Goal: Task Accomplishment & Management: Manage account settings

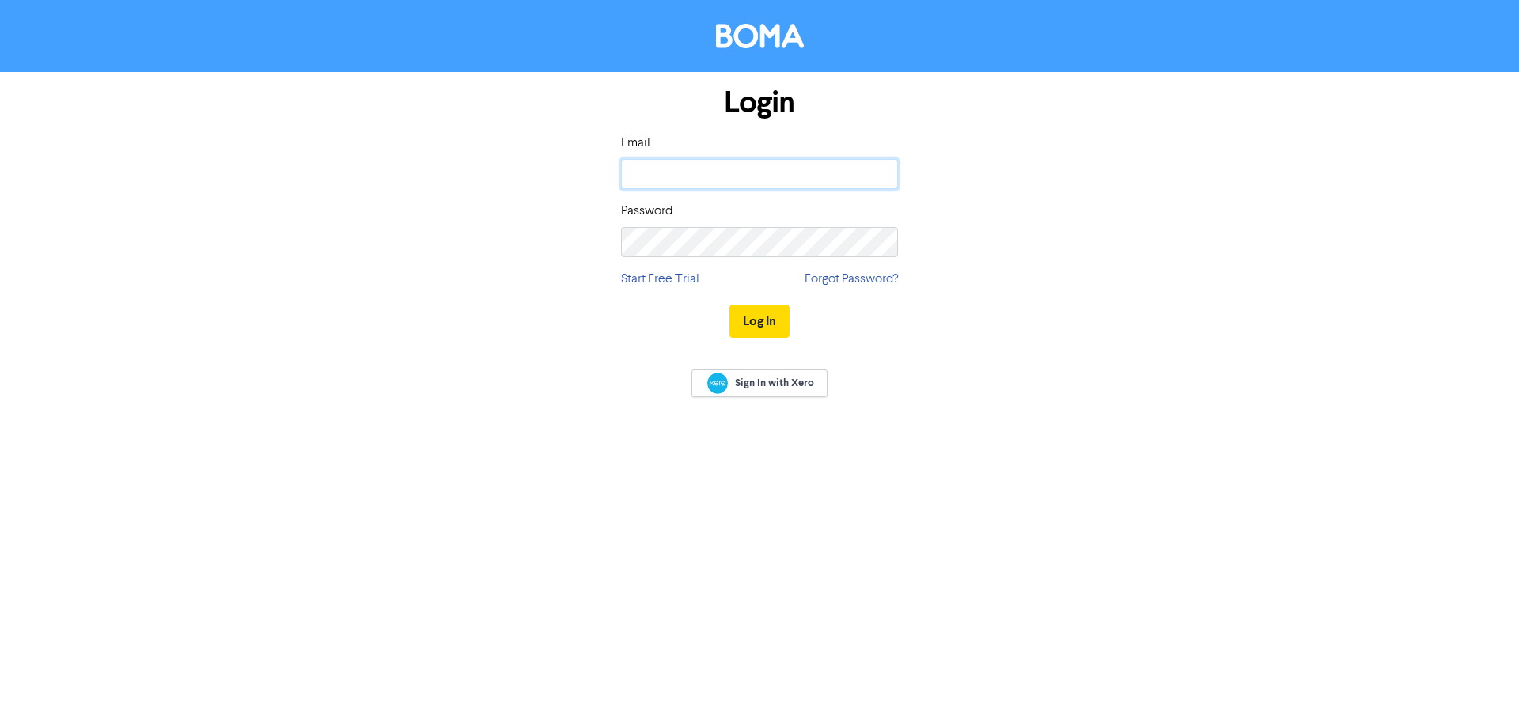
click at [801, 172] on input "email" at bounding box center [759, 174] width 277 height 30
paste input "[EMAIL_ADDRESS][DOMAIN_NAME]"
type input "[EMAIL_ADDRESS][DOMAIN_NAME]"
click at [767, 315] on button "Log In" at bounding box center [759, 321] width 60 height 33
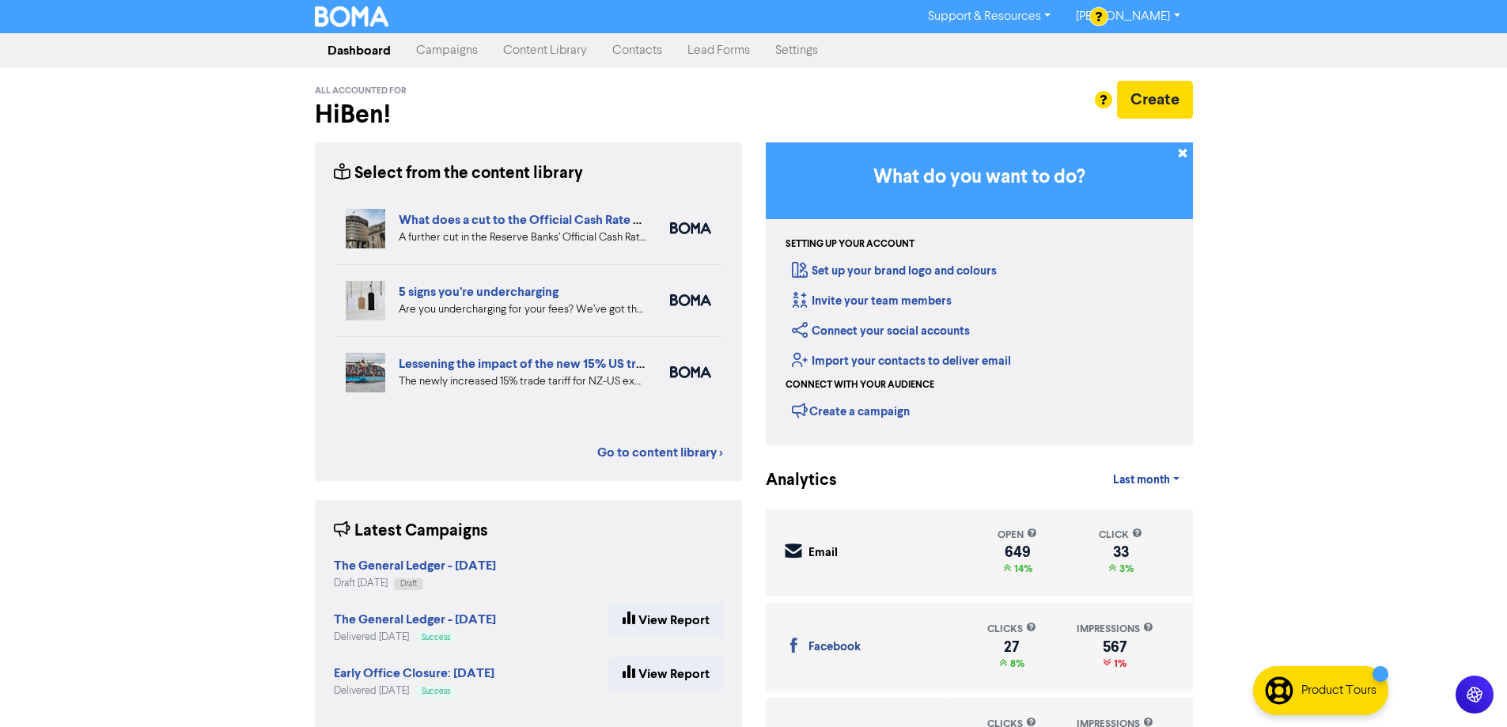
click at [807, 51] on link "Settings" at bounding box center [797, 51] width 68 height 32
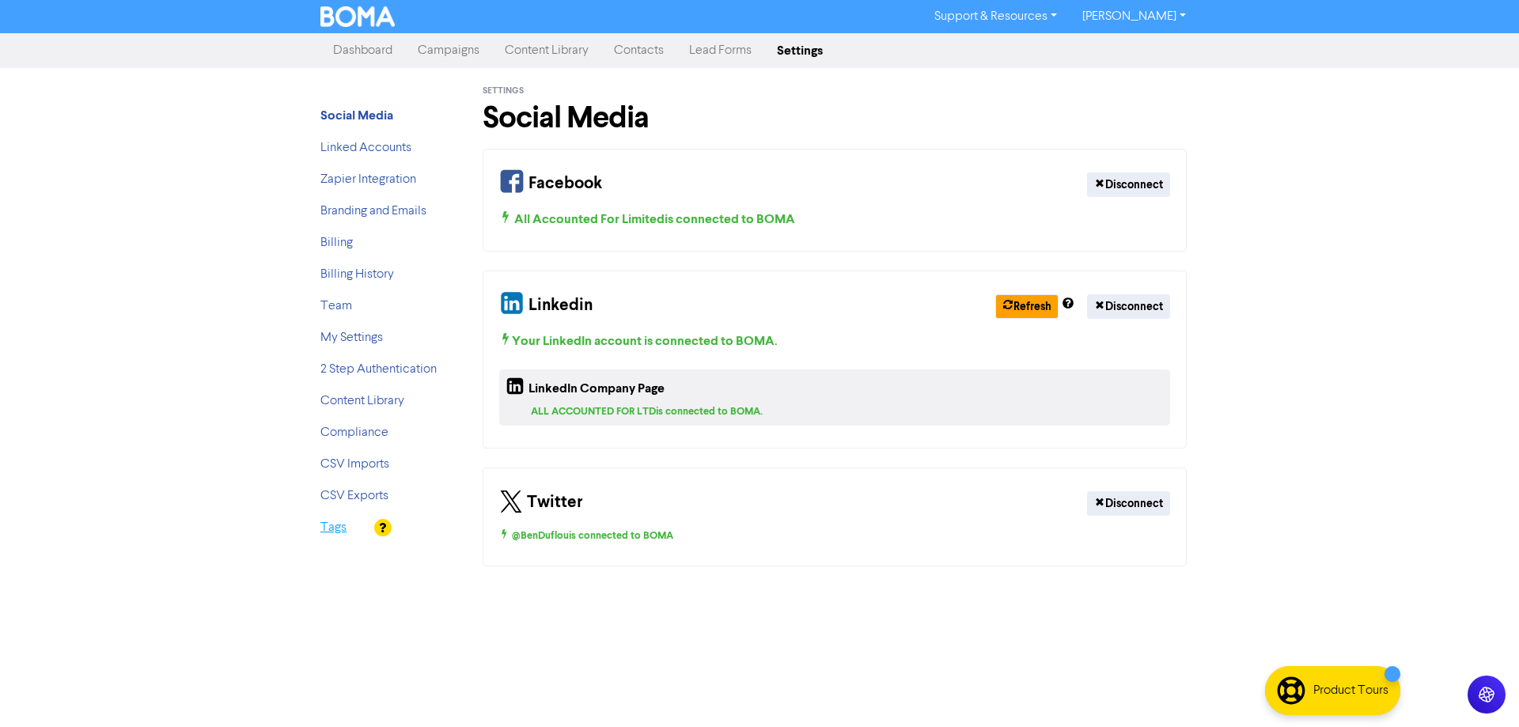
click at [324, 525] on link "Tags" at bounding box center [333, 527] width 26 height 13
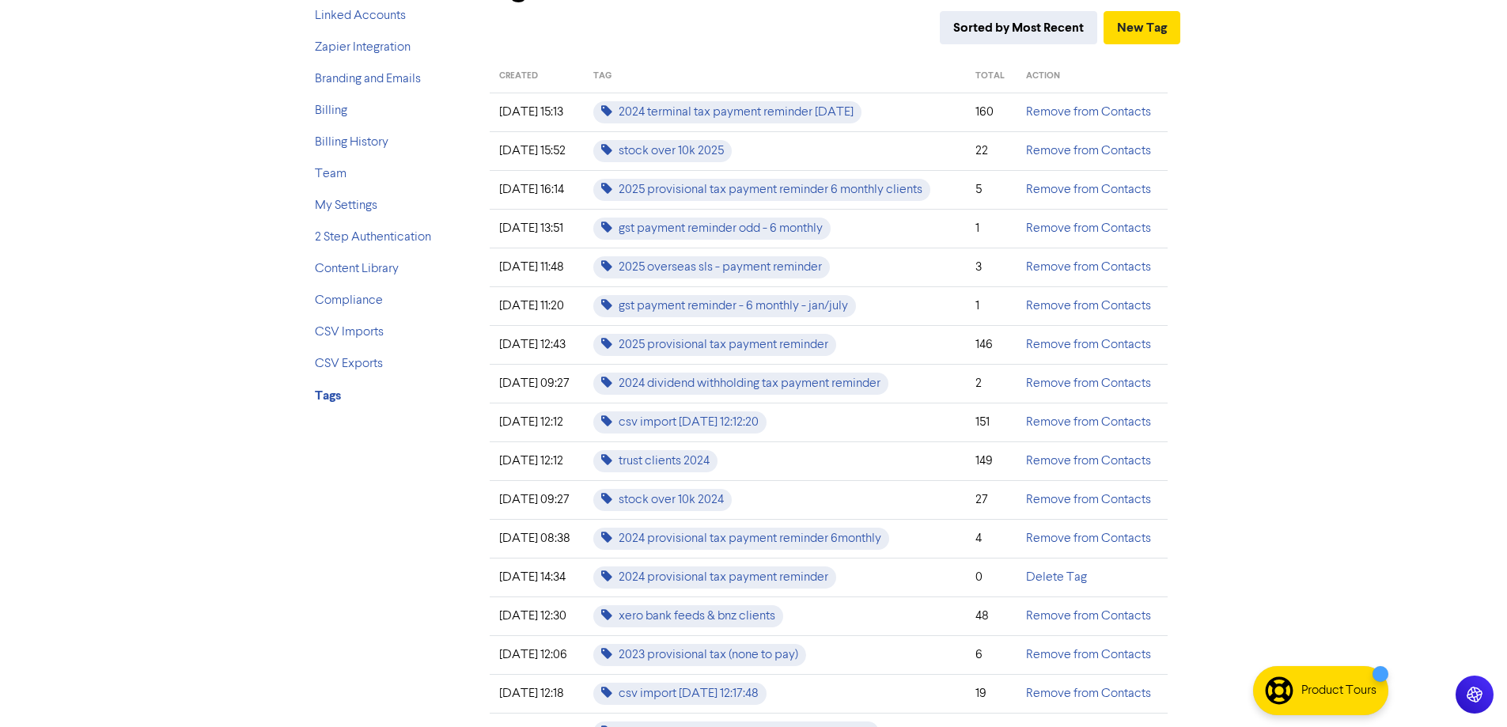
scroll to position [158, 0]
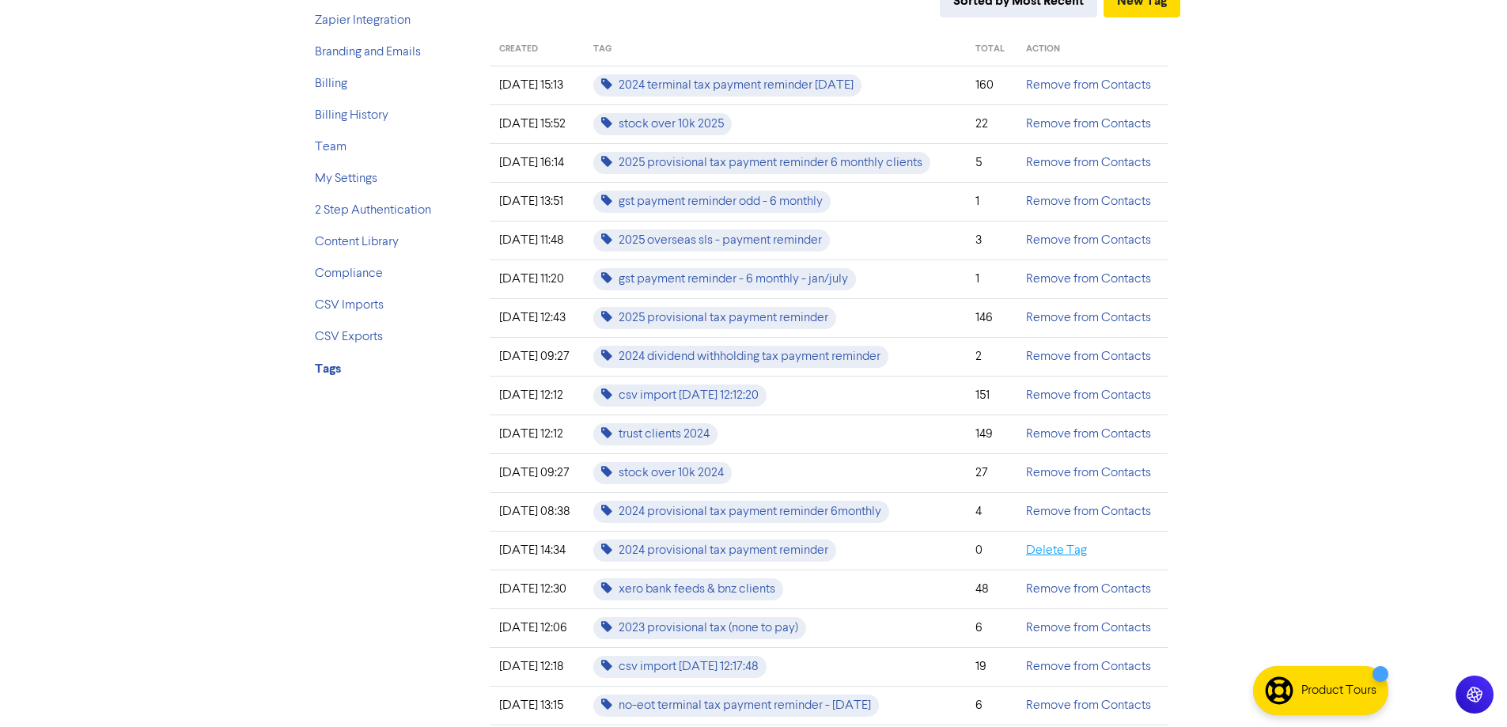
click at [1052, 549] on link "Delete Tag" at bounding box center [1056, 550] width 61 height 13
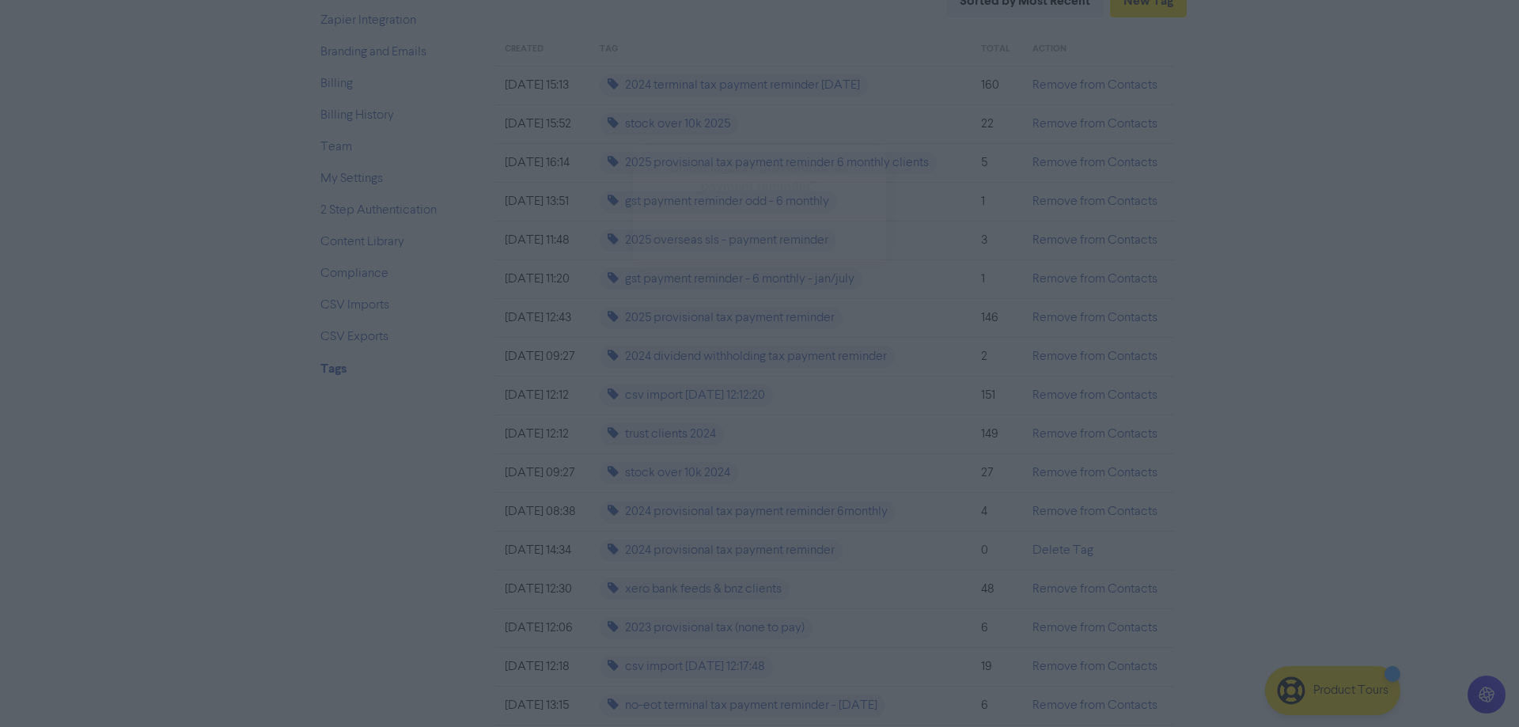
click at [690, 243] on button "ok" at bounding box center [691, 241] width 117 height 40
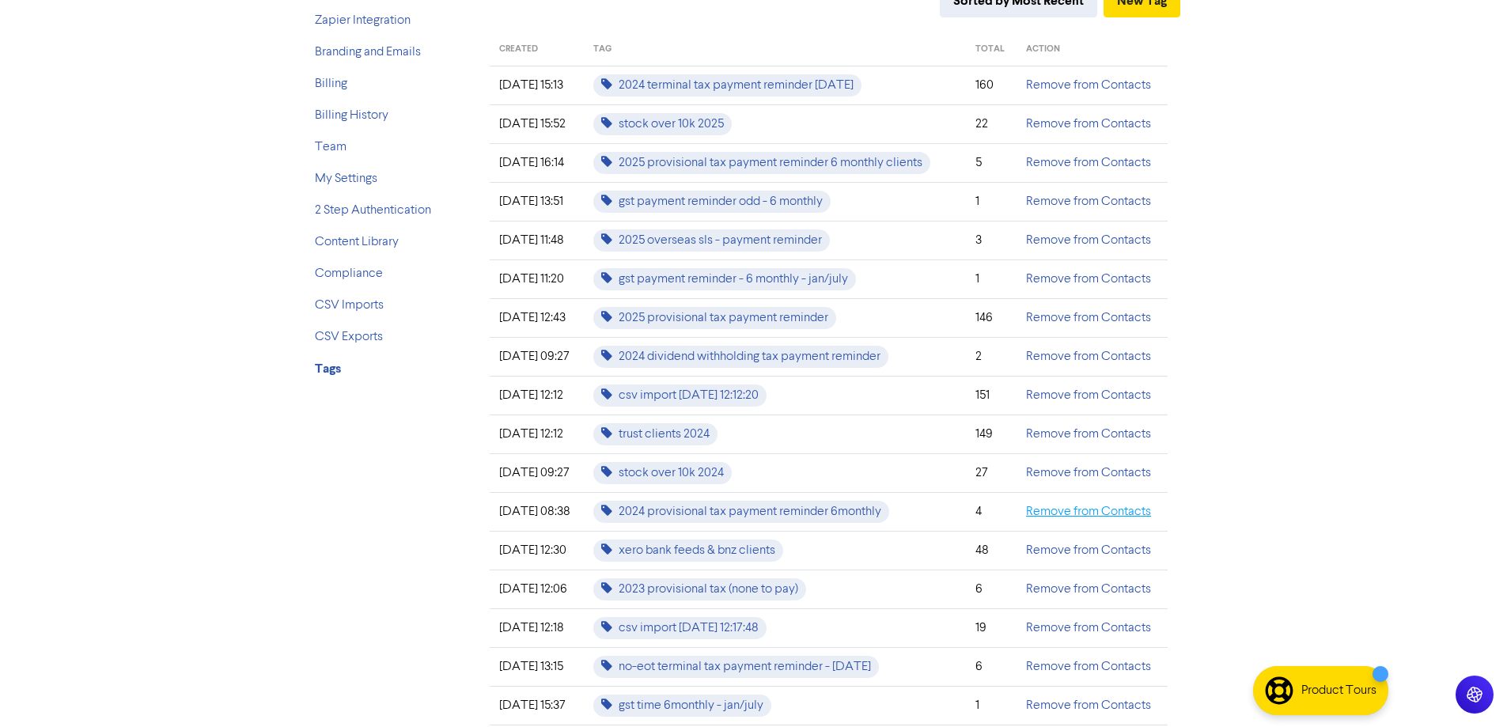
click at [1094, 513] on link "Remove from Contacts" at bounding box center [1088, 511] width 125 height 13
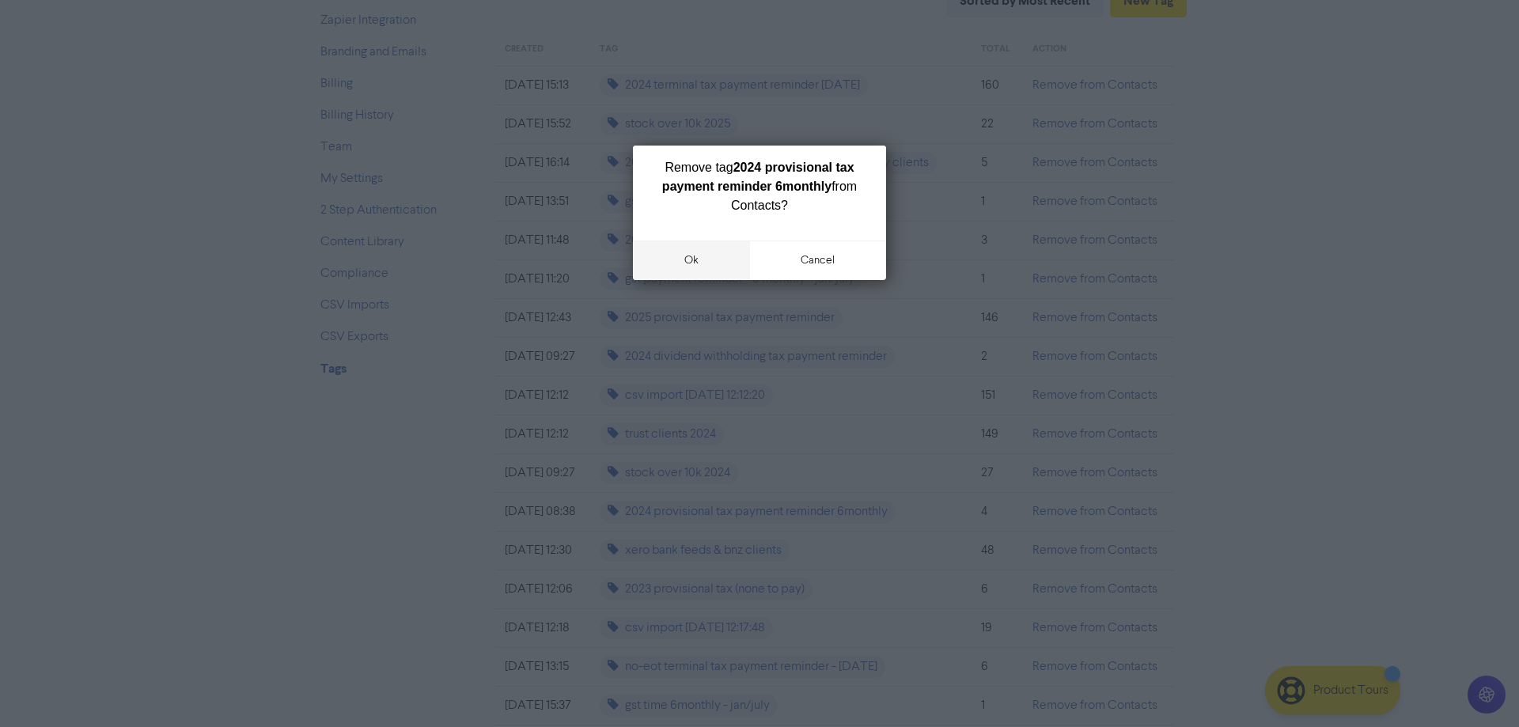
click at [686, 251] on button "ok" at bounding box center [691, 260] width 117 height 40
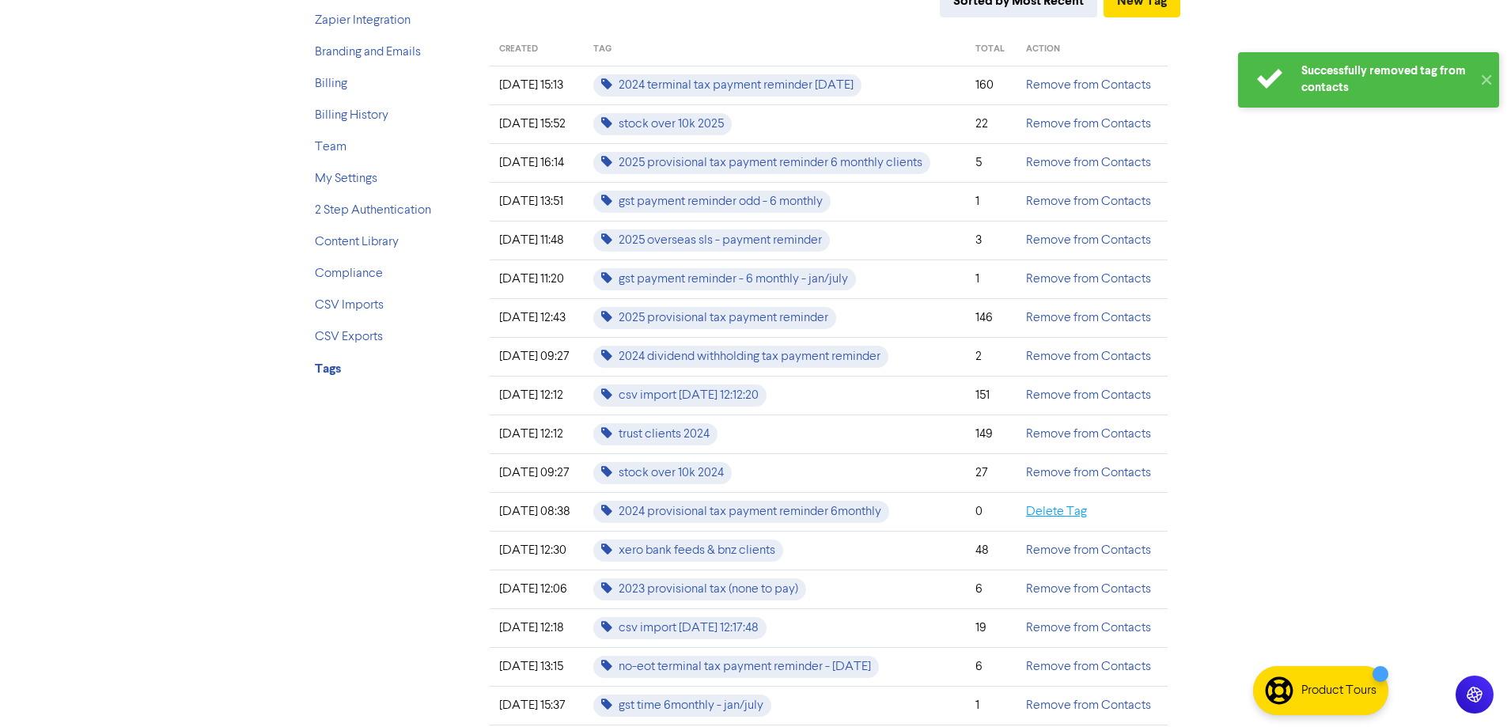
click at [1079, 513] on link "Delete Tag" at bounding box center [1056, 511] width 61 height 13
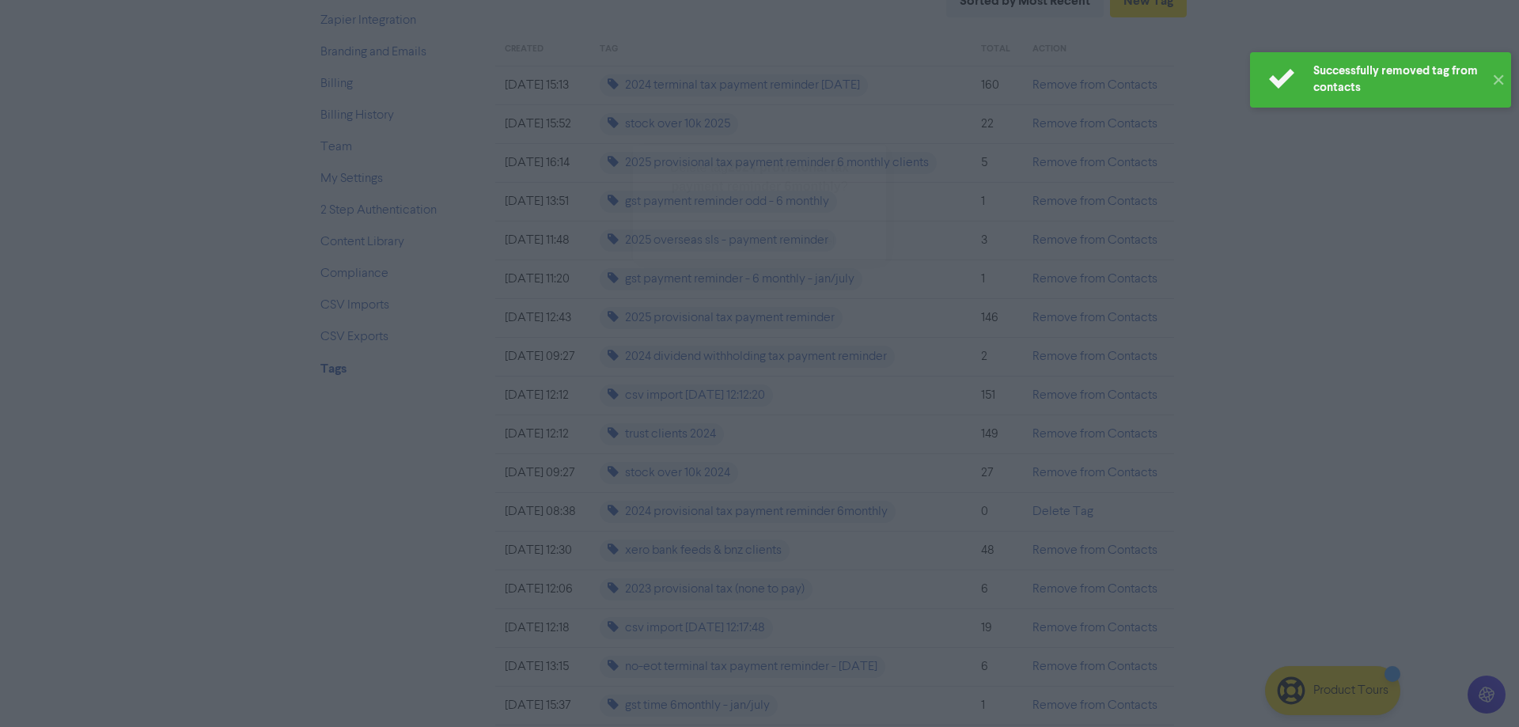
click at [683, 234] on button "ok" at bounding box center [691, 241] width 117 height 40
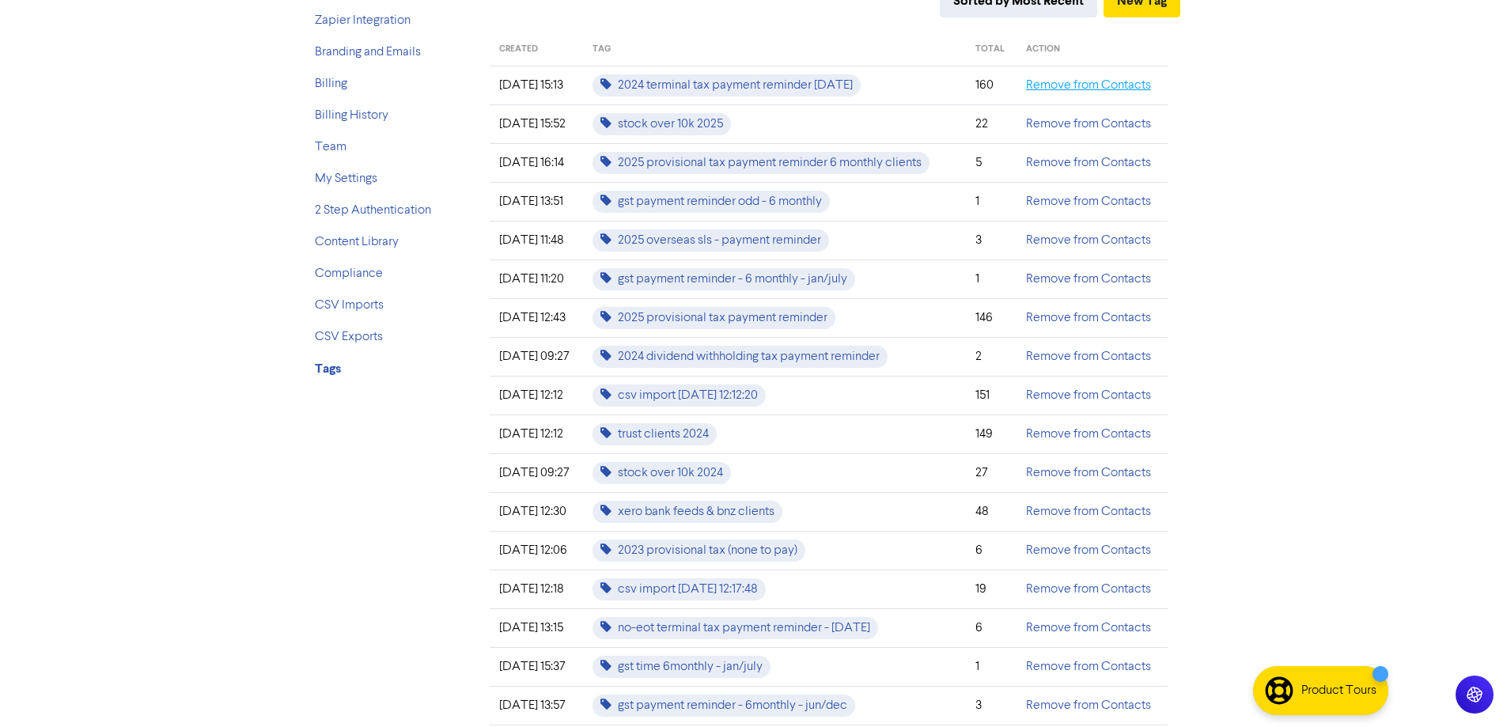
click at [1071, 88] on link "Remove from Contacts" at bounding box center [1088, 85] width 125 height 13
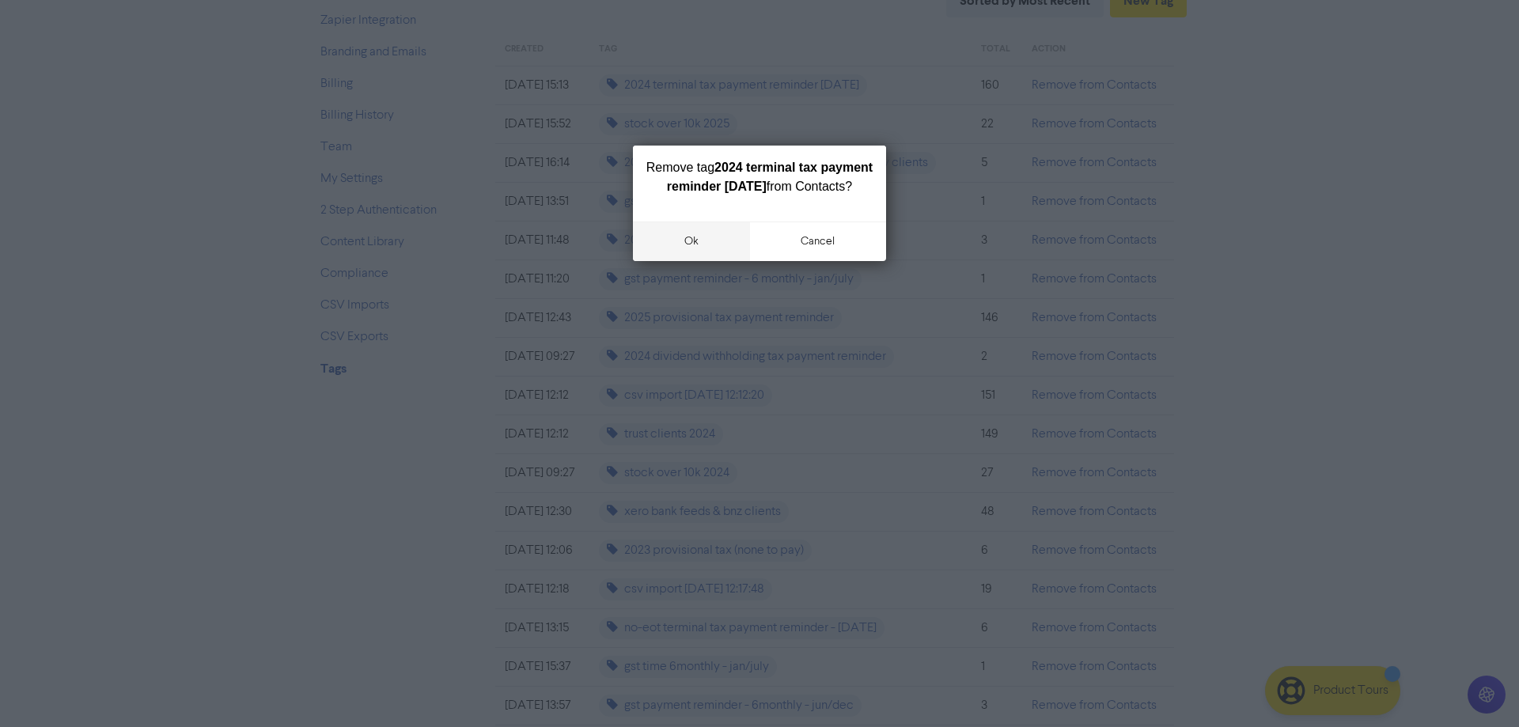
click at [695, 259] on button "ok" at bounding box center [691, 241] width 117 height 40
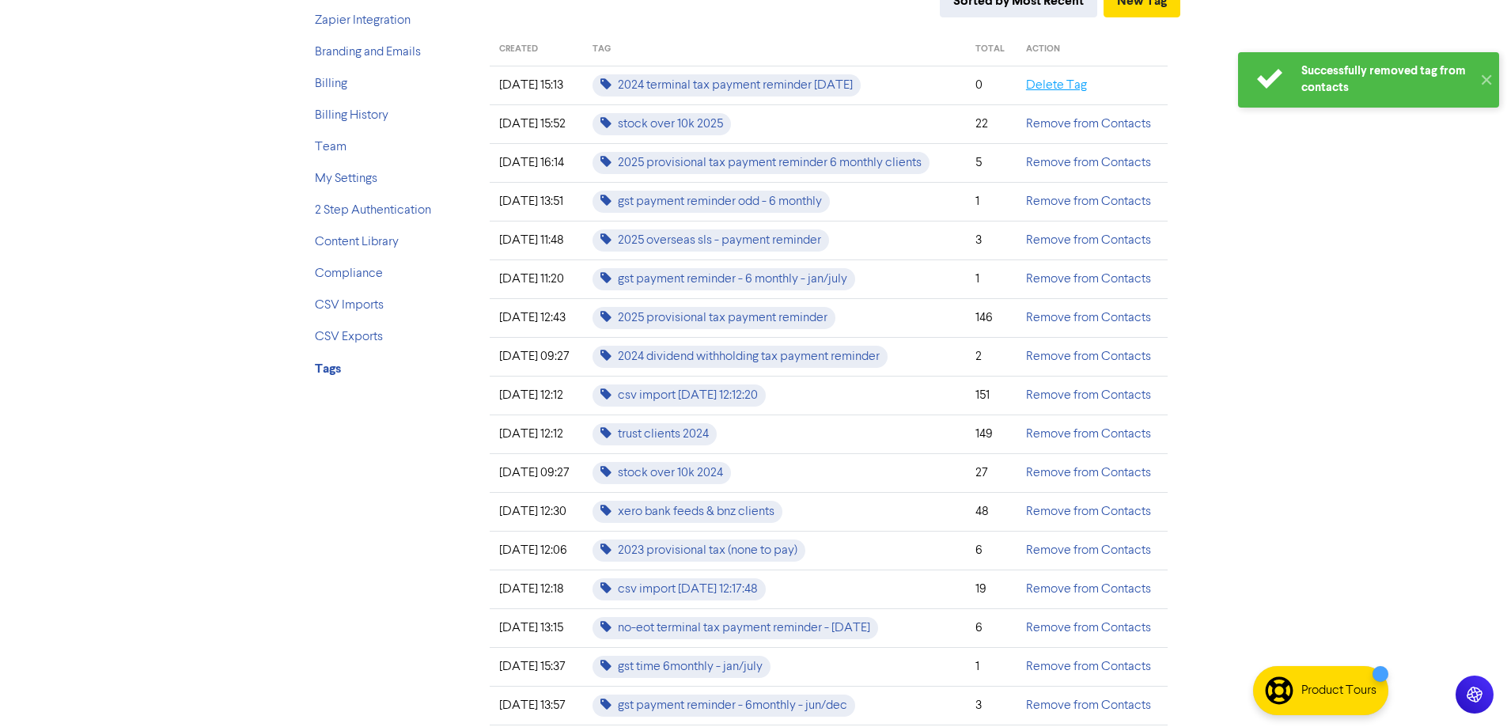
click at [1063, 81] on link "Delete Tag" at bounding box center [1056, 85] width 61 height 13
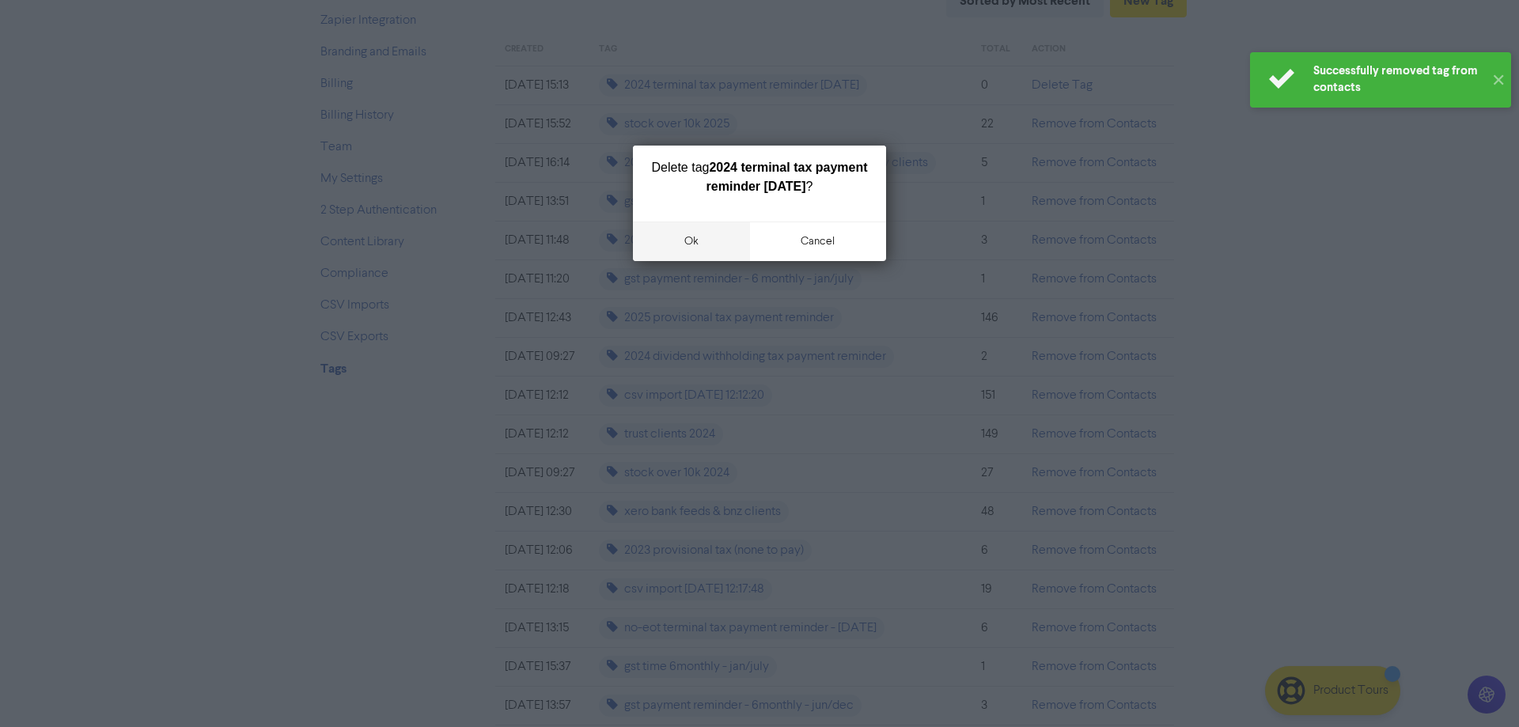
click at [681, 240] on button "ok" at bounding box center [691, 241] width 117 height 40
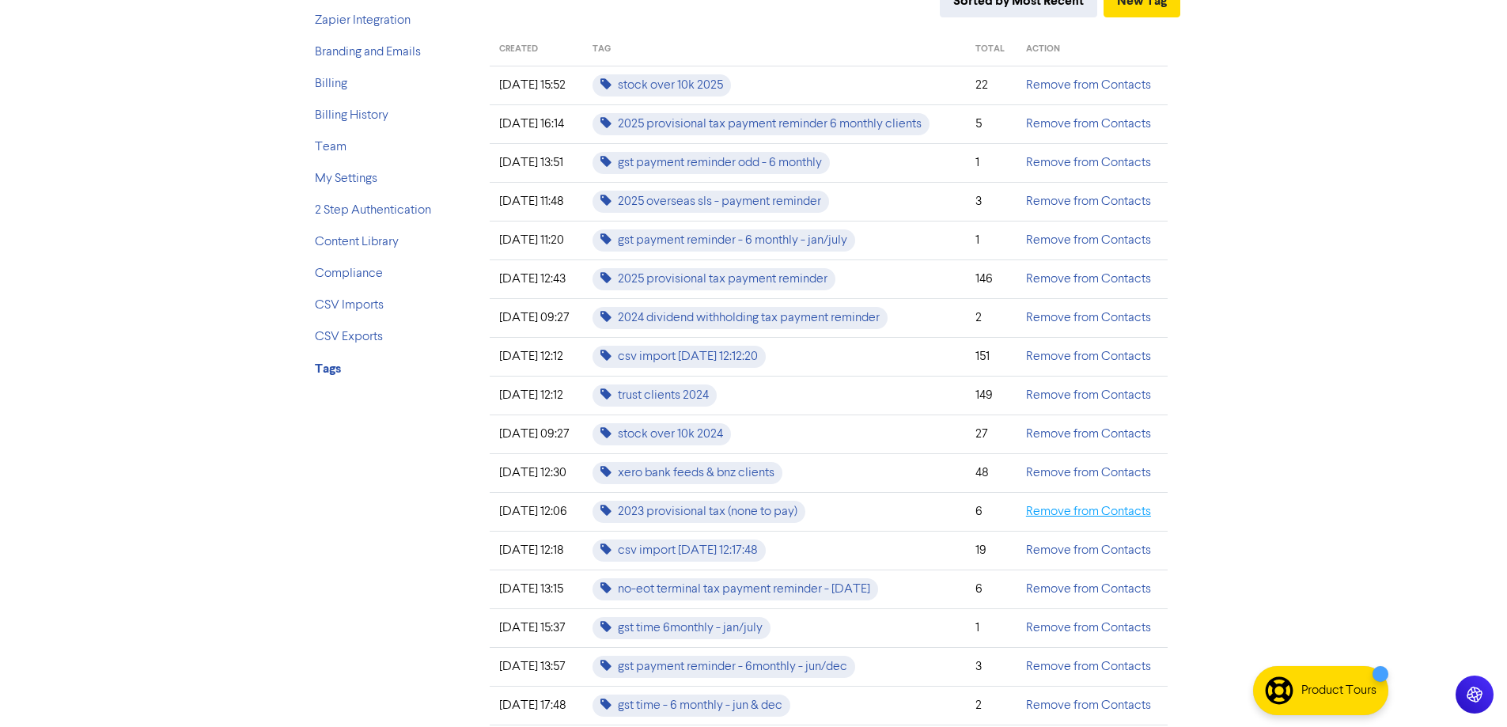
click at [1079, 515] on link "Remove from Contacts" at bounding box center [1088, 511] width 125 height 13
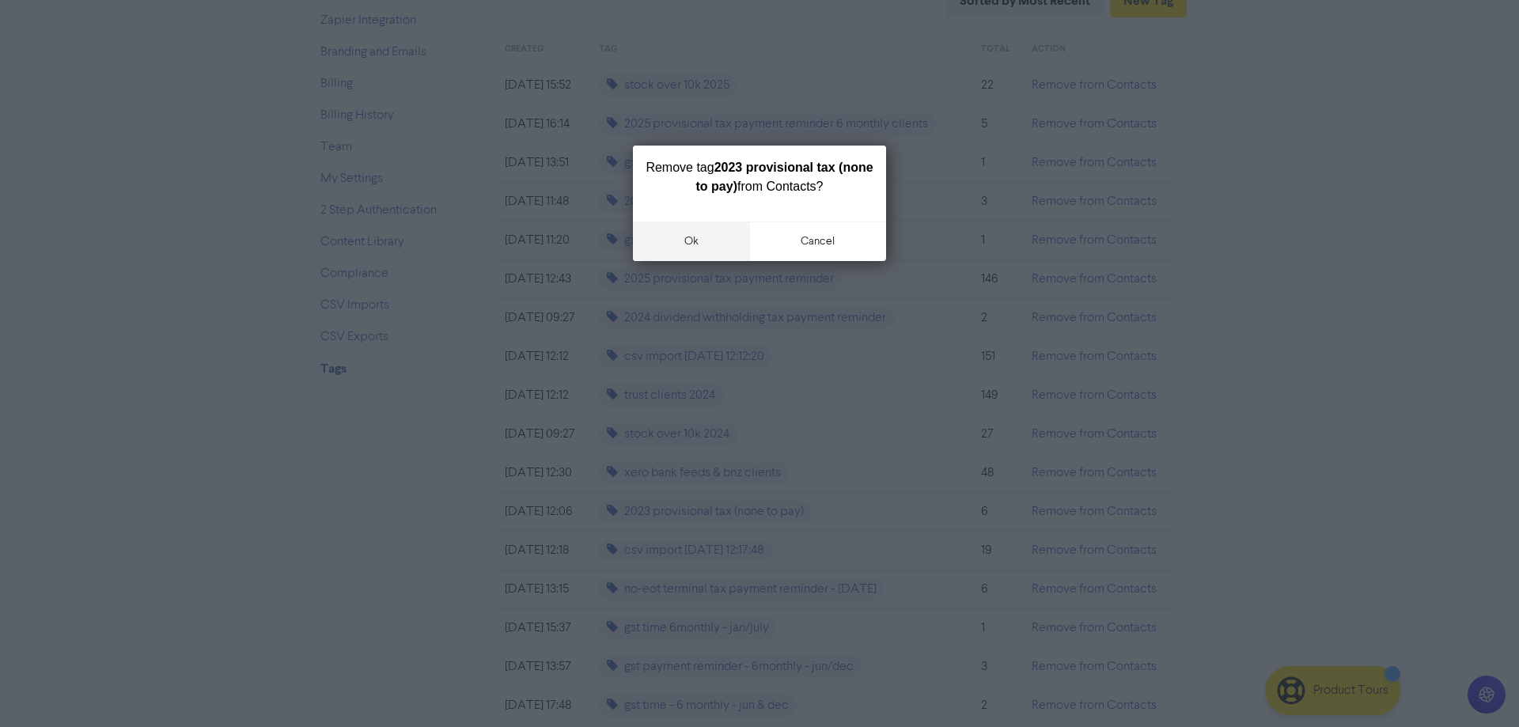
click at [685, 241] on button "ok" at bounding box center [691, 241] width 117 height 40
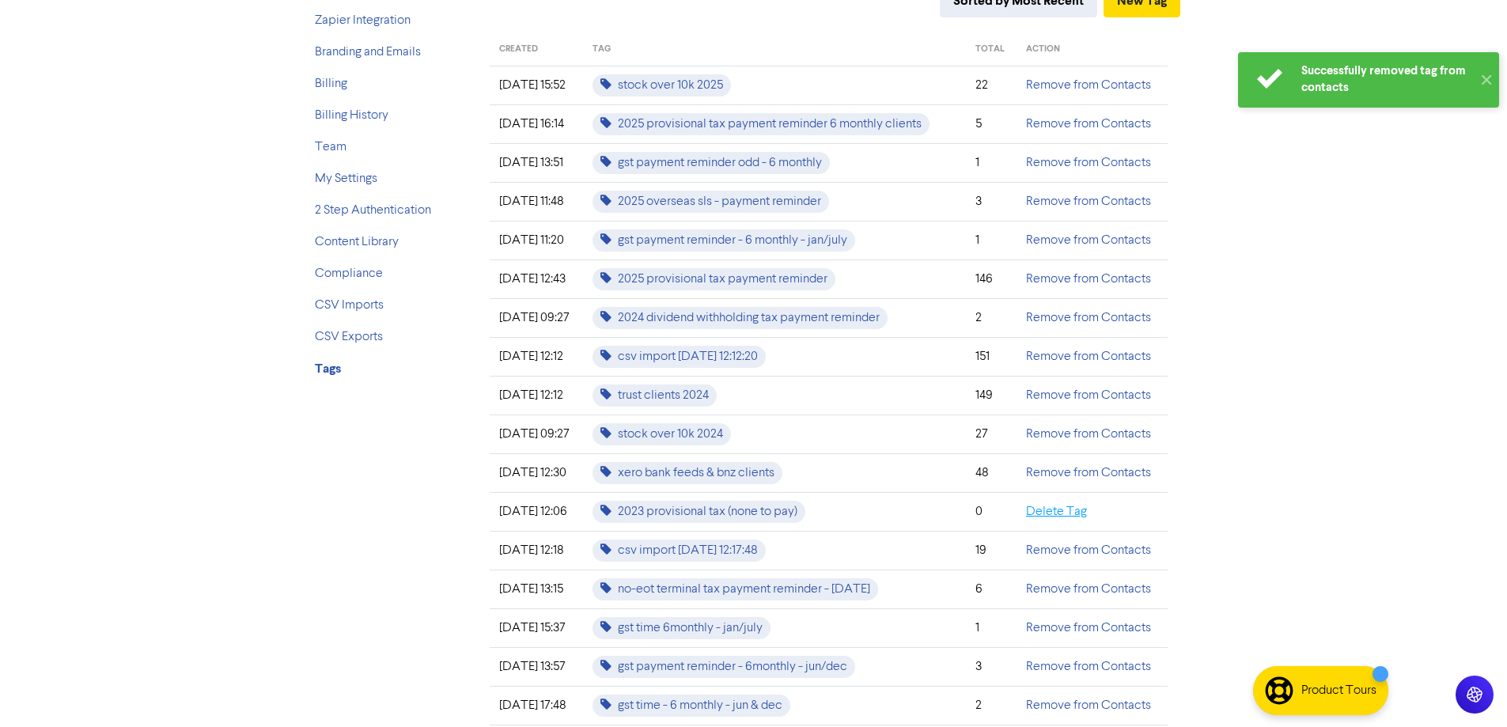
click at [1058, 514] on link "Delete Tag" at bounding box center [1056, 511] width 61 height 13
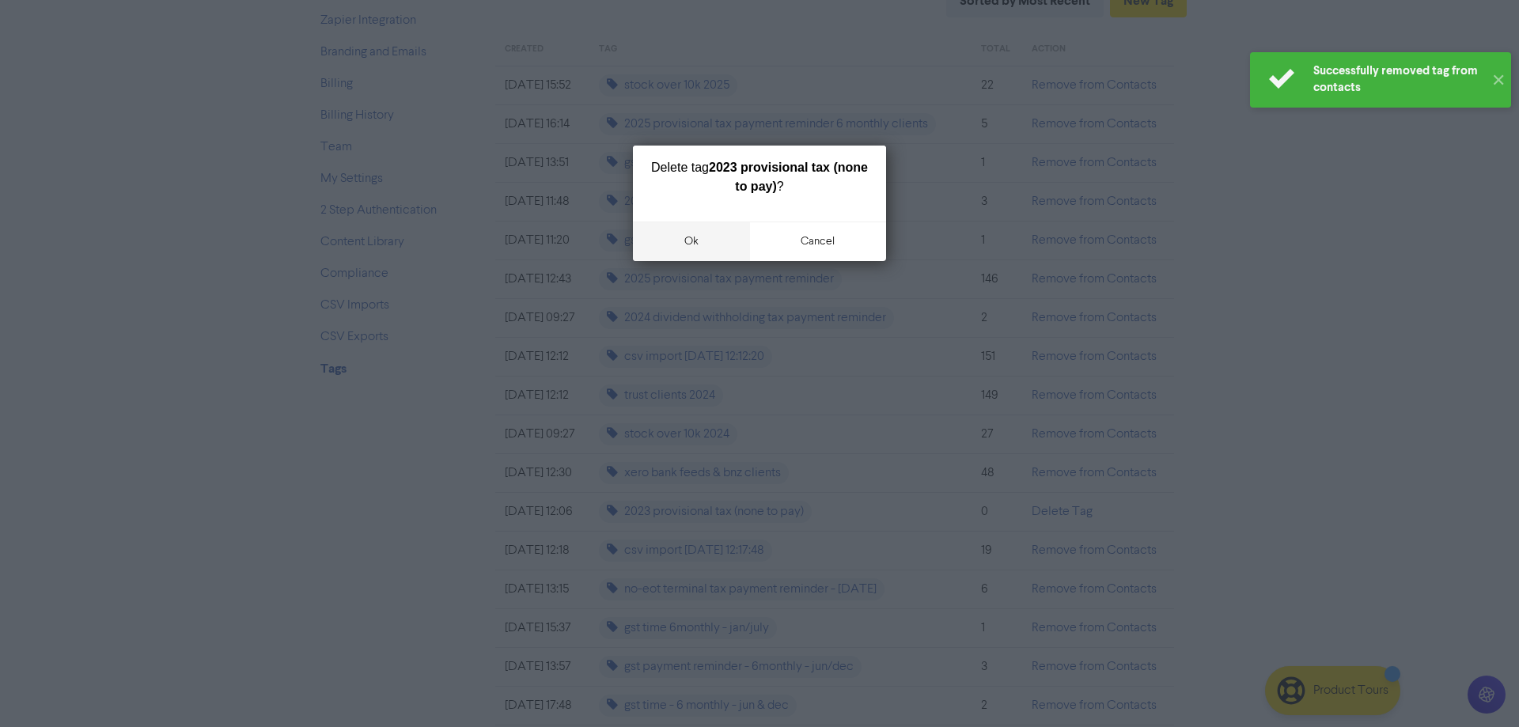
click at [698, 240] on button "ok" at bounding box center [691, 241] width 117 height 40
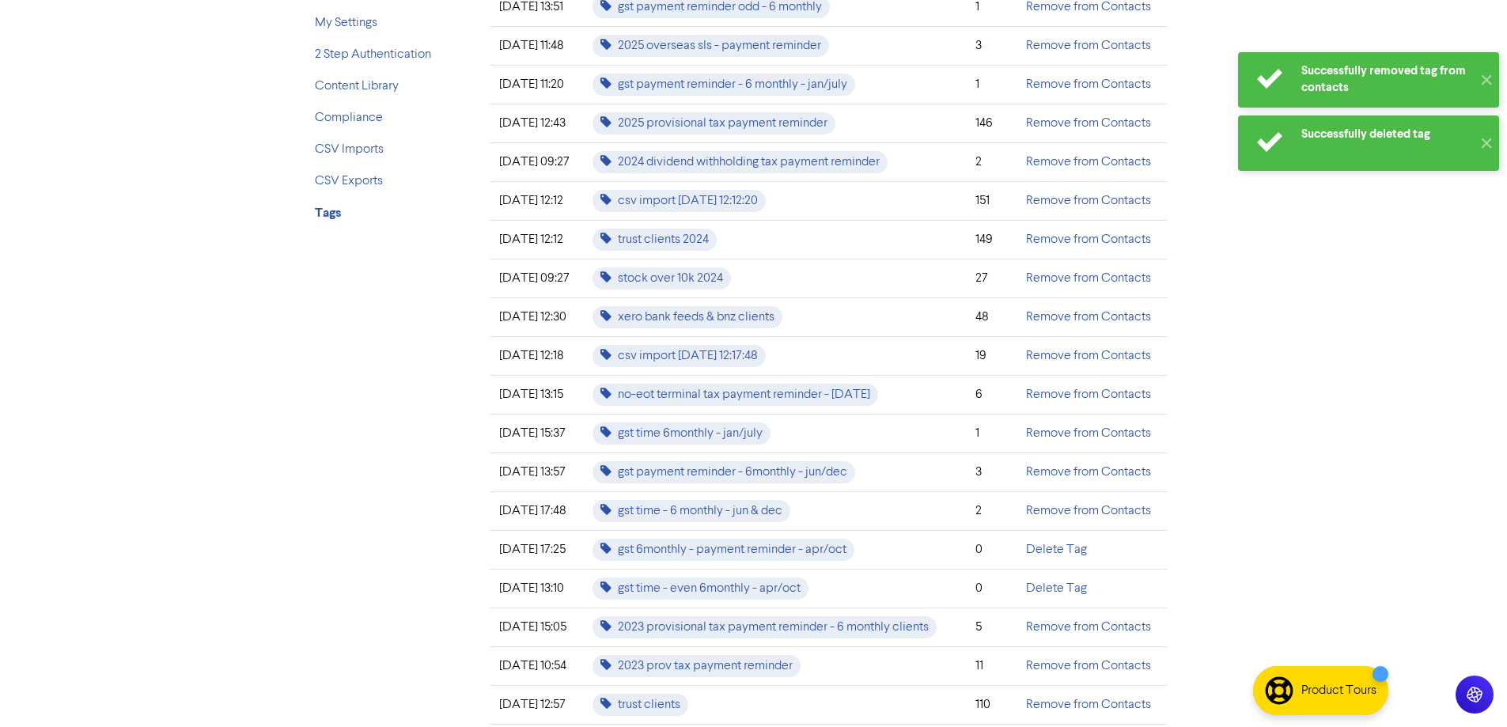
scroll to position [316, 0]
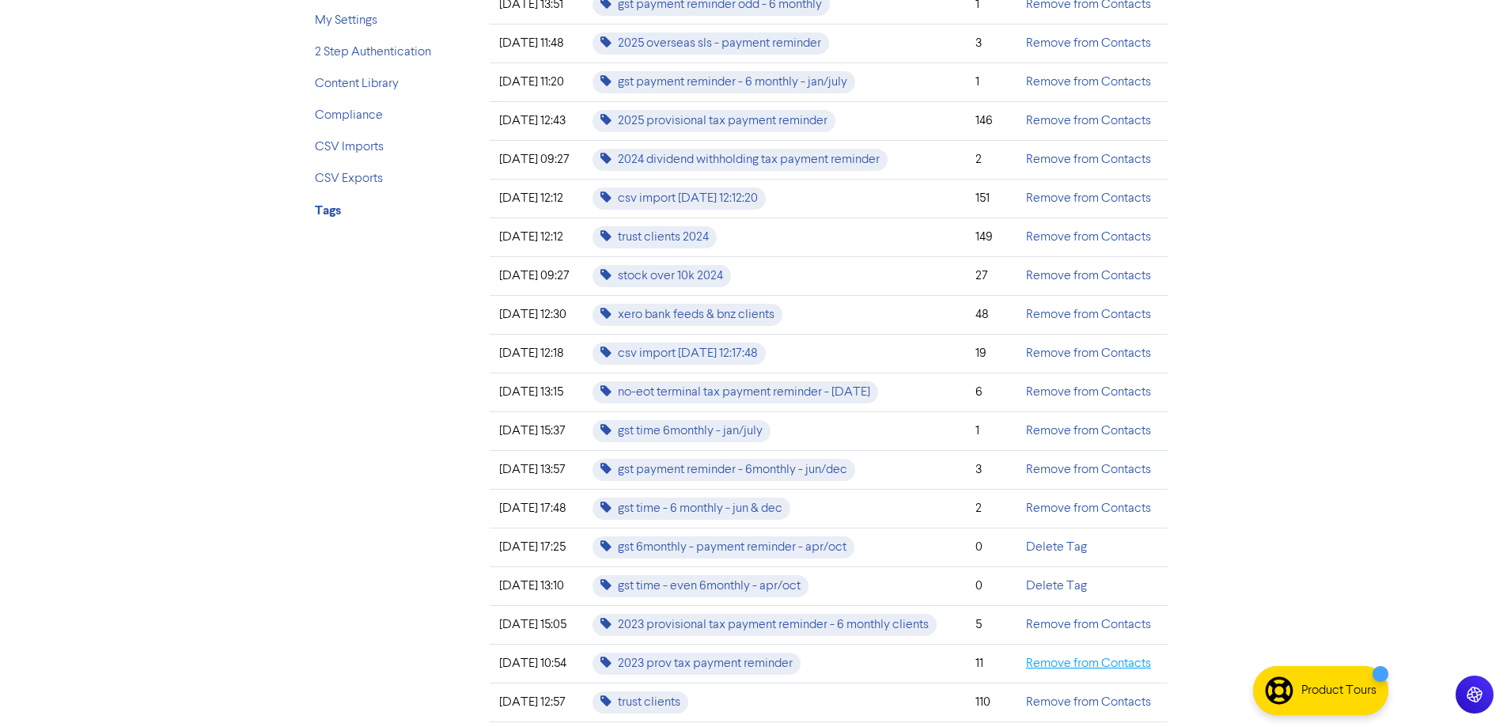
click at [1103, 666] on link "Remove from Contacts" at bounding box center [1088, 663] width 125 height 13
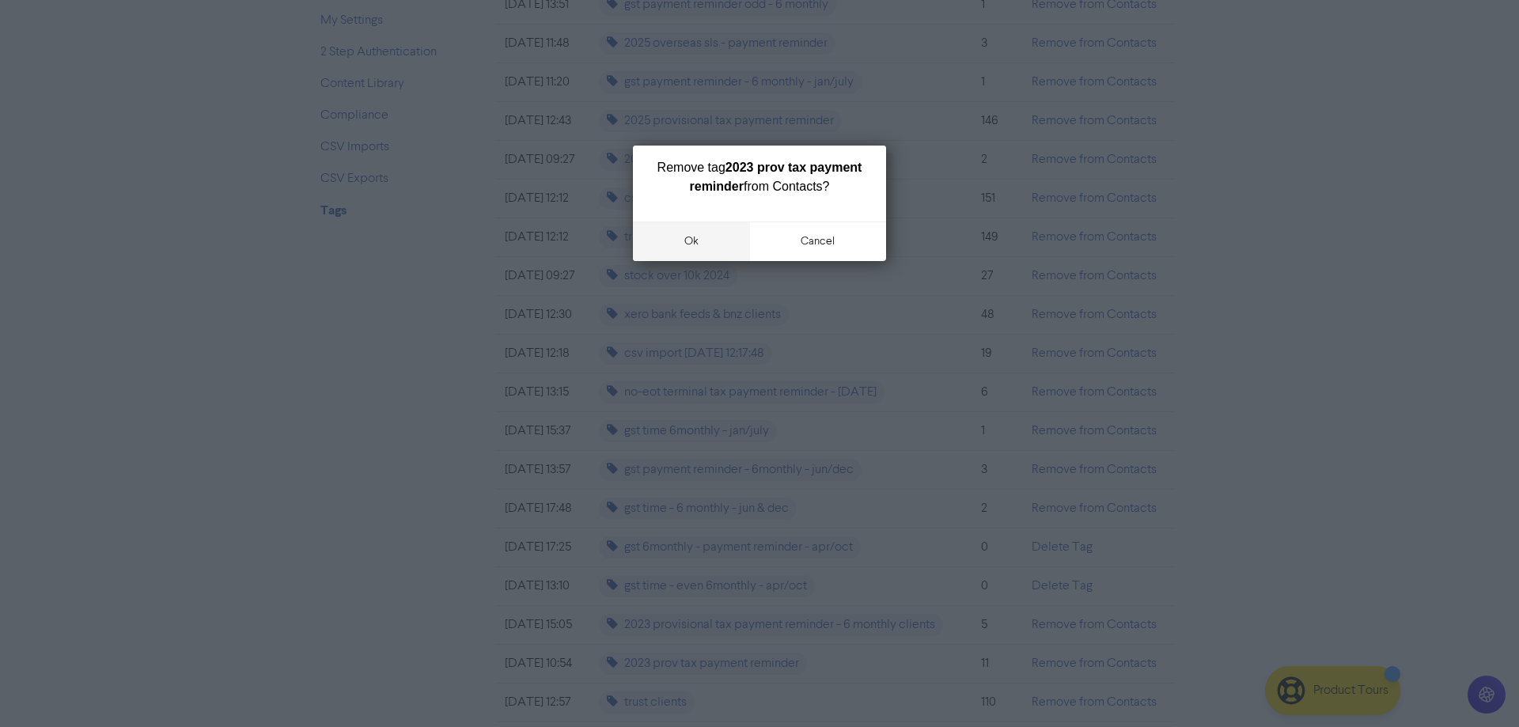
click at [691, 238] on button "ok" at bounding box center [691, 241] width 117 height 40
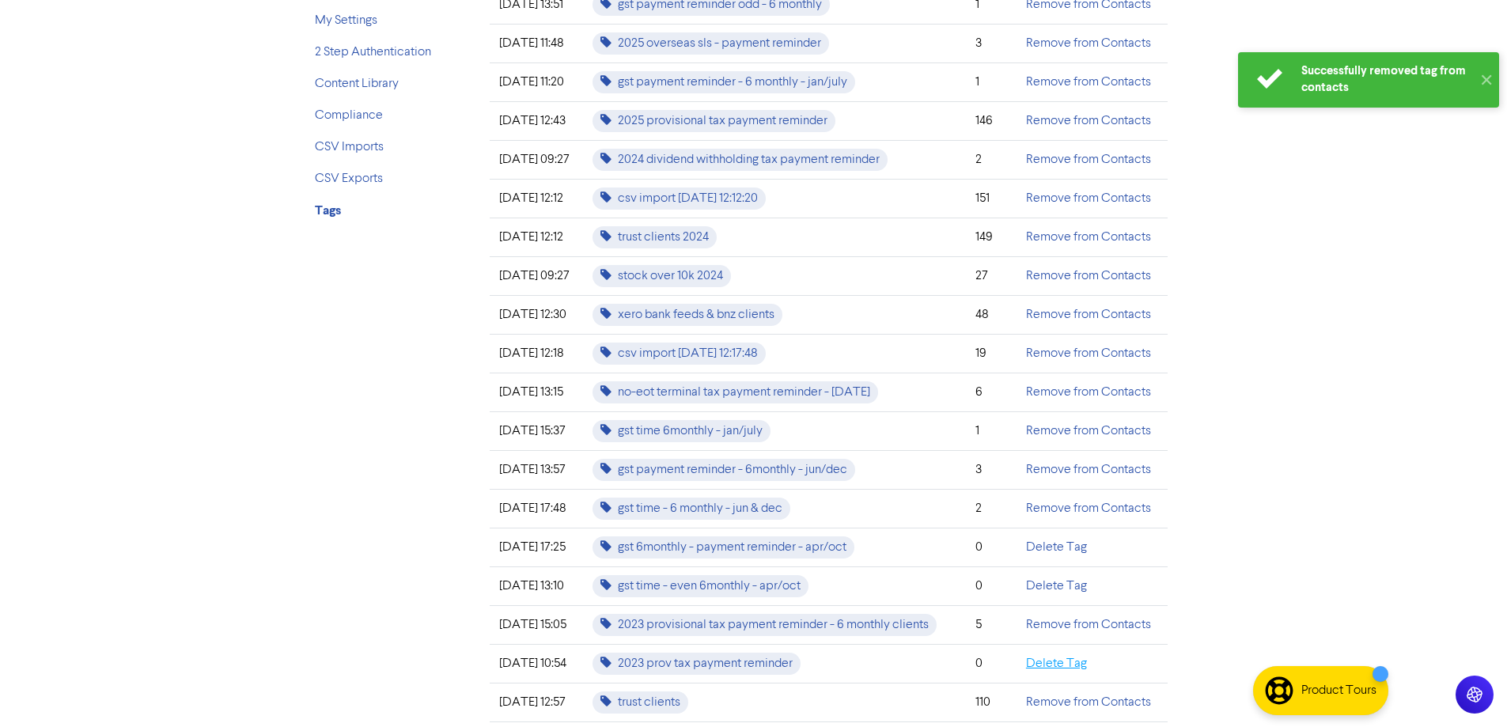
click at [1082, 668] on link "Delete Tag" at bounding box center [1056, 663] width 61 height 13
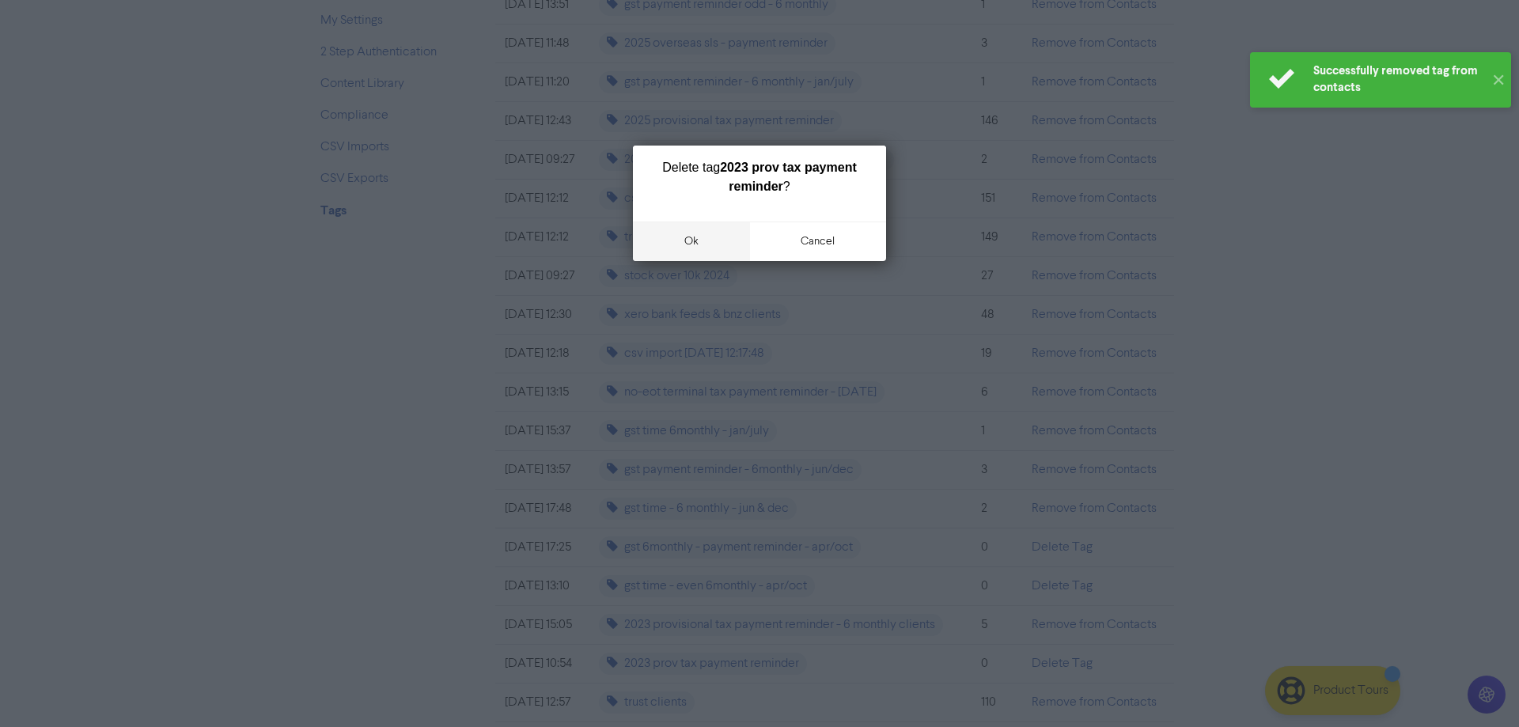
click at [691, 238] on button "ok" at bounding box center [691, 241] width 117 height 40
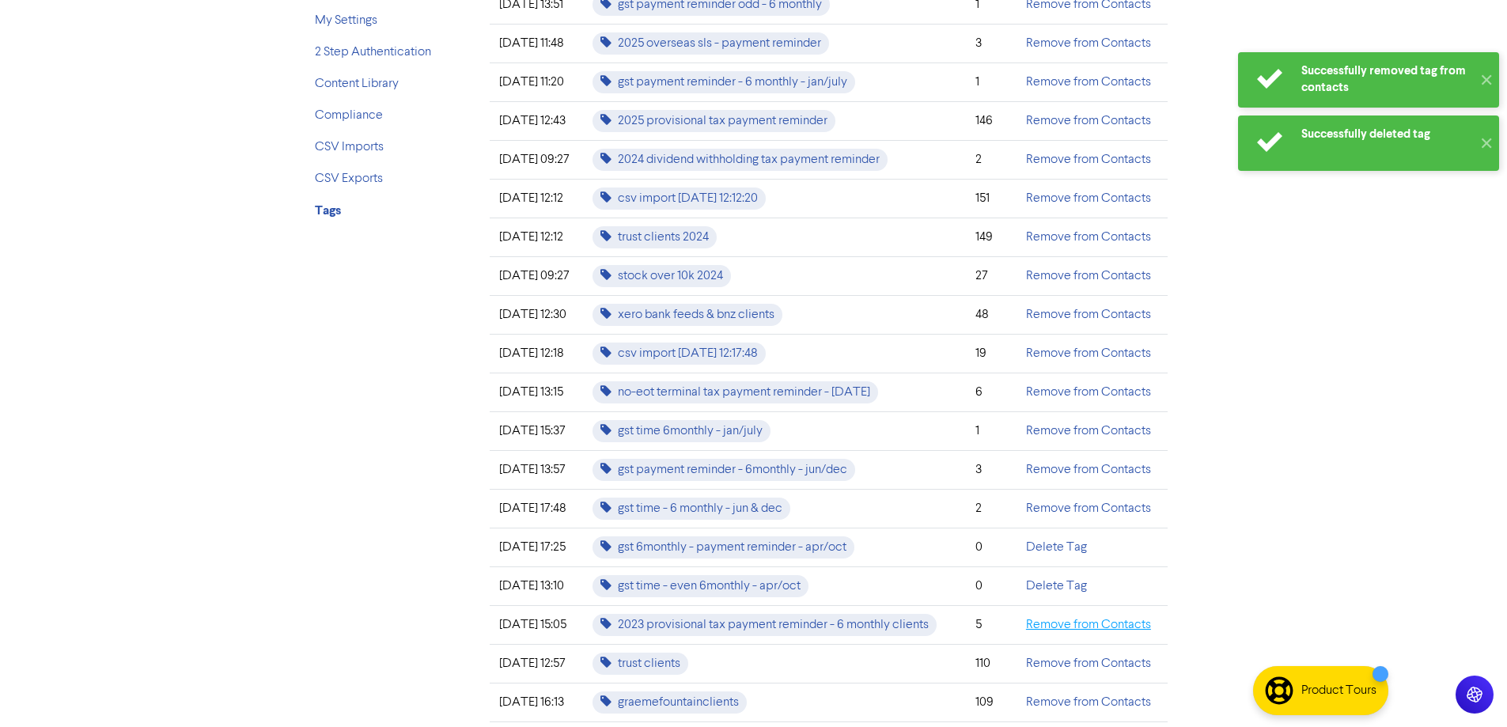
click at [1122, 624] on link "Remove from Contacts" at bounding box center [1088, 625] width 125 height 13
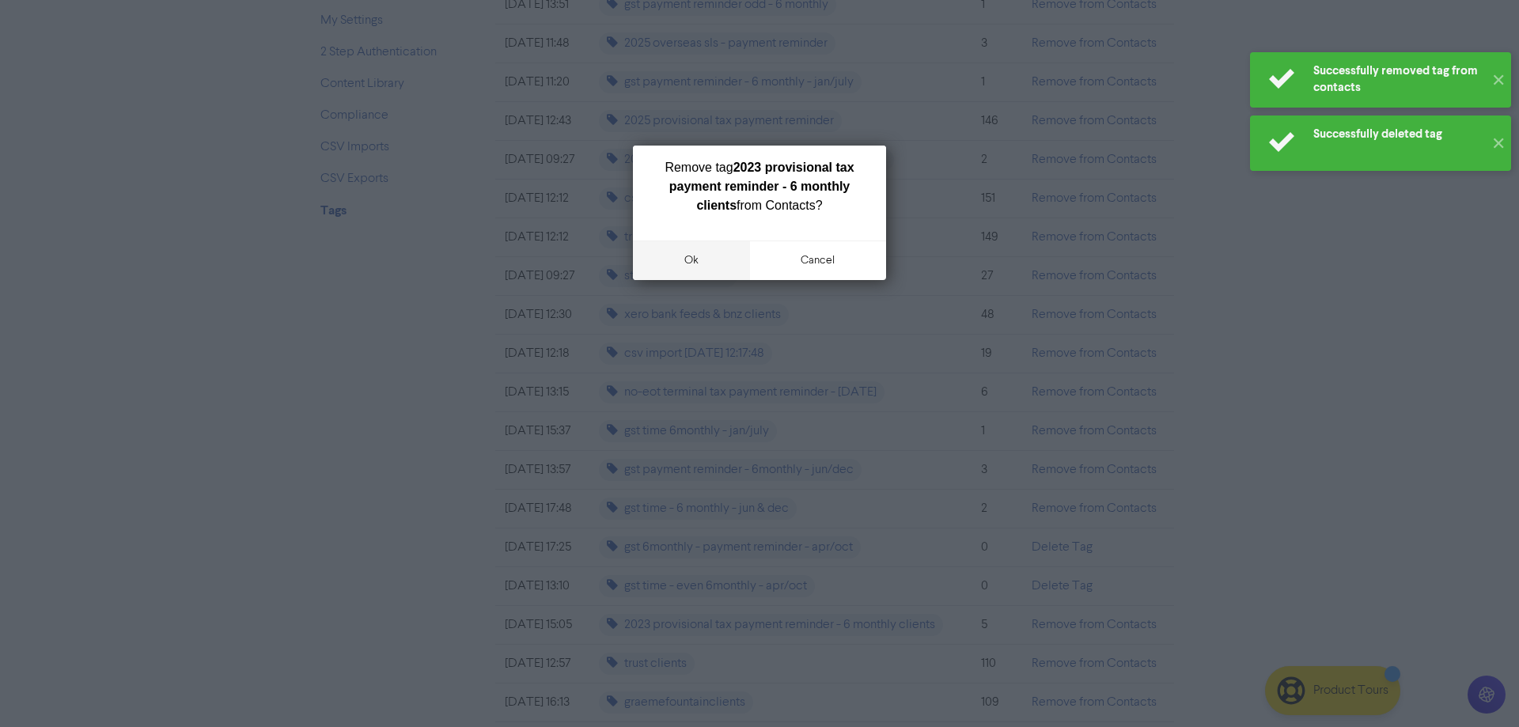
click at [694, 259] on button "ok" at bounding box center [691, 260] width 117 height 40
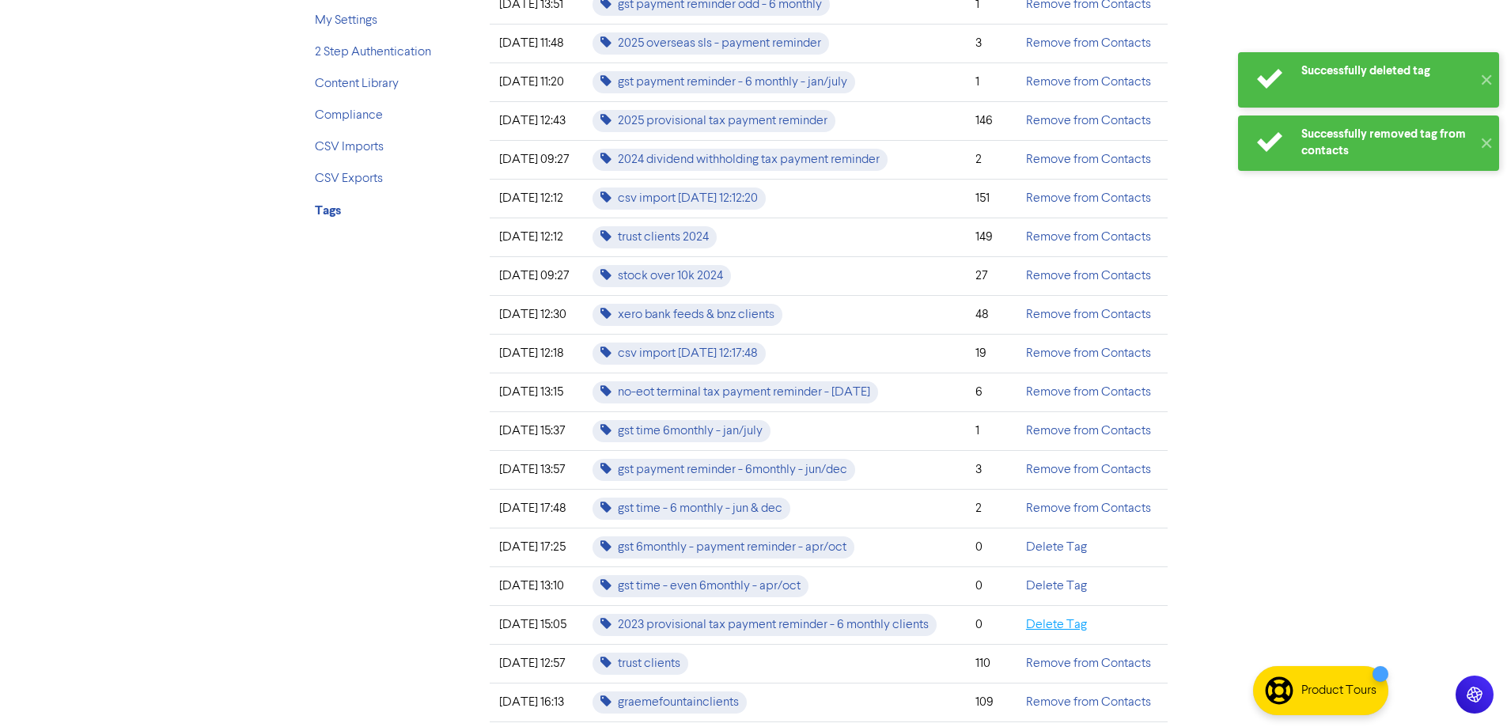
click at [1073, 626] on link "Delete Tag" at bounding box center [1056, 625] width 61 height 13
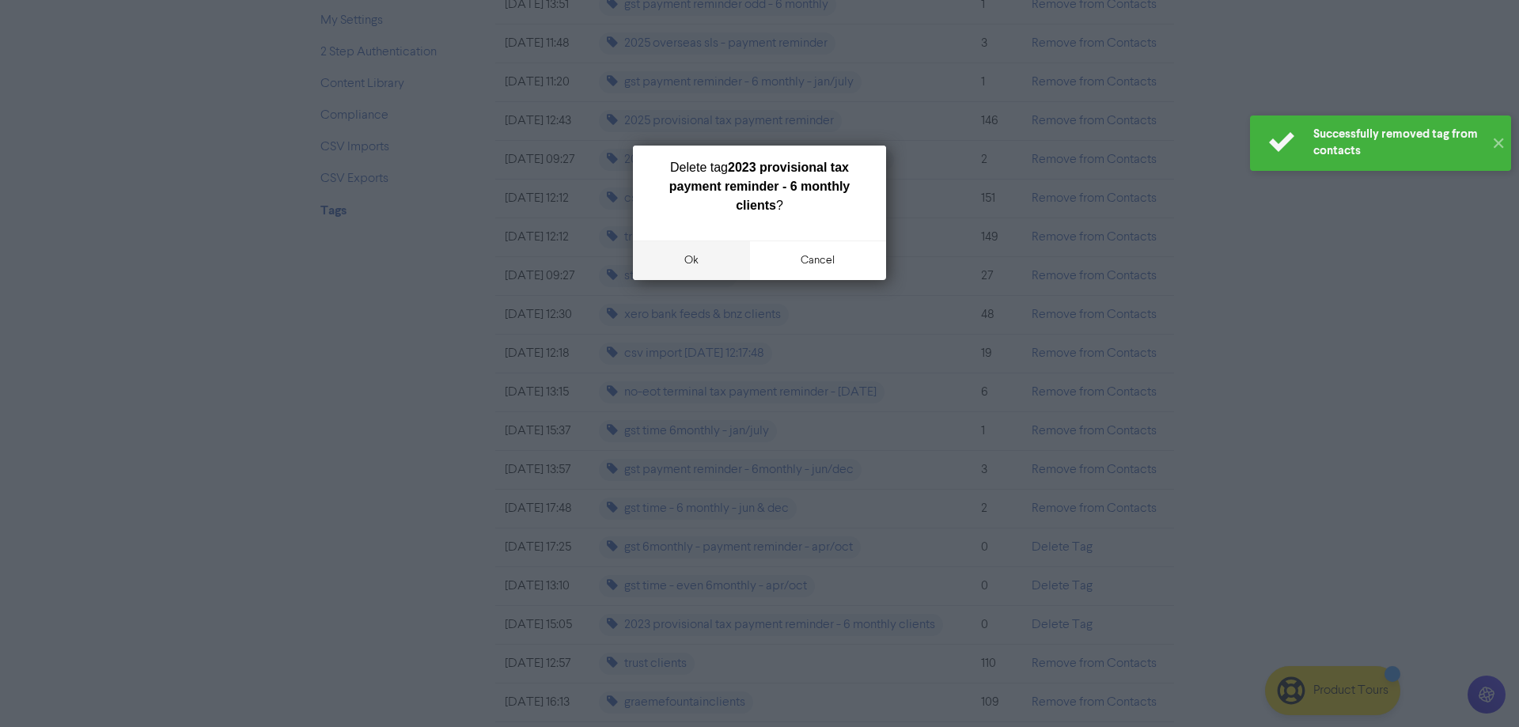
click at [694, 259] on button "ok" at bounding box center [691, 260] width 117 height 40
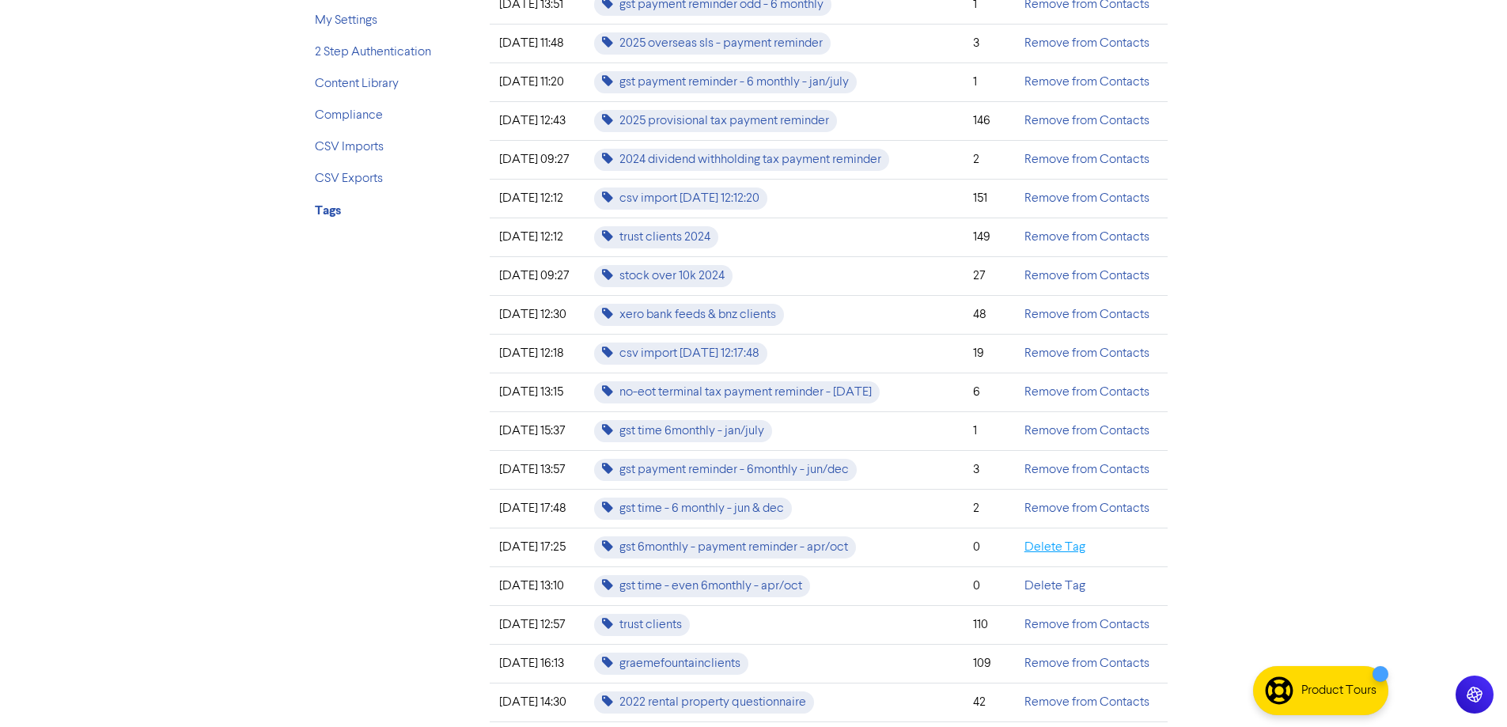
click at [1060, 549] on link "Delete Tag" at bounding box center [1054, 547] width 61 height 13
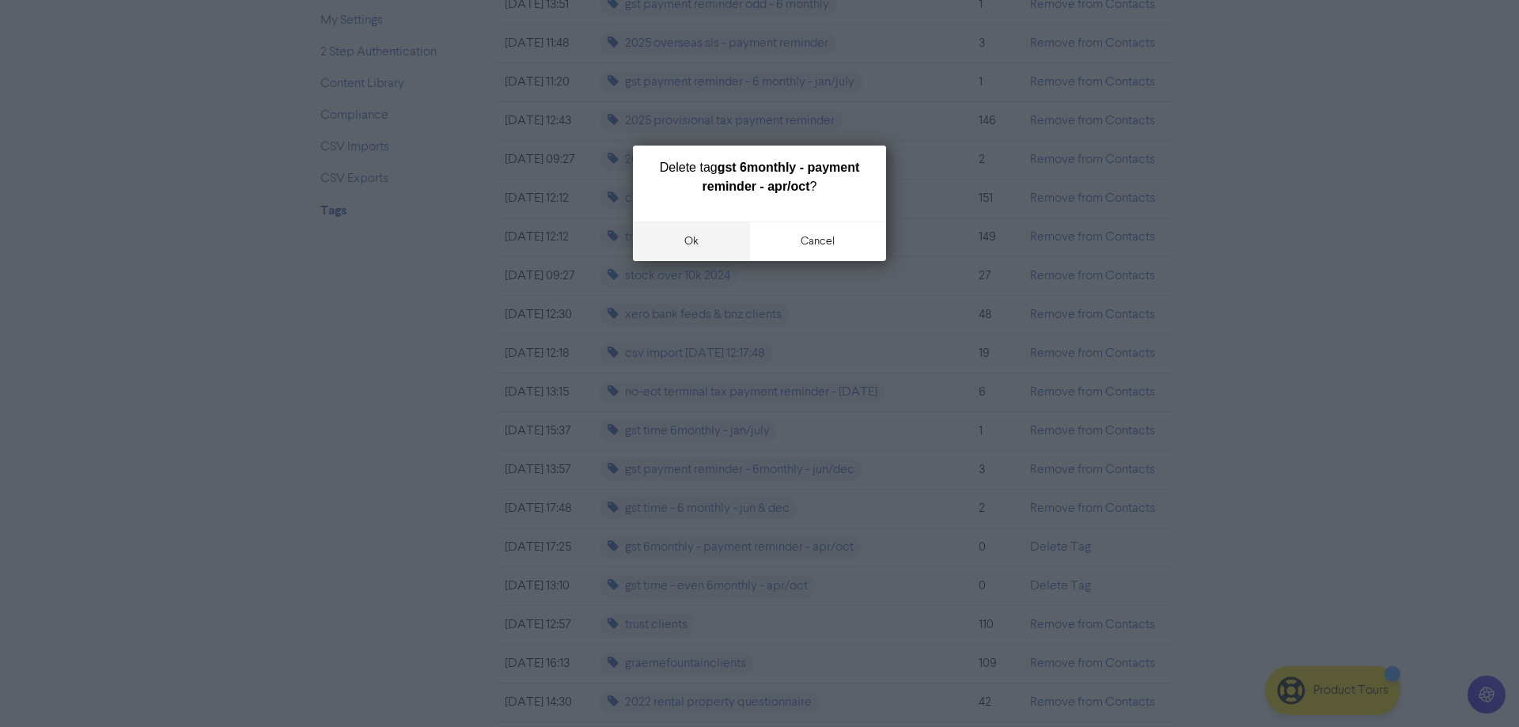
click at [684, 242] on button "ok" at bounding box center [691, 241] width 117 height 40
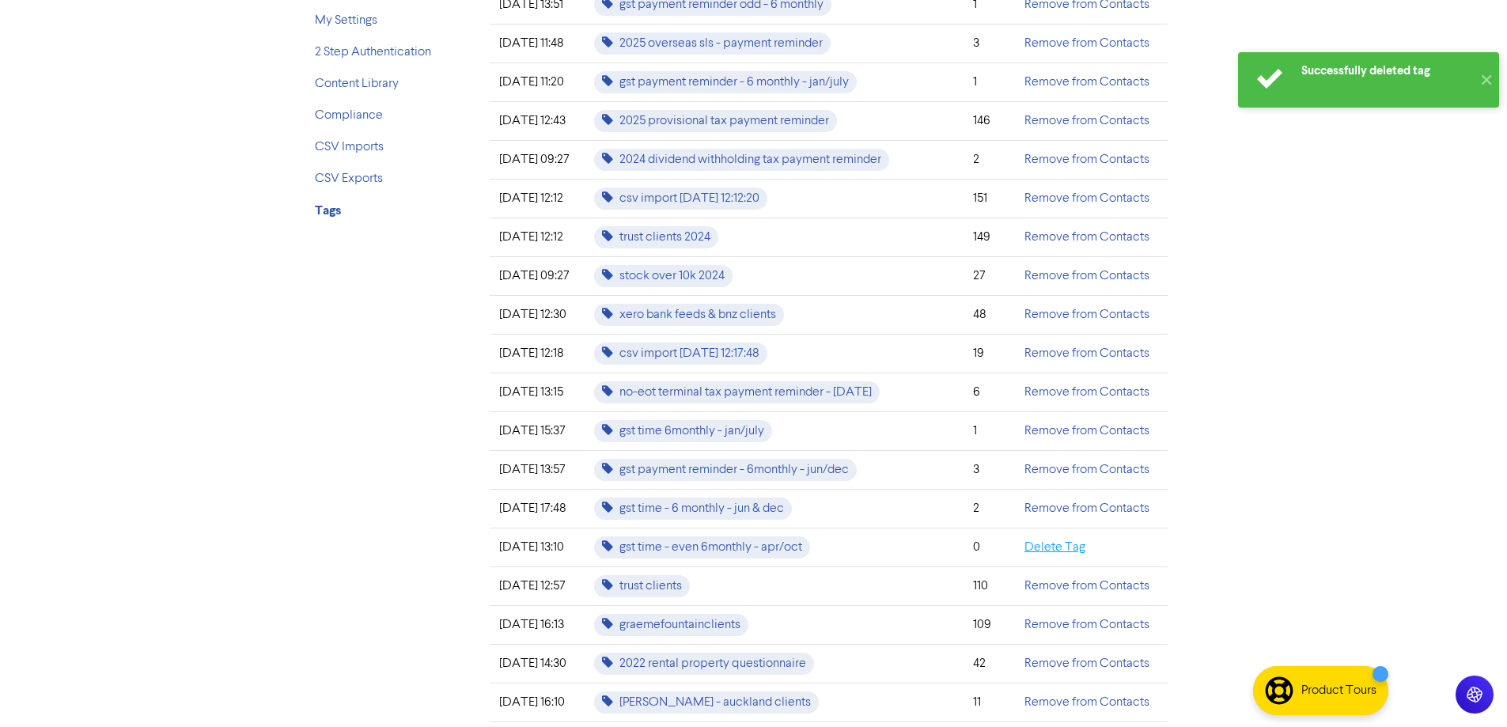
click at [1035, 545] on link "Delete Tag" at bounding box center [1054, 547] width 61 height 13
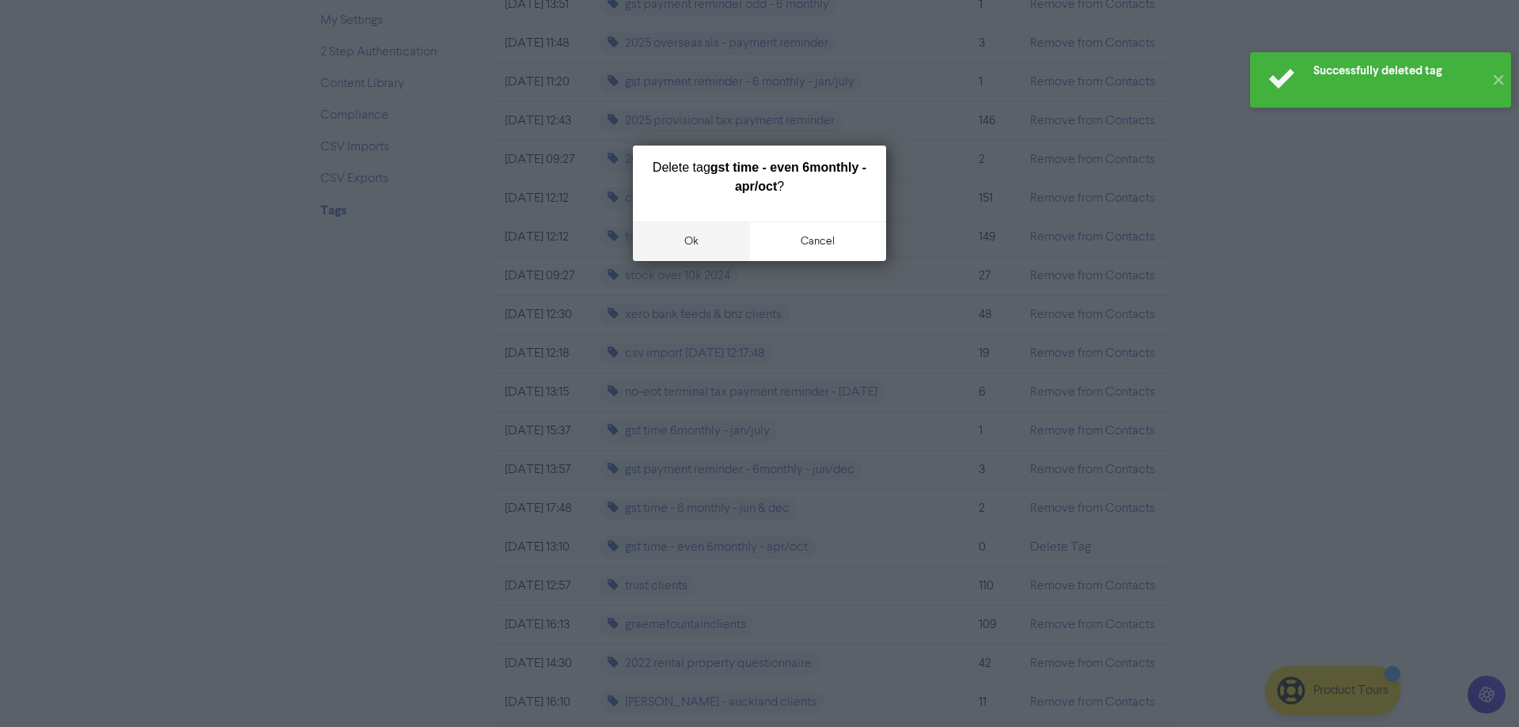
click at [687, 240] on button "ok" at bounding box center [691, 241] width 117 height 40
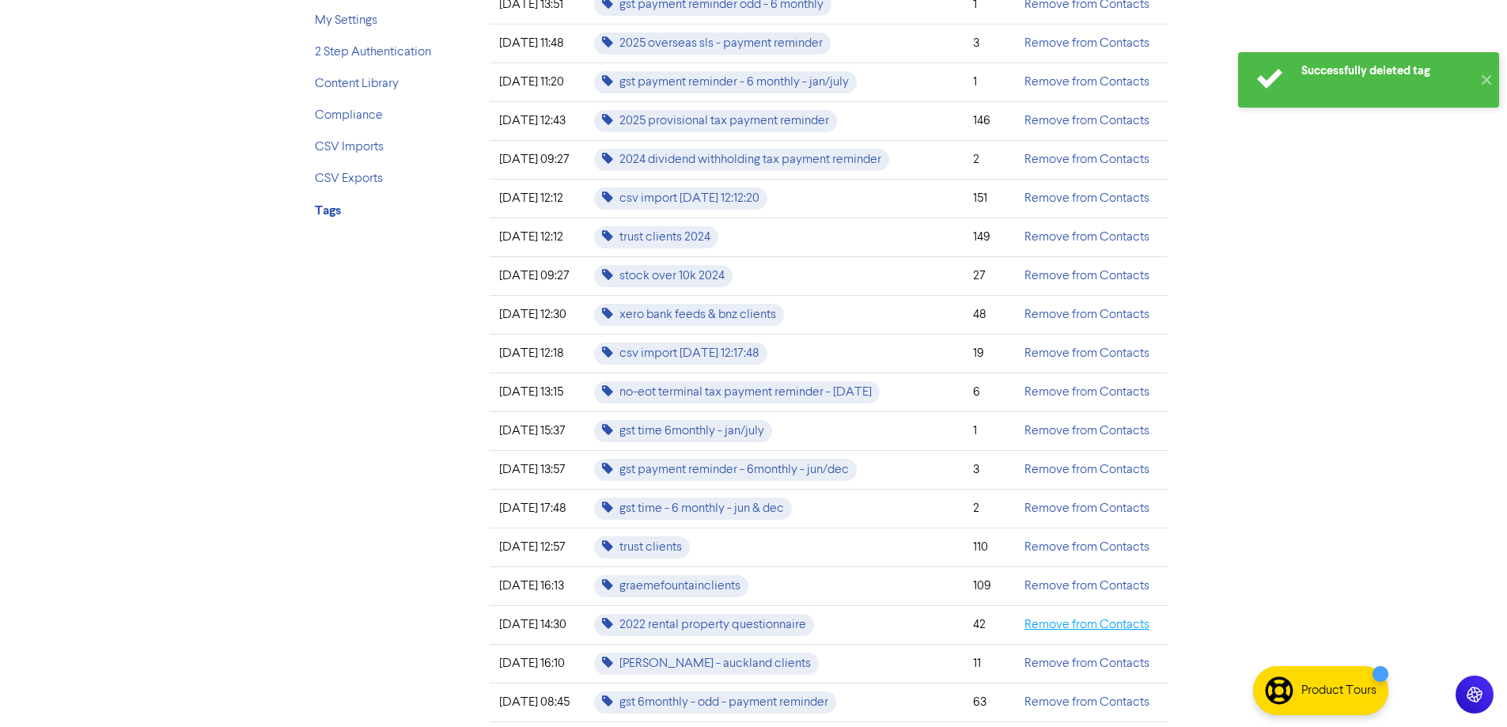
click at [1069, 626] on link "Remove from Contacts" at bounding box center [1086, 625] width 125 height 13
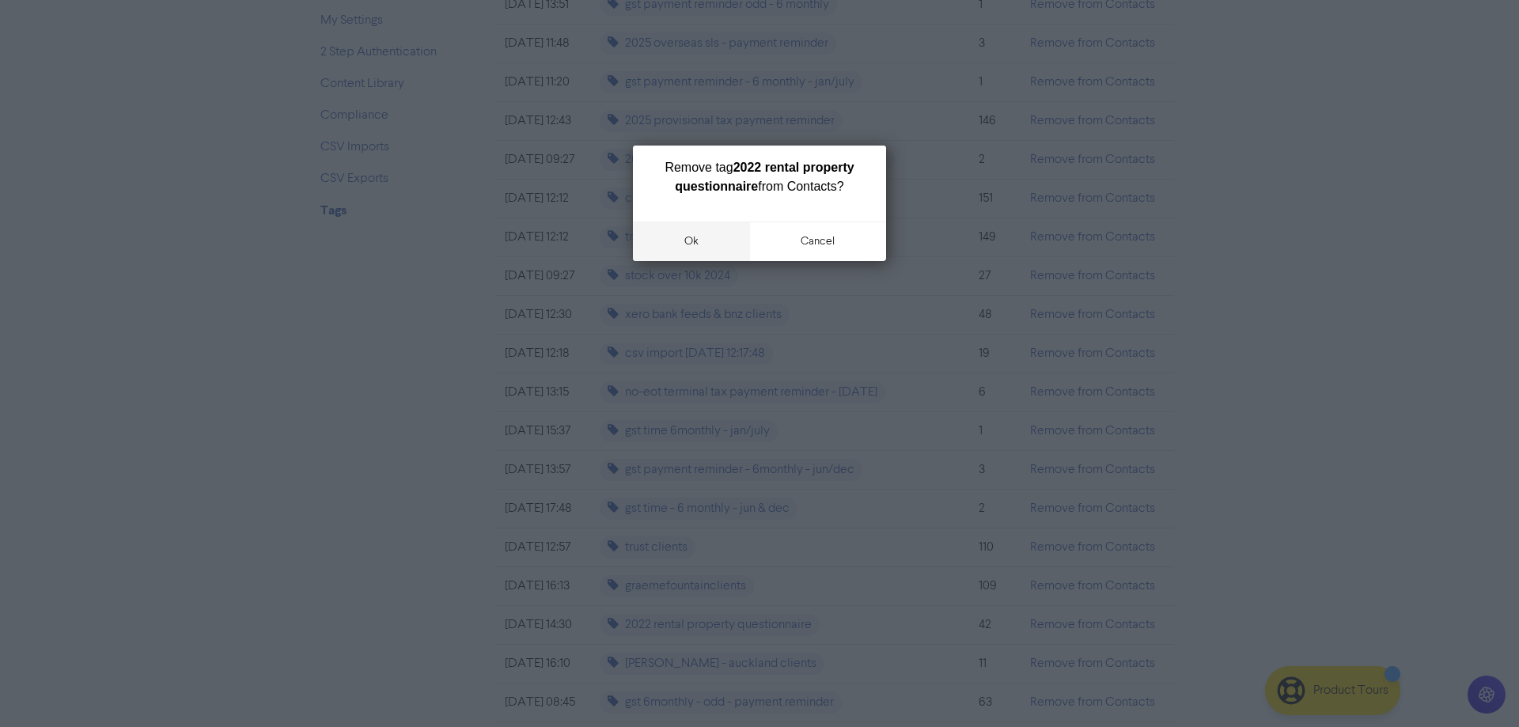
click at [693, 247] on button "ok" at bounding box center [691, 241] width 117 height 40
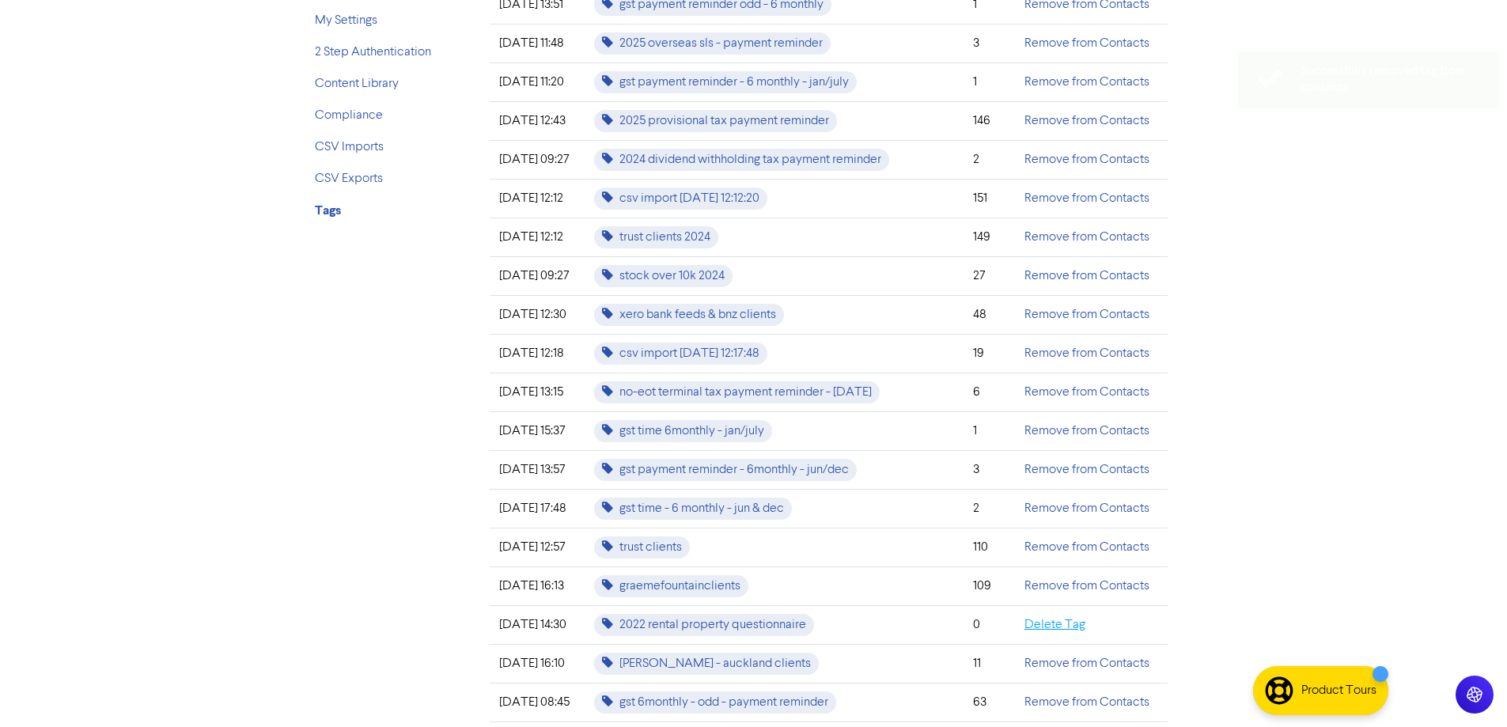
click at [1076, 619] on link "Delete Tag" at bounding box center [1054, 625] width 61 height 13
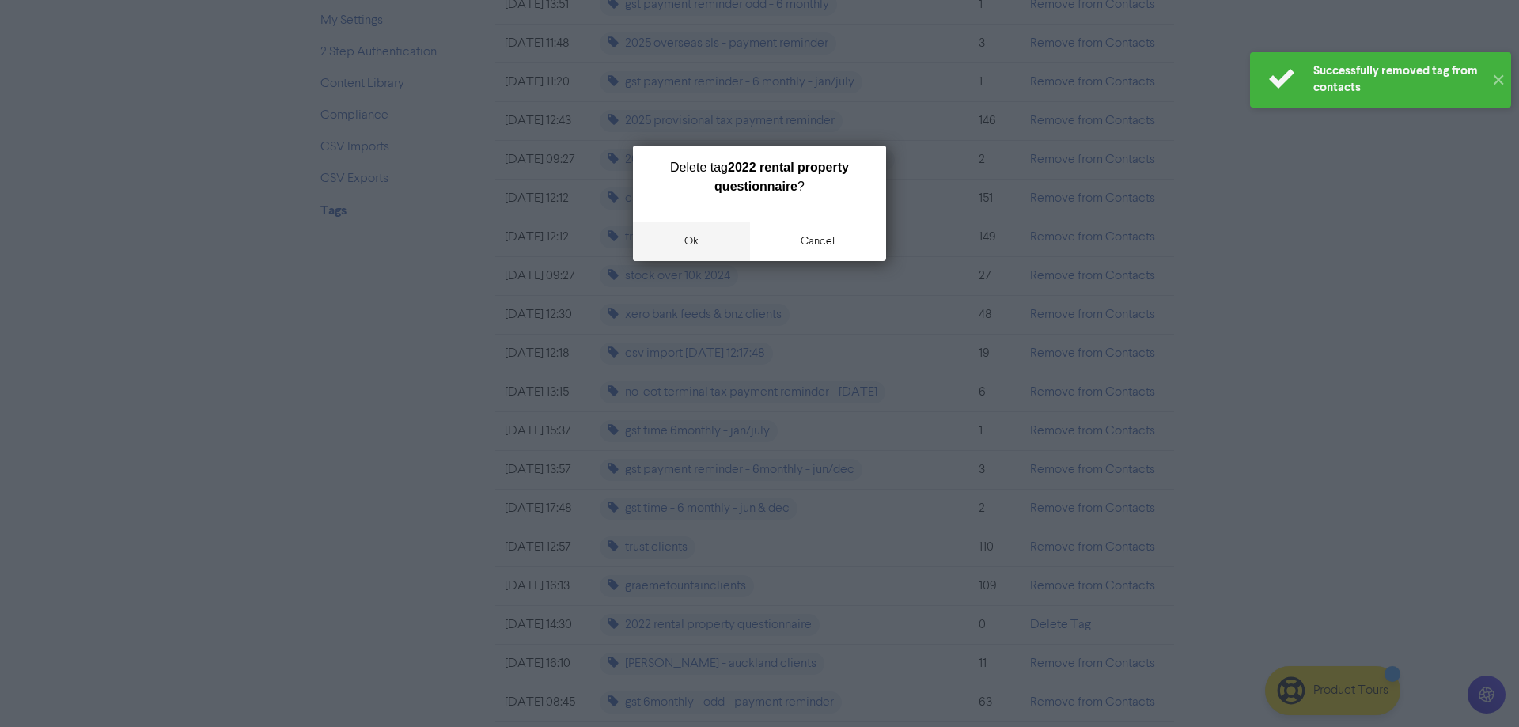
click at [691, 238] on button "ok" at bounding box center [691, 241] width 117 height 40
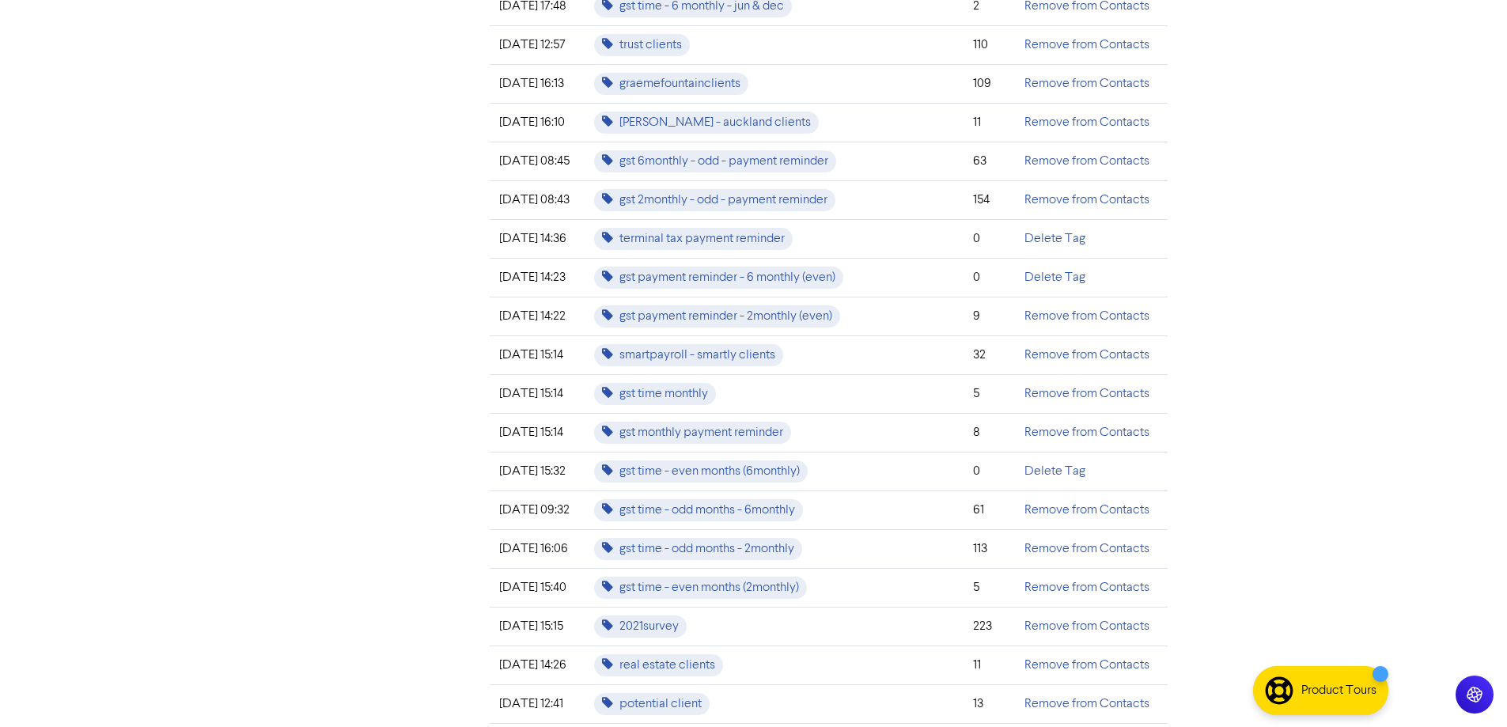
scroll to position [812, 0]
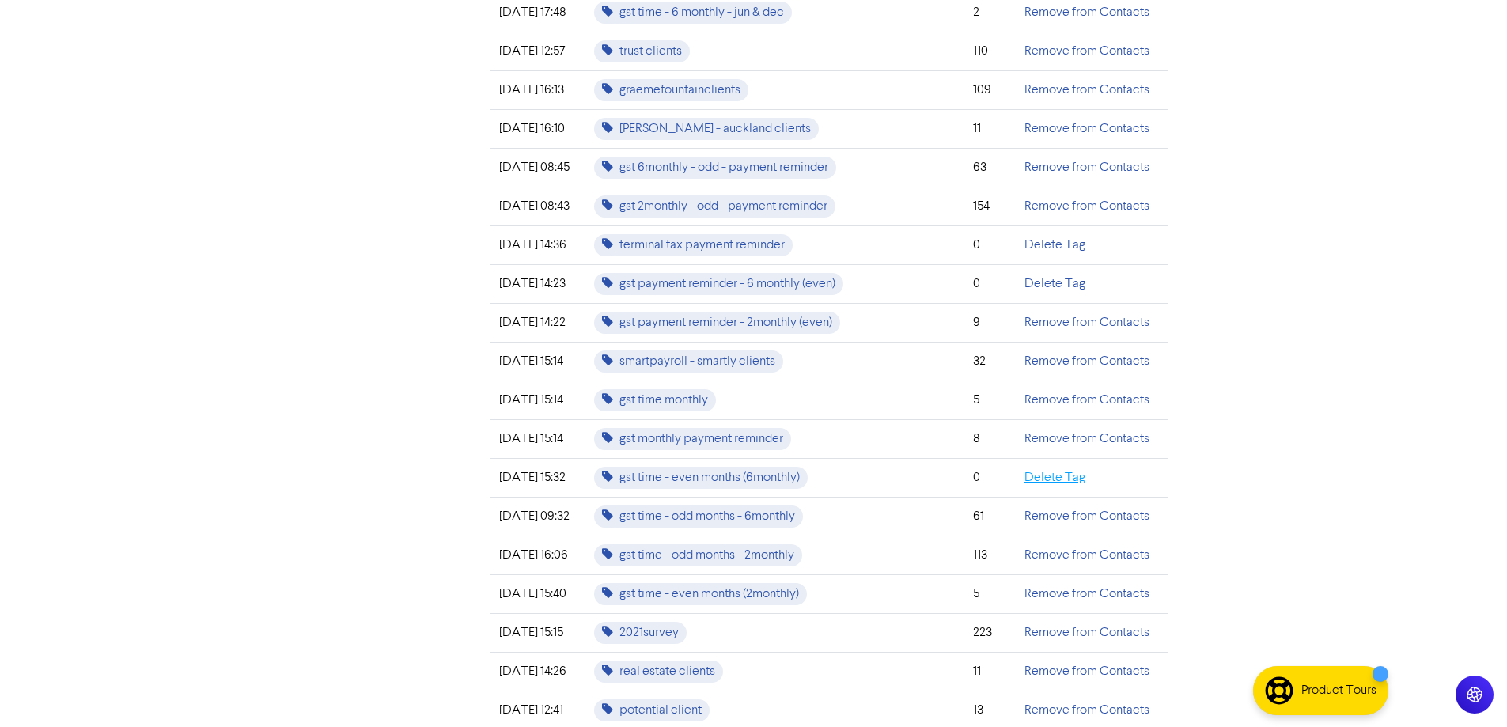
click at [1081, 481] on link "Delete Tag" at bounding box center [1054, 477] width 61 height 13
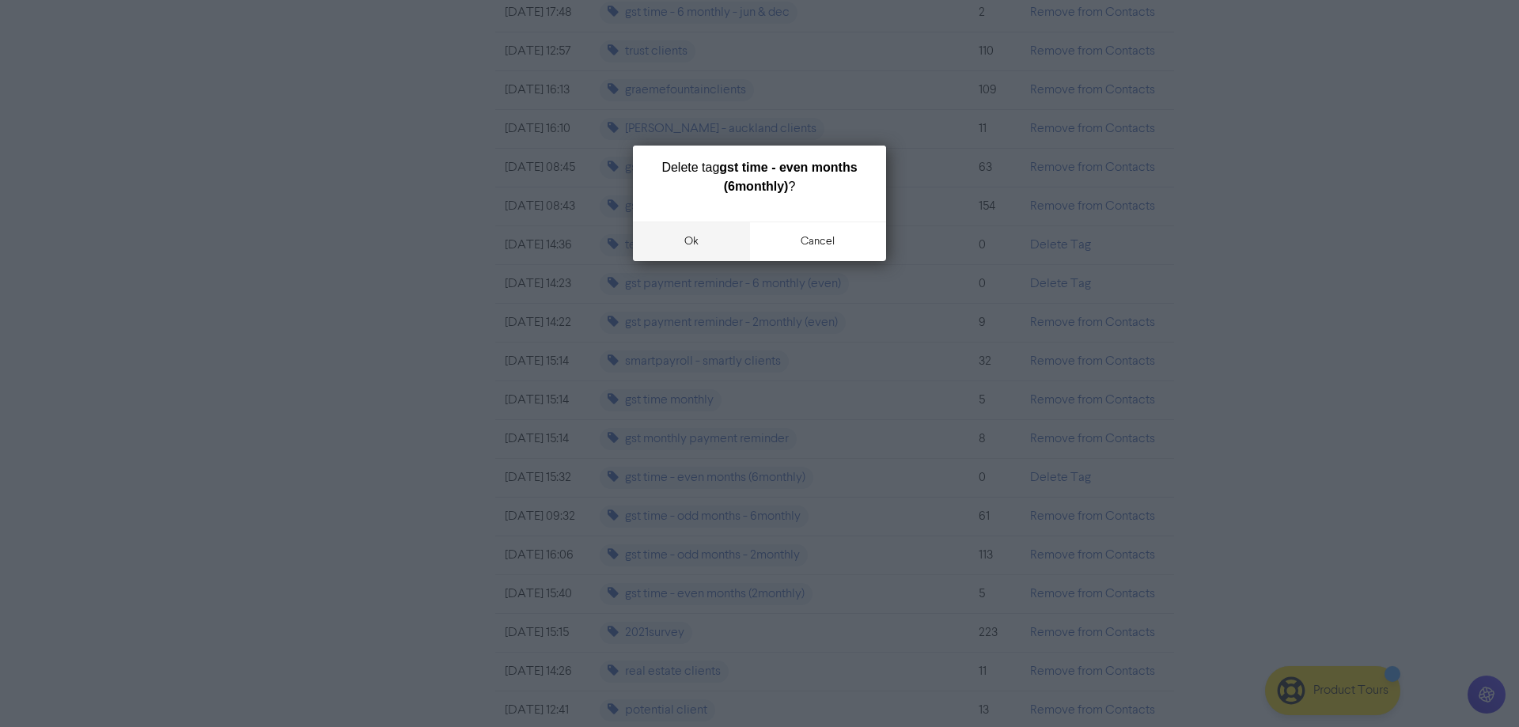
click at [689, 244] on button "ok" at bounding box center [691, 241] width 117 height 40
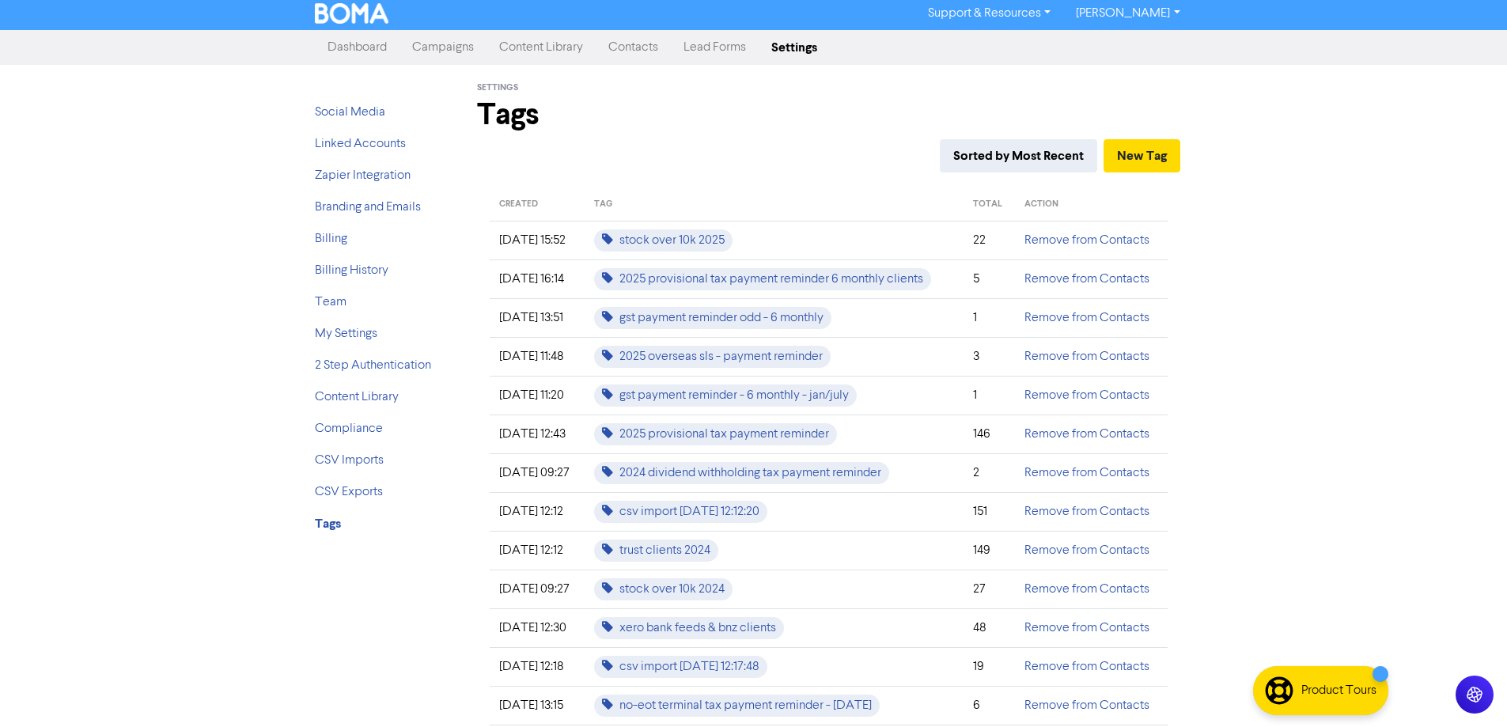
scroll to position [0, 0]
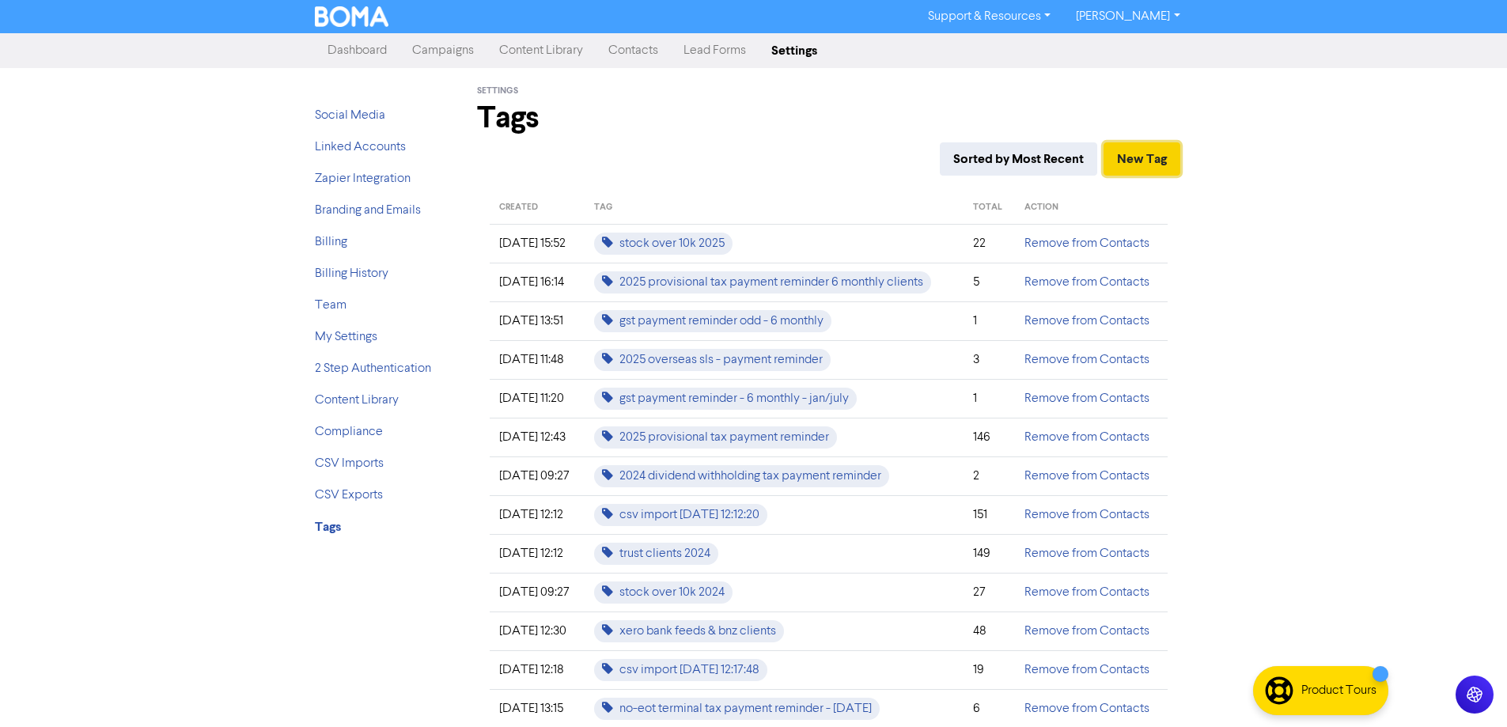
click at [1138, 165] on button "New Tag" at bounding box center [1141, 158] width 77 height 33
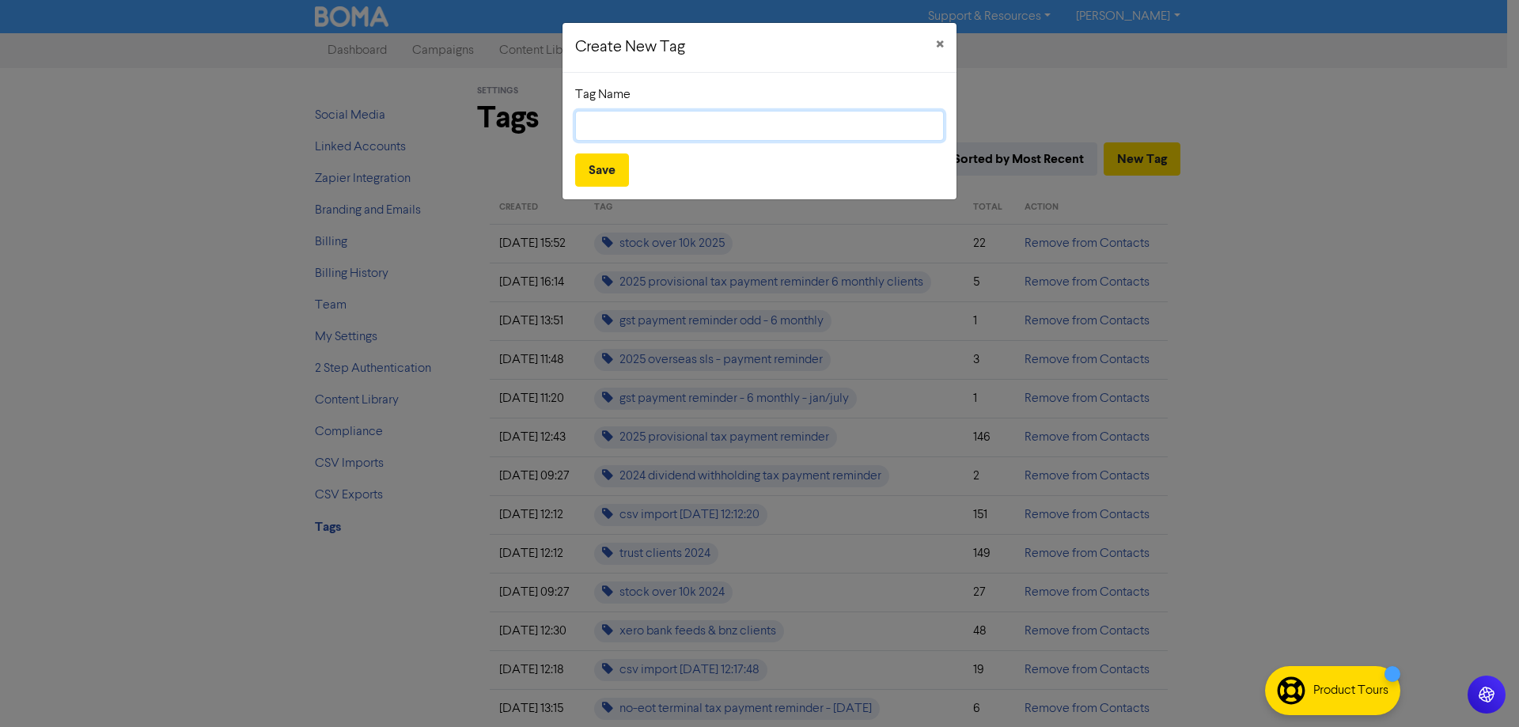
click at [655, 128] on input "text" at bounding box center [759, 126] width 369 height 30
click at [668, 124] on input "2026 provisonaltax payment reminder" at bounding box center [759, 126] width 369 height 30
type input "2026 provisional tax payment reminder"
click at [593, 169] on button "Save" at bounding box center [602, 169] width 54 height 33
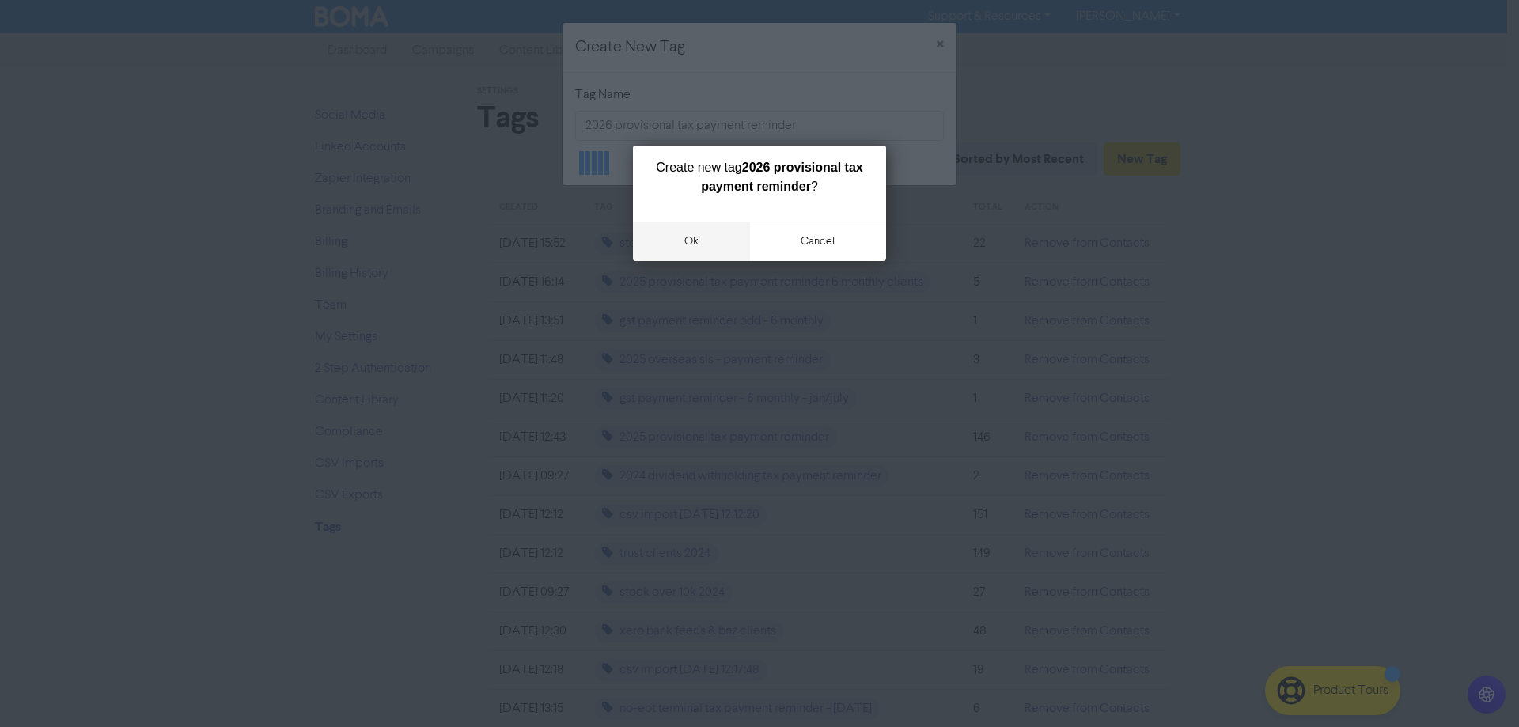
click at [687, 248] on button "ok" at bounding box center [691, 241] width 117 height 40
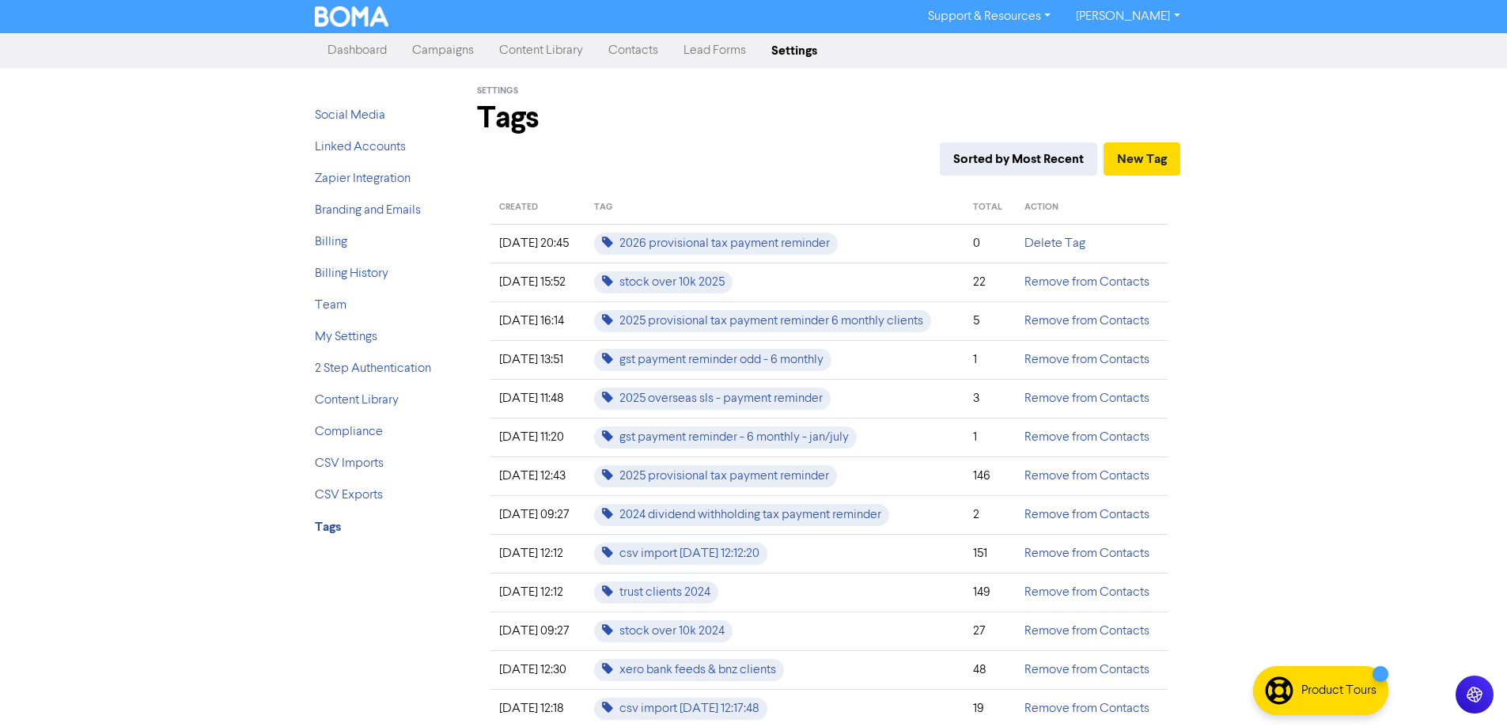
click at [612, 51] on link "Contacts" at bounding box center [633, 51] width 75 height 32
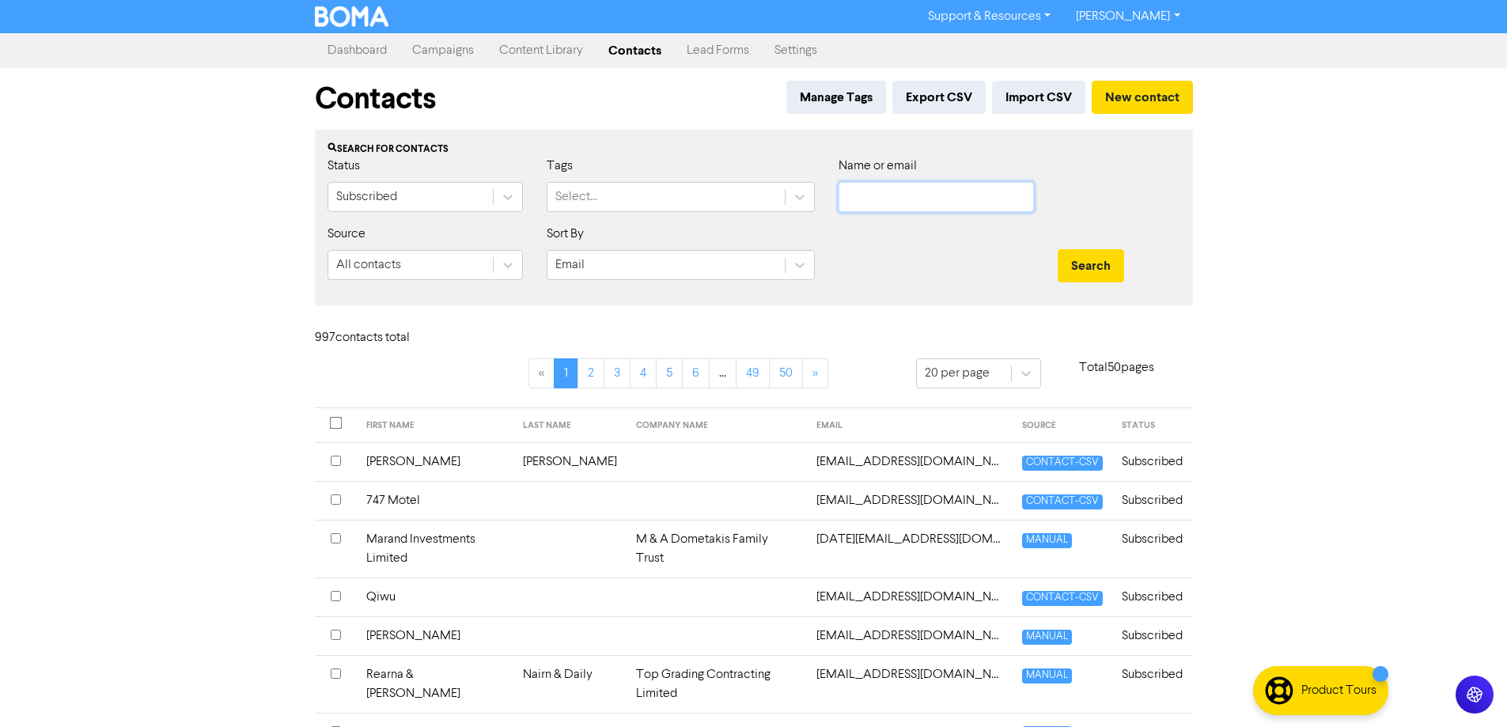
click at [962, 194] on input "text" at bounding box center [935, 197] width 195 height 30
paste input "[EMAIL_ADDRESS][DOMAIN_NAME]"
type input "[EMAIL_ADDRESS][DOMAIN_NAME]"
click at [1066, 262] on button "Search" at bounding box center [1091, 265] width 66 height 33
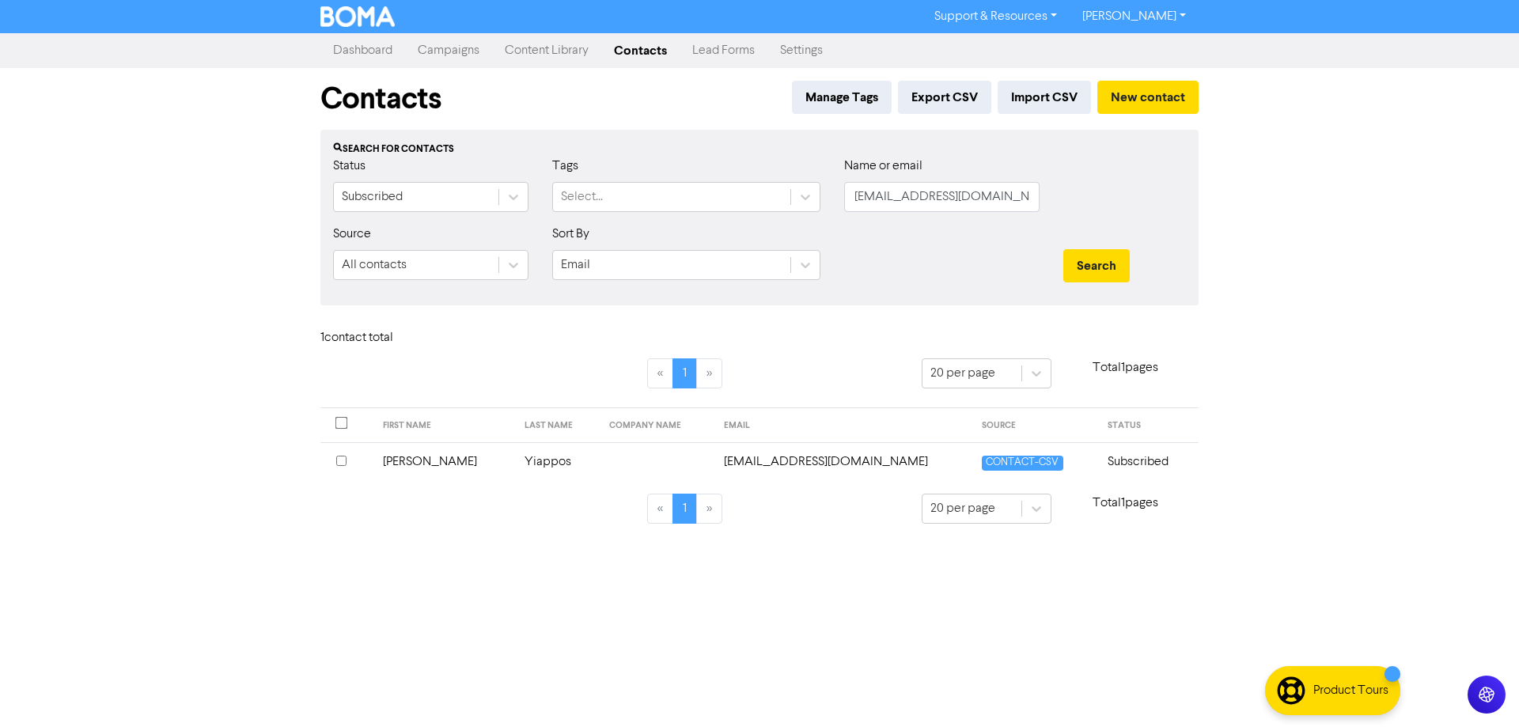
click at [800, 464] on td "[EMAIL_ADDRESS][DOMAIN_NAME]" at bounding box center [843, 461] width 259 height 39
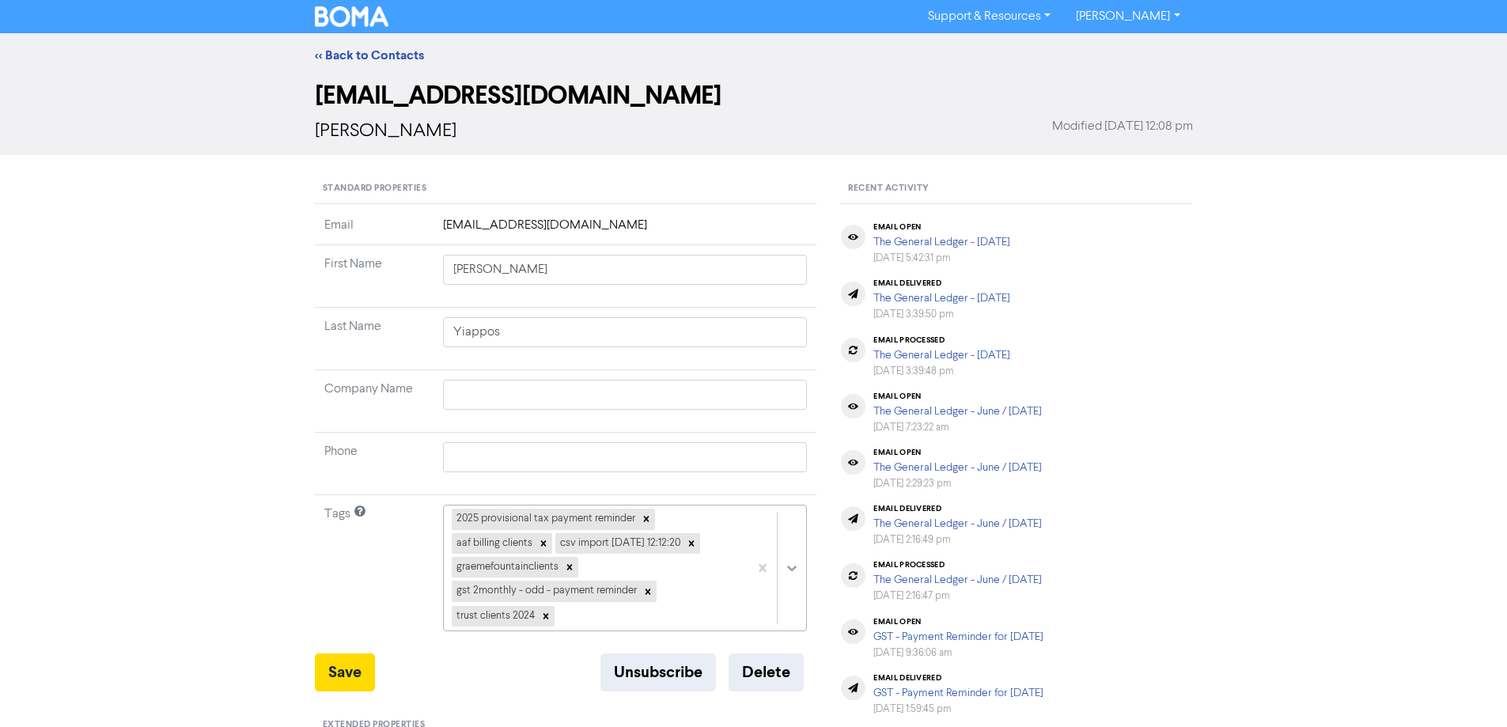
click at [793, 564] on div "2025 provisional tax payment reminder aaf billing clients csv import [DATE] 12:…" at bounding box center [625, 568] width 365 height 127
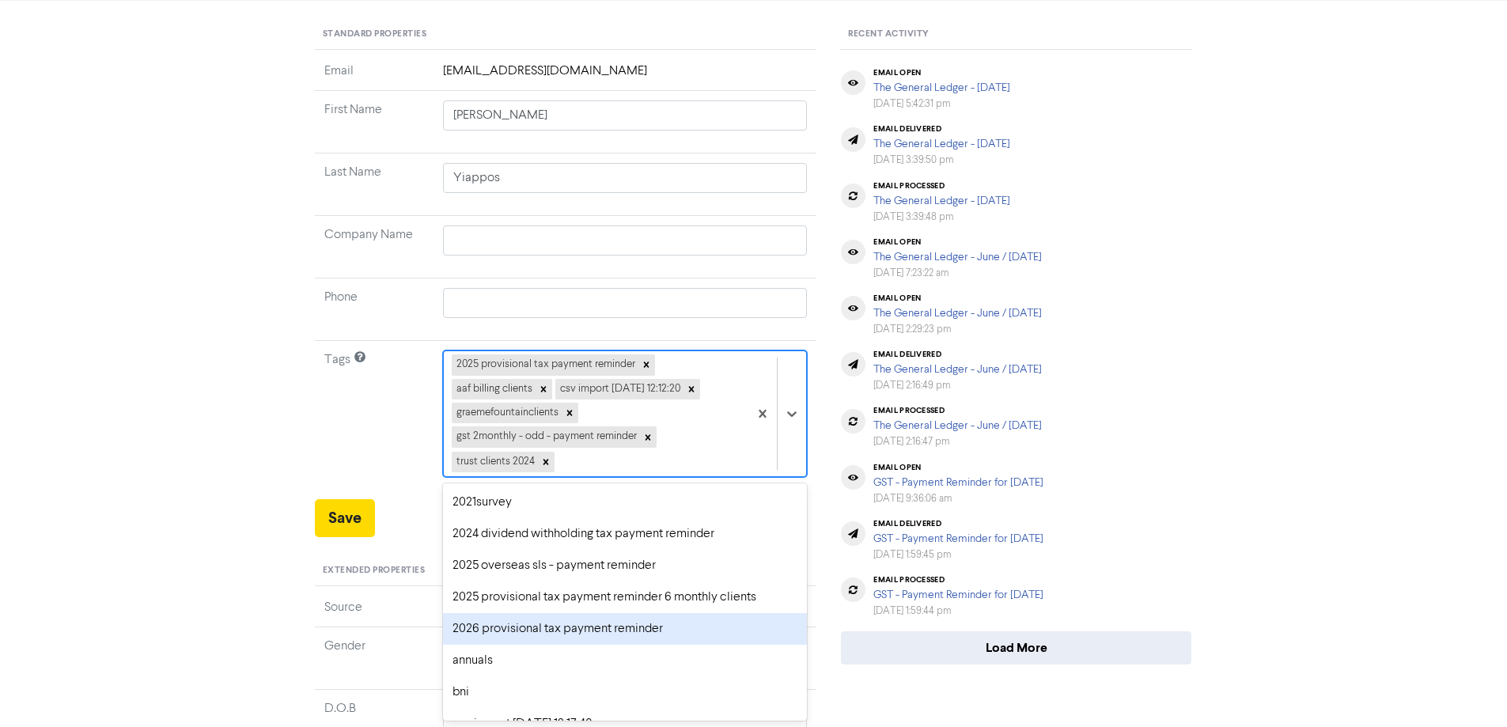
click at [617, 634] on div "2026 provisional tax payment reminder" at bounding box center [625, 629] width 365 height 32
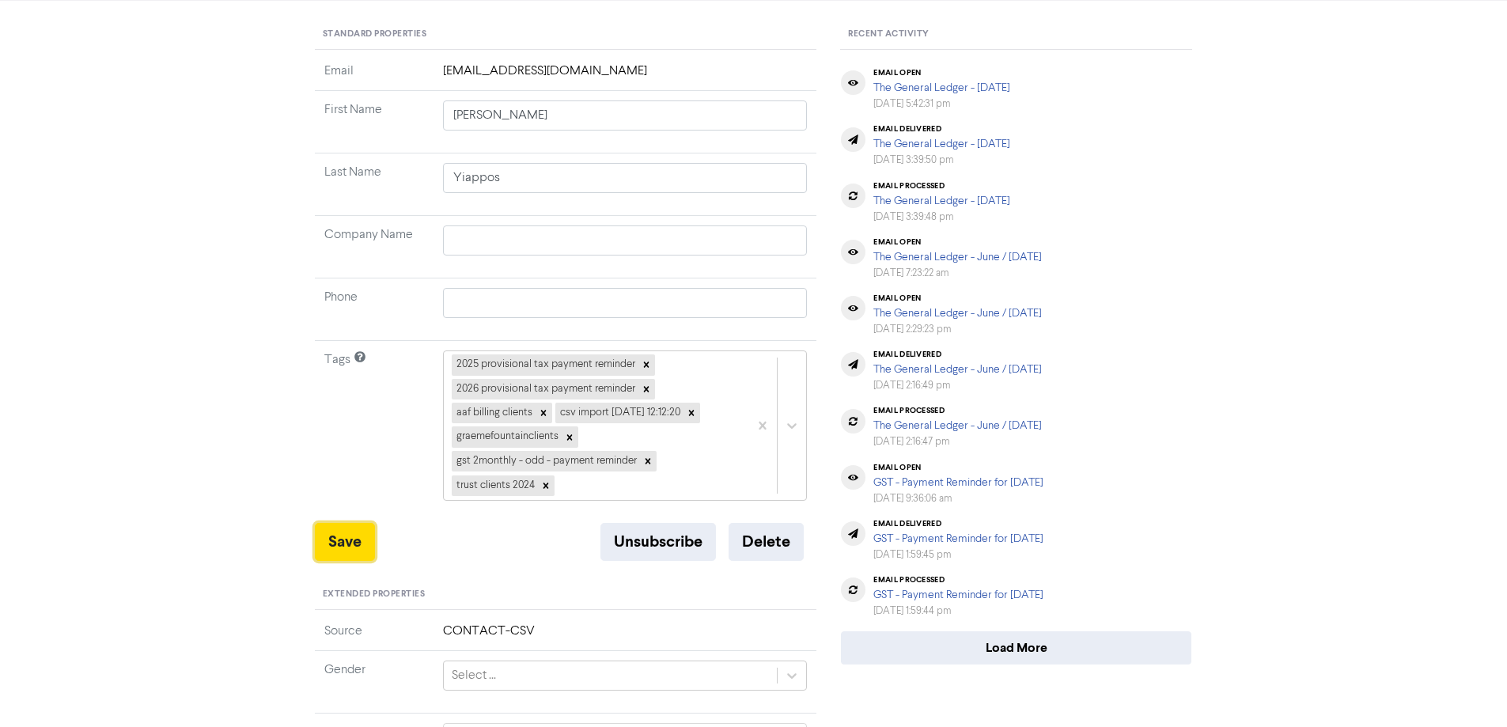
drag, startPoint x: 339, startPoint y: 540, endPoint x: 1414, endPoint y: 517, distance: 1075.3
click at [354, 536] on button "Save" at bounding box center [345, 542] width 60 height 38
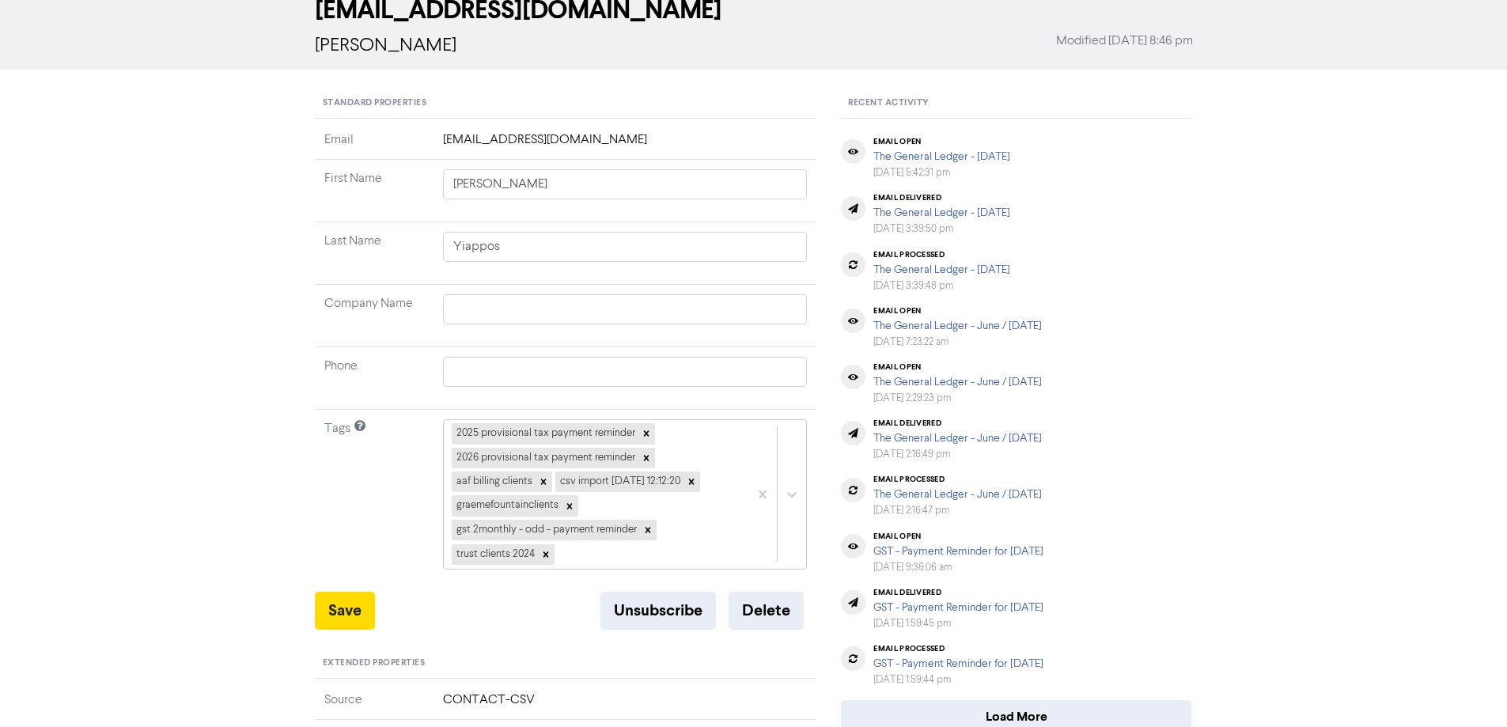
scroll to position [0, 0]
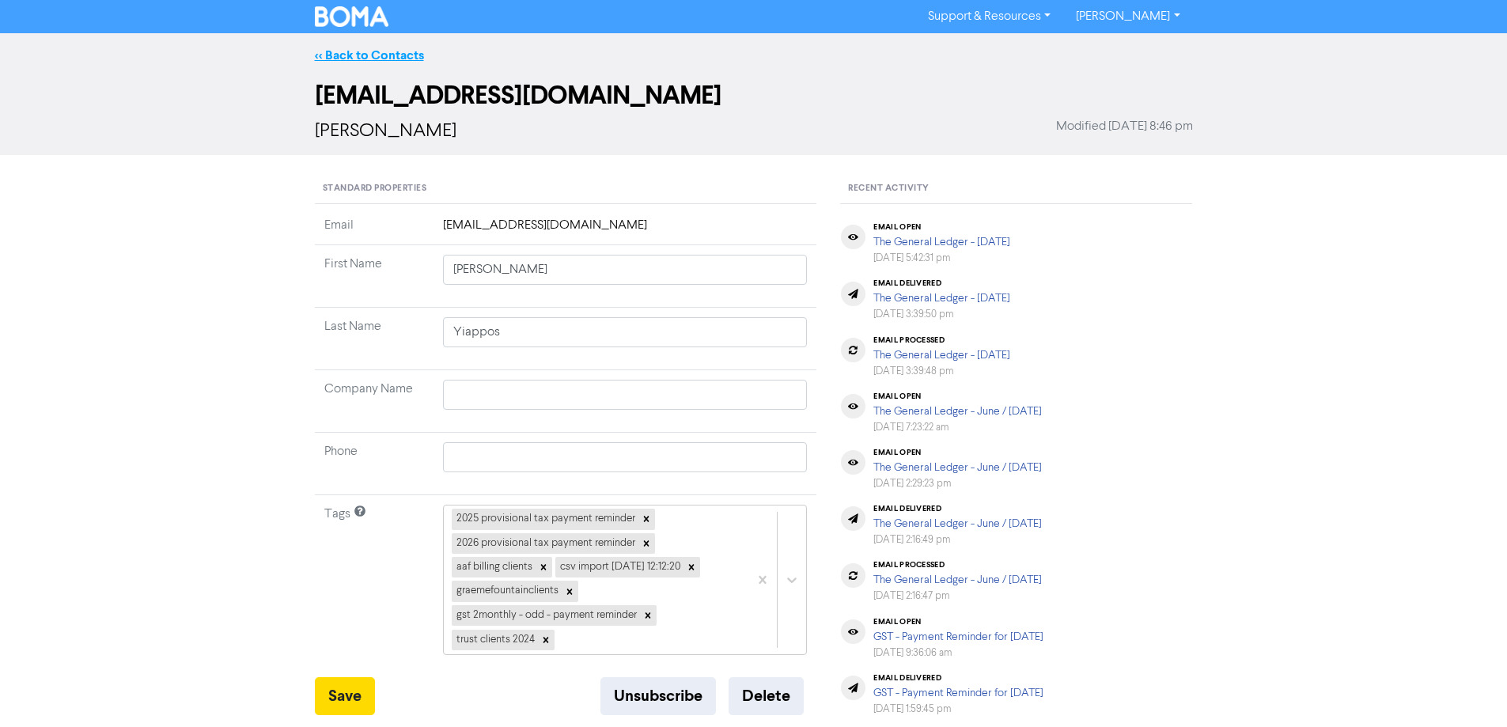
click at [354, 51] on link "<< Back to Contacts" at bounding box center [369, 55] width 109 height 16
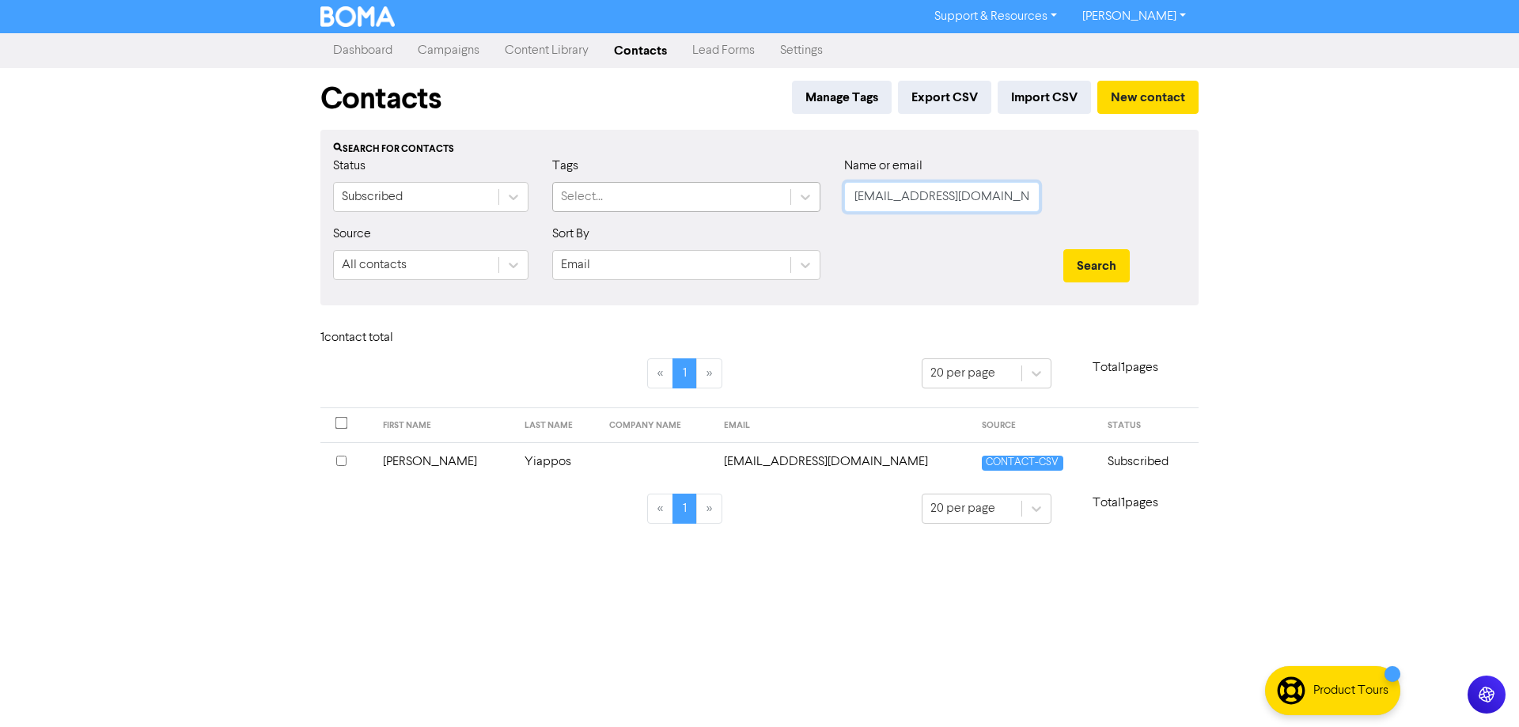
drag, startPoint x: 1008, startPoint y: 200, endPoint x: 704, endPoint y: 185, distance: 304.1
click at [704, 185] on div "Status Subscribed Tags Select... Name or email [PERSON_NAME][EMAIL_ADDRESS][DOM…" at bounding box center [759, 191] width 876 height 68
paste input "alachr"
type input "[EMAIL_ADDRESS][DOMAIN_NAME]"
click at [1081, 251] on button "Search" at bounding box center [1096, 265] width 66 height 33
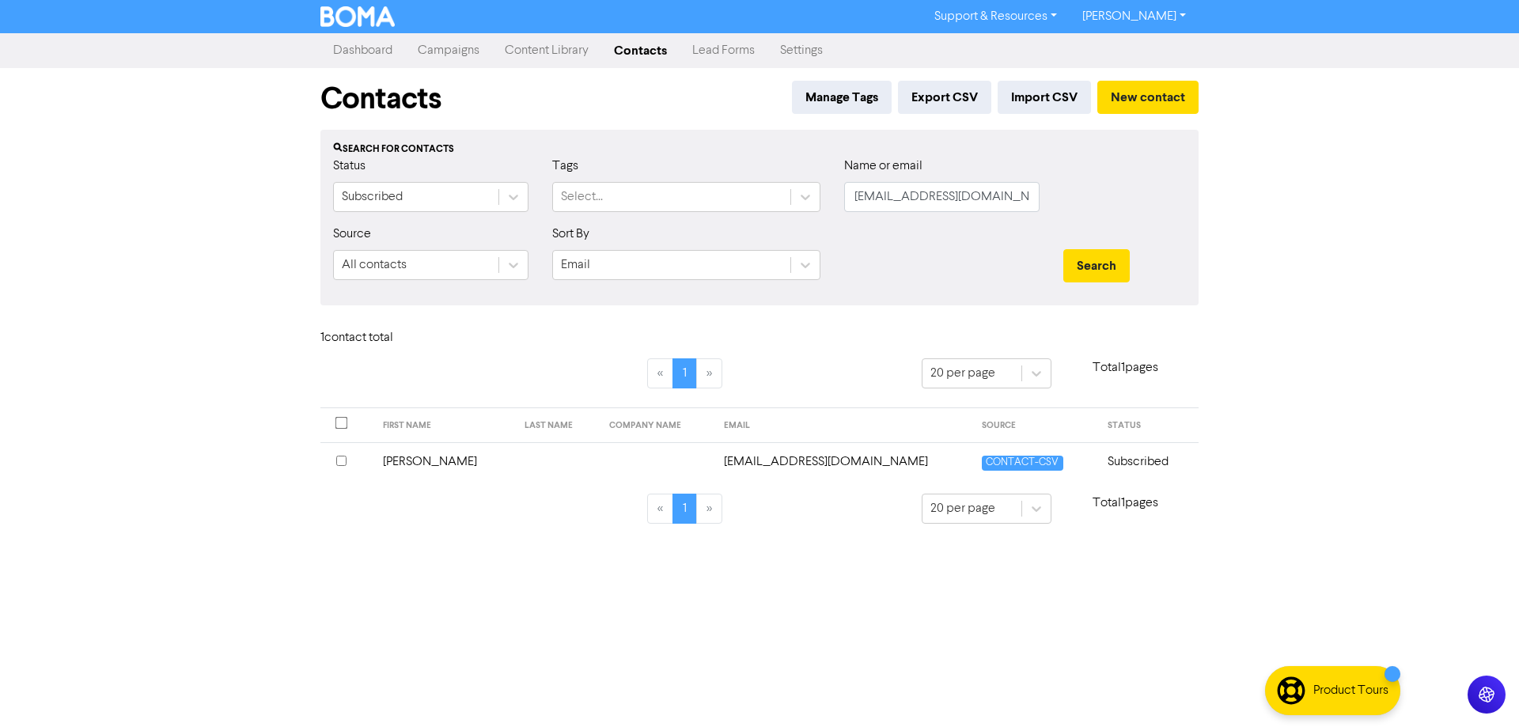
click at [785, 459] on td "[EMAIL_ADDRESS][DOMAIN_NAME]" at bounding box center [843, 461] width 259 height 39
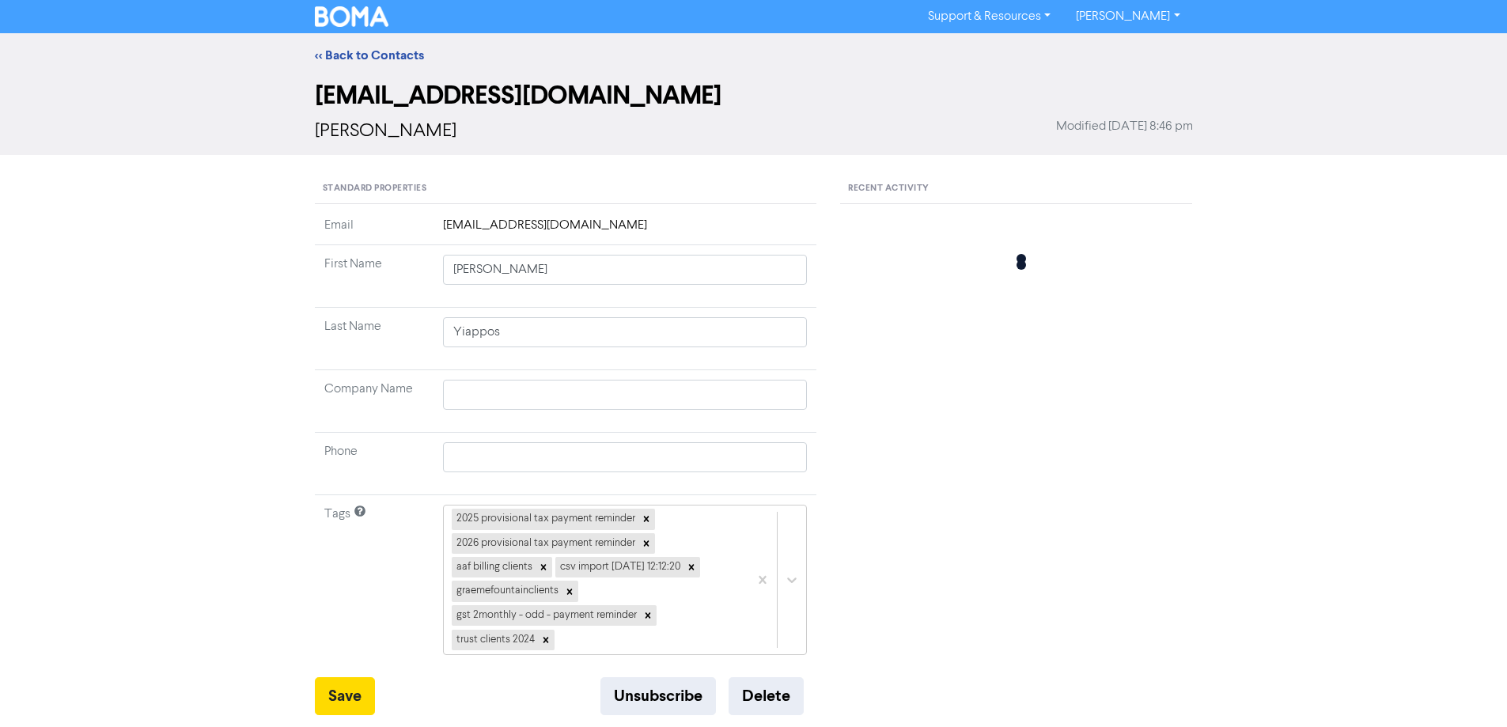
type input "[PERSON_NAME]"
type input "022-601-3274"
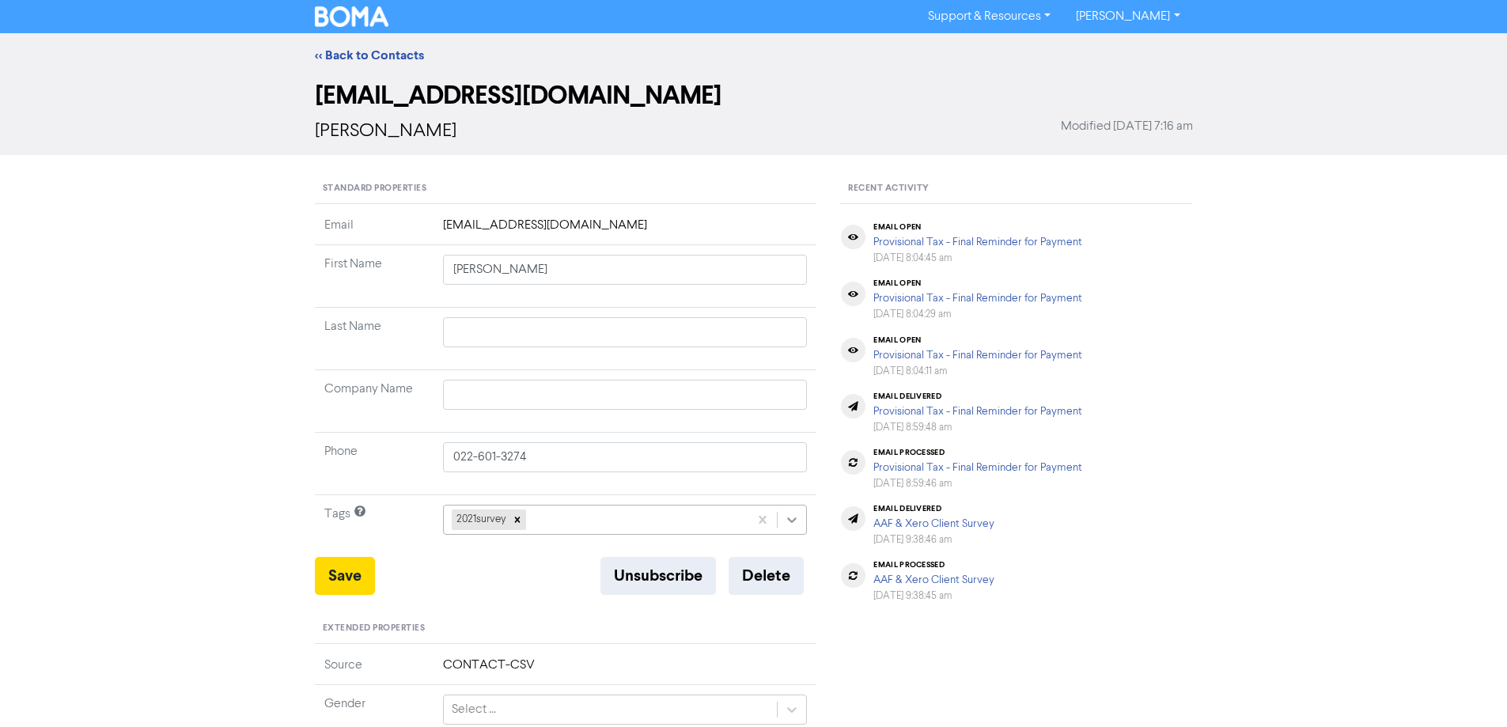
click at [788, 516] on div "2021survey" at bounding box center [625, 520] width 365 height 30
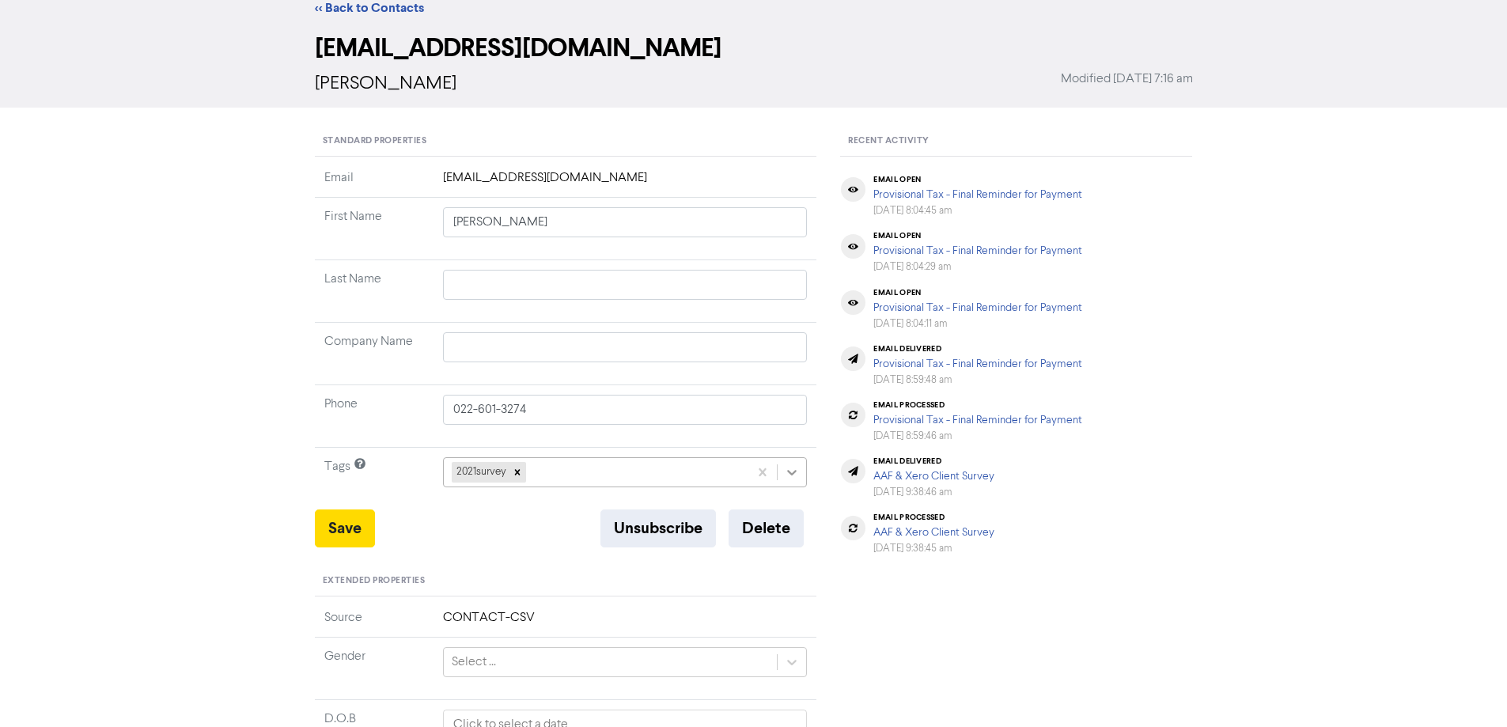
scroll to position [58, 0]
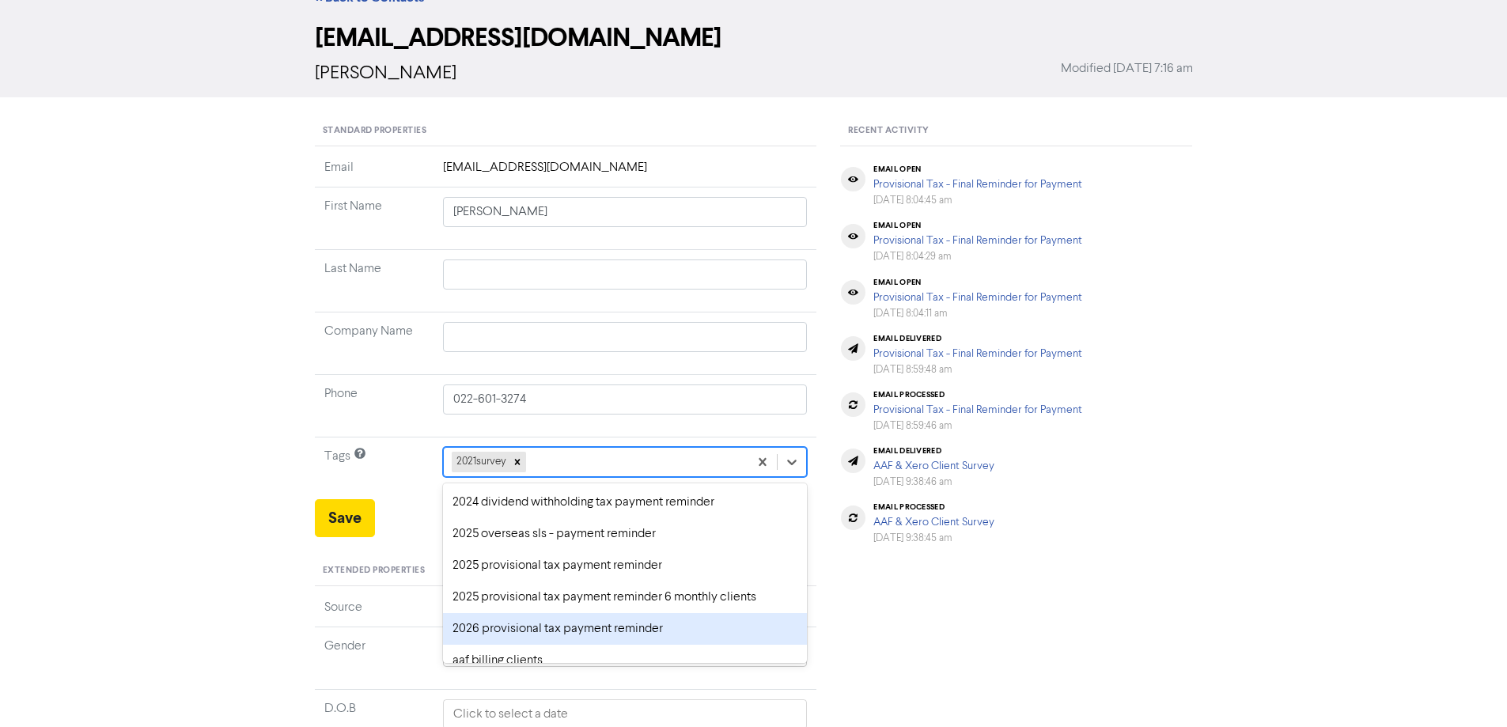
click at [530, 627] on div "2026 provisional tax payment reminder" at bounding box center [625, 629] width 365 height 32
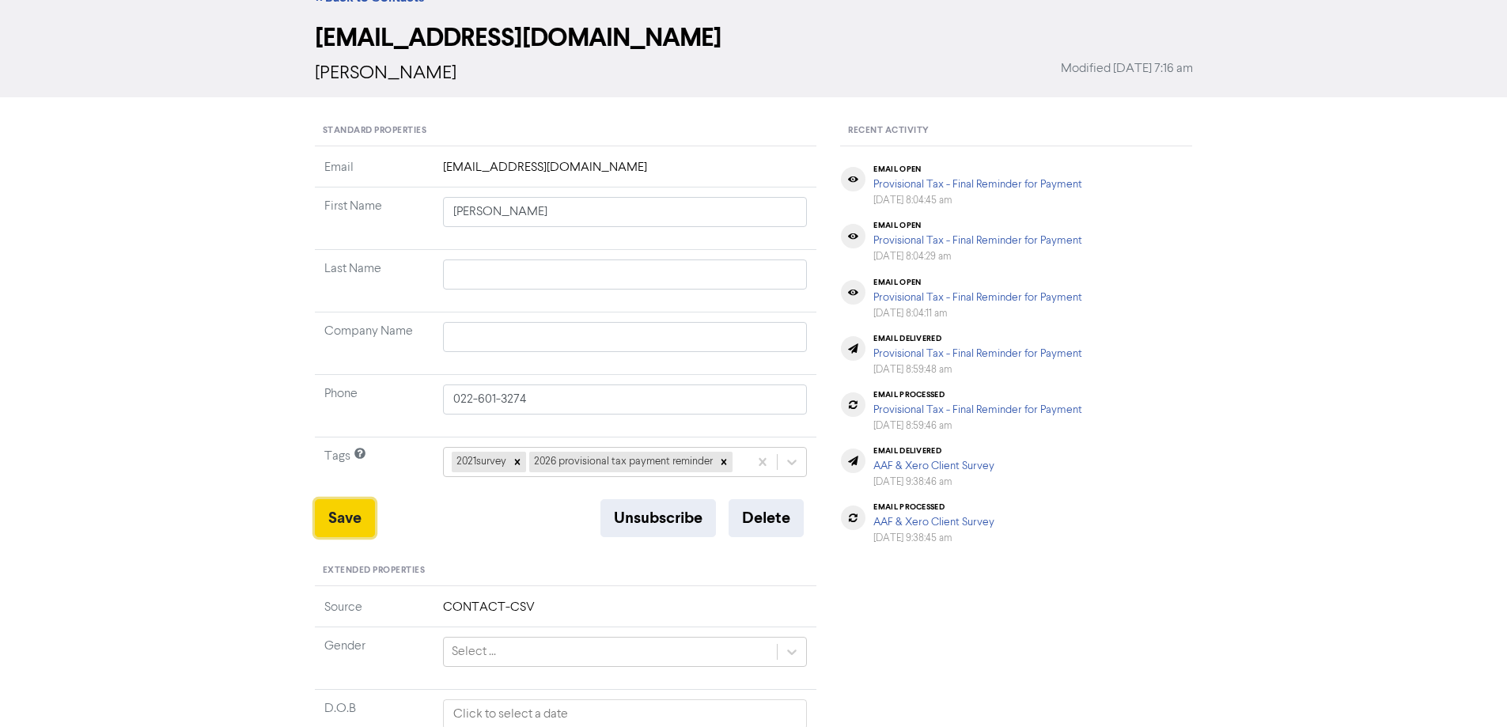
click at [341, 514] on button "Save" at bounding box center [345, 518] width 60 height 38
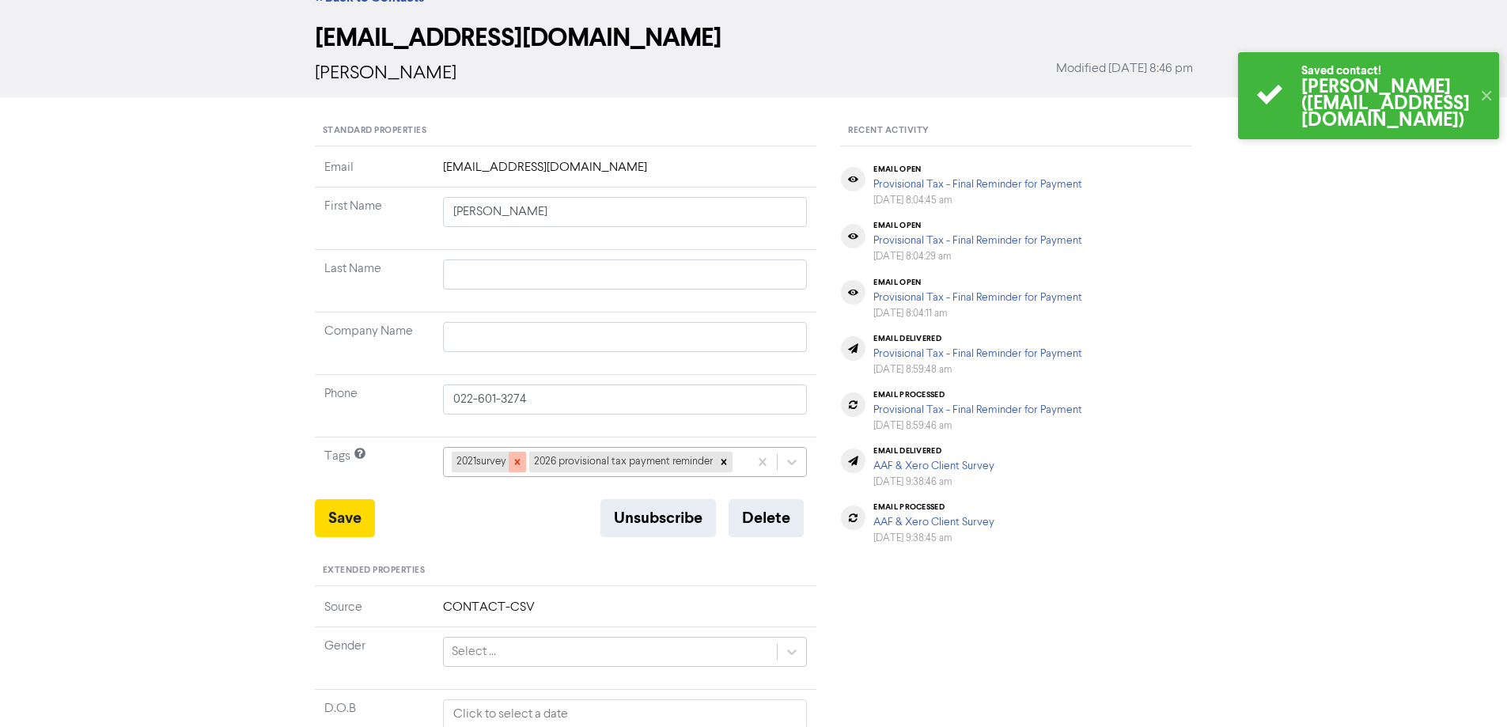
click at [512, 464] on icon at bounding box center [517, 461] width 11 height 11
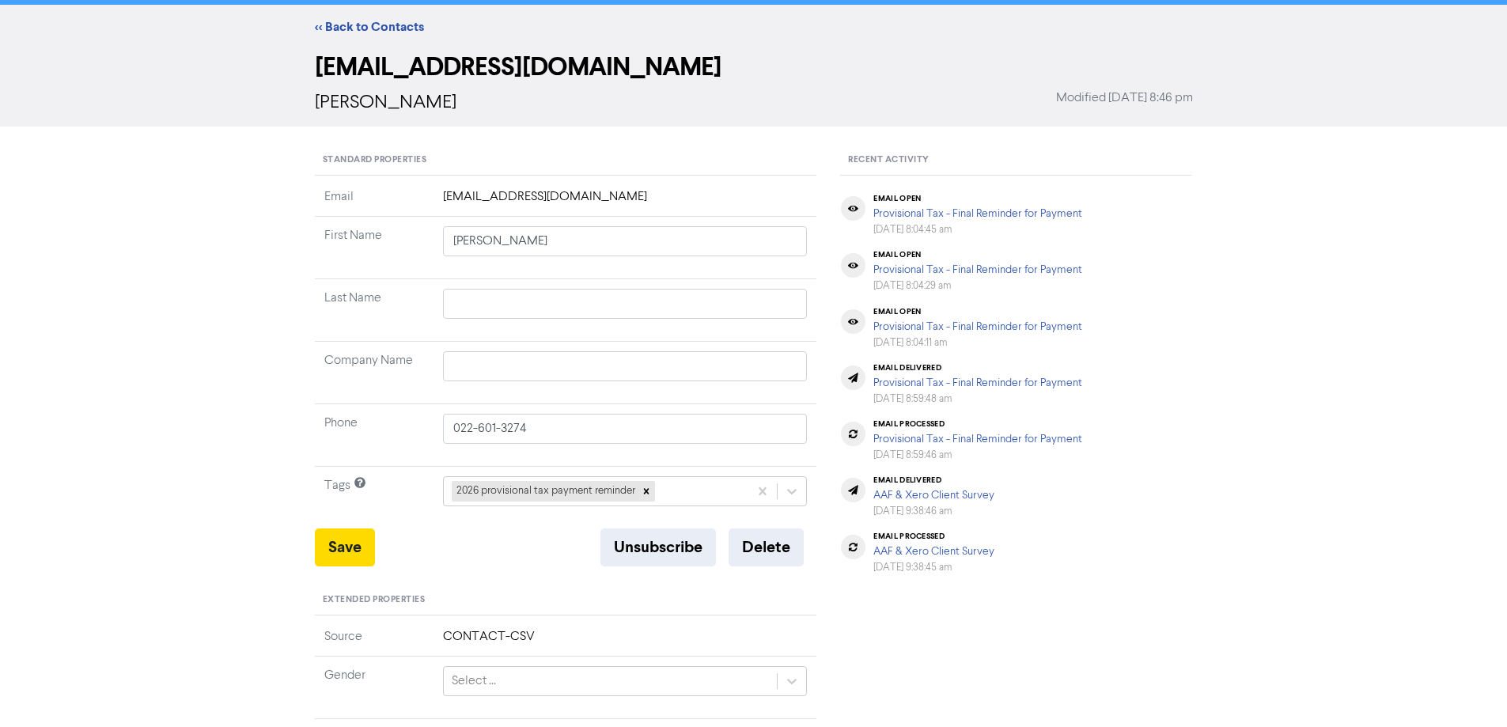
scroll to position [0, 0]
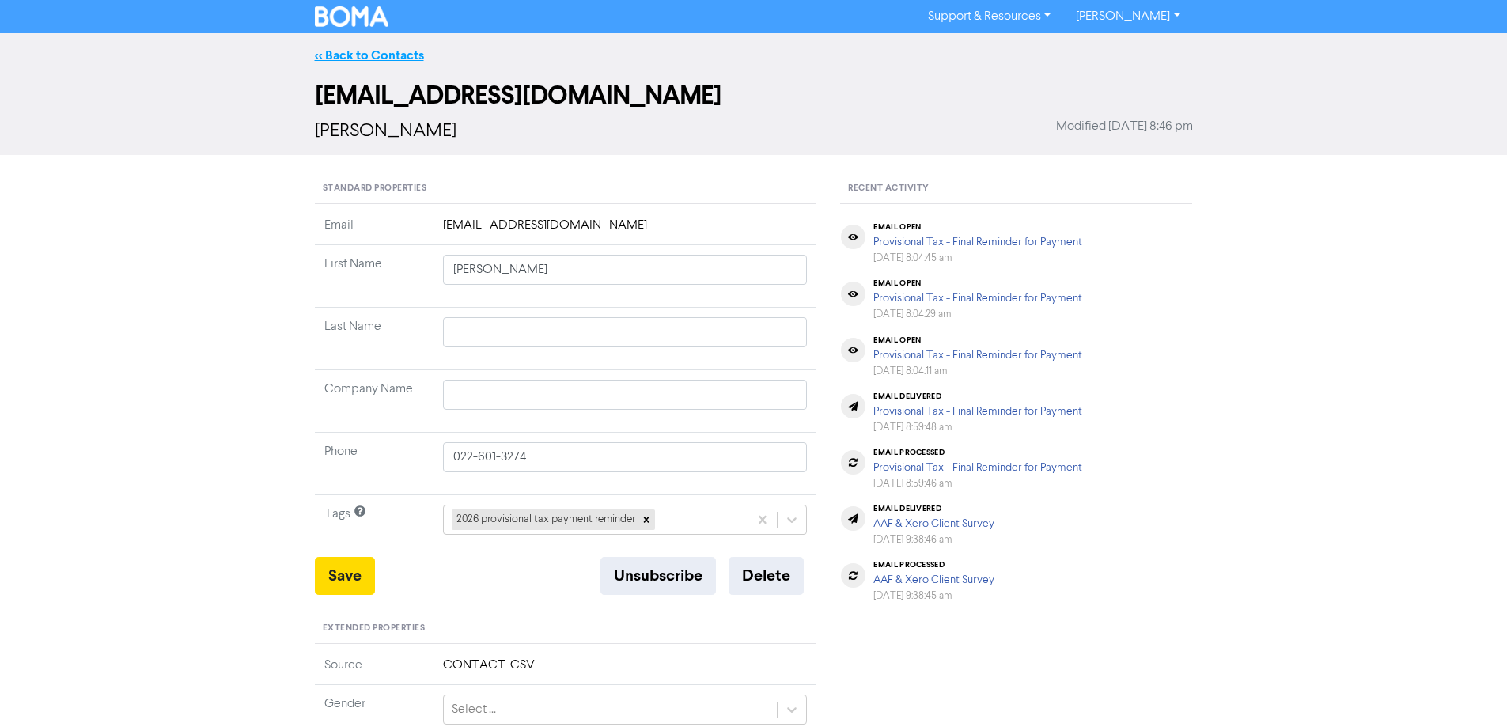
click at [371, 54] on link "<< Back to Contacts" at bounding box center [369, 55] width 109 height 16
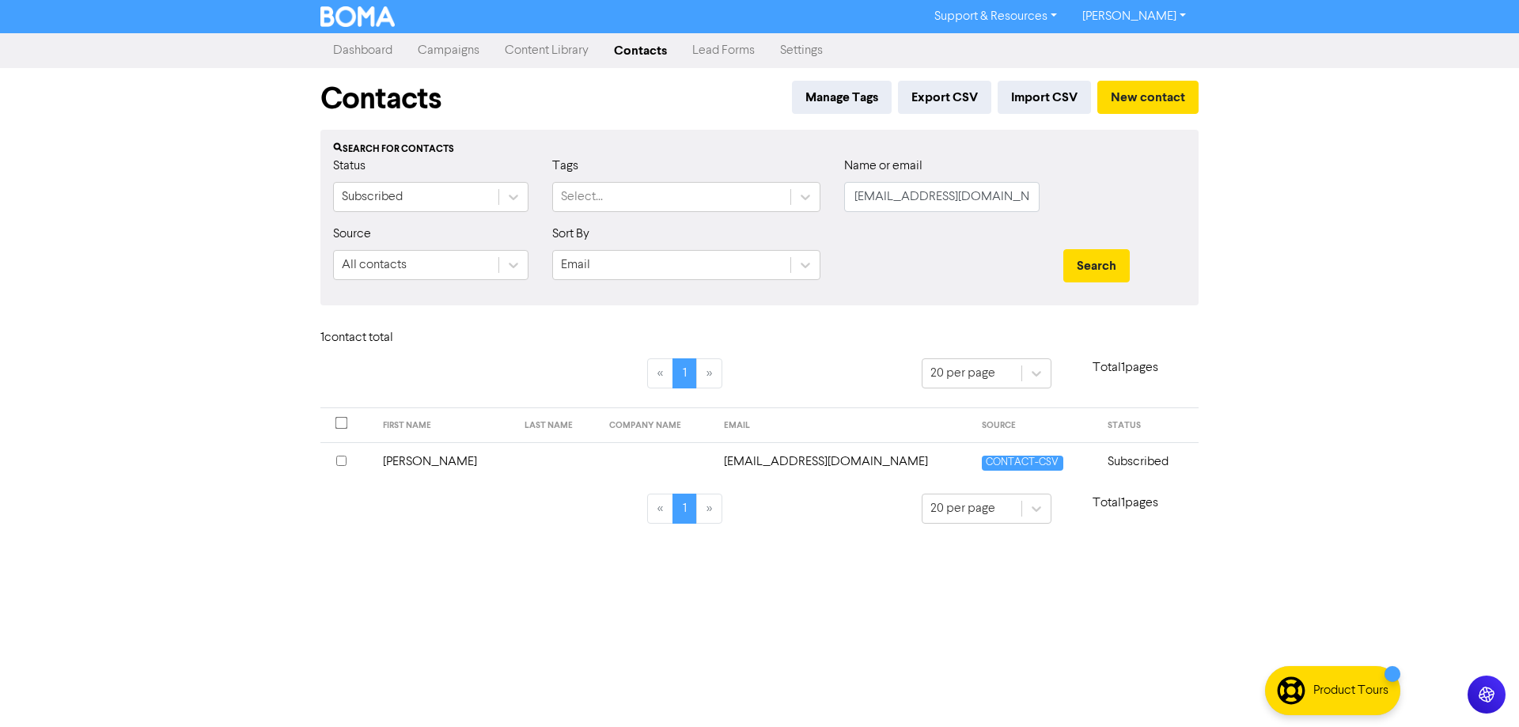
click at [789, 465] on td "[EMAIL_ADDRESS][DOMAIN_NAME]" at bounding box center [843, 461] width 259 height 39
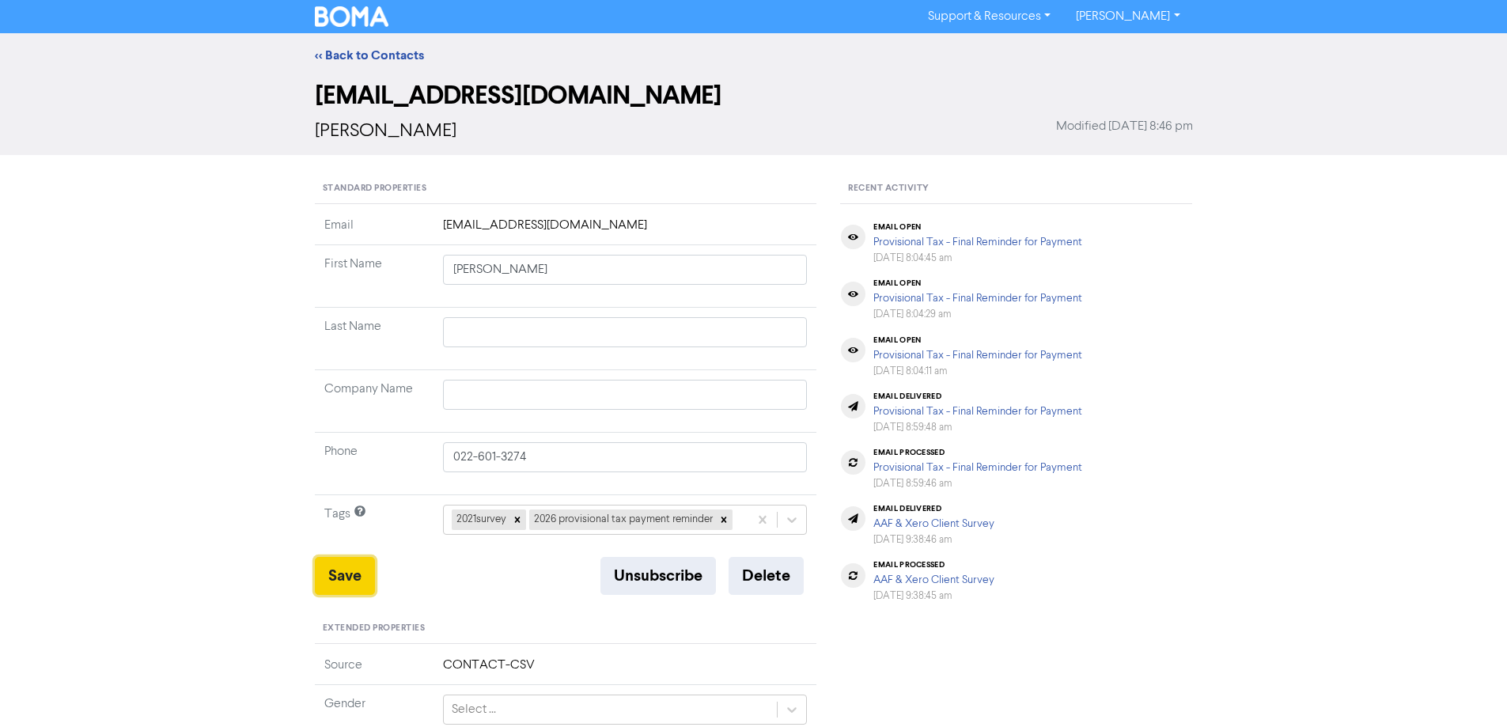
drag, startPoint x: 352, startPoint y: 580, endPoint x: 415, endPoint y: 333, distance: 254.8
click at [352, 577] on button "Save" at bounding box center [345, 576] width 60 height 38
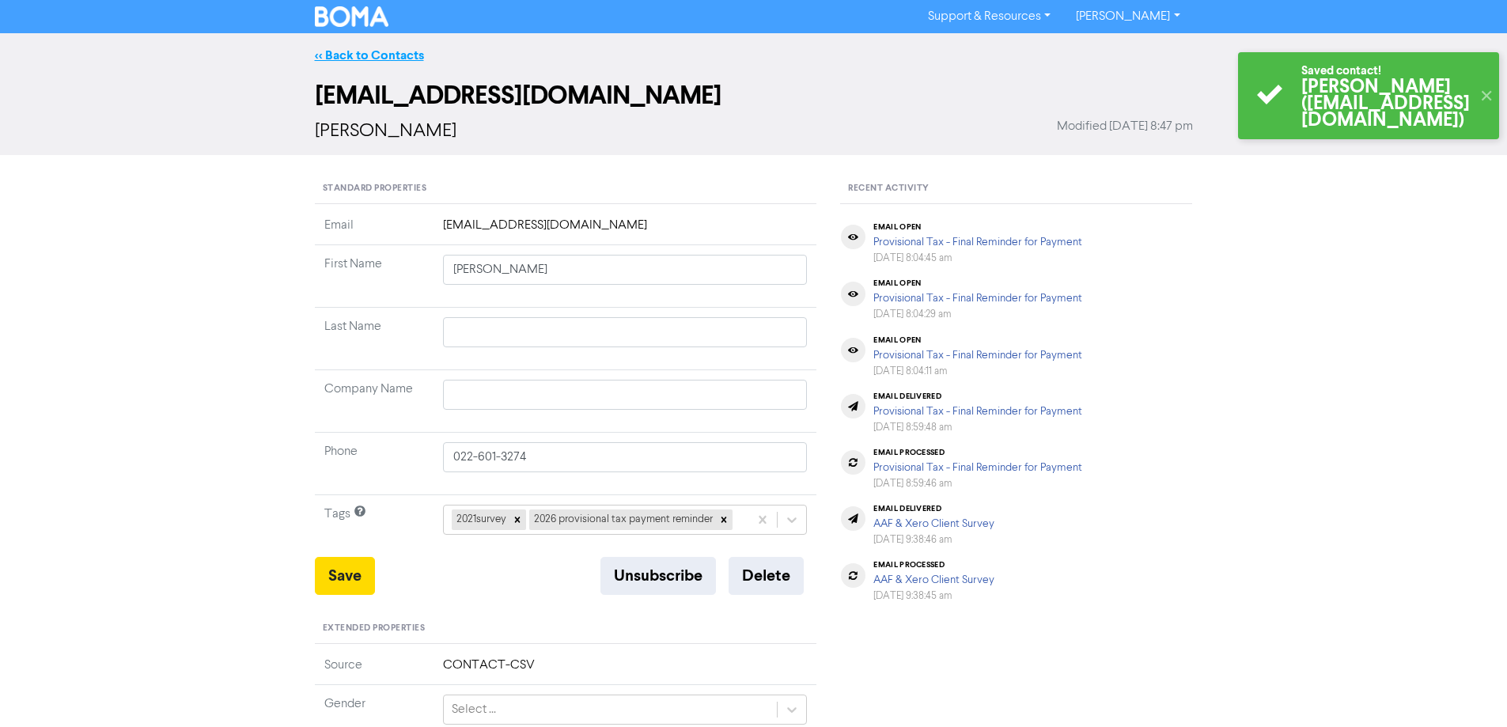
click at [339, 55] on link "<< Back to Contacts" at bounding box center [369, 55] width 109 height 16
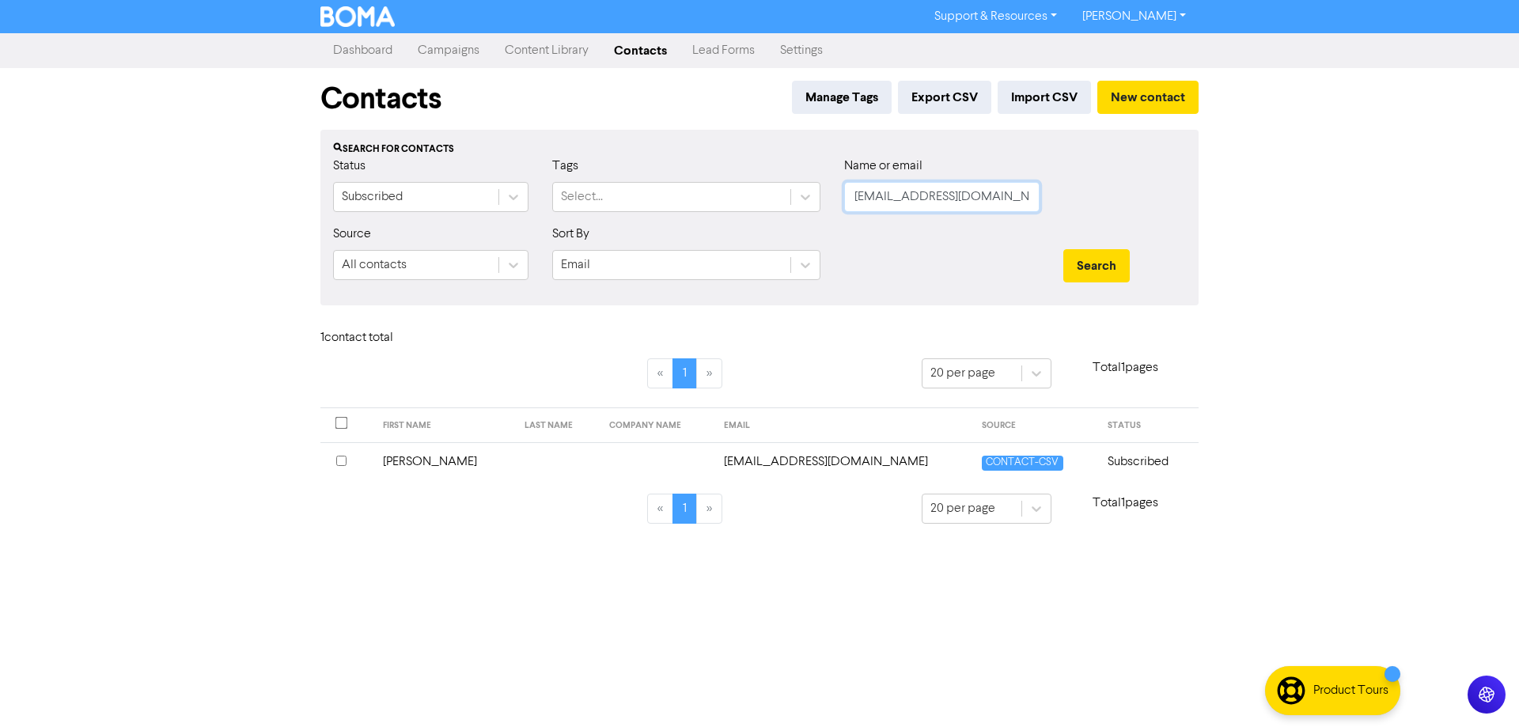
drag, startPoint x: 964, startPoint y: 194, endPoint x: 841, endPoint y: 194, distance: 123.4
click at [841, 194] on div "Name or email [EMAIL_ADDRESS][DOMAIN_NAME]" at bounding box center [941, 191] width 219 height 68
paste input "[EMAIL_ADDRESS][DOMAIN_NAME]"
type input "[EMAIL_ADDRESS][DOMAIN_NAME]"
click at [1080, 263] on button "Search" at bounding box center [1096, 265] width 66 height 33
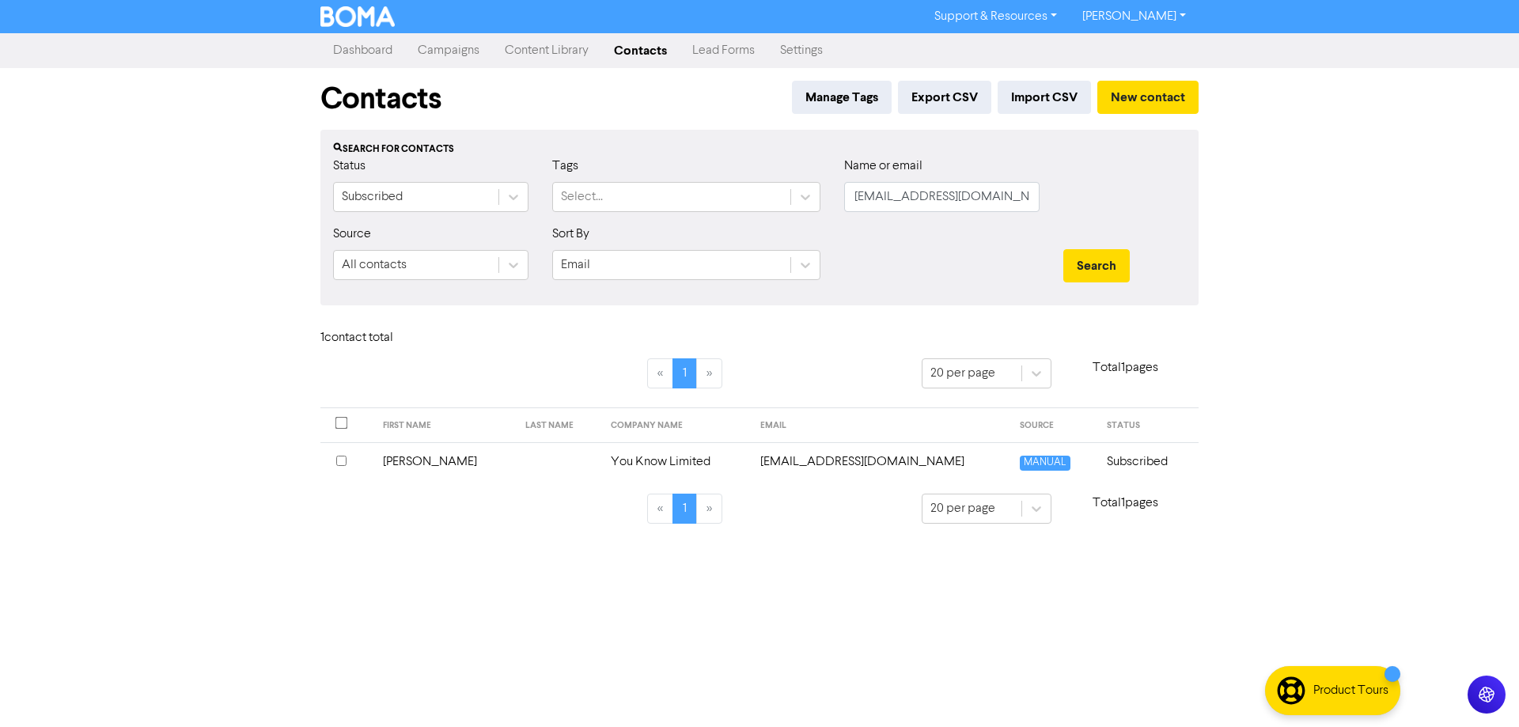
click at [847, 459] on td "[EMAIL_ADDRESS][DOMAIN_NAME]" at bounding box center [880, 461] width 259 height 39
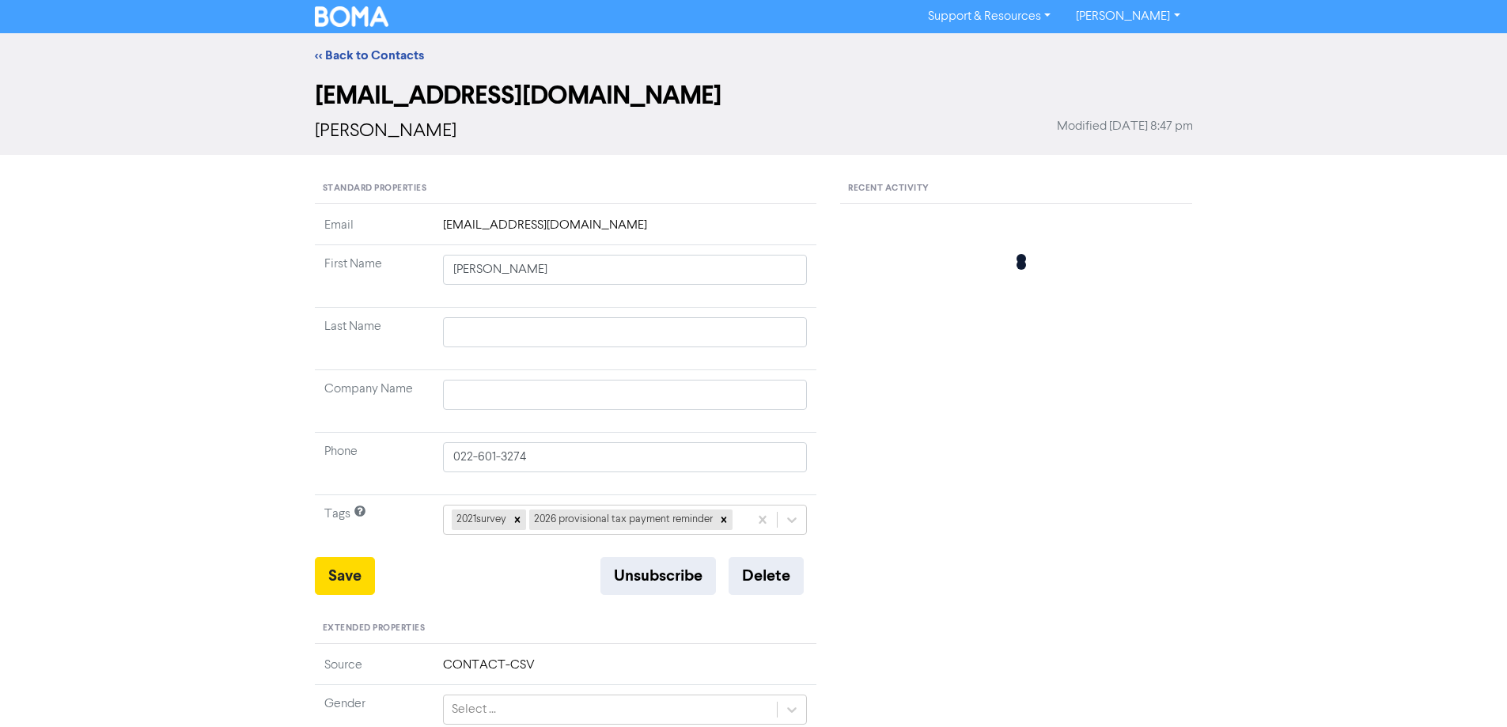
type input "[PERSON_NAME]"
type input "You Know Limited"
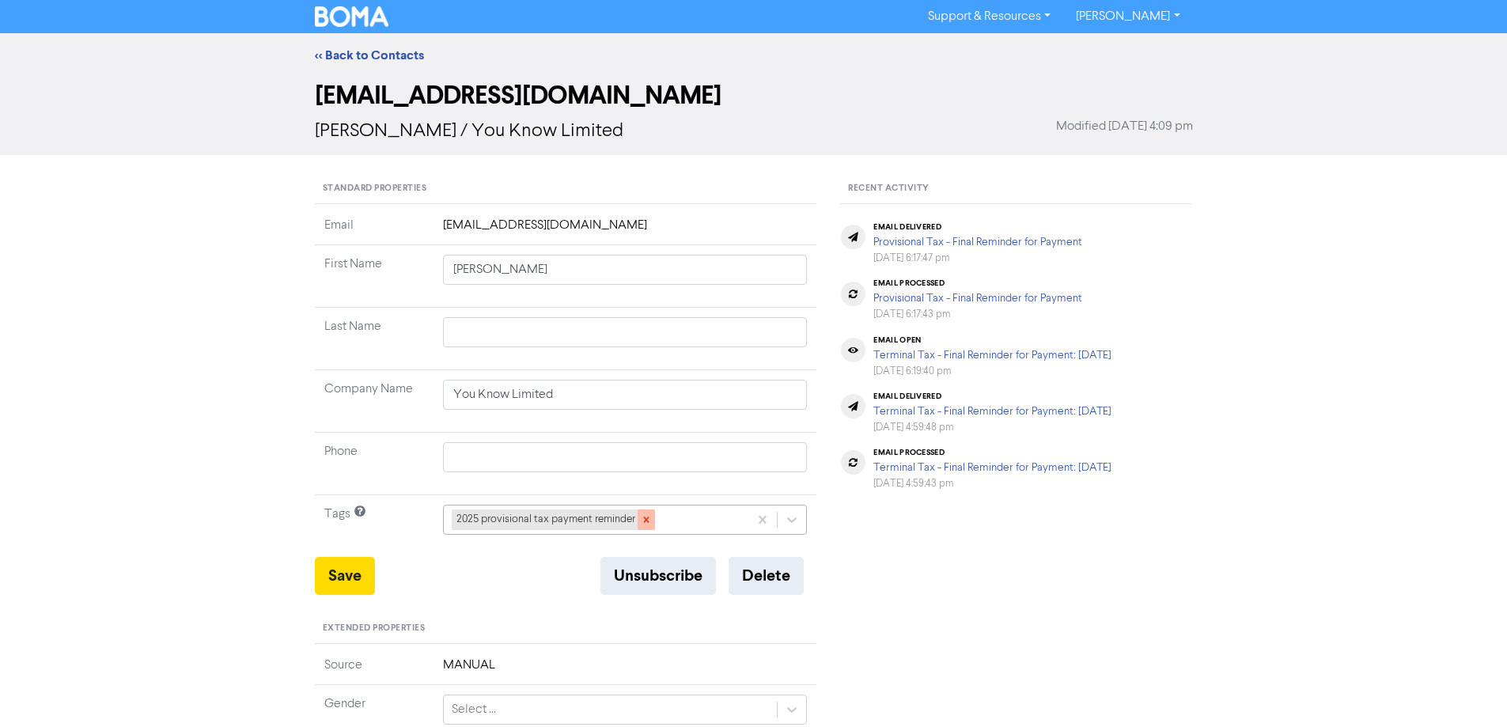
click at [644, 519] on icon at bounding box center [646, 519] width 11 height 11
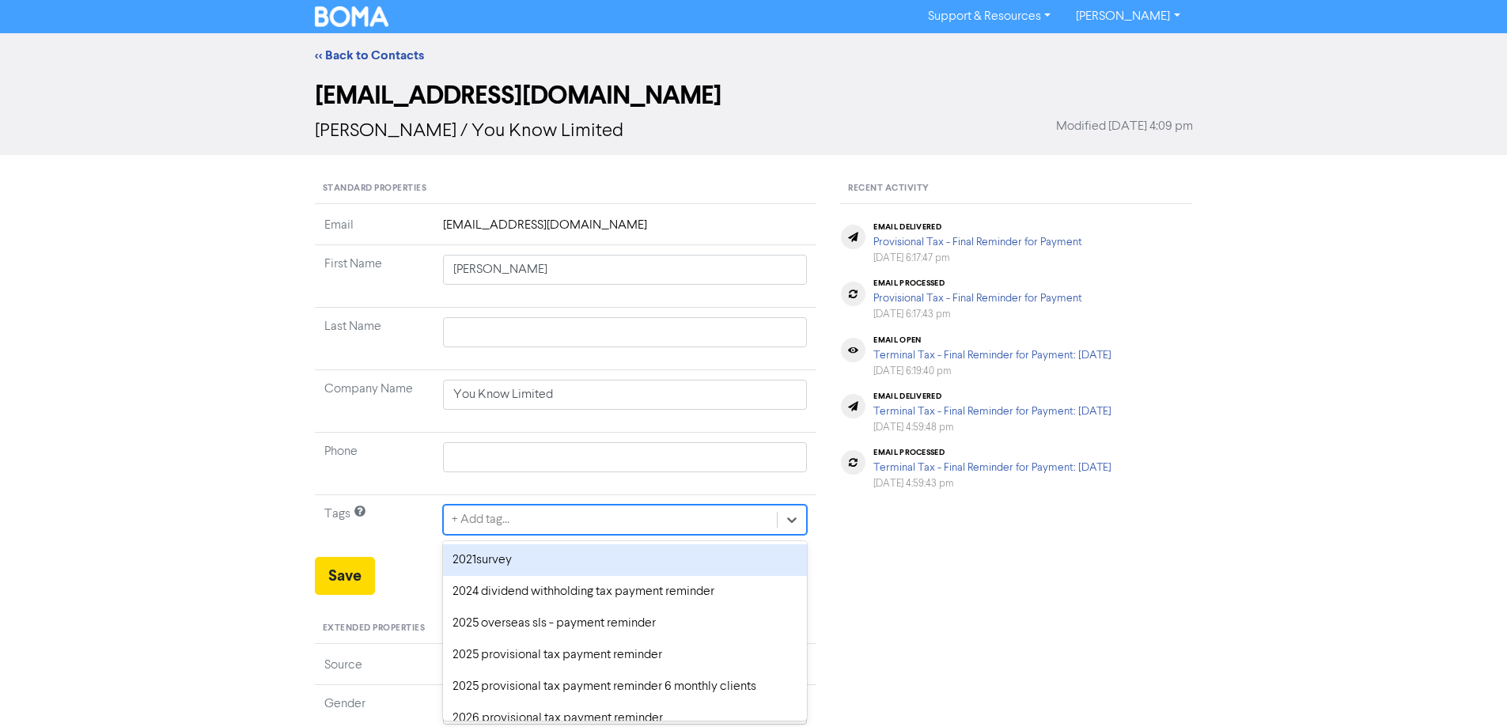
click at [792, 511] on div "option 2021survey focused, 1 of 43. 43 results available. Use Up and Down to ch…" at bounding box center [625, 520] width 365 height 30
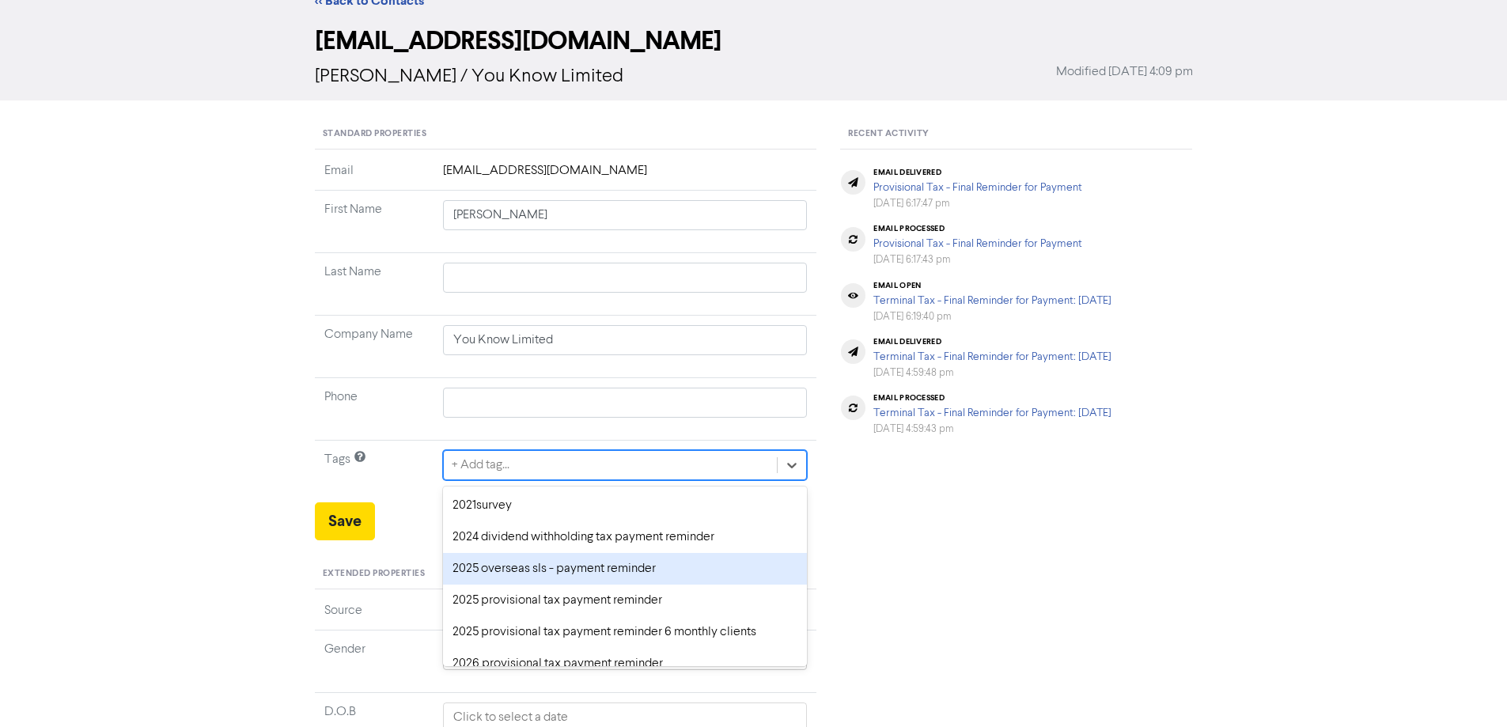
scroll to position [58, 0]
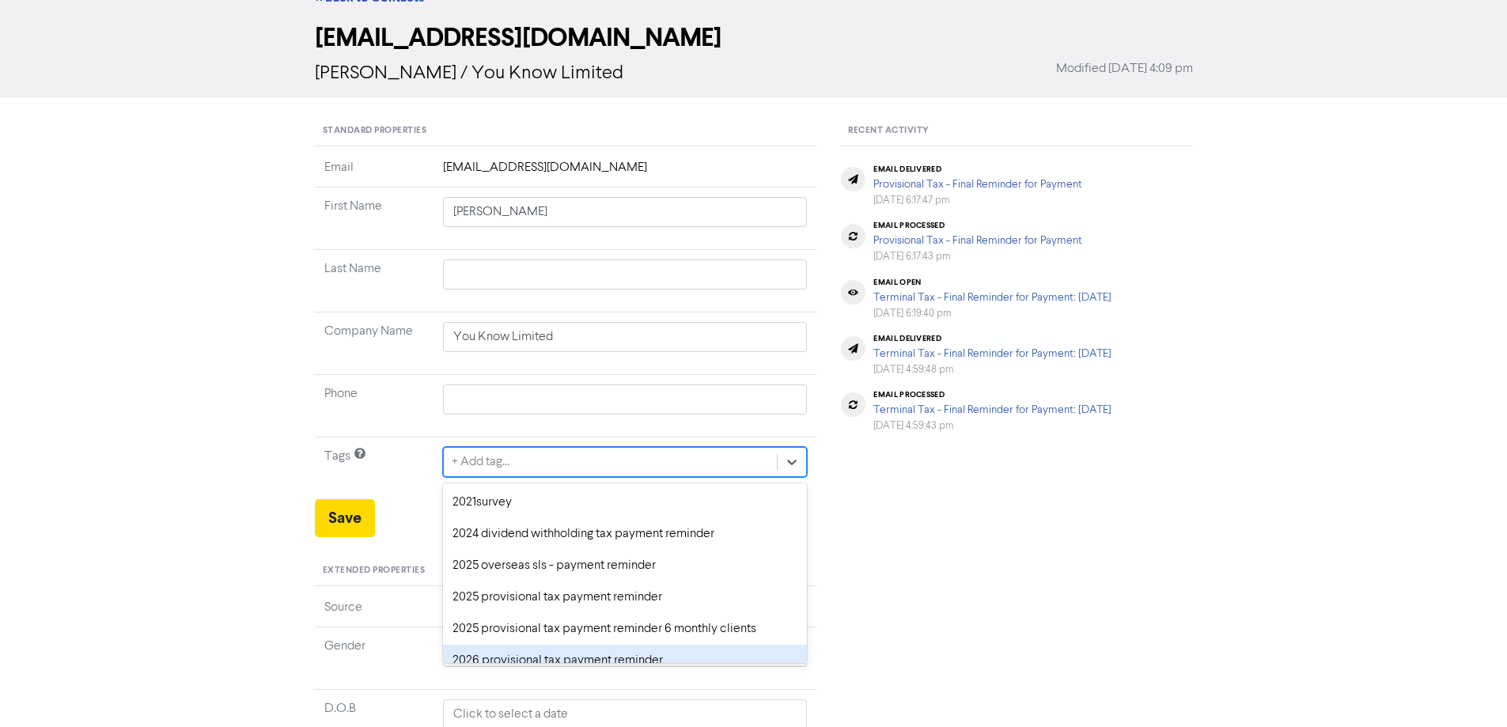
click at [517, 657] on div "2026 provisional tax payment reminder" at bounding box center [625, 661] width 365 height 32
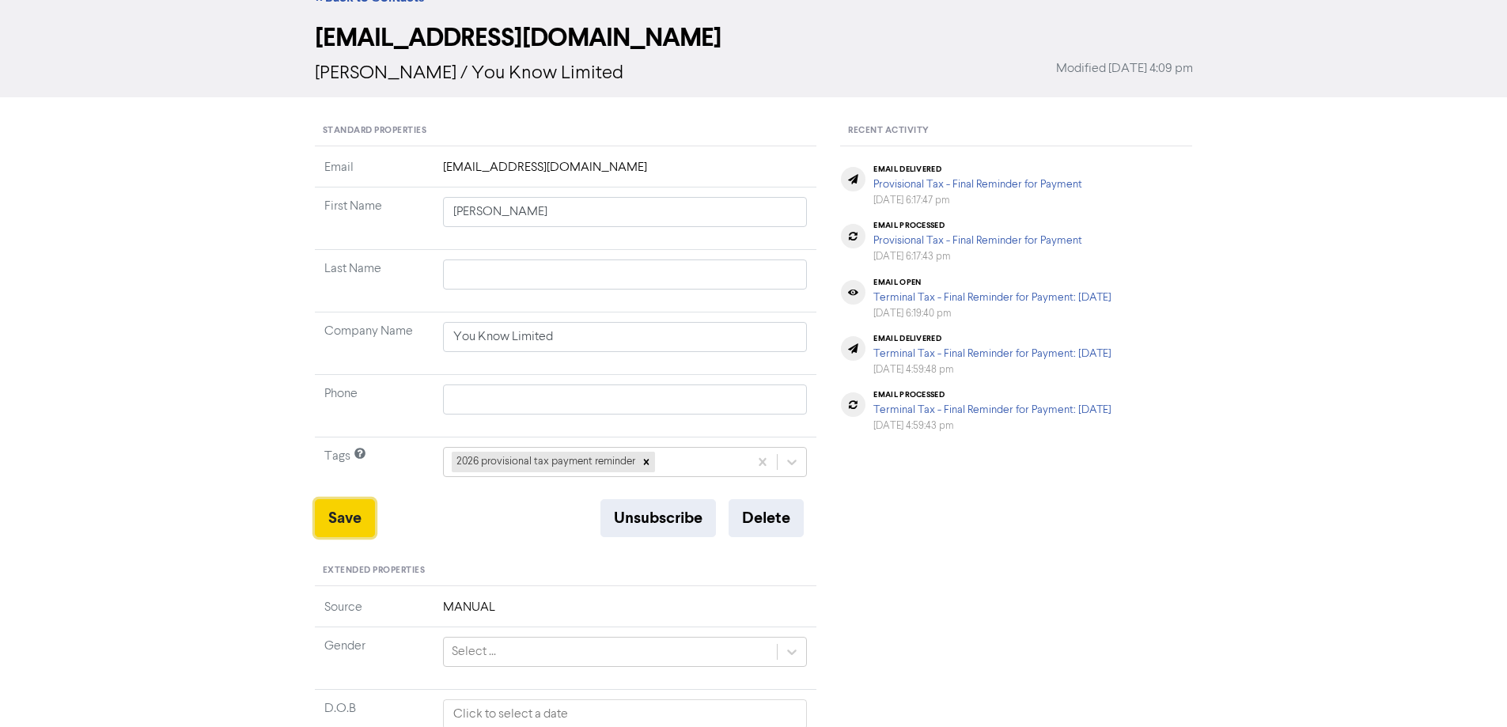
click at [354, 519] on button "Save" at bounding box center [345, 518] width 60 height 38
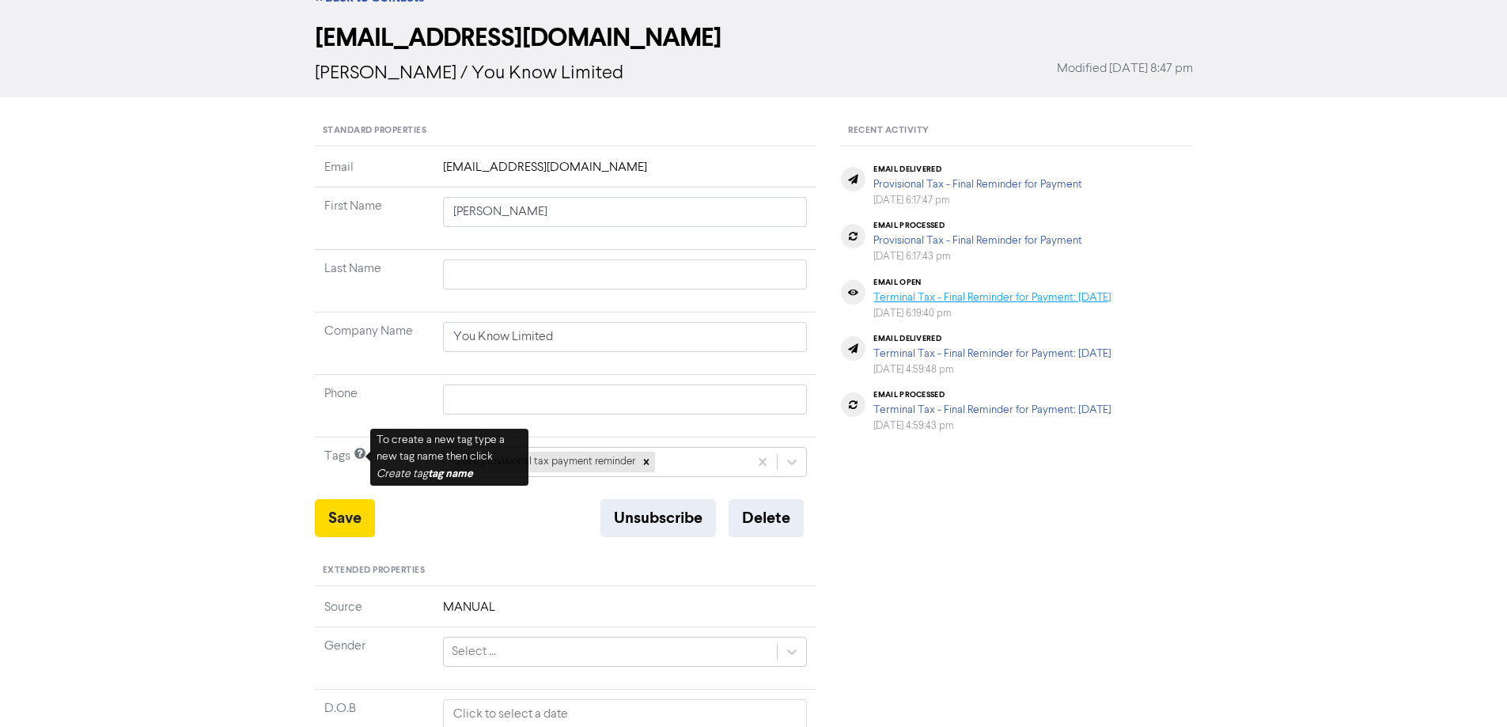
scroll to position [0, 0]
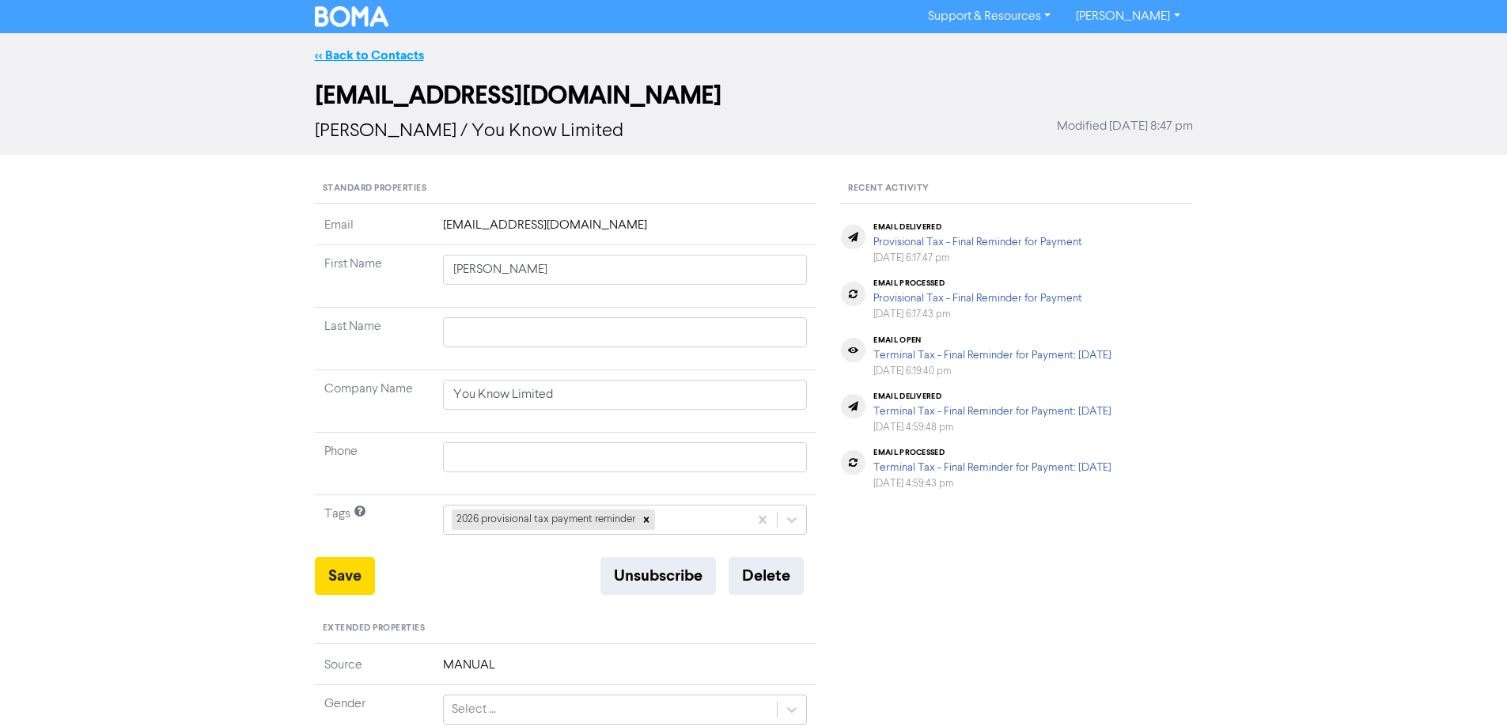
click at [391, 51] on link "<< Back to Contacts" at bounding box center [369, 55] width 109 height 16
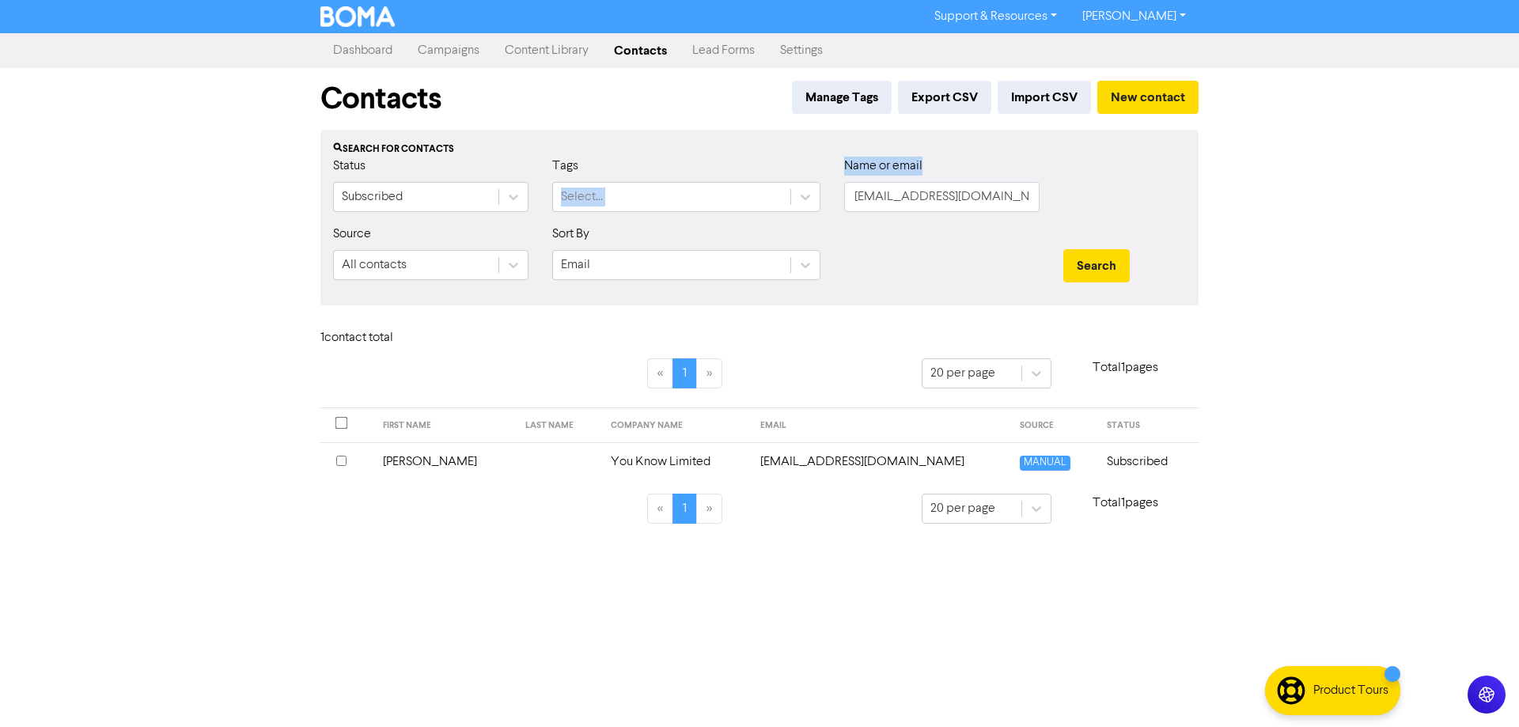
drag, startPoint x: 931, startPoint y: 203, endPoint x: 791, endPoint y: 176, distance: 142.6
click at [792, 176] on div "Status Subscribed Tags Select... Name or email [EMAIL_ADDRESS][DOMAIN_NAME]" at bounding box center [759, 191] width 876 height 68
drag, startPoint x: 984, startPoint y: 199, endPoint x: 732, endPoint y: 199, distance: 251.5
click at [732, 199] on div "Status Subscribed Tags Select... Name or email [EMAIL_ADDRESS][DOMAIN_NAME]" at bounding box center [759, 191] width 876 height 68
paste input "[EMAIL_ADDRESS][DOMAIN_NAME]"
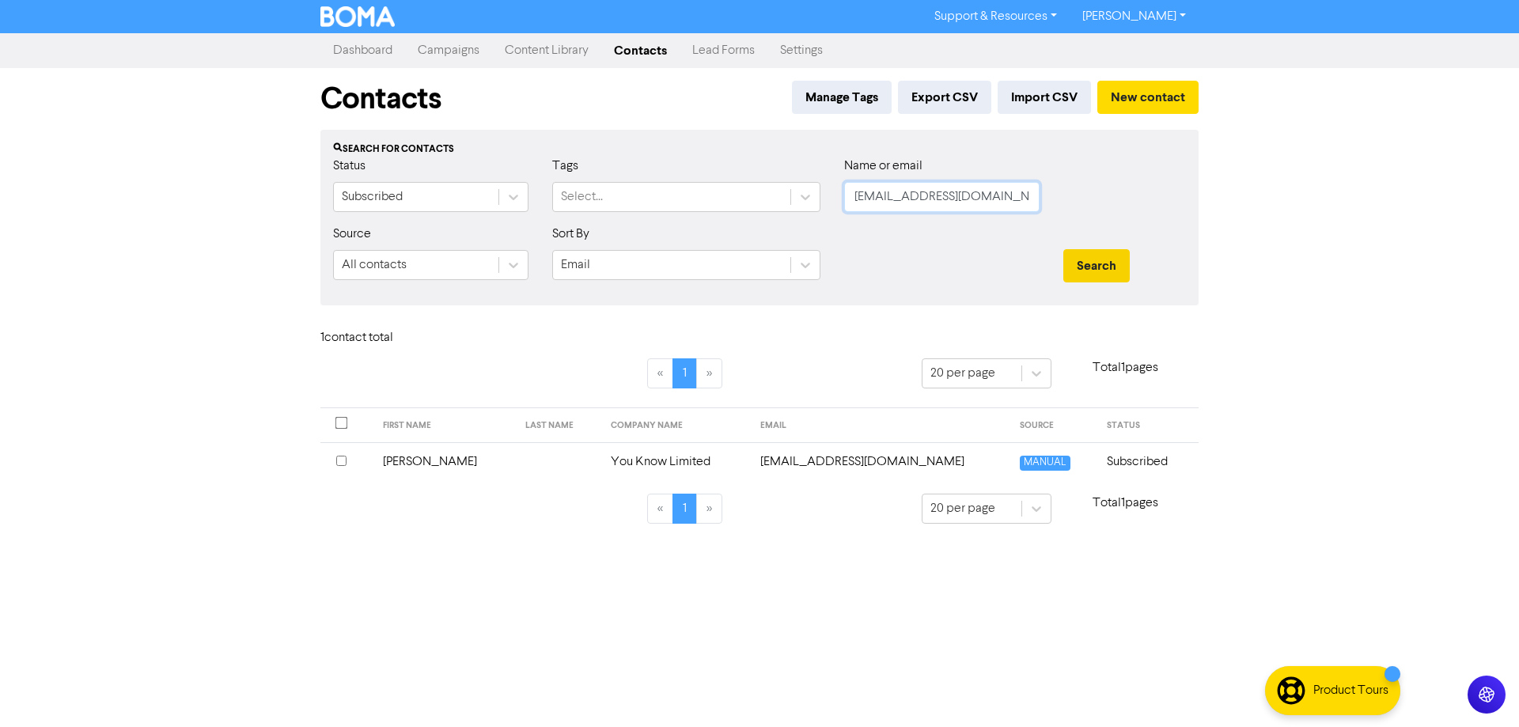
type input "[EMAIL_ADDRESS][DOMAIN_NAME]"
click at [1076, 267] on button "Search" at bounding box center [1096, 265] width 66 height 33
click at [889, 464] on td "[EMAIL_ADDRESS][DOMAIN_NAME]" at bounding box center [860, 461] width 246 height 39
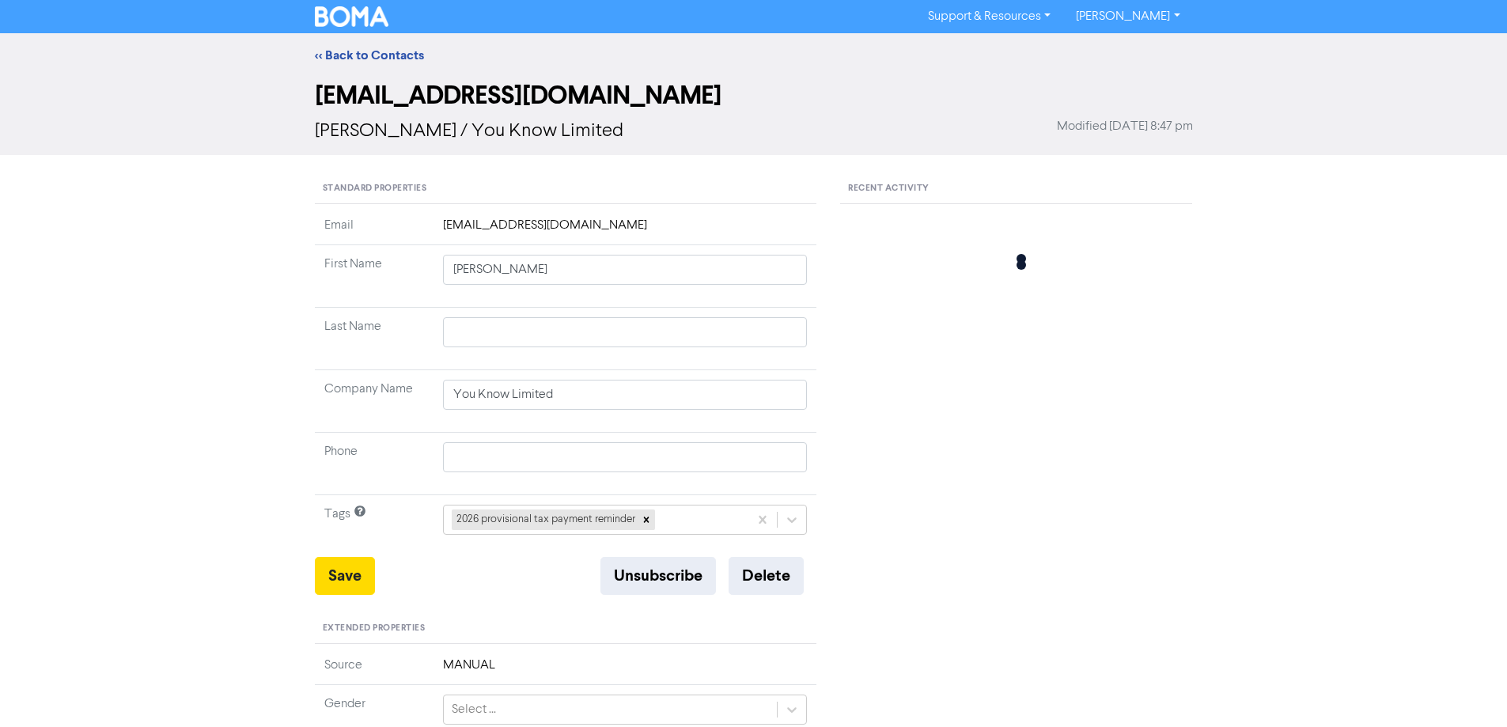
type input "Paint & Sign Services Limited"
type input "022 301 0318"
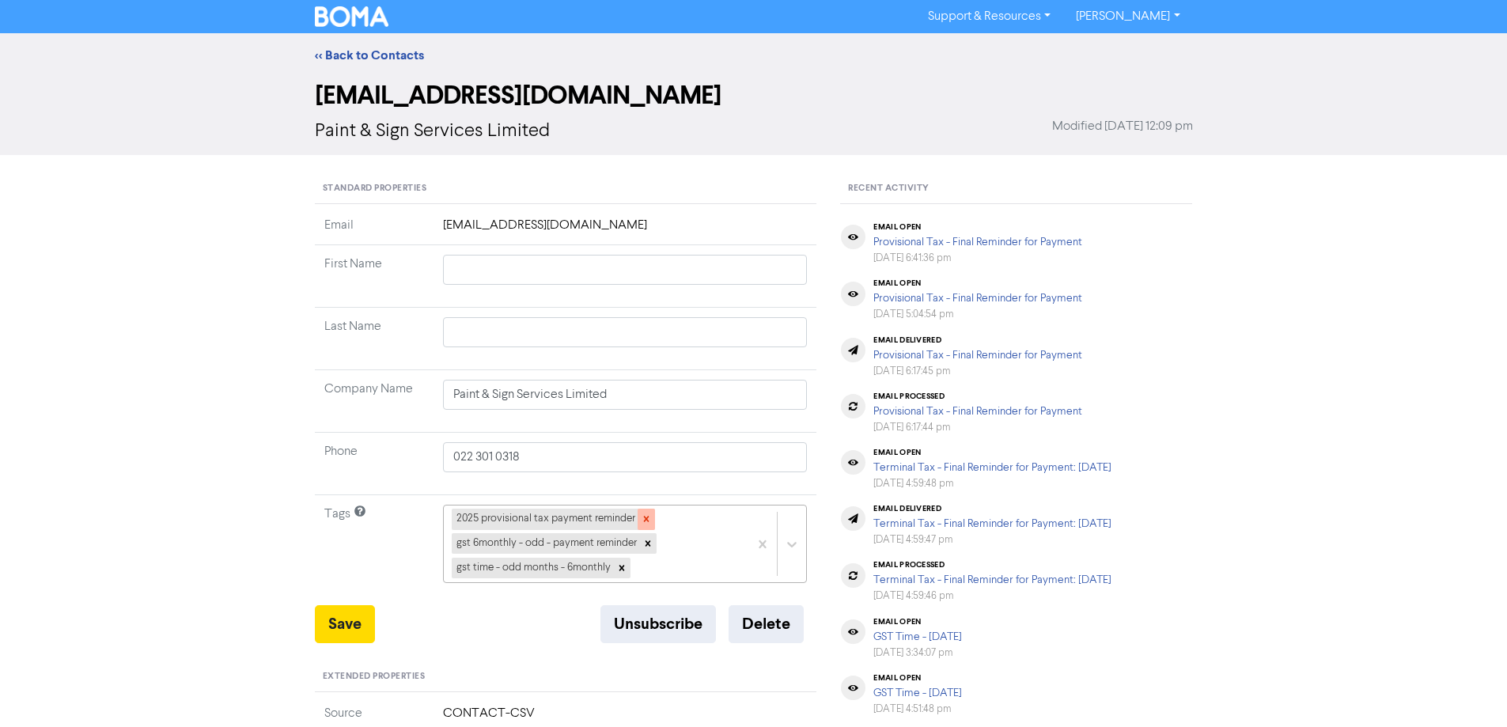
click at [643, 517] on icon at bounding box center [646, 518] width 11 height 11
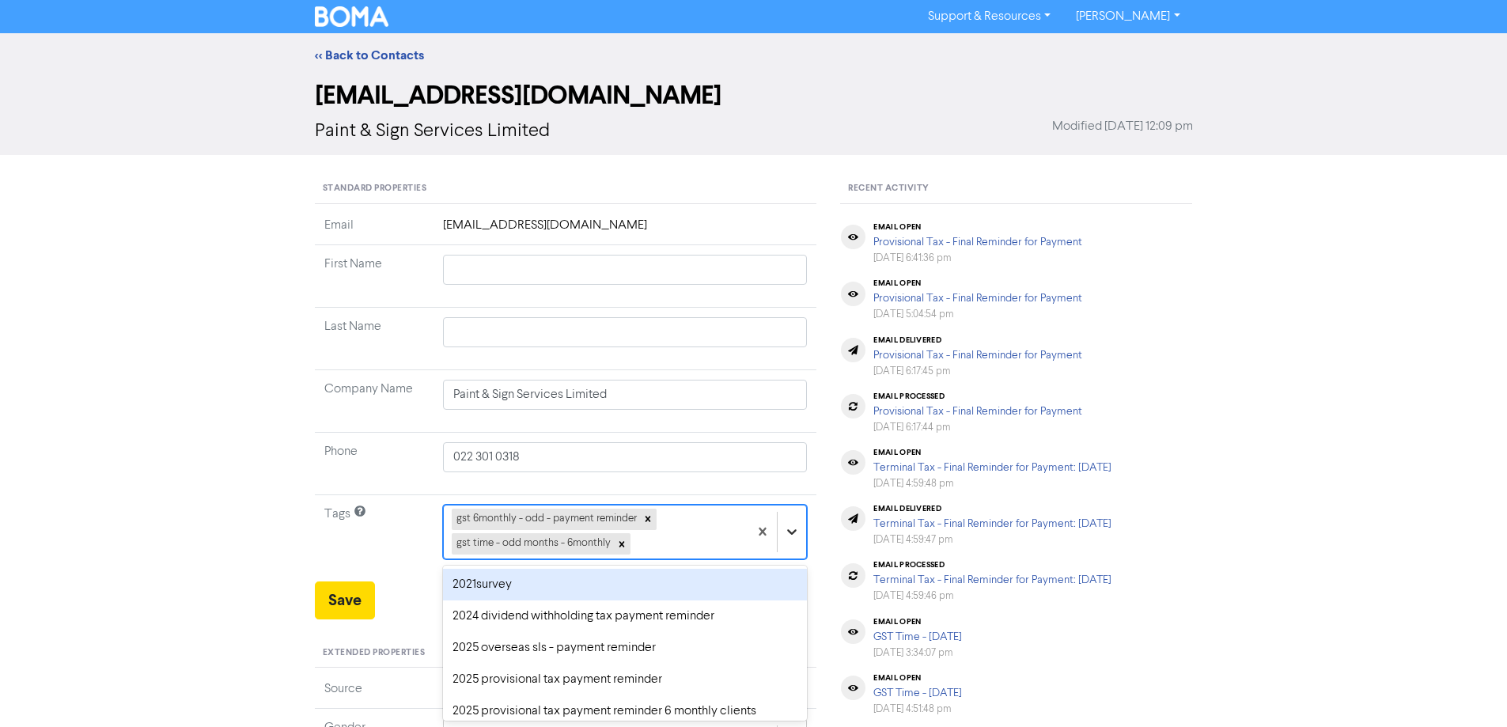
click at [789, 538] on div "option 2021survey focused, 1 of 43. 41 results available. Use Up and Down to ch…" at bounding box center [625, 532] width 365 height 54
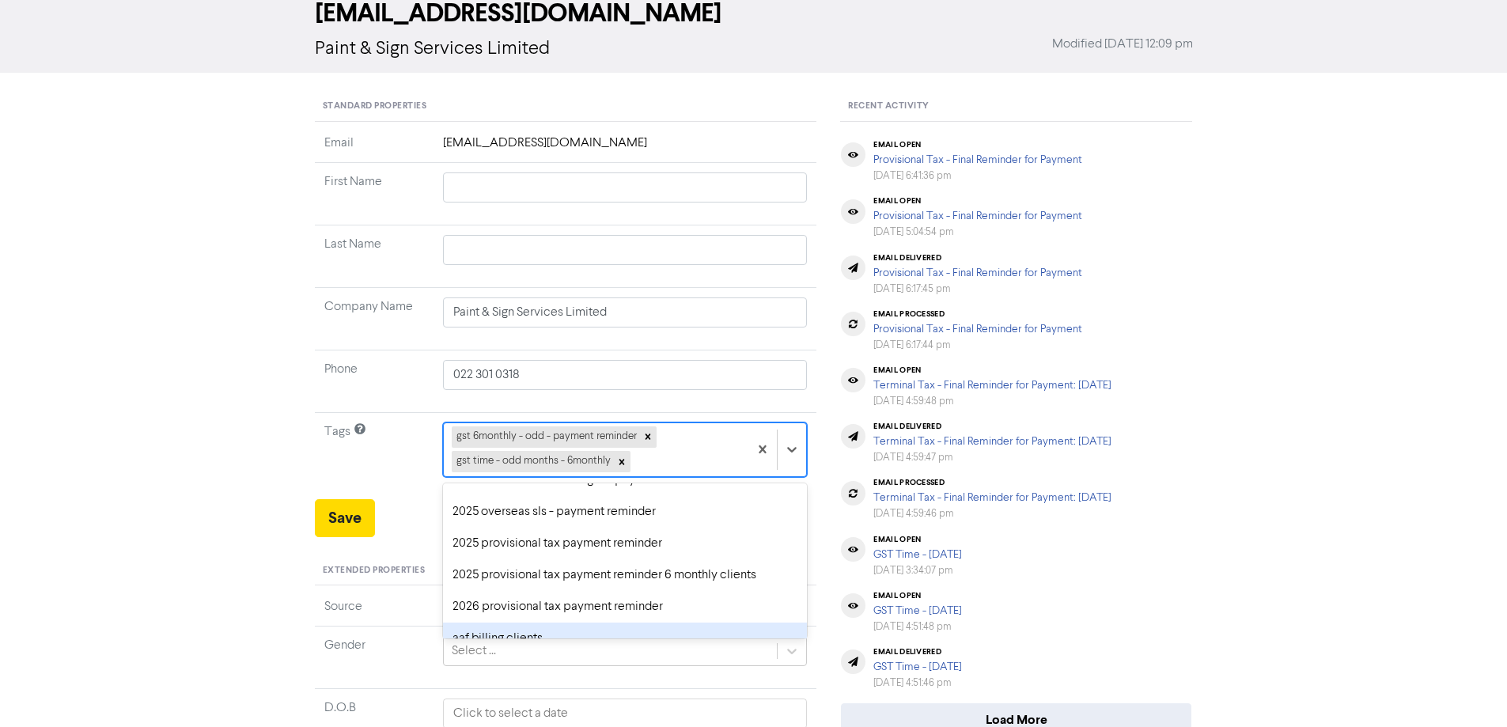
scroll to position [79, 0]
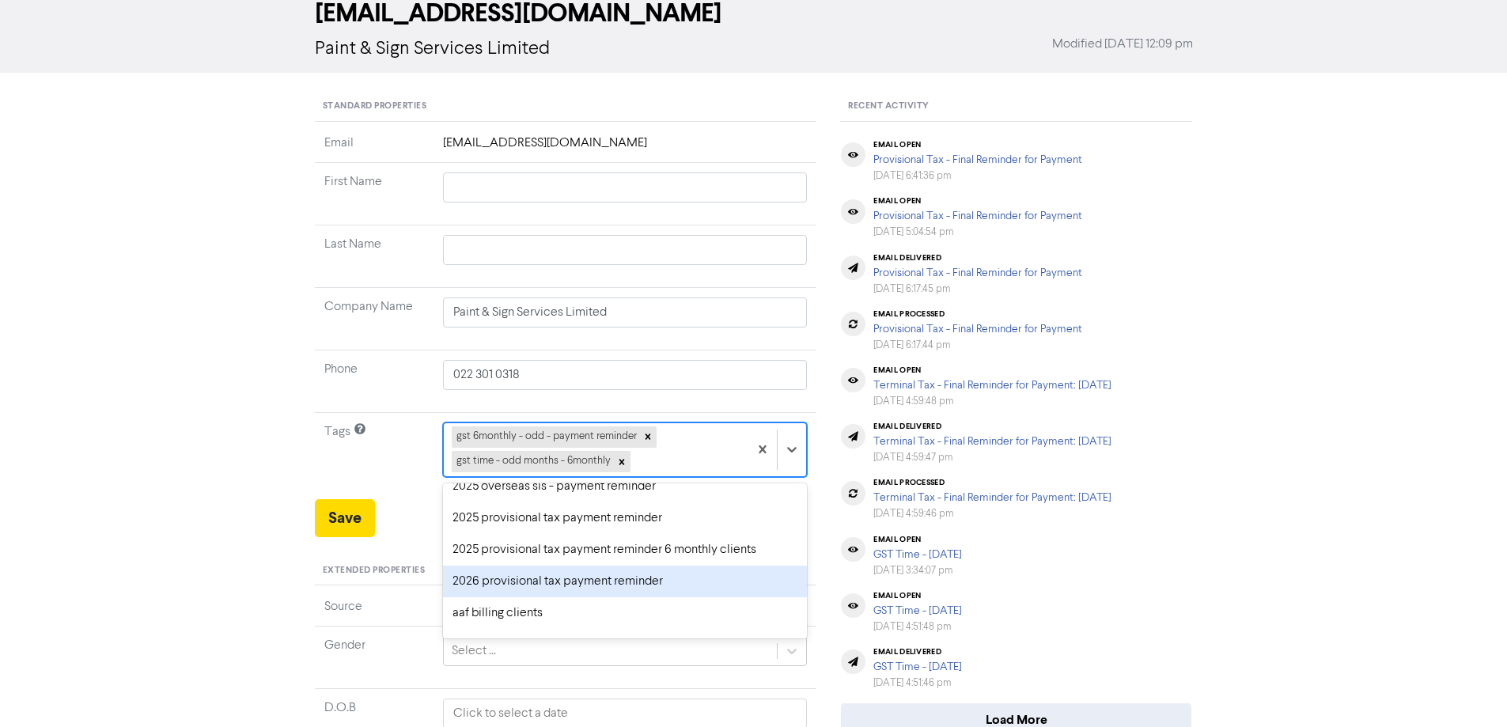
click at [489, 579] on div "2026 provisional tax payment reminder" at bounding box center [625, 582] width 365 height 32
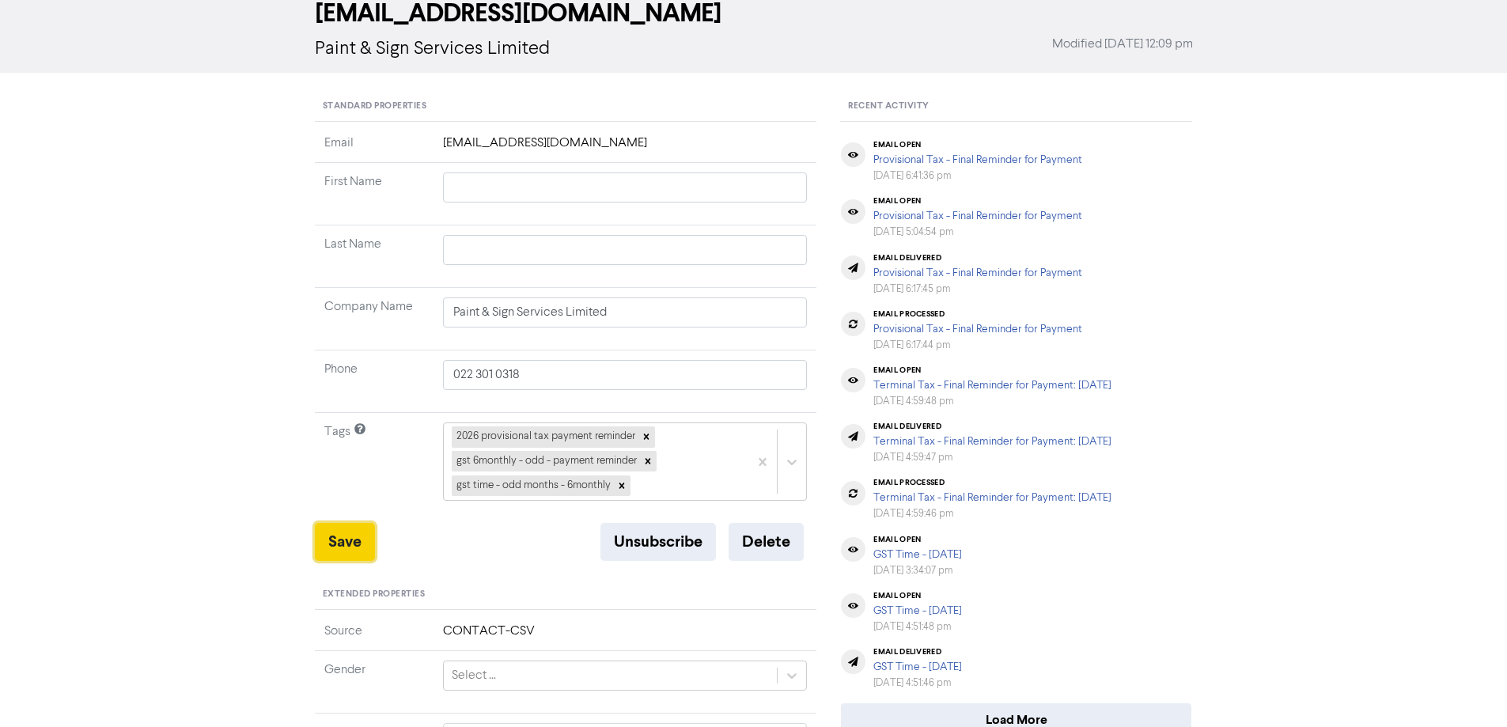
click at [328, 542] on button "Save" at bounding box center [345, 542] width 60 height 38
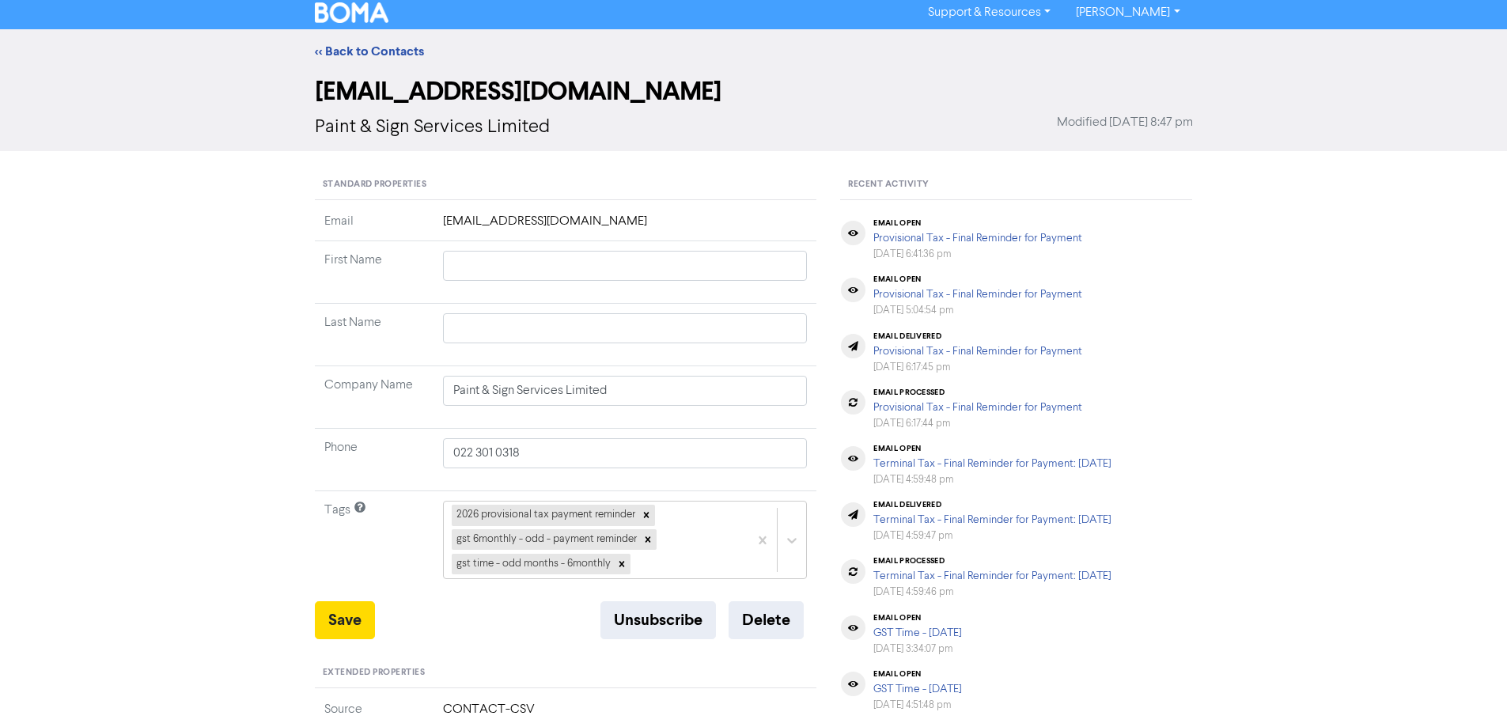
scroll to position [0, 0]
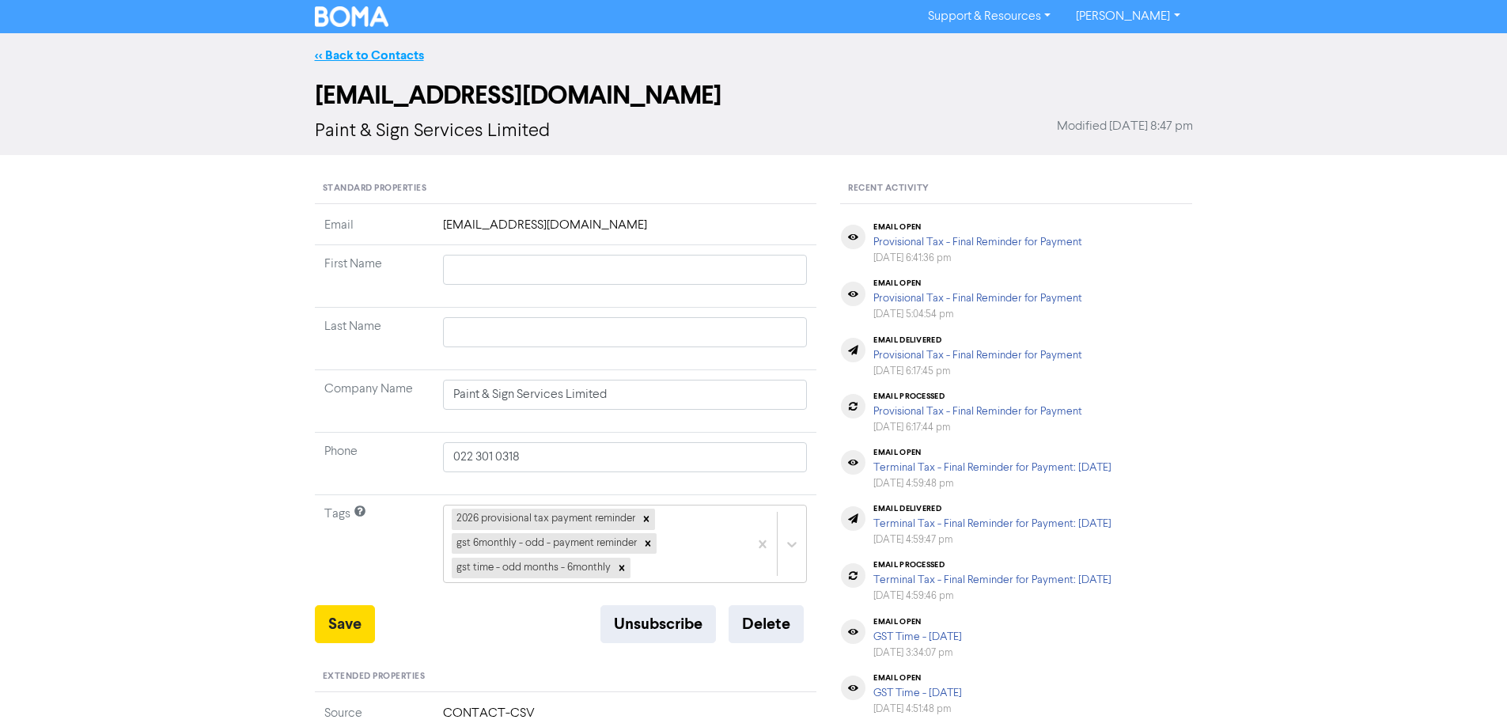
click at [358, 55] on link "<< Back to Contacts" at bounding box center [369, 55] width 109 height 16
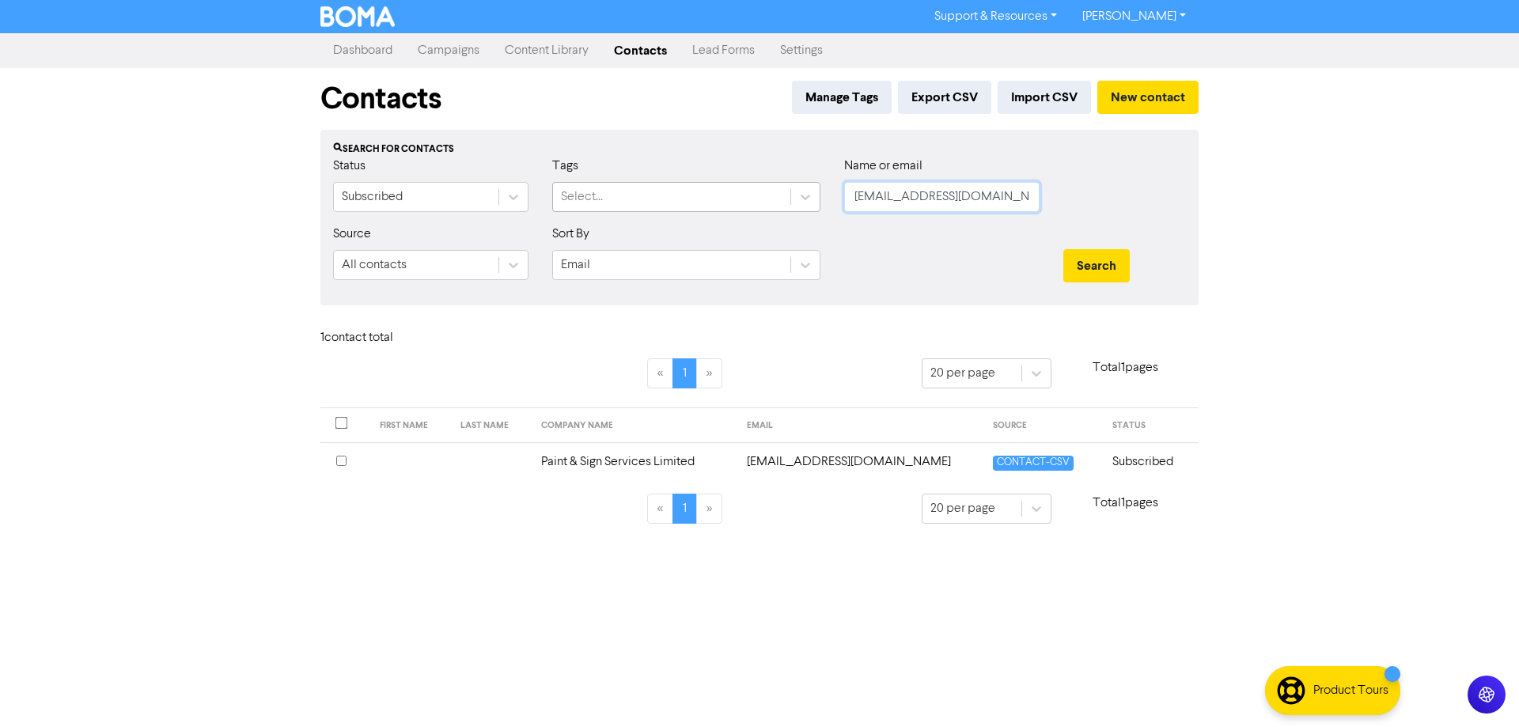
drag, startPoint x: 1016, startPoint y: 195, endPoint x: 748, endPoint y: 193, distance: 267.4
click at [748, 193] on div "Status Subscribed Tags Select... Name or email [EMAIL_ADDRESS][DOMAIN_NAME]" at bounding box center [759, 191] width 876 height 68
paste input "[PERSON_NAME][EMAIL_ADDRESS][PERSON_NAME][DOMAIN_NAME]"
type input "[PERSON_NAME][EMAIL_ADDRESS][PERSON_NAME][DOMAIN_NAME]"
click at [1096, 248] on div "Search" at bounding box center [1124, 259] width 146 height 68
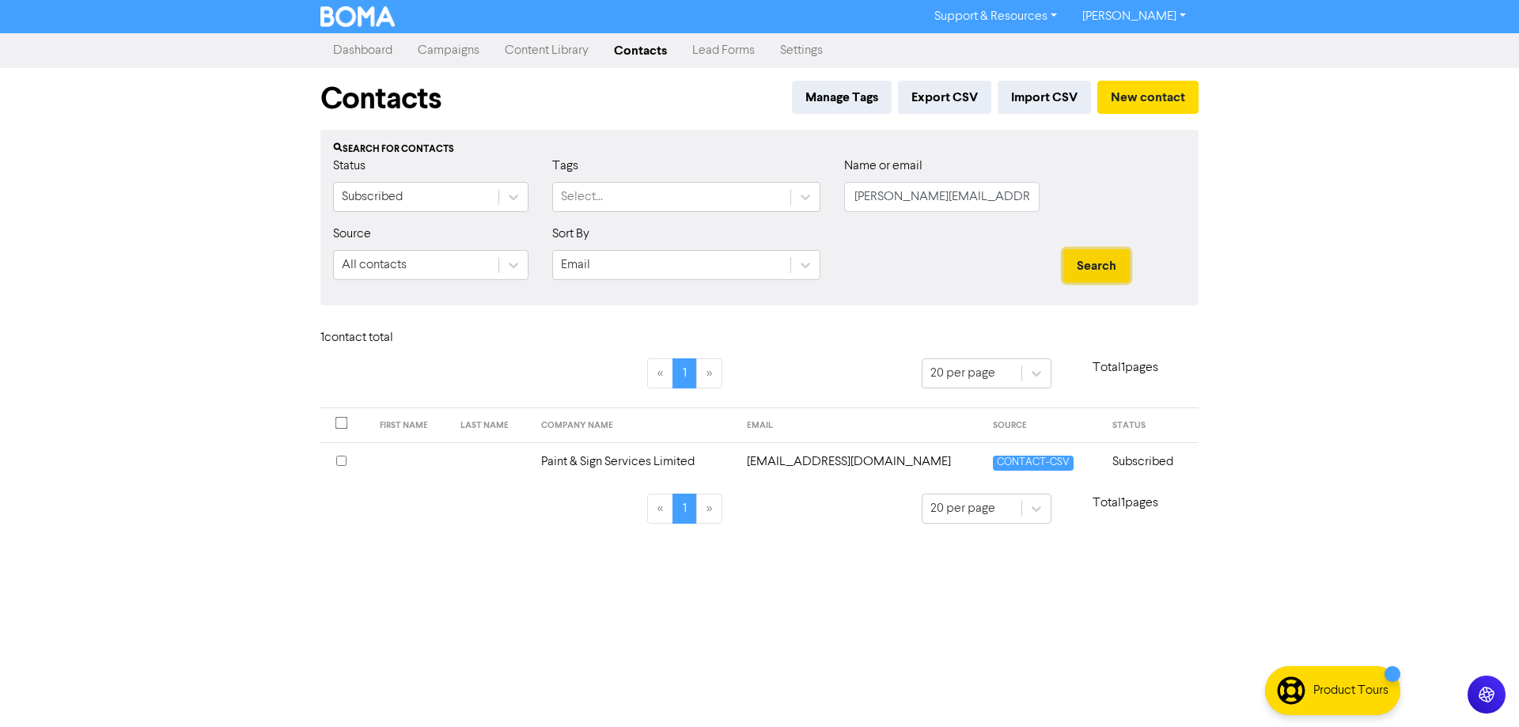
click at [1095, 269] on button "Search" at bounding box center [1096, 265] width 66 height 33
click at [844, 464] on td "[PERSON_NAME][EMAIL_ADDRESS][PERSON_NAME][DOMAIN_NAME]" at bounding box center [867, 461] width 271 height 39
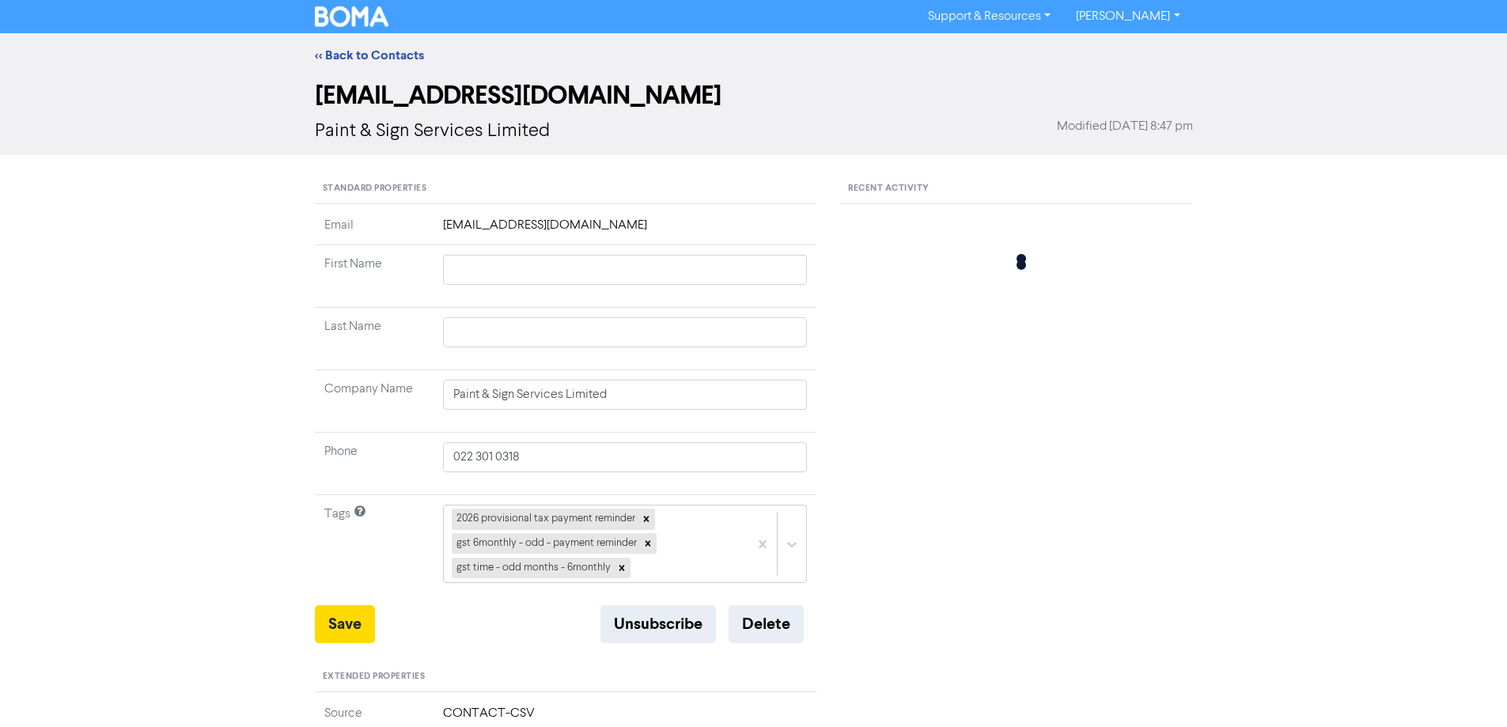
type input "[PERSON_NAME]"
type input "027 2233 078"
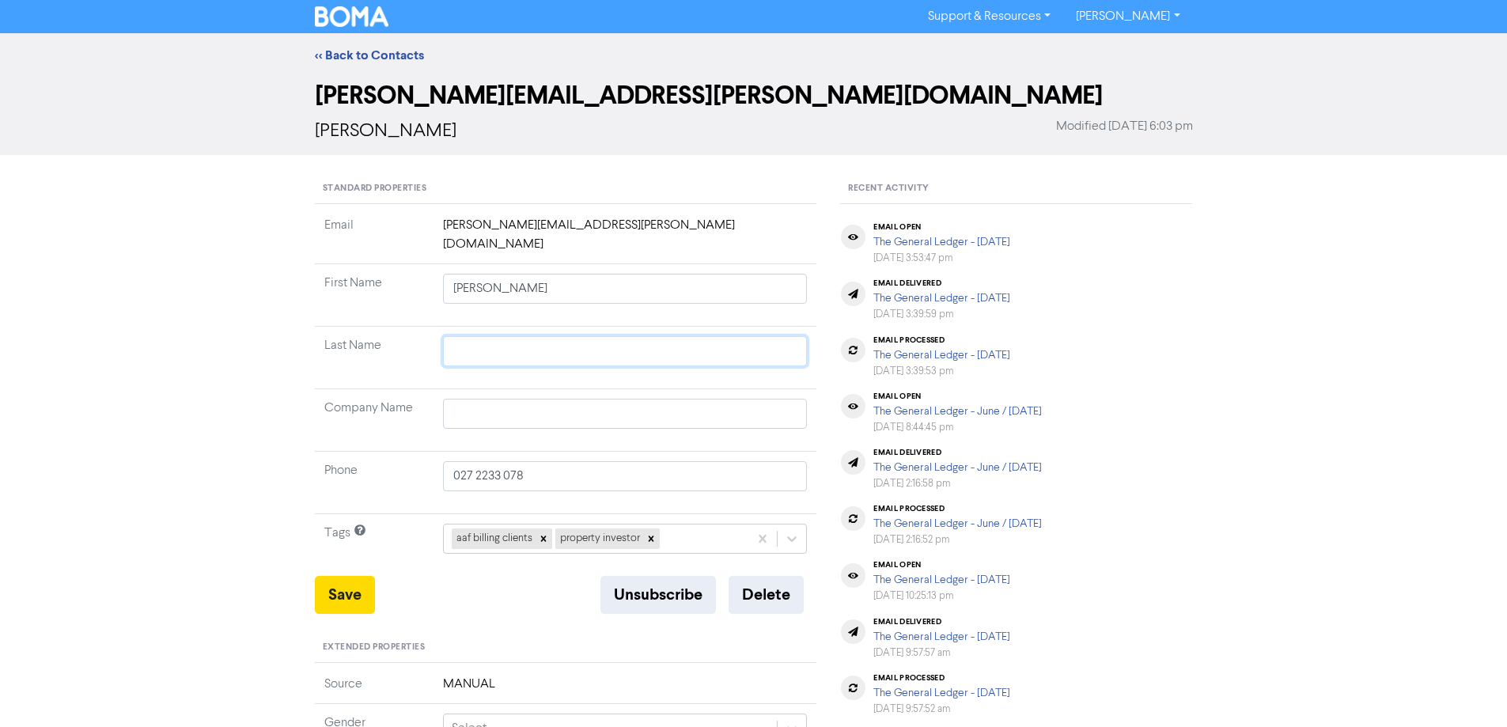
drag, startPoint x: 477, startPoint y: 344, endPoint x: 553, endPoint y: 320, distance: 79.6
click at [511, 336] on input "text" at bounding box center [625, 351] width 365 height 30
type input "A"
type input "An"
type input "Ang"
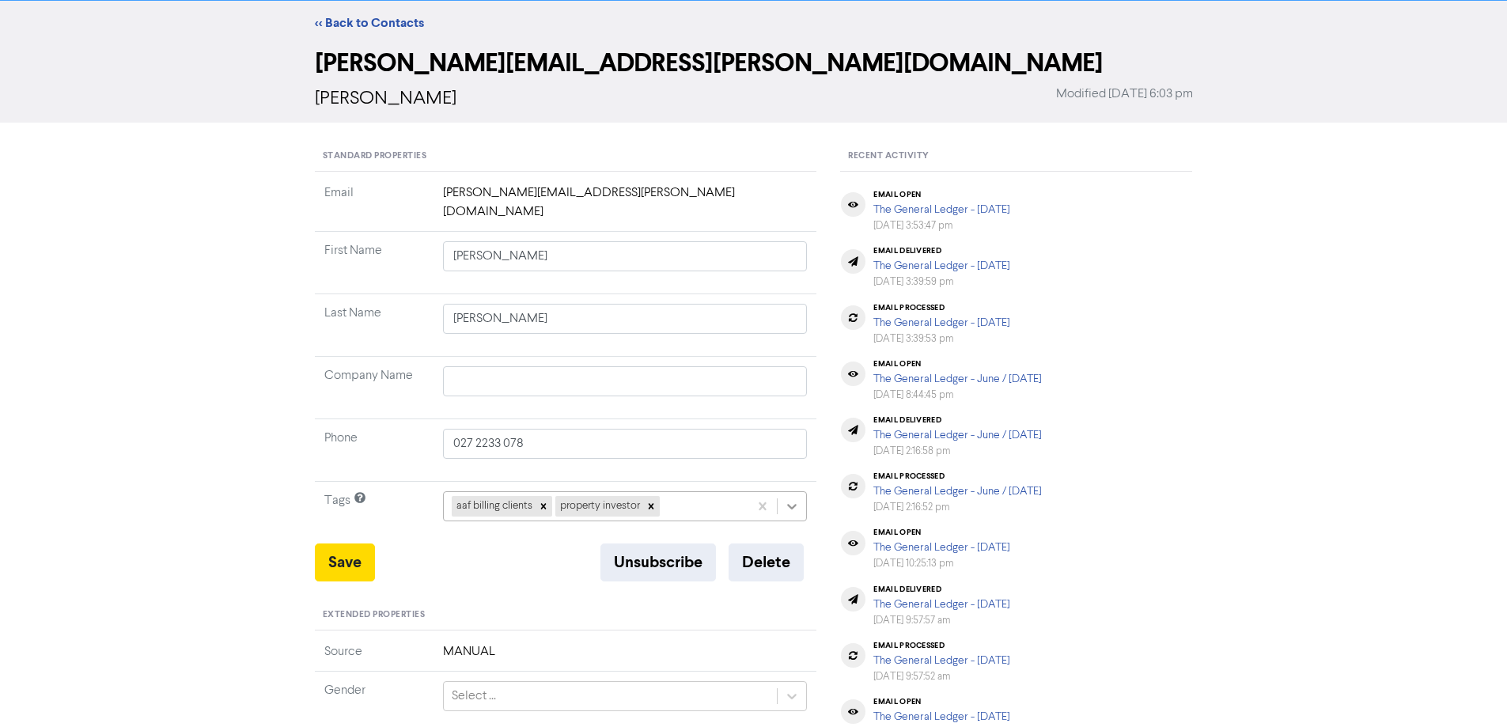
click at [790, 517] on div "aaf billing clients property investor" at bounding box center [625, 506] width 365 height 30
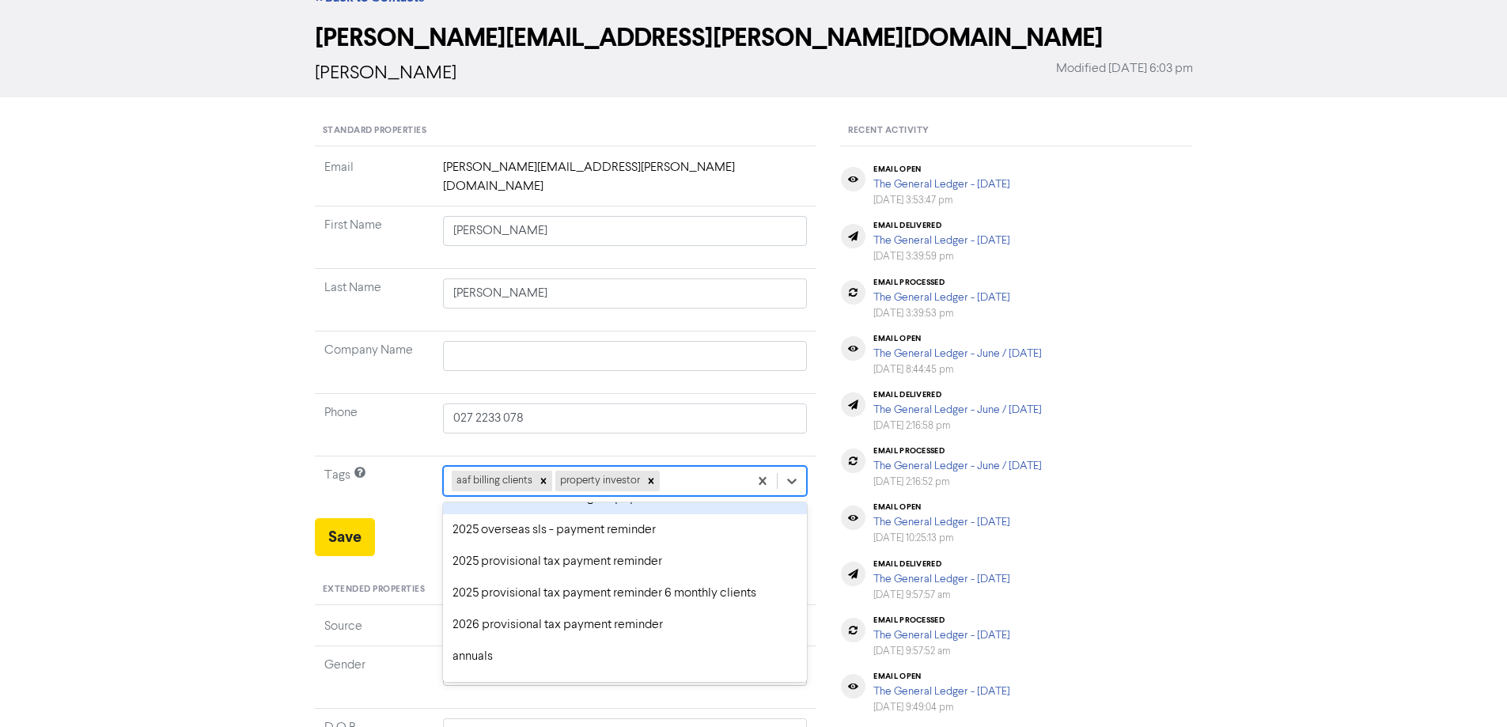
scroll to position [79, 0]
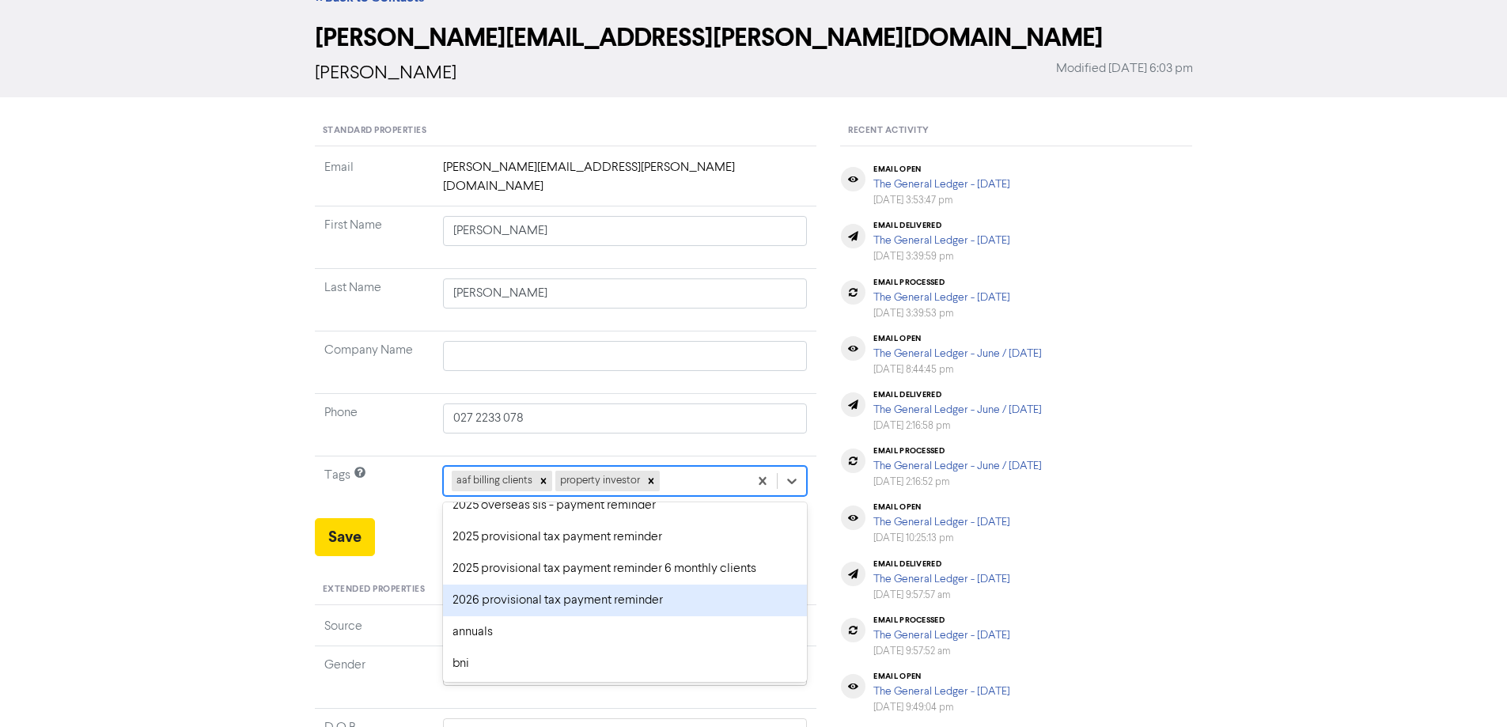
click at [476, 585] on div "2026 provisional tax payment reminder" at bounding box center [625, 601] width 365 height 32
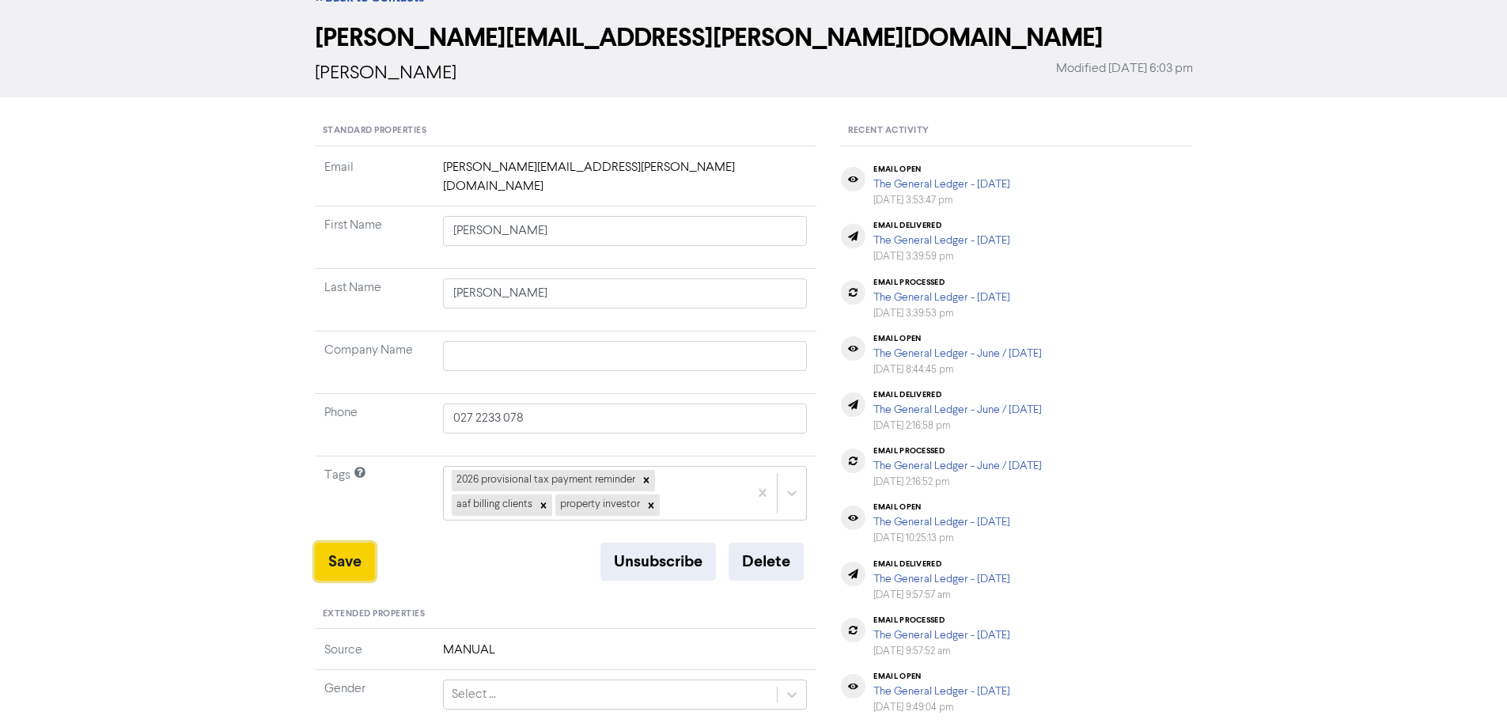
click at [352, 546] on button "Save" at bounding box center [345, 562] width 60 height 38
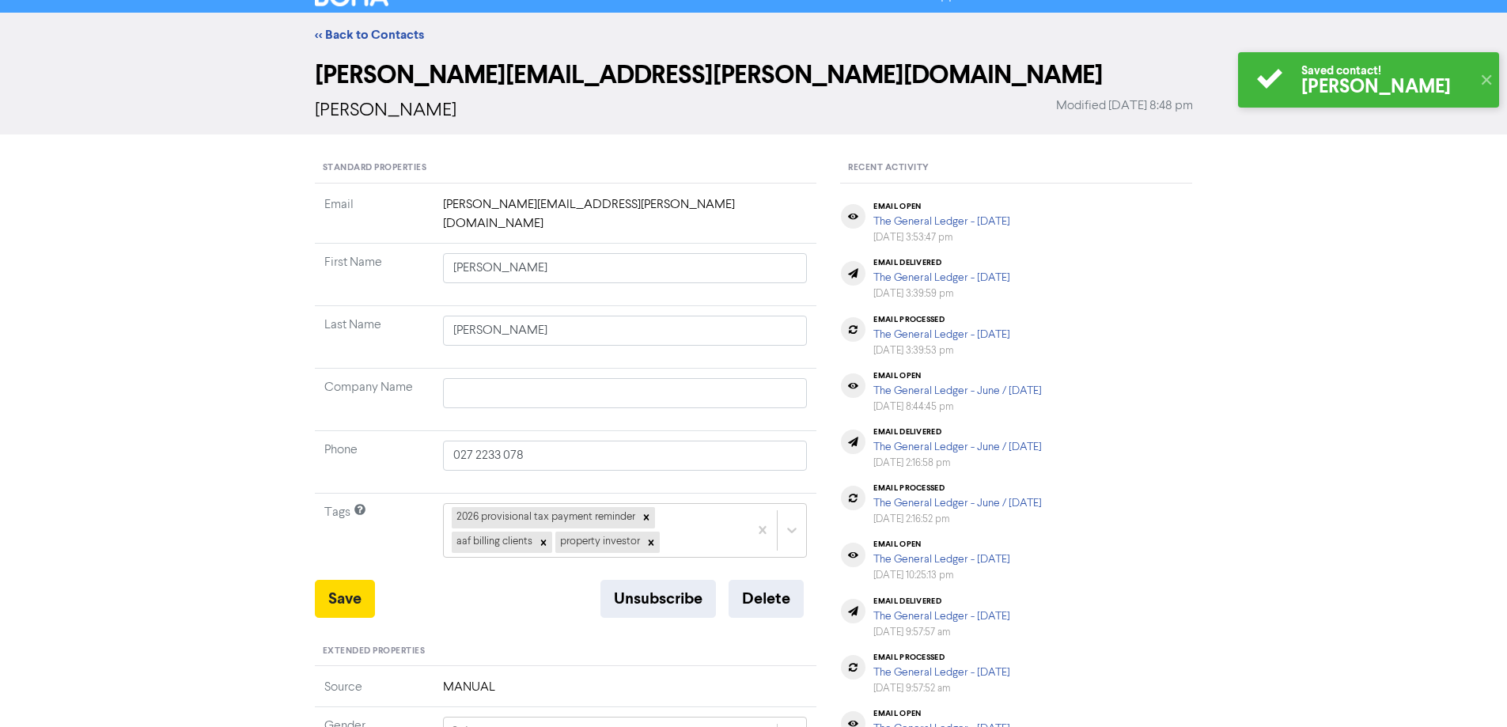
scroll to position [0, 0]
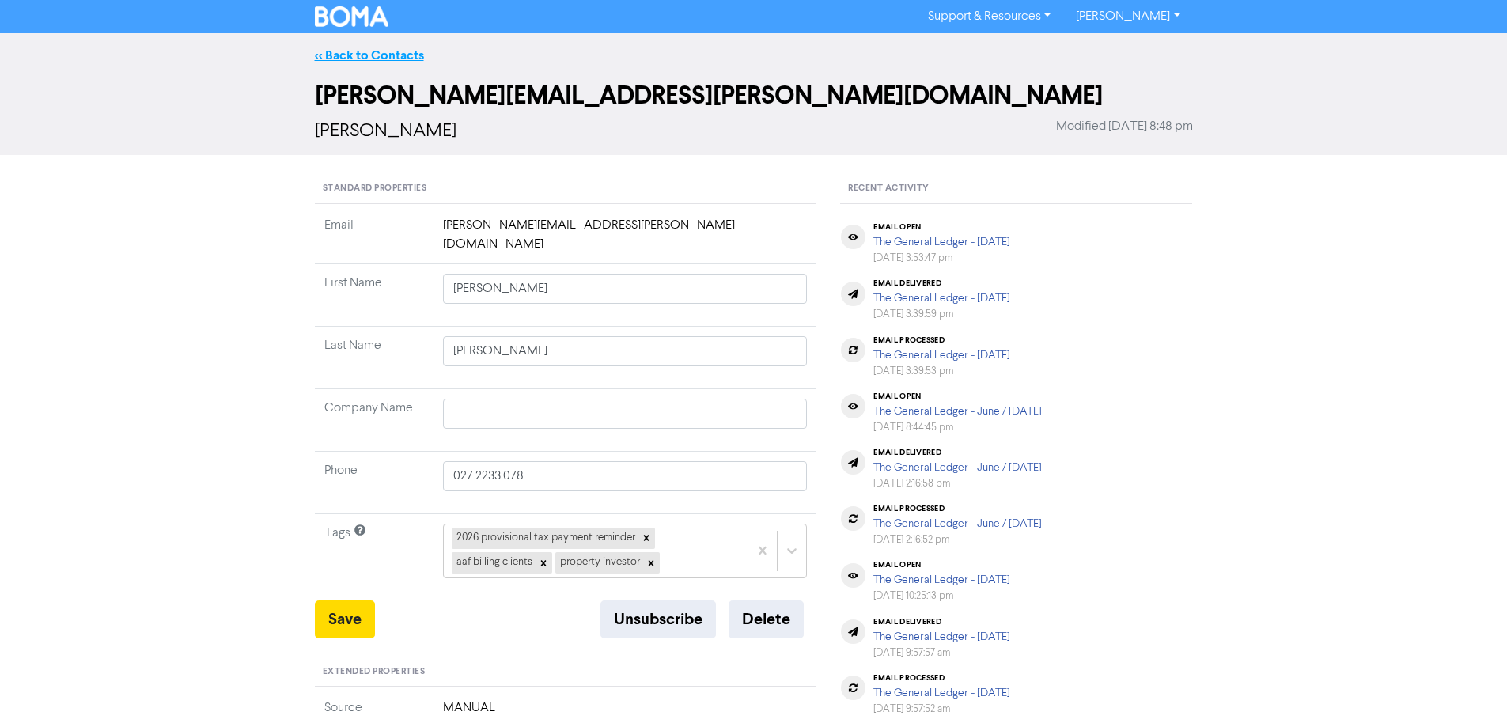
click at [377, 59] on link "<< Back to Contacts" at bounding box center [369, 55] width 109 height 16
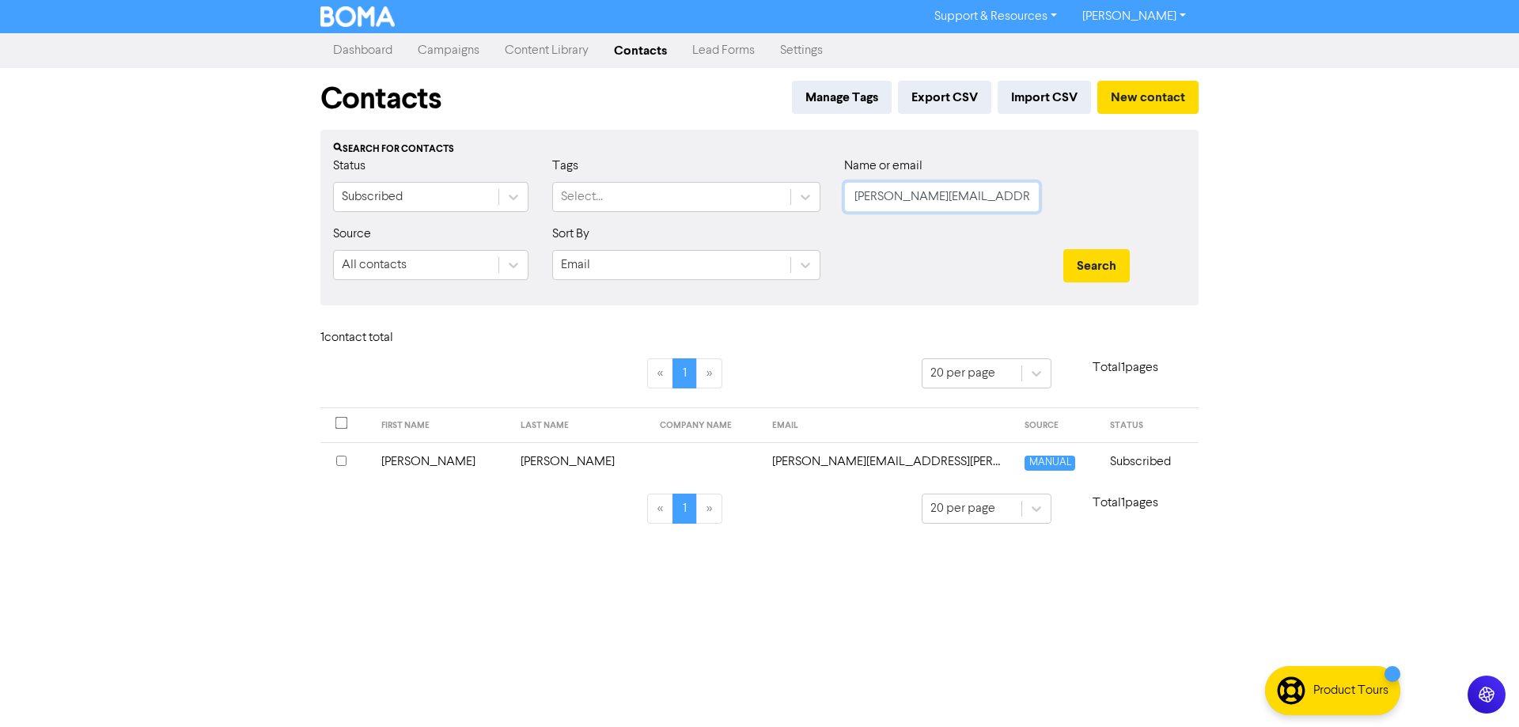
drag, startPoint x: 881, startPoint y: 191, endPoint x: 837, endPoint y: 191, distance: 44.3
click at [837, 191] on div "Name or email [PERSON_NAME][EMAIL_ADDRESS][PERSON_NAME][DOMAIN_NAME]" at bounding box center [941, 191] width 219 height 68
paste input "[EMAIL_ADDRESS][DOMAIN_NAME]"
click at [1084, 259] on button "Search" at bounding box center [1096, 265] width 66 height 33
click at [795, 464] on td "[EMAIL_ADDRESS][DOMAIN_NAME]" at bounding box center [880, 461] width 260 height 39
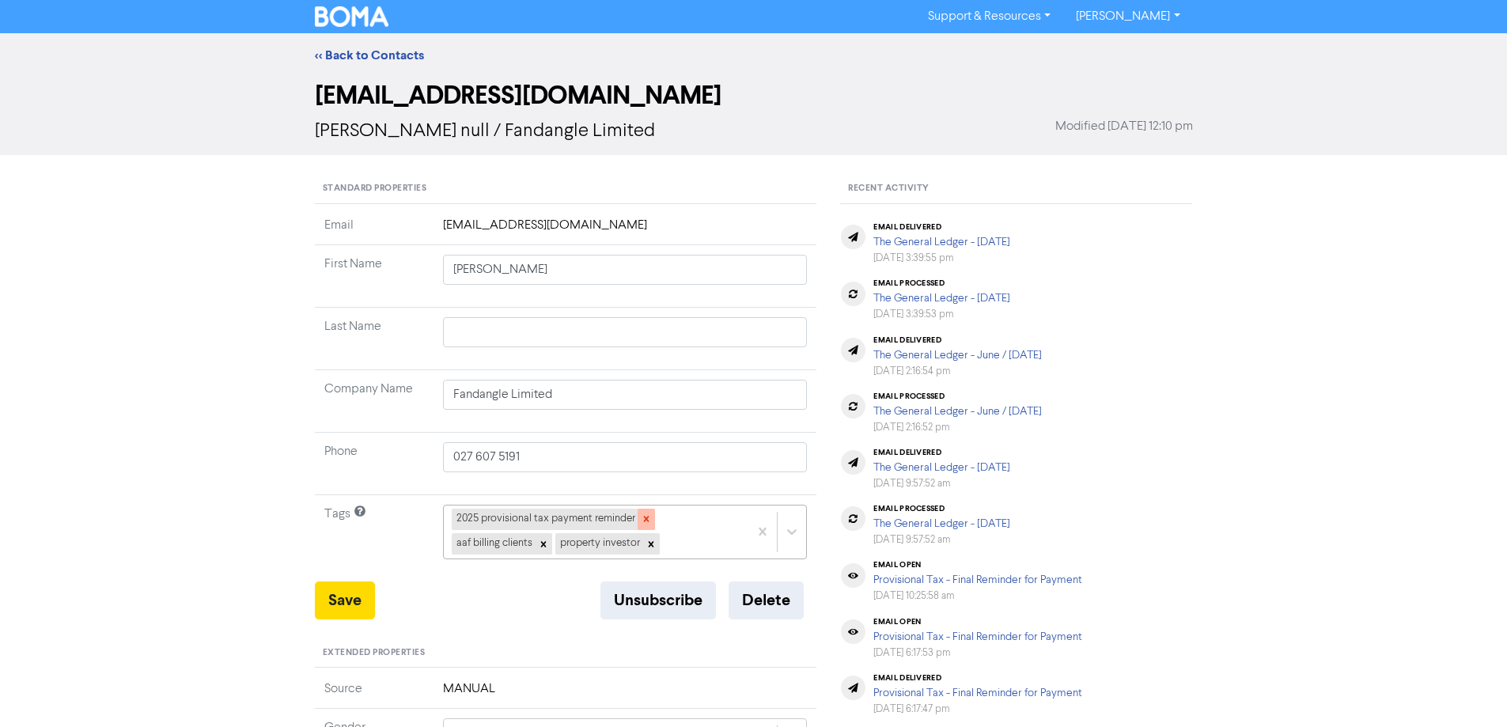
click at [645, 523] on icon at bounding box center [646, 518] width 11 height 11
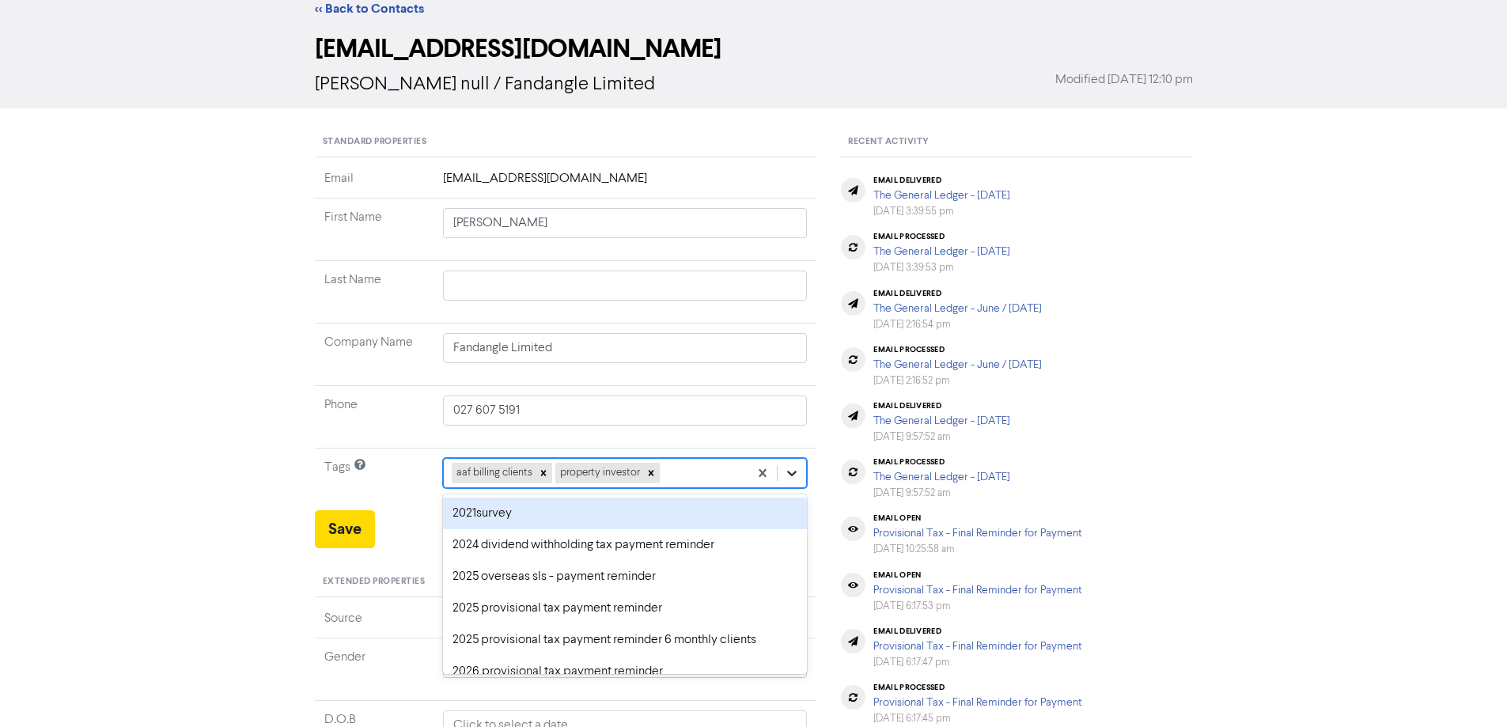
click at [793, 488] on div "option 2021survey focused, 1 of 43. 41 results available. Use Up and Down to ch…" at bounding box center [625, 473] width 365 height 30
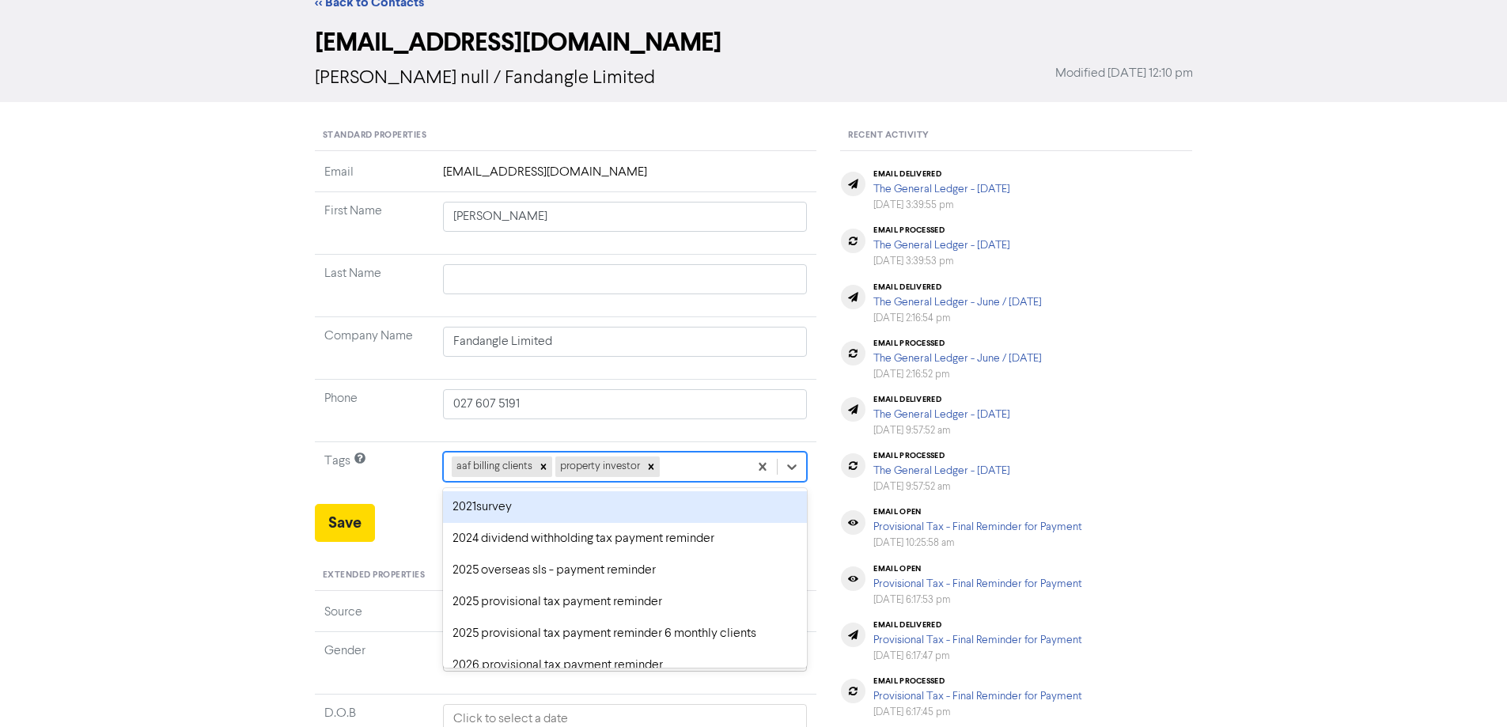
scroll to position [58, 0]
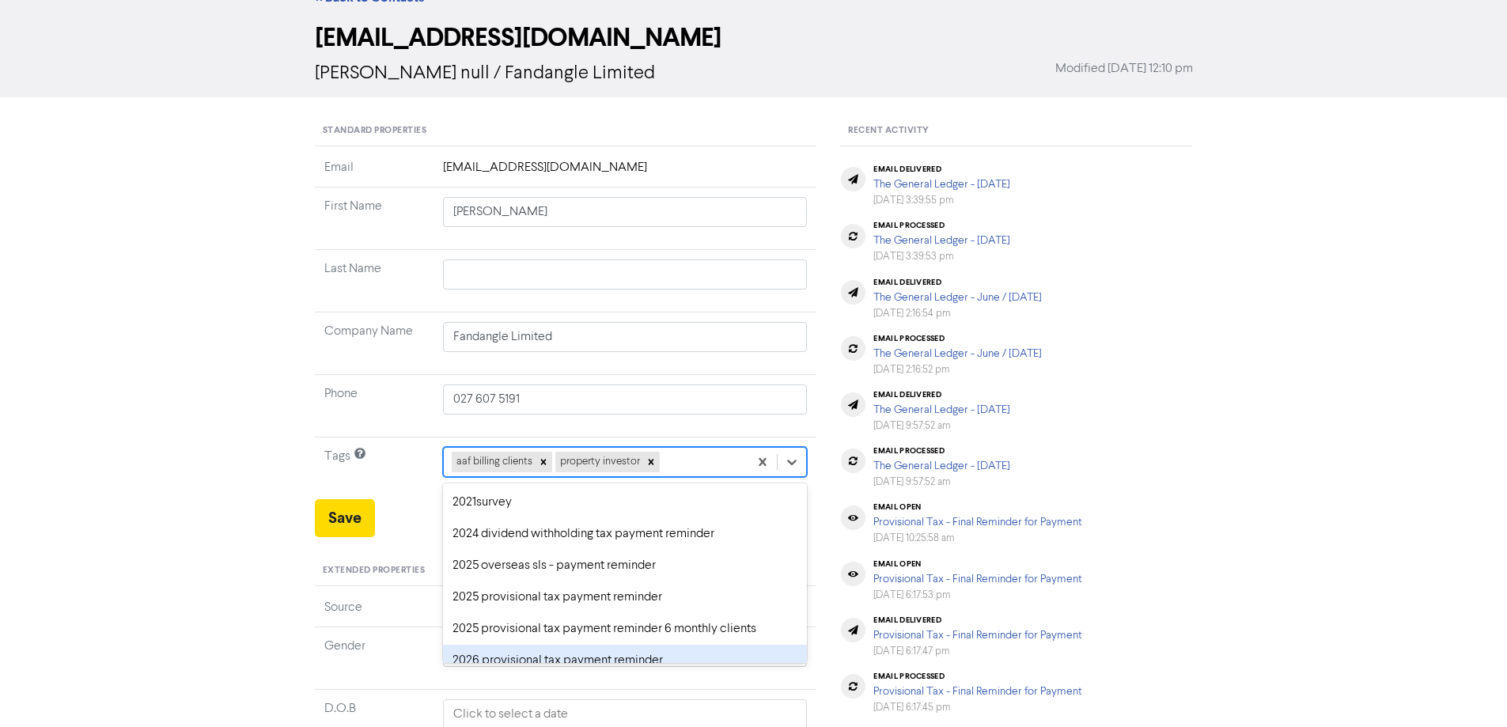
click at [489, 661] on div "2026 provisional tax payment reminder" at bounding box center [625, 661] width 365 height 32
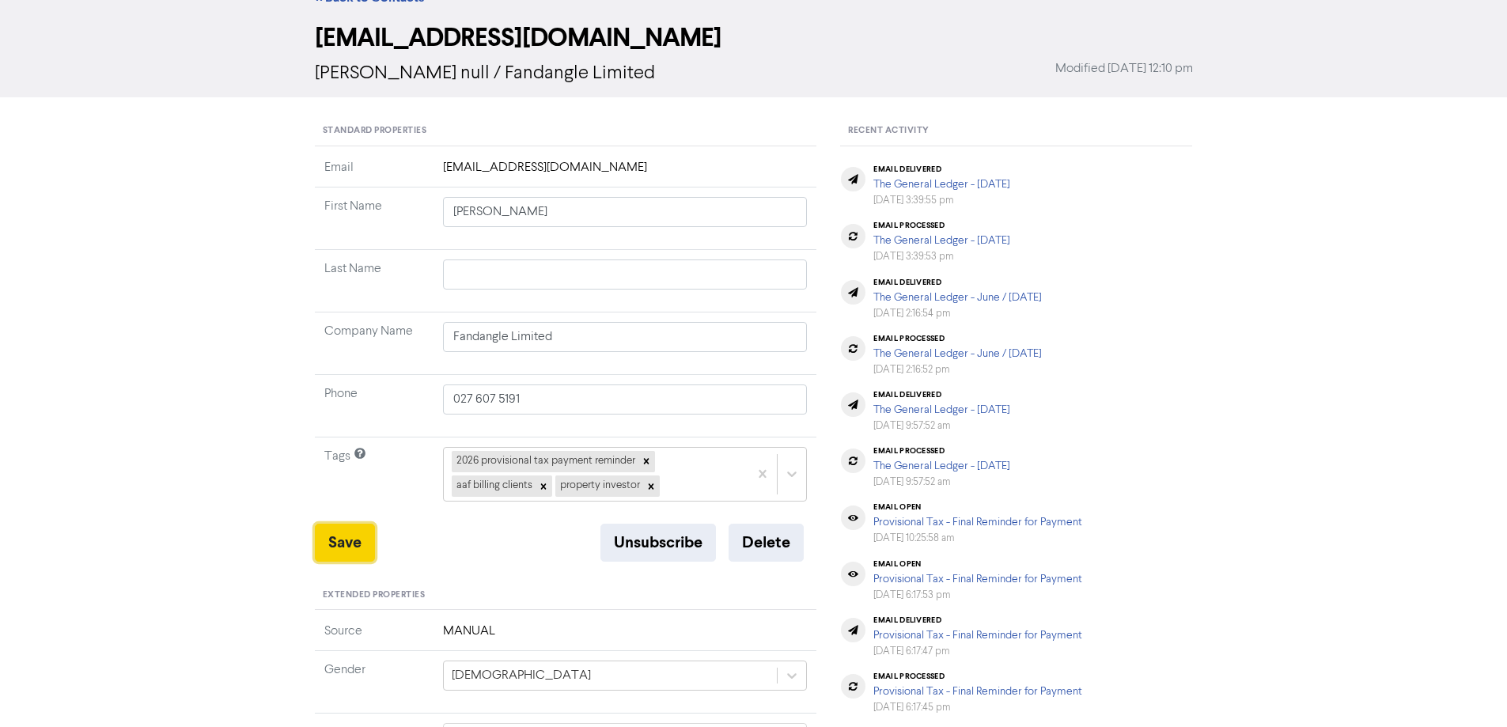
drag, startPoint x: 335, startPoint y: 542, endPoint x: 361, endPoint y: 271, distance: 271.7
click at [338, 536] on button "Save" at bounding box center [345, 543] width 60 height 38
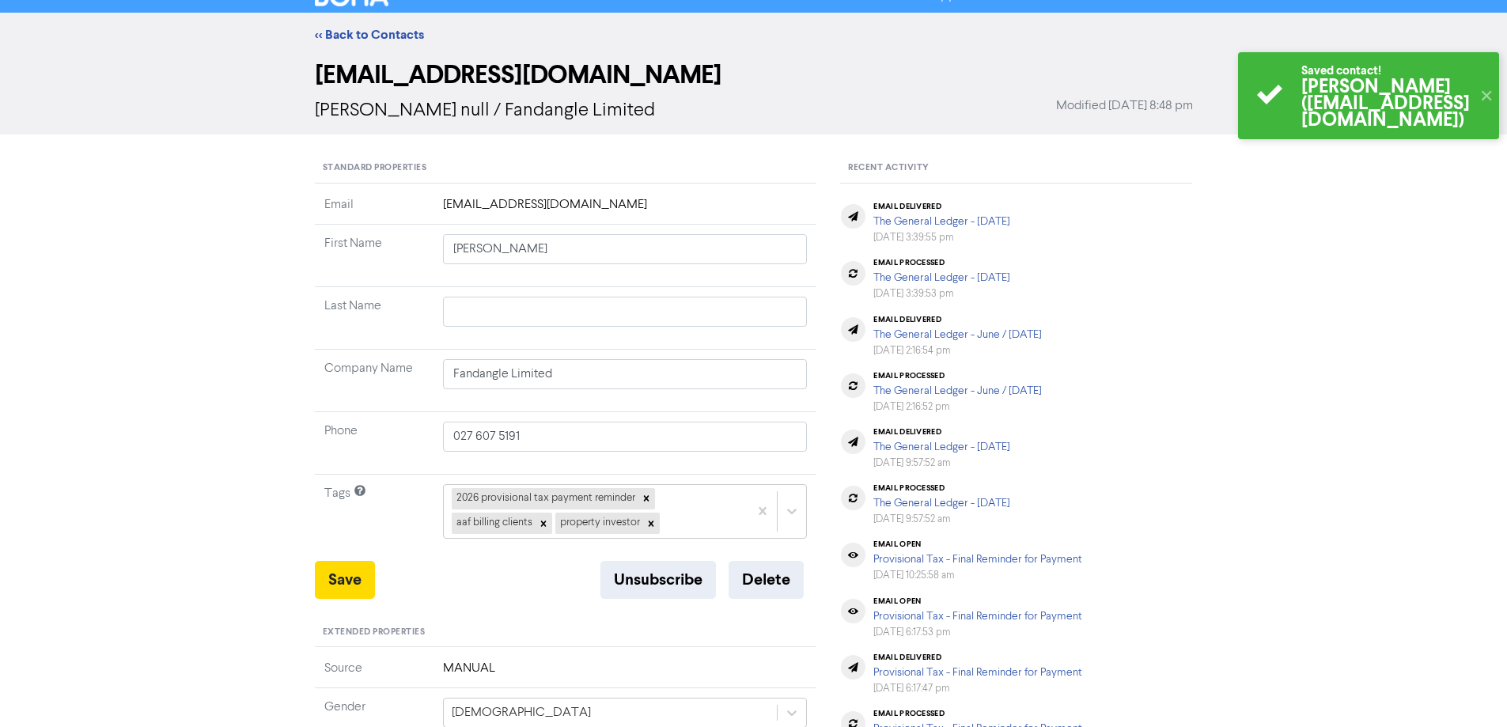
scroll to position [0, 0]
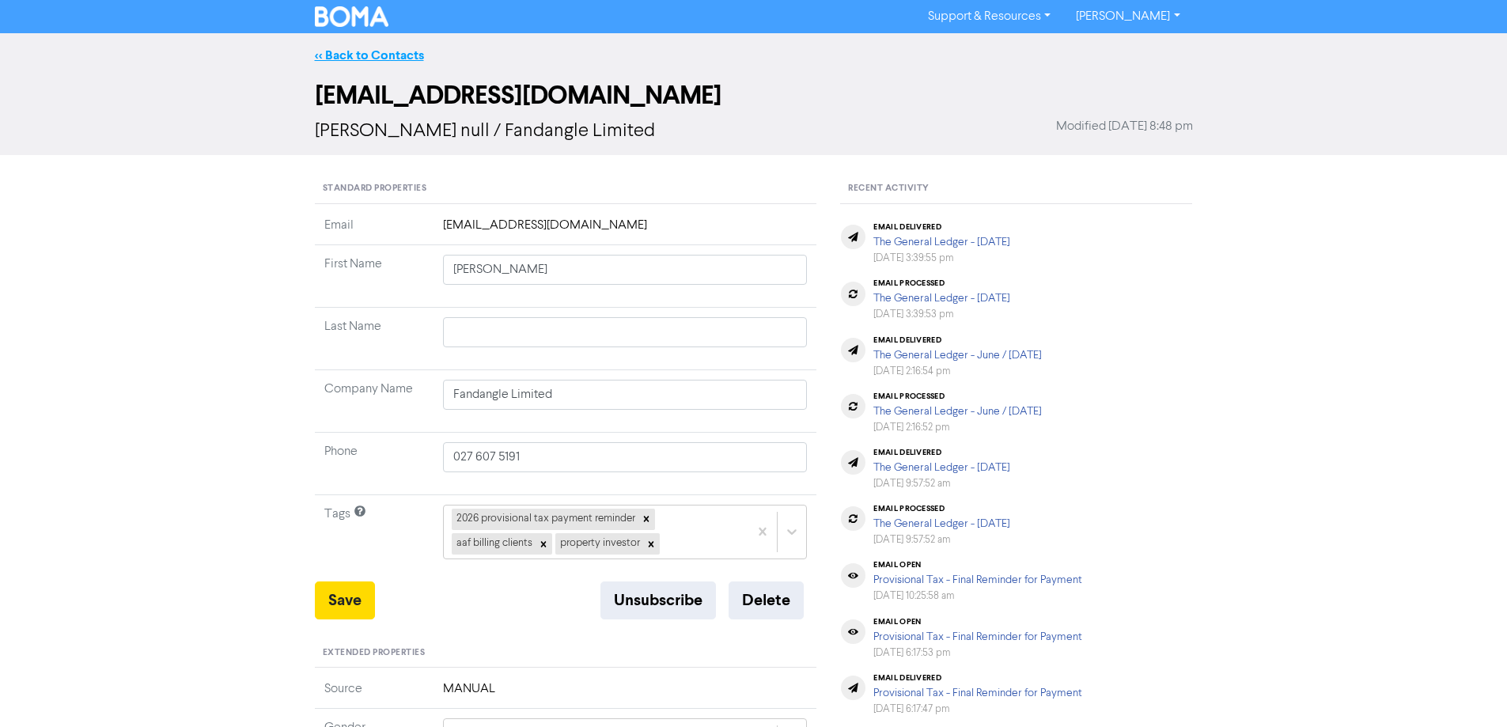
click at [375, 55] on link "<< Back to Contacts" at bounding box center [369, 55] width 109 height 16
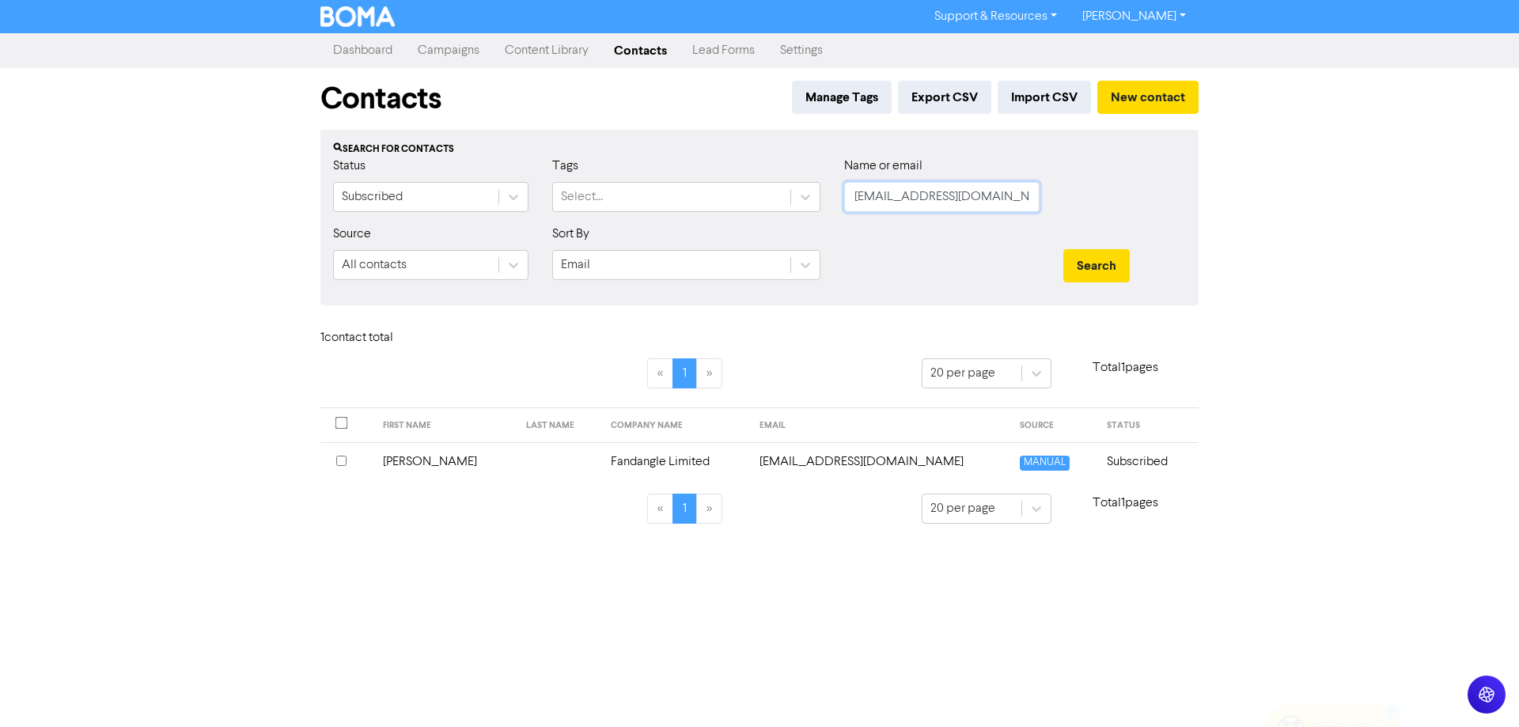
paste input "[EMAIL_ADDRESS][DOMAIN_NAME]"
drag, startPoint x: 987, startPoint y: 195, endPoint x: 888, endPoint y: 245, distance: 111.8
click at [836, 206] on div "Name or email [EMAIL_ADDRESS][DOMAIN_NAME]" at bounding box center [941, 191] width 219 height 68
click at [1085, 265] on button "Search" at bounding box center [1096, 265] width 66 height 33
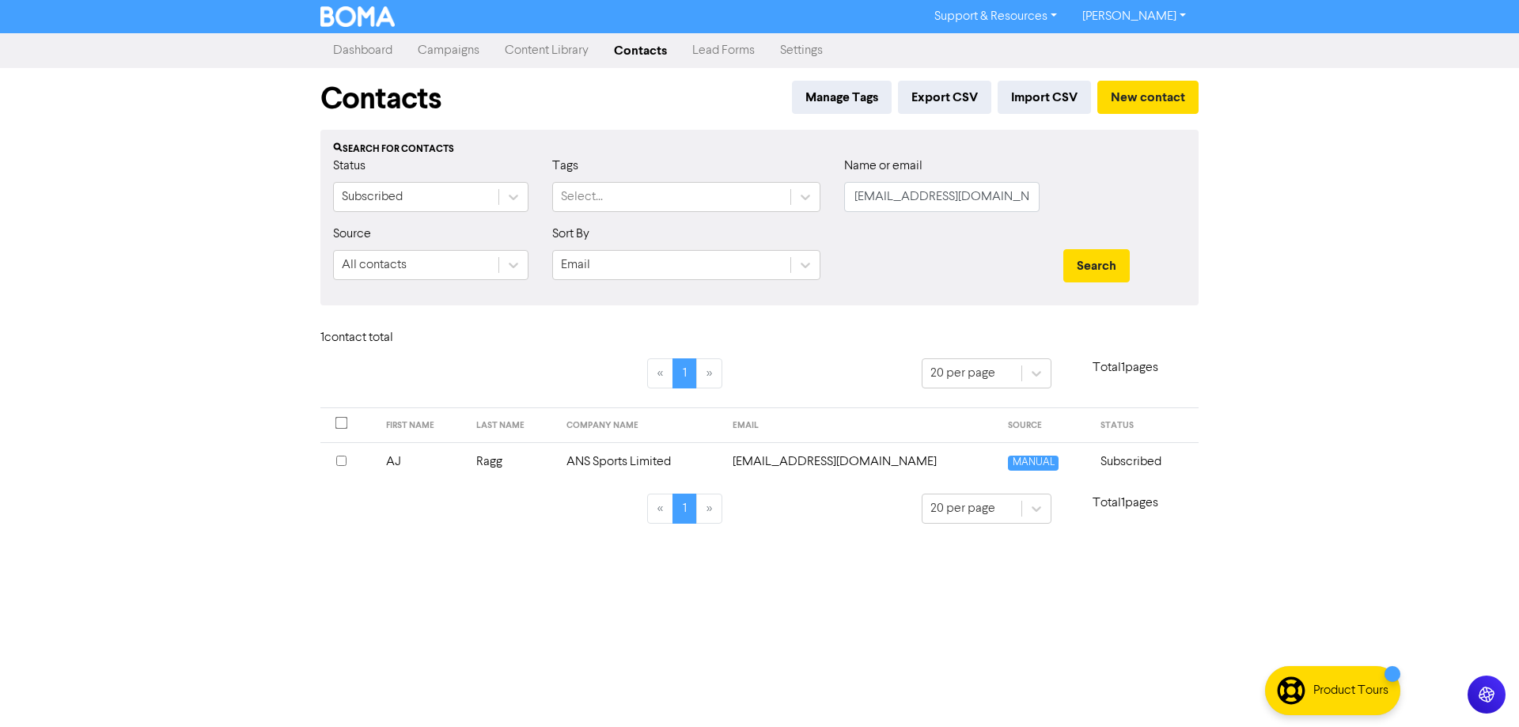
click at [845, 460] on td "[EMAIL_ADDRESS][DOMAIN_NAME]" at bounding box center [861, 461] width 276 height 39
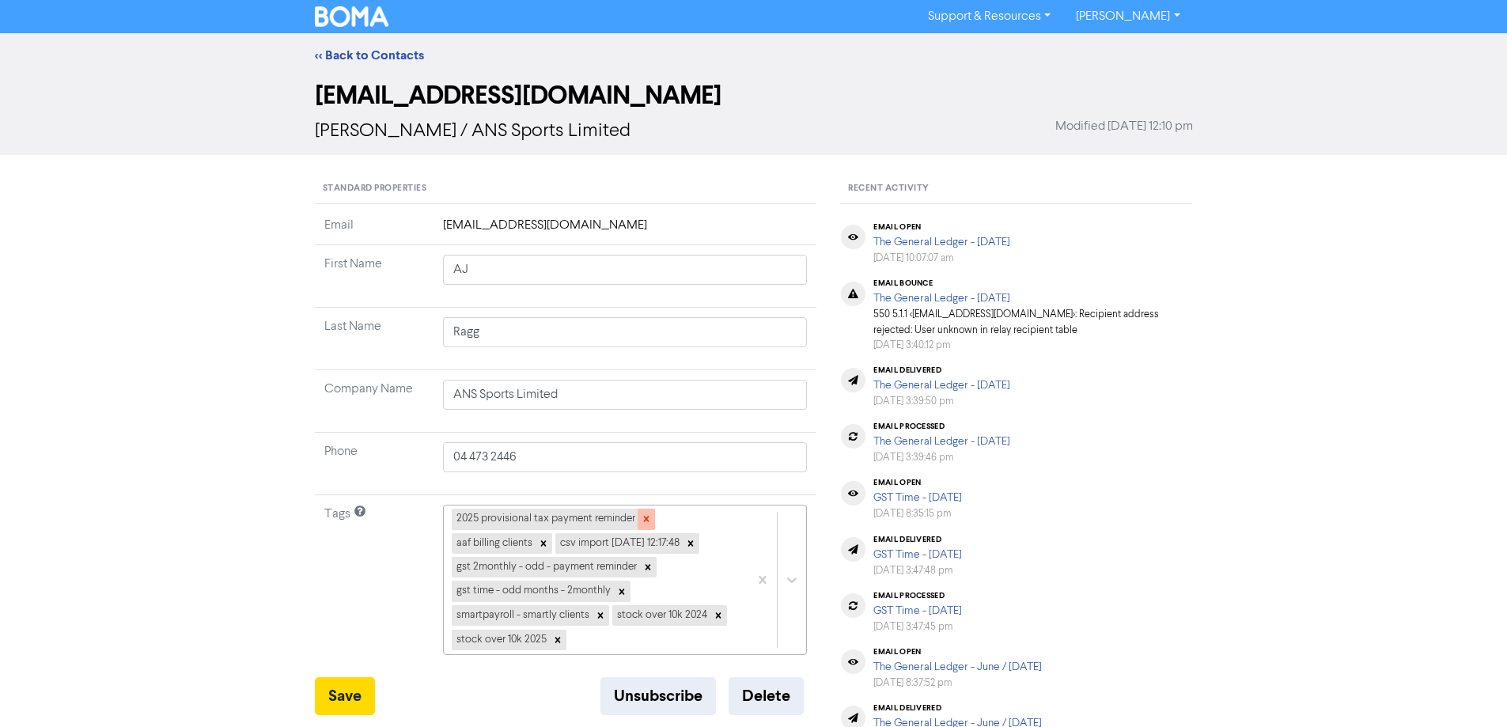
click at [644, 520] on icon at bounding box center [646, 518] width 11 height 11
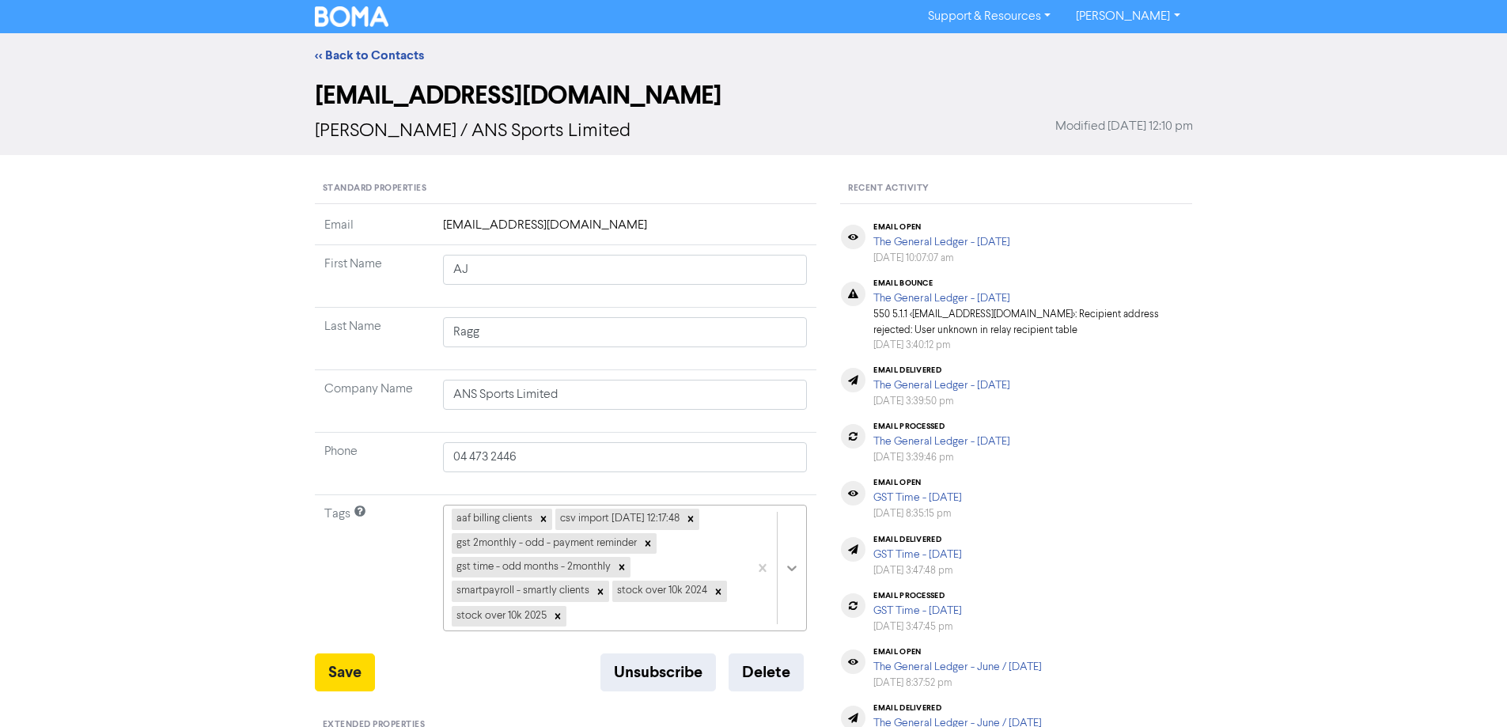
scroll to position [154, 0]
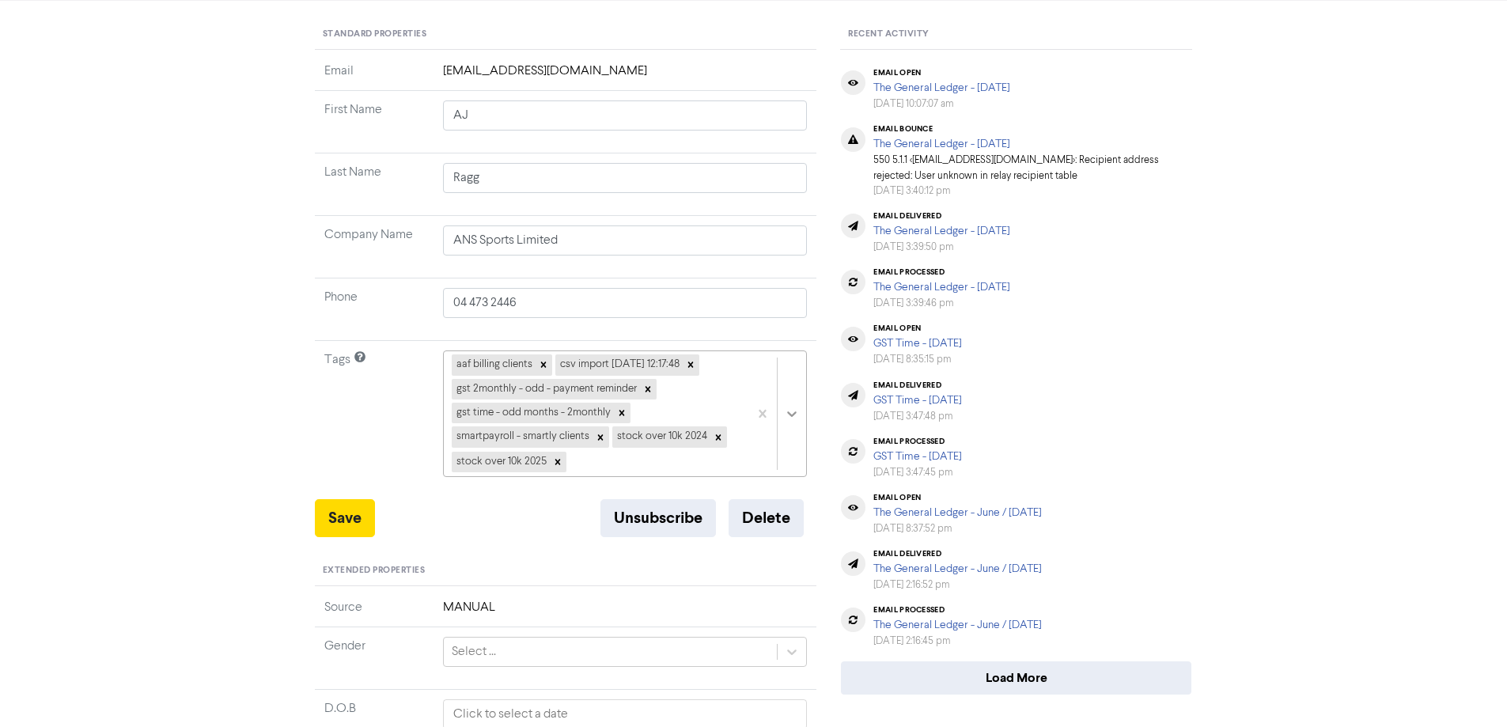
click at [793, 477] on div "aaf billing clients csv import [DATE] 12:17:48 gst 2monthly - odd - payment rem…" at bounding box center [625, 413] width 365 height 127
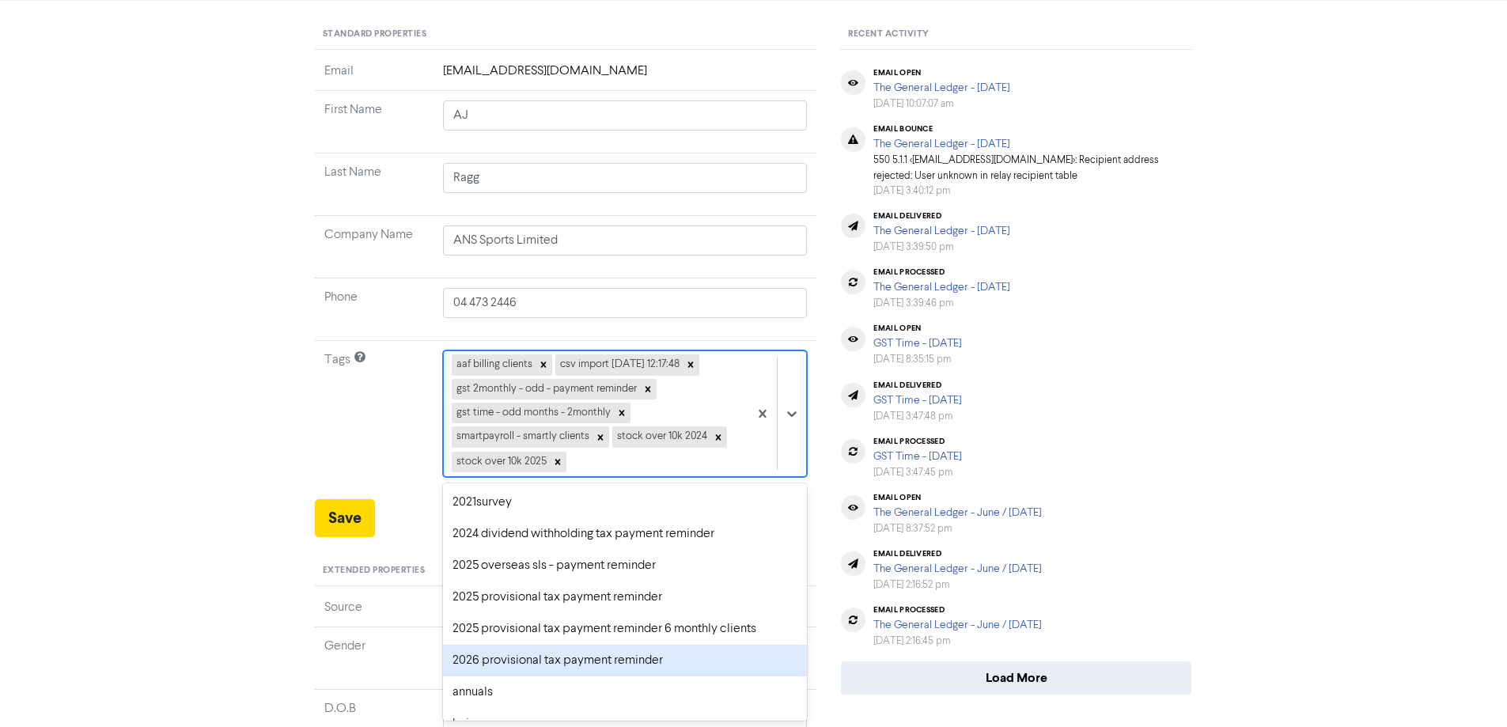
click at [555, 659] on div "2026 provisional tax payment reminder" at bounding box center [625, 661] width 365 height 32
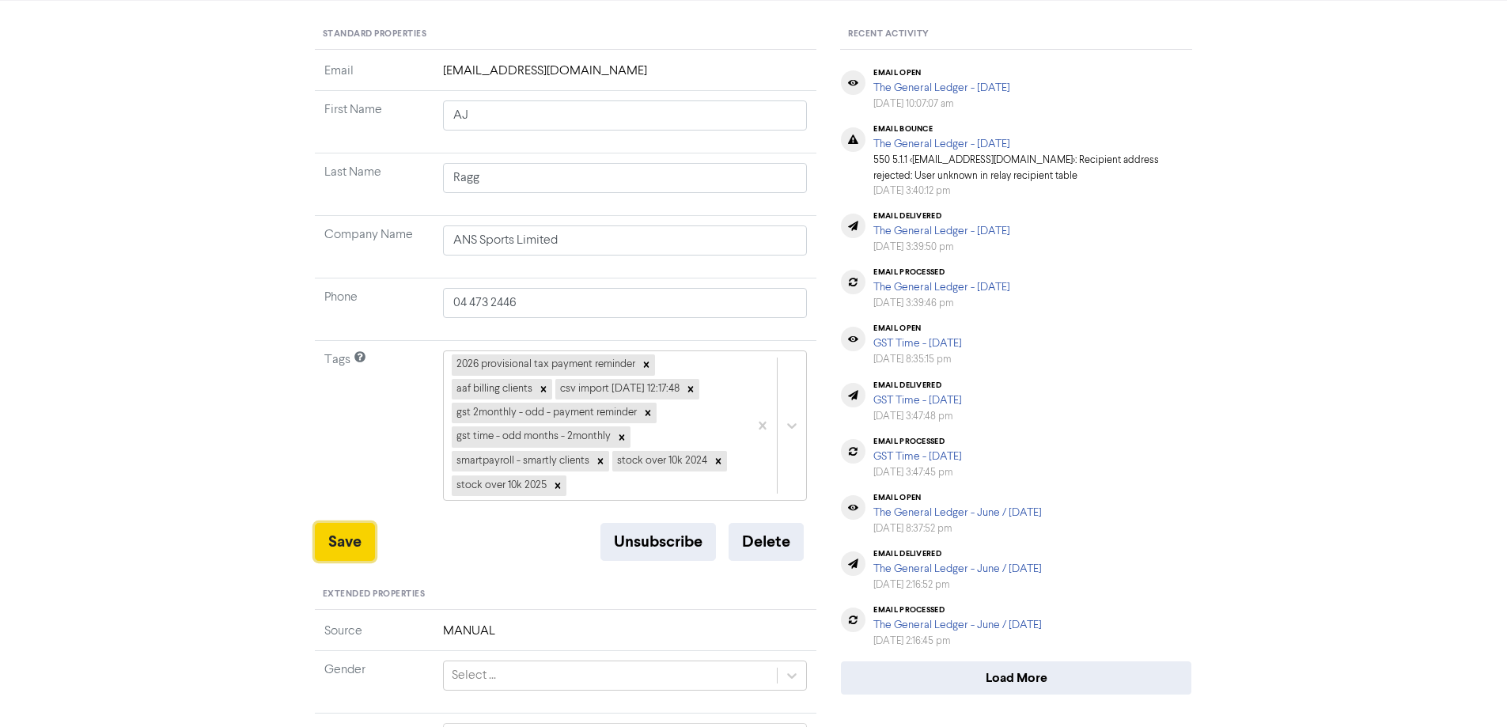
click at [344, 543] on button "Save" at bounding box center [345, 542] width 60 height 38
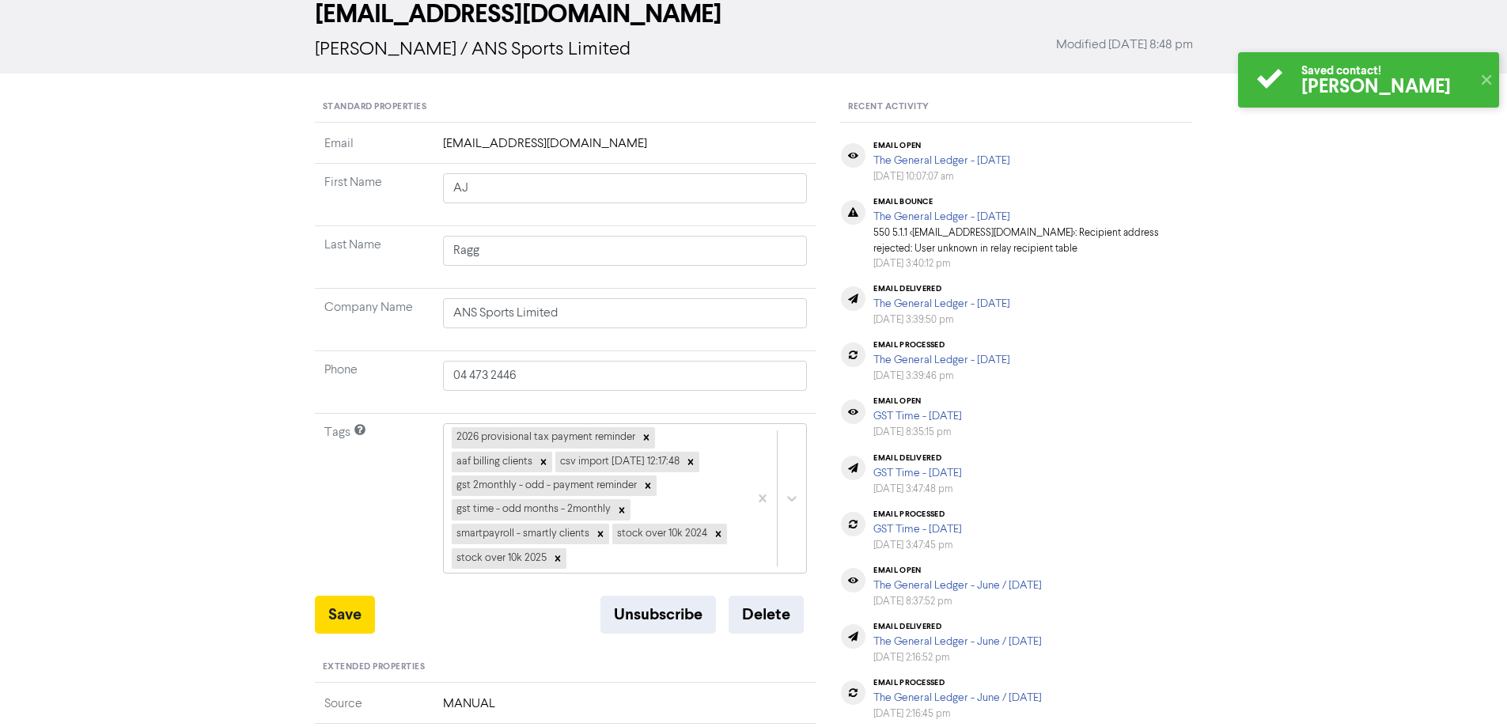
scroll to position [0, 0]
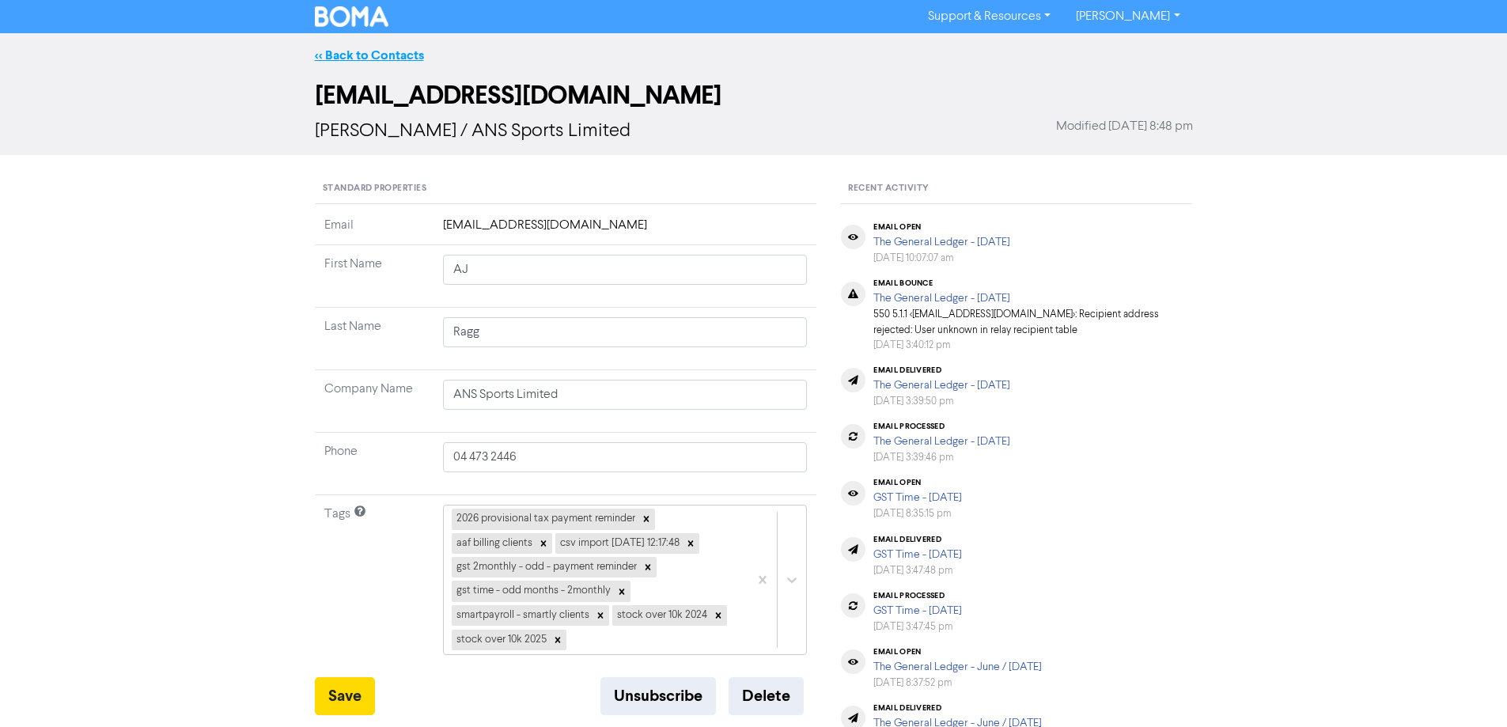
click at [395, 51] on link "<< Back to Contacts" at bounding box center [369, 55] width 109 height 16
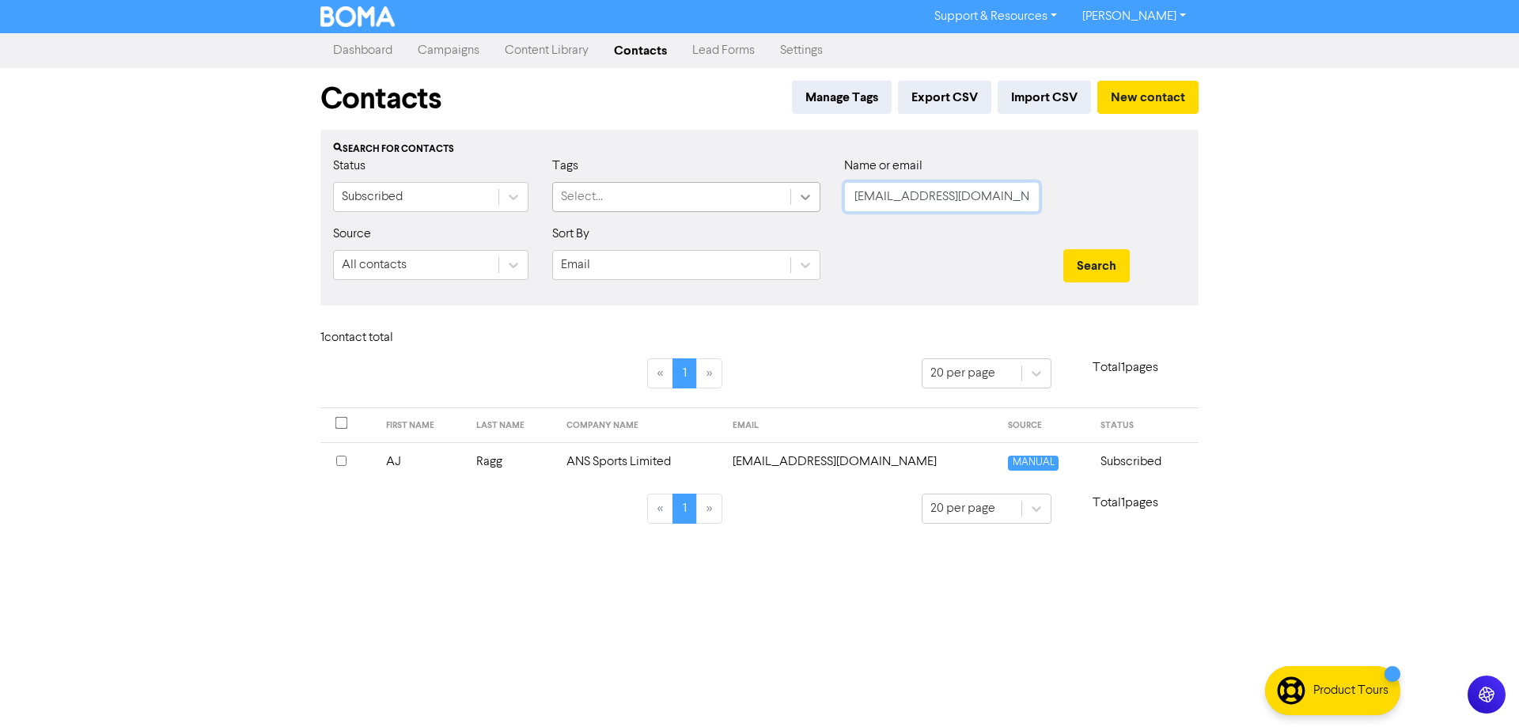
drag, startPoint x: 1005, startPoint y: 190, endPoint x: 801, endPoint y: 191, distance: 204.1
click at [801, 191] on div "Status Subscribed Tags Select... Name or email [EMAIL_ADDRESS][DOMAIN_NAME]" at bounding box center [759, 191] width 876 height 68
paste input "[EMAIL_ADDRESS][DOMAIN_NAME]"
drag, startPoint x: 1109, startPoint y: 251, endPoint x: 1025, endPoint y: 270, distance: 86.0
click at [1110, 252] on button "Search" at bounding box center [1096, 265] width 66 height 33
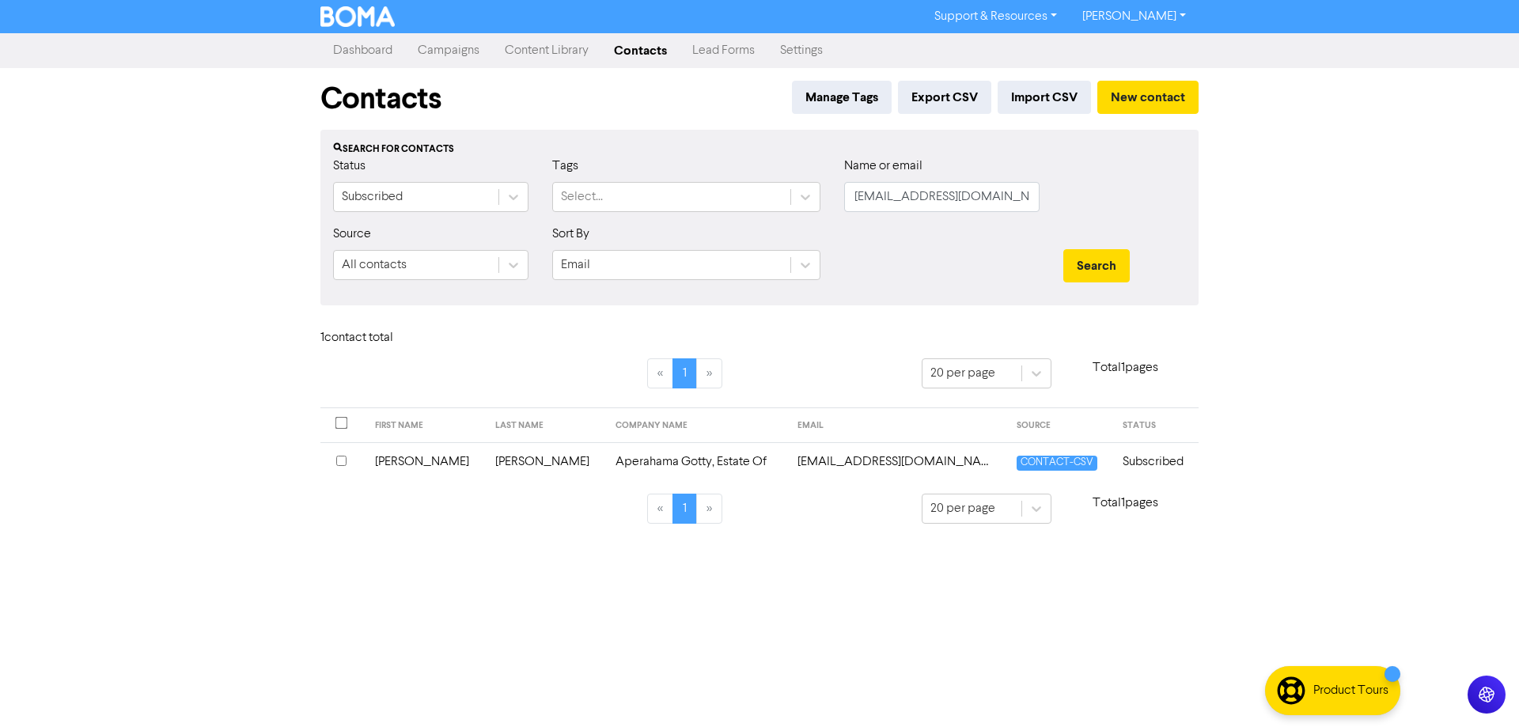
click at [842, 466] on td "[EMAIL_ADDRESS][DOMAIN_NAME]" at bounding box center [897, 461] width 219 height 39
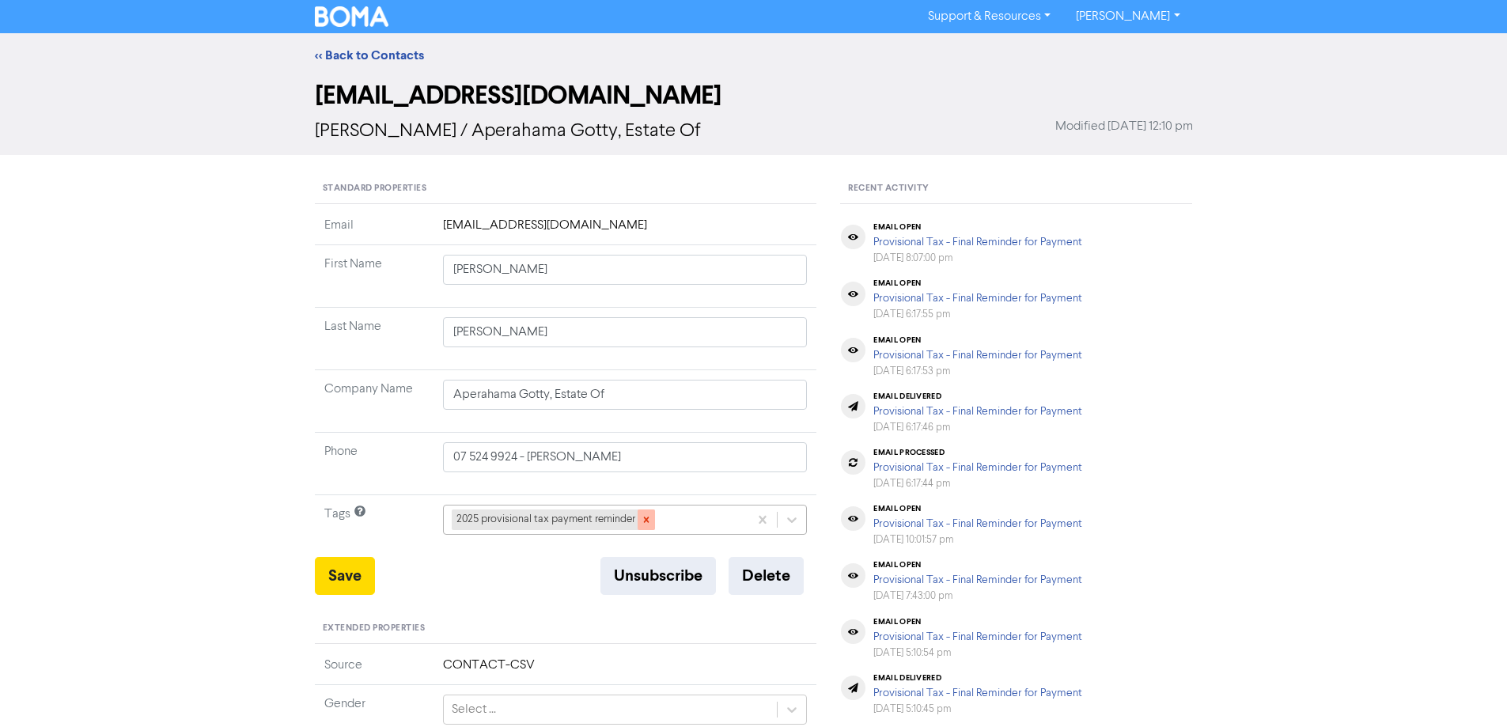
click at [642, 522] on icon at bounding box center [646, 519] width 11 height 11
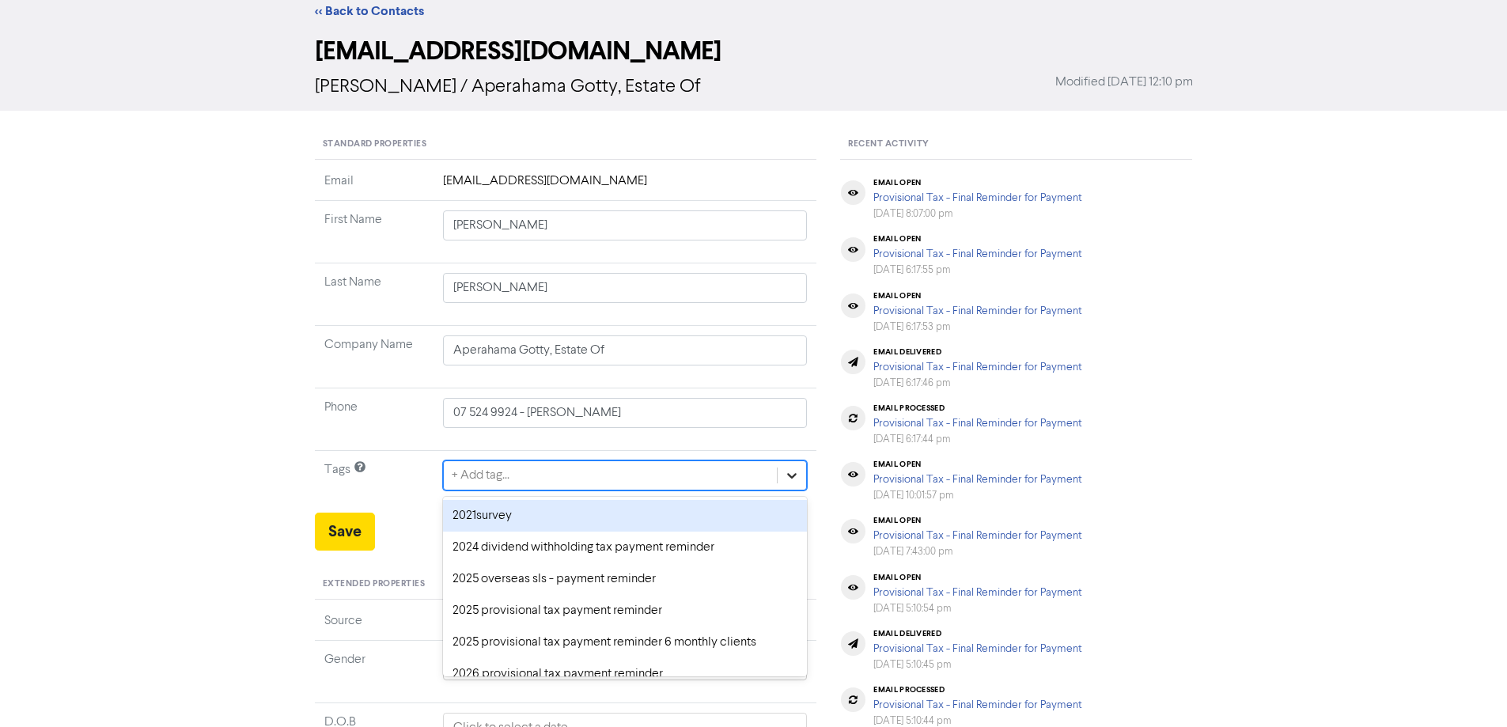
click at [792, 490] on div "option 2021survey focused, 1 of 43. 43 results available. Use Up and Down to ch…" at bounding box center [625, 475] width 365 height 30
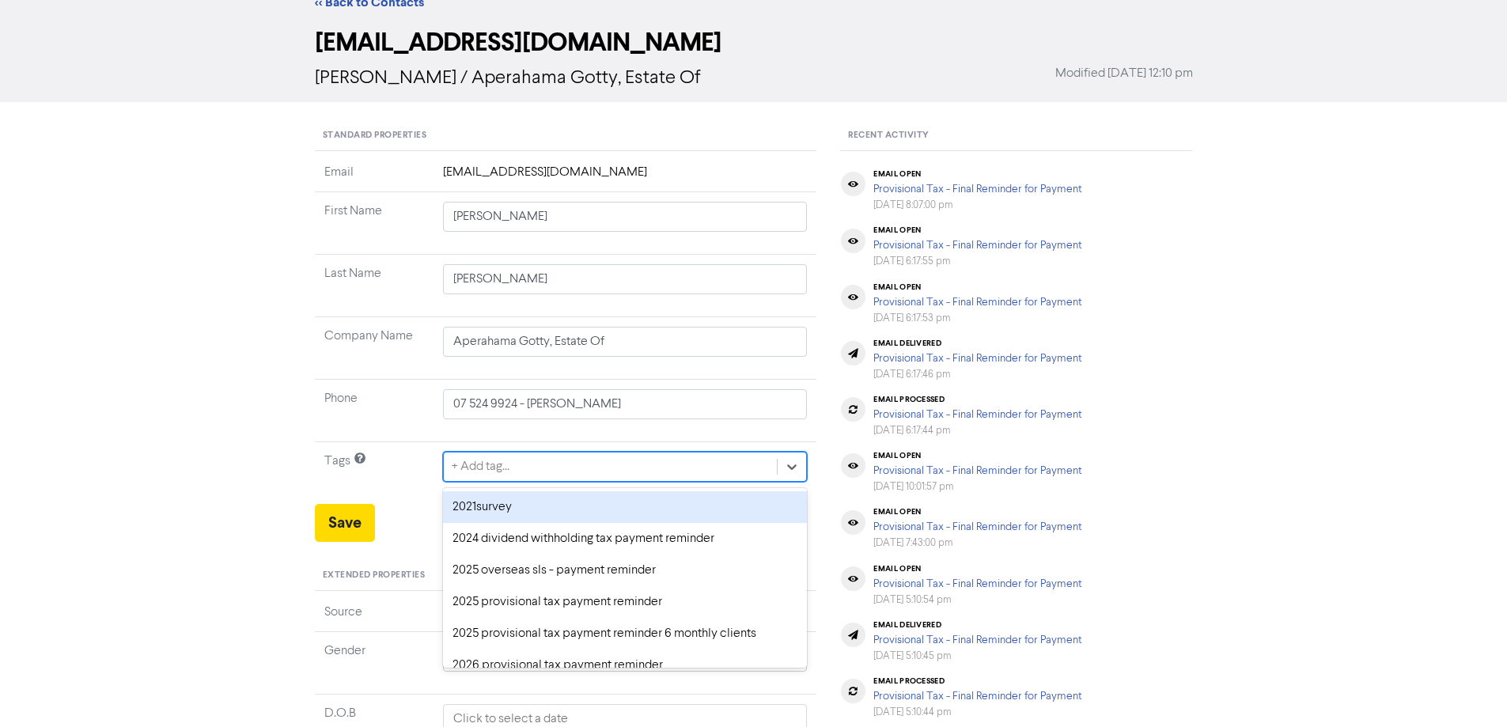
scroll to position [58, 0]
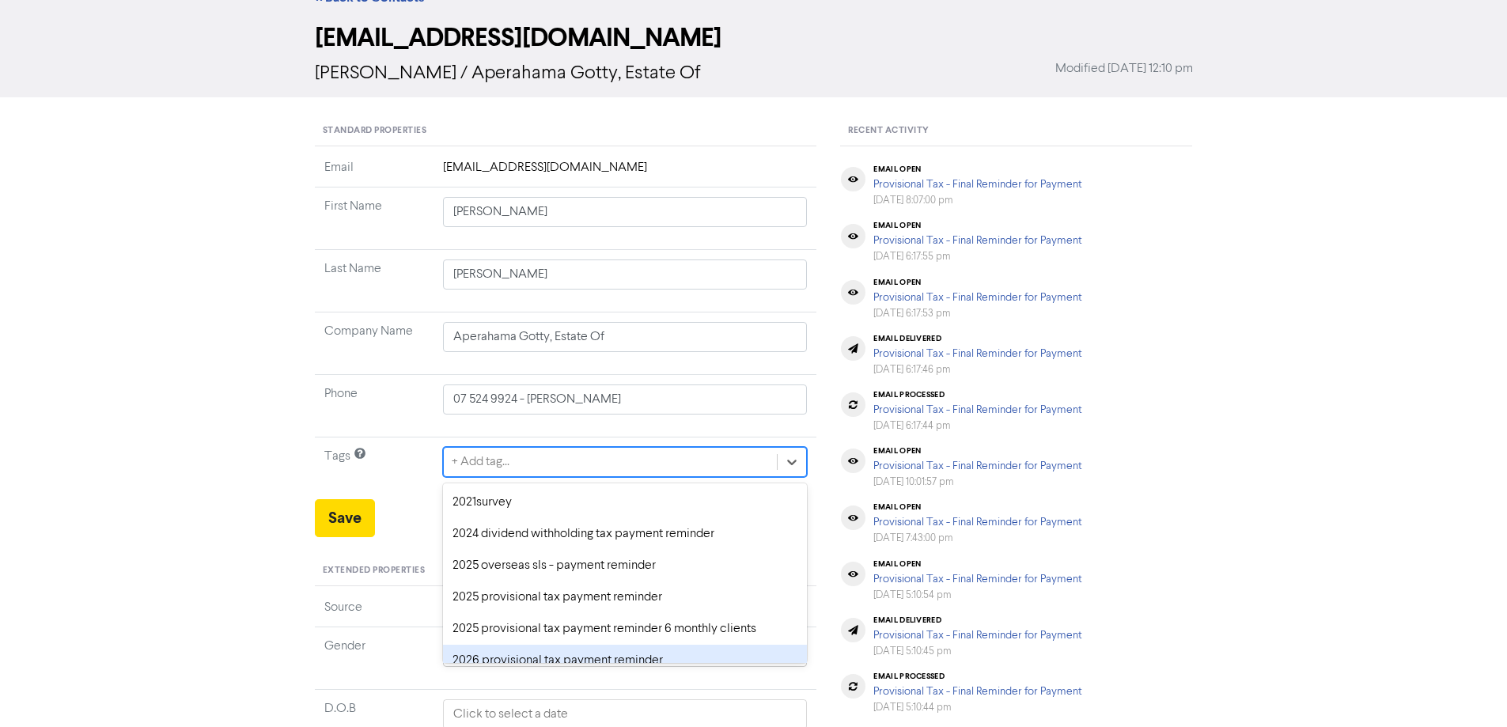
click at [513, 660] on div "2026 provisional tax payment reminder" at bounding box center [625, 661] width 365 height 32
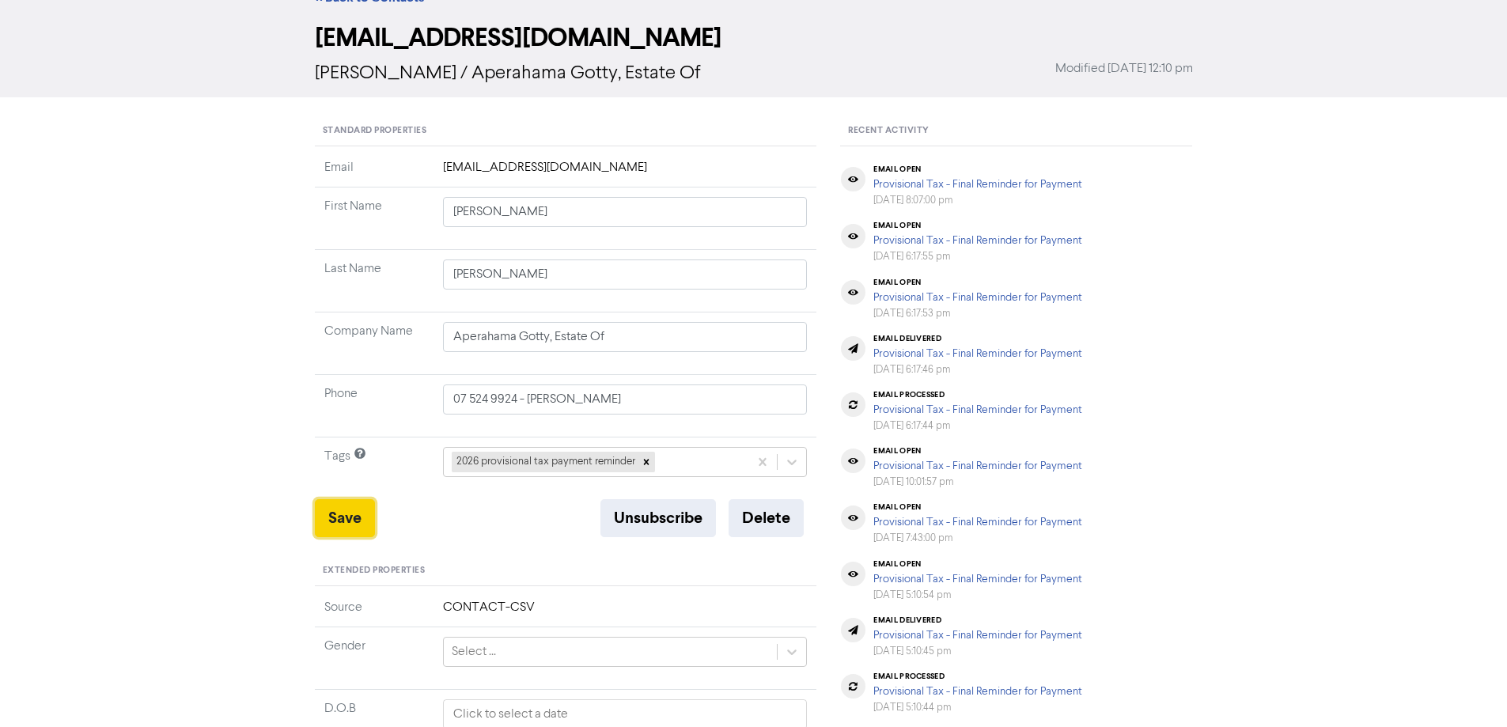
click at [345, 520] on button "Save" at bounding box center [345, 518] width 60 height 38
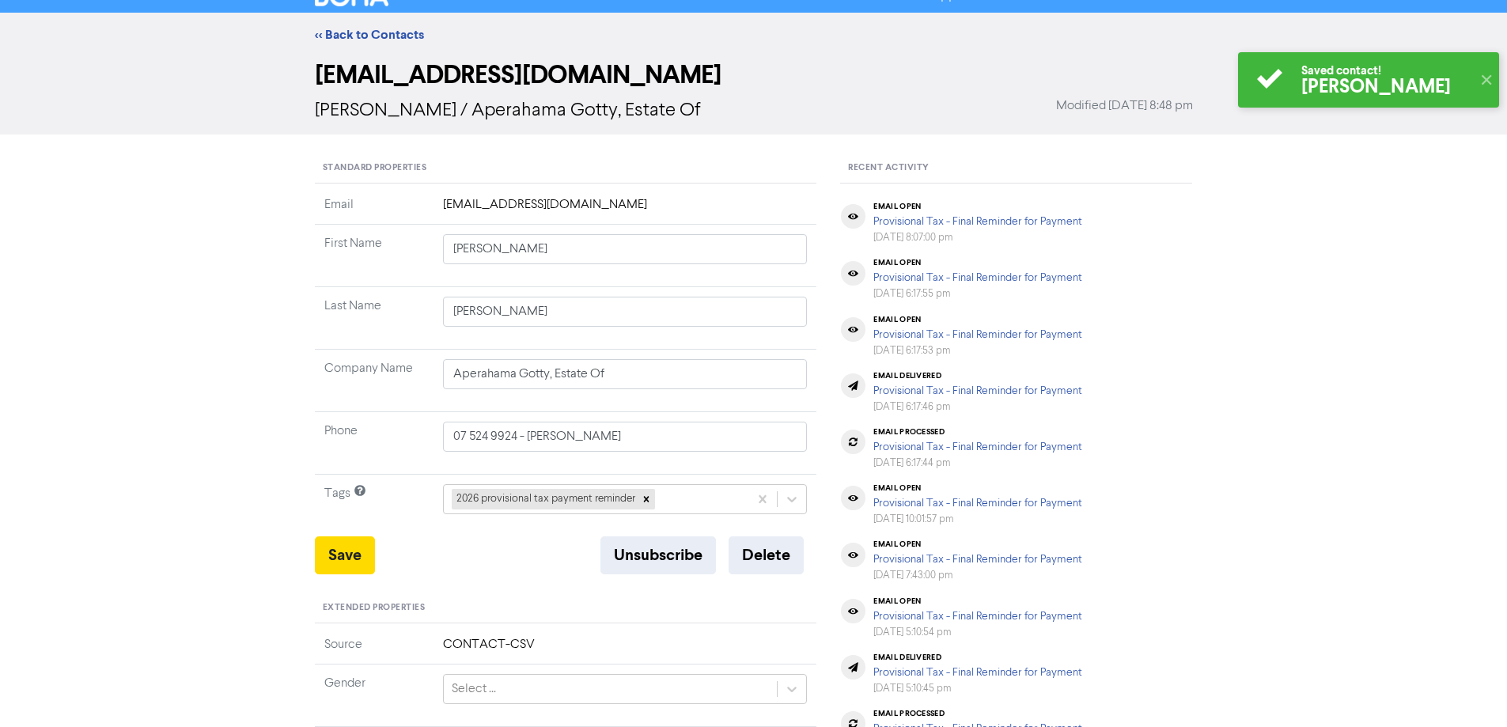
scroll to position [0, 0]
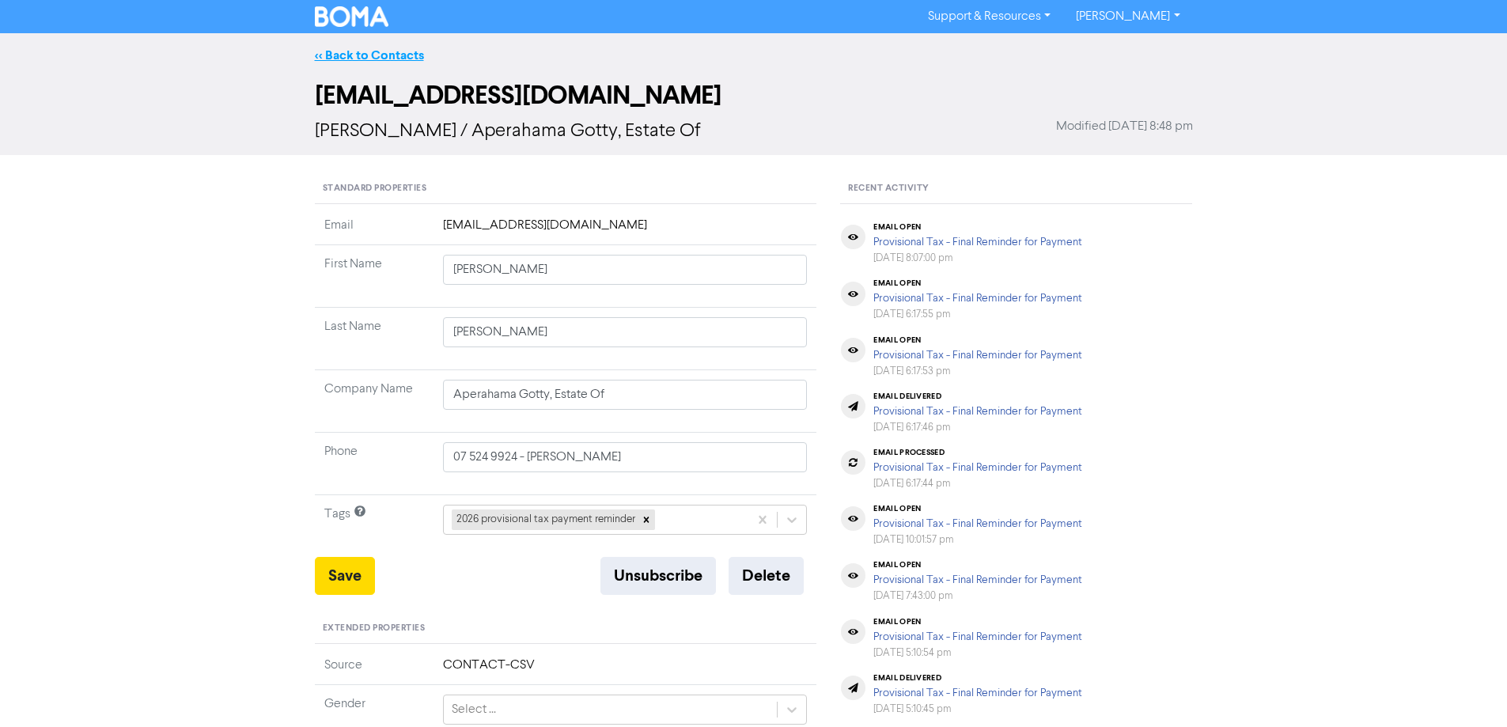
click at [332, 55] on link "<< Back to Contacts" at bounding box center [369, 55] width 109 height 16
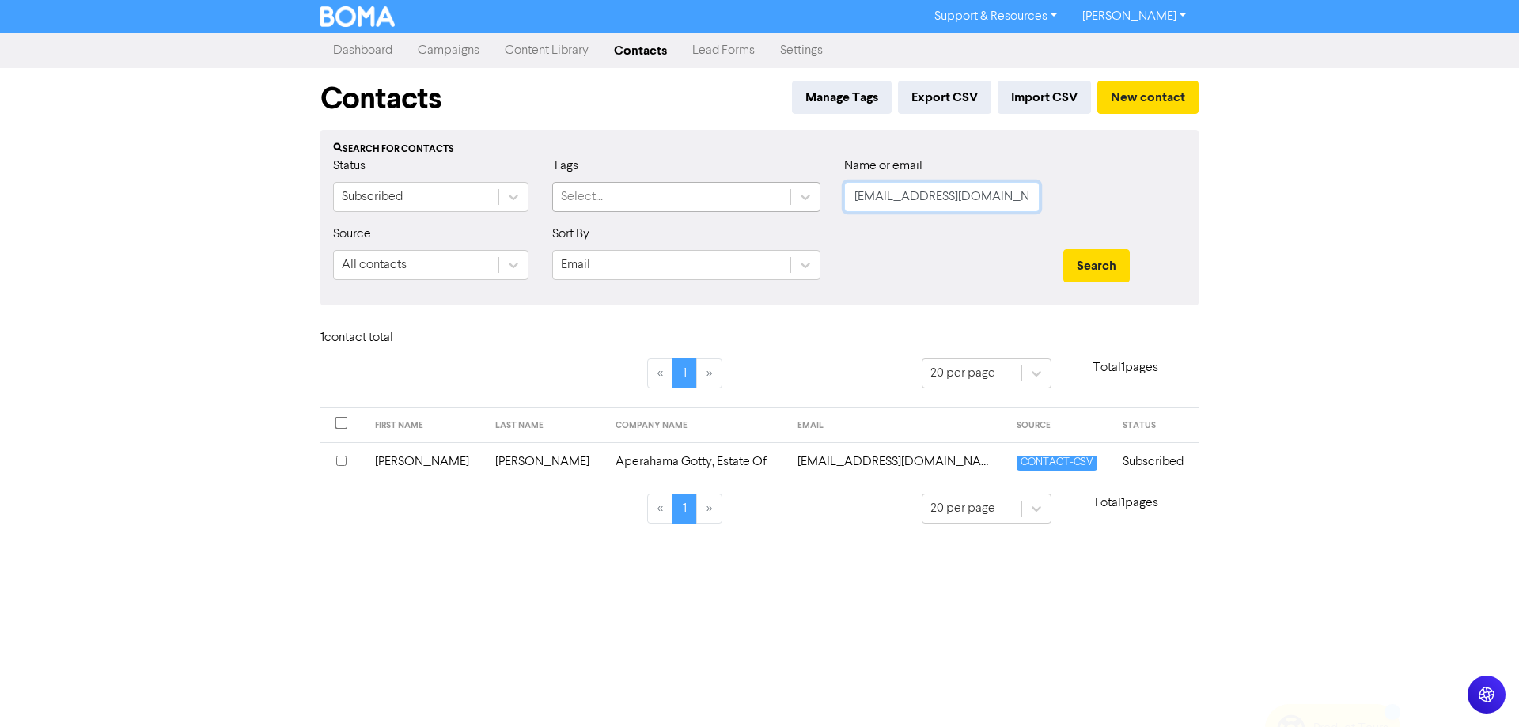
drag, startPoint x: 841, startPoint y: 199, endPoint x: 781, endPoint y: 198, distance: 60.1
click at [781, 198] on div "Status Subscribed Tags Select... Name or email [EMAIL_ADDRESS][DOMAIN_NAME]" at bounding box center [759, 191] width 876 height 68
paste input "[EMAIL_ADDRESS][DOMAIN_NAME]"
click at [1091, 267] on button "Search" at bounding box center [1096, 265] width 66 height 33
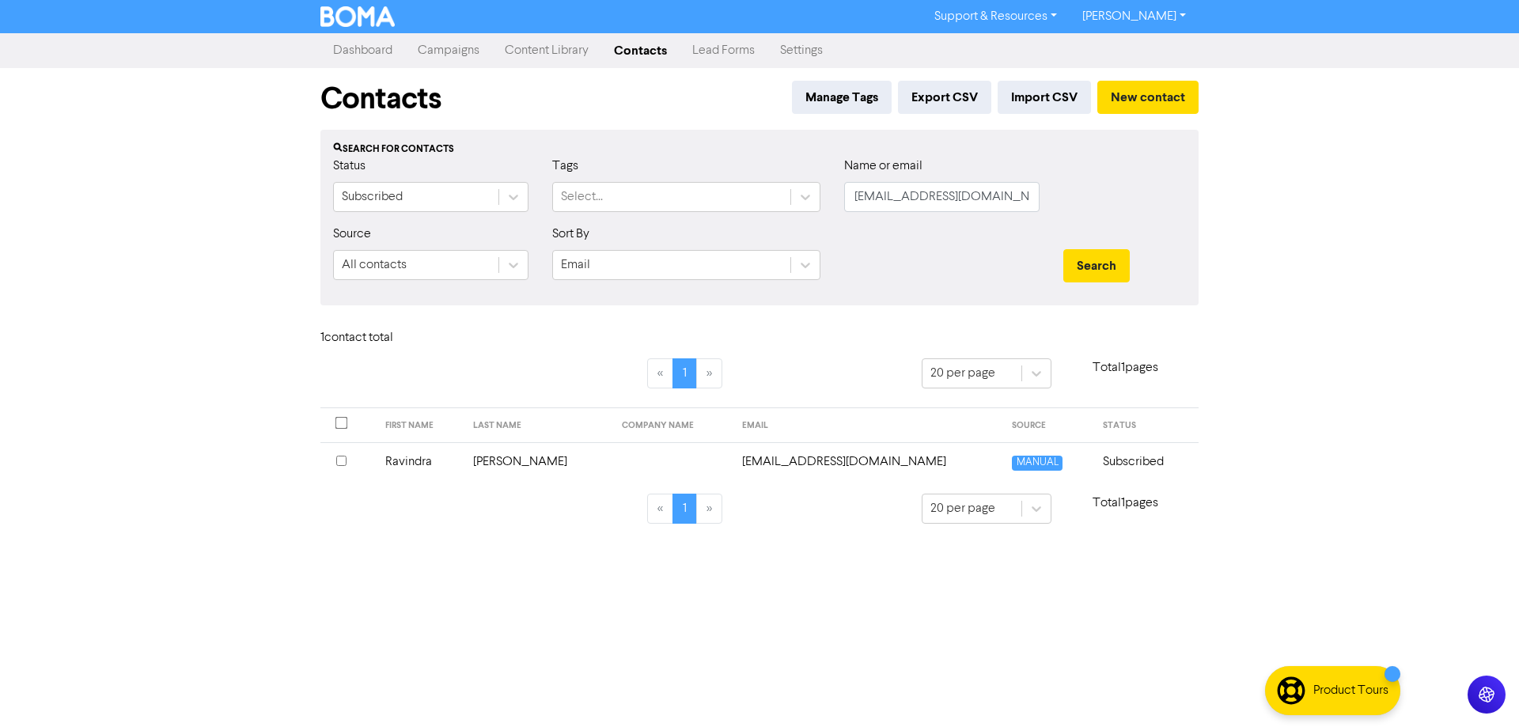
click at [838, 462] on td "[EMAIL_ADDRESS][DOMAIN_NAME]" at bounding box center [867, 461] width 271 height 39
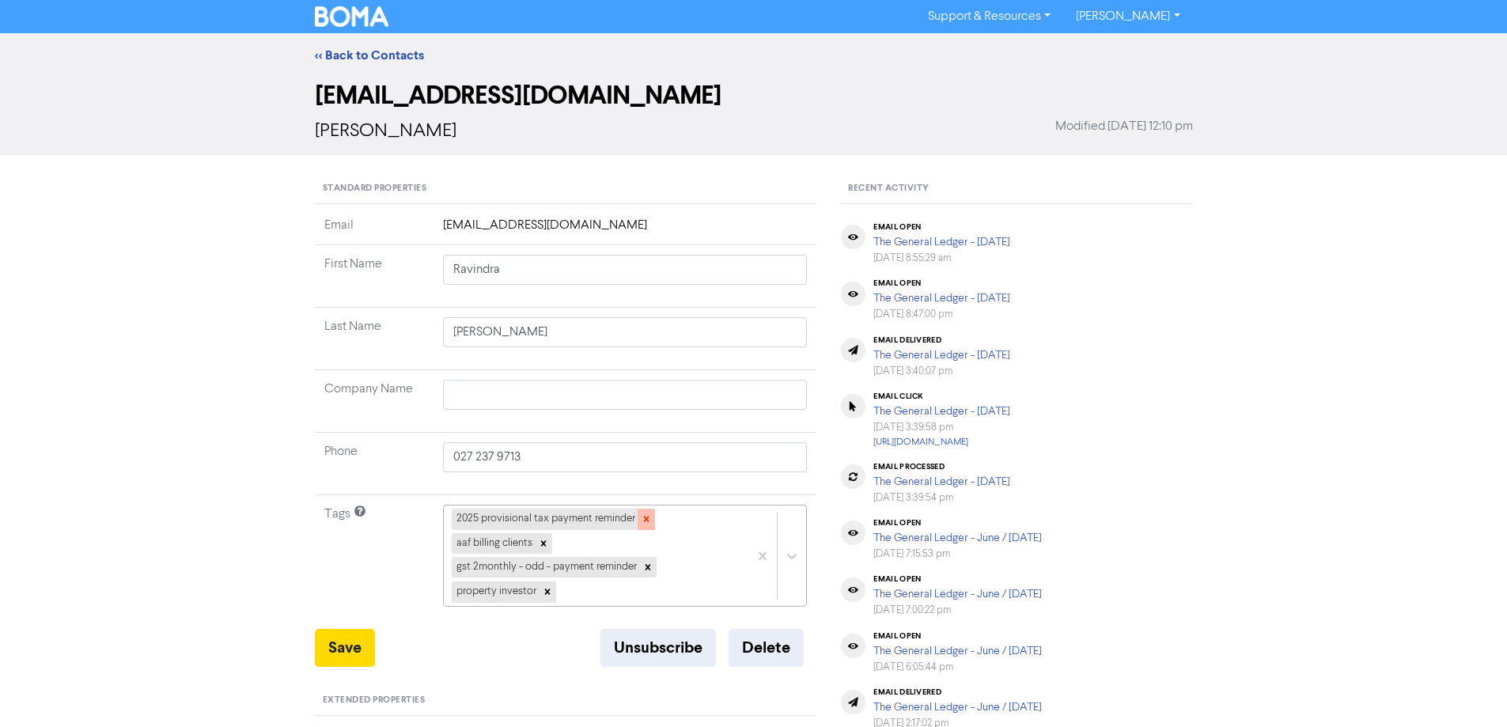
click at [649, 514] on icon at bounding box center [646, 518] width 11 height 11
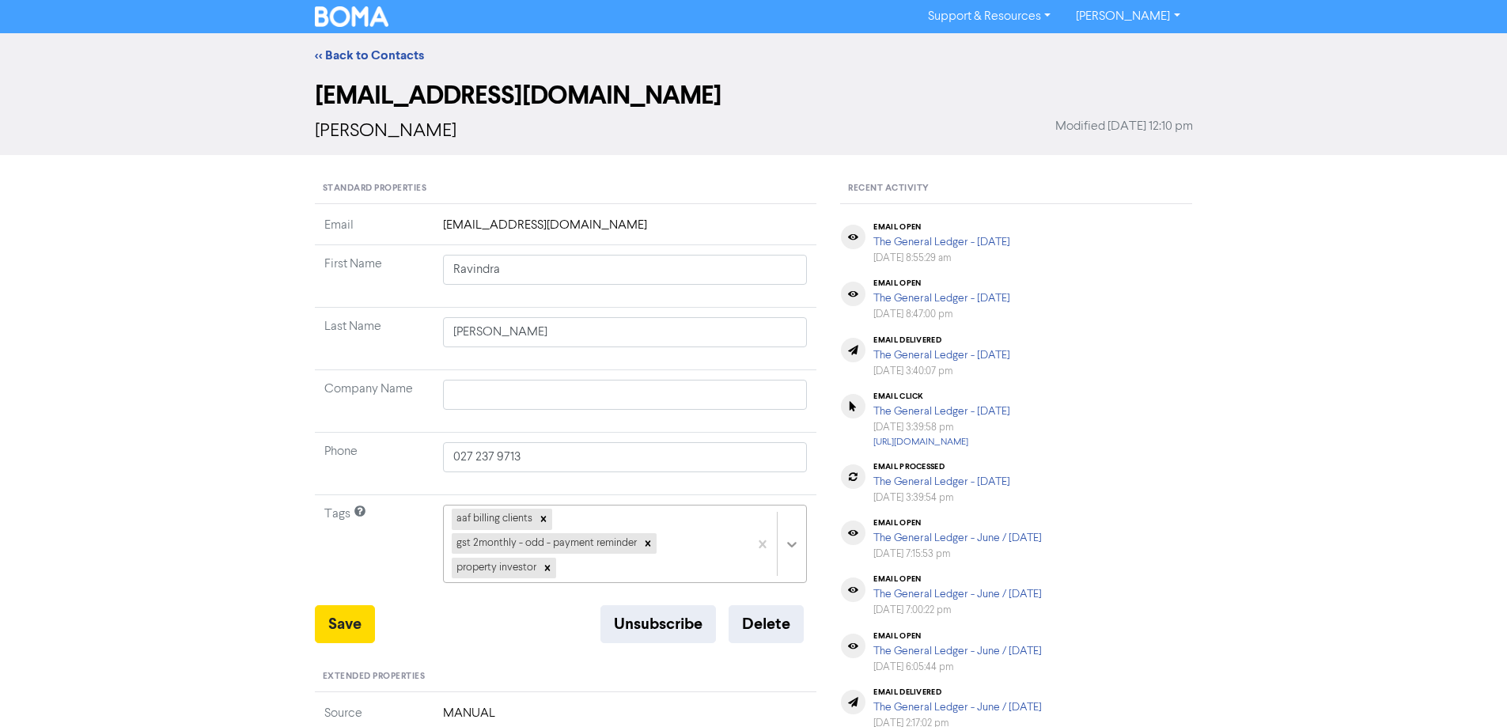
click at [796, 539] on div "aaf billing clients gst 2monthly - odd - payment reminder property investor" at bounding box center [625, 544] width 365 height 78
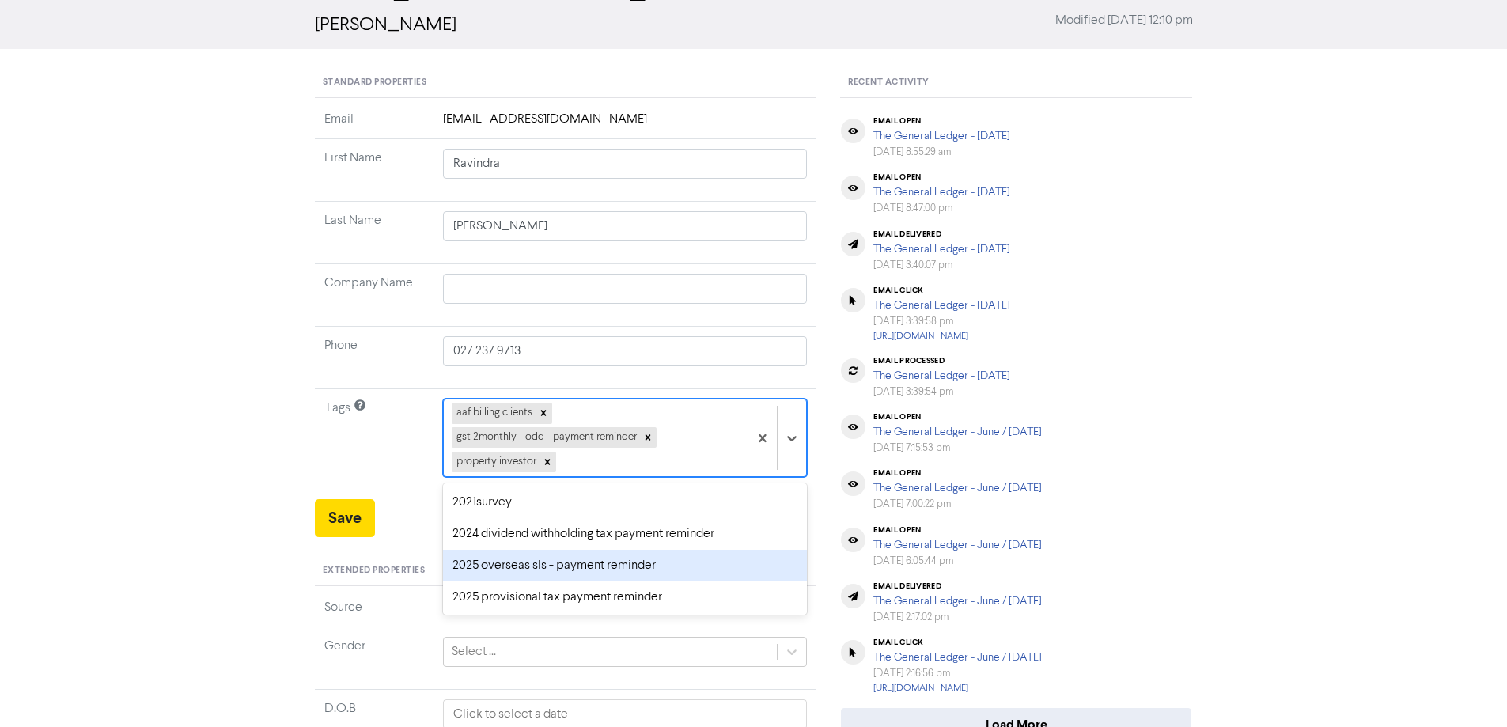
scroll to position [158, 0]
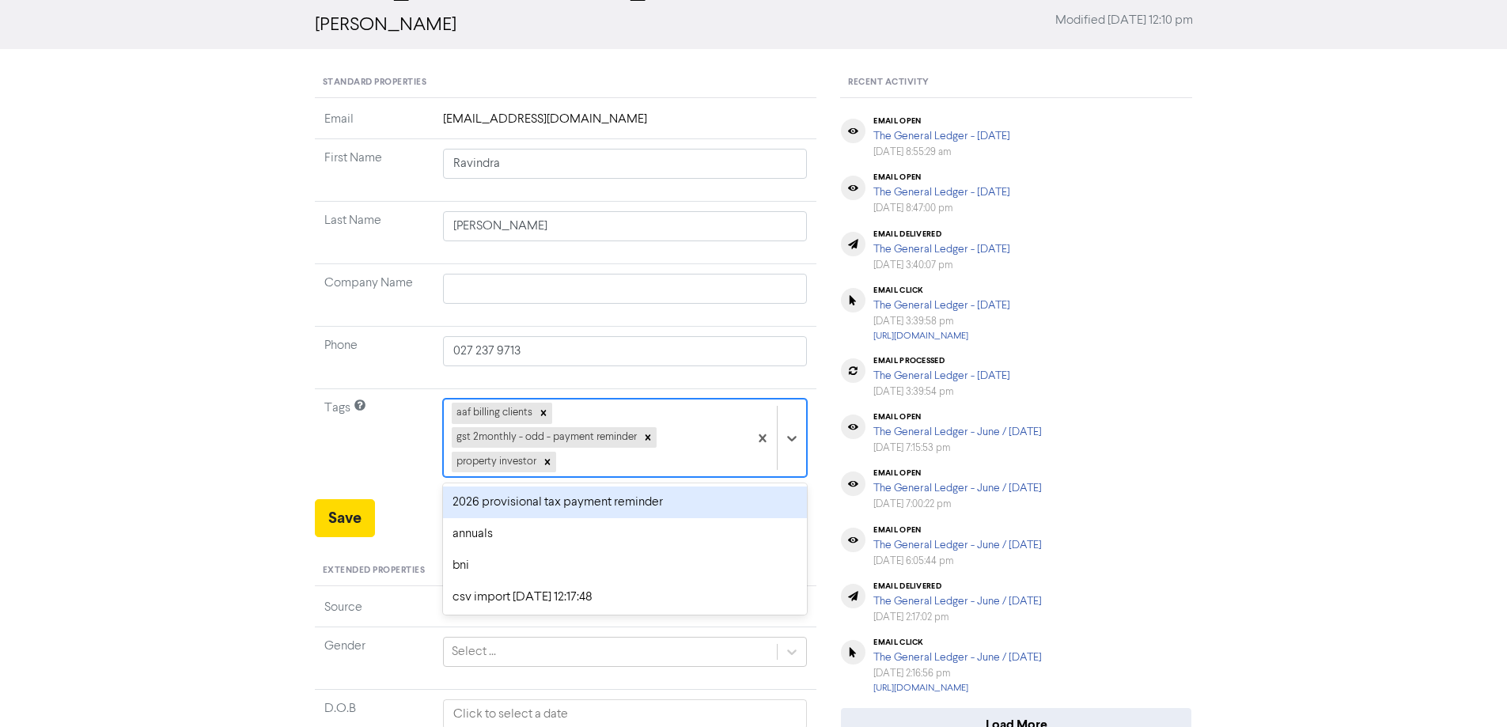
click at [512, 505] on div "2026 provisional tax payment reminder" at bounding box center [625, 502] width 365 height 32
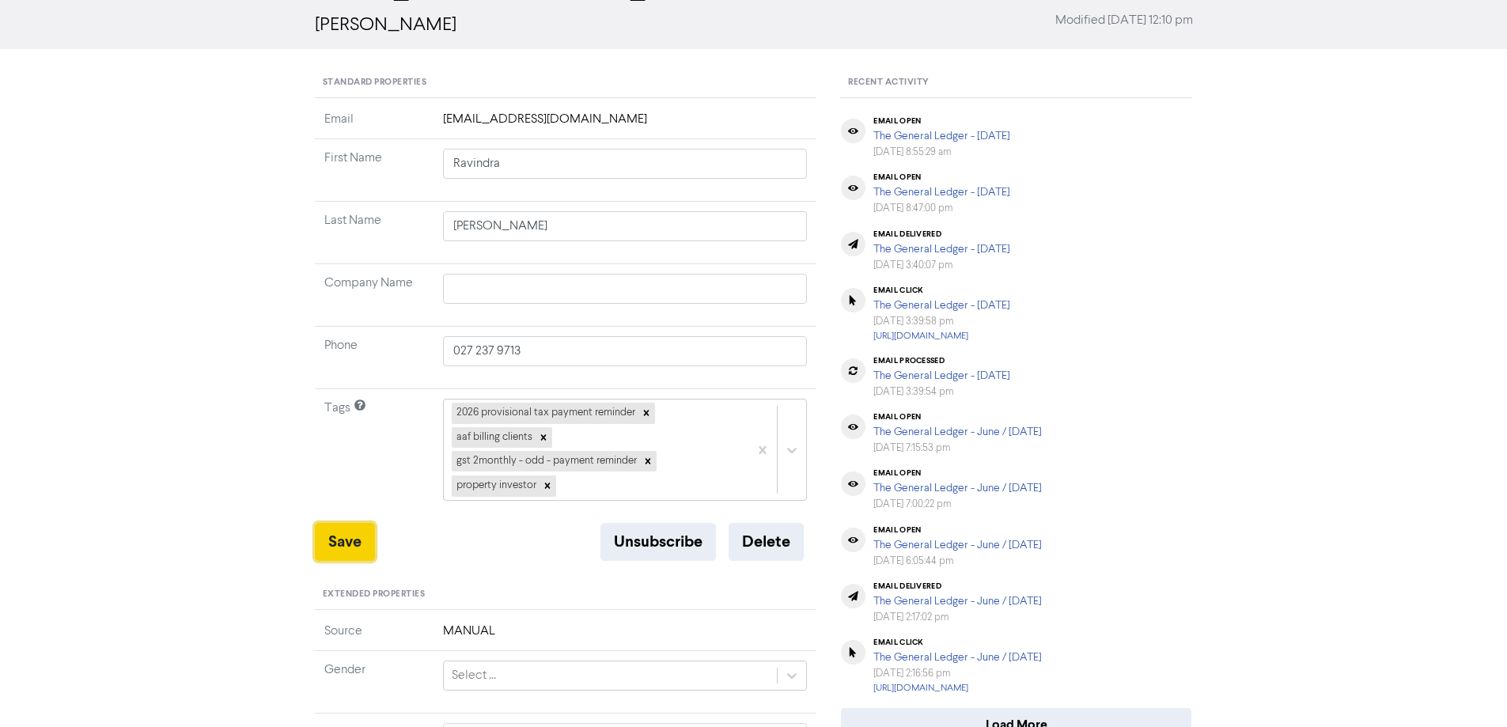
drag, startPoint x: 341, startPoint y: 545, endPoint x: 707, endPoint y: 574, distance: 367.4
click at [344, 545] on button "Save" at bounding box center [345, 542] width 60 height 38
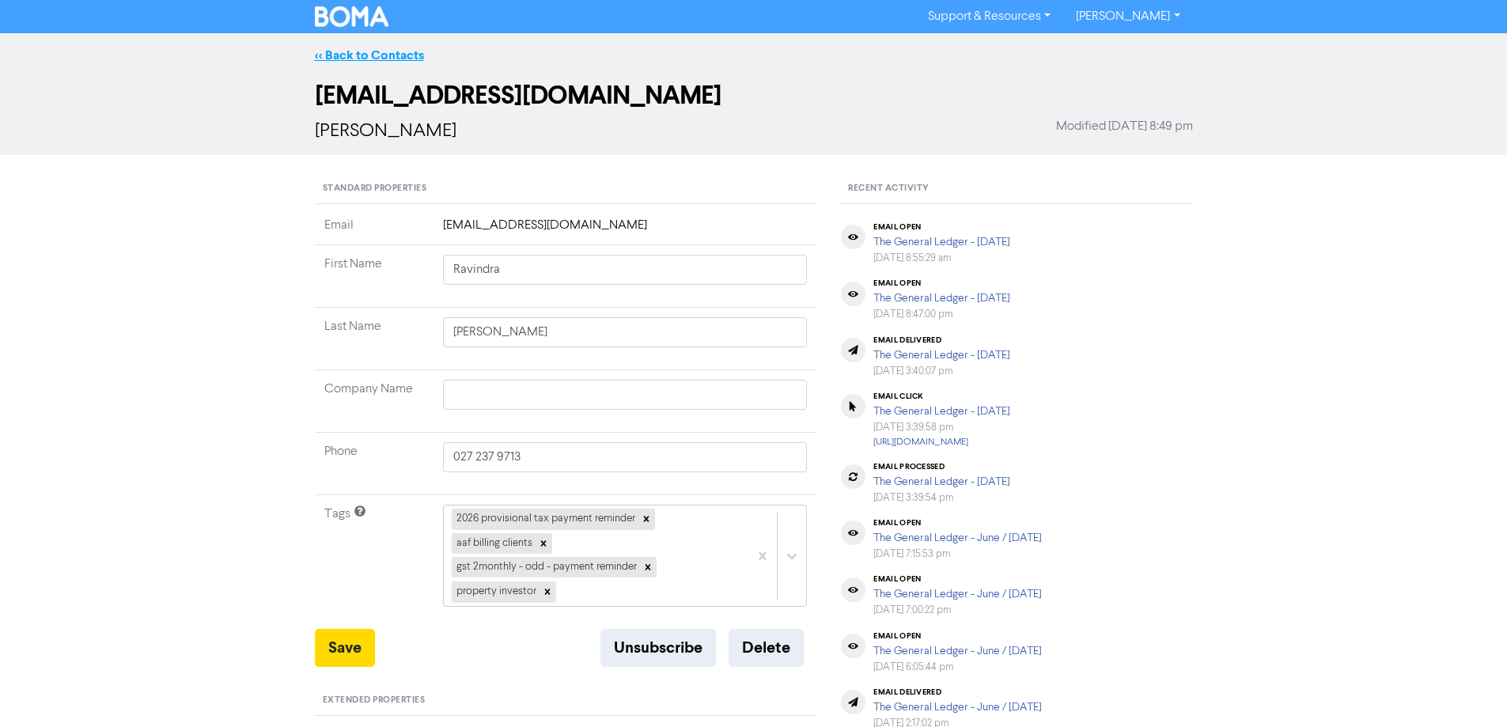
click at [367, 51] on link "<< Back to Contacts" at bounding box center [369, 55] width 109 height 16
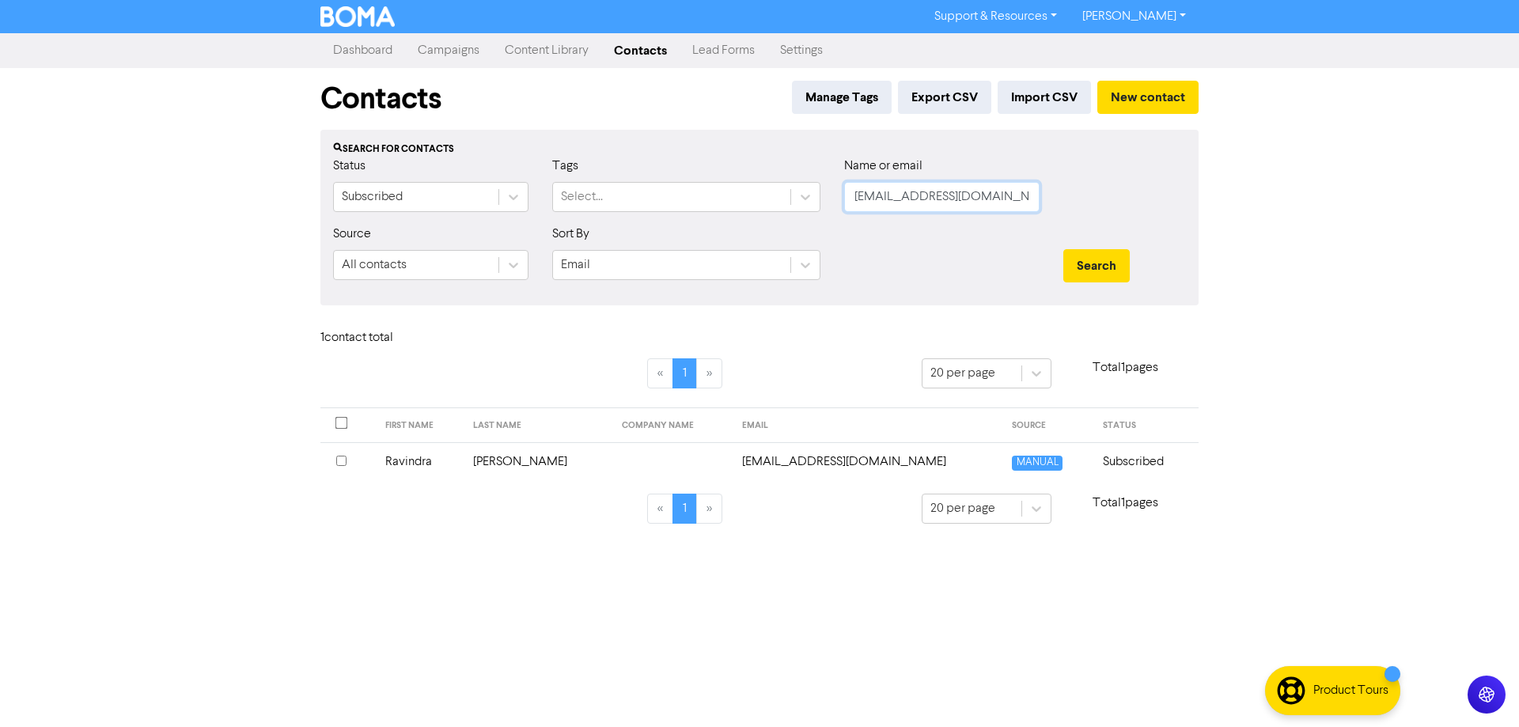
drag, startPoint x: 998, startPoint y: 201, endPoint x: 834, endPoint y: 208, distance: 164.7
click at [834, 208] on div "Name or email [EMAIL_ADDRESS][DOMAIN_NAME]" at bounding box center [941, 191] width 219 height 68
paste input "[EMAIL_ADDRESS][DOMAIN_NAME]"
click at [1096, 260] on button "Search" at bounding box center [1096, 265] width 66 height 33
click at [845, 466] on td "[EMAIL_ADDRESS][DOMAIN_NAME]" at bounding box center [941, 461] width 210 height 39
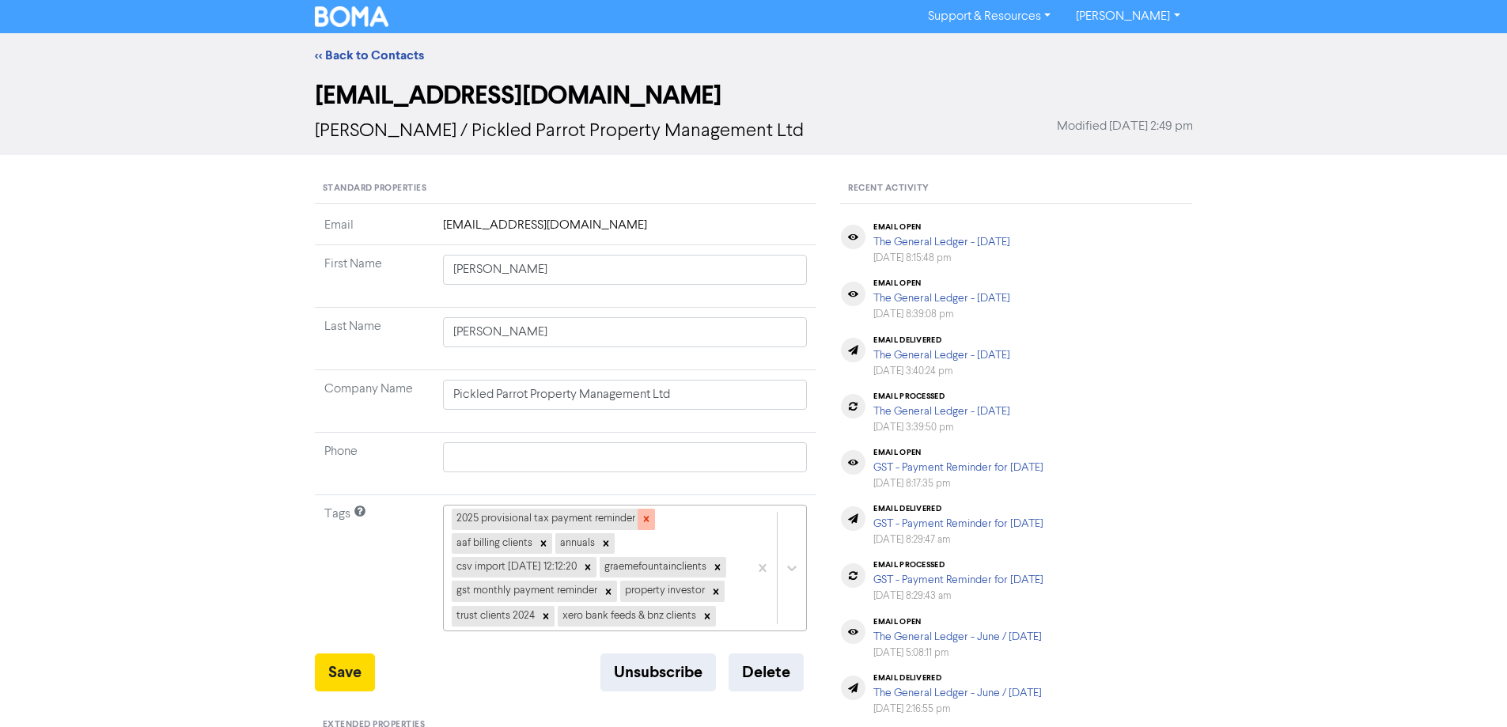
click at [648, 521] on icon at bounding box center [646, 520] width 6 height 6
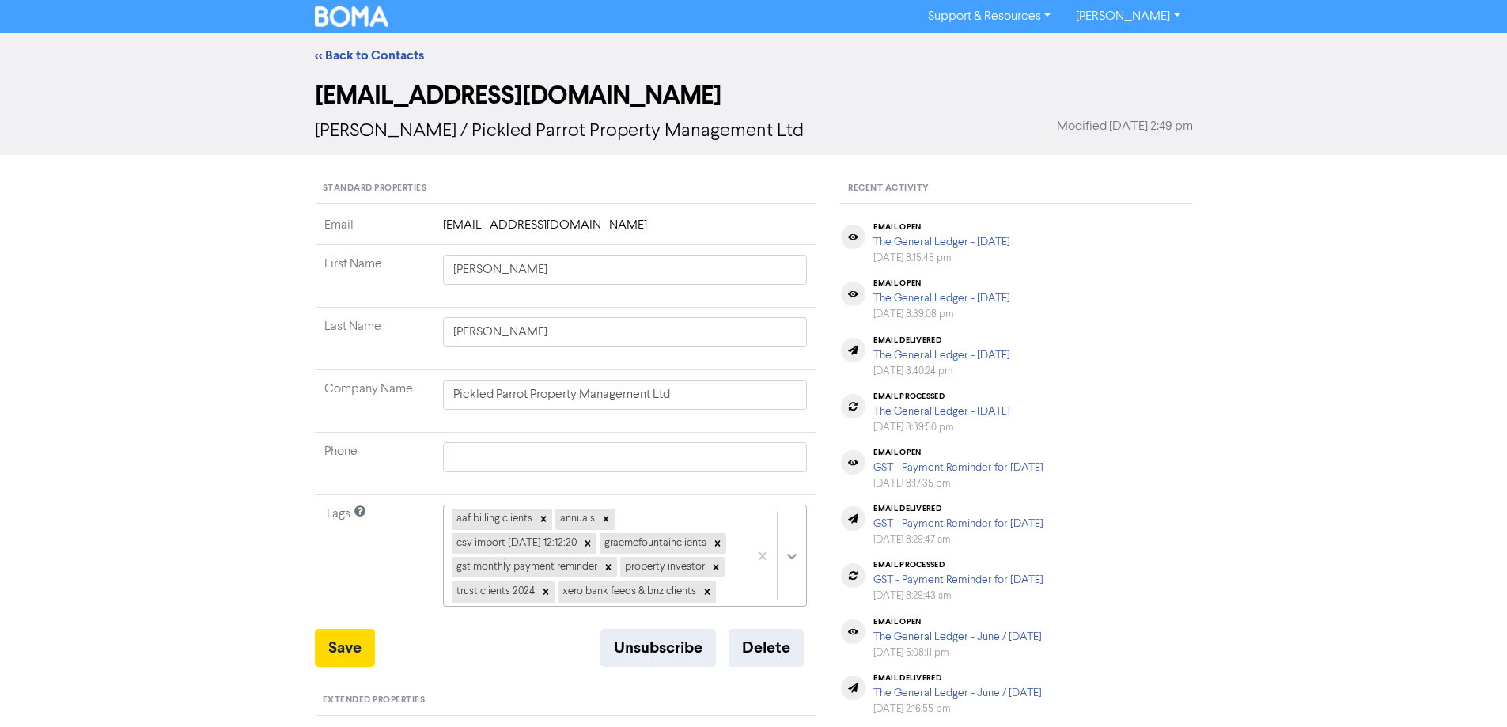
click at [791, 565] on div "aaf billing clients annuals csv import [DATE] 12:12:20 graemefountainclients gs…" at bounding box center [625, 556] width 365 height 102
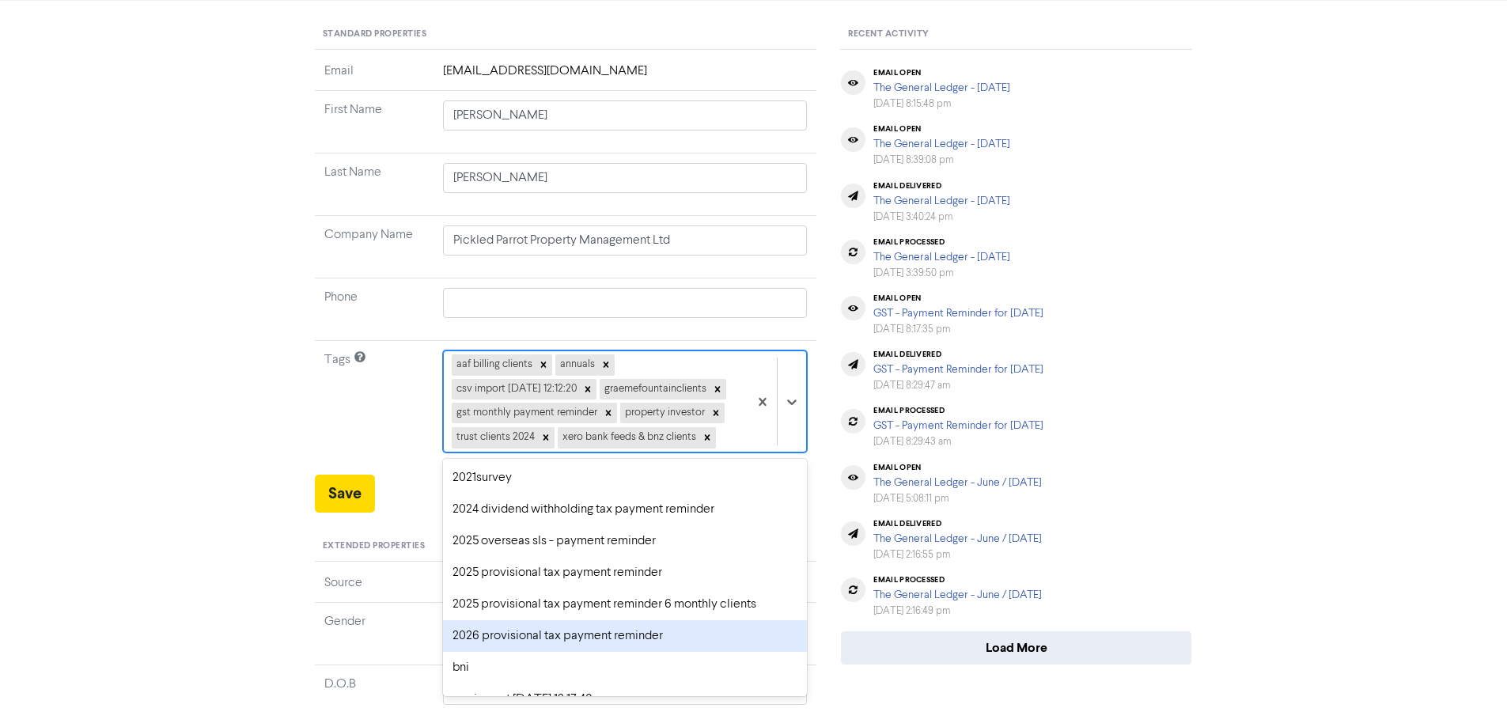
click at [546, 652] on div "2026 provisional tax payment reminder" at bounding box center [625, 636] width 365 height 32
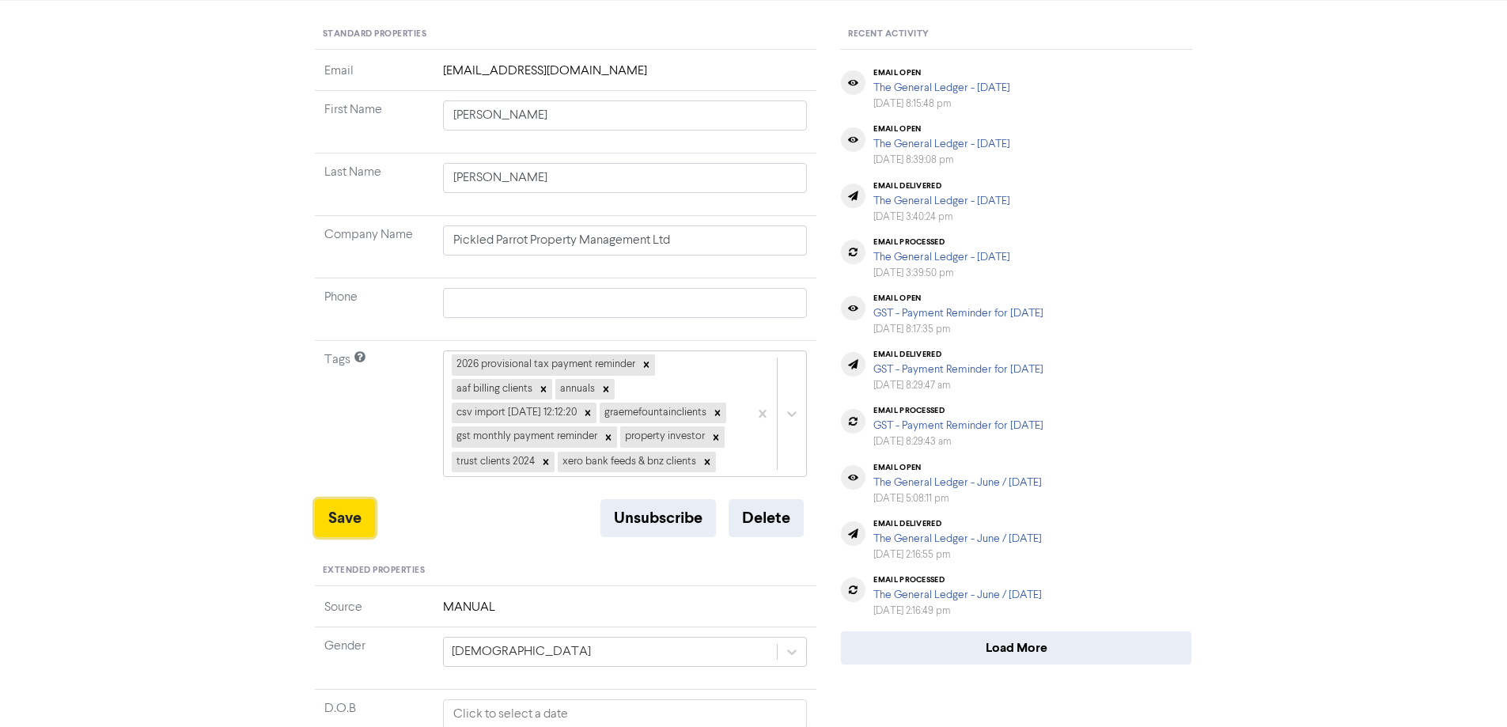
drag, startPoint x: 339, startPoint y: 531, endPoint x: 380, endPoint y: 192, distance: 341.1
click at [341, 530] on button "Save" at bounding box center [345, 518] width 60 height 38
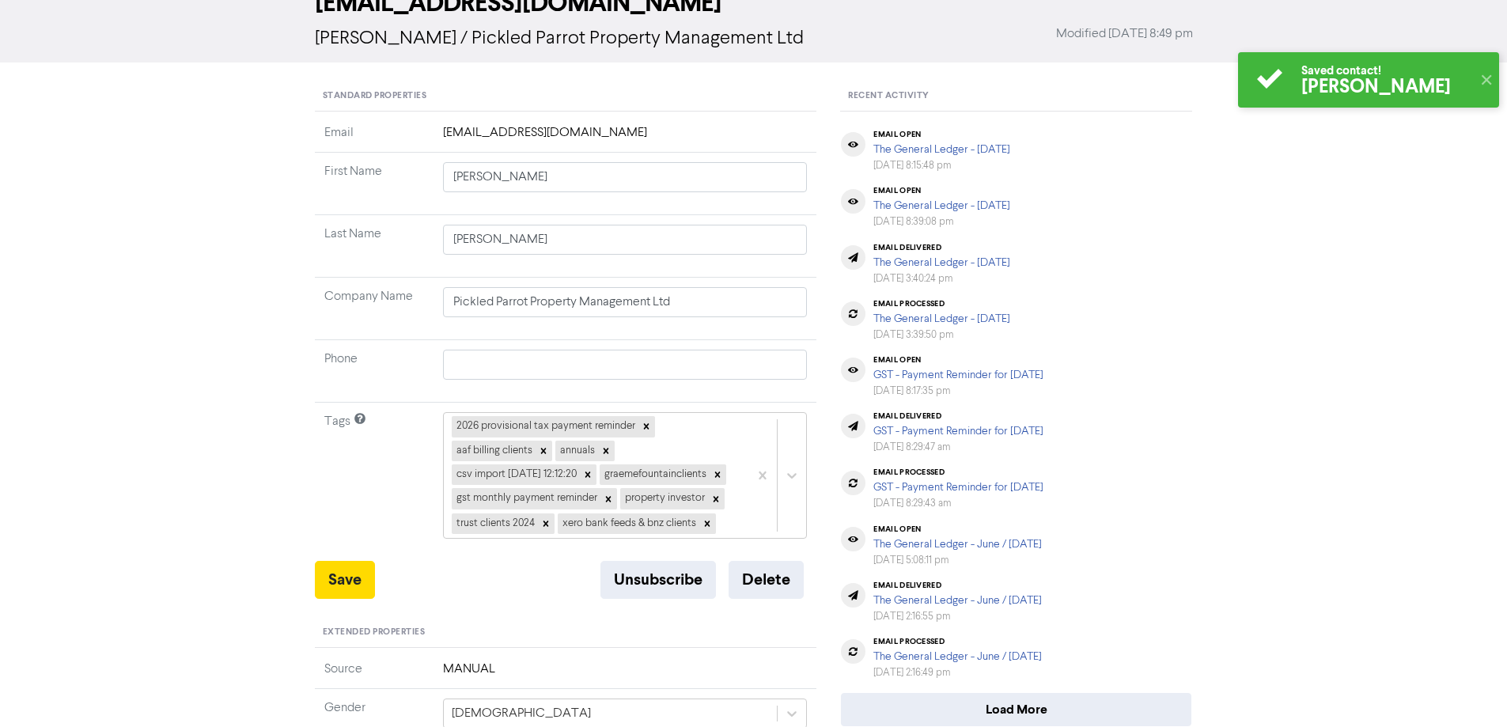
scroll to position [0, 0]
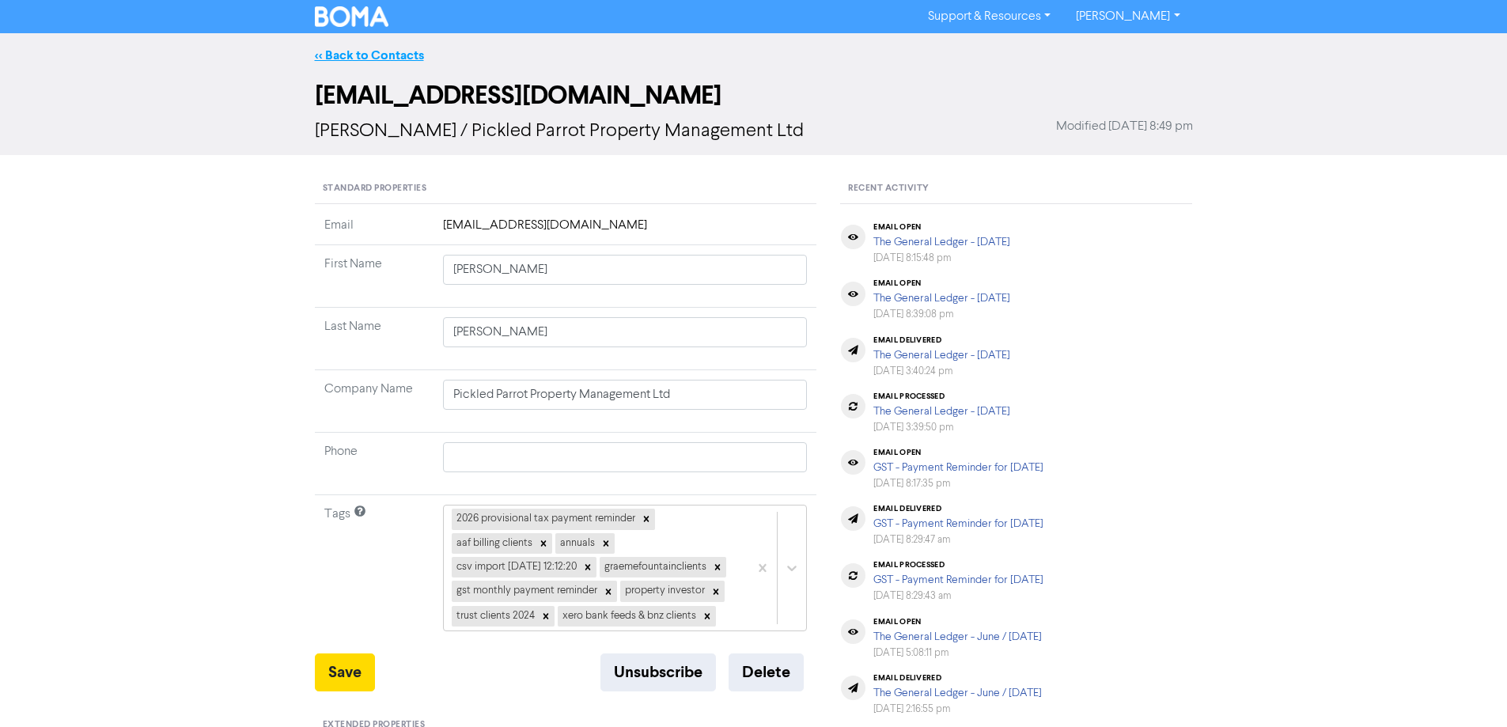
click at [392, 51] on link "<< Back to Contacts" at bounding box center [369, 55] width 109 height 16
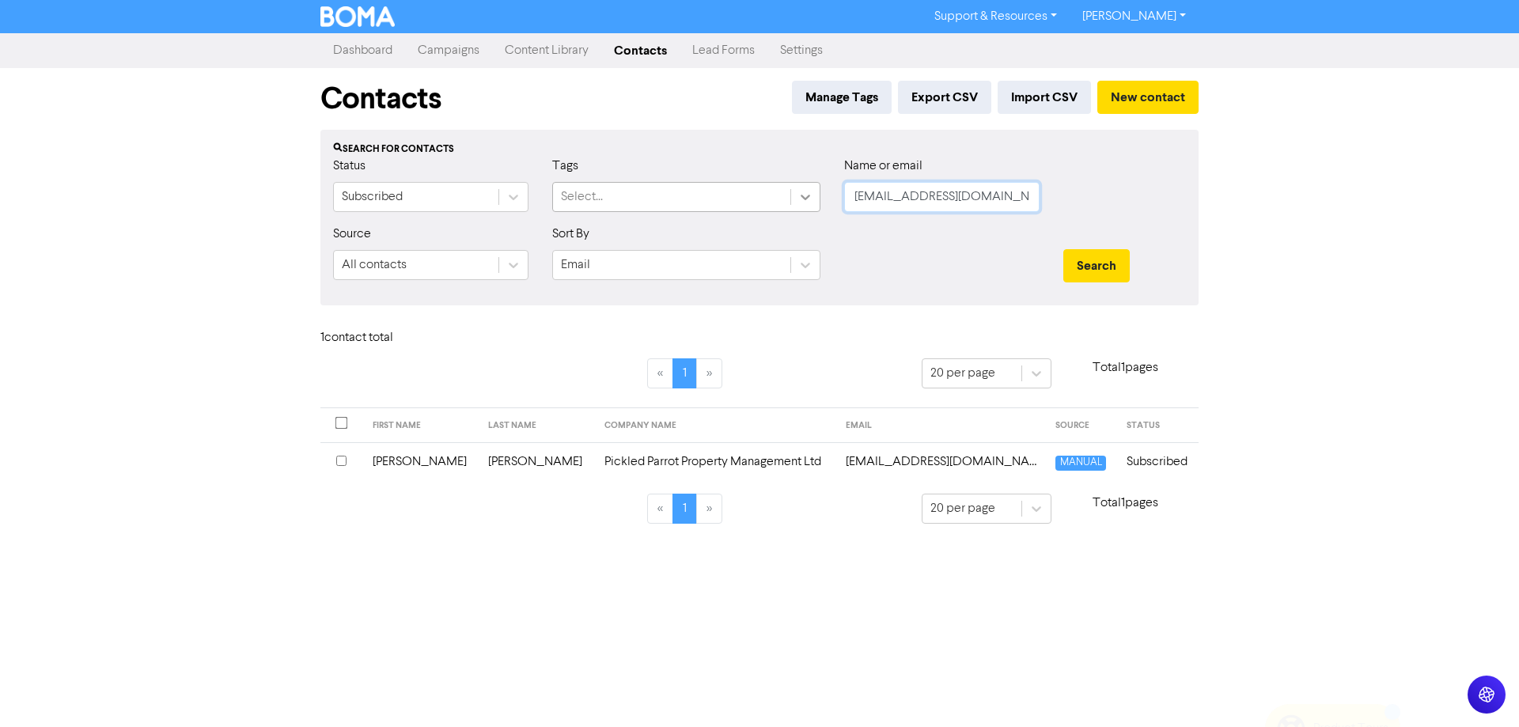
drag, startPoint x: 1024, startPoint y: 195, endPoint x: 808, endPoint y: 194, distance: 215.2
click at [808, 194] on div "Status Subscribed Tags Select... Name or email [EMAIL_ADDRESS][DOMAIN_NAME]" at bounding box center [759, 191] width 876 height 68
paste input "[EMAIL_ADDRESS][PERSON_NAME][DOMAIN_NAME]"
click at [1088, 261] on button "Search" at bounding box center [1096, 265] width 66 height 33
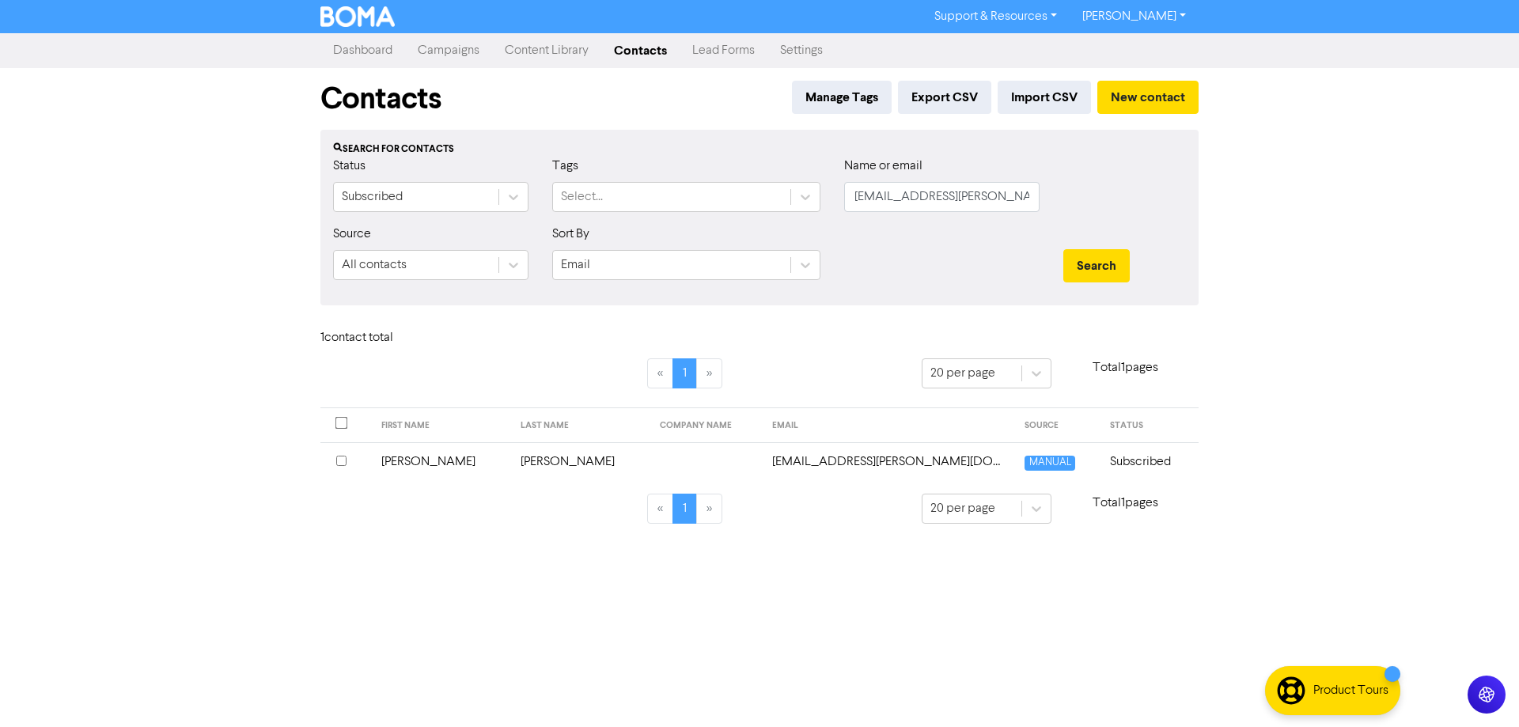
click at [781, 462] on td "[EMAIL_ADDRESS][PERSON_NAME][DOMAIN_NAME]" at bounding box center [889, 461] width 253 height 39
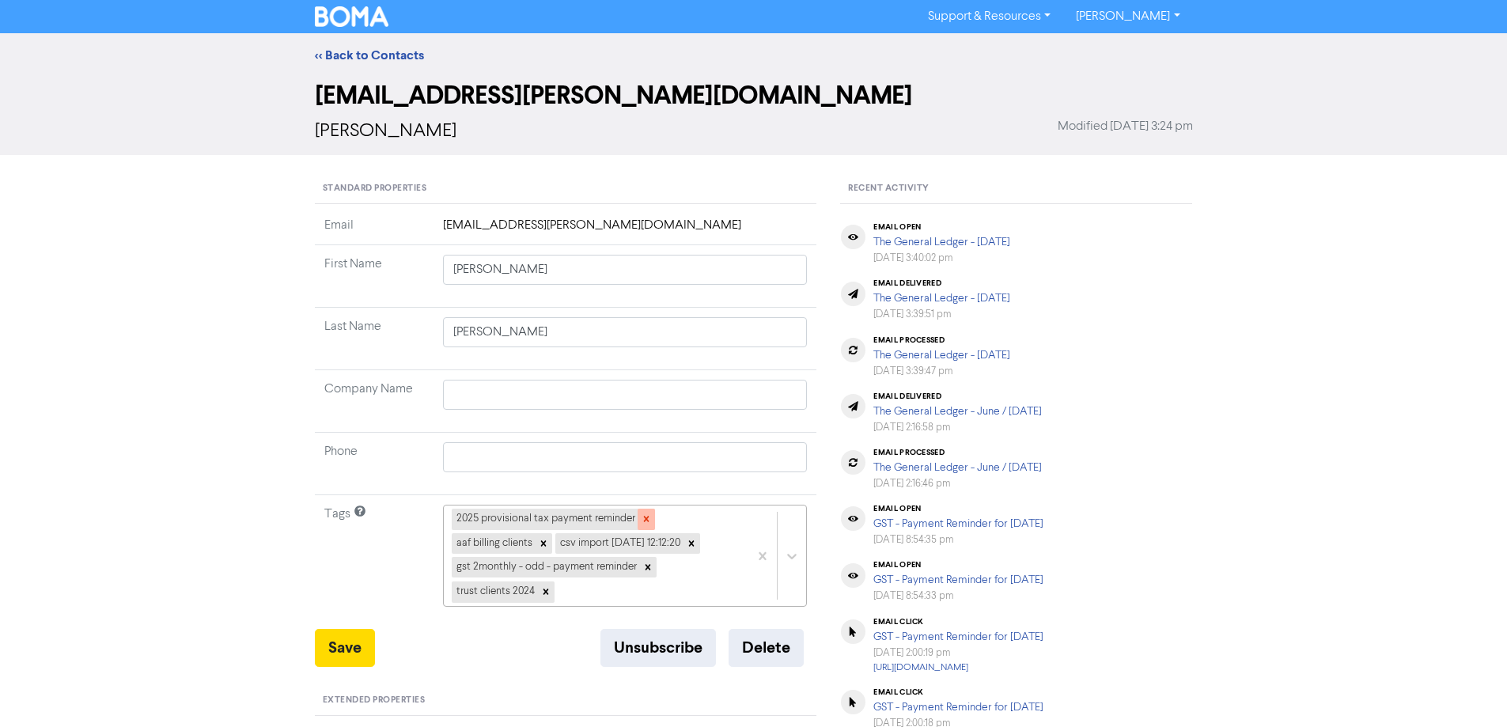
click at [645, 518] on icon at bounding box center [646, 520] width 6 height 6
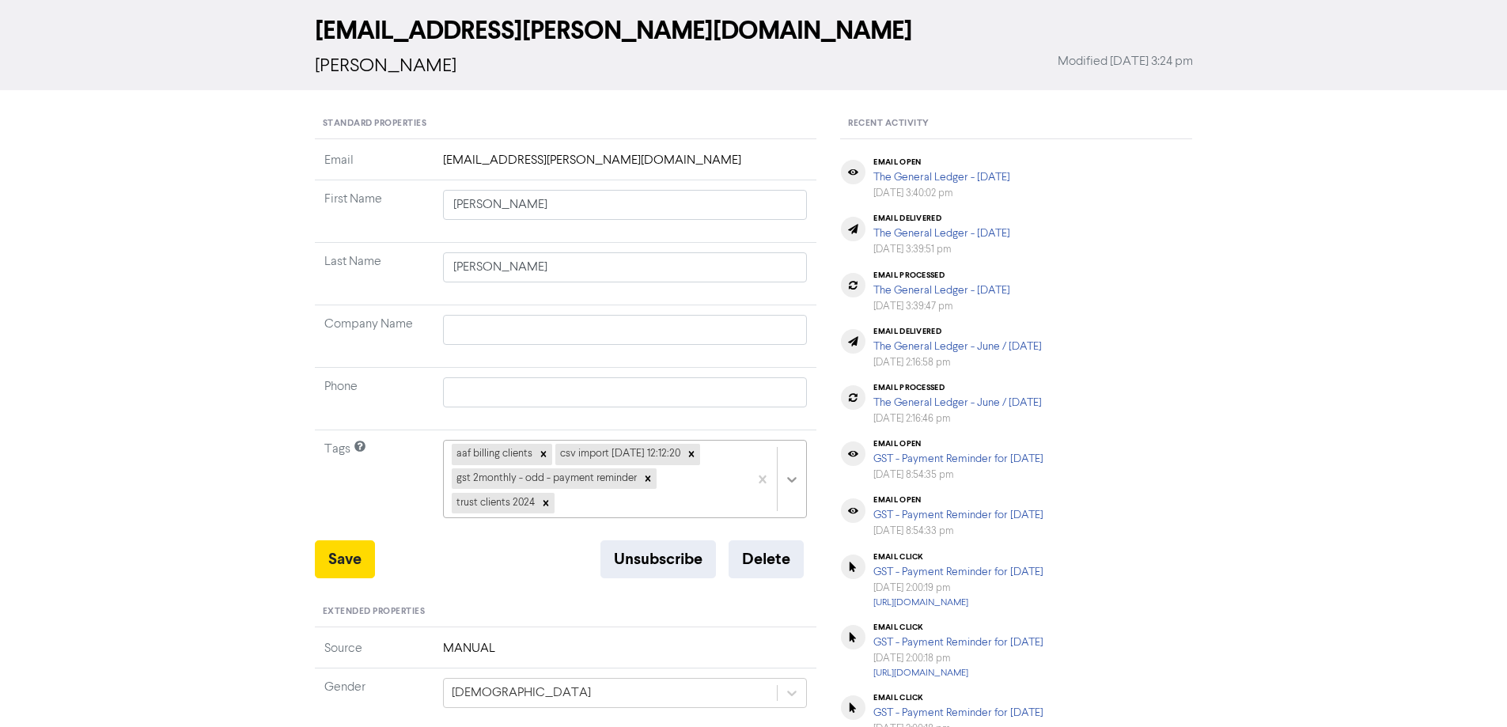
click at [789, 518] on div "aaf billing clients csv import [DATE] 12:12:20 gst 2monthly - odd - payment rem…" at bounding box center [625, 479] width 365 height 78
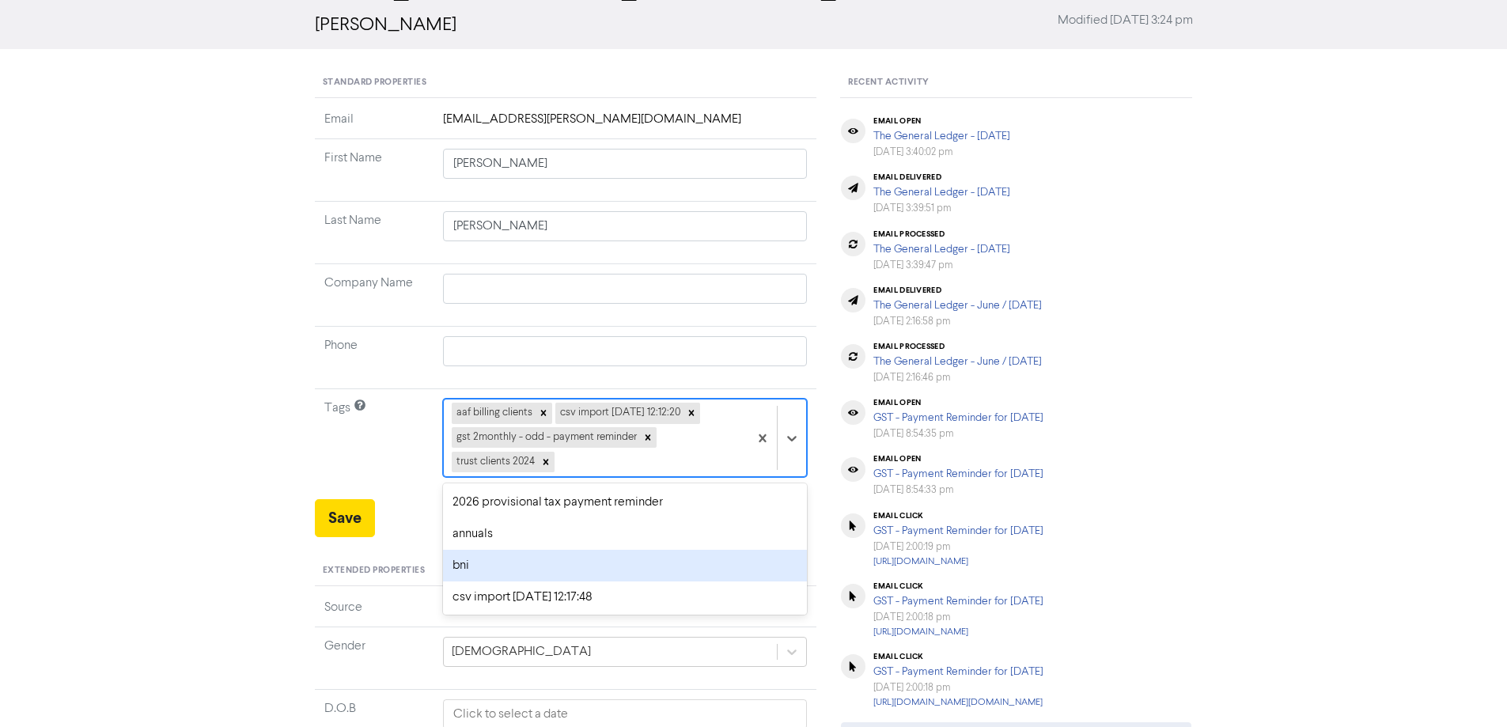
scroll to position [79, 0]
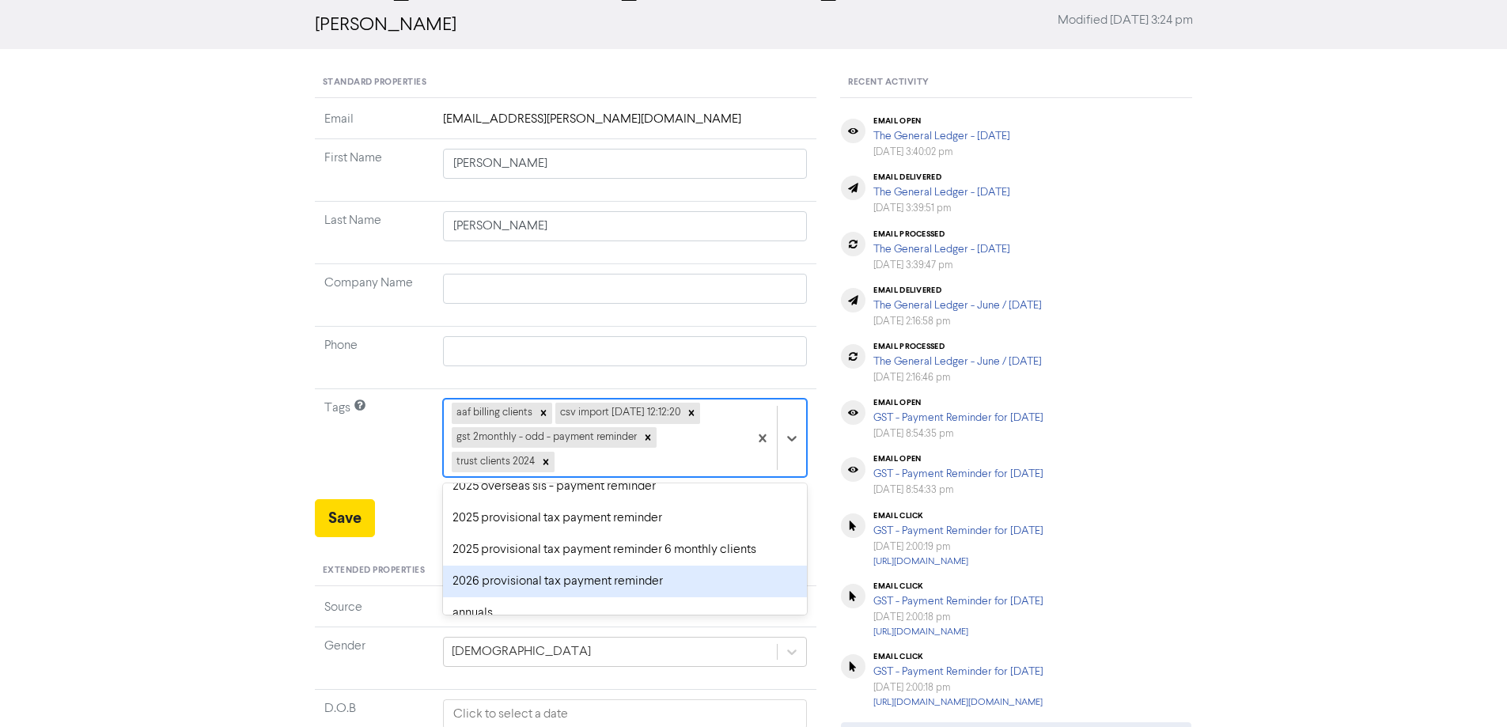
click at [498, 573] on div "2026 provisional tax payment reminder" at bounding box center [625, 582] width 365 height 32
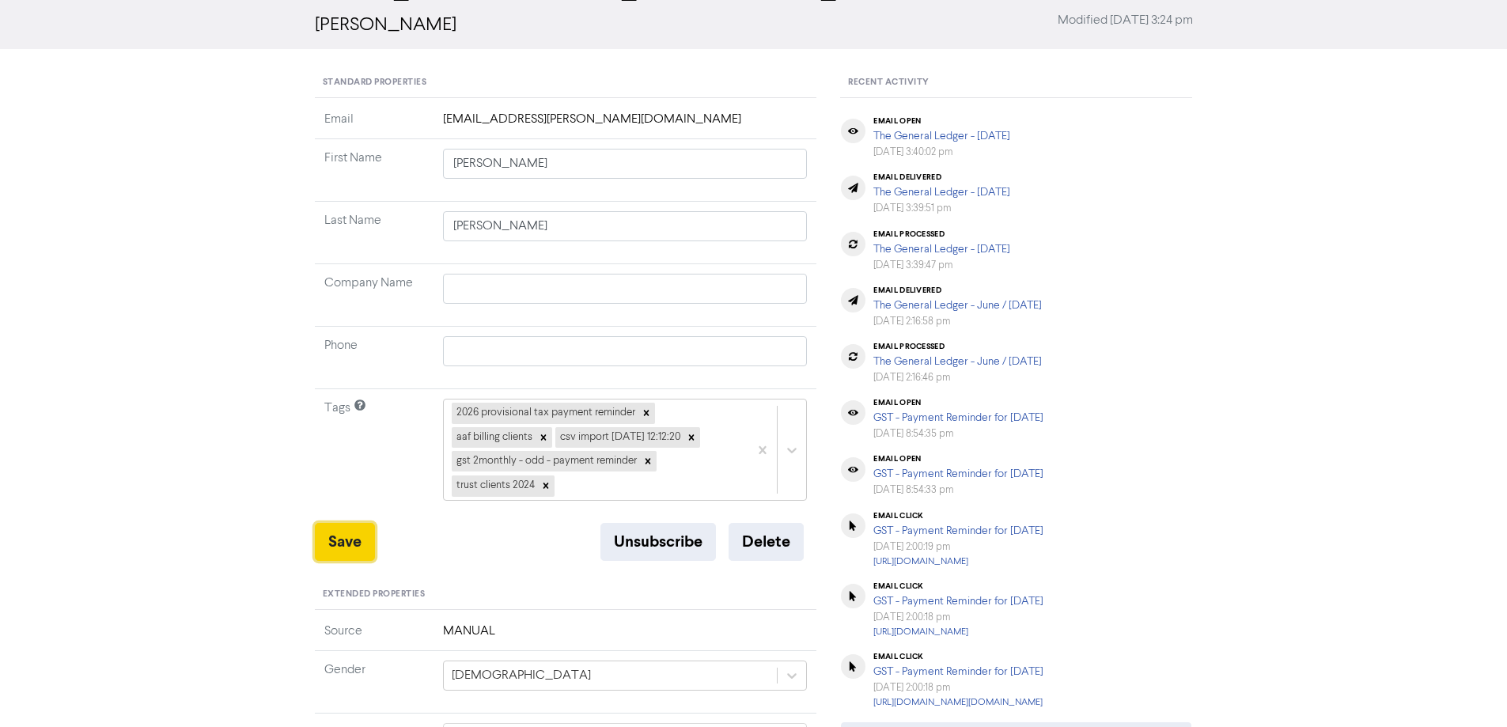
click at [348, 543] on button "Save" at bounding box center [345, 542] width 60 height 38
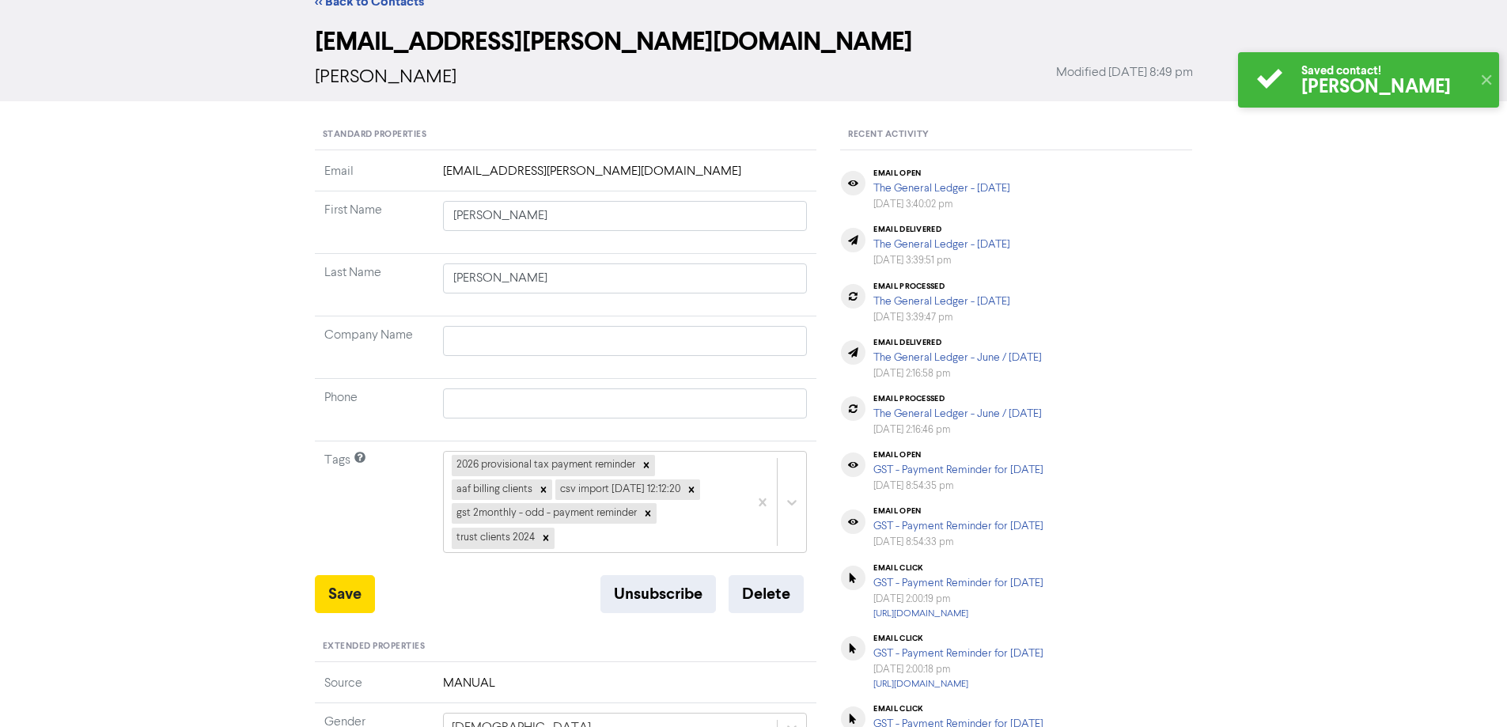
scroll to position [0, 0]
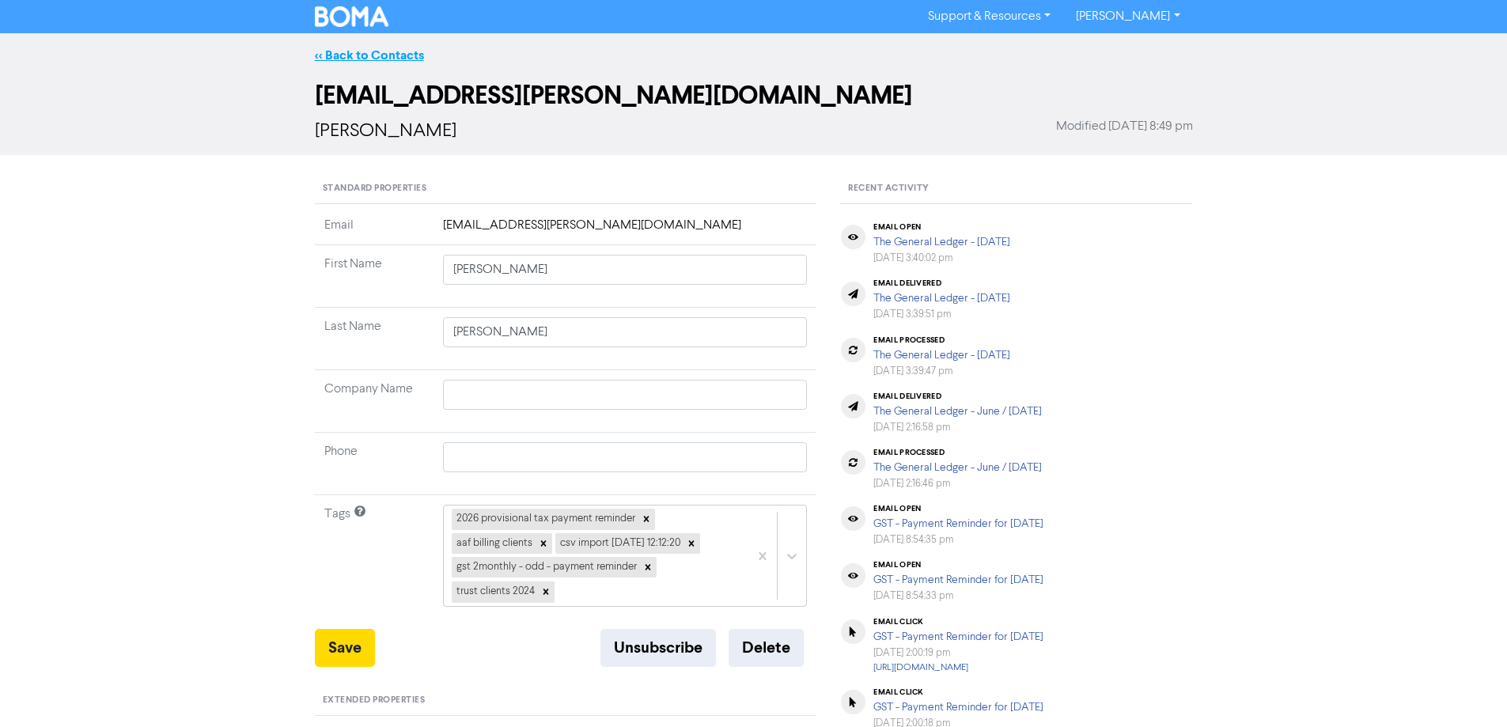
click at [380, 54] on link "<< Back to Contacts" at bounding box center [369, 55] width 109 height 16
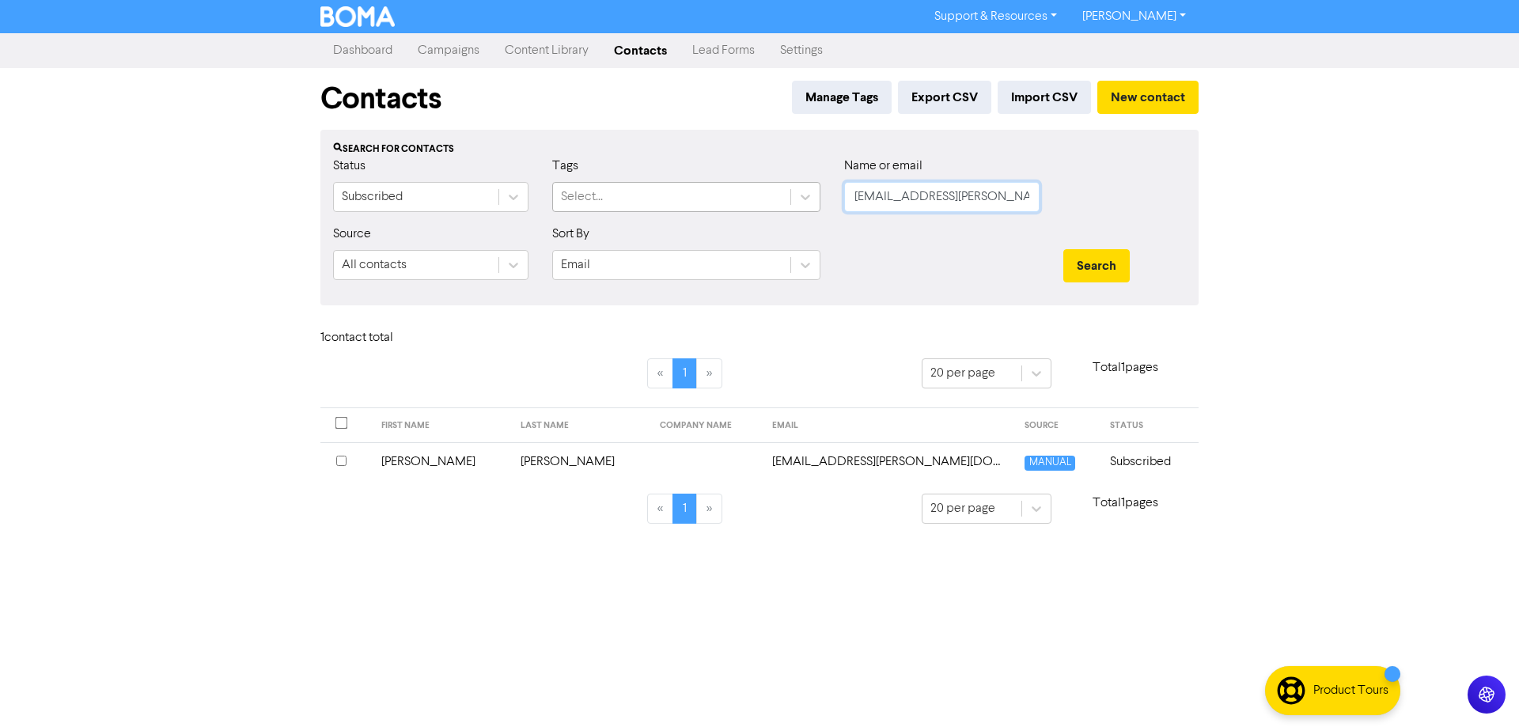
drag, startPoint x: 982, startPoint y: 195, endPoint x: 672, endPoint y: 192, distance: 310.9
click at [672, 192] on div "Status Subscribed Tags Select... Name or email [PERSON_NAME][EMAIL_ADDRESS][PER…" at bounding box center [759, 191] width 876 height 68
paste input "[PERSON_NAME][EMAIL_ADDRESS][DOMAIN_NAME]"
click at [1095, 261] on button "Search" at bounding box center [1096, 265] width 66 height 33
click at [854, 465] on td "[PERSON_NAME][EMAIL_ADDRESS][DOMAIN_NAME]" at bounding box center [932, 461] width 218 height 39
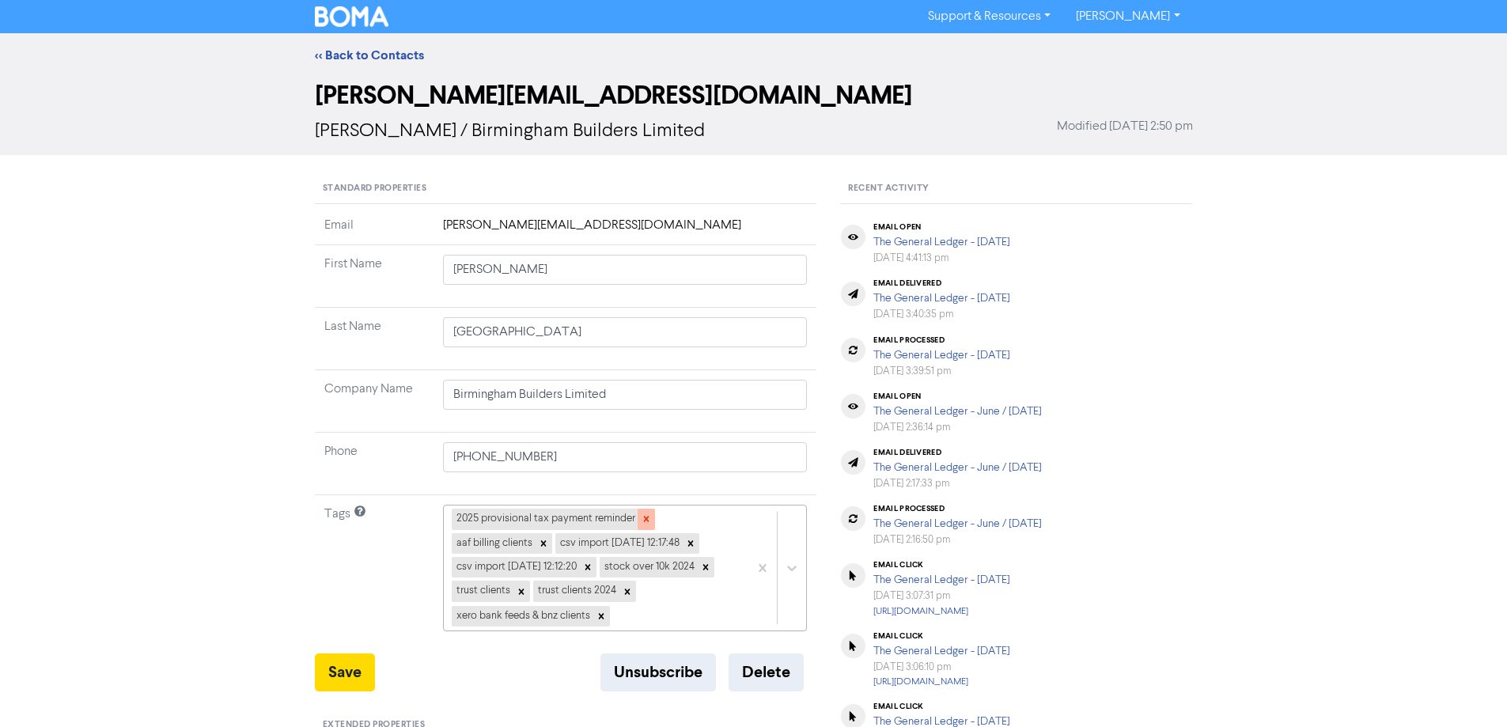
drag, startPoint x: 648, startPoint y: 516, endPoint x: 630, endPoint y: 372, distance: 145.0
click at [648, 515] on icon at bounding box center [646, 518] width 11 height 11
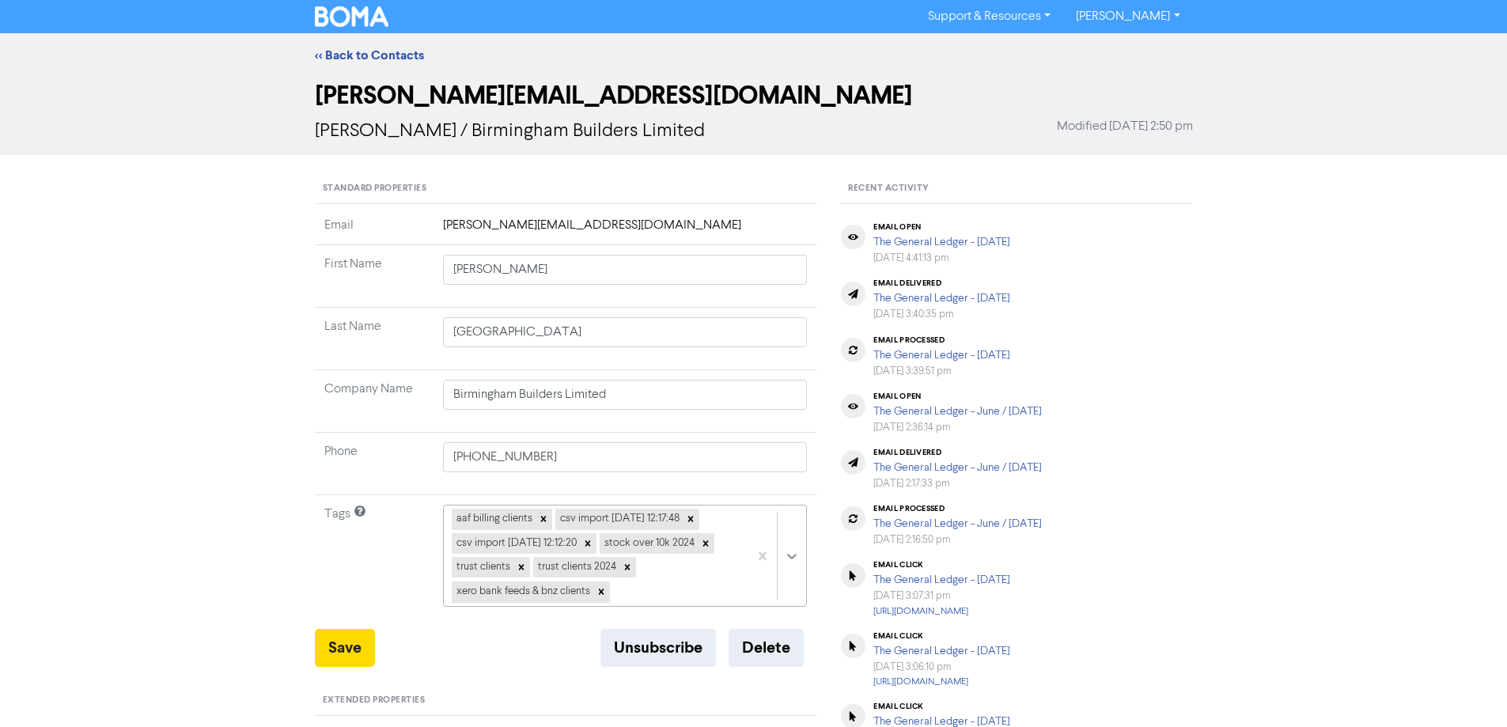
click at [797, 555] on div "aaf billing clients csv import [DATE] 12:17:48 csv import [DATE] 12:12:20 stock…" at bounding box center [625, 556] width 365 height 102
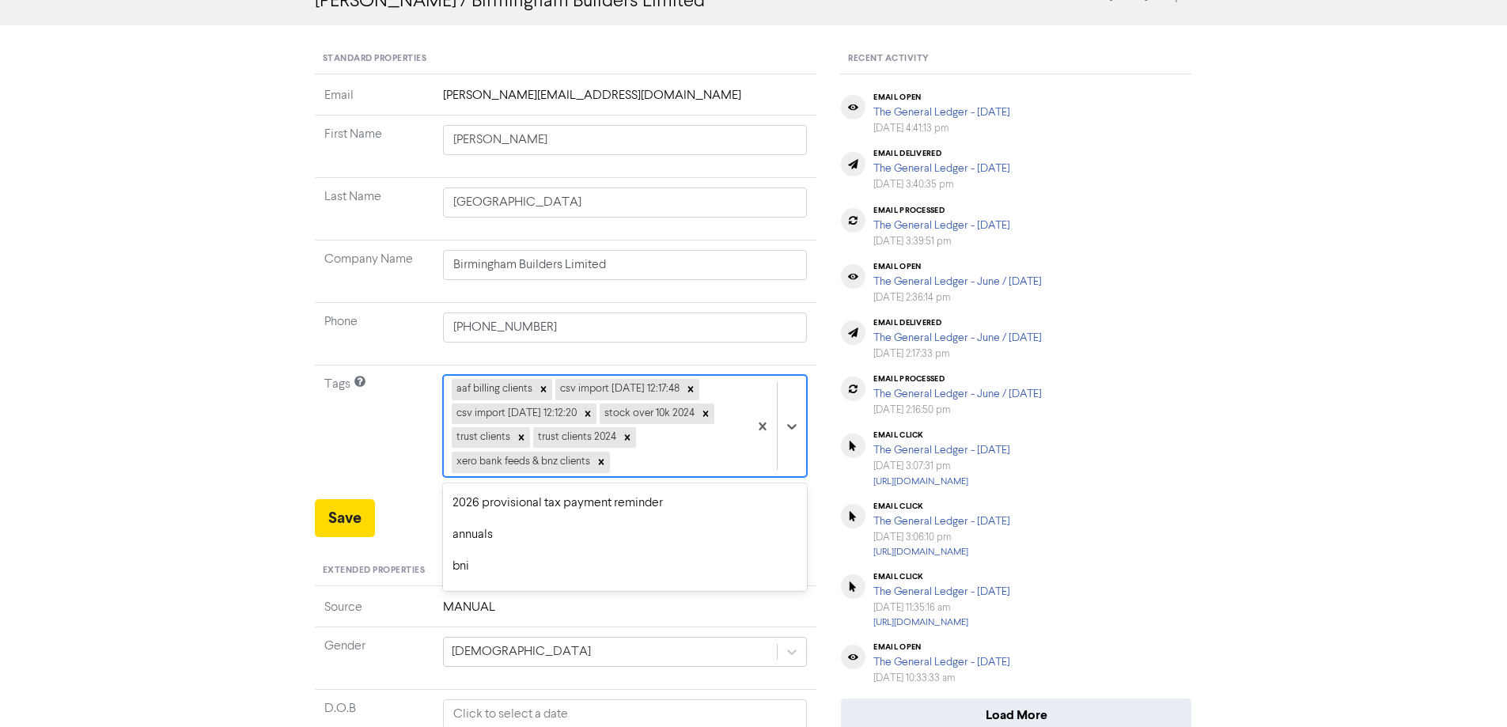
scroll to position [158, 0]
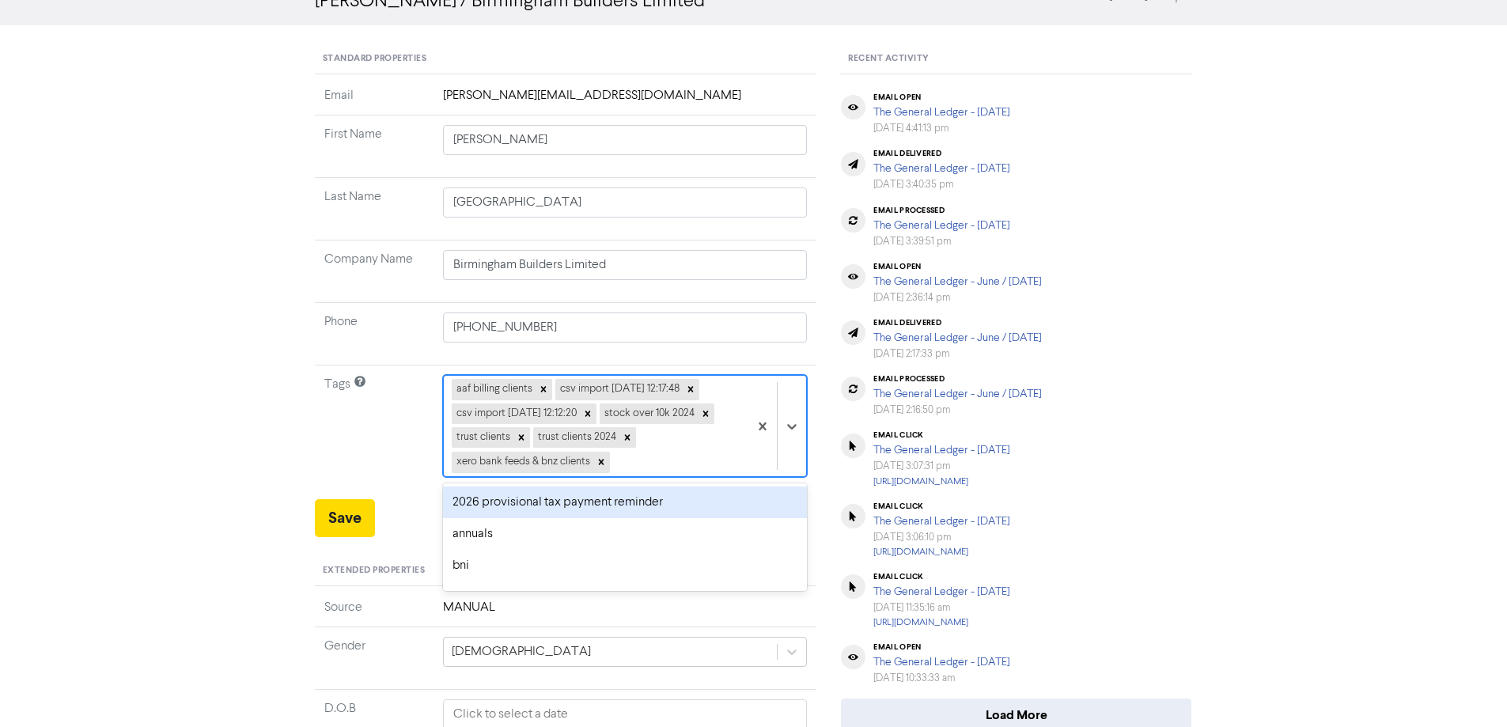
drag, startPoint x: 512, startPoint y: 502, endPoint x: 427, endPoint y: 514, distance: 85.5
click at [511, 503] on div "2026 provisional tax payment reminder" at bounding box center [625, 502] width 365 height 32
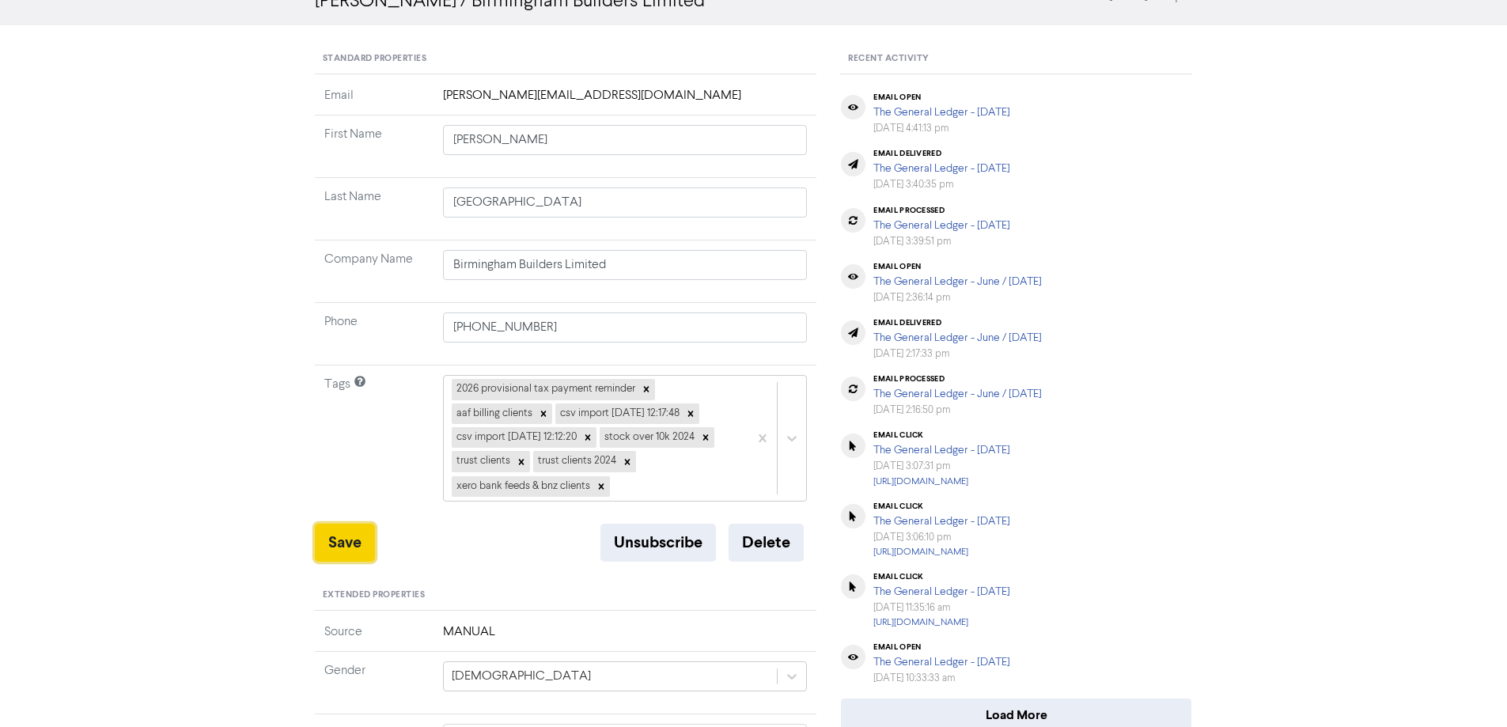
drag, startPoint x: 340, startPoint y: 537, endPoint x: 344, endPoint y: 479, distance: 57.9
click at [342, 535] on button "Save" at bounding box center [345, 543] width 60 height 38
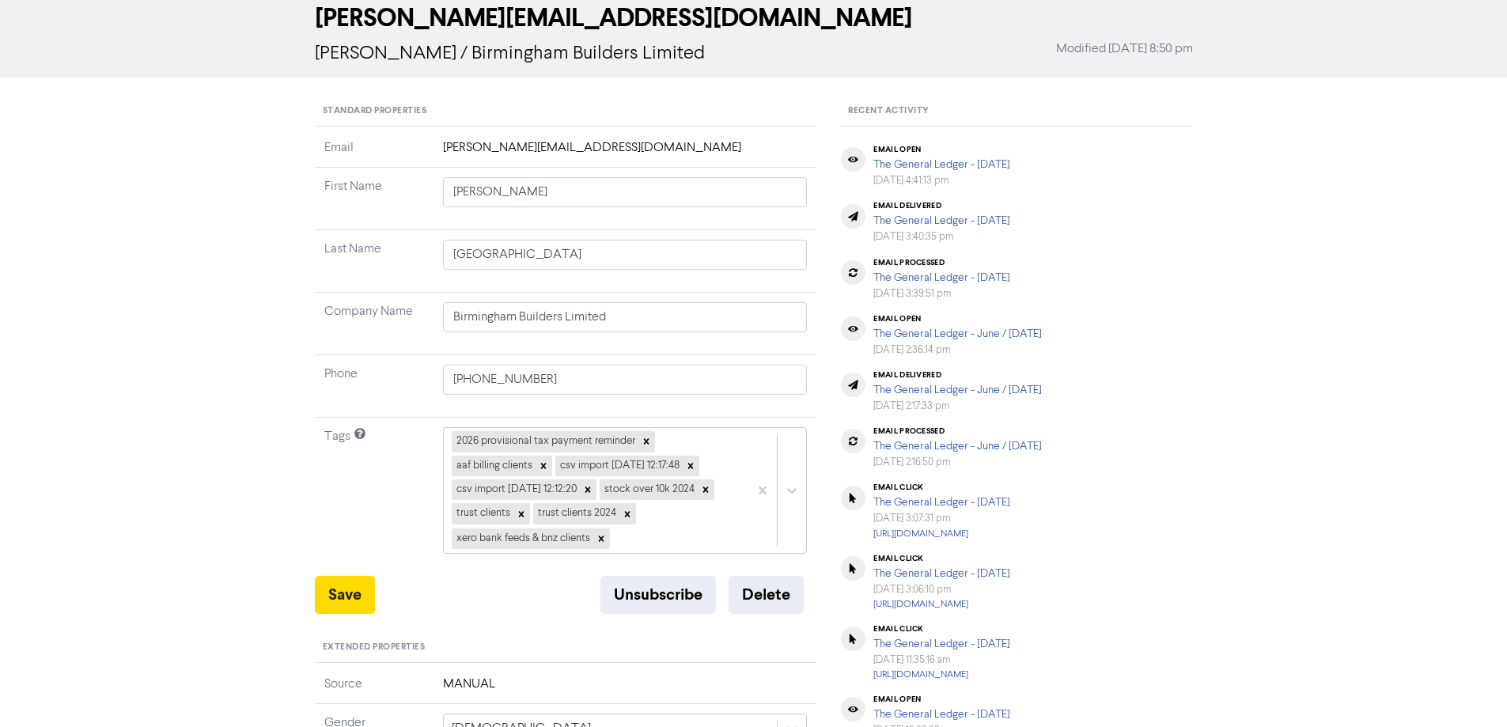
scroll to position [0, 0]
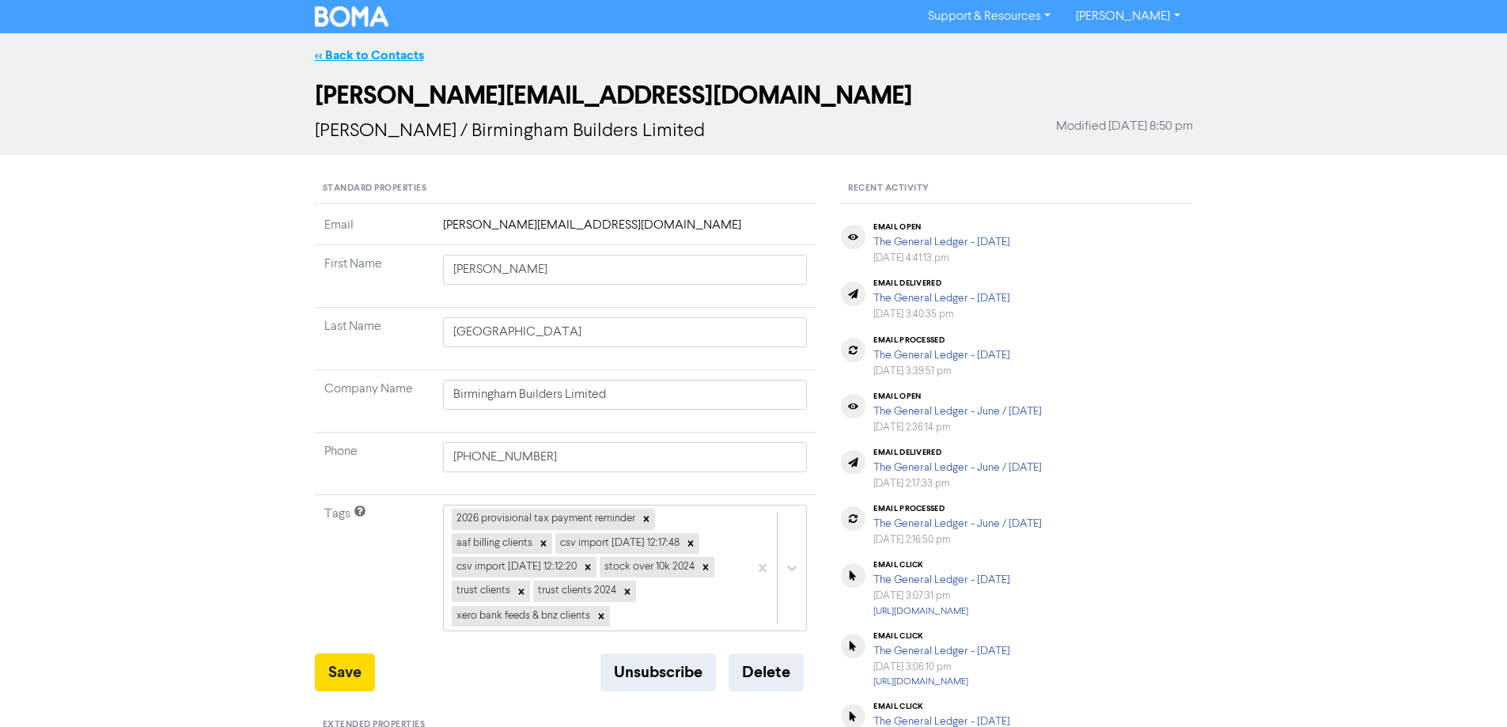
click at [405, 54] on link "<< Back to Contacts" at bounding box center [369, 55] width 109 height 16
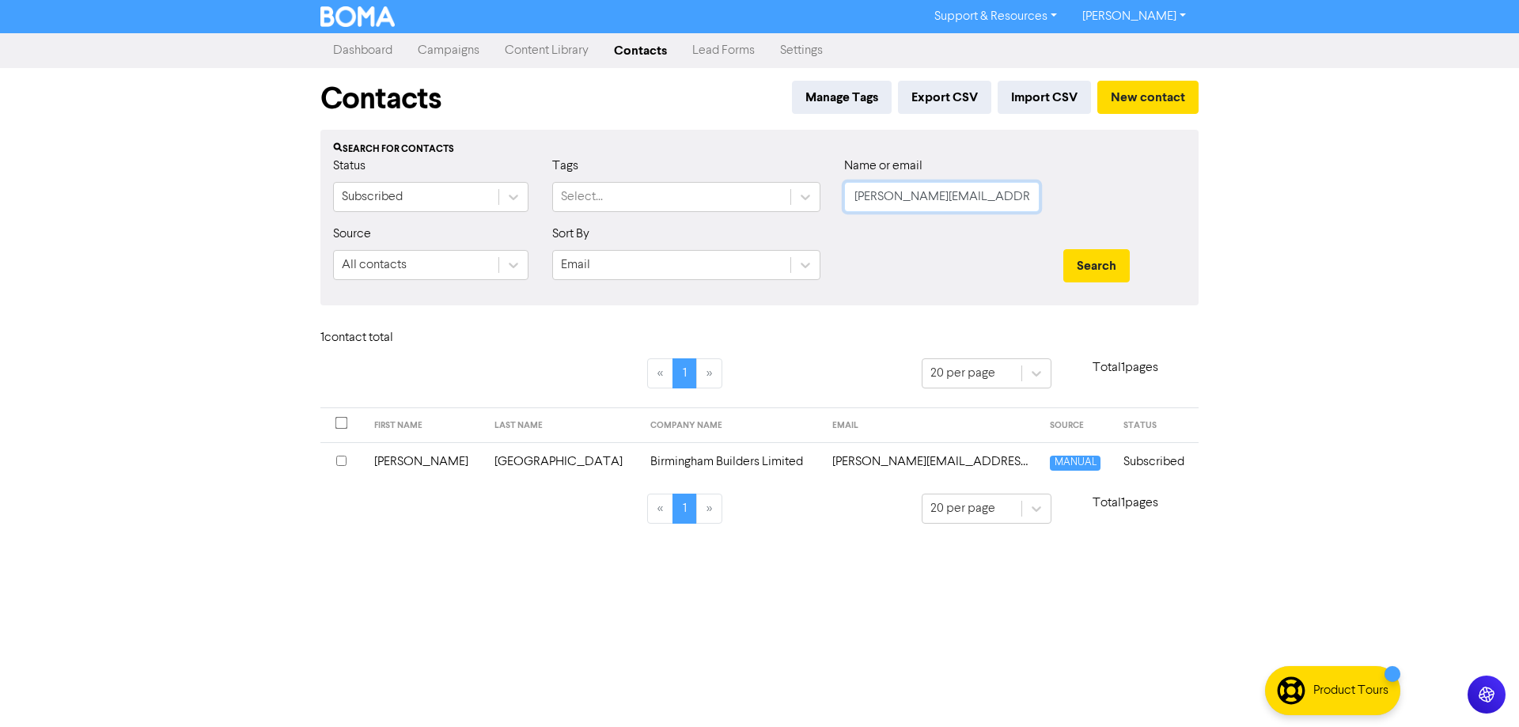
drag, startPoint x: 1026, startPoint y: 194, endPoint x: 853, endPoint y: 203, distance: 173.5
click at [853, 203] on input "[PERSON_NAME][EMAIL_ADDRESS][DOMAIN_NAME]" at bounding box center [941, 197] width 195 height 30
paste input "[EMAIL_ADDRESS][DOMAIN_NAME]"
click at [1099, 267] on button "Search" at bounding box center [1096, 265] width 66 height 33
click at [801, 464] on td "[EMAIL_ADDRESS][DOMAIN_NAME]" at bounding box center [889, 461] width 253 height 39
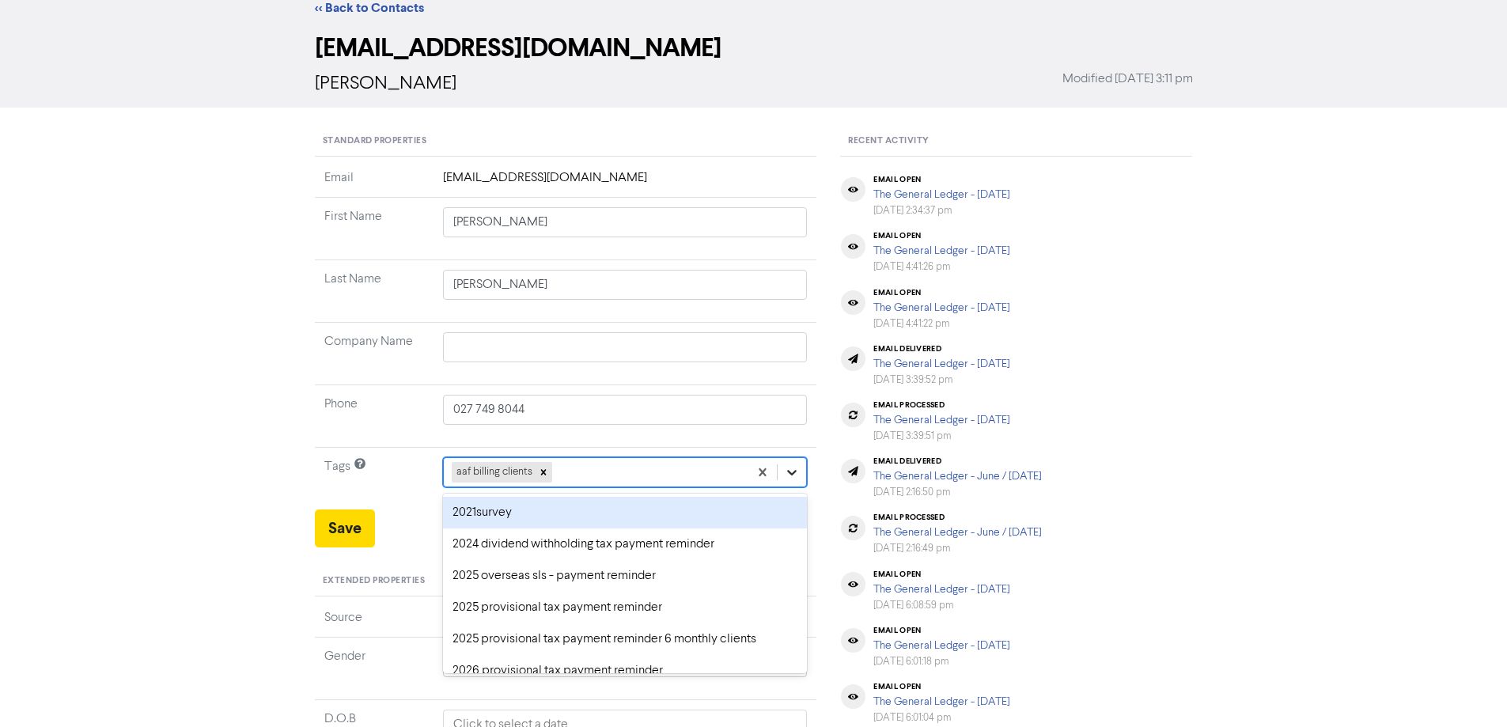
click at [793, 487] on div "option 2021survey focused, 1 of 43. 42 results available. Use Up and Down to ch…" at bounding box center [625, 472] width 365 height 30
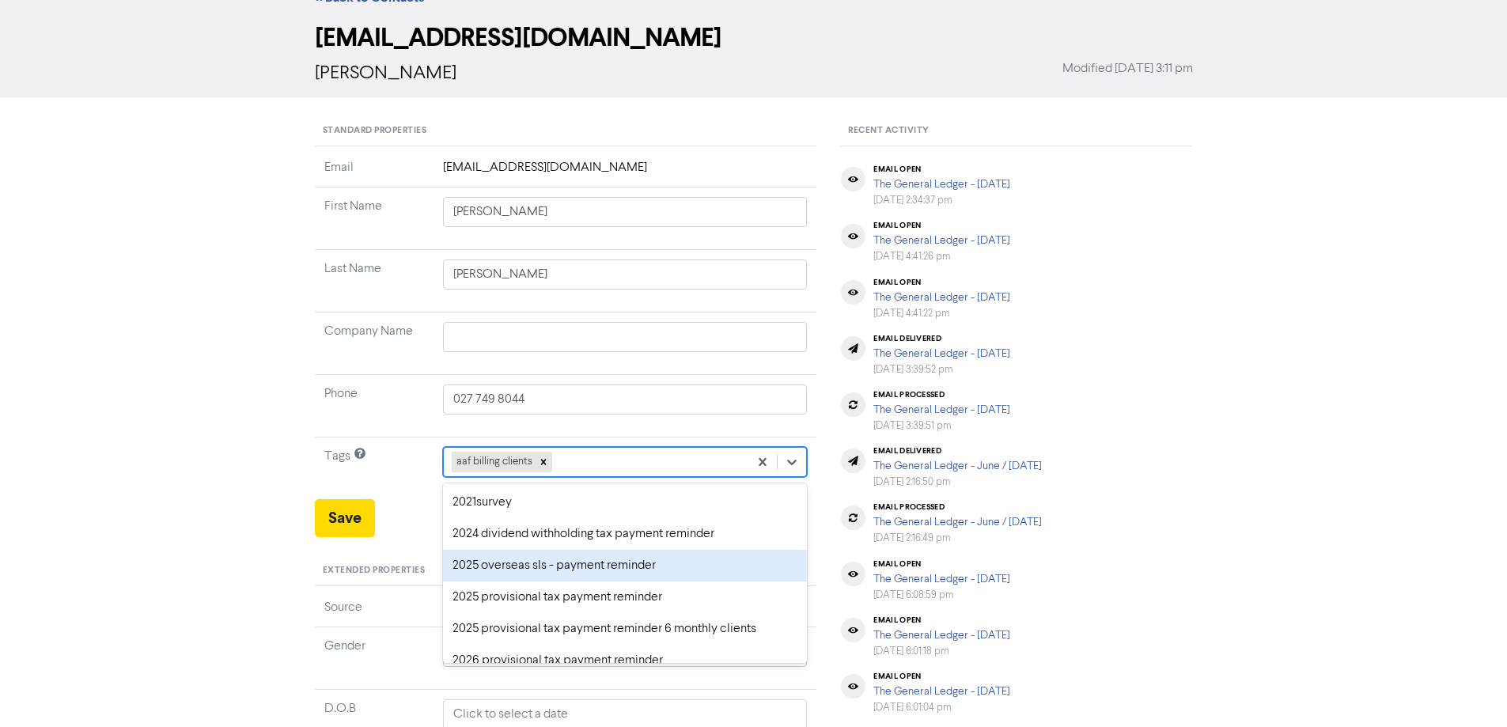
scroll to position [79, 0]
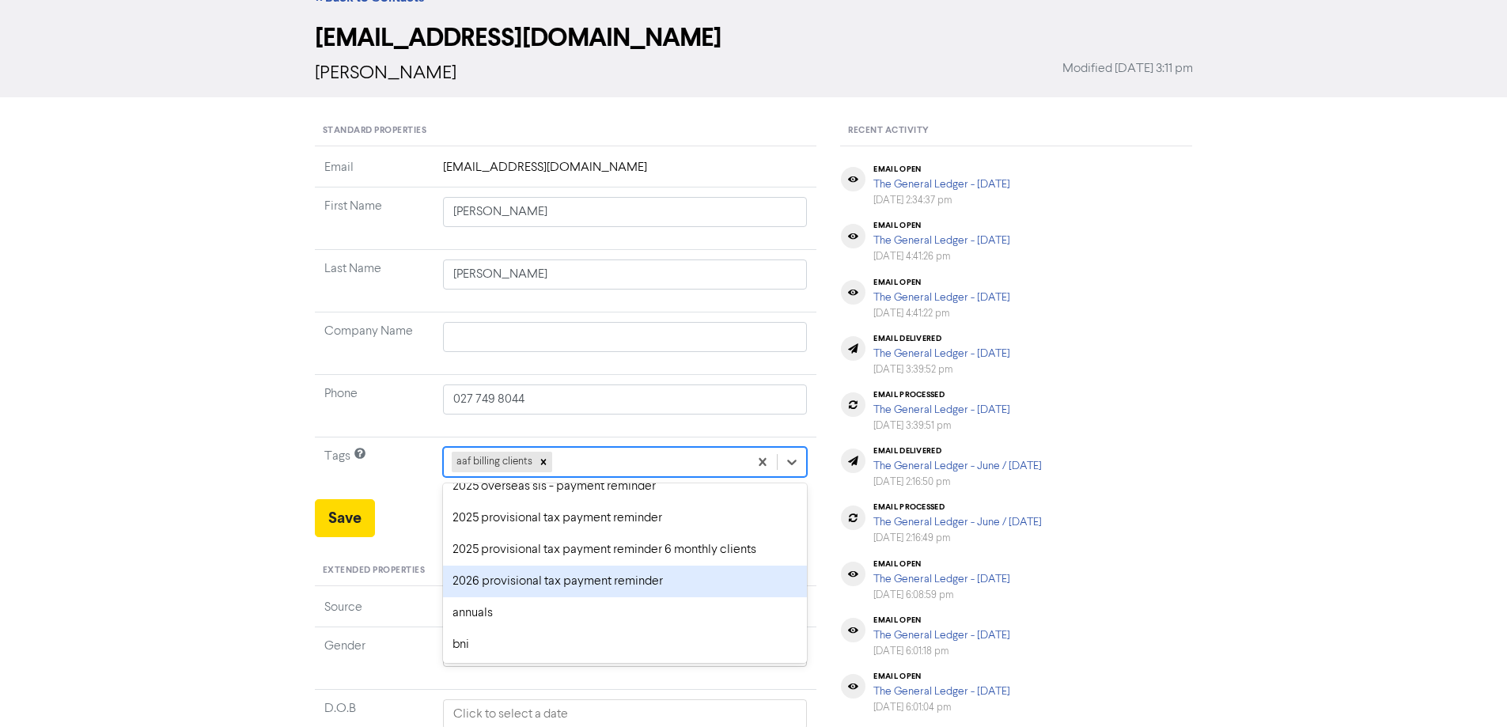
click at [486, 577] on div "2026 provisional tax payment reminder" at bounding box center [625, 582] width 365 height 32
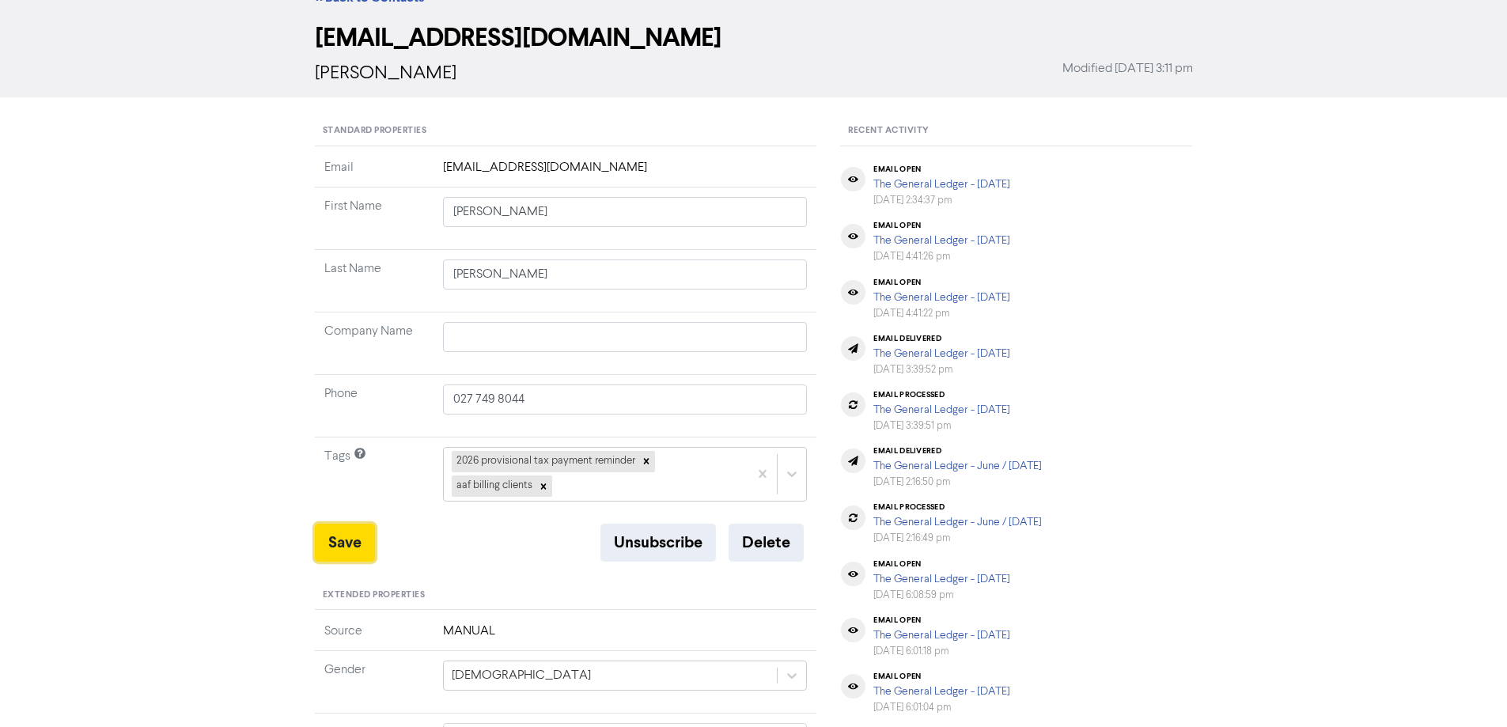
drag, startPoint x: 336, startPoint y: 541, endPoint x: 428, endPoint y: 396, distance: 171.4
click at [338, 539] on button "Save" at bounding box center [345, 543] width 60 height 38
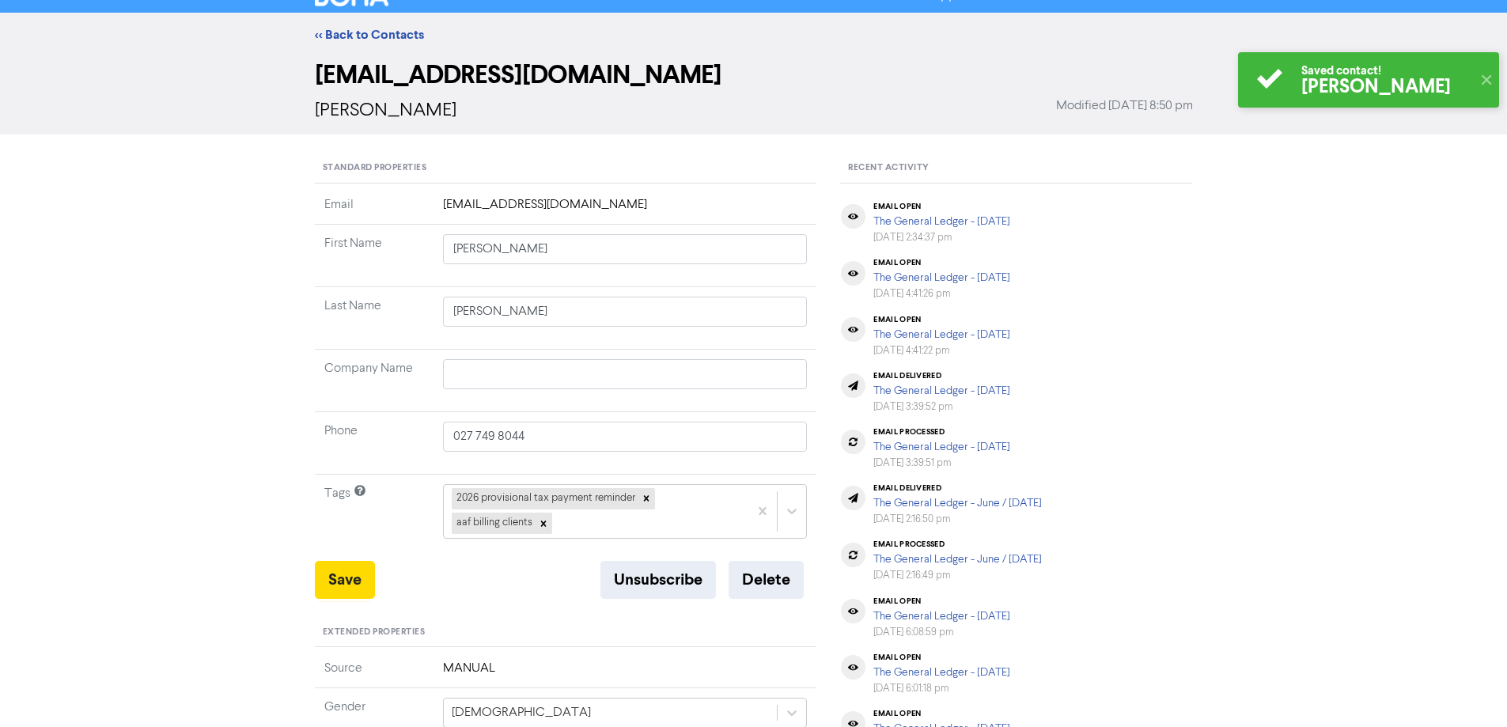
scroll to position [0, 0]
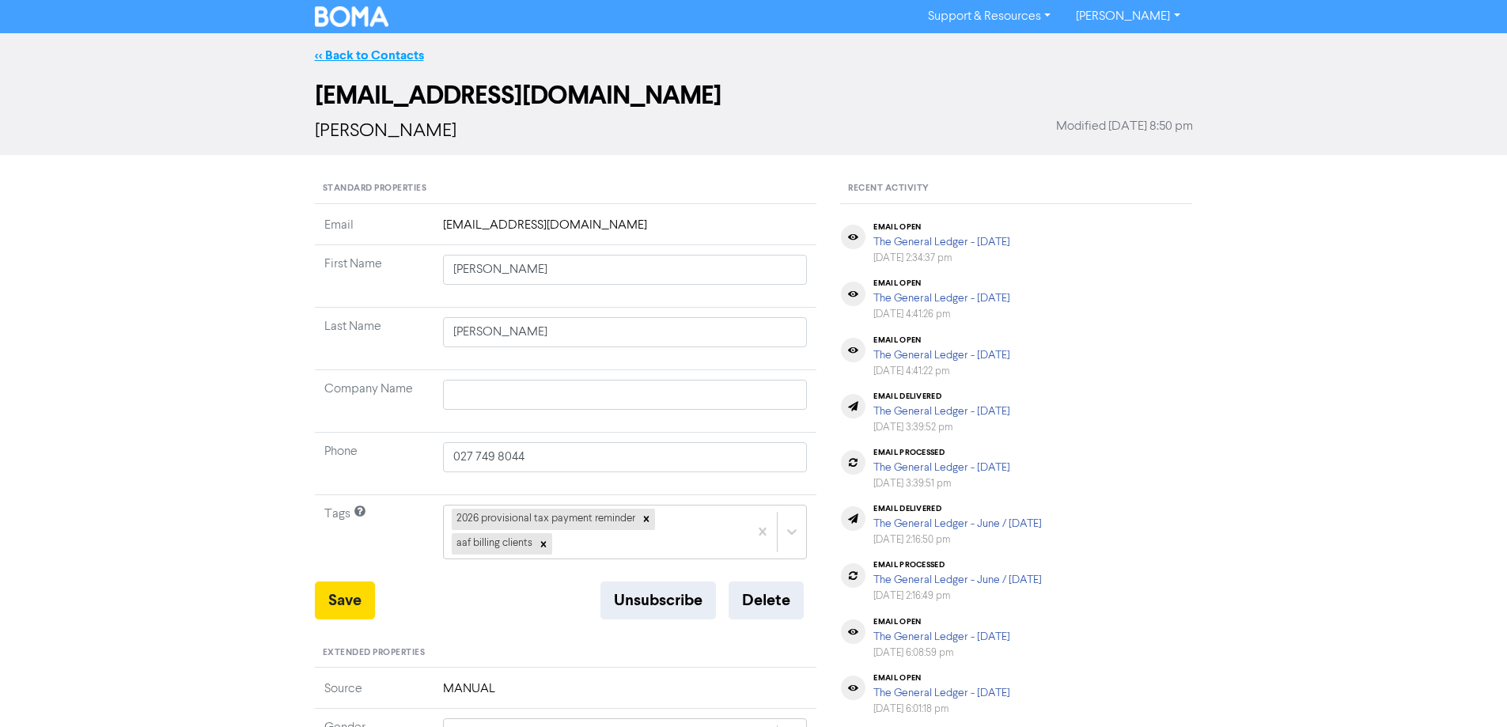
click at [388, 54] on link "<< Back to Contacts" at bounding box center [369, 55] width 109 height 16
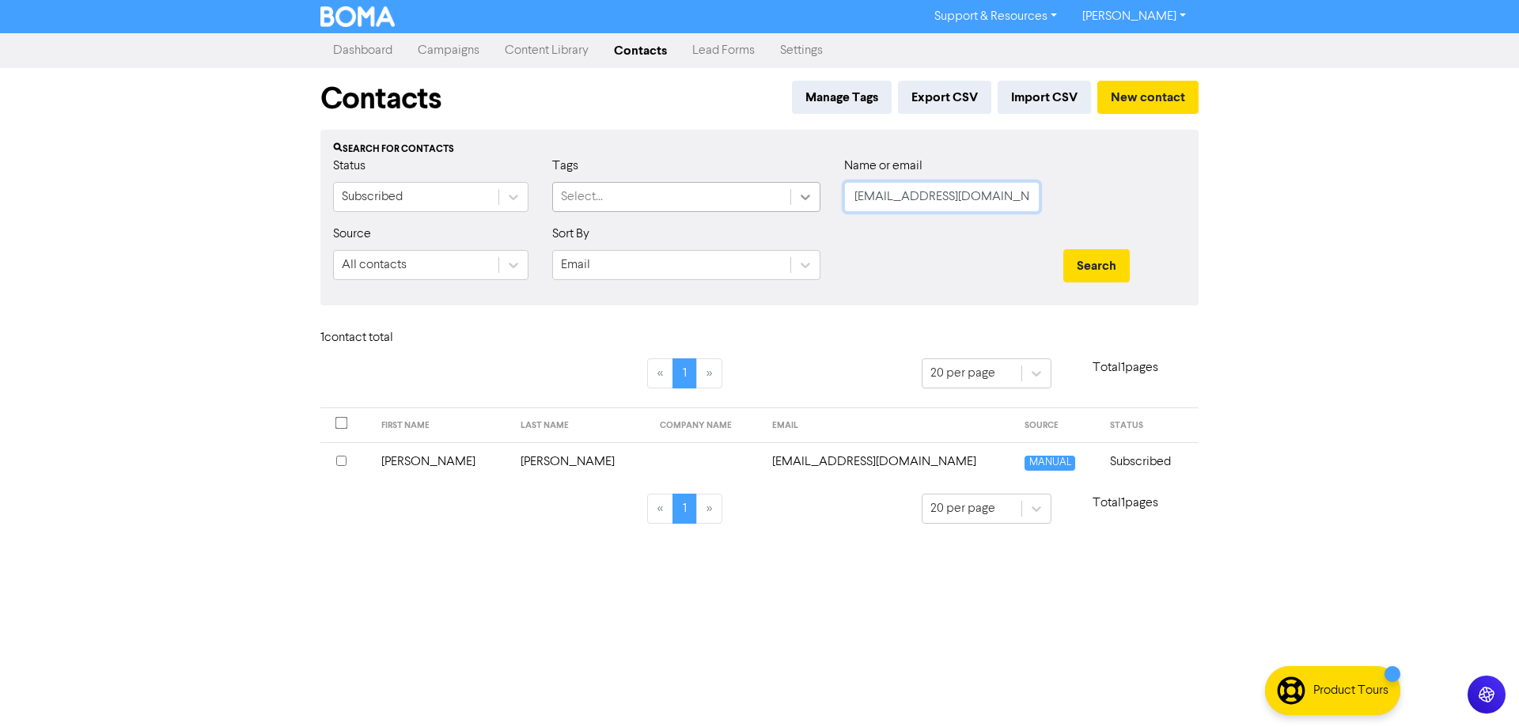
drag, startPoint x: 1017, startPoint y: 198, endPoint x: 798, endPoint y: 197, distance: 219.1
click at [798, 197] on div "Status Subscribed Tags Select... Name or email [EMAIL_ADDRESS][DOMAIN_NAME]" at bounding box center [759, 191] width 876 height 68
paste input "[EMAIL_ADDRESS][DOMAIN_NAME]"
click at [1085, 253] on button "Search" at bounding box center [1096, 265] width 66 height 33
click at [842, 462] on td "[EMAIL_ADDRESS][DOMAIN_NAME]" at bounding box center [826, 461] width 271 height 39
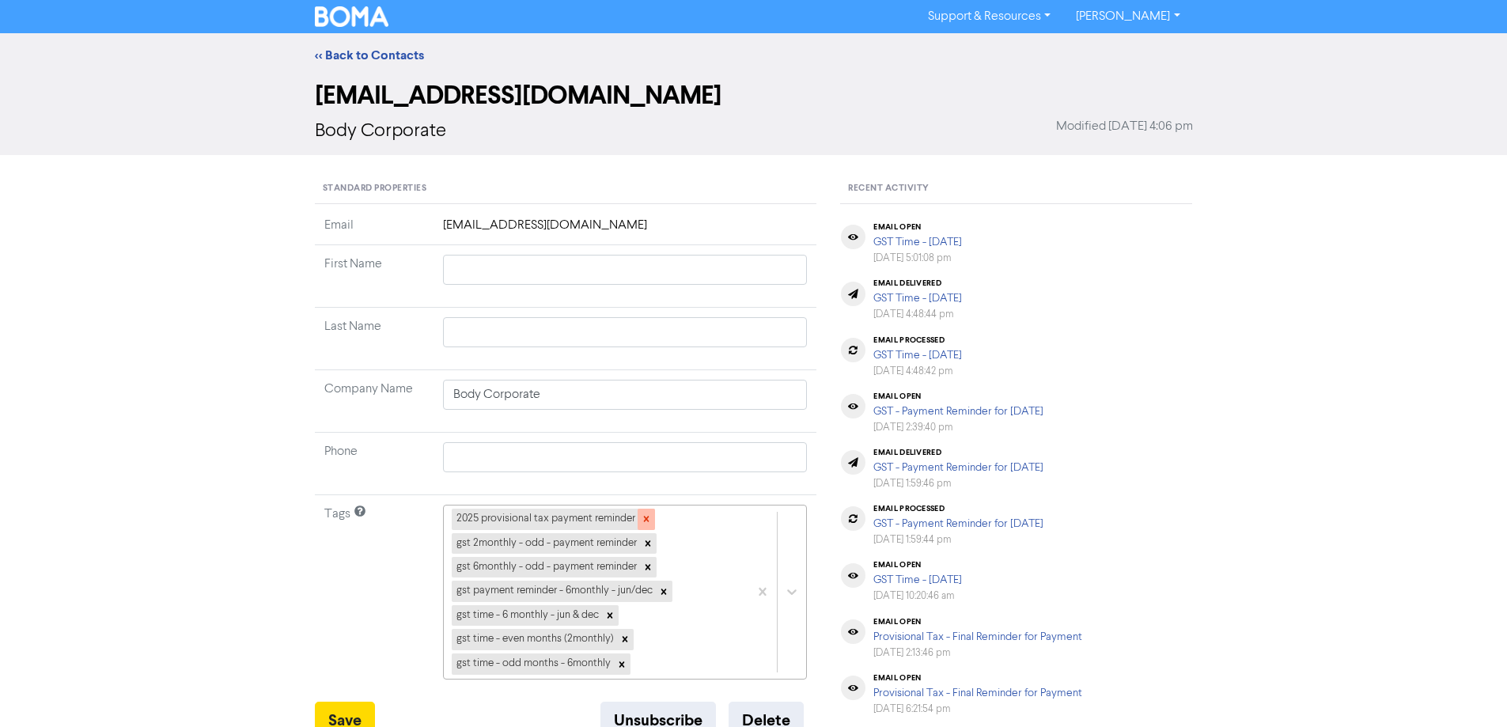
click at [641, 516] on icon at bounding box center [646, 518] width 11 height 11
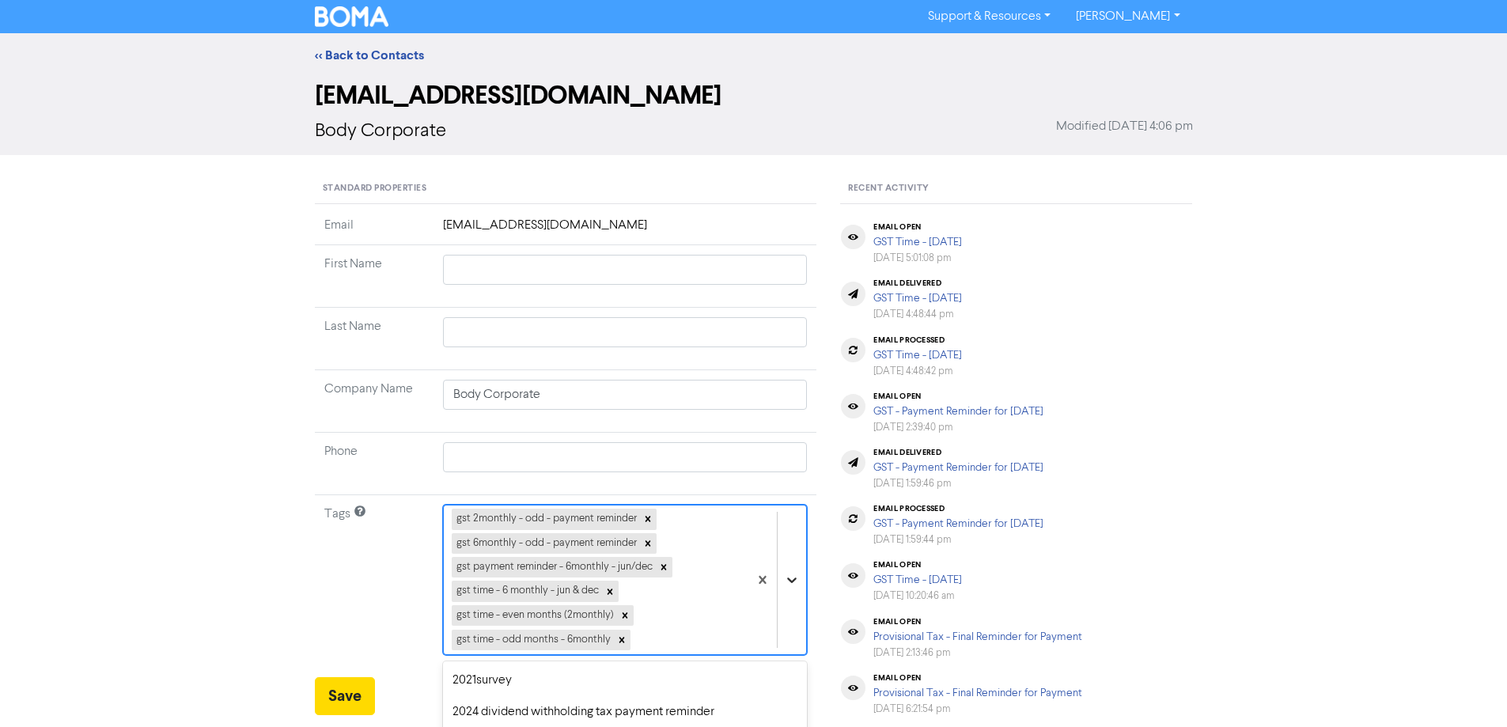
click at [788, 577] on div "option 2025 overseas sls - payment reminder focused, 3 of 43. 37 results availa…" at bounding box center [625, 580] width 365 height 150
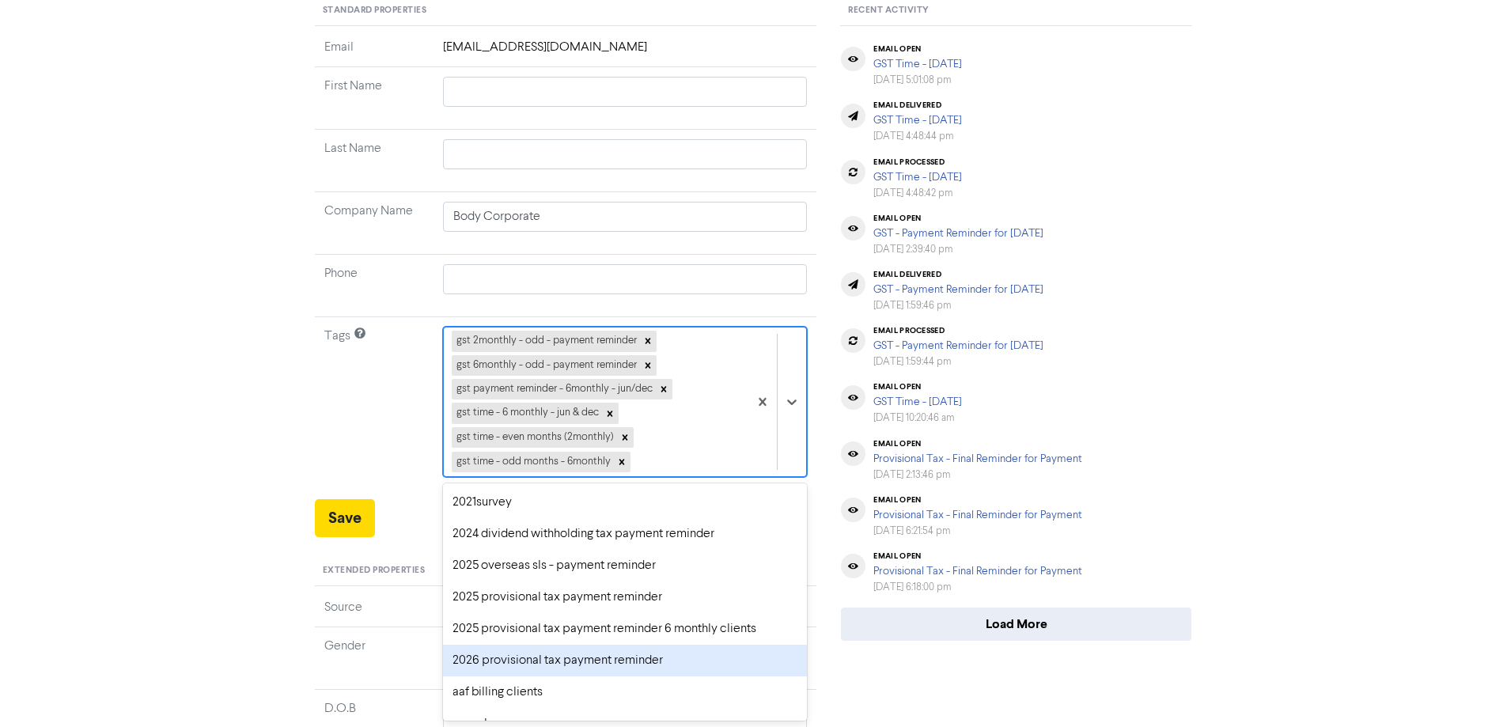
click at [524, 661] on div "2026 provisional tax payment reminder" at bounding box center [625, 661] width 365 height 32
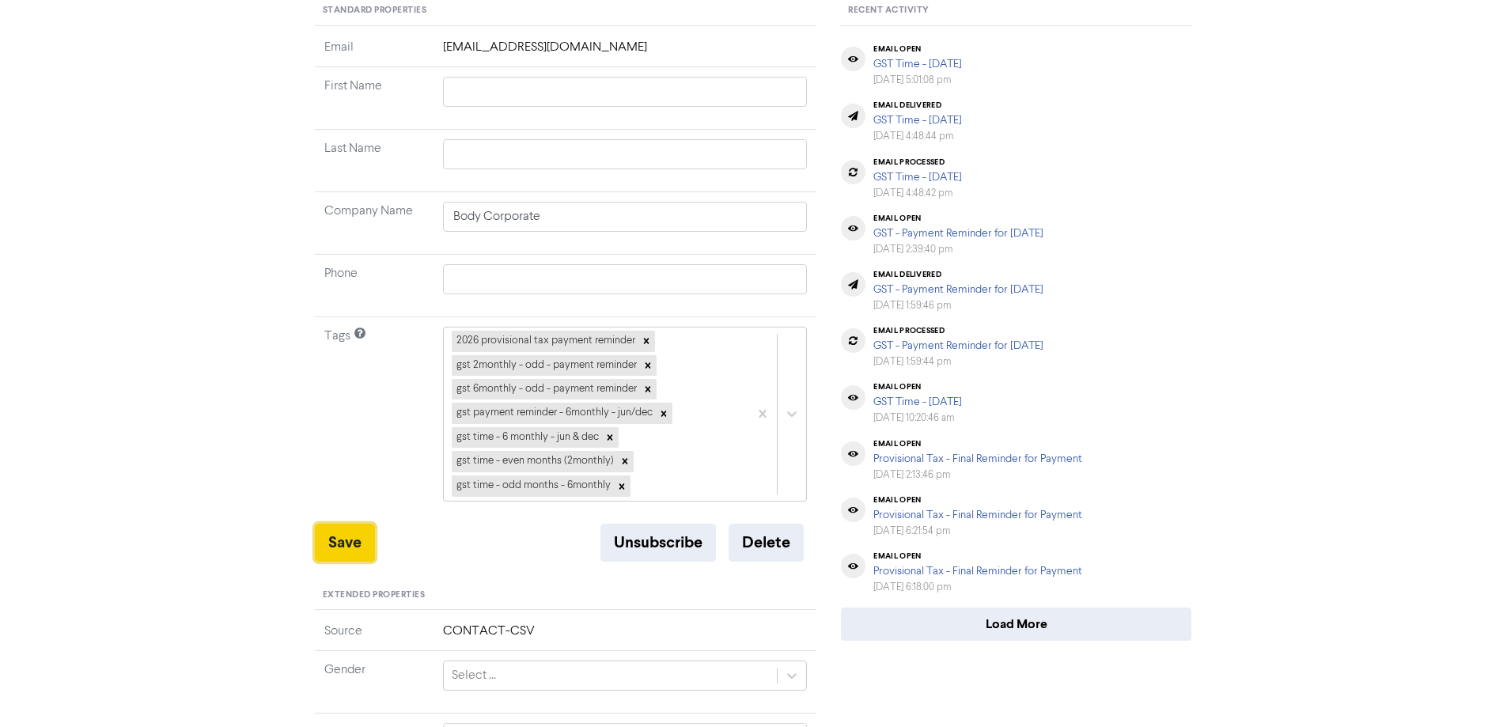
click at [345, 547] on button "Save" at bounding box center [345, 543] width 60 height 38
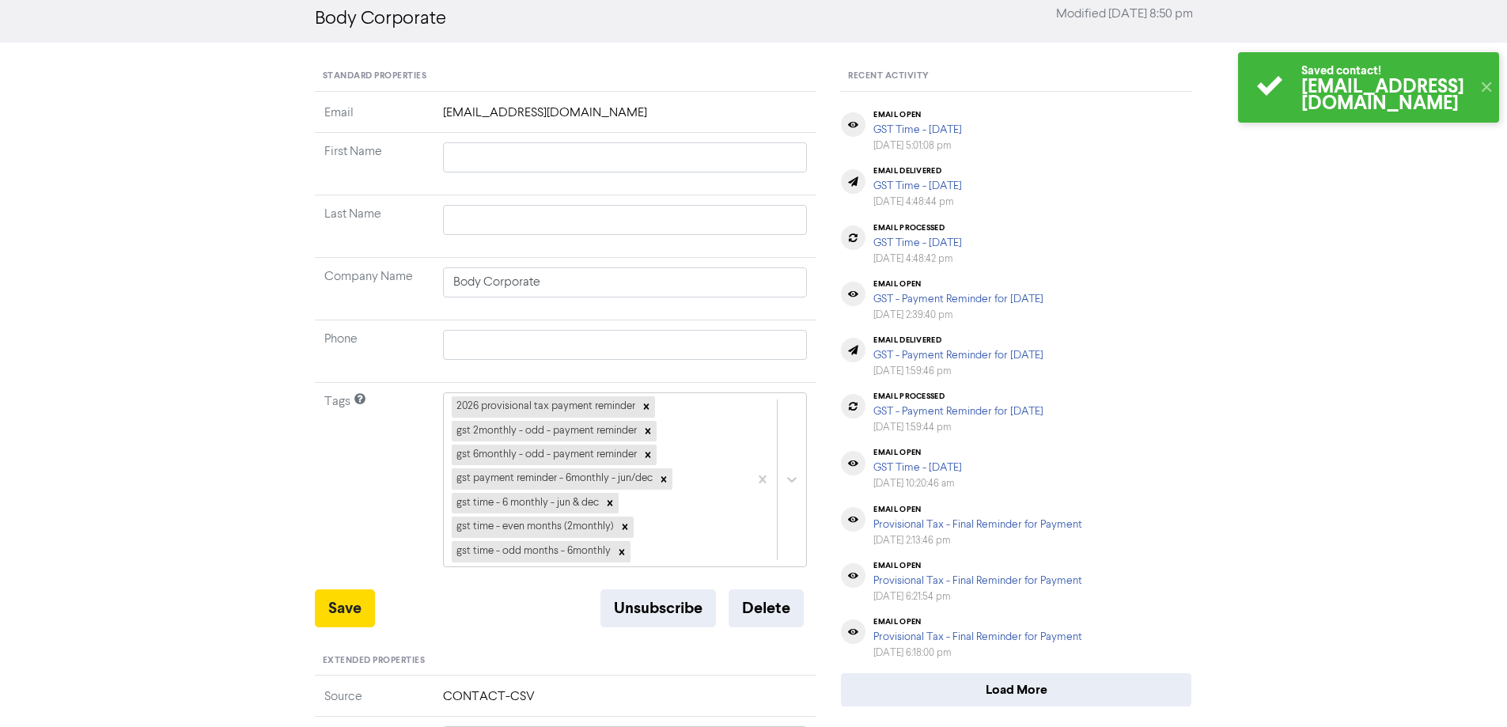
scroll to position [0, 0]
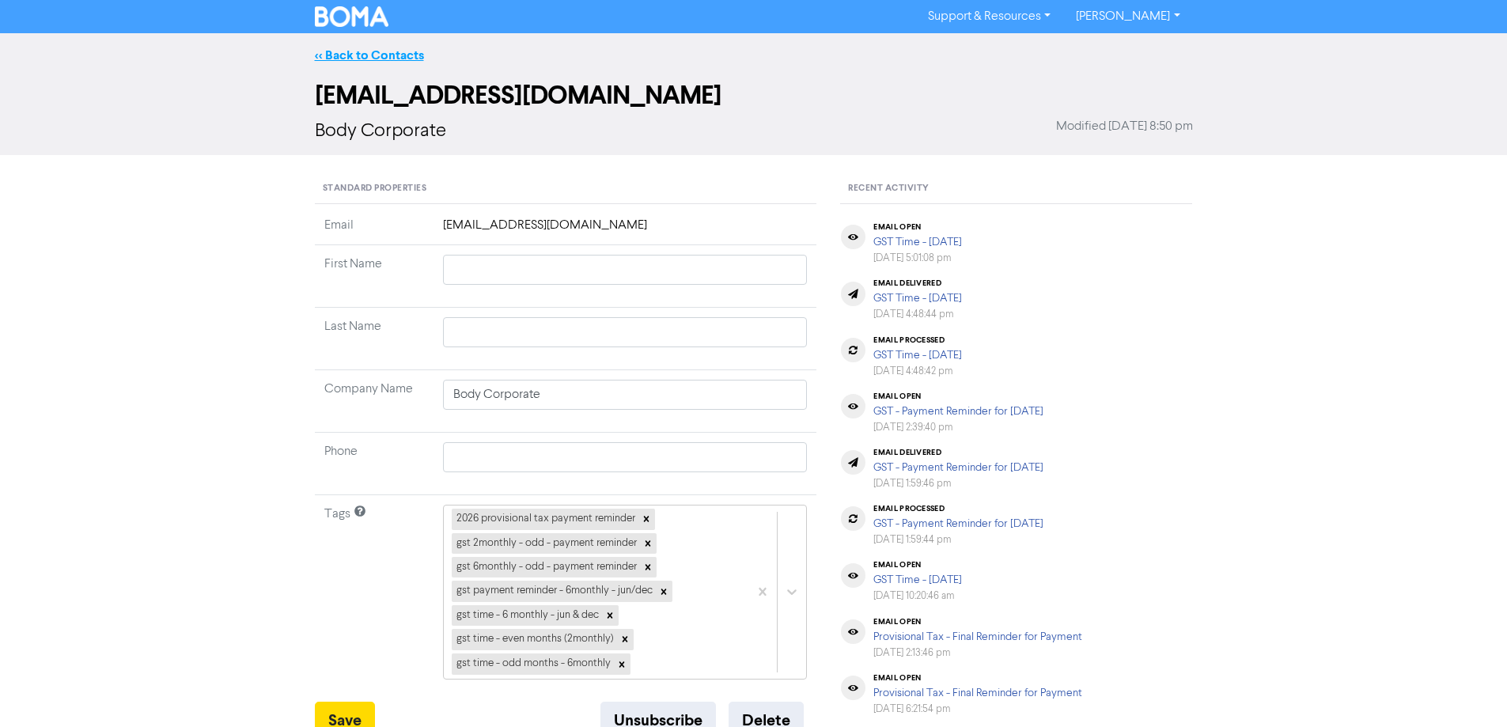
click at [392, 55] on link "<< Back to Contacts" at bounding box center [369, 55] width 109 height 16
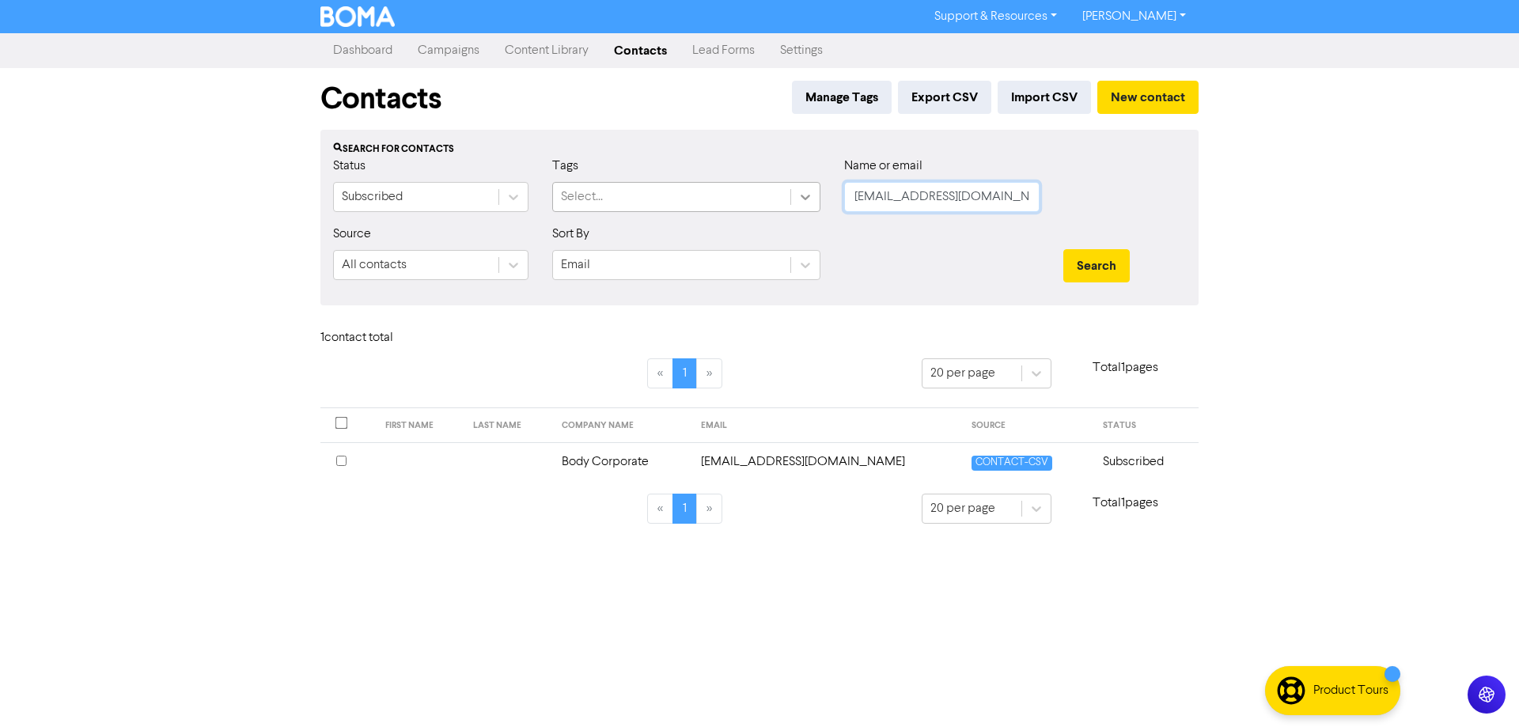
drag, startPoint x: 910, startPoint y: 197, endPoint x: 809, endPoint y: 197, distance: 100.5
click at [809, 197] on div "Status Subscribed Tags Select... Name or email [EMAIL_ADDRESS][DOMAIN_NAME]" at bounding box center [759, 191] width 876 height 68
paste input "[EMAIL_ADDRESS][DOMAIN_NAME]"
click at [1107, 260] on button "Search" at bounding box center [1096, 265] width 66 height 33
click at [820, 461] on td "[EMAIL_ADDRESS][DOMAIN_NAME]" at bounding box center [867, 461] width 271 height 39
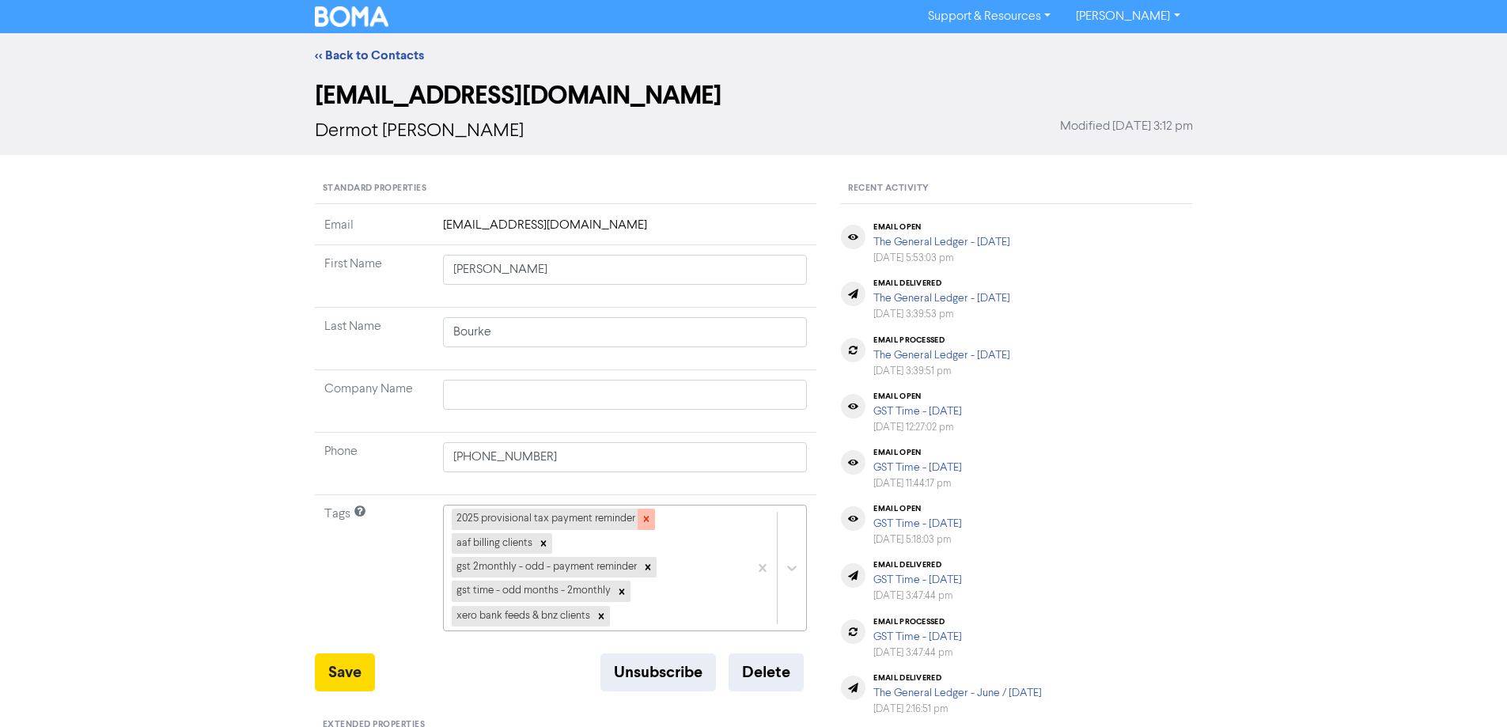
click at [643, 520] on icon at bounding box center [646, 518] width 11 height 11
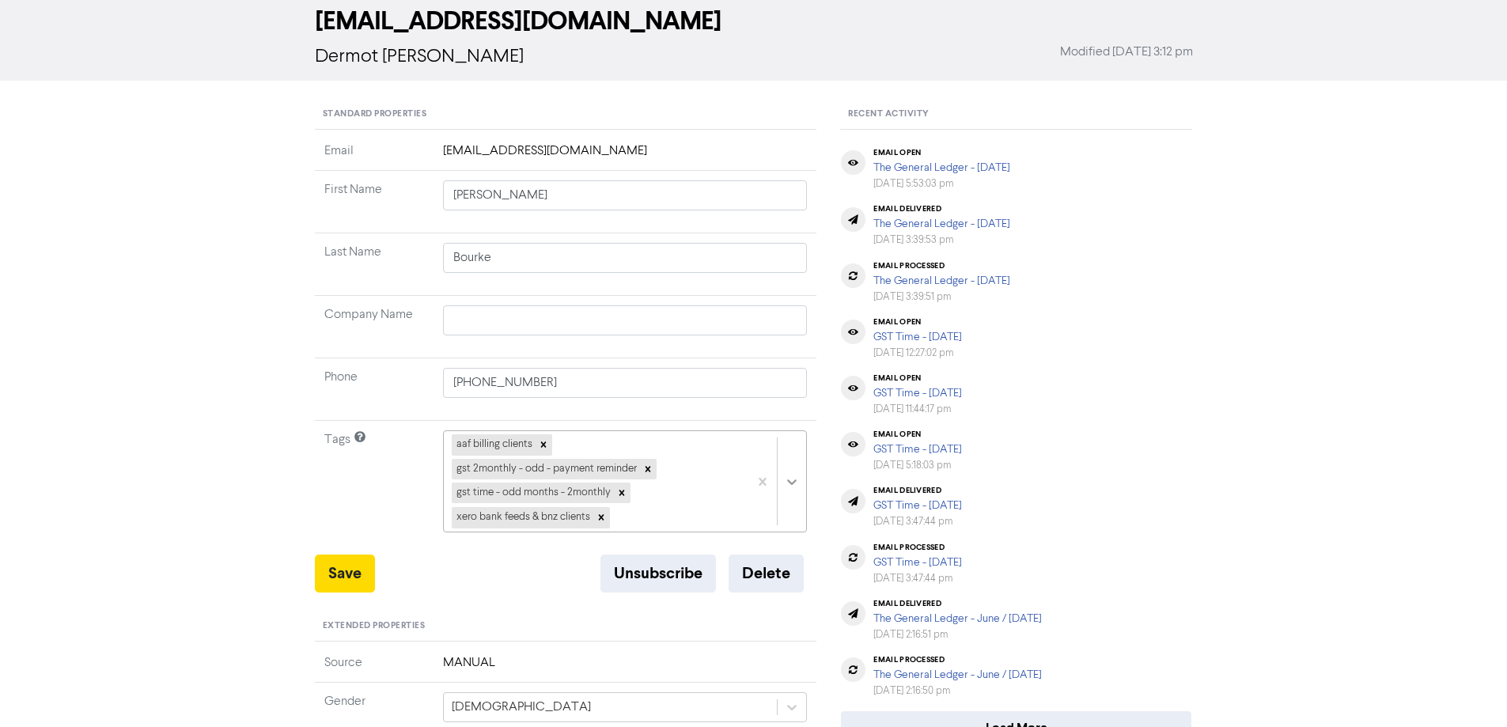
click at [793, 532] on div "aaf billing clients gst 2monthly - odd - payment reminder gst time - odd months…" at bounding box center [625, 481] width 365 height 102
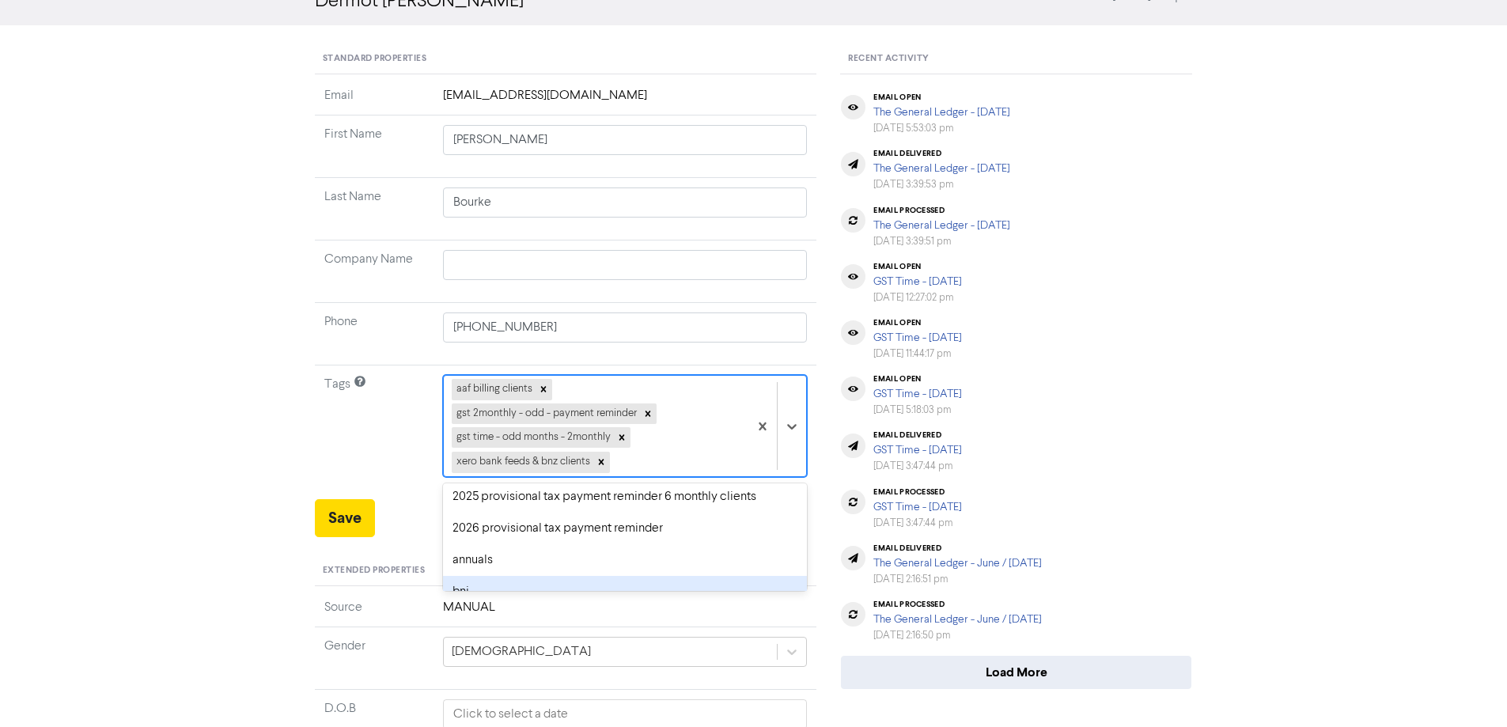
scroll to position [158, 0]
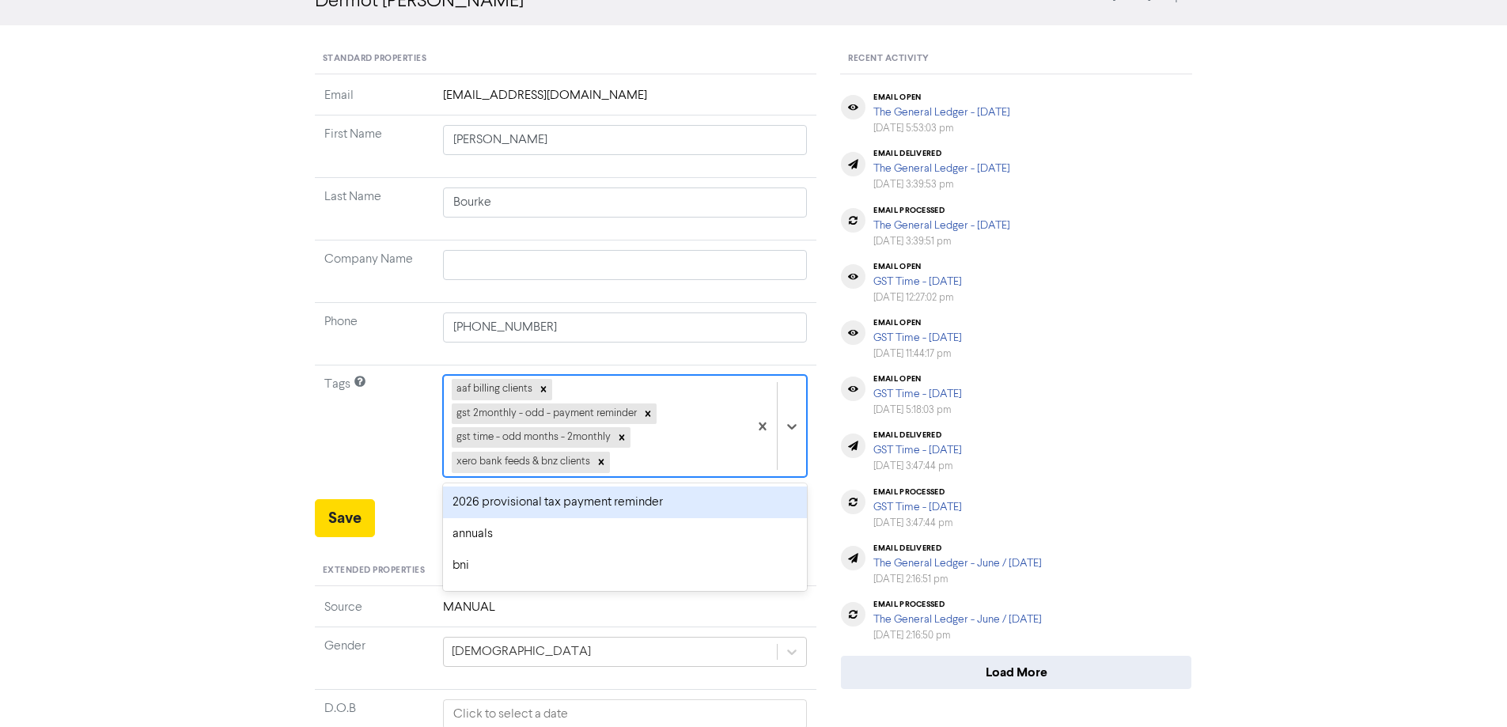
click at [488, 499] on div "2026 provisional tax payment reminder" at bounding box center [625, 502] width 365 height 32
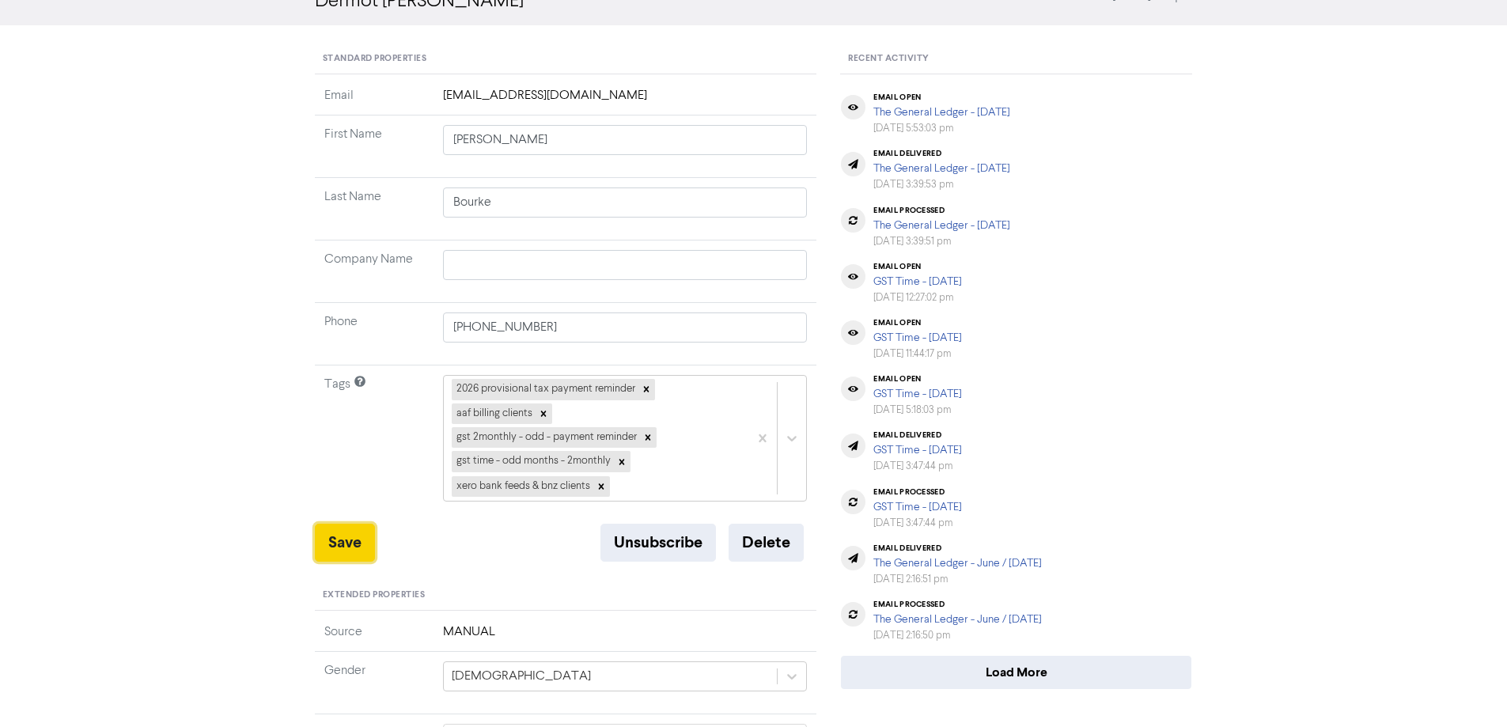
click at [350, 540] on button "Save" at bounding box center [345, 543] width 60 height 38
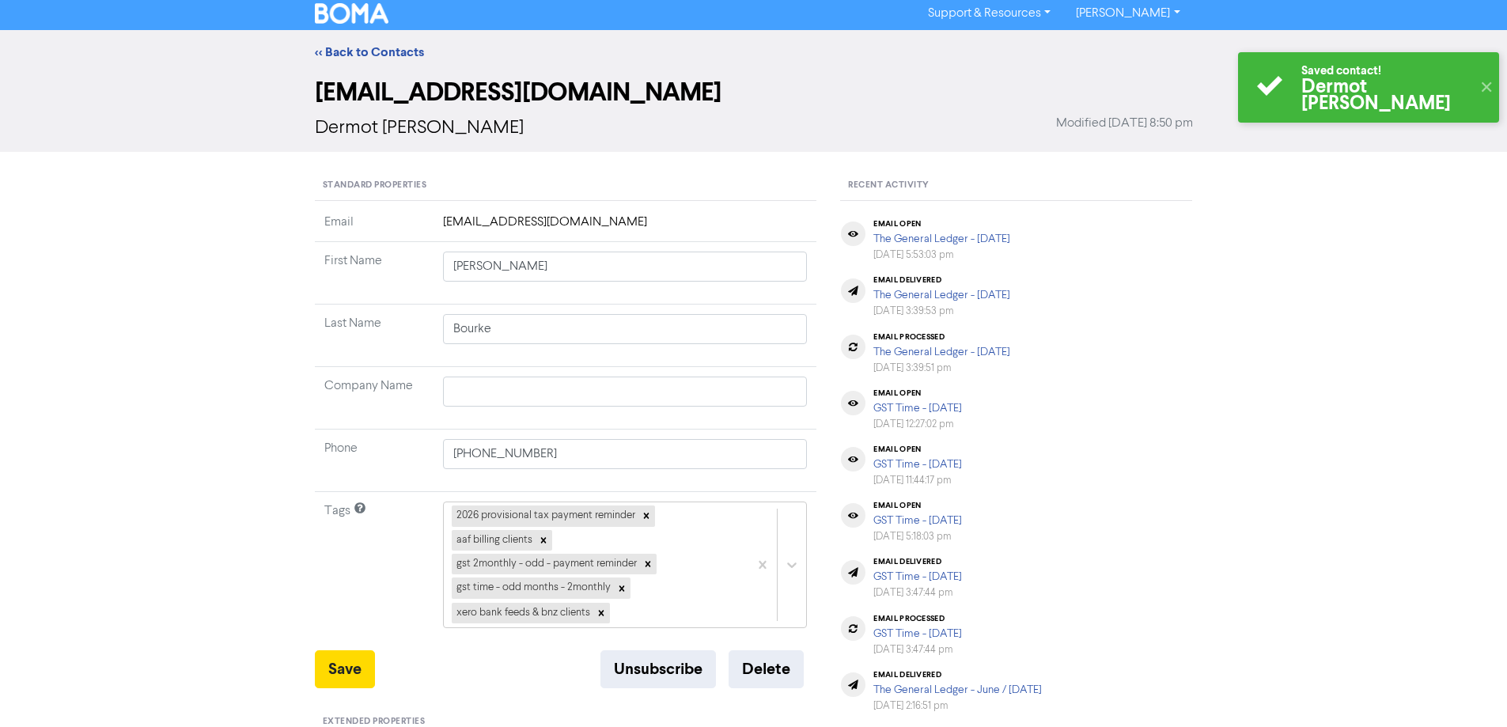
scroll to position [0, 0]
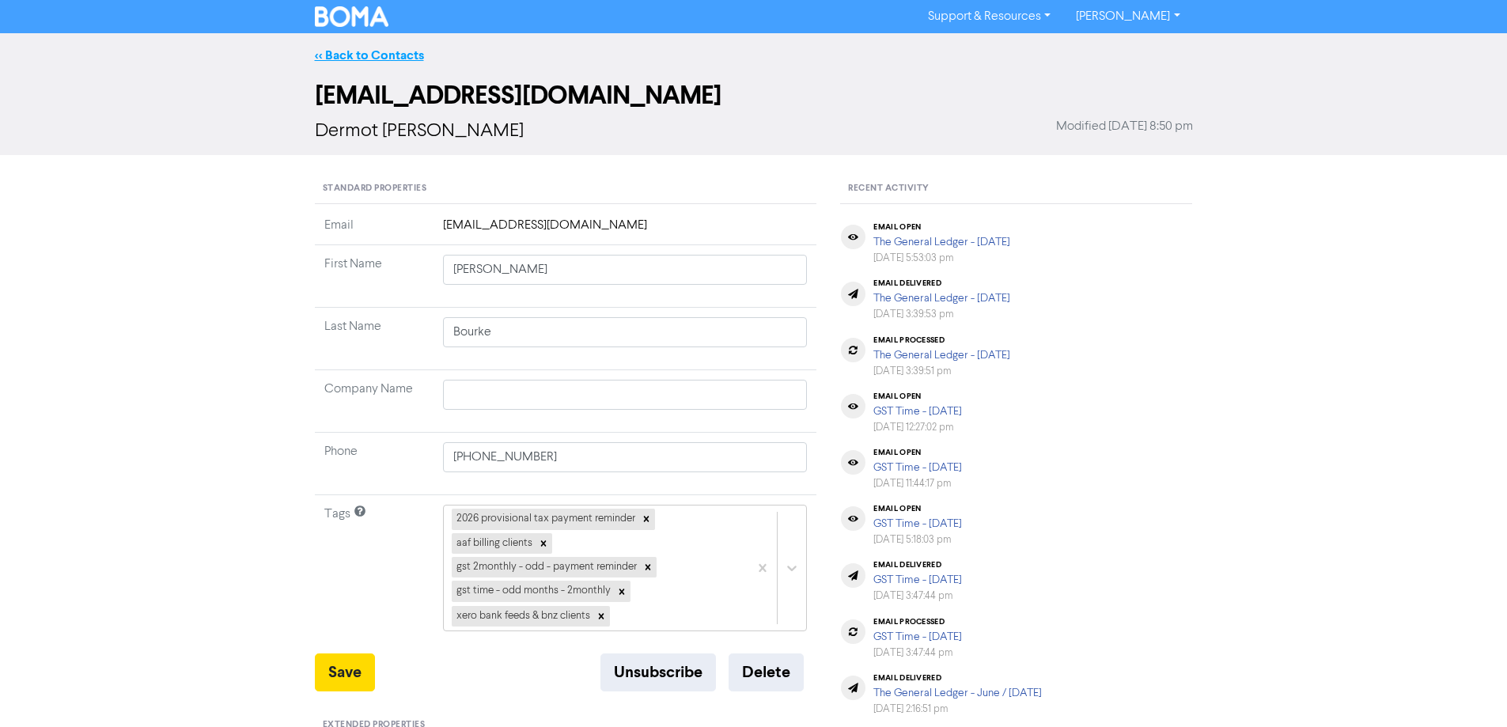
drag, startPoint x: 369, startPoint y: 52, endPoint x: 1285, endPoint y: 239, distance: 935.6
click at [369, 51] on link "<< Back to Contacts" at bounding box center [369, 55] width 109 height 16
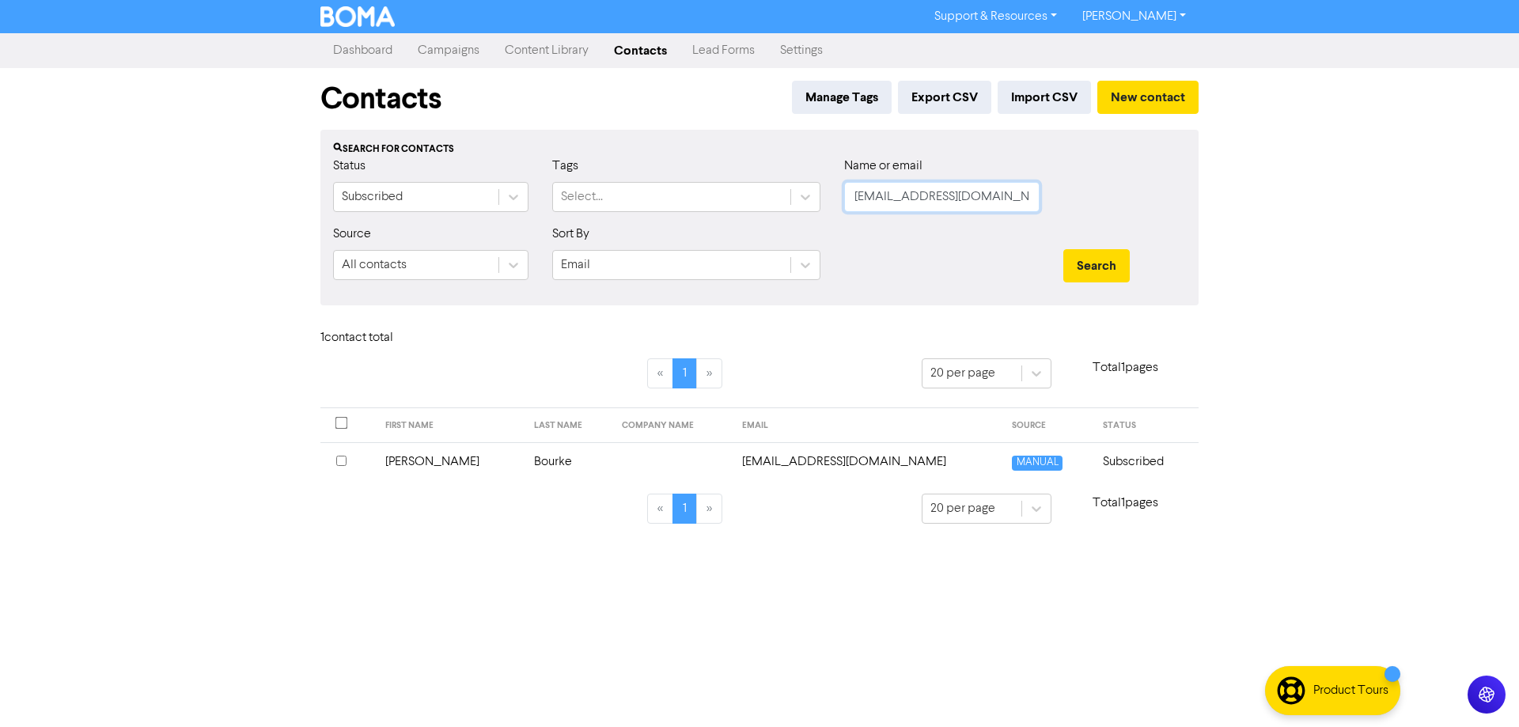
drag, startPoint x: 1022, startPoint y: 198, endPoint x: 855, endPoint y: 198, distance: 166.9
click at [855, 198] on input "[EMAIL_ADDRESS][DOMAIN_NAME]" at bounding box center [941, 197] width 195 height 30
paste input "[EMAIL_ADDRESS][DOMAIN_NAME]"
click at [1081, 257] on button "Search" at bounding box center [1096, 265] width 66 height 33
click at [822, 460] on td "[EMAIL_ADDRESS][DOMAIN_NAME]" at bounding box center [843, 461] width 259 height 39
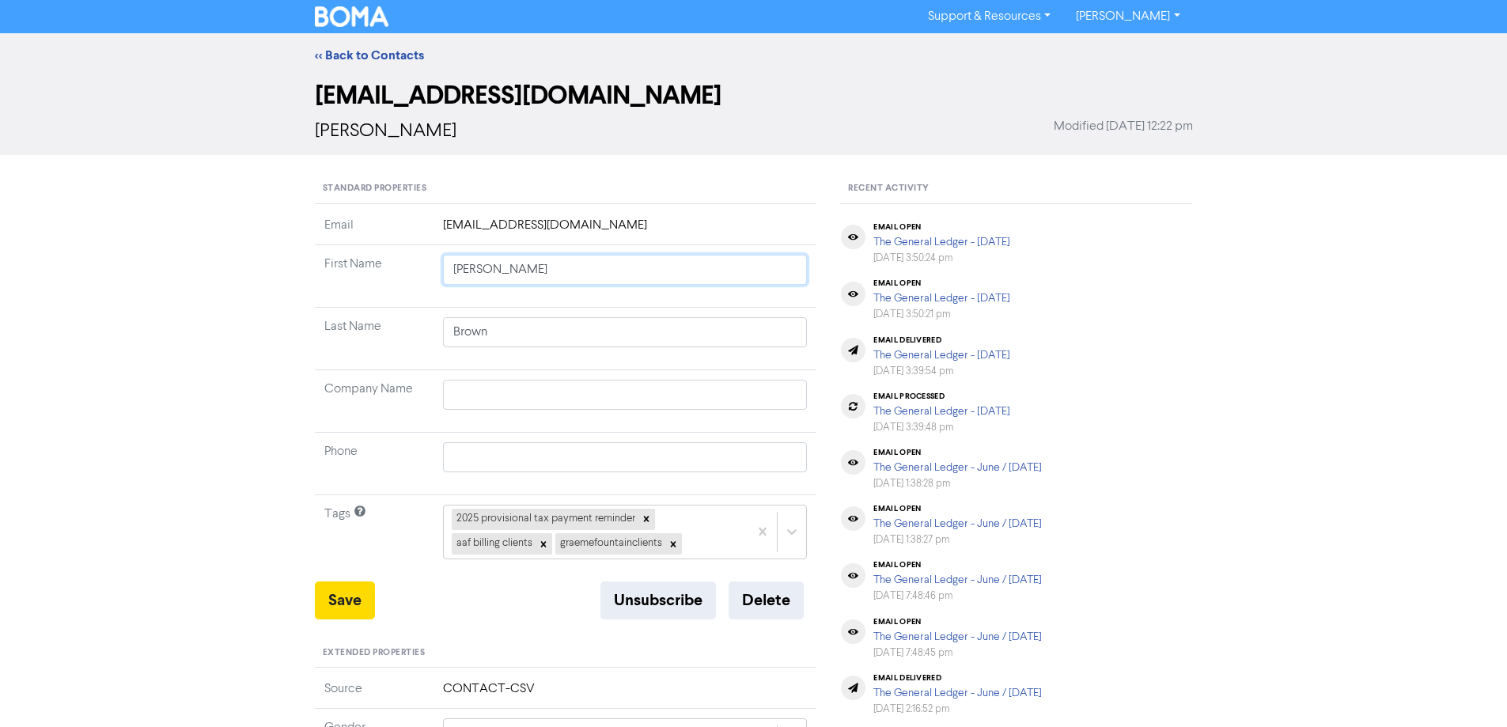
drag, startPoint x: 485, startPoint y: 269, endPoint x: 755, endPoint y: 123, distance: 306.5
click at [453, 287] on td "[PERSON_NAME]" at bounding box center [625, 276] width 384 height 62
click at [649, 515] on icon at bounding box center [646, 518] width 11 height 11
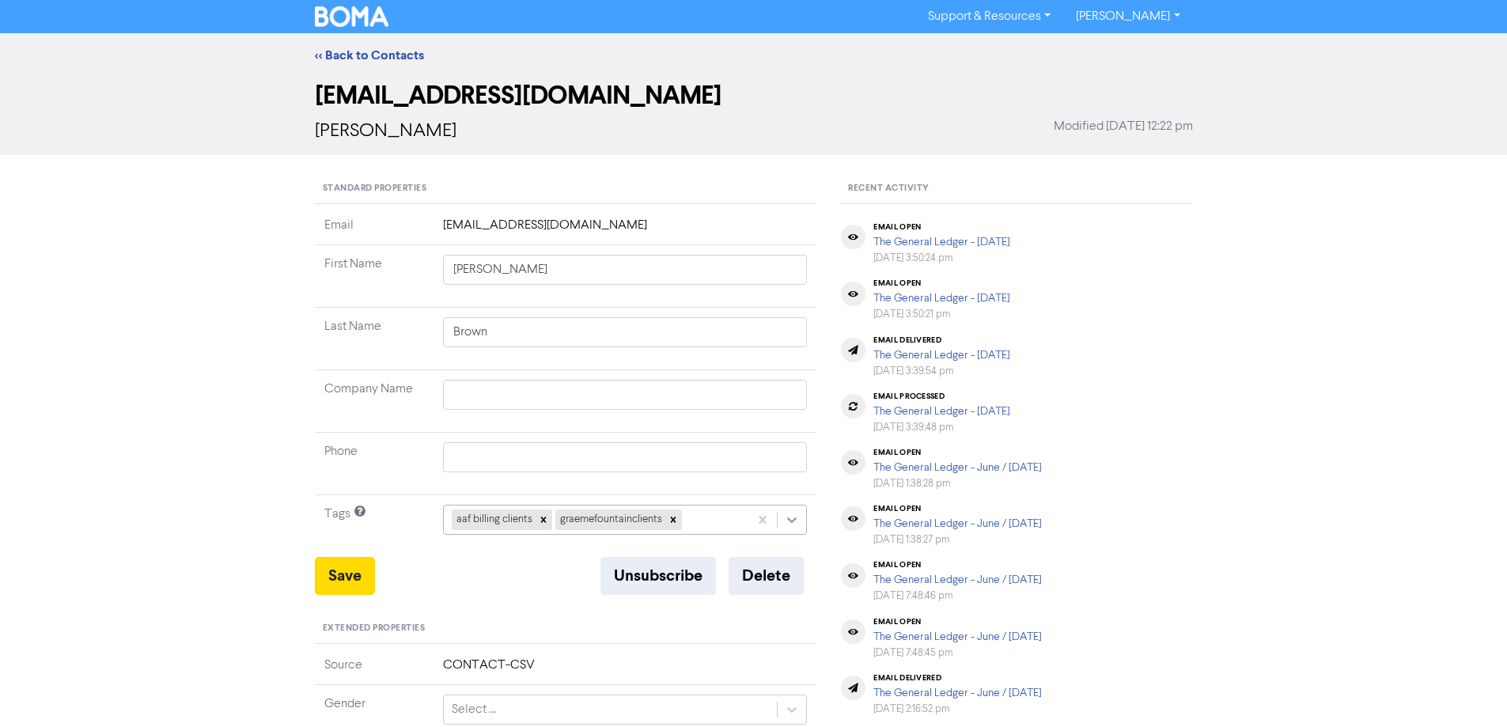
click at [791, 522] on div "aaf billing clients graemefountainclients" at bounding box center [625, 520] width 365 height 30
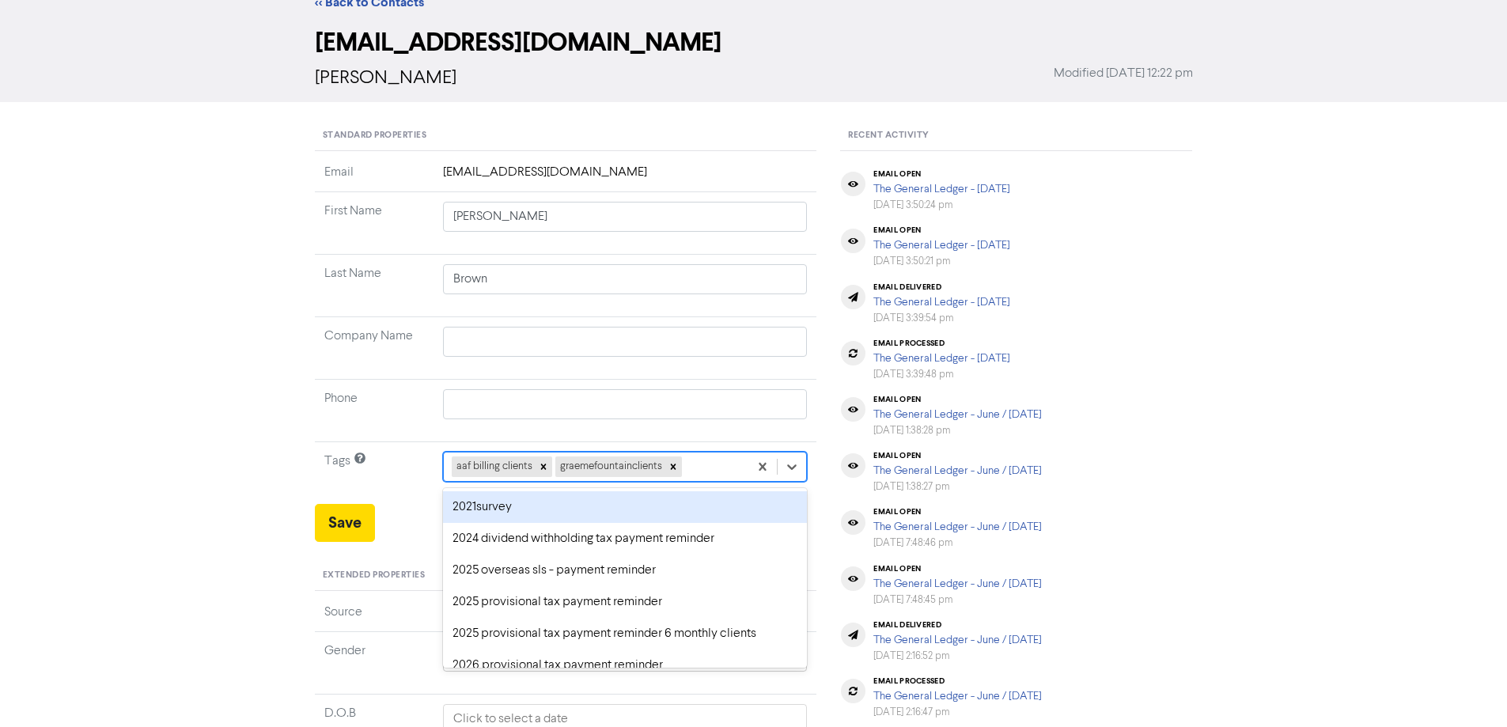
scroll to position [58, 0]
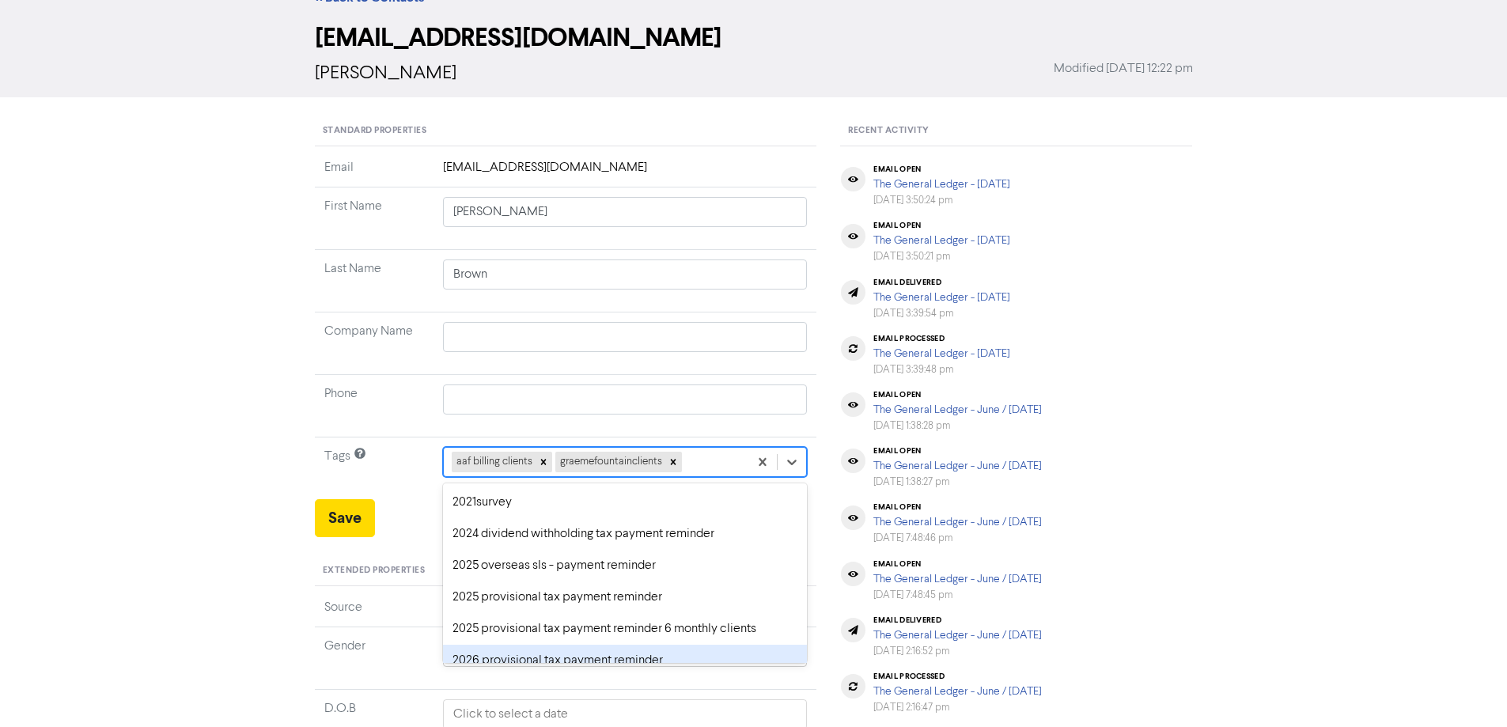
click at [513, 660] on div "2026 provisional tax payment reminder" at bounding box center [625, 661] width 365 height 32
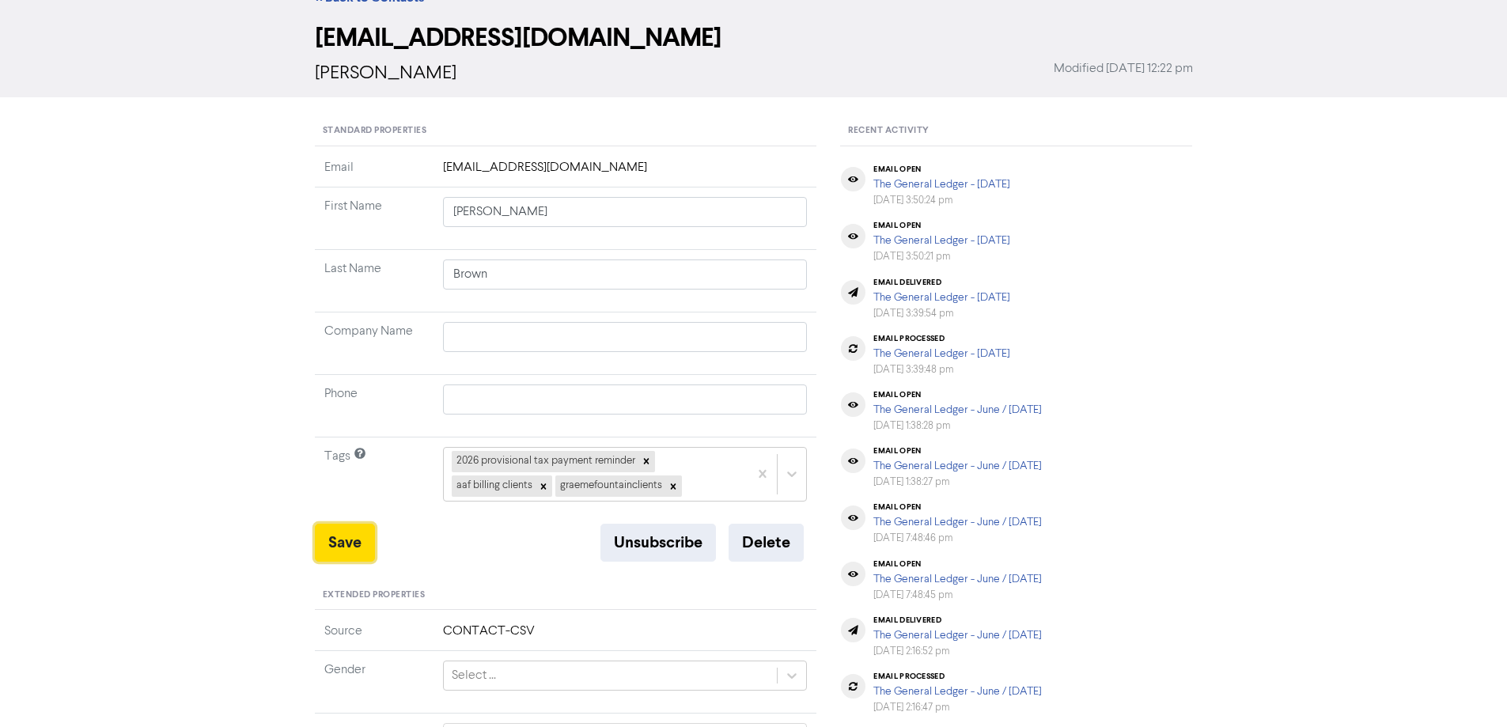
drag, startPoint x: 340, startPoint y: 541, endPoint x: 357, endPoint y: 104, distance: 437.0
click at [340, 528] on button "Save" at bounding box center [345, 543] width 60 height 38
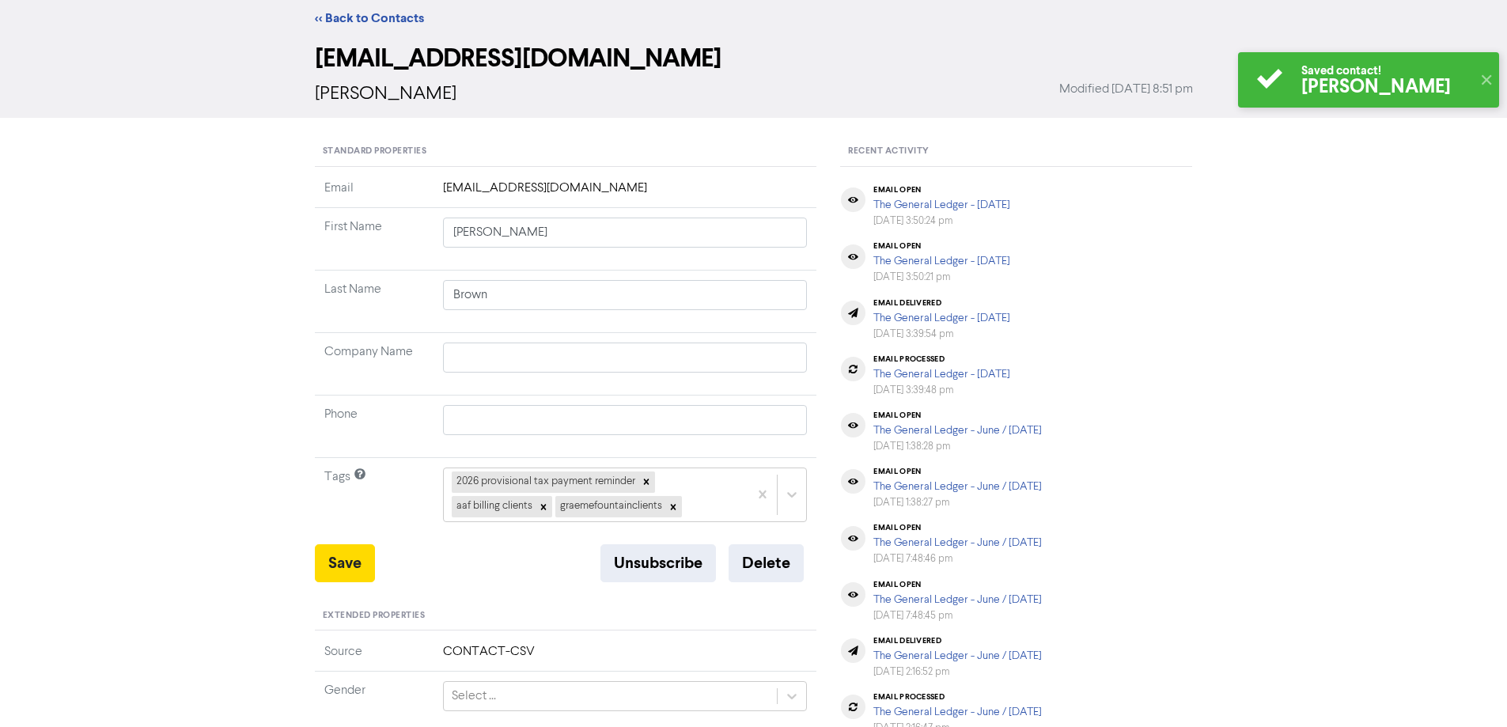
scroll to position [0, 0]
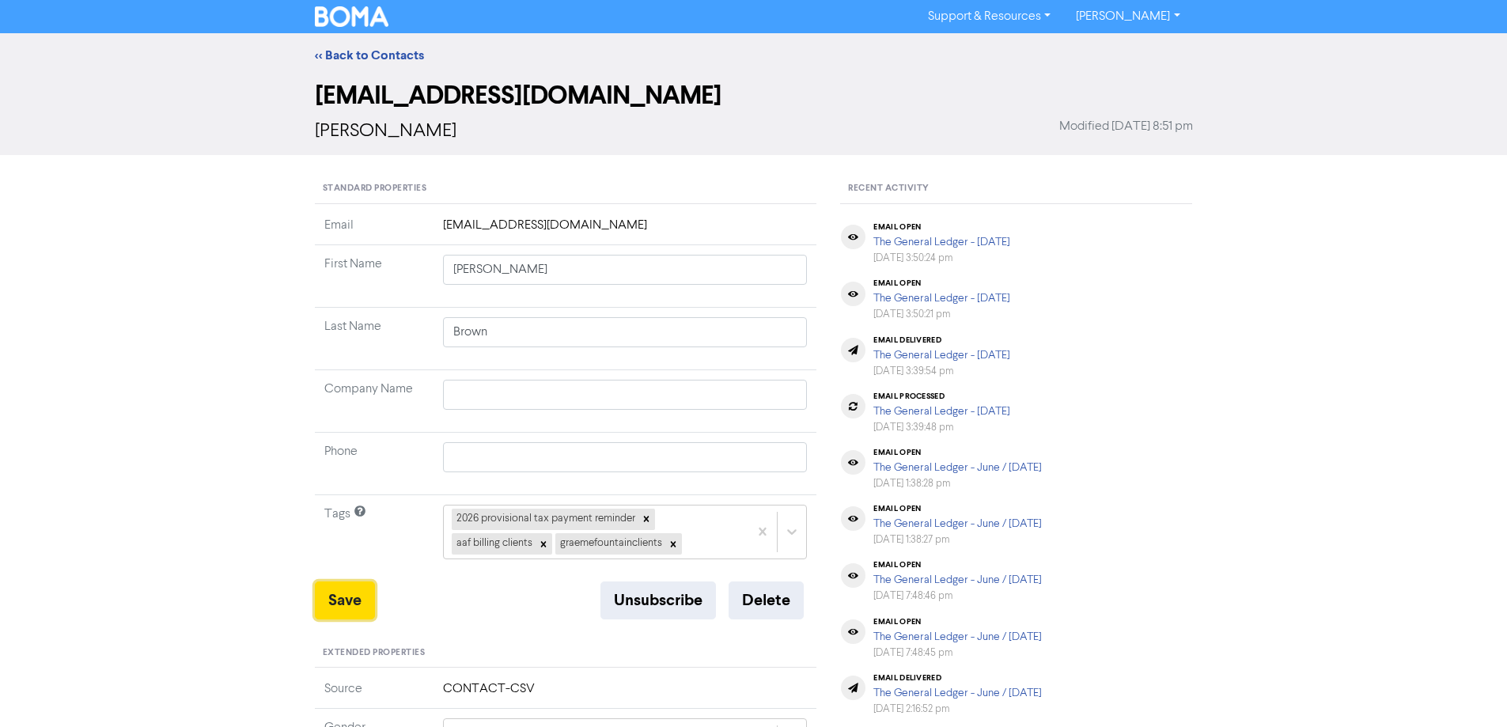
drag, startPoint x: 332, startPoint y: 600, endPoint x: 343, endPoint y: 143, distance: 456.6
click at [337, 593] on button "Save" at bounding box center [345, 600] width 60 height 38
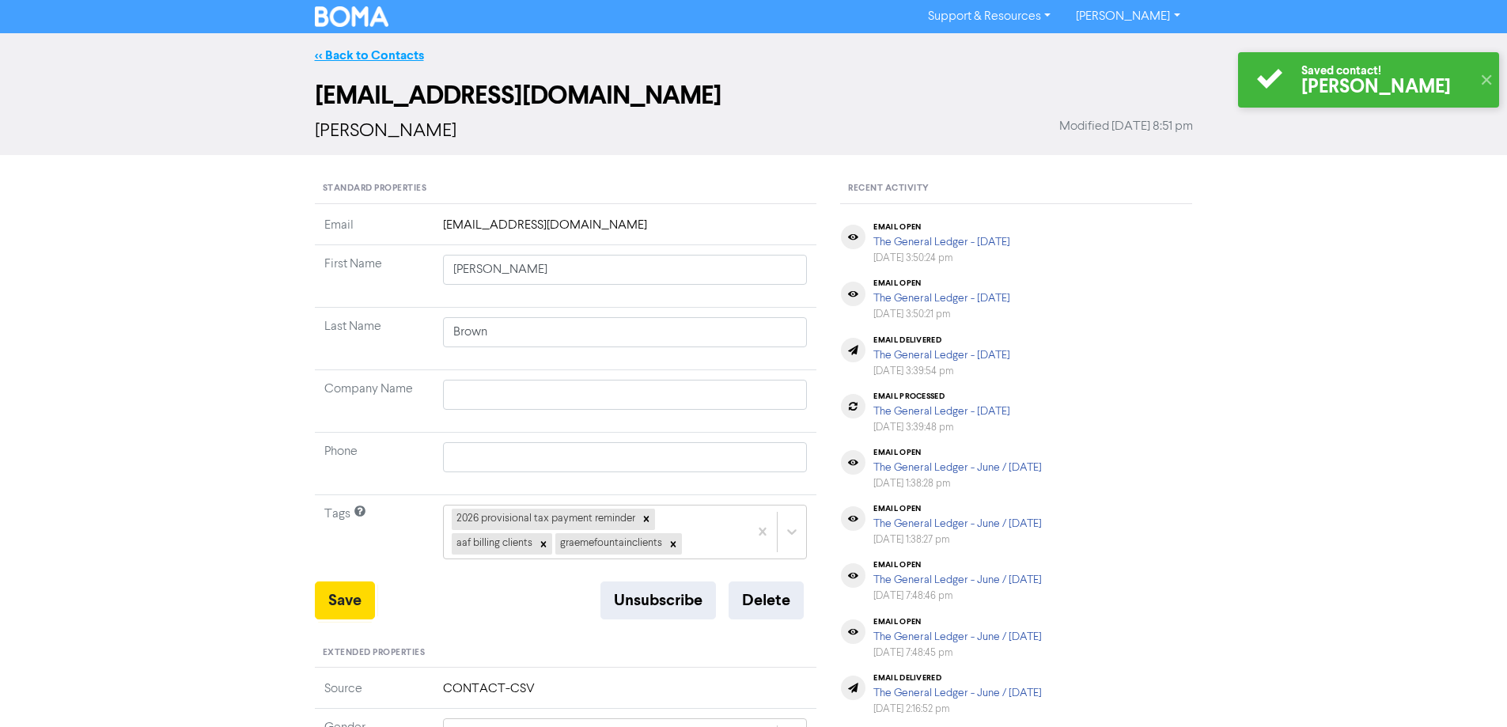
click at [354, 58] on link "<< Back to Contacts" at bounding box center [369, 55] width 109 height 16
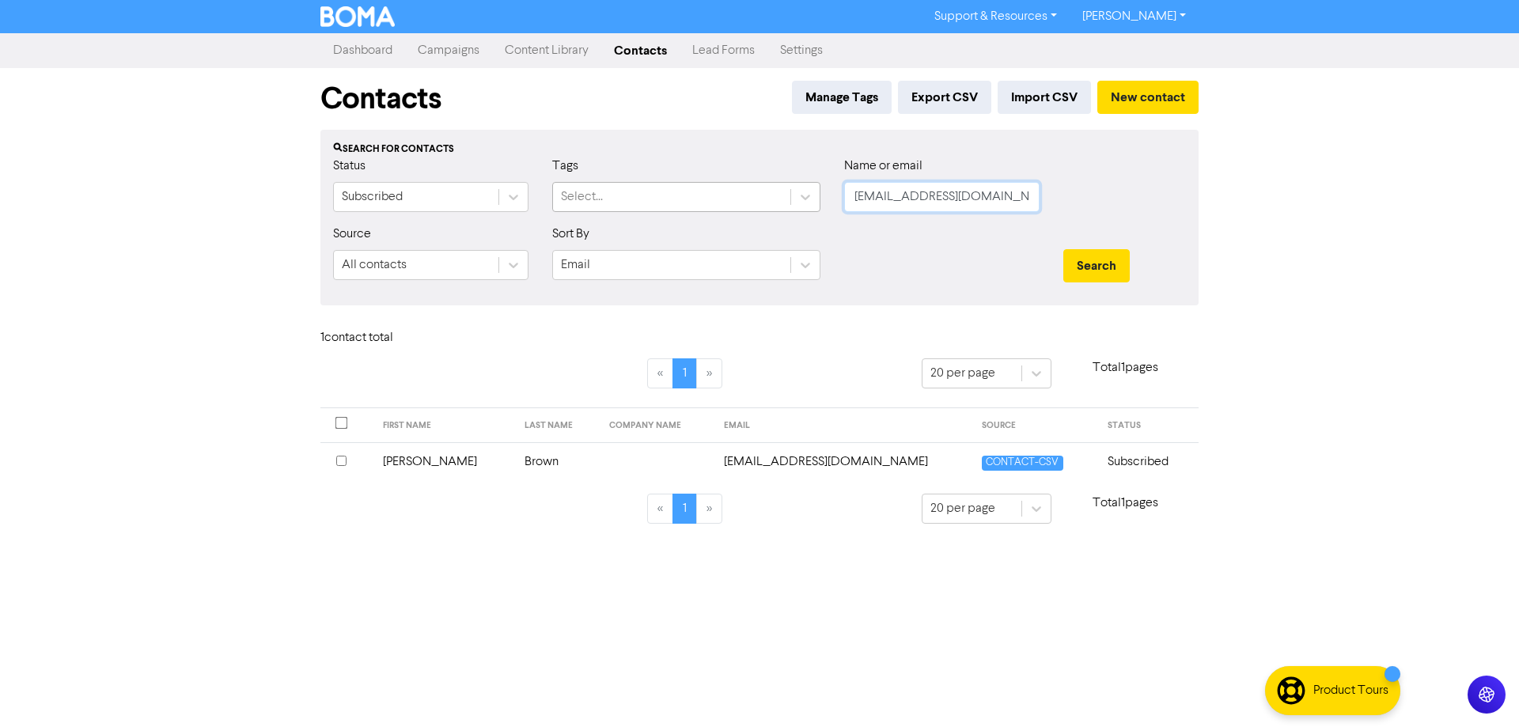
drag, startPoint x: 992, startPoint y: 199, endPoint x: 906, endPoint y: 237, distance: 94.2
click at [661, 199] on div "Status Subscribed Tags Select... Name or email [EMAIL_ADDRESS][DOMAIN_NAME]" at bounding box center [759, 191] width 876 height 68
paste input "[EMAIL_ADDRESS]"
click at [1102, 267] on button "Search" at bounding box center [1096, 265] width 66 height 33
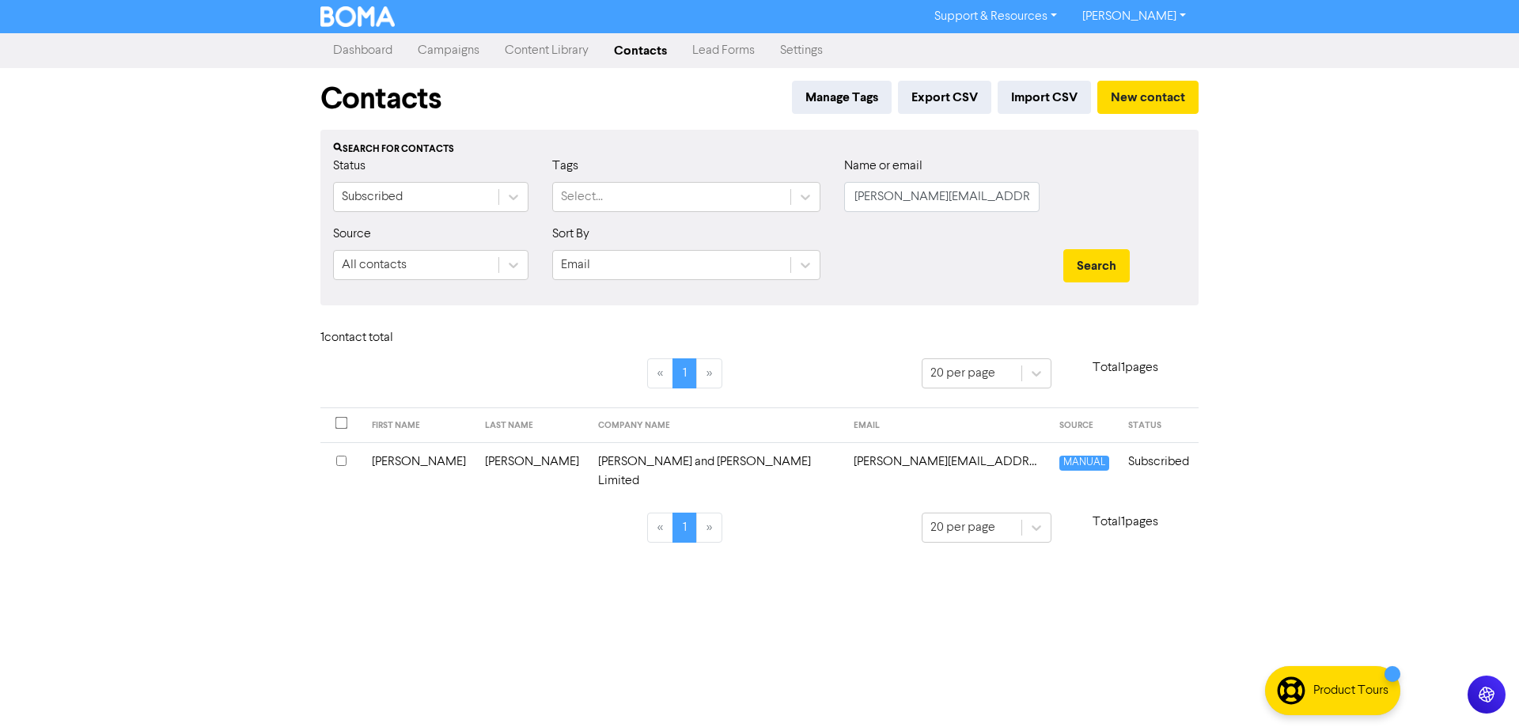
click at [844, 464] on td "[PERSON_NAME][EMAIL_ADDRESS][DOMAIN_NAME]" at bounding box center [947, 471] width 206 height 58
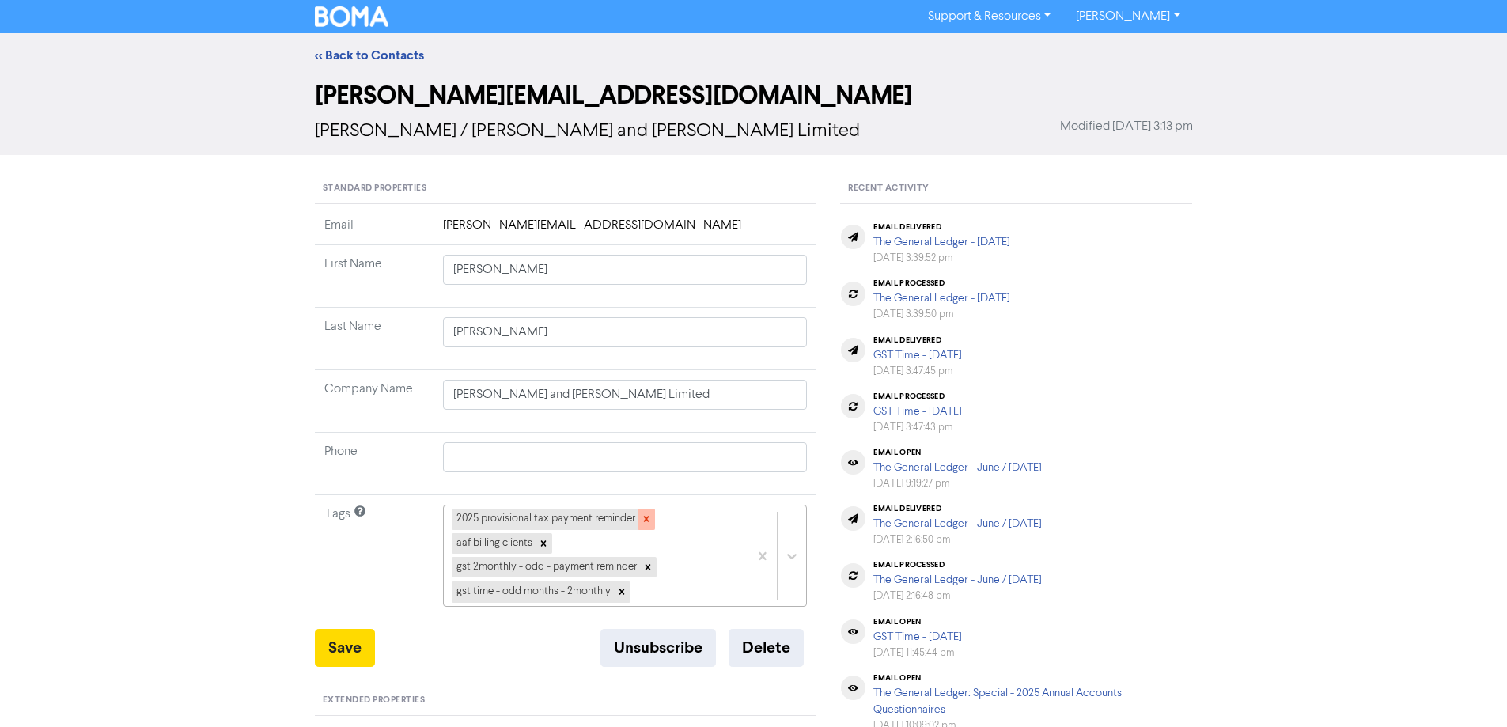
click at [650, 517] on icon at bounding box center [646, 518] width 11 height 11
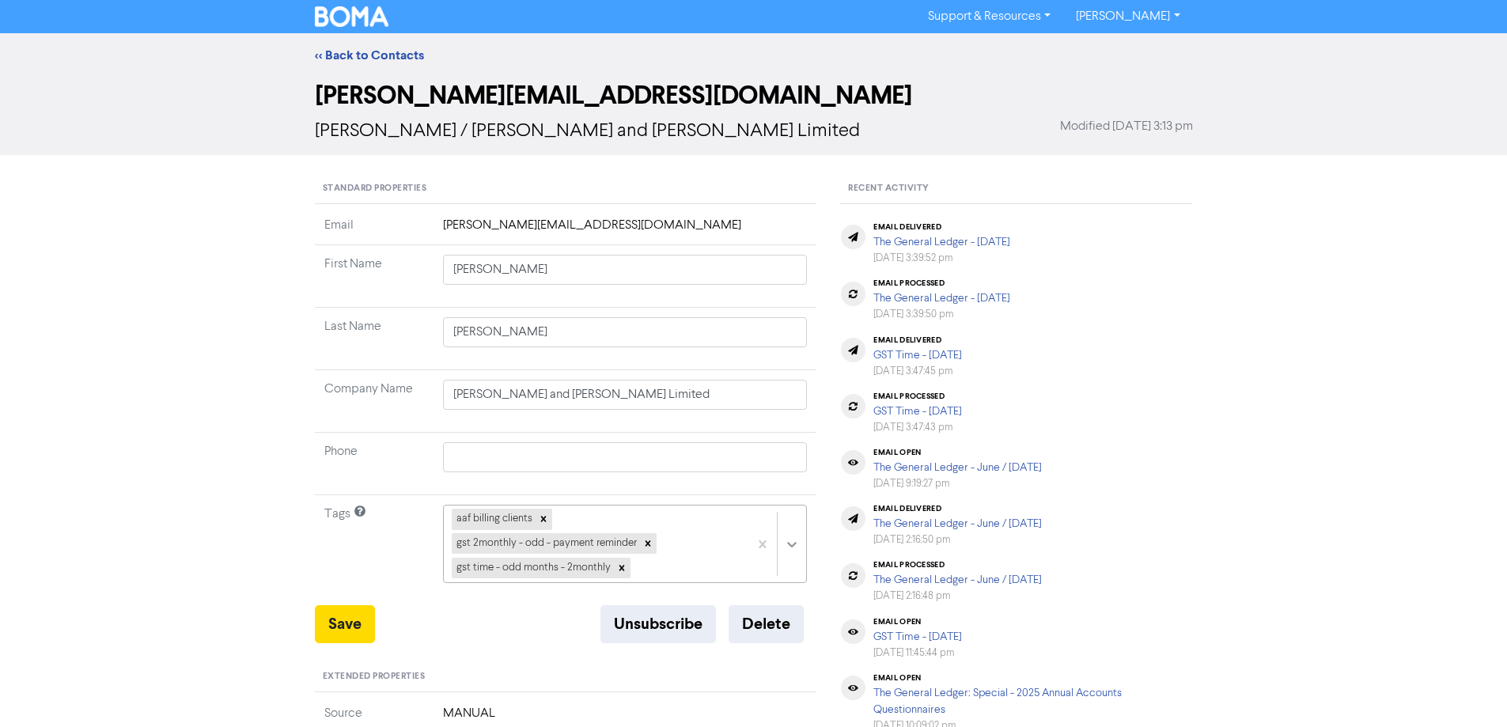
click at [788, 540] on div "aaf billing clients gst 2monthly - odd - payment reminder gst time - odd months…" at bounding box center [625, 544] width 365 height 78
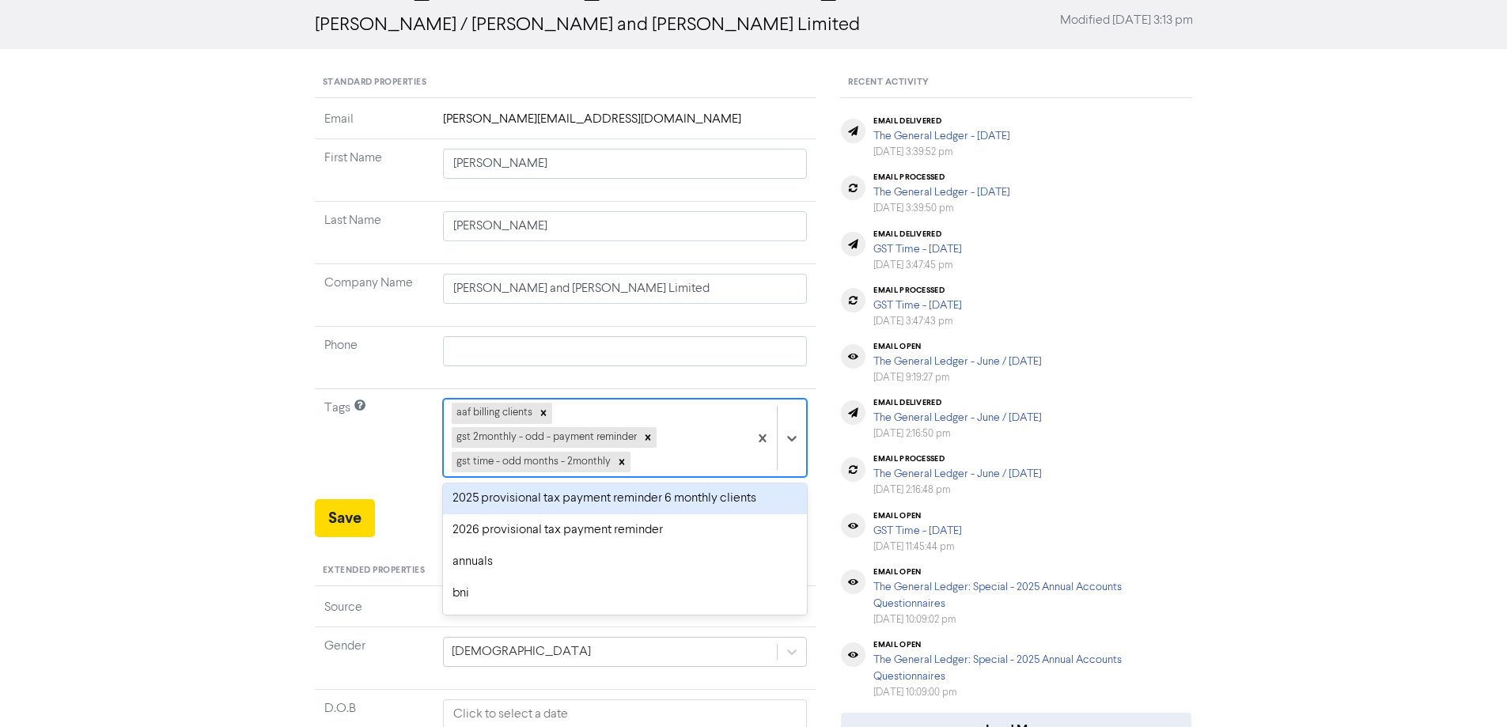
scroll to position [158, 0]
click at [480, 504] on div "2026 provisional tax payment reminder" at bounding box center [625, 502] width 365 height 32
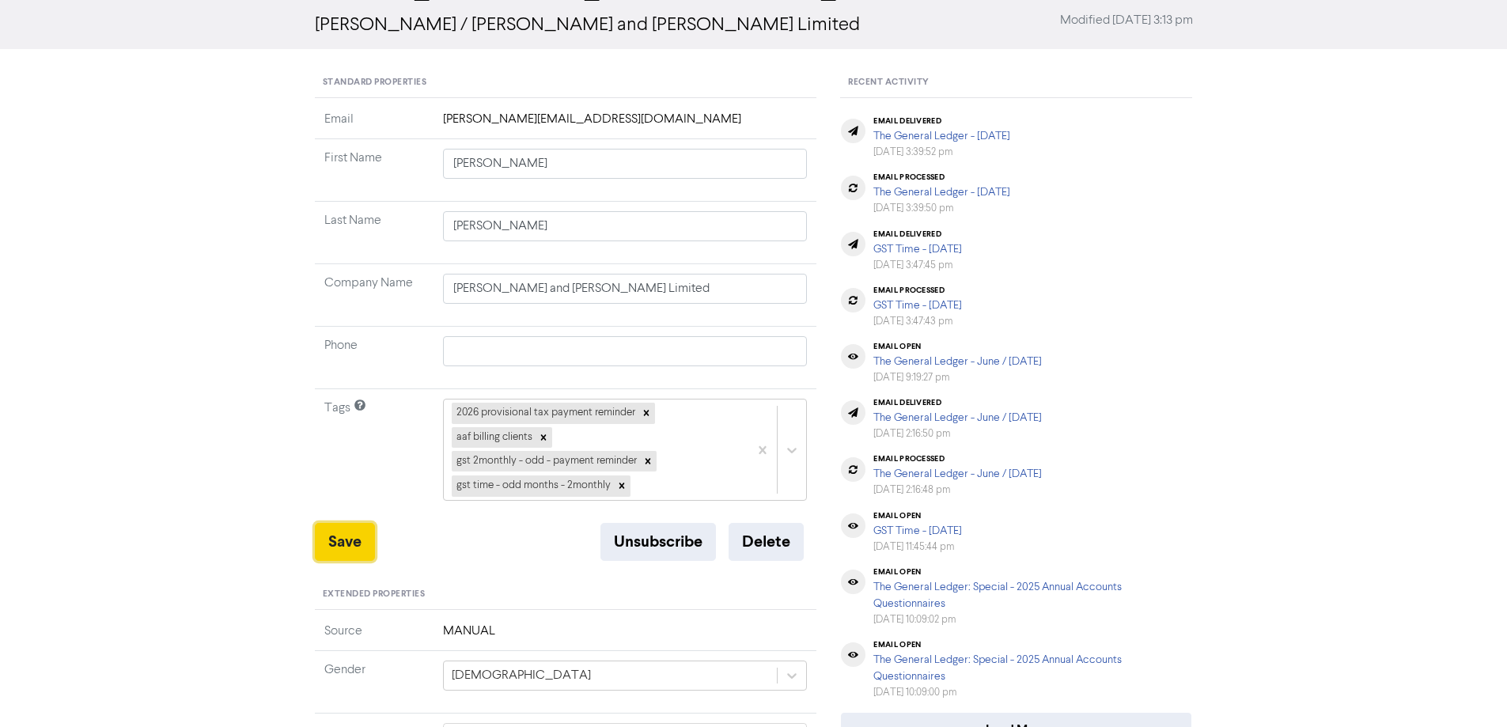
click at [354, 539] on button "Save" at bounding box center [345, 542] width 60 height 38
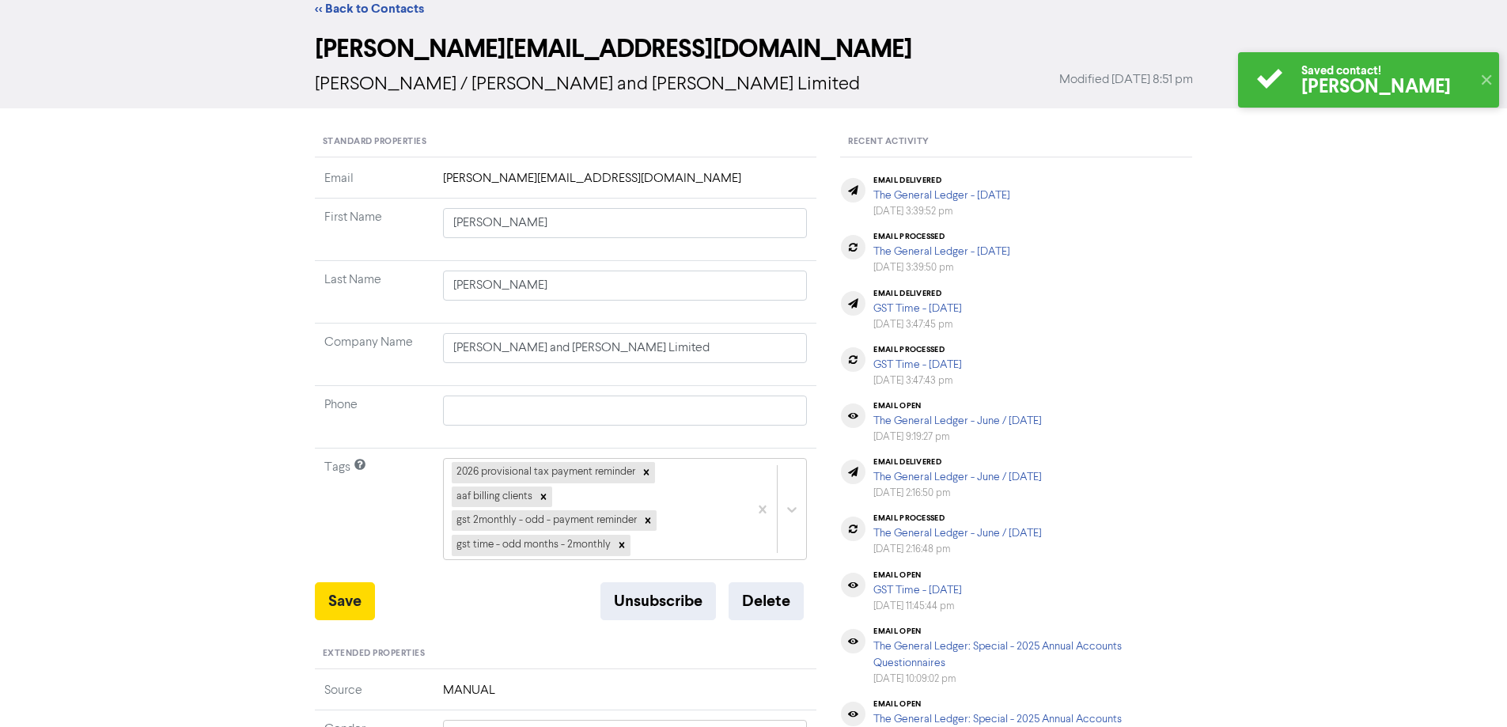
scroll to position [0, 0]
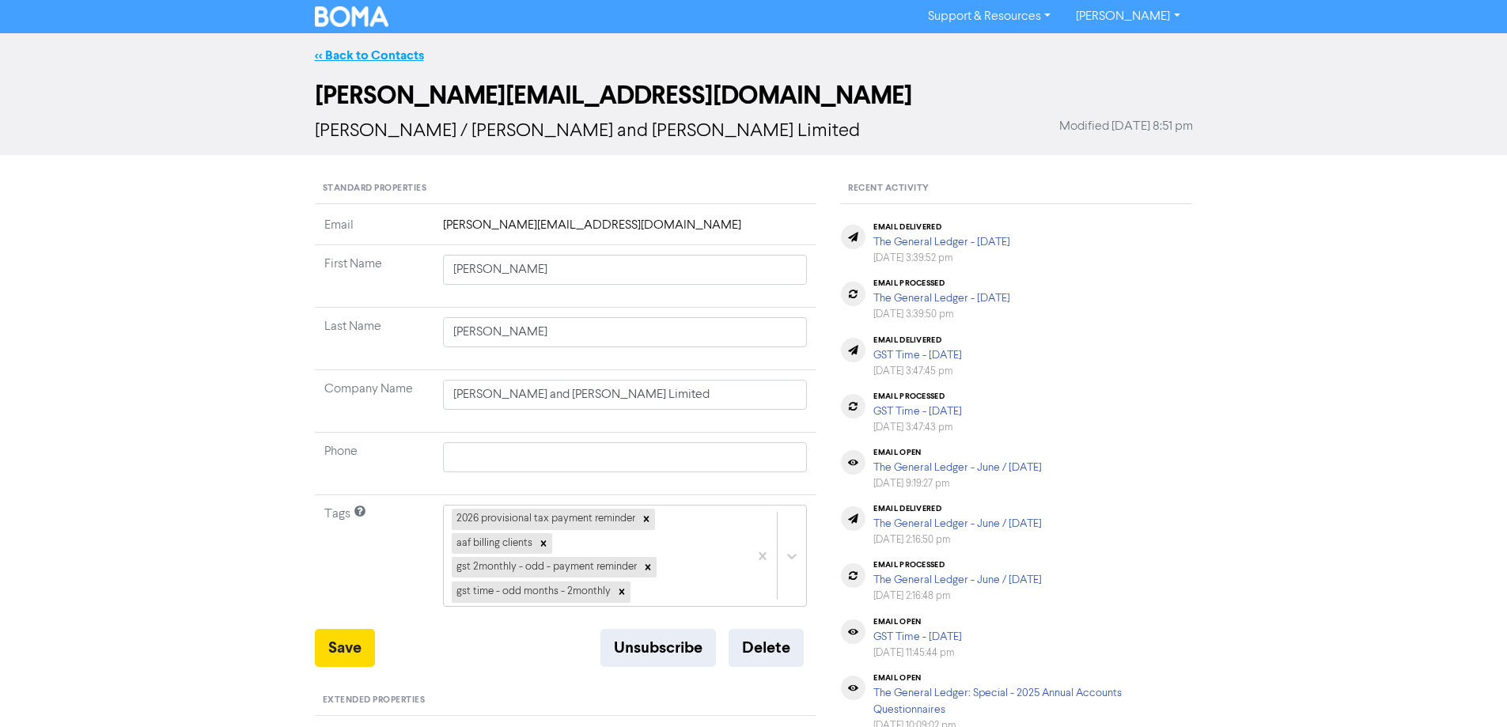
click at [367, 51] on link "<< Back to Contacts" at bounding box center [369, 55] width 109 height 16
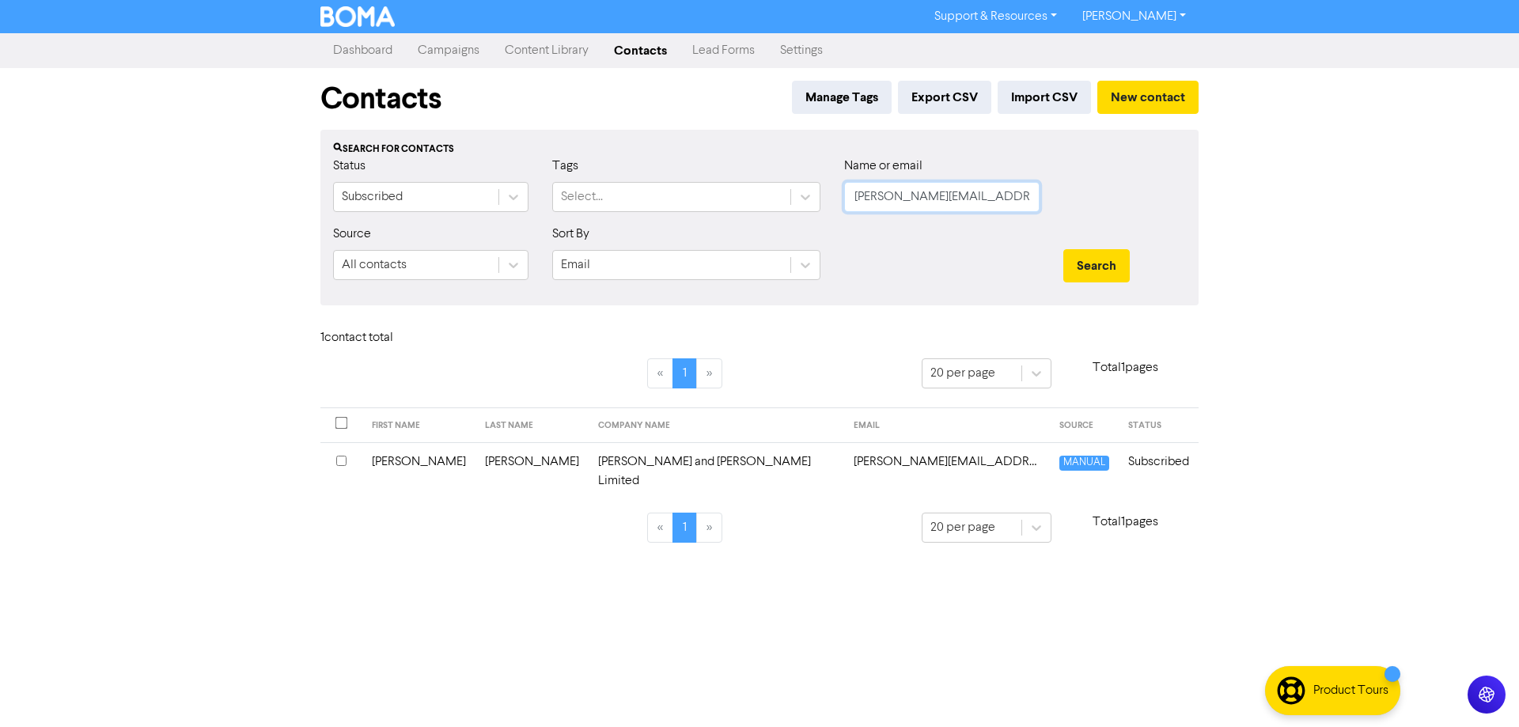
drag, startPoint x: 1019, startPoint y: 203, endPoint x: 1001, endPoint y: 265, distance: 65.1
click at [804, 207] on div "Status Subscribed Tags Select... Name or email [PERSON_NAME][EMAIL_ADDRESS][DOM…" at bounding box center [759, 191] width 876 height 68
paste input "[PERSON_NAME][EMAIL_ADDRESS][DOMAIN_NAME]"
click at [1090, 260] on button "Search" at bounding box center [1096, 265] width 66 height 33
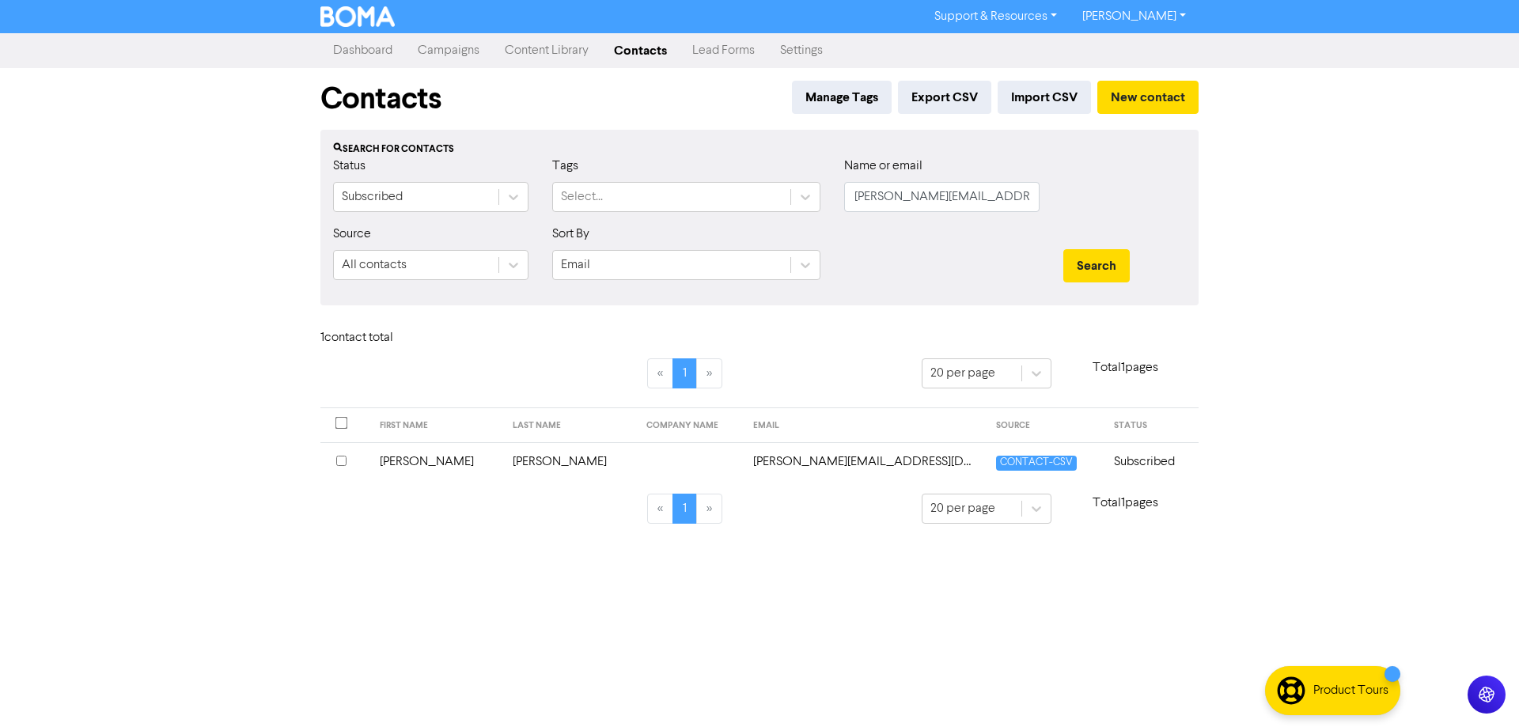
click at [829, 462] on td "[PERSON_NAME][EMAIL_ADDRESS][DOMAIN_NAME]" at bounding box center [865, 461] width 243 height 39
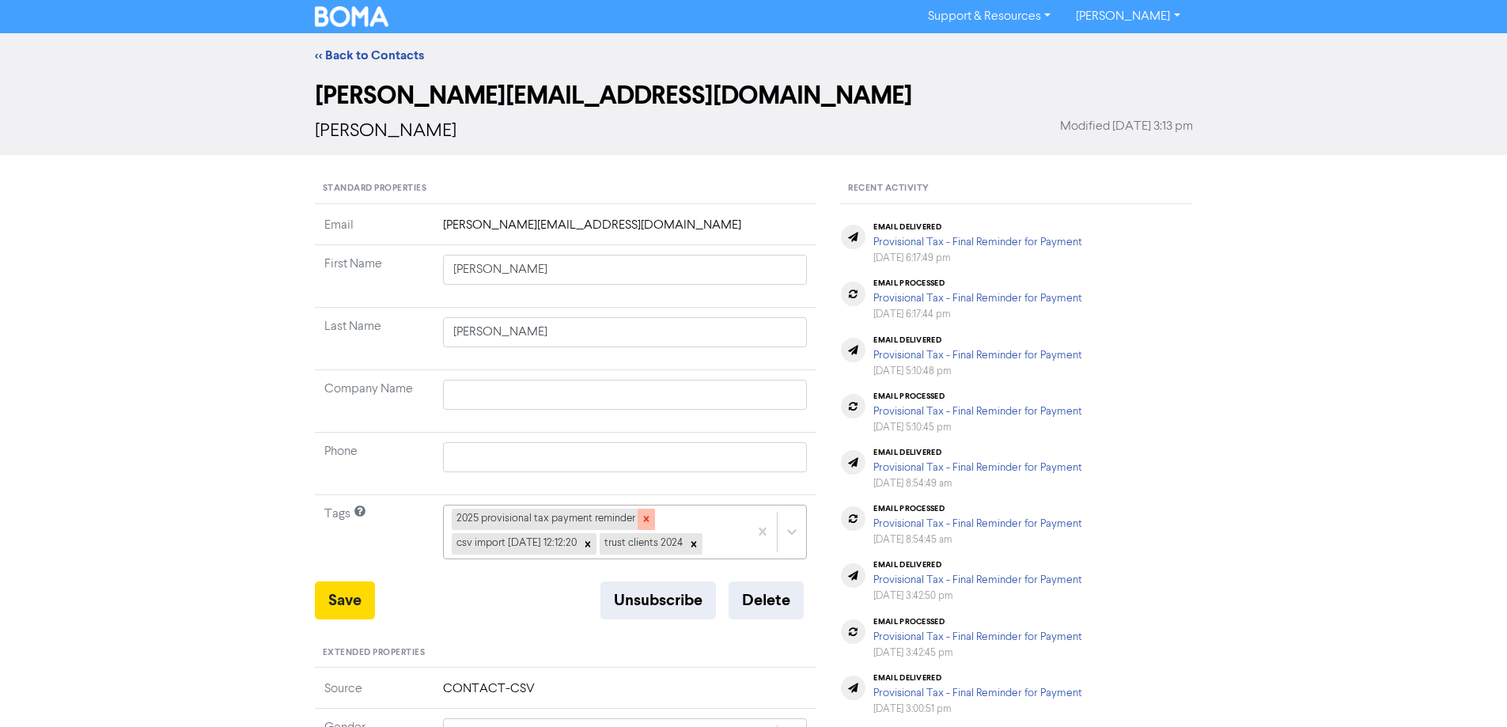
click at [645, 522] on icon at bounding box center [646, 518] width 11 height 11
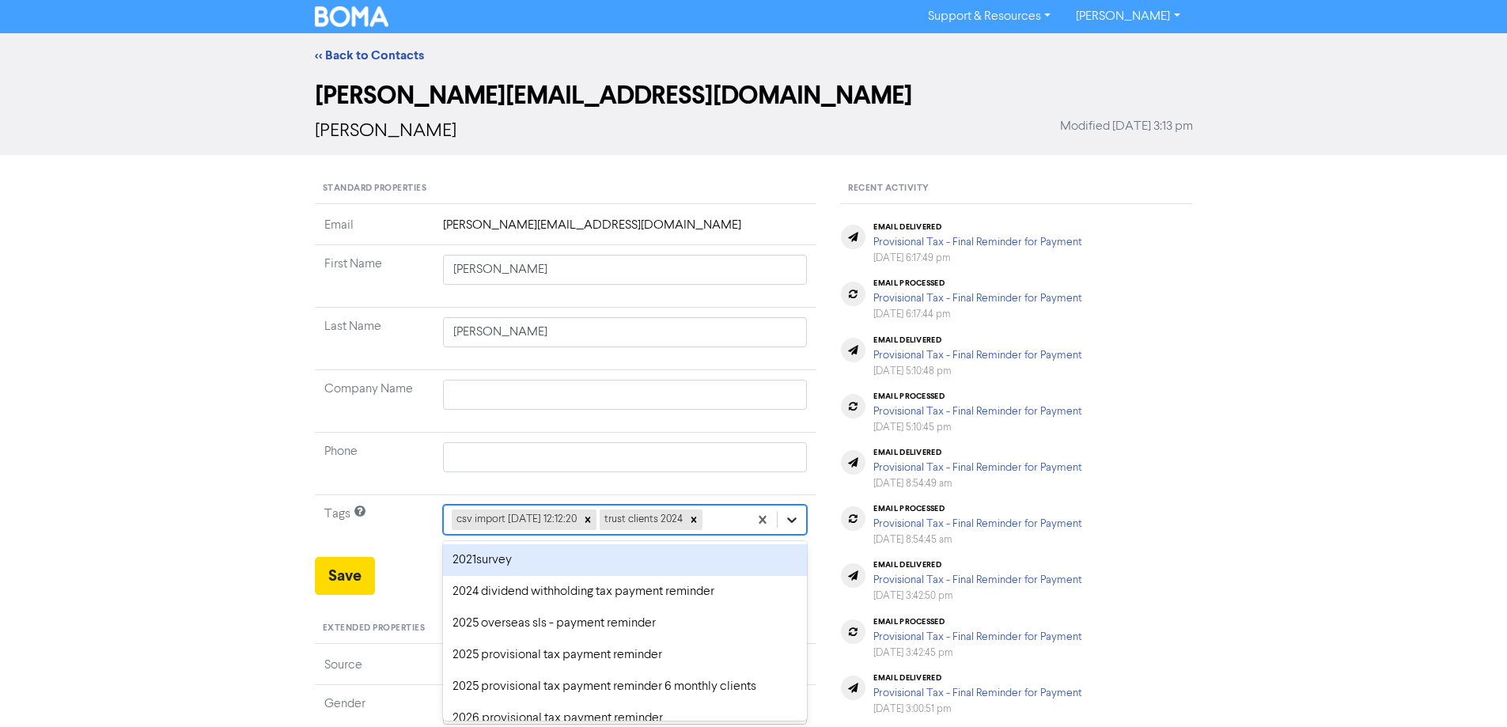
click at [792, 523] on div "option 2021survey focused, 1 of 43. 41 results available. Use Up and Down to ch…" at bounding box center [625, 520] width 365 height 30
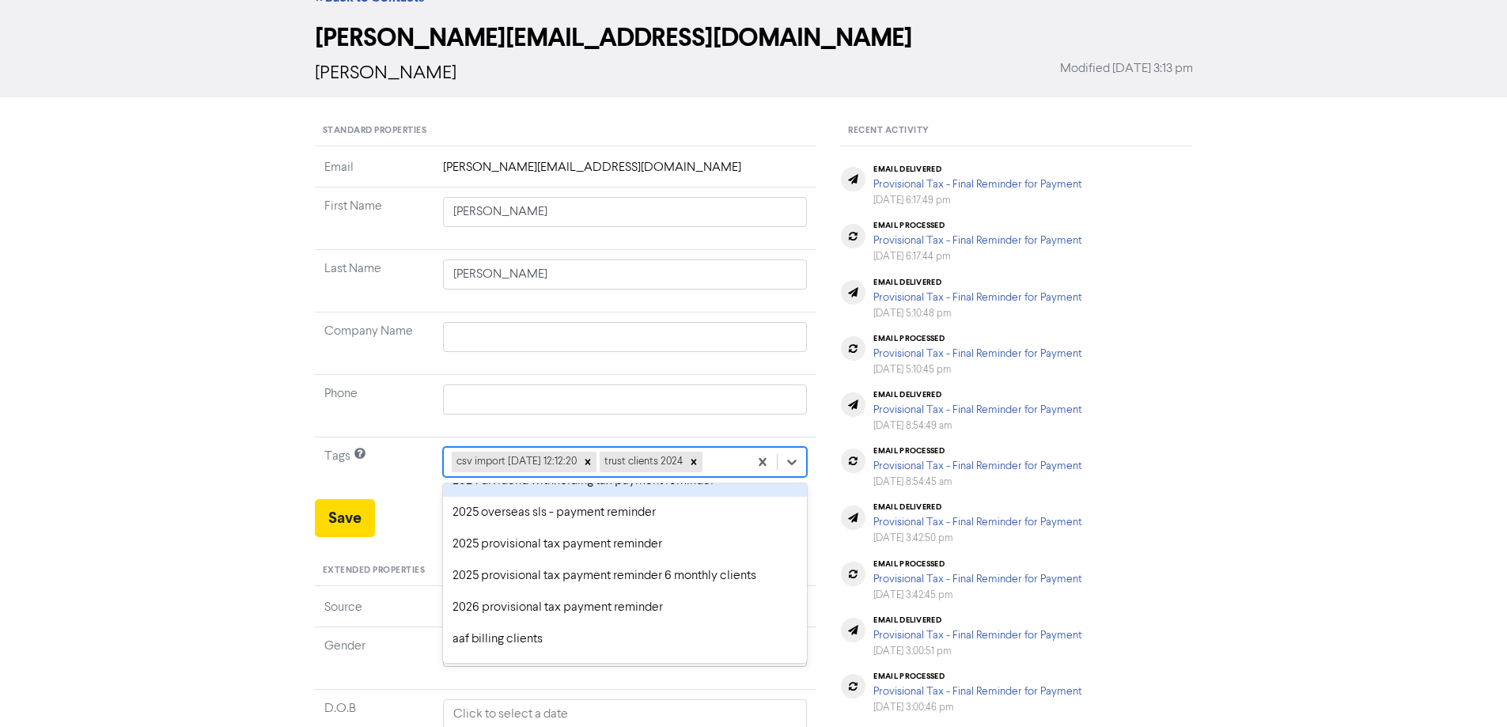
scroll to position [79, 0]
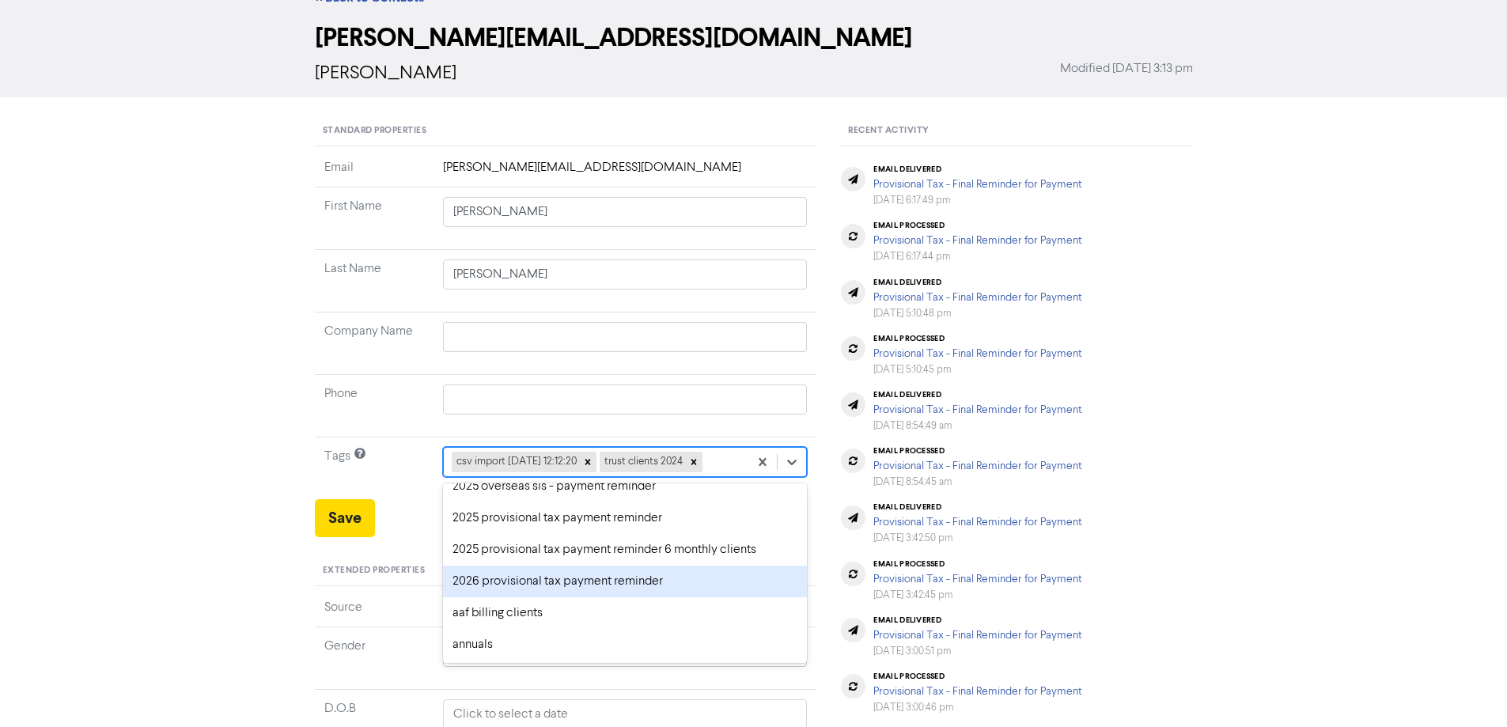
click at [483, 584] on div "2026 provisional tax payment reminder" at bounding box center [625, 582] width 365 height 32
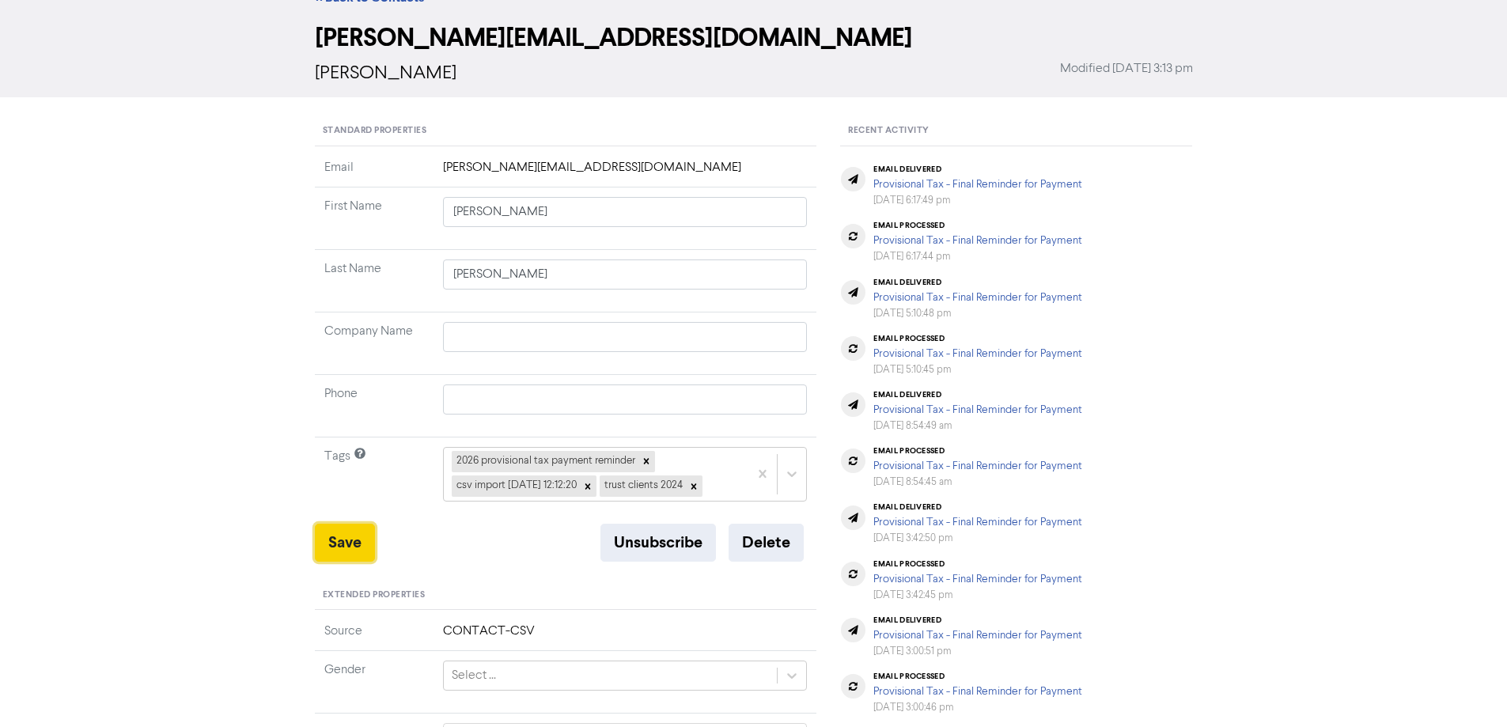
click at [349, 548] on button "Save" at bounding box center [345, 543] width 60 height 38
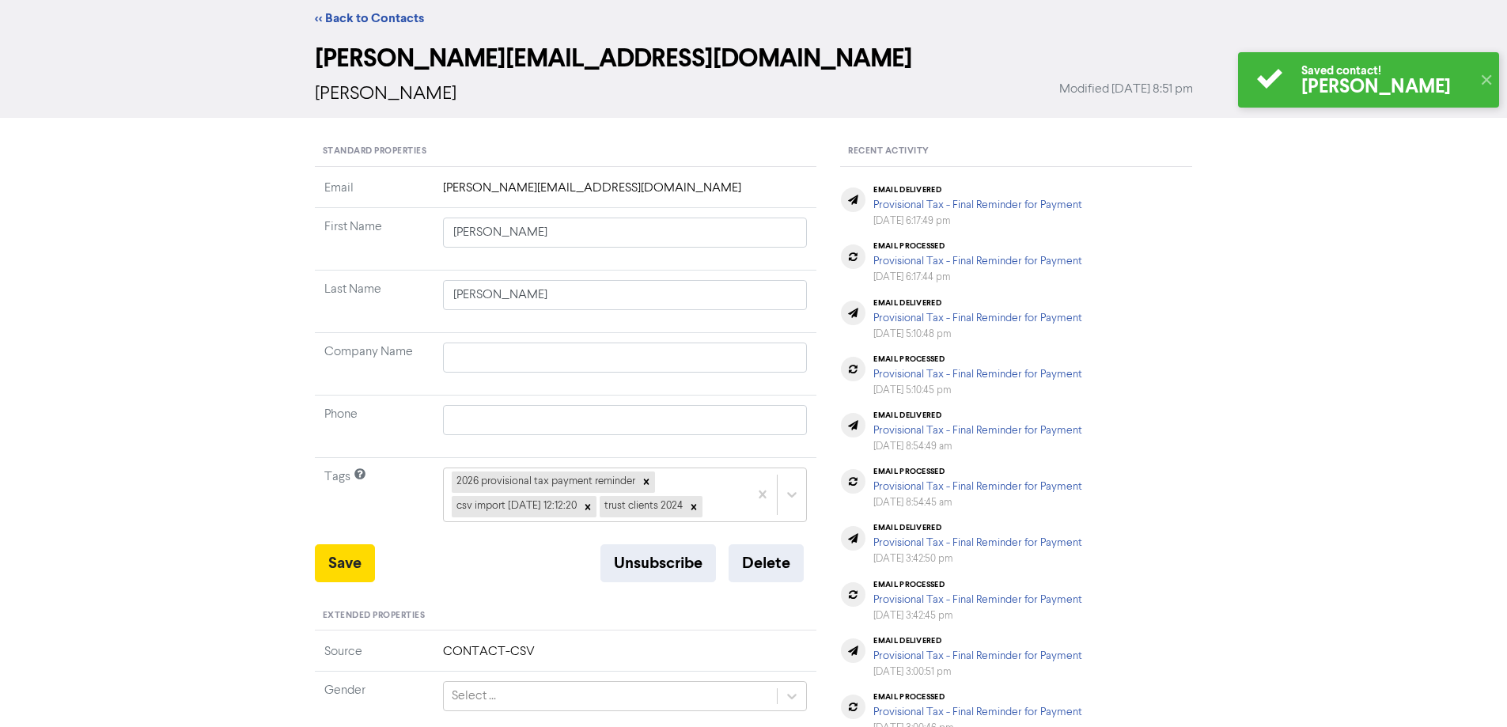
scroll to position [0, 0]
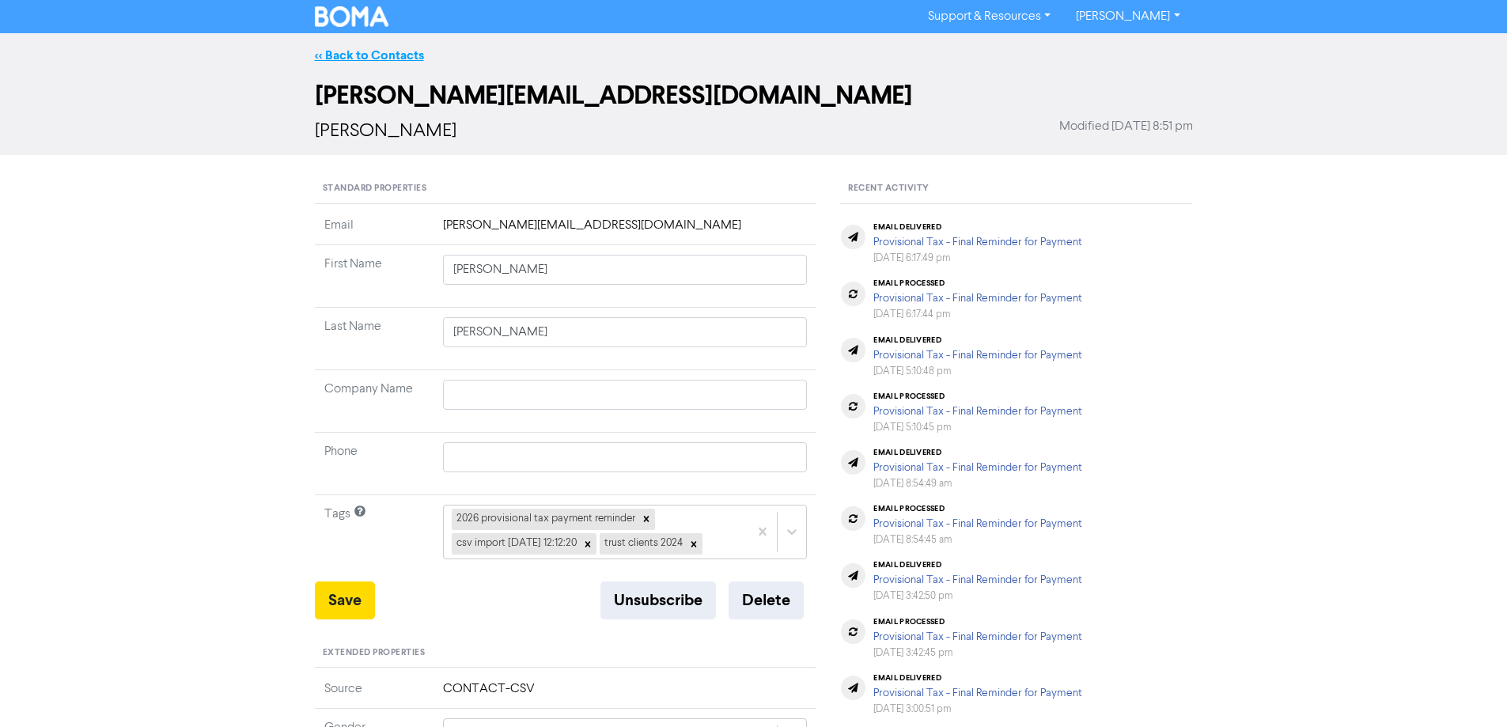
click at [333, 54] on link "<< Back to Contacts" at bounding box center [369, 55] width 109 height 16
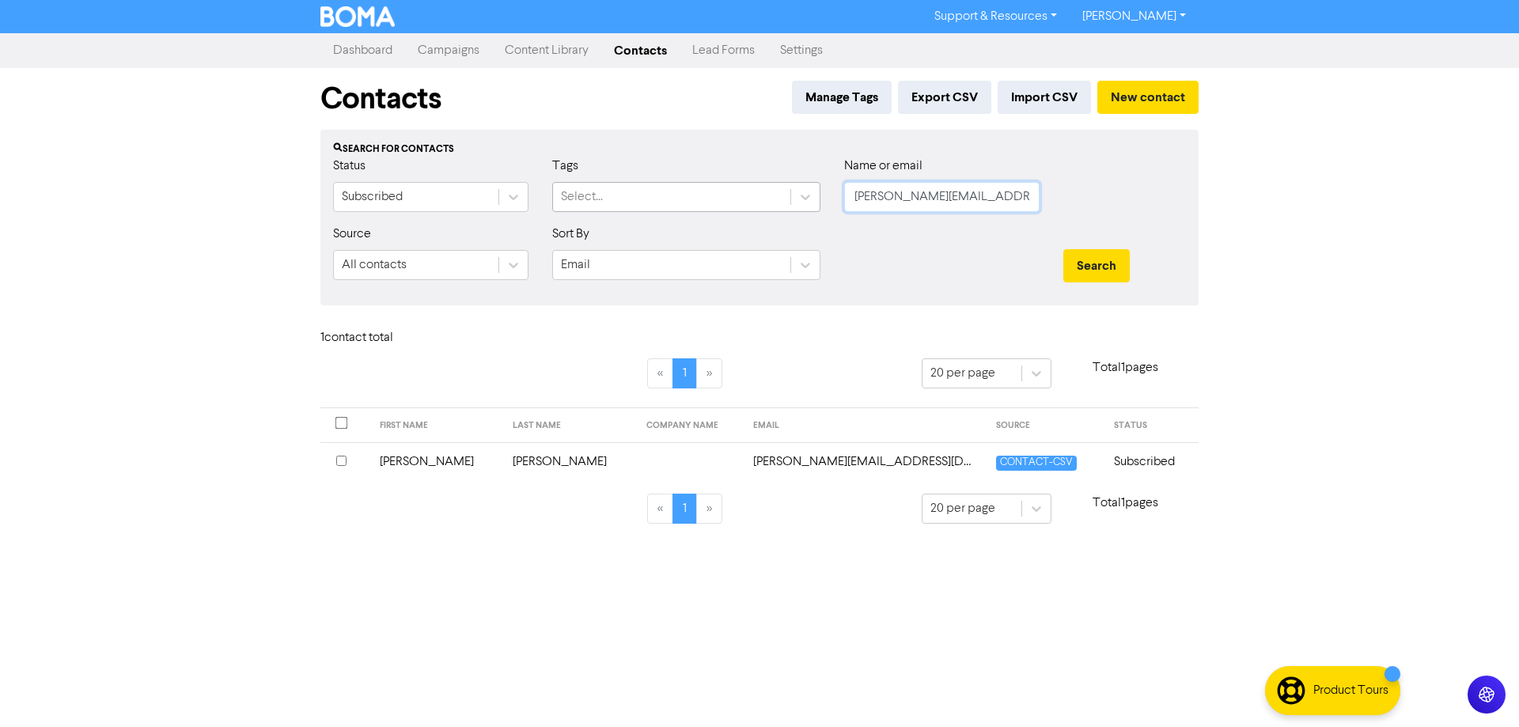
drag, startPoint x: 1013, startPoint y: 192, endPoint x: 706, endPoint y: 182, distance: 307.1
click at [706, 182] on div "Status Subscribed Tags Select... Name or email [PERSON_NAME][EMAIL_ADDRESS][DOM…" at bounding box center [759, 191] width 876 height 68
paste input "[EMAIL_ADDRESS][DOMAIN_NAME]"
click at [1092, 271] on button "Search" at bounding box center [1096, 265] width 66 height 33
click at [763, 467] on td "[EMAIL_ADDRESS][DOMAIN_NAME]" at bounding box center [889, 461] width 253 height 39
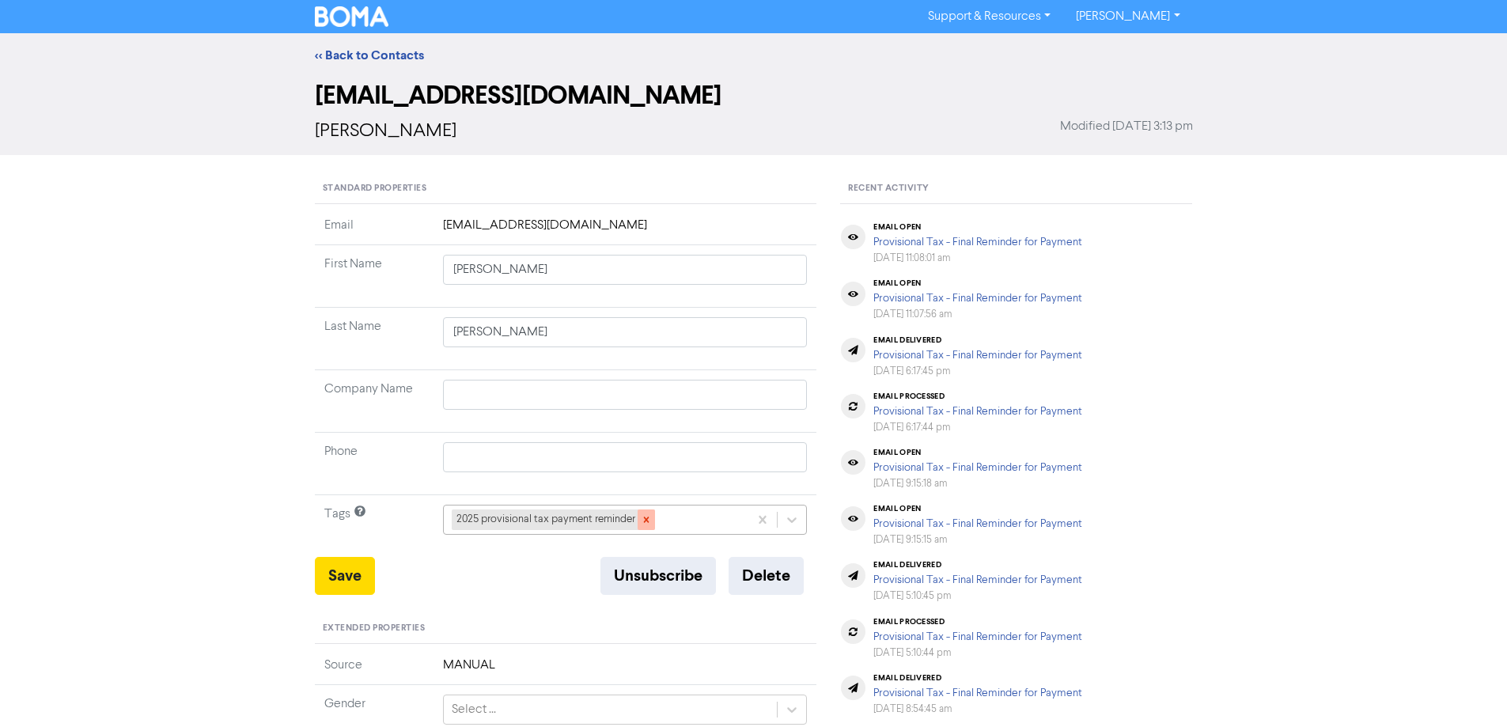
click at [642, 523] on icon at bounding box center [646, 519] width 11 height 11
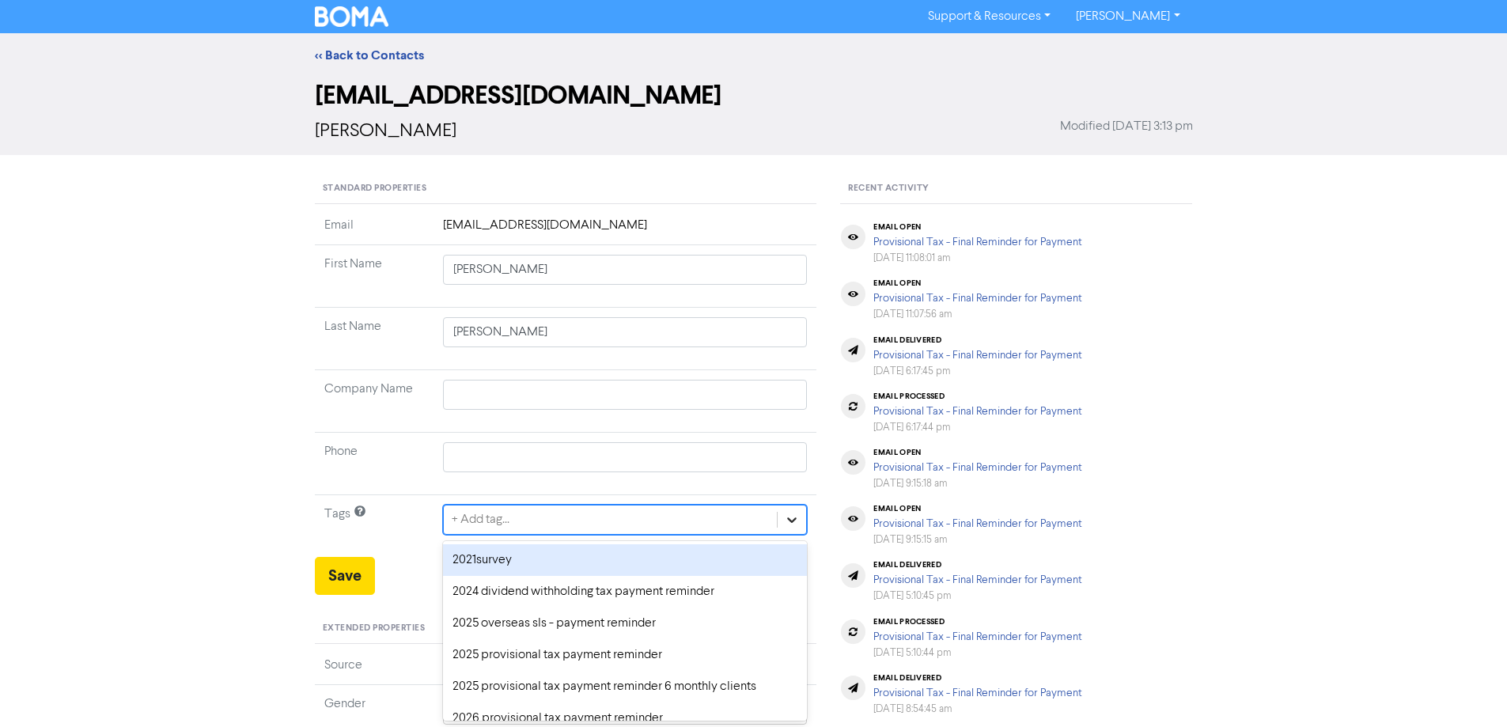
click at [787, 513] on div "option 2021survey focused, 1 of 43. 43 results available. Use Up and Down to ch…" at bounding box center [625, 520] width 365 height 30
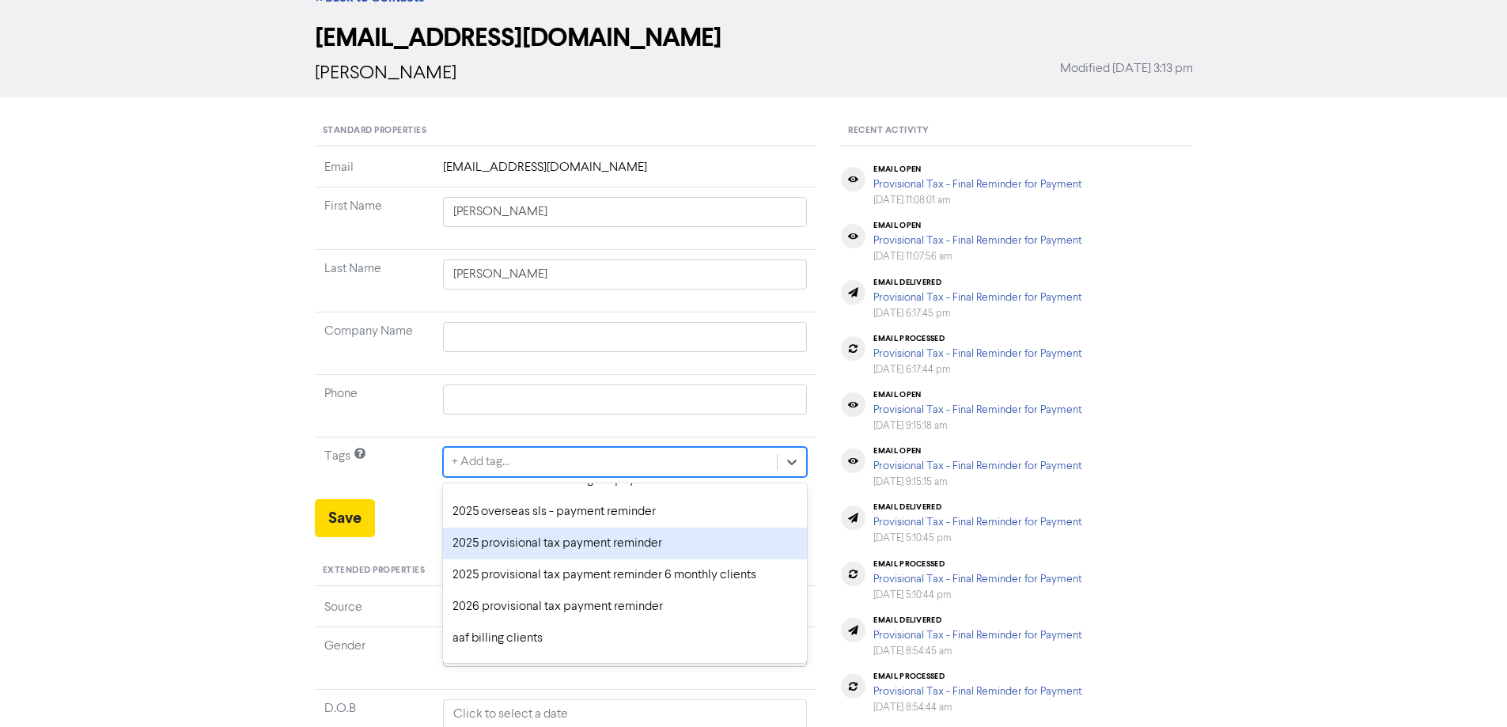
scroll to position [79, 0]
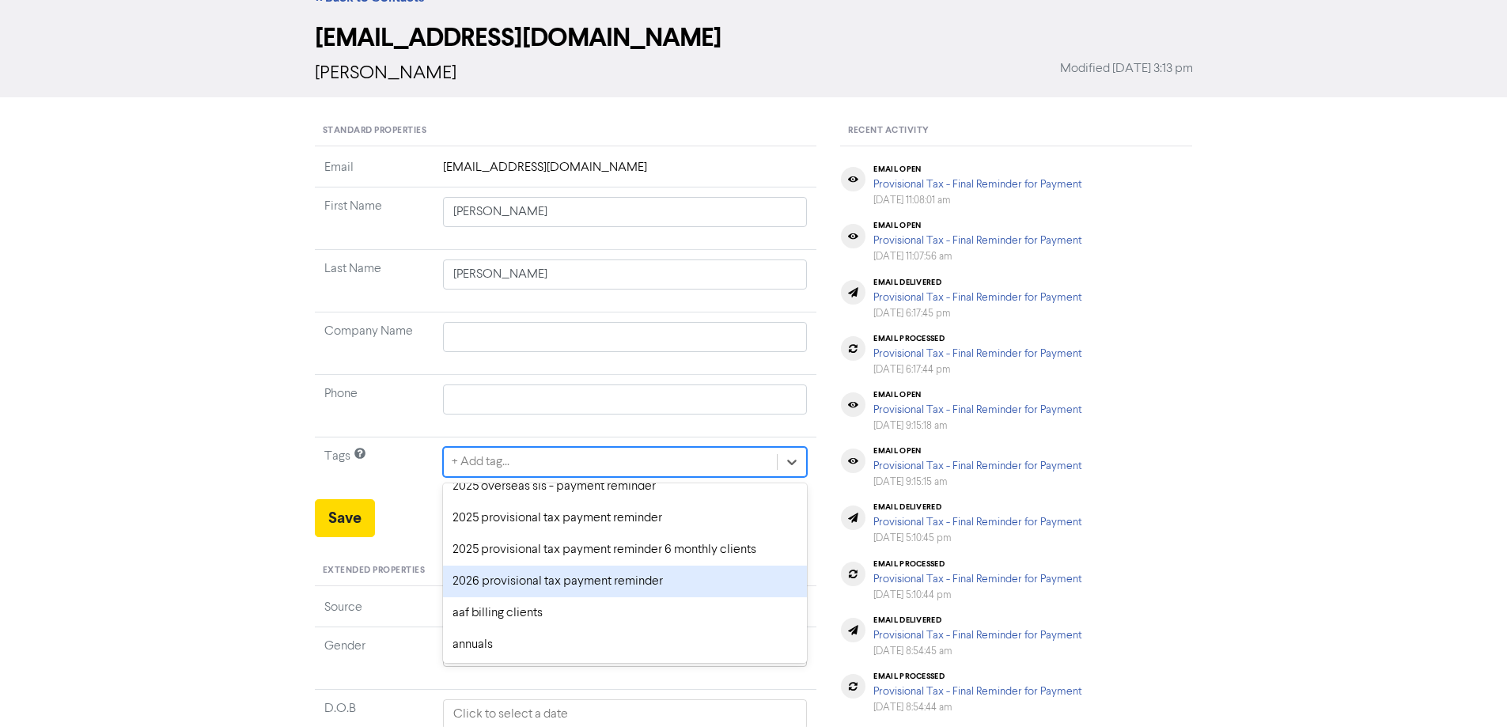
click at [532, 581] on div "2026 provisional tax payment reminder" at bounding box center [625, 582] width 365 height 32
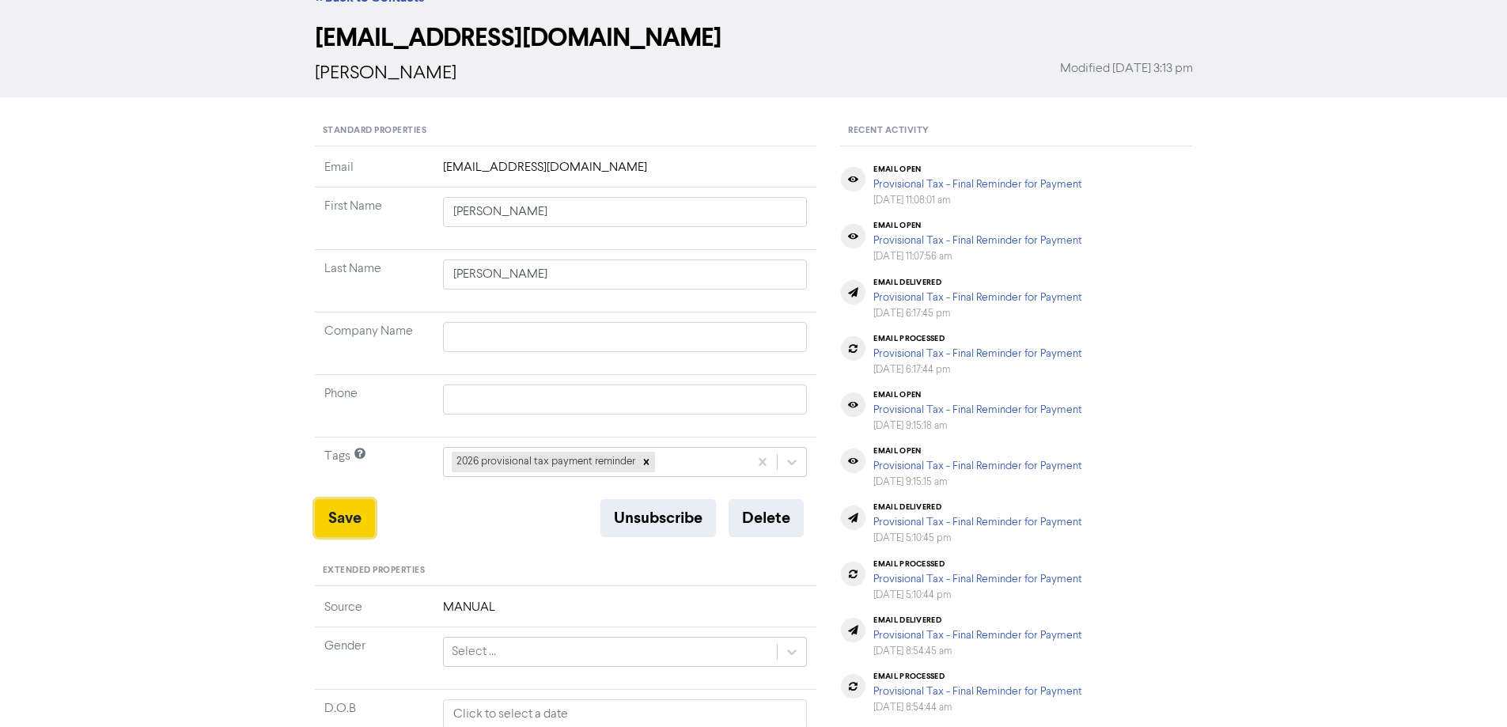
click at [344, 522] on button "Save" at bounding box center [345, 518] width 60 height 38
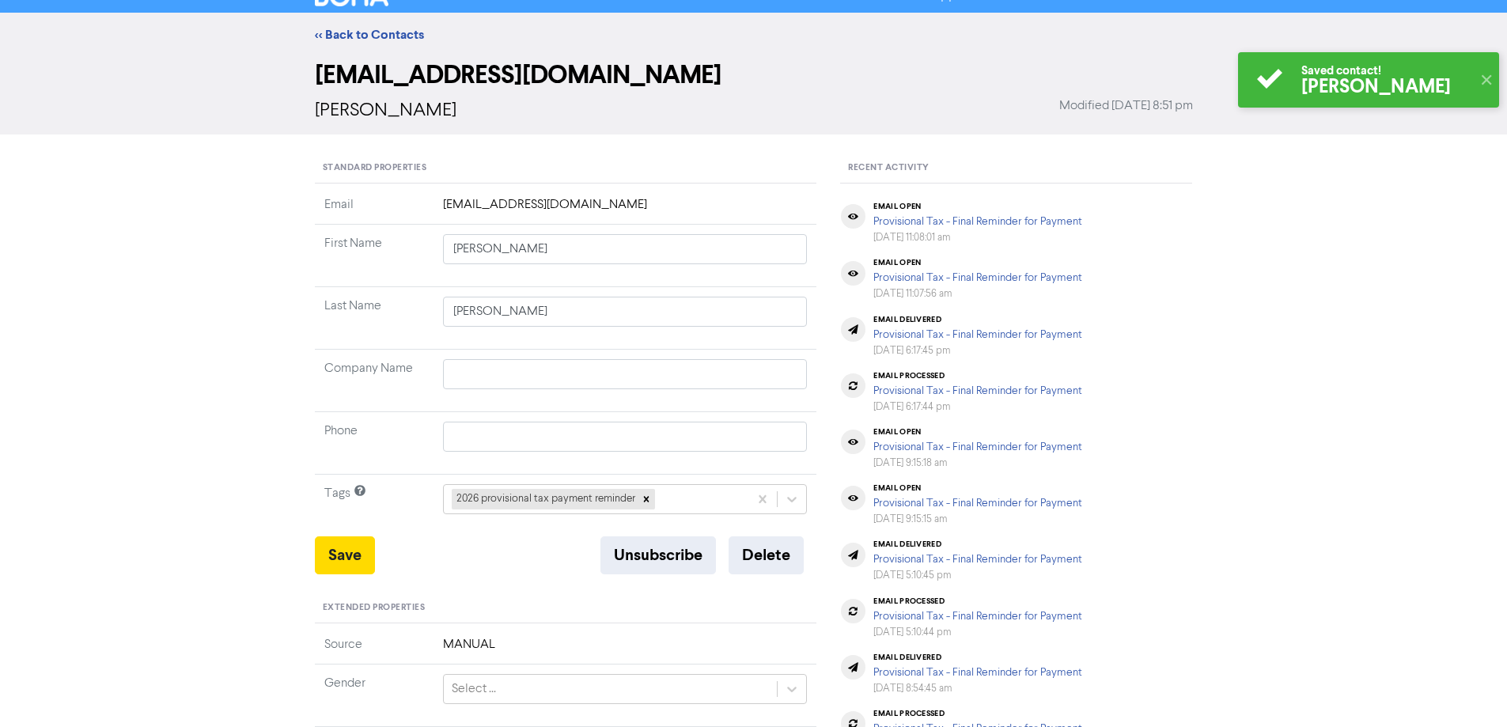
scroll to position [0, 0]
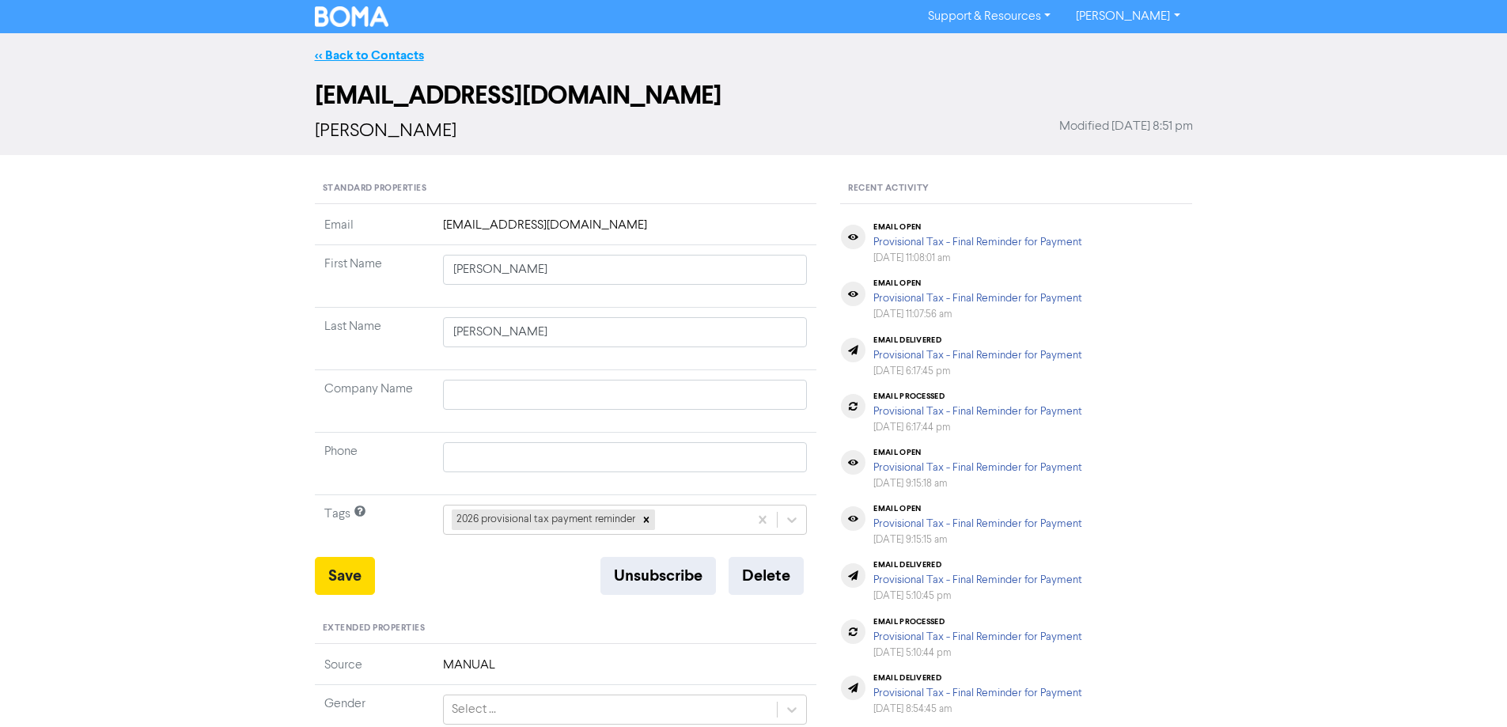
click at [361, 52] on link "<< Back to Contacts" at bounding box center [369, 55] width 109 height 16
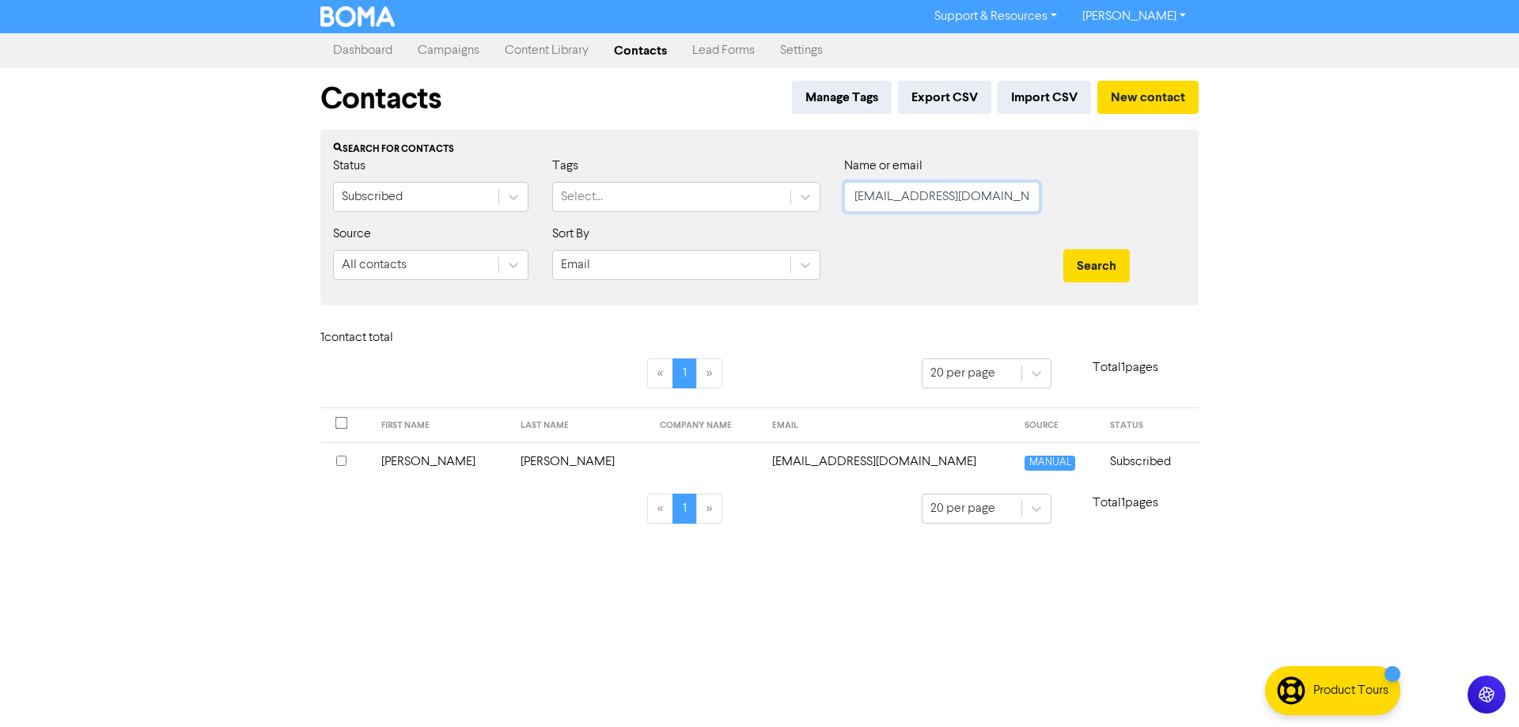
drag, startPoint x: 1020, startPoint y: 197, endPoint x: 838, endPoint y: 197, distance: 181.1
click at [838, 197] on div "Name or email [EMAIL_ADDRESS][DOMAIN_NAME]" at bounding box center [941, 191] width 219 height 68
paste input "[PERSON_NAME]@ccphysio"
click at [1092, 270] on button "Search" at bounding box center [1096, 265] width 66 height 33
click at [802, 464] on td "[PERSON_NAME][EMAIL_ADDRESS][DOMAIN_NAME]" at bounding box center [889, 461] width 253 height 39
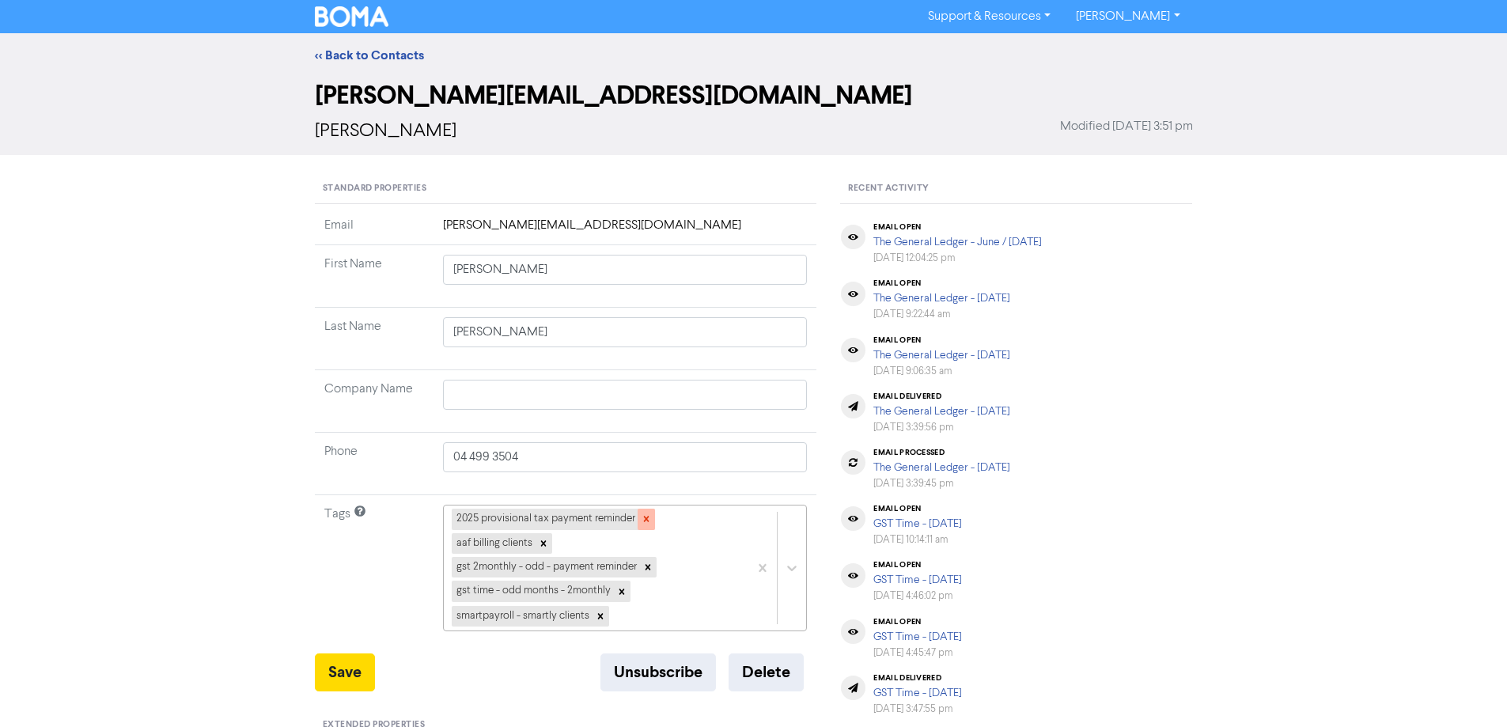
click at [645, 521] on icon at bounding box center [646, 518] width 11 height 11
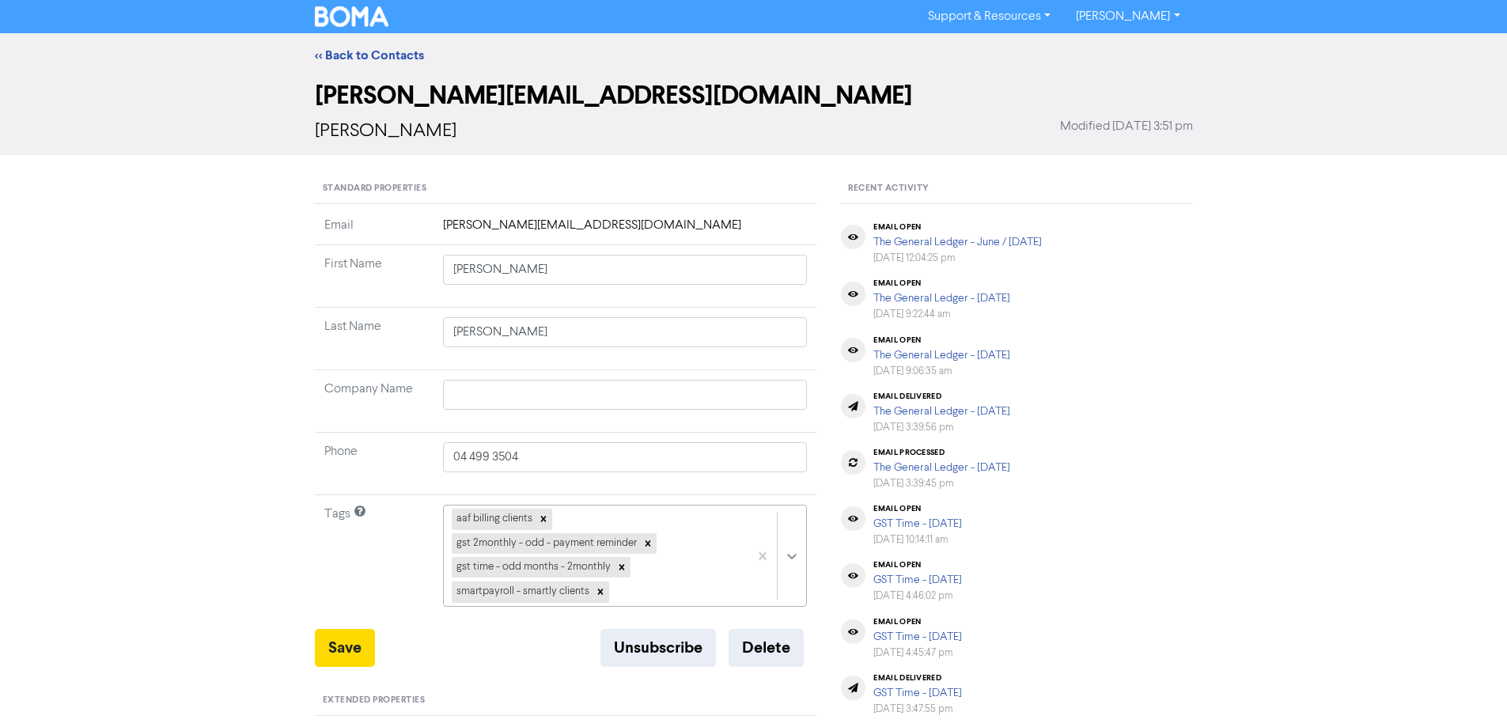
click at [785, 554] on div "aaf billing clients gst 2monthly - odd - payment reminder gst time - odd months…" at bounding box center [625, 556] width 365 height 102
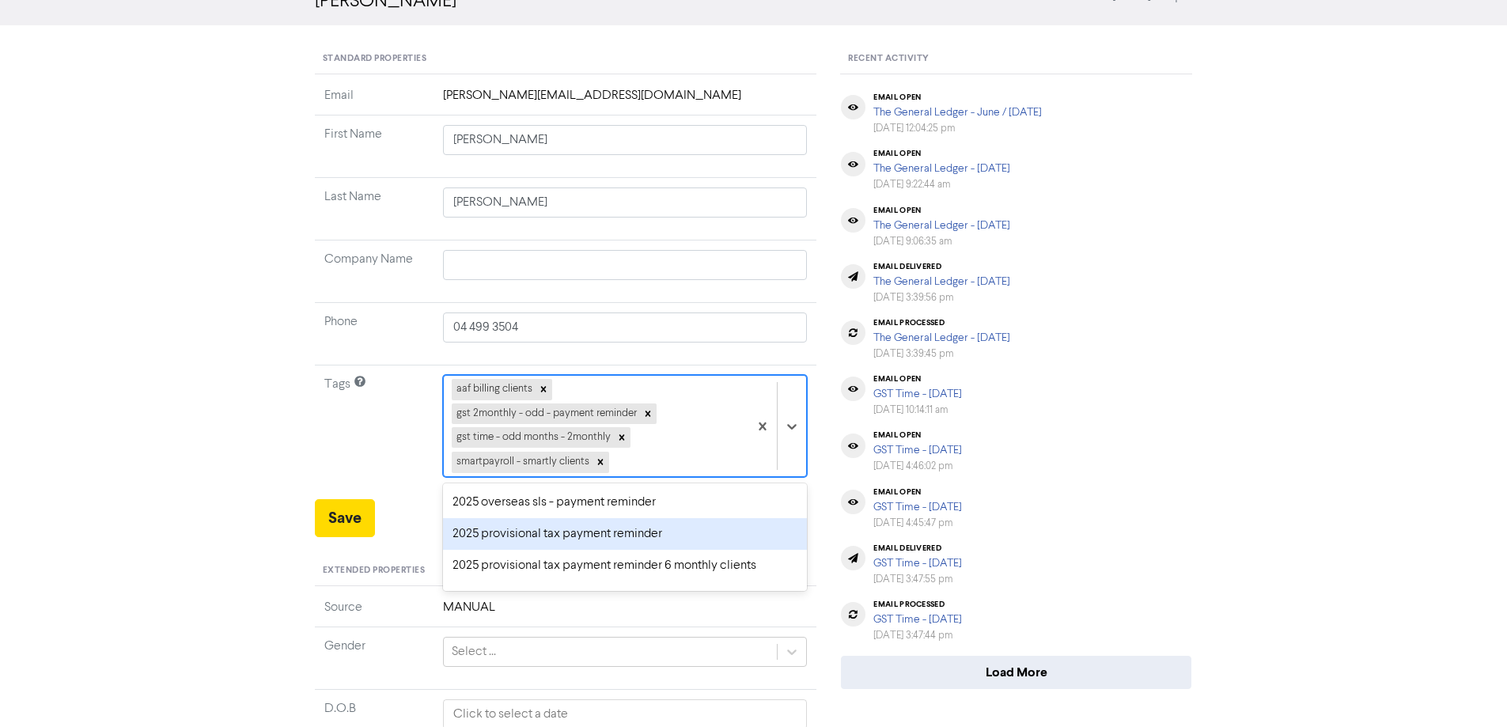
scroll to position [79, 0]
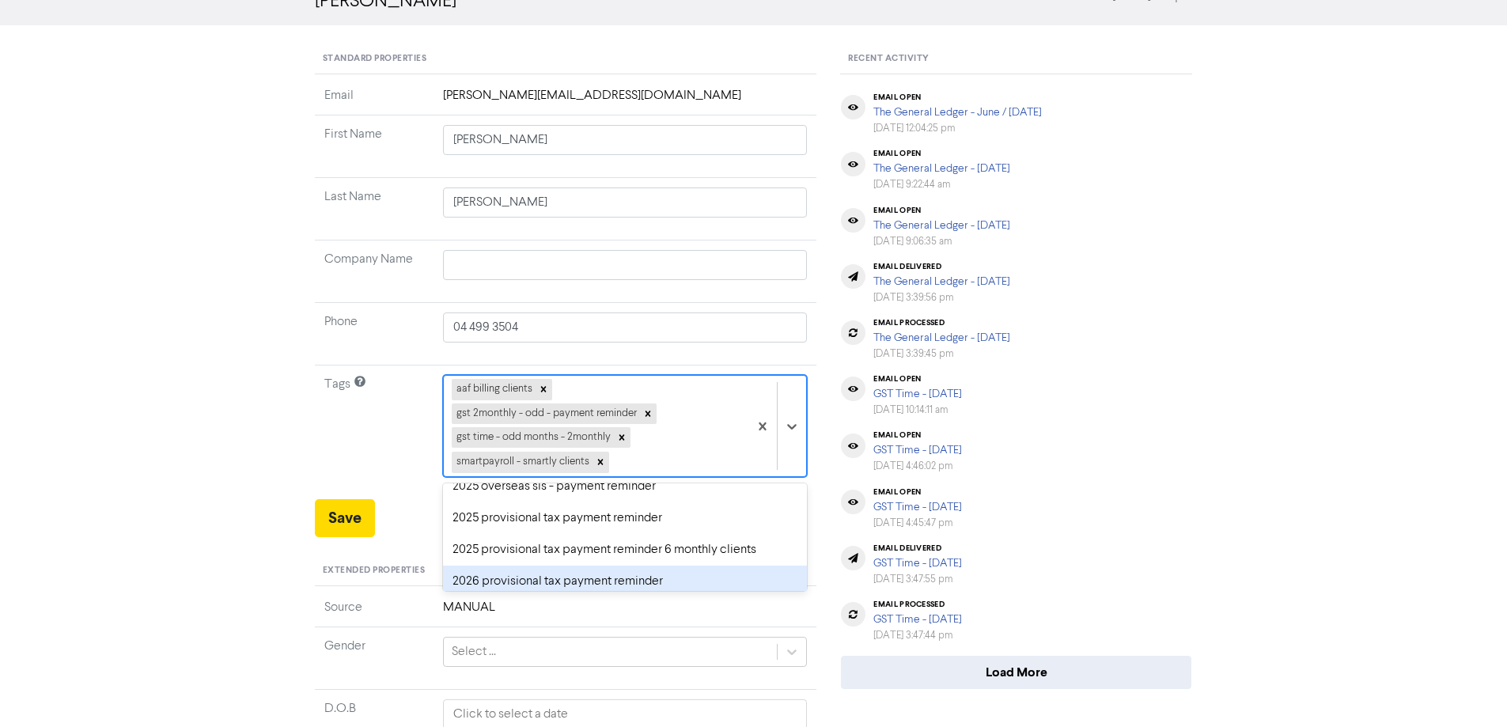
click at [470, 577] on div "2026 provisional tax payment reminder" at bounding box center [625, 582] width 365 height 32
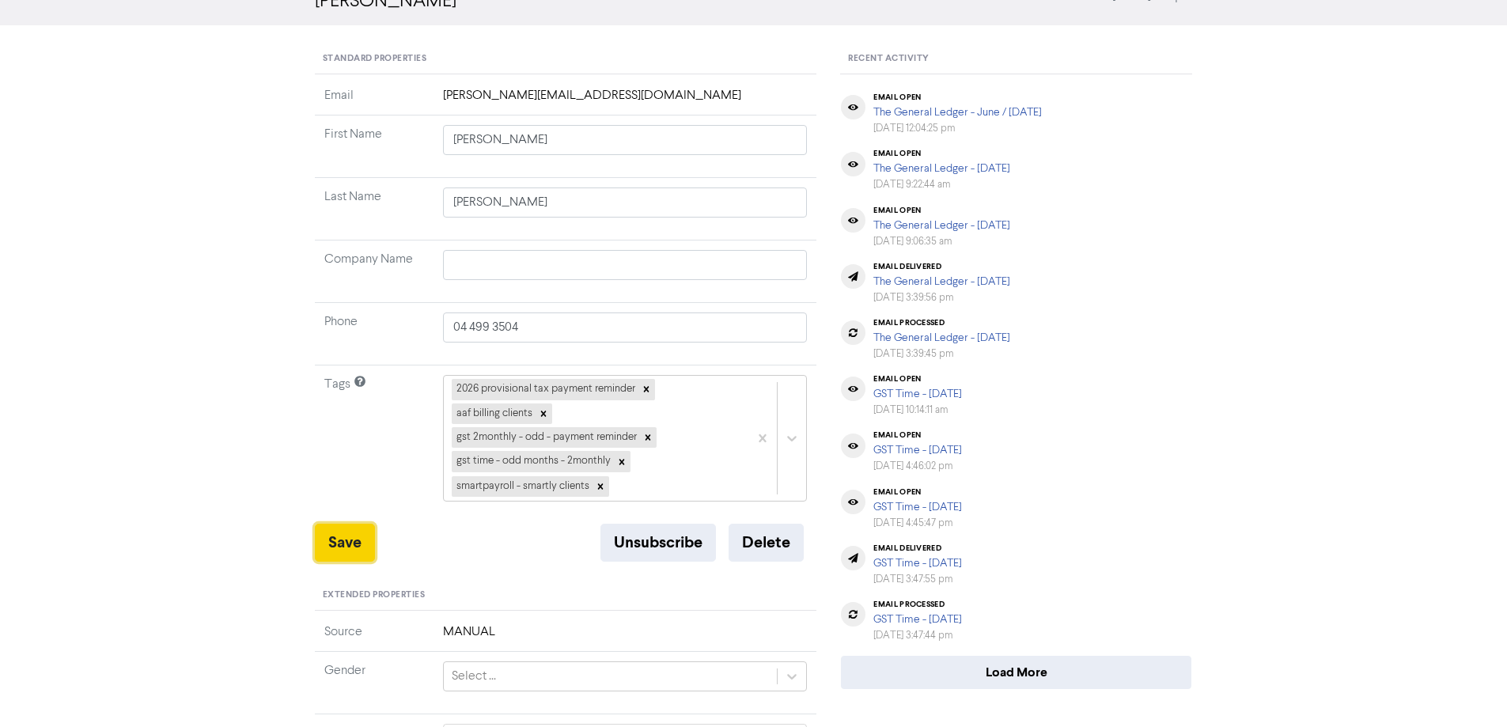
click at [357, 535] on button "Save" at bounding box center [345, 543] width 60 height 38
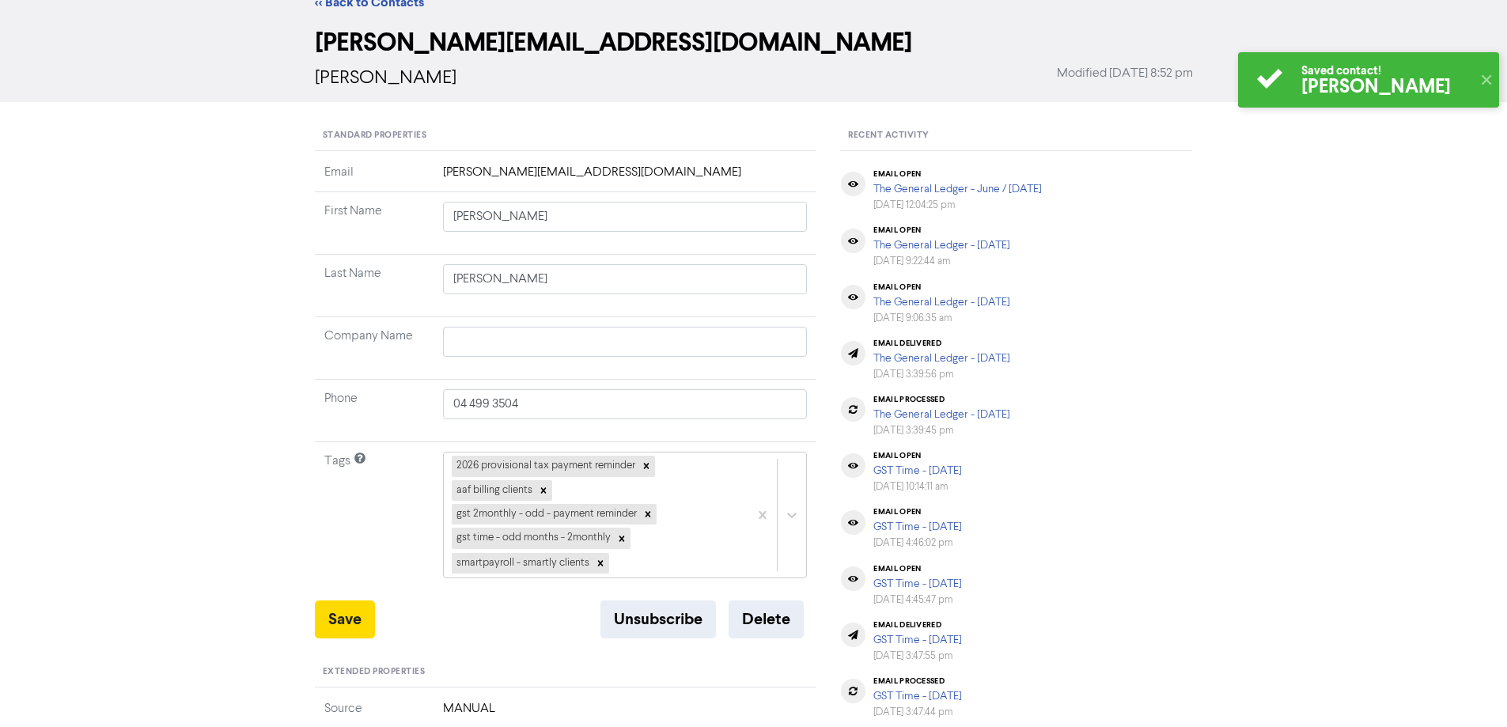
scroll to position [0, 0]
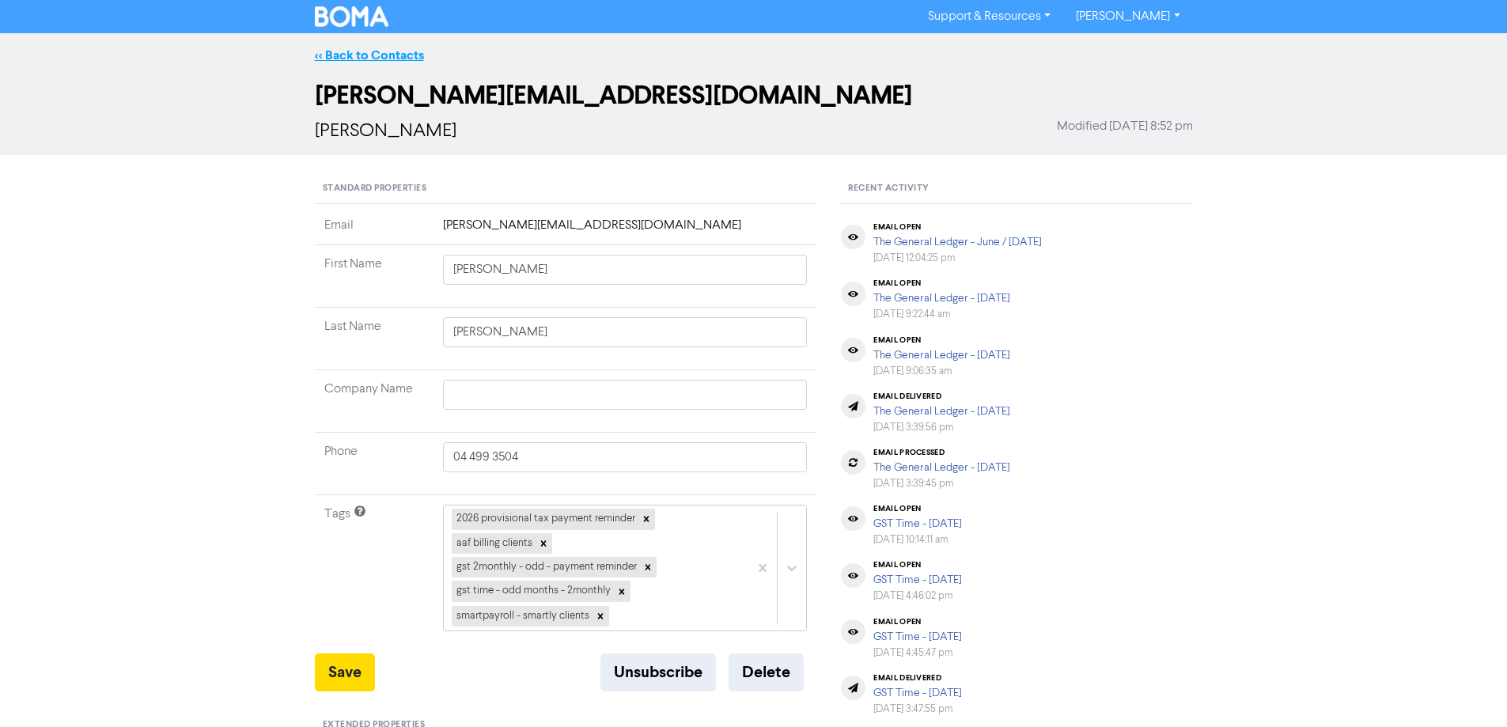
click at [384, 54] on link "<< Back to Contacts" at bounding box center [369, 55] width 109 height 16
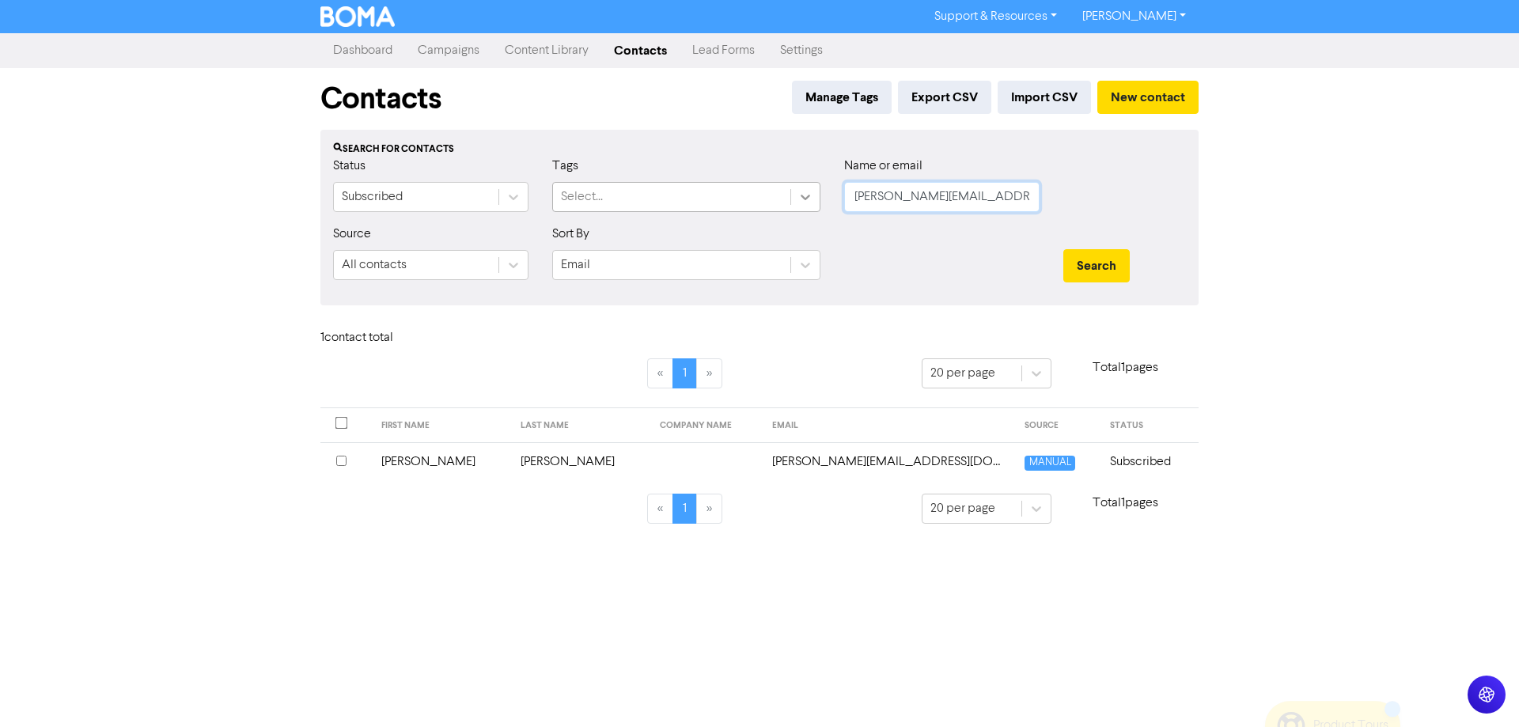
drag, startPoint x: 914, startPoint y: 205, endPoint x: 804, endPoint y: 205, distance: 110.0
click at [804, 205] on div "Status Subscribed Tags Select... Name or email [PERSON_NAME][EMAIL_ADDRESS][DOM…" at bounding box center [759, 191] width 876 height 68
paste input "[EMAIL_ADDRESS][PERSON_NAME][DOMAIN_NAME]"
drag, startPoint x: 1085, startPoint y: 264, endPoint x: 926, endPoint y: 411, distance: 216.1
click at [1085, 266] on button "Search" at bounding box center [1096, 265] width 66 height 33
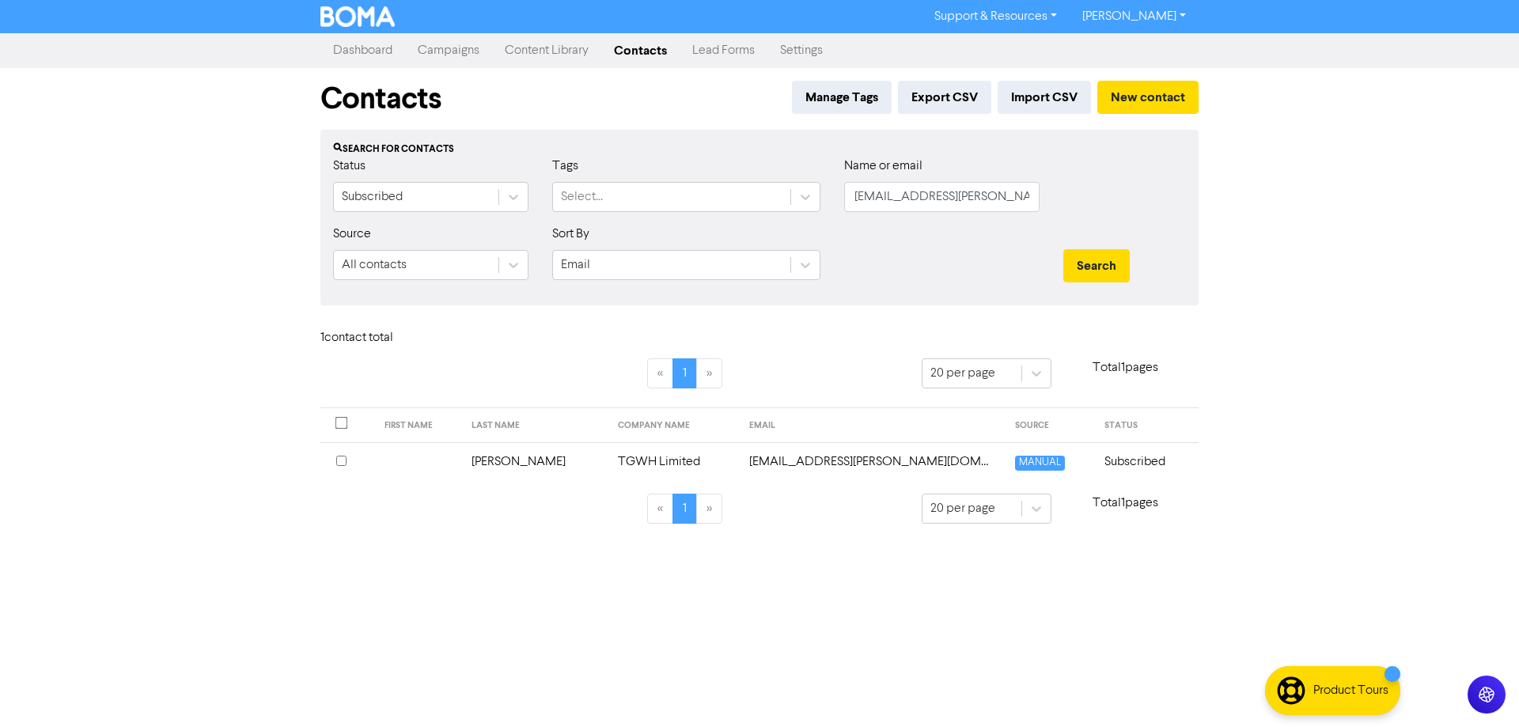
click at [807, 463] on td "[EMAIL_ADDRESS][PERSON_NAME][DOMAIN_NAME]" at bounding box center [873, 461] width 267 height 39
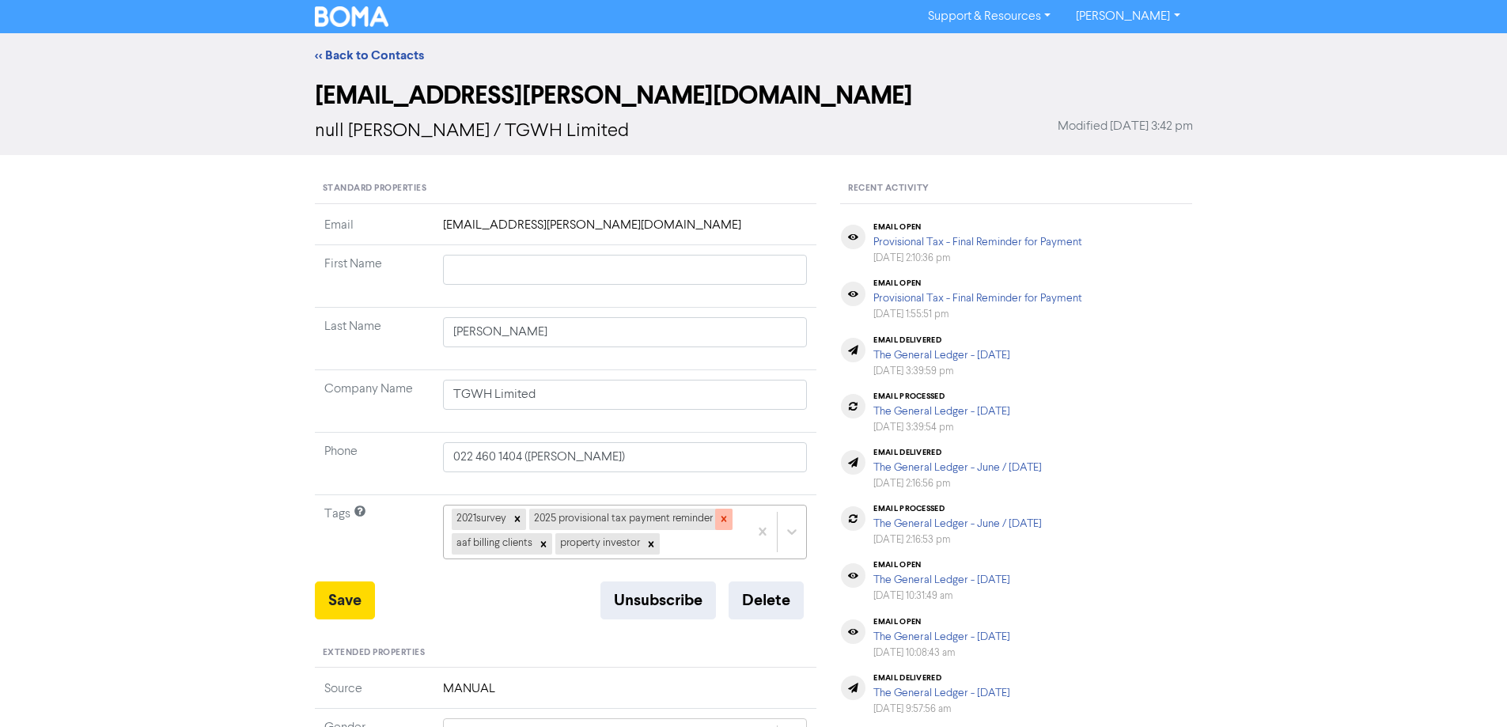
click at [723, 517] on icon at bounding box center [723, 518] width 11 height 11
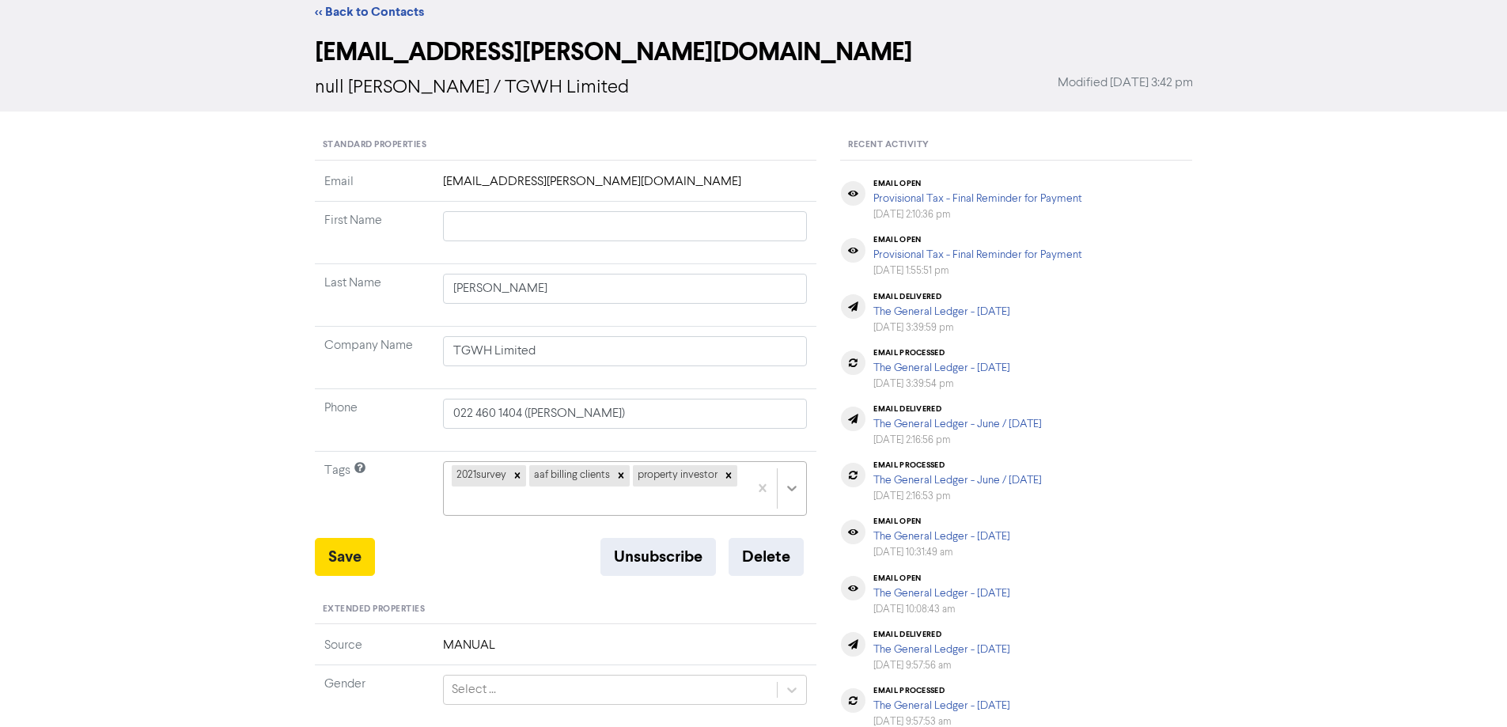
click at [792, 515] on div "2021survey aaf billing clients property investor" at bounding box center [625, 488] width 365 height 54
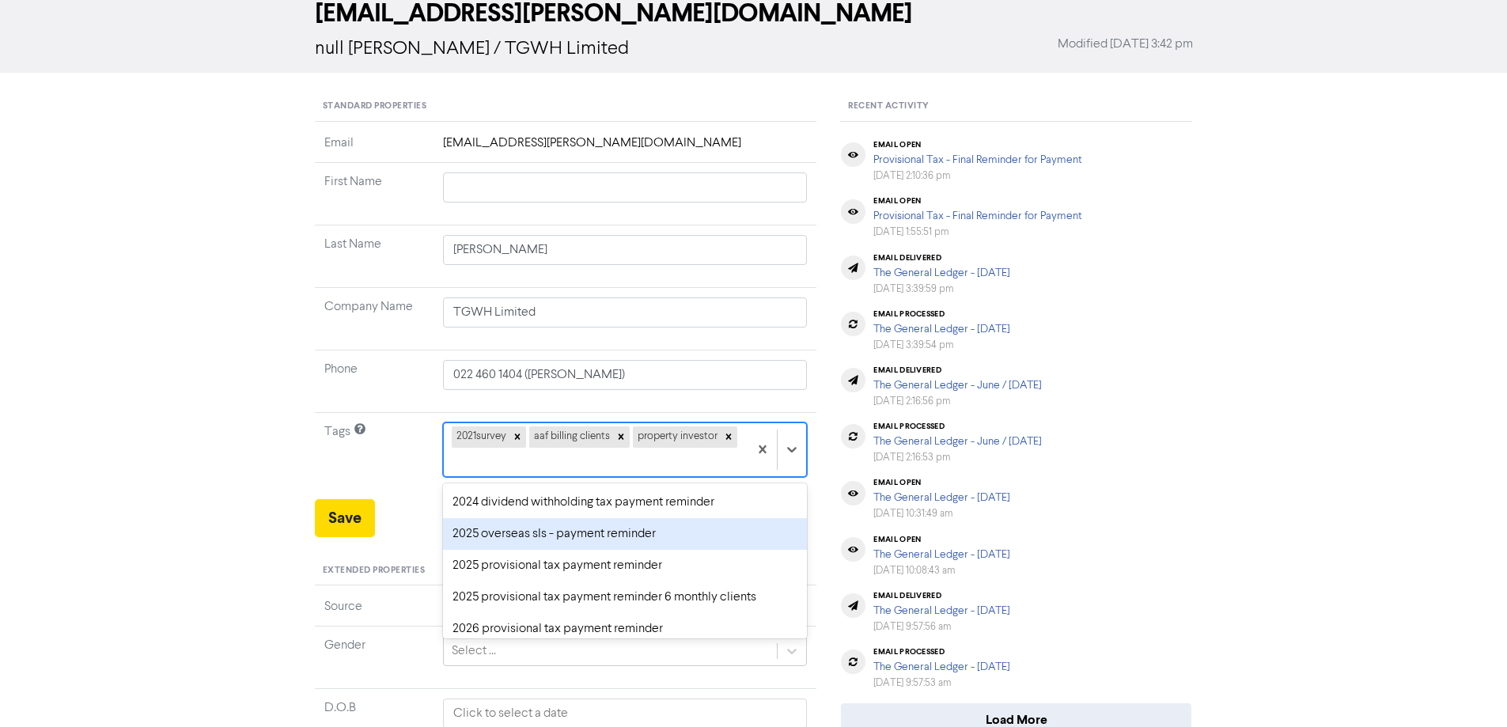
scroll to position [79, 0]
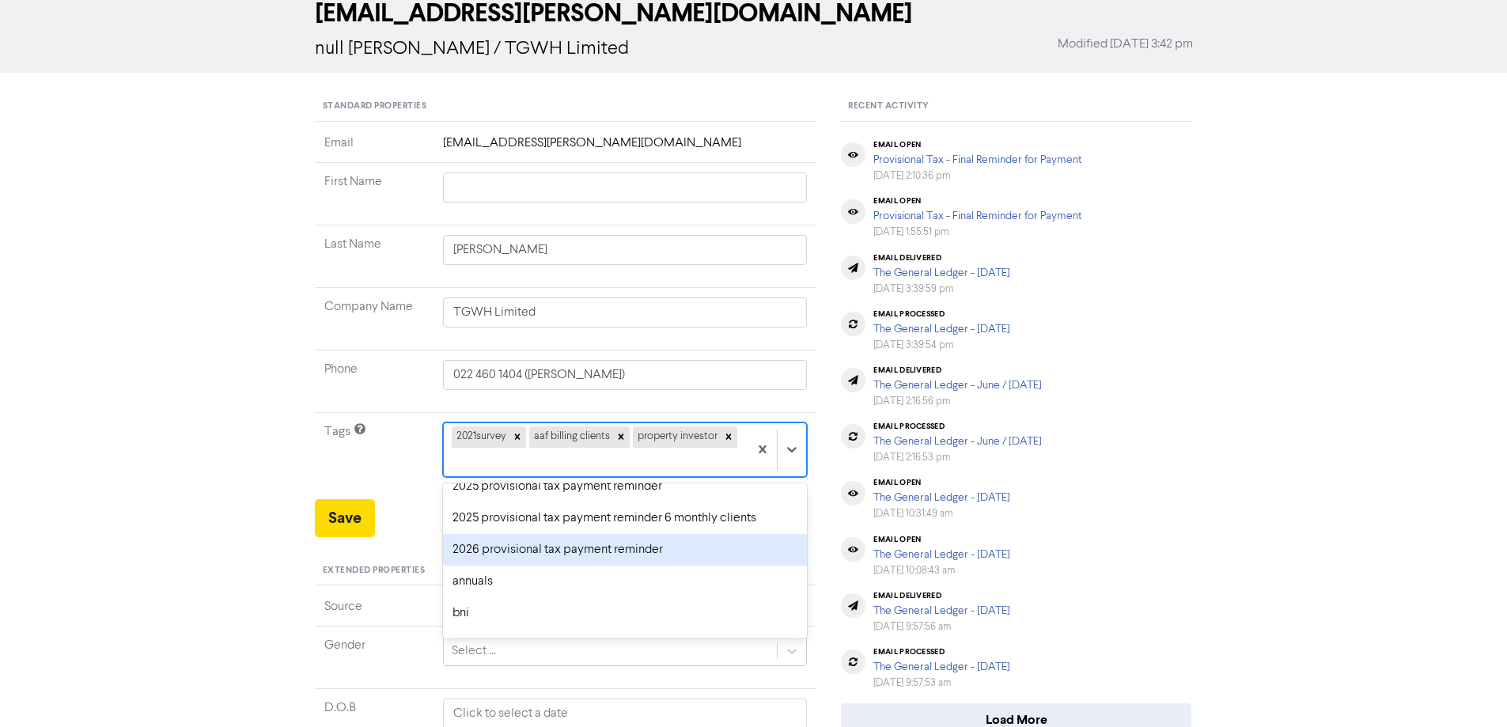
click at [610, 552] on div "2026 provisional tax payment reminder" at bounding box center [625, 550] width 365 height 32
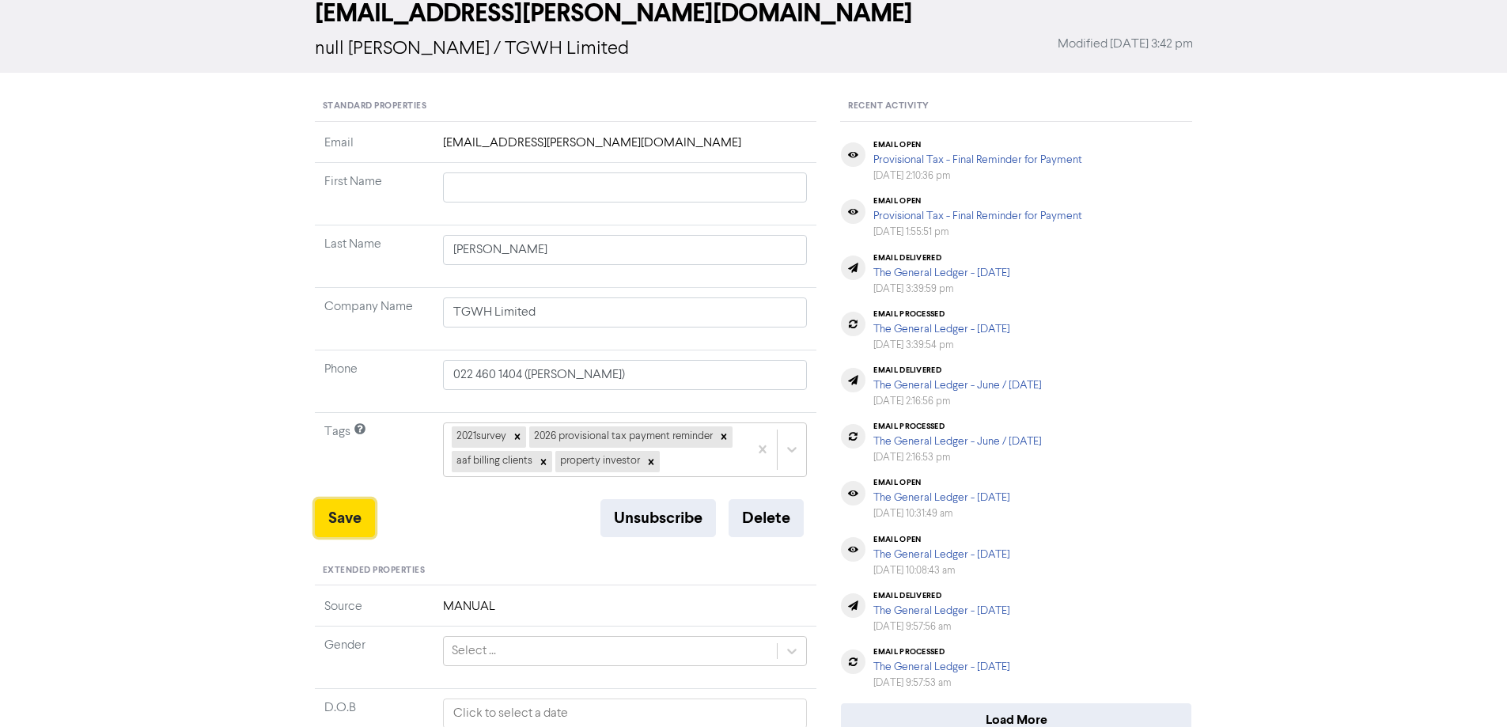
drag, startPoint x: 329, startPoint y: 524, endPoint x: 556, endPoint y: 486, distance: 230.3
click at [330, 524] on button "Save" at bounding box center [345, 518] width 60 height 38
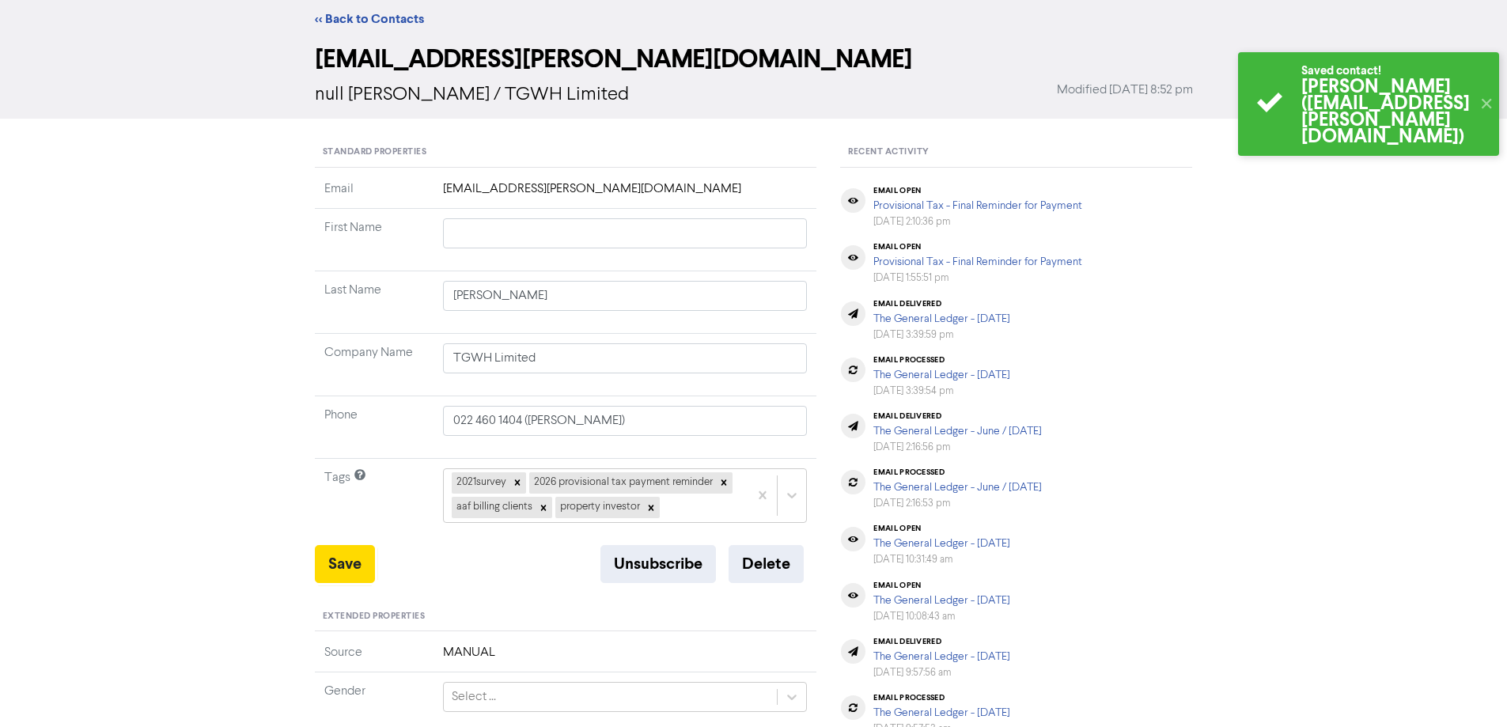
scroll to position [0, 0]
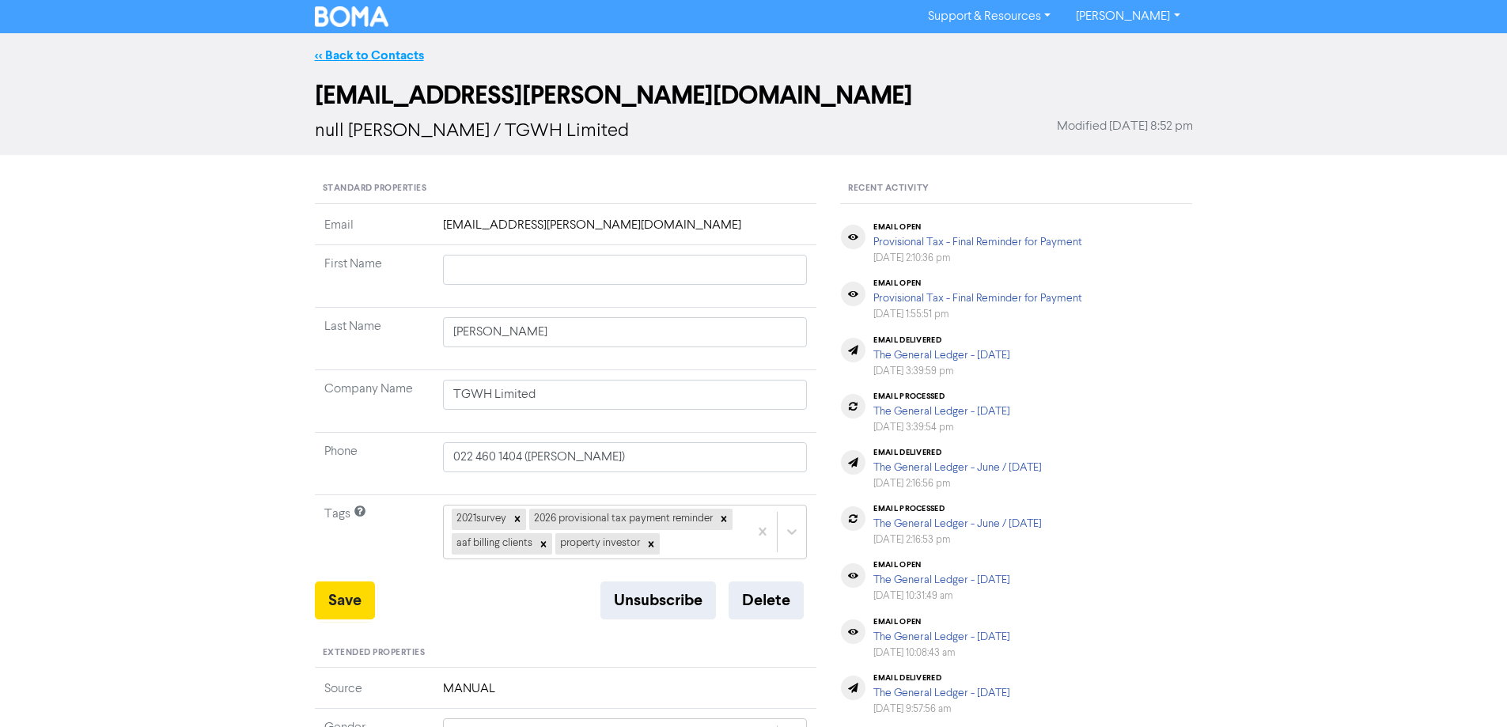
click at [331, 57] on link "<< Back to Contacts" at bounding box center [369, 55] width 109 height 16
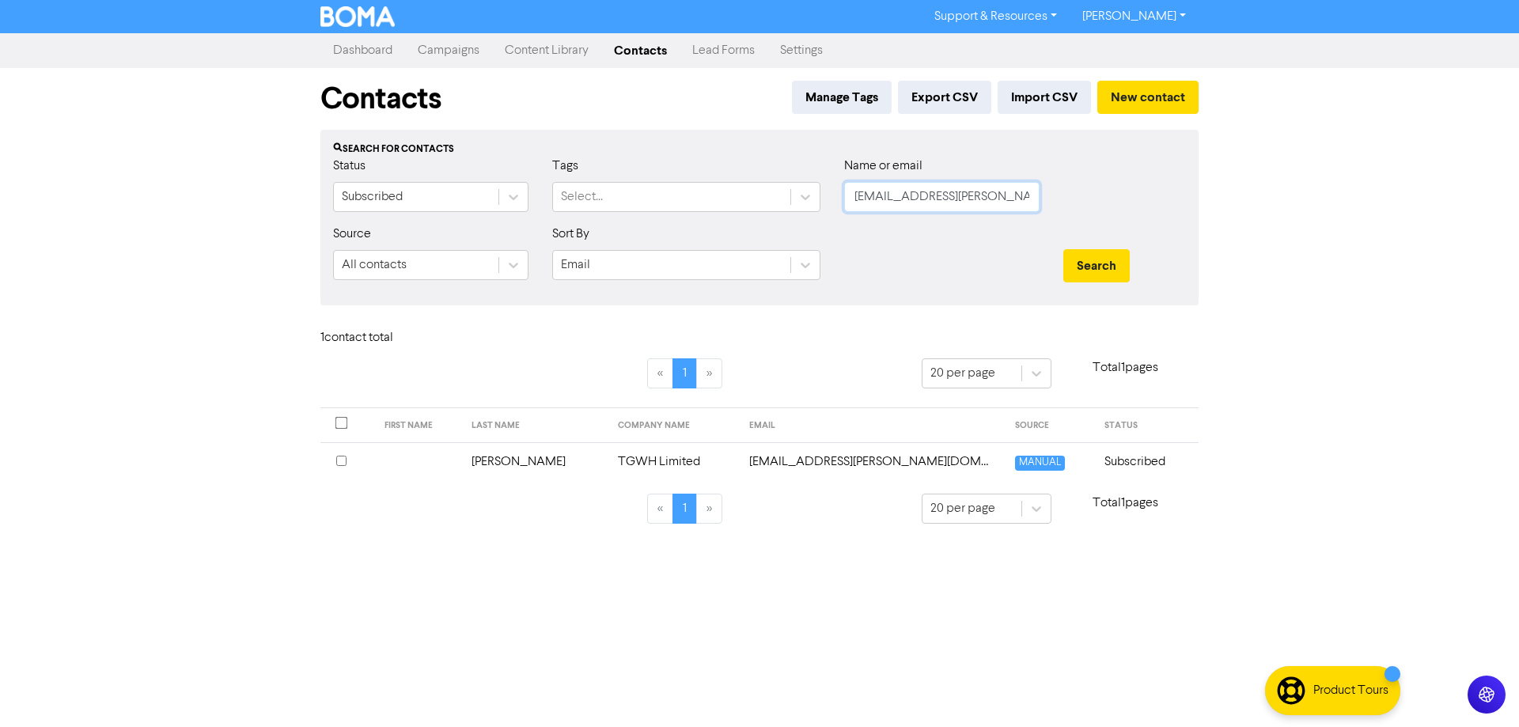
drag, startPoint x: 1015, startPoint y: 203, endPoint x: 836, endPoint y: 198, distance: 178.8
click at [836, 198] on div "Name or email [EMAIL_ADDRESS][PERSON_NAME][DOMAIN_NAME]" at bounding box center [941, 191] width 219 height 68
paste input "[EMAIL_ADDRESS][DOMAIN_NAME]"
click at [1098, 261] on button "Search" at bounding box center [1096, 265] width 66 height 33
click at [841, 460] on td "[EMAIL_ADDRESS][DOMAIN_NAME]" at bounding box center [915, 461] width 232 height 39
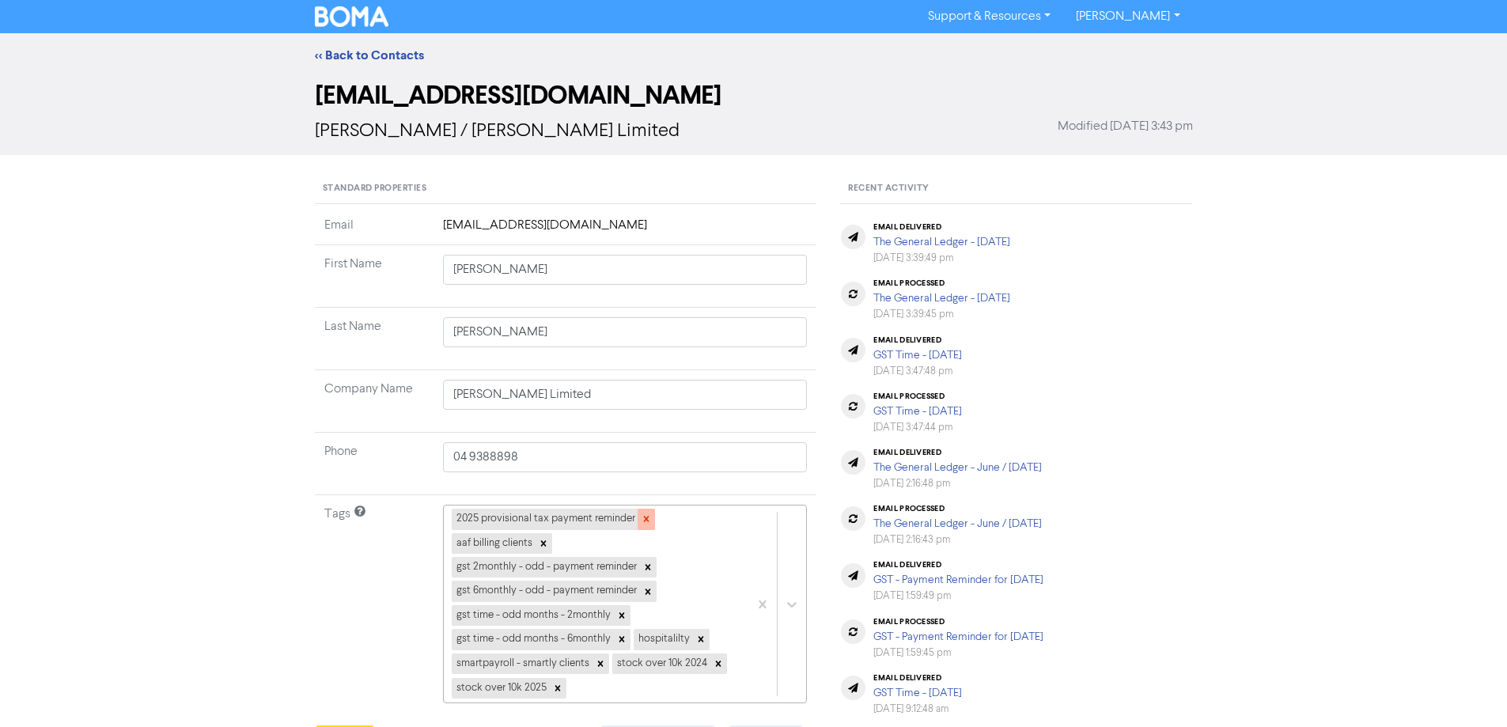
click at [642, 517] on icon at bounding box center [646, 518] width 11 height 11
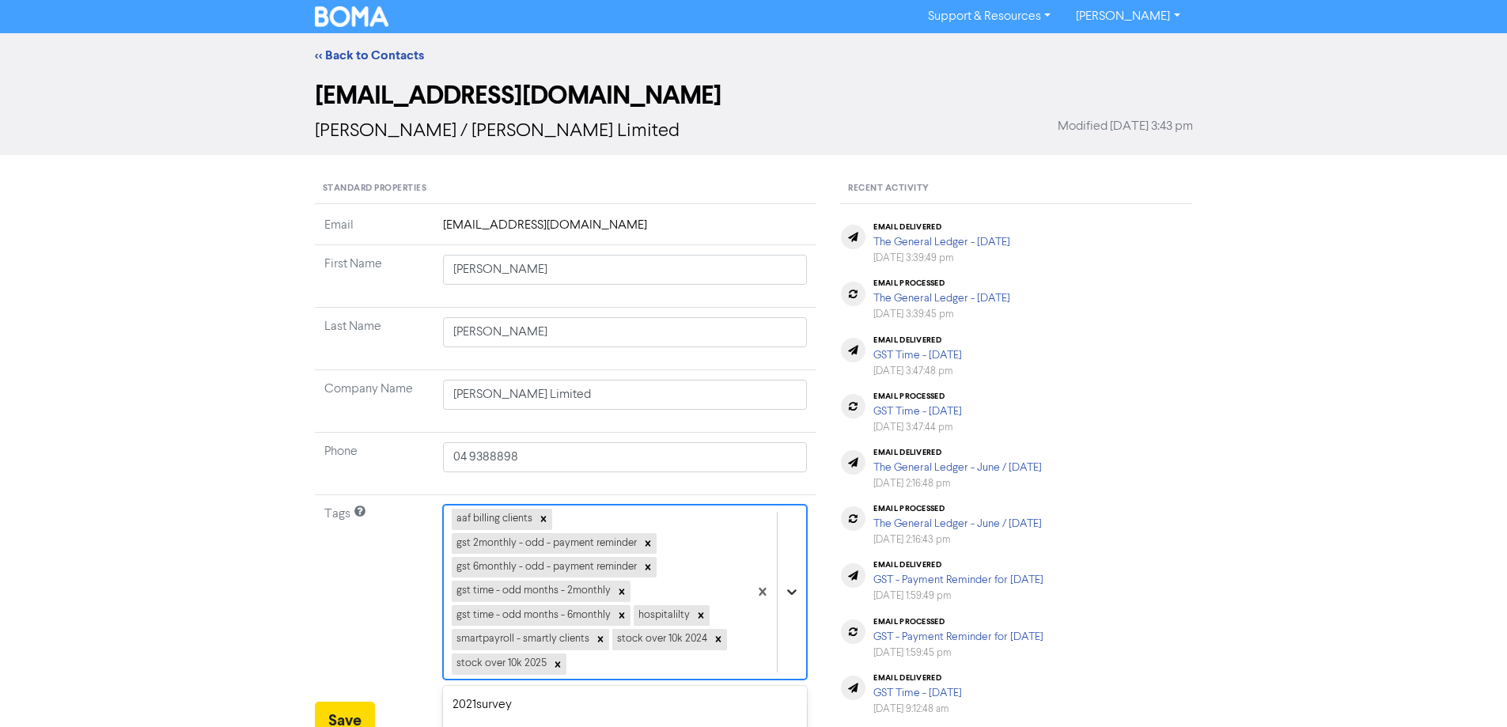
click at [785, 589] on div "option 2025 provisional tax payment reminder focused, 4 of 43. 34 results avail…" at bounding box center [625, 592] width 365 height 174
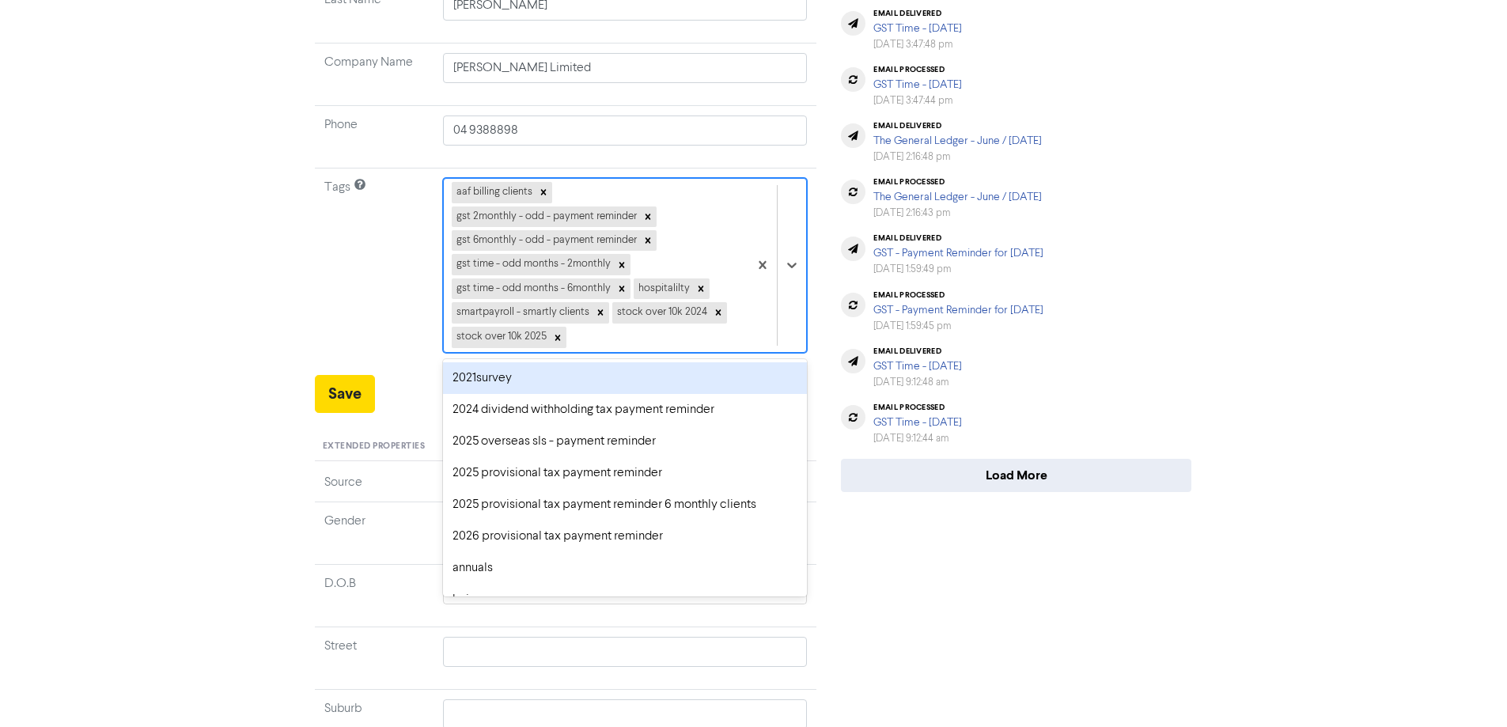
scroll to position [361, 0]
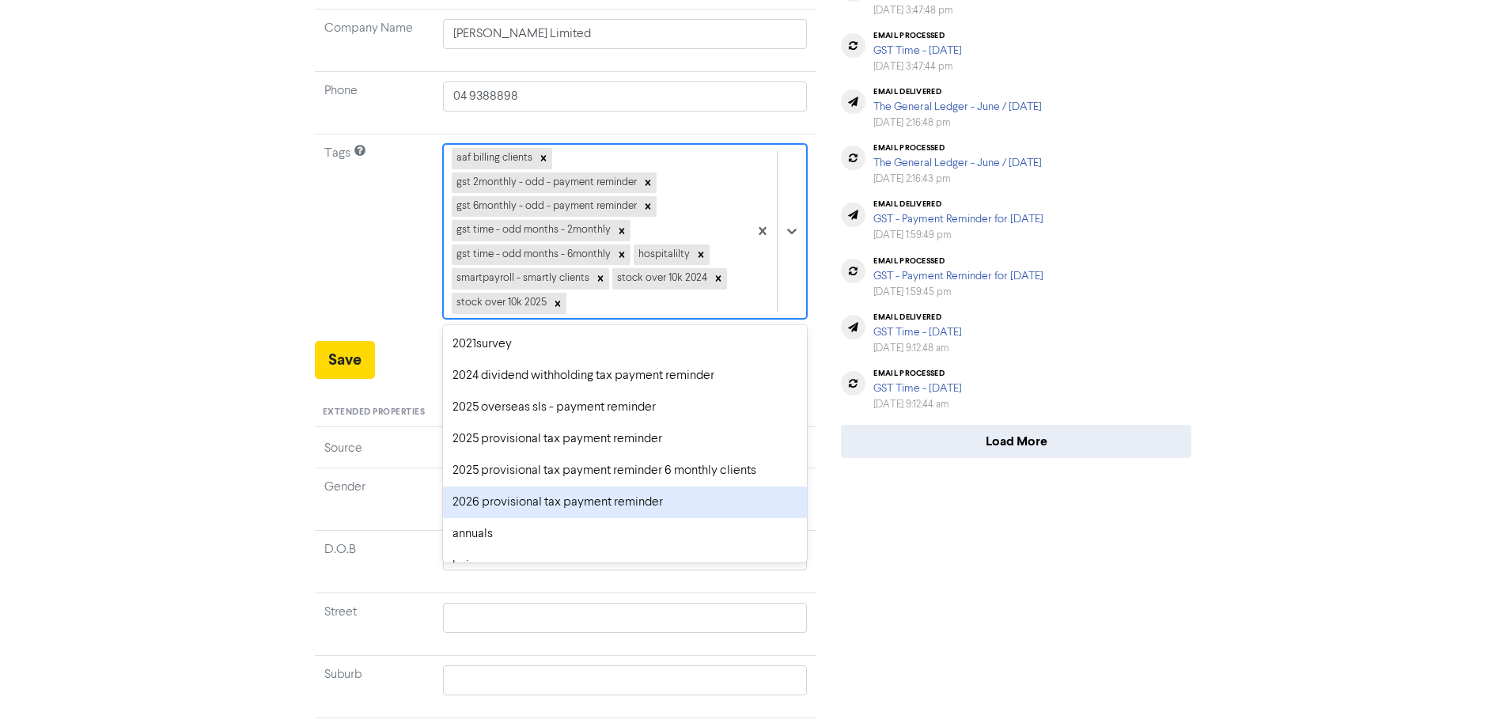
drag, startPoint x: 505, startPoint y: 508, endPoint x: 397, endPoint y: 441, distance: 127.5
click at [504, 508] on div "2026 provisional tax payment reminder" at bounding box center [625, 502] width 365 height 32
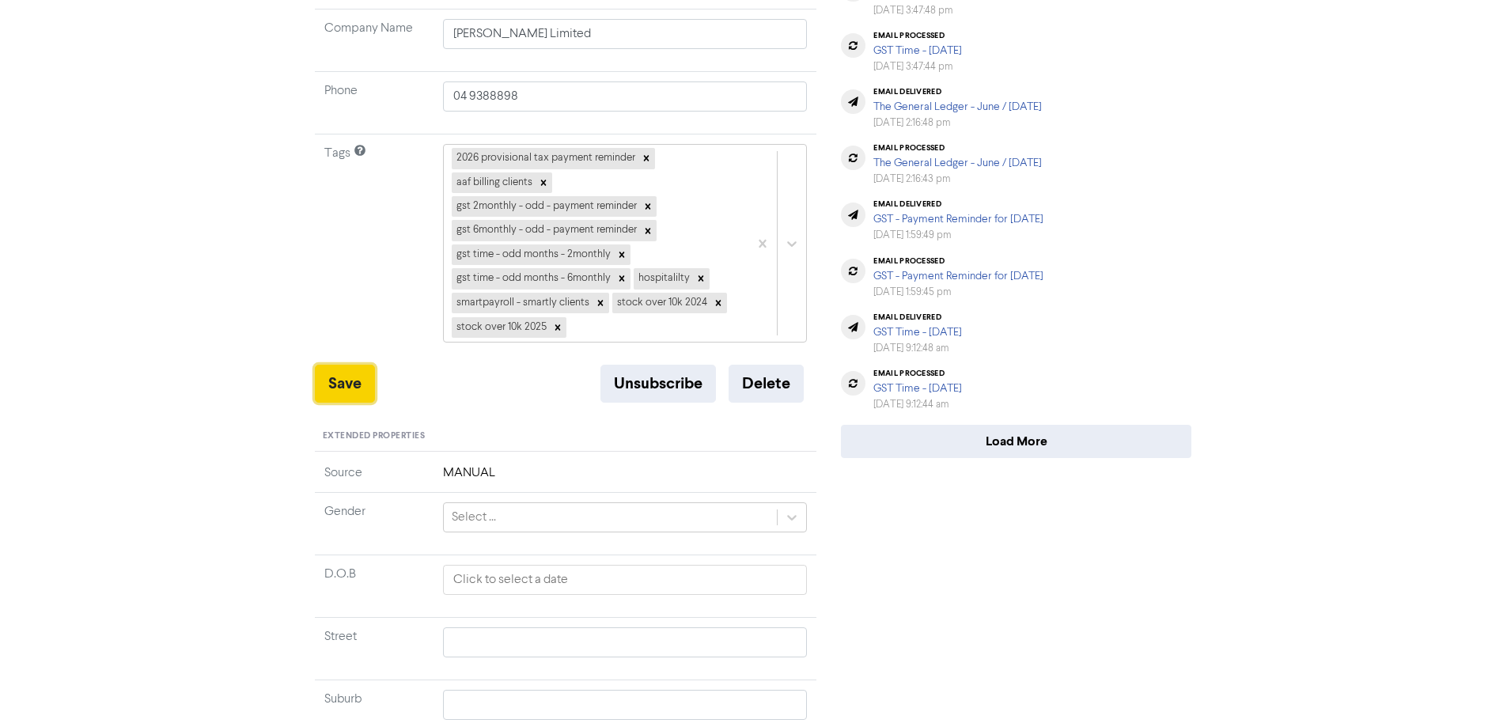
click at [324, 374] on button "Save" at bounding box center [345, 384] width 60 height 38
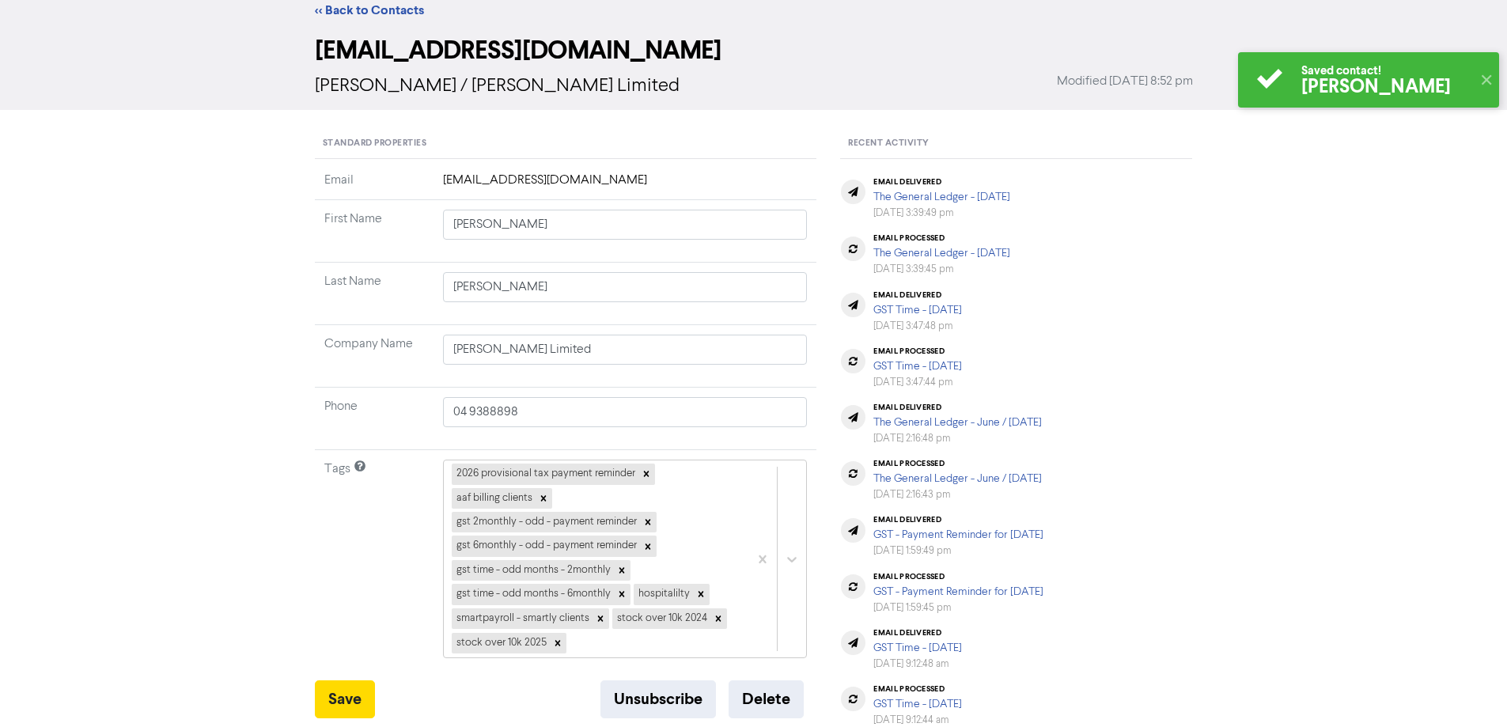
scroll to position [0, 0]
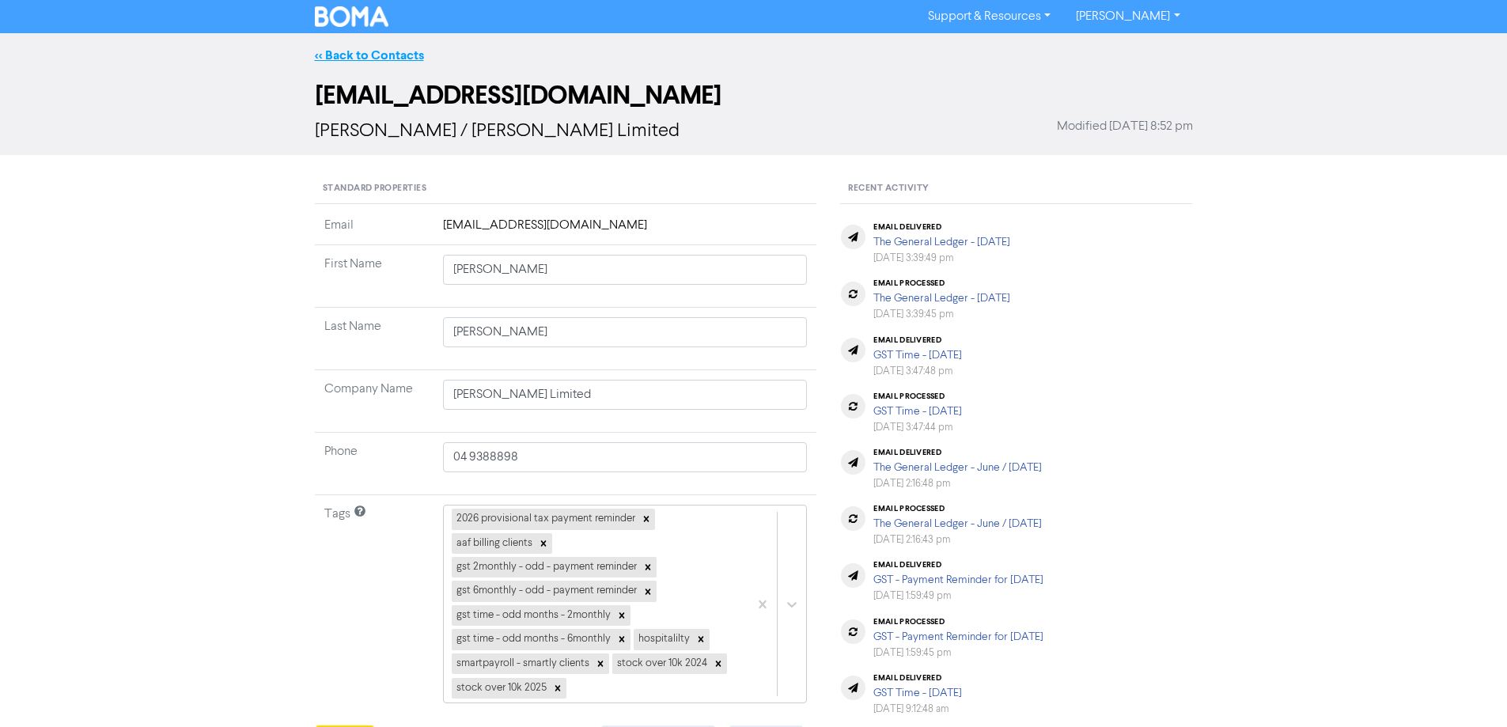
click at [396, 61] on link "<< Back to Contacts" at bounding box center [369, 55] width 109 height 16
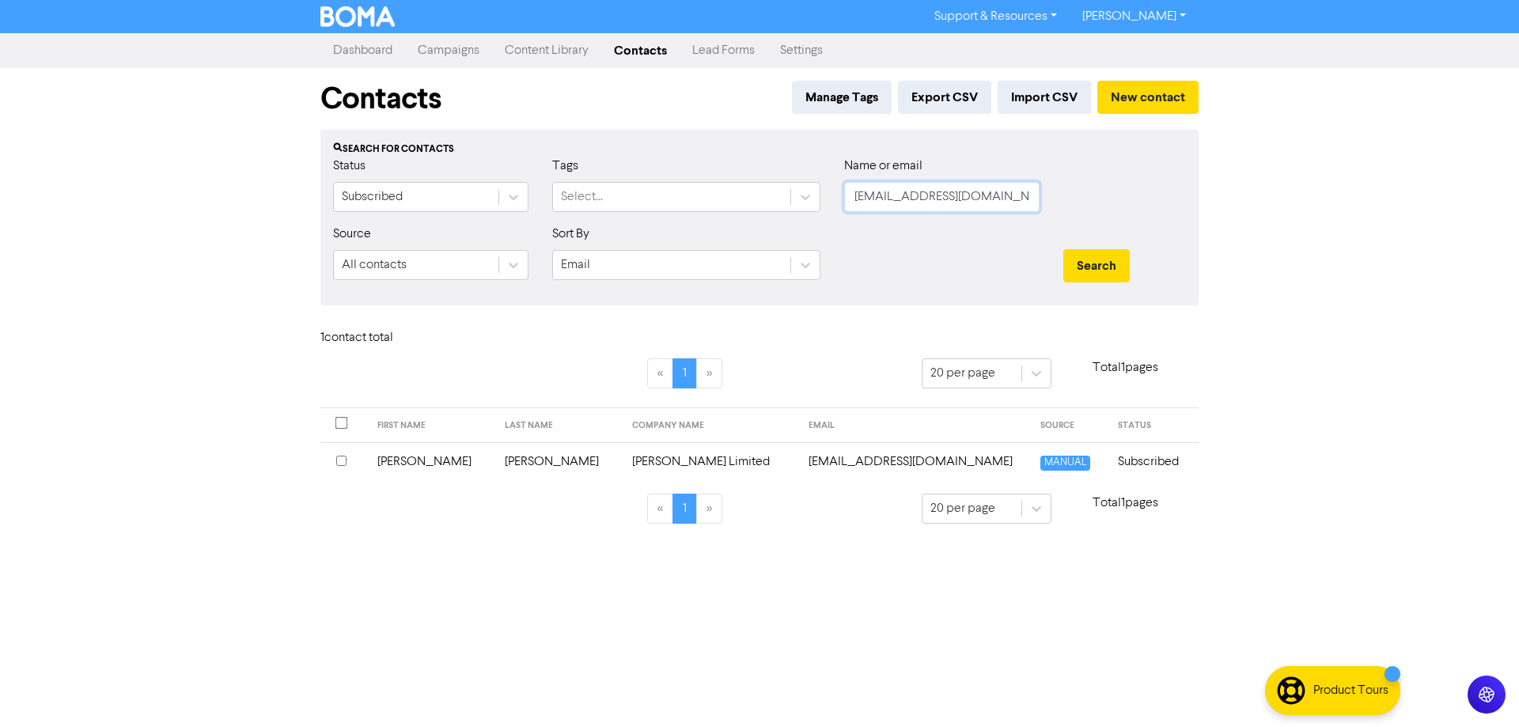
drag, startPoint x: 1012, startPoint y: 199, endPoint x: 978, endPoint y: 233, distance: 48.7
click at [740, 177] on div "Status Subscribed Tags Select... Name or email [EMAIL_ADDRESS][DOMAIN_NAME]" at bounding box center [759, 191] width 876 height 68
paste input "Gav@coopersbutchery"
click at [1099, 263] on button "Search" at bounding box center [1096, 265] width 66 height 33
click at [846, 462] on td "[EMAIL_ADDRESS][DOMAIN_NAME]" at bounding box center [889, 461] width 253 height 39
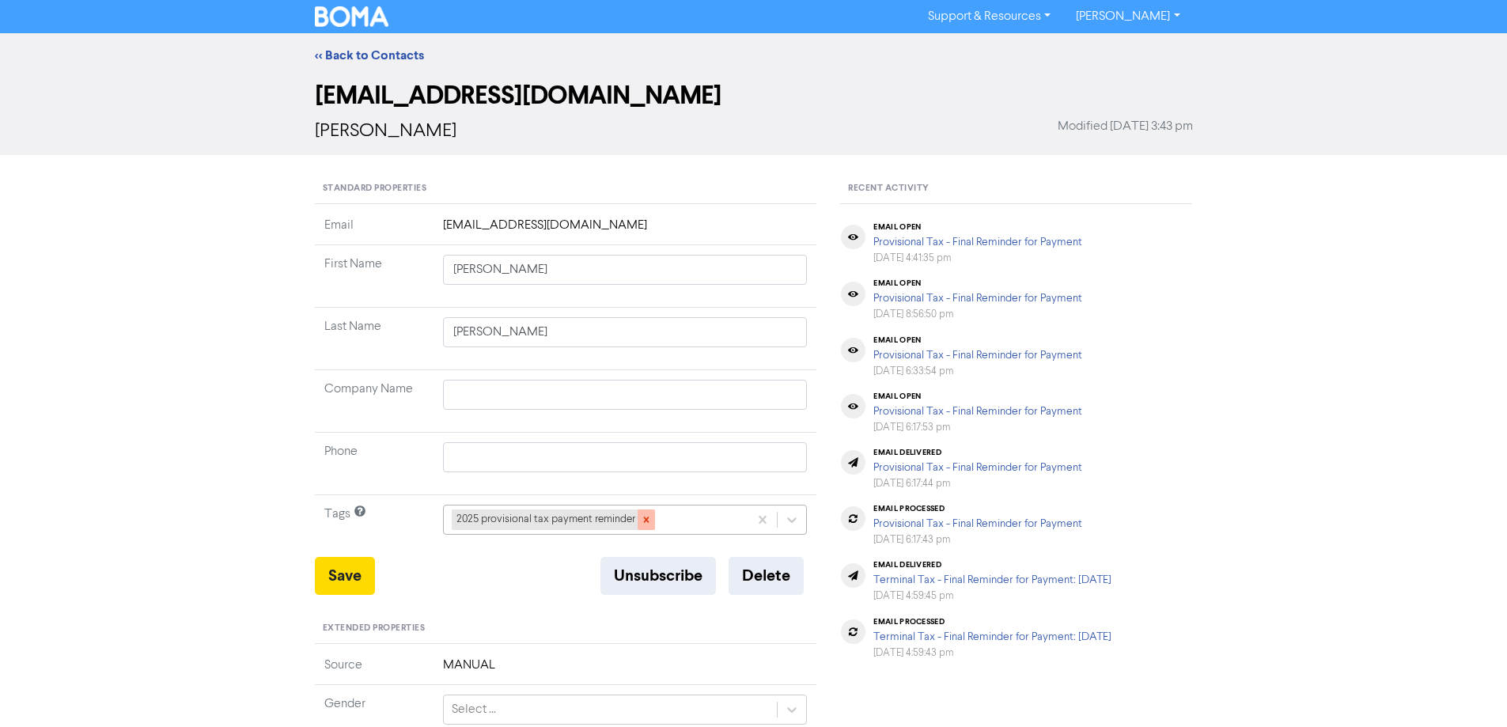
click at [643, 520] on icon at bounding box center [646, 519] width 11 height 11
click at [789, 514] on div at bounding box center [792, 519] width 28 height 28
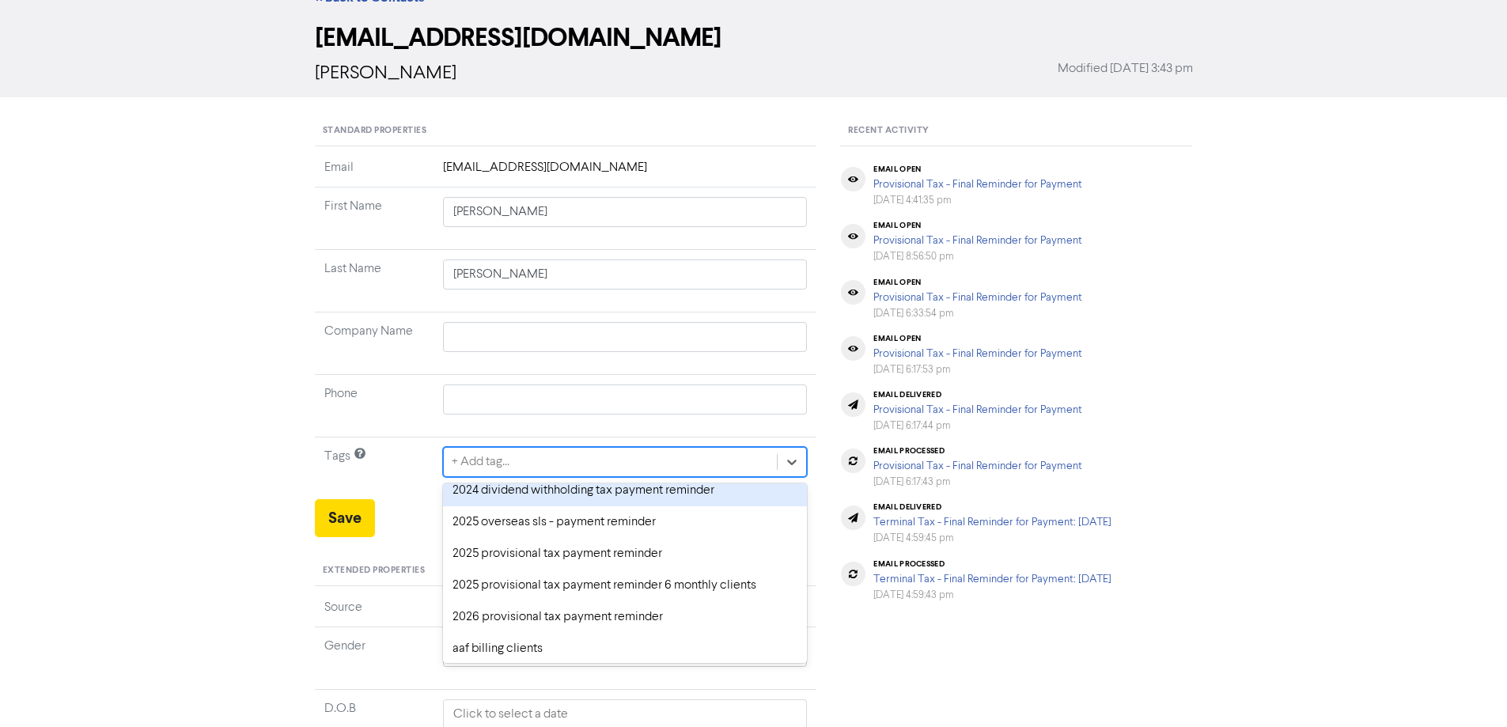
scroll to position [79, 0]
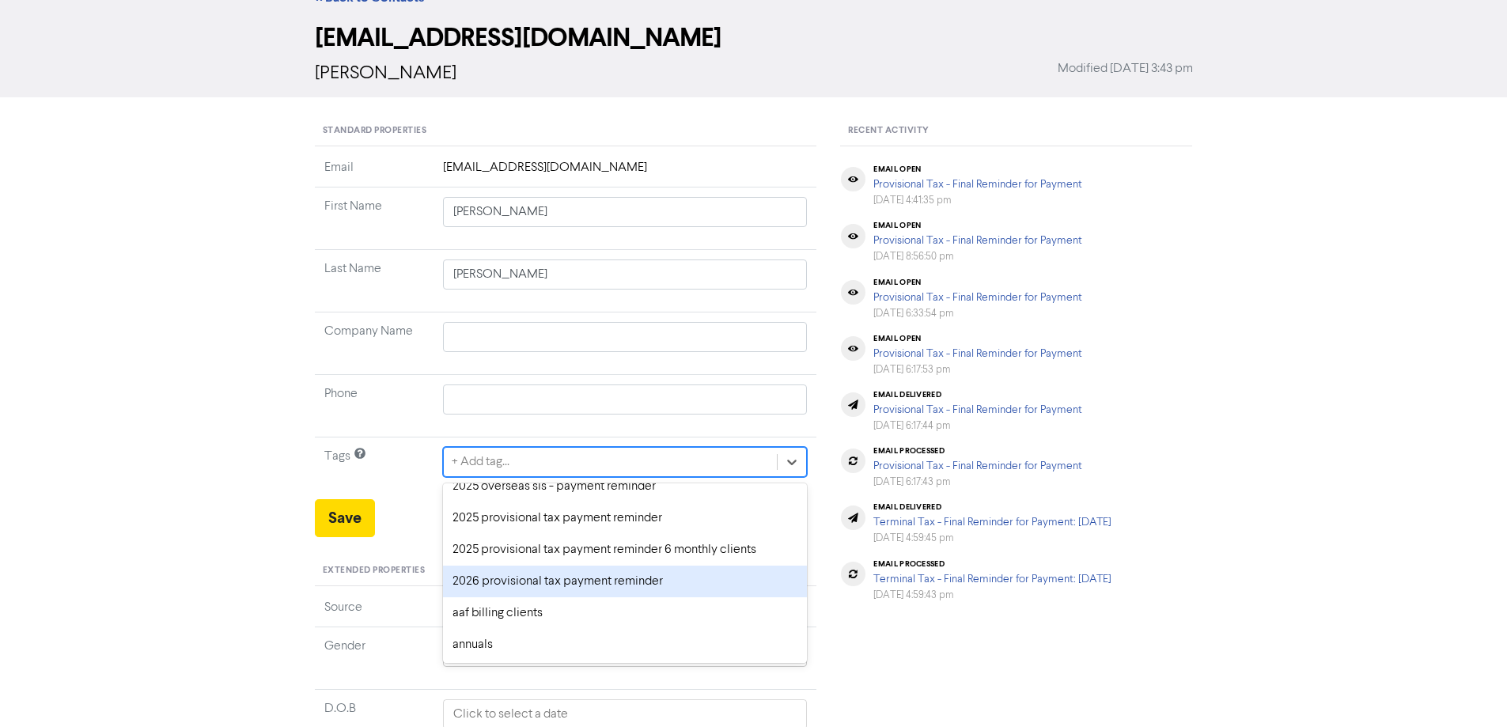
click at [487, 577] on div "2026 provisional tax payment reminder" at bounding box center [625, 582] width 365 height 32
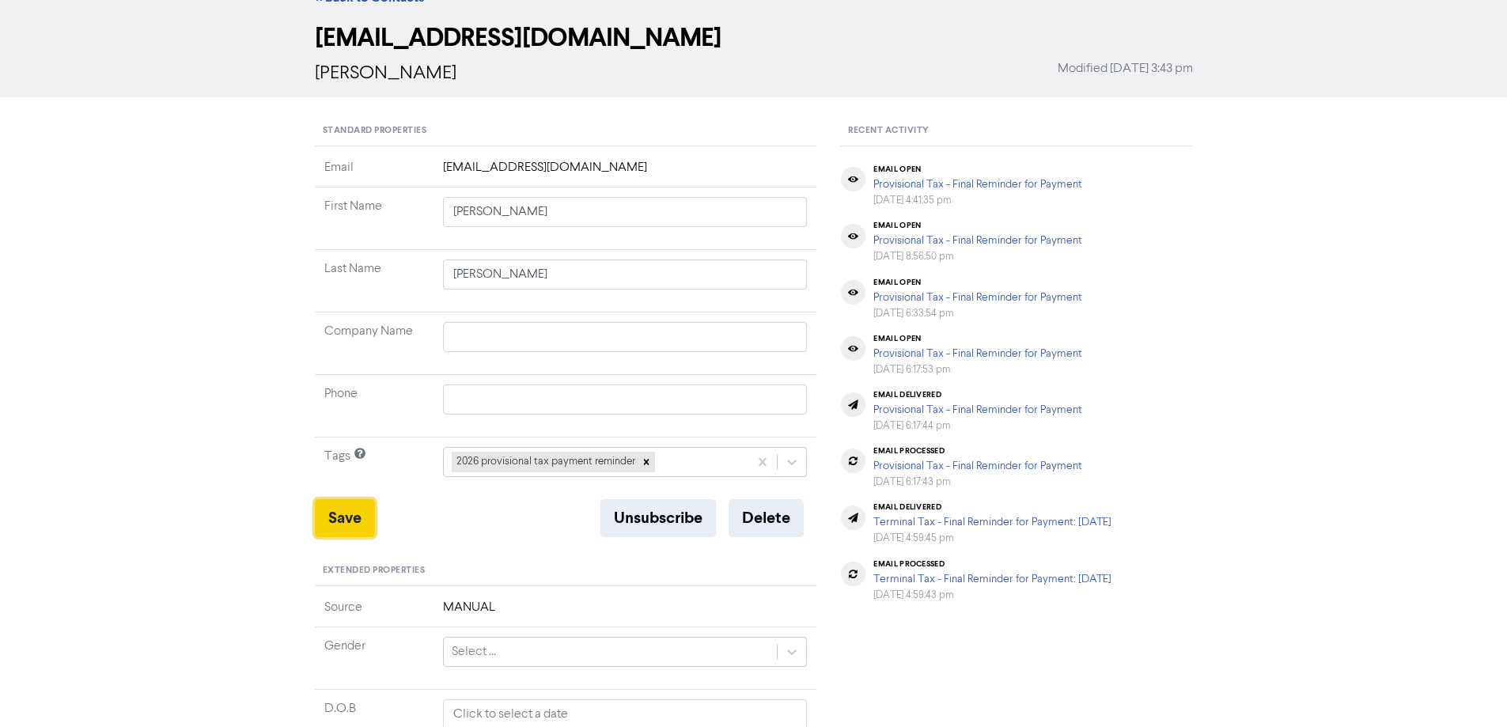
click at [350, 527] on button "Save" at bounding box center [345, 518] width 60 height 38
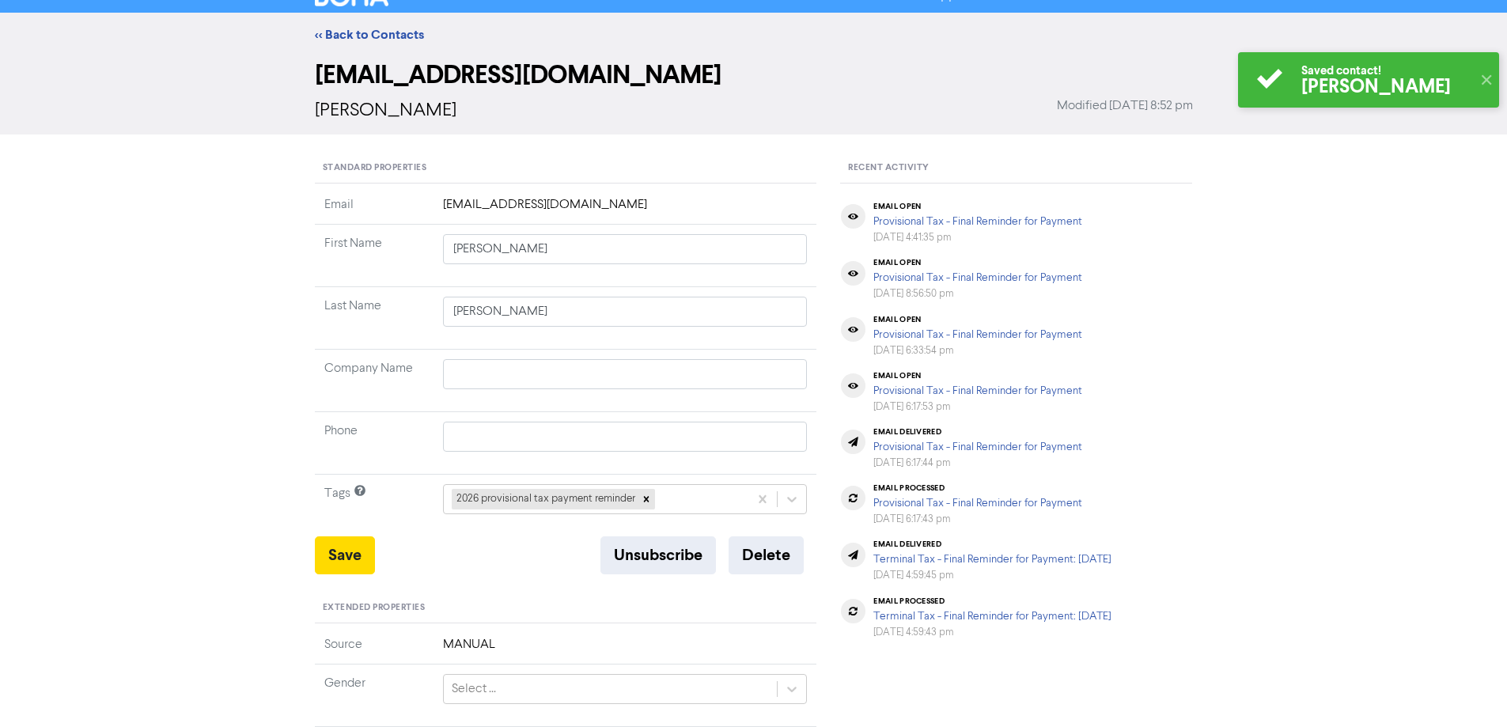
scroll to position [0, 0]
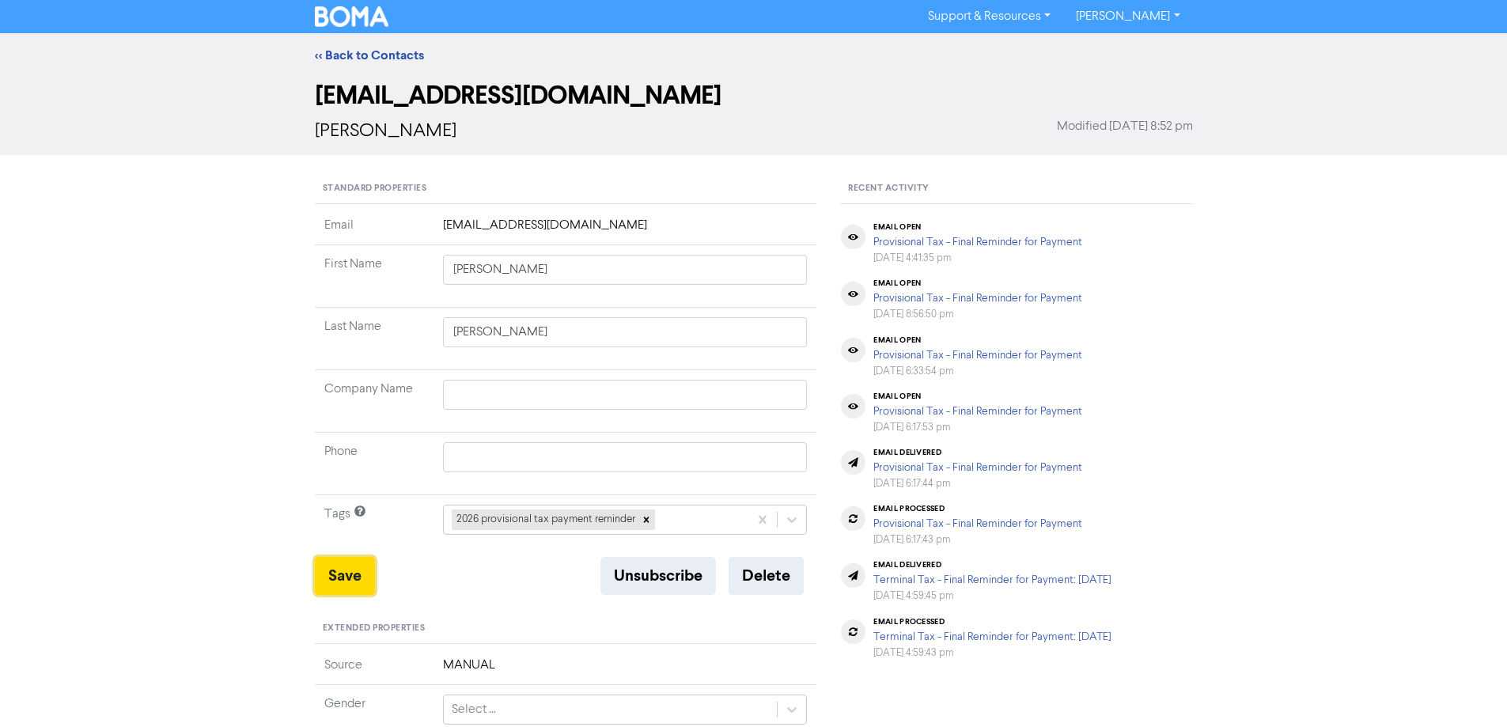
drag, startPoint x: 344, startPoint y: 576, endPoint x: 370, endPoint y: 168, distance: 409.0
click at [347, 570] on button "Save" at bounding box center [345, 576] width 60 height 38
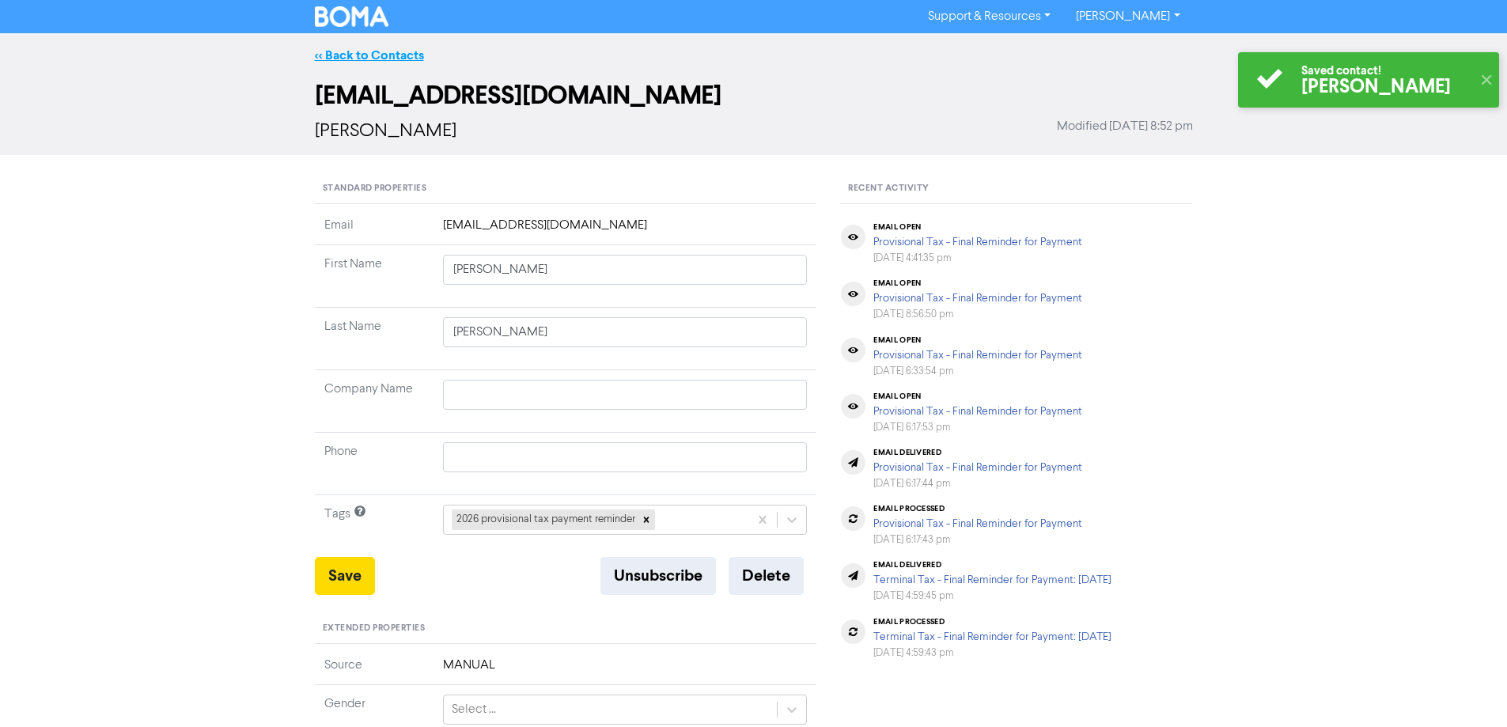
click at [373, 52] on link "<< Back to Contacts" at bounding box center [369, 55] width 109 height 16
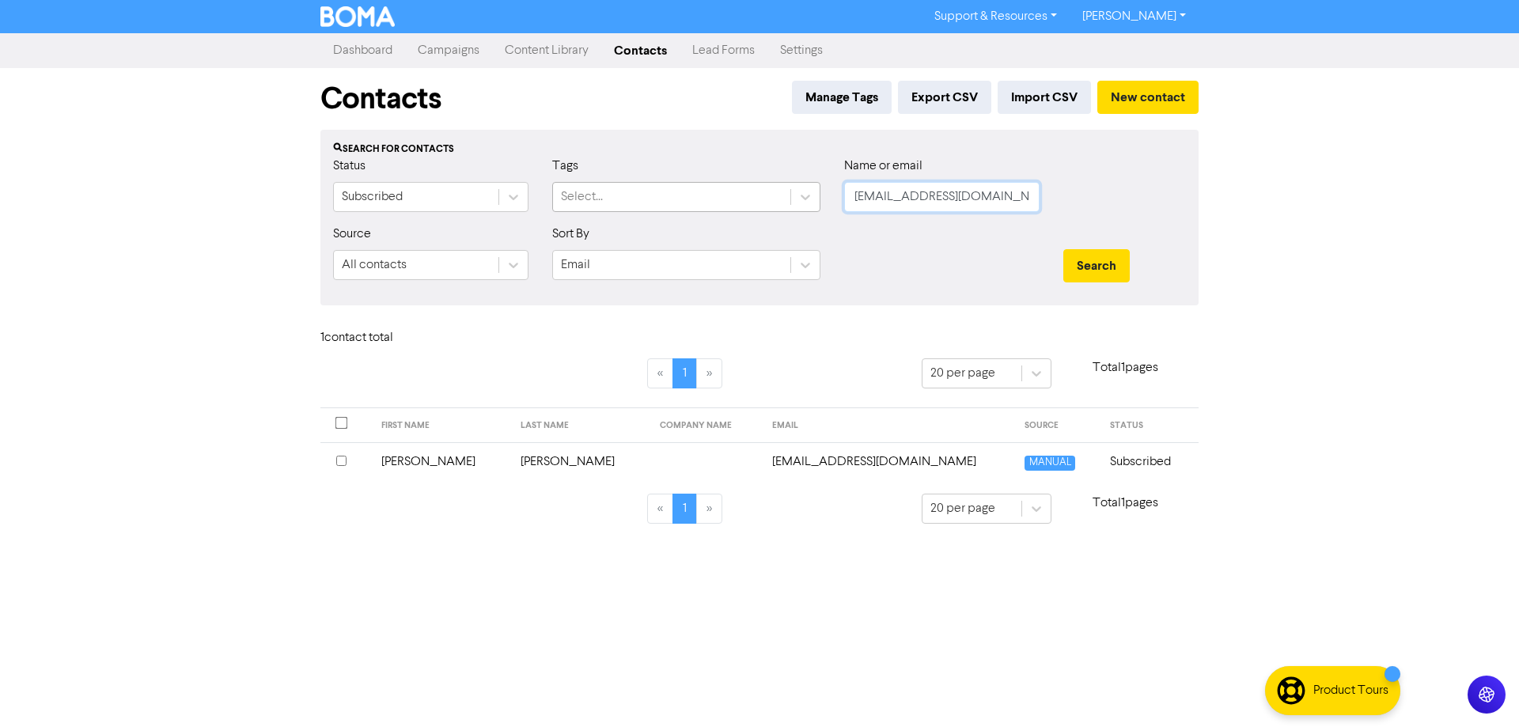
drag, startPoint x: 1005, startPoint y: 196, endPoint x: 698, endPoint y: 196, distance: 306.9
click at [698, 196] on div "Status Subscribed Tags Select... Name or email [EMAIL_ADDRESS][DOMAIN_NAME]" at bounding box center [759, 191] width 876 height 68
paste input "[EMAIL_ADDRESS][PERSON_NAME][DOMAIN_NAME]"
click at [1092, 267] on button "Search" at bounding box center [1096, 265] width 66 height 33
click at [839, 461] on td "[EMAIL_ADDRESS][PERSON_NAME][DOMAIN_NAME]" at bounding box center [891, 461] width 251 height 39
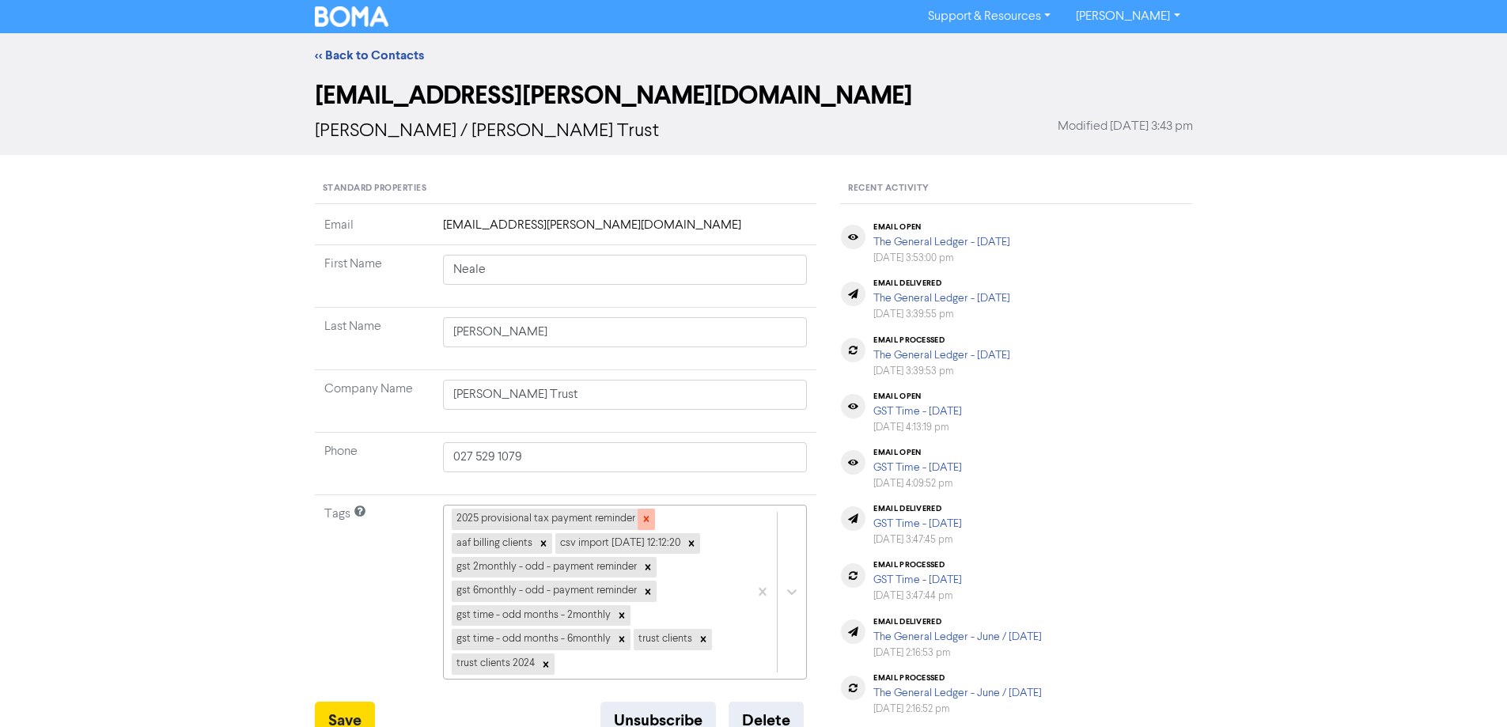
click at [644, 516] on icon at bounding box center [646, 518] width 11 height 11
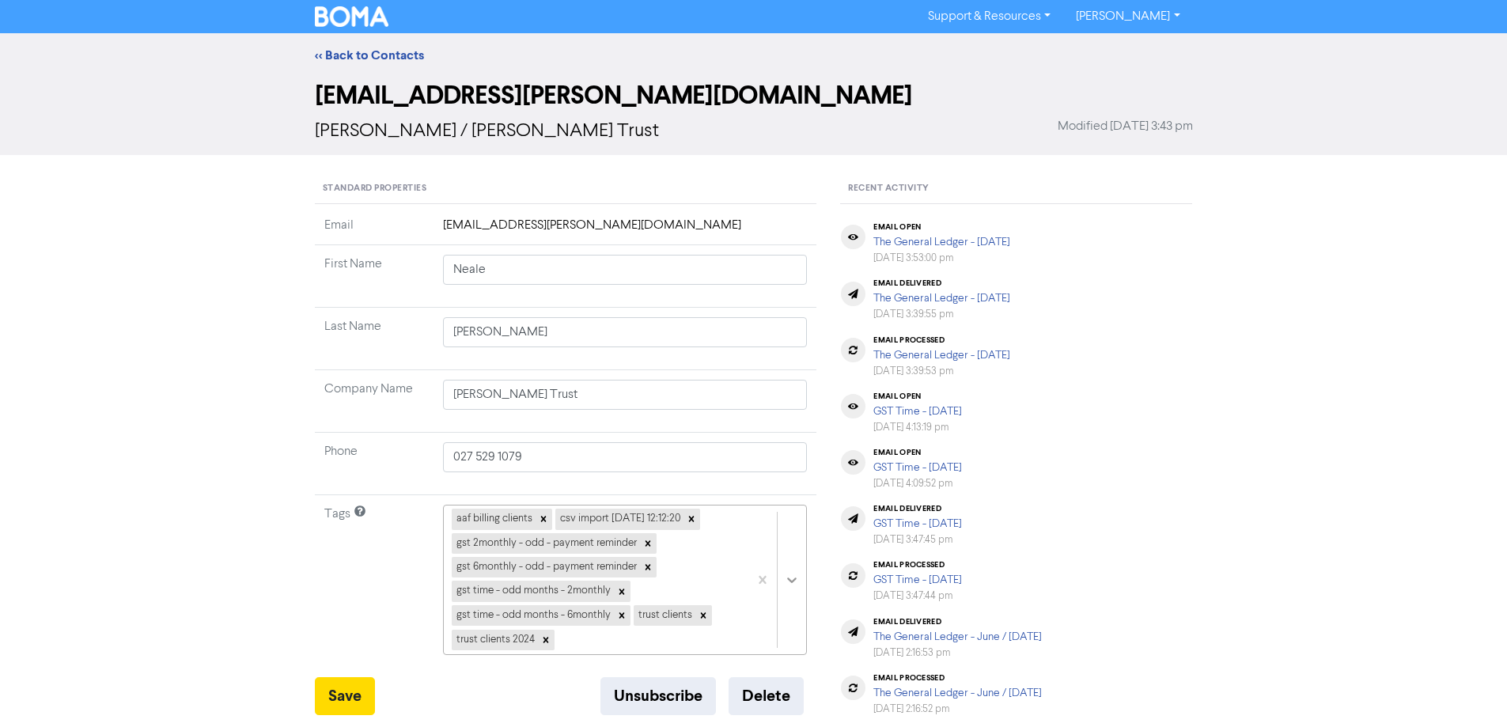
click at [782, 573] on div "aaf billing clients csv import [DATE] 12:12:20 gst 2monthly - odd - payment rem…" at bounding box center [625, 580] width 365 height 150
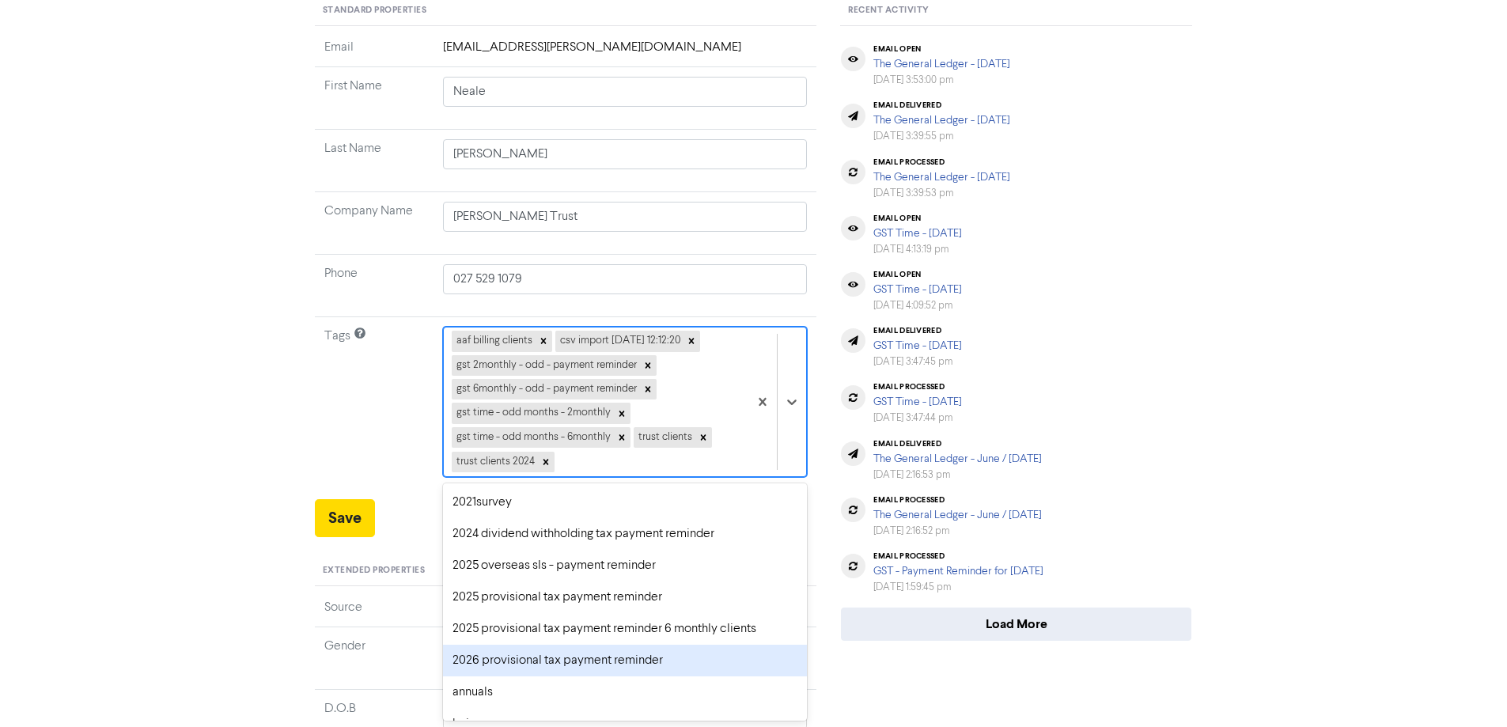
click at [483, 654] on div "2026 provisional tax payment reminder" at bounding box center [625, 661] width 365 height 32
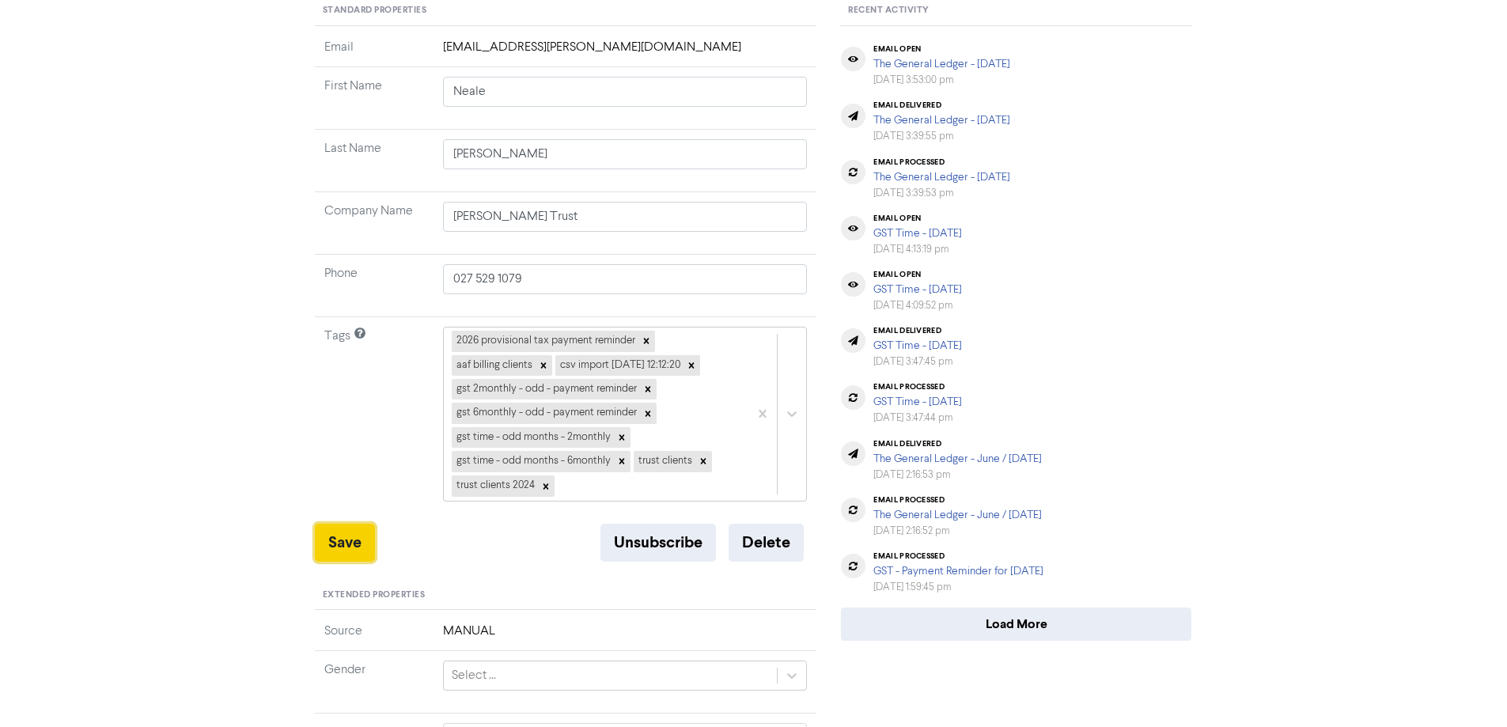
drag, startPoint x: 344, startPoint y: 547, endPoint x: 418, endPoint y: 490, distance: 93.7
click at [344, 547] on button "Save" at bounding box center [345, 543] width 60 height 38
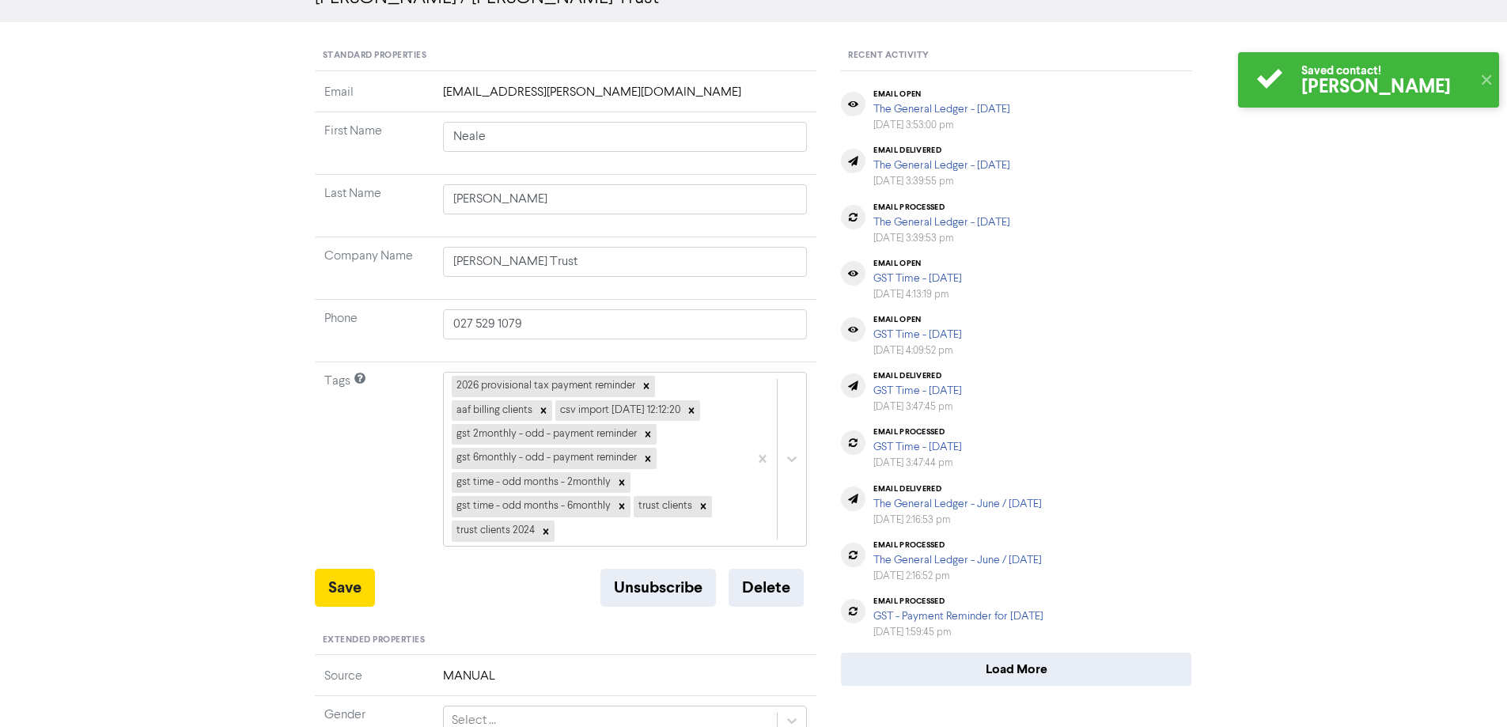
scroll to position [0, 0]
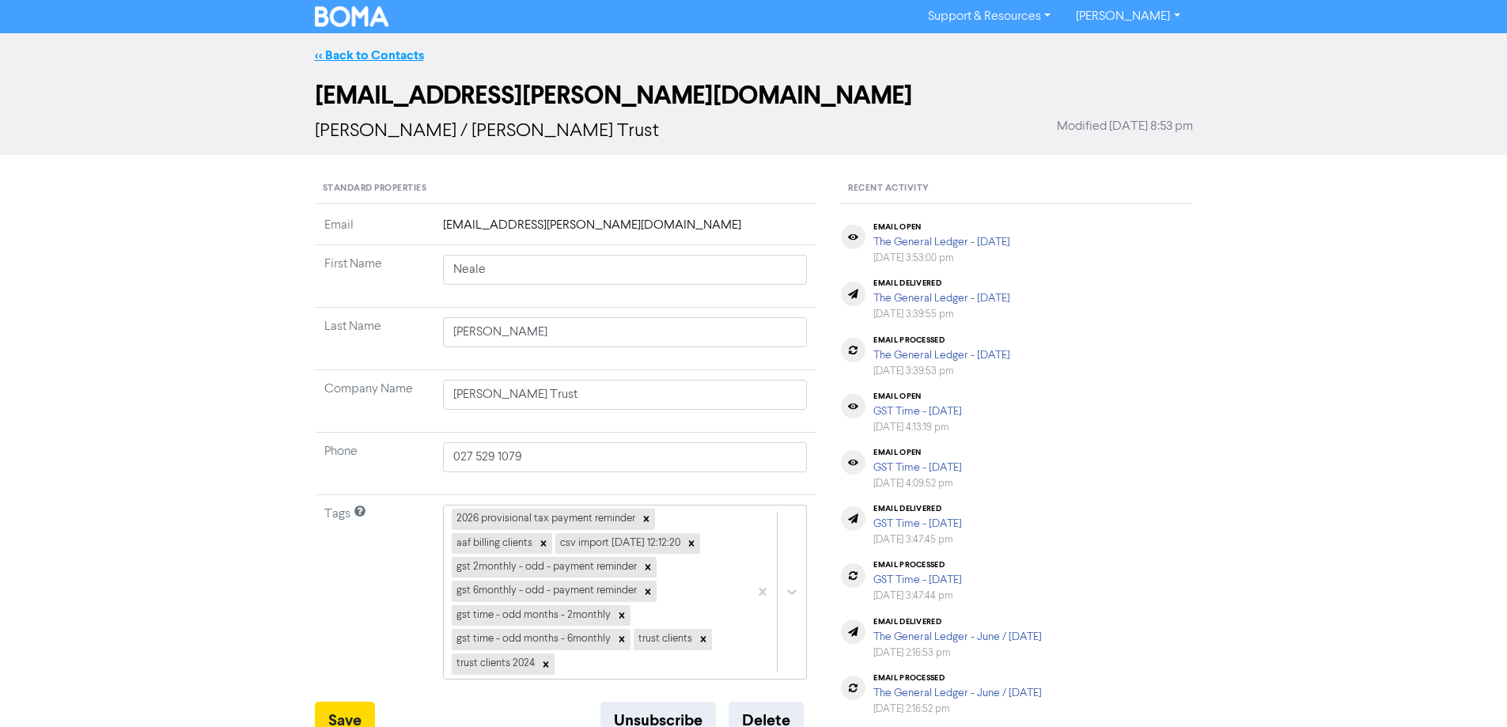
click at [347, 49] on link "<< Back to Contacts" at bounding box center [369, 55] width 109 height 16
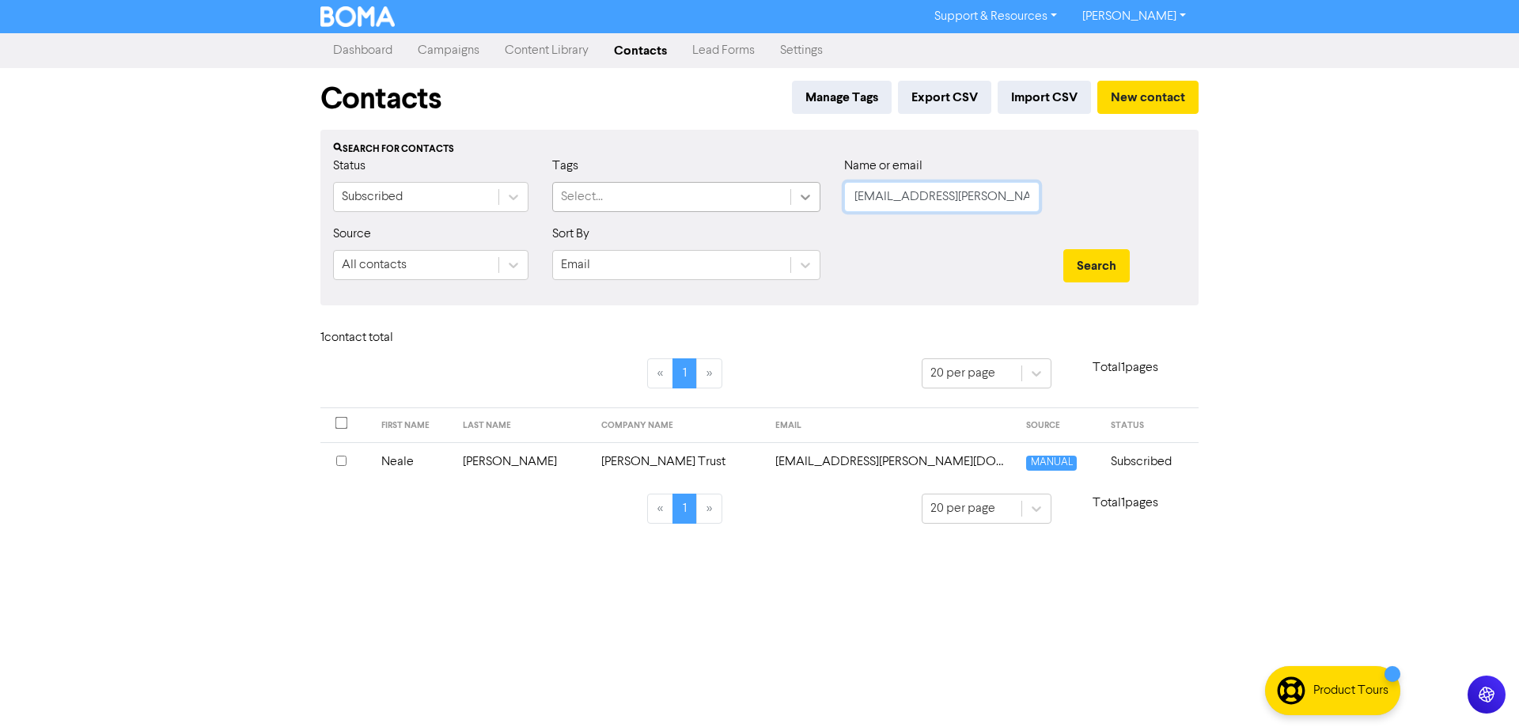
drag, startPoint x: 929, startPoint y: 205, endPoint x: 815, endPoint y: 203, distance: 113.9
click at [815, 203] on div "Status Subscribed Tags Select... Name or email [PERSON_NAME][EMAIL_ADDRESS][PER…" at bounding box center [759, 191] width 876 height 68
paste input "dccarpentryspec"
click at [1115, 267] on button "Search" at bounding box center [1096, 265] width 66 height 33
click at [796, 461] on td "[EMAIL_ADDRESS][DOMAIN_NAME]" at bounding box center [818, 461] width 277 height 39
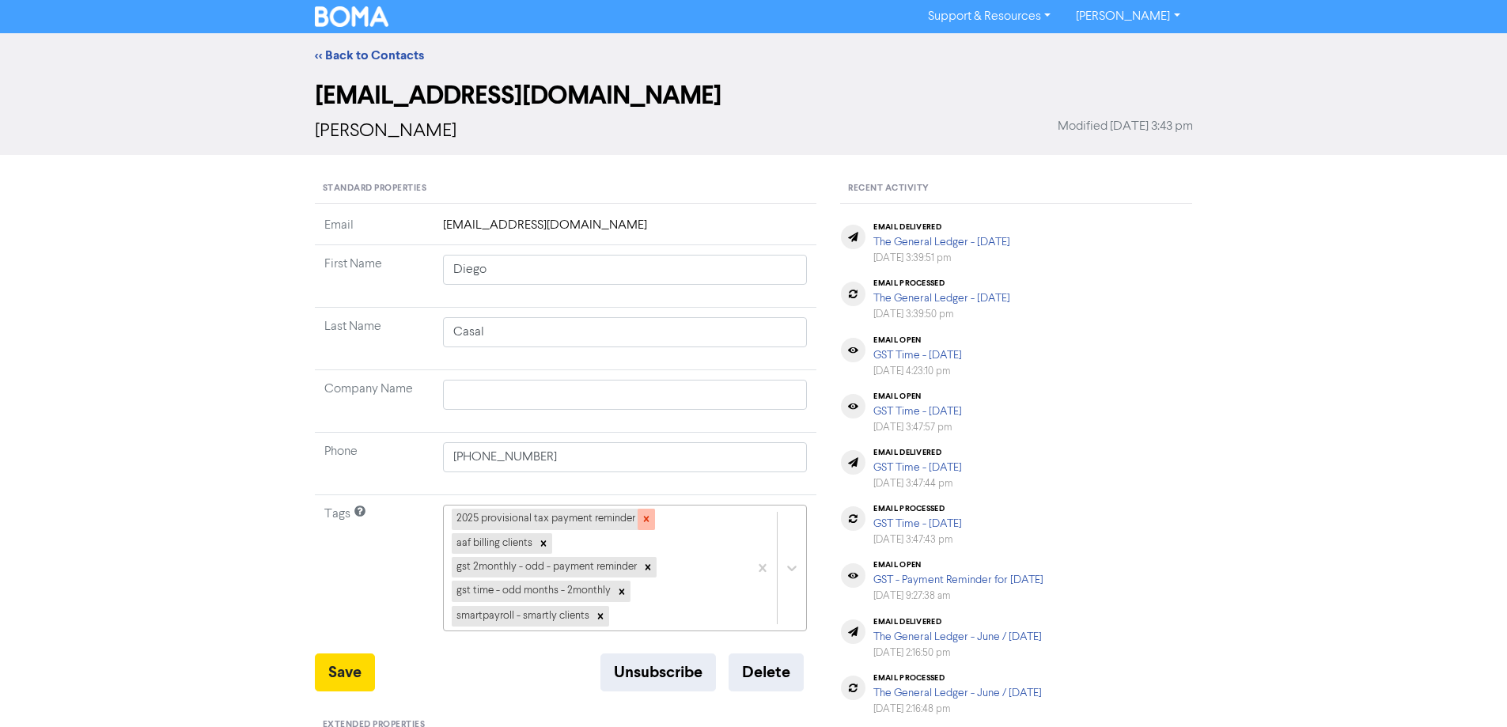
click at [647, 519] on icon at bounding box center [646, 518] width 11 height 11
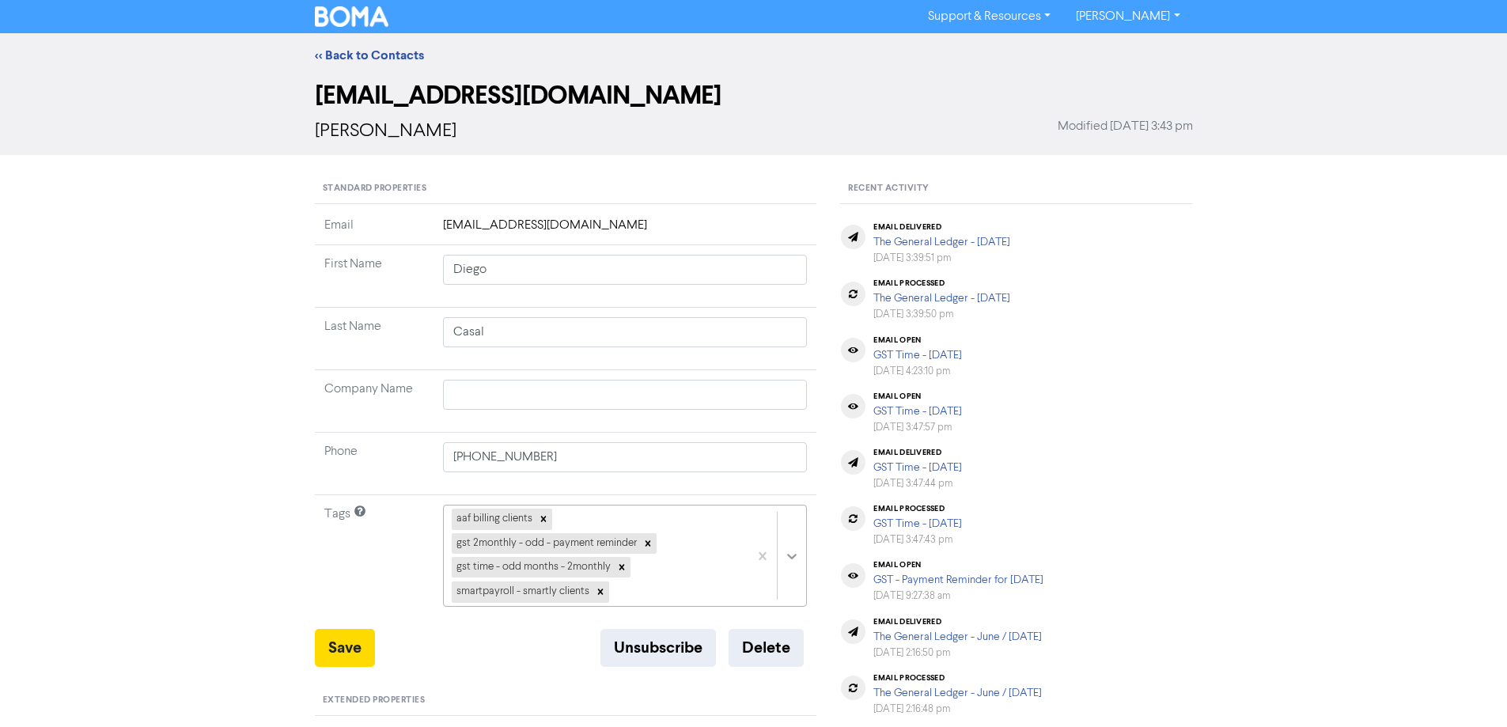
click at [785, 556] on div "aaf billing clients gst 2monthly - odd - payment reminder gst time - odd months…" at bounding box center [625, 556] width 365 height 102
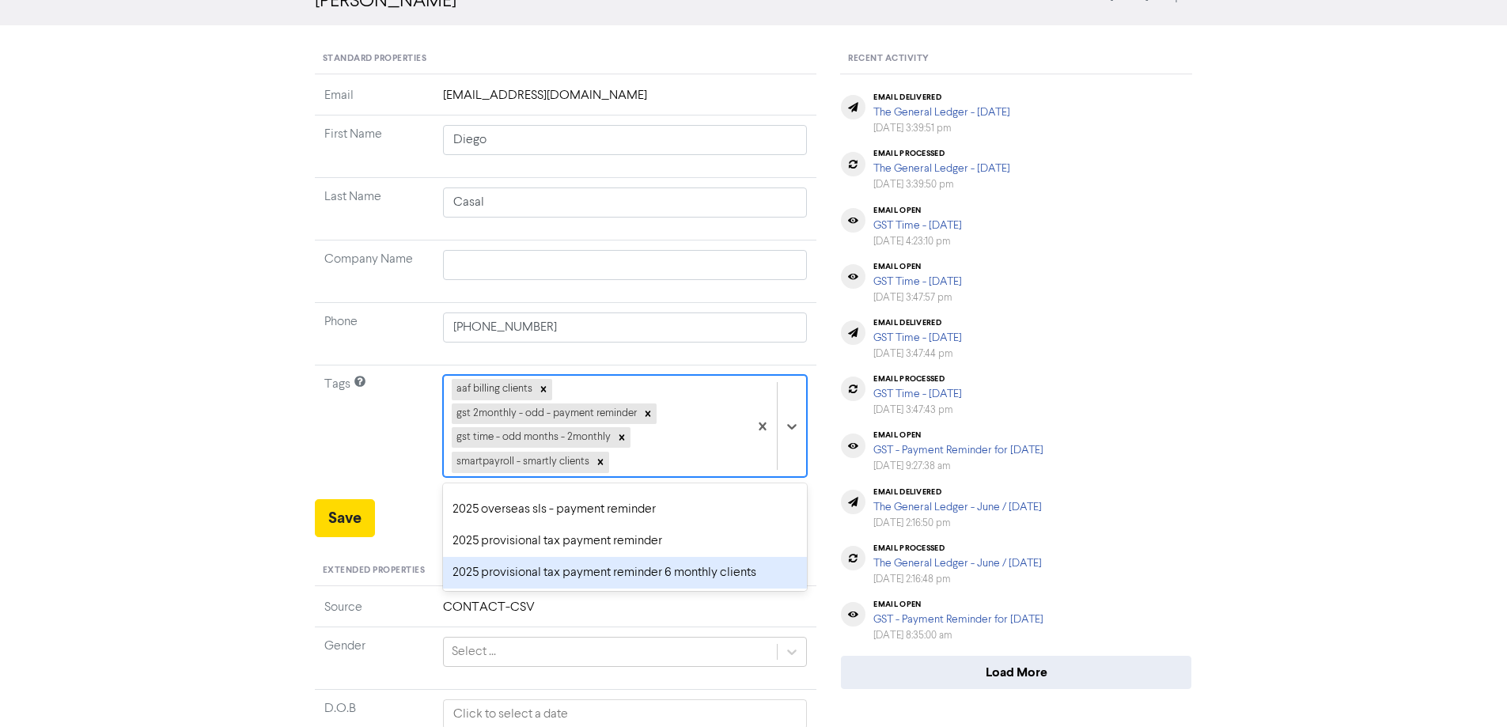
scroll to position [79, 0]
click at [476, 585] on div "2026 provisional tax payment reminder" at bounding box center [625, 582] width 365 height 32
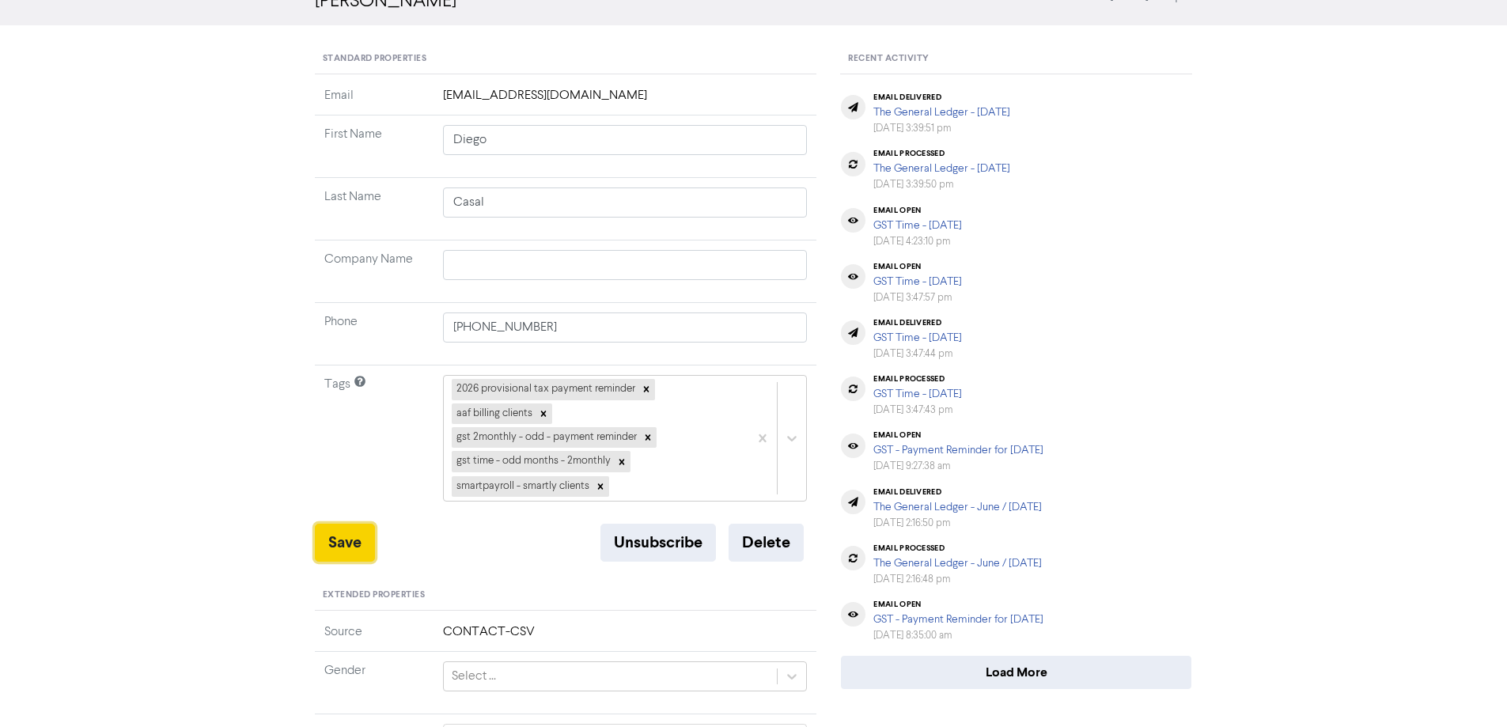
click at [340, 533] on button "Save" at bounding box center [345, 543] width 60 height 38
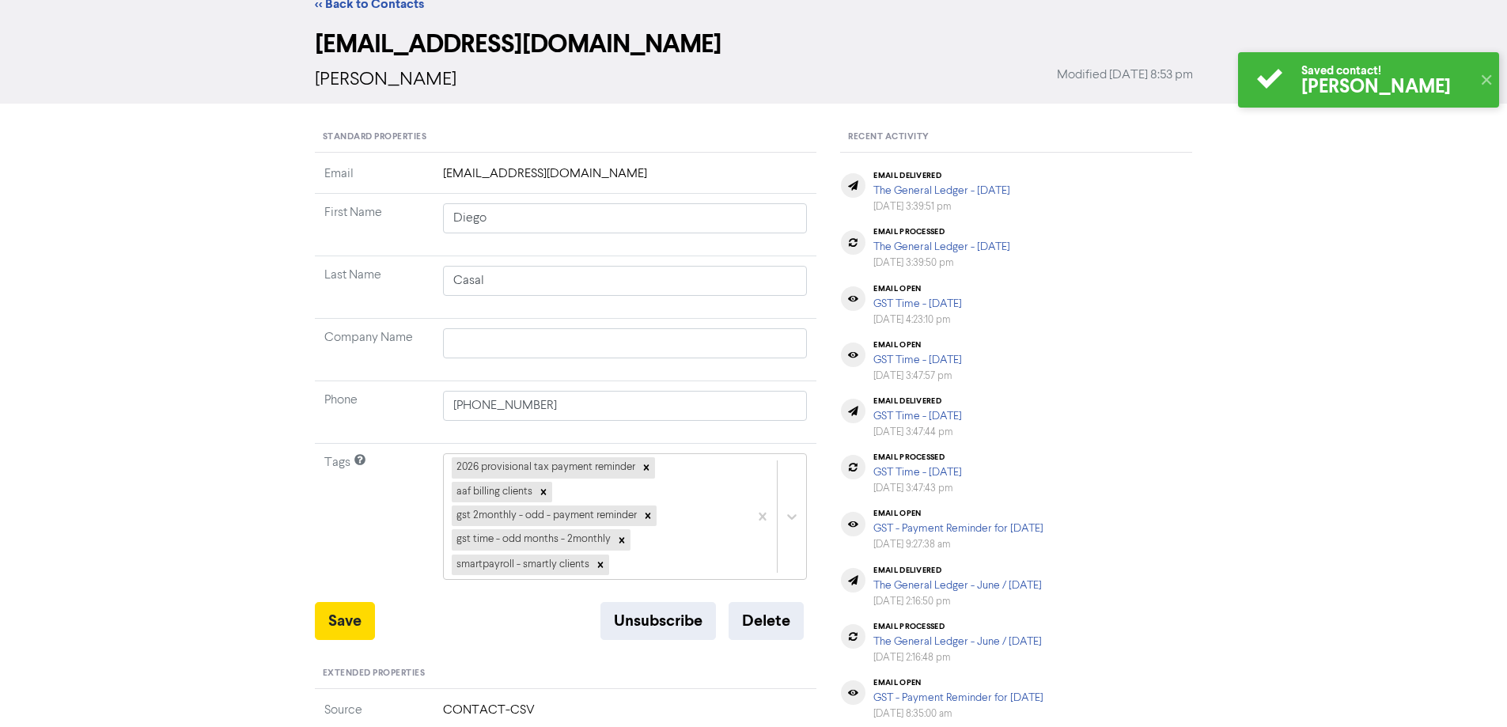
scroll to position [0, 0]
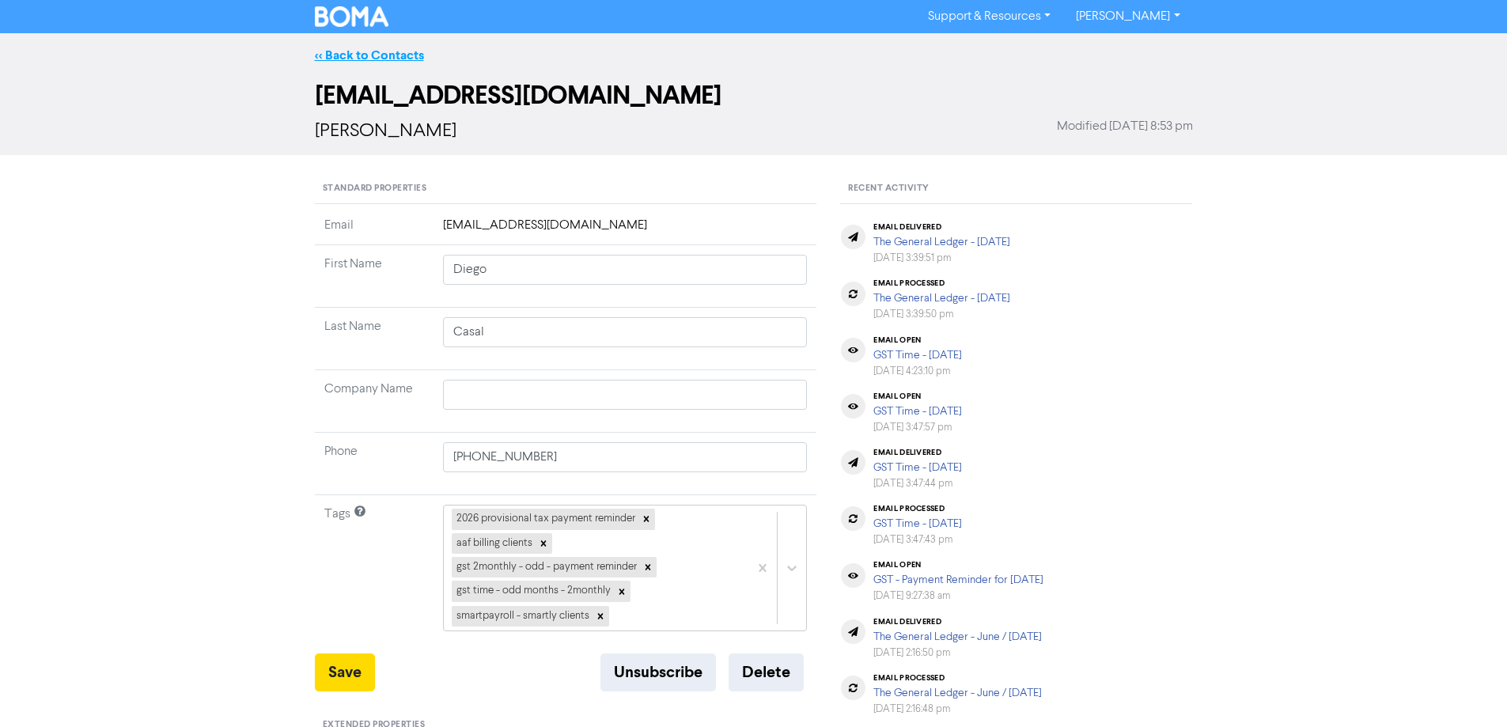
click at [384, 59] on link "<< Back to Contacts" at bounding box center [369, 55] width 109 height 16
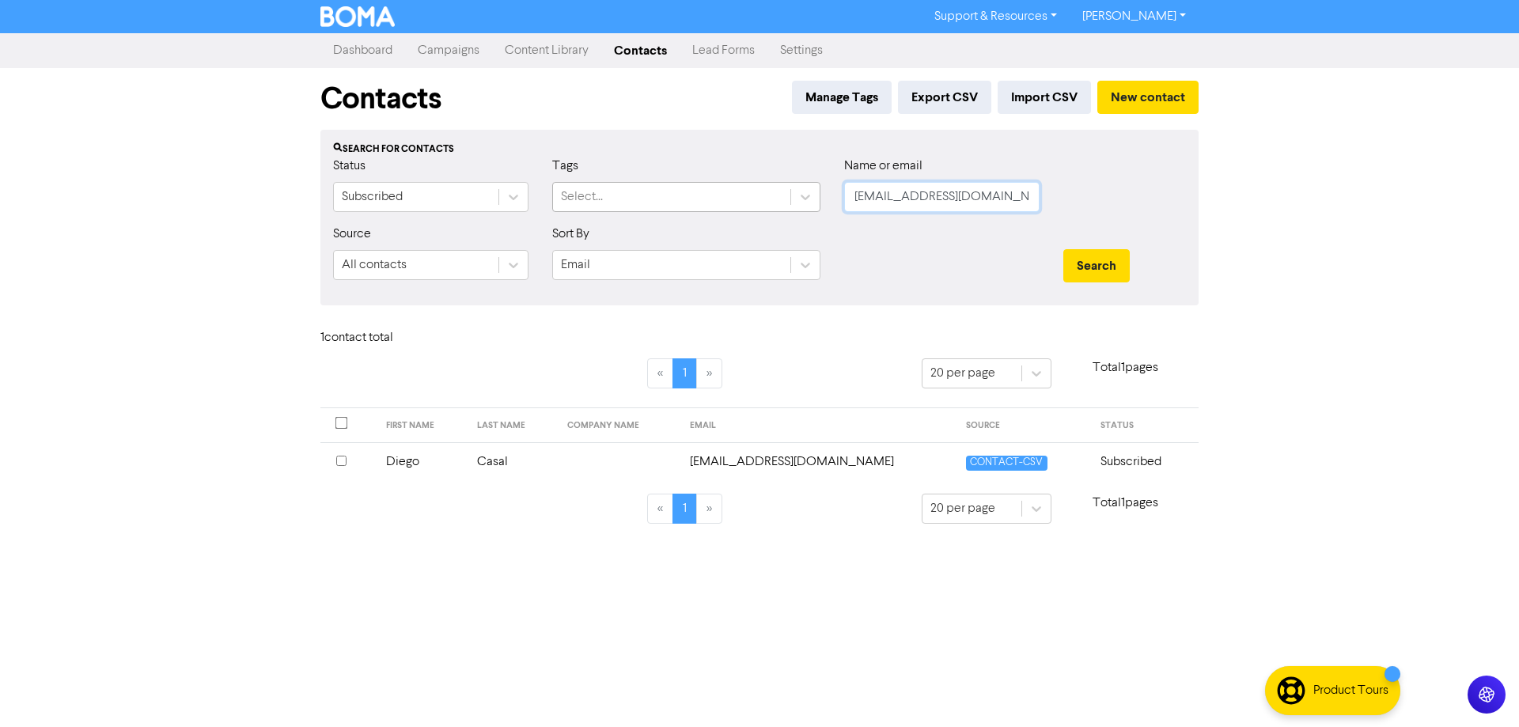
drag, startPoint x: 827, startPoint y: 201, endPoint x: 698, endPoint y: 201, distance: 129.7
click at [698, 201] on div "Status Subscribed Tags Select... Name or email [EMAIL_ADDRESS][DOMAIN_NAME]" at bounding box center [759, 191] width 876 height 68
paste input "chan.cho.yam"
drag, startPoint x: 1101, startPoint y: 267, endPoint x: 932, endPoint y: 411, distance: 222.2
click at [1100, 269] on button "Search" at bounding box center [1096, 265] width 66 height 33
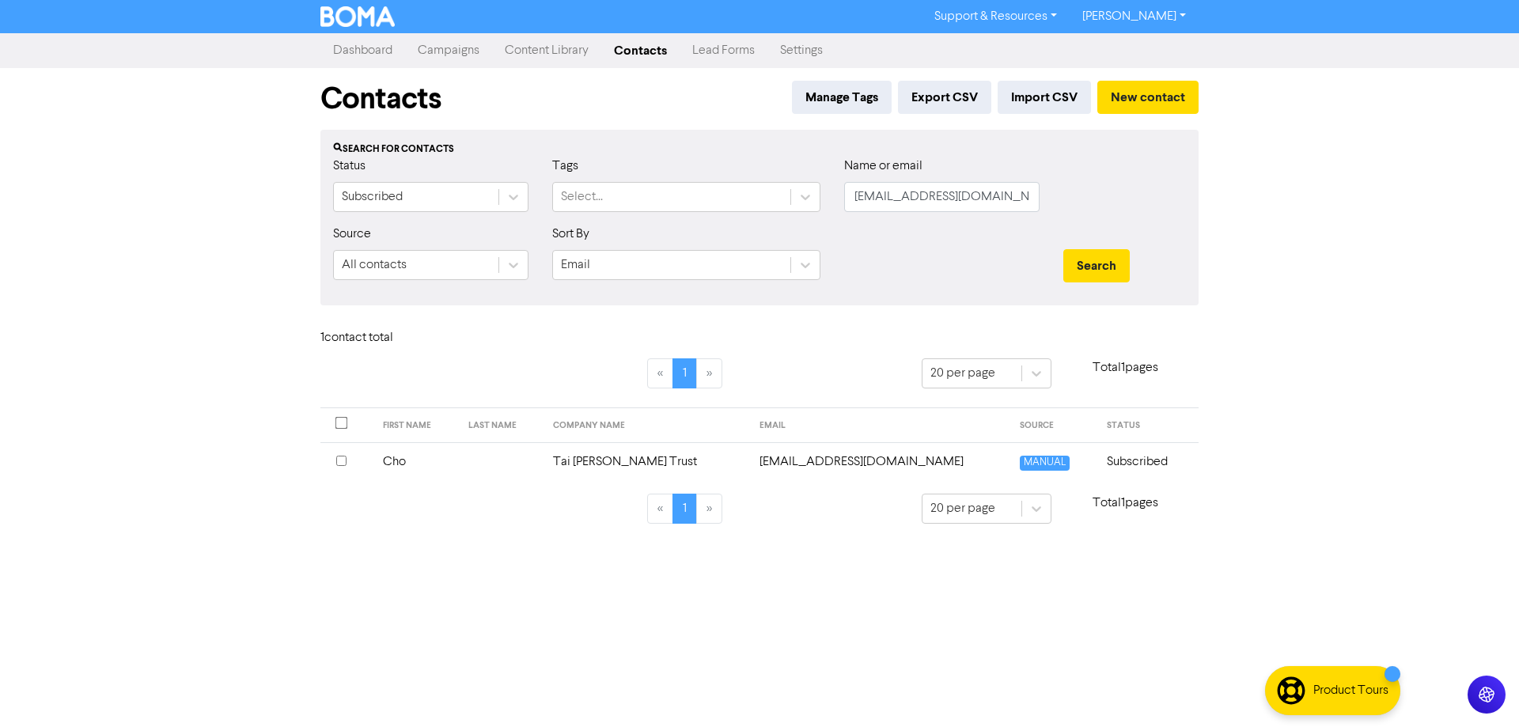
click at [785, 462] on td "[EMAIL_ADDRESS][DOMAIN_NAME]" at bounding box center [880, 461] width 260 height 39
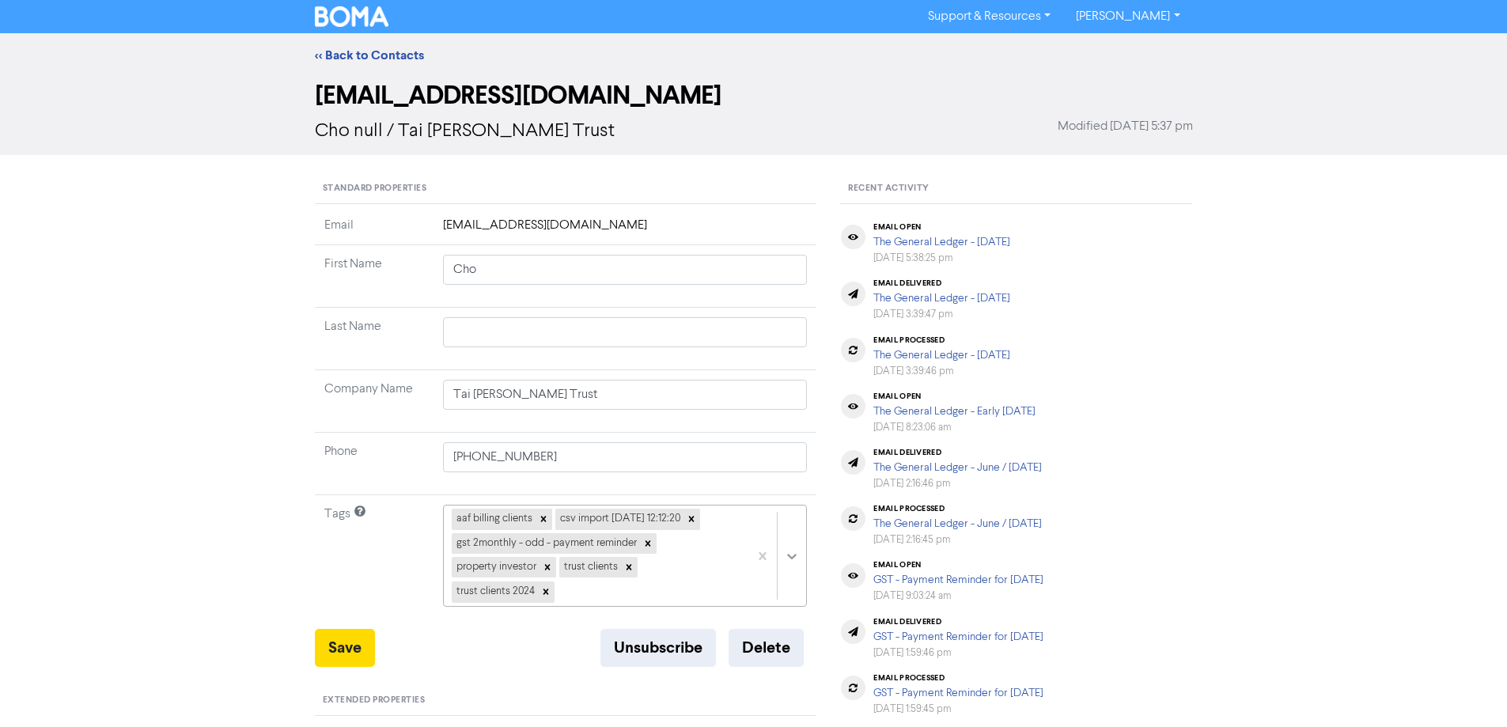
click at [794, 556] on div "aaf billing clients csv import [DATE] 12:12:20 gst 2monthly - odd - payment rem…" at bounding box center [625, 556] width 365 height 102
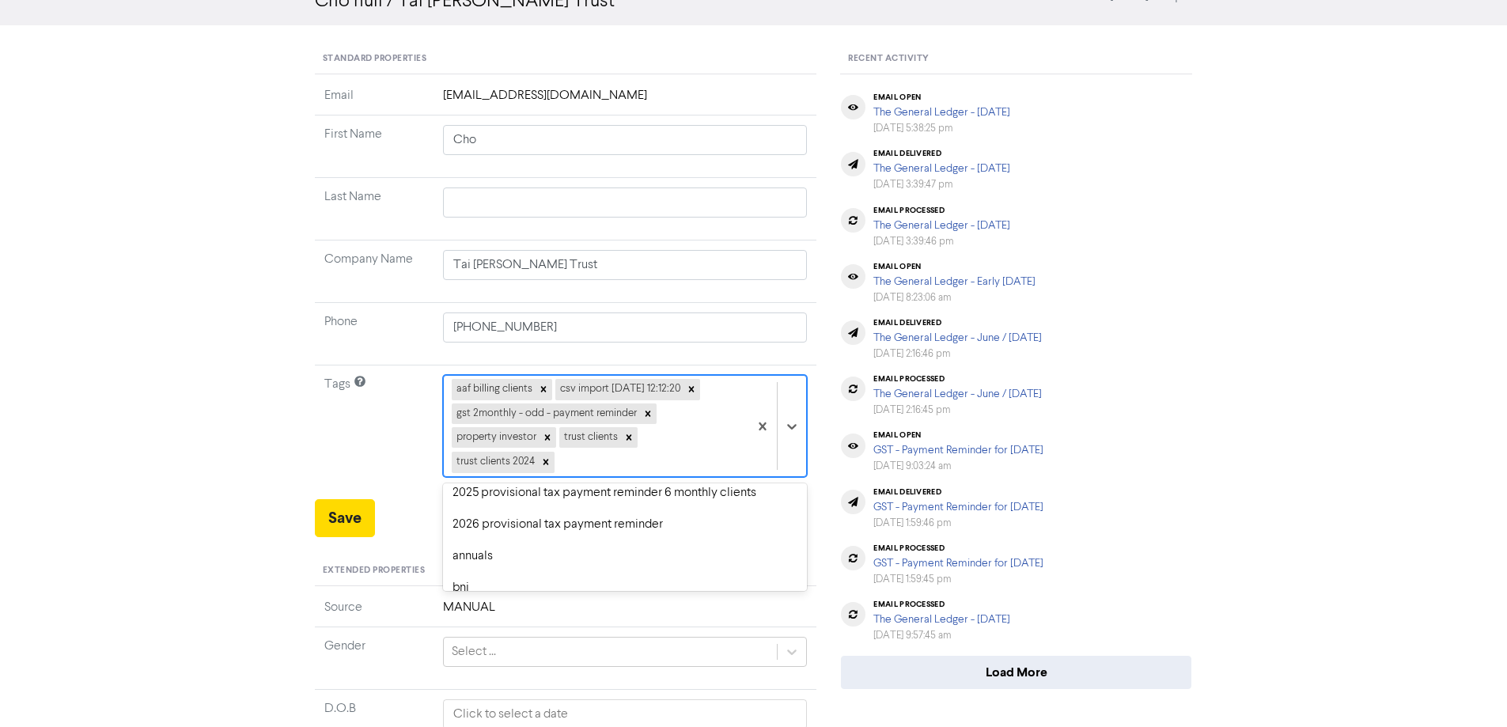
scroll to position [158, 0]
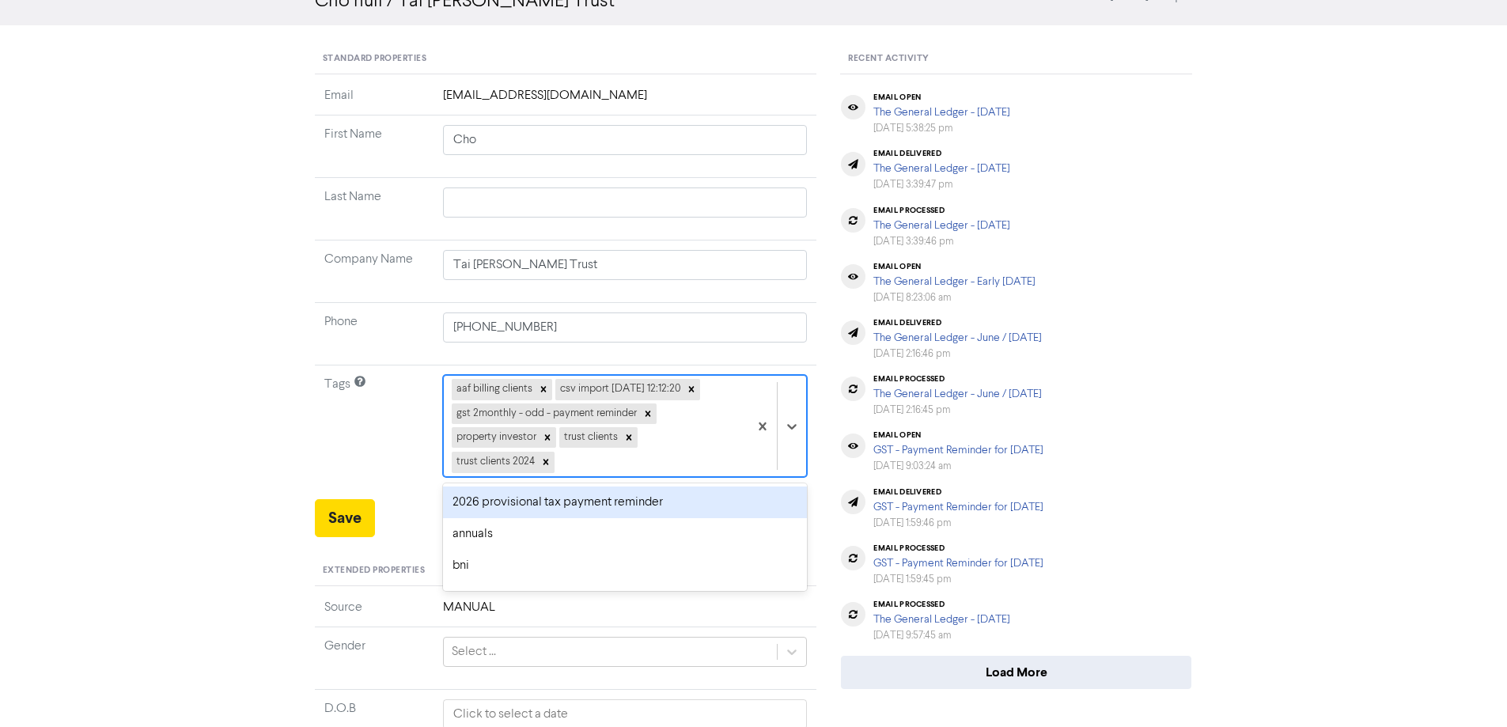
click at [509, 506] on div "2026 provisional tax payment reminder" at bounding box center [625, 502] width 365 height 32
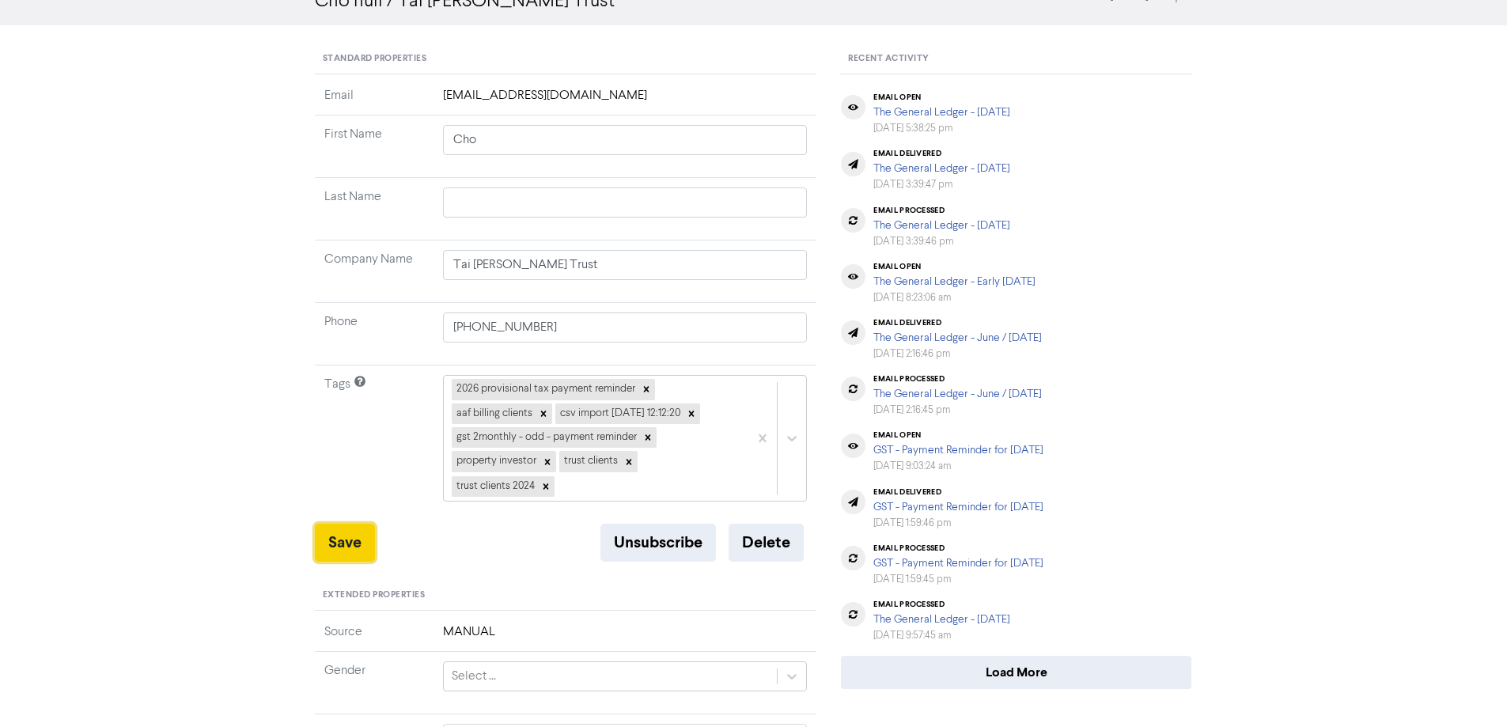
click at [356, 538] on button "Save" at bounding box center [345, 543] width 60 height 38
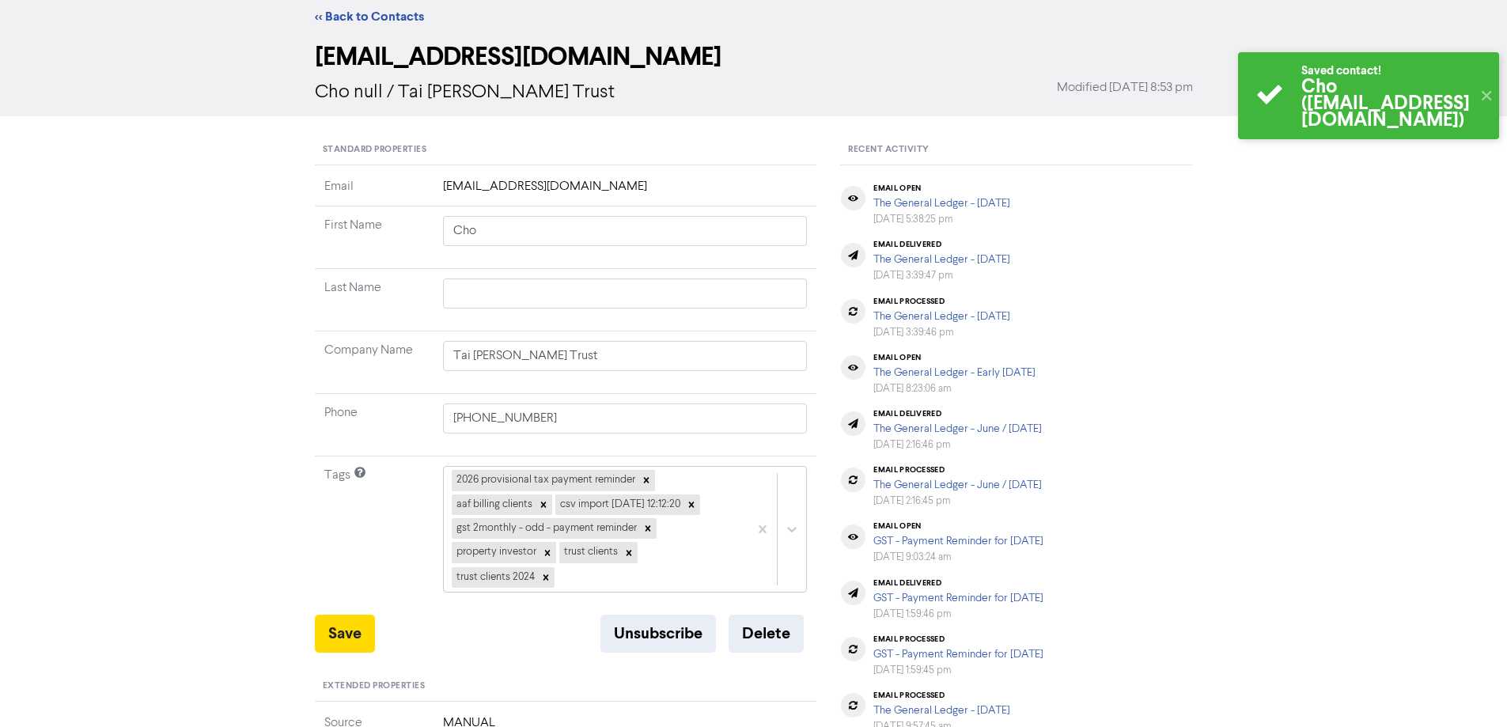
scroll to position [0, 0]
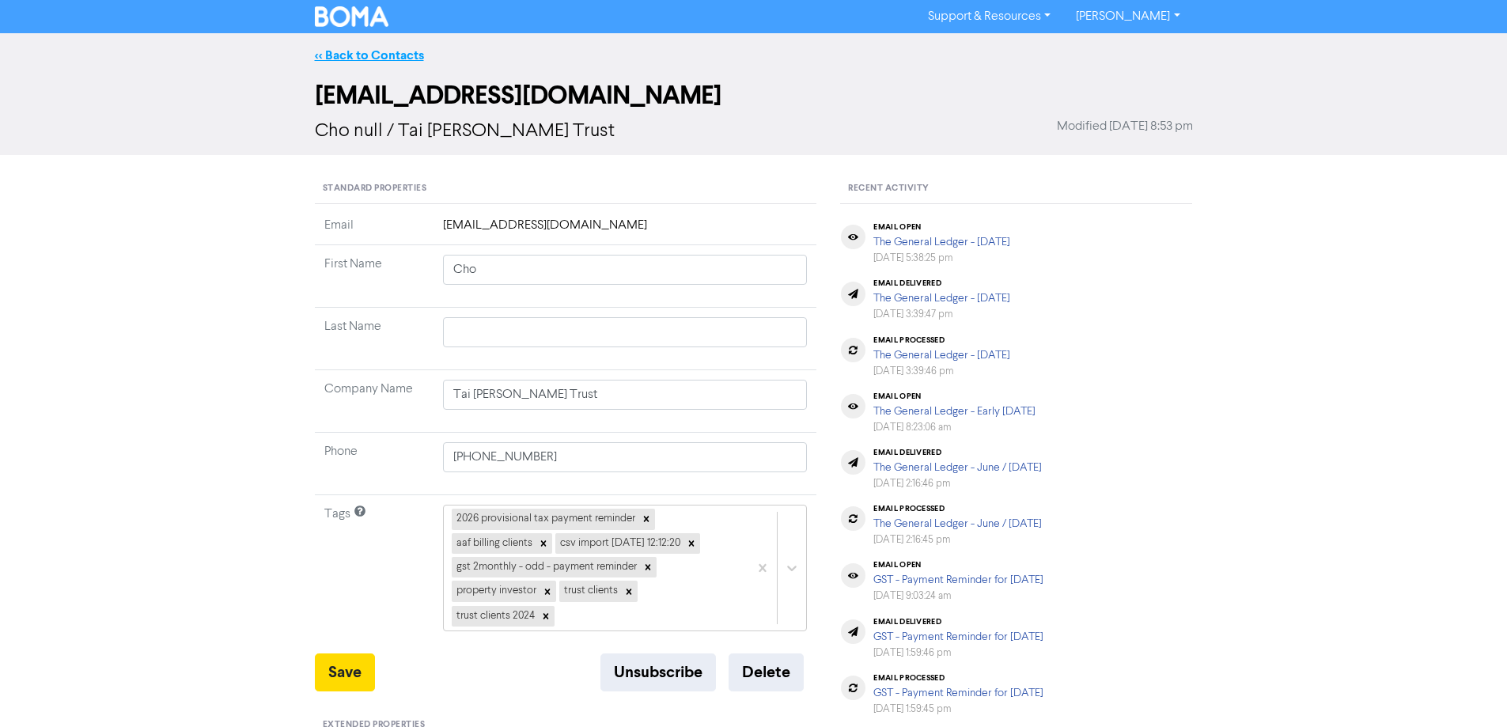
click at [374, 55] on link "<< Back to Contacts" at bounding box center [369, 55] width 109 height 16
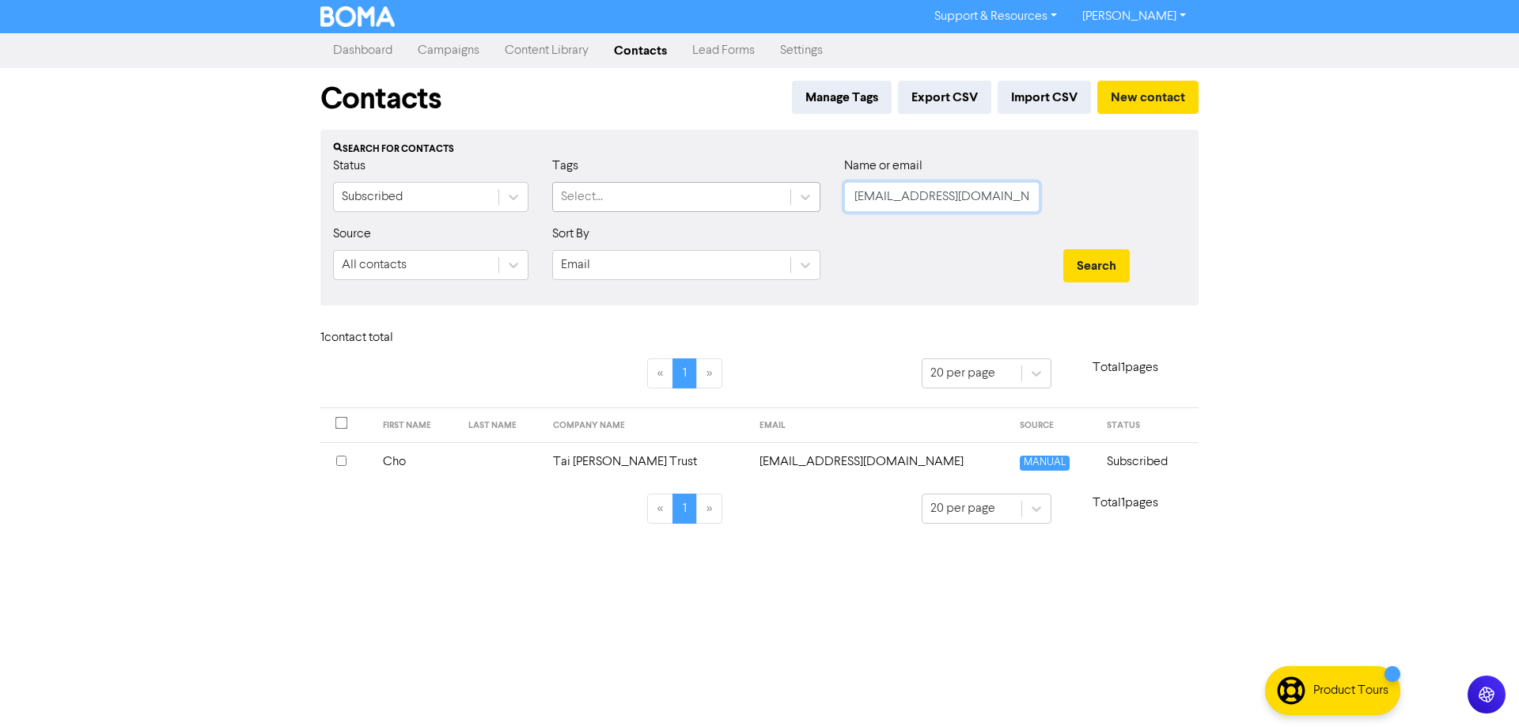
drag, startPoint x: 865, startPoint y: 202, endPoint x: 820, endPoint y: 202, distance: 45.1
click at [820, 202] on div "Status Subscribed Tags Select... Name or email [EMAIL_ADDRESS][DOMAIN_NAME]" at bounding box center [759, 191] width 876 height 68
paste input "[PERSON_NAME][EMAIL_ADDRESS][DOMAIN_NAME]"
click at [1094, 257] on button "Search" at bounding box center [1096, 265] width 66 height 33
click at [859, 469] on td "[PERSON_NAME][EMAIL_ADDRESS][DOMAIN_NAME]" at bounding box center [843, 461] width 259 height 39
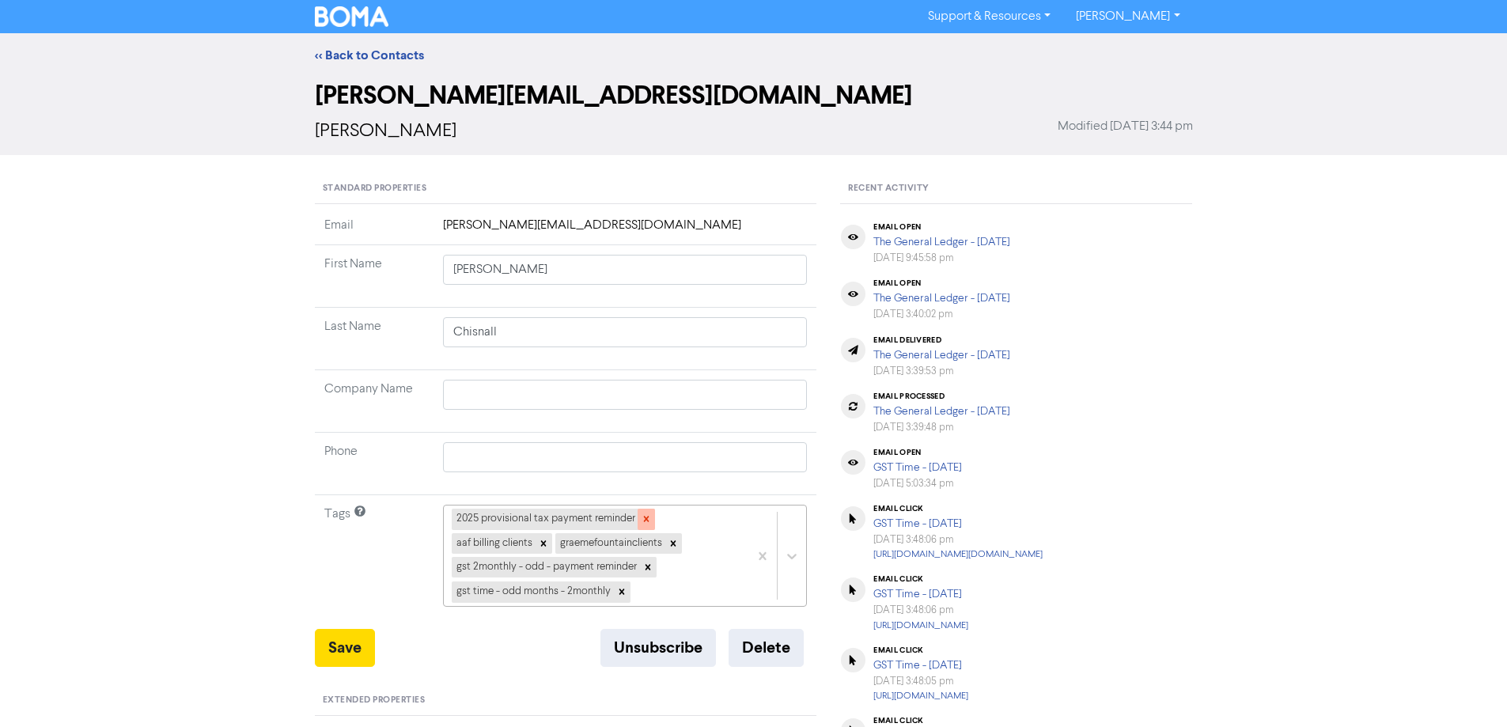
click at [644, 517] on icon at bounding box center [646, 520] width 6 height 6
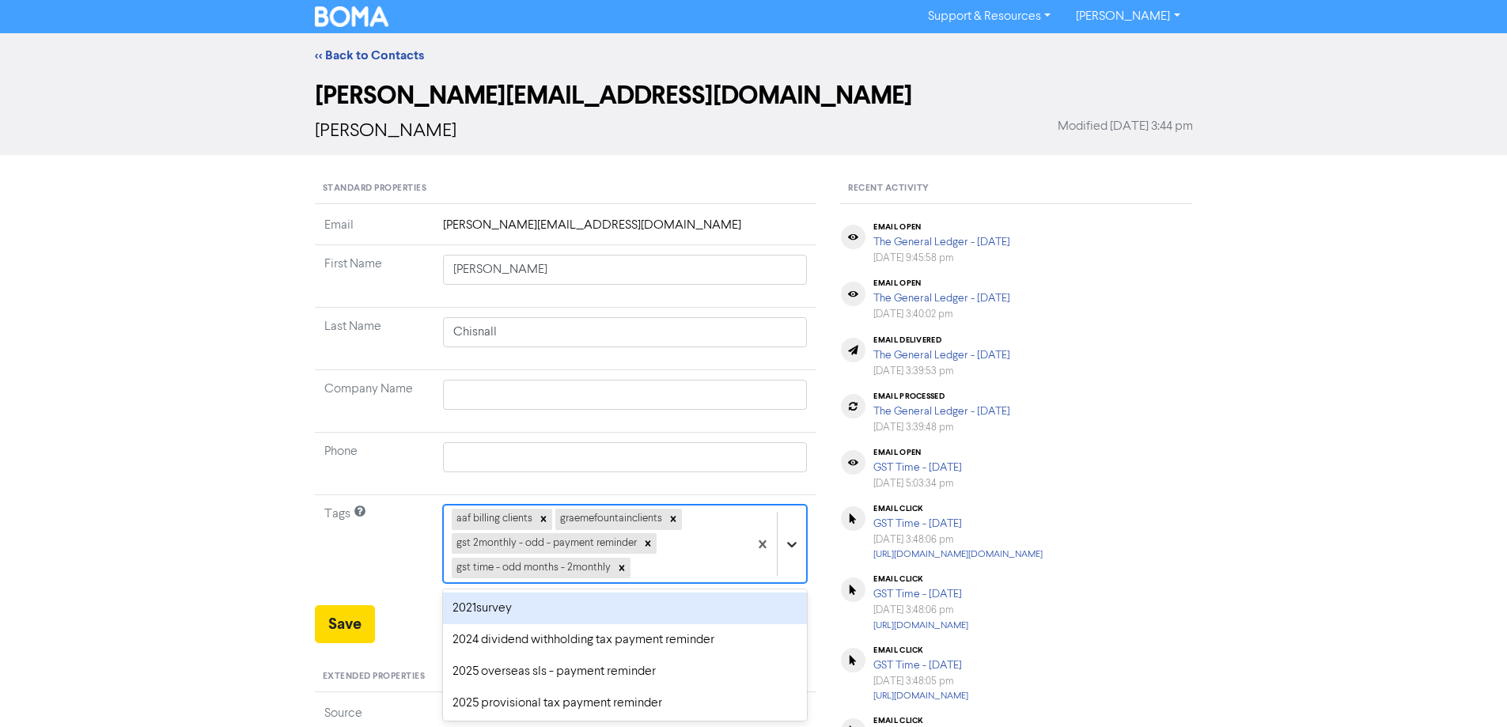
click at [790, 539] on div "option 2021survey focused, 1 of 43. 39 results available. Use Up and Down to ch…" at bounding box center [625, 544] width 365 height 78
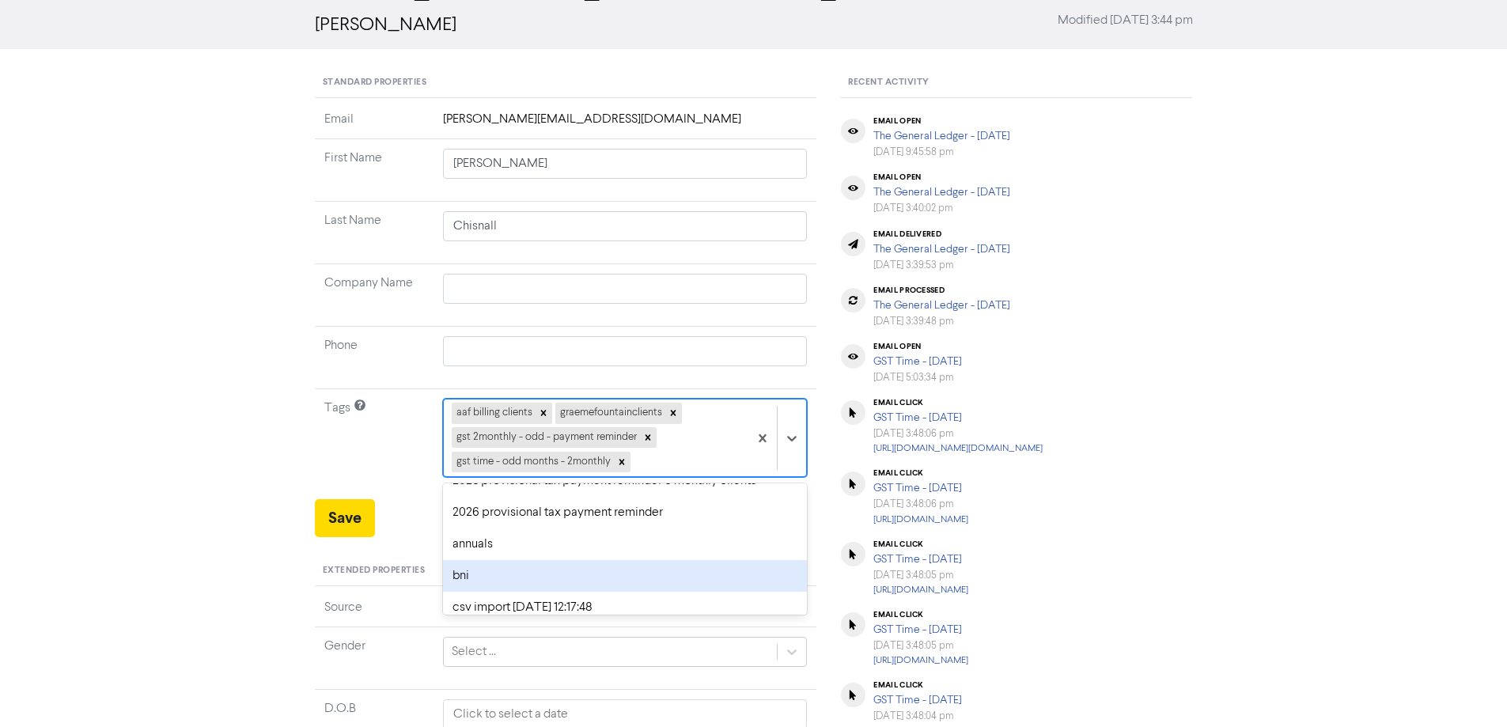
scroll to position [158, 0]
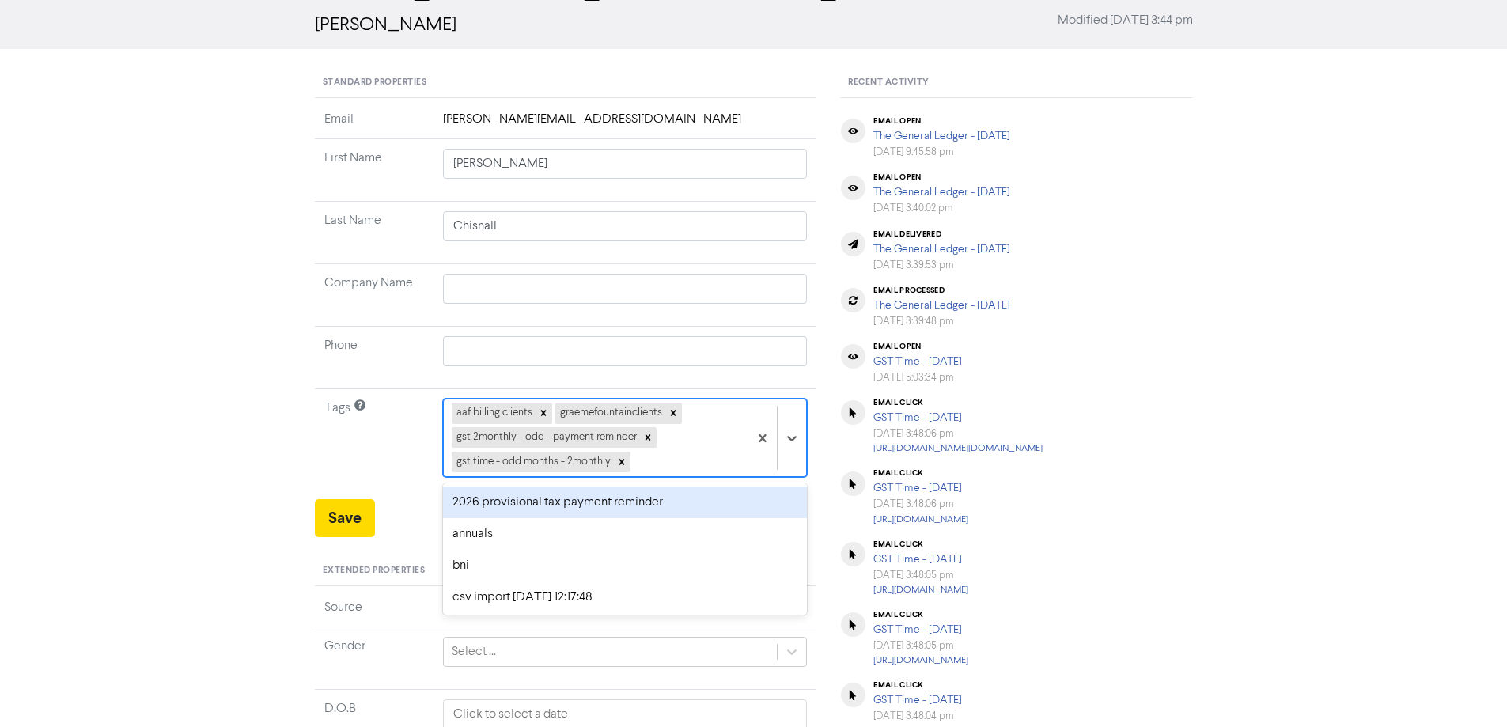
click at [514, 504] on div "2026 provisional tax payment reminder" at bounding box center [625, 502] width 365 height 32
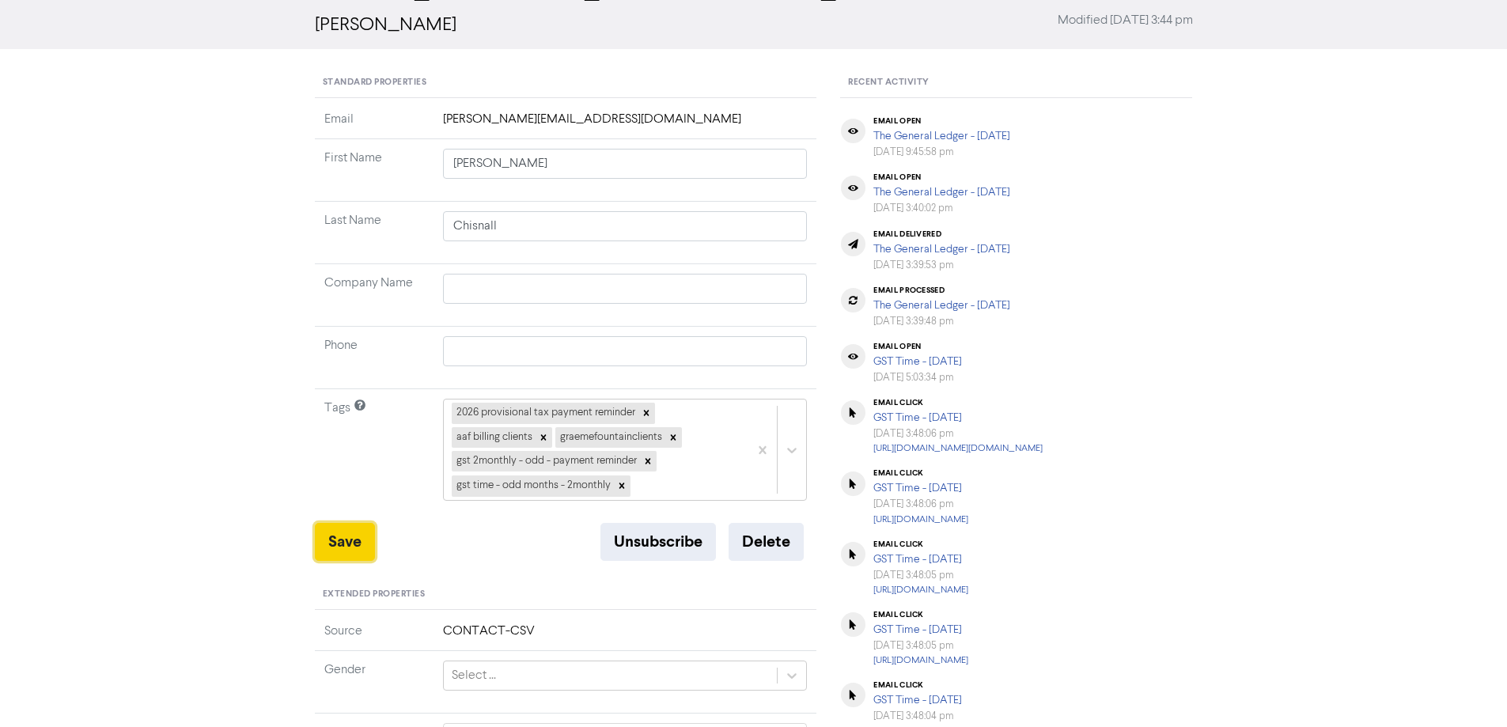
click at [350, 539] on button "Save" at bounding box center [345, 542] width 60 height 38
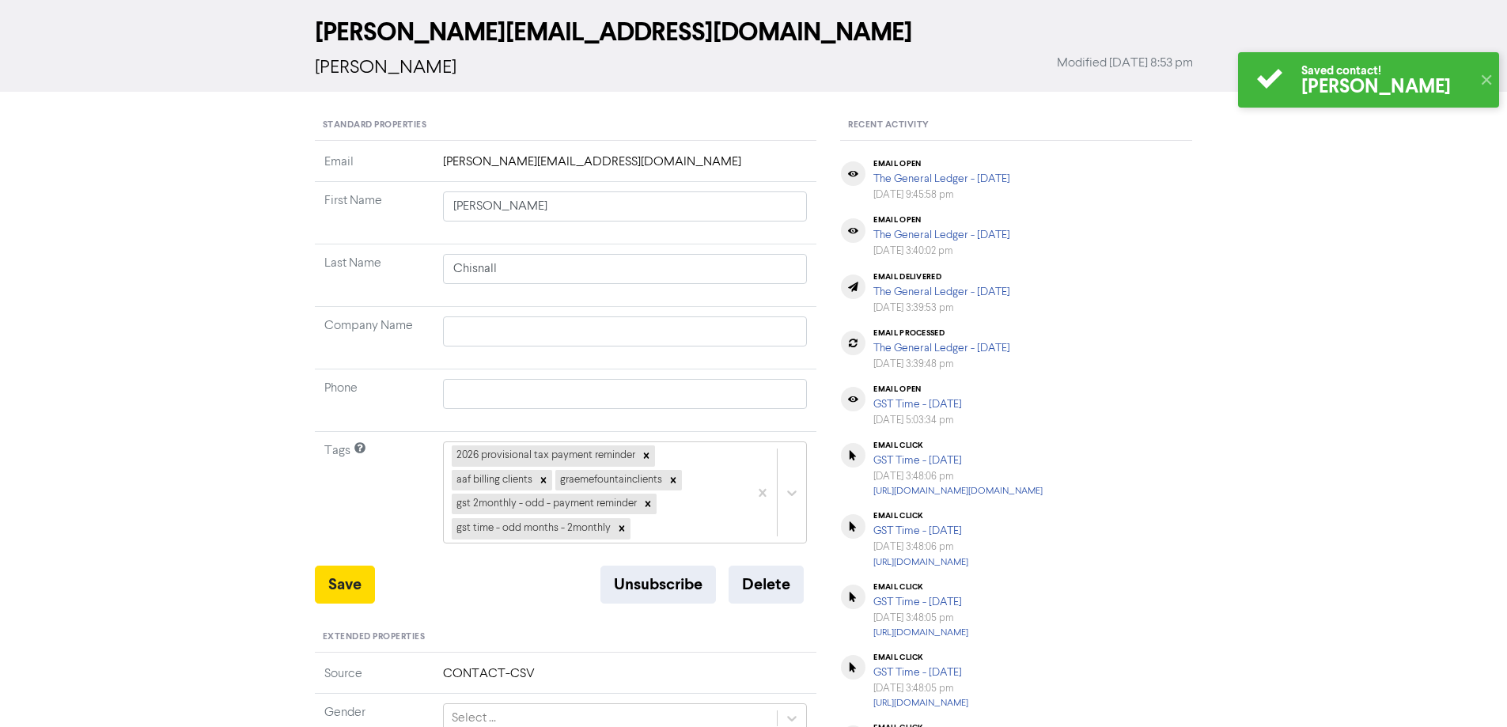
scroll to position [0, 0]
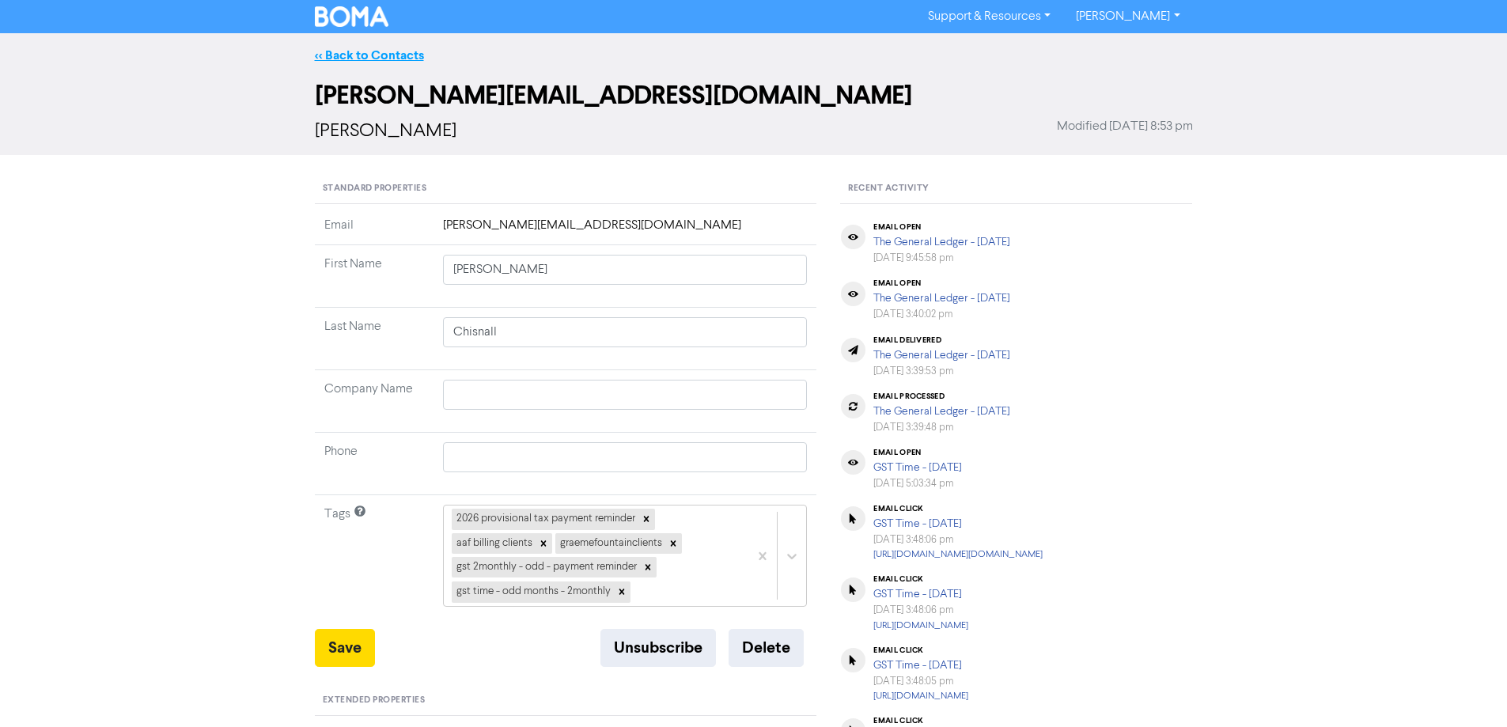
click at [346, 51] on link "<< Back to Contacts" at bounding box center [369, 55] width 109 height 16
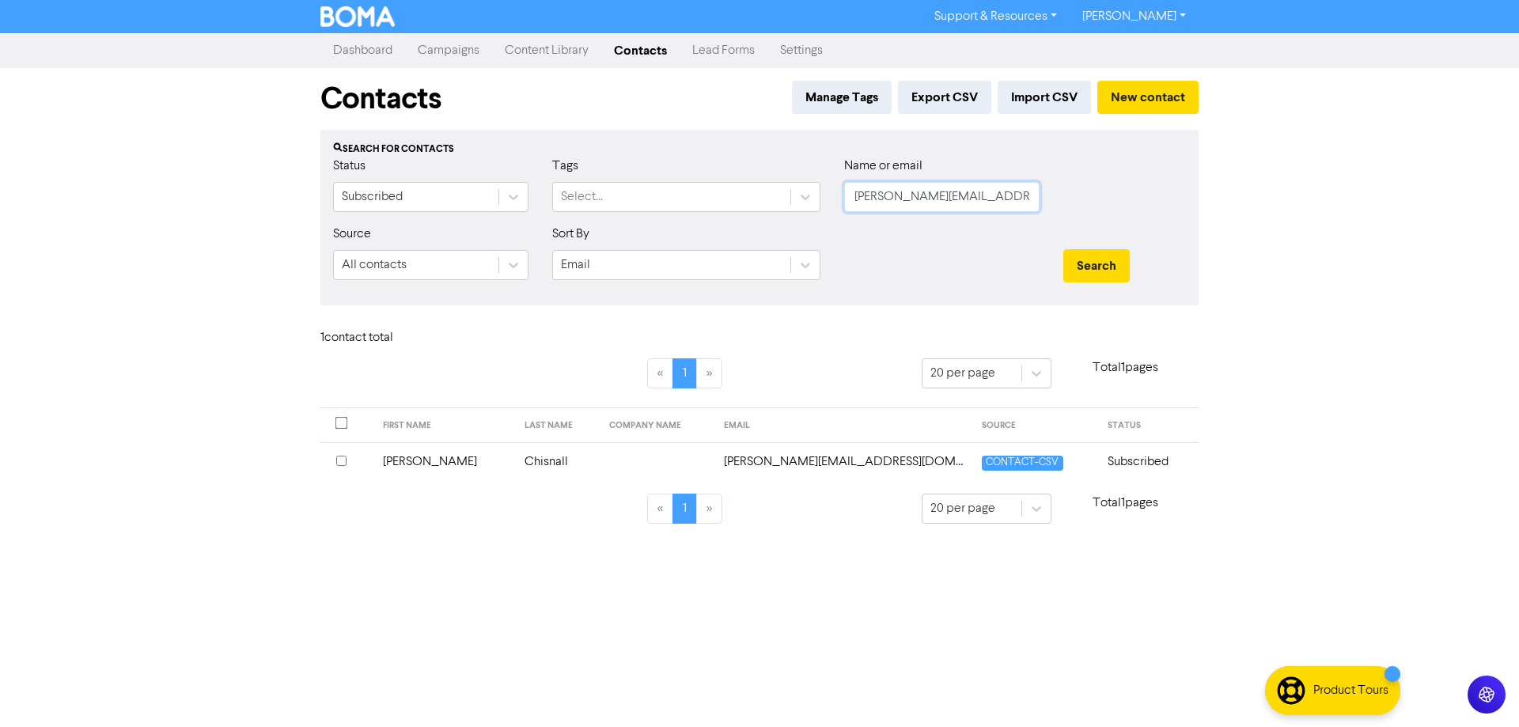
drag, startPoint x: 1022, startPoint y: 199, endPoint x: 831, endPoint y: 209, distance: 190.9
click at [831, 209] on div "Status Subscribed Tags Select... Name or email [PERSON_NAME][EMAIL_ADDRESS][DOM…" at bounding box center [759, 191] width 876 height 68
paste input "[EMAIL_ADDRESS][DOMAIN_NAME]"
click at [1096, 267] on button "Search" at bounding box center [1096, 265] width 66 height 33
click at [815, 465] on td "[EMAIL_ADDRESS][DOMAIN_NAME]" at bounding box center [903, 461] width 241 height 39
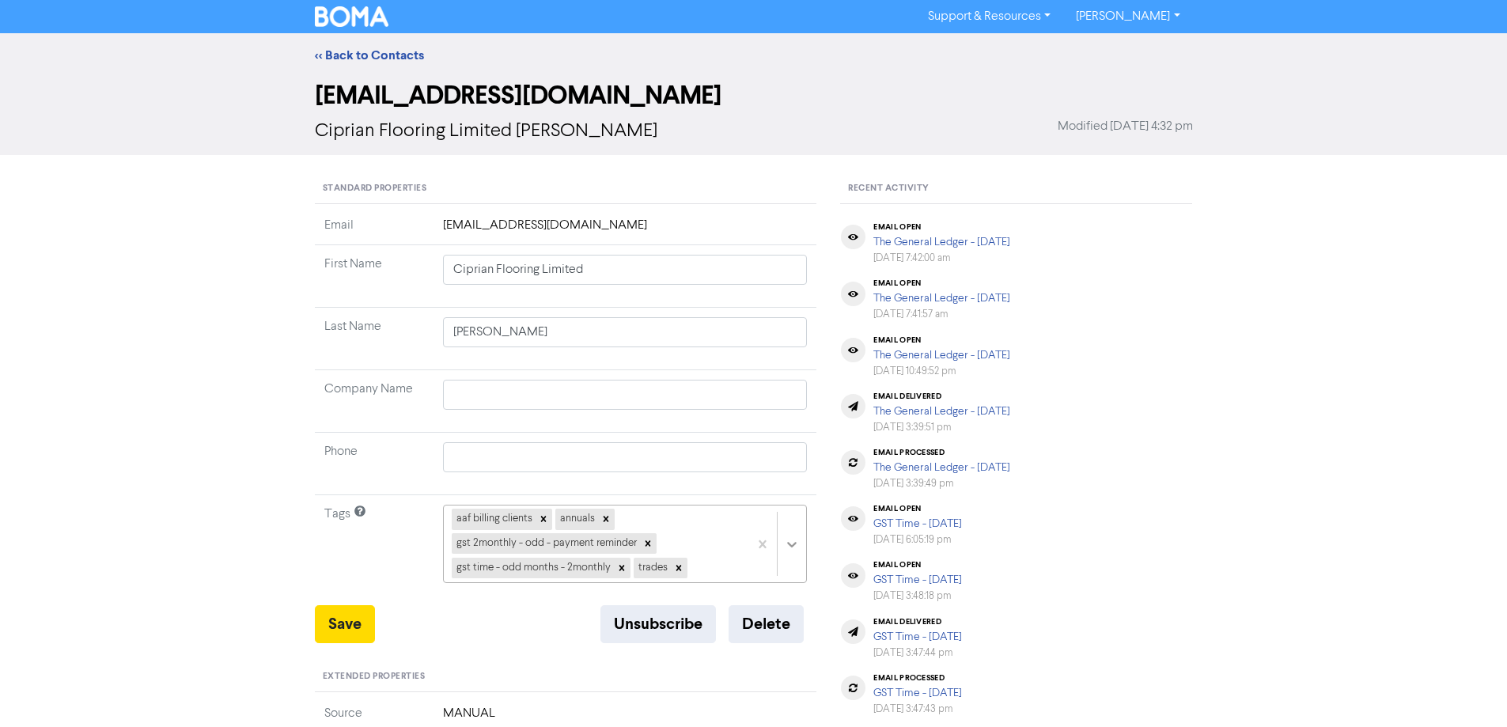
click at [794, 542] on div "aaf billing clients annuals gst 2monthly - odd - payment reminder gst time - od…" at bounding box center [625, 544] width 365 height 78
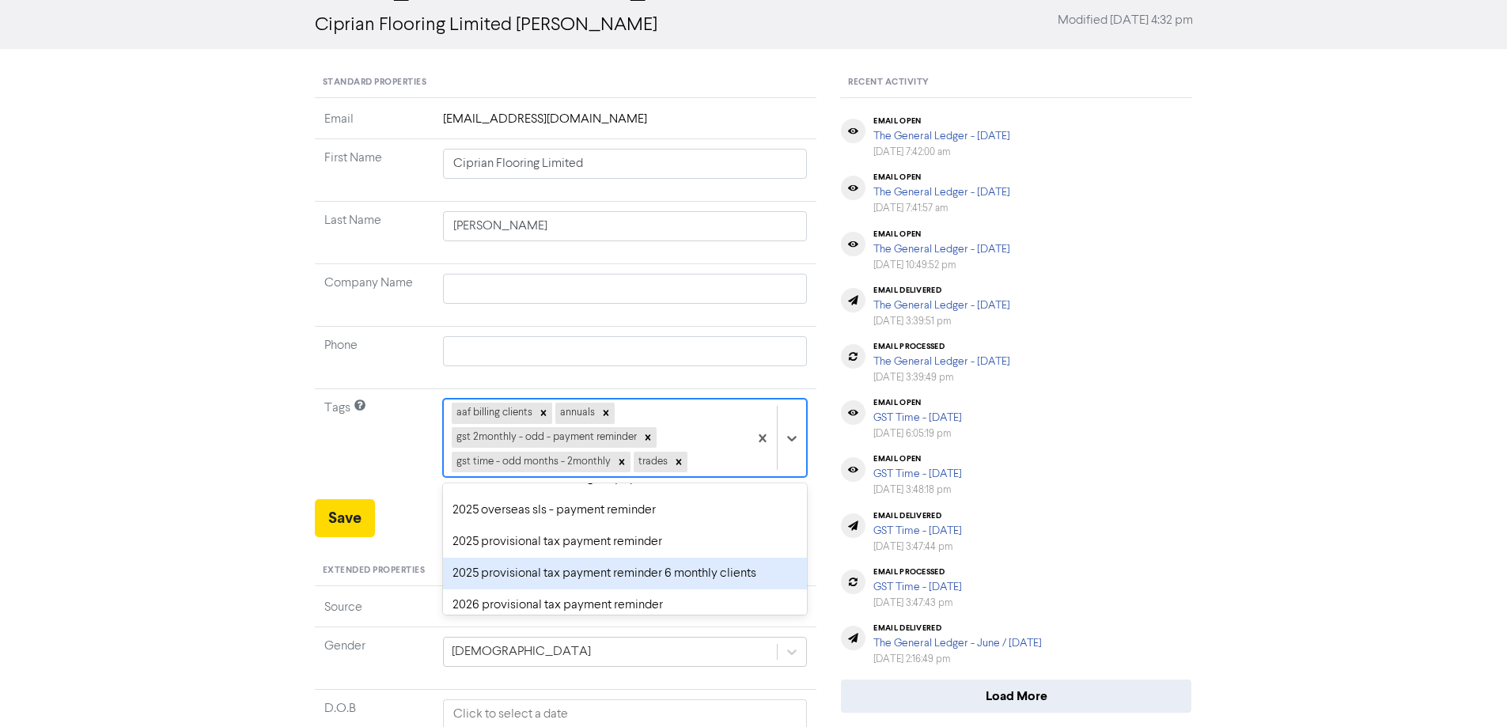
scroll to position [79, 0]
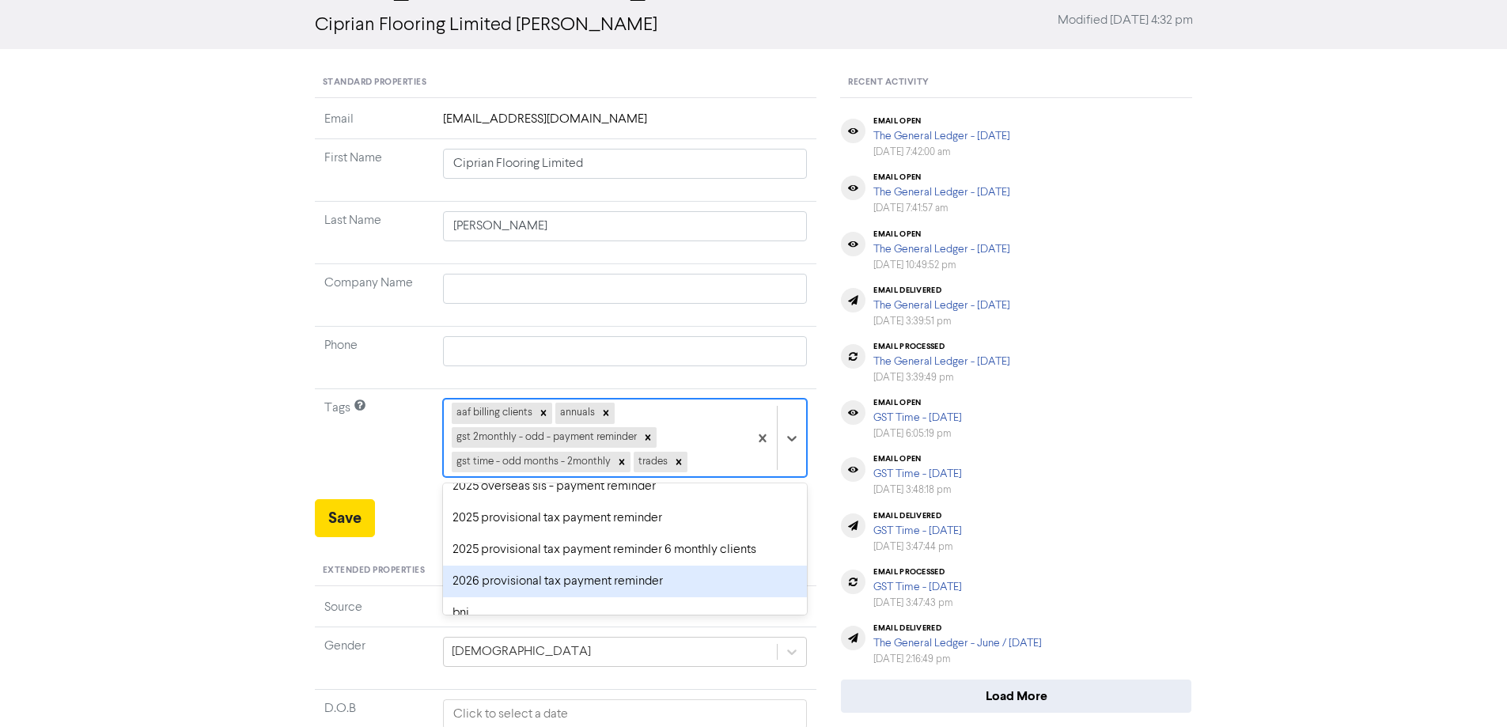
click at [520, 574] on div "2026 provisional tax payment reminder" at bounding box center [625, 582] width 365 height 32
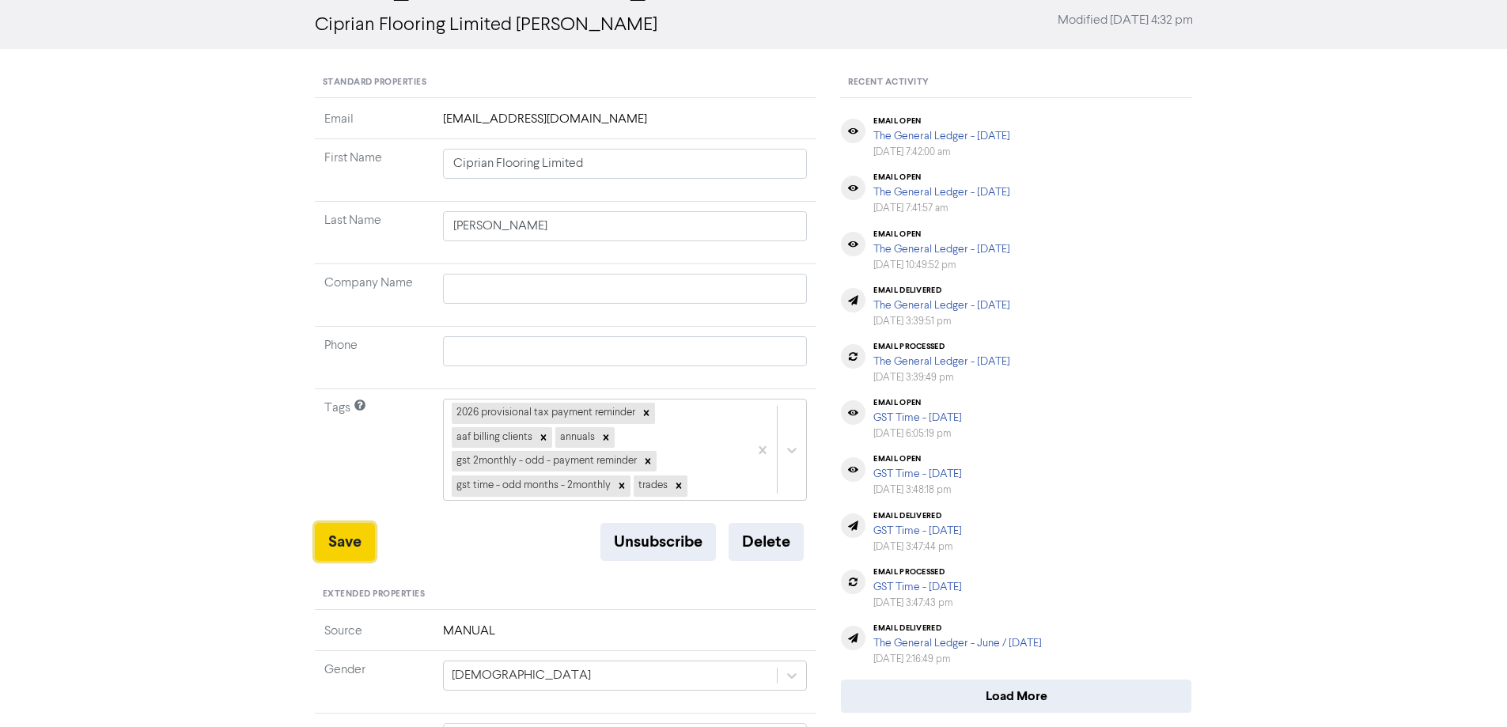
click at [339, 534] on button "Save" at bounding box center [345, 542] width 60 height 38
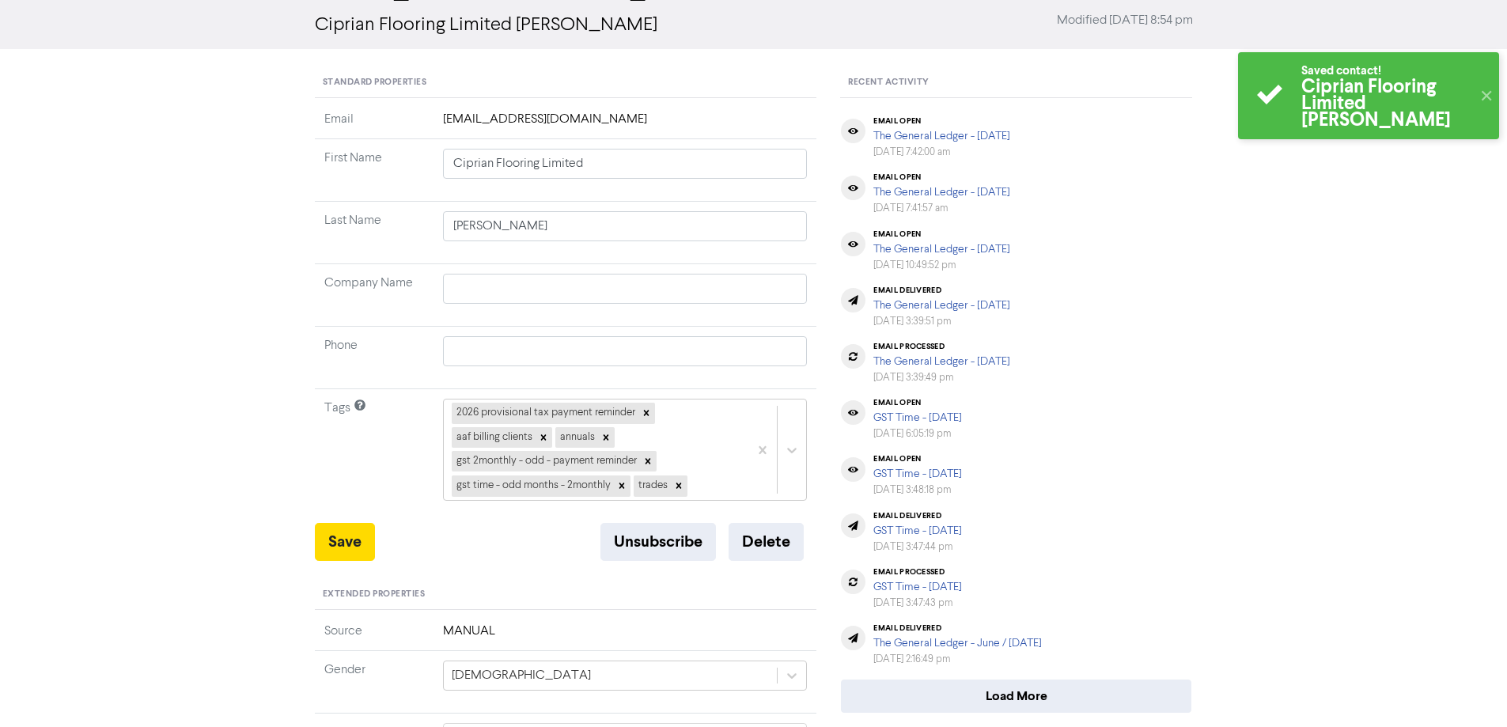
scroll to position [0, 0]
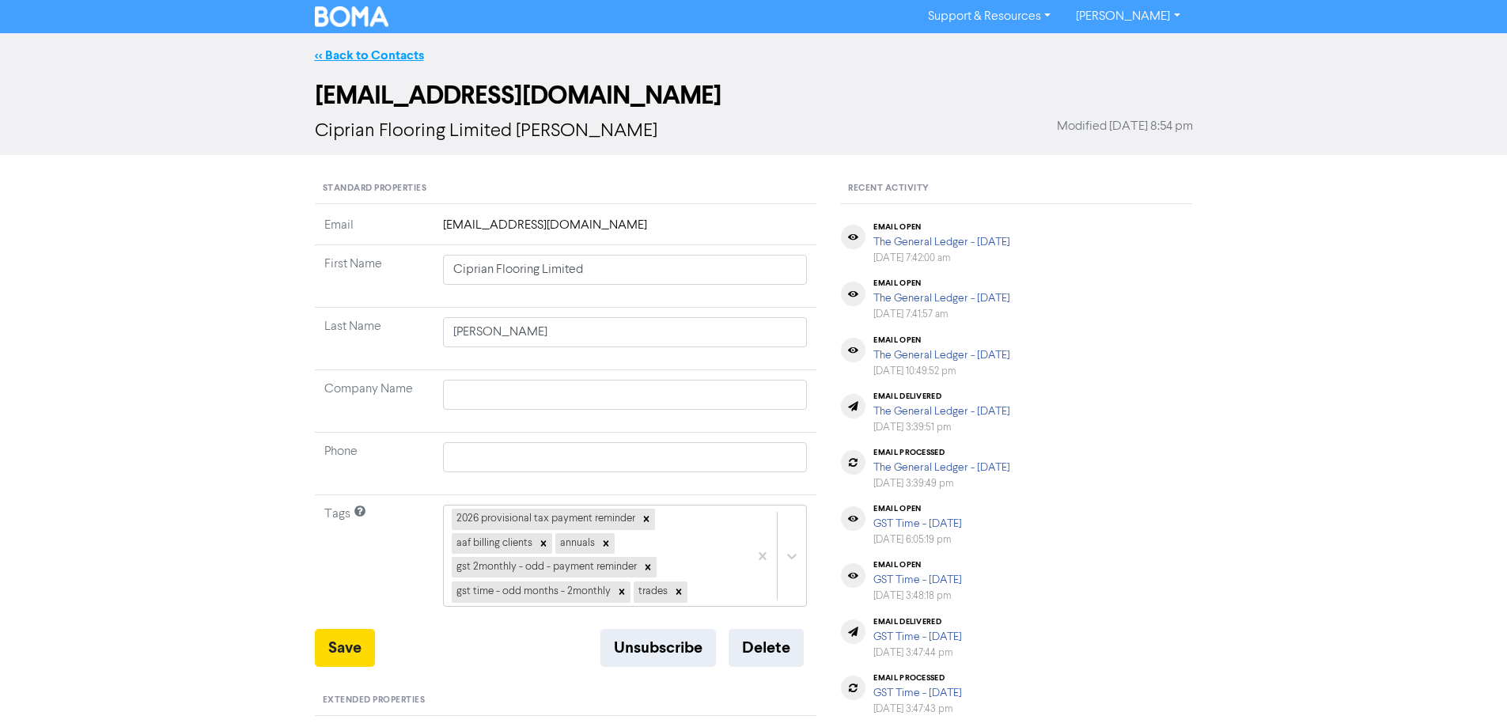
click at [385, 51] on link "<< Back to Contacts" at bounding box center [369, 55] width 109 height 16
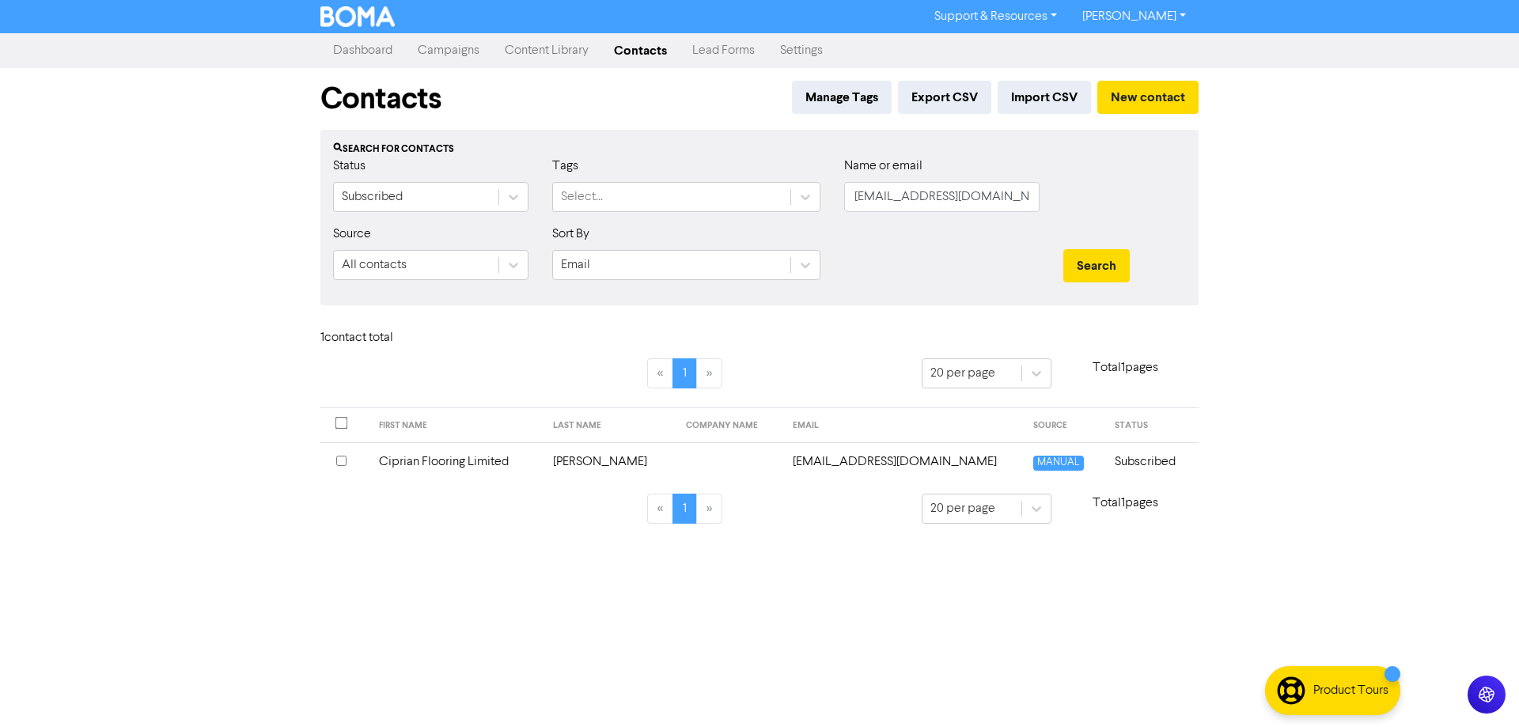
click at [880, 460] on td "[EMAIL_ADDRESS][DOMAIN_NAME]" at bounding box center [903, 461] width 241 height 39
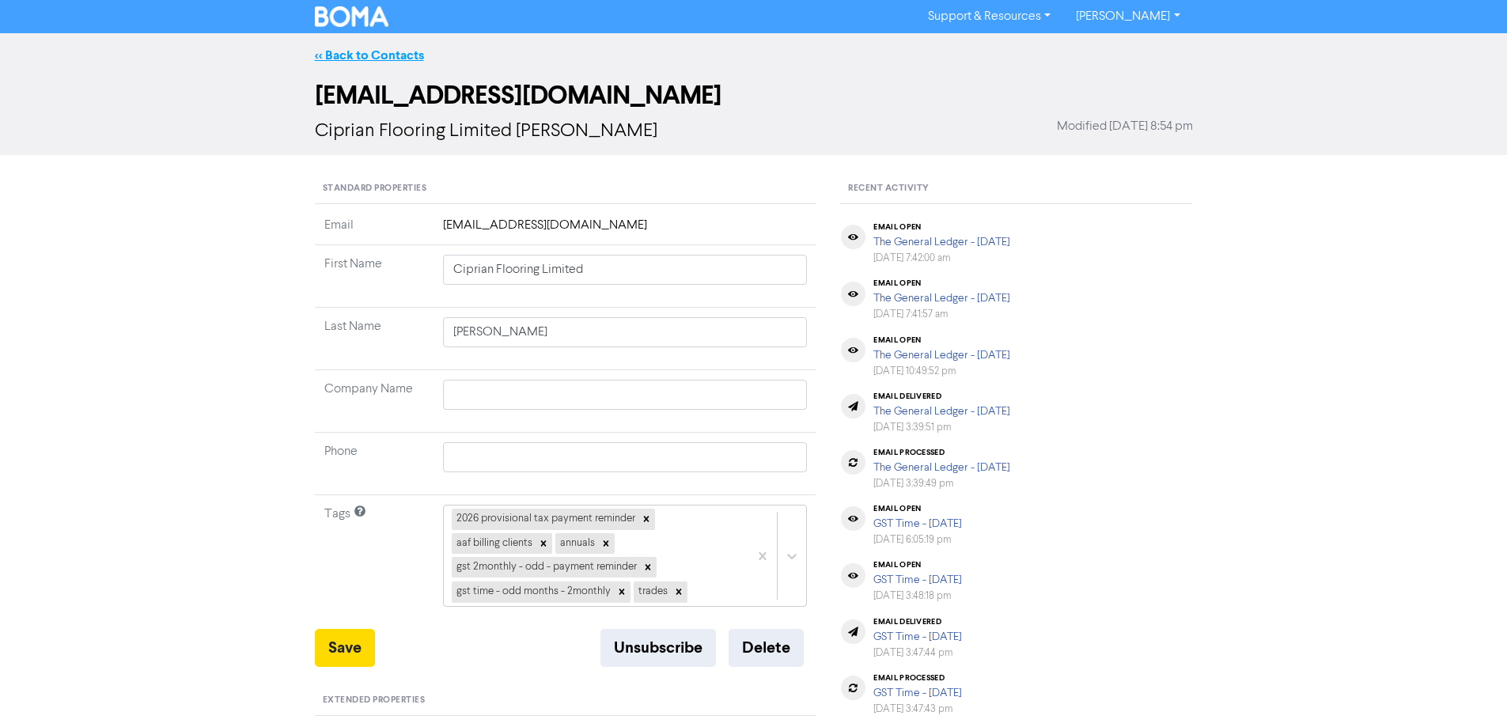
click at [331, 52] on link "<< Back to Contacts" at bounding box center [369, 55] width 109 height 16
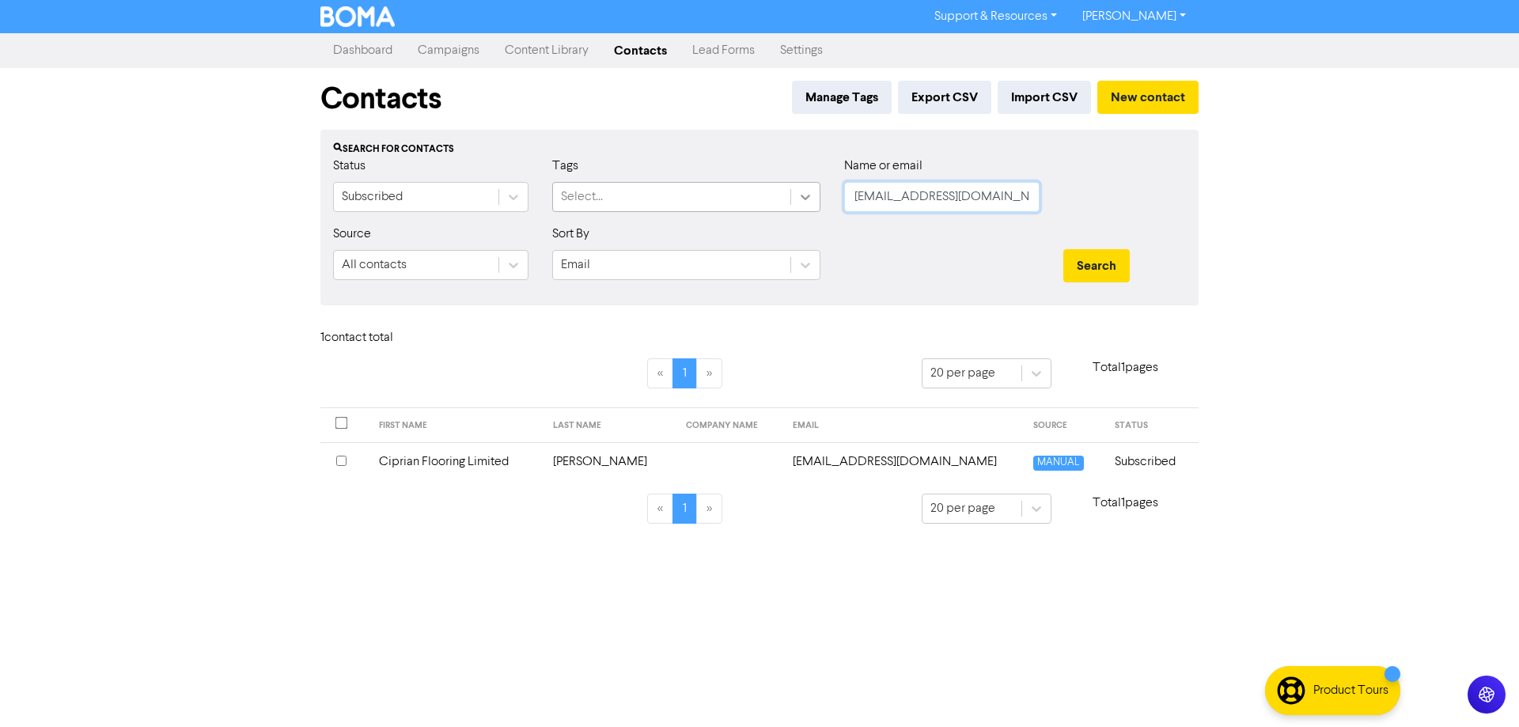
drag, startPoint x: 948, startPoint y: 206, endPoint x: 815, endPoint y: 206, distance: 133.7
click at [815, 206] on div "Status Subscribed Tags Select... Name or email [EMAIL_ADDRESS][DOMAIN_NAME]" at bounding box center [759, 191] width 876 height 68
paste input "[EMAIL_ADDRESS][DOMAIN_NAME]"
click at [1100, 268] on button "Search" at bounding box center [1096, 265] width 66 height 33
click at [817, 459] on td "[EMAIL_ADDRESS][DOMAIN_NAME]" at bounding box center [879, 461] width 262 height 39
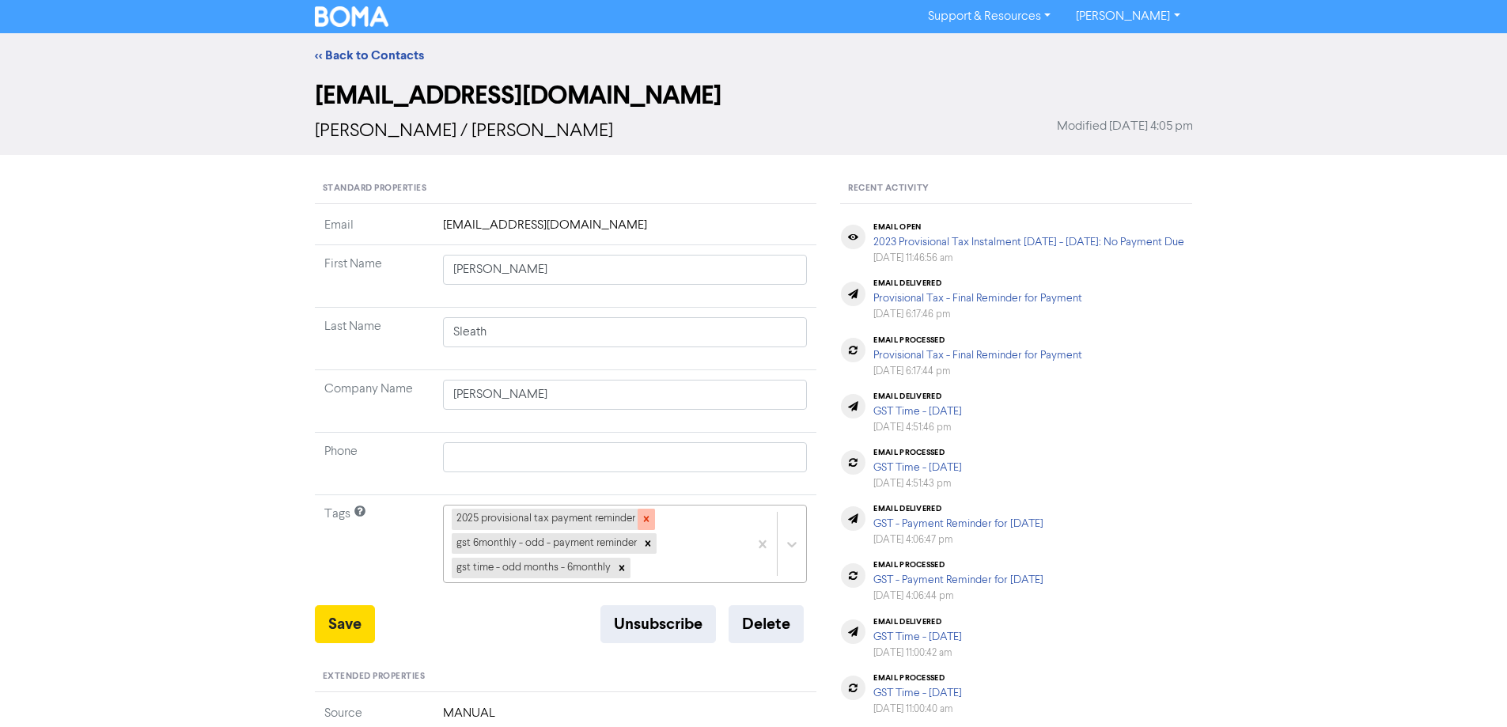
click at [647, 517] on icon at bounding box center [646, 518] width 11 height 11
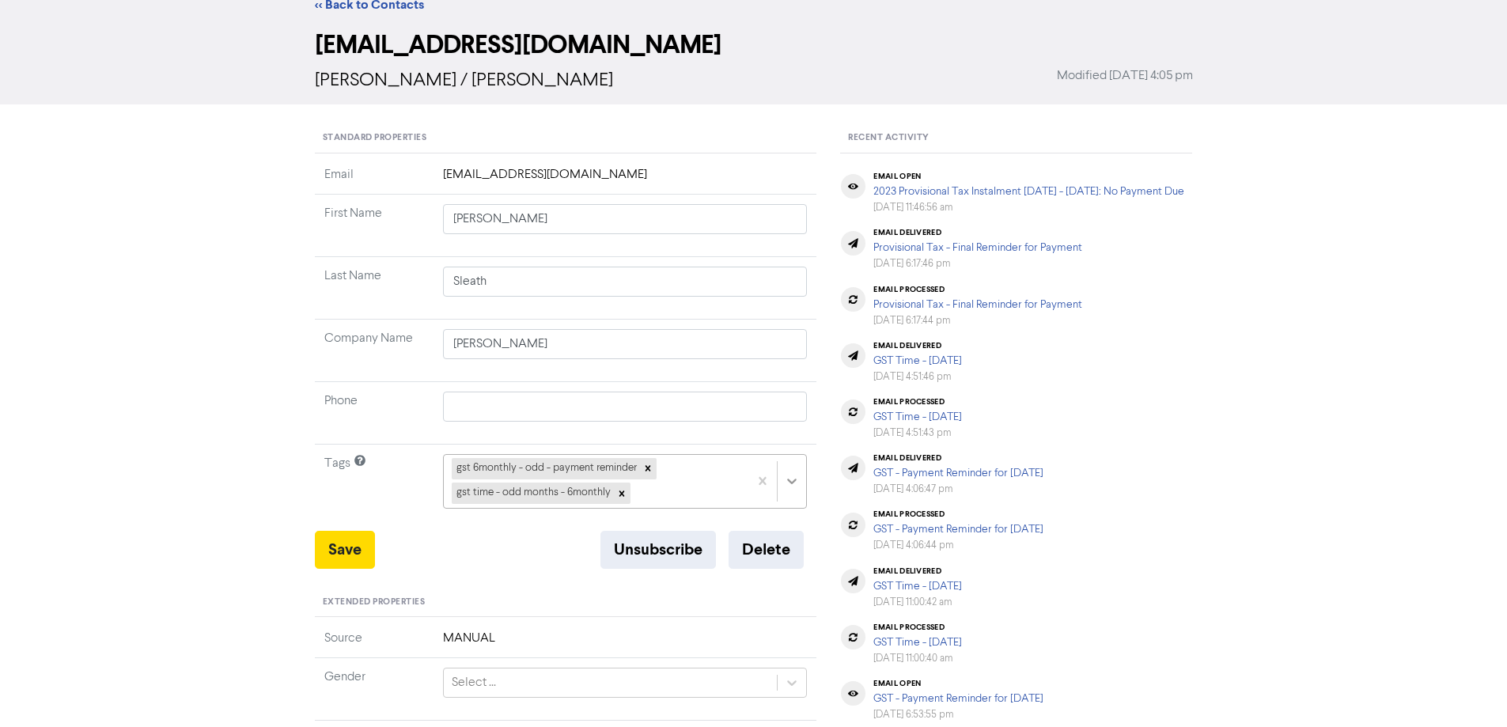
click at [794, 508] on div "gst 6monthly - odd - payment reminder gst time - odd months - 6monthly" at bounding box center [625, 481] width 365 height 54
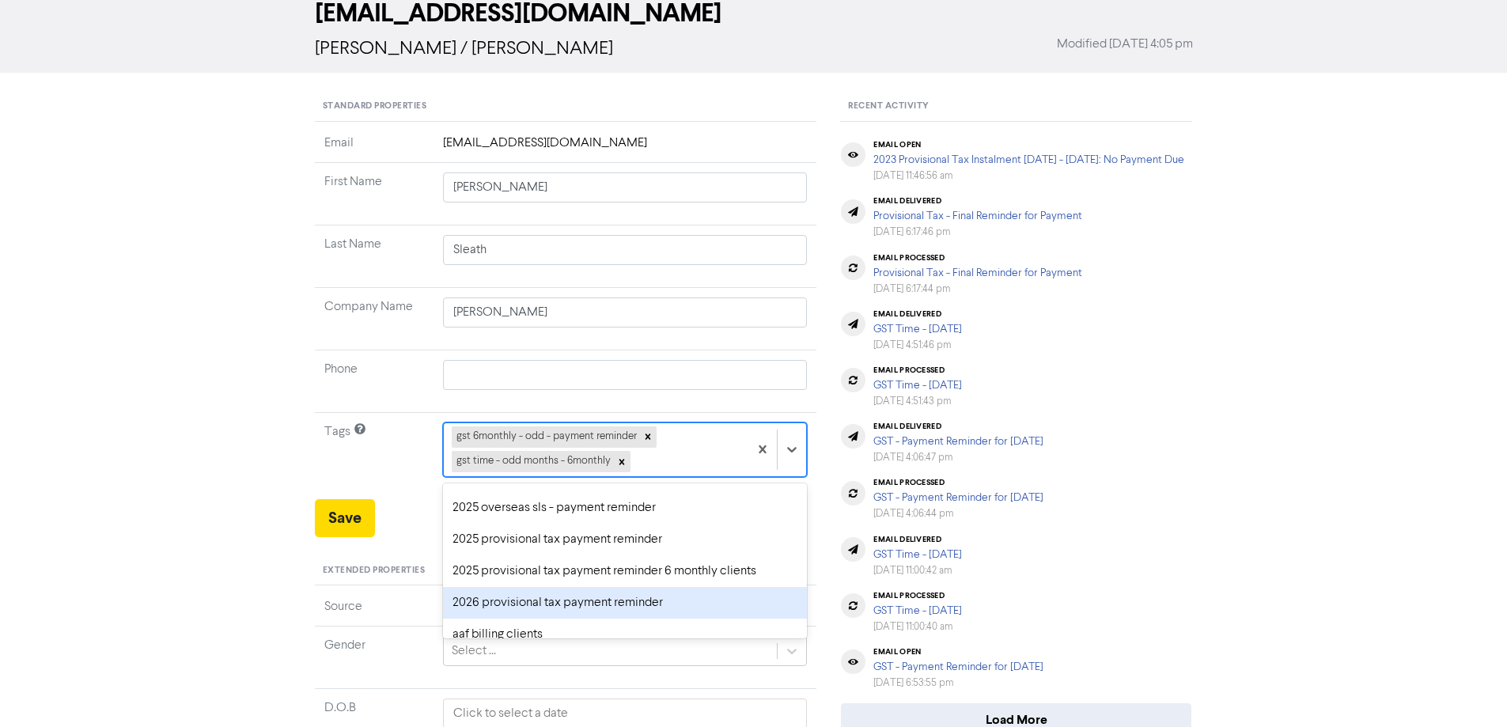
scroll to position [79, 0]
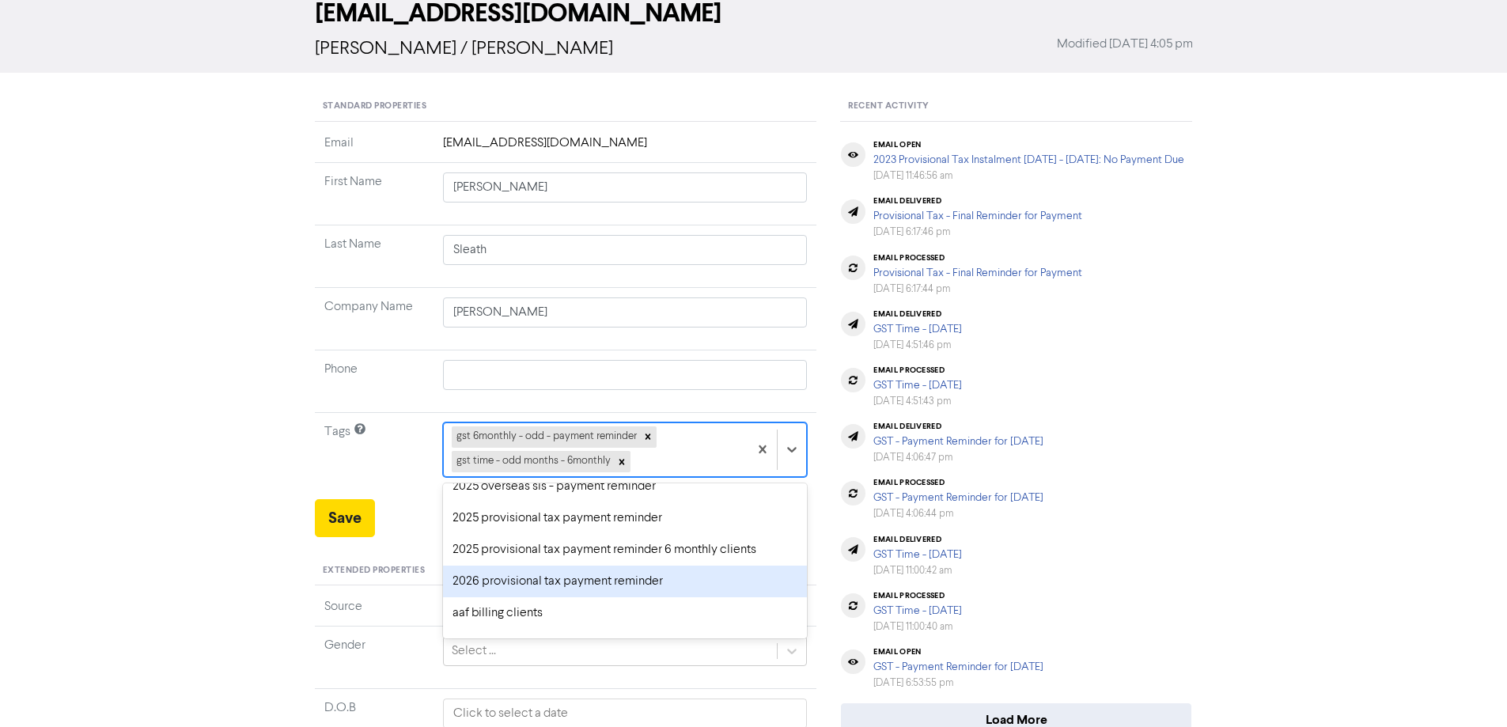
click at [515, 585] on div "2026 provisional tax payment reminder" at bounding box center [625, 582] width 365 height 32
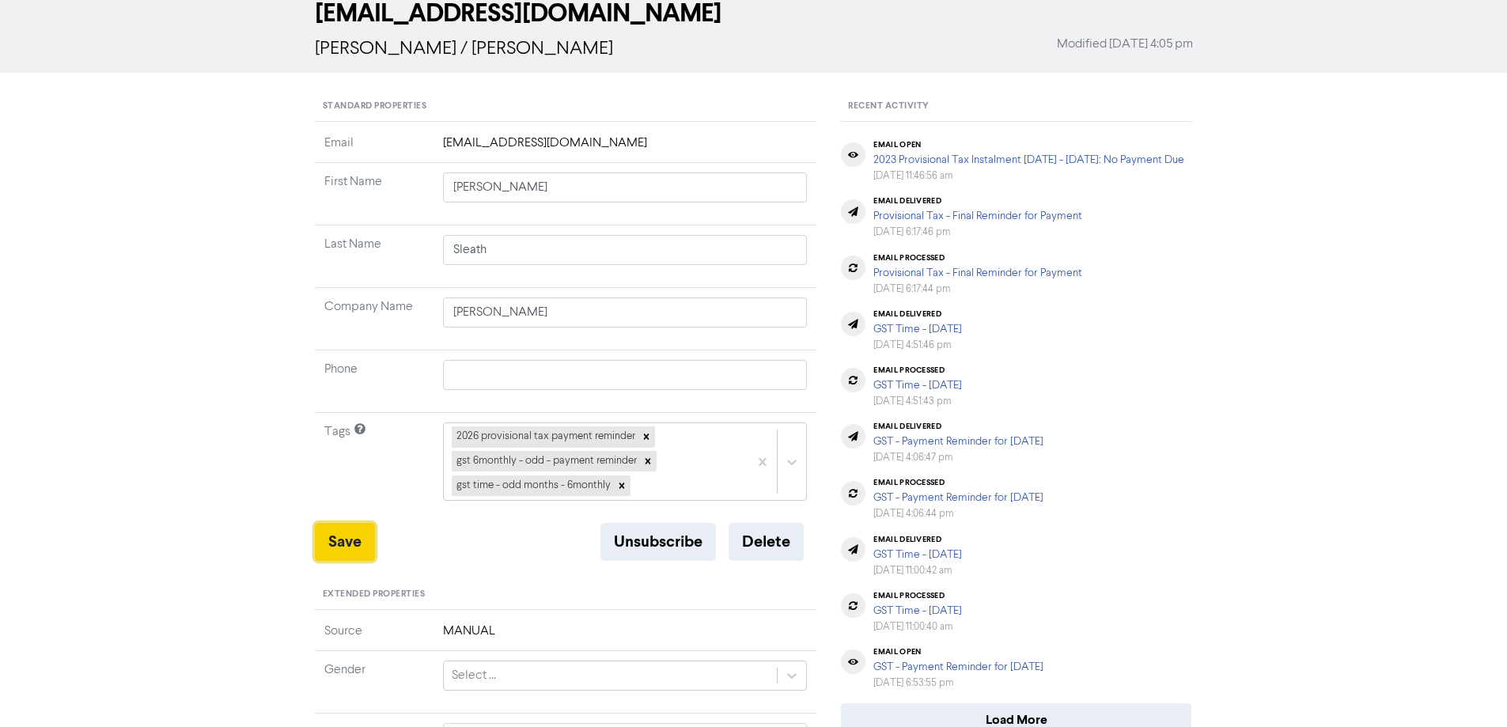
click at [338, 546] on button "Save" at bounding box center [345, 542] width 60 height 38
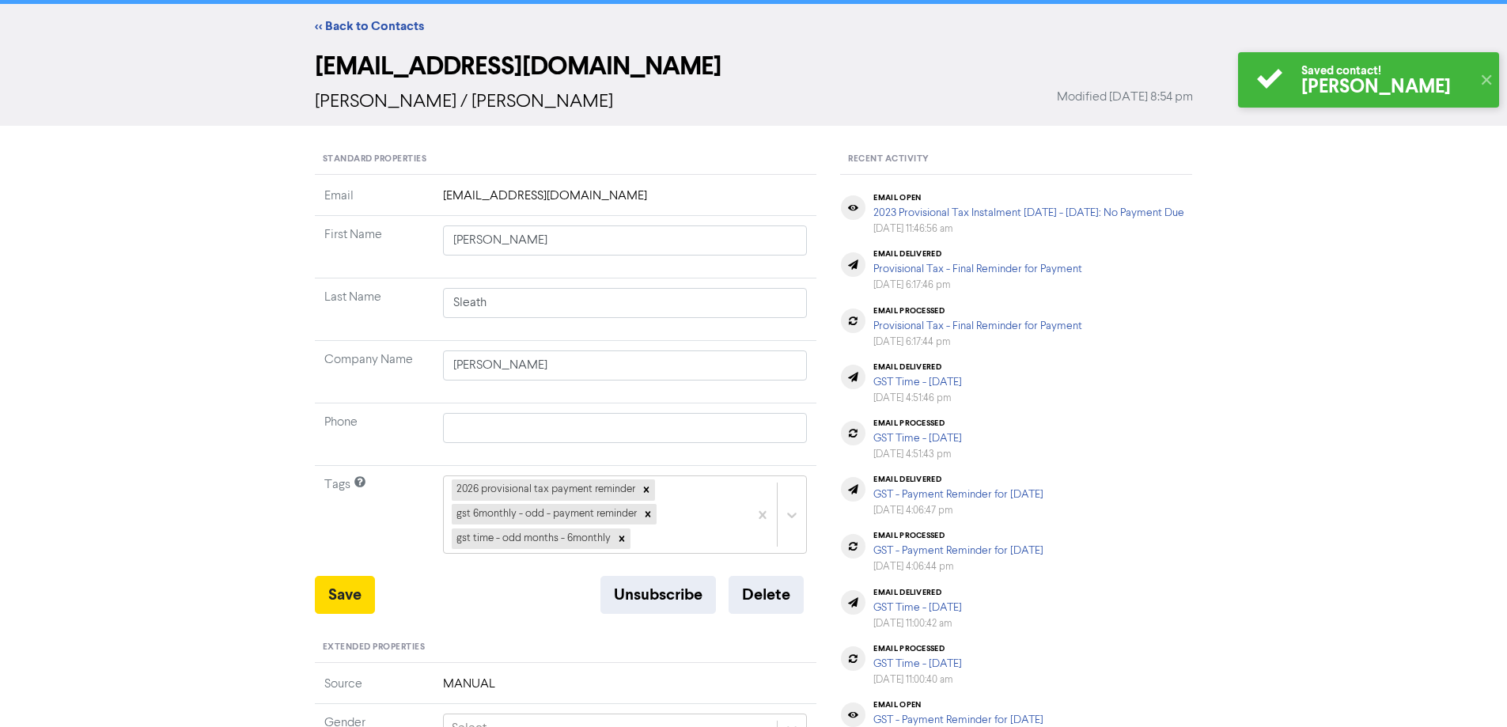
scroll to position [0, 0]
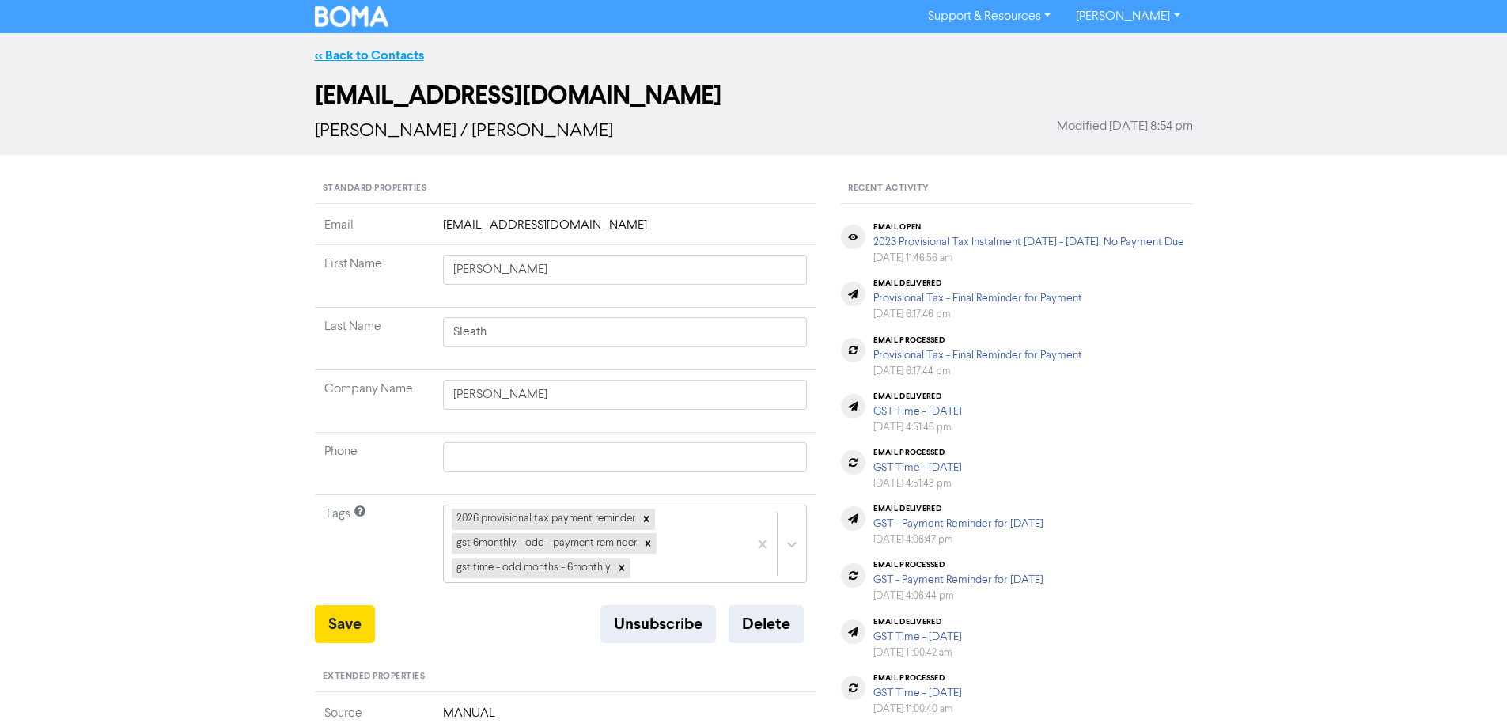
click at [389, 57] on link "<< Back to Contacts" at bounding box center [369, 55] width 109 height 16
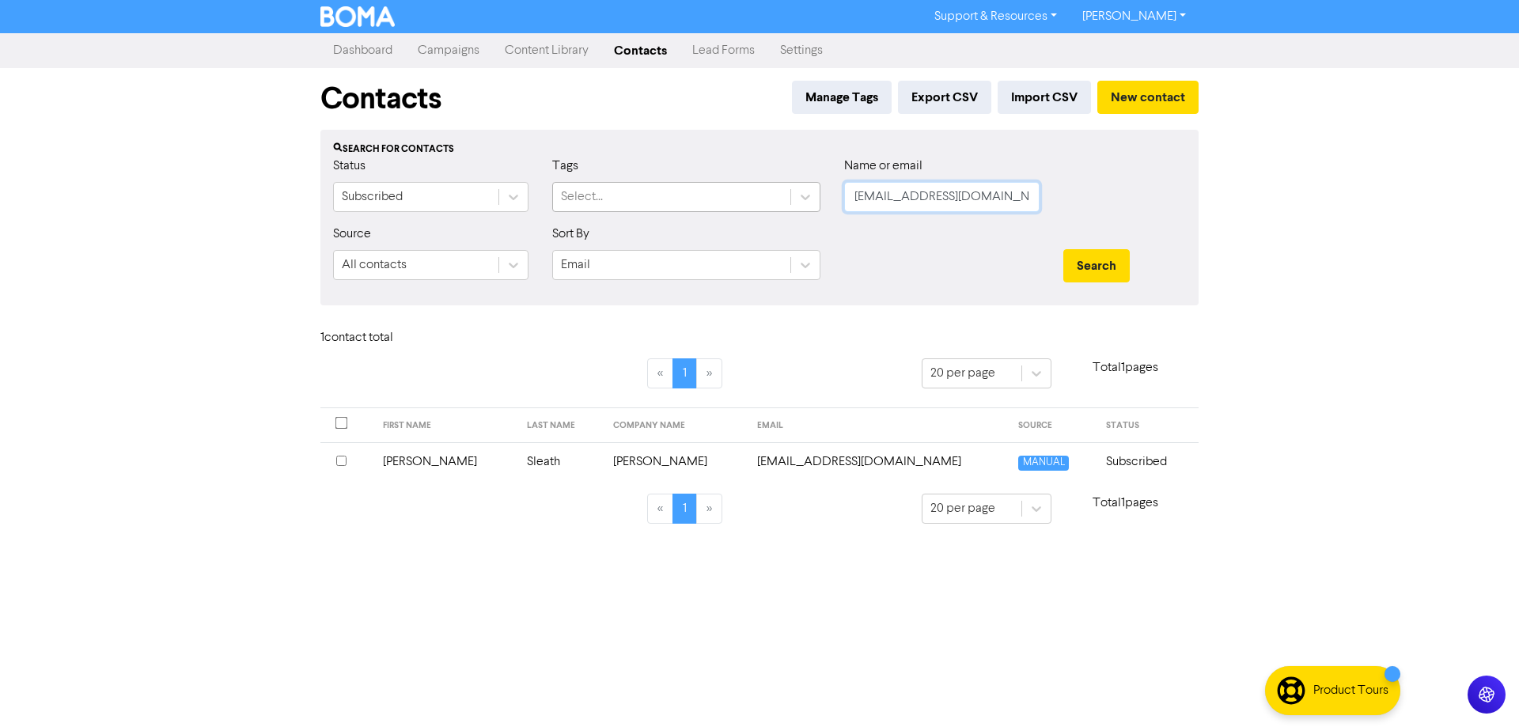
drag, startPoint x: 880, startPoint y: 202, endPoint x: 721, endPoint y: 202, distance: 158.2
click at [721, 202] on div "Status Subscribed Tags Select... Name or email [EMAIL_ADDRESS][DOMAIN_NAME]" at bounding box center [759, 191] width 876 height 68
paste input "[PERSON_NAME][EMAIL_ADDRESS][DOMAIN_NAME]"
click at [1092, 258] on button "Search" at bounding box center [1096, 265] width 66 height 33
click at [835, 460] on td "[PERSON_NAME][EMAIL_ADDRESS][DOMAIN_NAME]" at bounding box center [901, 461] width 244 height 39
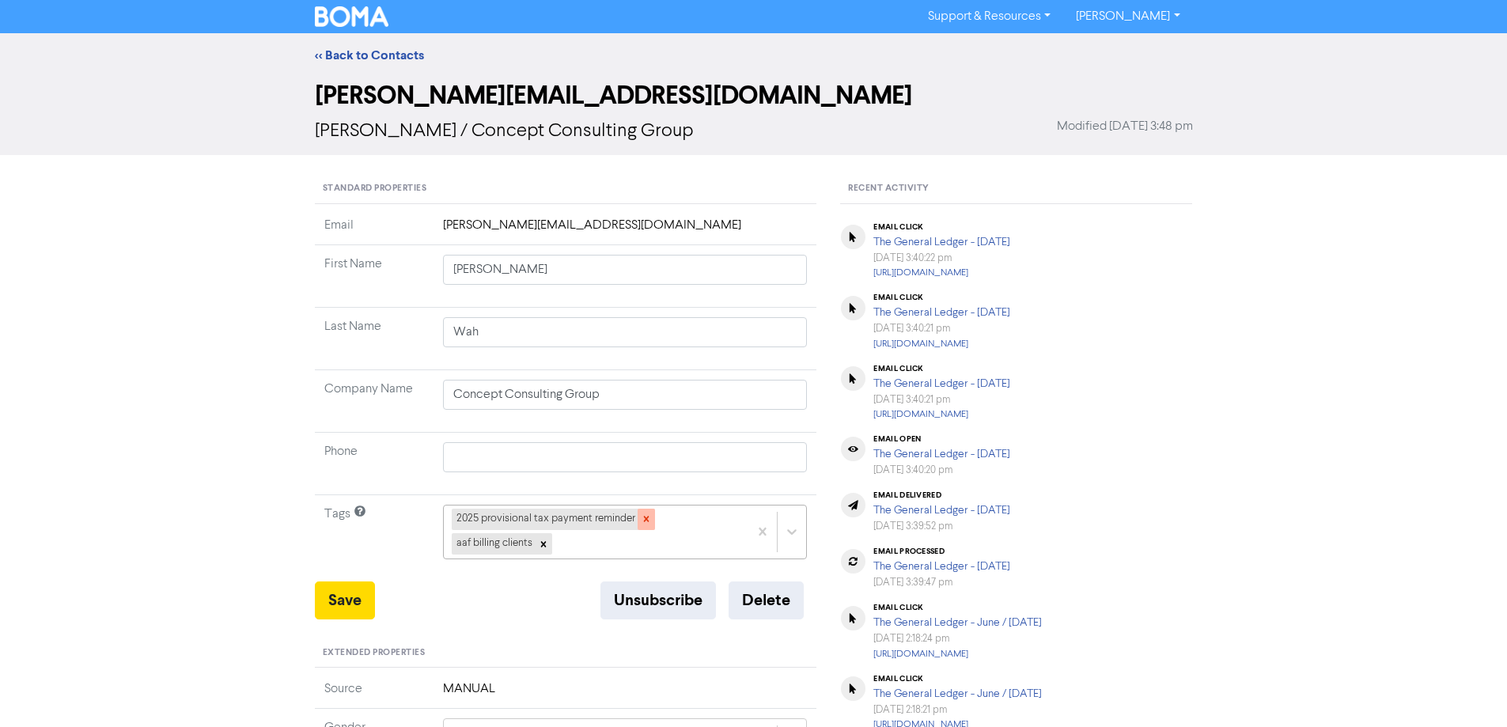
click at [643, 520] on icon at bounding box center [646, 518] width 11 height 11
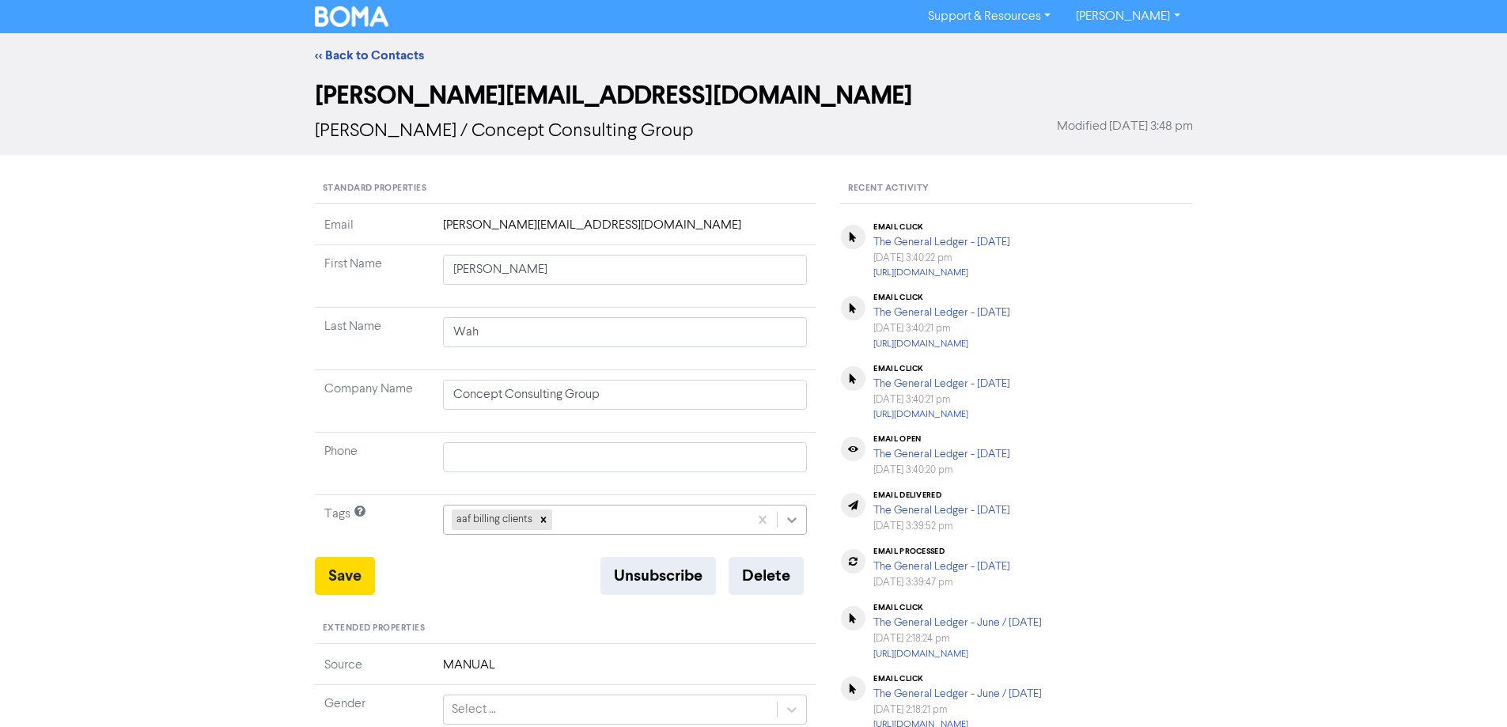
click at [787, 517] on div "aaf billing clients" at bounding box center [625, 520] width 365 height 30
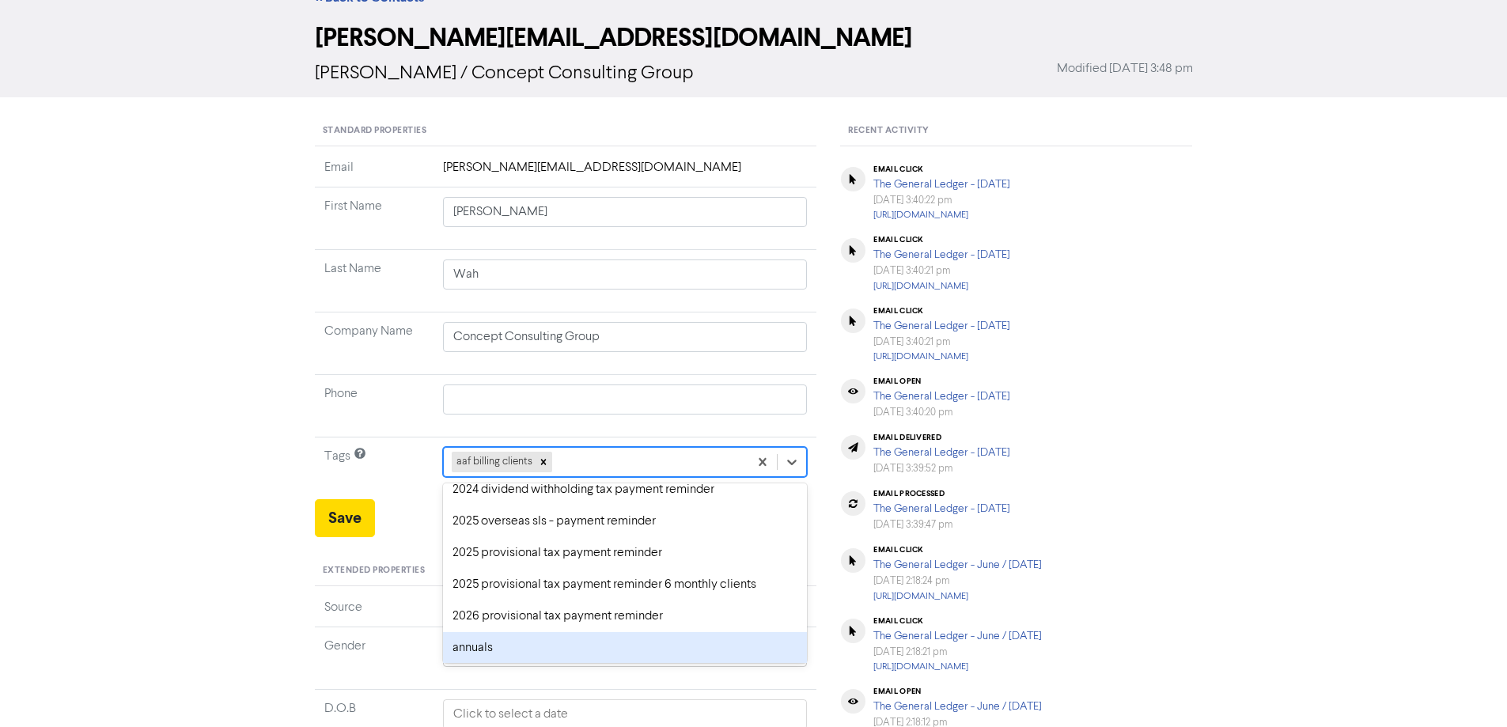
scroll to position [79, 0]
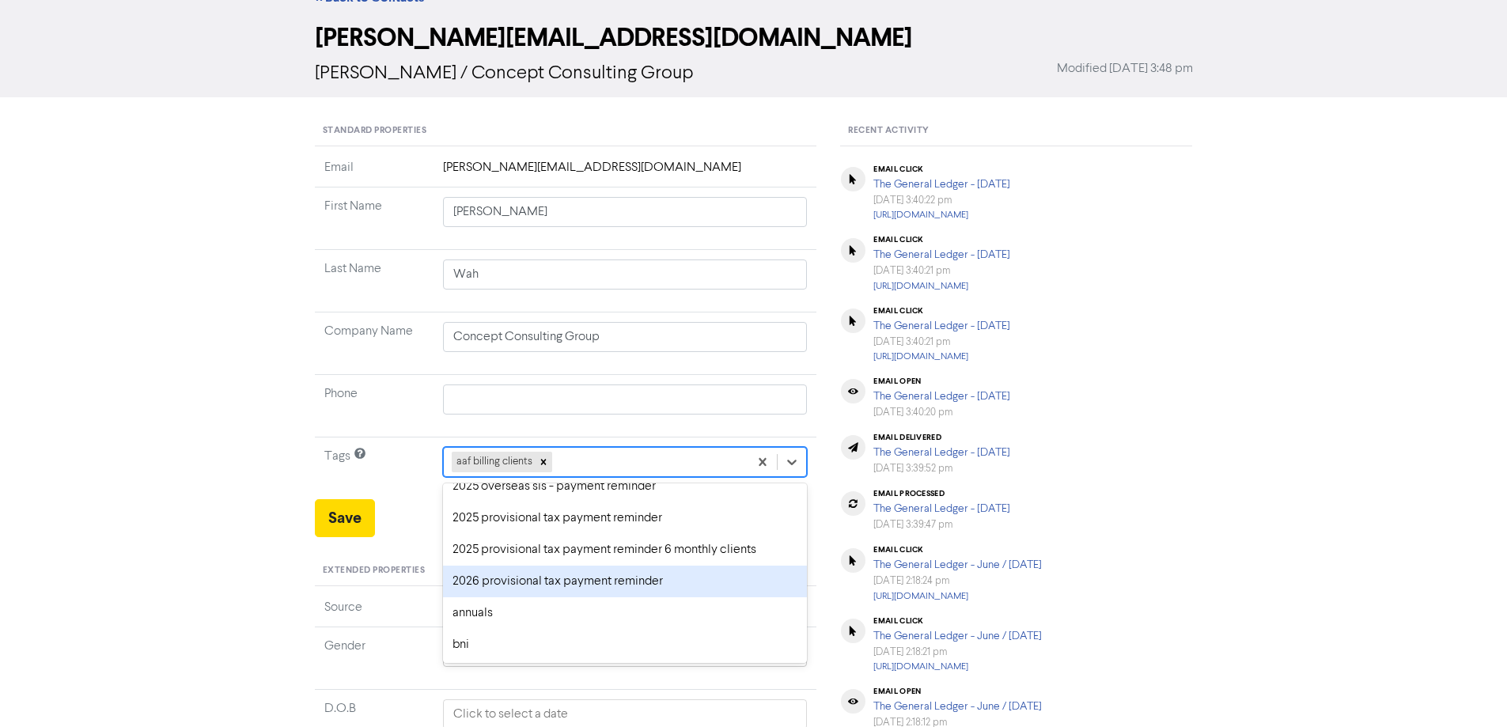
click at [509, 588] on div "2026 provisional tax payment reminder" at bounding box center [625, 582] width 365 height 32
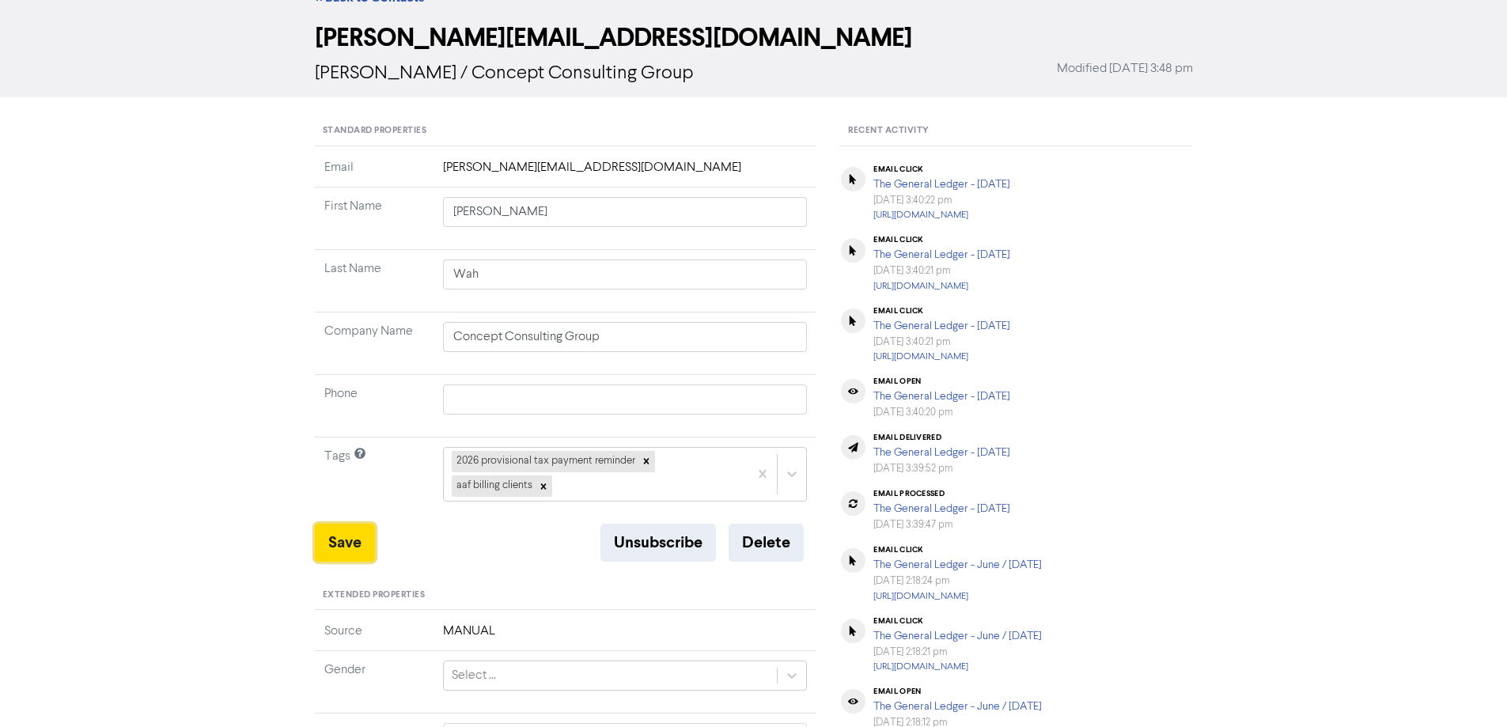
click at [331, 545] on button "Save" at bounding box center [345, 543] width 60 height 38
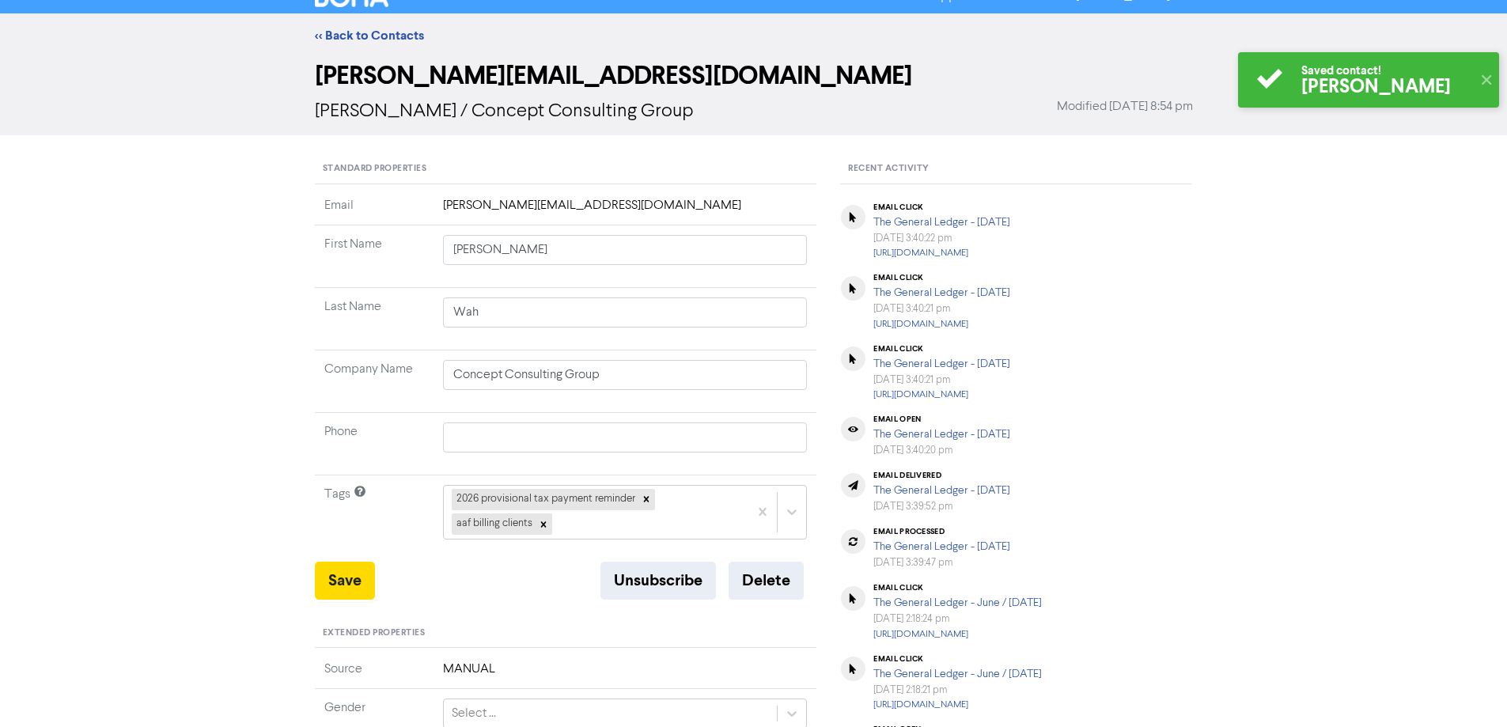
scroll to position [0, 0]
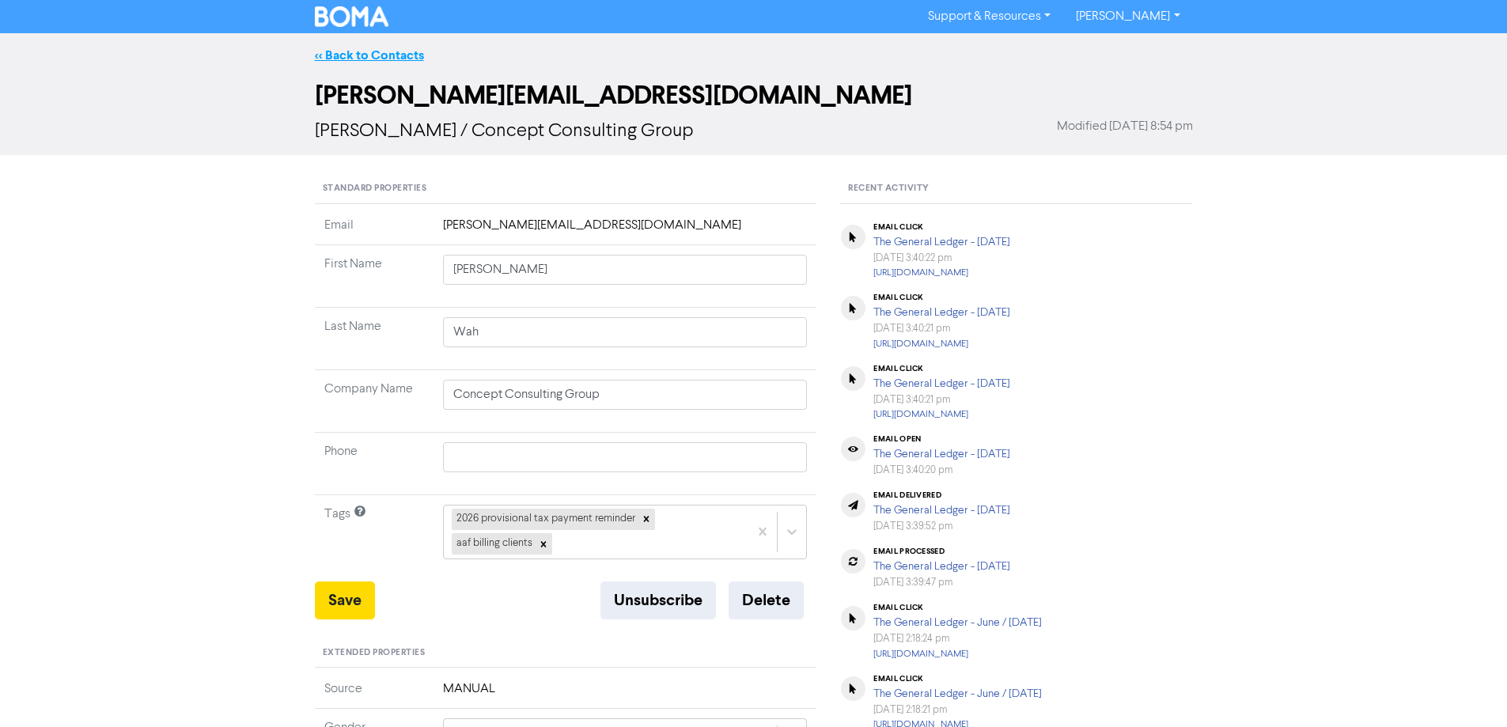
click at [350, 53] on link "<< Back to Contacts" at bounding box center [369, 55] width 109 height 16
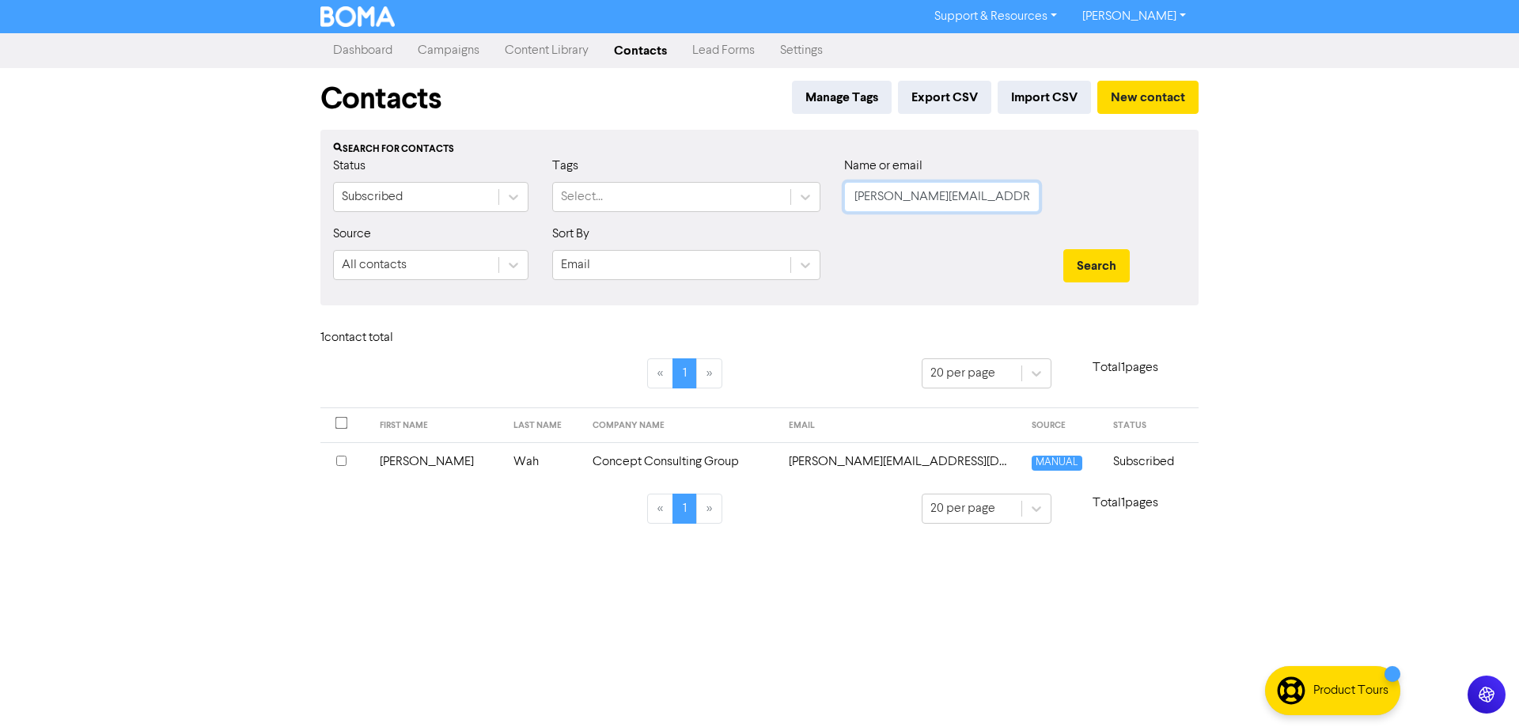
drag, startPoint x: 982, startPoint y: 196, endPoint x: 827, endPoint y: 203, distance: 156.0
click at [827, 203] on div "Status Subscribed Tags Select... Name or email [PERSON_NAME][EMAIL_ADDRESS][DOM…" at bounding box center [759, 191] width 876 height 68
paste input "[EMAIL_ADDRESS]"
click at [1091, 261] on button "Search" at bounding box center [1096, 265] width 66 height 33
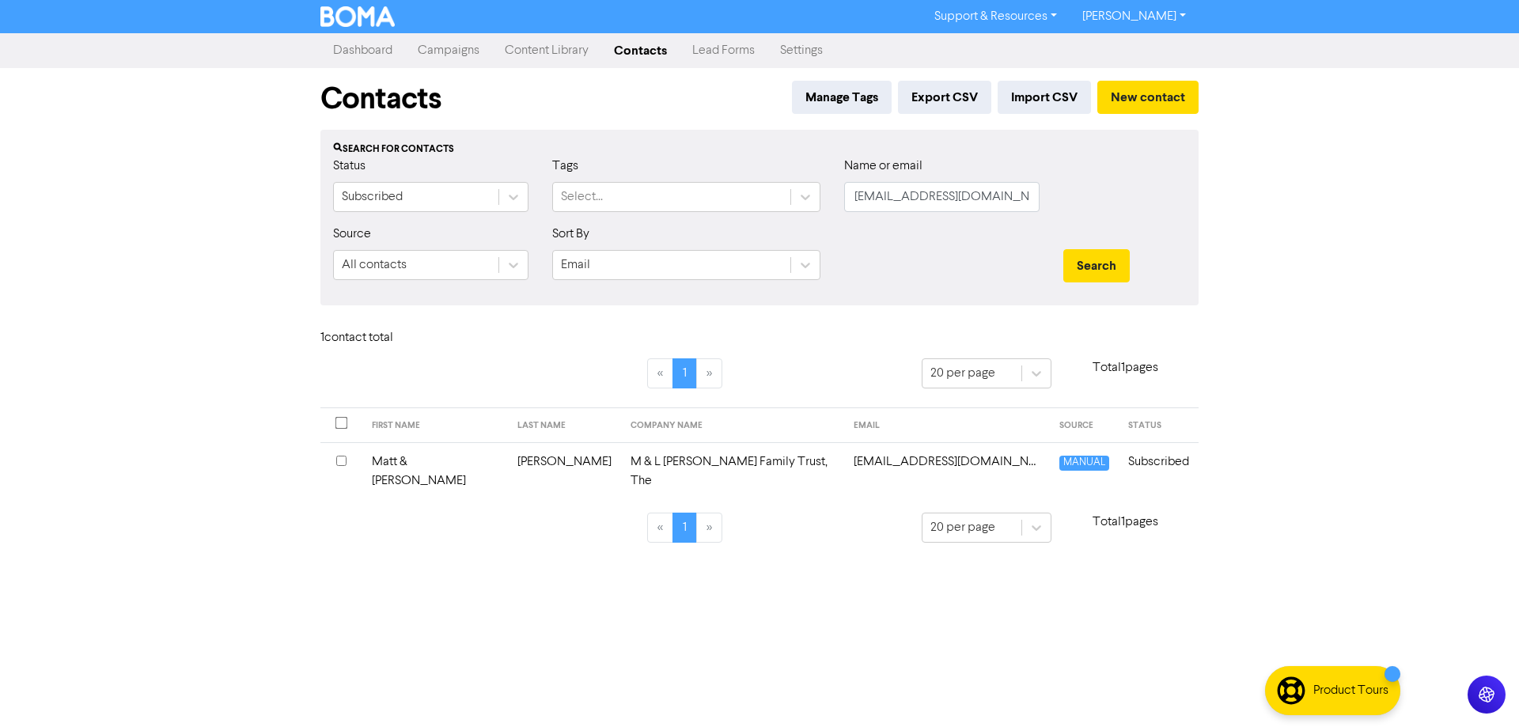
click at [879, 459] on td "[EMAIL_ADDRESS][DOMAIN_NAME]" at bounding box center [947, 471] width 206 height 58
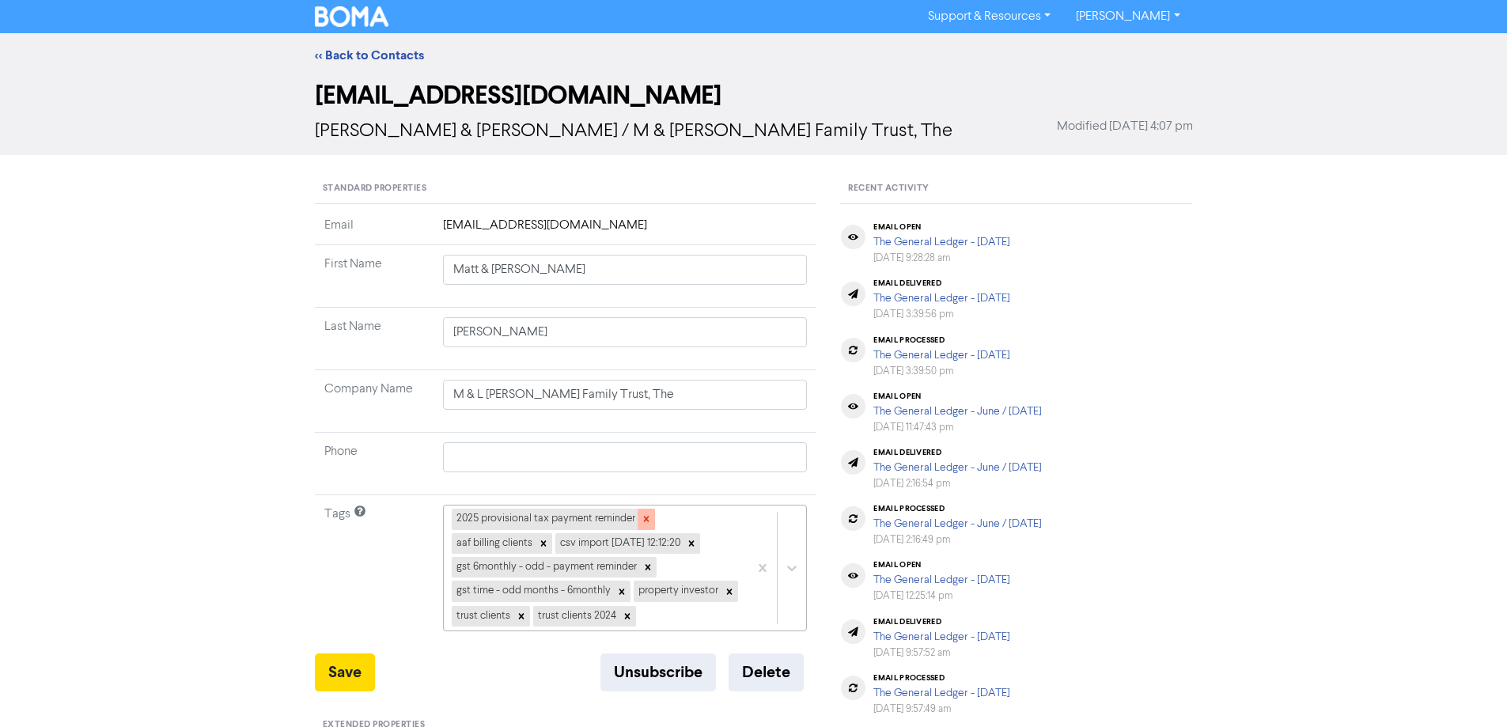
click at [645, 517] on icon at bounding box center [646, 520] width 6 height 6
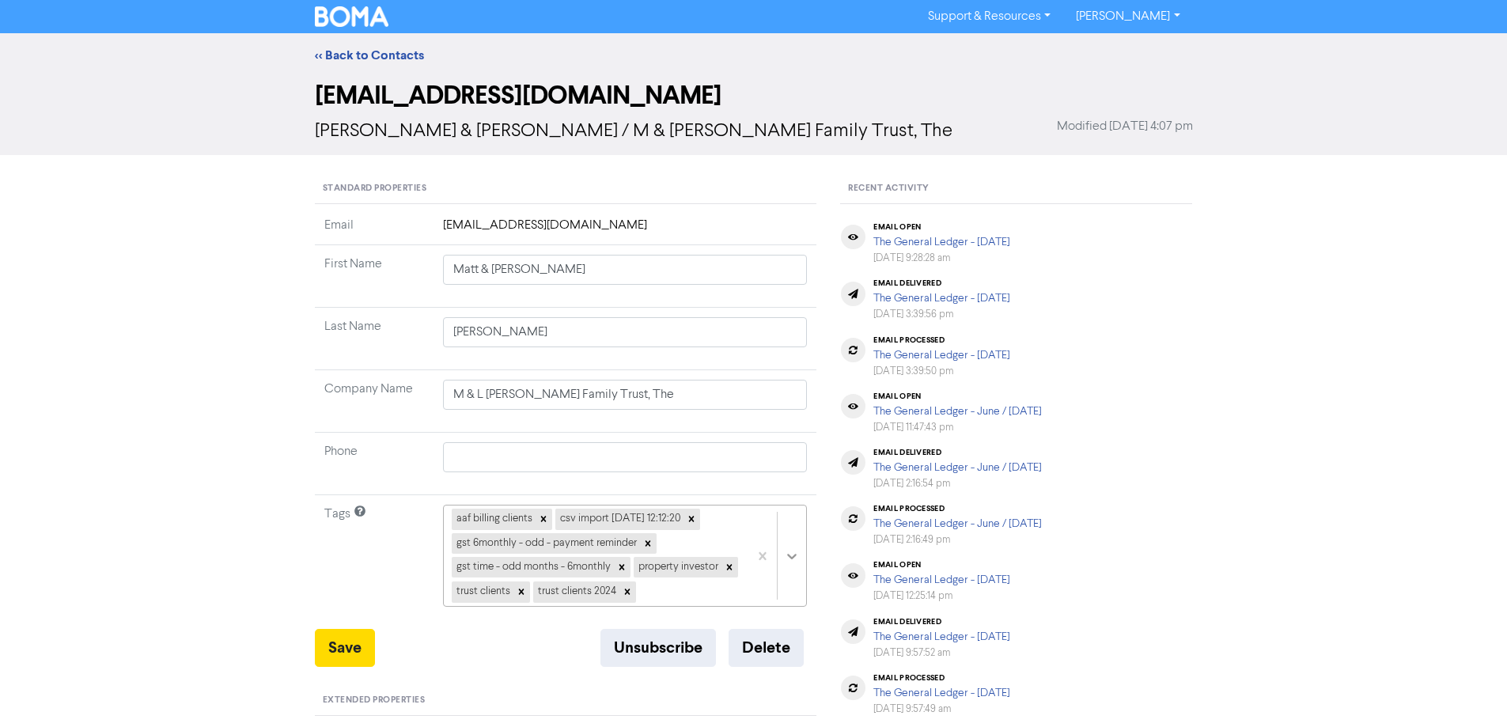
click at [797, 561] on div at bounding box center [777, 555] width 58 height 100
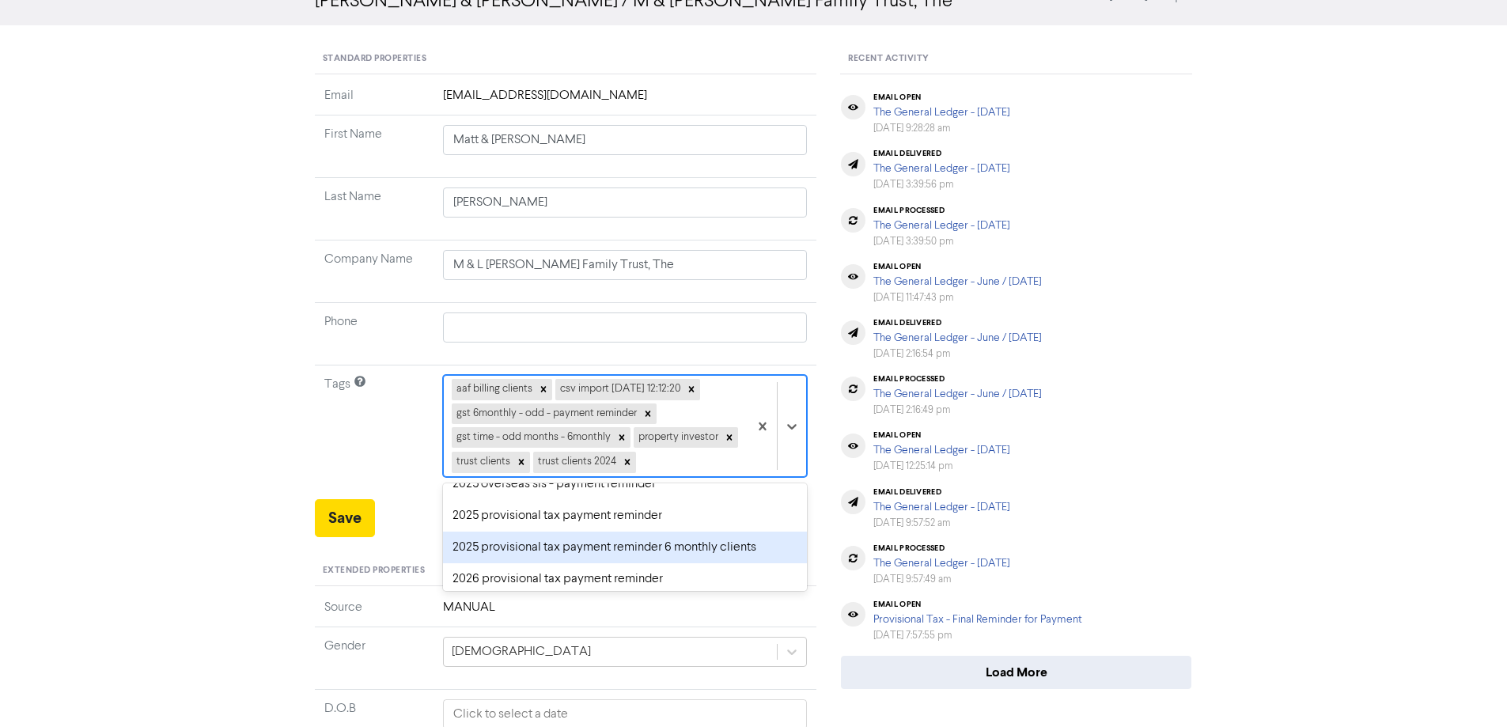
scroll to position [158, 0]
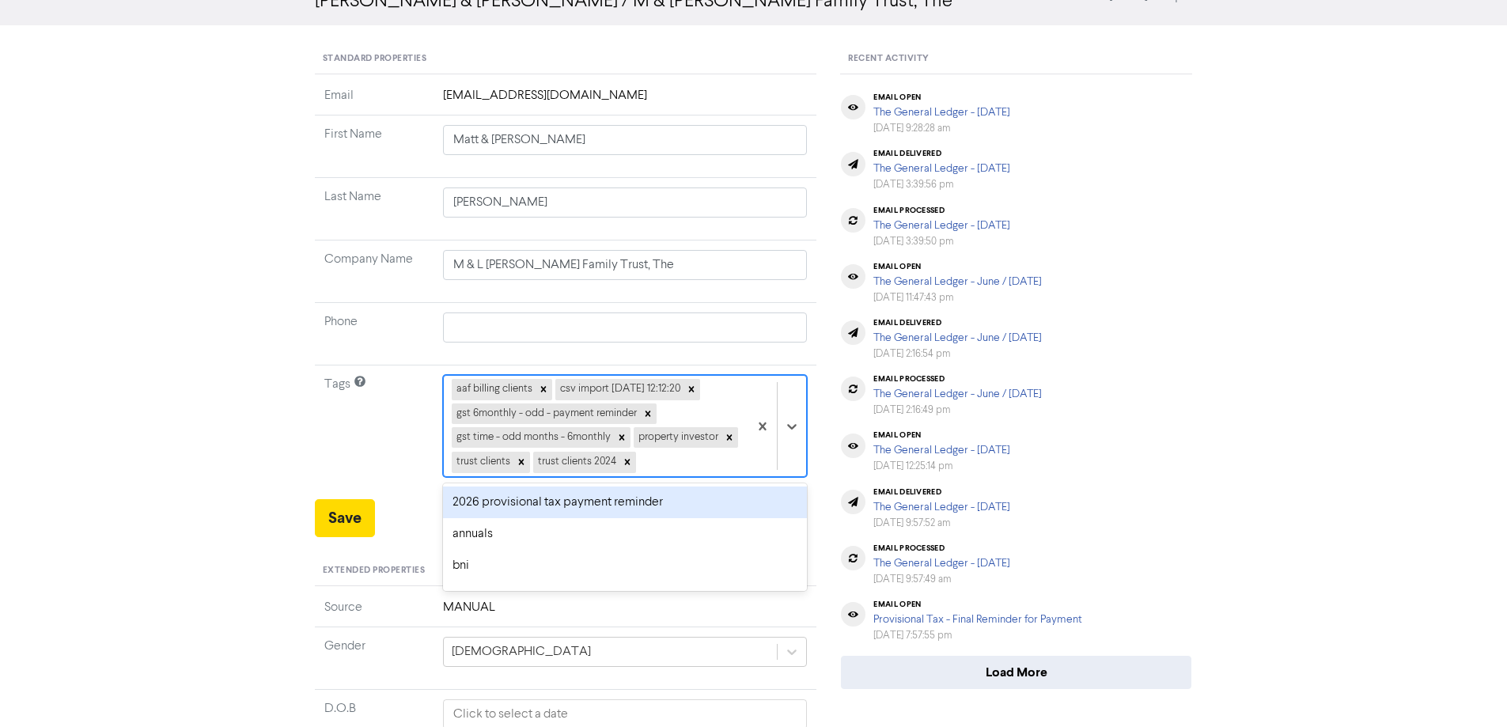
click at [495, 503] on div "2026 provisional tax payment reminder" at bounding box center [625, 502] width 365 height 32
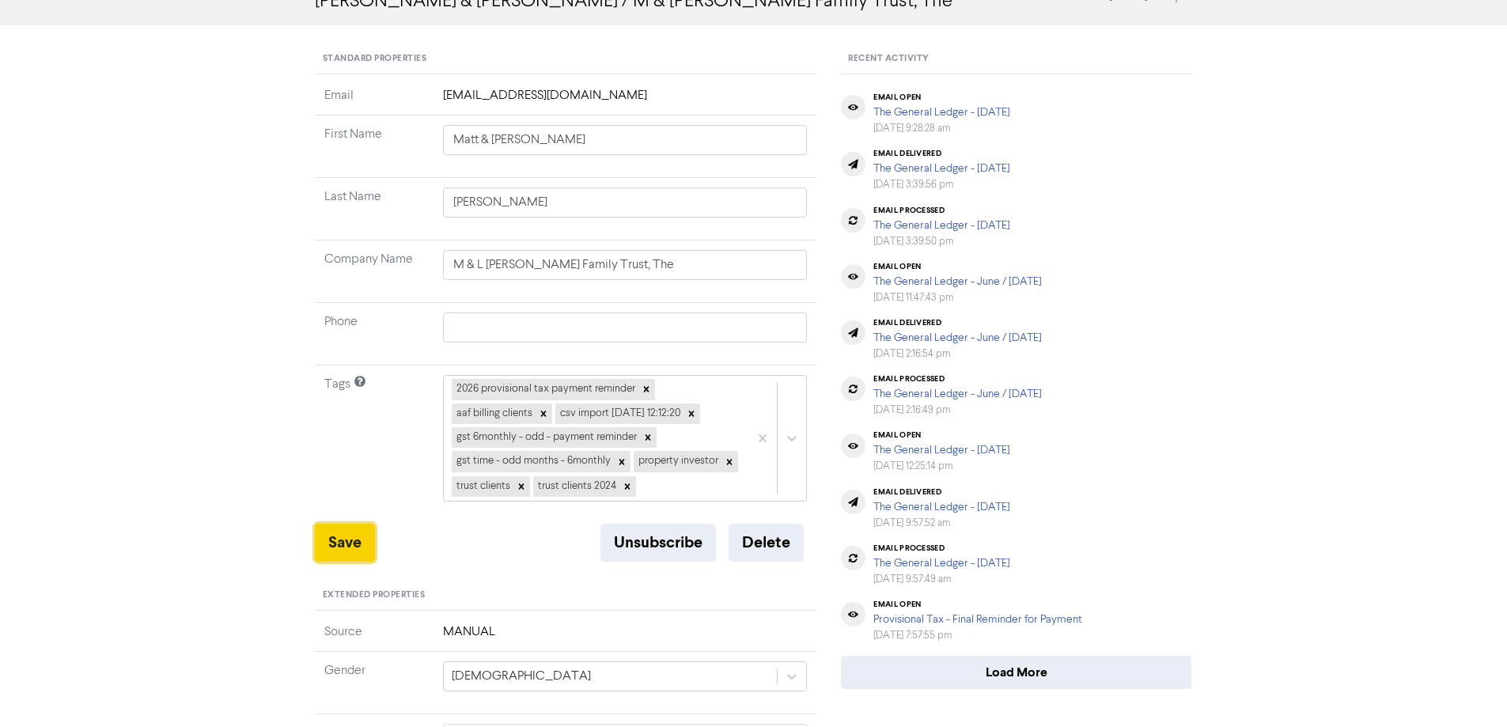
click at [347, 542] on button "Save" at bounding box center [345, 543] width 60 height 38
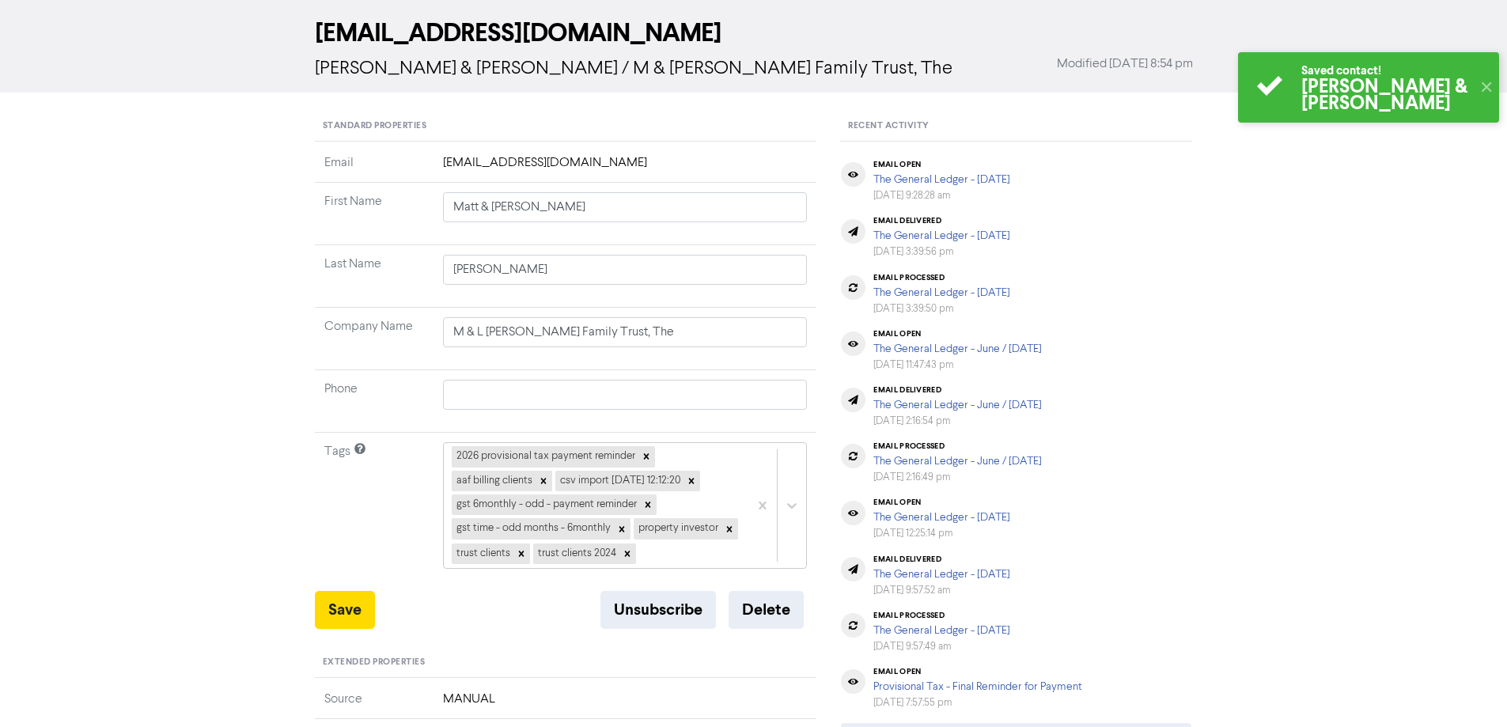
scroll to position [0, 0]
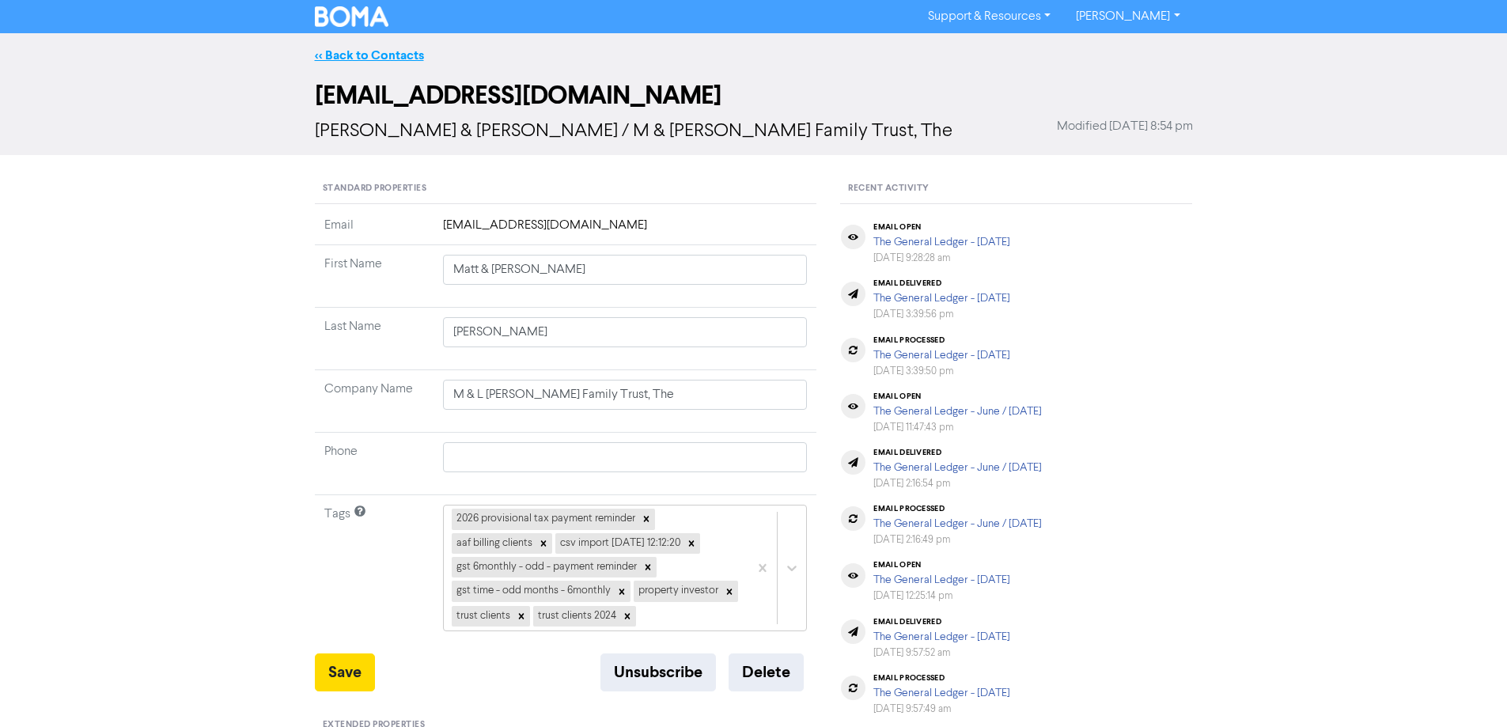
click at [325, 56] on link "<< Back to Contacts" at bounding box center [369, 55] width 109 height 16
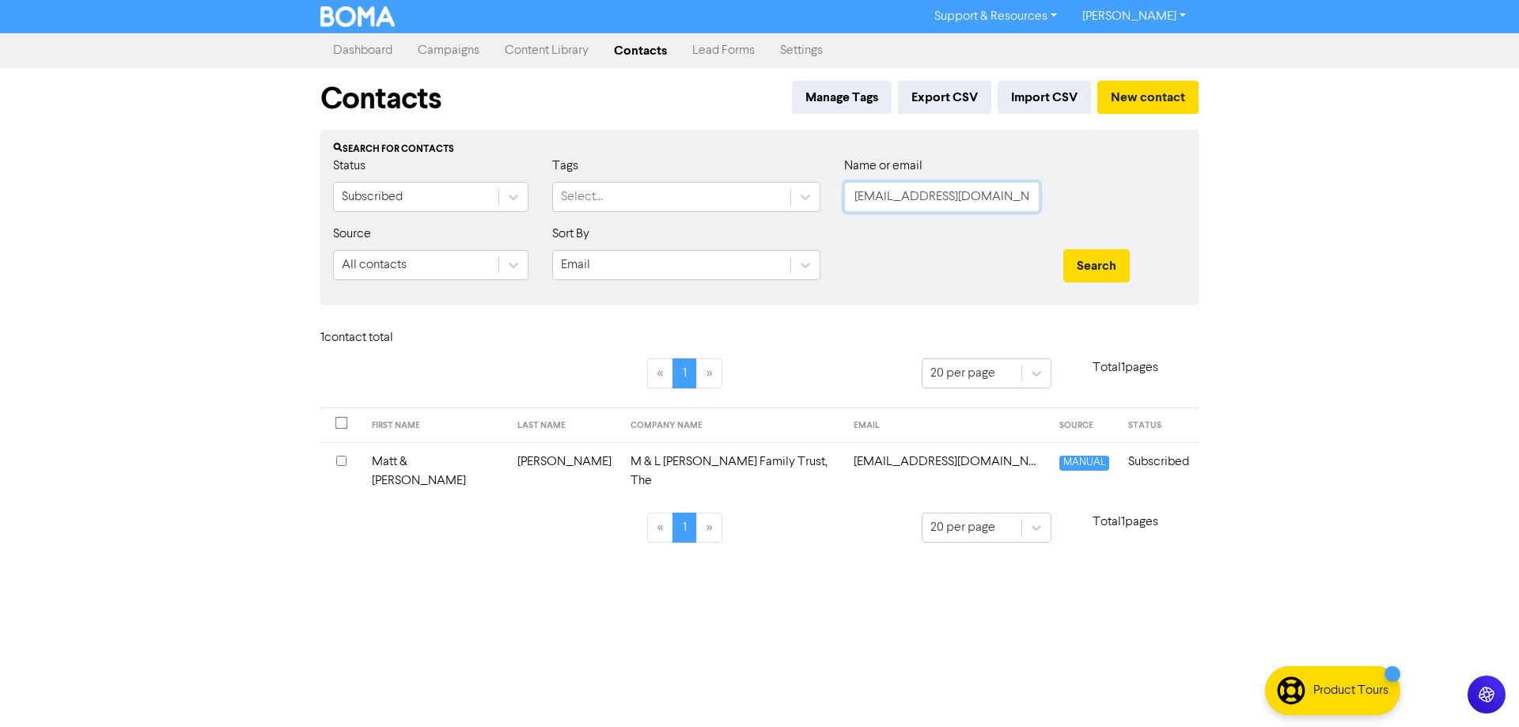
drag, startPoint x: 998, startPoint y: 195, endPoint x: 836, endPoint y: 199, distance: 162.2
click at [836, 199] on div "Name or email [EMAIL_ADDRESS][DOMAIN_NAME]" at bounding box center [941, 191] width 219 height 68
paste input "[EMAIL_ADDRESS][PERSON_NAME][DOMAIN_NAME]"
click at [1094, 268] on button "Search" at bounding box center [1096, 265] width 66 height 33
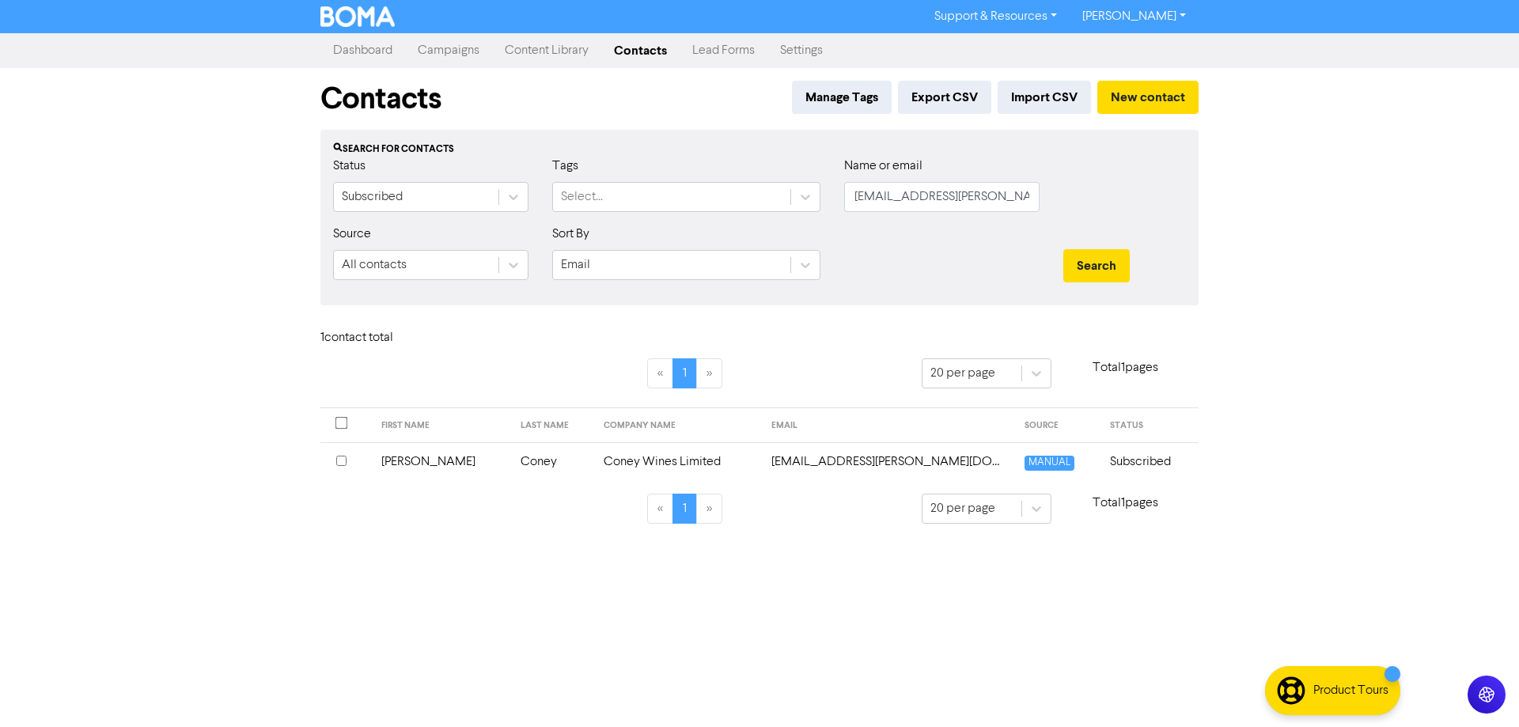
click at [854, 451] on td "[EMAIL_ADDRESS][PERSON_NAME][DOMAIN_NAME]" at bounding box center [888, 461] width 253 height 39
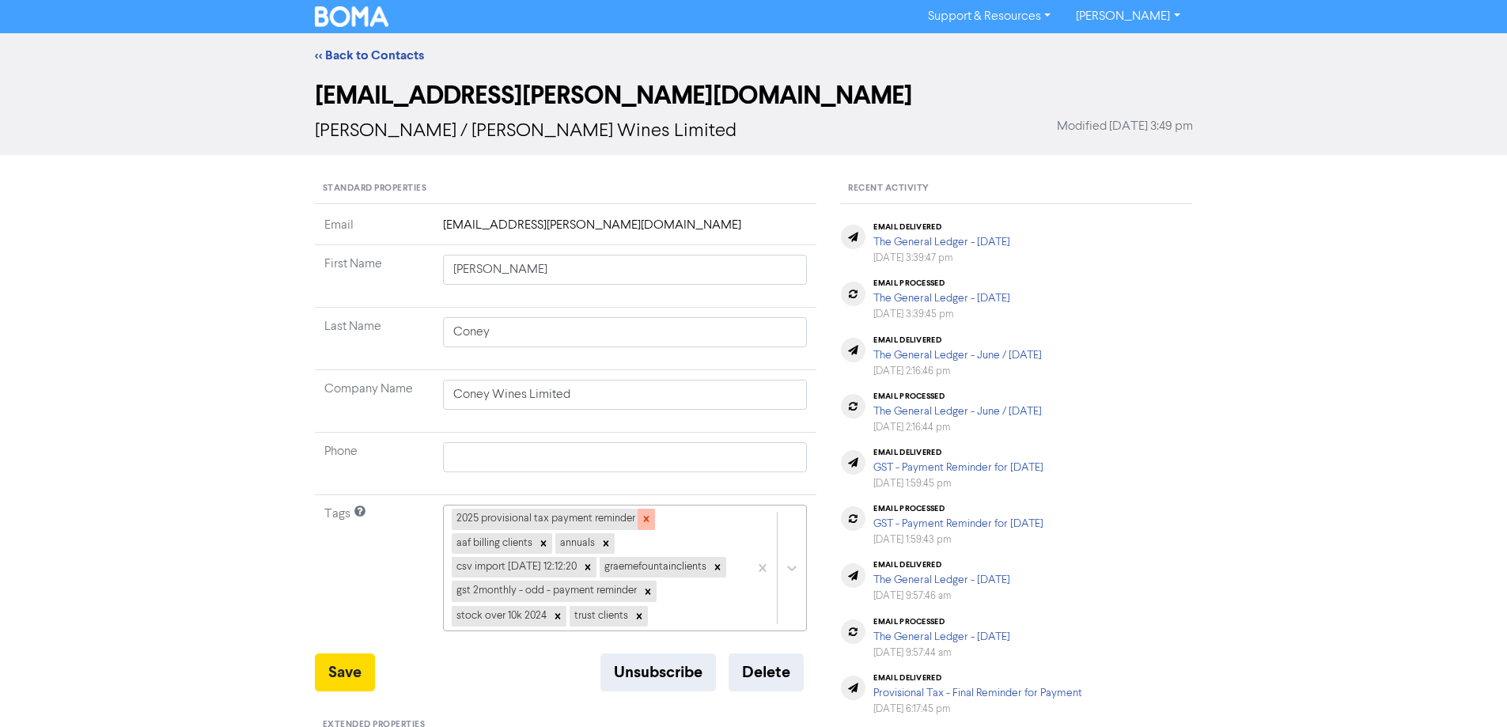
click at [646, 516] on icon at bounding box center [646, 518] width 11 height 11
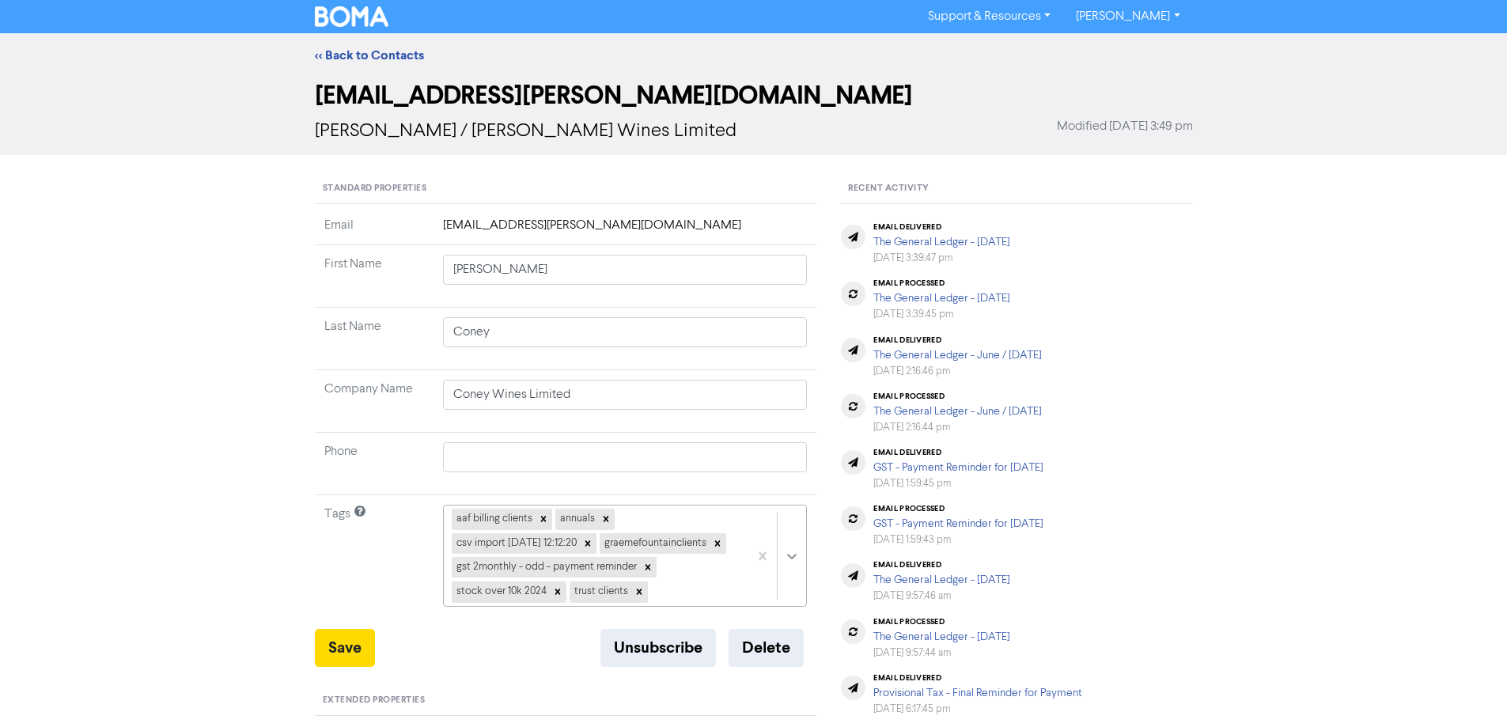
click at [789, 561] on div "aaf billing clients annuals csv import [DATE] 12:12:20 graemefountainclients gs…" at bounding box center [625, 556] width 365 height 102
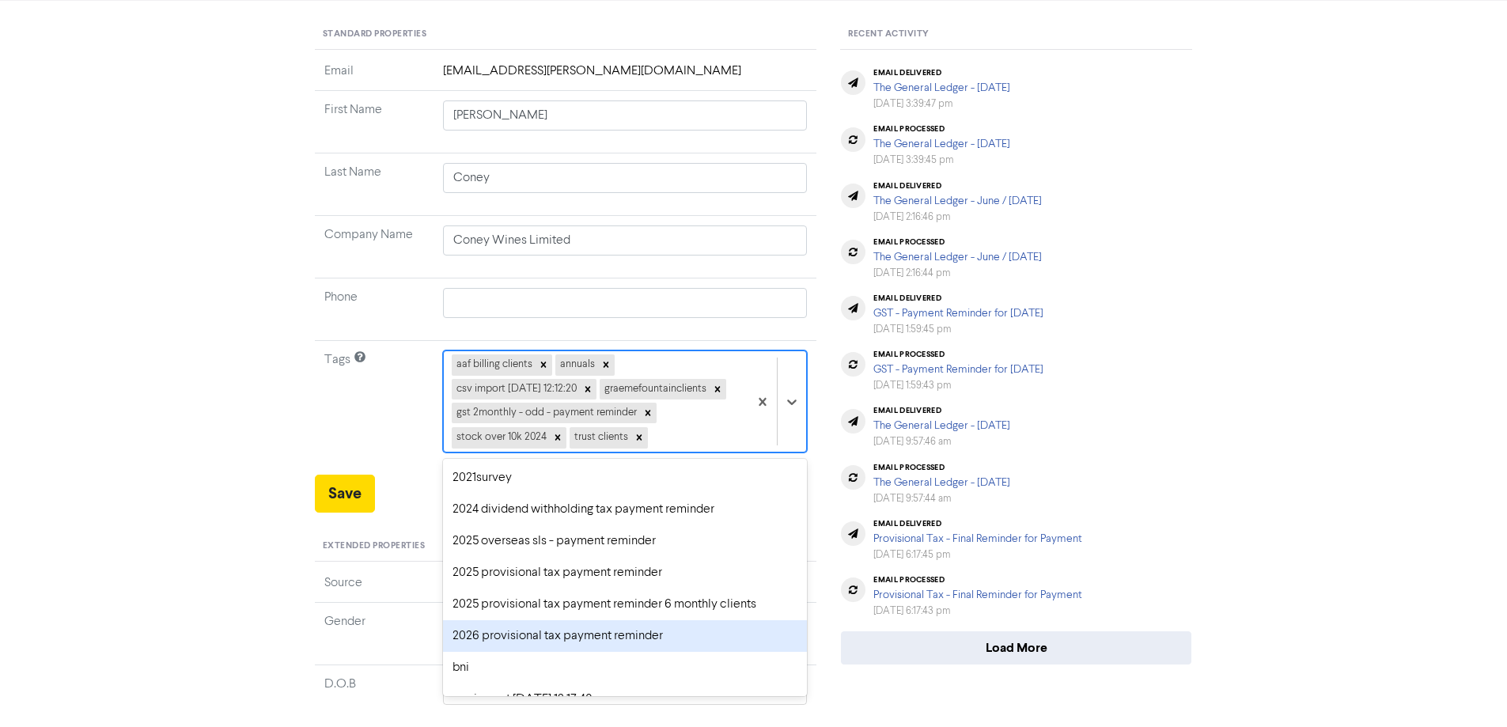
drag, startPoint x: 551, startPoint y: 661, endPoint x: 433, endPoint y: 623, distance: 124.6
click at [551, 652] on div "2026 provisional tax payment reminder" at bounding box center [625, 636] width 365 height 32
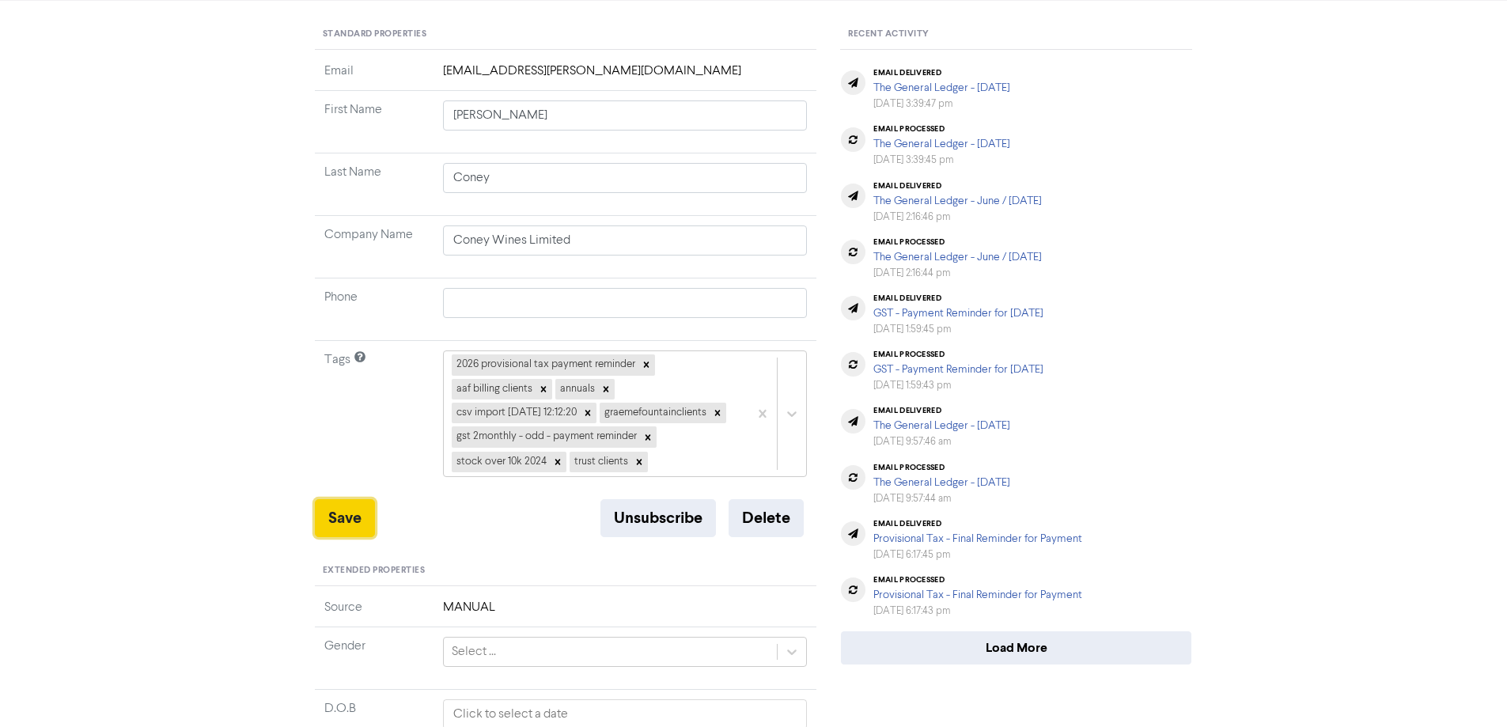
click at [359, 537] on button "Save" at bounding box center [345, 518] width 60 height 38
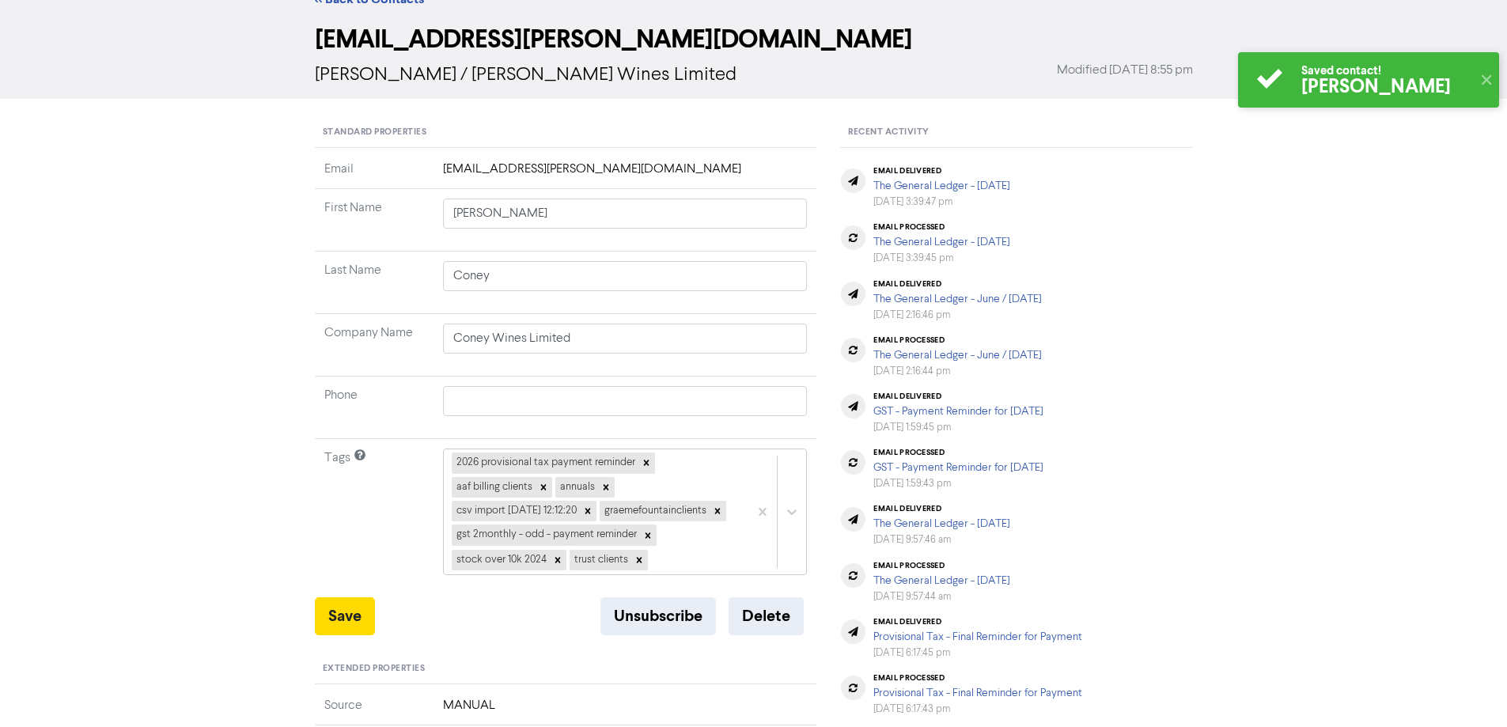
scroll to position [0, 0]
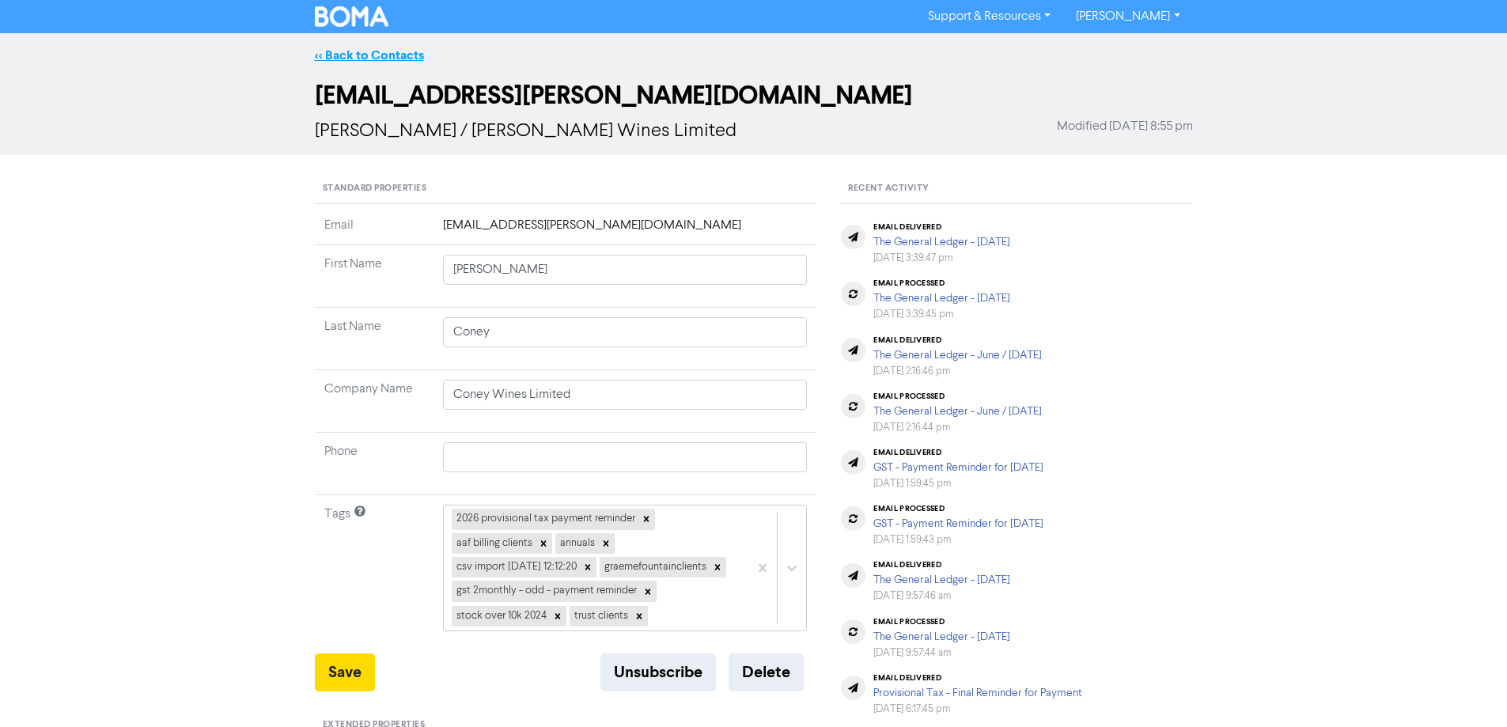
click at [389, 53] on link "<< Back to Contacts" at bounding box center [369, 55] width 109 height 16
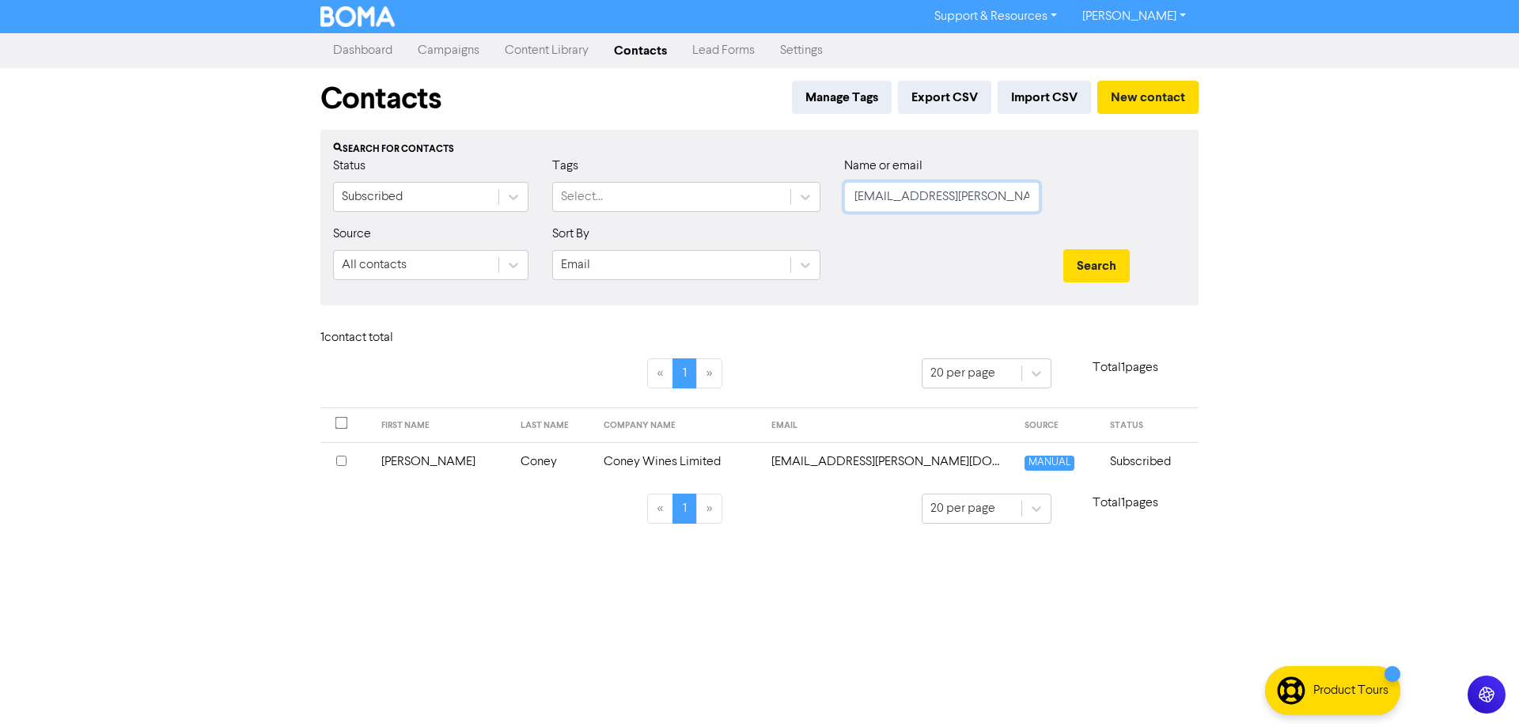
drag, startPoint x: 1011, startPoint y: 198, endPoint x: 910, endPoint y: 248, distance: 113.2
click at [823, 206] on div "Status Subscribed Tags Select... Name or email [EMAIL_ADDRESS][PERSON_NAME][DOM…" at bounding box center [759, 191] width 876 height 68
paste input "[PERSON_NAME][EMAIL_ADDRESS][DOMAIN_NAME]"
click at [1098, 263] on button "Search" at bounding box center [1096, 265] width 66 height 33
click at [847, 461] on td "[PERSON_NAME][EMAIL_ADDRESS][DOMAIN_NAME]" at bounding box center [914, 461] width 232 height 39
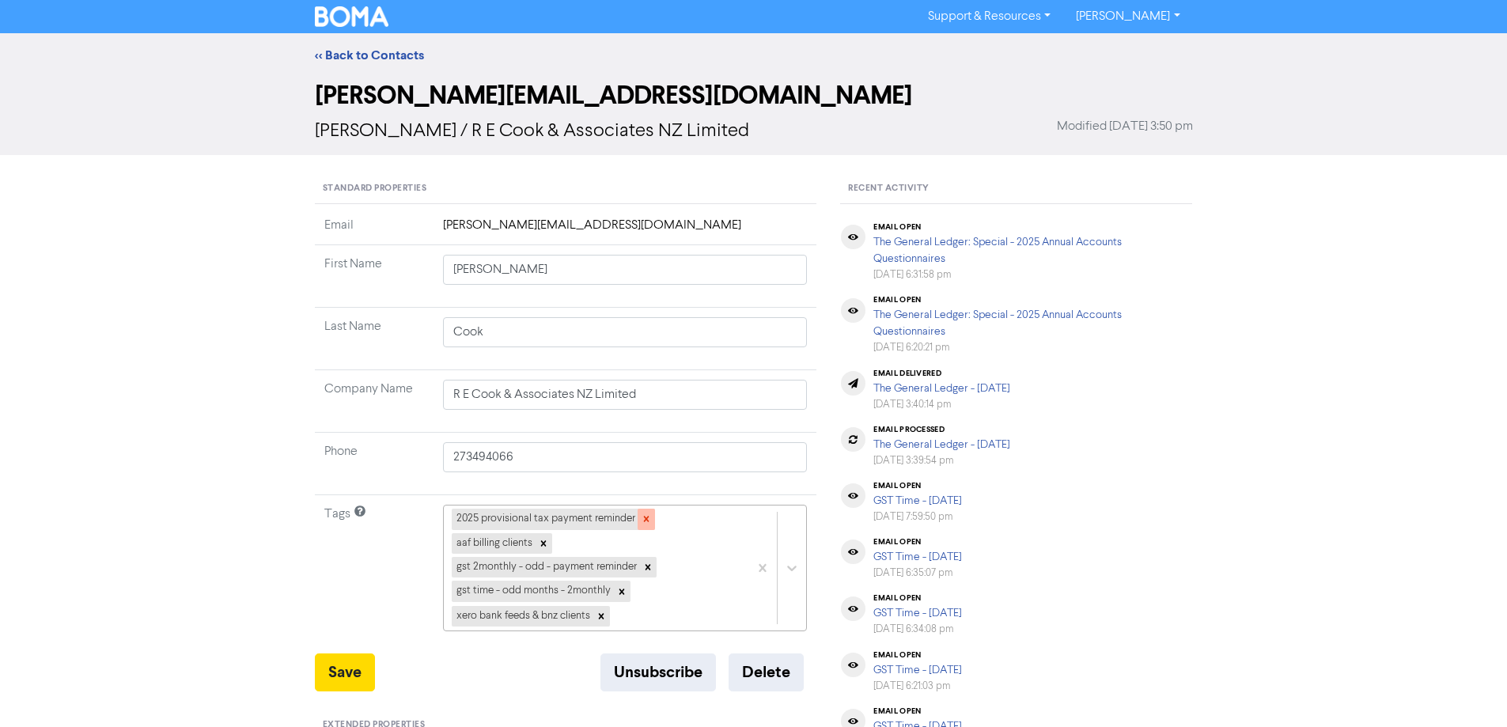
click at [643, 517] on icon at bounding box center [646, 518] width 11 height 11
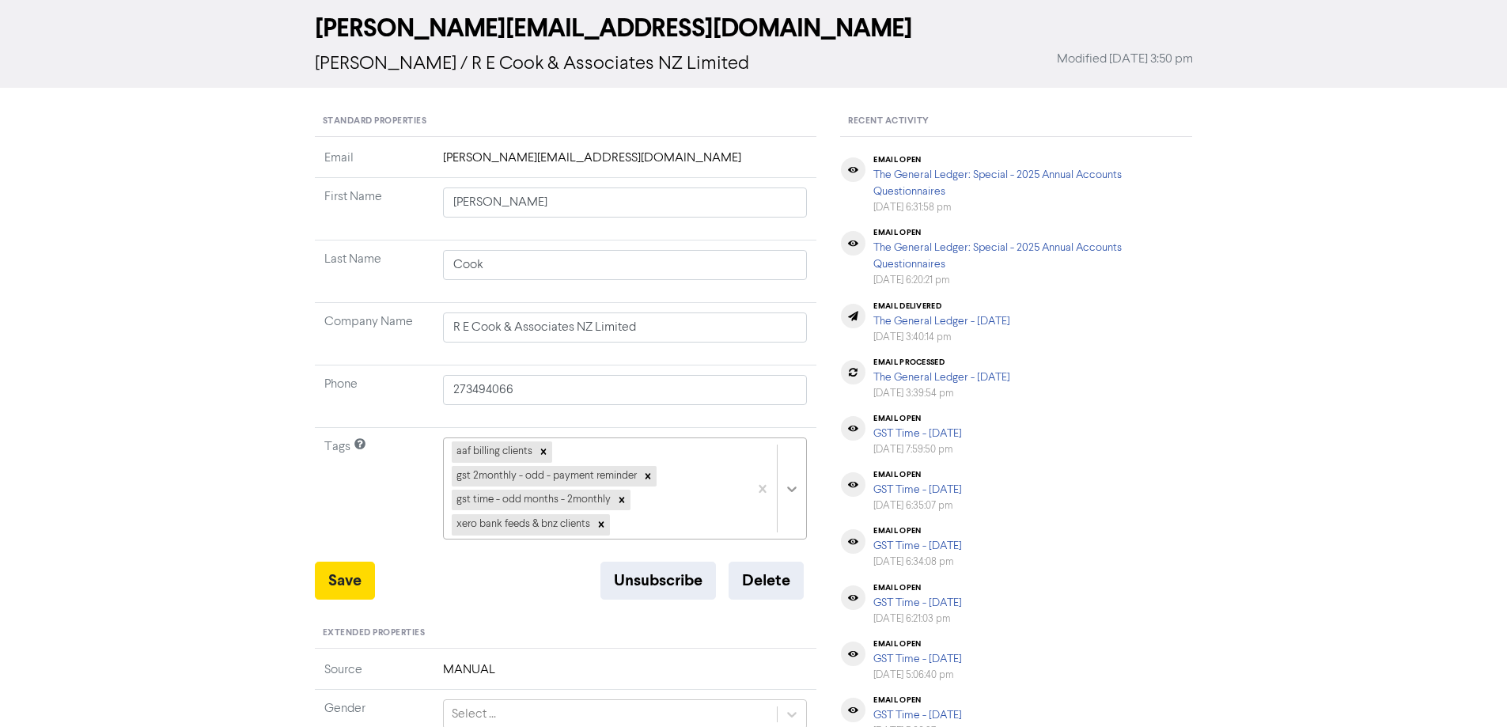
click at [790, 539] on div "aaf billing clients gst 2monthly - odd - payment reminder gst time - odd months…" at bounding box center [625, 488] width 365 height 102
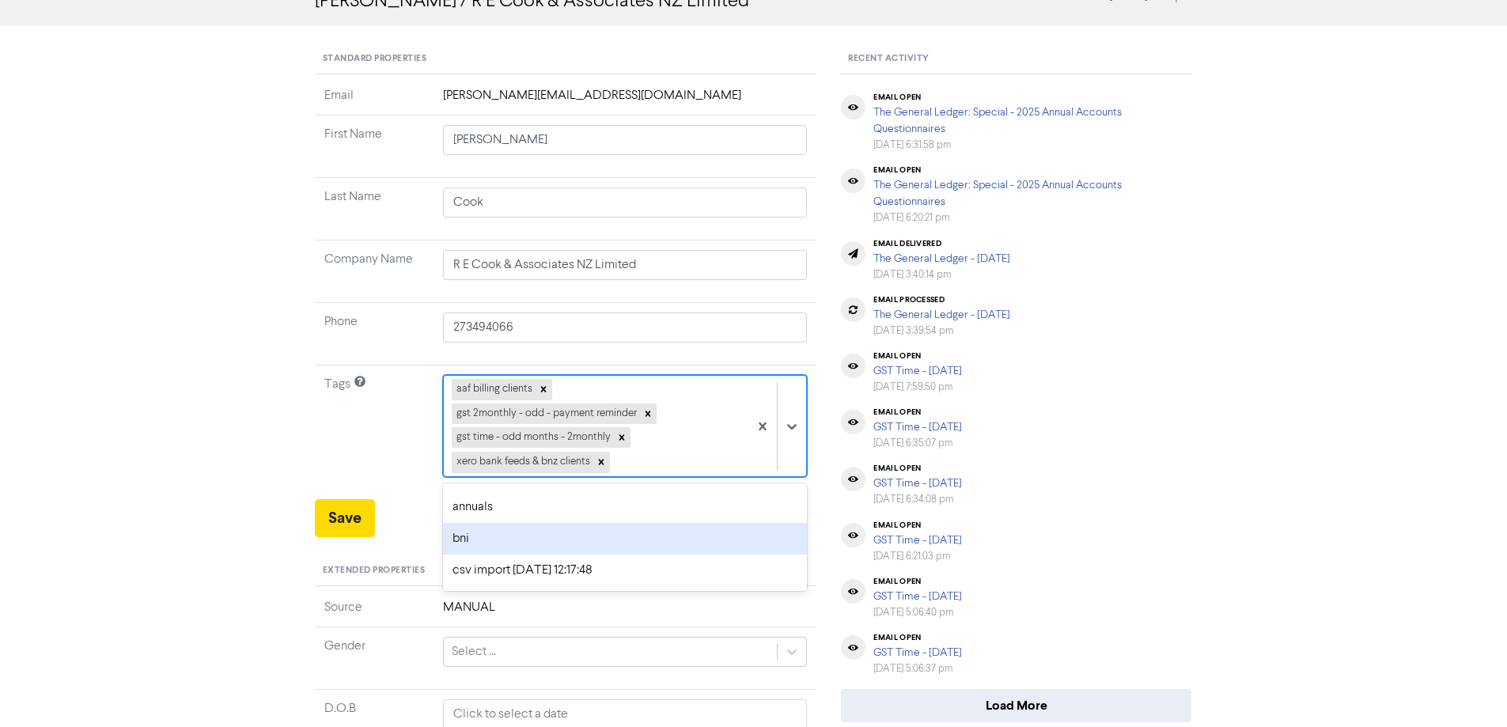
scroll to position [158, 0]
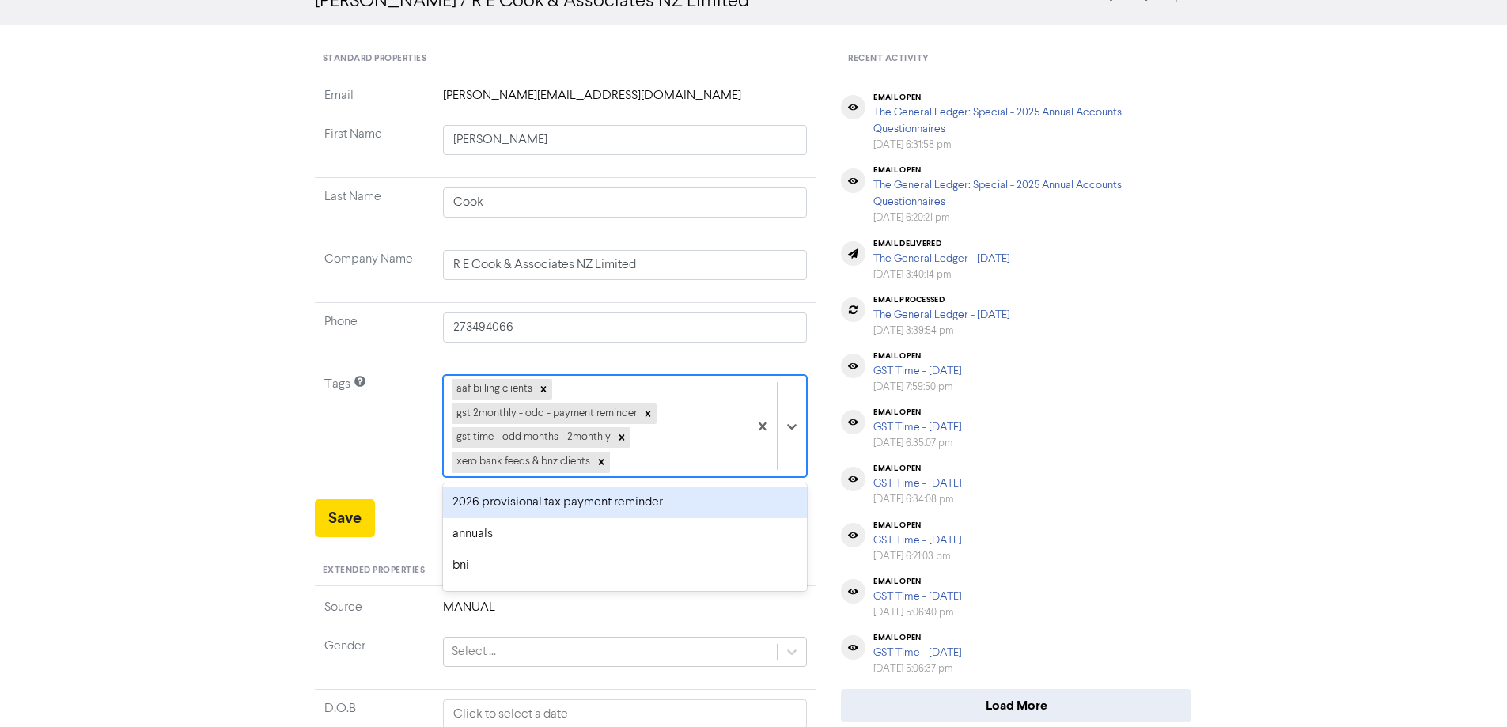
click at [475, 506] on div "2026 provisional tax payment reminder" at bounding box center [625, 502] width 365 height 32
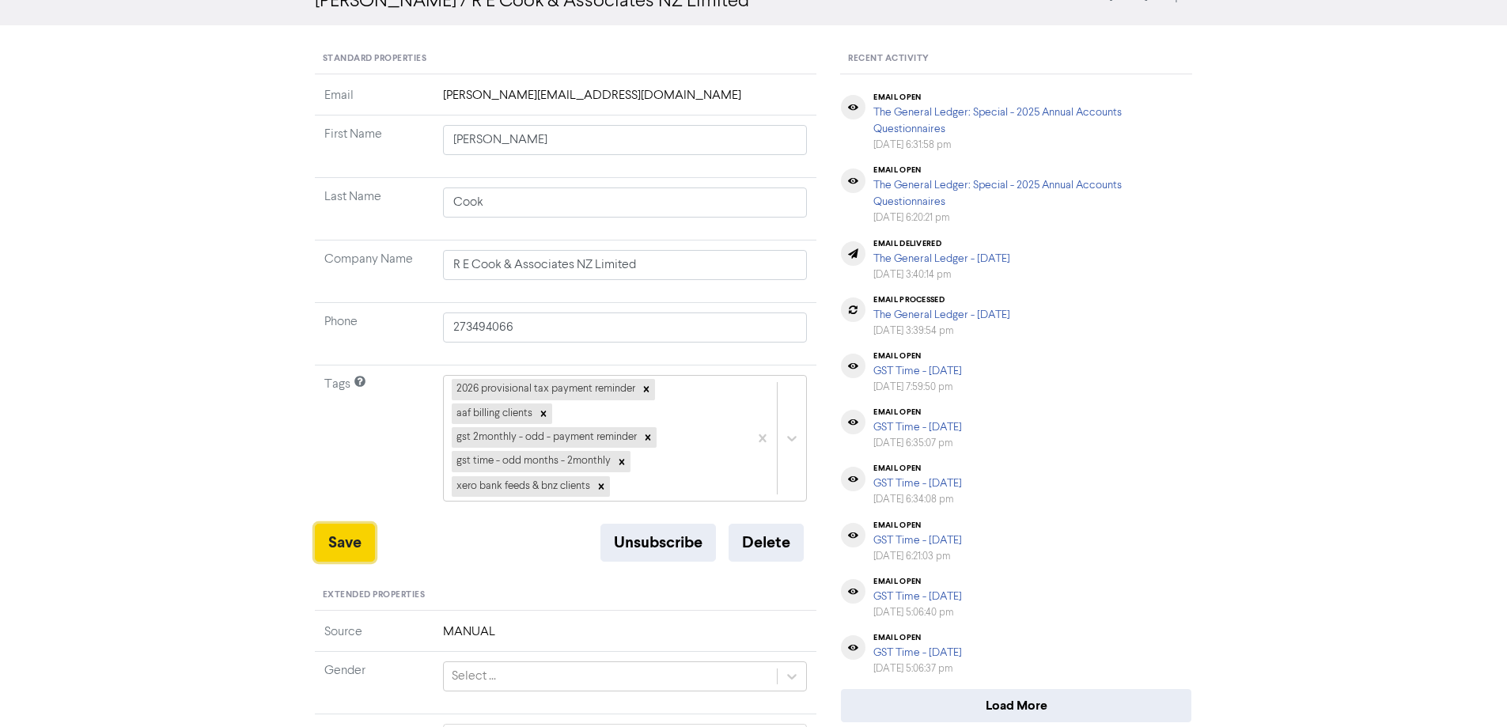
click at [350, 528] on button "Save" at bounding box center [345, 543] width 60 height 38
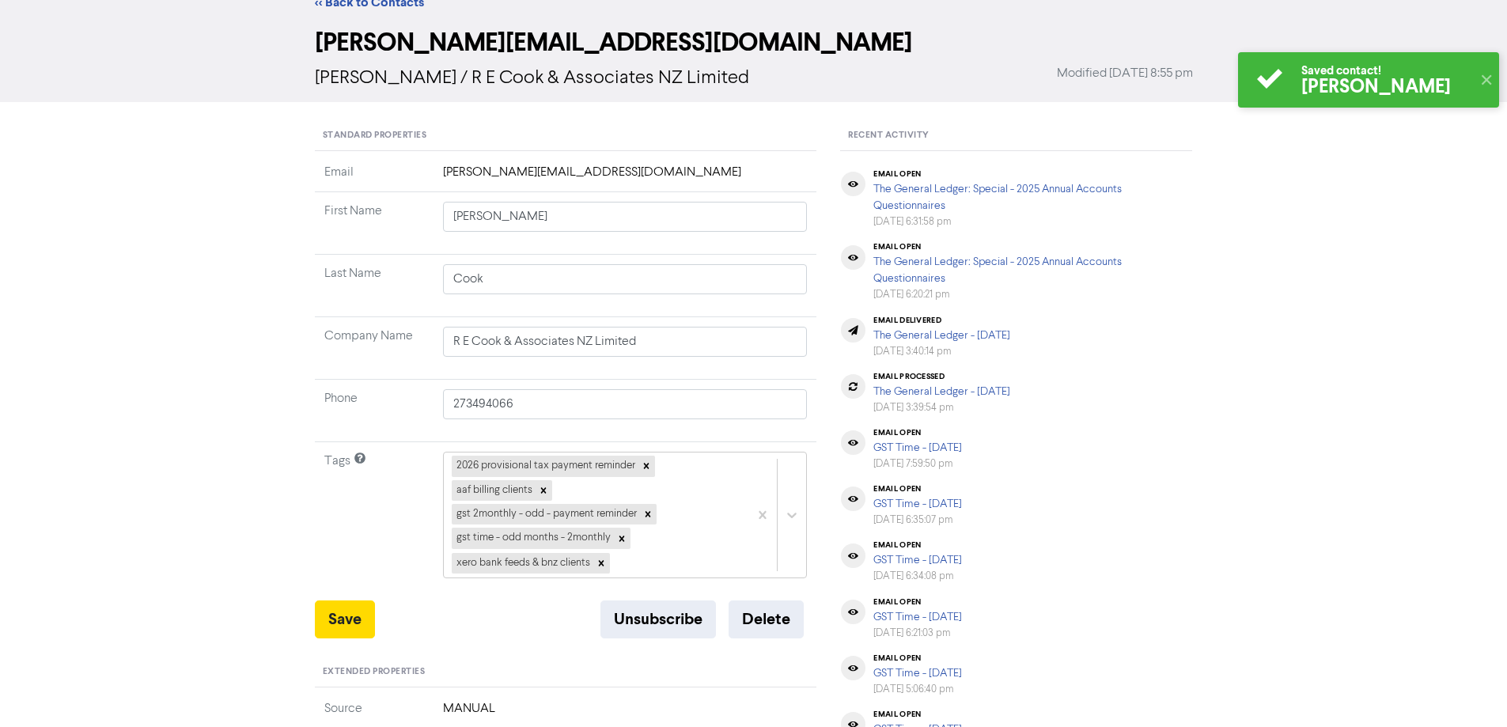
scroll to position [0, 0]
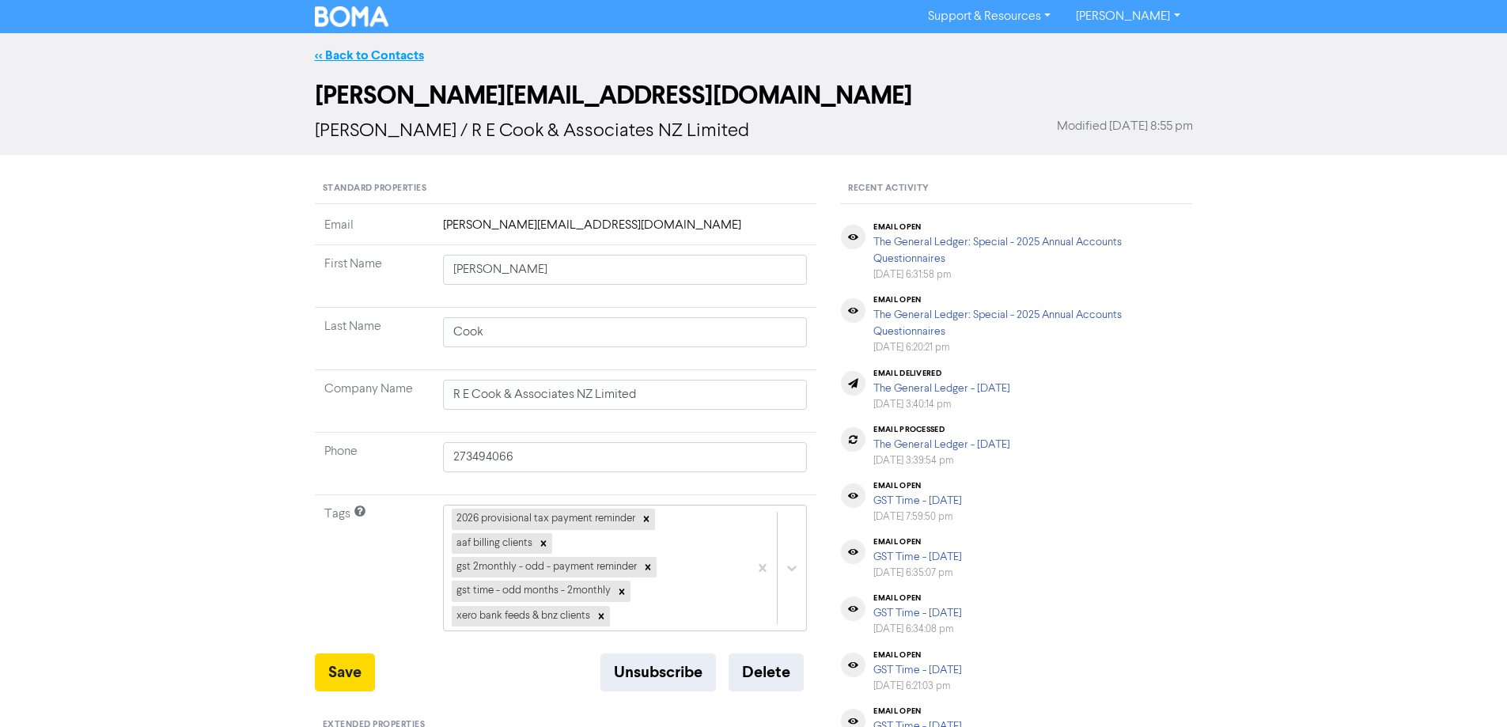
click at [353, 59] on link "<< Back to Contacts" at bounding box center [369, 55] width 109 height 16
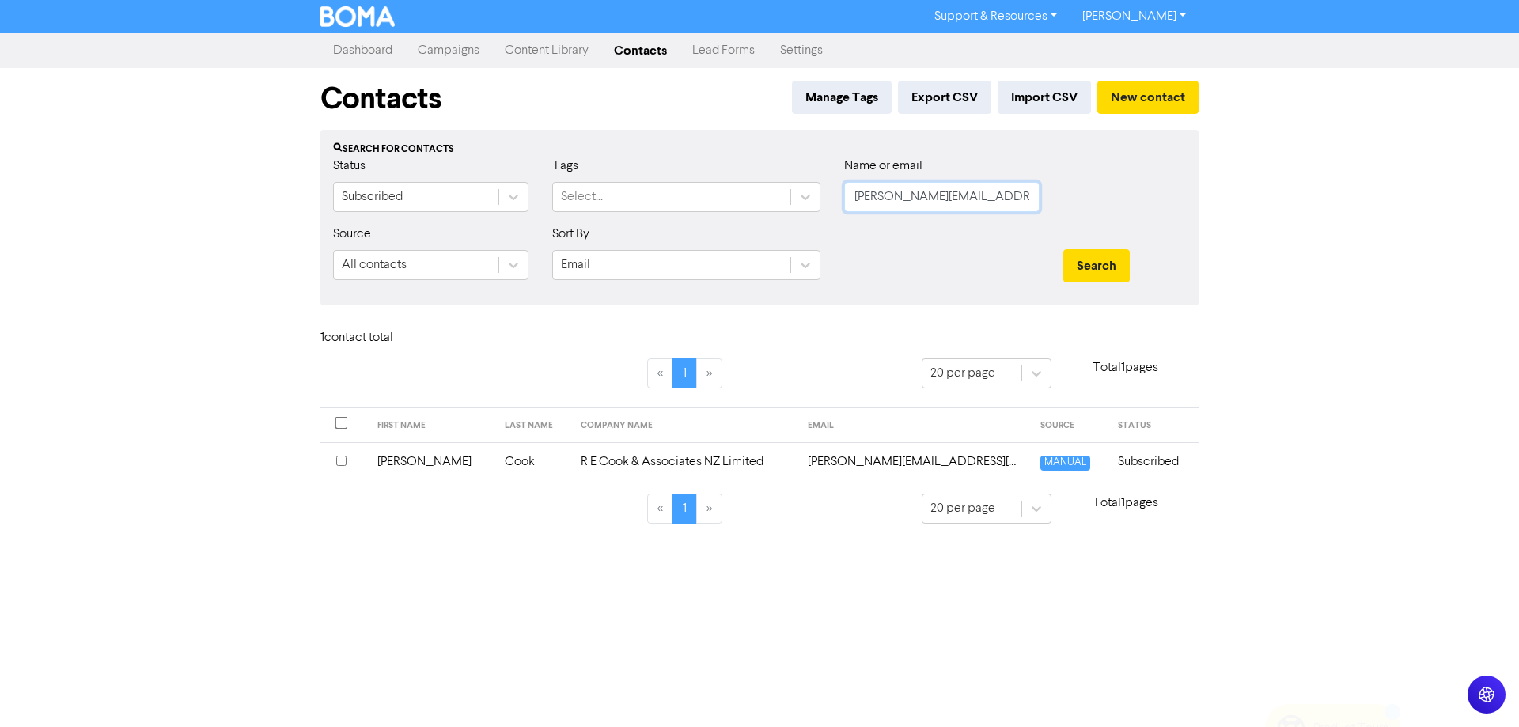
paste input "[EMAIL_ADDRESS][DOMAIN_NAME]"
drag, startPoint x: 936, startPoint y: 203, endPoint x: 835, endPoint y: 215, distance: 101.3
click at [837, 208] on div "Name or email [PERSON_NAME][EMAIL_ADDRESS][DOMAIN_NAME]" at bounding box center [941, 191] width 219 height 68
click at [838, 460] on td "[PERSON_NAME][EMAIL_ADDRESS][DOMAIN_NAME]" at bounding box center [914, 461] width 232 height 39
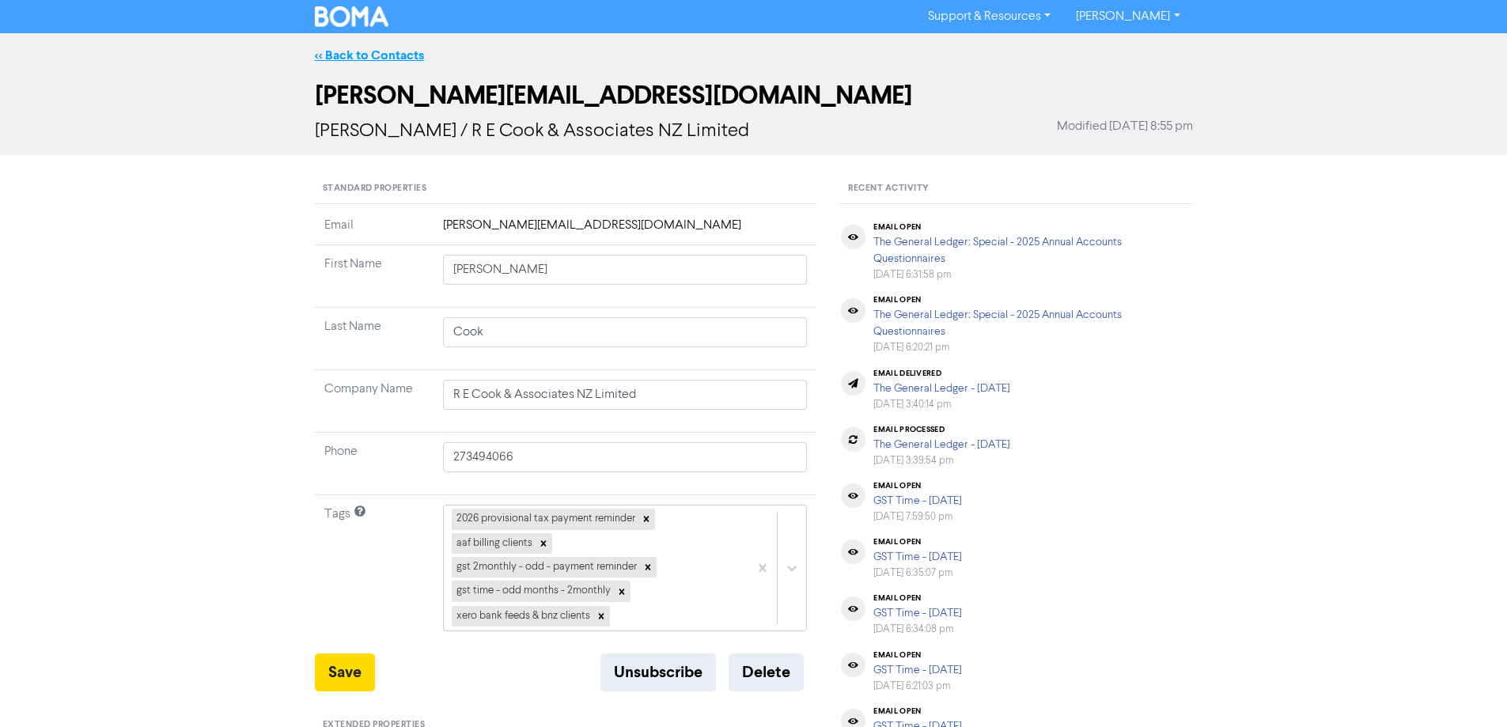
click at [350, 53] on link "<< Back to Contacts" at bounding box center [369, 55] width 109 height 16
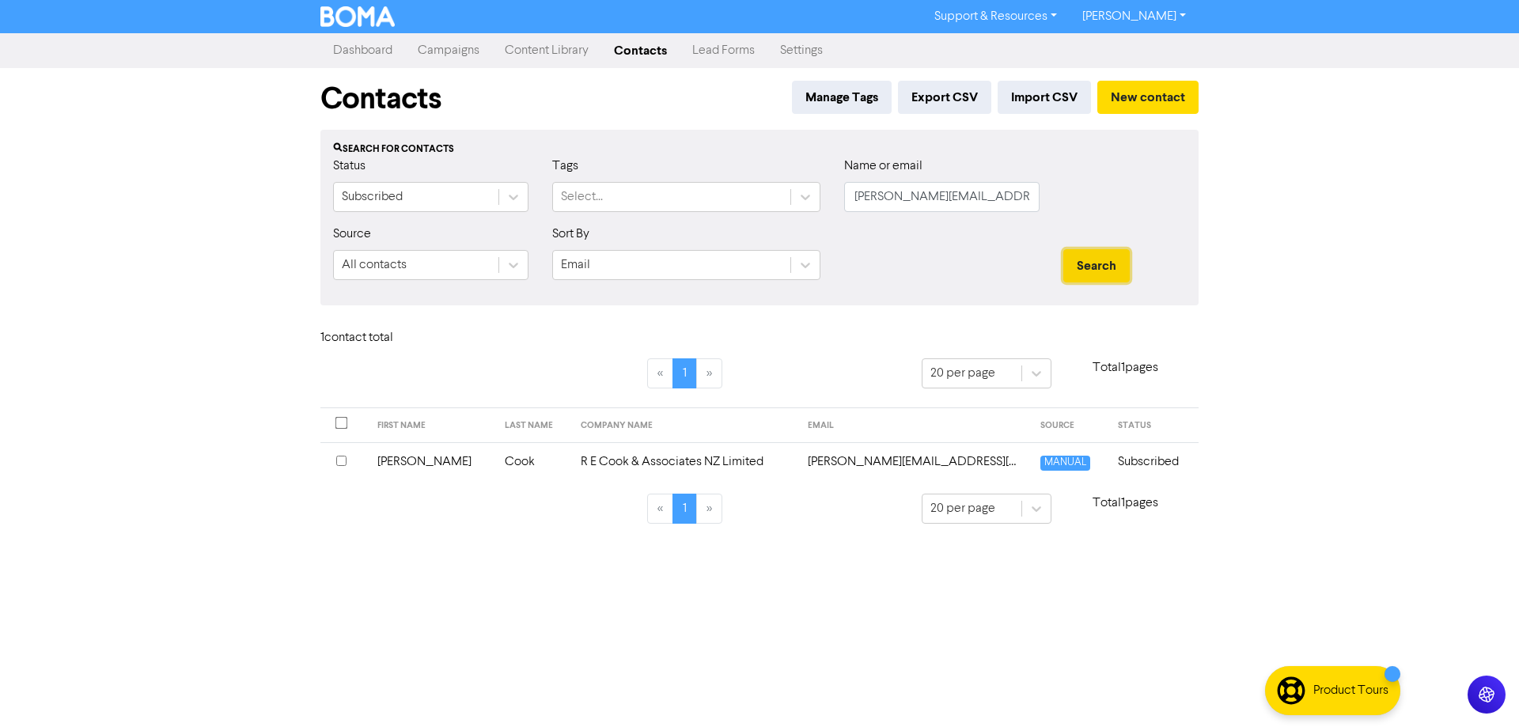
click at [1103, 265] on button "Search" at bounding box center [1096, 265] width 66 height 33
drag, startPoint x: 1024, startPoint y: 193, endPoint x: 811, endPoint y: 198, distance: 212.8
click at [811, 198] on div "Status Subscribed Tags Select... Name or email [PERSON_NAME][EMAIL_ADDRESS][DOM…" at bounding box center [759, 191] width 876 height 68
paste input "[EMAIL_ADDRESS][DOMAIN_NAME]"
click at [1089, 256] on button "Search" at bounding box center [1096, 265] width 66 height 33
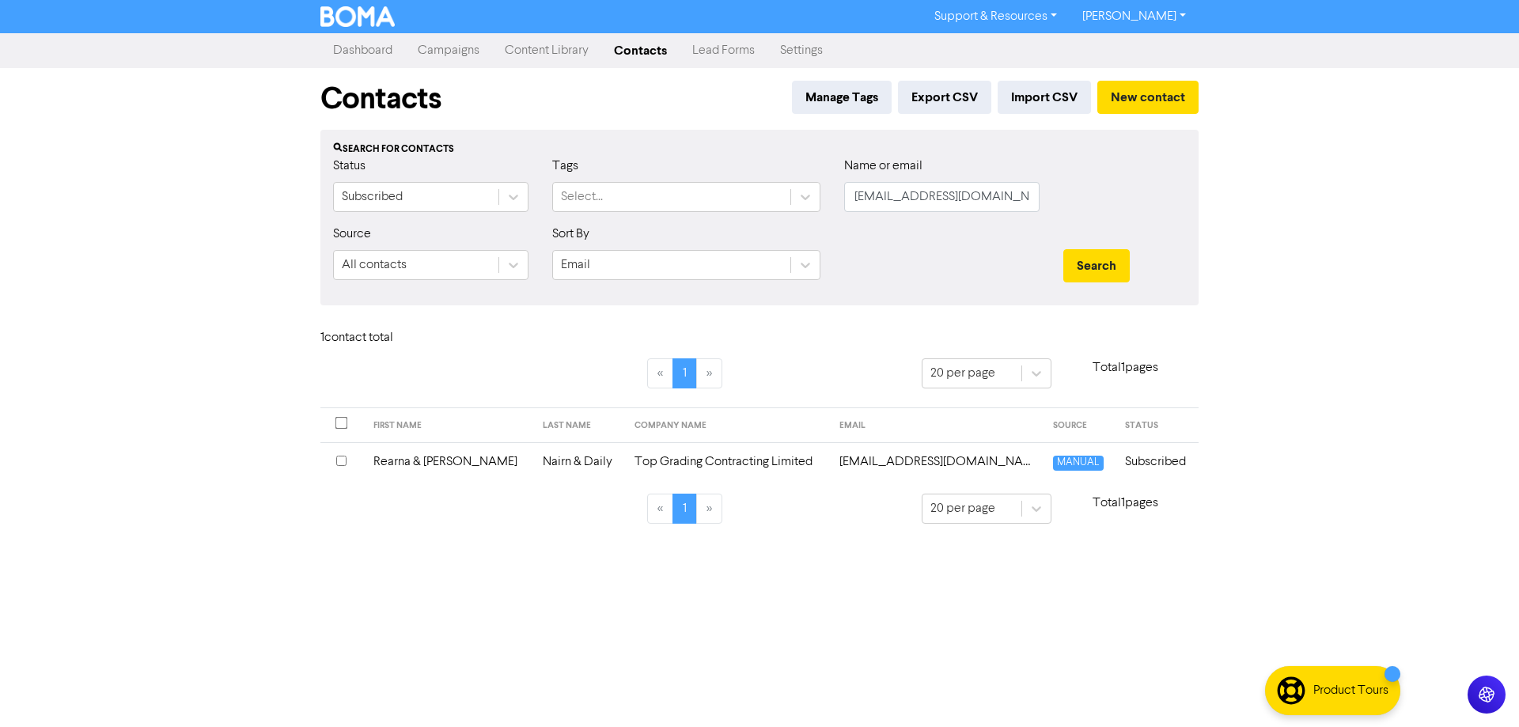
click at [872, 464] on td "[EMAIL_ADDRESS][DOMAIN_NAME]" at bounding box center [937, 461] width 214 height 39
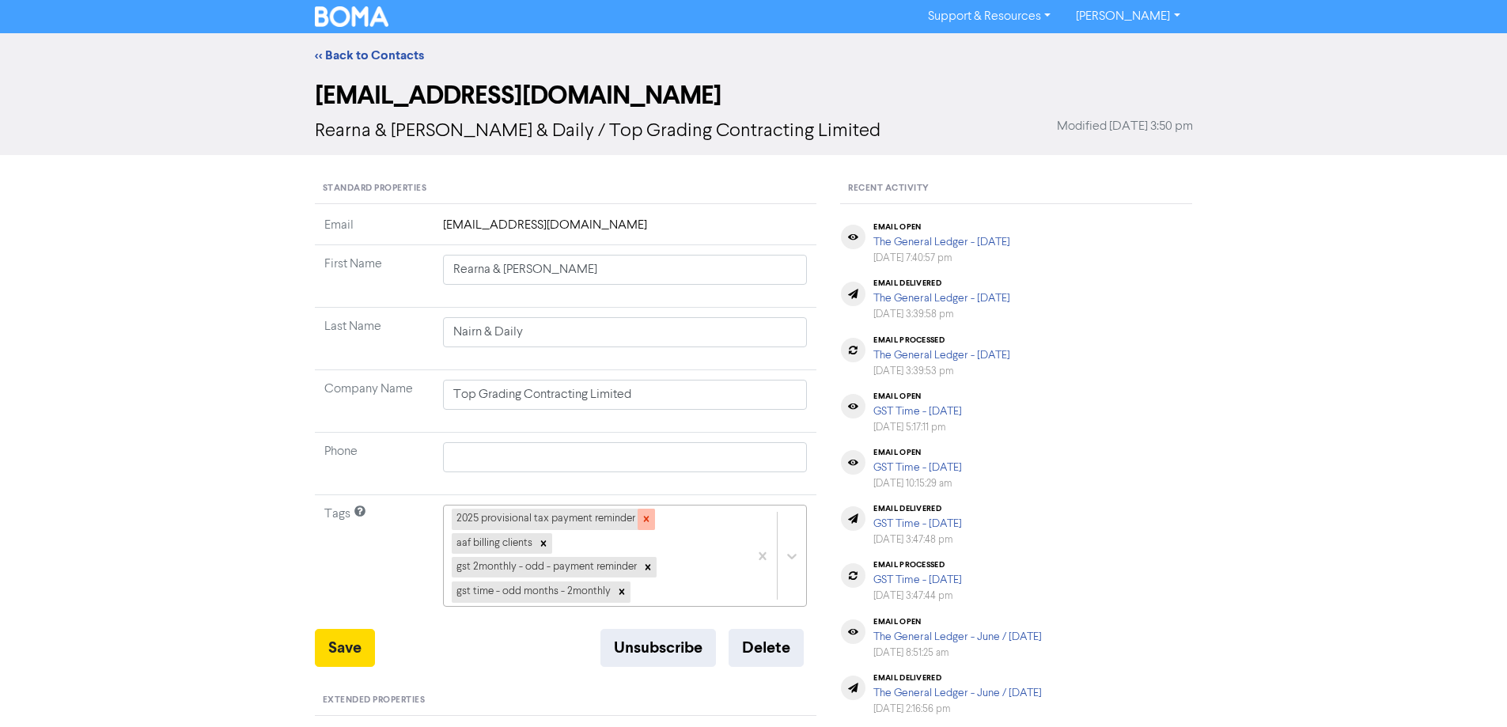
click at [642, 521] on icon at bounding box center [646, 518] width 11 height 11
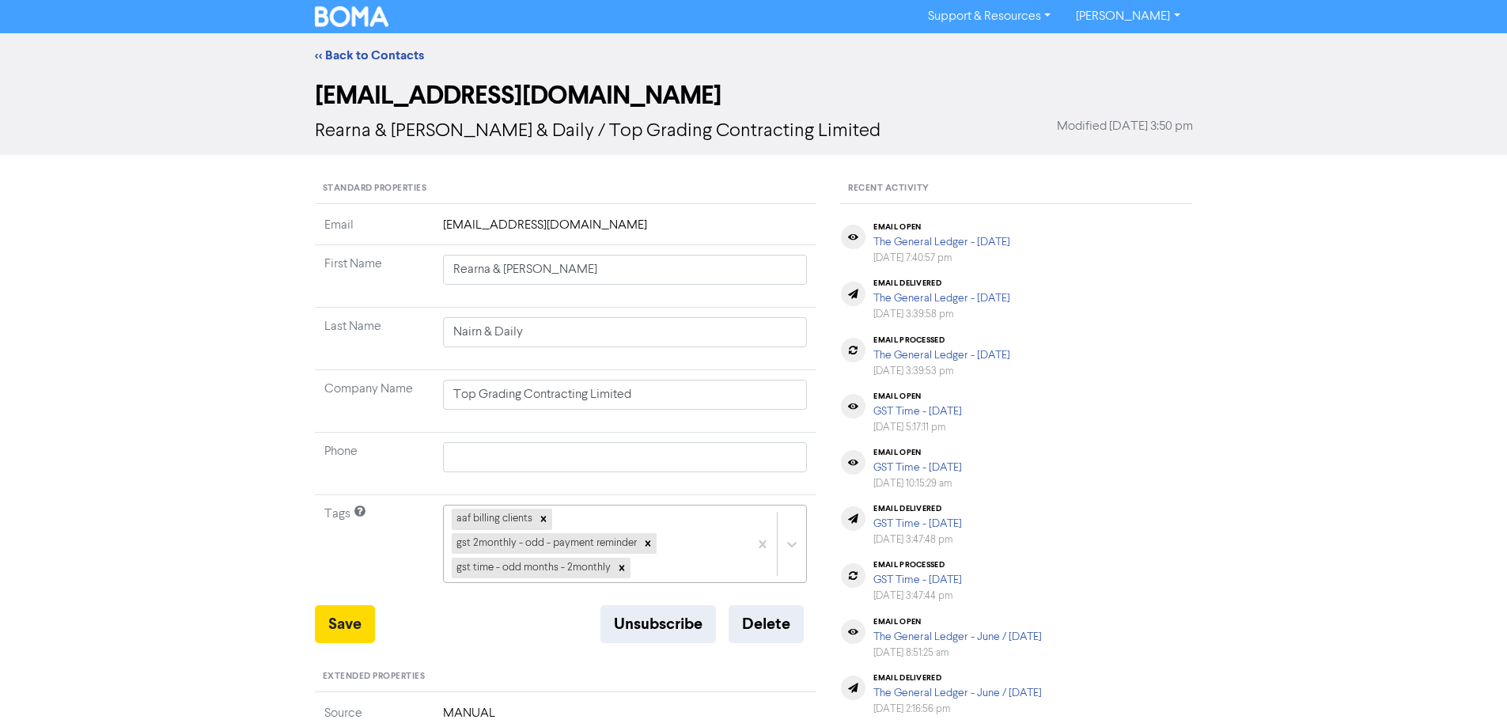
click at [794, 547] on div "aaf billing clients gst 2monthly - odd - payment reminder gst time - odd months…" at bounding box center [625, 544] width 365 height 78
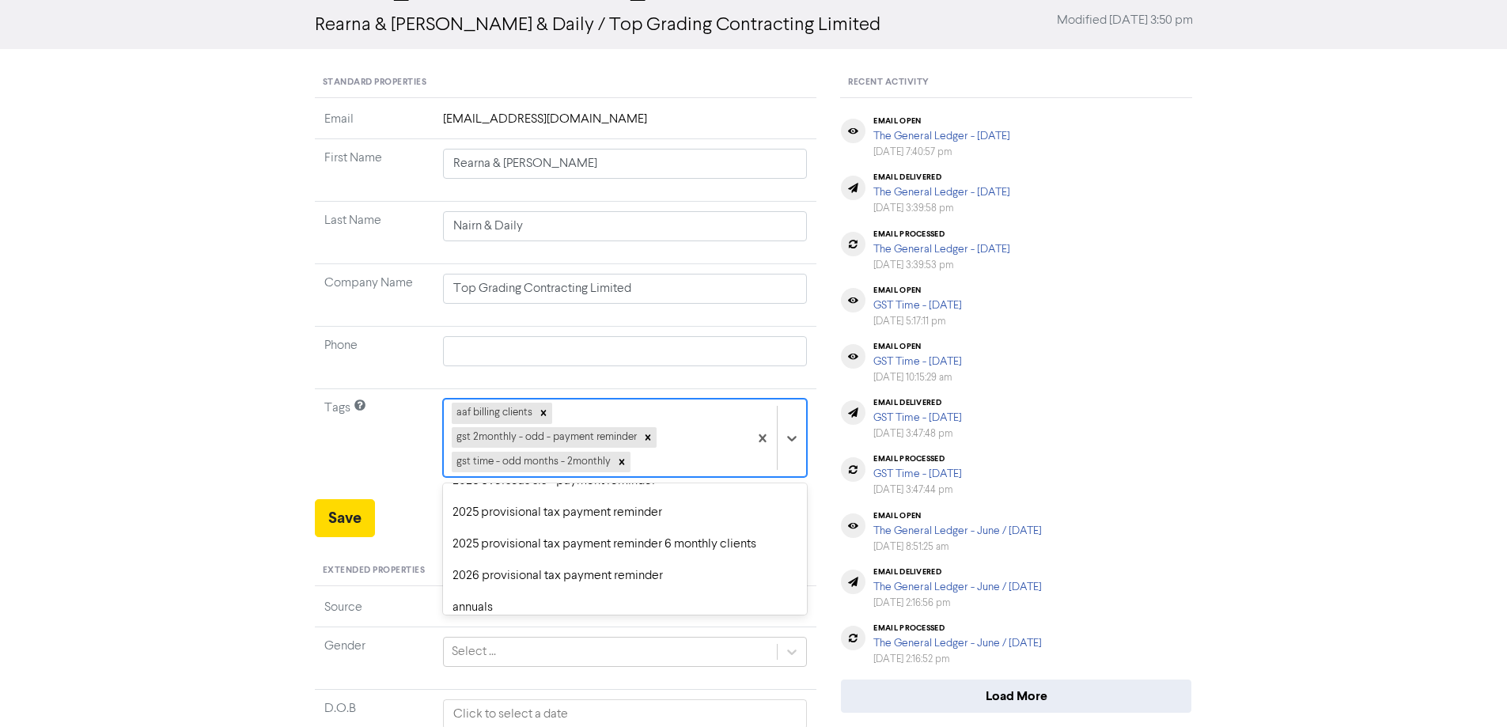
scroll to position [158, 0]
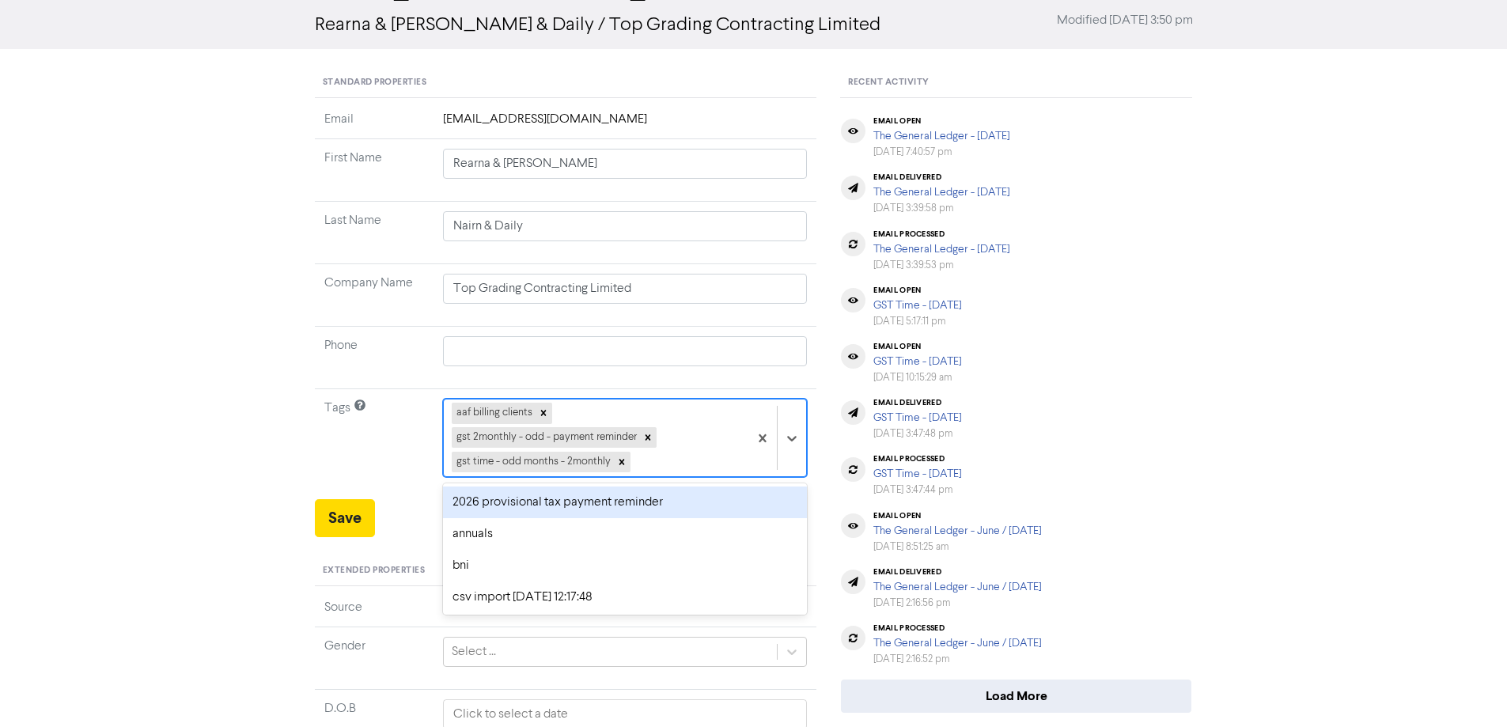
click at [497, 502] on div "2026 provisional tax payment reminder" at bounding box center [625, 502] width 365 height 32
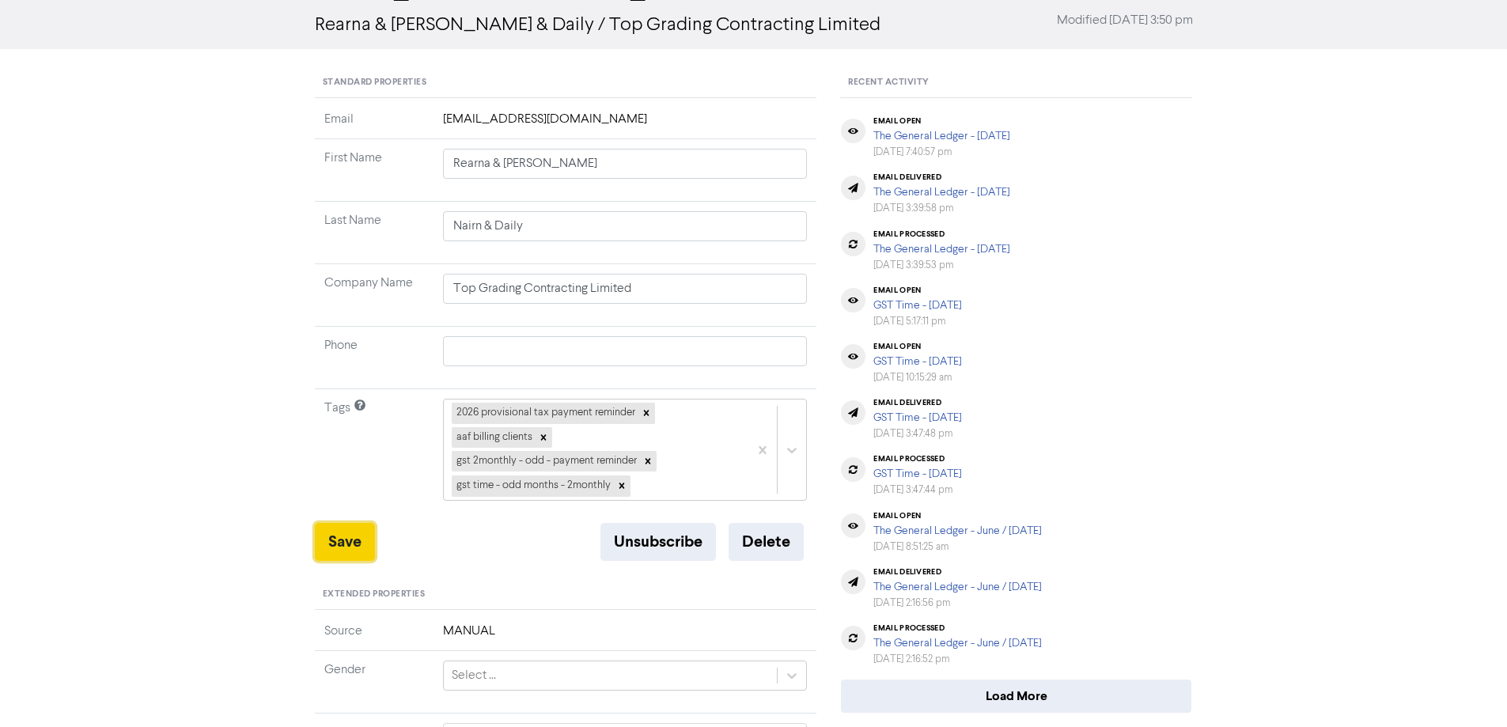
click at [346, 532] on button "Save" at bounding box center [345, 542] width 60 height 38
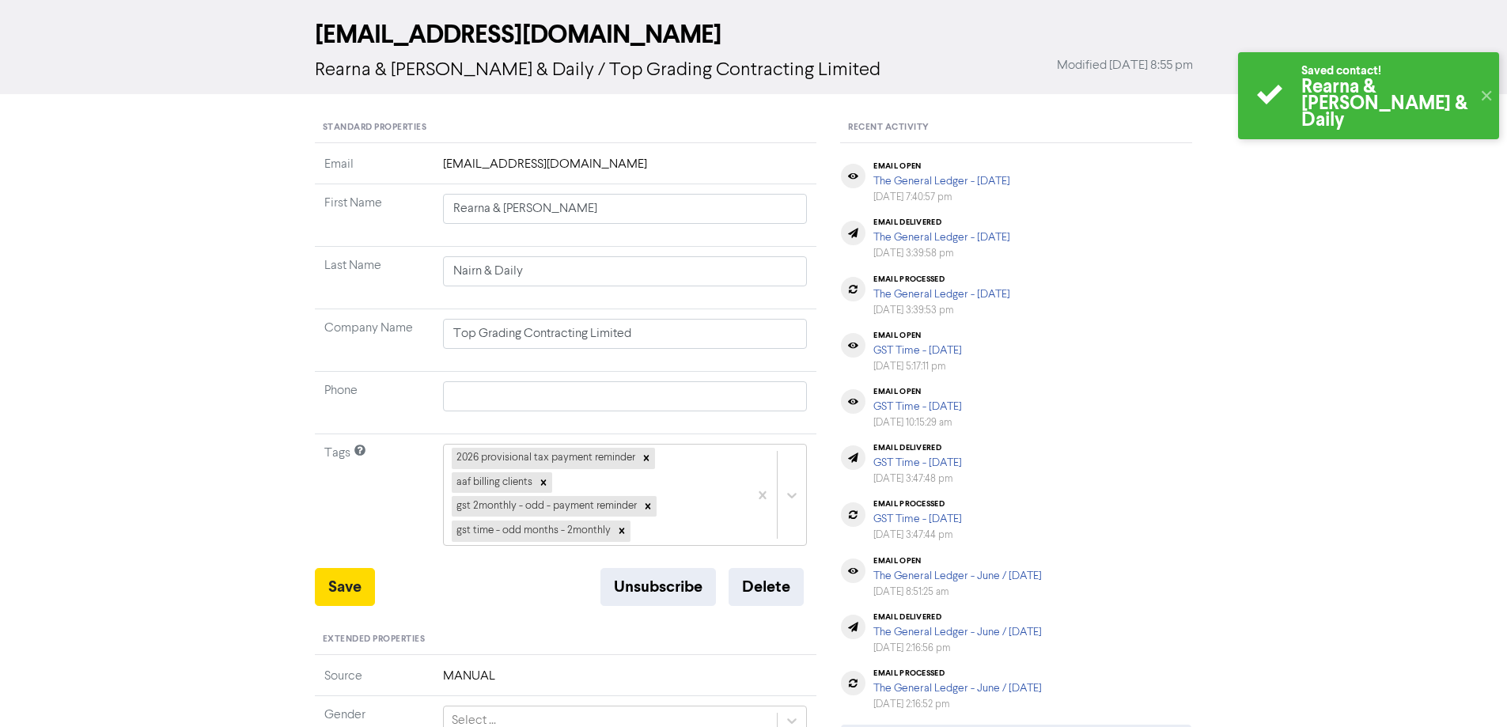
scroll to position [0, 0]
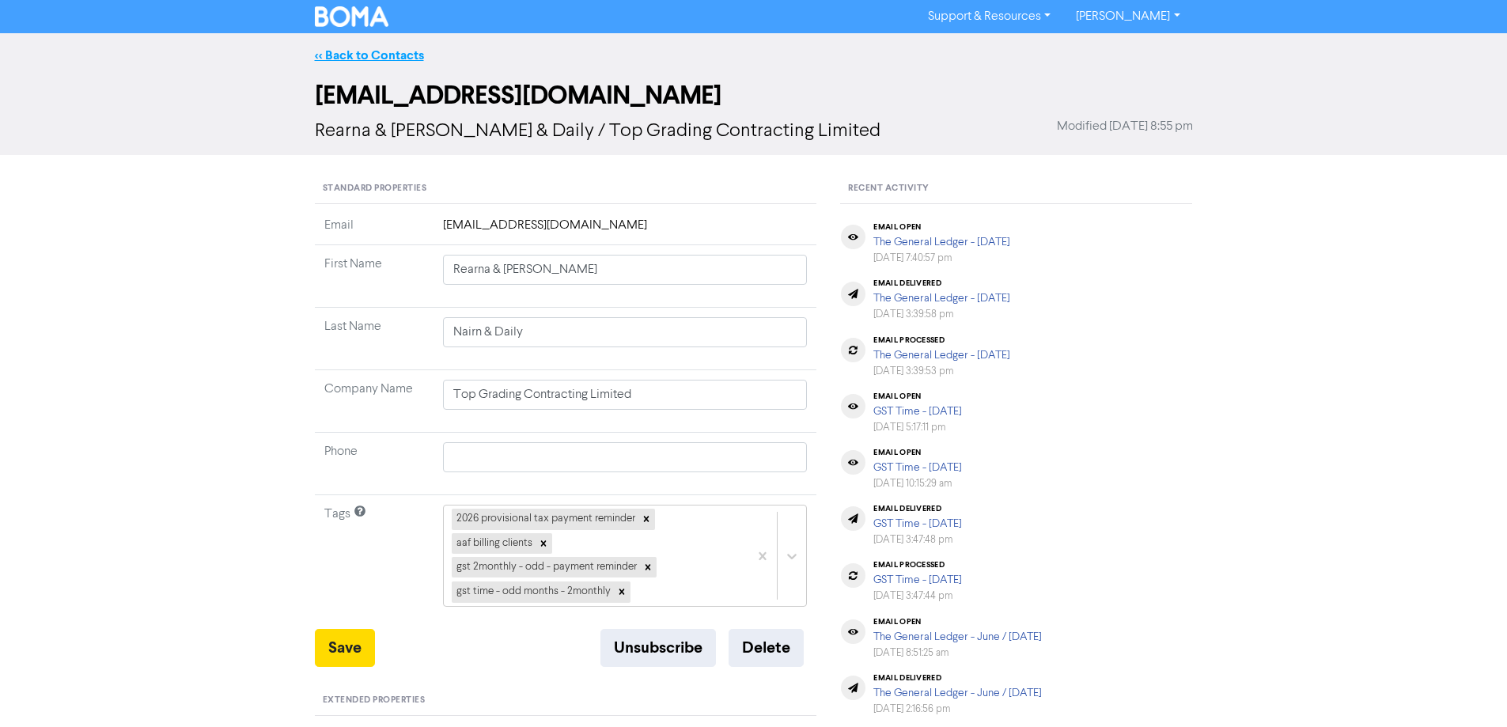
drag, startPoint x: 357, startPoint y: 53, endPoint x: 1412, endPoint y: 256, distance: 1074.6
click at [357, 54] on link "<< Back to Contacts" at bounding box center [369, 55] width 109 height 16
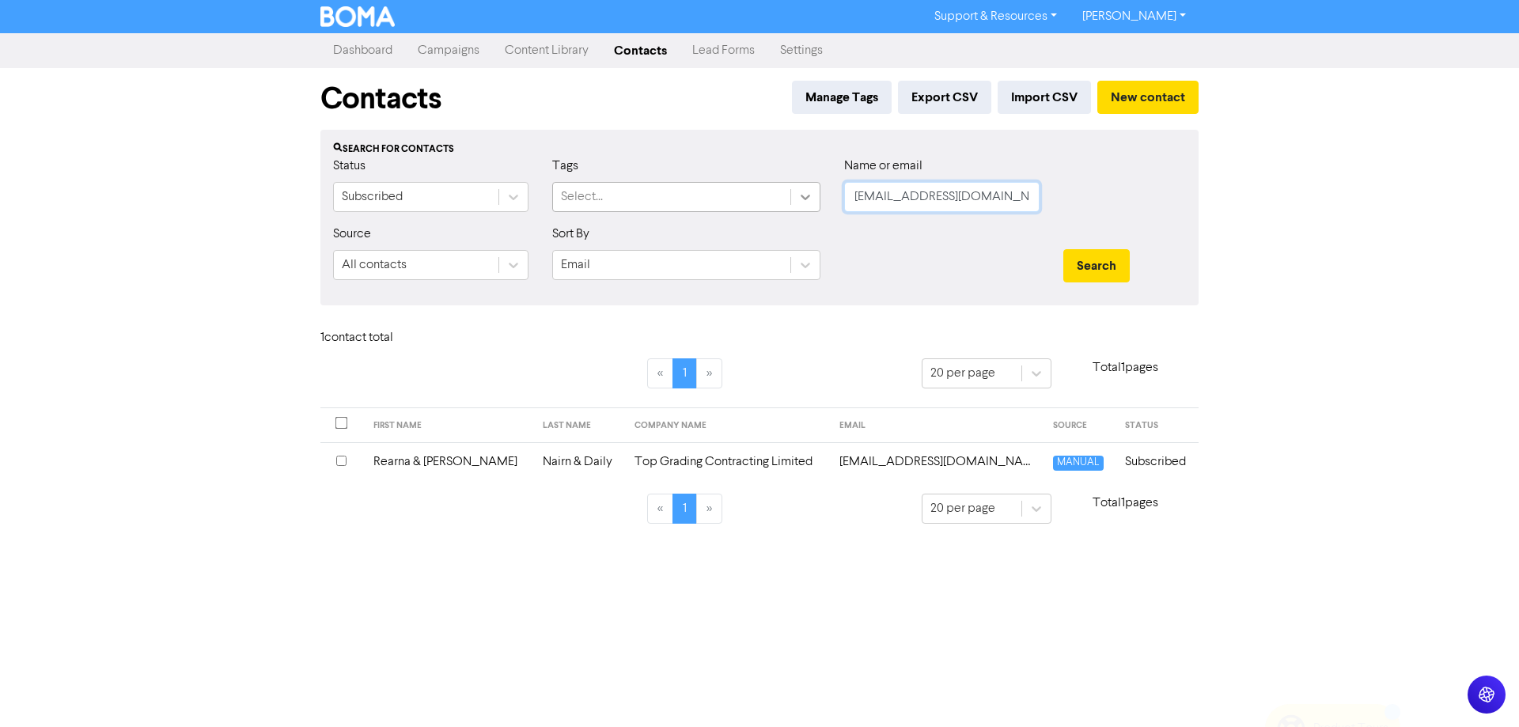
drag, startPoint x: 1000, startPoint y: 194, endPoint x: 792, endPoint y: 194, distance: 208.0
click at [792, 194] on div "Status Subscribed Tags Select... Name or email [PERSON_NAME][EMAIL_ADDRESS][DOM…" at bounding box center [759, 191] width 876 height 68
paste input "[EMAIL_ADDRESS]"
drag, startPoint x: 1100, startPoint y: 254, endPoint x: 991, endPoint y: 331, distance: 133.2
click at [1100, 256] on button "Search" at bounding box center [1096, 265] width 66 height 33
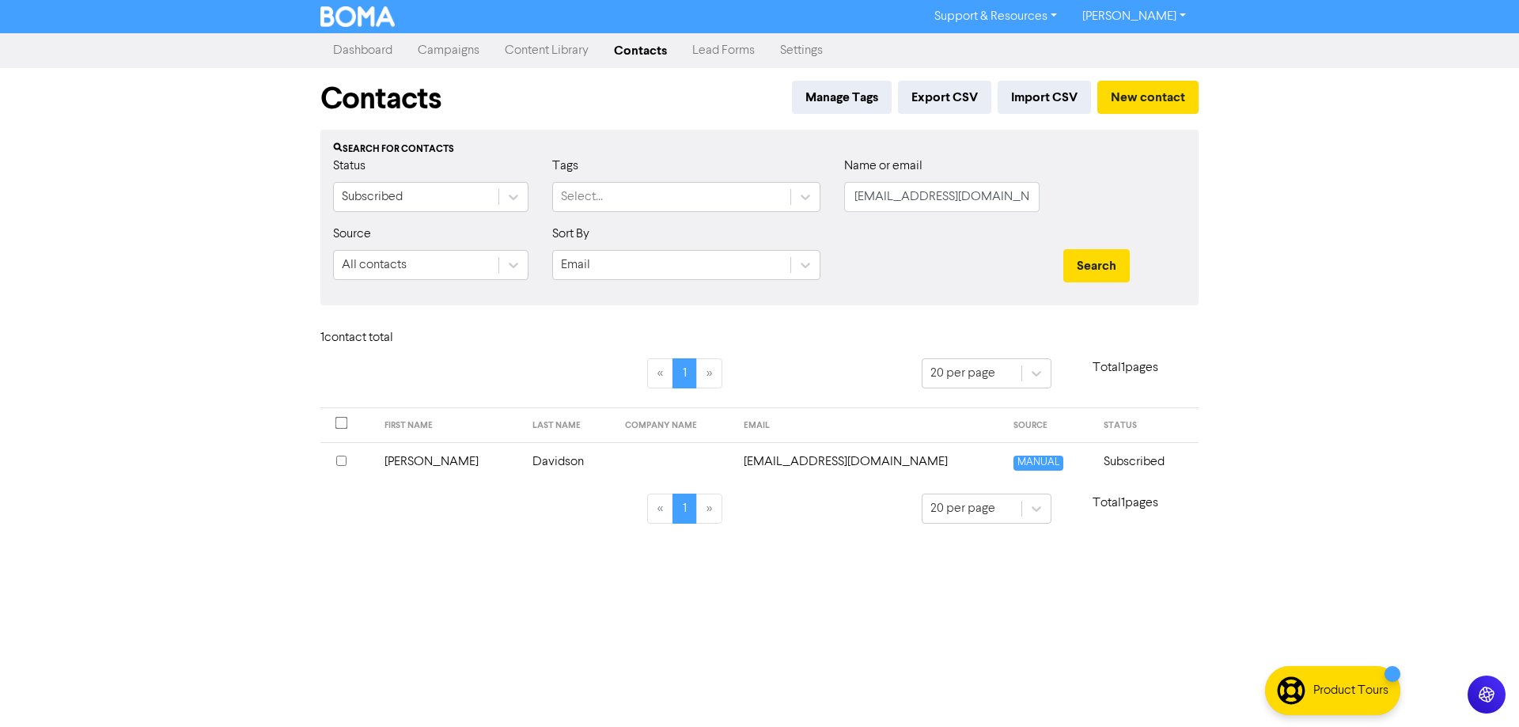
click at [846, 466] on td "[EMAIL_ADDRESS][DOMAIN_NAME]" at bounding box center [868, 461] width 269 height 39
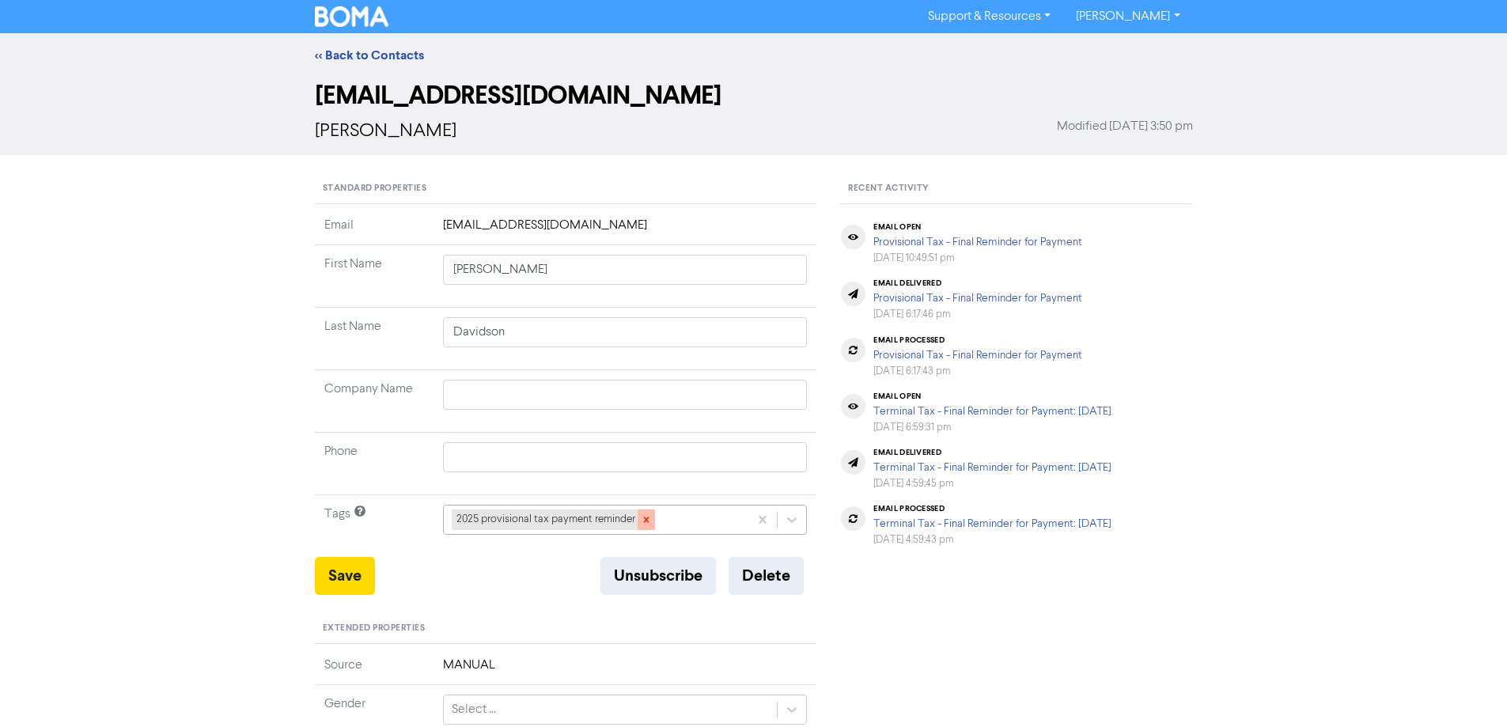
click at [646, 513] on div at bounding box center [646, 519] width 17 height 21
click at [793, 525] on div "+ Add tag..." at bounding box center [625, 520] width 365 height 30
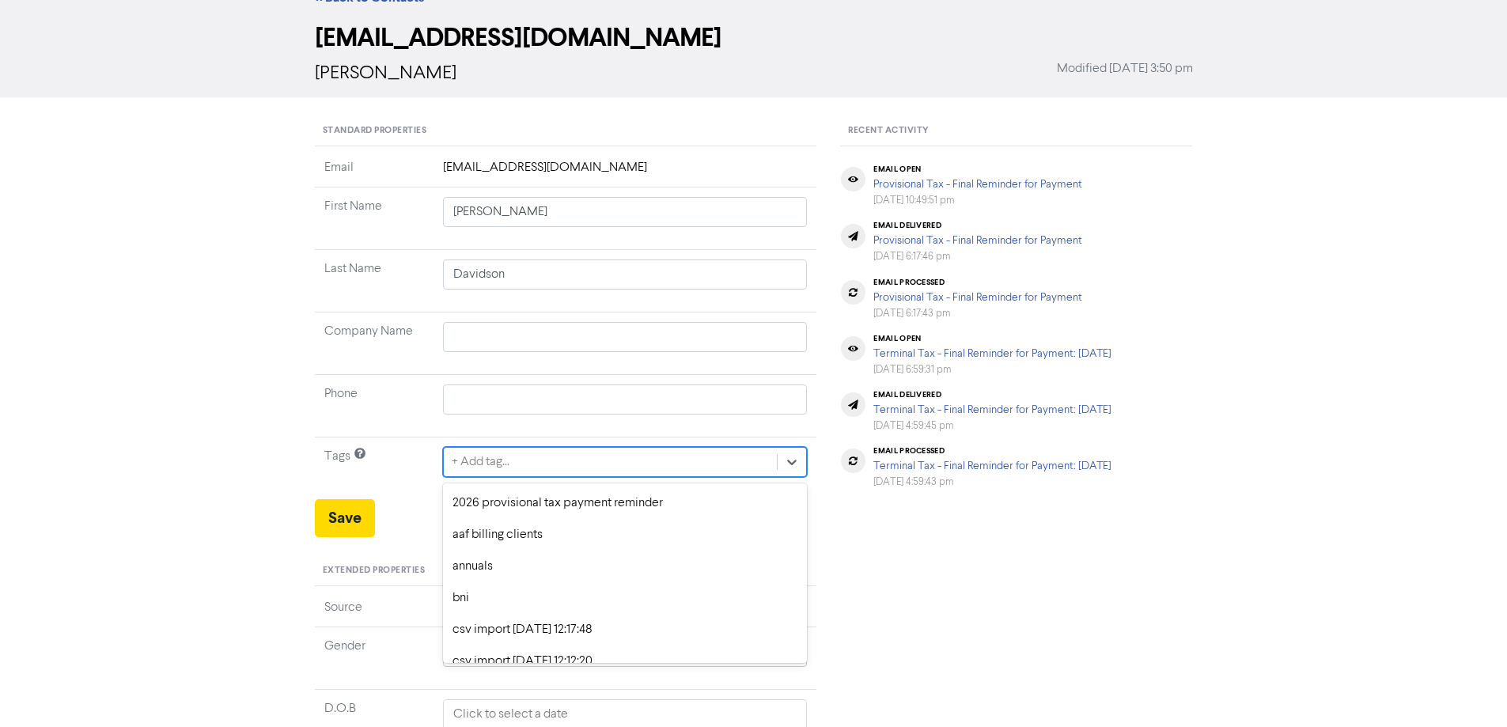
scroll to position [158, 0]
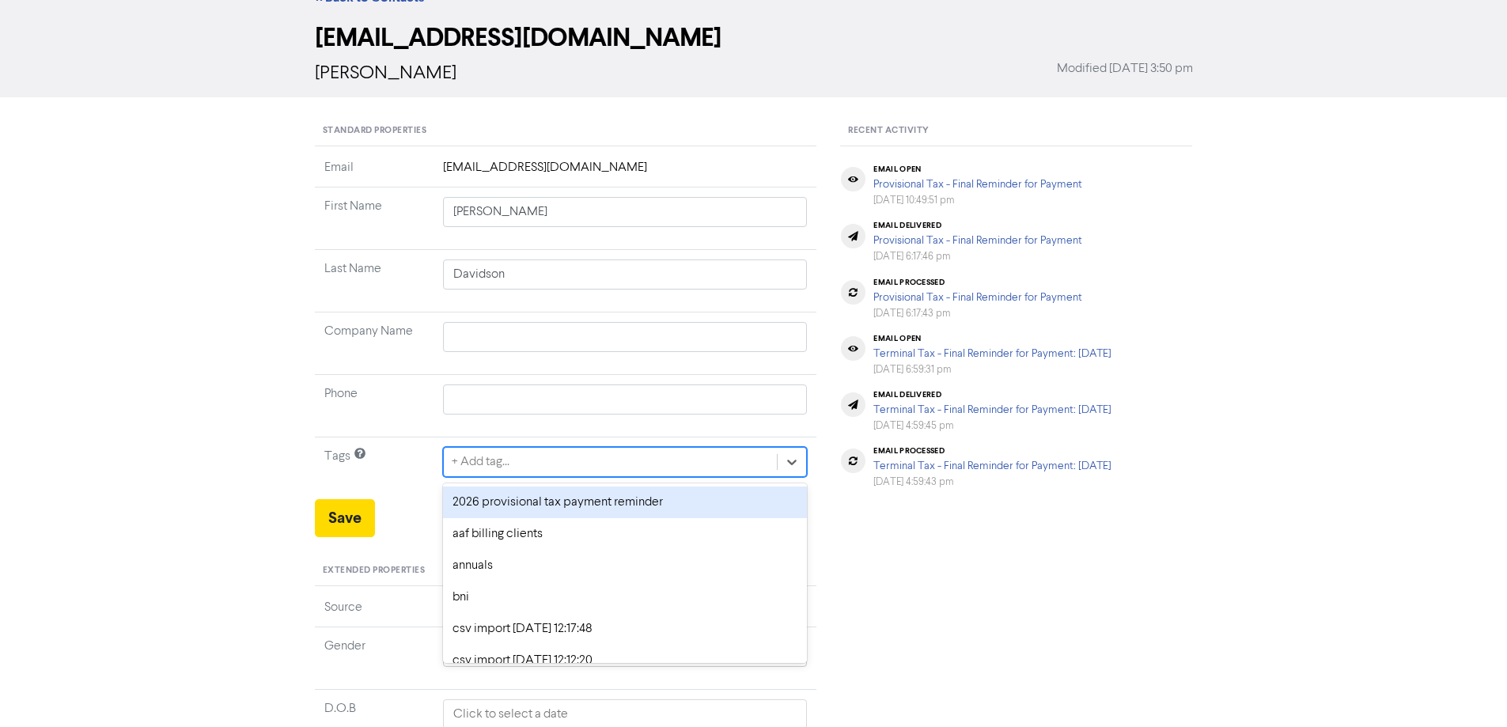
click at [486, 501] on div "2026 provisional tax payment reminder" at bounding box center [625, 502] width 365 height 32
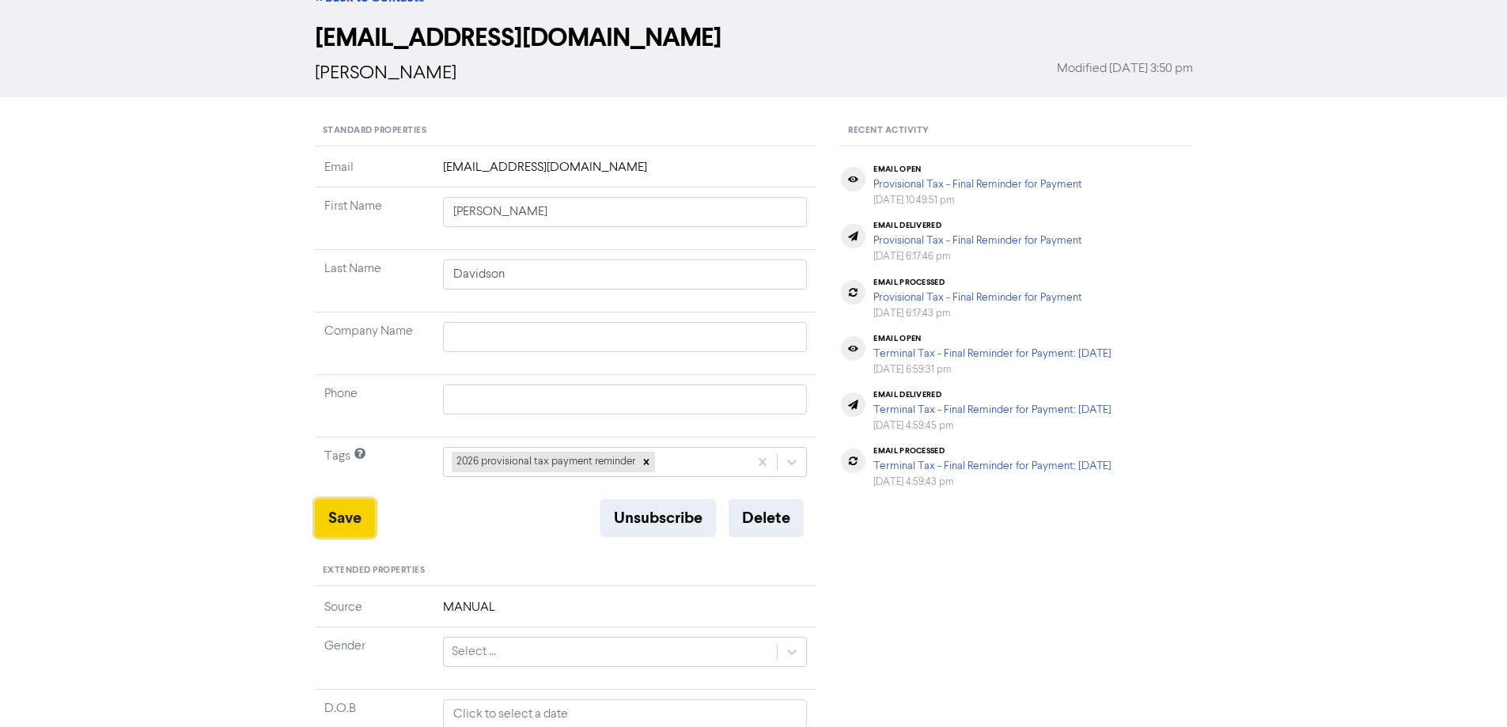
drag, startPoint x: 350, startPoint y: 516, endPoint x: 392, endPoint y: 478, distance: 57.2
click at [348, 516] on button "Save" at bounding box center [345, 518] width 60 height 38
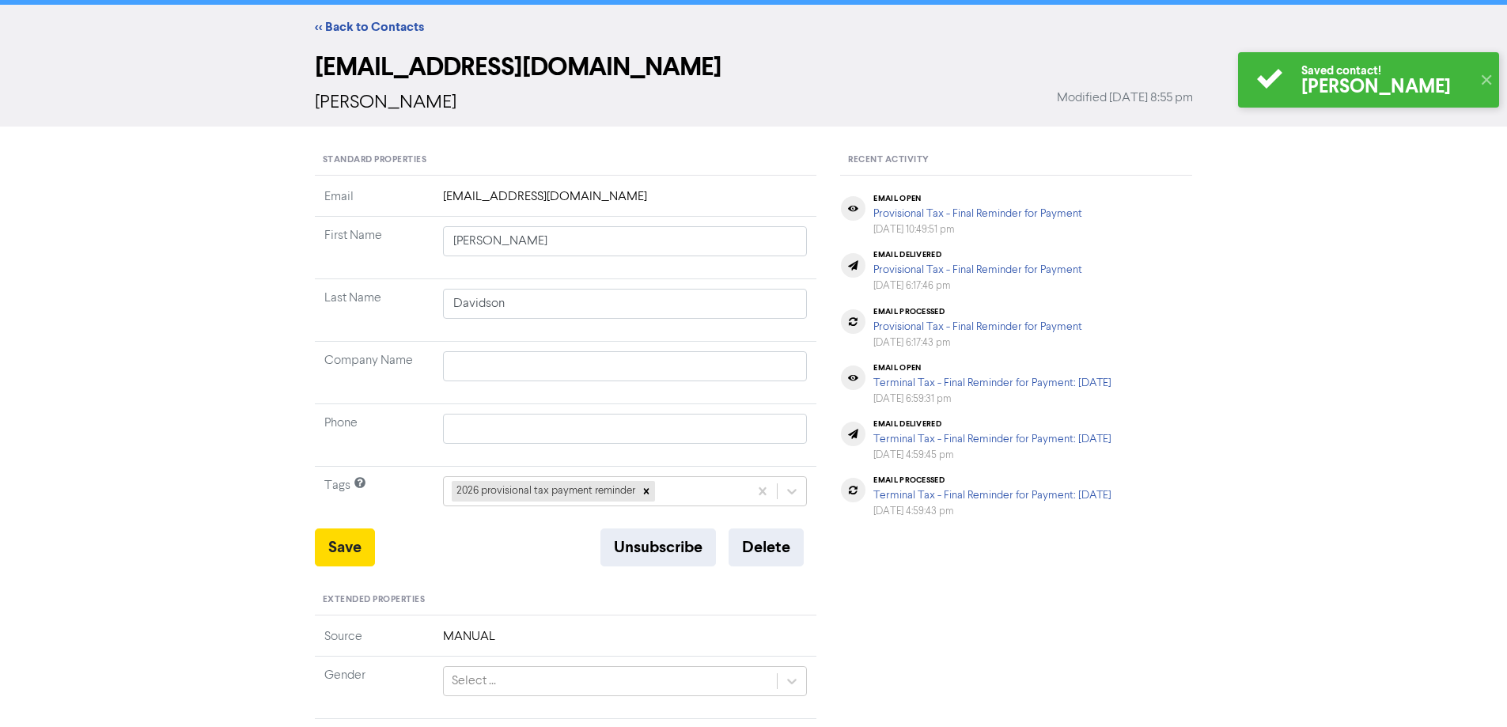
scroll to position [0, 0]
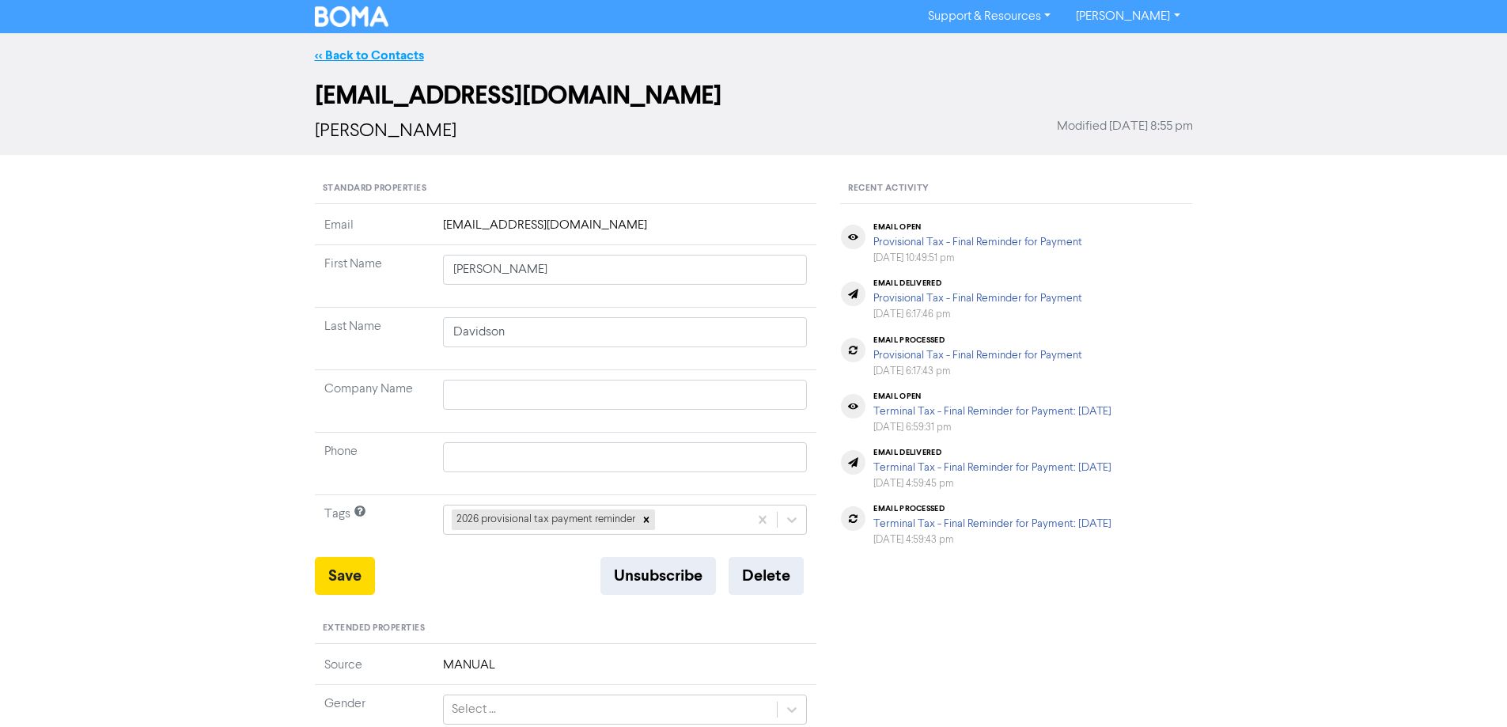
click at [359, 53] on link "<< Back to Contacts" at bounding box center [369, 55] width 109 height 16
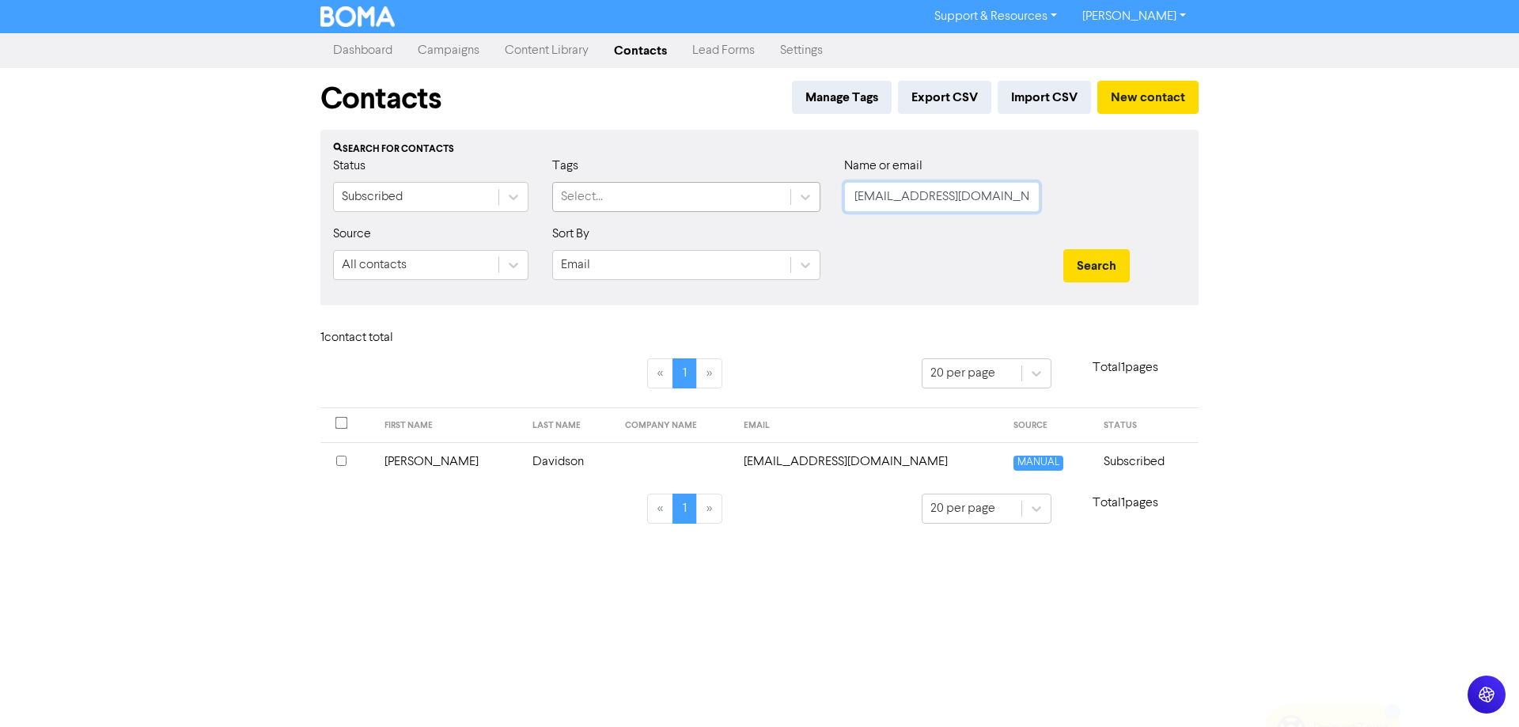
drag, startPoint x: 1016, startPoint y: 198, endPoint x: 765, endPoint y: 191, distance: 251.6
click at [765, 191] on div "Status Subscribed Tags Select... Name or email [EMAIL_ADDRESS][DOMAIN_NAME]" at bounding box center [759, 191] width 876 height 68
paste input "jd.orangedoors"
click at [1088, 261] on button "Search" at bounding box center [1096, 265] width 66 height 33
click at [804, 462] on td "[EMAIL_ADDRESS][DOMAIN_NAME]" at bounding box center [867, 461] width 271 height 39
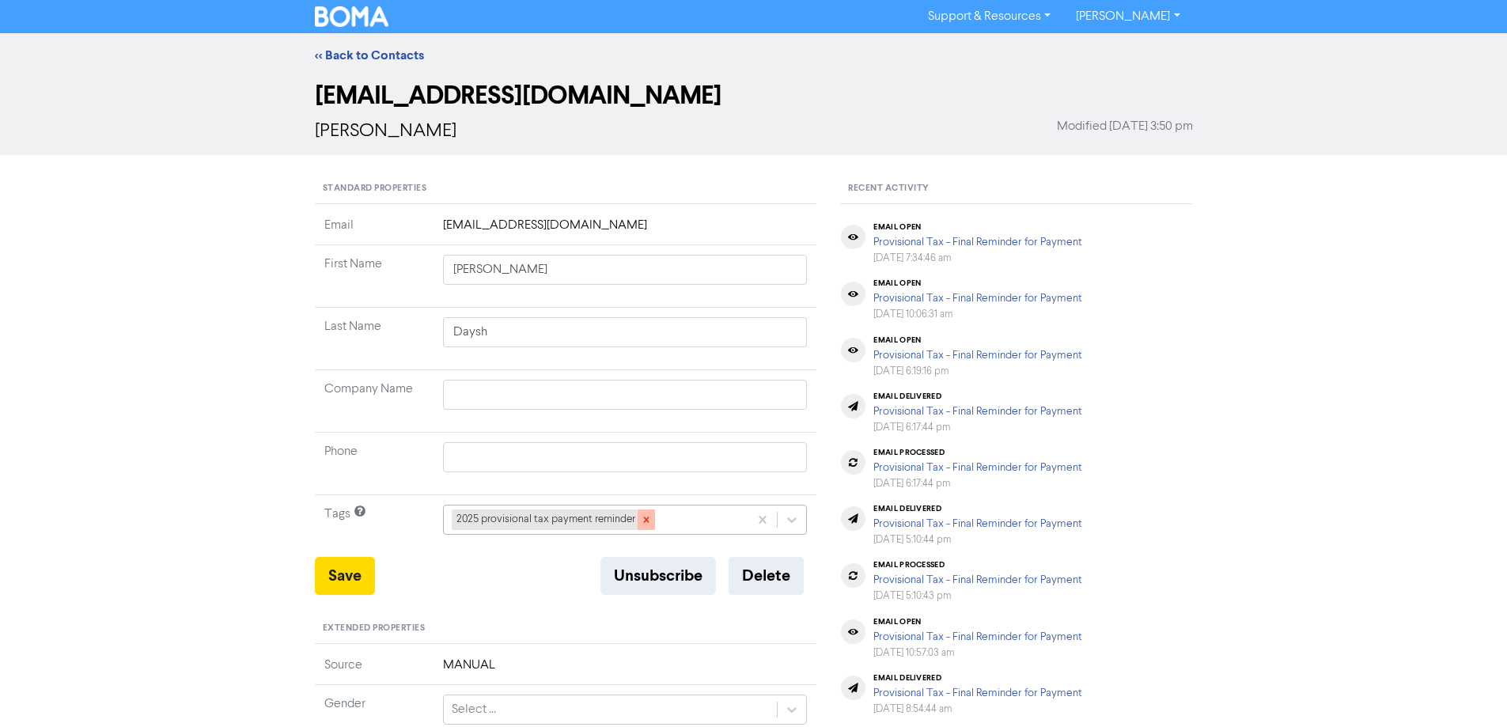
click at [642, 514] on icon at bounding box center [646, 519] width 11 height 11
click at [794, 526] on div "+ Add tag..." at bounding box center [625, 520] width 365 height 30
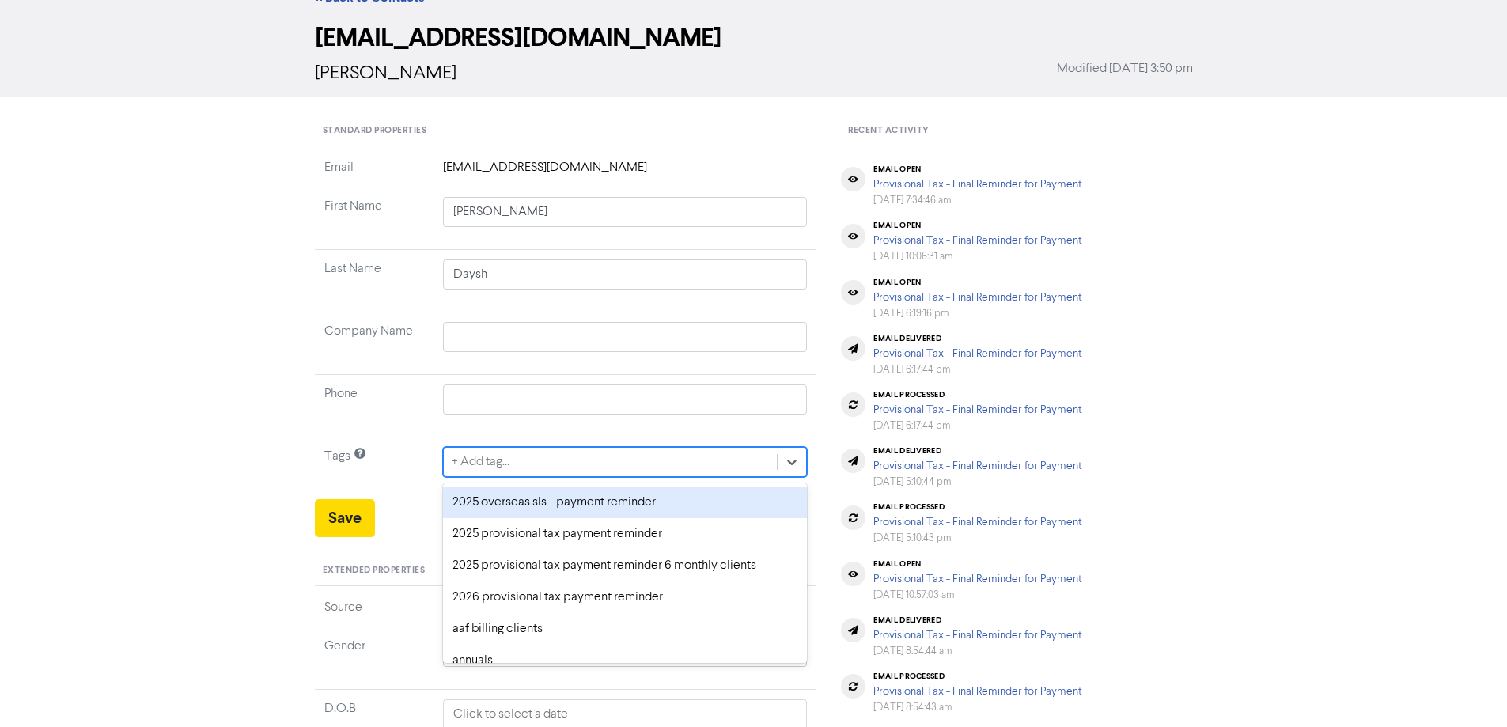
scroll to position [158, 0]
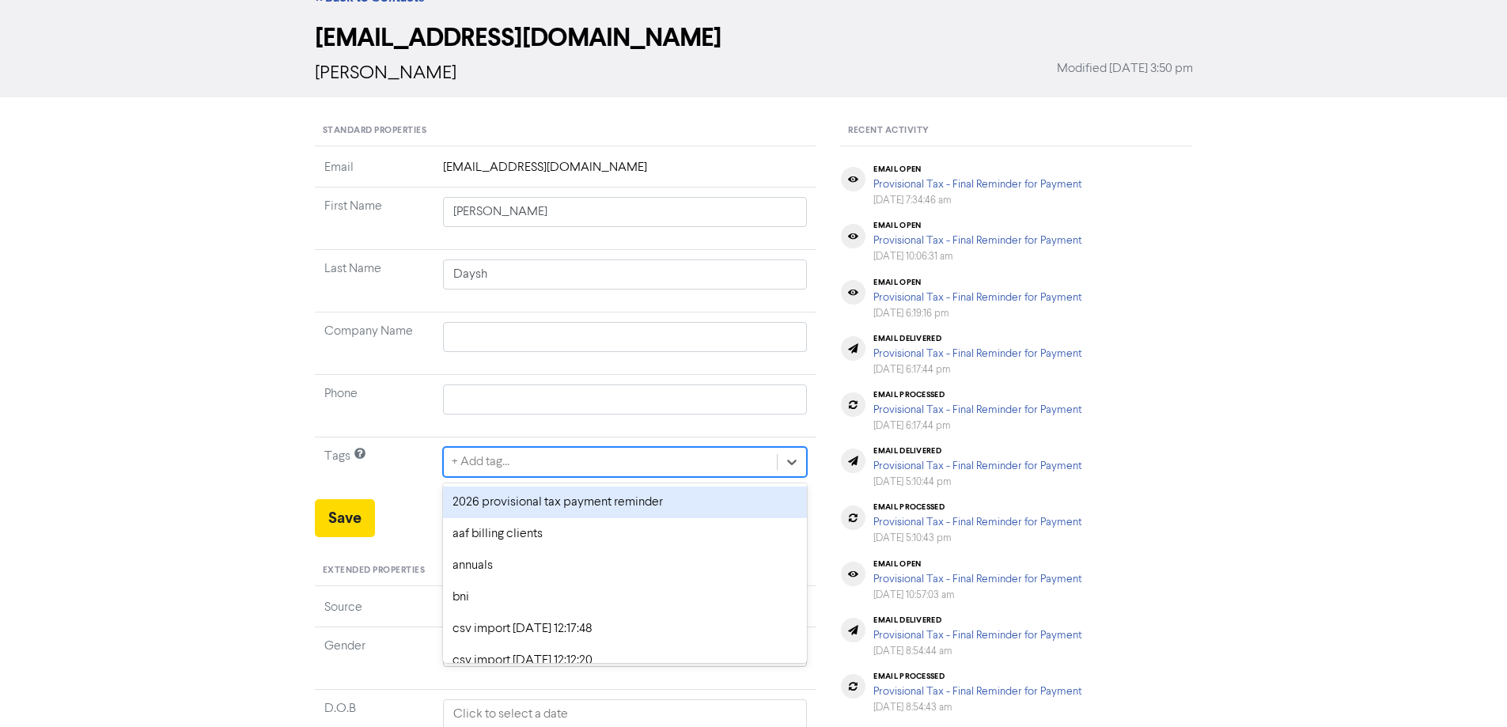
click at [486, 501] on div "2026 provisional tax payment reminder" at bounding box center [625, 502] width 365 height 32
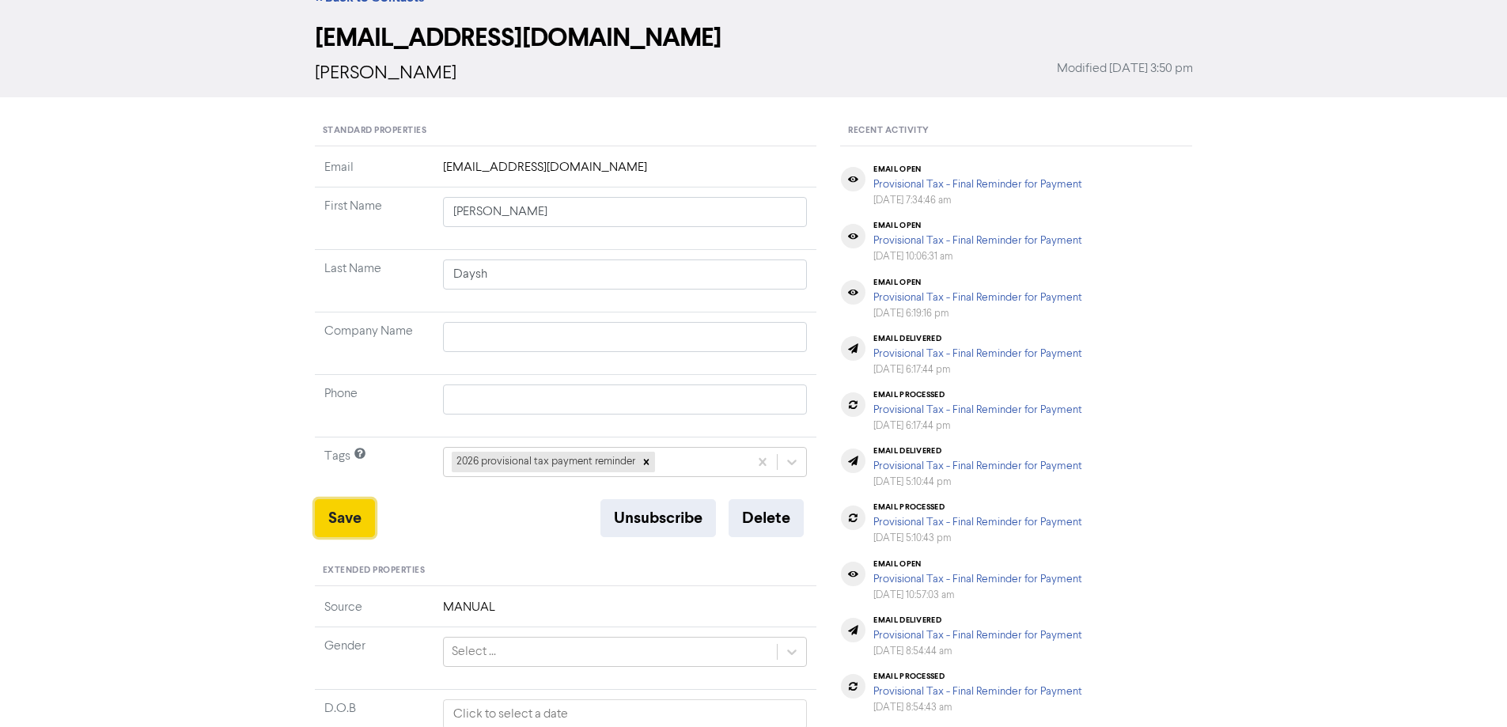
click at [354, 510] on button "Save" at bounding box center [345, 518] width 60 height 38
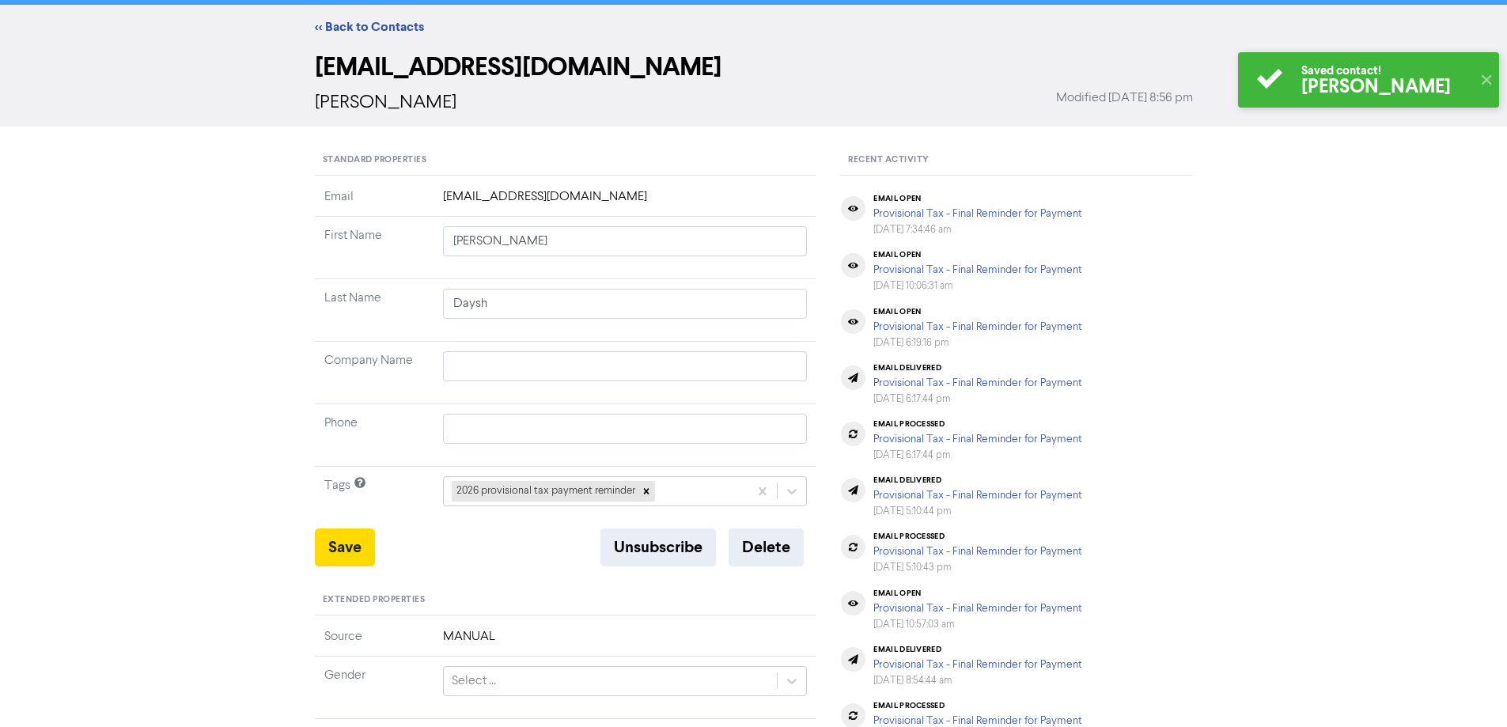
scroll to position [0, 0]
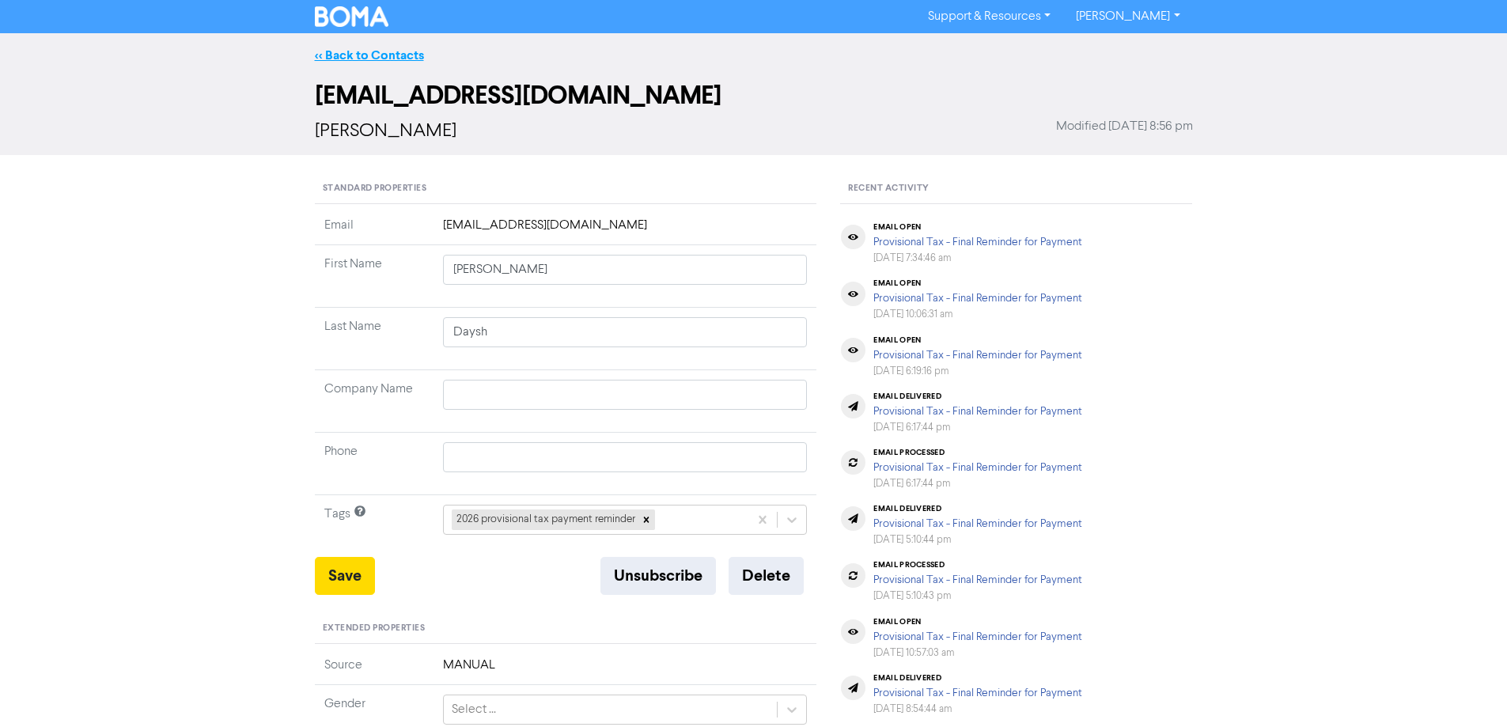
click at [369, 55] on link "<< Back to Contacts" at bounding box center [369, 55] width 109 height 16
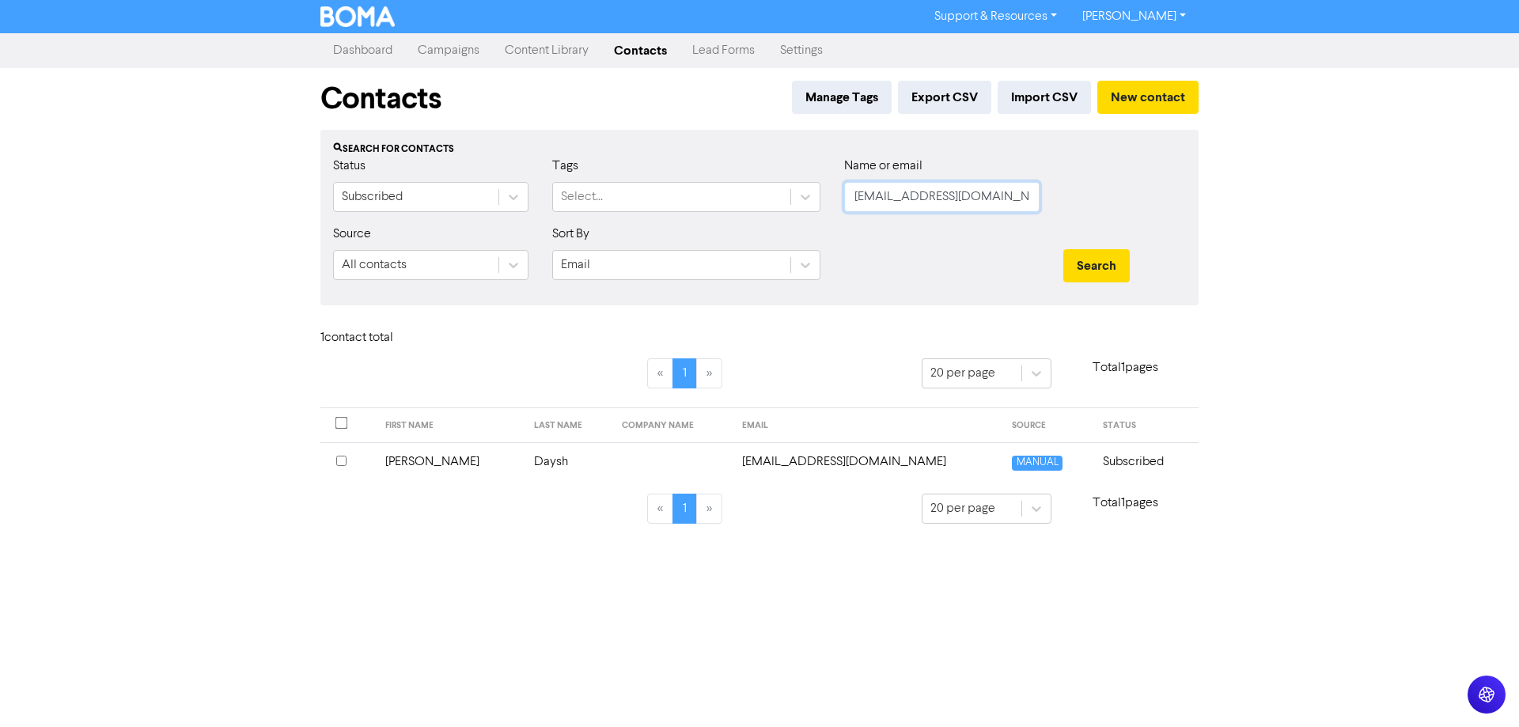
drag, startPoint x: 1005, startPoint y: 195, endPoint x: 840, endPoint y: 195, distance: 164.5
click at [840, 195] on div "Name or email [EMAIL_ADDRESS][DOMAIN_NAME]" at bounding box center [941, 191] width 219 height 68
paste input "timdenee"
click at [1098, 261] on button "Search" at bounding box center [1096, 265] width 66 height 33
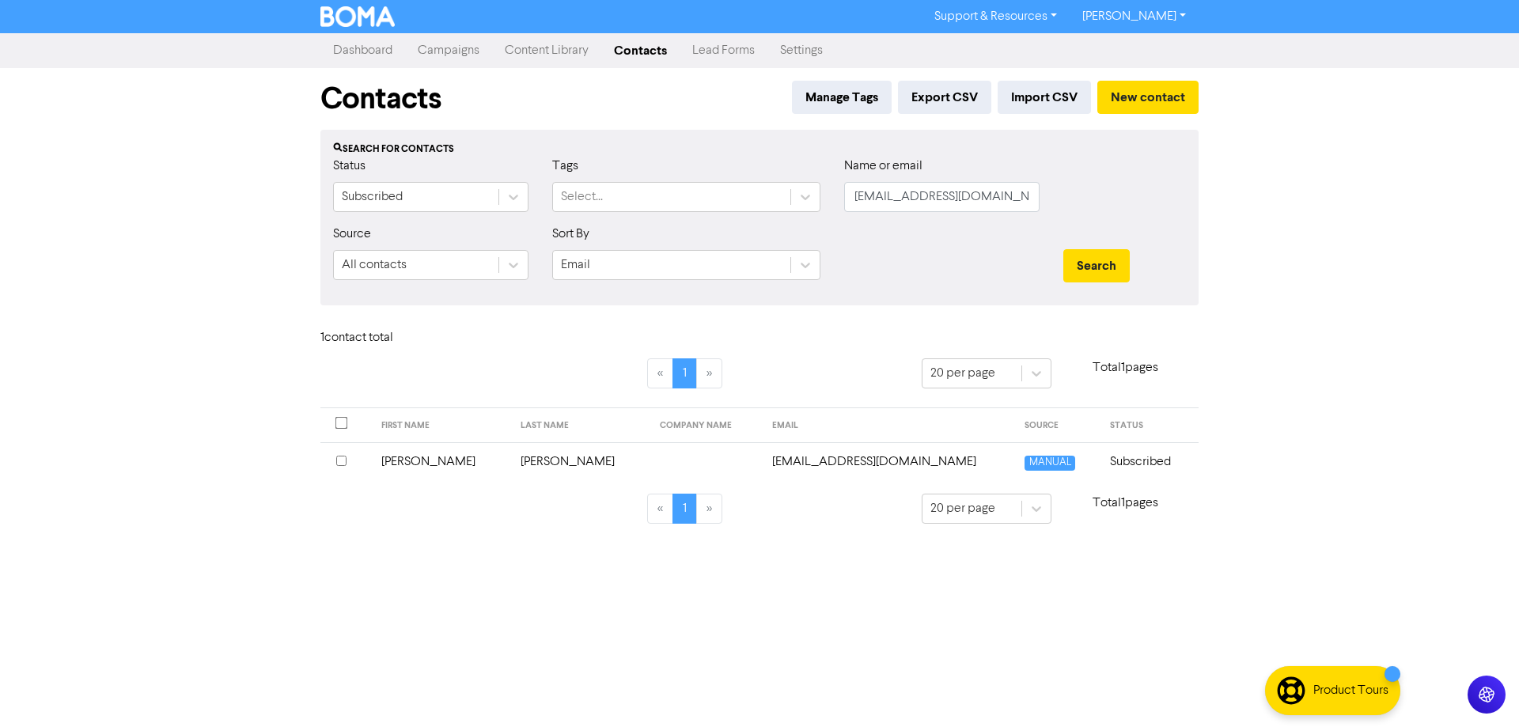
click at [793, 459] on td "[EMAIL_ADDRESS][DOMAIN_NAME]" at bounding box center [889, 461] width 253 height 39
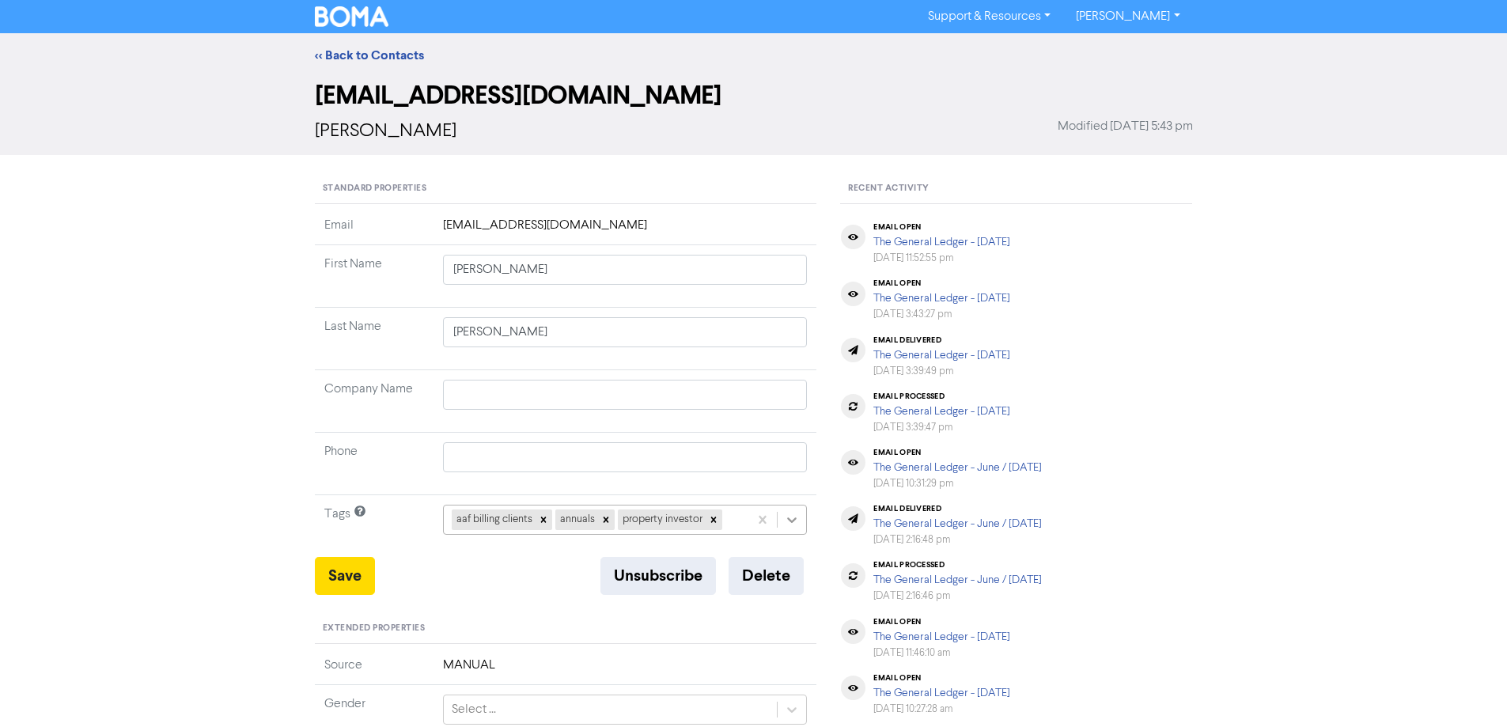
click at [790, 519] on div "aaf billing clients annuals property investor" at bounding box center [625, 520] width 365 height 30
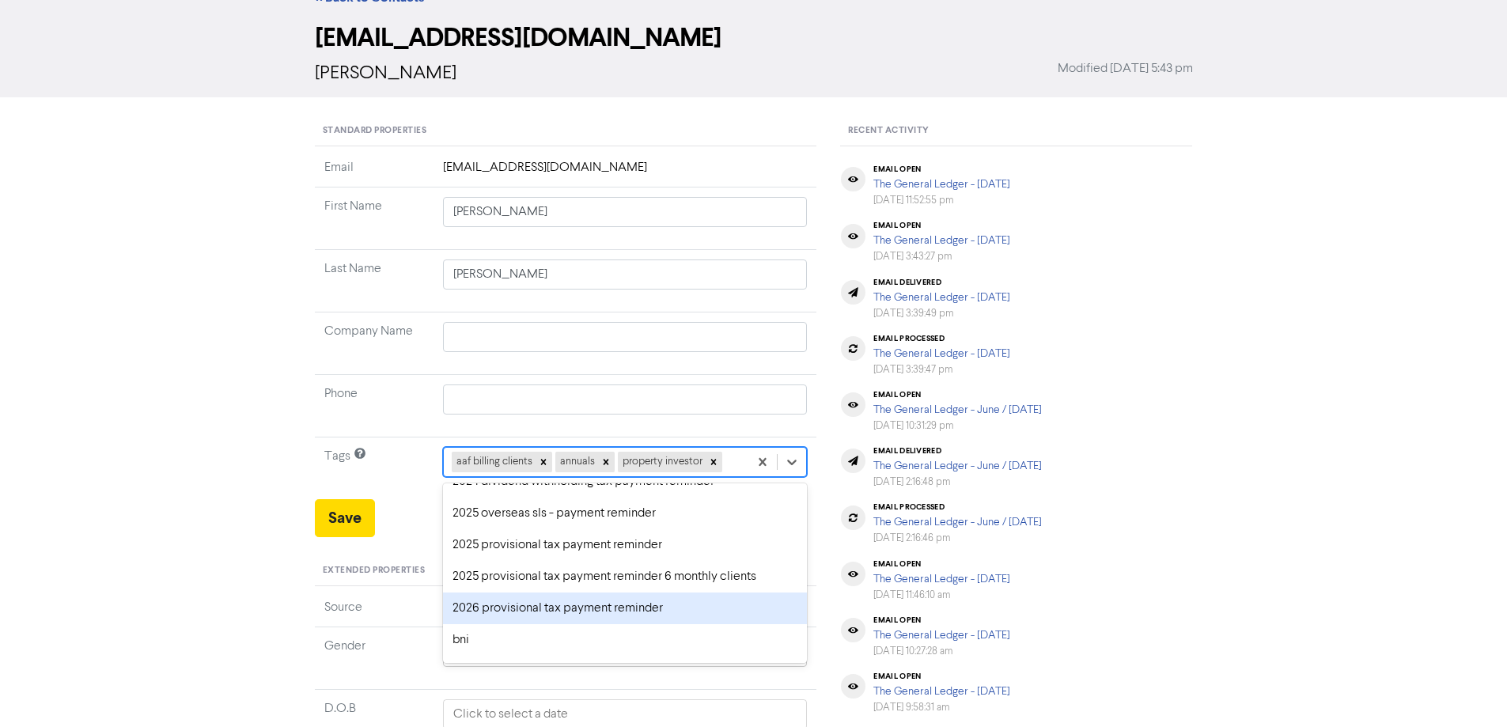
scroll to position [79, 0]
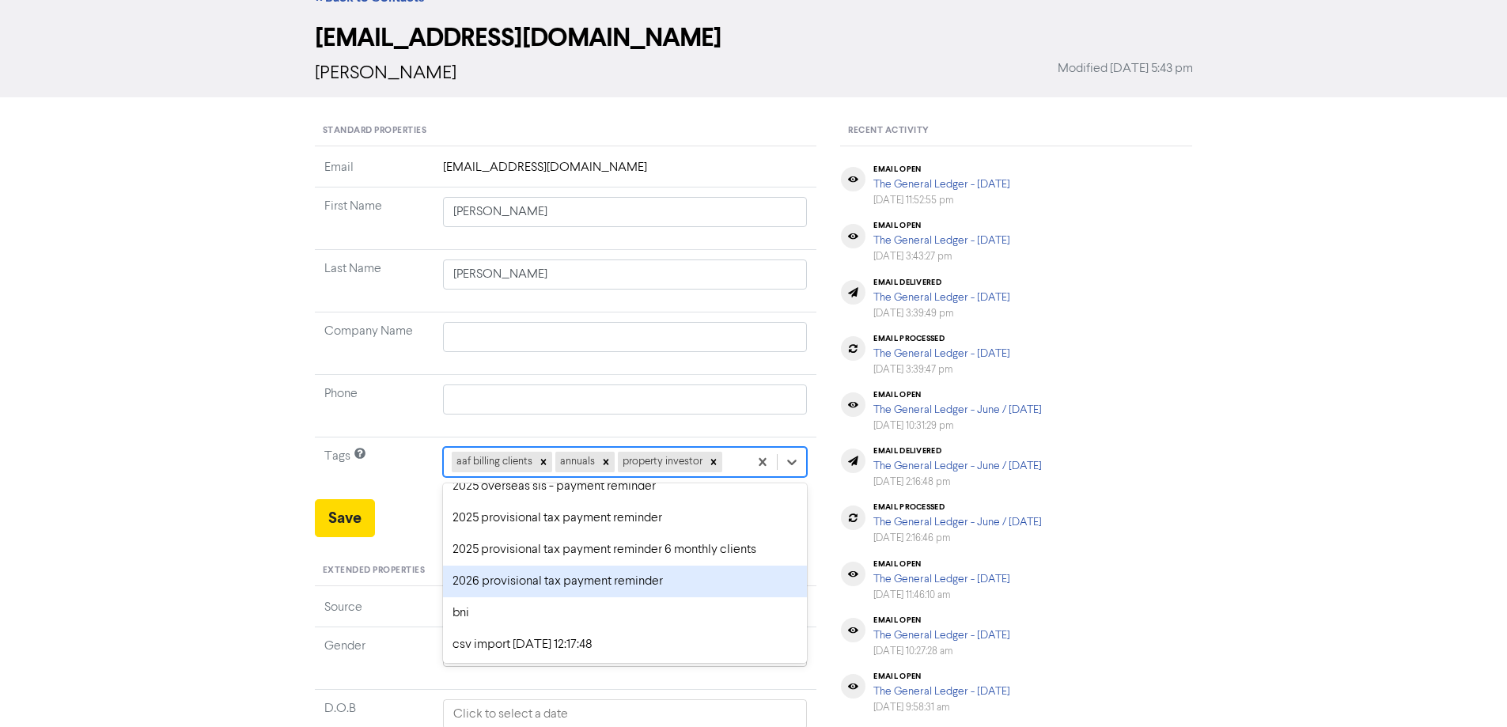
click at [539, 577] on div "2026 provisional tax payment reminder" at bounding box center [625, 582] width 365 height 32
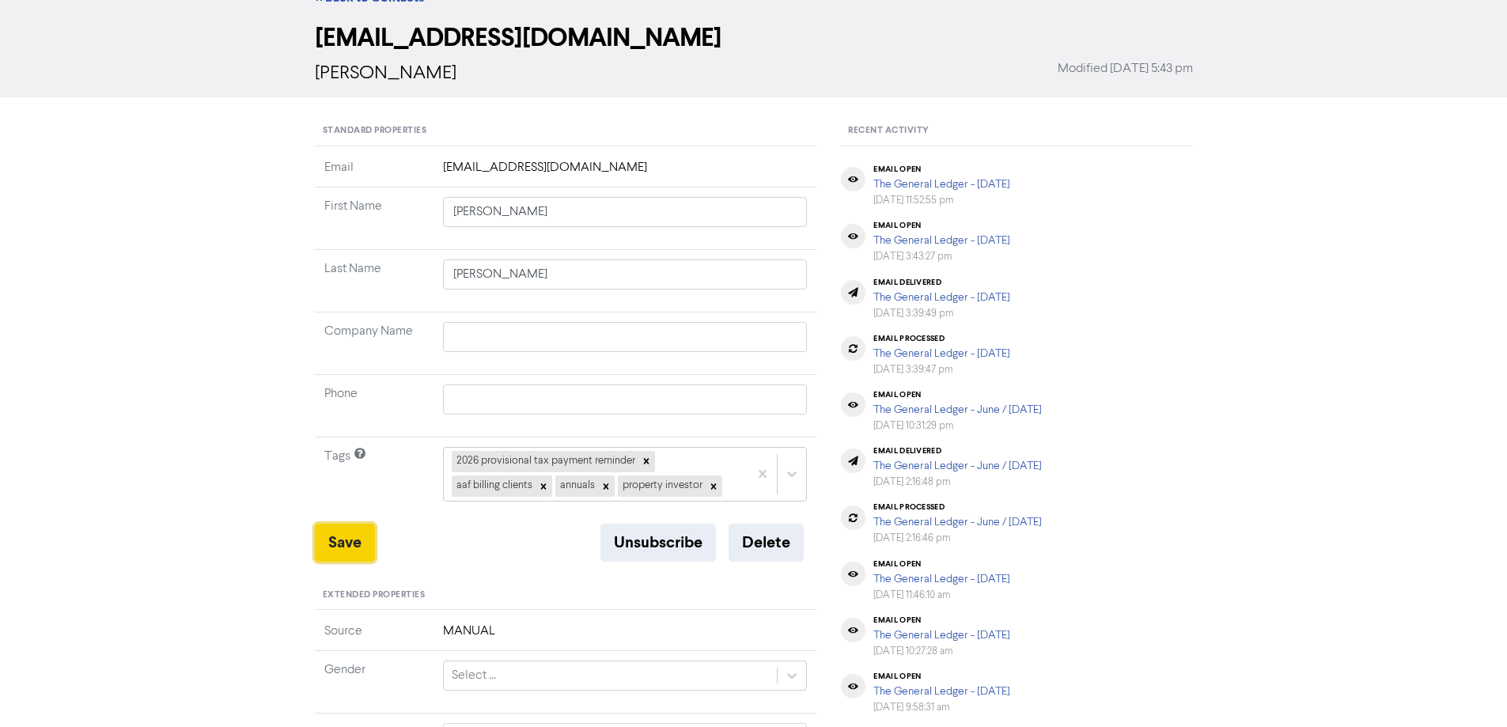
click at [324, 539] on button "Save" at bounding box center [345, 543] width 60 height 38
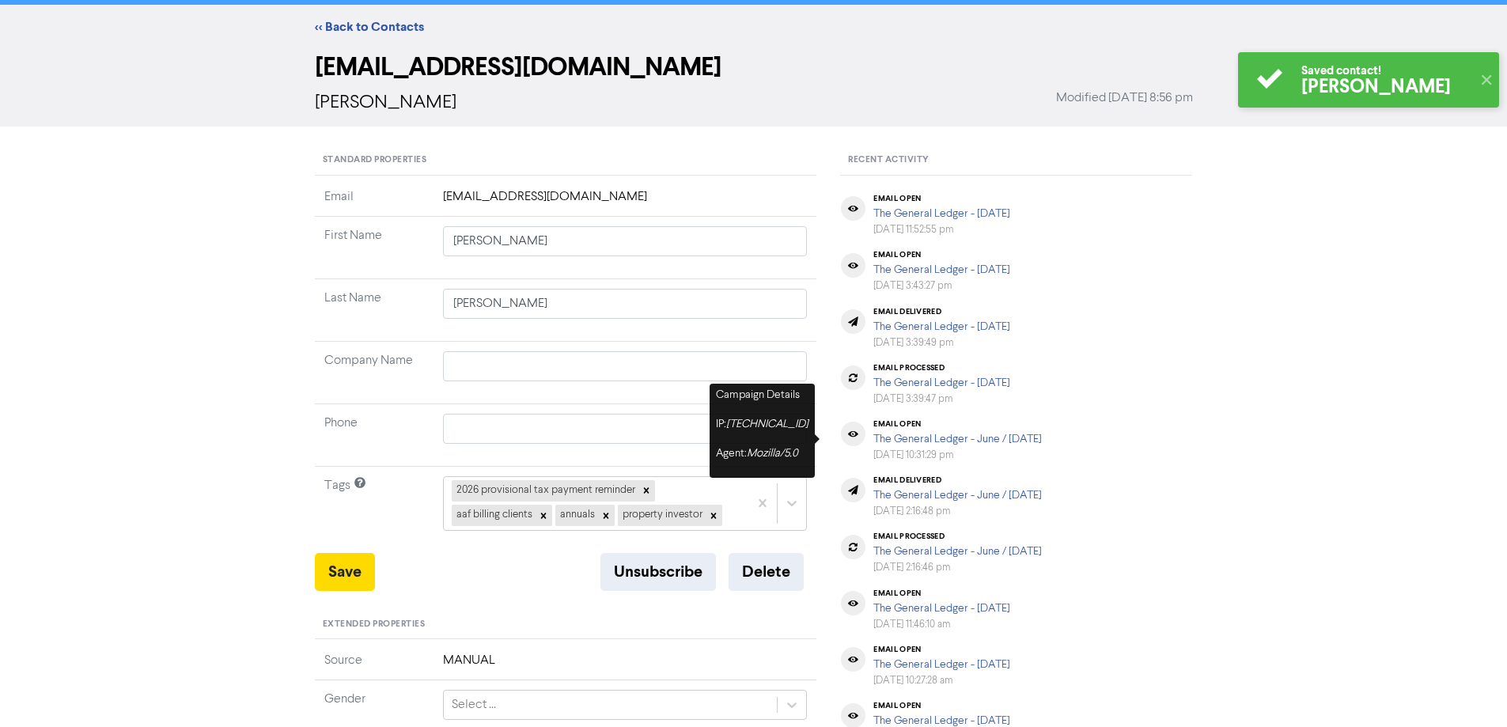
scroll to position [0, 0]
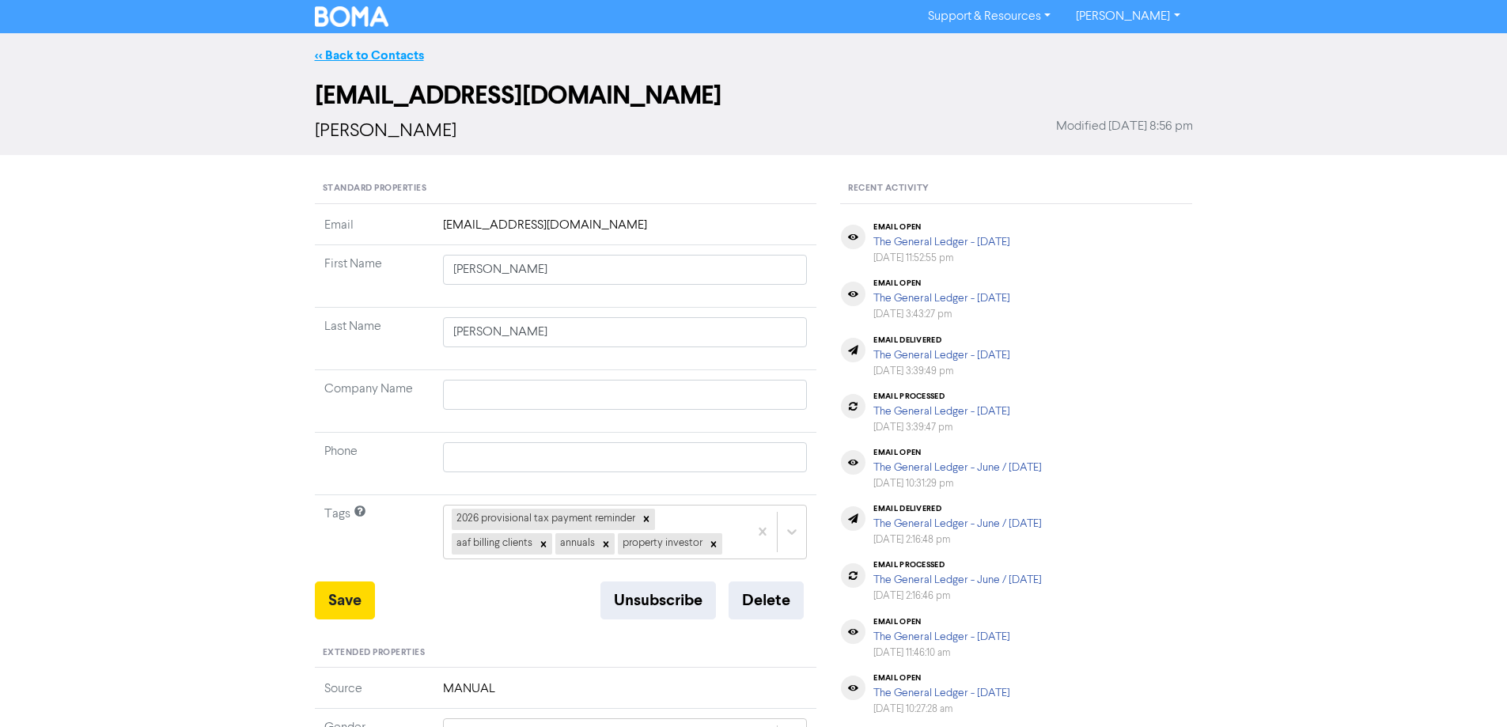
click at [367, 53] on link "<< Back to Contacts" at bounding box center [369, 55] width 109 height 16
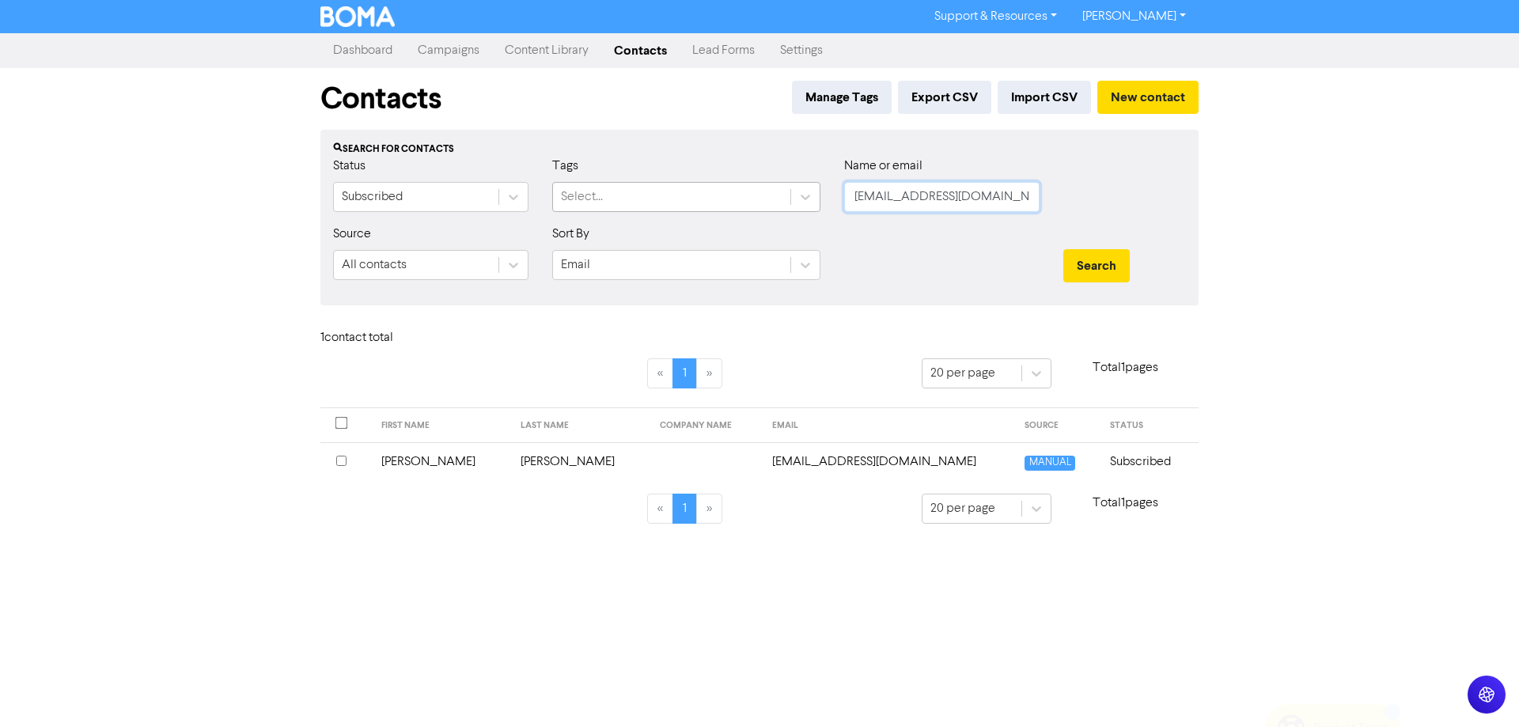
drag, startPoint x: 985, startPoint y: 195, endPoint x: 779, endPoint y: 196, distance: 205.7
click at [779, 196] on div "Status Subscribed Tags Select... Name or email [EMAIL_ADDRESS][DOMAIN_NAME]" at bounding box center [759, 191] width 876 height 68
paste input "[EMAIL_ADDRESS][DOMAIN_NAME]"
drag, startPoint x: 1088, startPoint y: 268, endPoint x: 1011, endPoint y: 309, distance: 87.1
click at [1087, 269] on button "Search" at bounding box center [1096, 265] width 66 height 33
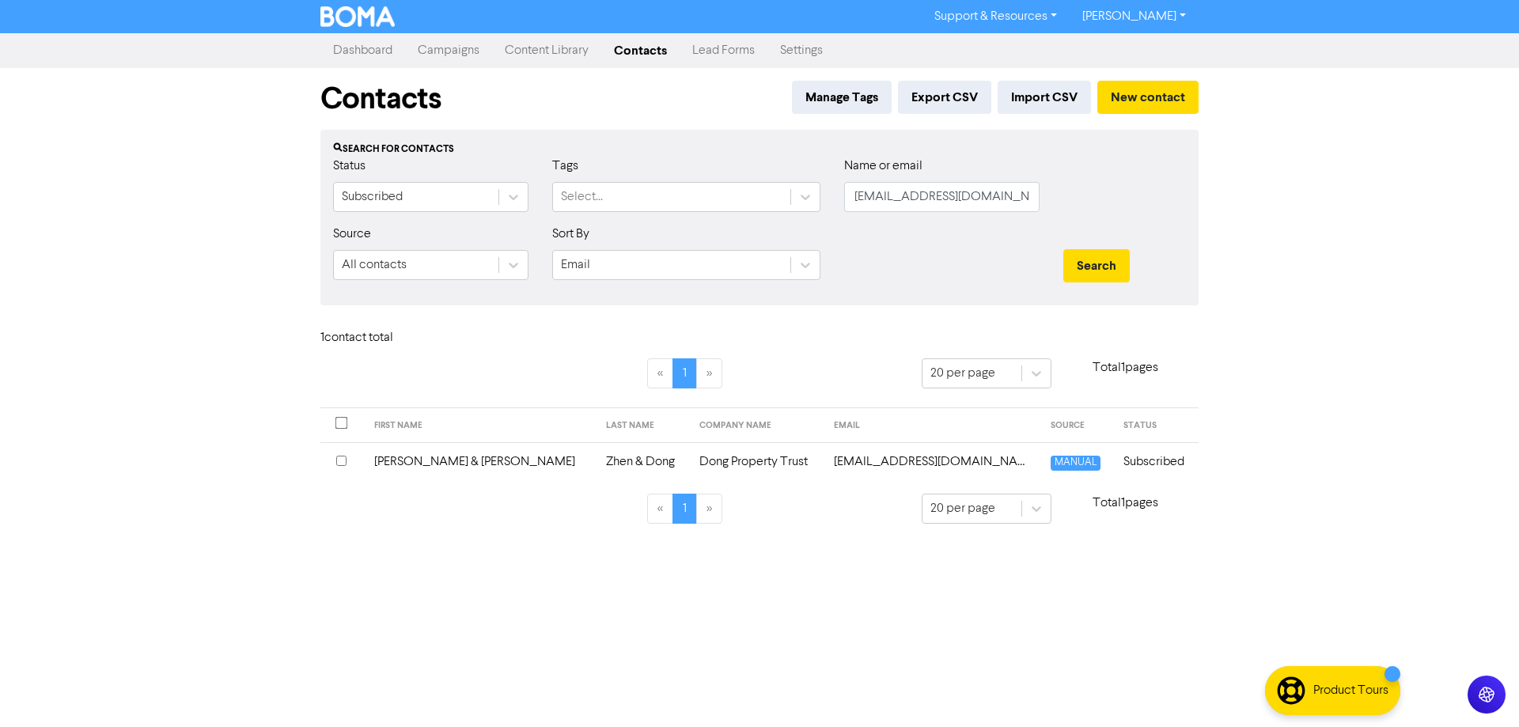
click at [861, 467] on td "[EMAIL_ADDRESS][DOMAIN_NAME]" at bounding box center [933, 461] width 218 height 39
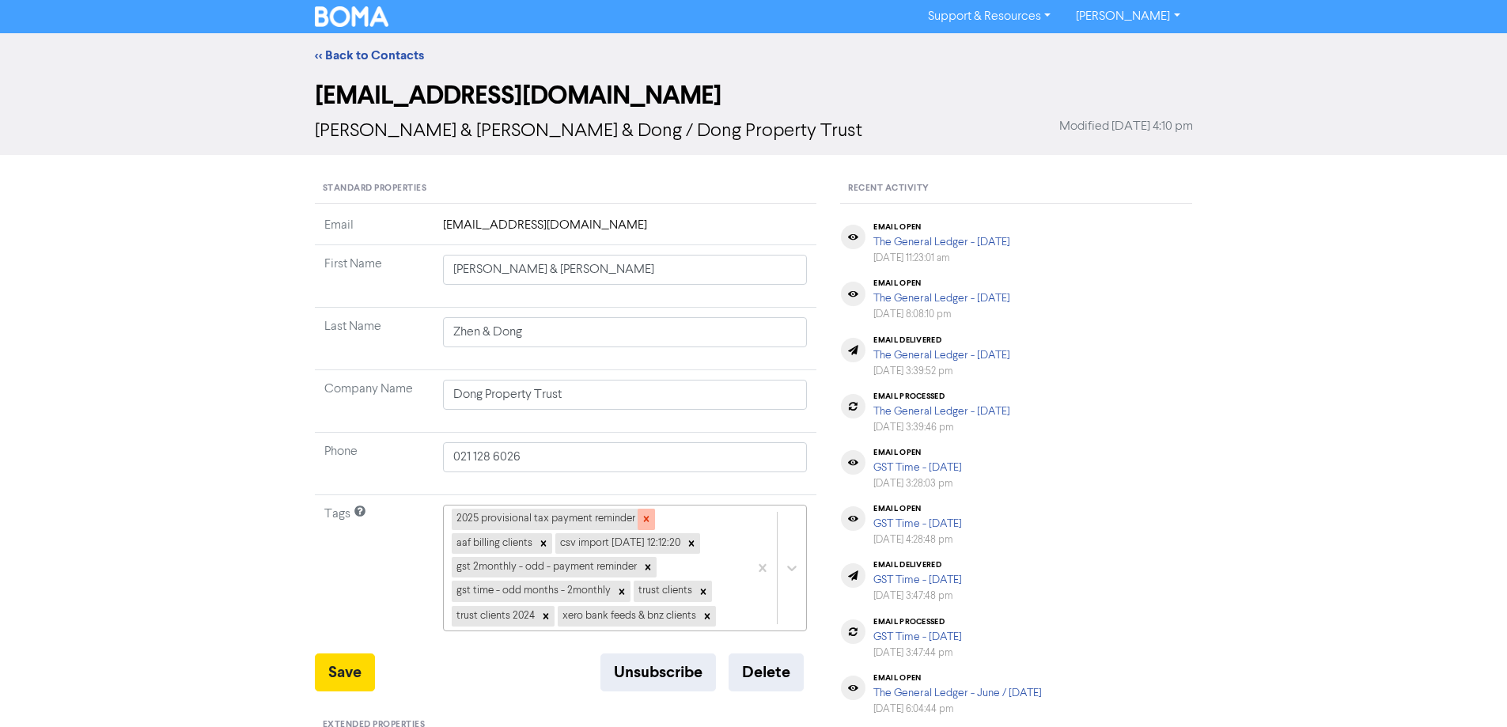
click at [646, 517] on icon at bounding box center [646, 518] width 11 height 11
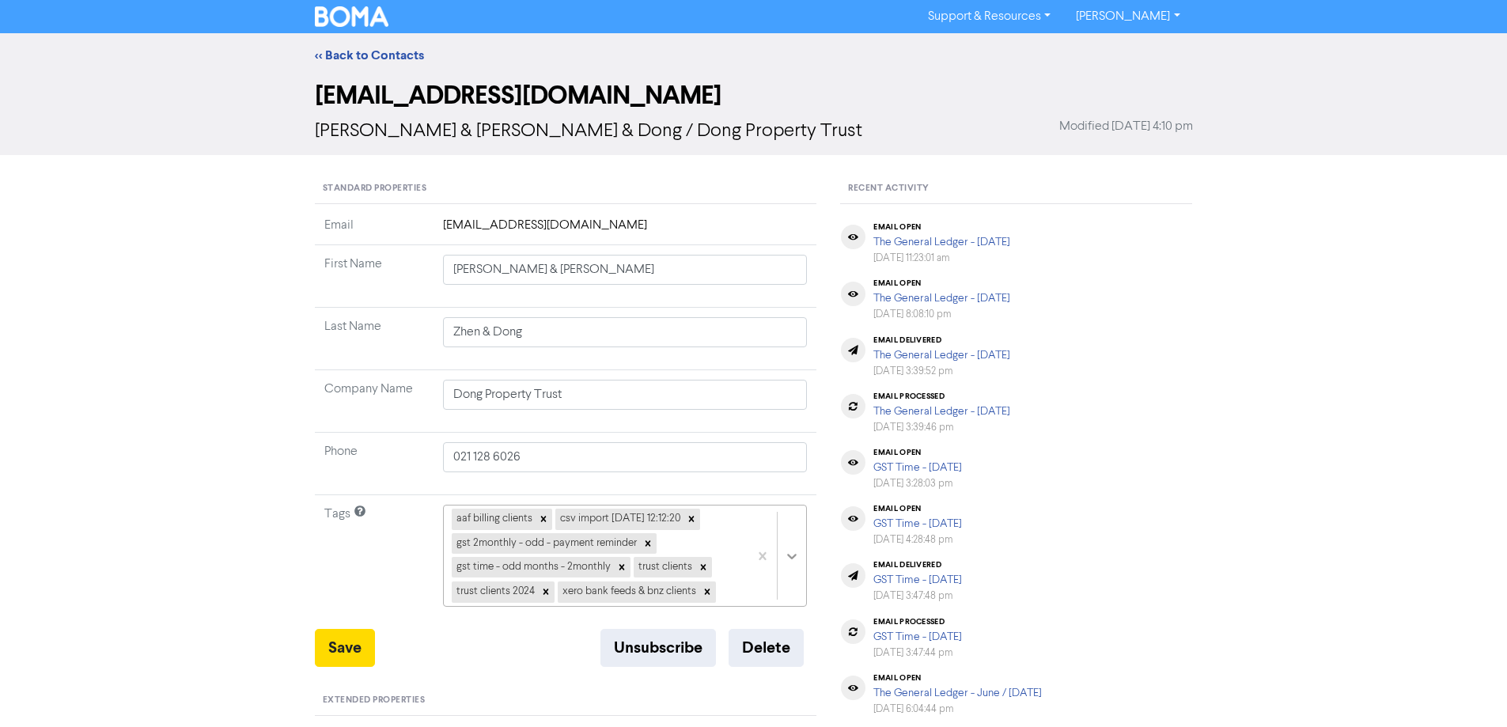
click at [792, 548] on div "aaf billing clients csv import [DATE] 12:12:20 gst 2monthly - odd - payment rem…" at bounding box center [625, 556] width 365 height 102
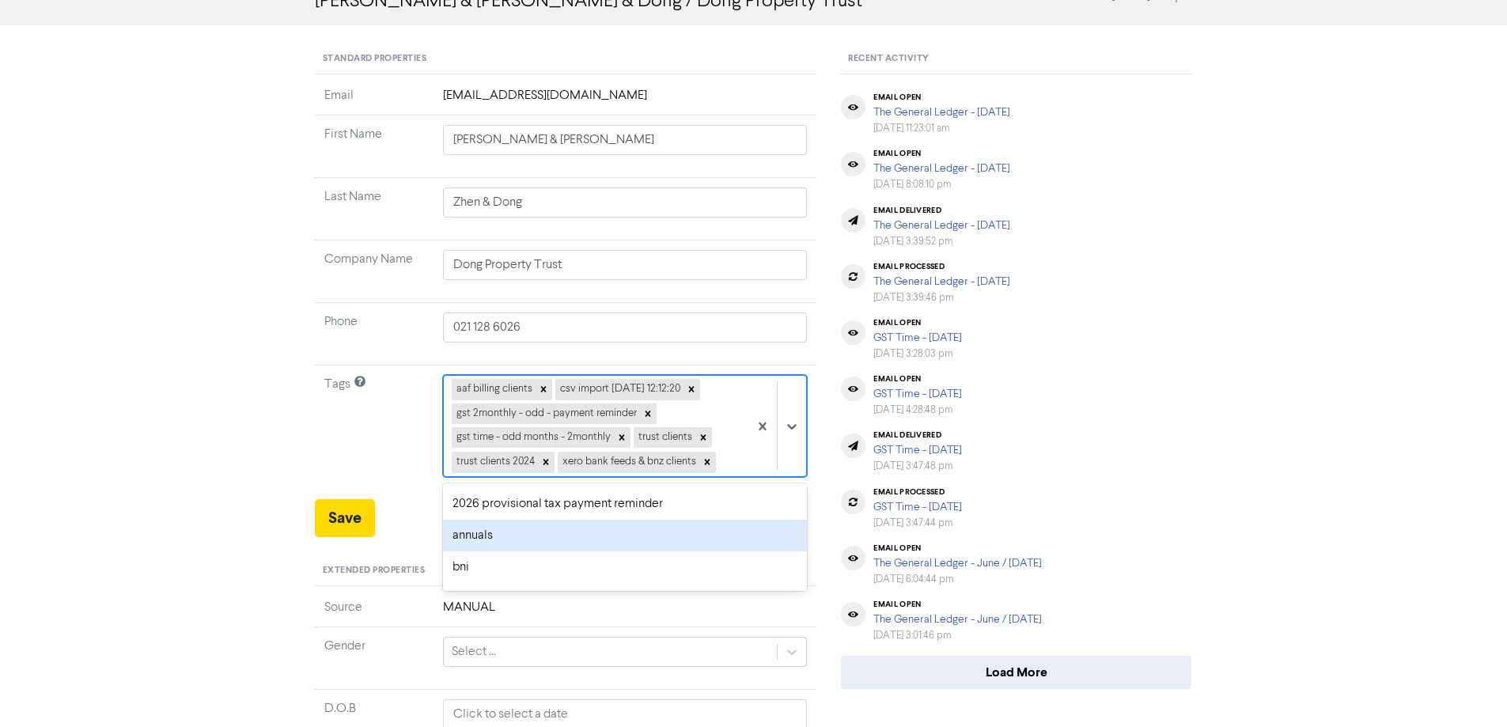
scroll to position [158, 0]
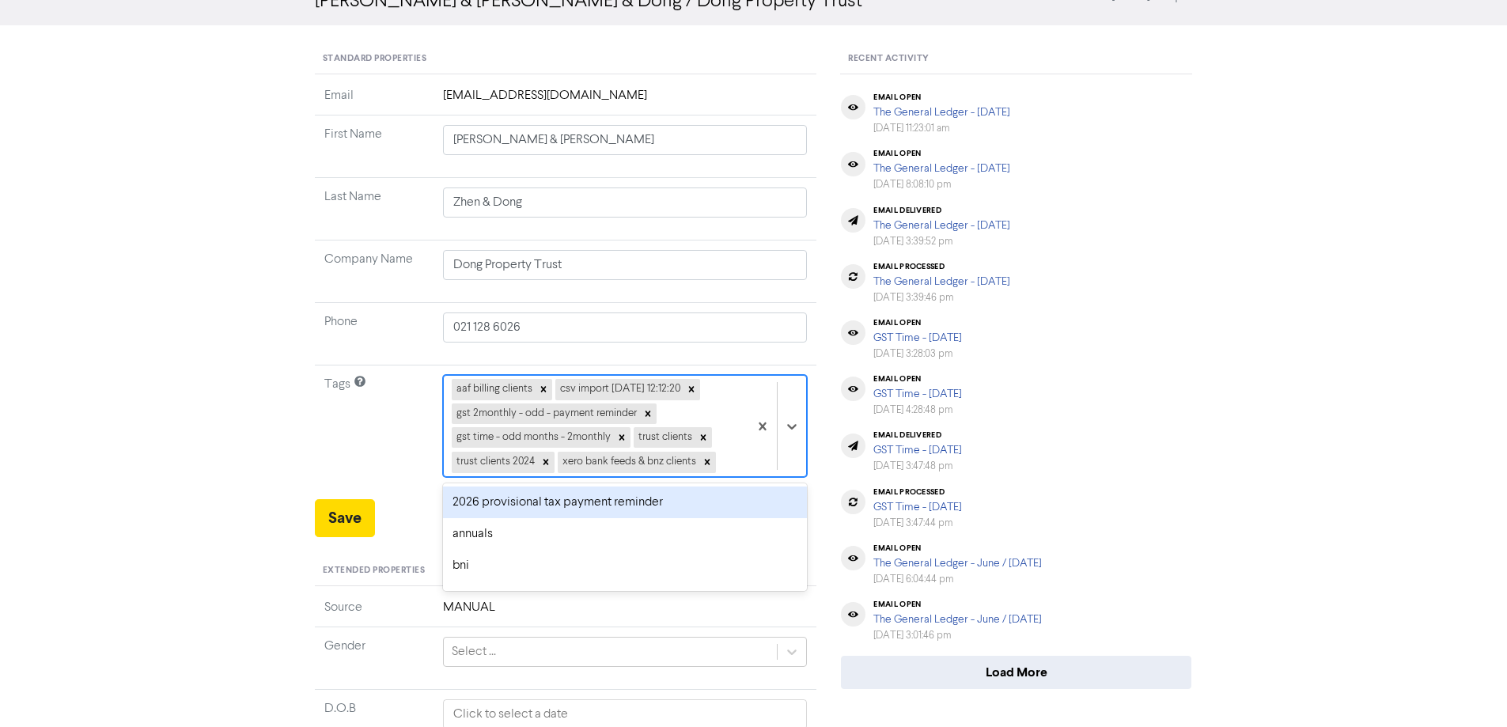
click at [496, 505] on div "2026 provisional tax payment reminder" at bounding box center [625, 502] width 365 height 32
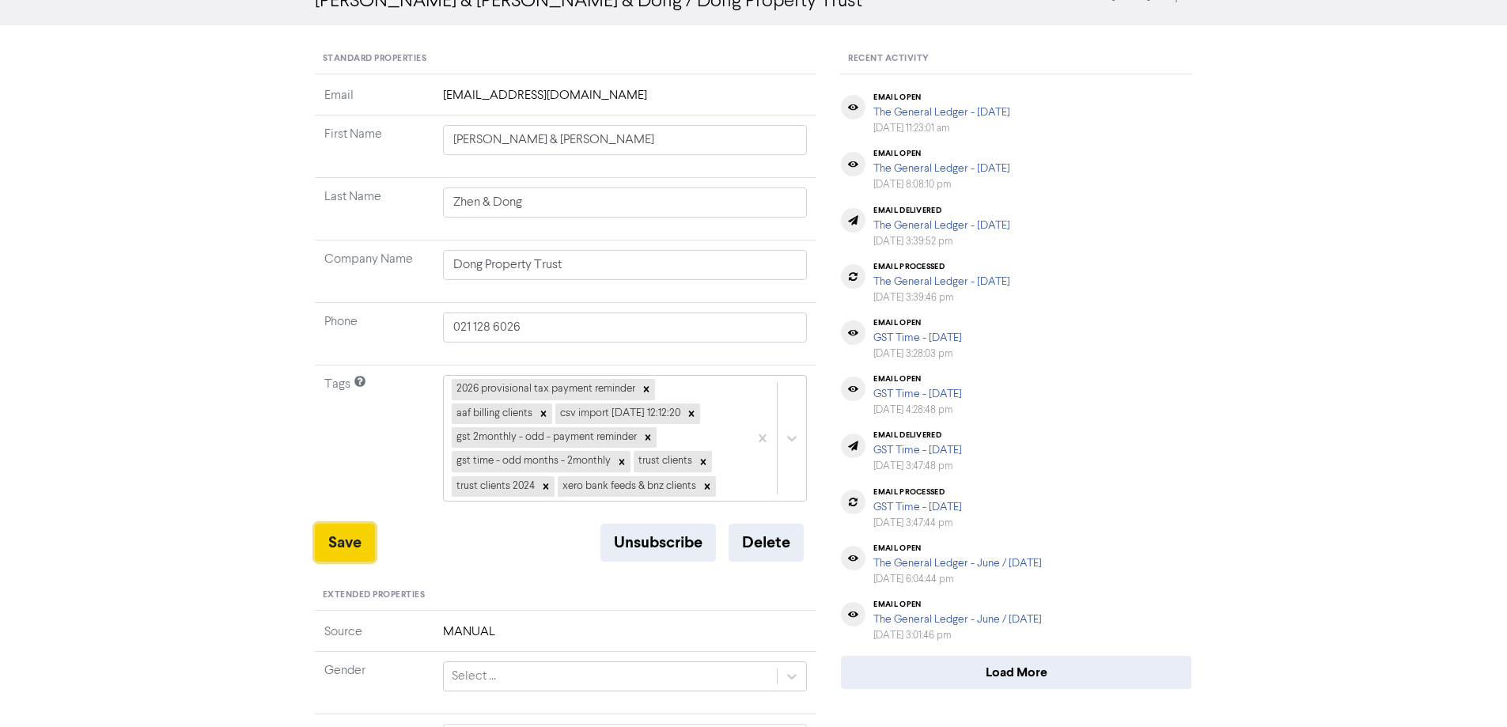
click at [340, 540] on button "Save" at bounding box center [345, 543] width 60 height 38
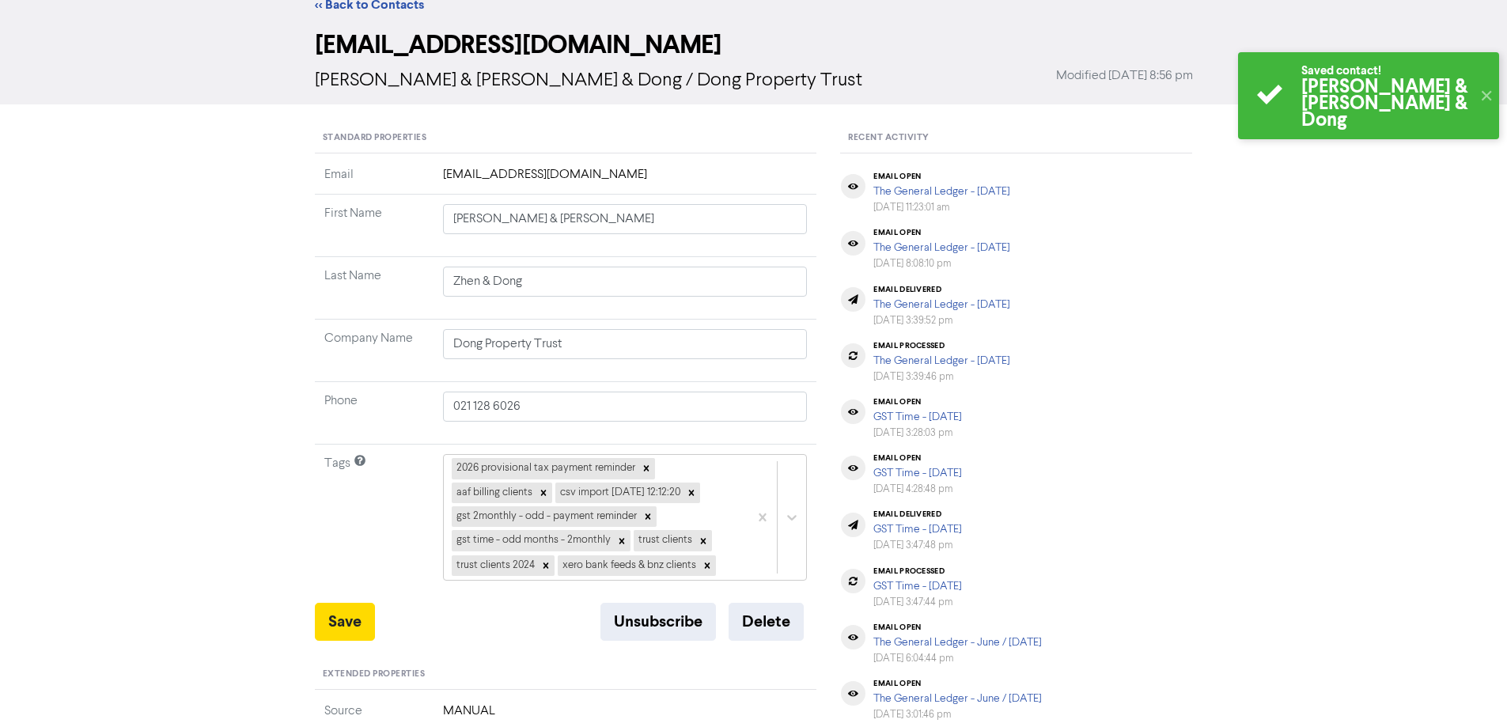
scroll to position [0, 0]
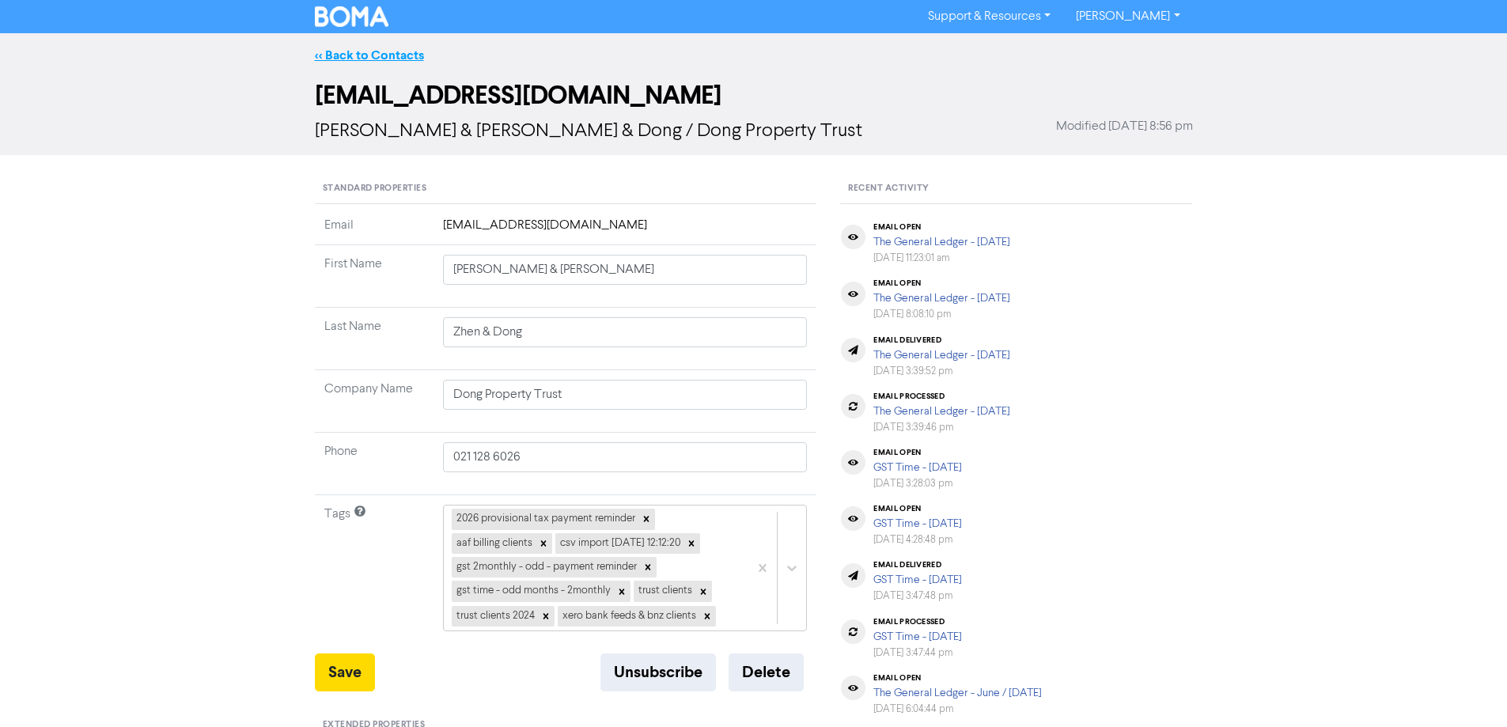
click at [357, 52] on link "<< Back to Contacts" at bounding box center [369, 55] width 109 height 16
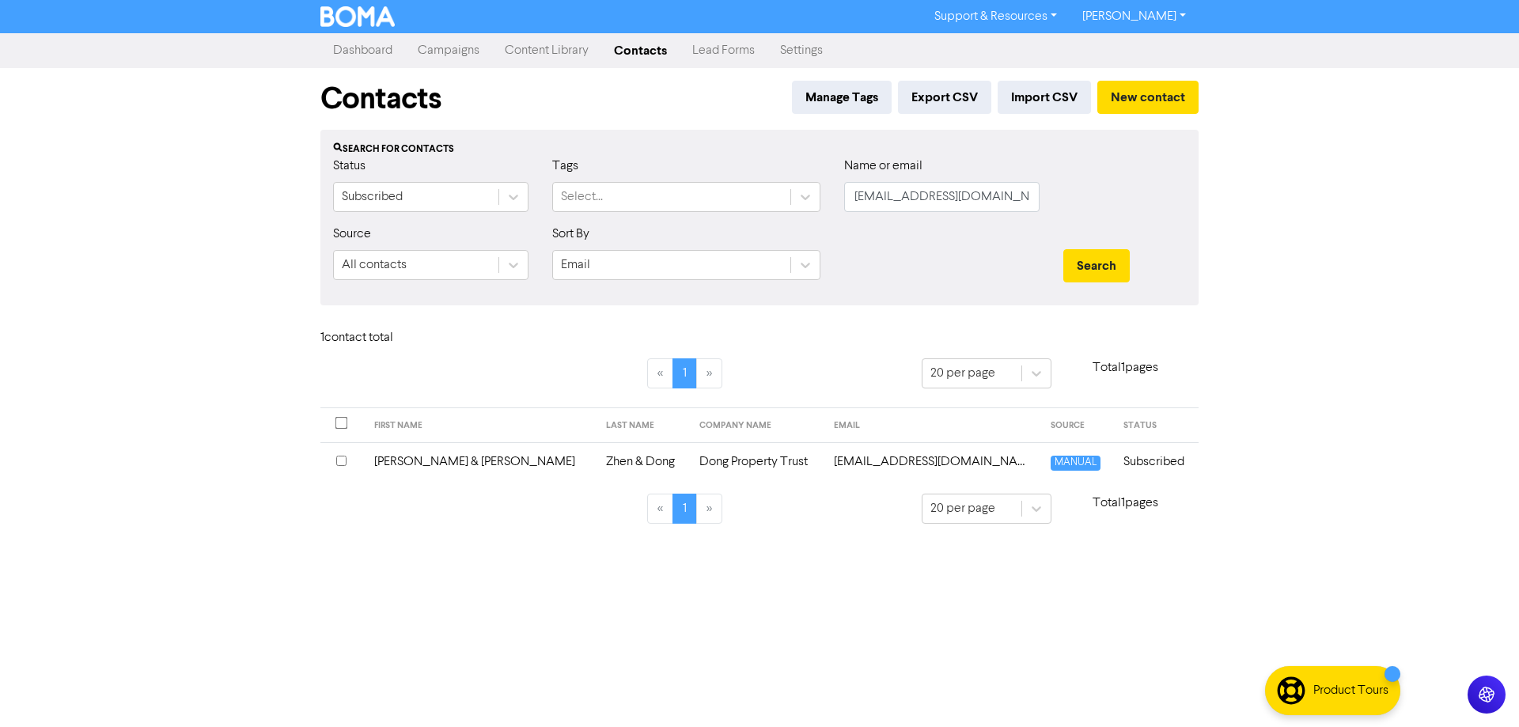
click at [886, 456] on td "[EMAIL_ADDRESS][DOMAIN_NAME]" at bounding box center [933, 461] width 218 height 39
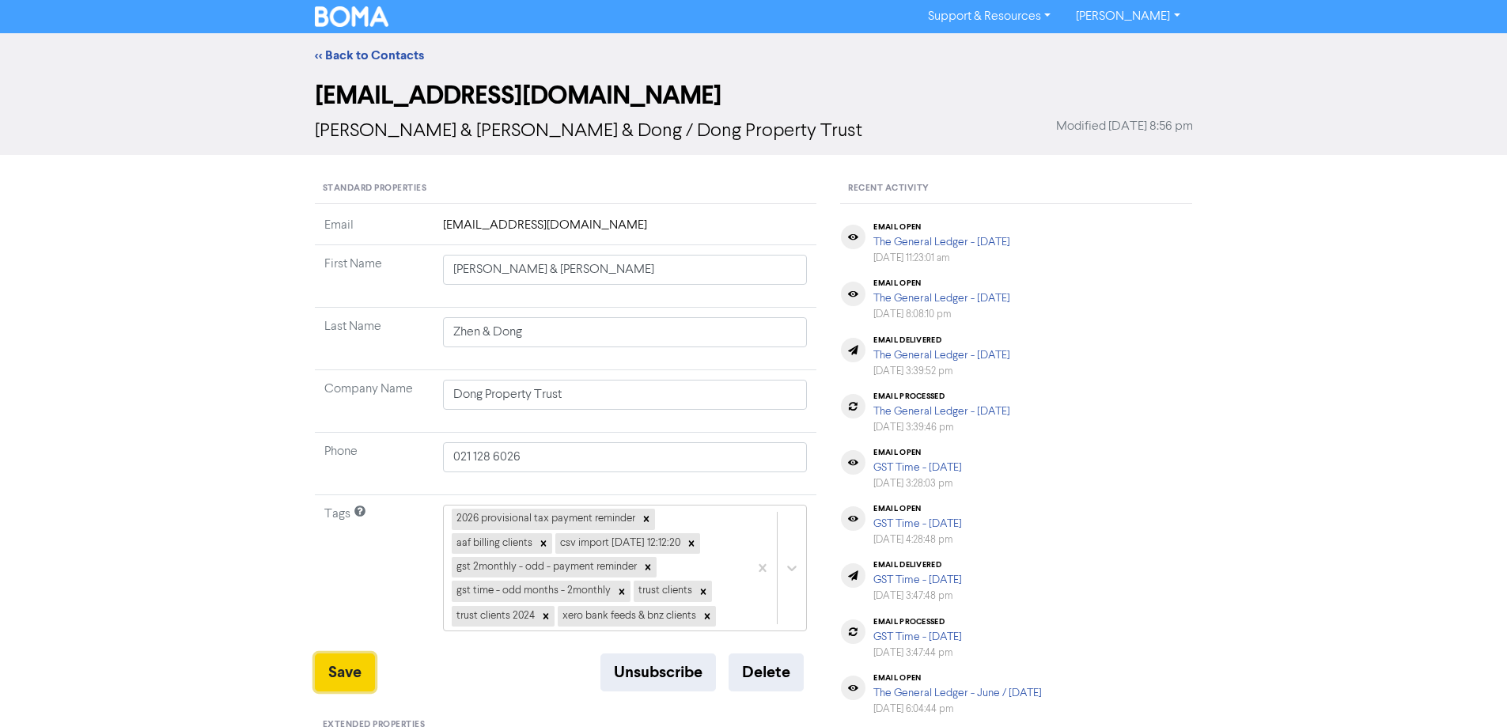
drag, startPoint x: 342, startPoint y: 664, endPoint x: 385, endPoint y: 265, distance: 401.8
click at [342, 663] on button "Save" at bounding box center [345, 672] width 60 height 38
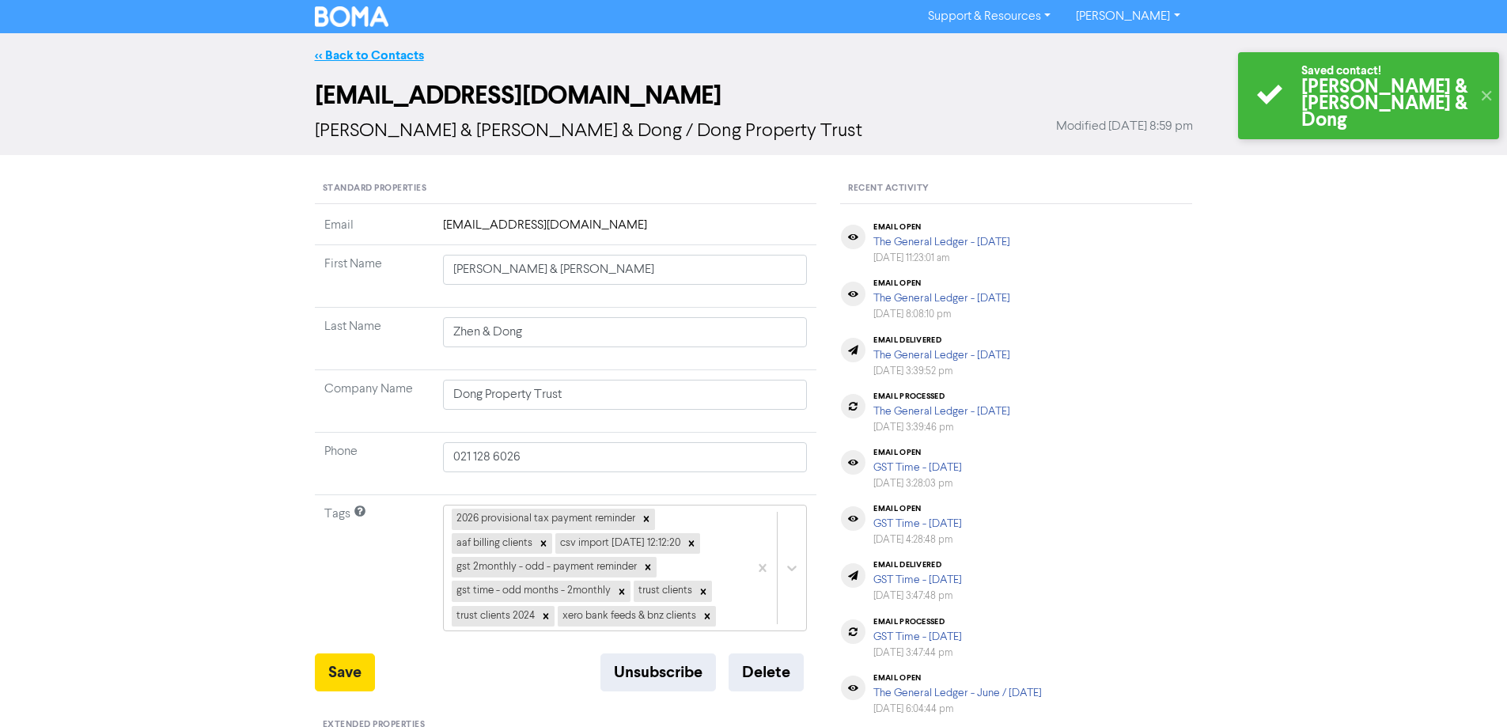
click at [349, 55] on link "<< Back to Contacts" at bounding box center [369, 55] width 109 height 16
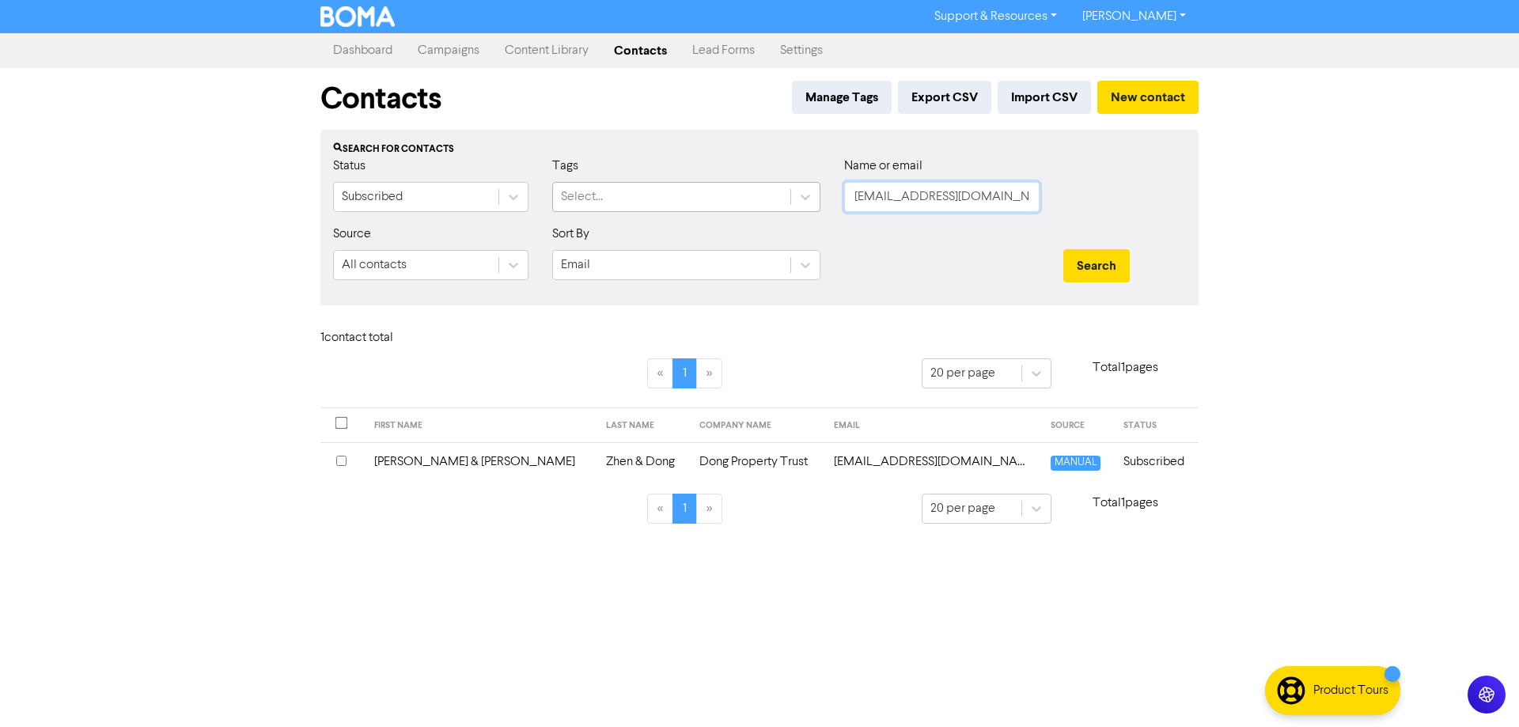
click at [624, 199] on div "Status Subscribed Tags Select... Name or email [EMAIL_ADDRESS][DOMAIN_NAME]" at bounding box center [759, 191] width 876 height 68
paste input "[EMAIL_ADDRESS][DOMAIN_NAME]"
click at [1083, 264] on button "Search" at bounding box center [1096, 265] width 66 height 33
click at [816, 463] on td "[EMAIL_ADDRESS][DOMAIN_NAME]" at bounding box center [889, 461] width 253 height 39
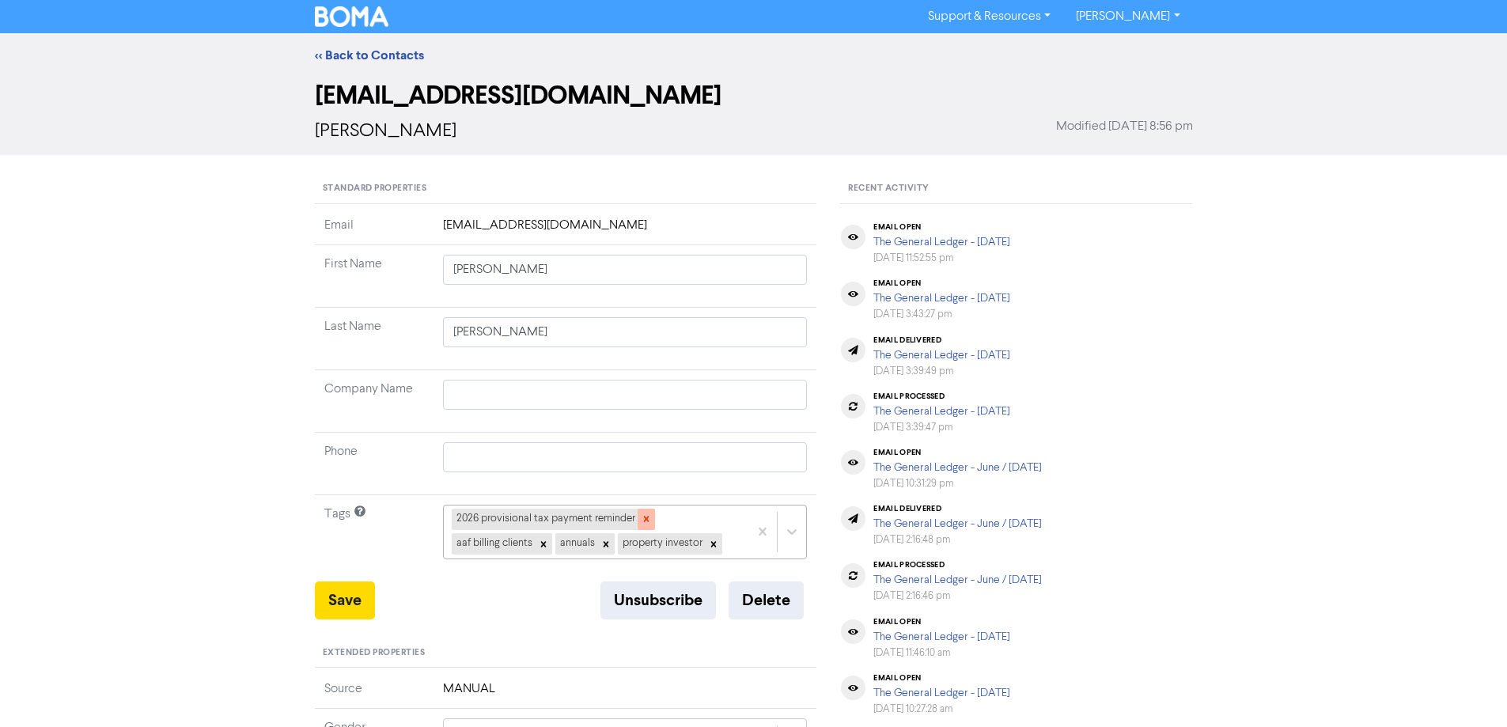
click at [648, 519] on icon at bounding box center [646, 518] width 11 height 11
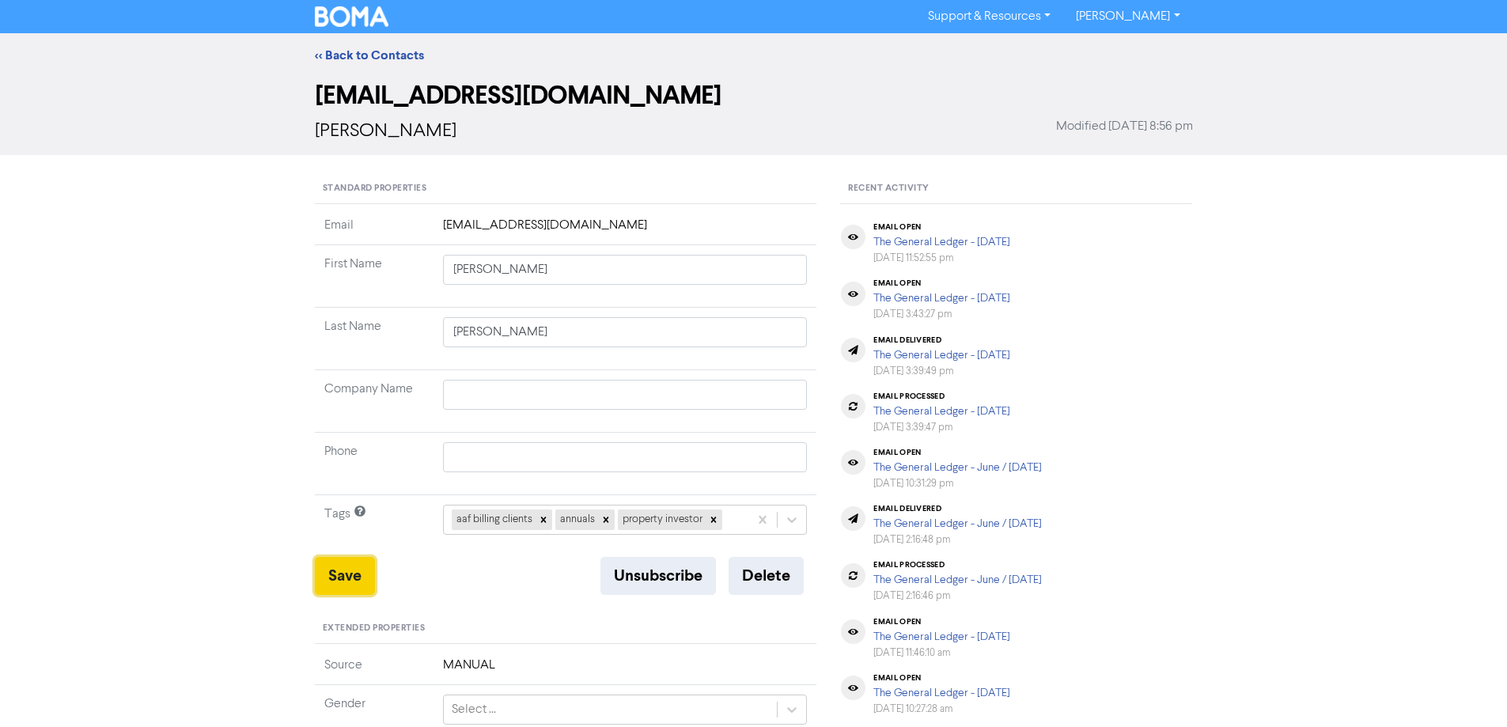
drag, startPoint x: 346, startPoint y: 577, endPoint x: 347, endPoint y: 214, distance: 362.3
click at [346, 574] on button "Save" at bounding box center [345, 576] width 60 height 38
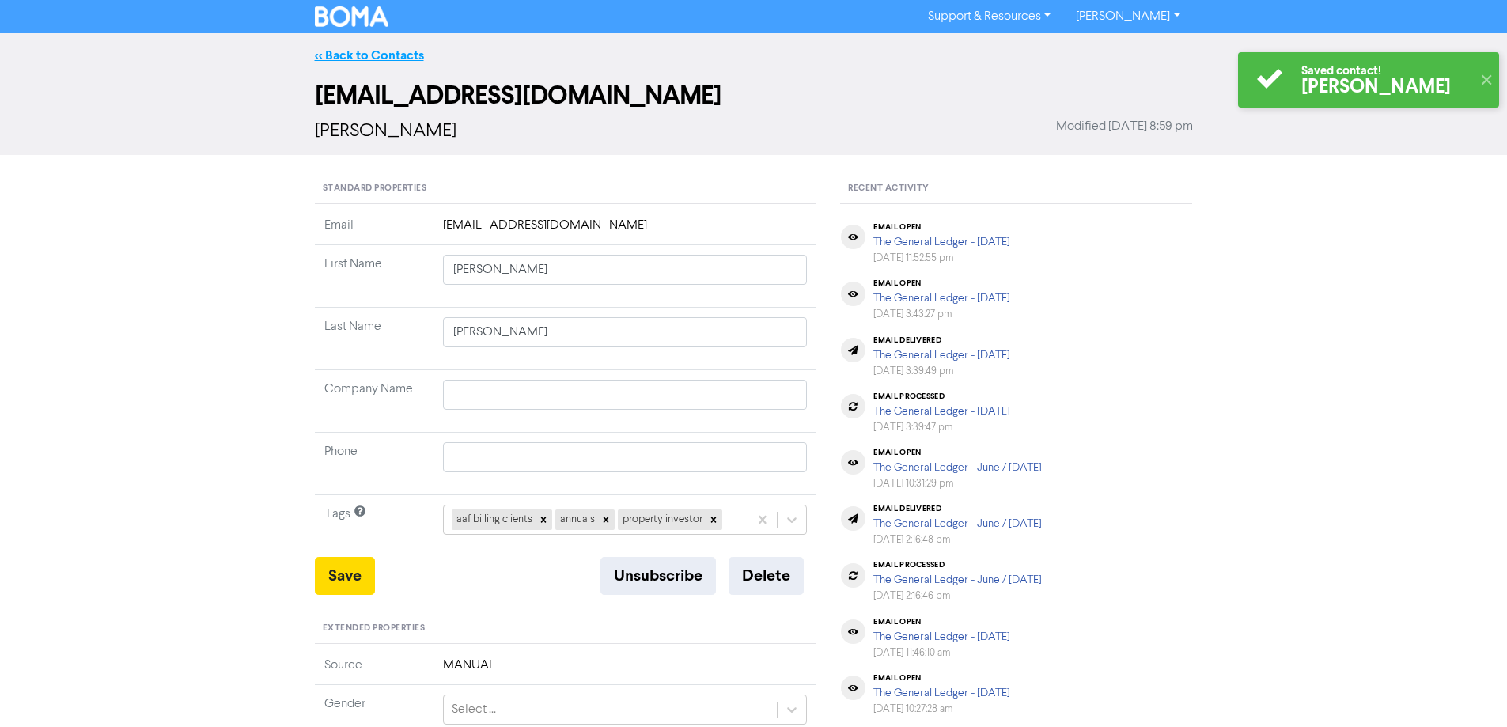
click at [345, 54] on link "<< Back to Contacts" at bounding box center [369, 55] width 109 height 16
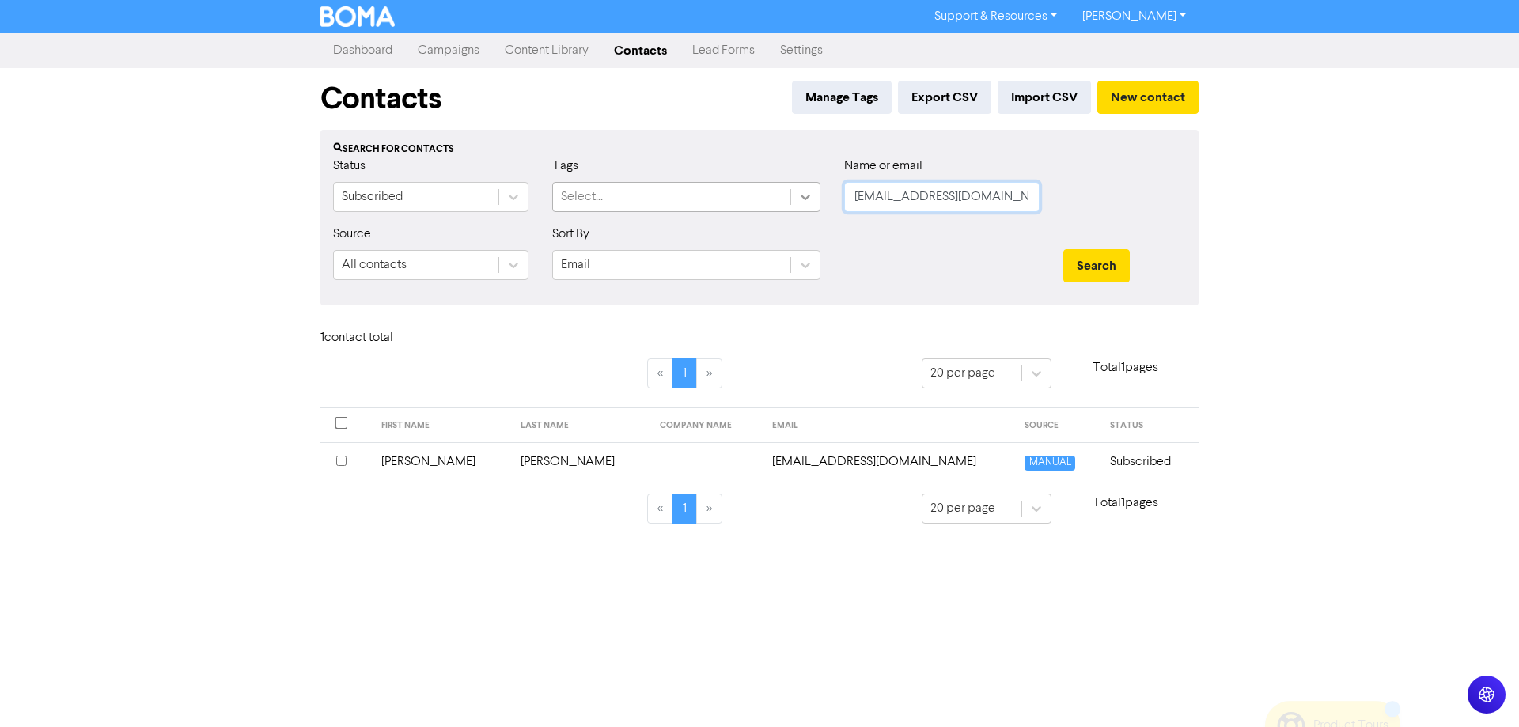
drag, startPoint x: 974, startPoint y: 203, endPoint x: 802, endPoint y: 193, distance: 172.0
click at [786, 189] on div "Status Subscribed Tags Select... Name or email [EMAIL_ADDRESS][DOMAIN_NAME]" at bounding box center [759, 191] width 876 height 68
paste input "dyjili2015"
click at [1089, 256] on button "Search" at bounding box center [1096, 265] width 66 height 33
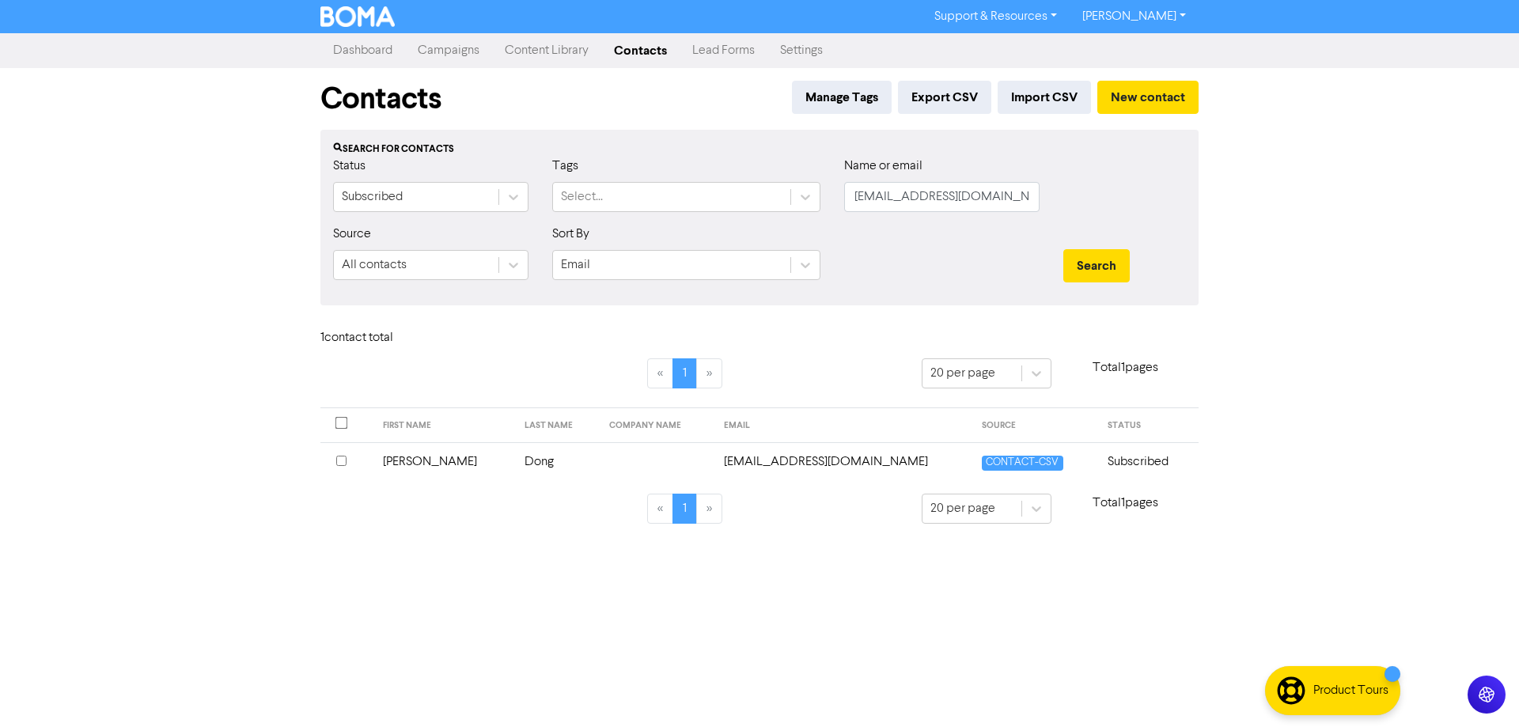
click at [784, 456] on td "[EMAIL_ADDRESS][DOMAIN_NAME]" at bounding box center [843, 461] width 259 height 39
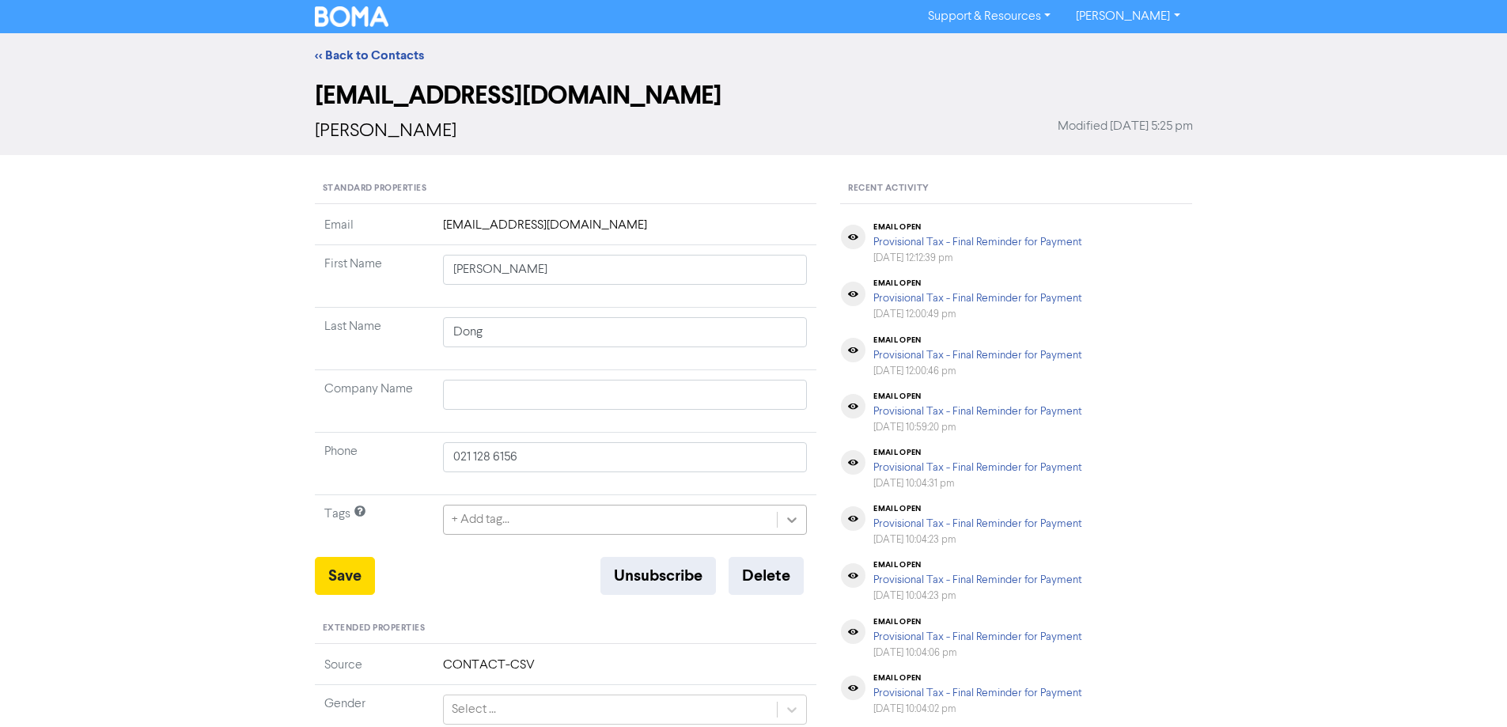
click at [795, 519] on div "+ Add tag..." at bounding box center [625, 520] width 365 height 30
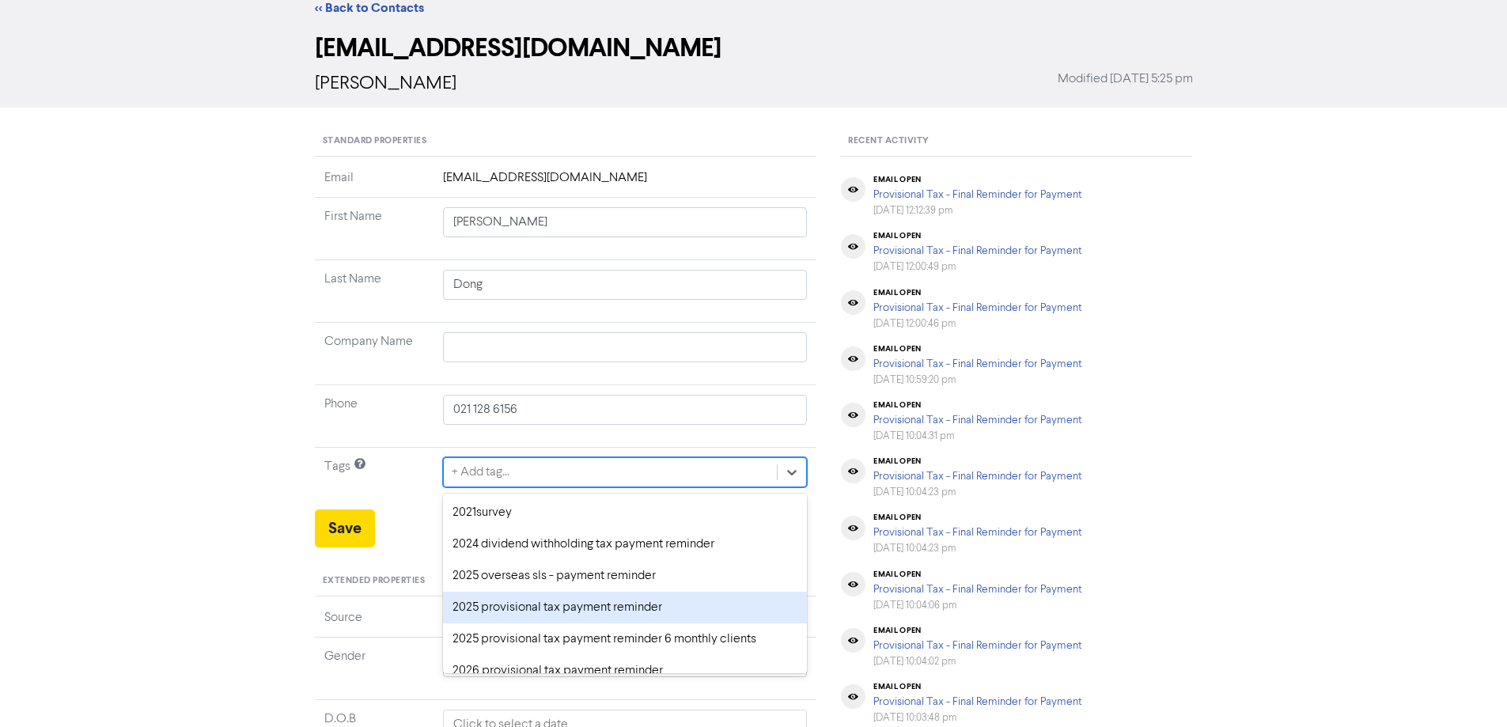
scroll to position [58, 0]
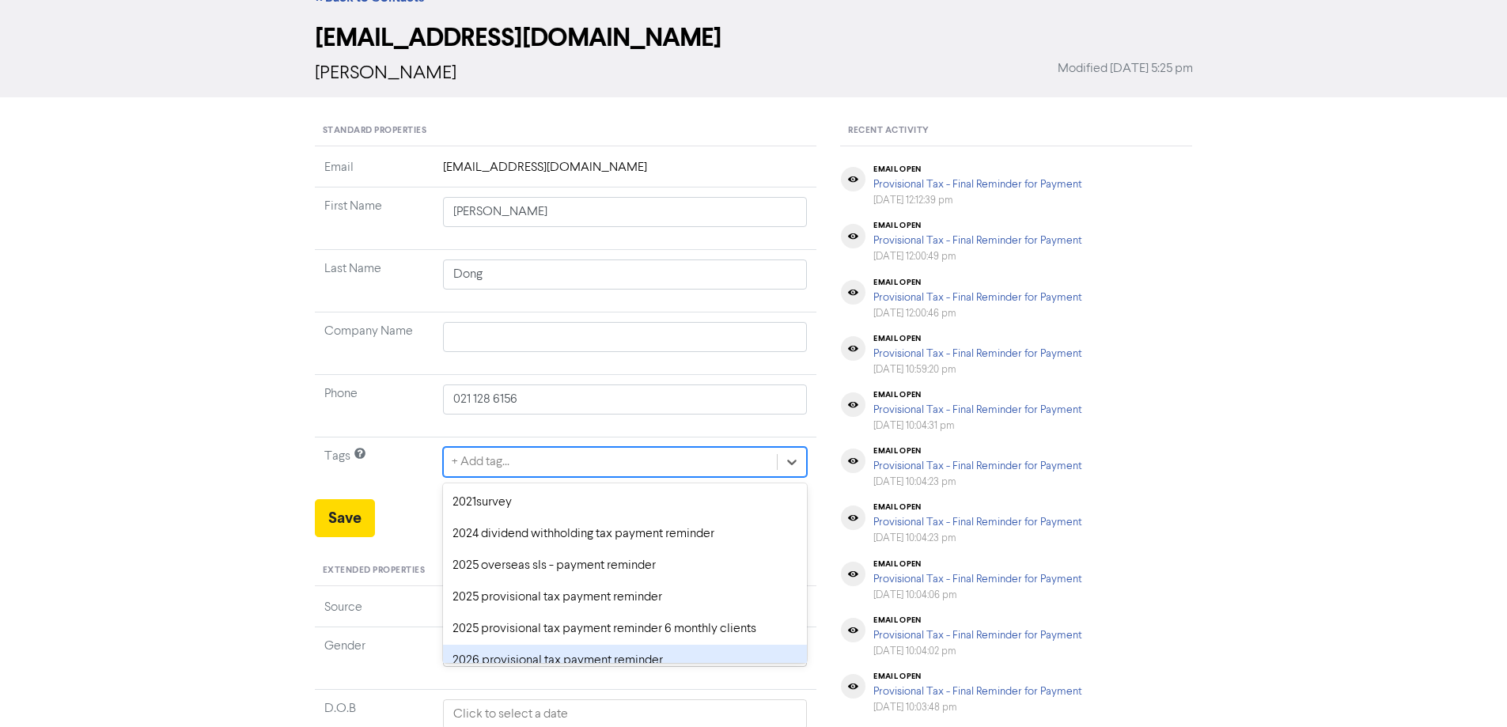
click at [477, 655] on div "2026 provisional tax payment reminder" at bounding box center [625, 661] width 365 height 32
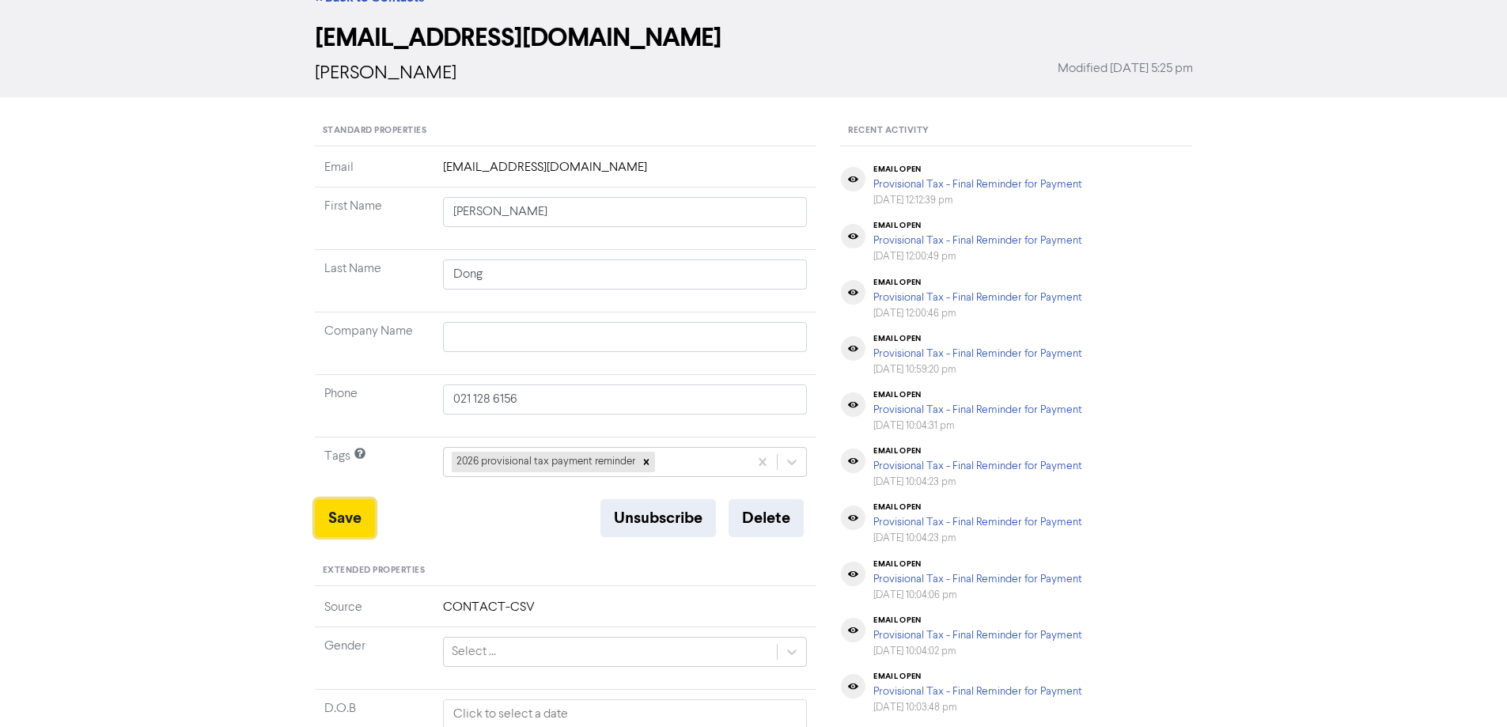
drag, startPoint x: 345, startPoint y: 522, endPoint x: 397, endPoint y: 361, distance: 169.6
click at [345, 521] on button "Save" at bounding box center [345, 518] width 60 height 38
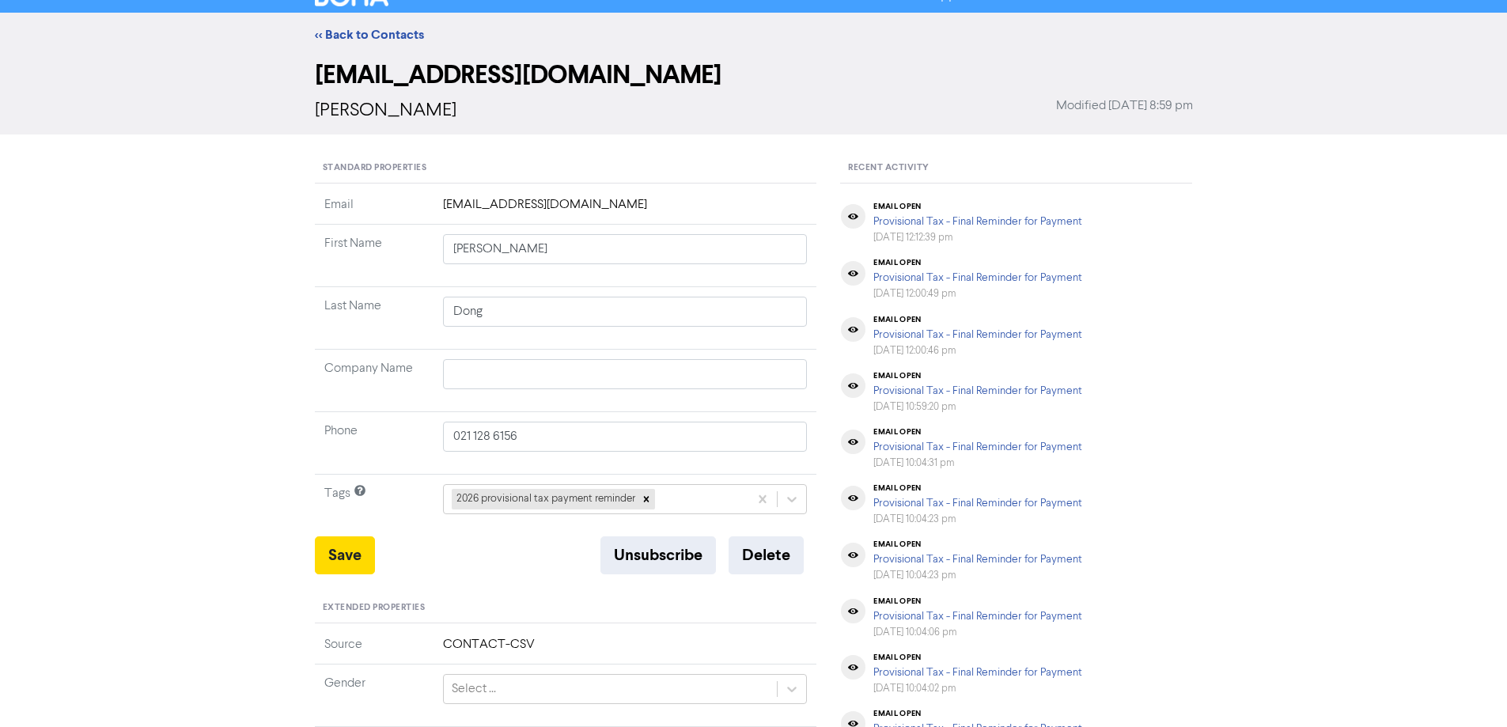
scroll to position [0, 0]
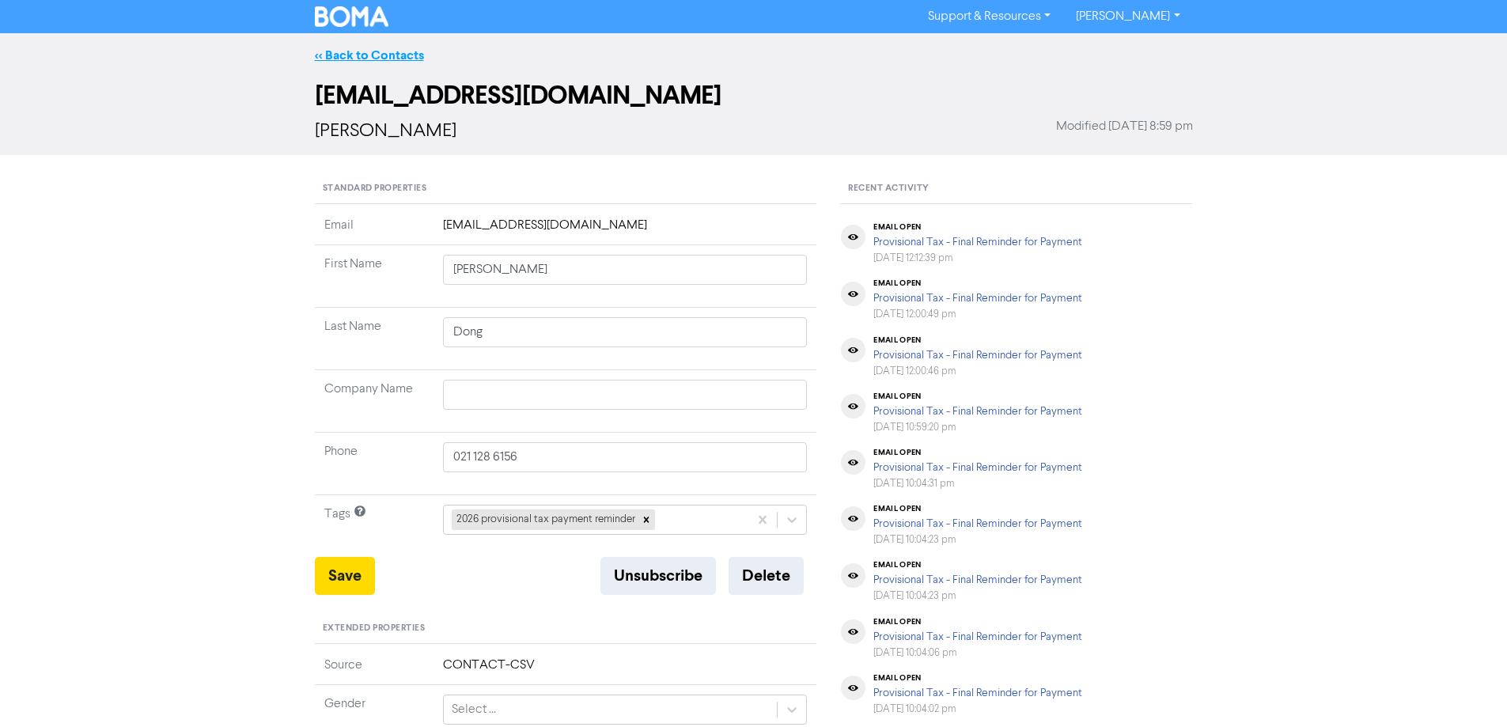
click at [407, 53] on link "<< Back to Contacts" at bounding box center [369, 55] width 109 height 16
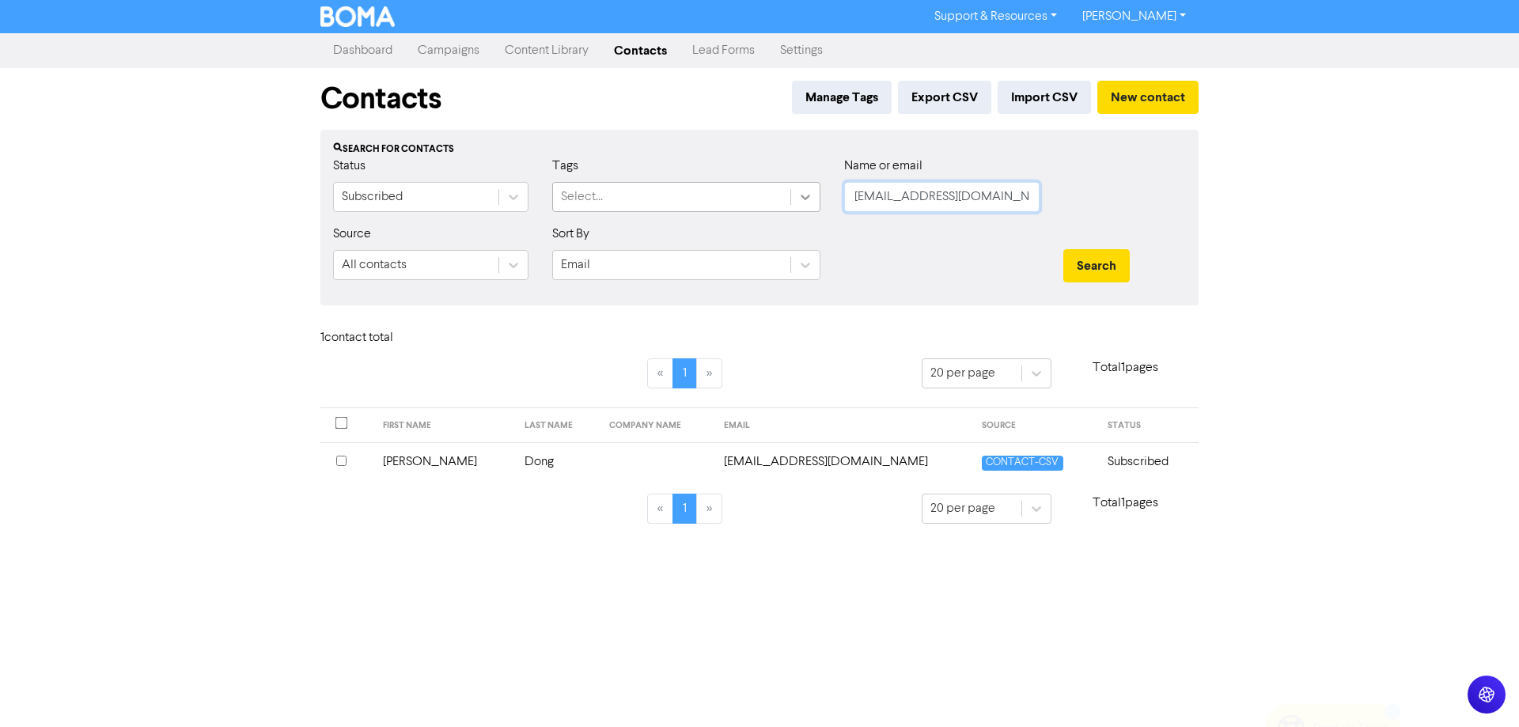
drag, startPoint x: 951, startPoint y: 198, endPoint x: 794, endPoint y: 198, distance: 156.6
click at [794, 198] on div "Status Subscribed Tags Select... Name or email [EMAIL_ADDRESS][DOMAIN_NAME]" at bounding box center [759, 191] width 876 height 68
paste input "[EMAIL_ADDRESS][DOMAIN_NAME]"
click at [1107, 261] on button "Search" at bounding box center [1096, 265] width 66 height 33
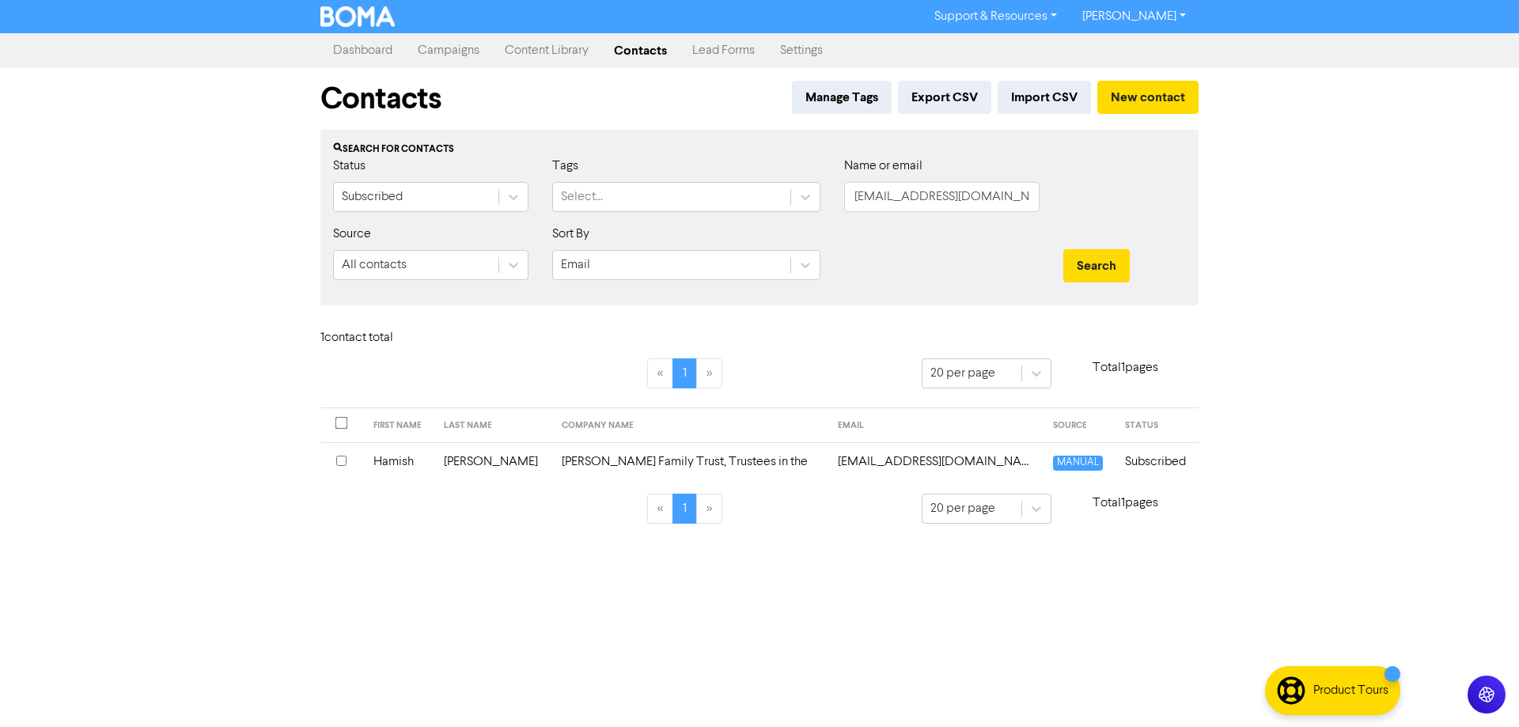
click at [869, 460] on td "[EMAIL_ADDRESS][DOMAIN_NAME]" at bounding box center [935, 461] width 214 height 39
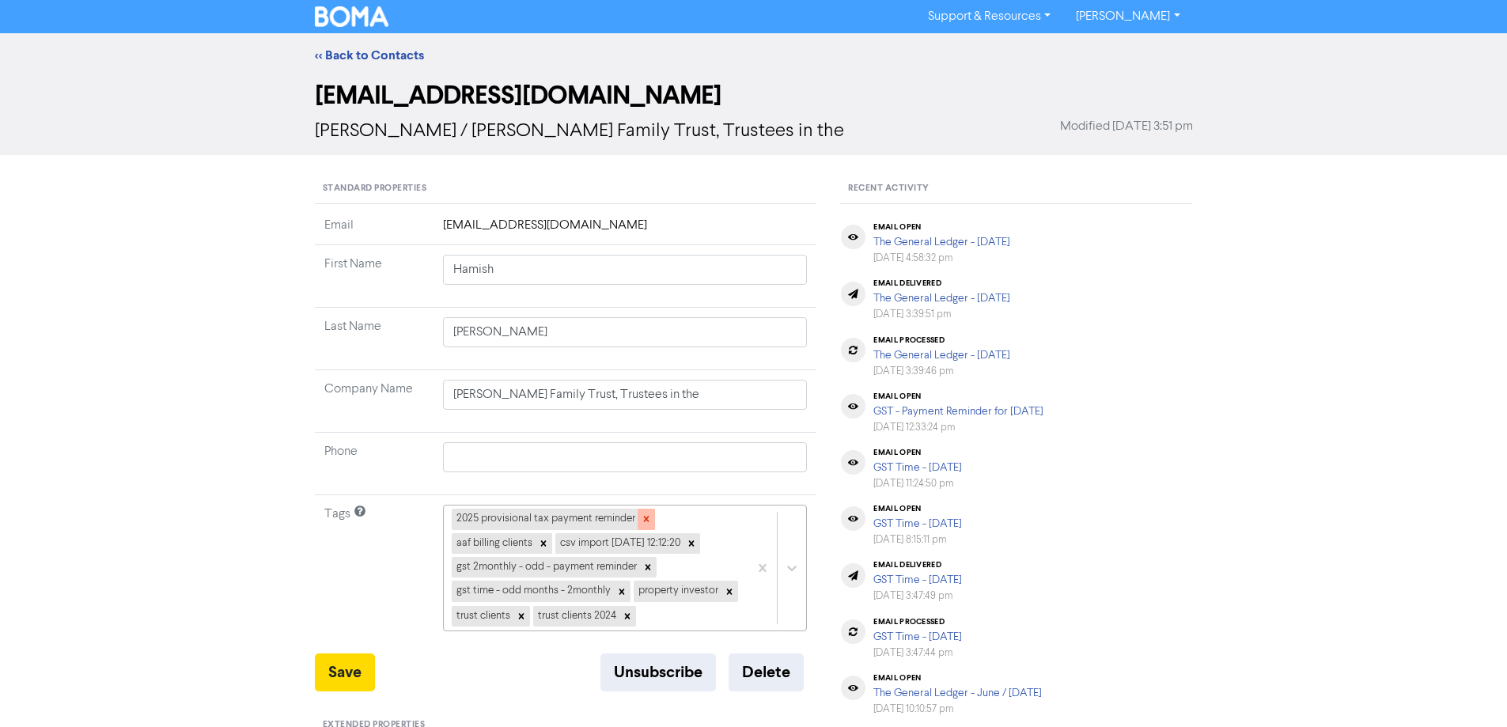
click at [645, 515] on icon at bounding box center [646, 518] width 11 height 11
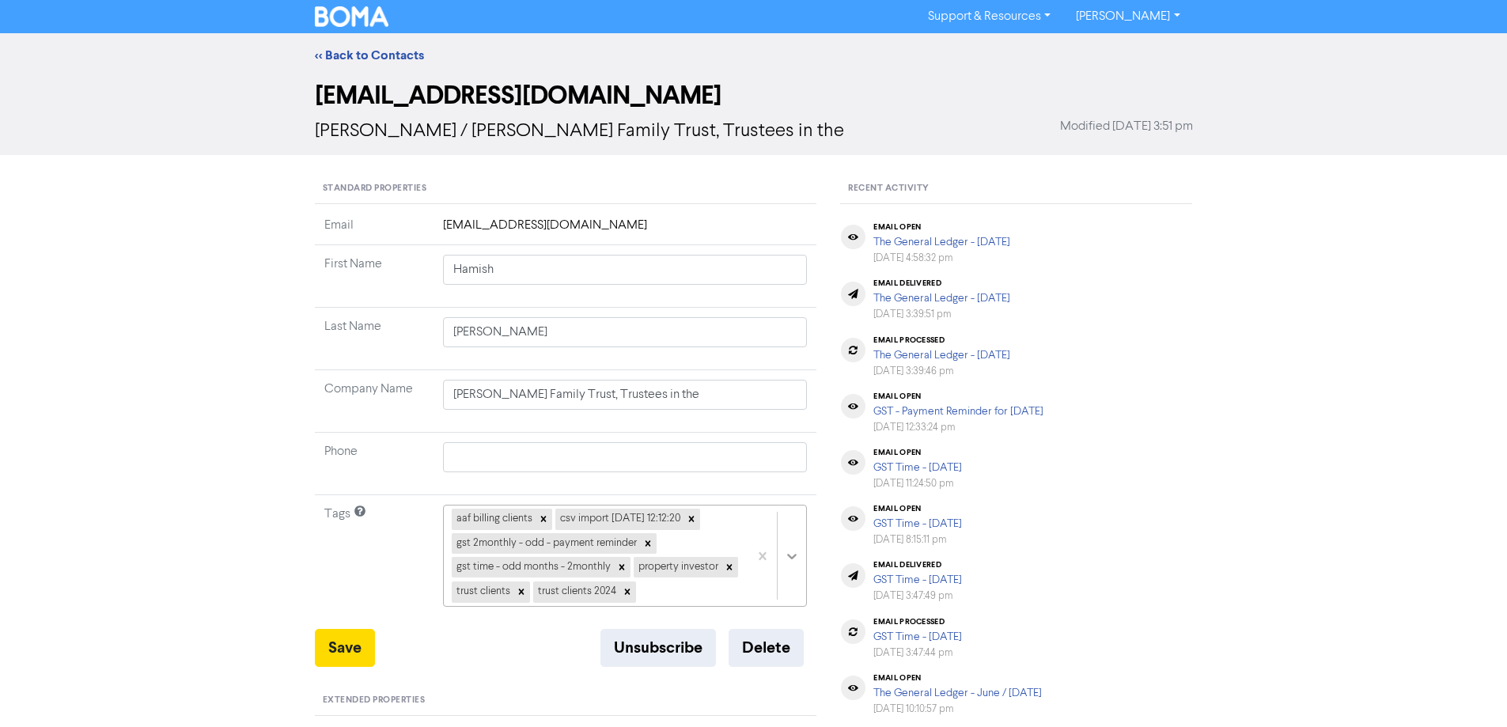
click at [794, 558] on div at bounding box center [777, 555] width 58 height 100
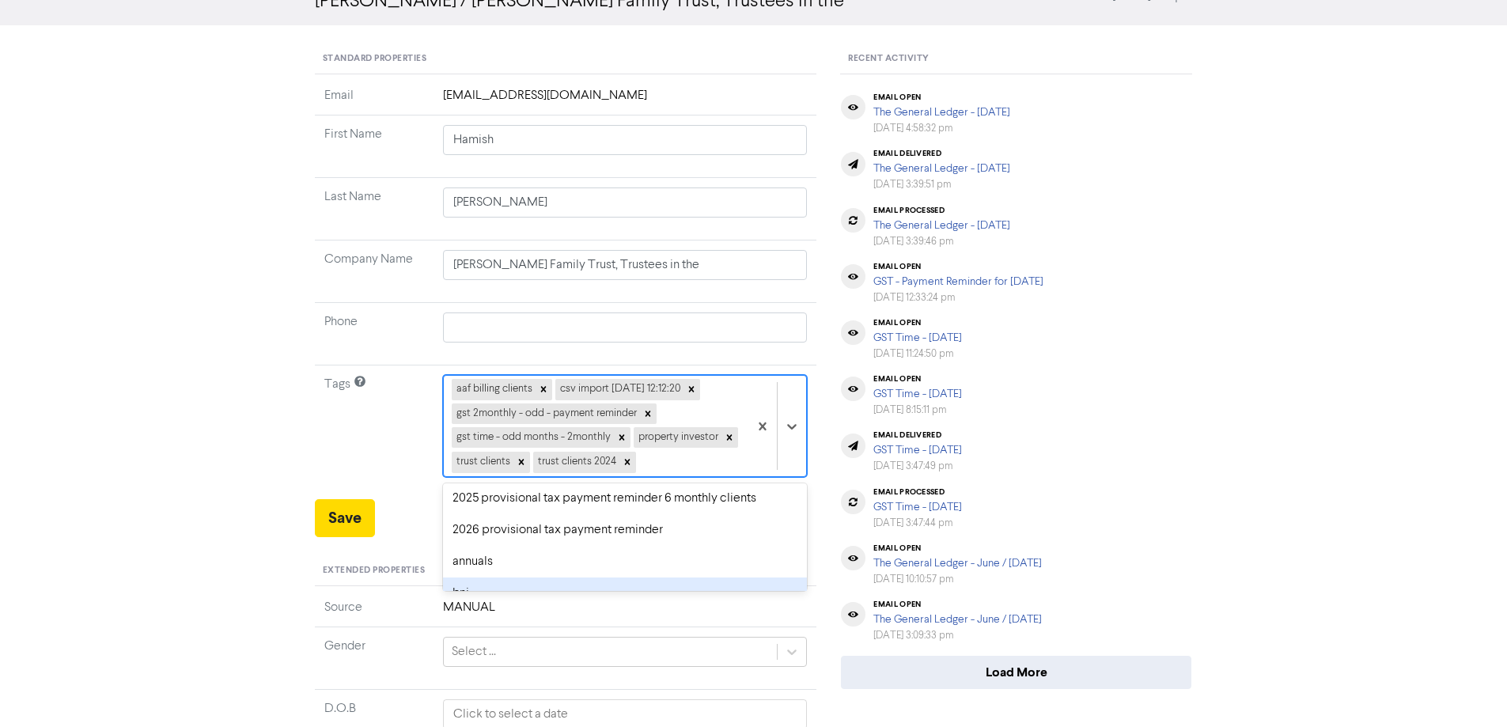
scroll to position [158, 0]
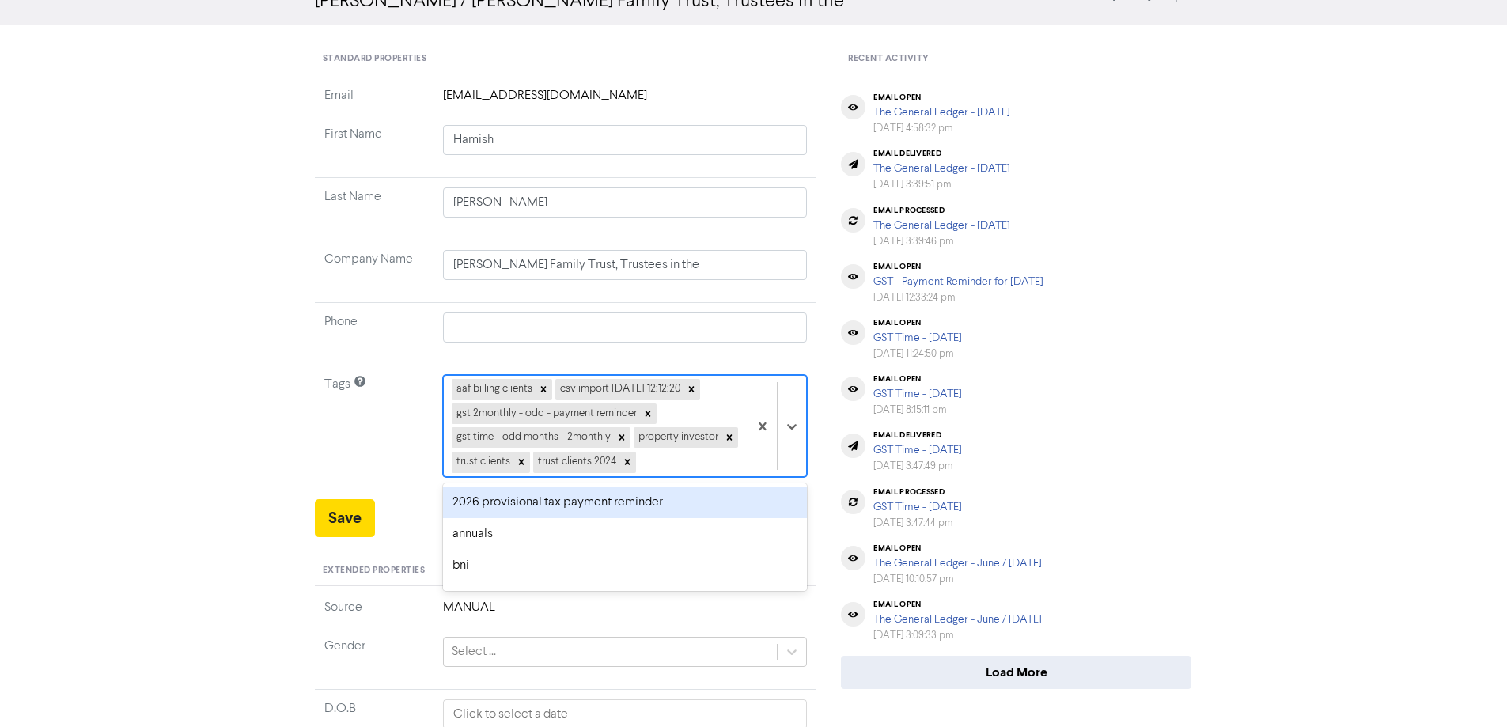
click at [492, 502] on div "2026 provisional tax payment reminder" at bounding box center [625, 502] width 365 height 32
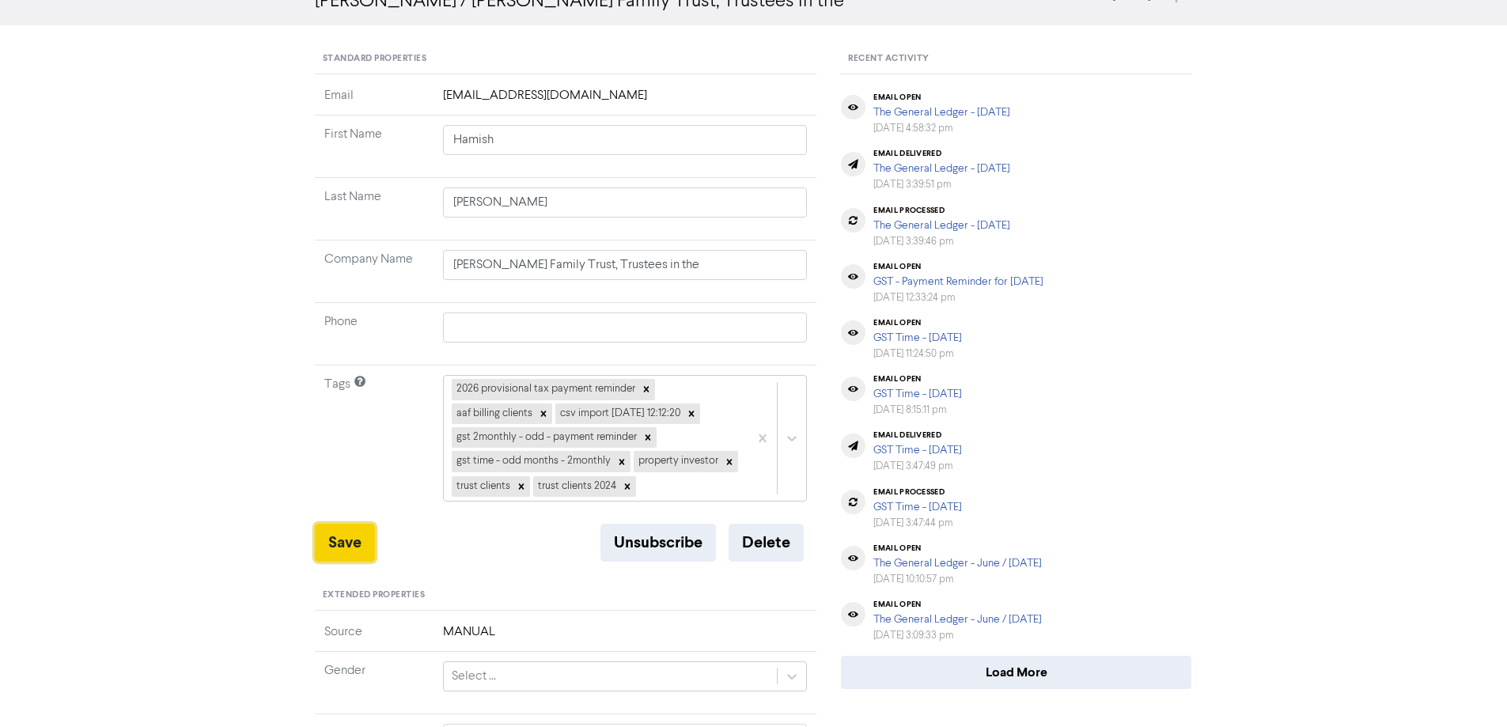
click at [340, 541] on button "Save" at bounding box center [345, 543] width 60 height 38
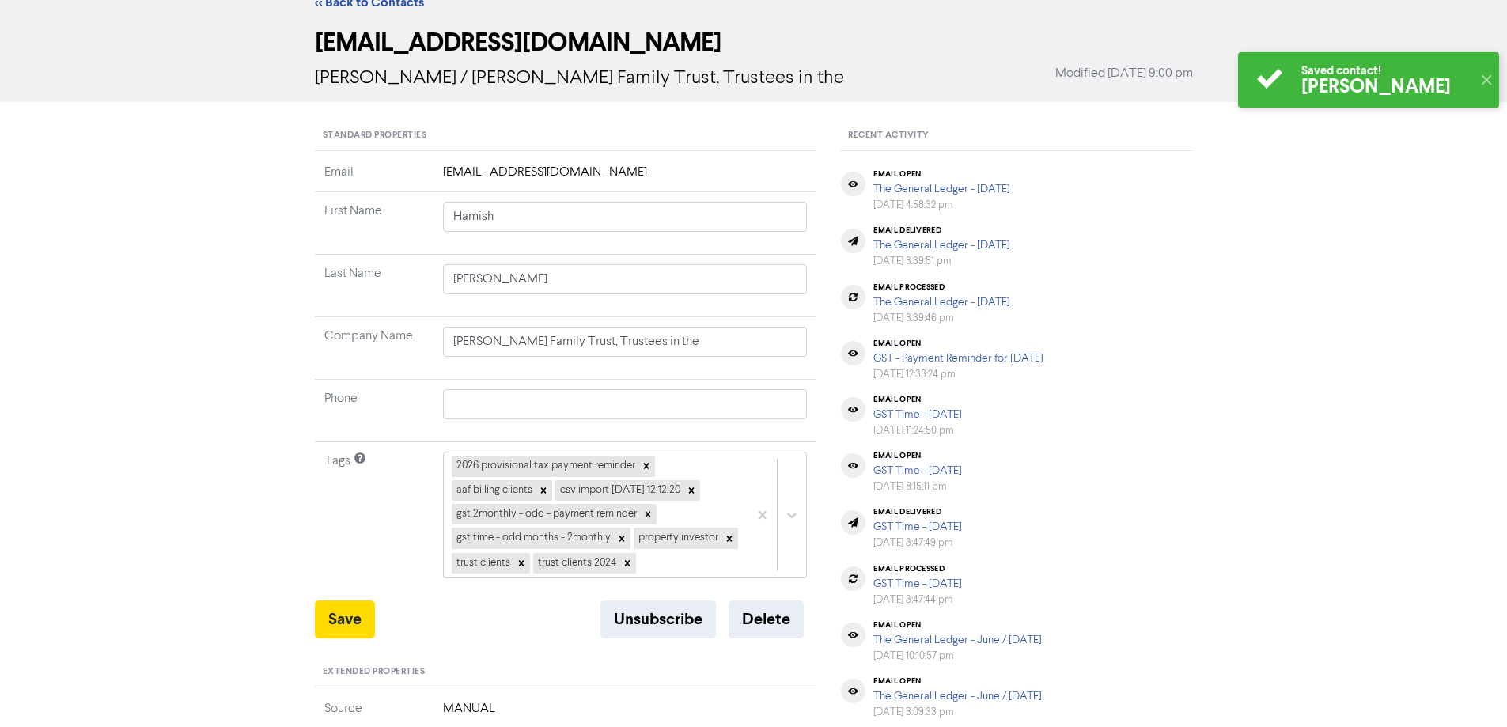
scroll to position [0, 0]
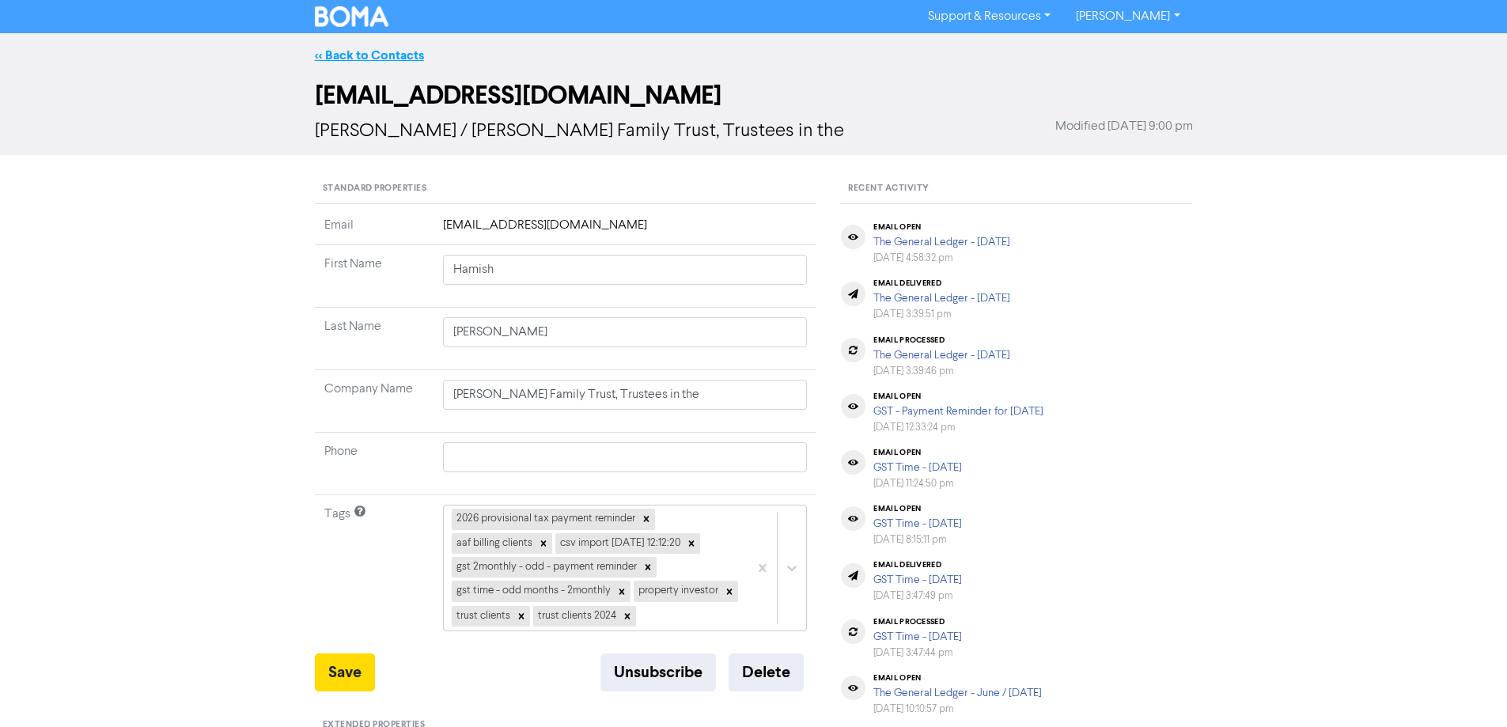
click at [377, 55] on link "<< Back to Contacts" at bounding box center [369, 55] width 109 height 16
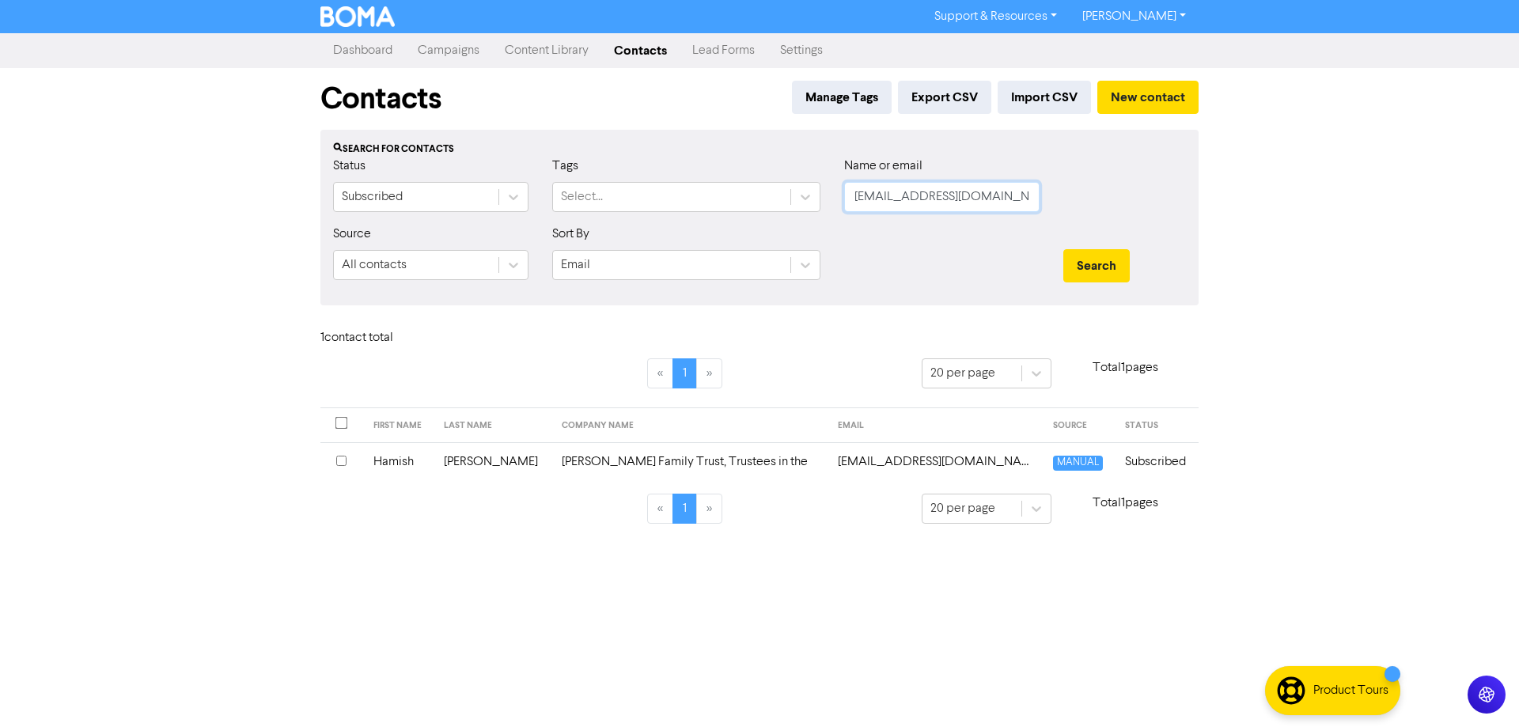
drag, startPoint x: 1024, startPoint y: 201, endPoint x: 975, endPoint y: 238, distance: 60.9
click at [803, 199] on div "Status Subscribed Tags Select... Name or email [PERSON_NAME][EMAIL_ADDRESS][DOM…" at bounding box center [759, 191] width 876 height 68
paste input "[EMAIL_ADDRESS][DOMAIN_NAME]"
click at [1099, 254] on button "Search" at bounding box center [1096, 265] width 66 height 33
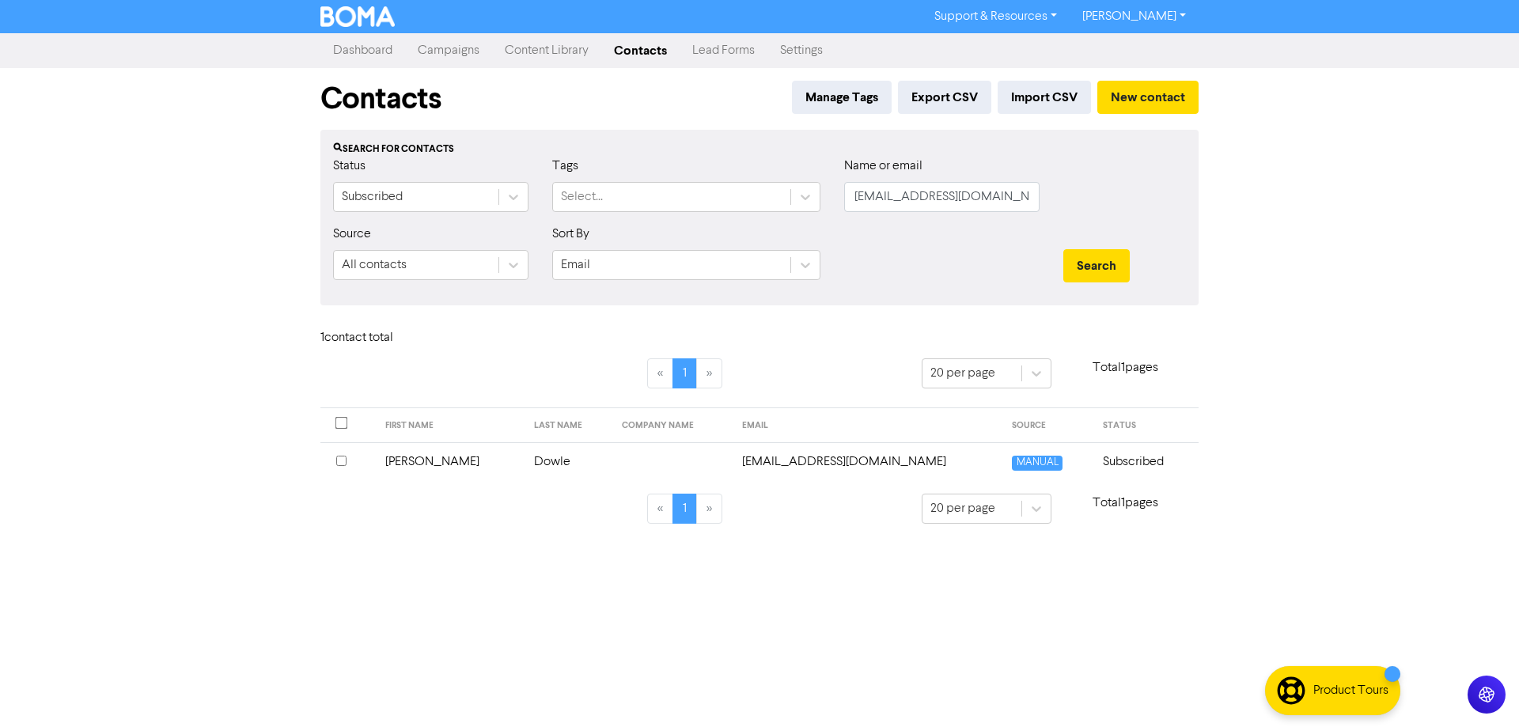
click at [818, 463] on td "[EMAIL_ADDRESS][DOMAIN_NAME]" at bounding box center [867, 461] width 271 height 39
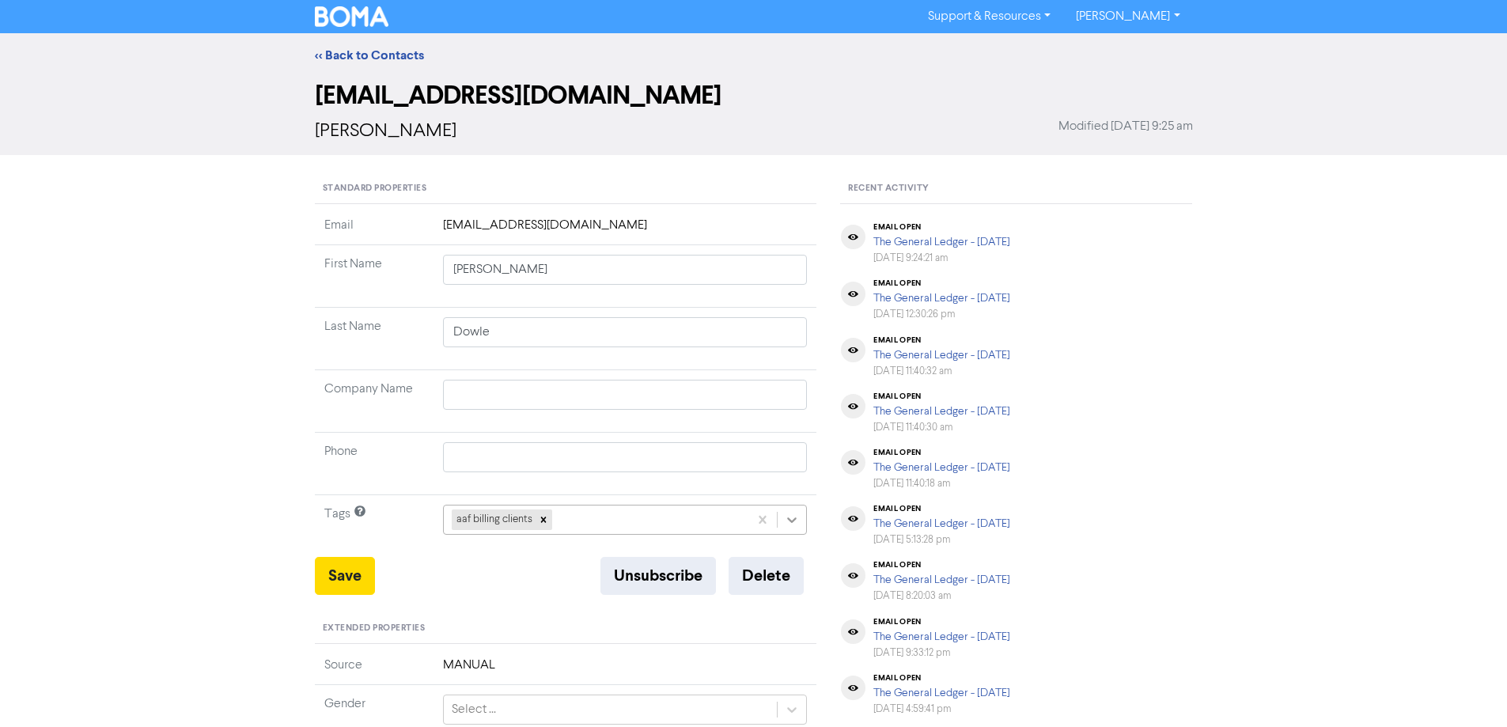
click at [796, 518] on div "aaf billing clients" at bounding box center [625, 520] width 365 height 30
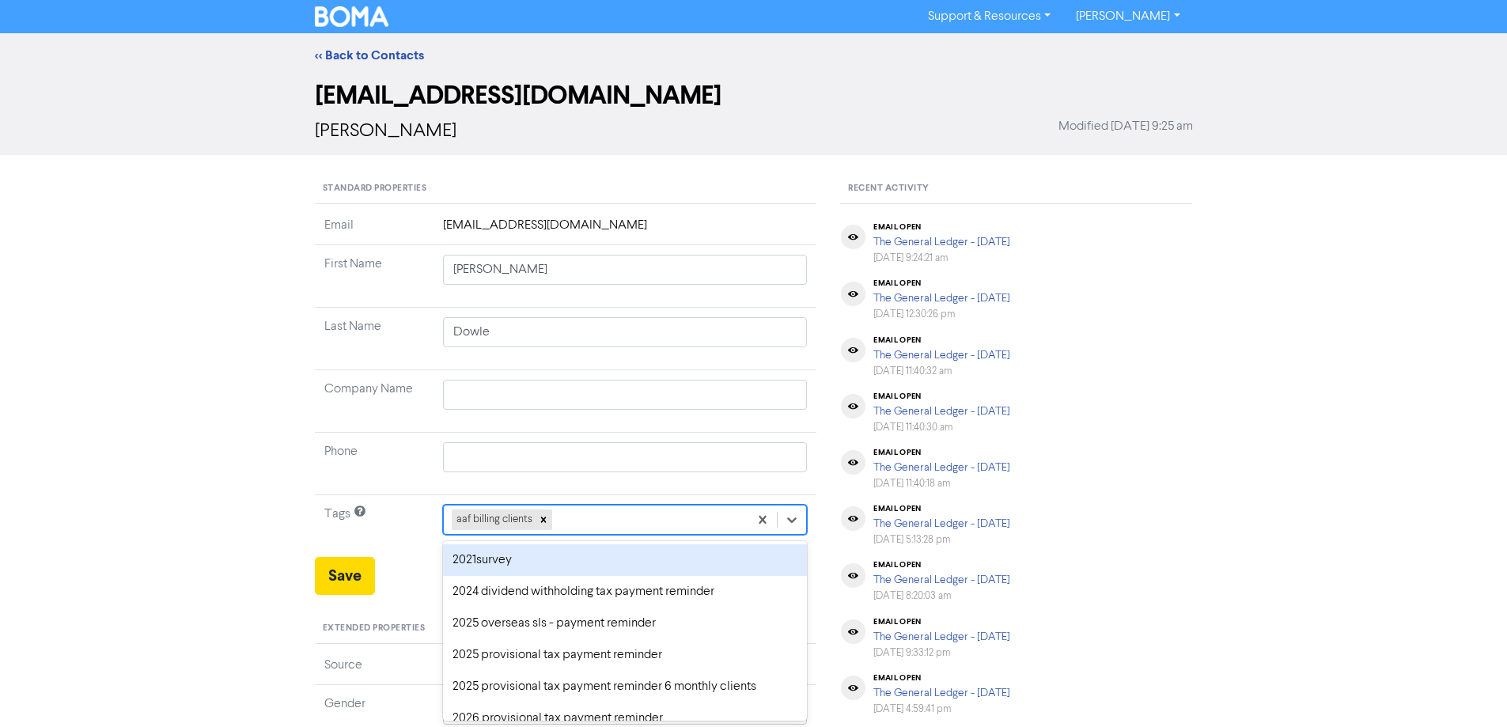
scroll to position [58, 0]
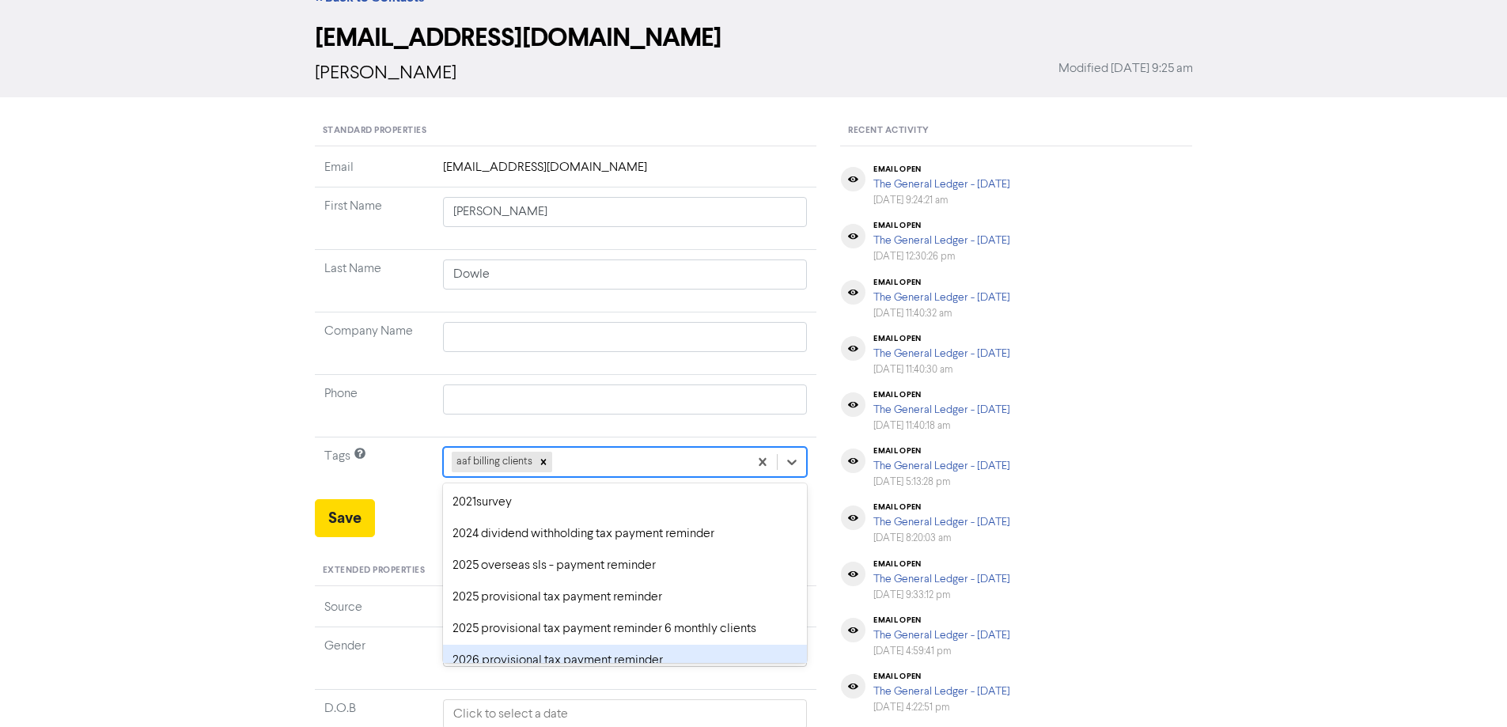
click at [504, 652] on div "2026 provisional tax payment reminder" at bounding box center [625, 661] width 365 height 32
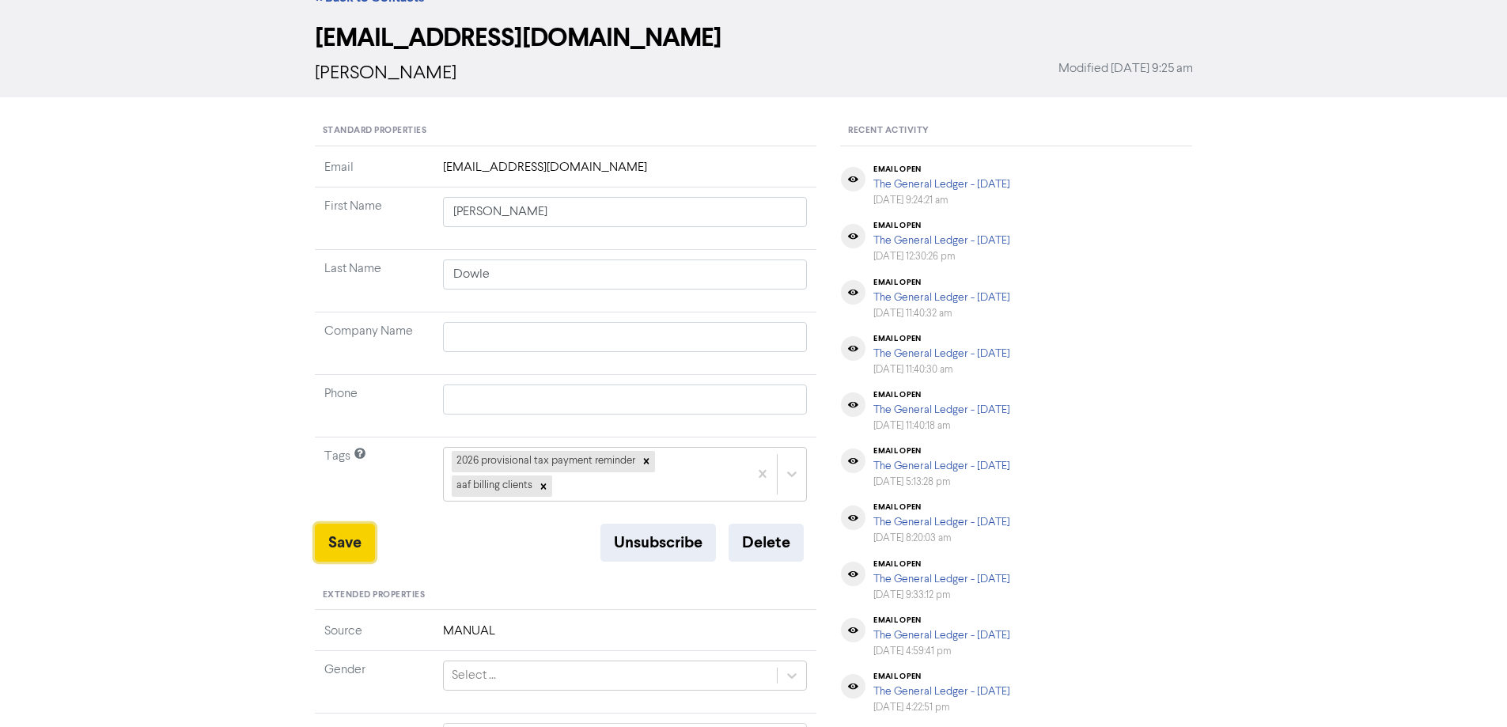
drag, startPoint x: 340, startPoint y: 535, endPoint x: 374, endPoint y: 525, distance: 35.3
click at [340, 534] on button "Save" at bounding box center [345, 543] width 60 height 38
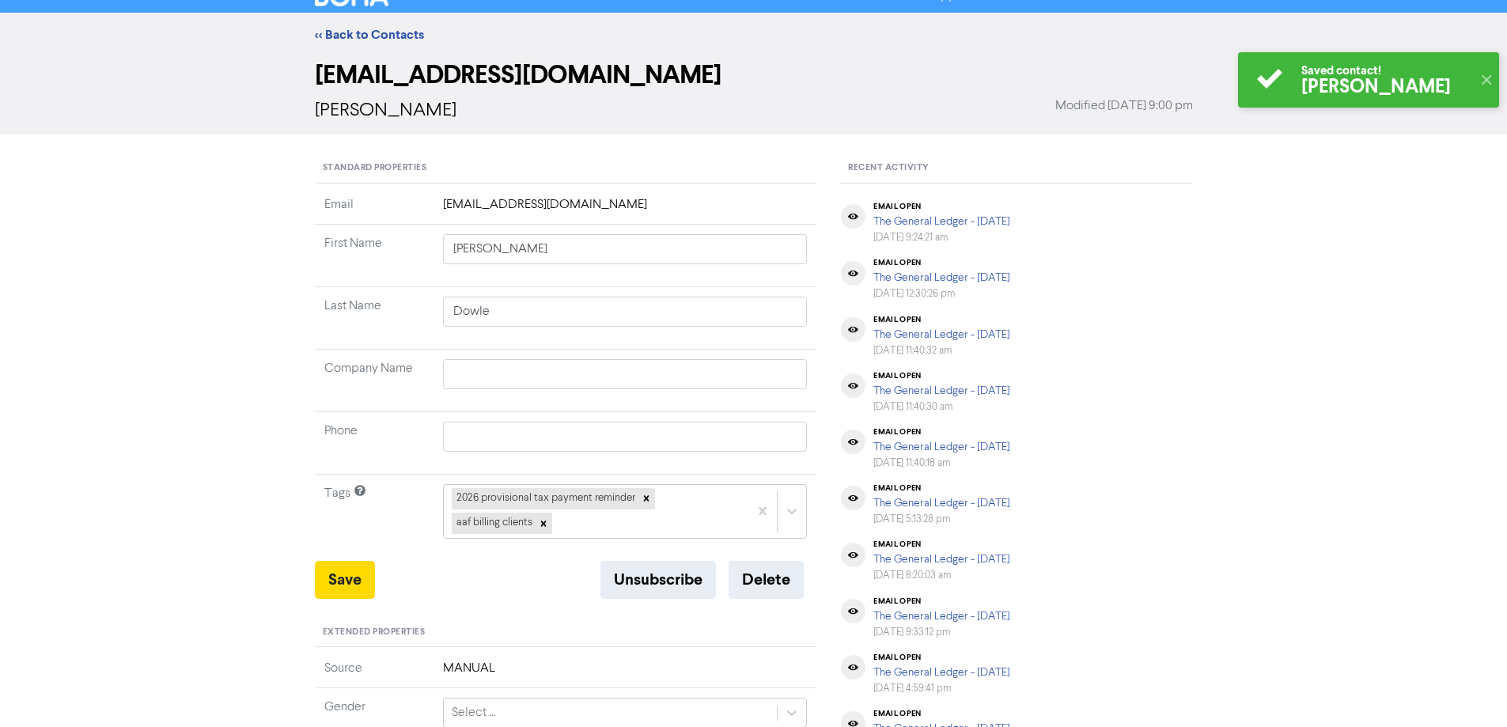
scroll to position [0, 0]
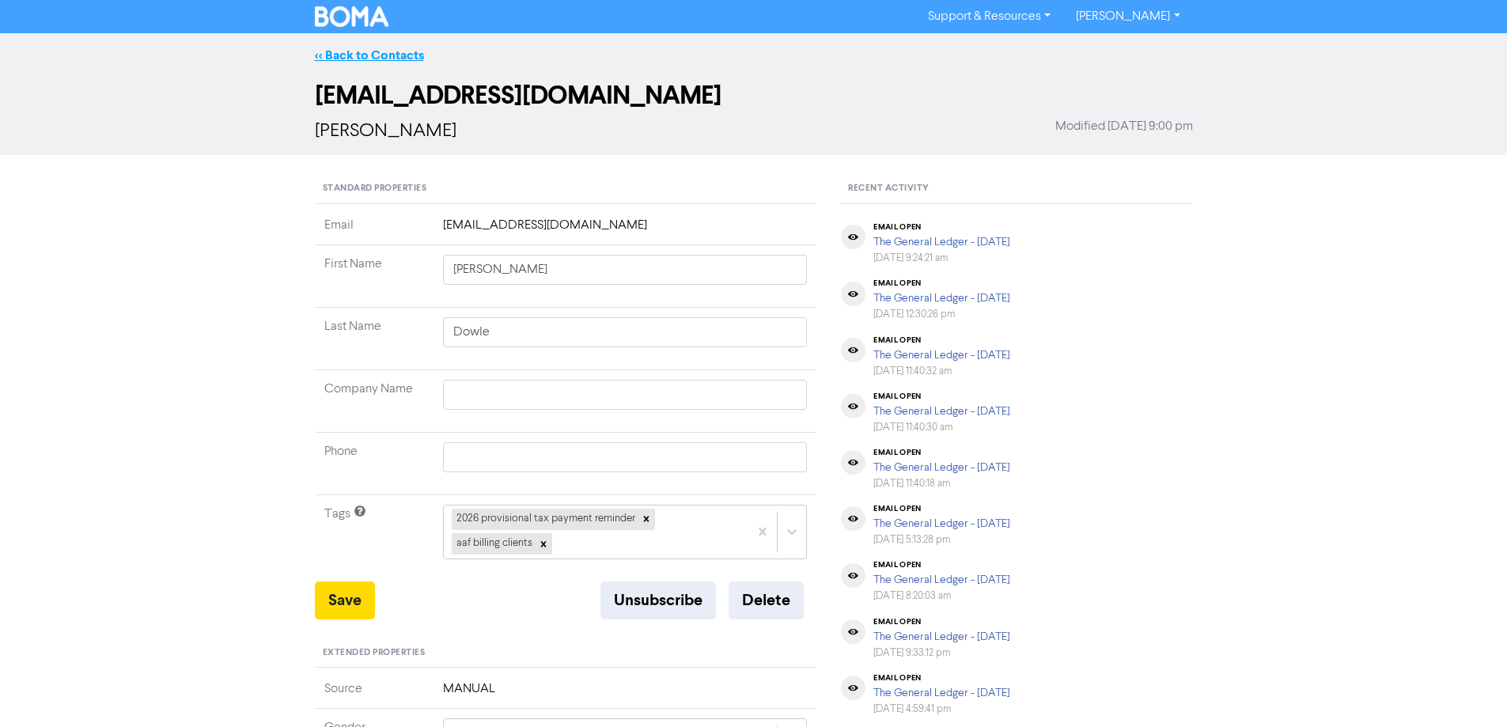
click at [360, 56] on link "<< Back to Contacts" at bounding box center [369, 55] width 109 height 16
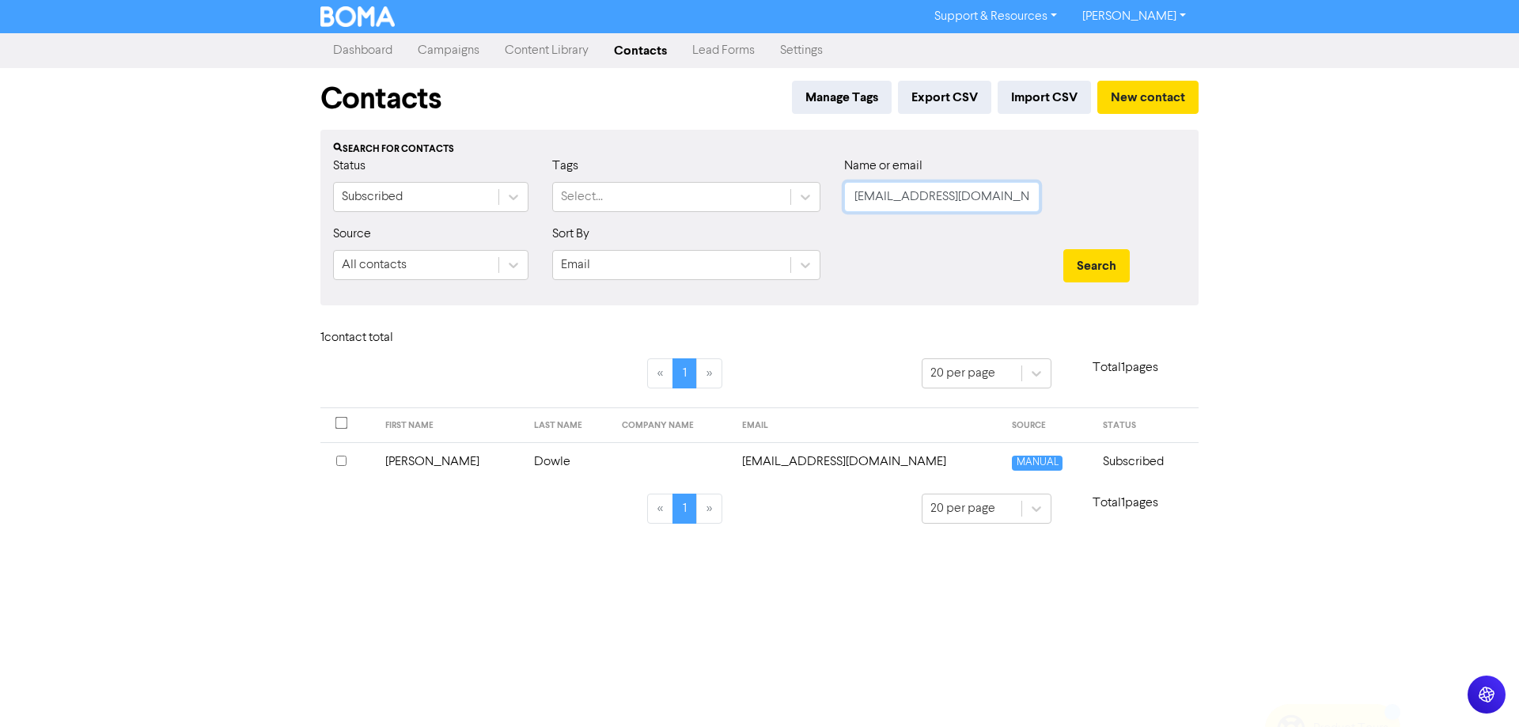
drag, startPoint x: 1006, startPoint y: 196, endPoint x: 842, endPoint y: 212, distance: 165.3
click at [842, 212] on div "Name or email [PERSON_NAME][EMAIL_ADDRESS][DOMAIN_NAME]" at bounding box center [941, 191] width 219 height 68
paste input "[PERSON_NAME]"
click at [1098, 266] on button "Search" at bounding box center [1096, 265] width 66 height 33
click at [782, 460] on td "[EMAIL_ADDRESS][DOMAIN_NAME]" at bounding box center [843, 461] width 259 height 39
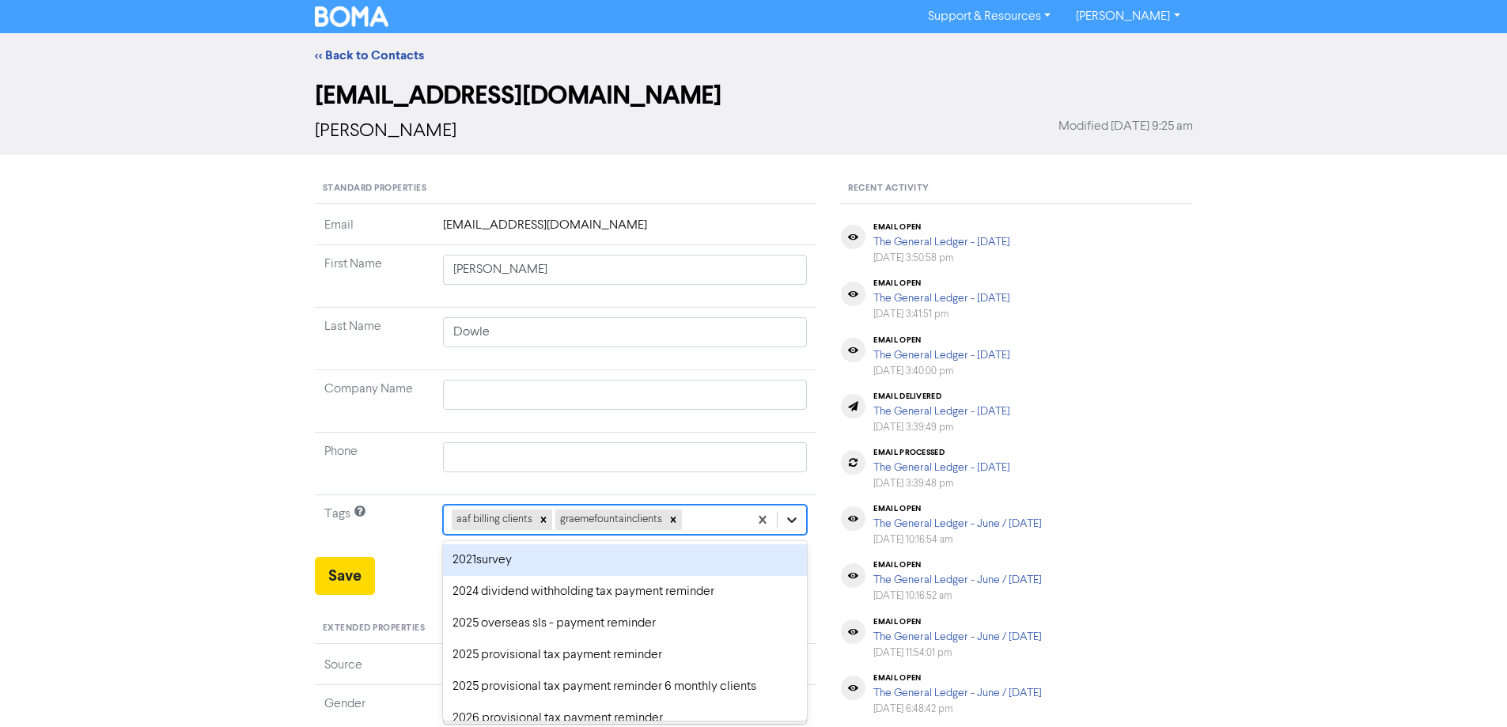
click at [801, 518] on div "option 2021survey focused, 1 of 43. 41 results available. Use Up and Down to ch…" at bounding box center [625, 520] width 365 height 30
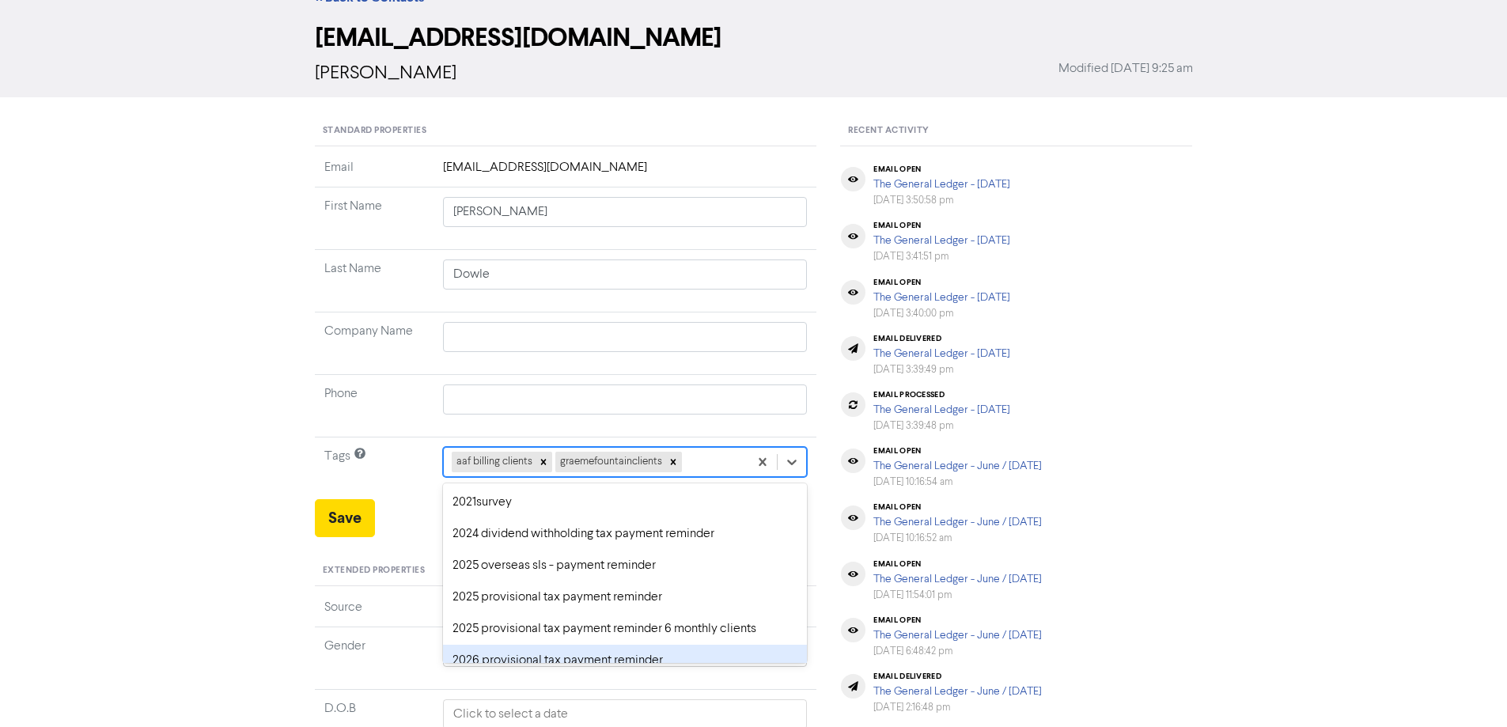
click at [473, 654] on div "2026 provisional tax payment reminder" at bounding box center [625, 661] width 365 height 32
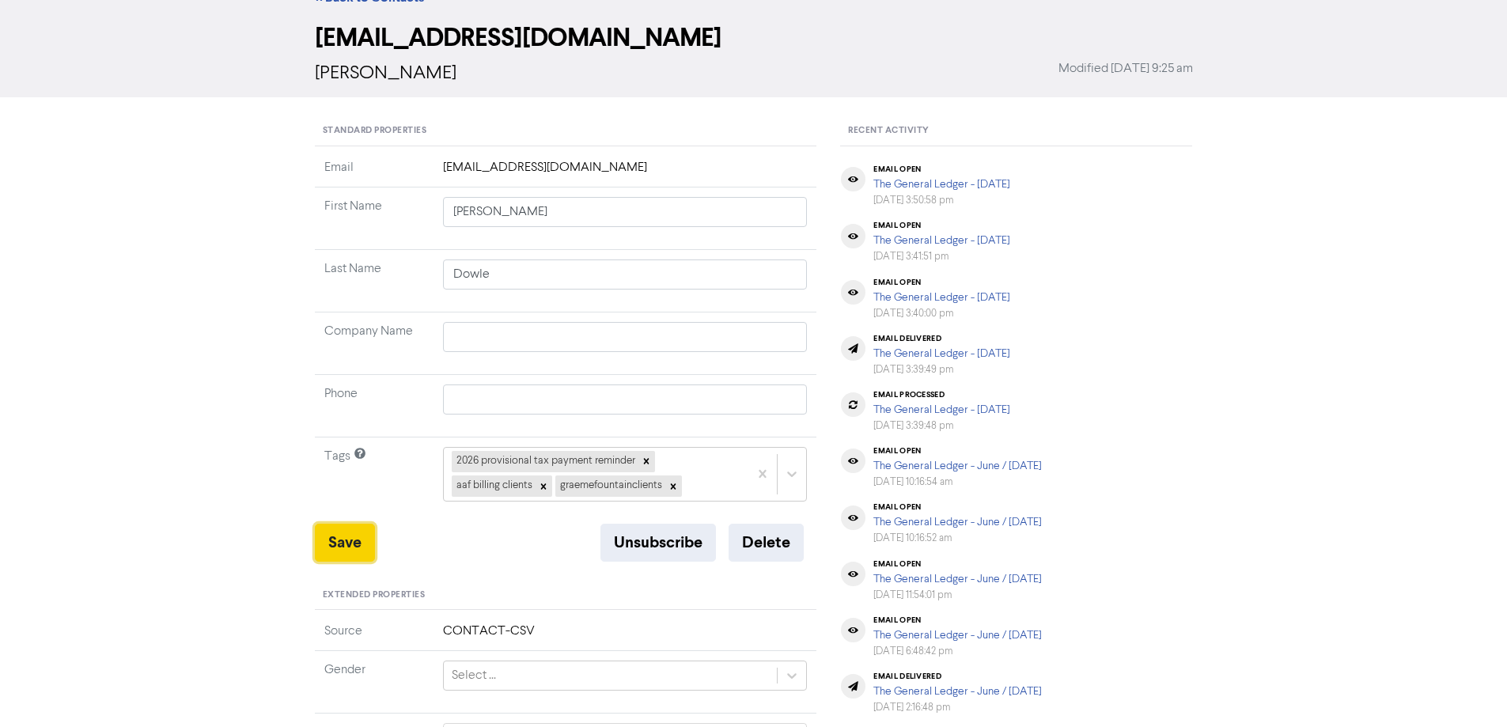
click at [348, 532] on button "Save" at bounding box center [345, 543] width 60 height 38
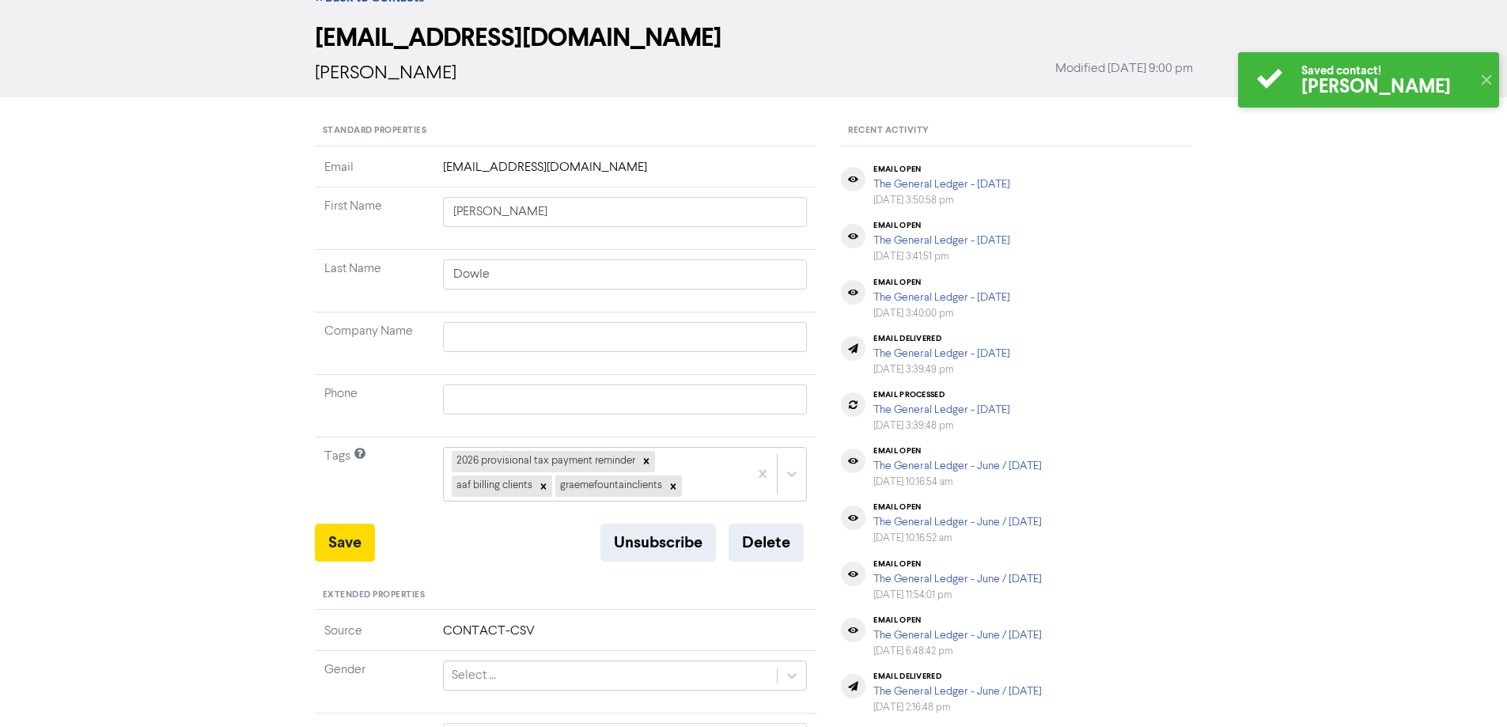
scroll to position [0, 0]
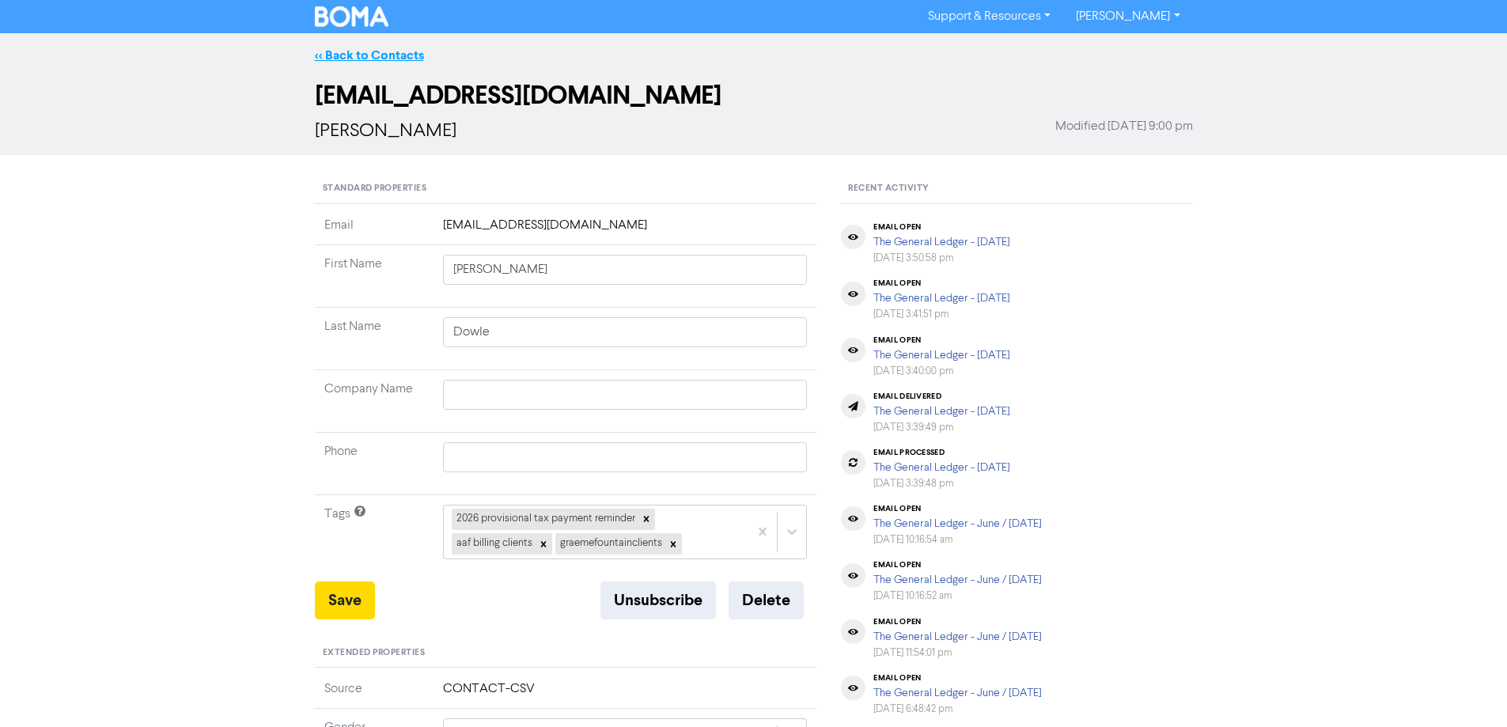
click at [331, 50] on link "<< Back to Contacts" at bounding box center [369, 55] width 109 height 16
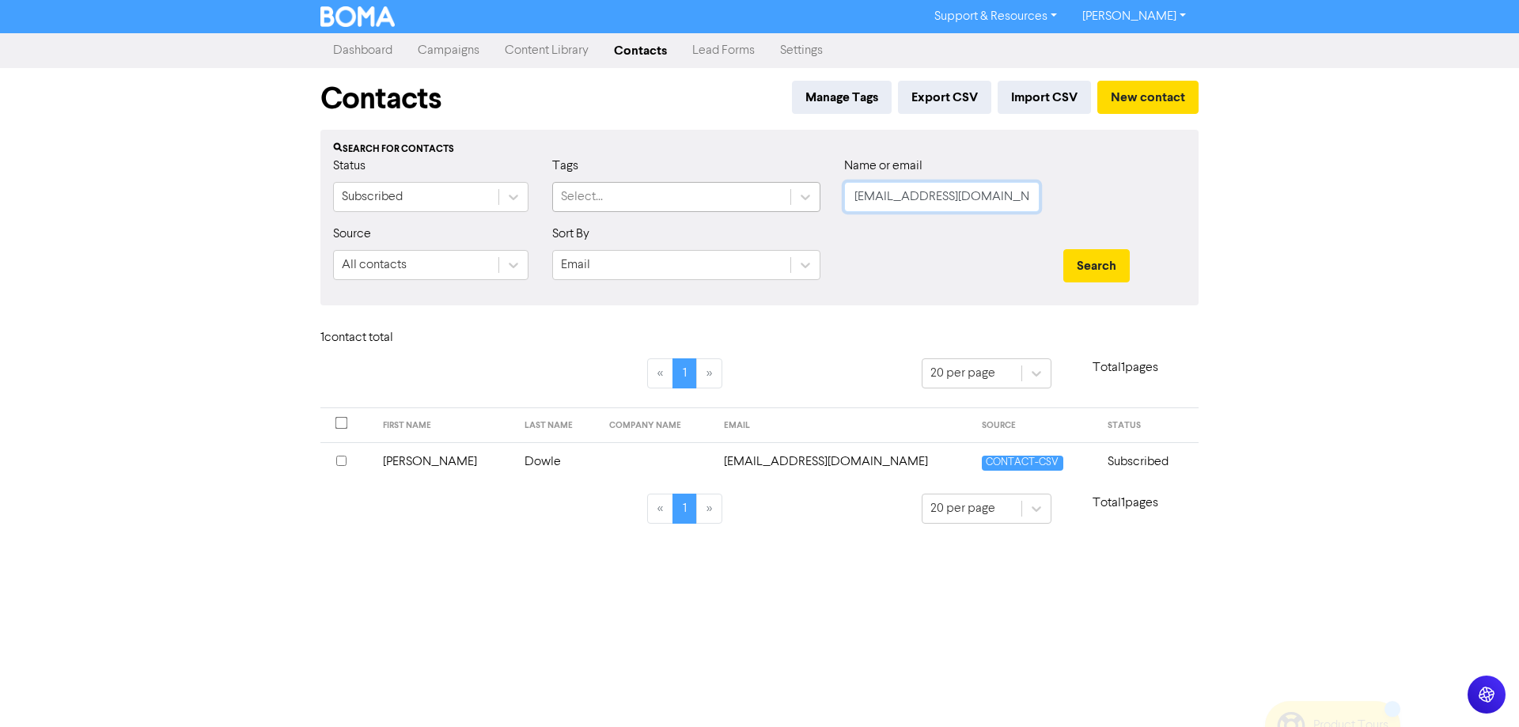
drag, startPoint x: 1005, startPoint y: 196, endPoint x: 787, endPoint y: 195, distance: 218.3
click at [787, 195] on div "Status Subscribed Tags Select... Name or email [EMAIL_ADDRESS][DOMAIN_NAME]" at bounding box center [759, 191] width 876 height 68
paste input "jvillebuildsolutions"
drag, startPoint x: 1088, startPoint y: 259, endPoint x: 983, endPoint y: 306, distance: 114.4
click at [1088, 259] on button "Search" at bounding box center [1096, 265] width 66 height 33
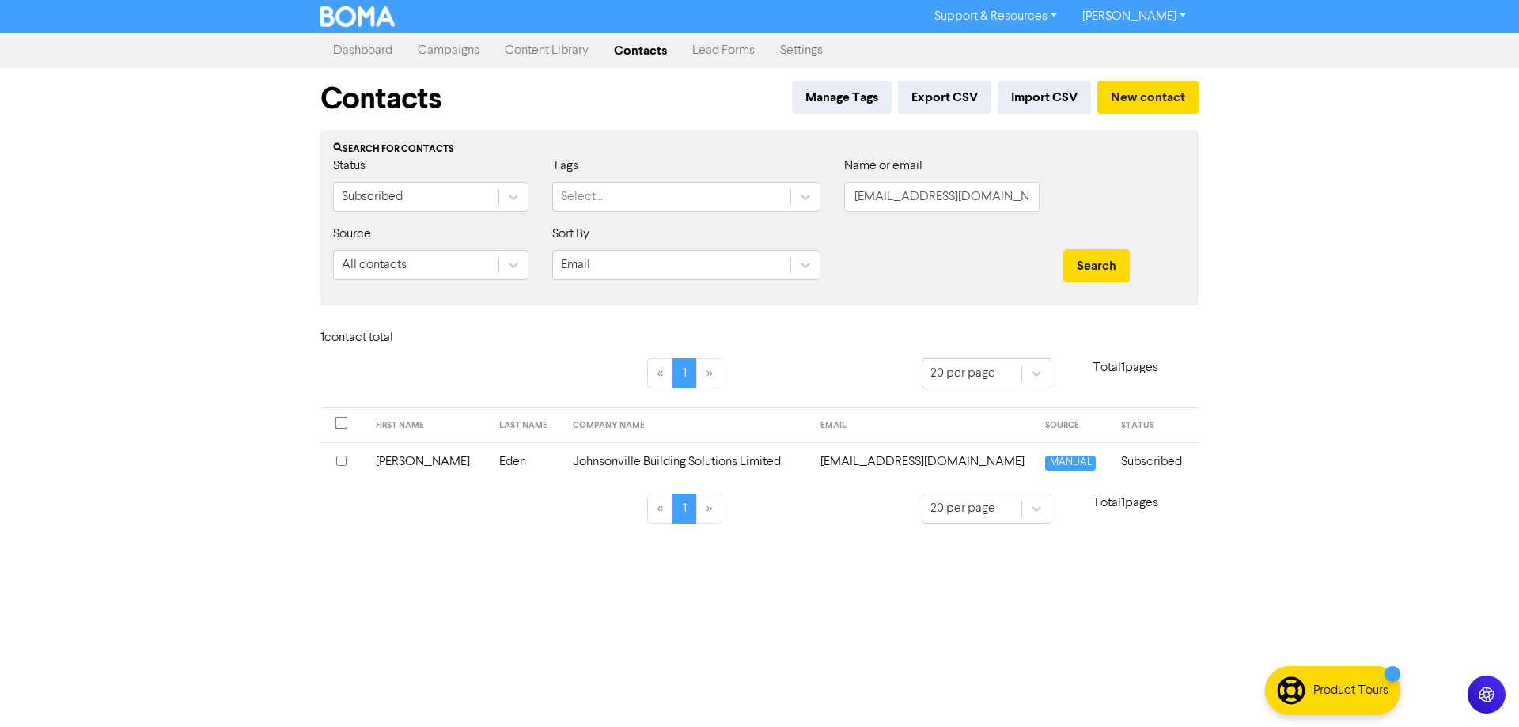
click at [873, 455] on td "[EMAIL_ADDRESS][DOMAIN_NAME]" at bounding box center [923, 461] width 225 height 39
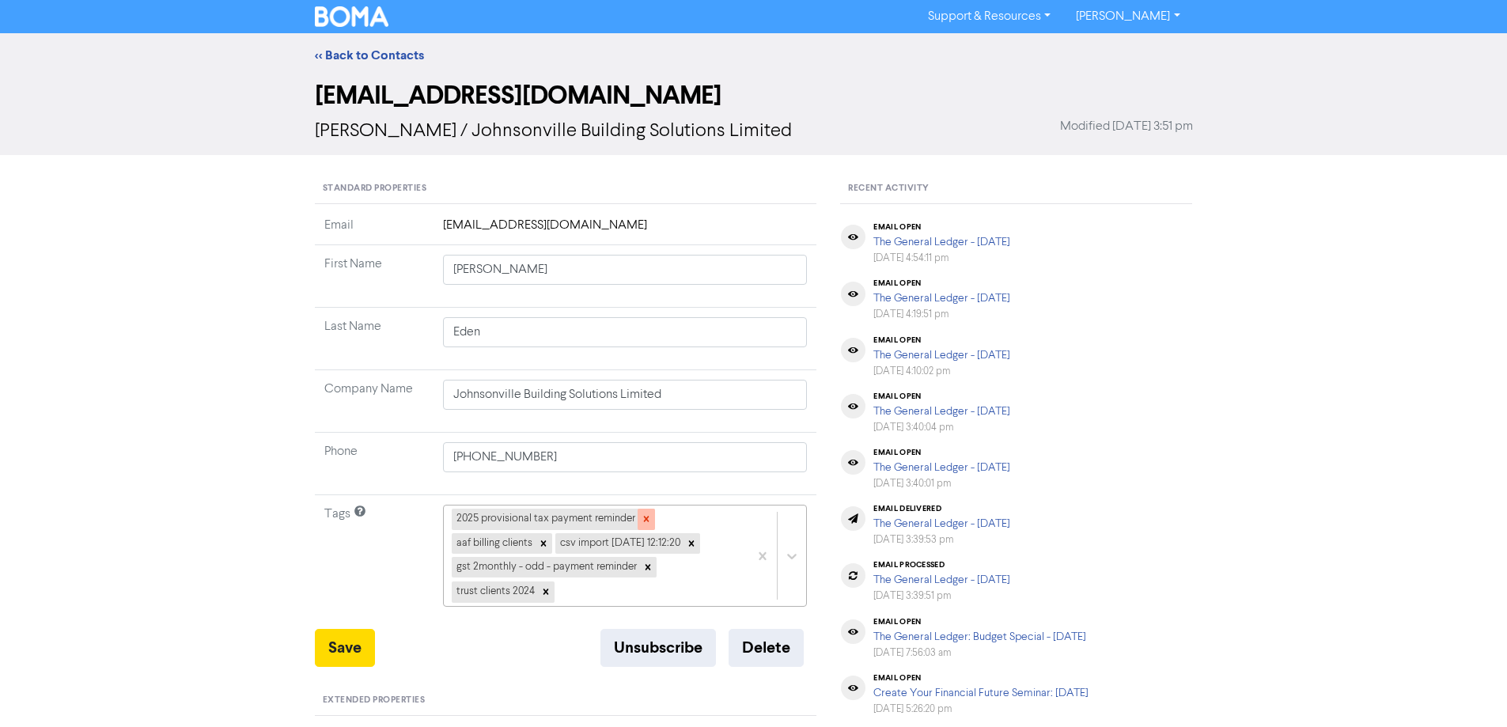
click at [645, 516] on icon at bounding box center [646, 518] width 11 height 11
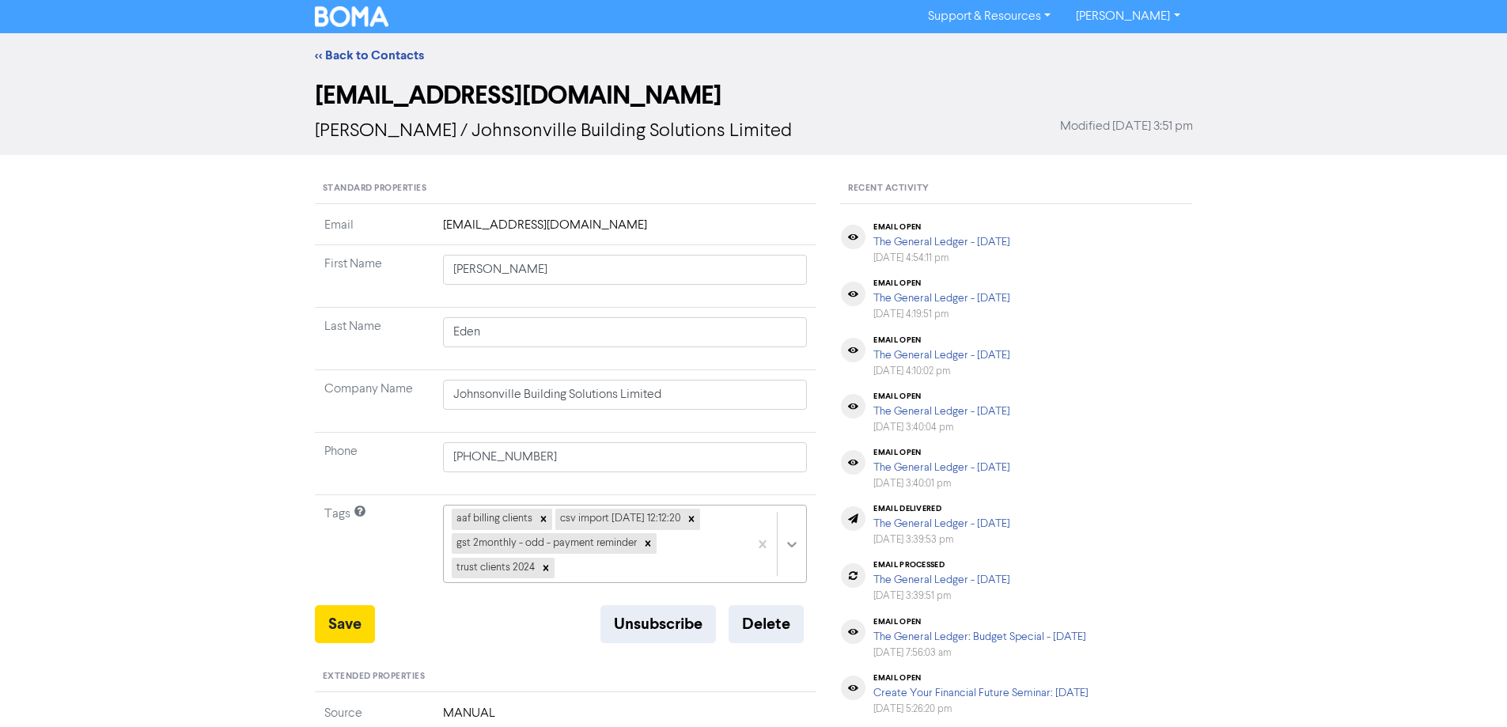
click at [795, 549] on div "aaf billing clients csv import [DATE] 12:12:20 gst 2monthly - odd - payment rem…" at bounding box center [625, 544] width 365 height 78
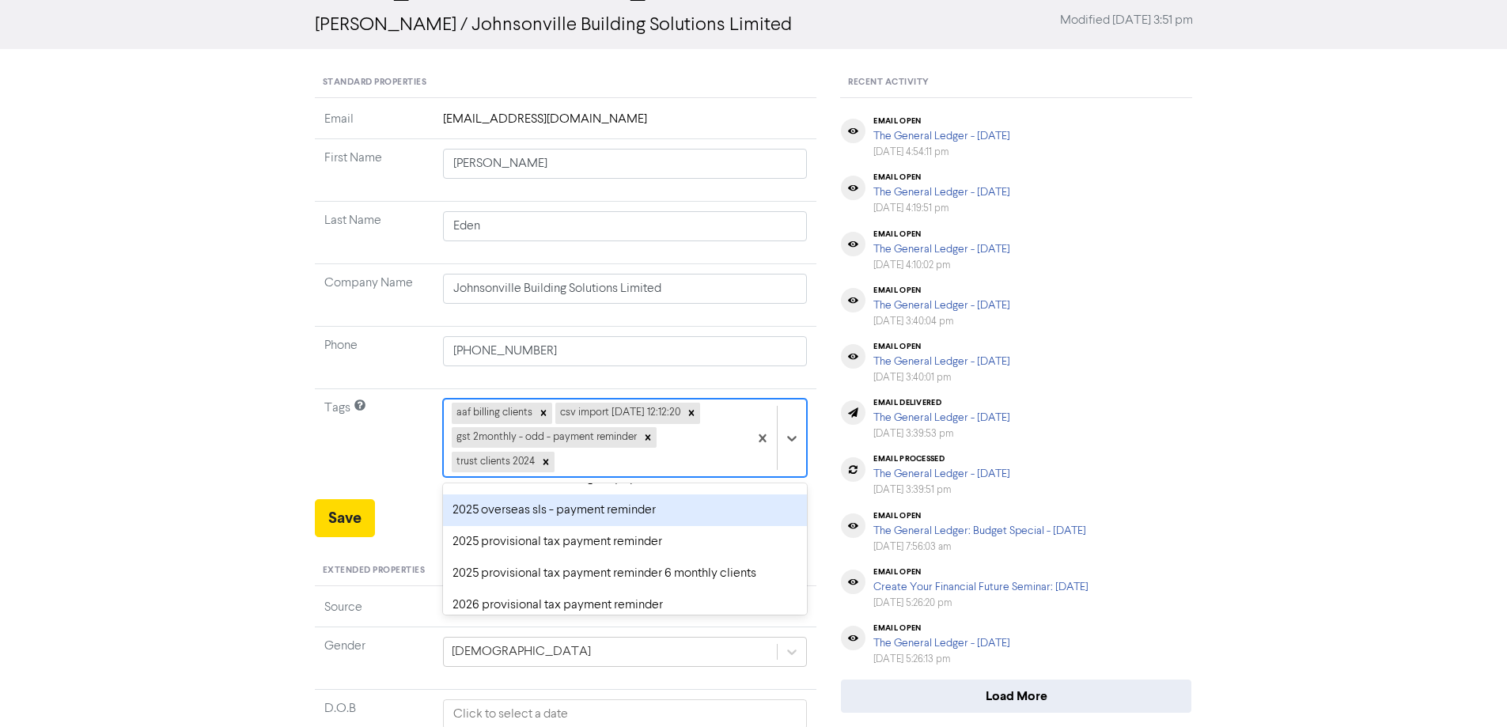
scroll to position [79, 0]
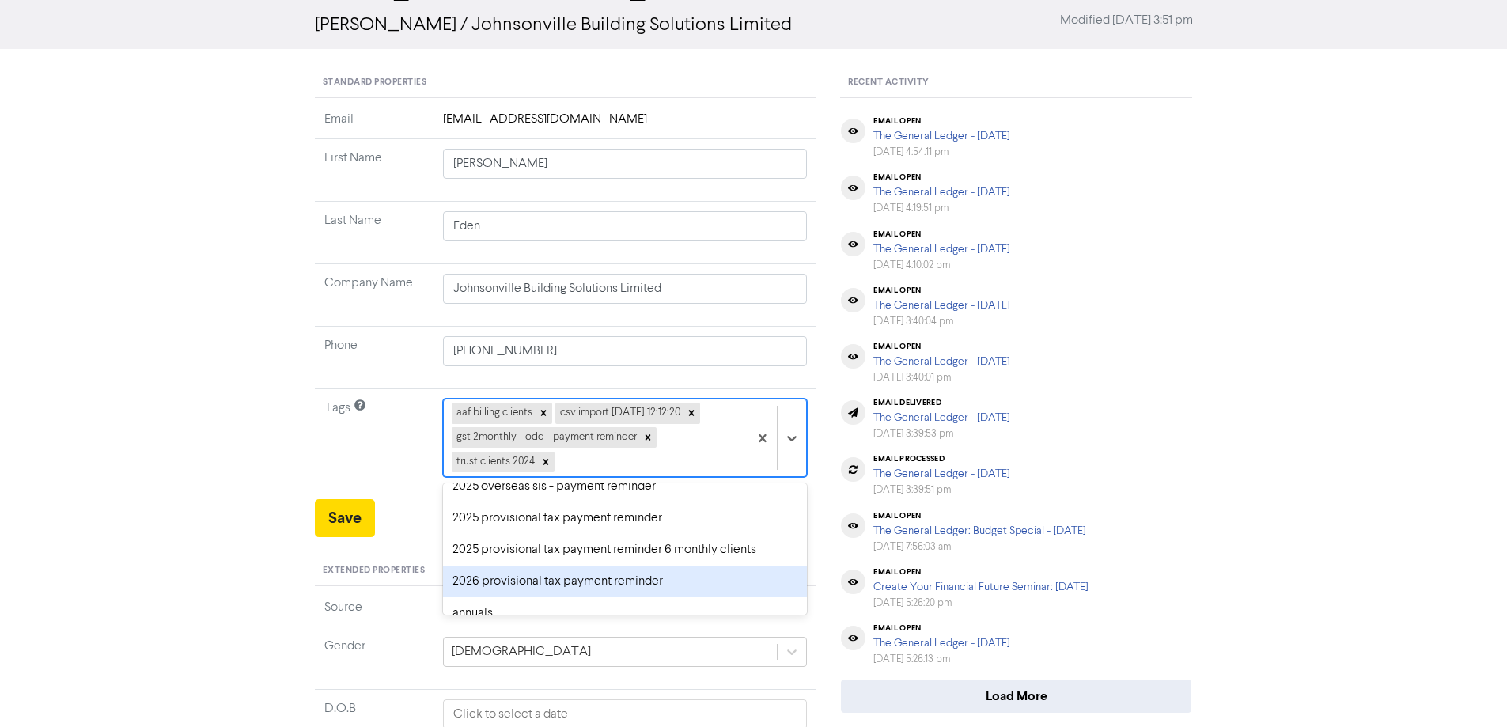
click at [462, 582] on div "2026 provisional tax payment reminder" at bounding box center [625, 582] width 365 height 32
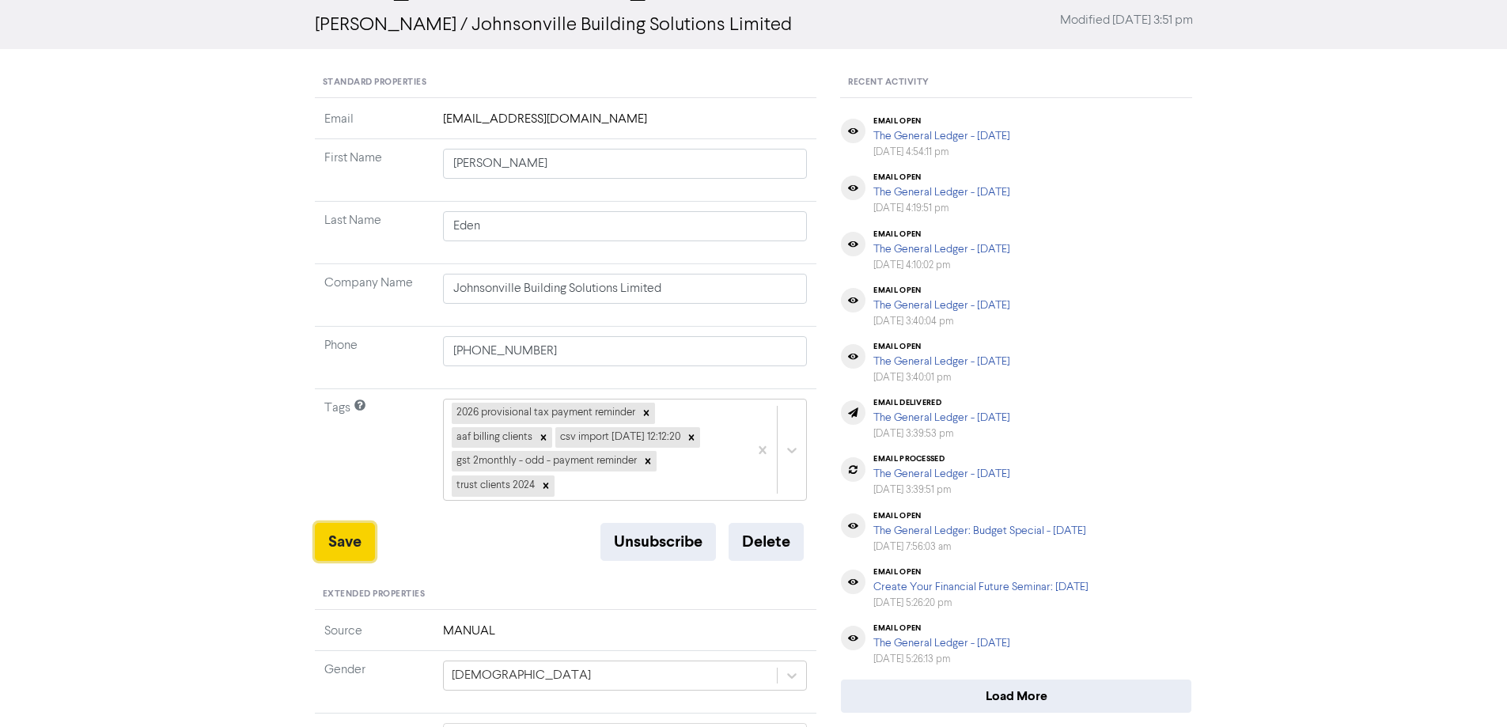
click at [343, 534] on button "Save" at bounding box center [345, 542] width 60 height 38
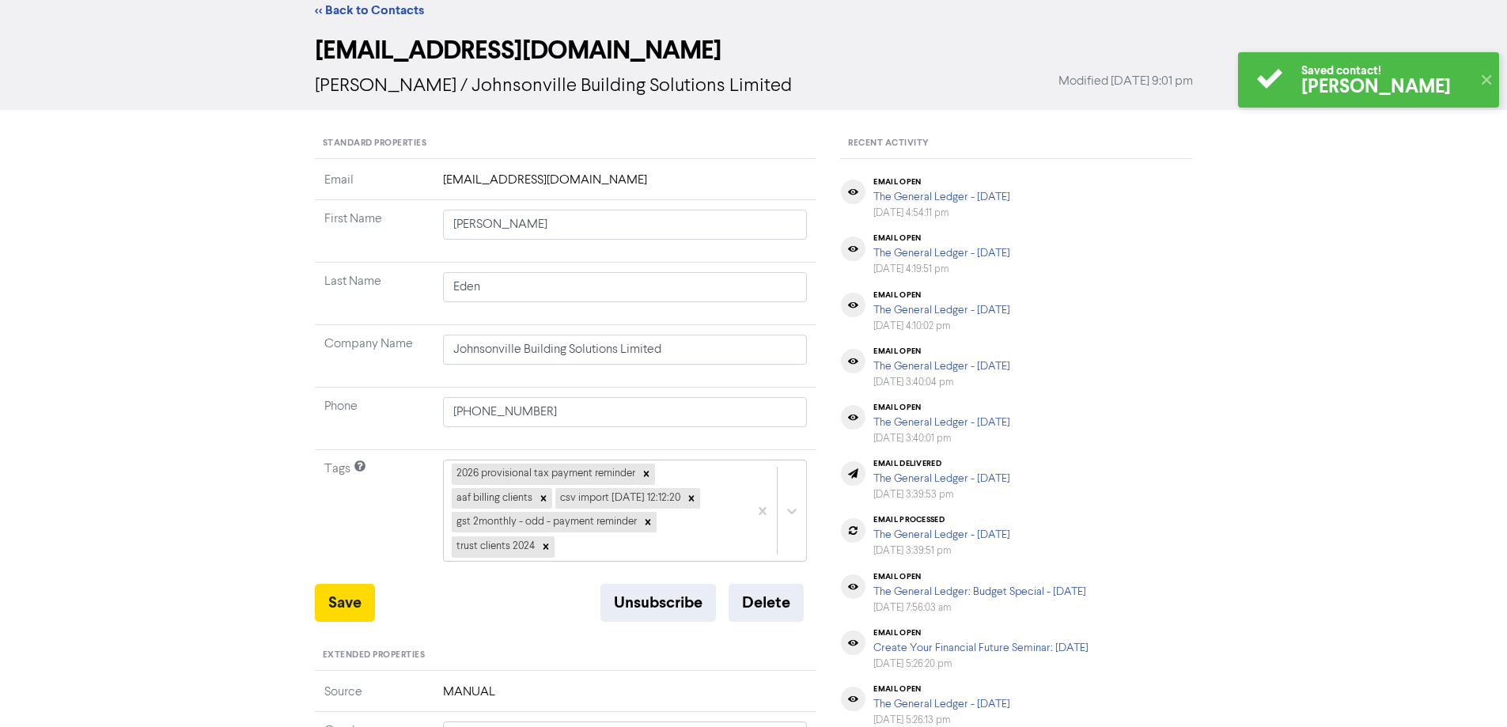
scroll to position [0, 0]
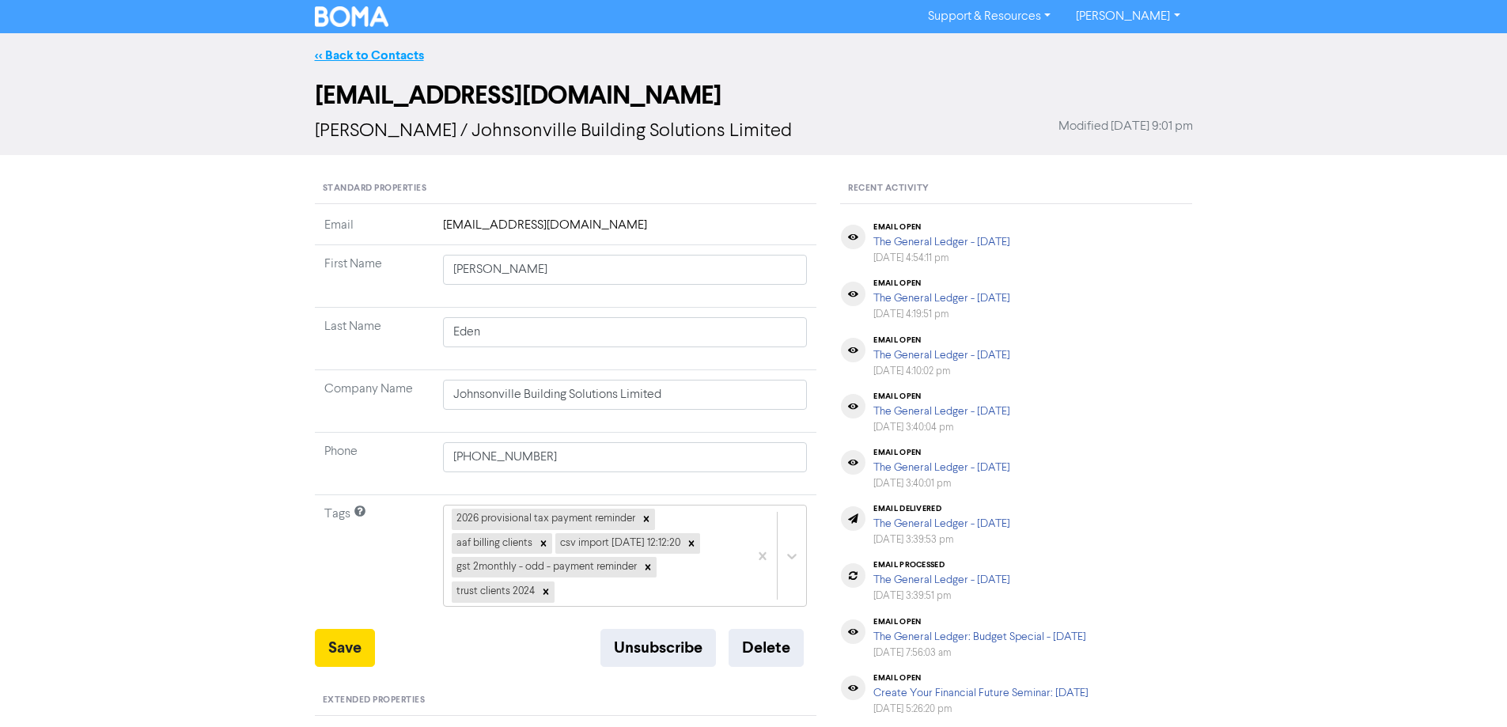
drag, startPoint x: 357, startPoint y: 47, endPoint x: 1384, endPoint y: 175, distance: 1035.4
click at [358, 48] on link "<< Back to Contacts" at bounding box center [369, 55] width 109 height 16
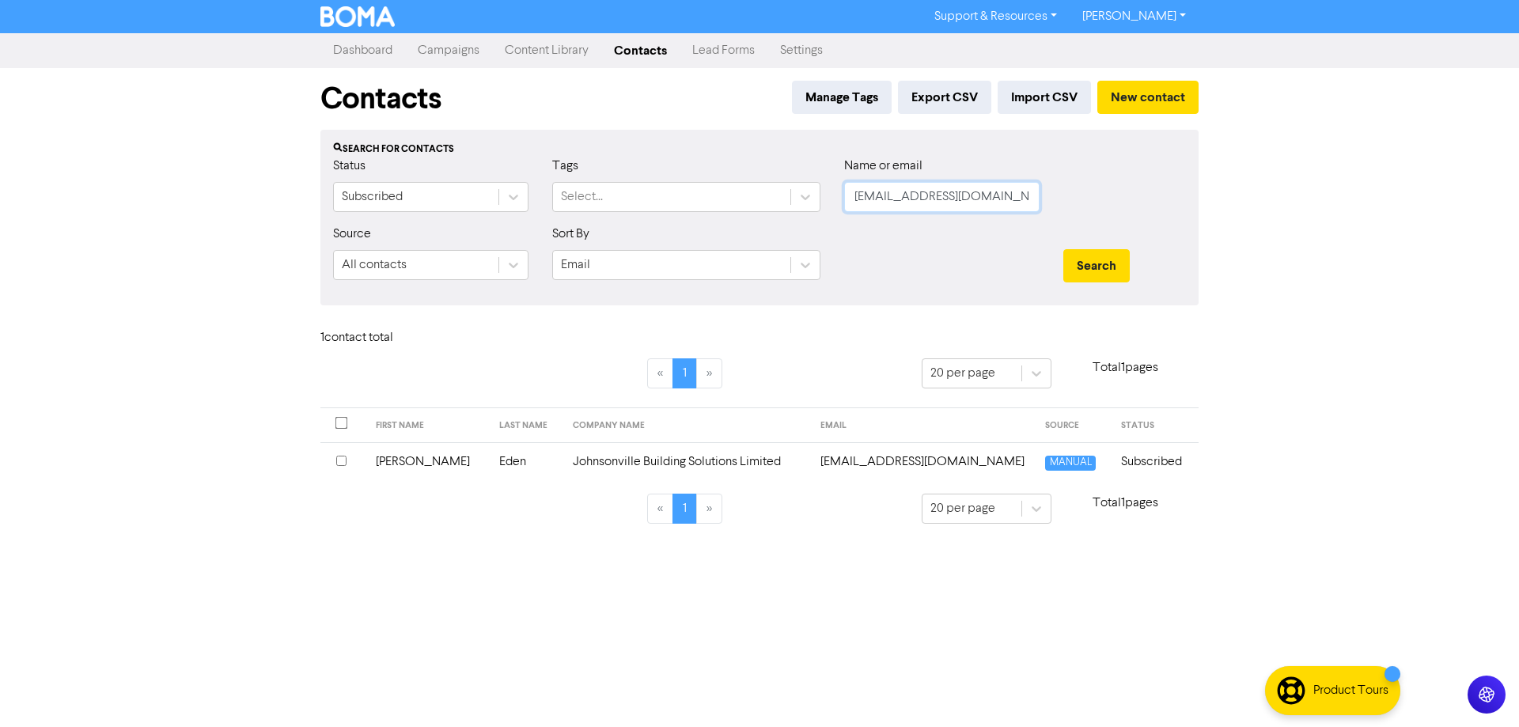
drag, startPoint x: 944, startPoint y: 199, endPoint x: 844, endPoint y: 199, distance: 100.5
click at [844, 199] on input "[EMAIL_ADDRESS][DOMAIN_NAME]" at bounding box center [941, 197] width 195 height 30
paste input "[EMAIL_ADDRESS][DOMAIN_NAME]"
click at [1088, 263] on button "Search" at bounding box center [1096, 265] width 66 height 33
click at [819, 464] on td "[PERSON_NAME][EMAIL_ADDRESS][DOMAIN_NAME]" at bounding box center [929, 461] width 220 height 39
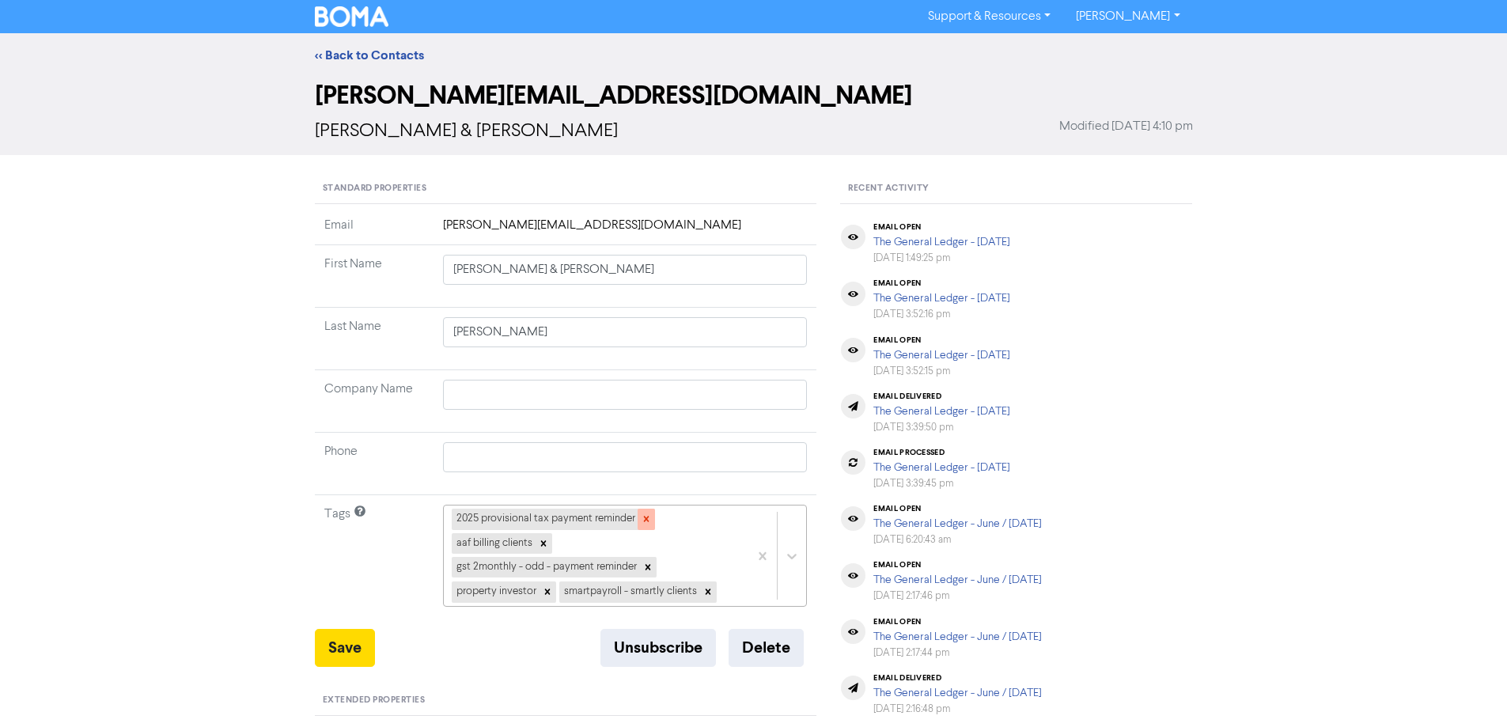
click at [641, 517] on icon at bounding box center [646, 518] width 11 height 11
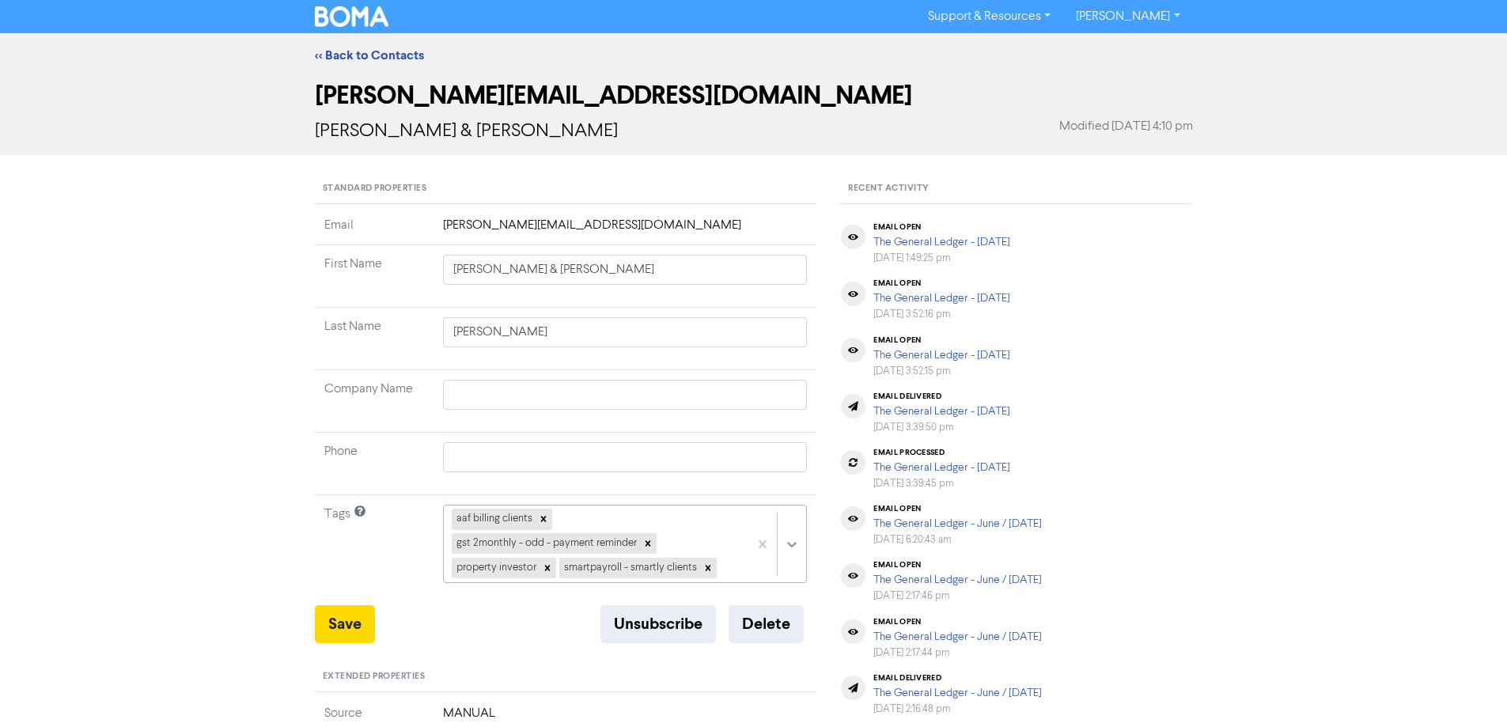
click at [792, 539] on div "aaf billing clients gst 2monthly - odd - payment reminder property investor sma…" at bounding box center [625, 544] width 365 height 78
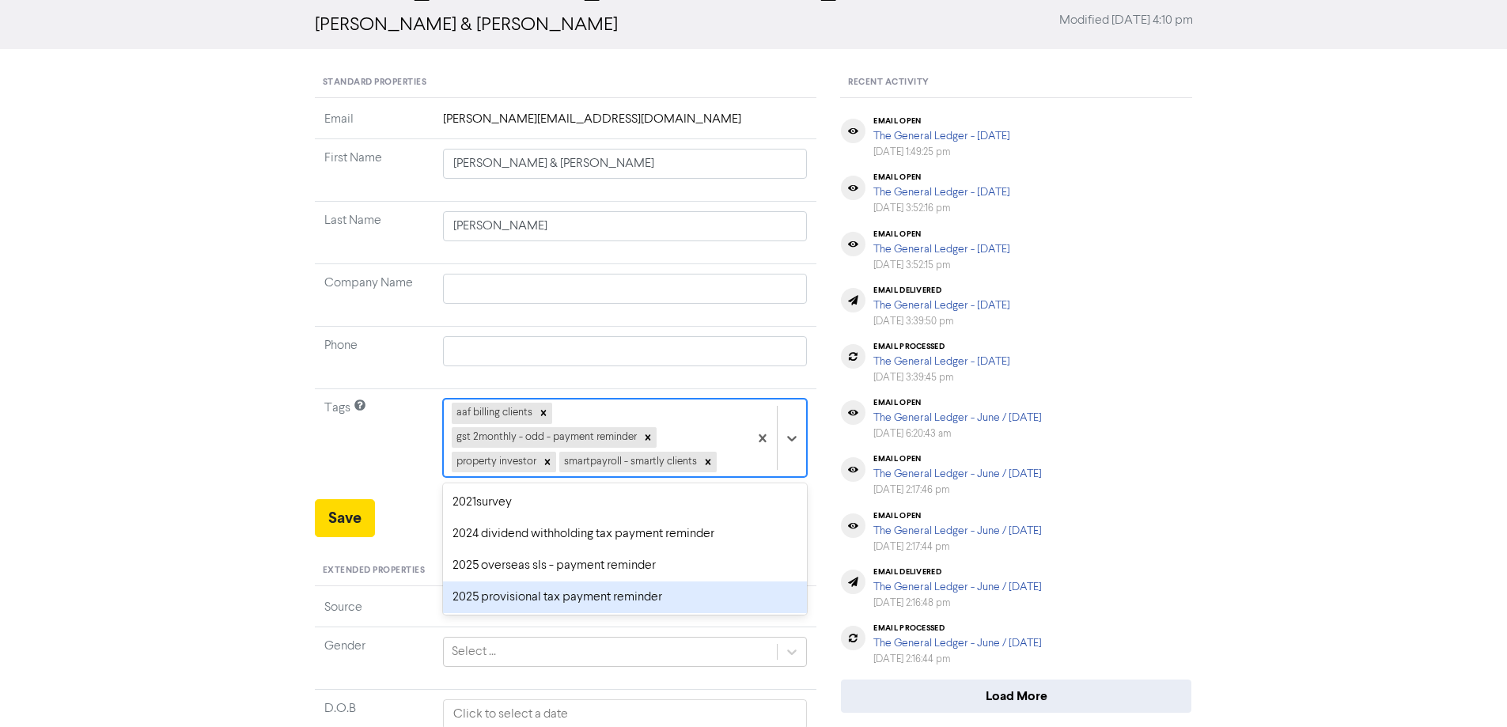
scroll to position [79, 0]
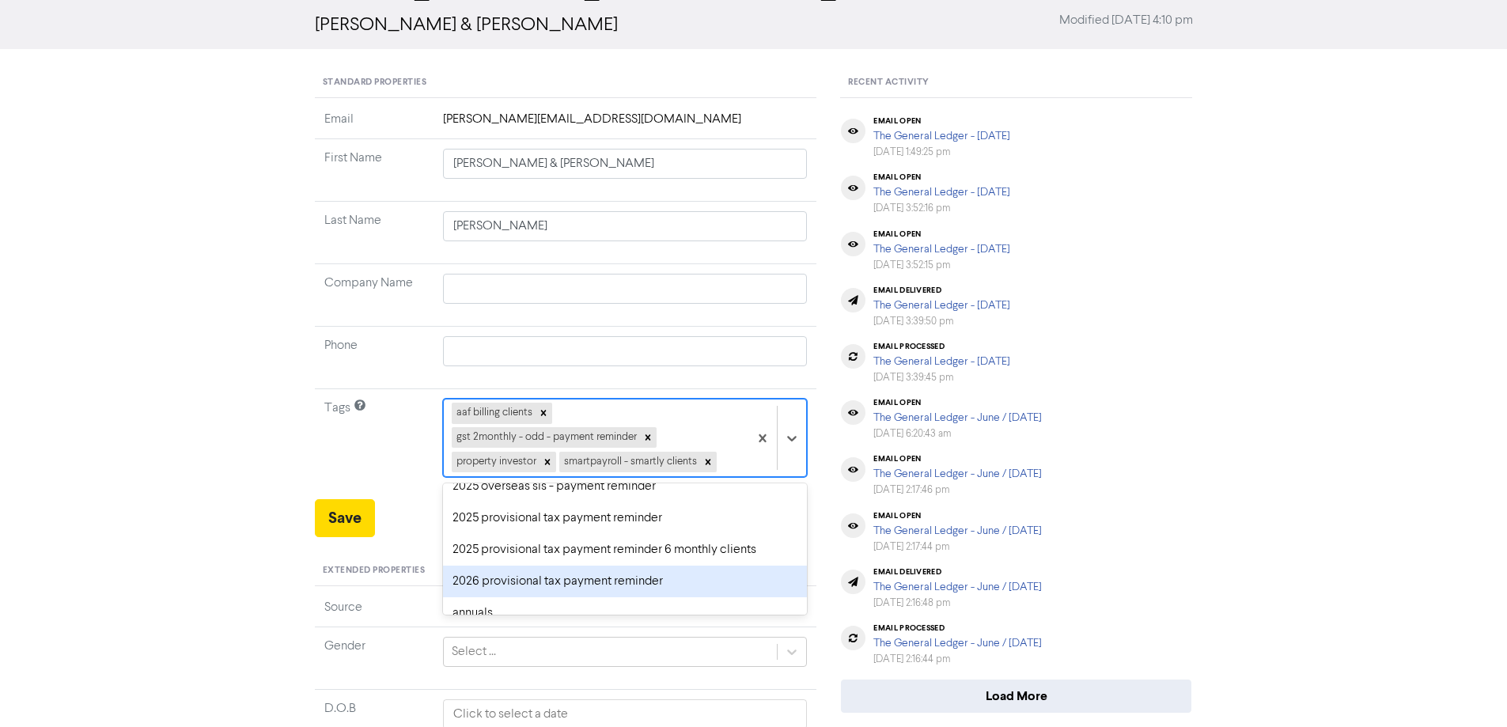
click at [480, 581] on div "2026 provisional tax payment reminder" at bounding box center [625, 582] width 365 height 32
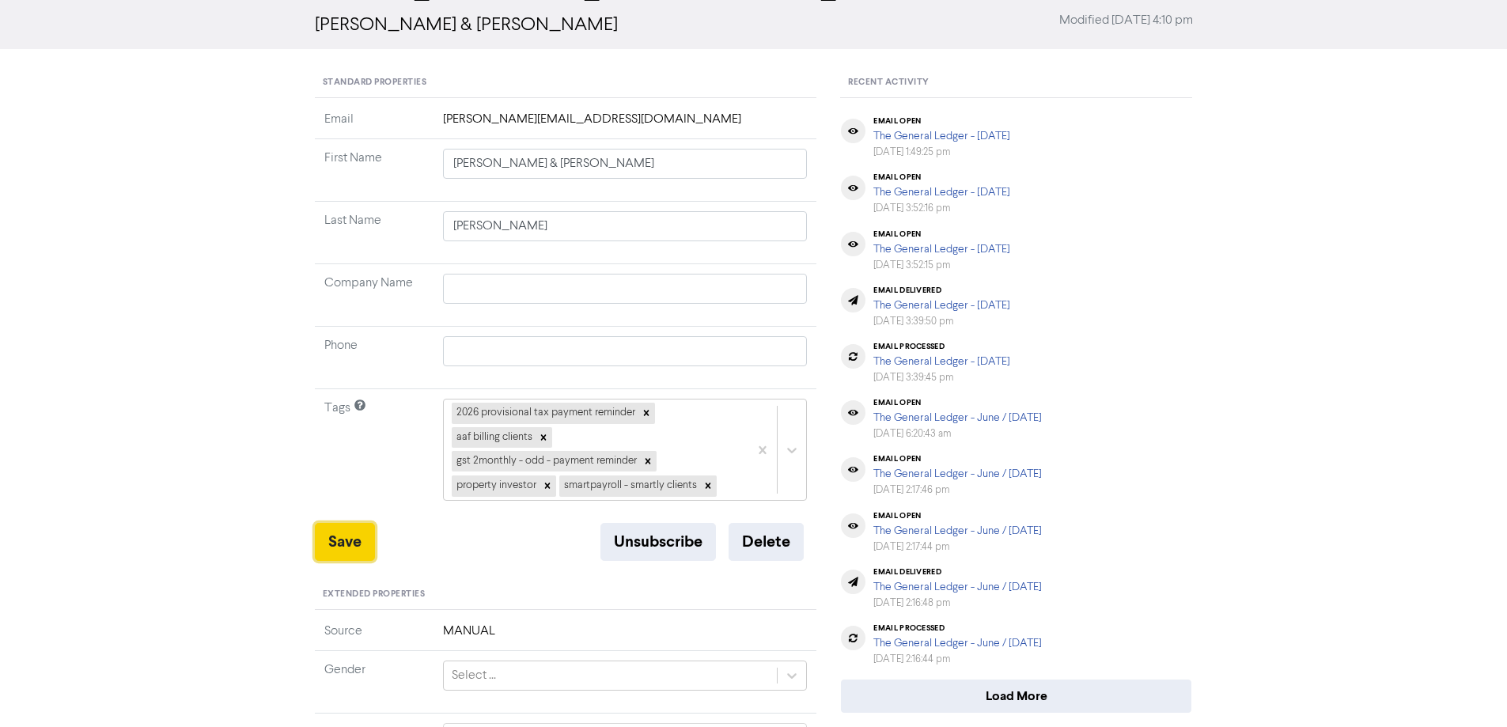
click at [349, 539] on button "Save" at bounding box center [345, 542] width 60 height 38
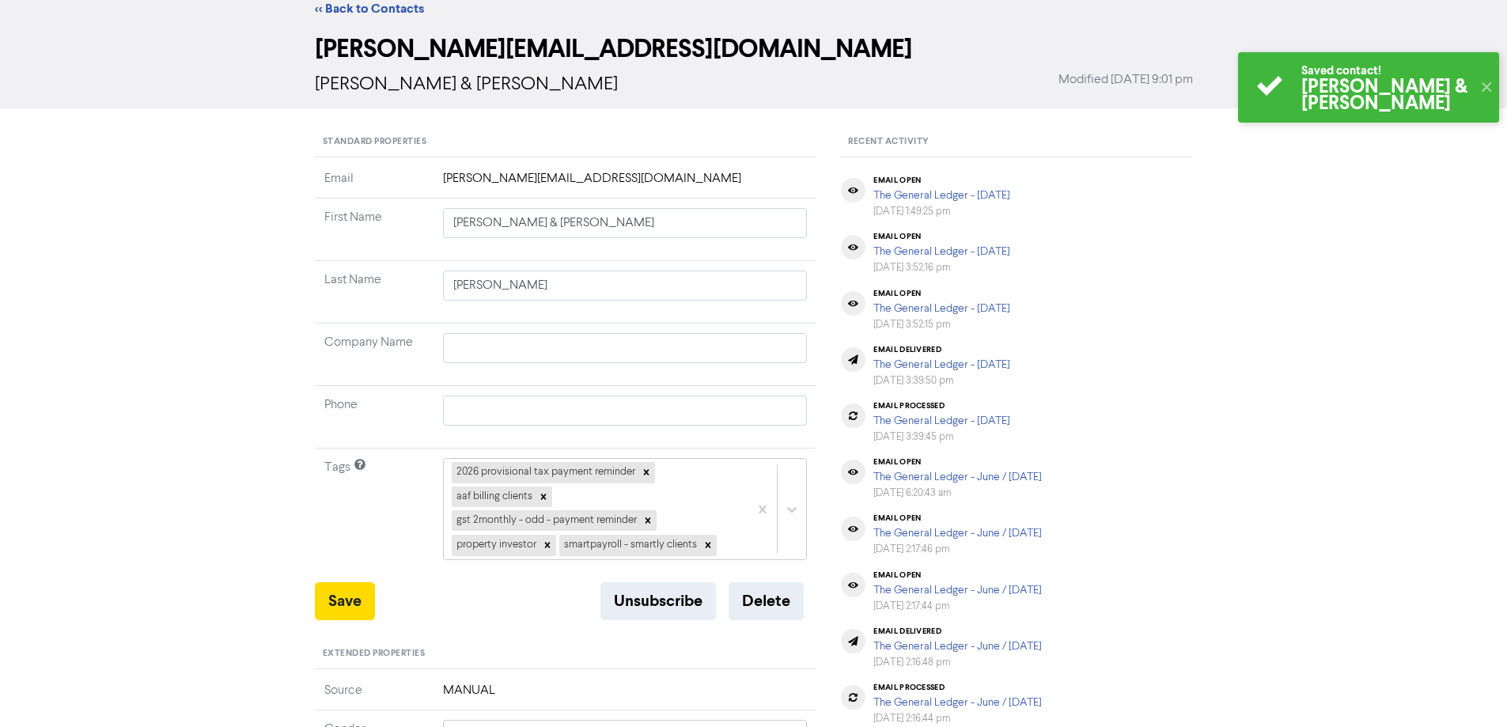
scroll to position [0, 0]
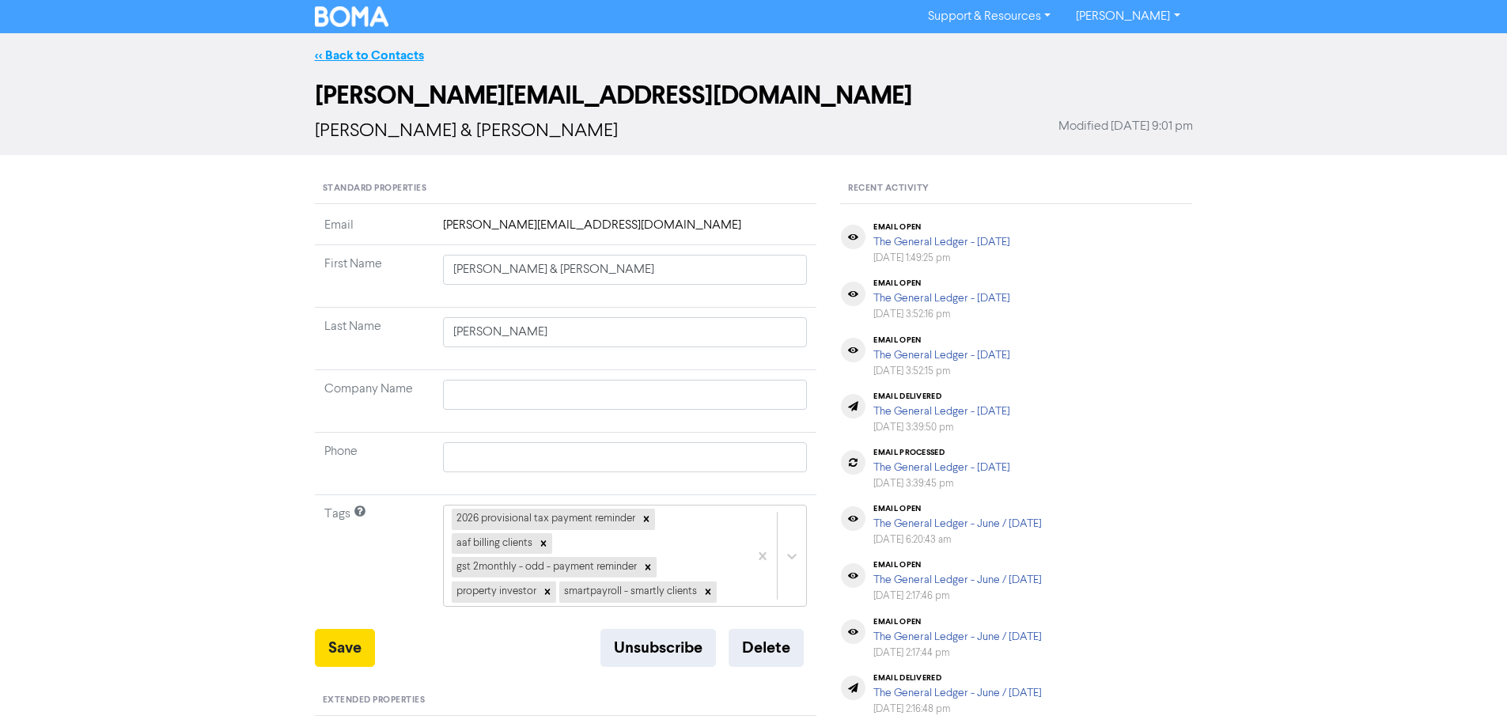
click at [377, 50] on link "<< Back to Contacts" at bounding box center [369, 55] width 109 height 16
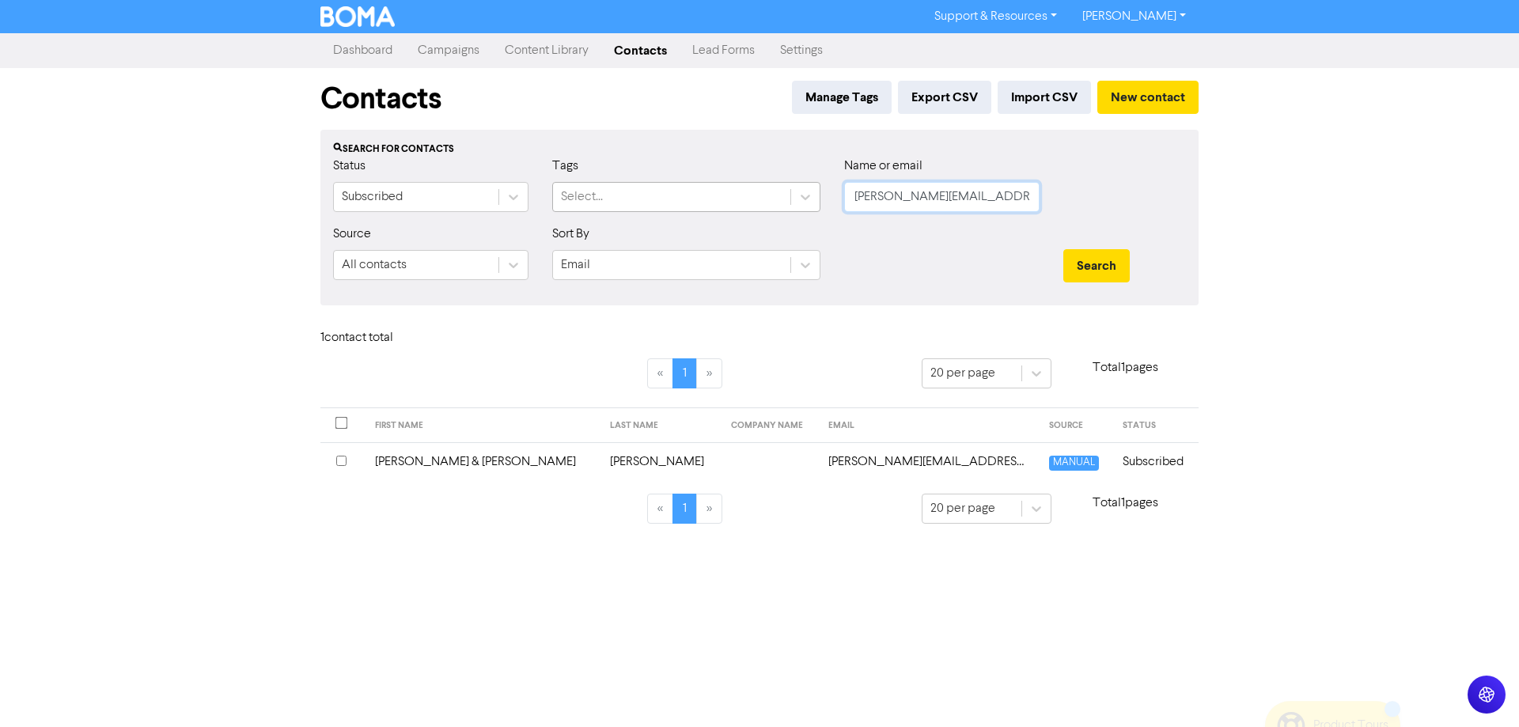
drag, startPoint x: 968, startPoint y: 199, endPoint x: 766, endPoint y: 191, distance: 202.6
click at [766, 191] on div "Status Subscribed Tags Select... Name or email [PERSON_NAME][EMAIL_ADDRESS][DOM…" at bounding box center [759, 191] width 876 height 68
paste input "[EMAIL_ADDRESS][DOMAIN_NAME]"
click at [1096, 255] on button "Search" at bounding box center [1096, 265] width 66 height 33
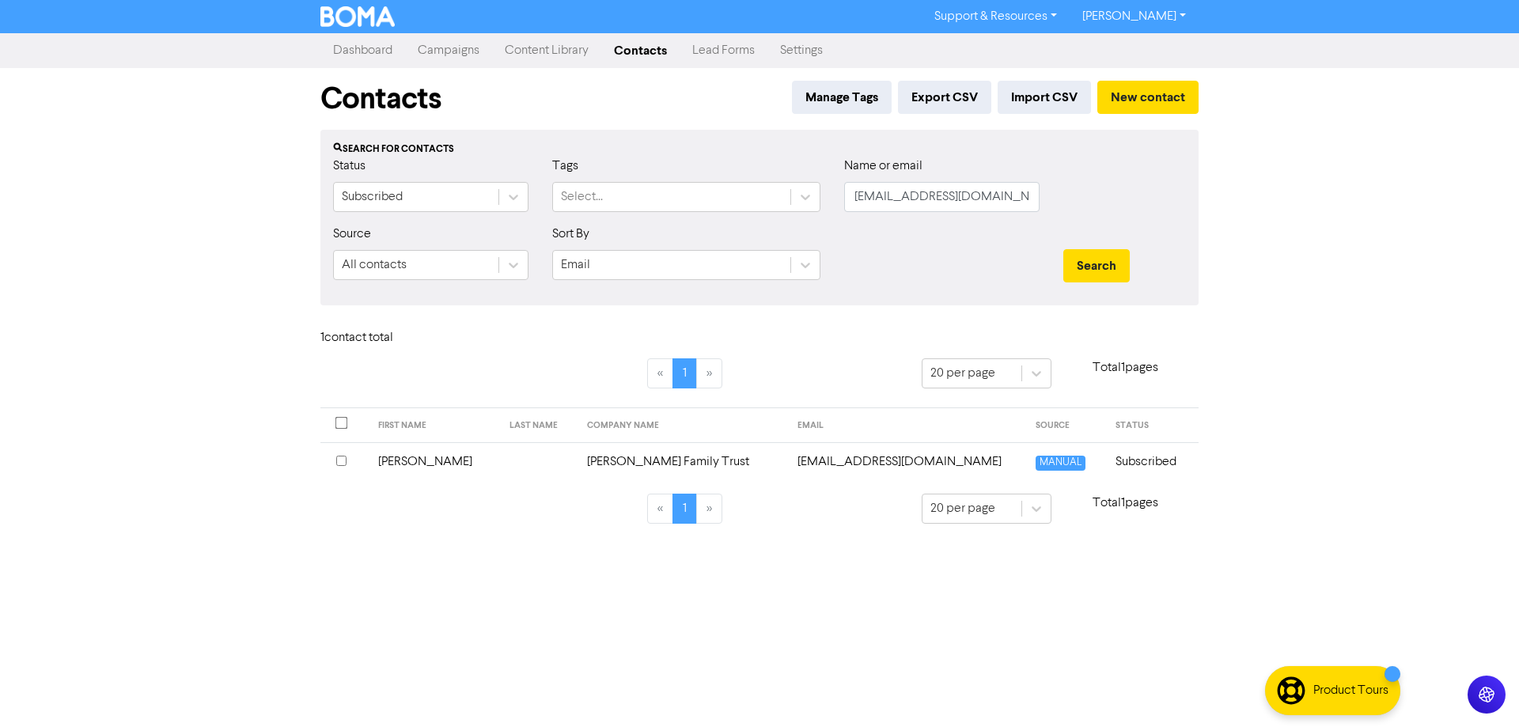
click at [869, 464] on td "[EMAIL_ADDRESS][DOMAIN_NAME]" at bounding box center [907, 461] width 238 height 39
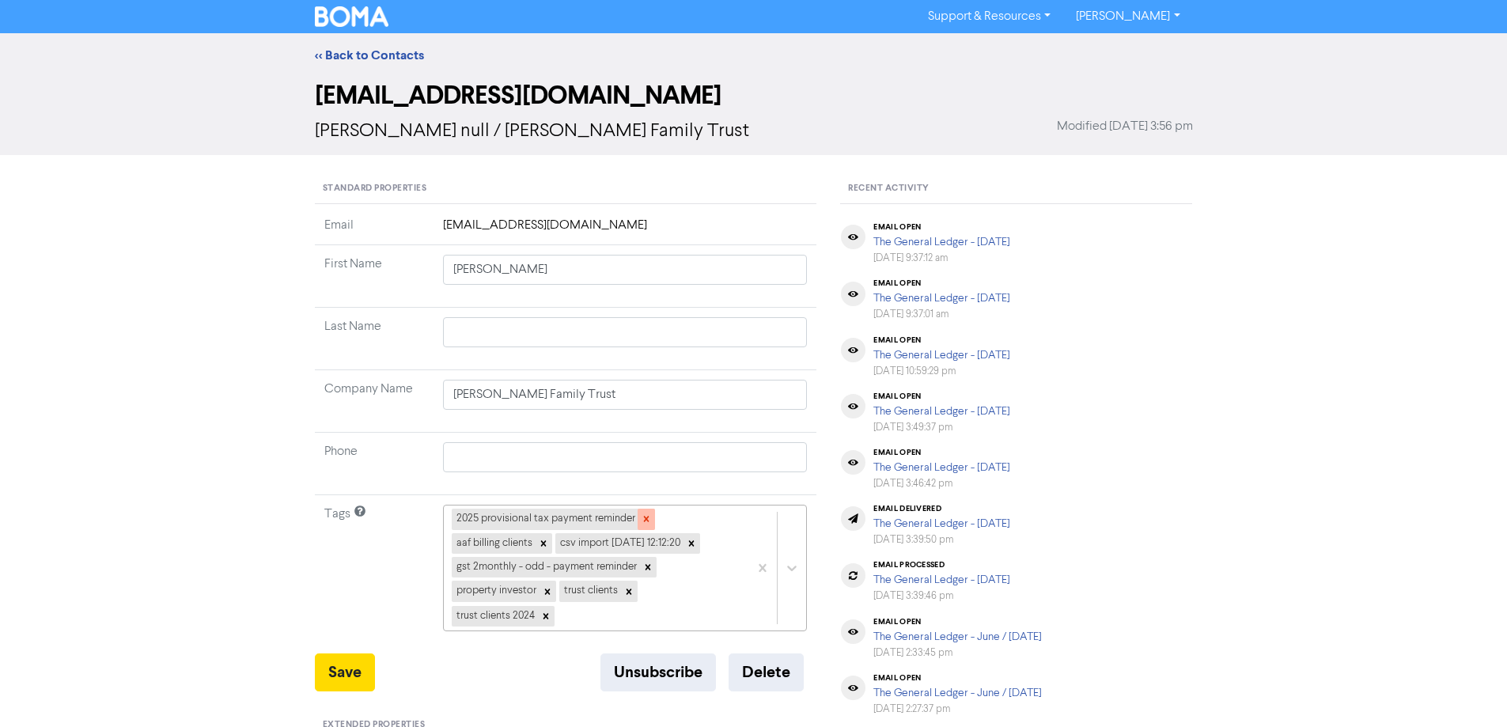
click at [643, 513] on icon at bounding box center [646, 518] width 11 height 11
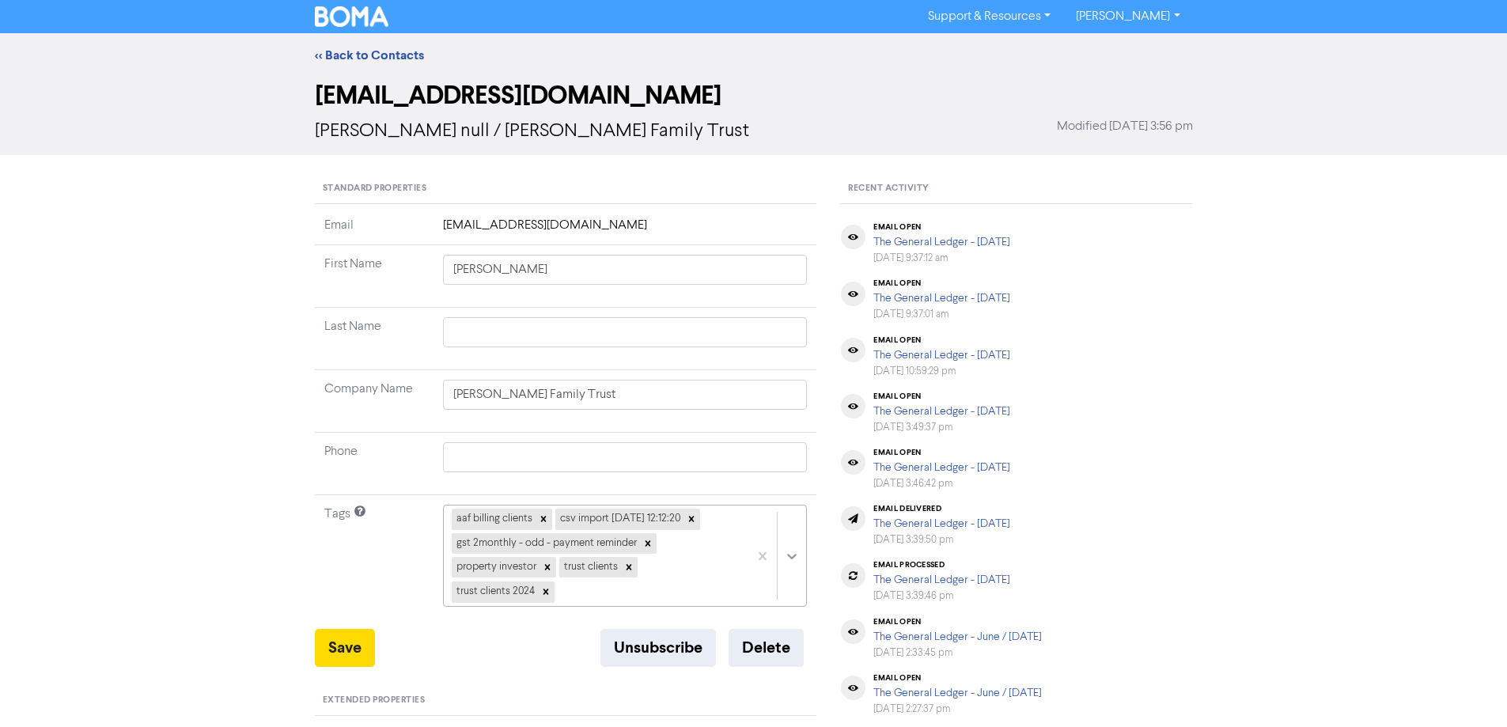
click at [786, 551] on div "aaf billing clients csv import [DATE] 12:12:20 gst 2monthly - odd - payment rem…" at bounding box center [625, 556] width 365 height 102
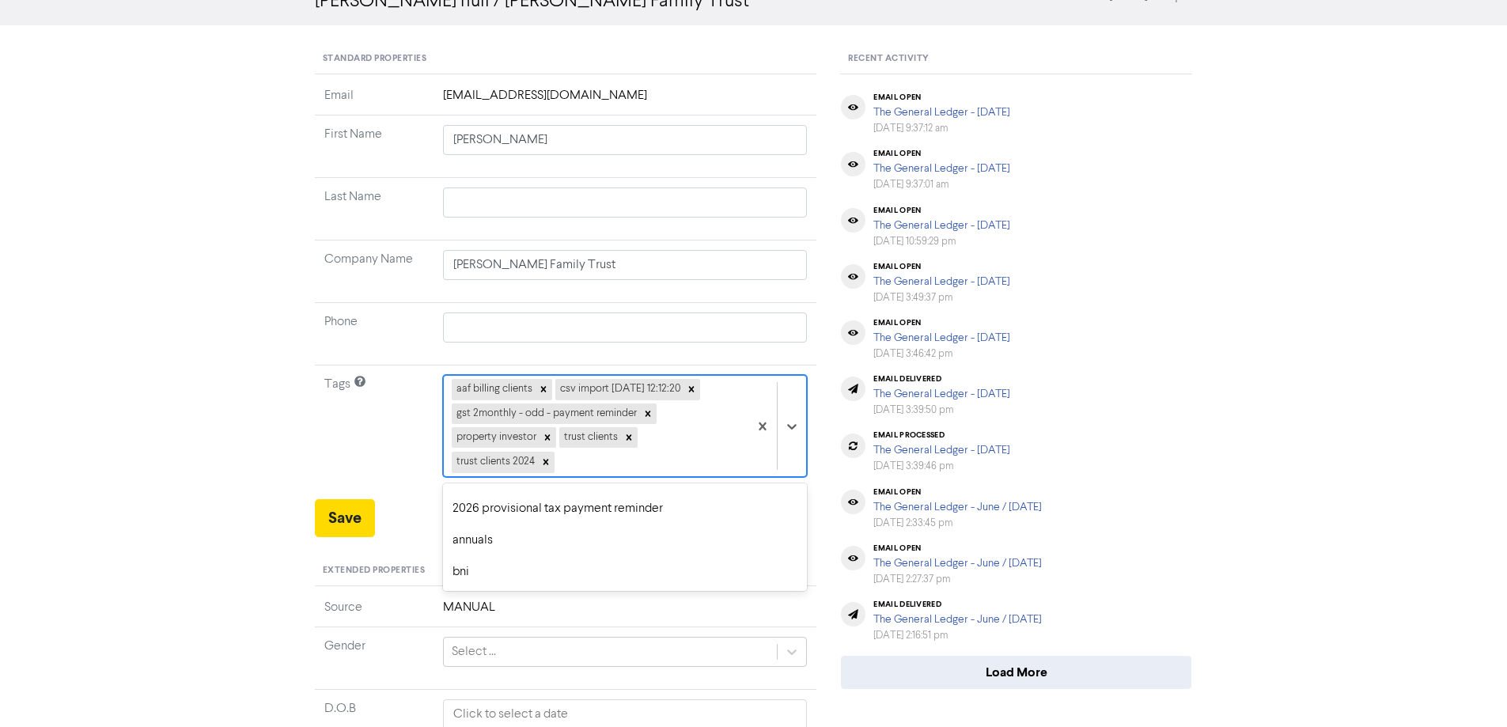
scroll to position [158, 0]
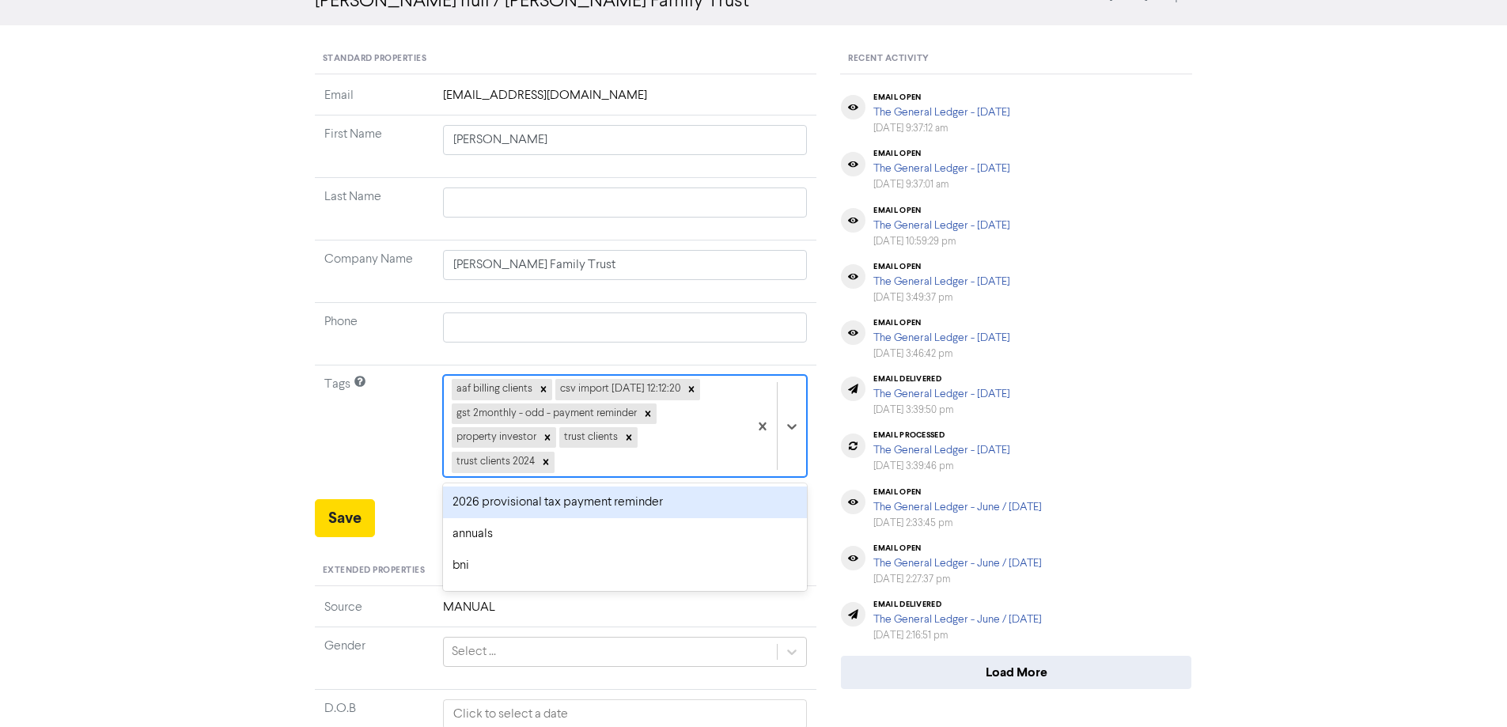
click at [484, 506] on div "2026 provisional tax payment reminder" at bounding box center [625, 502] width 365 height 32
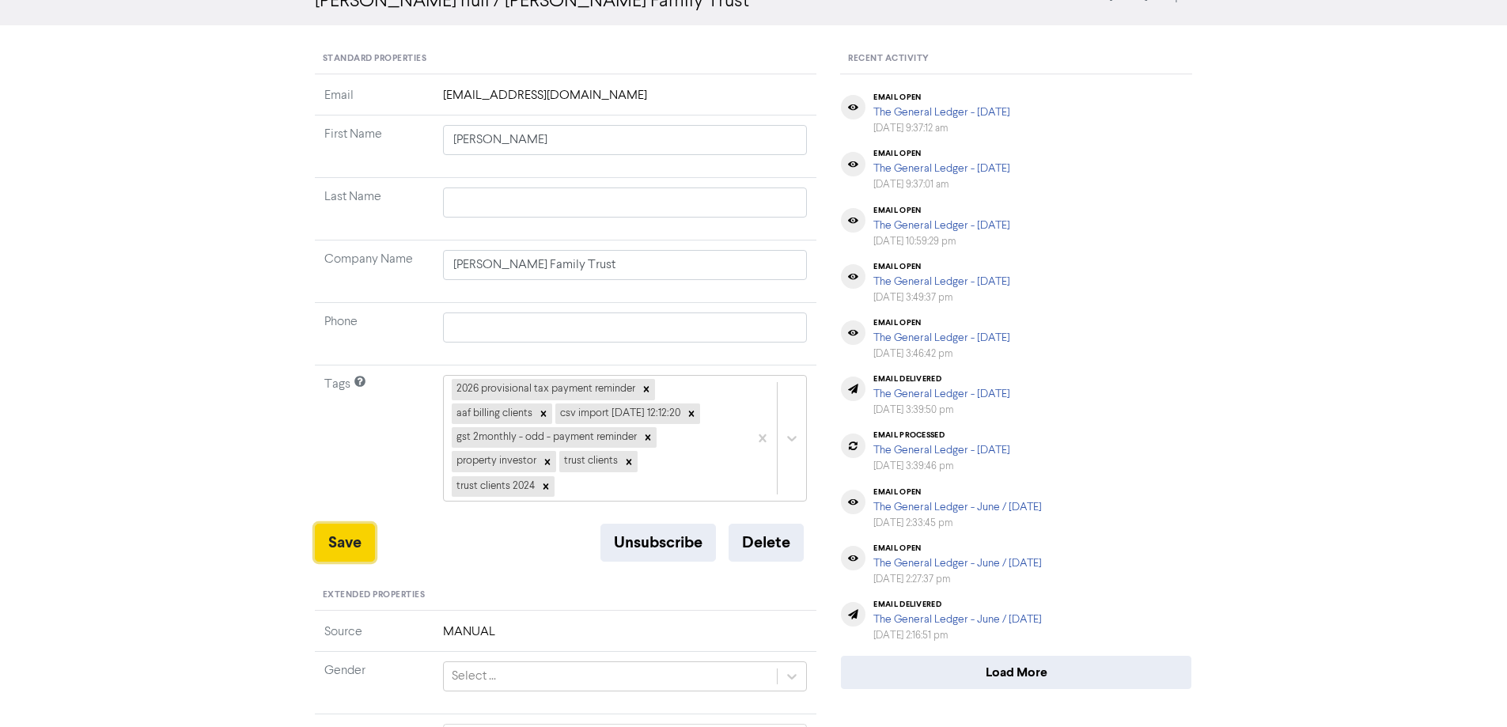
click at [336, 539] on button "Save" at bounding box center [345, 543] width 60 height 38
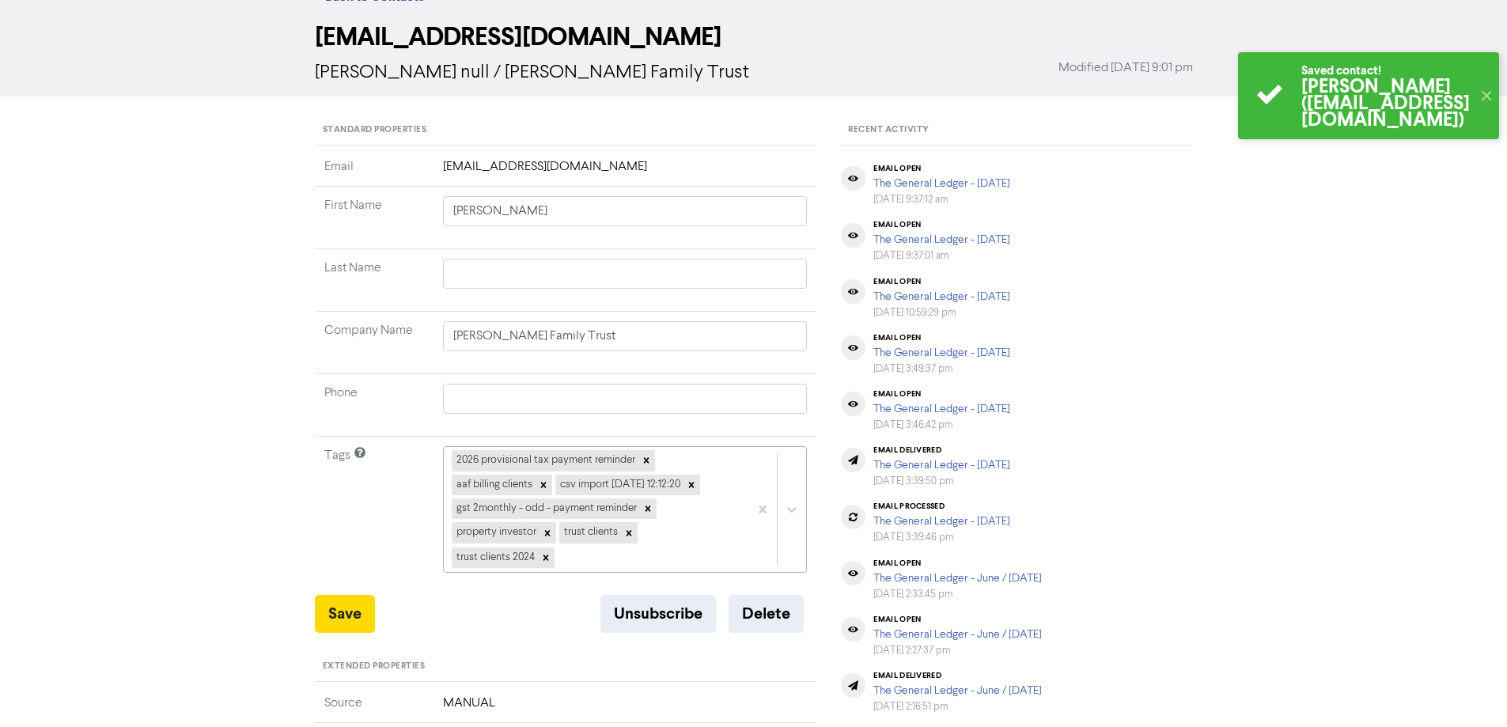
scroll to position [0, 0]
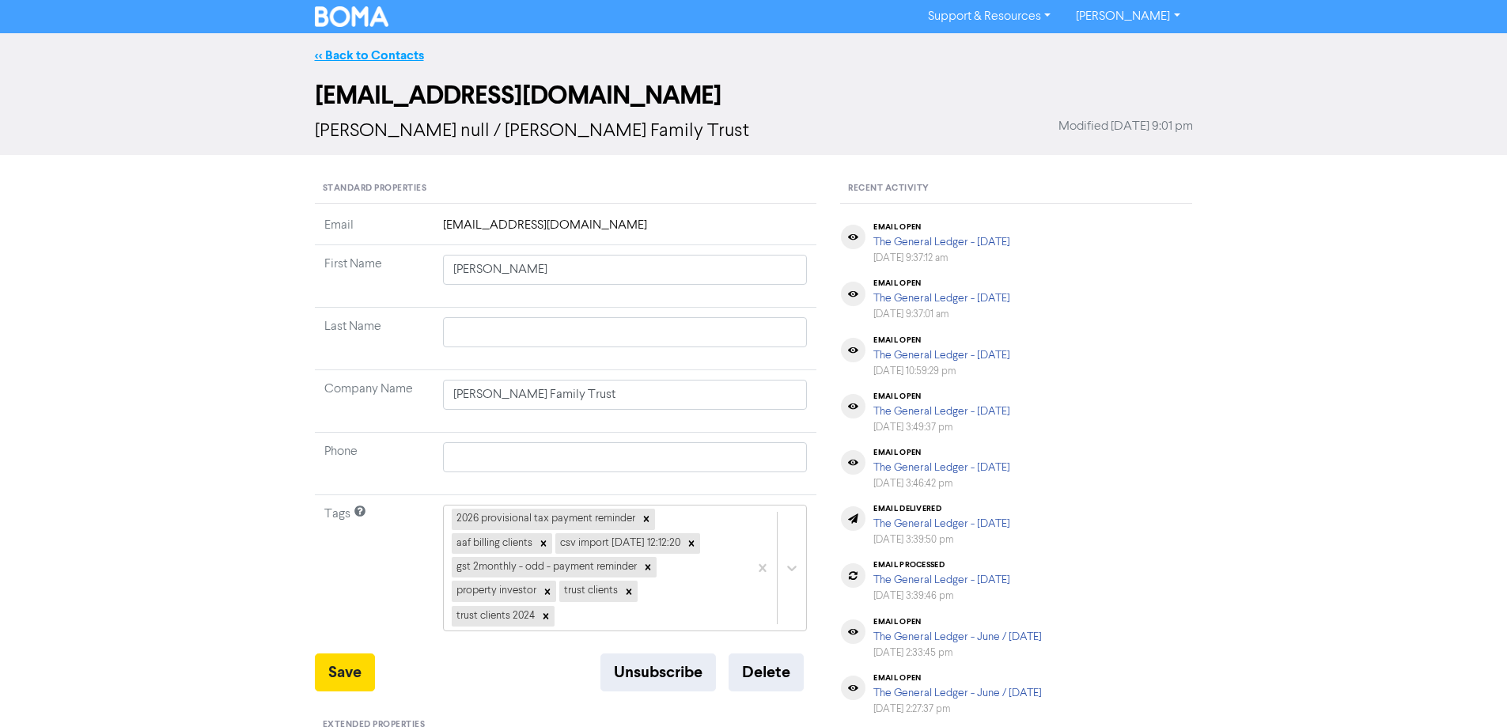
click at [399, 56] on link "<< Back to Contacts" at bounding box center [369, 55] width 109 height 16
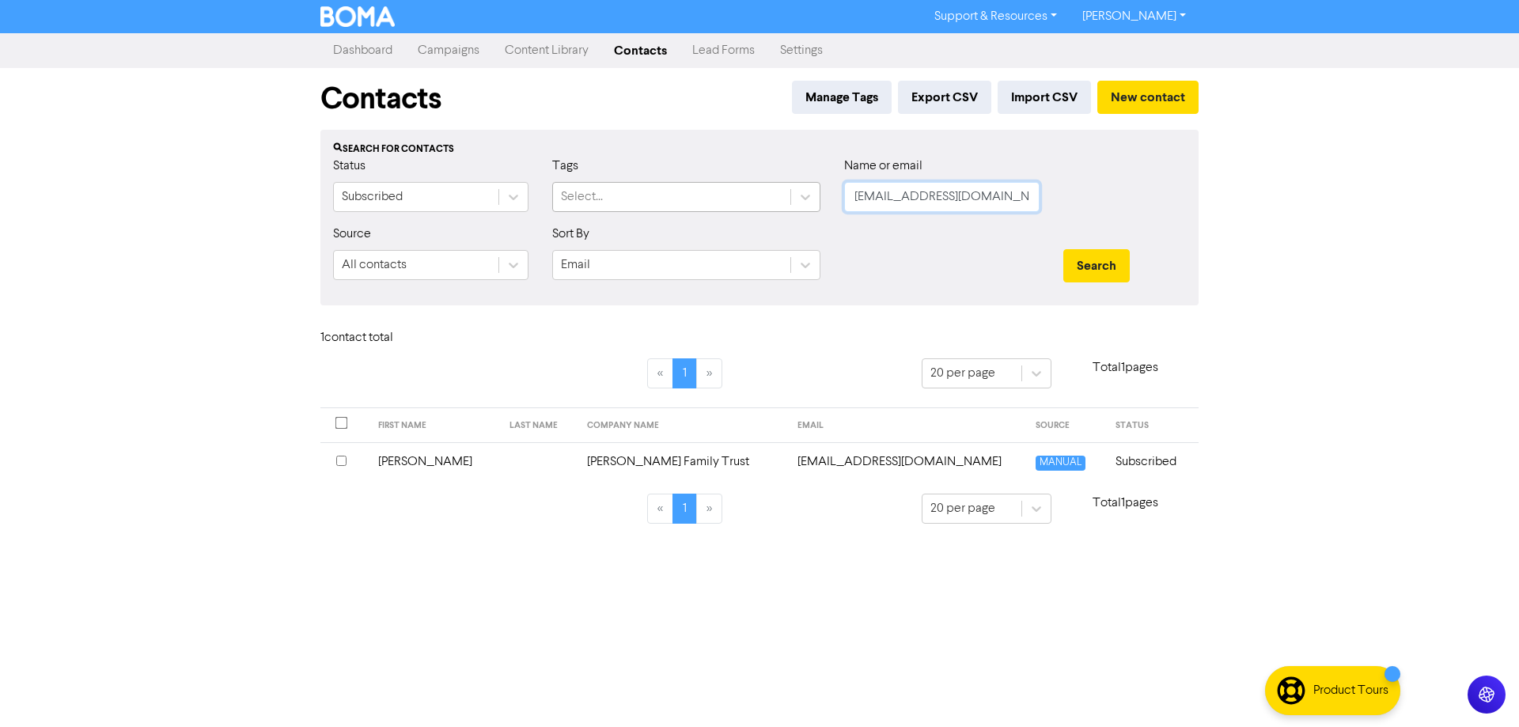
drag, startPoint x: 1008, startPoint y: 195, endPoint x: 729, endPoint y: 198, distance: 278.5
click at [729, 198] on div "Status Subscribed Tags Select... Name or email [EMAIL_ADDRESS][DOMAIN_NAME]" at bounding box center [759, 191] width 876 height 68
paste input "[EMAIL_ADDRESS][DOMAIN_NAME]"
click at [1100, 257] on button "Search" at bounding box center [1096, 265] width 66 height 33
click at [847, 468] on td "[EMAIL_ADDRESS][DOMAIN_NAME]" at bounding box center [888, 461] width 254 height 39
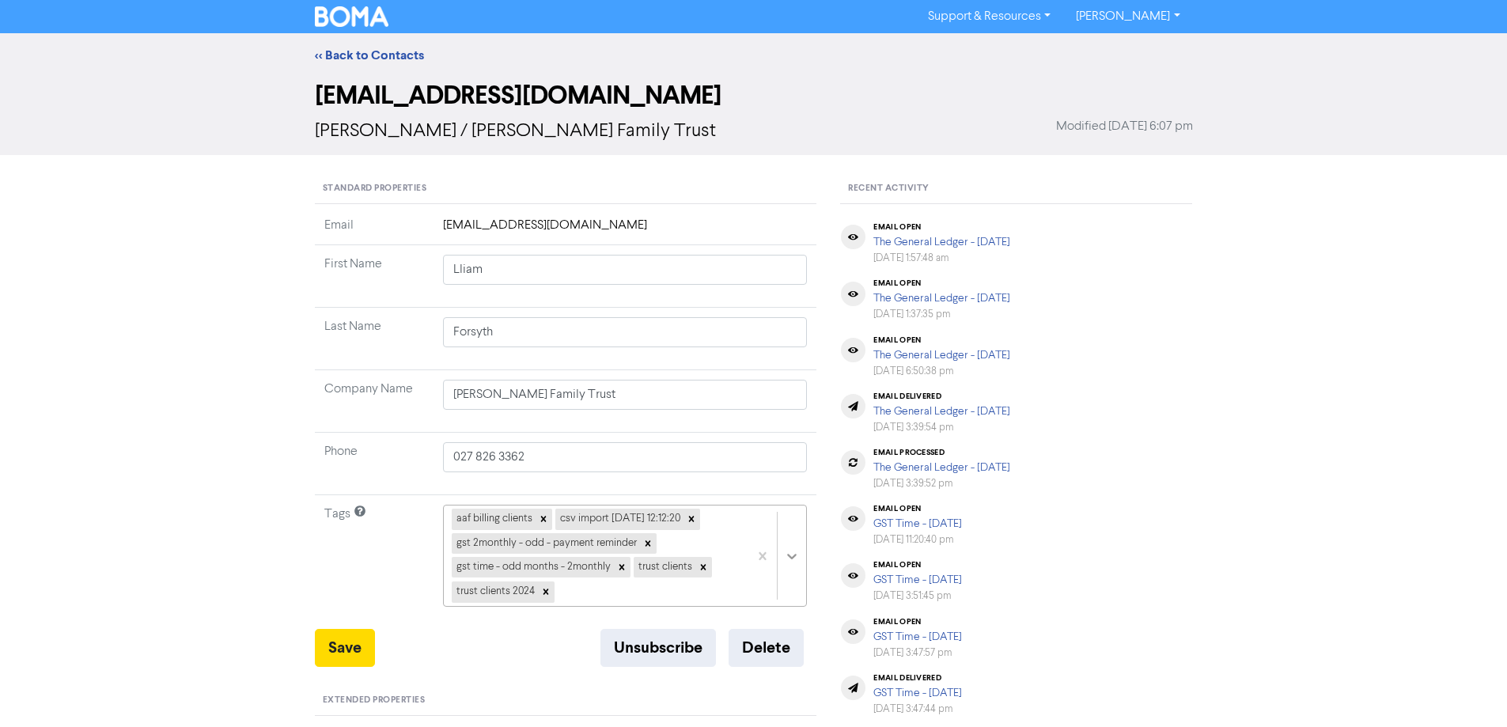
click at [787, 547] on div "aaf billing clients csv import [DATE] 12:12:20 gst 2monthly - odd - payment rem…" at bounding box center [625, 556] width 365 height 102
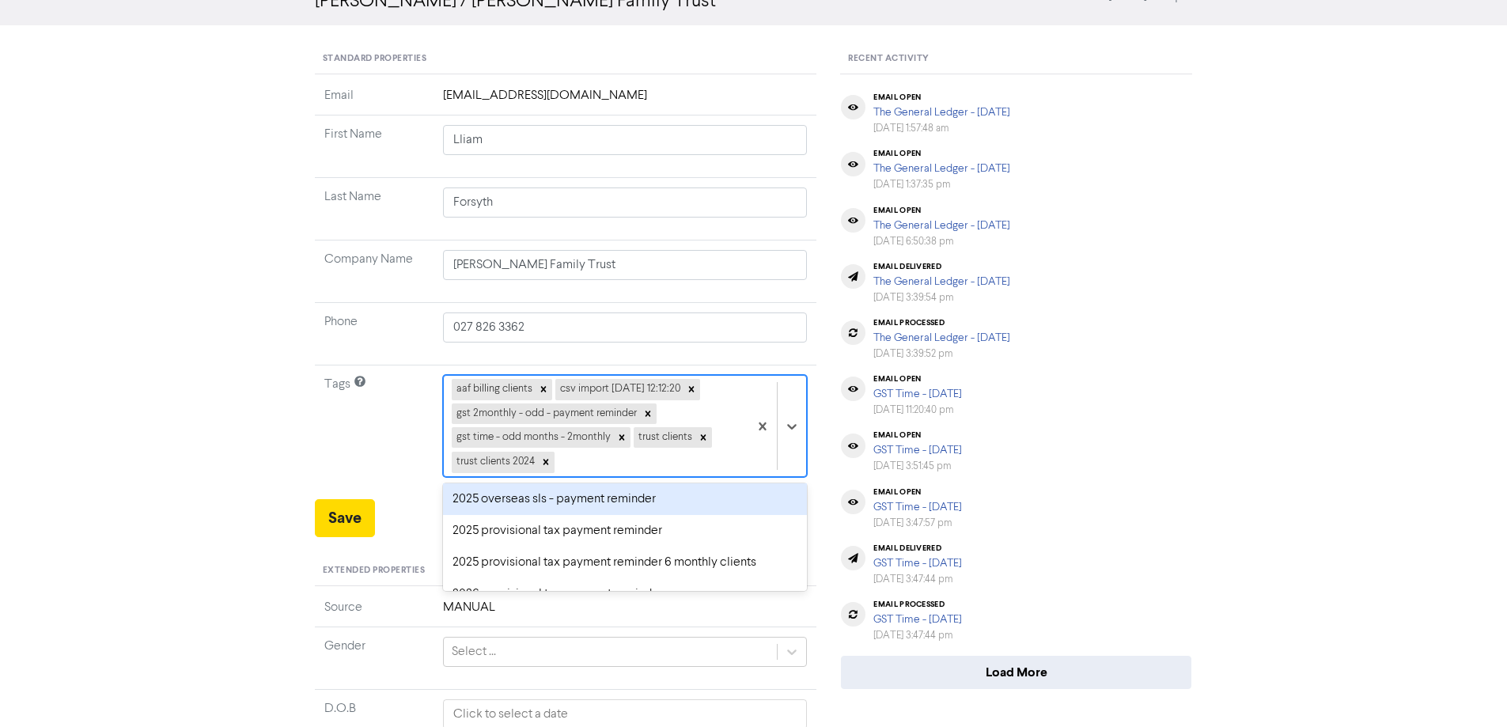
scroll to position [79, 0]
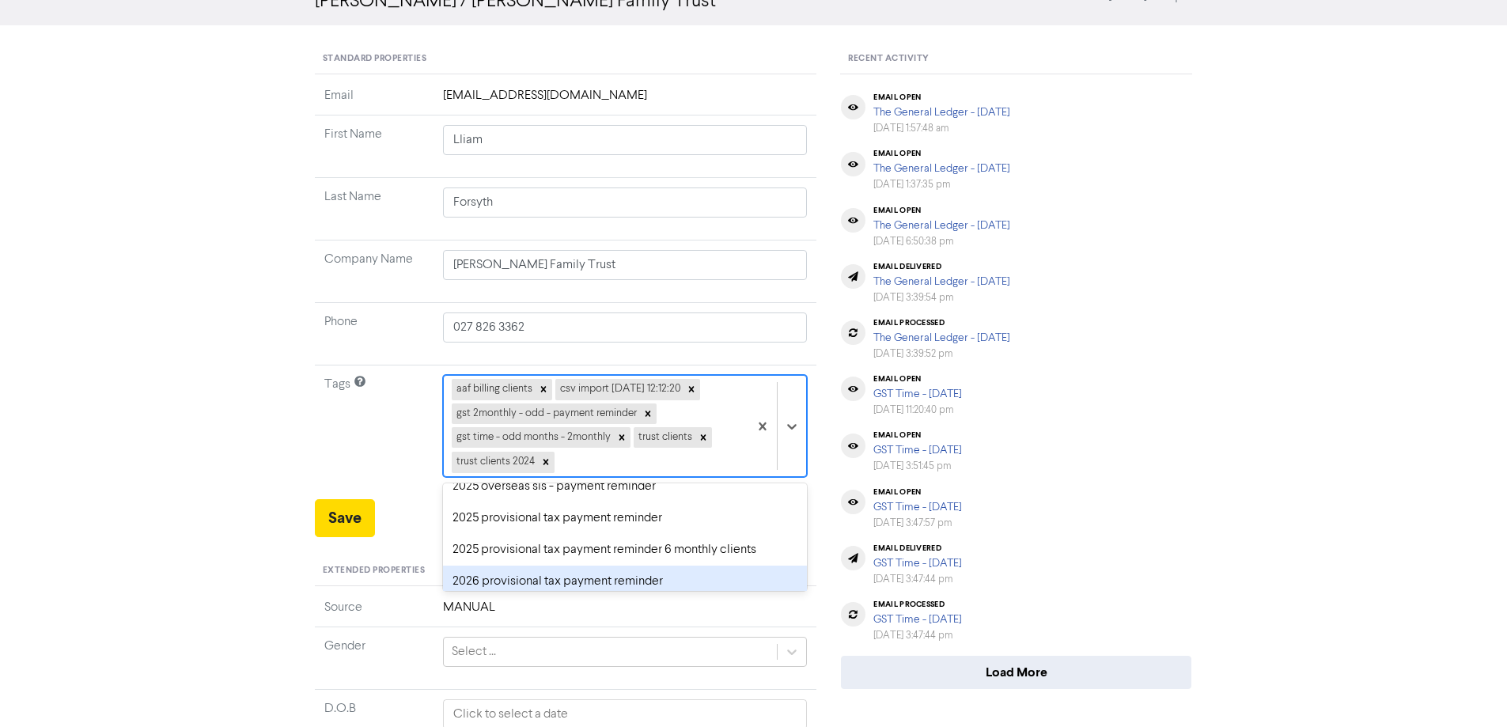
click at [468, 576] on div "2026 provisional tax payment reminder" at bounding box center [625, 582] width 365 height 32
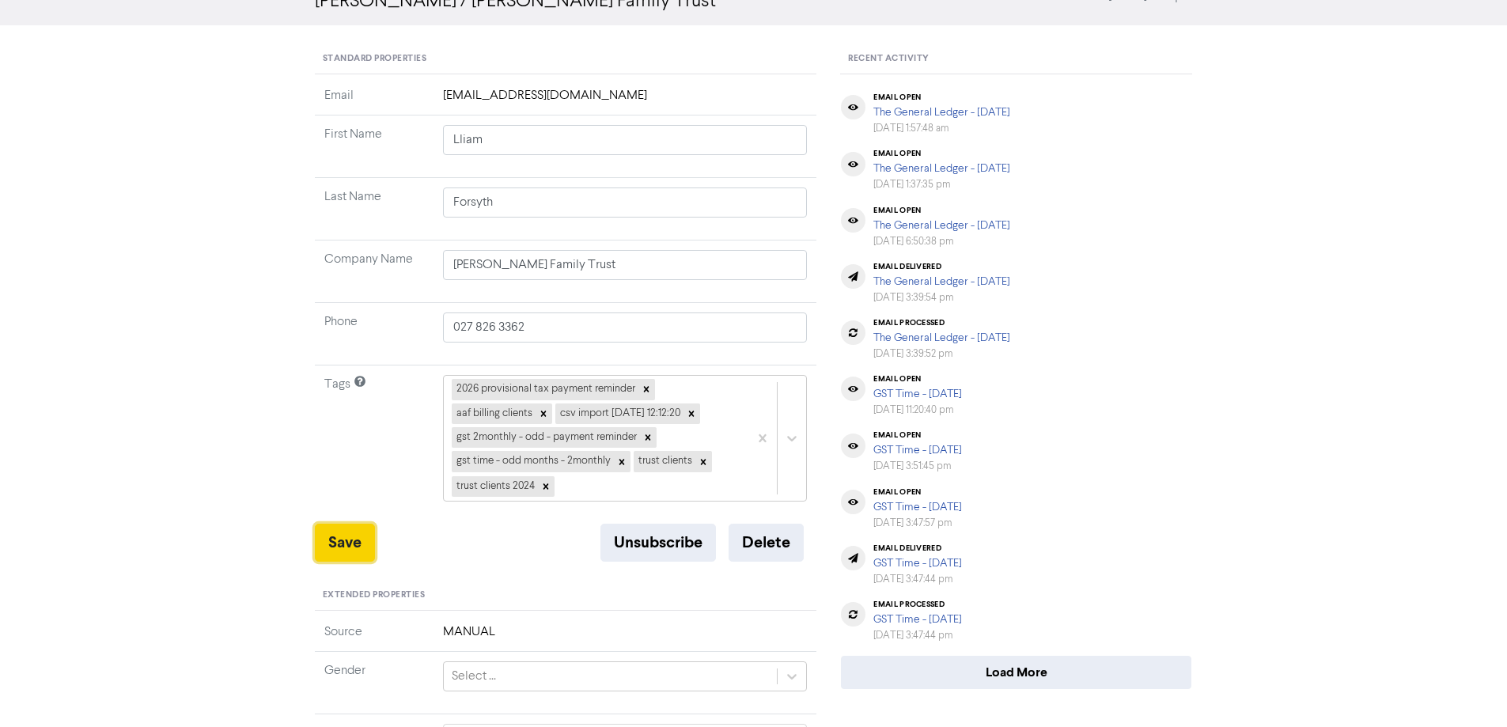
click at [347, 537] on button "Save" at bounding box center [345, 543] width 60 height 38
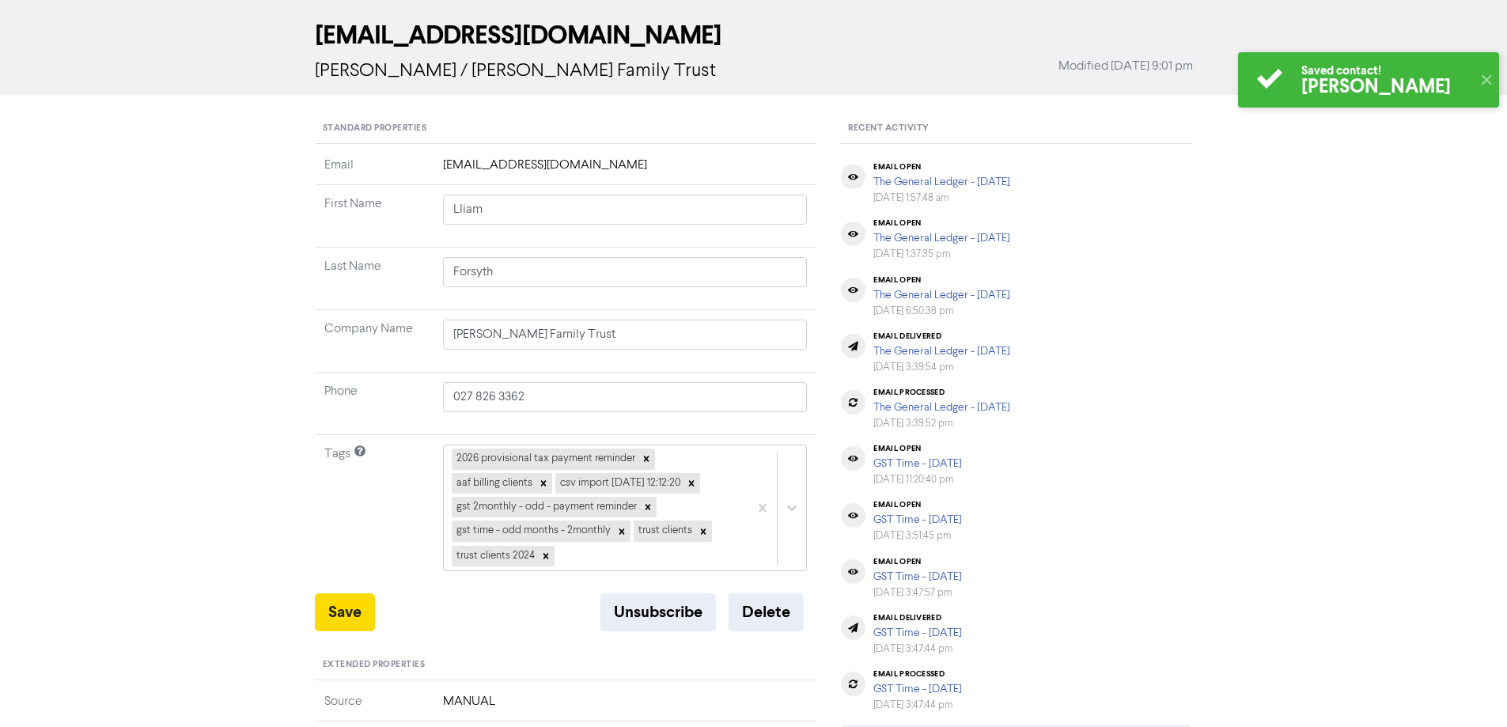
scroll to position [0, 0]
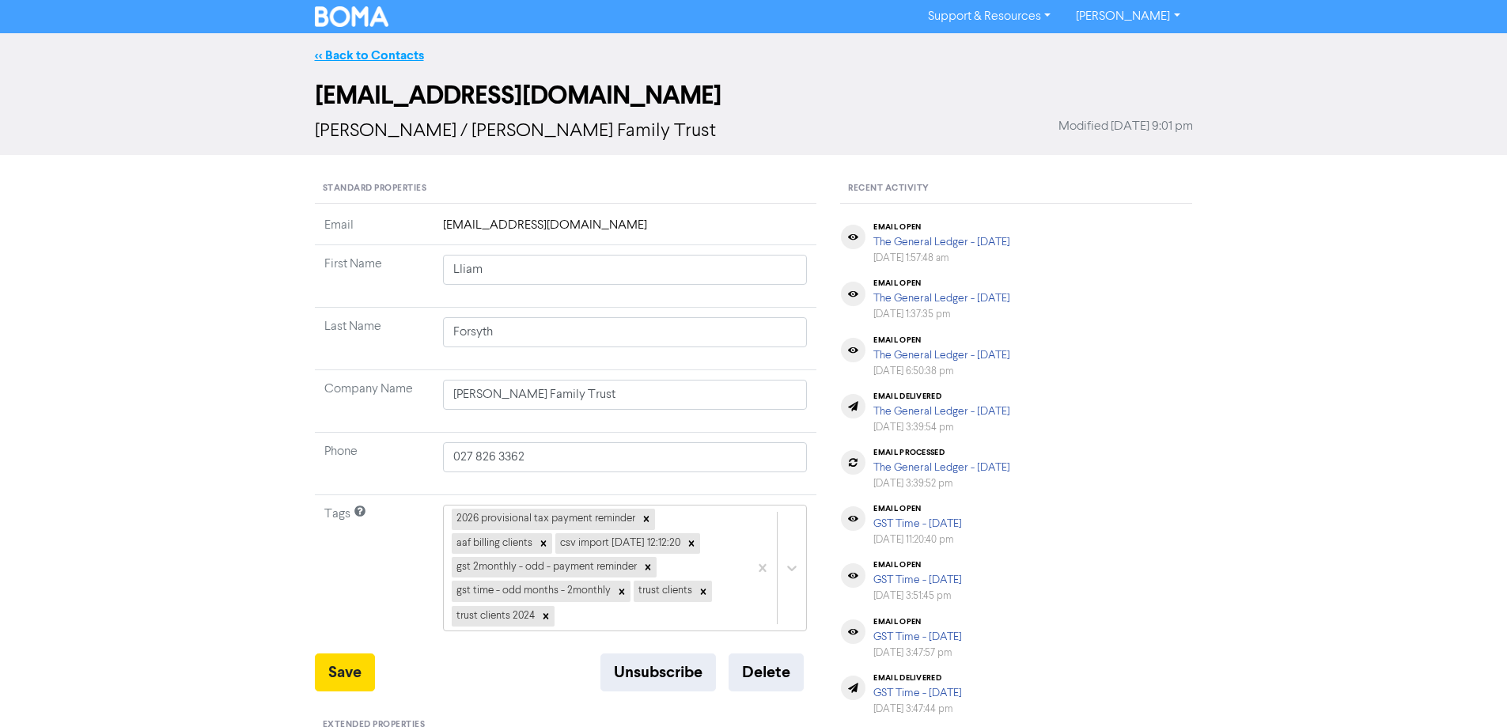
click at [369, 50] on link "<< Back to Contacts" at bounding box center [369, 55] width 109 height 16
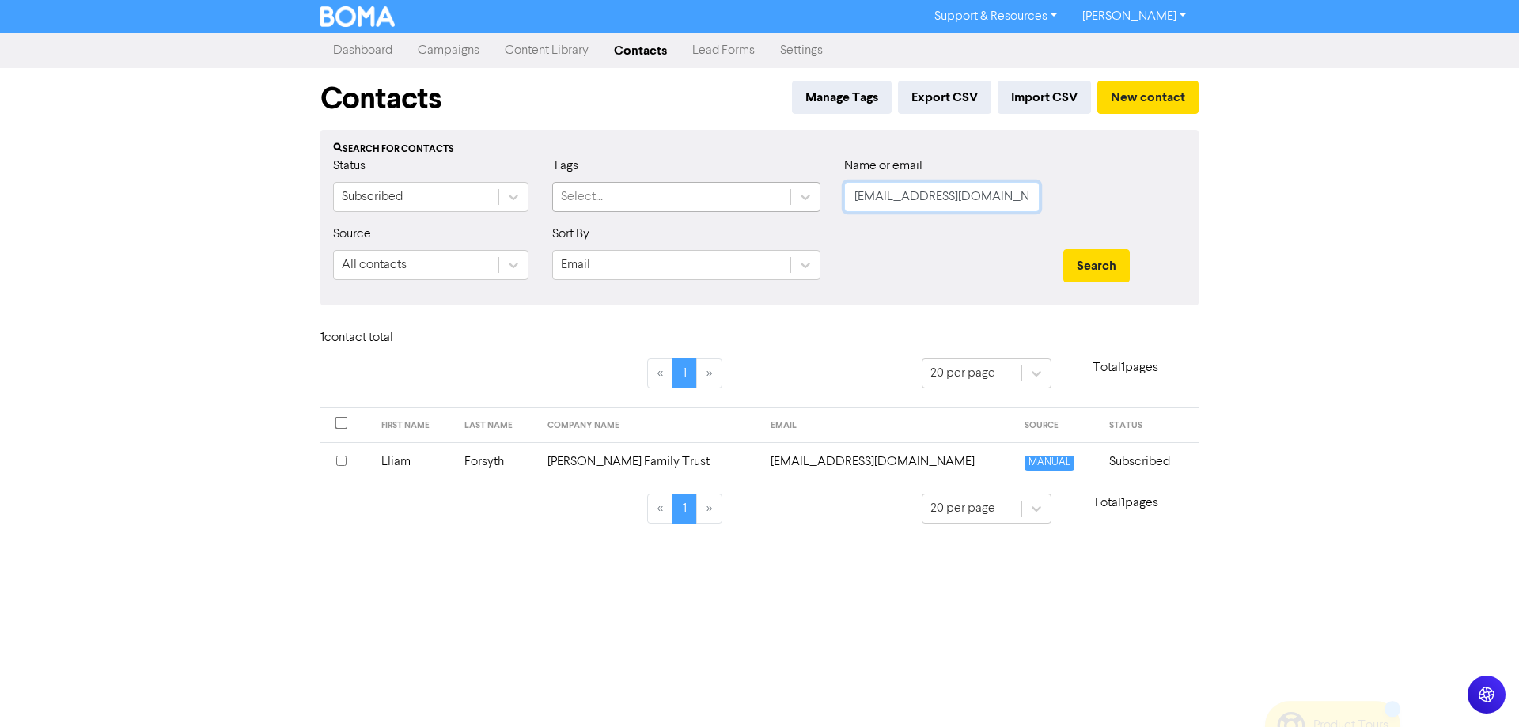
drag, startPoint x: 862, startPoint y: 185, endPoint x: 768, endPoint y: 185, distance: 94.1
click at [768, 185] on div "Status Subscribed Tags Select... Name or email [EMAIL_ADDRESS][DOMAIN_NAME]" at bounding box center [759, 191] width 876 height 68
paste input "[PERSON_NAME].[PERSON_NAME]@beca"
click at [1108, 265] on button "Search" at bounding box center [1096, 265] width 66 height 33
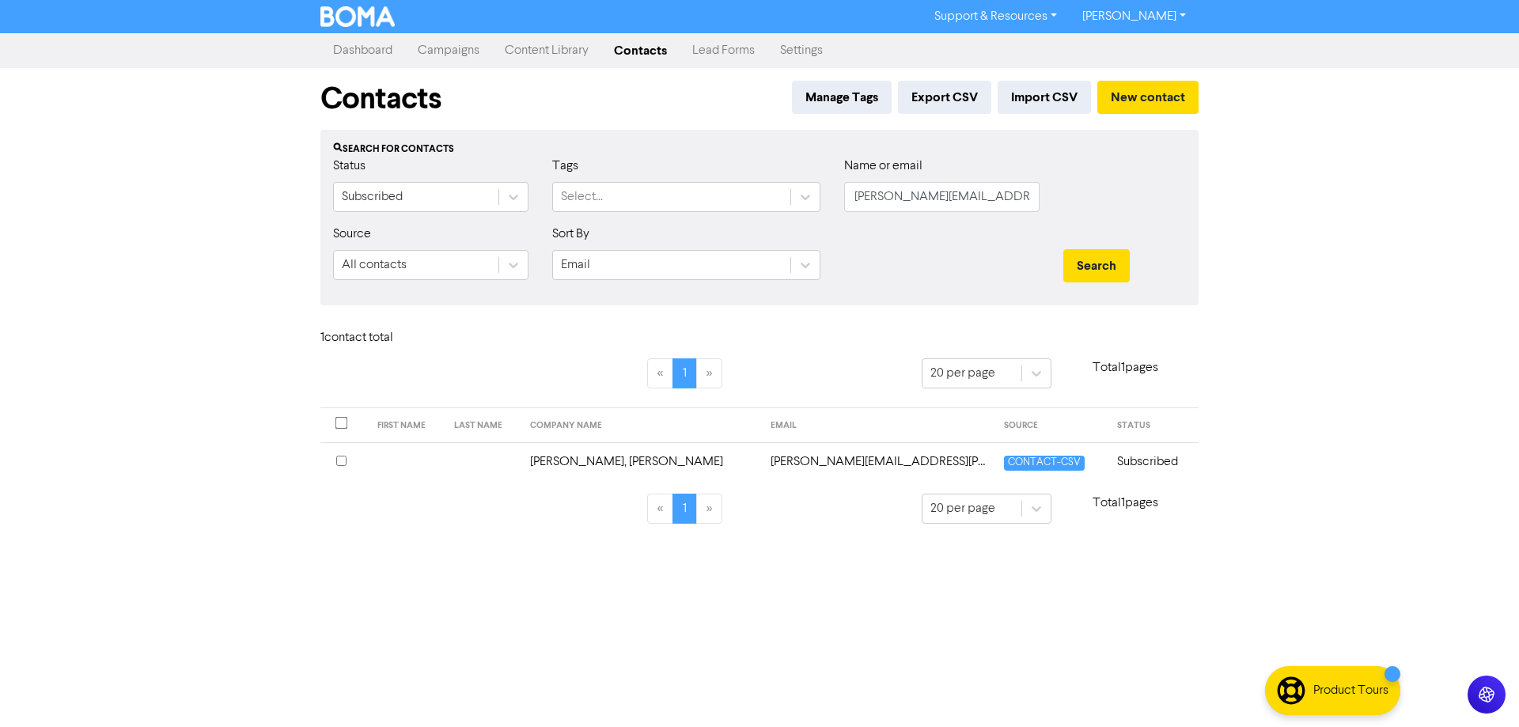
click at [847, 458] on td "[PERSON_NAME][EMAIL_ADDRESS][PERSON_NAME][DOMAIN_NAME]" at bounding box center [877, 461] width 233 height 39
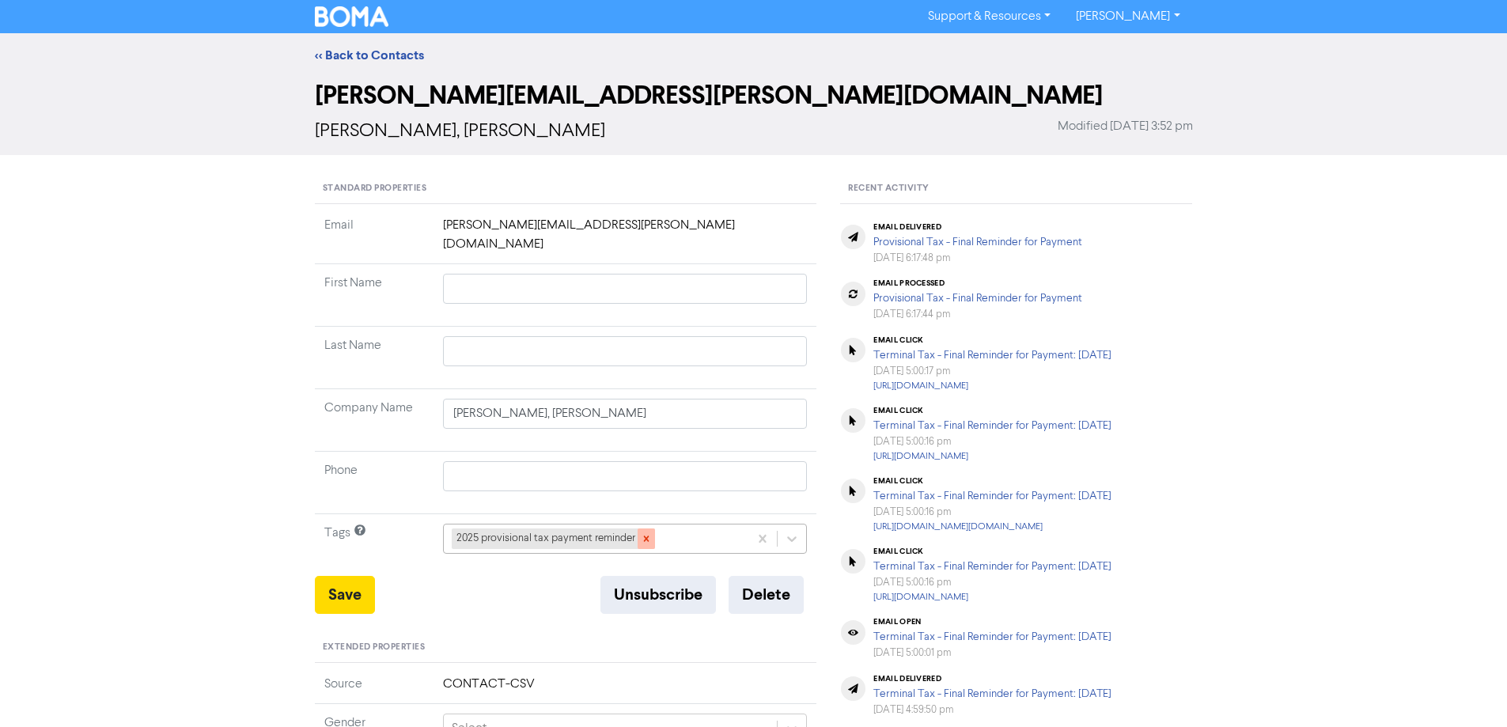
click at [644, 536] on icon at bounding box center [646, 539] width 6 height 6
click at [794, 527] on div "+ Add tag..." at bounding box center [625, 539] width 365 height 30
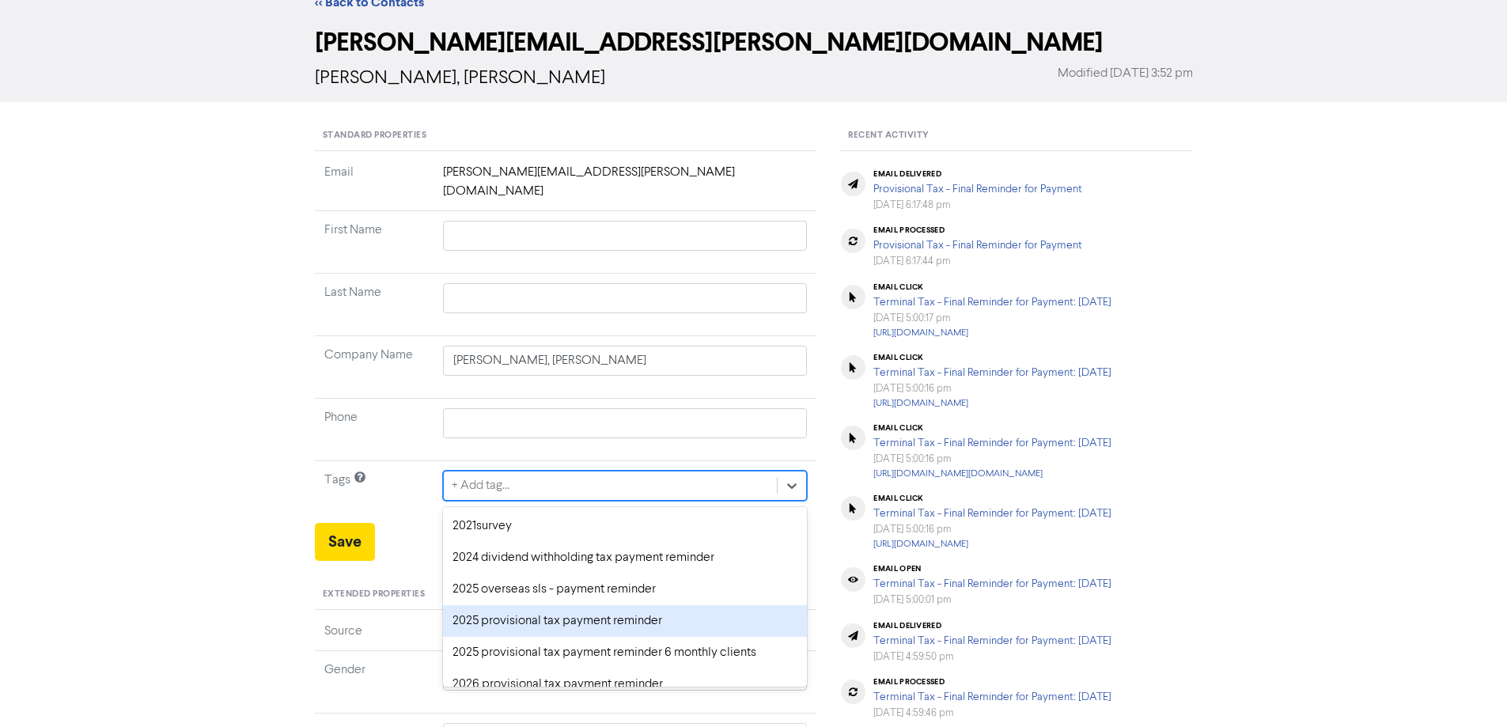
scroll to position [58, 0]
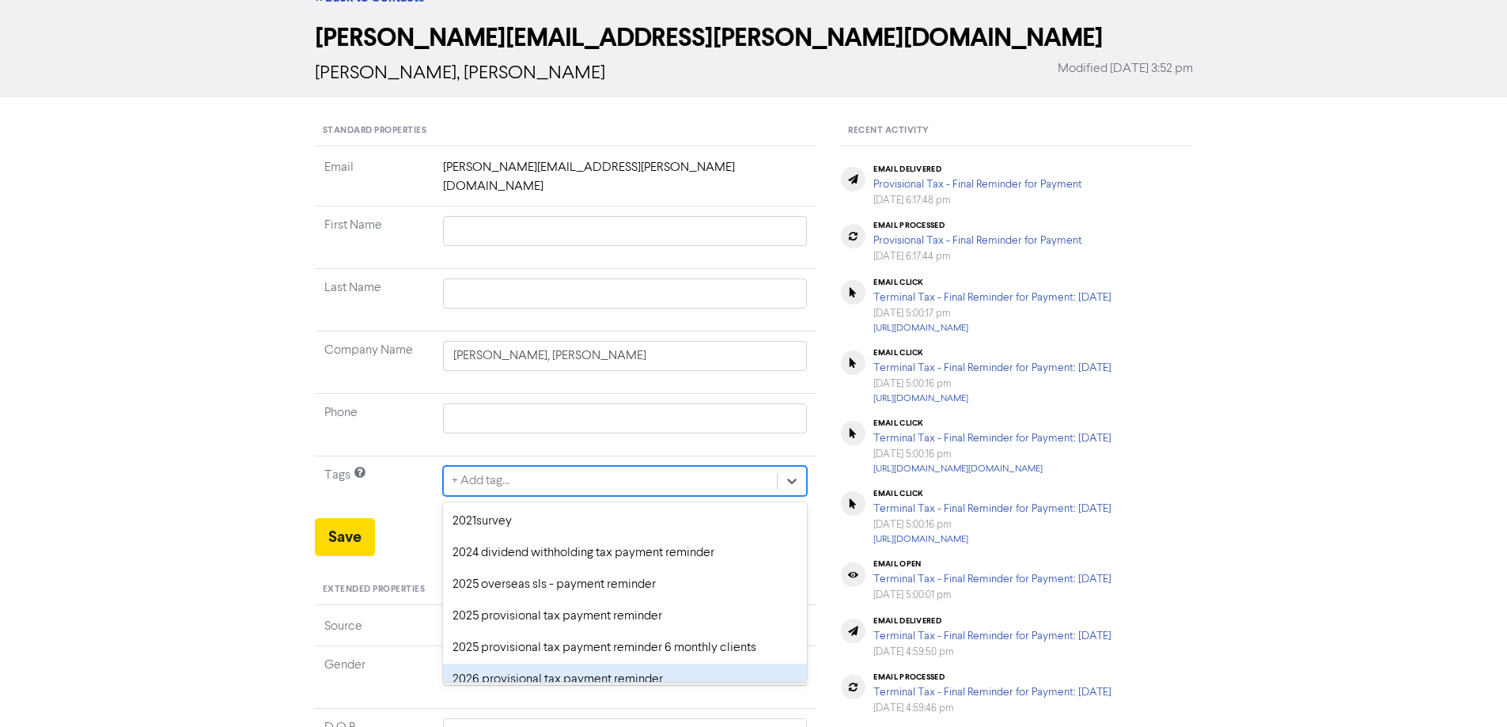
click at [502, 664] on div "2026 provisional tax payment reminder" at bounding box center [625, 680] width 365 height 32
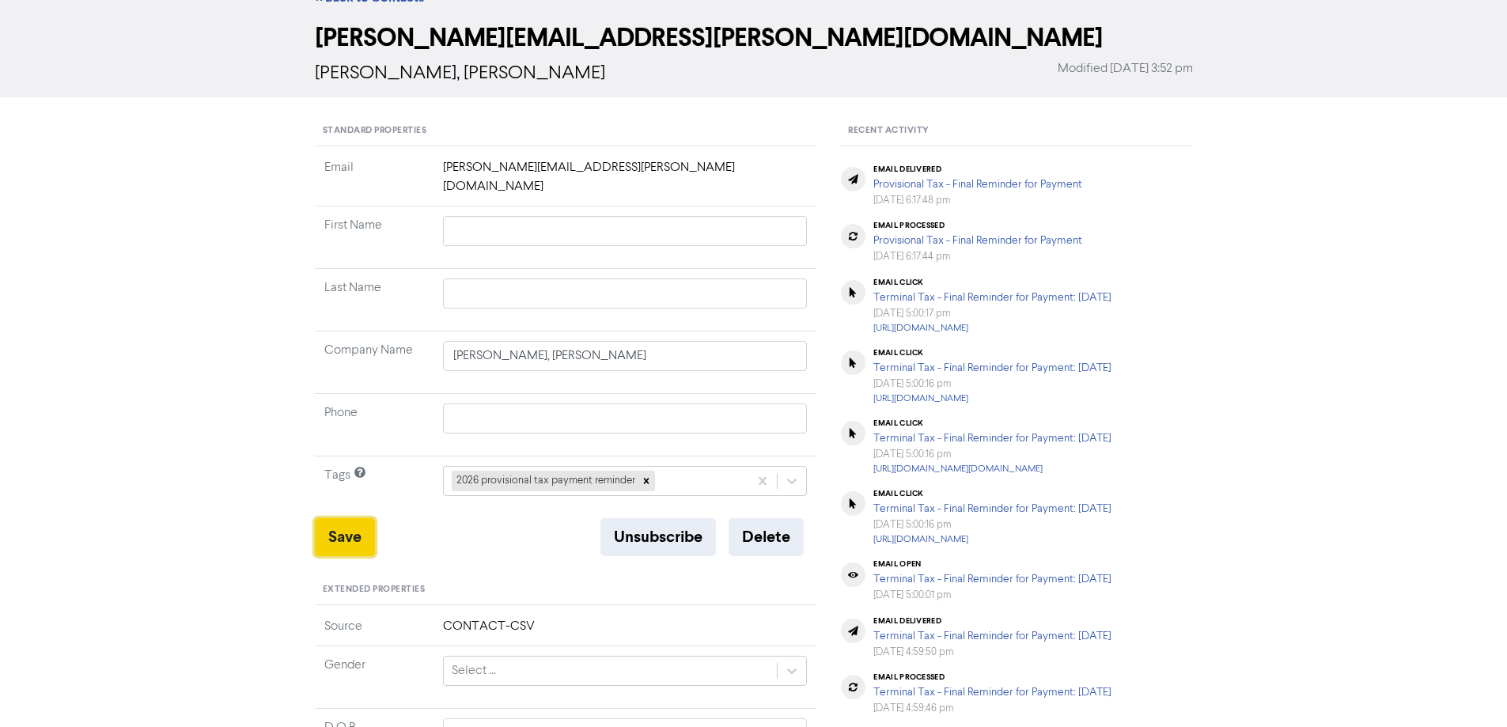
click at [345, 520] on button "Save" at bounding box center [345, 537] width 60 height 38
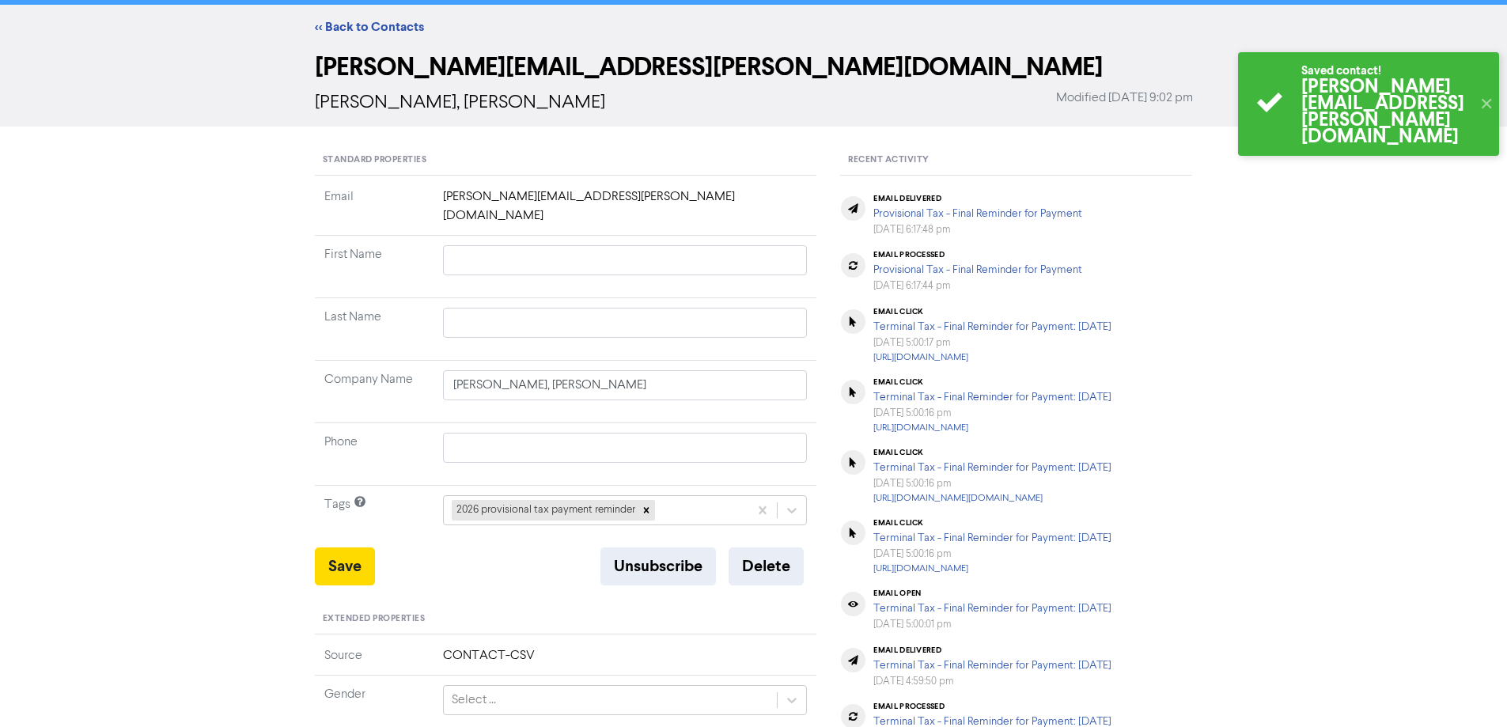
scroll to position [0, 0]
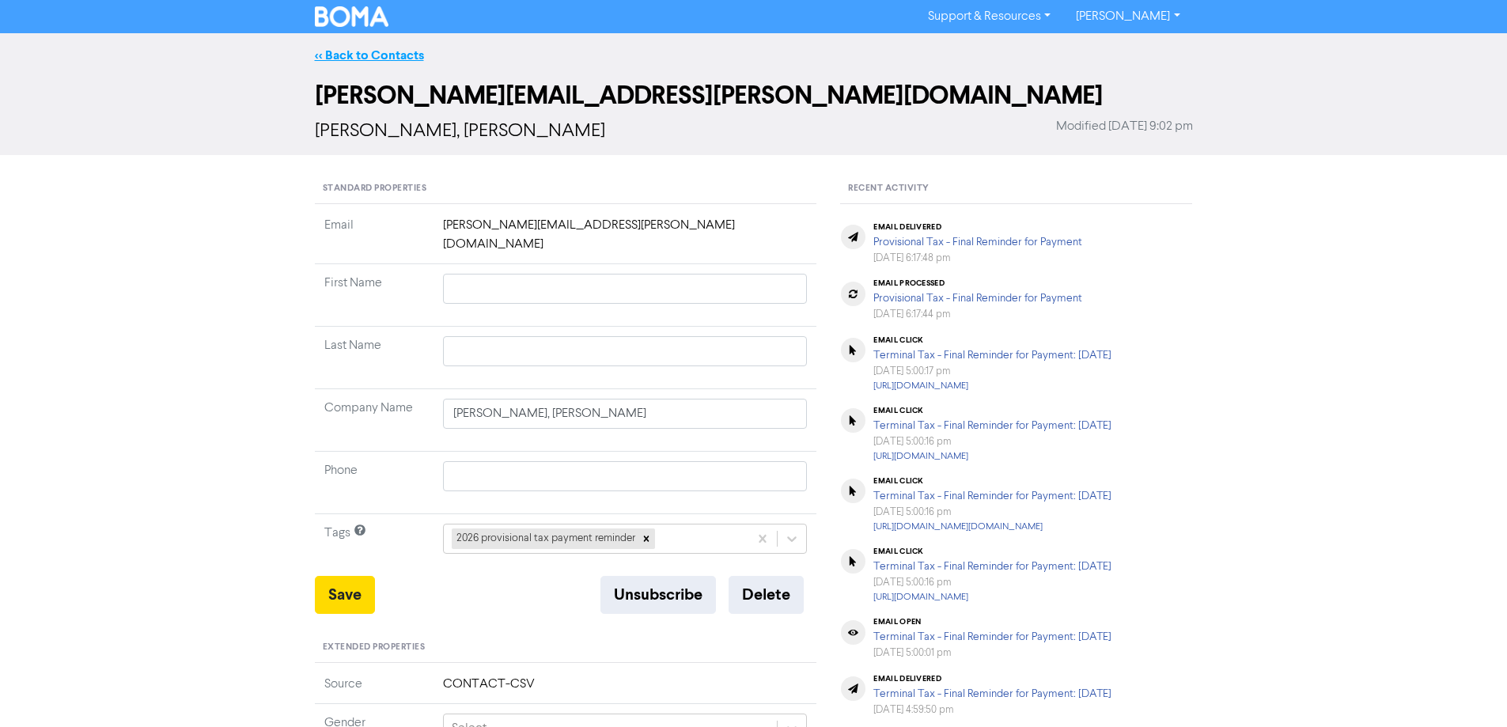
click at [392, 54] on link "<< Back to Contacts" at bounding box center [369, 55] width 109 height 16
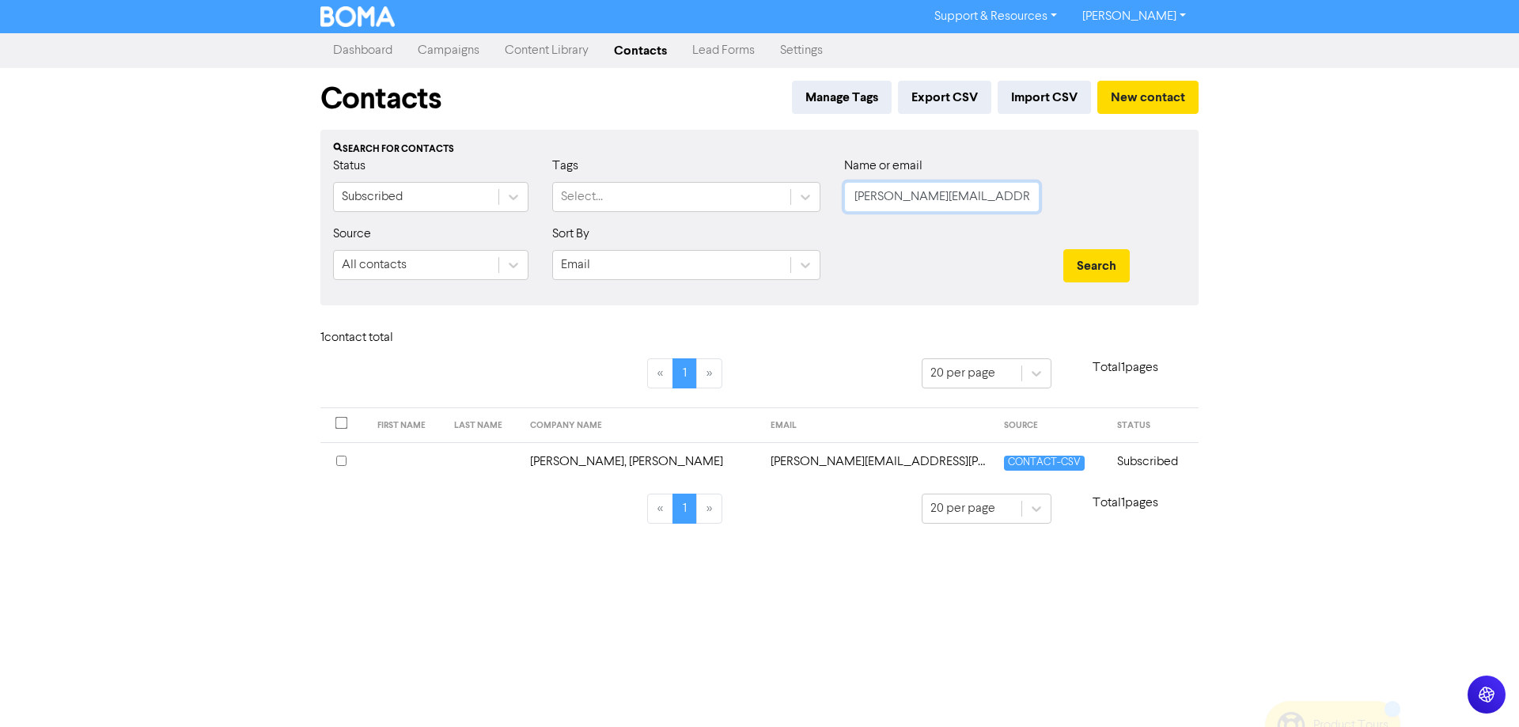
drag, startPoint x: 1022, startPoint y: 197, endPoint x: 831, endPoint y: 199, distance: 191.4
click at [831, 199] on div "Status Subscribed Tags Select... Name or email [PERSON_NAME][EMAIL_ADDRESS][PER…" at bounding box center [759, 191] width 876 height 68
paste input "[EMAIL_ADDRESS]"
click at [1097, 262] on button "Search" at bounding box center [1096, 265] width 66 height 33
click at [811, 456] on td "[EMAIL_ADDRESS][DOMAIN_NAME]" at bounding box center [898, 461] width 218 height 39
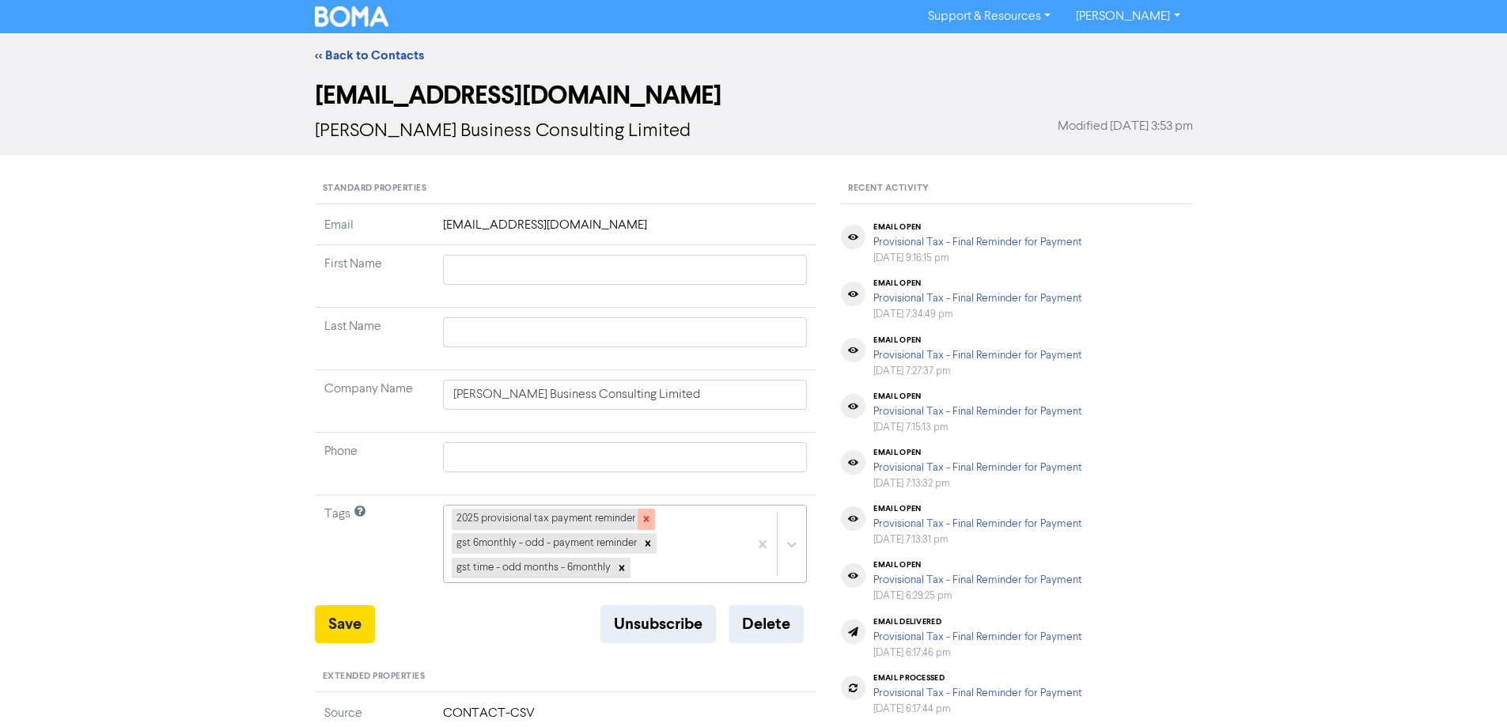
click at [648, 521] on icon at bounding box center [646, 520] width 6 height 6
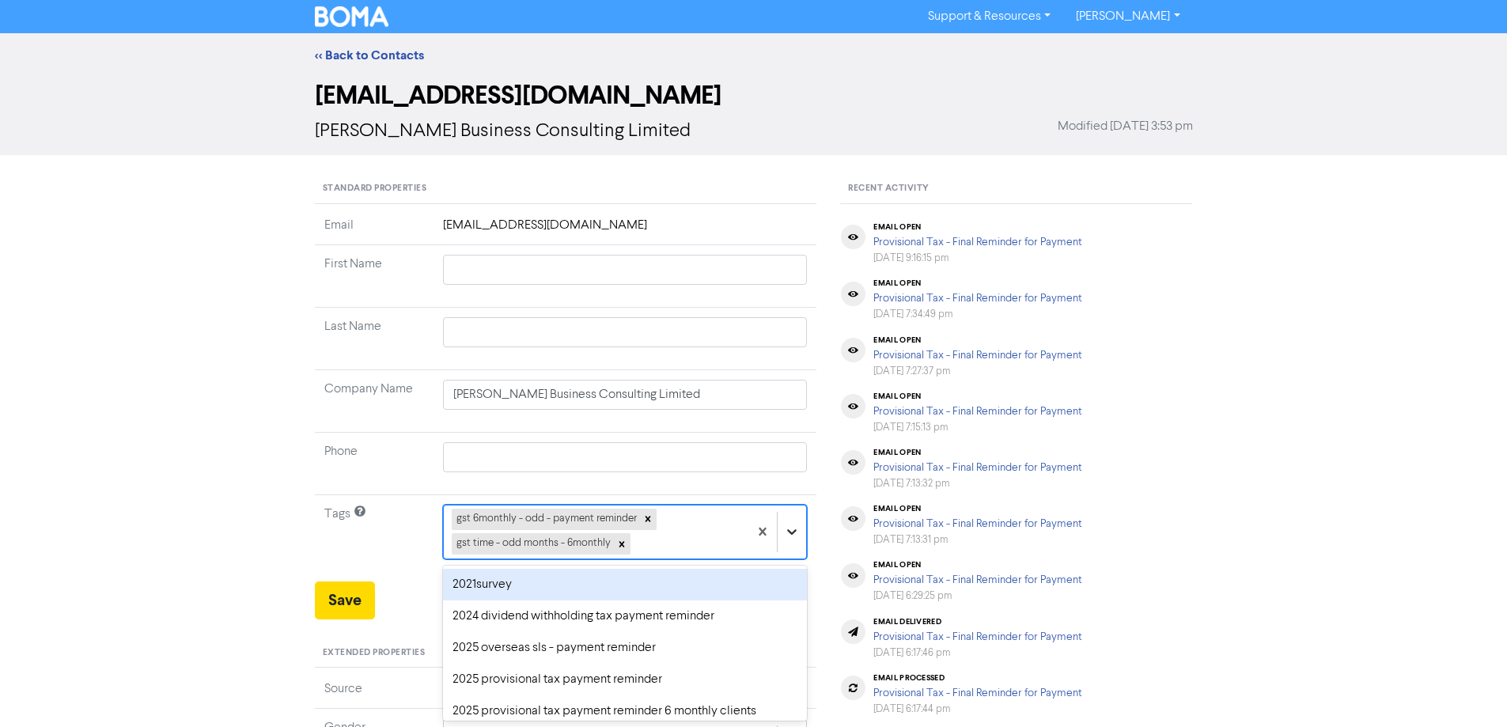
click at [785, 536] on div "option 2021survey focused, 1 of 43. 41 results available. Use Up and Down to ch…" at bounding box center [625, 532] width 365 height 54
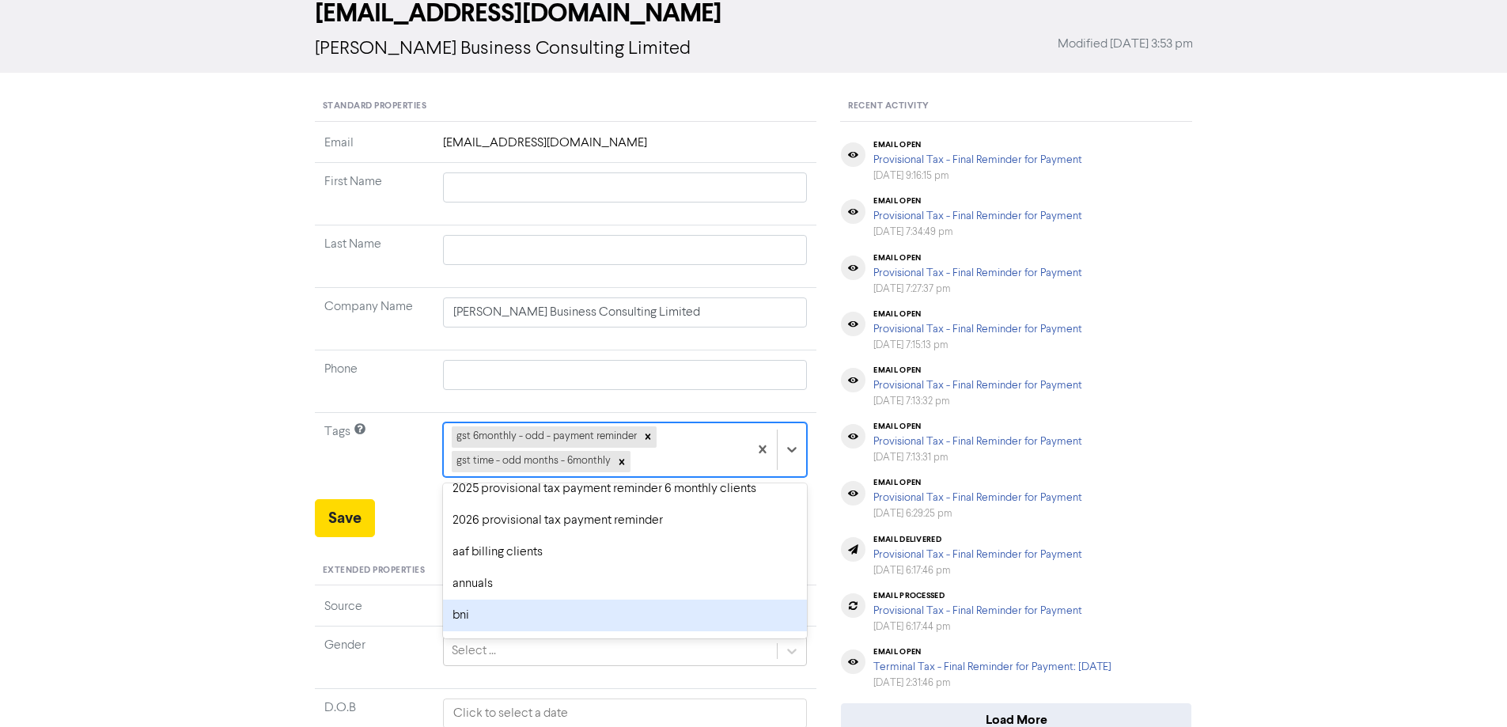
scroll to position [158, 0]
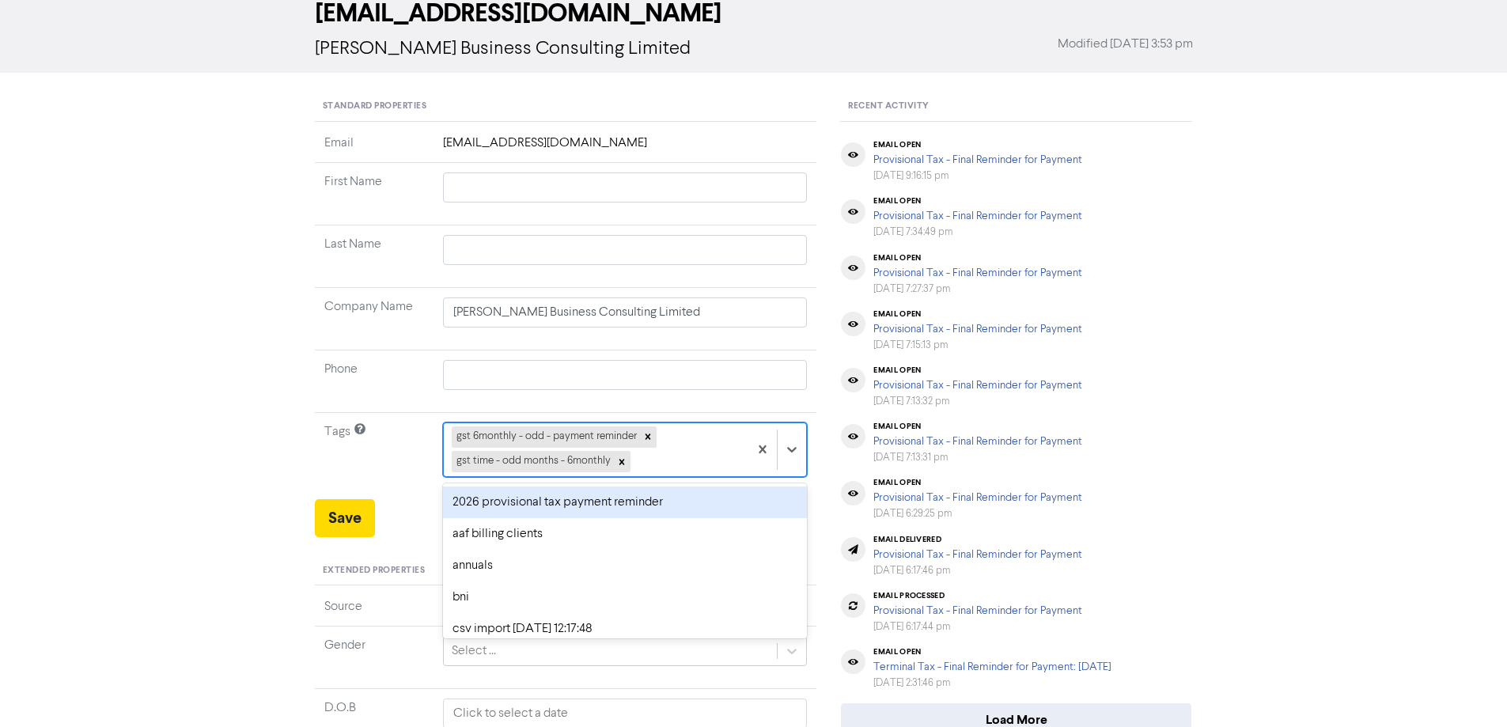
click at [464, 496] on div "2026 provisional tax payment reminder" at bounding box center [625, 502] width 365 height 32
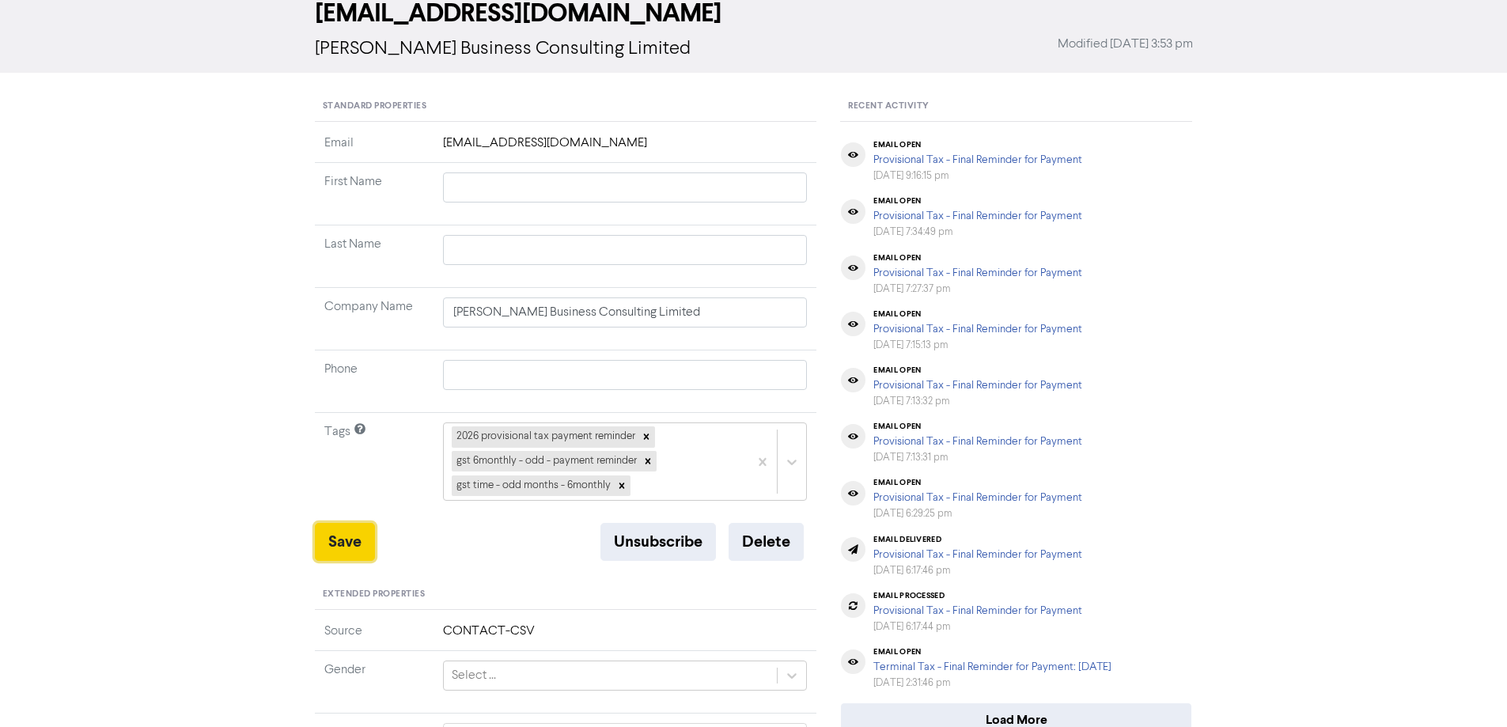
drag, startPoint x: 350, startPoint y: 540, endPoint x: 415, endPoint y: 519, distance: 68.3
click at [350, 539] on button "Save" at bounding box center [345, 542] width 60 height 38
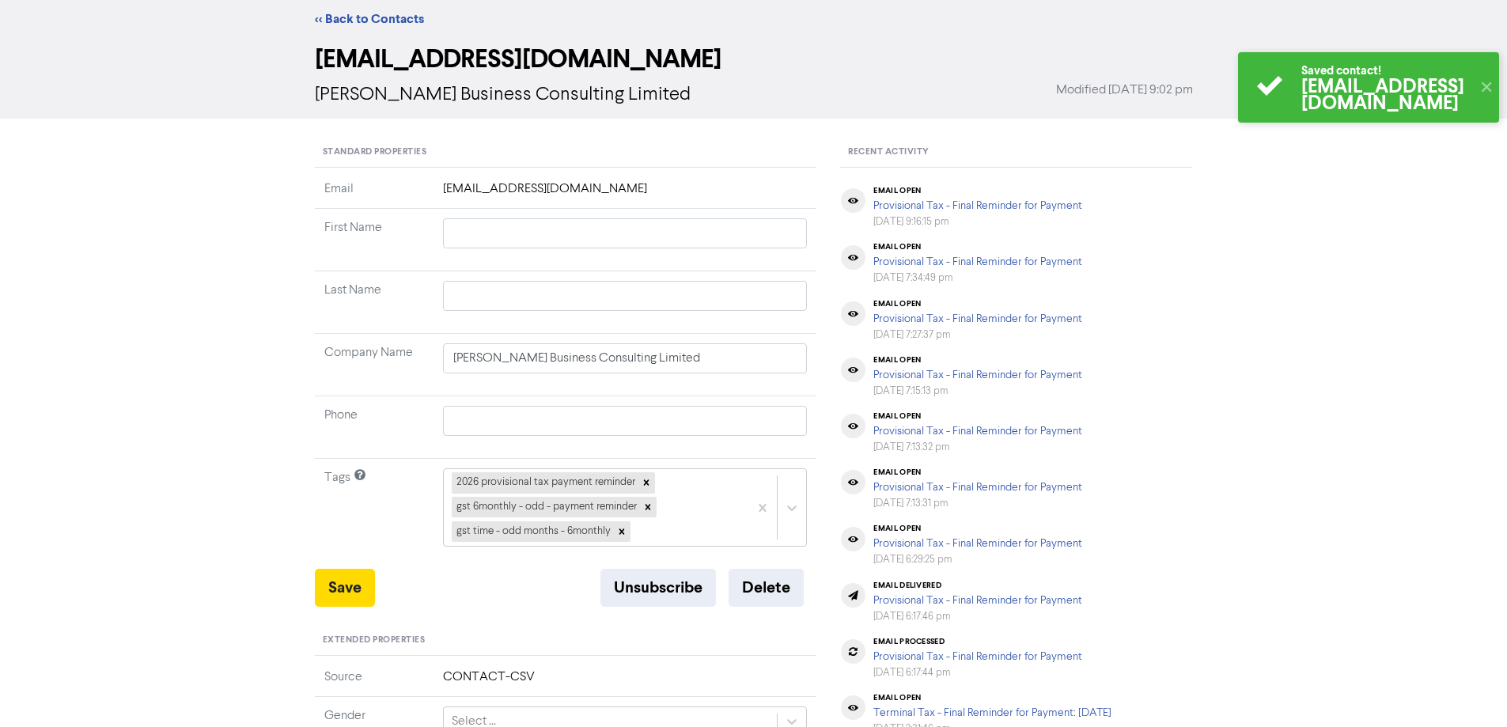
scroll to position [0, 0]
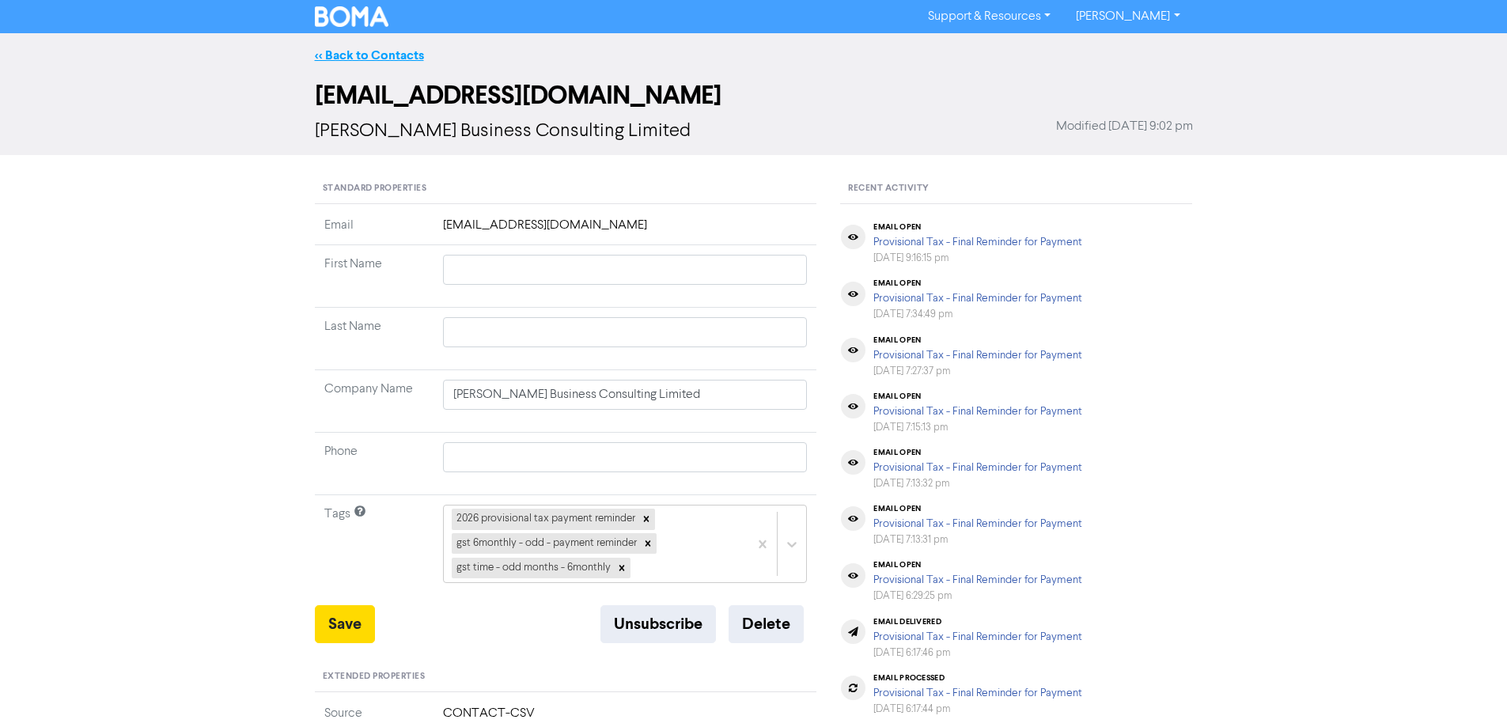
click at [380, 49] on link "<< Back to Contacts" at bounding box center [369, 55] width 109 height 16
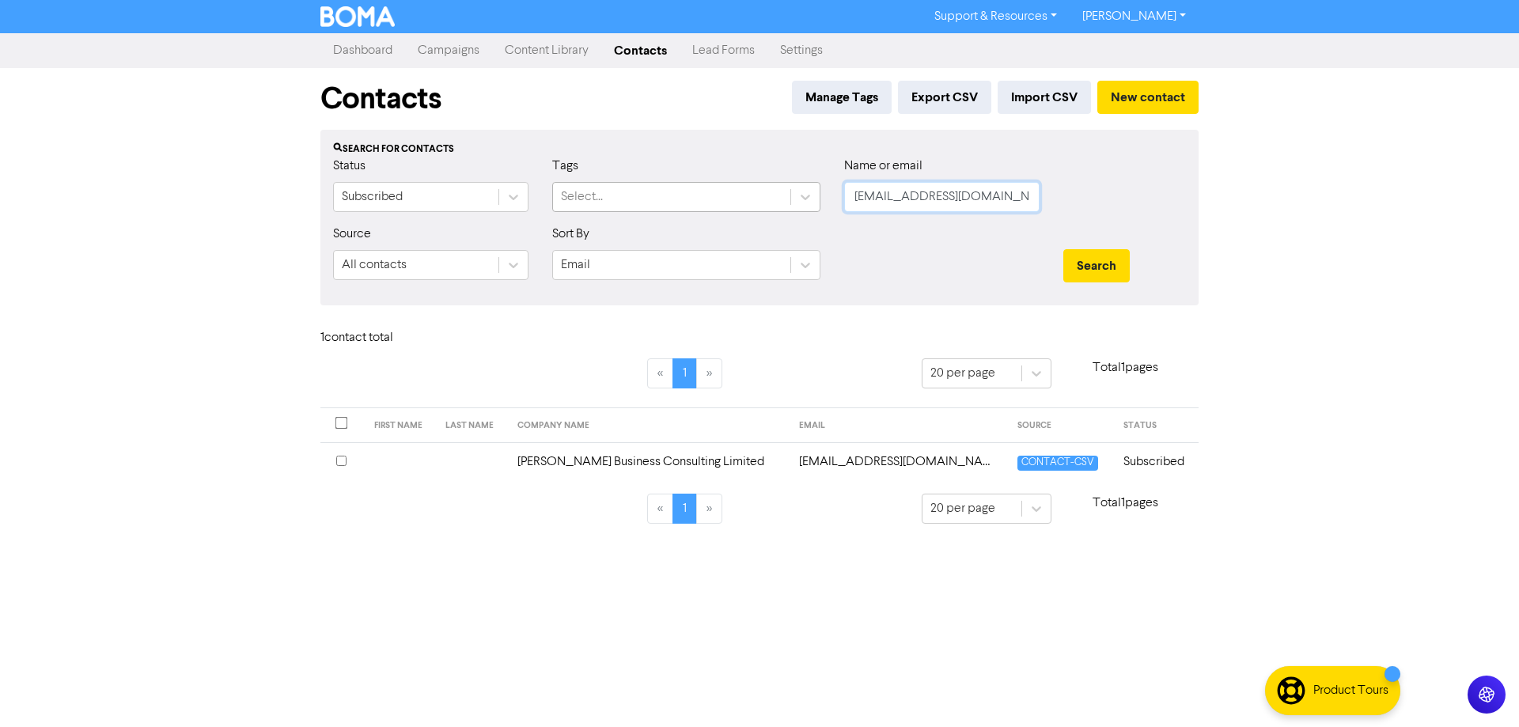
drag, startPoint x: 869, startPoint y: 196, endPoint x: 787, endPoint y: 197, distance: 82.3
click at [787, 197] on div "Status Subscribed Tags Select... Name or email [EMAIL_ADDRESS][DOMAIN_NAME]" at bounding box center [759, 191] width 876 height 68
paste input "[PERSON_NAME][EMAIL_ADDRESS][DOMAIN_NAME]"
click at [1092, 267] on button "Search" at bounding box center [1096, 265] width 66 height 33
click at [821, 464] on td "[PERSON_NAME][EMAIL_ADDRESS][DOMAIN_NAME]" at bounding box center [877, 461] width 263 height 39
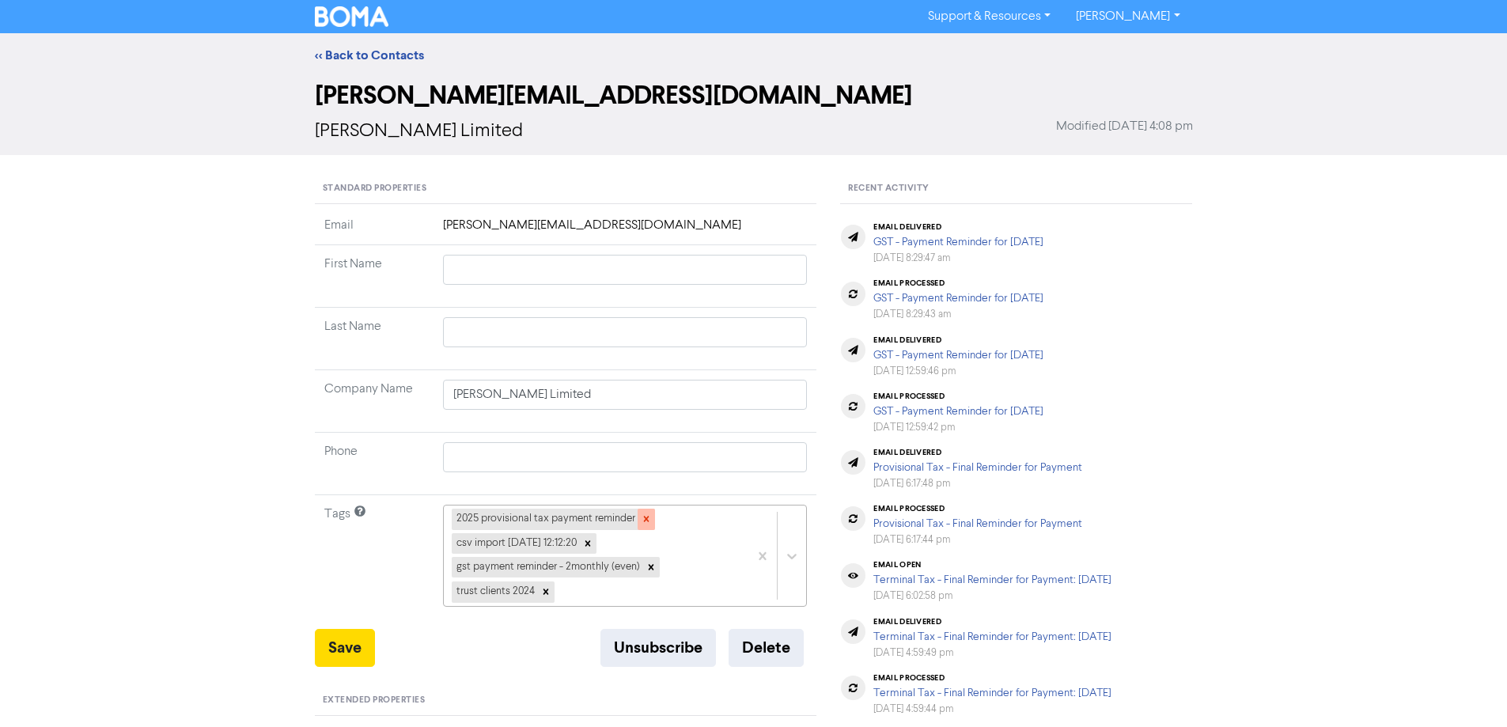
click at [642, 517] on icon at bounding box center [646, 518] width 11 height 11
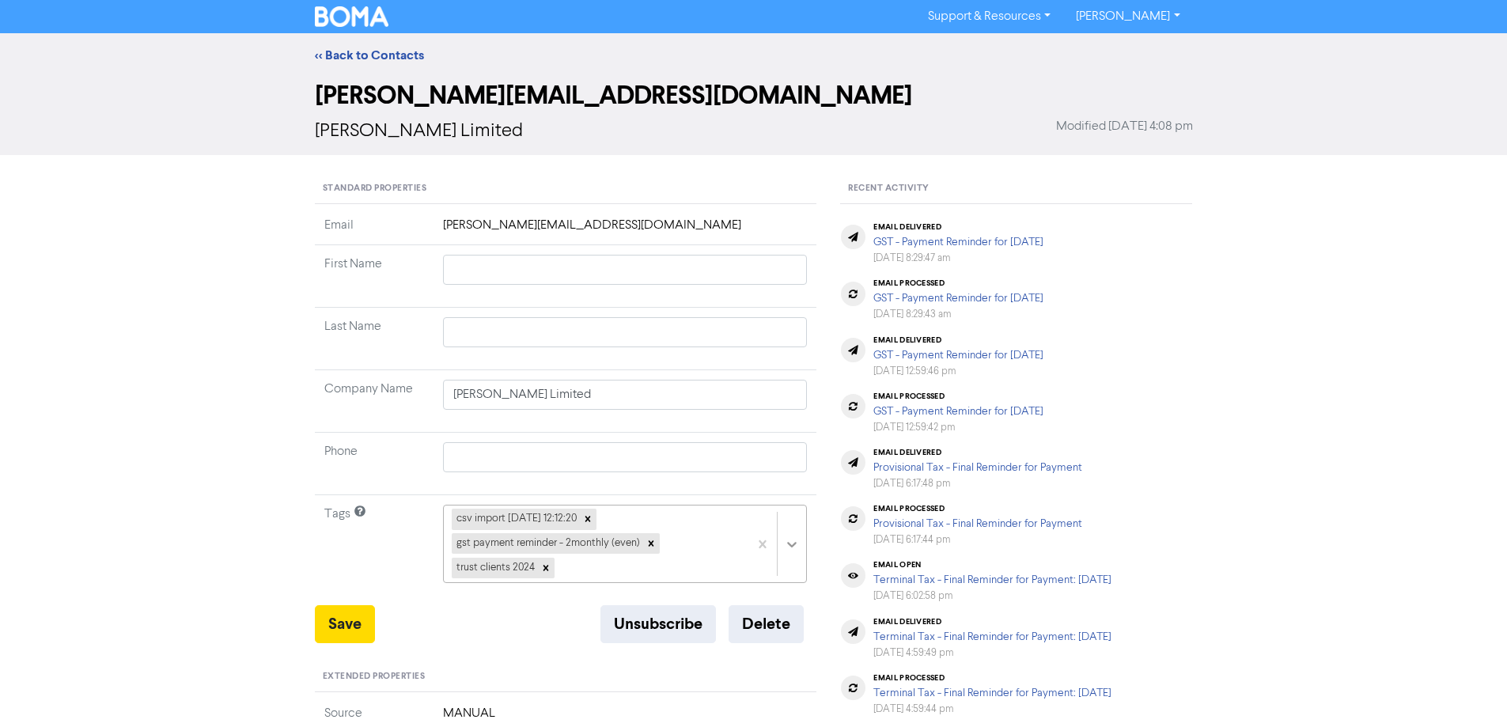
click at [792, 541] on div "csv import [DATE] 12:12:20 gst payment reminder - 2monthly (even) trust clients…" at bounding box center [625, 544] width 365 height 78
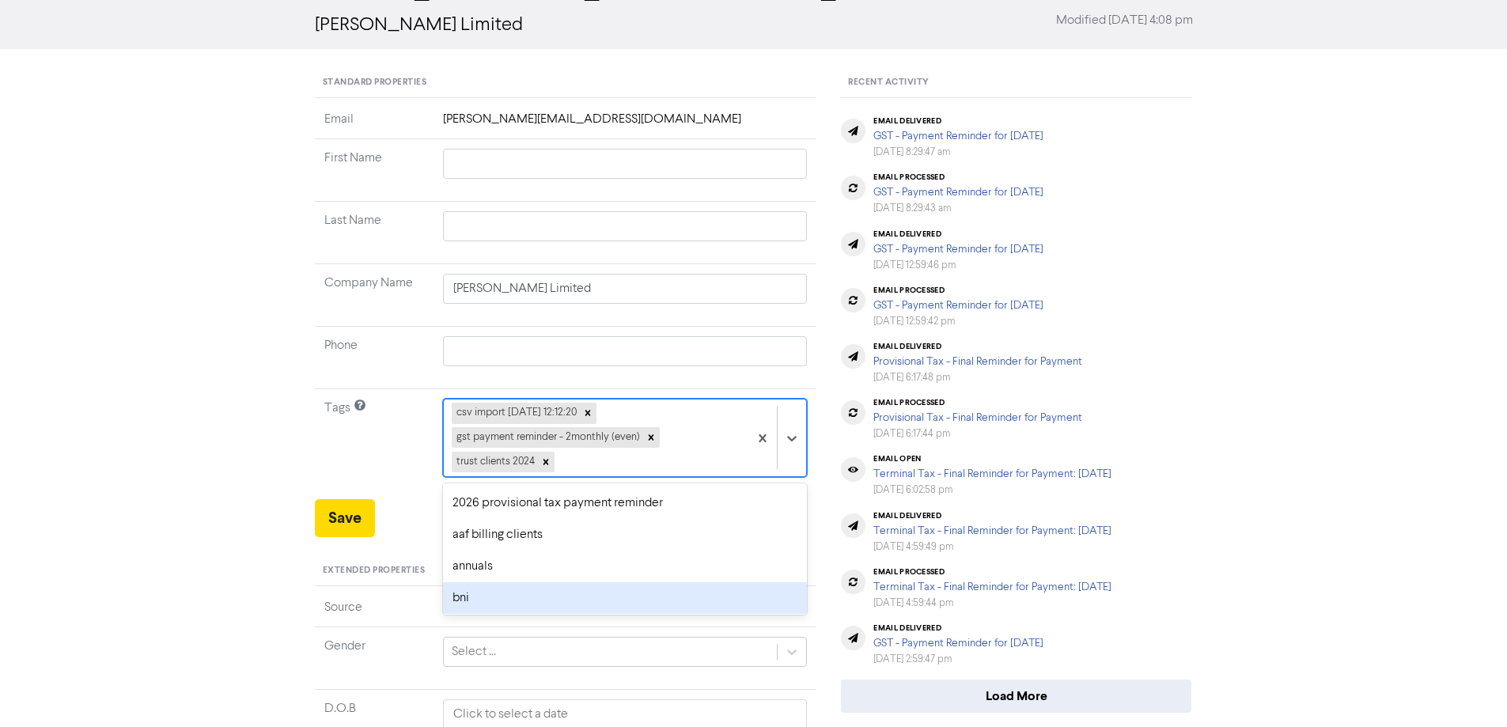
scroll to position [158, 0]
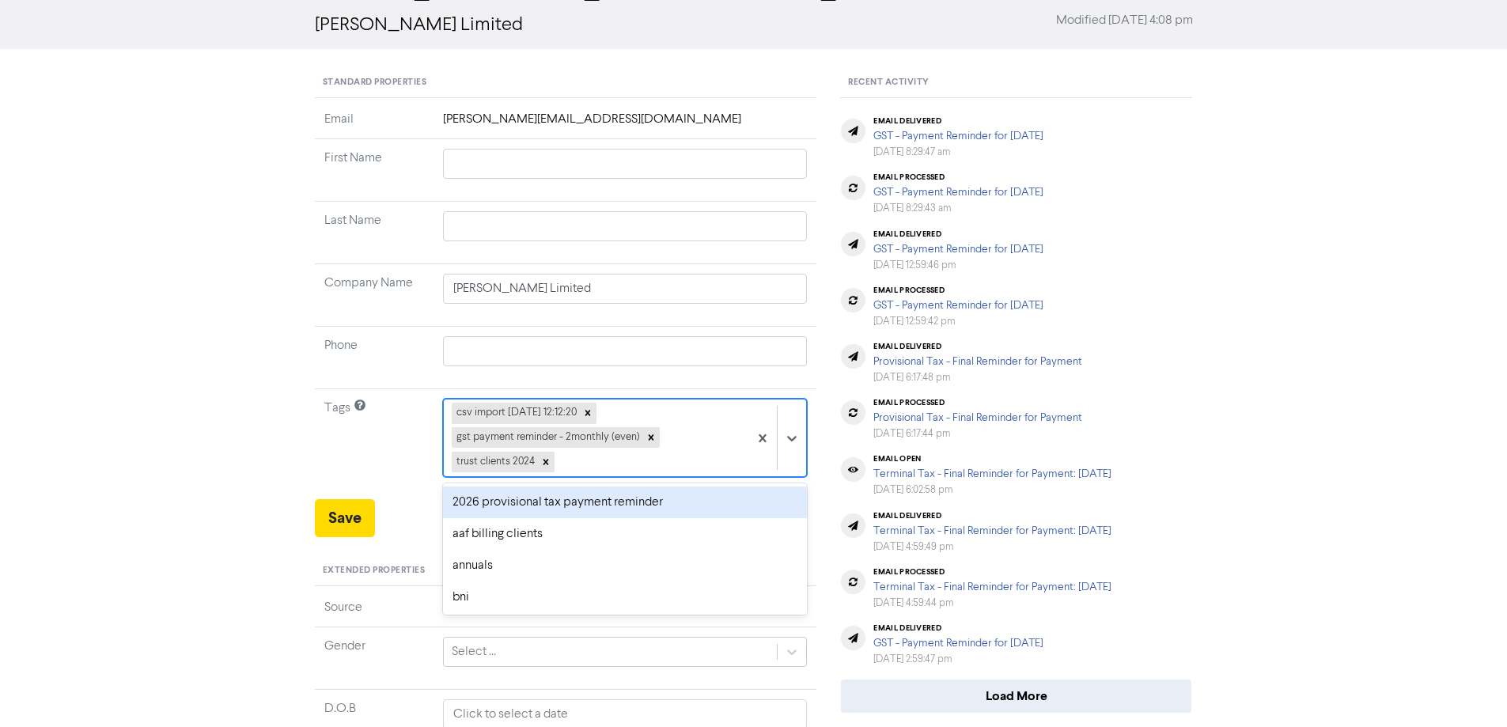
click at [488, 498] on div "2026 provisional tax payment reminder" at bounding box center [625, 502] width 365 height 32
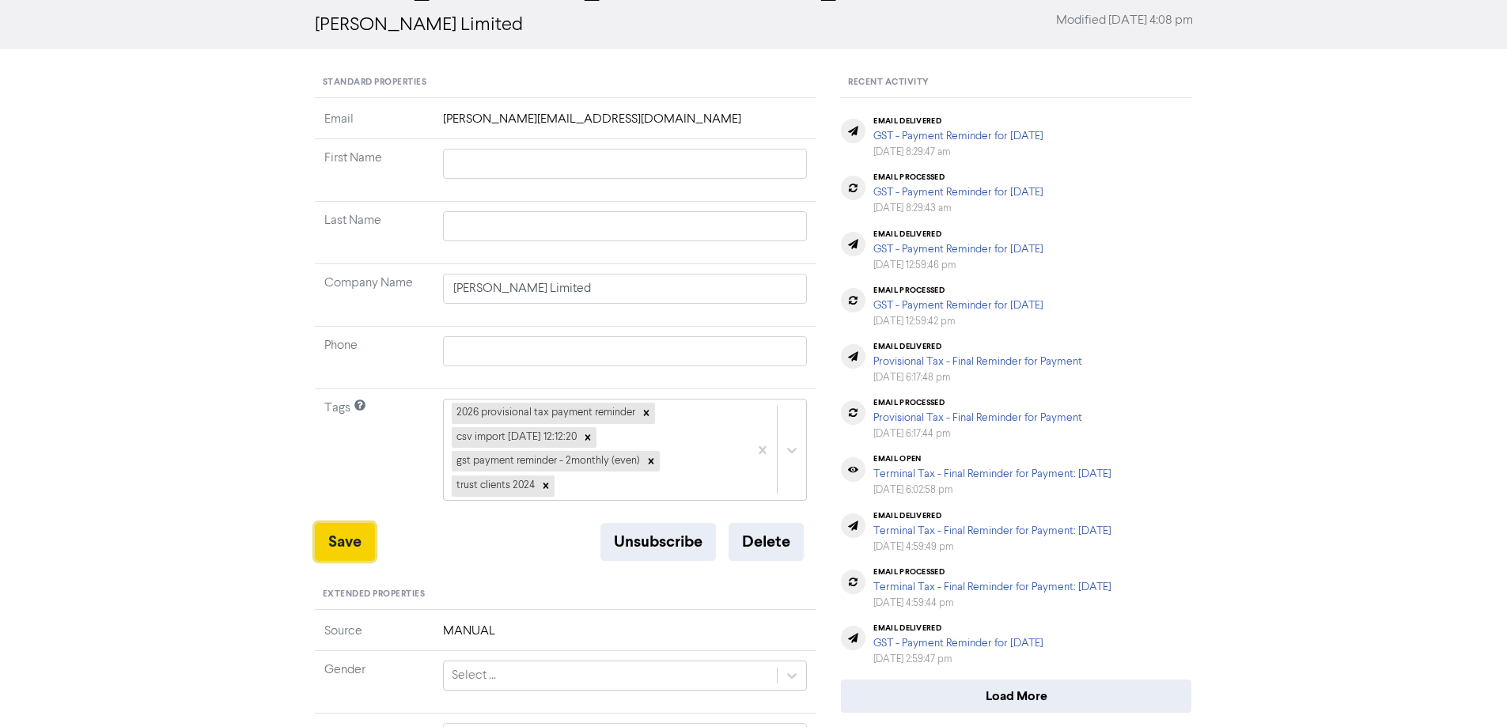
click at [344, 537] on button "Save" at bounding box center [345, 542] width 60 height 38
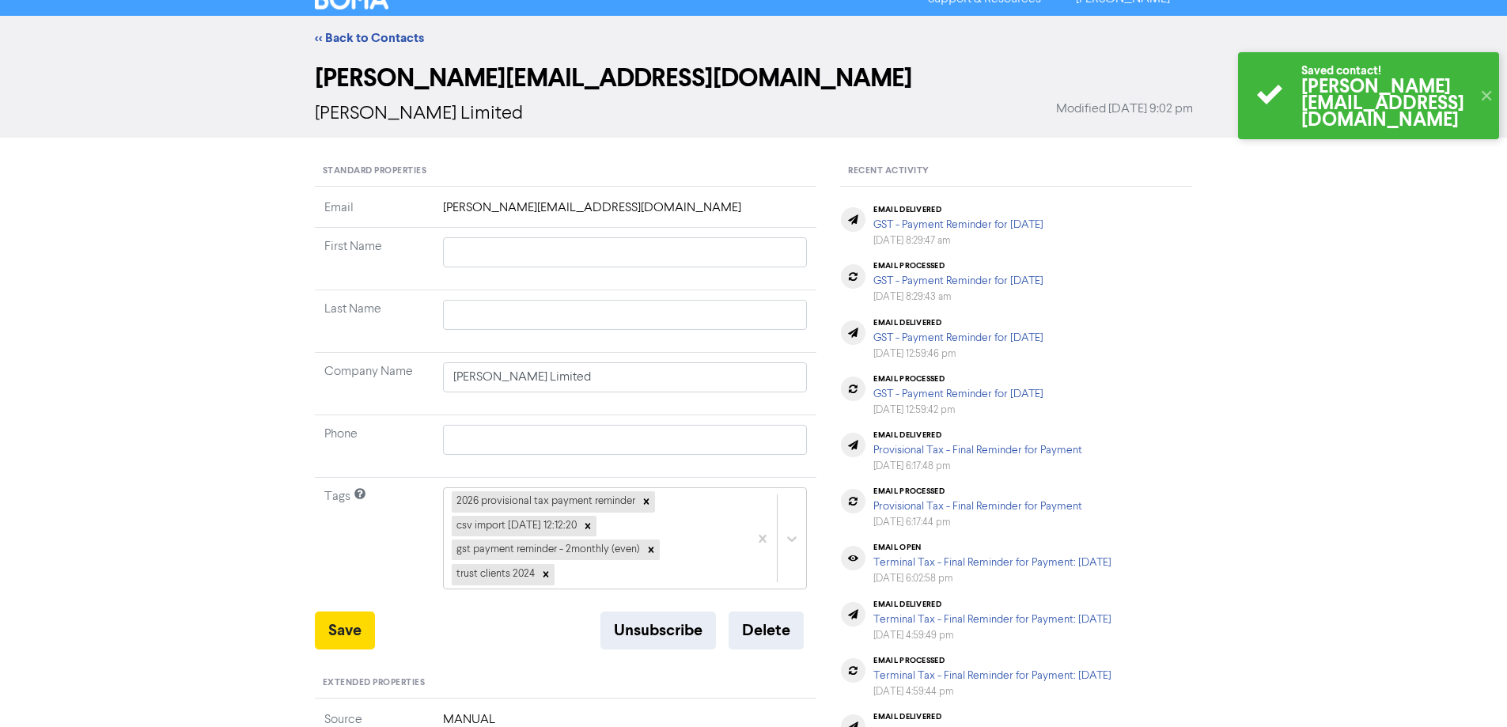
scroll to position [0, 0]
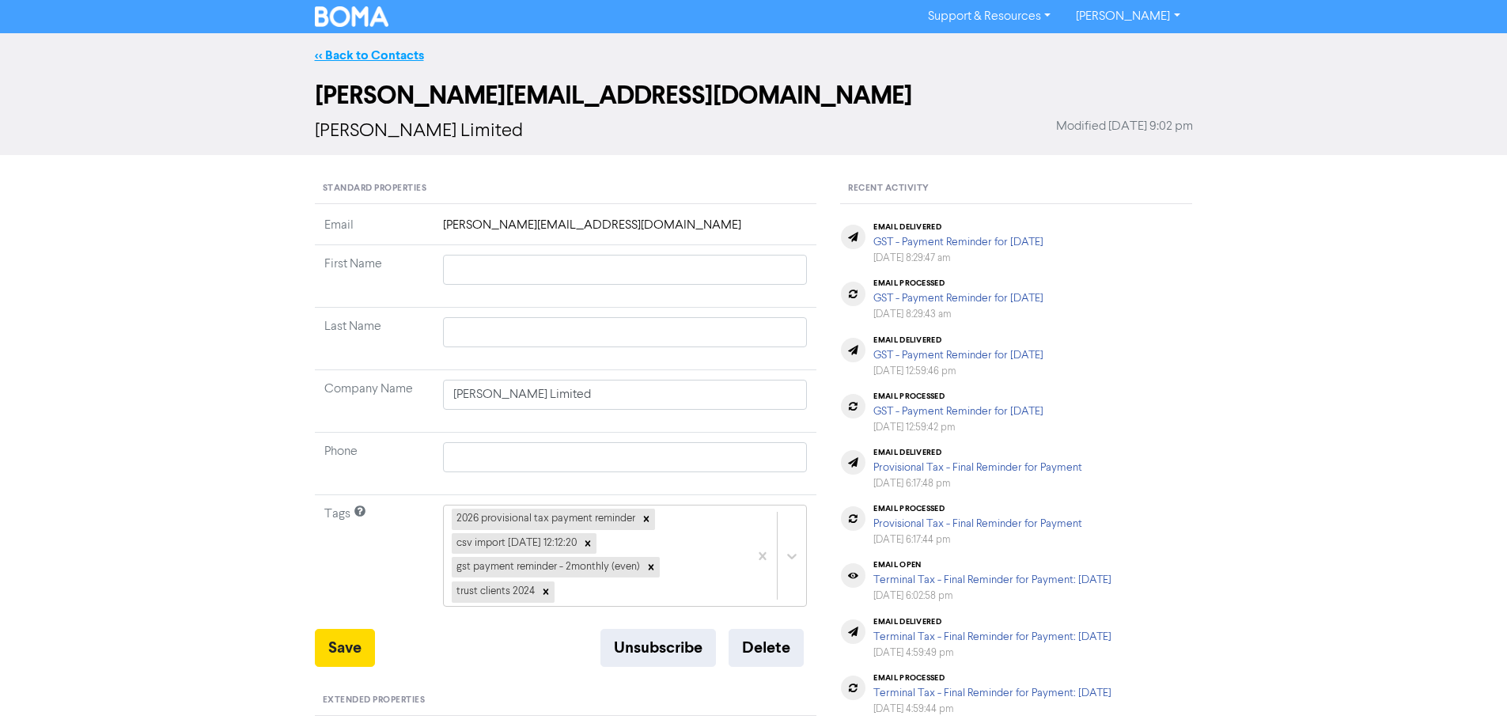
click at [381, 53] on link "<< Back to Contacts" at bounding box center [369, 55] width 109 height 16
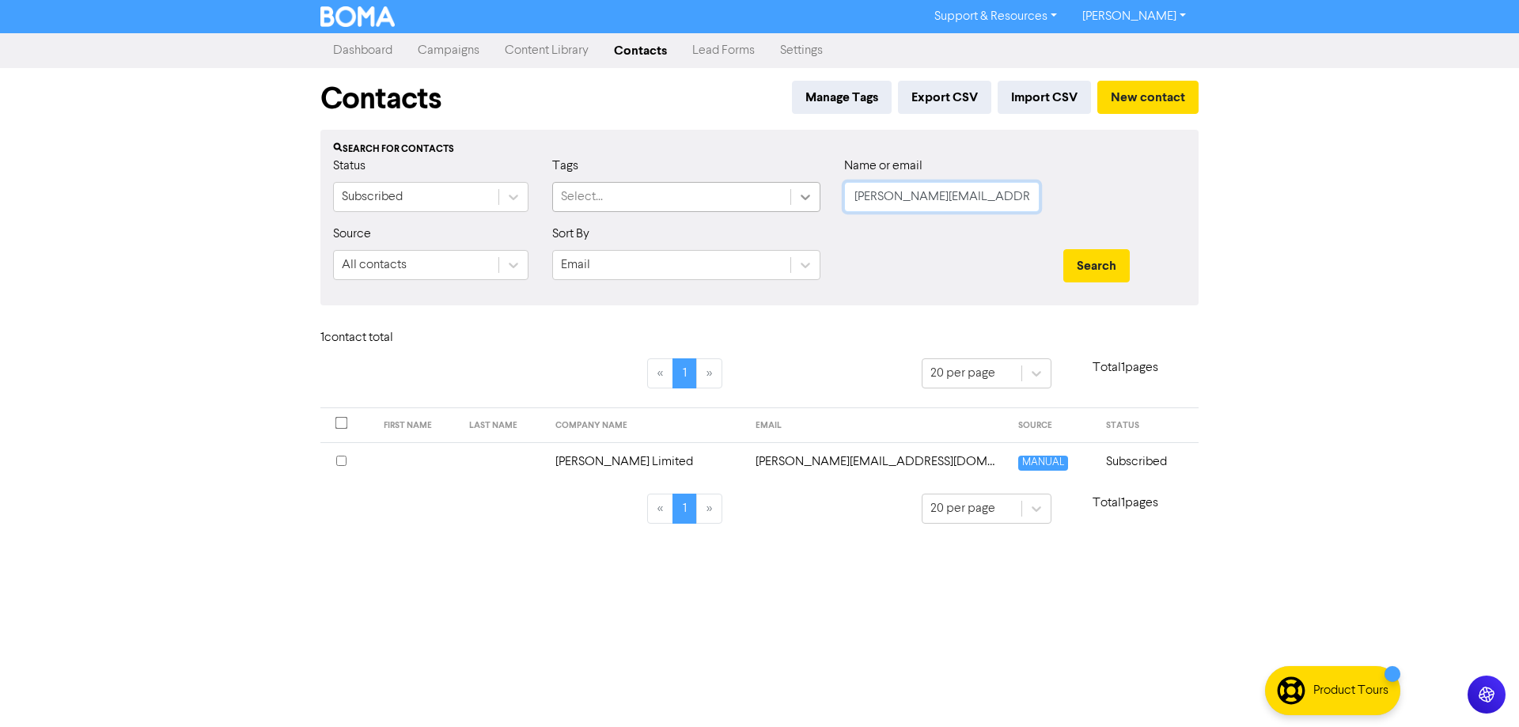
drag, startPoint x: 856, startPoint y: 195, endPoint x: 792, endPoint y: 205, distance: 64.8
click at [789, 203] on div "Status Subscribed Tags Select... Name or email [PERSON_NAME][EMAIL_ADDRESS][DOM…" at bounding box center [759, 191] width 876 height 68
paste input "[EMAIL_ADDRESS][DOMAIN_NAME]"
click at [1098, 263] on button "Search" at bounding box center [1096, 265] width 66 height 33
click at [814, 464] on td "[EMAIL_ADDRESS][DOMAIN_NAME]" at bounding box center [867, 461] width 271 height 39
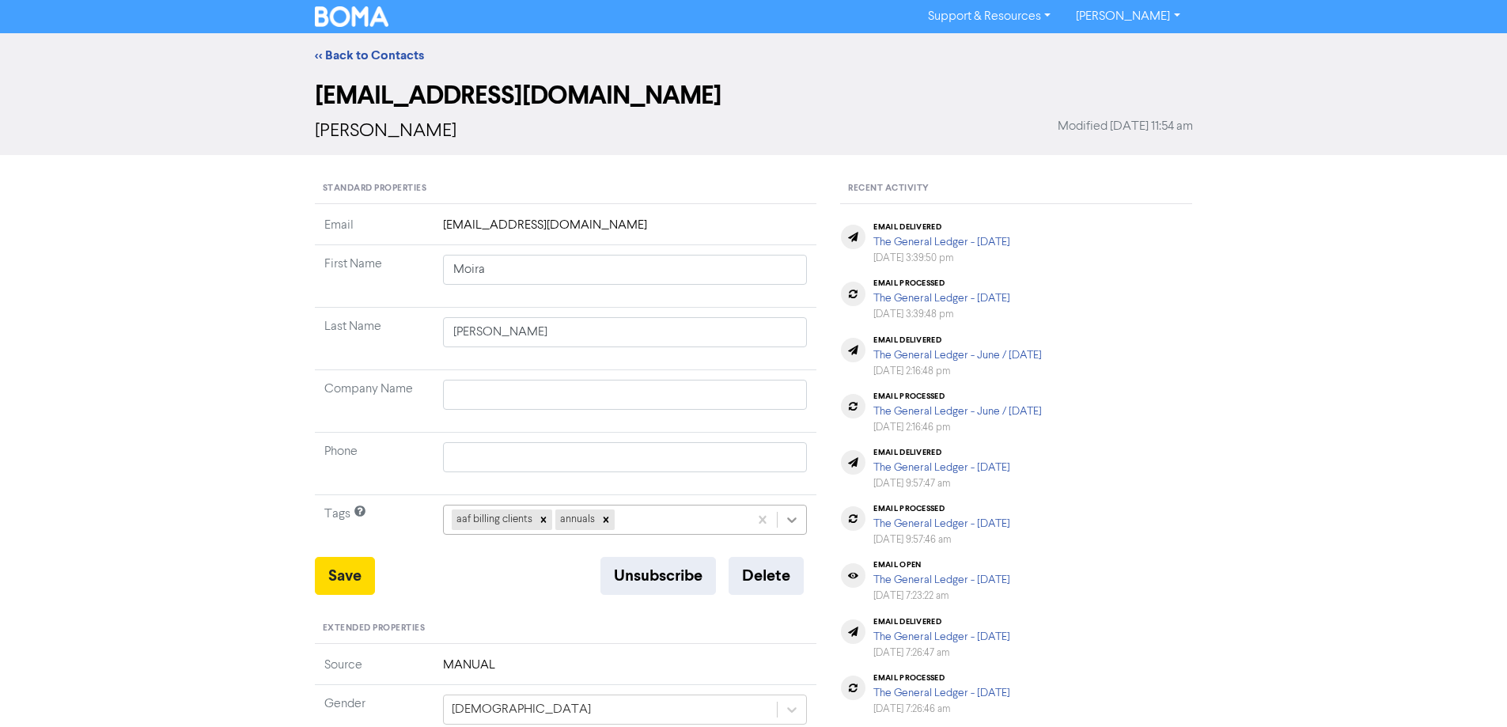
click at [804, 517] on div "aaf billing clients annuals" at bounding box center [625, 520] width 365 height 30
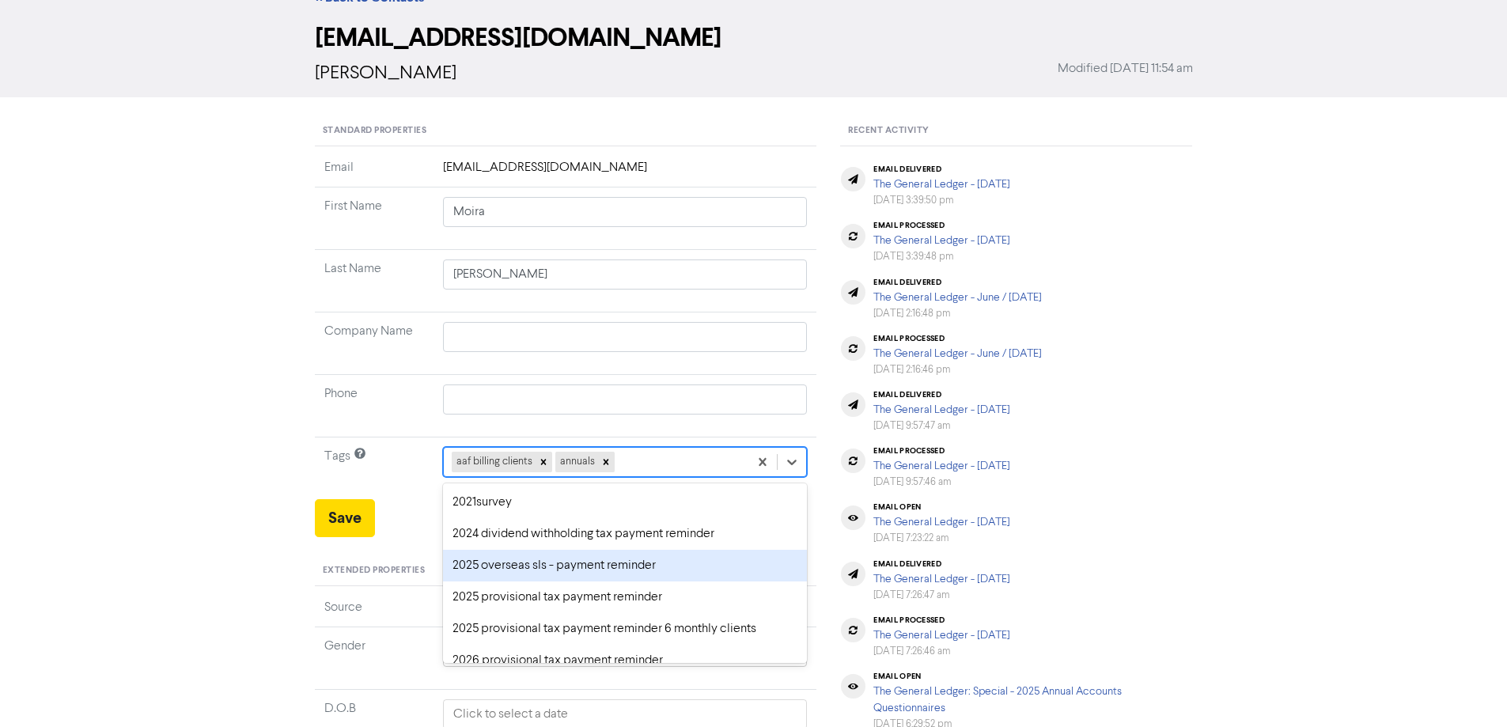
scroll to position [79, 0]
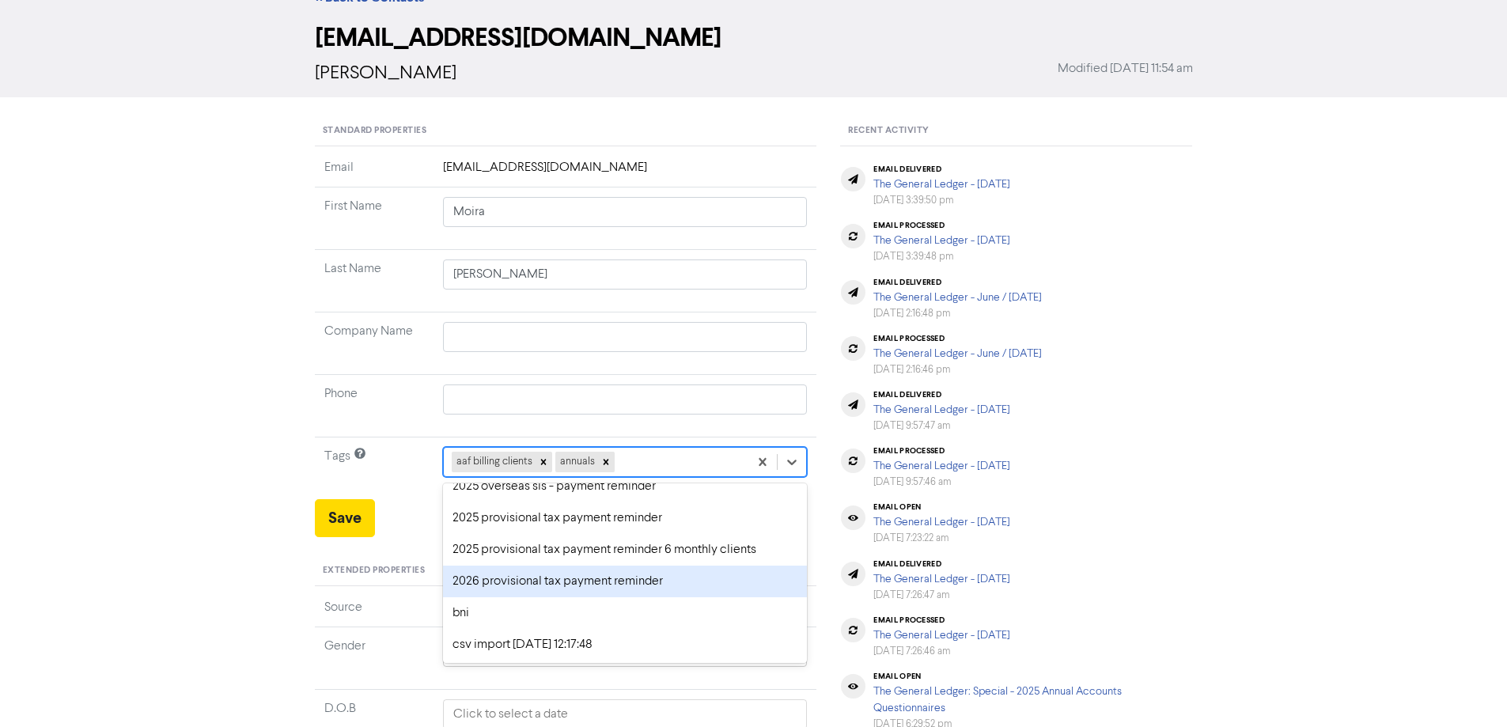
click at [518, 571] on div "2026 provisional tax payment reminder" at bounding box center [625, 582] width 365 height 32
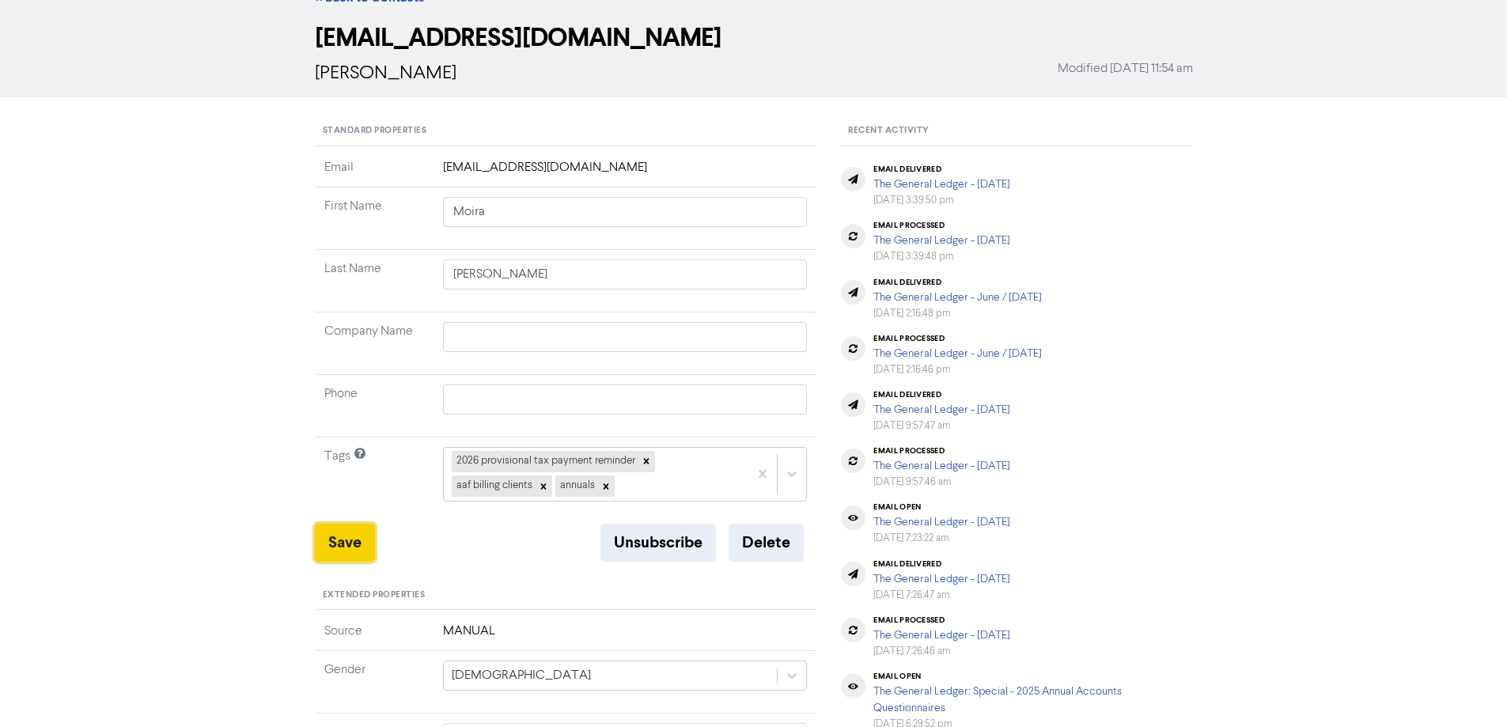
drag, startPoint x: 342, startPoint y: 544, endPoint x: 380, endPoint y: 535, distance: 39.9
click at [341, 544] on button "Save" at bounding box center [345, 543] width 60 height 38
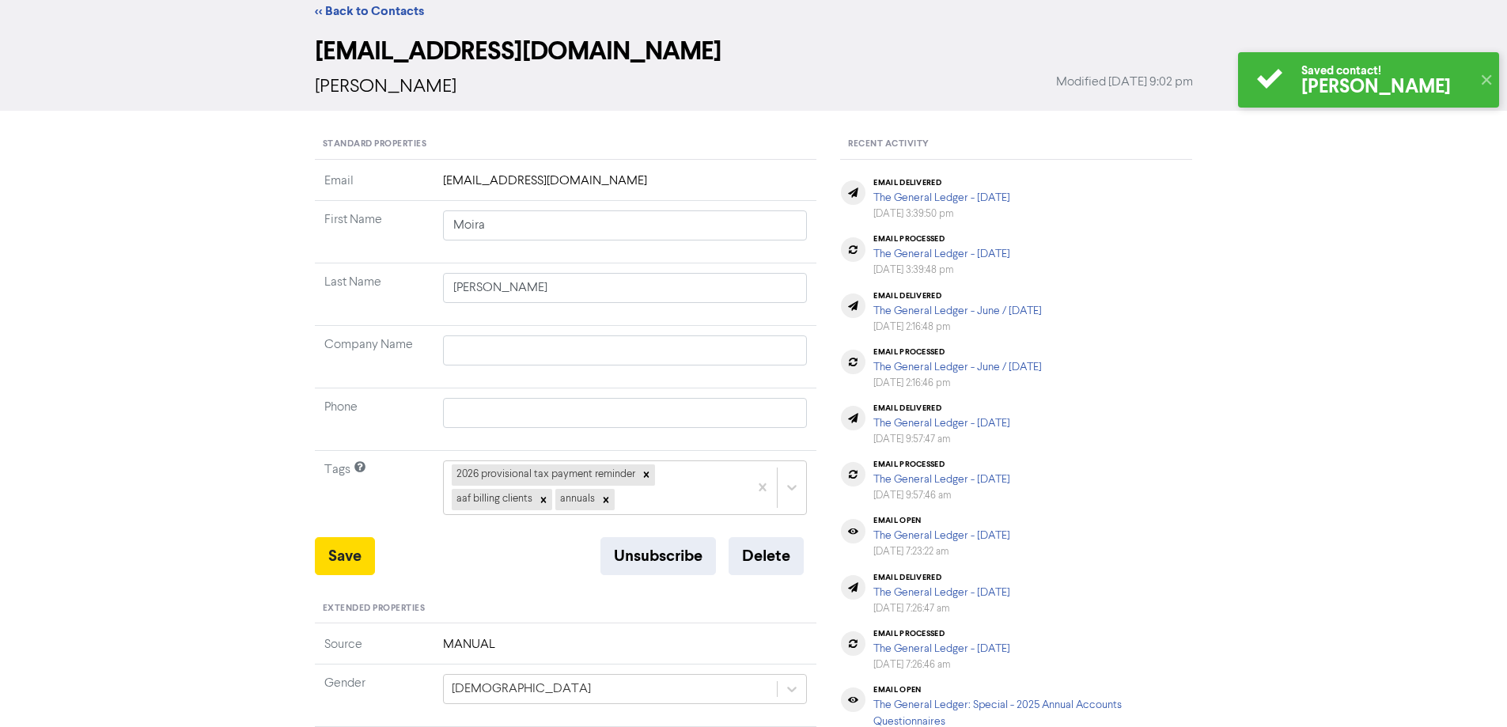
scroll to position [0, 0]
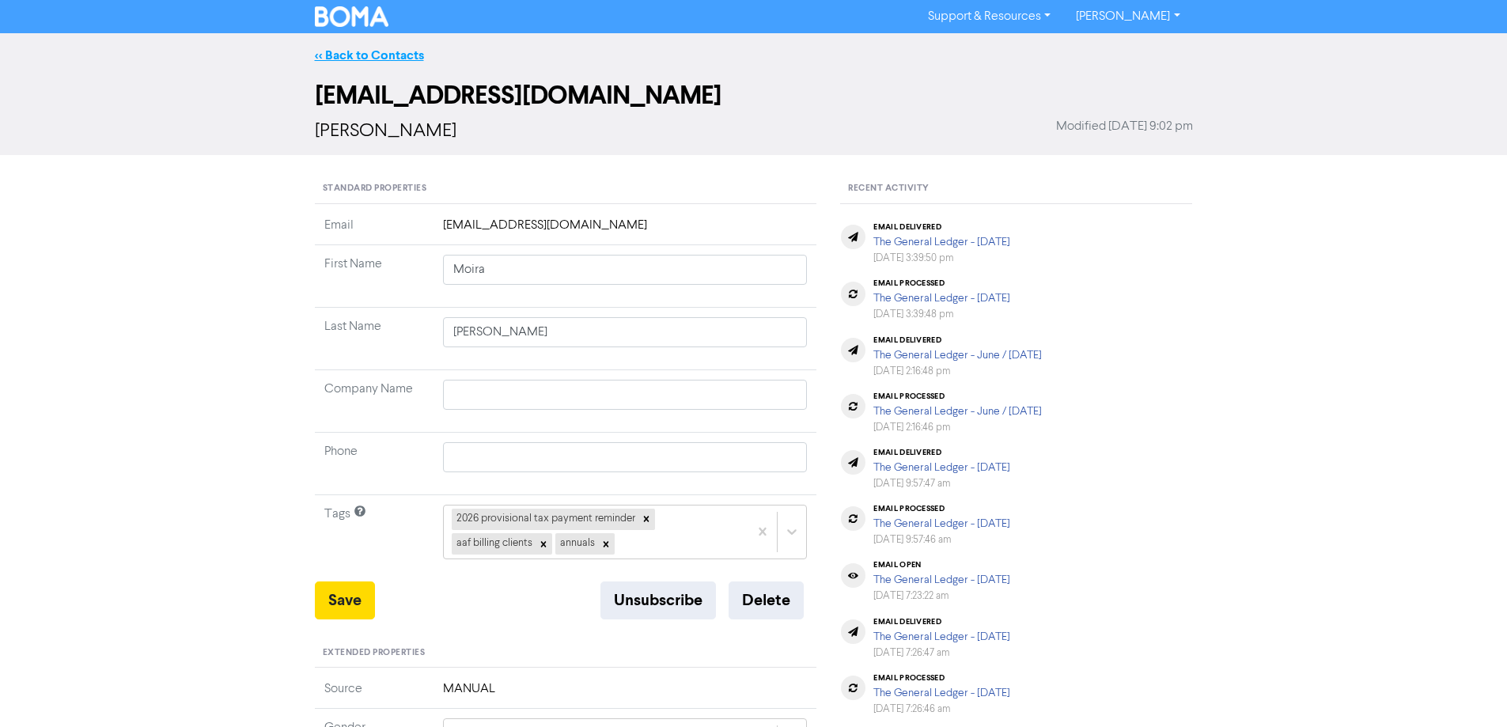
drag, startPoint x: 363, startPoint y: 50, endPoint x: 1512, endPoint y: 194, distance: 1158.3
click at [365, 48] on link "<< Back to Contacts" at bounding box center [369, 55] width 109 height 16
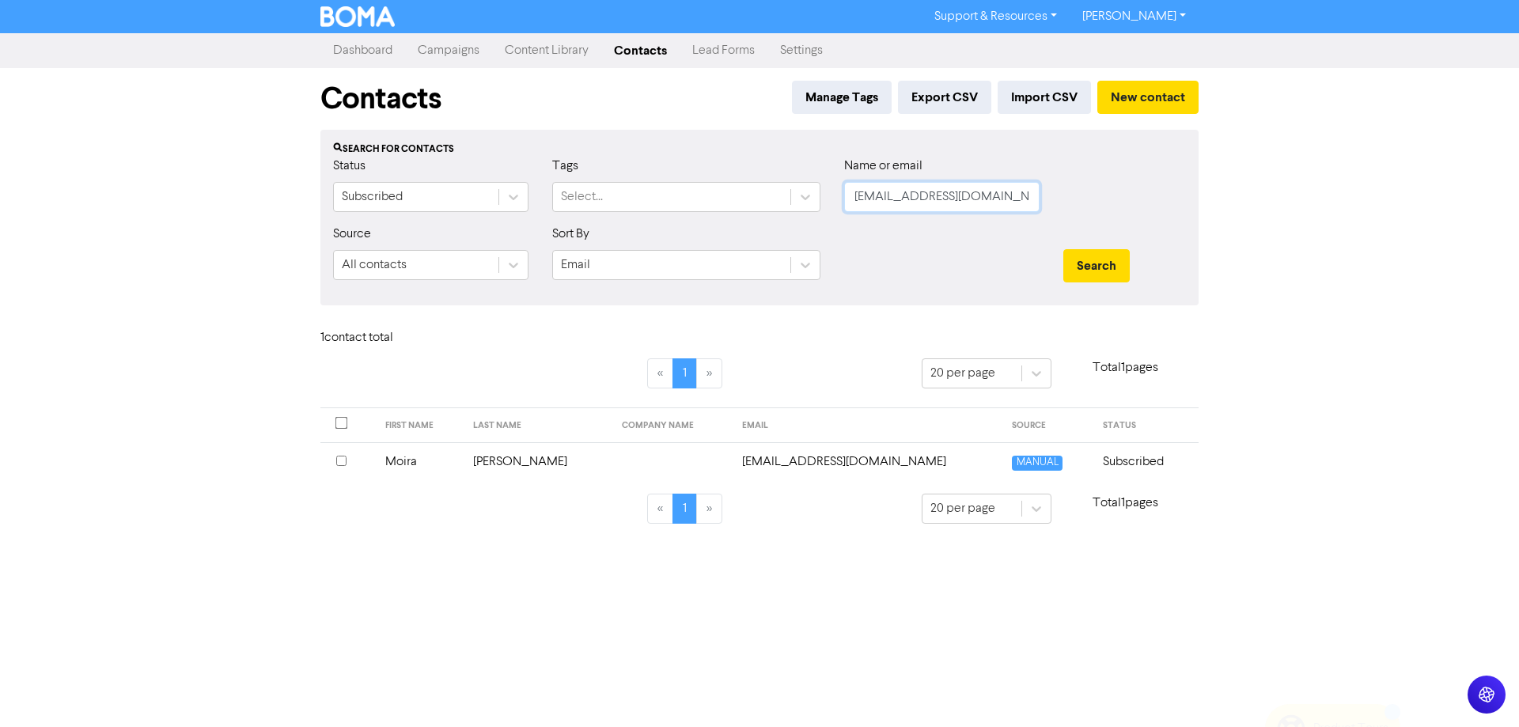
drag, startPoint x: 968, startPoint y: 202, endPoint x: 843, endPoint y: 198, distance: 125.0
click at [843, 198] on div "Name or email [PERSON_NAME][EMAIL_ADDRESS][DOMAIN_NAME]" at bounding box center [941, 191] width 219 height 68
paste input "[PERSON_NAME]"
drag, startPoint x: 1109, startPoint y: 254, endPoint x: 975, endPoint y: 365, distance: 173.6
click at [1107, 253] on button "Search" at bounding box center [1096, 265] width 66 height 33
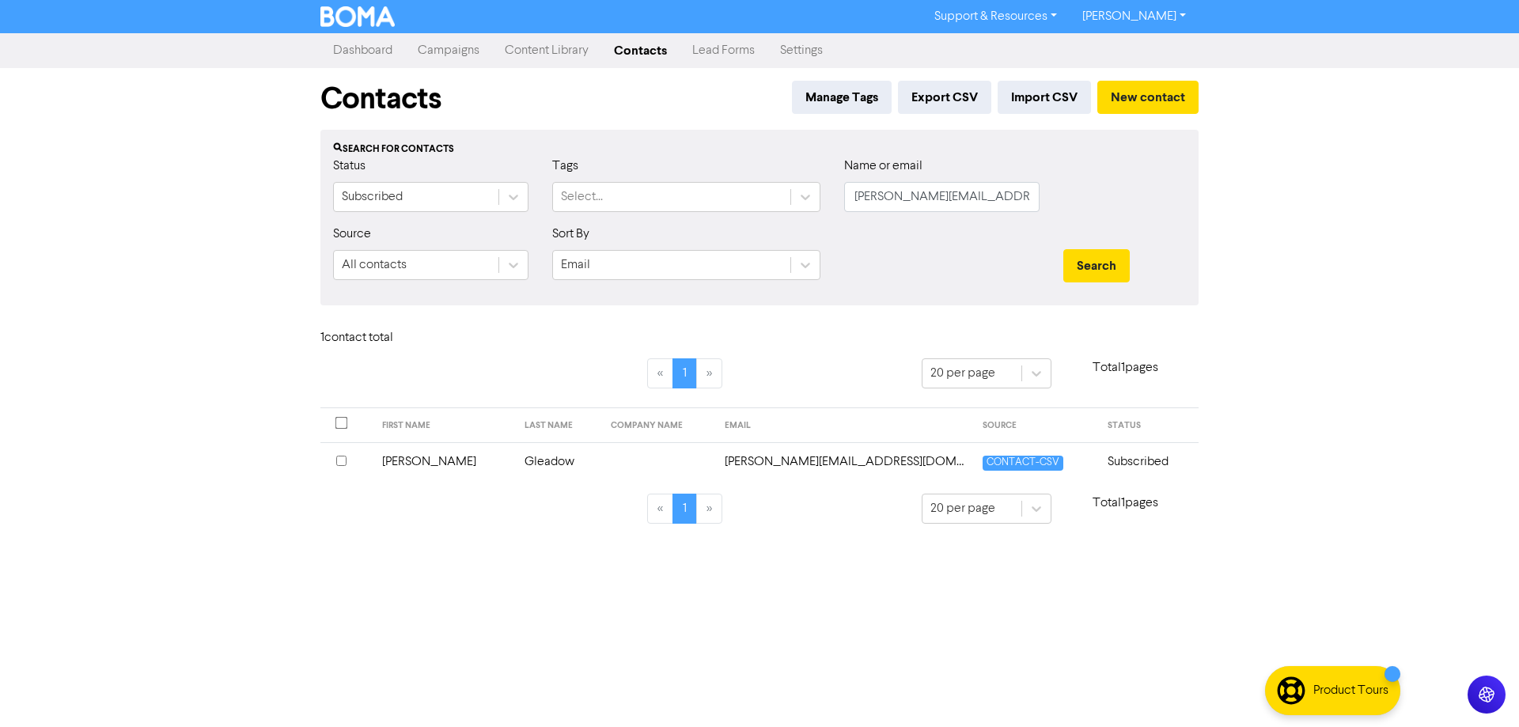
click at [804, 462] on td "[PERSON_NAME][EMAIL_ADDRESS][DOMAIN_NAME]" at bounding box center [844, 461] width 258 height 39
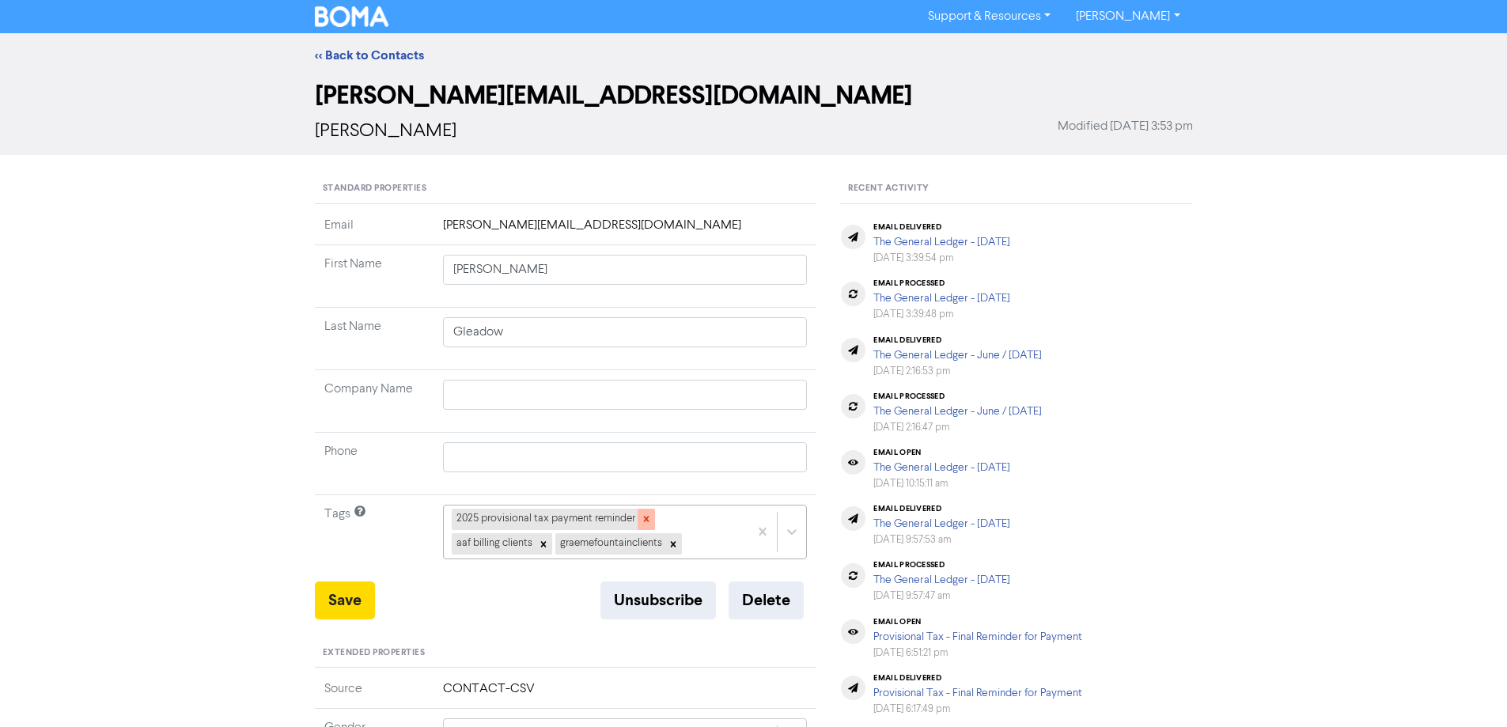
click at [646, 517] on icon at bounding box center [646, 518] width 11 height 11
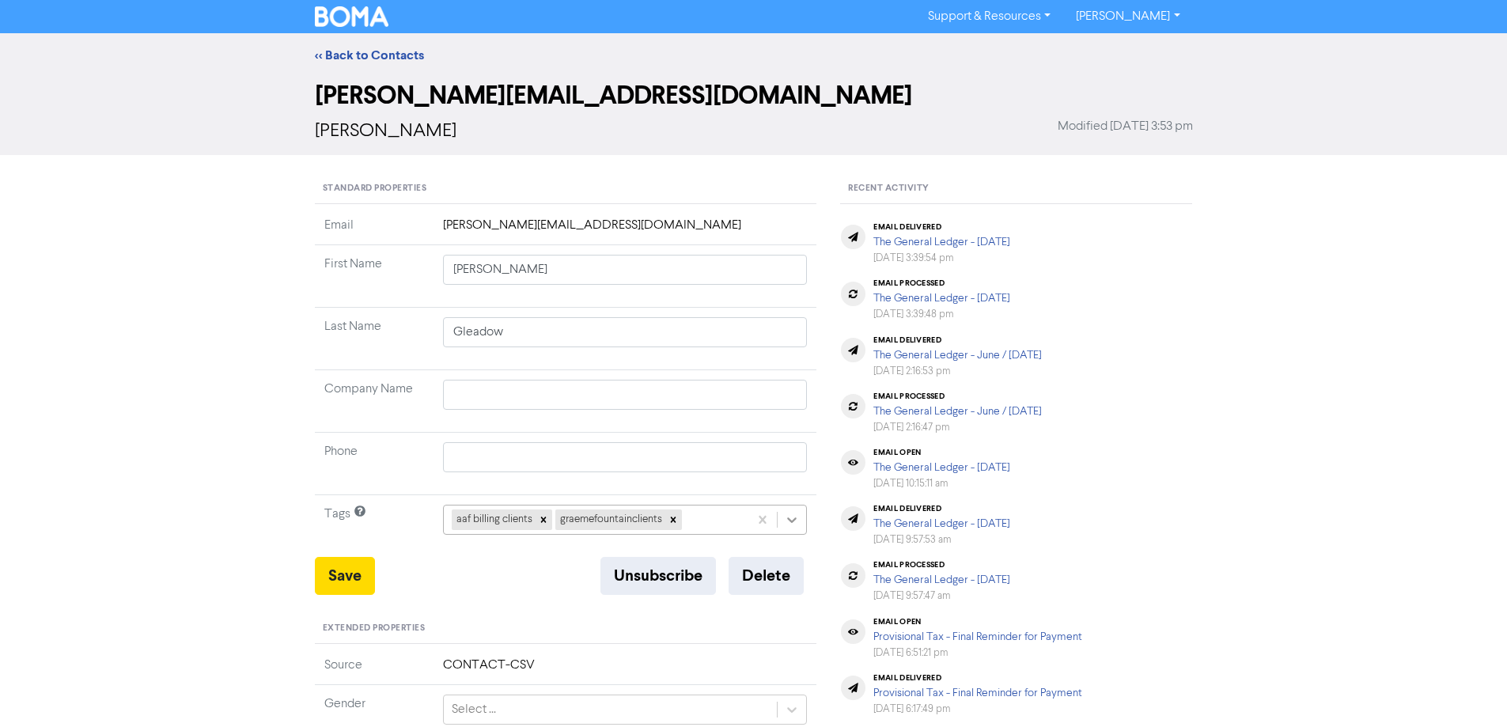
click at [789, 520] on div "aaf billing clients graemefountainclients" at bounding box center [625, 520] width 365 height 30
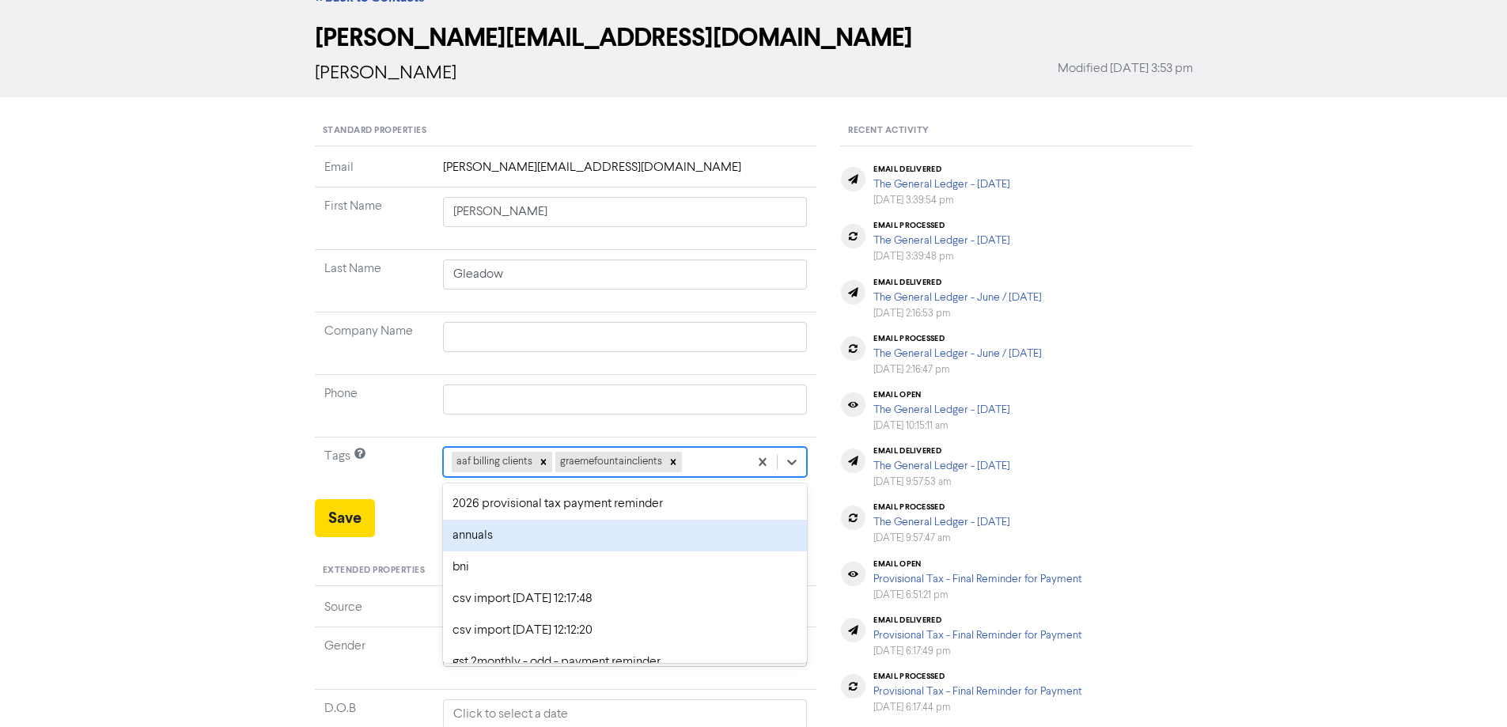
scroll to position [158, 0]
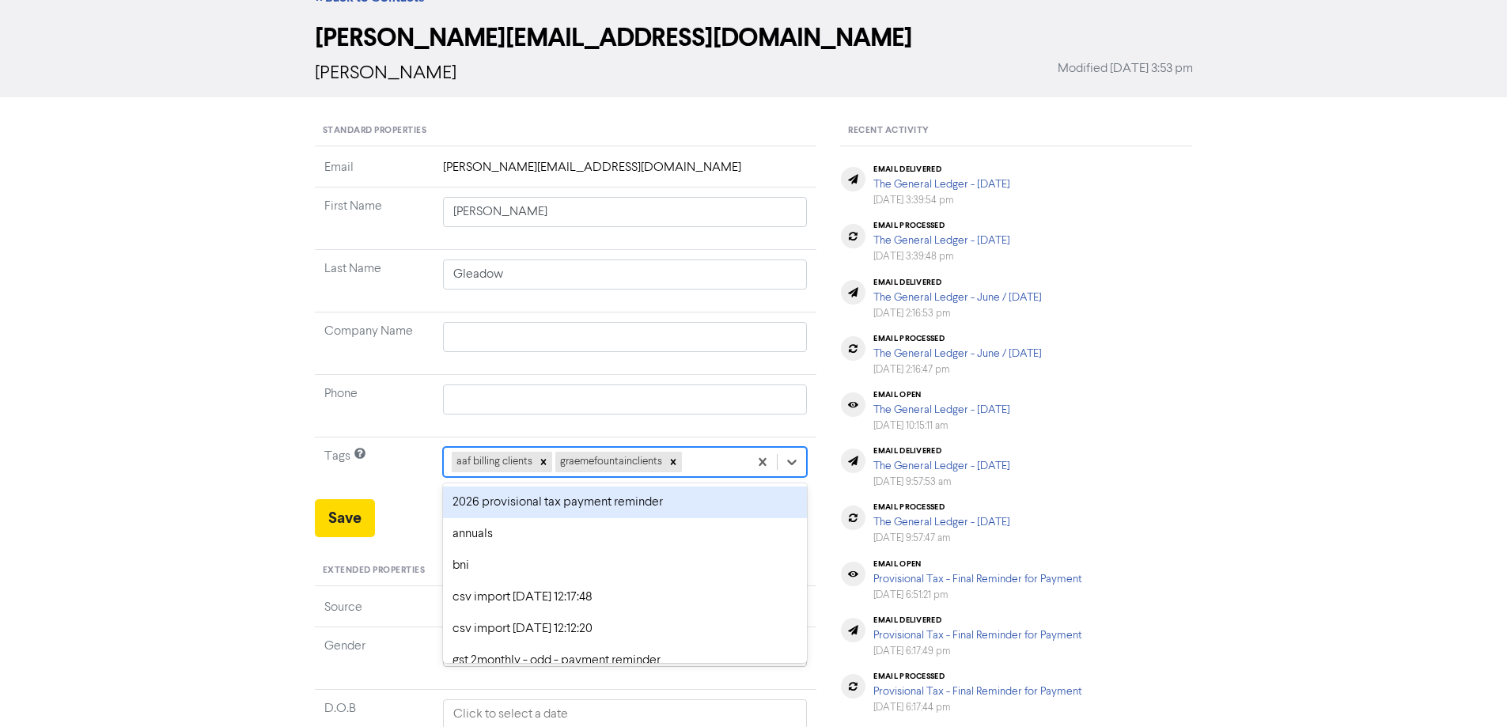
click at [479, 500] on div "2026 provisional tax payment reminder" at bounding box center [625, 502] width 365 height 32
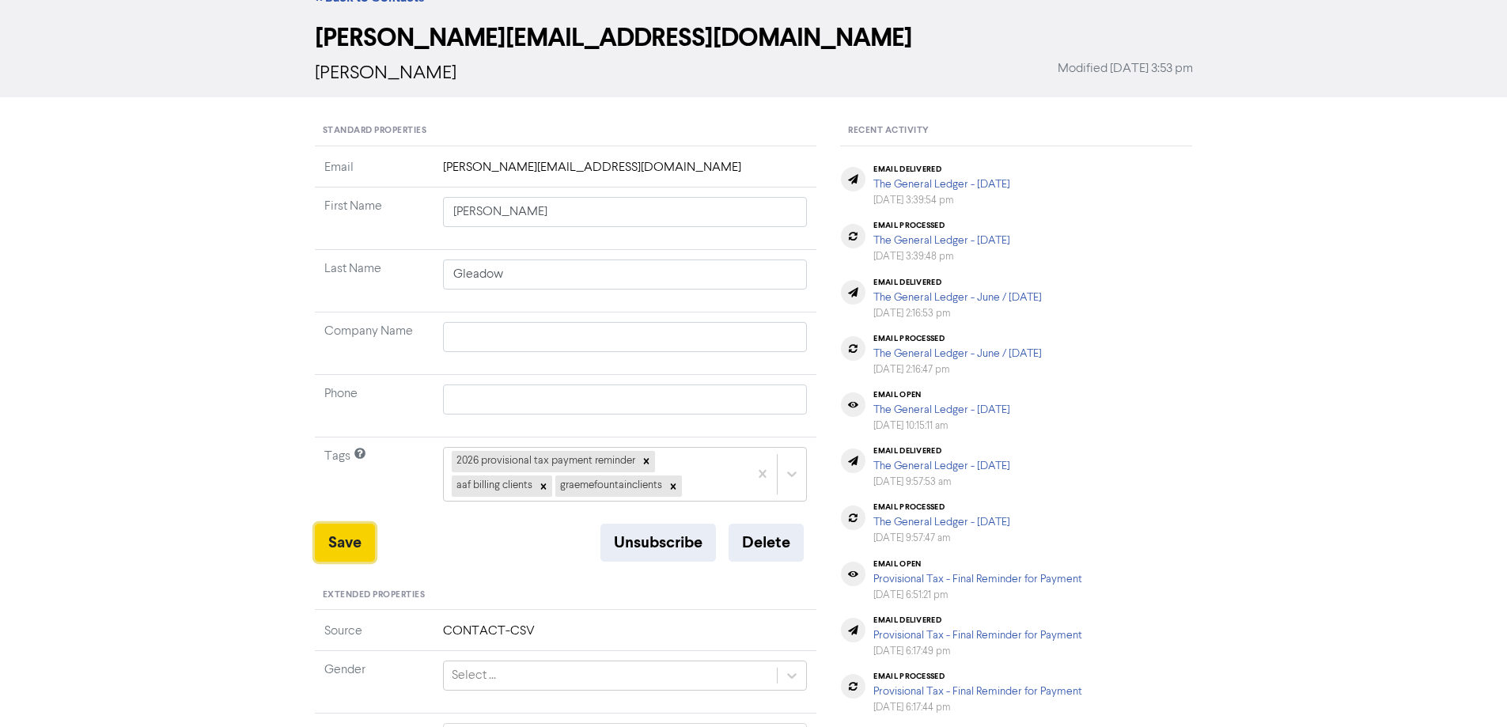
drag, startPoint x: 347, startPoint y: 543, endPoint x: 448, endPoint y: 396, distance: 177.5
click at [347, 542] on button "Save" at bounding box center [345, 543] width 60 height 38
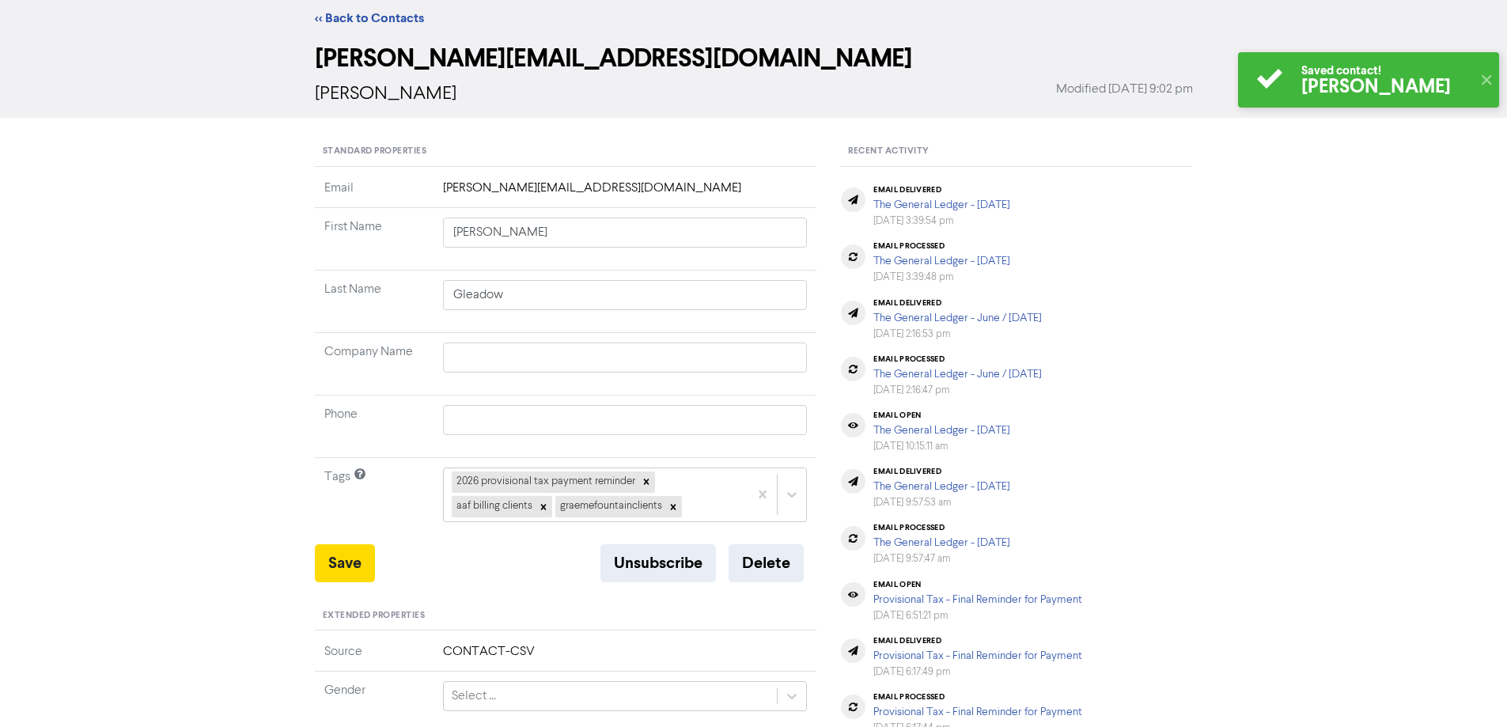
scroll to position [0, 0]
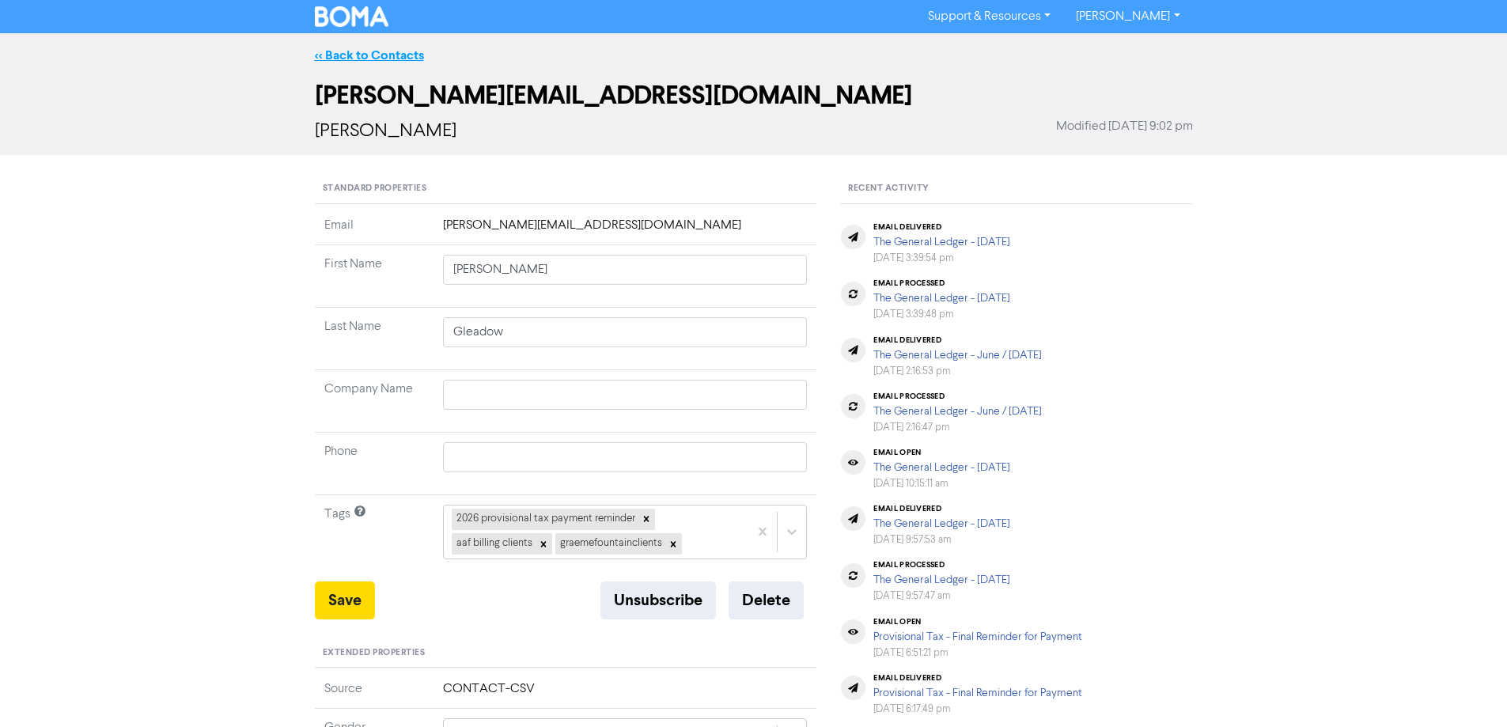
click at [344, 51] on link "<< Back to Contacts" at bounding box center [369, 55] width 109 height 16
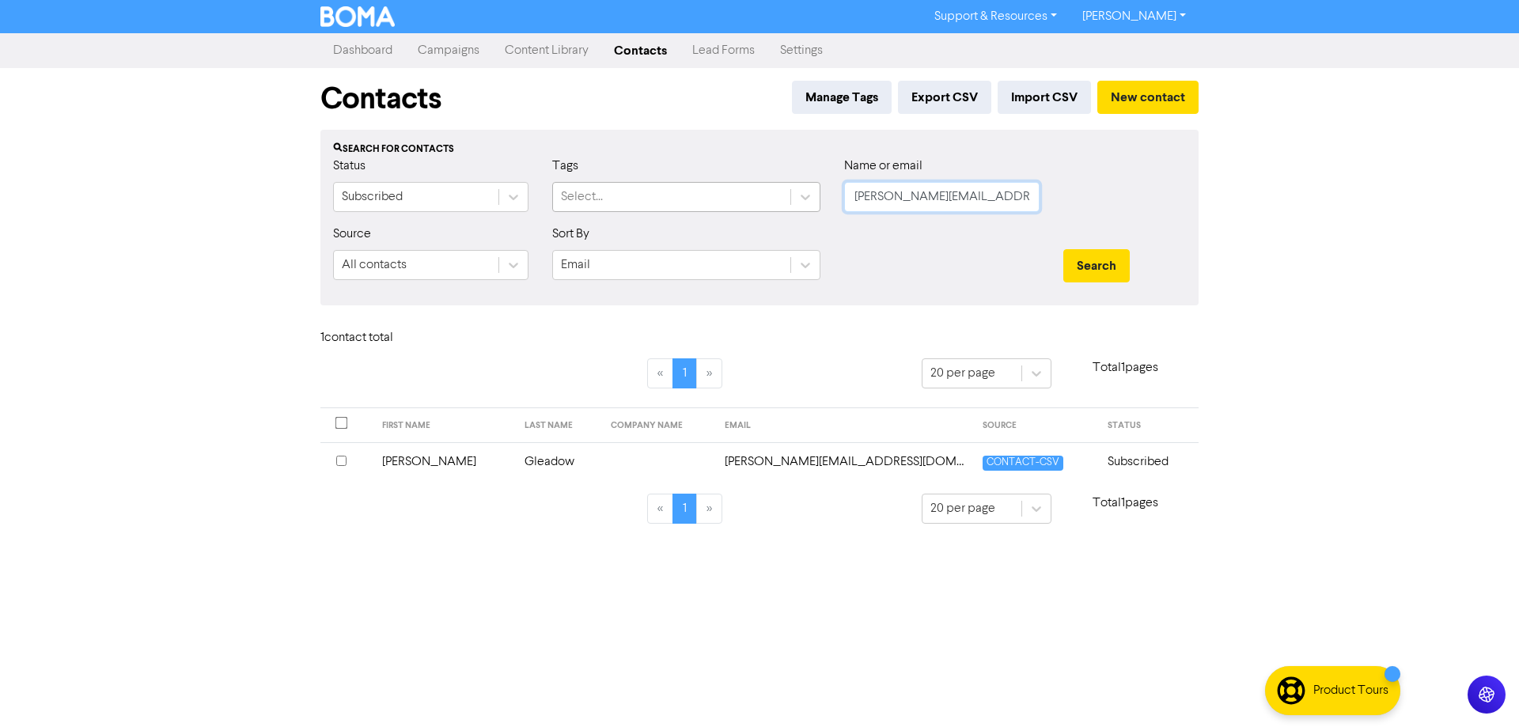
drag, startPoint x: 1002, startPoint y: 198, endPoint x: 709, endPoint y: 207, distance: 293.6
click at [709, 207] on div "Status Subscribed Tags Select... Name or email [PERSON_NAME][EMAIL_ADDRESS][DOM…" at bounding box center [759, 191] width 876 height 68
paste input "[EMAIL_ADDRESS][DOMAIN_NAME]"
click at [1090, 271] on button "Search" at bounding box center [1096, 265] width 66 height 33
click at [751, 465] on td "[EMAIL_ADDRESS][DOMAIN_NAME]" at bounding box center [867, 461] width 271 height 39
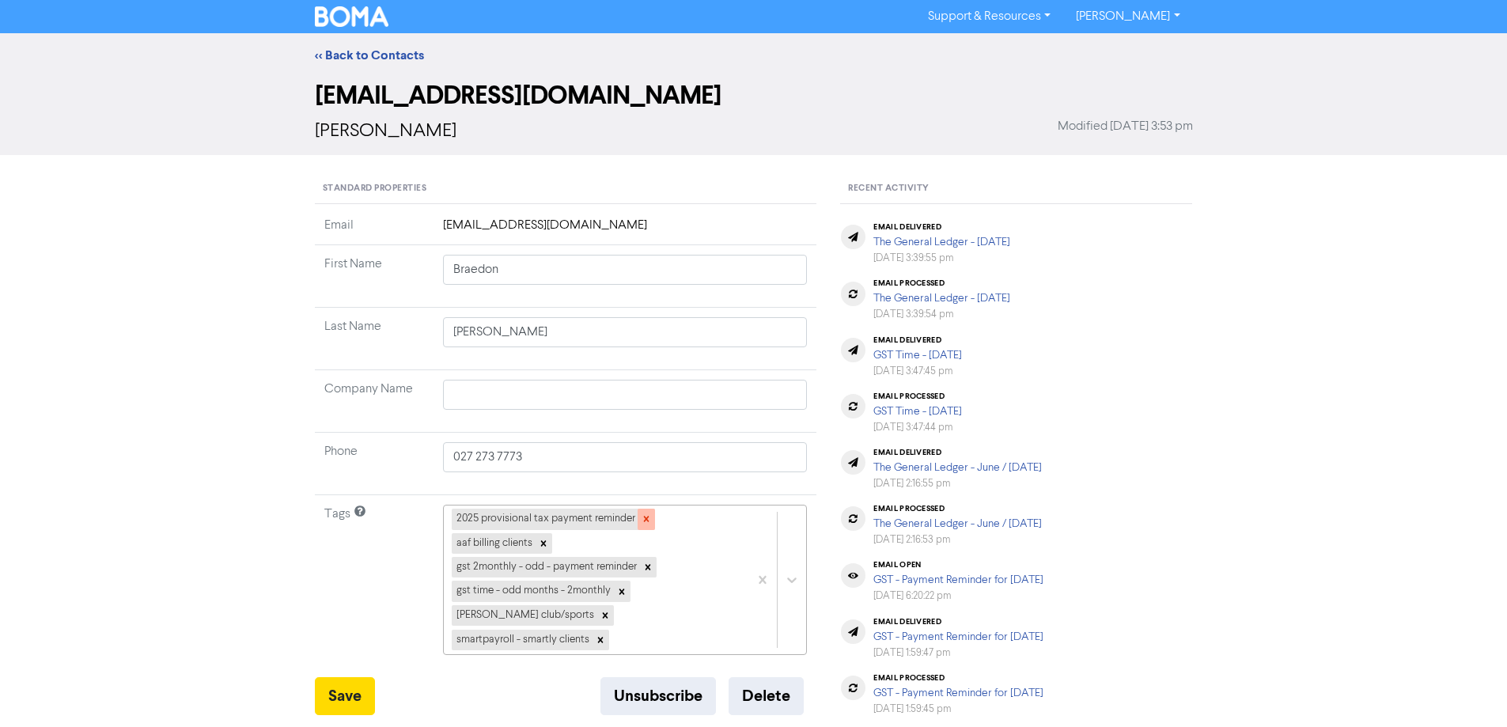
click at [648, 515] on icon at bounding box center [646, 518] width 11 height 11
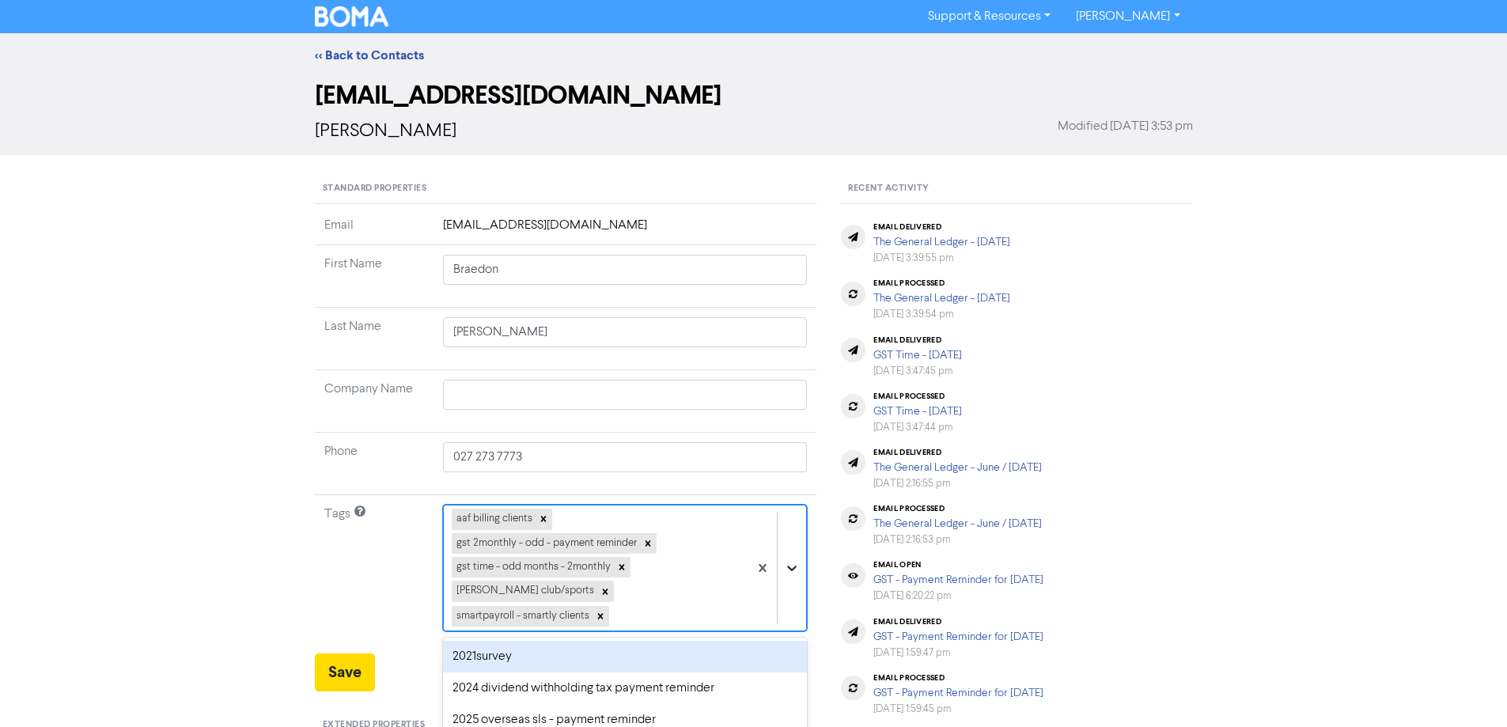
click at [794, 558] on div "option 2021survey focused, 1 of 43. 38 results available. Use Up and Down to ch…" at bounding box center [625, 568] width 365 height 127
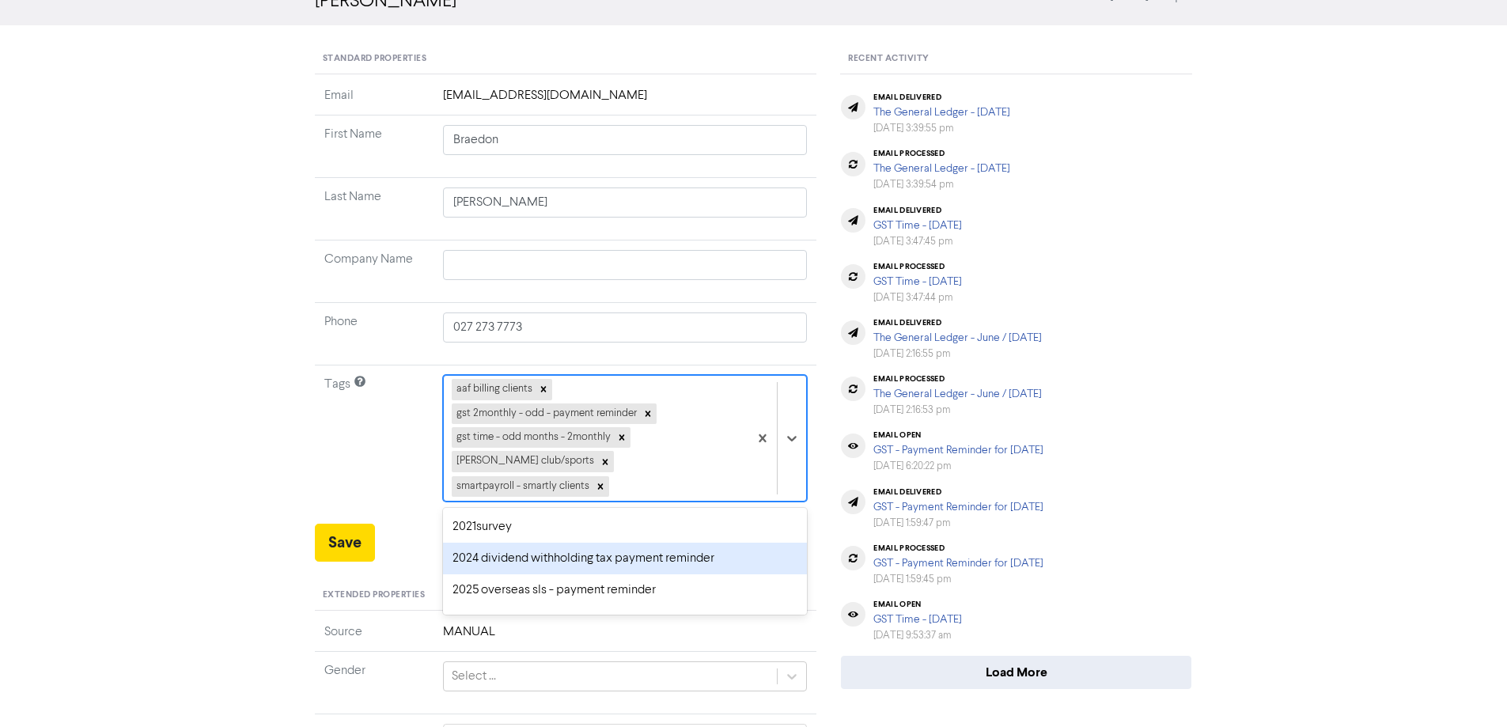
scroll to position [158, 0]
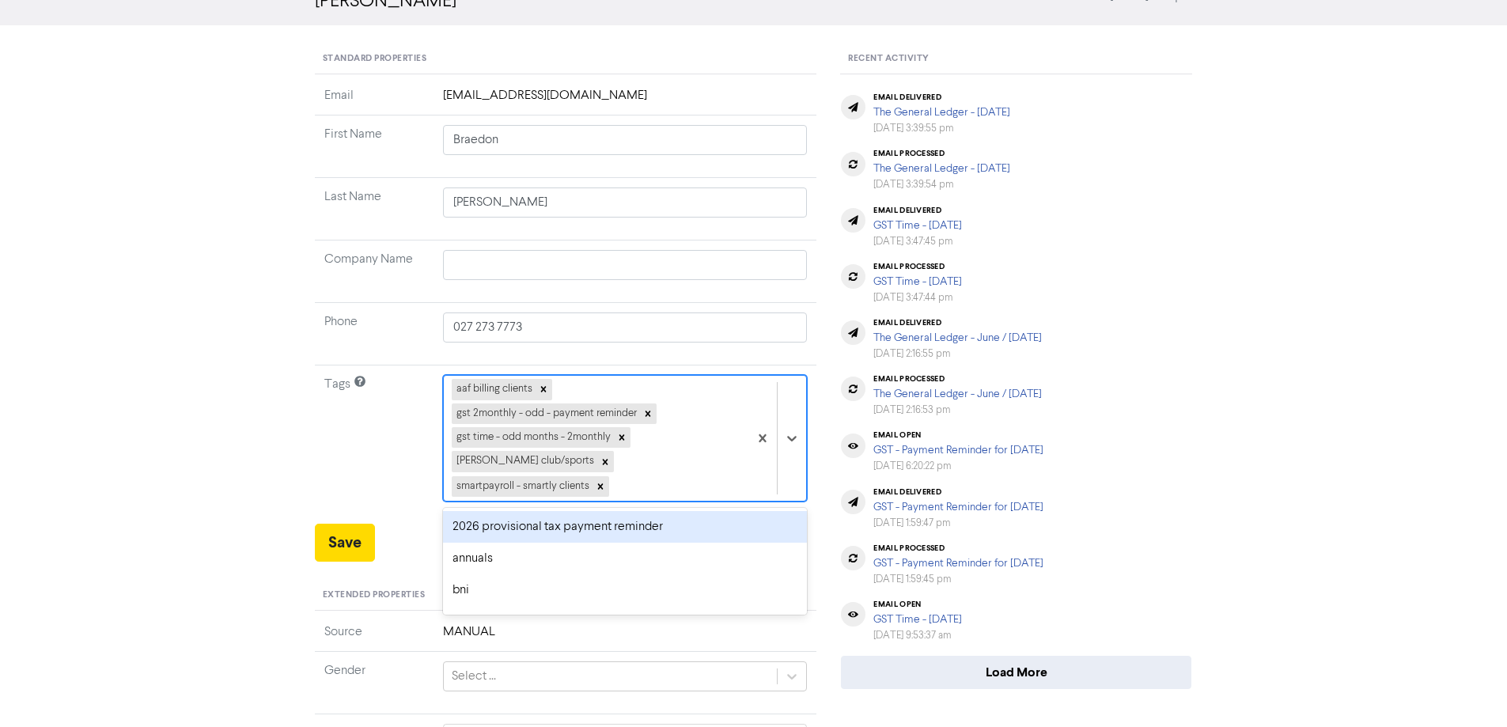
click at [473, 511] on div "2026 provisional tax payment reminder" at bounding box center [625, 527] width 365 height 32
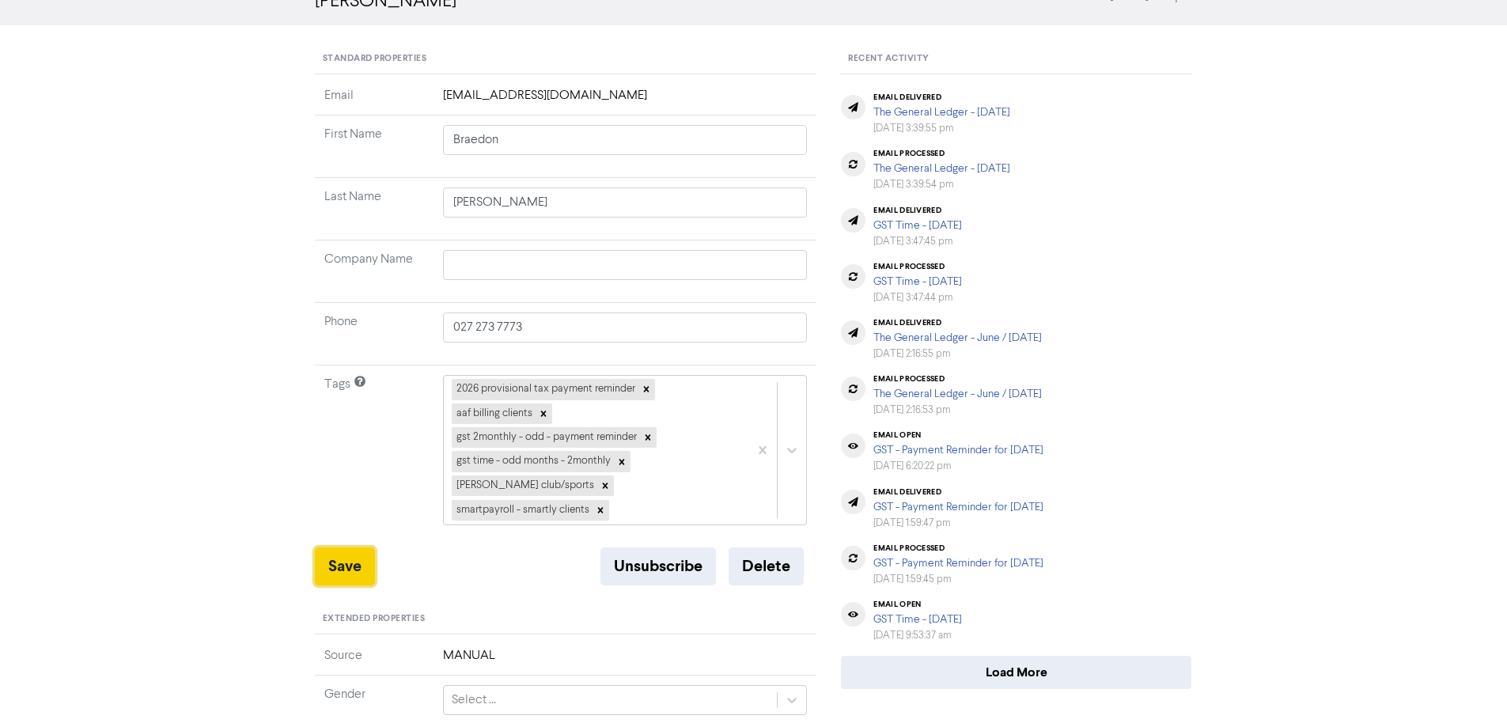
click at [340, 547] on button "Save" at bounding box center [345, 566] width 60 height 38
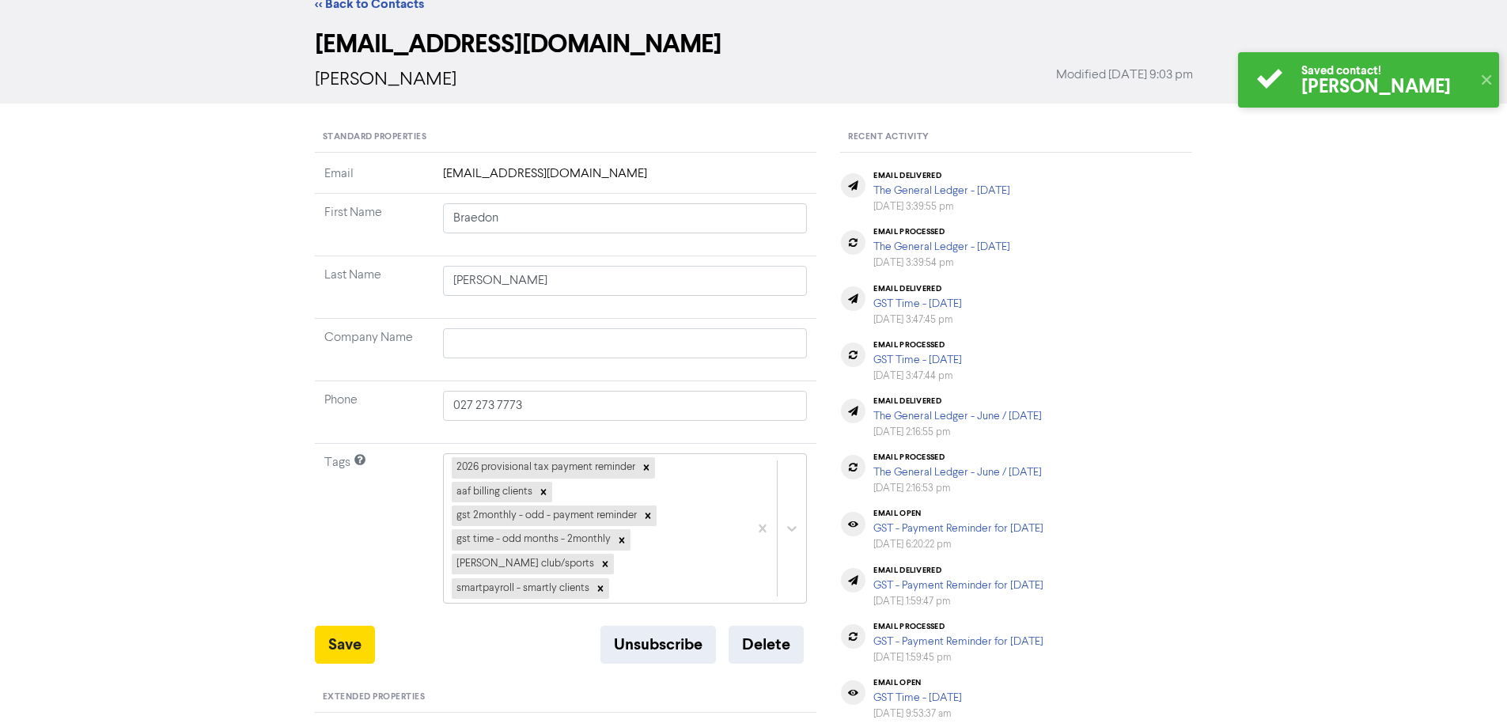
scroll to position [0, 0]
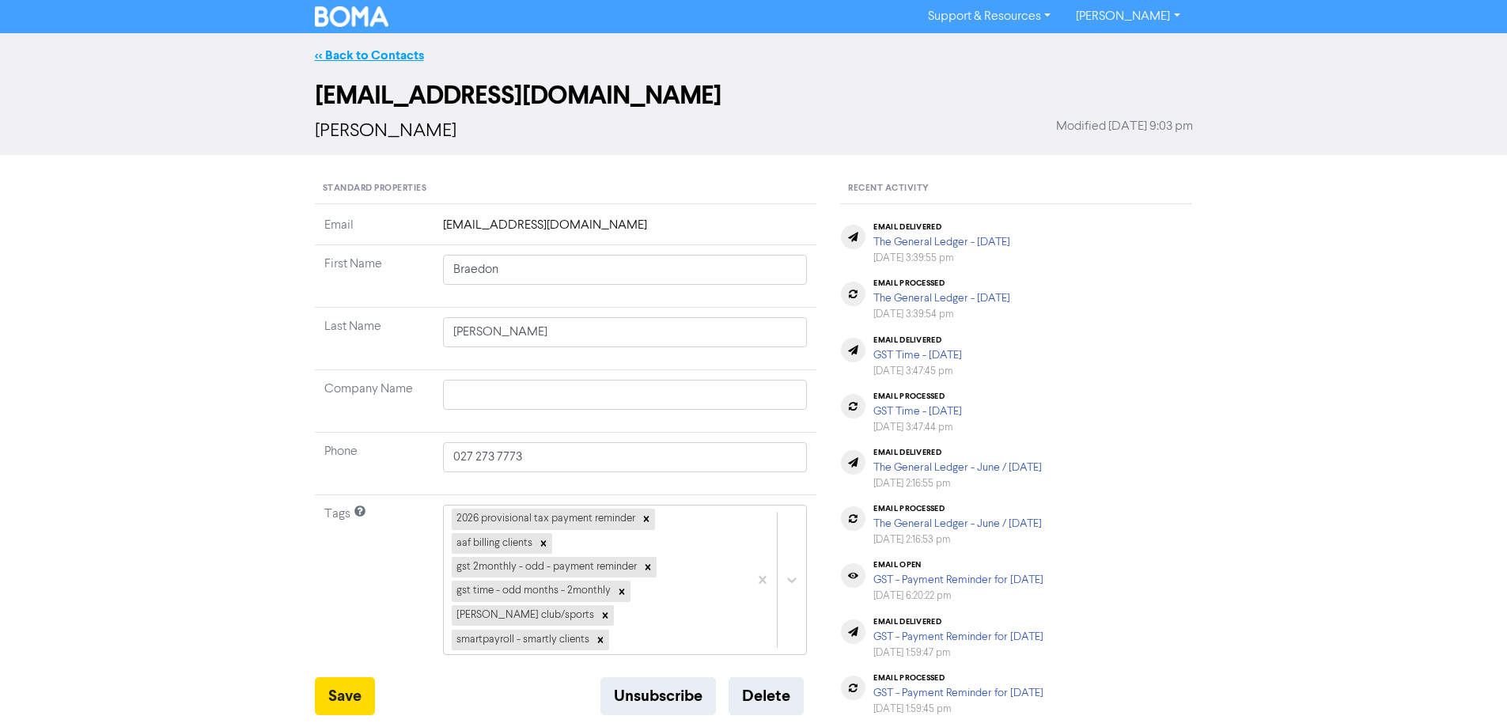
click at [350, 49] on link "<< Back to Contacts" at bounding box center [369, 55] width 109 height 16
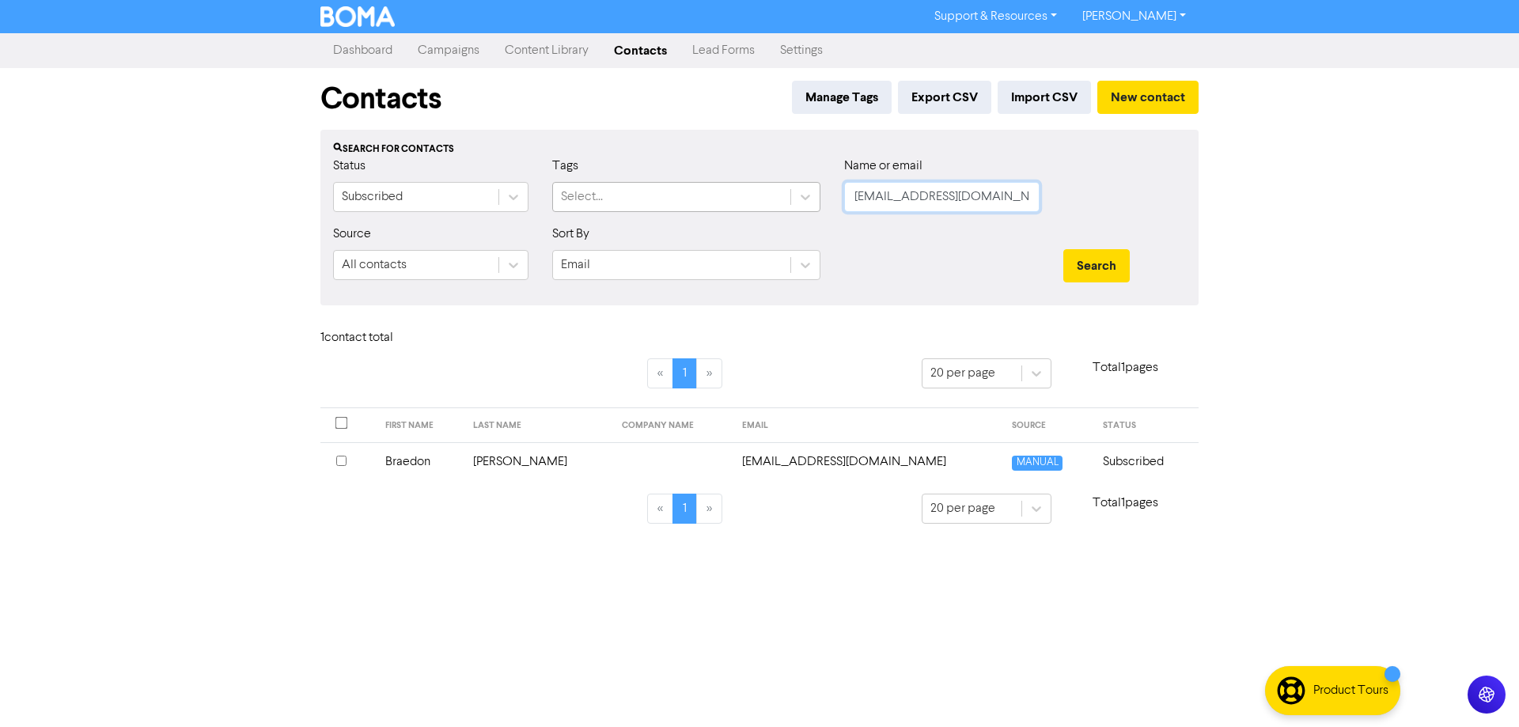
drag, startPoint x: 1012, startPoint y: 203, endPoint x: 754, endPoint y: 206, distance: 257.9
click at [754, 206] on div "Status Subscribed Tags Select... Name or email [EMAIL_ADDRESS][DOMAIN_NAME]" at bounding box center [759, 191] width 876 height 68
paste input "hamishhancock@xtra"
click at [1078, 259] on button "Search" at bounding box center [1096, 265] width 66 height 33
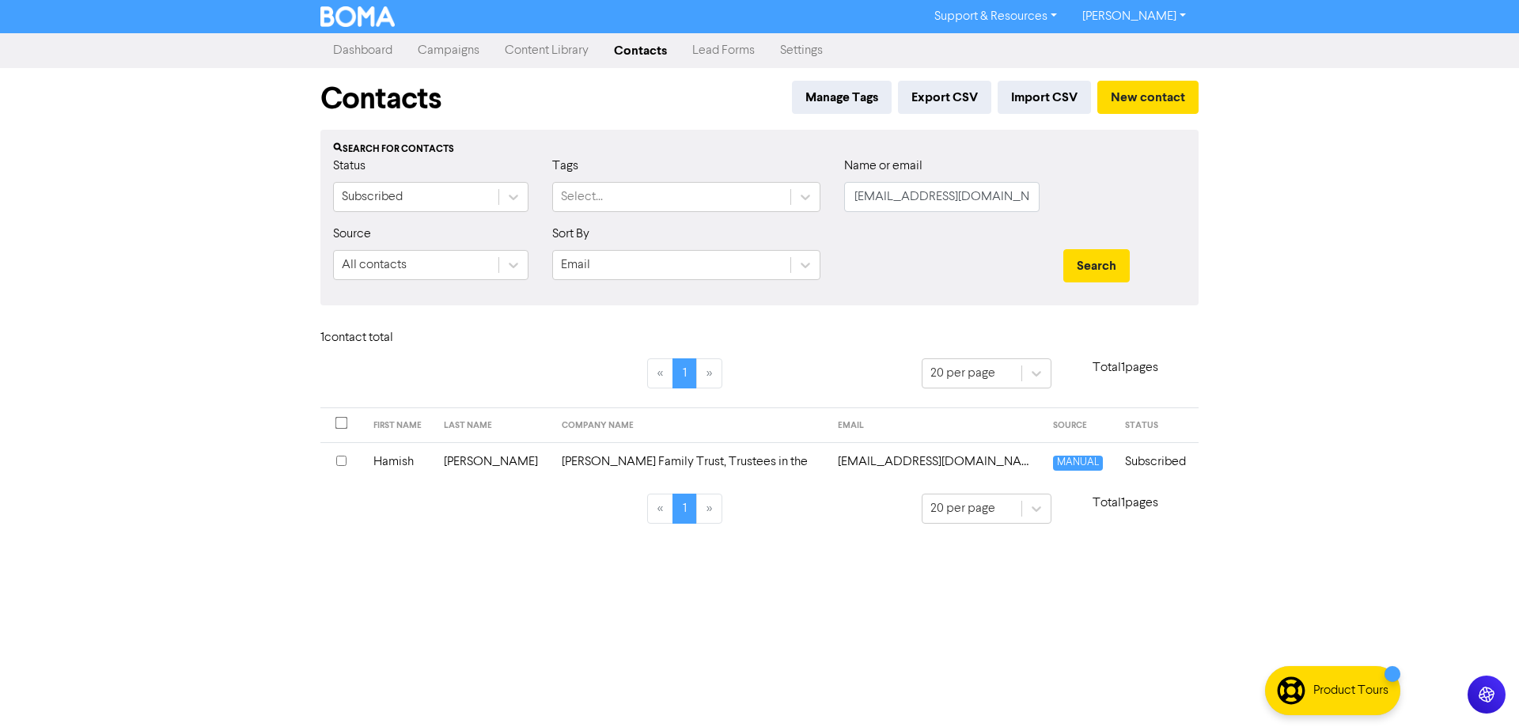
click at [861, 462] on td "[EMAIL_ADDRESS][DOMAIN_NAME]" at bounding box center [935, 461] width 214 height 39
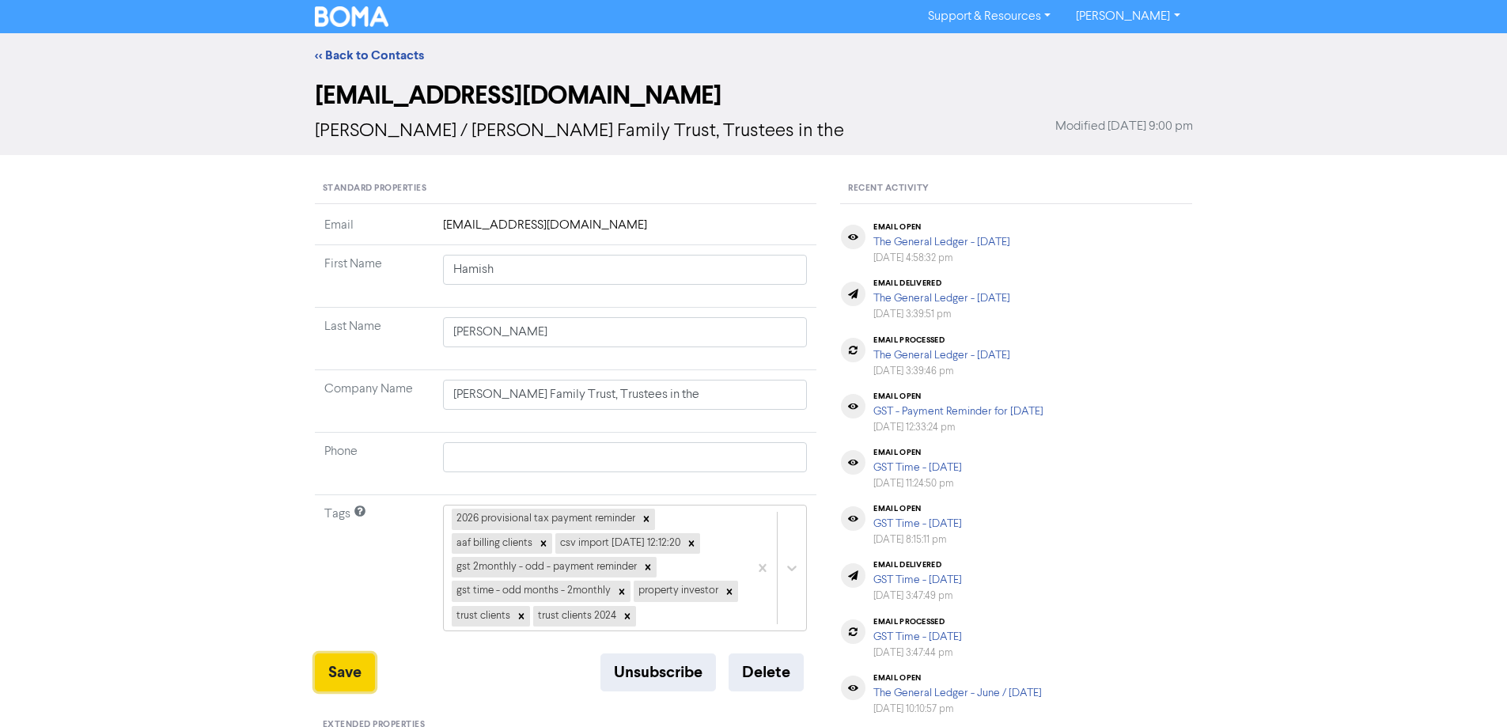
drag, startPoint x: 348, startPoint y: 679, endPoint x: 351, endPoint y: 378, distance: 301.4
click at [348, 677] on button "Save" at bounding box center [345, 672] width 60 height 38
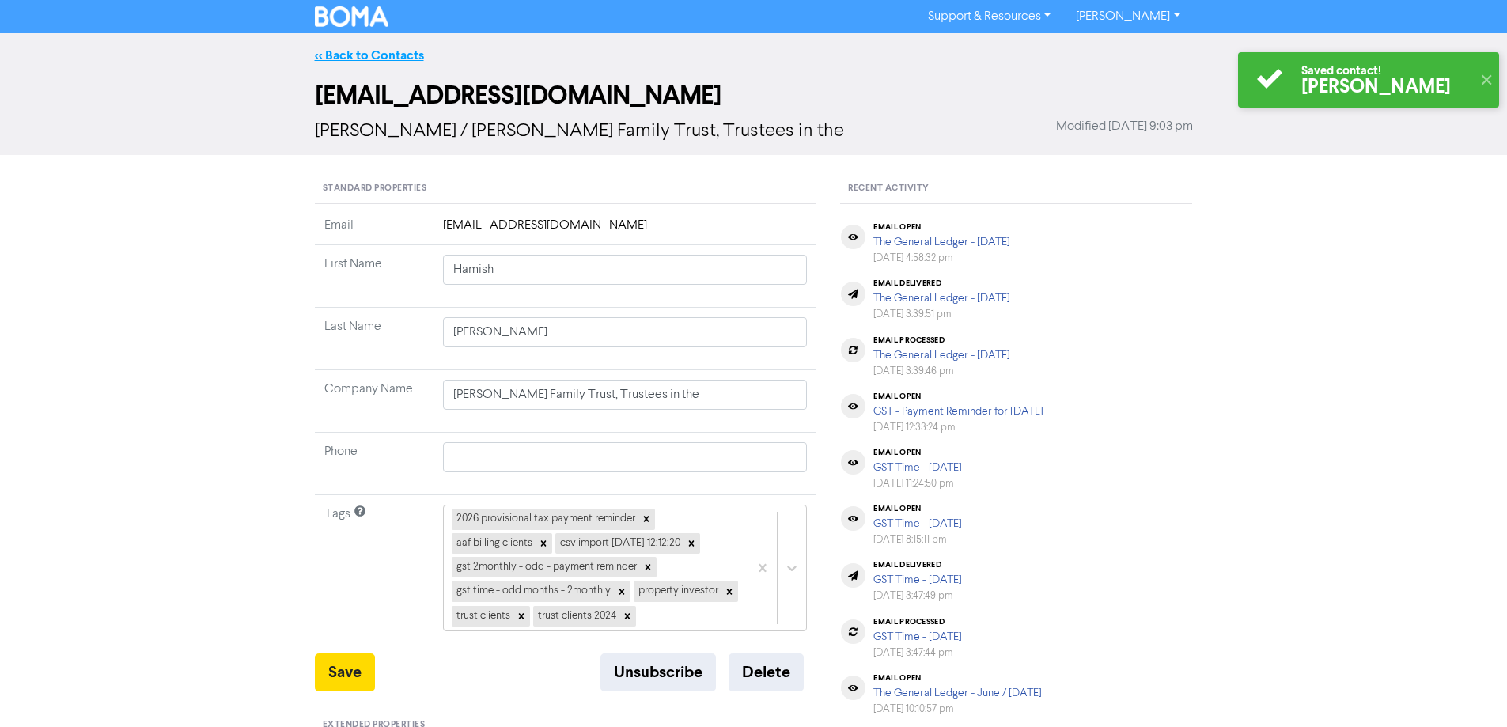
drag, startPoint x: 331, startPoint y: 53, endPoint x: 1434, endPoint y: 200, distance: 1112.5
click at [334, 52] on link "<< Back to Contacts" at bounding box center [369, 55] width 109 height 16
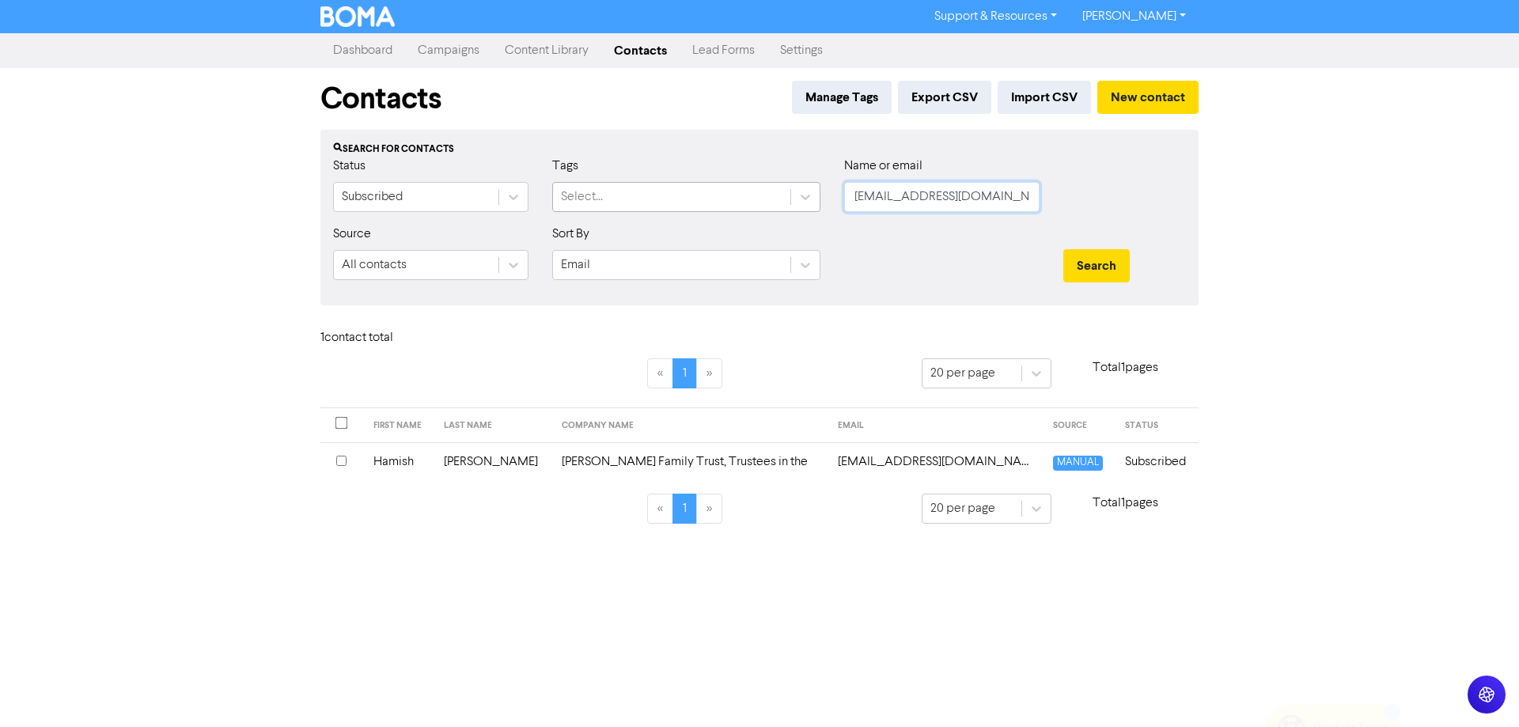
drag, startPoint x: 1016, startPoint y: 195, endPoint x: 785, endPoint y: 190, distance: 231.8
click at [785, 190] on div "Status Subscribed Tags Select... Name or email [PERSON_NAME][EMAIL_ADDRESS][DOM…" at bounding box center [759, 191] width 876 height 68
paste input "[PERSON_NAME][DOMAIN_NAME][EMAIL_ADDRESS][DOMAIN_NAME]"
click at [1103, 267] on button "Search" at bounding box center [1096, 265] width 66 height 33
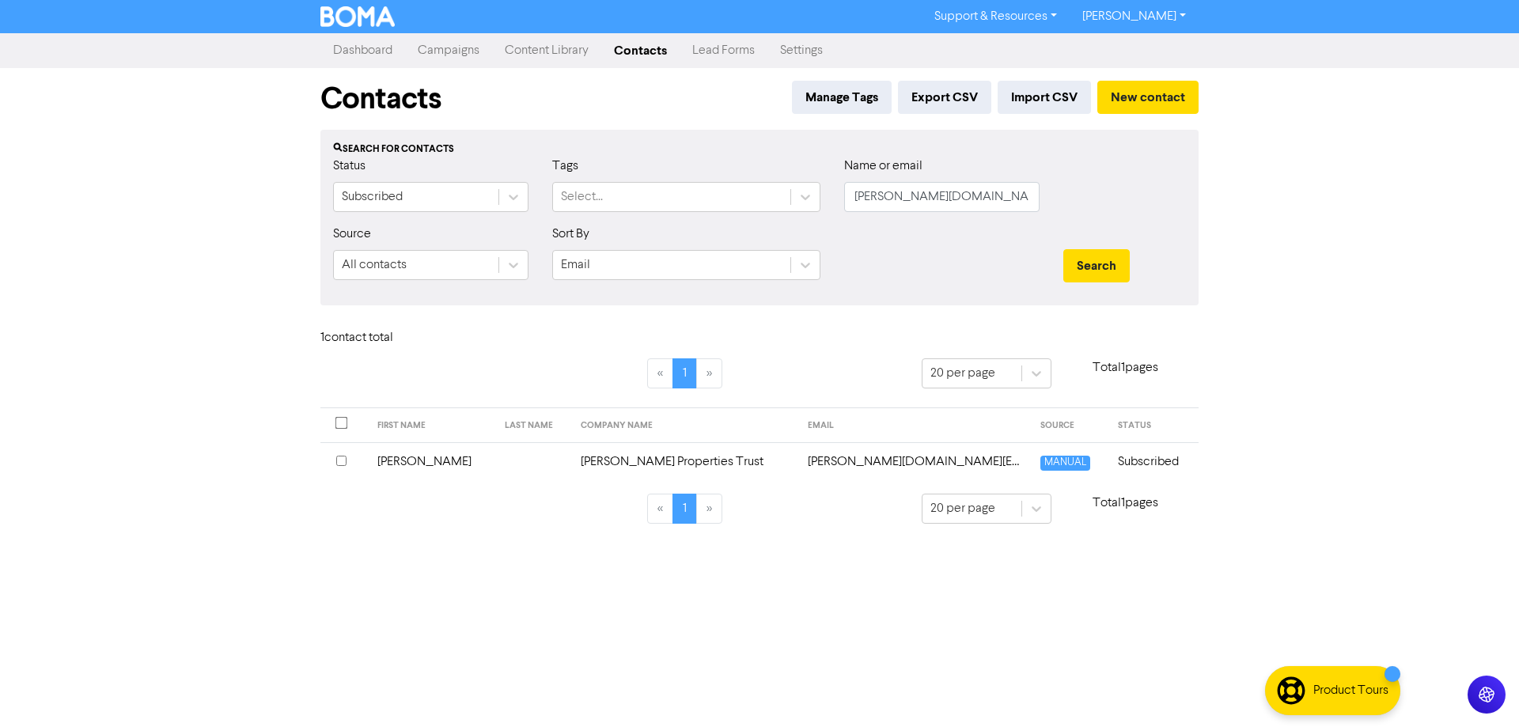
click at [888, 464] on td "[PERSON_NAME][DOMAIN_NAME][EMAIL_ADDRESS][DOMAIN_NAME]" at bounding box center [914, 461] width 232 height 39
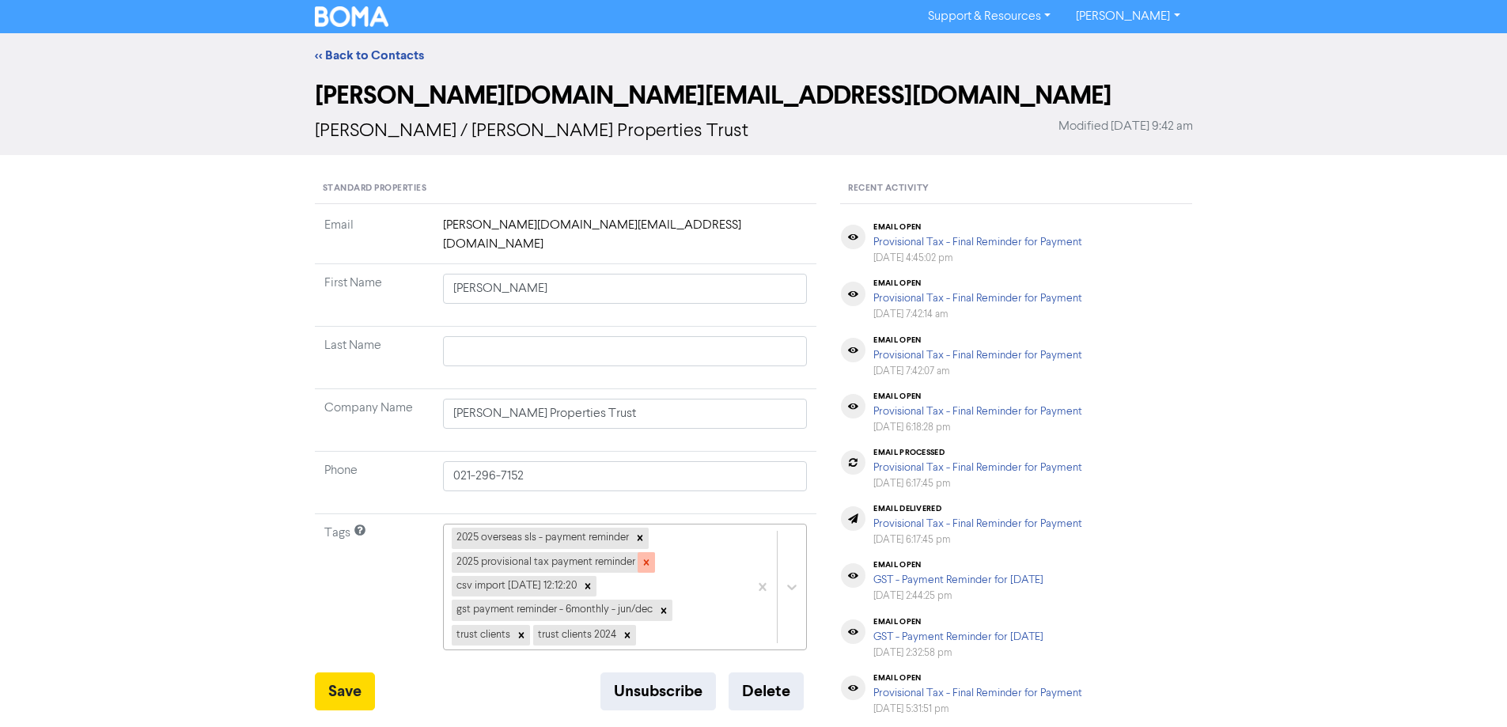
click at [649, 557] on icon at bounding box center [646, 562] width 11 height 11
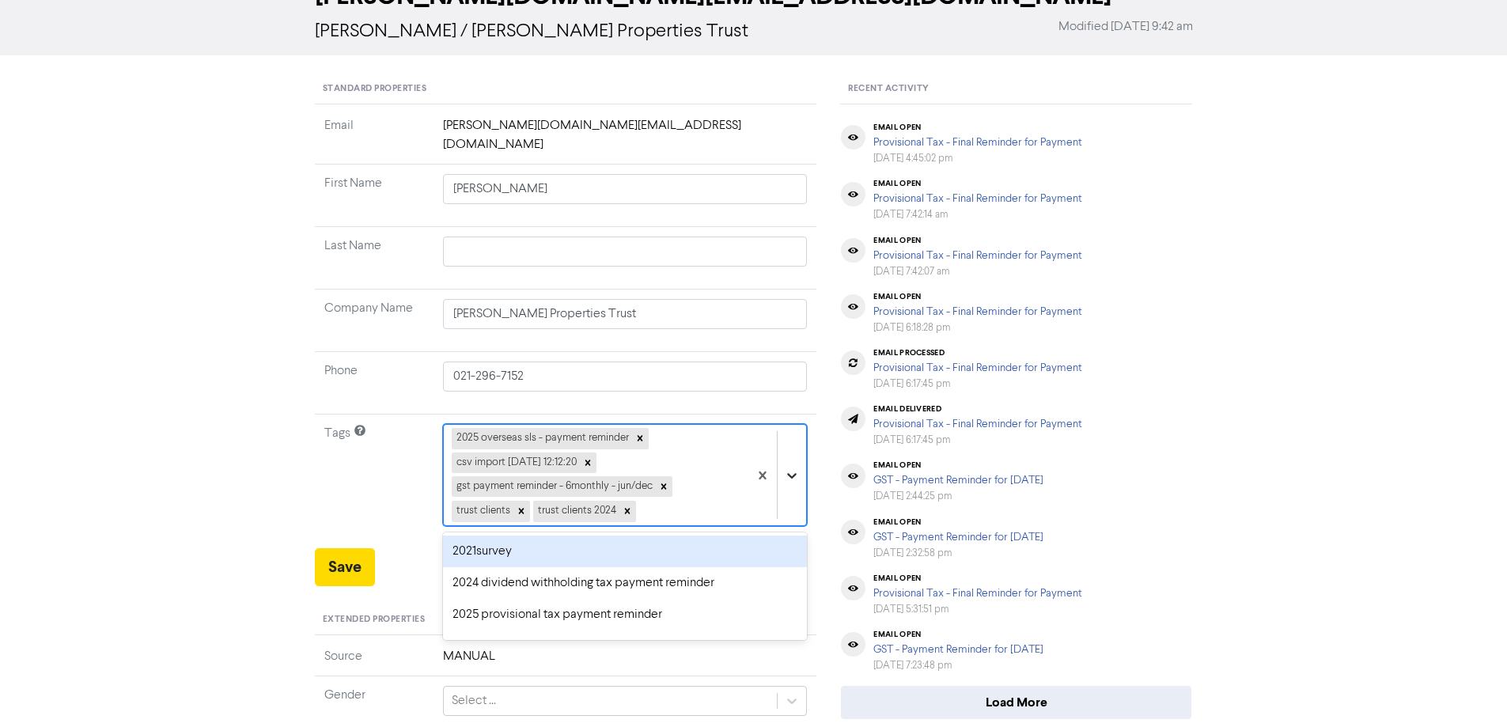
click at [792, 526] on div "option 2021survey focused, 1 of 43. 38 results available. Use Up and Down to ch…" at bounding box center [625, 475] width 365 height 102
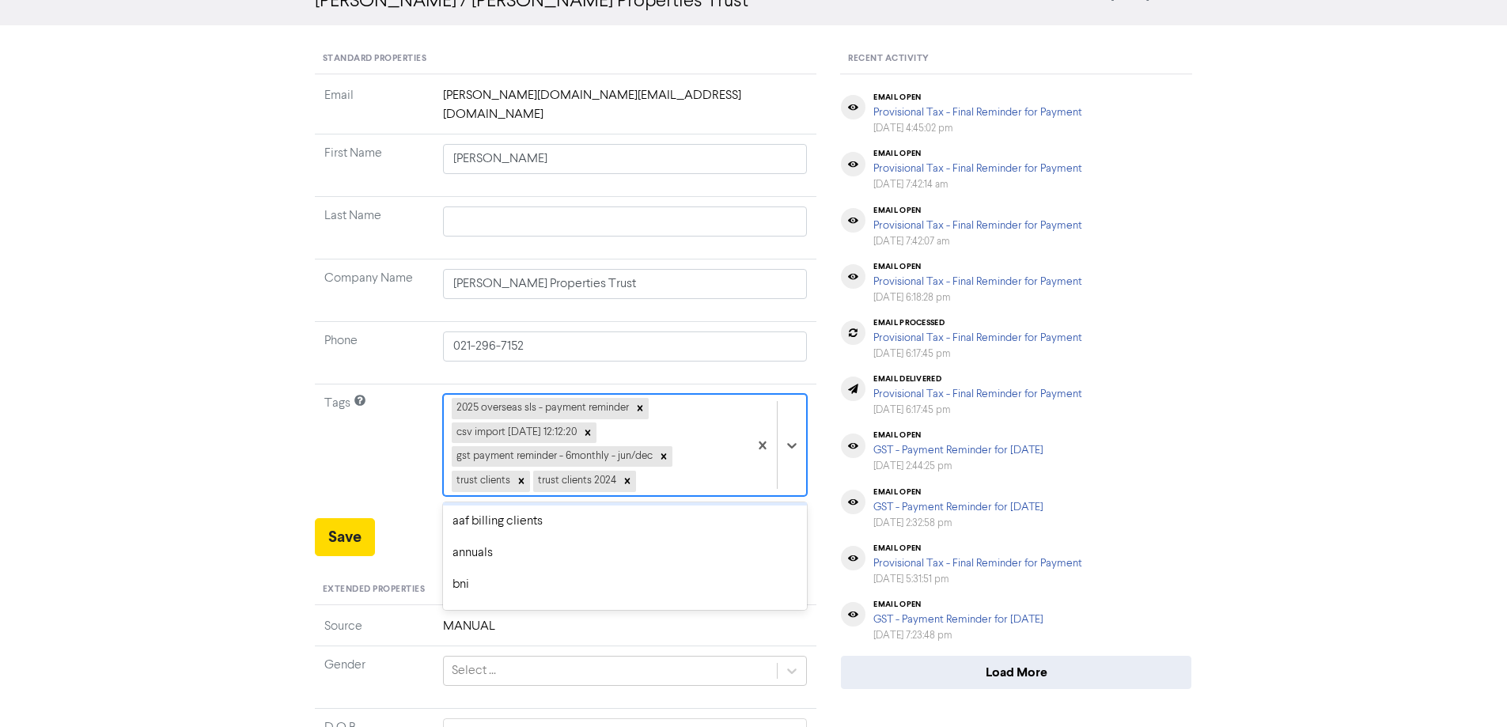
scroll to position [79, 0]
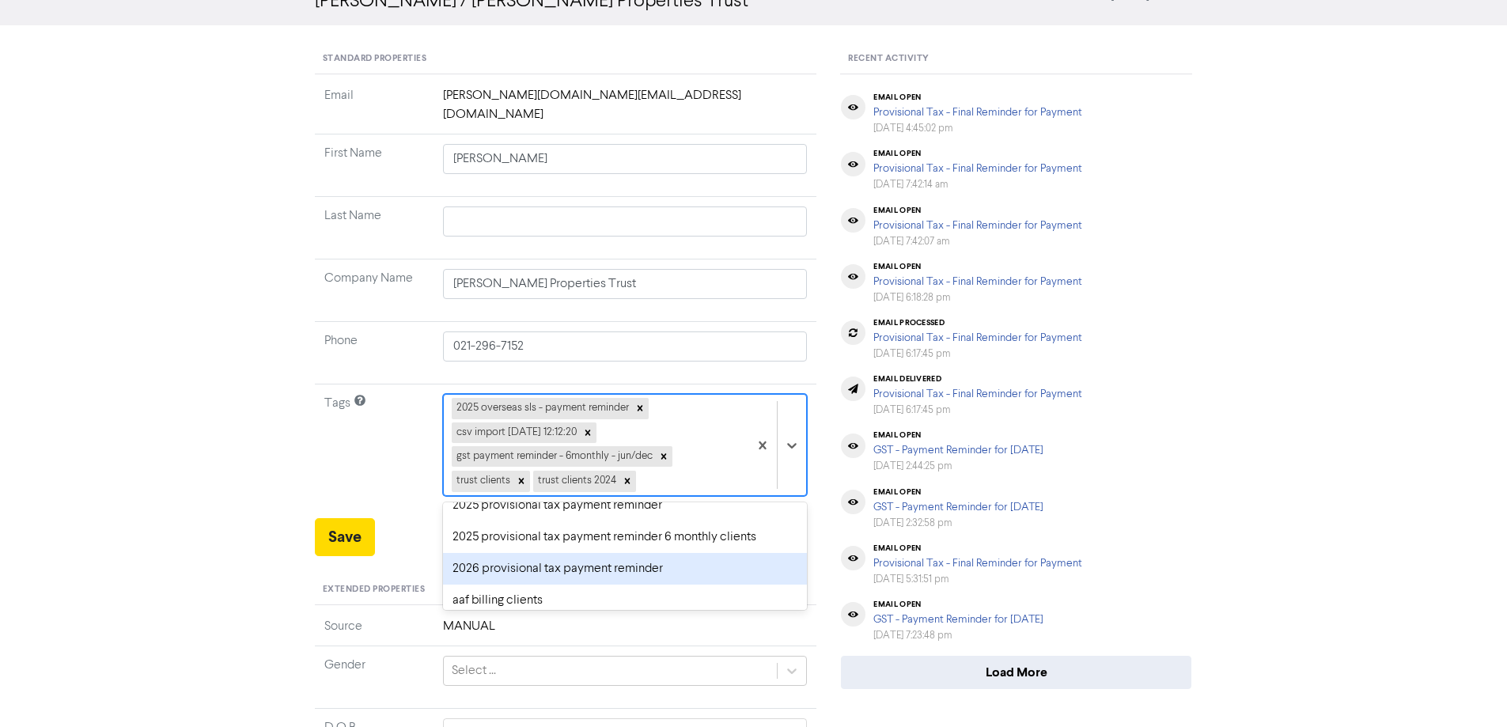
click at [493, 553] on div "2026 provisional tax payment reminder" at bounding box center [625, 569] width 365 height 32
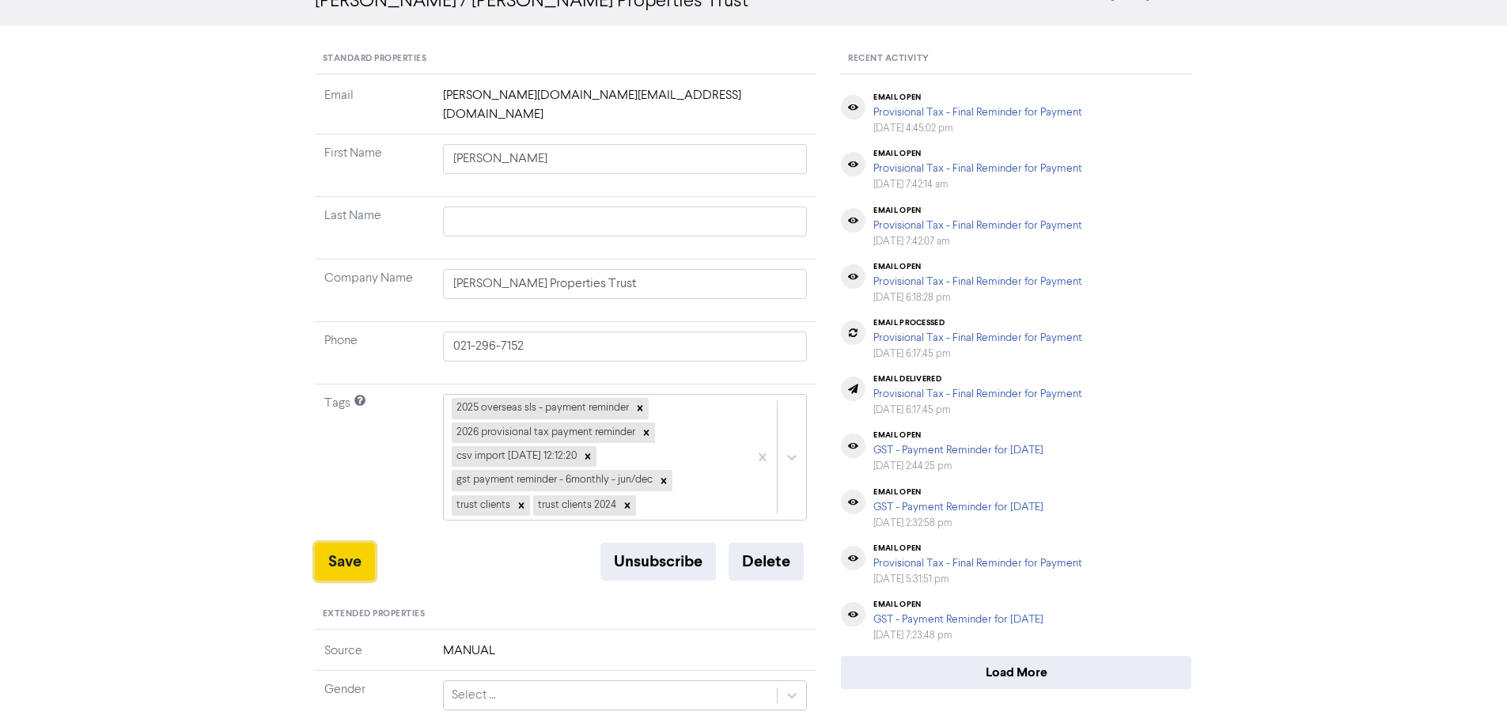
click at [335, 543] on button "Save" at bounding box center [345, 562] width 60 height 38
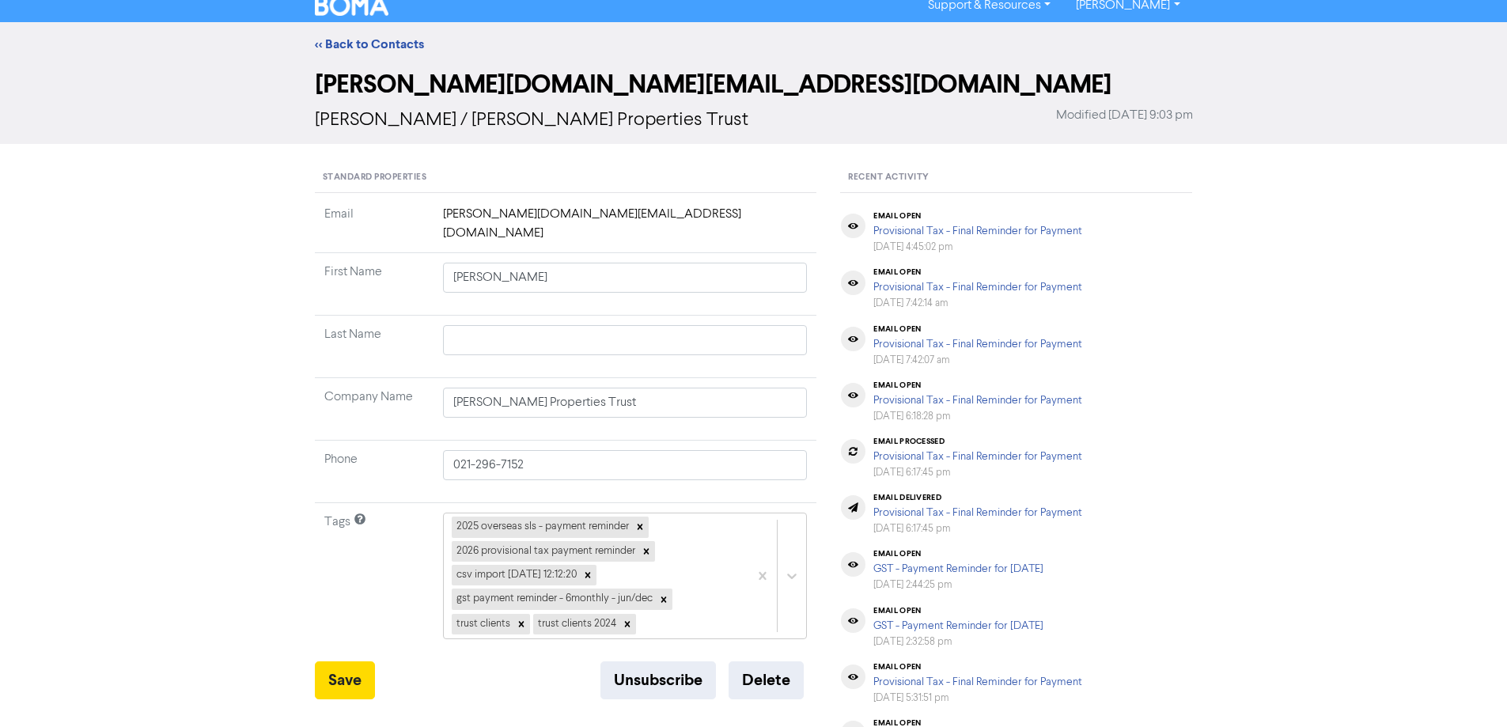
scroll to position [0, 0]
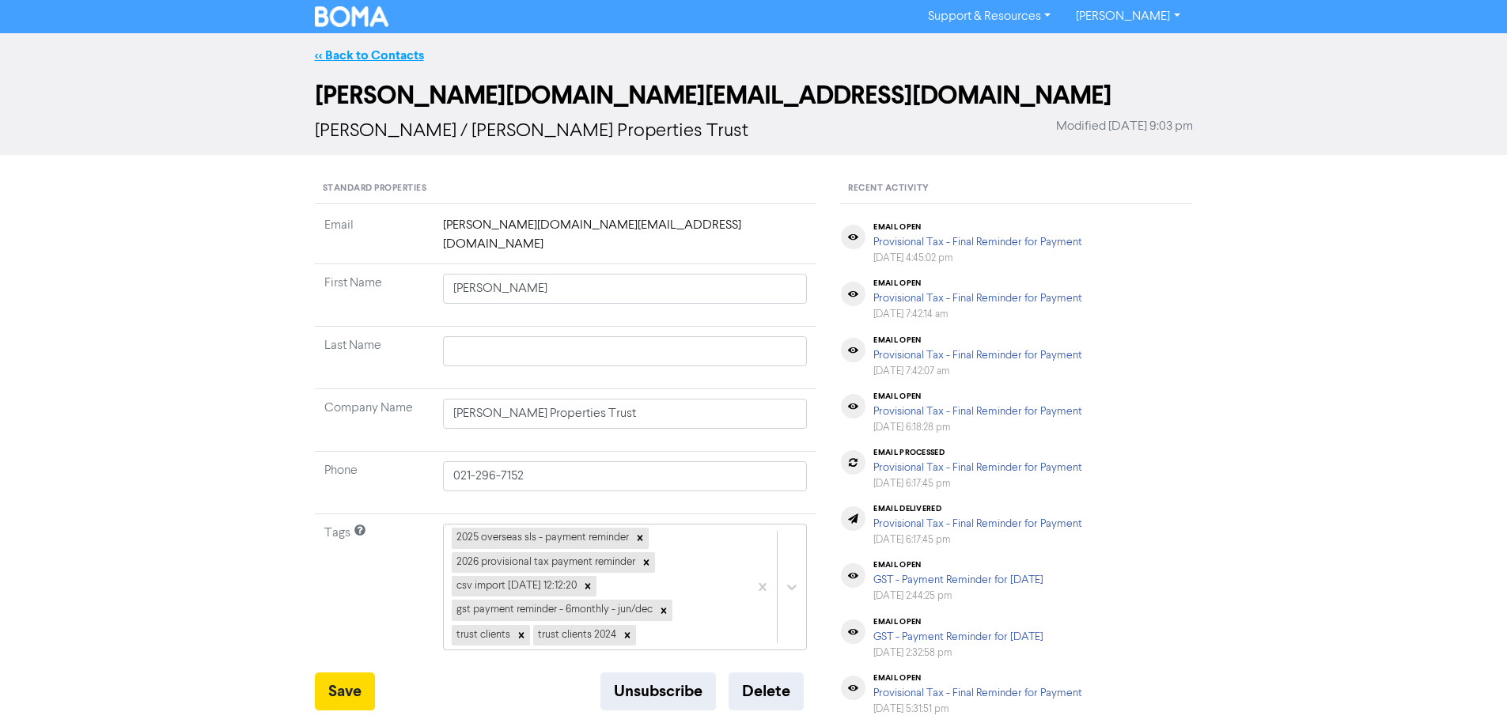
click at [362, 56] on link "<< Back to Contacts" at bounding box center [369, 55] width 109 height 16
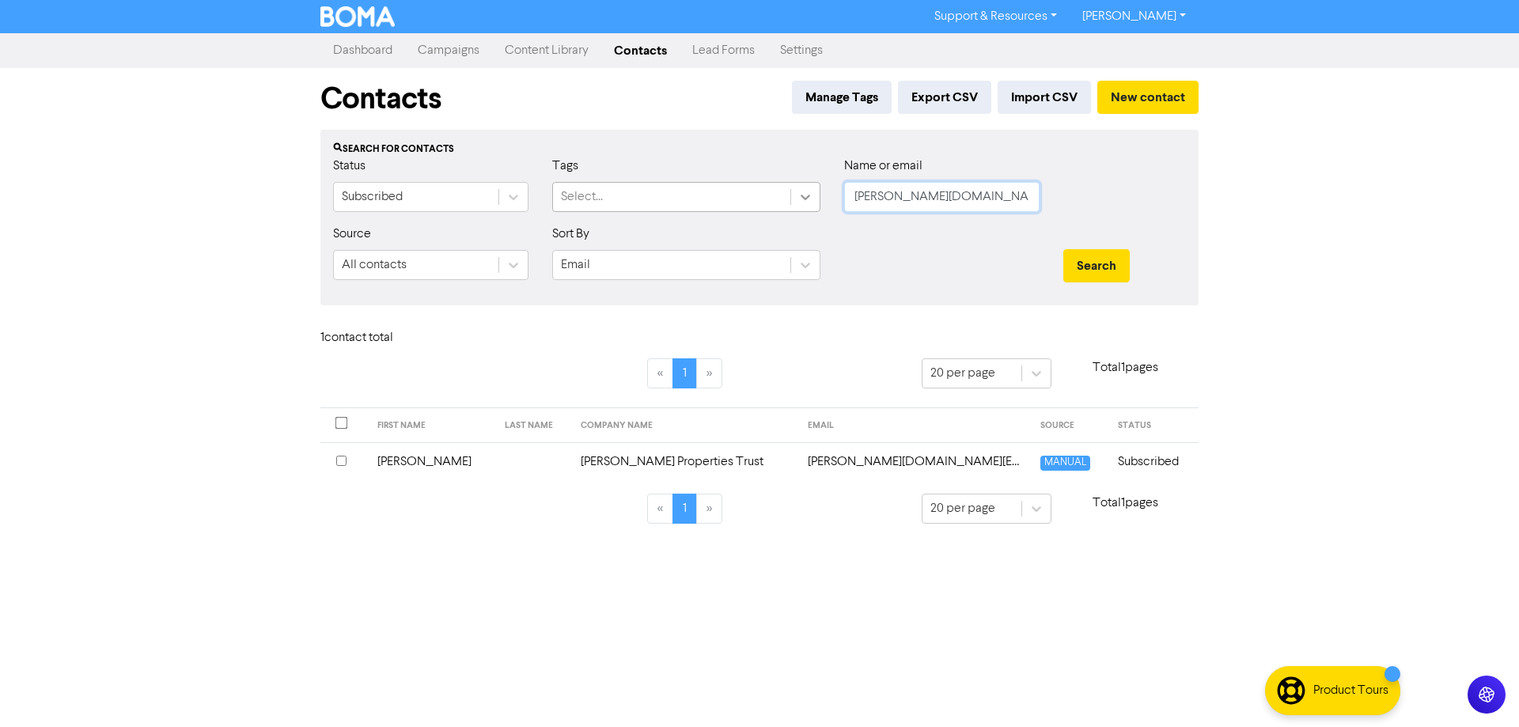
drag, startPoint x: 1020, startPoint y: 197, endPoint x: 799, endPoint y: 199, distance: 220.7
click at [799, 199] on div "Status Subscribed Tags Select... Name or email [PERSON_NAME][DOMAIN_NAME][EMAIL…" at bounding box center [759, 191] width 876 height 68
paste input "[PERSON_NAME][EMAIL_ADDRESS][DOMAIN_NAME]"
click at [1088, 254] on button "Search" at bounding box center [1096, 265] width 66 height 33
click at [829, 464] on td "[PERSON_NAME][EMAIL_ADDRESS][DOMAIN_NAME]" at bounding box center [901, 461] width 243 height 39
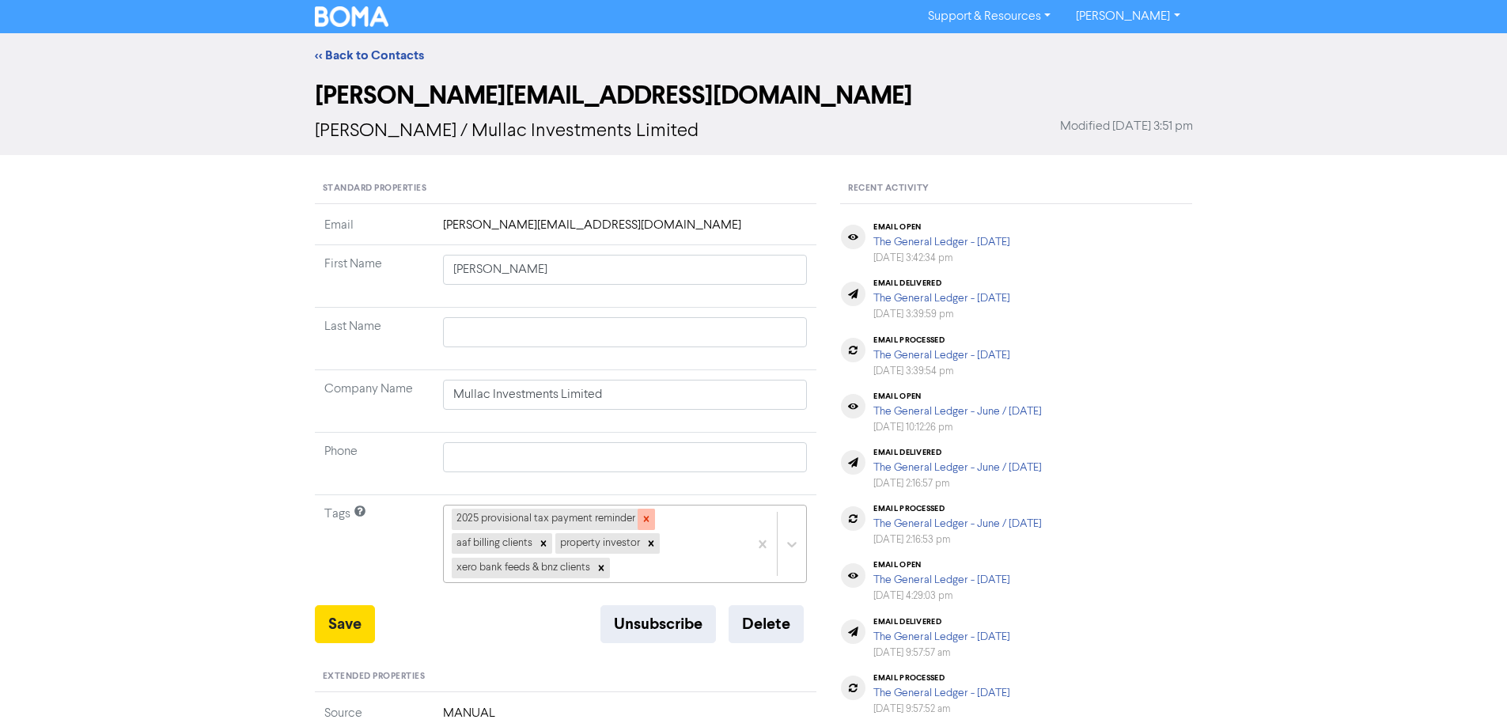
click at [646, 517] on icon at bounding box center [646, 518] width 11 height 11
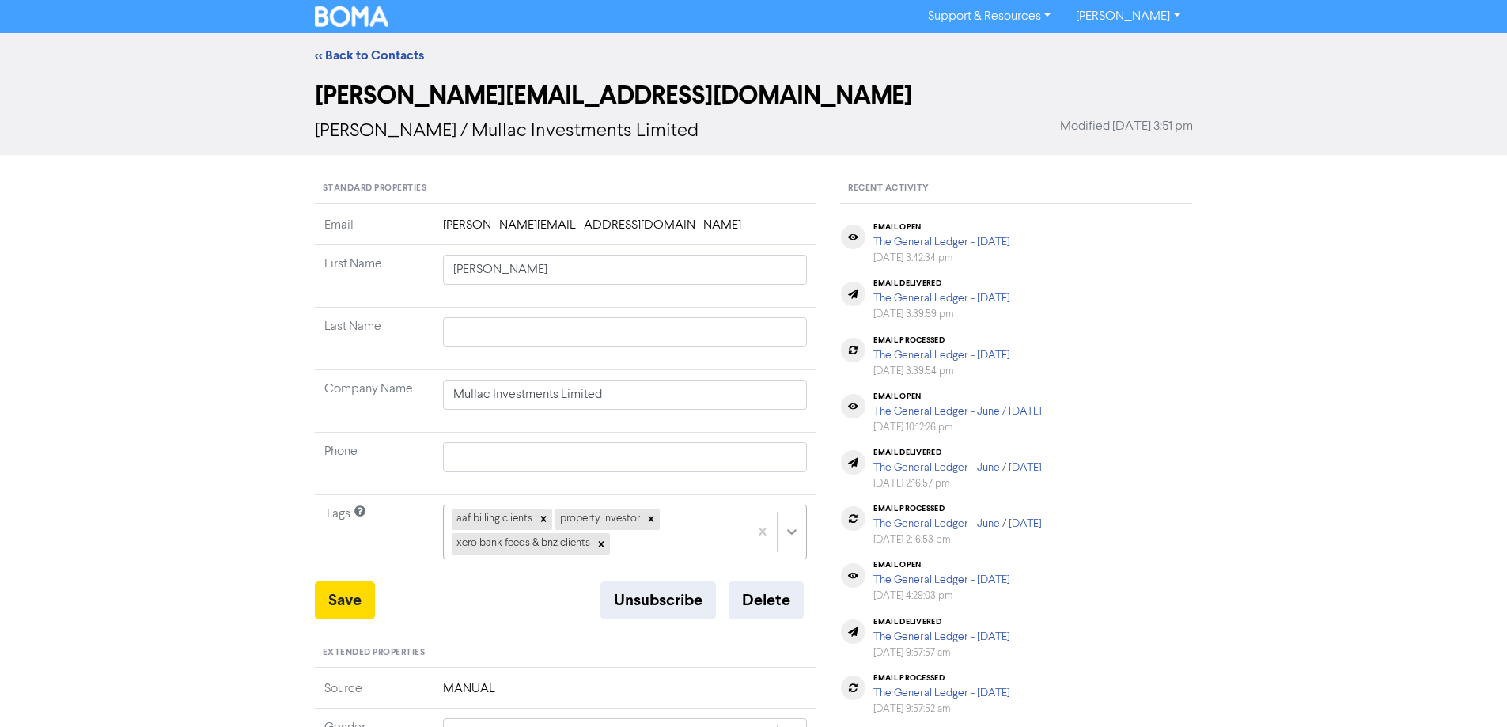
click at [791, 531] on div "aaf billing clients property investor xero bank feeds & bnz clients" at bounding box center [625, 532] width 365 height 54
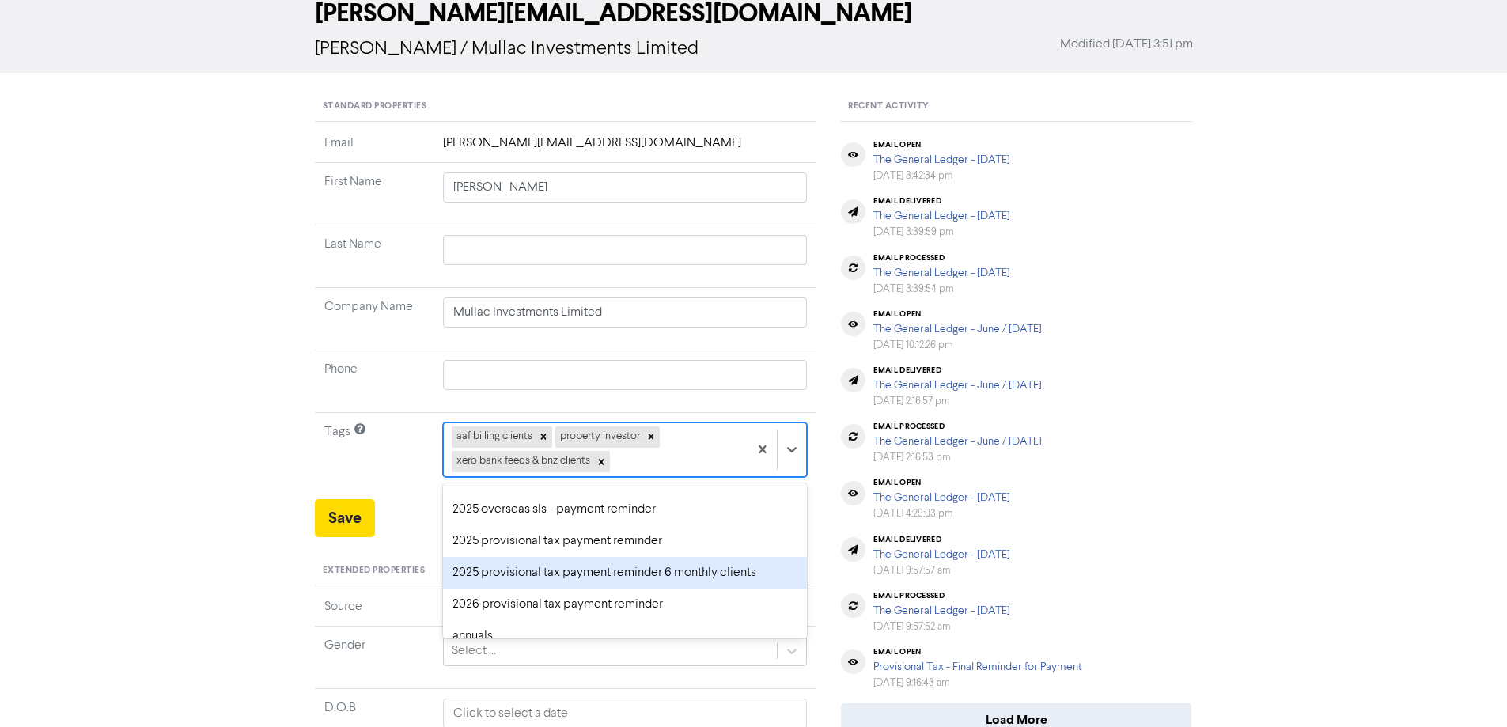
scroll to position [79, 0]
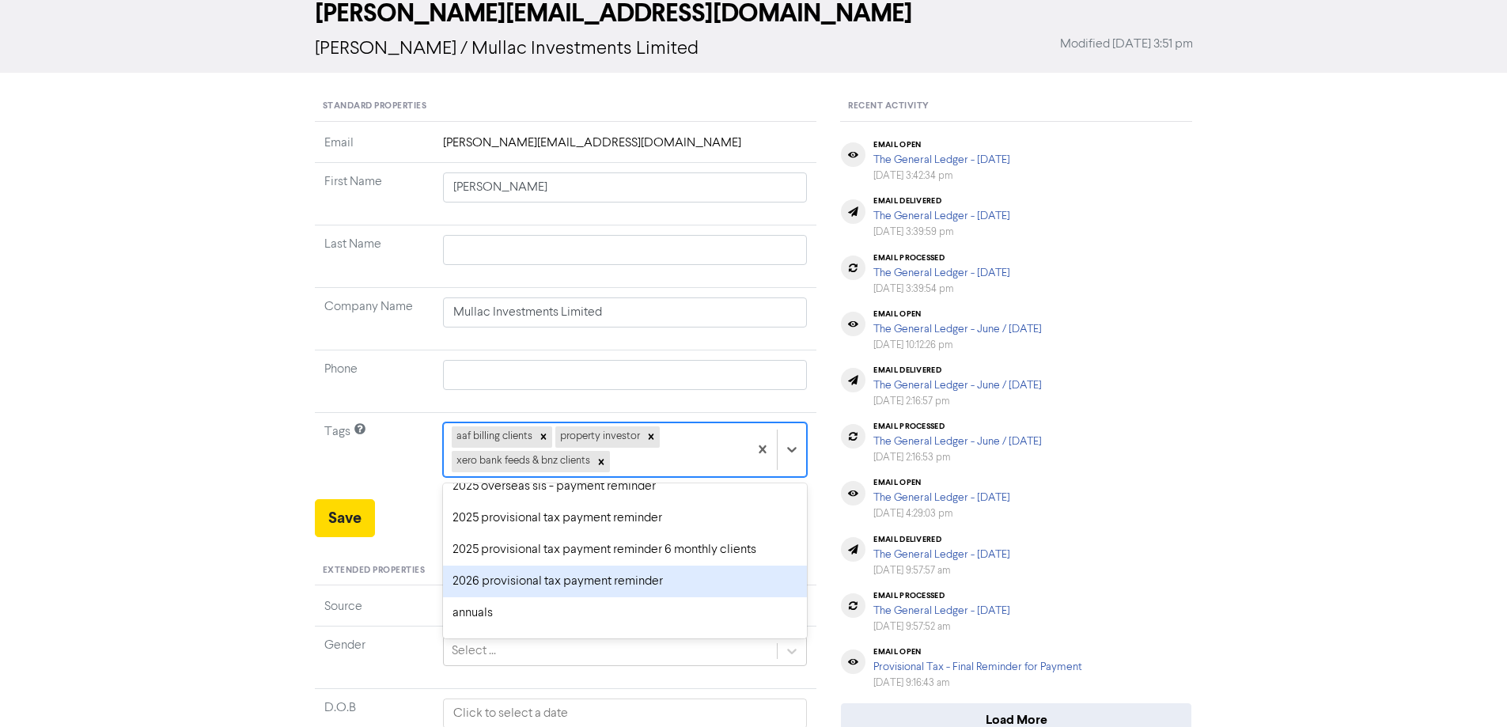
click at [466, 573] on div "2026 provisional tax payment reminder" at bounding box center [625, 582] width 365 height 32
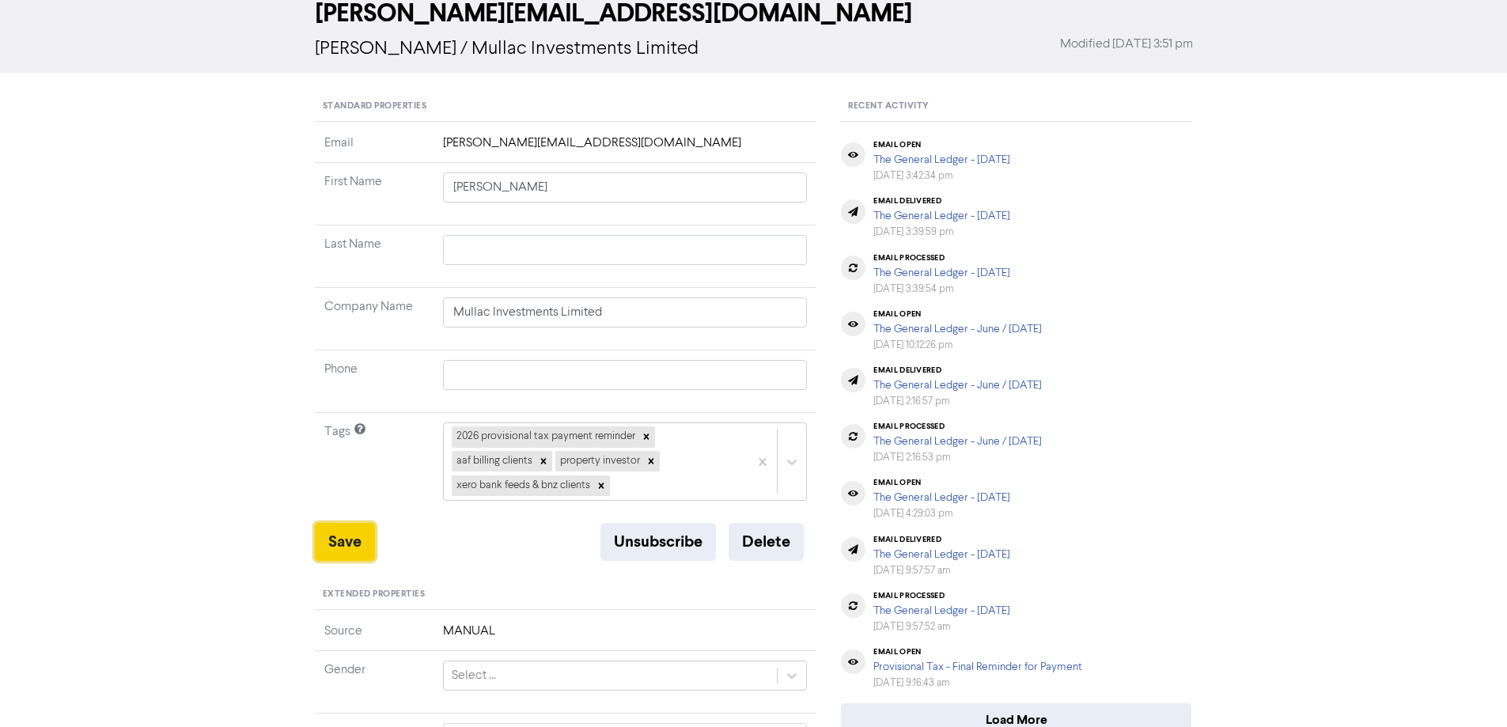
click at [335, 536] on button "Save" at bounding box center [345, 542] width 60 height 38
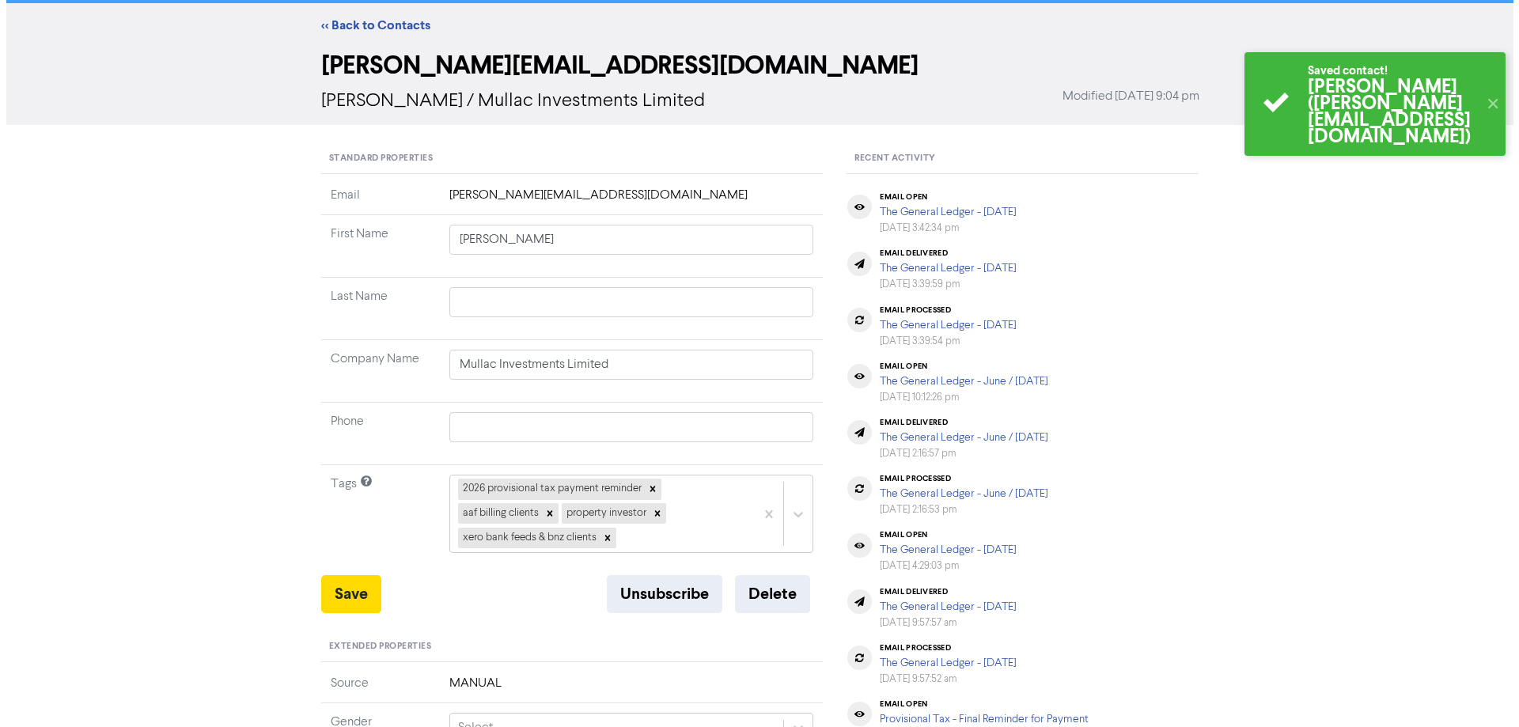
scroll to position [0, 0]
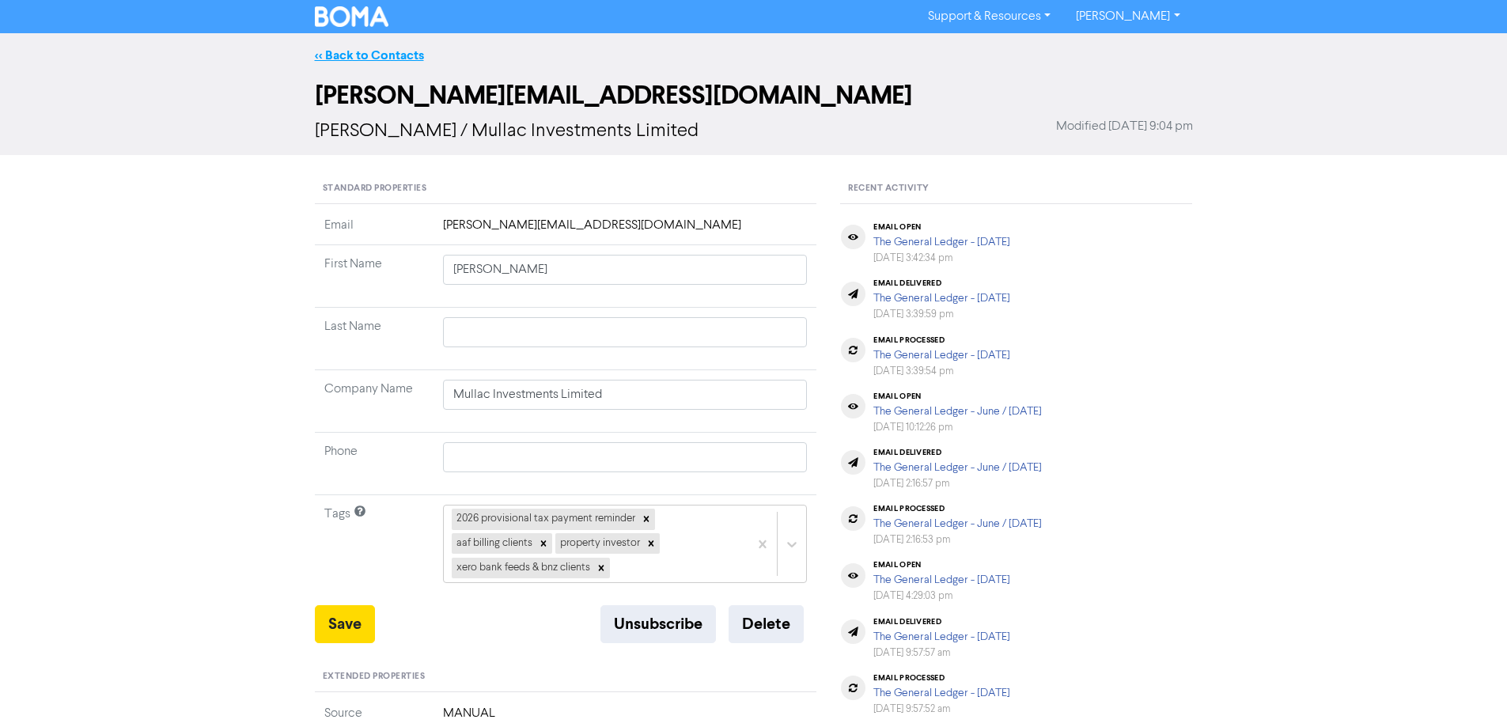
click at [396, 59] on link "<< Back to Contacts" at bounding box center [369, 55] width 109 height 16
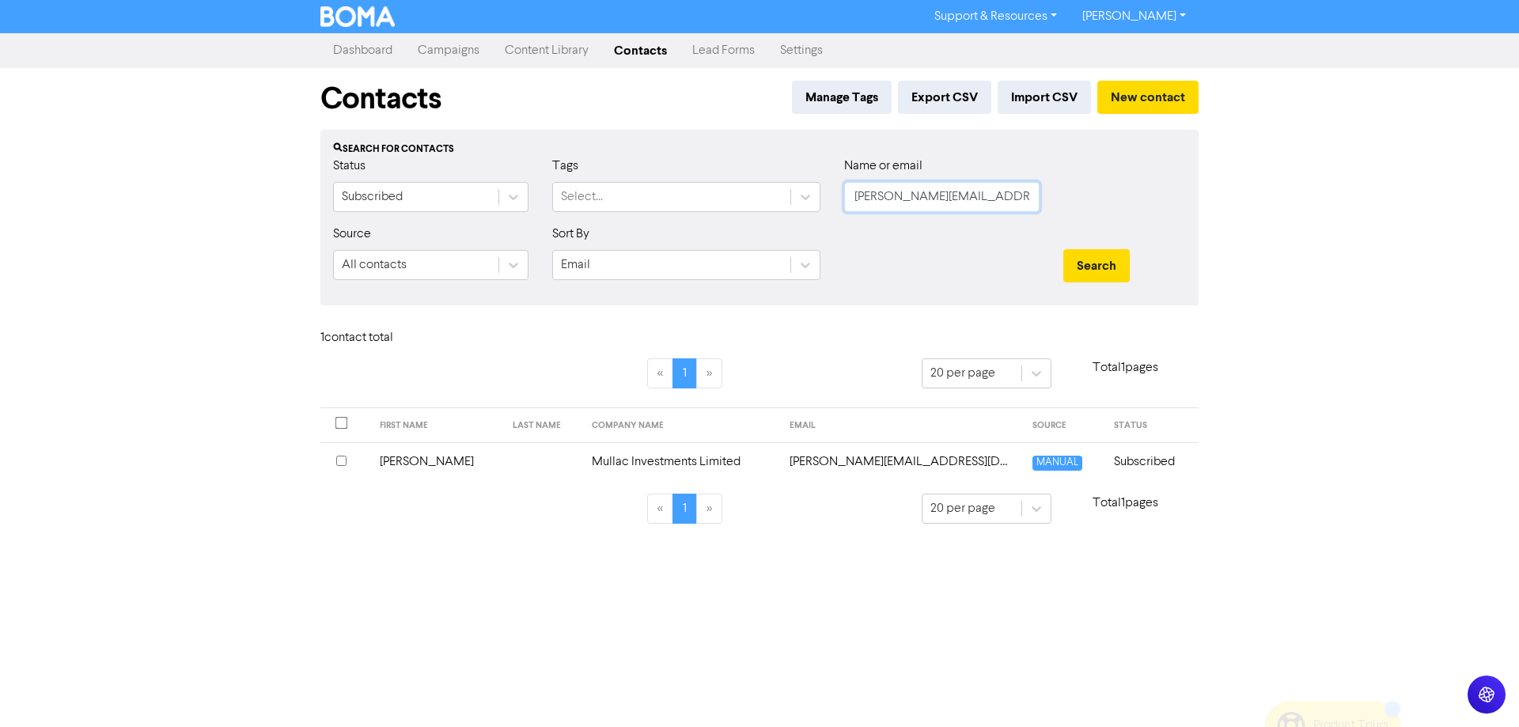
drag, startPoint x: 885, startPoint y: 200, endPoint x: 835, endPoint y: 200, distance: 49.8
click at [835, 200] on div "Name or email [PERSON_NAME][EMAIL_ADDRESS][DOMAIN_NAME]" at bounding box center [941, 191] width 219 height 68
paste input "[EMAIL_ADDRESS][DOMAIN_NAME]"
click at [1096, 263] on button "Search" at bounding box center [1096, 265] width 66 height 33
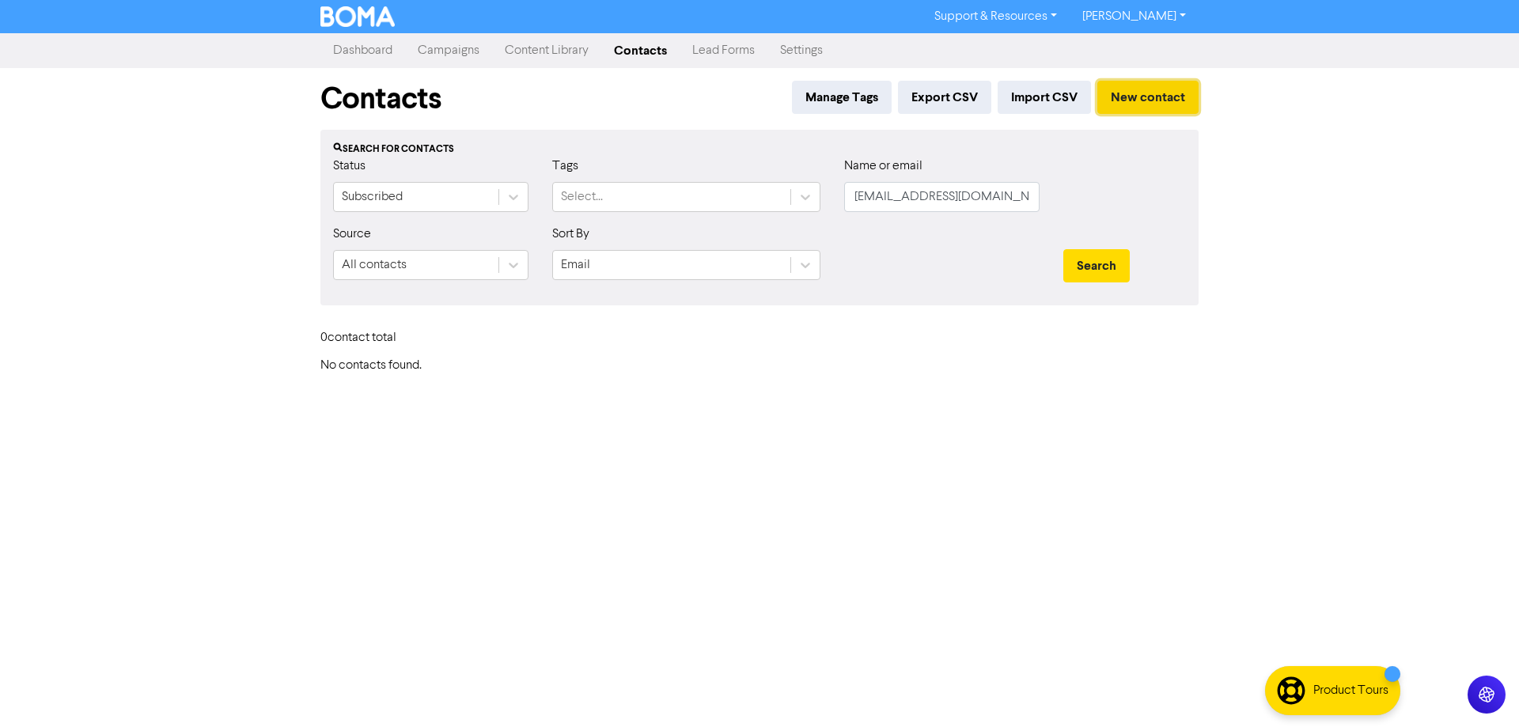
click at [1134, 91] on button "New contact" at bounding box center [1147, 97] width 101 height 33
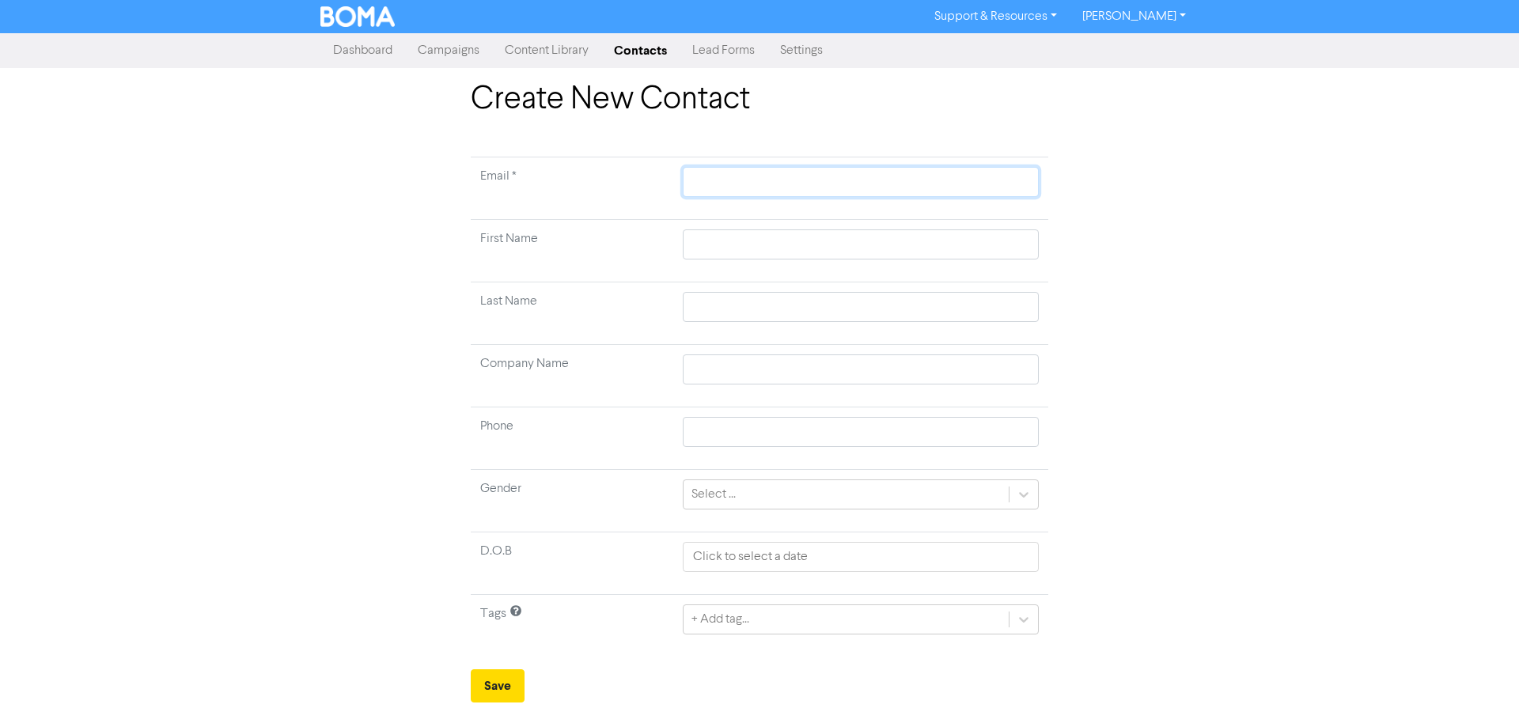
click at [691, 168] on input "text" at bounding box center [861, 182] width 356 height 30
paste input "[EMAIL_ADDRESS][DOMAIN_NAME]"
drag, startPoint x: 724, startPoint y: 248, endPoint x: 1013, endPoint y: 127, distance: 313.1
click at [729, 248] on input "text" at bounding box center [861, 244] width 356 height 30
click at [1021, 616] on div "+ Add tag..." at bounding box center [861, 619] width 356 height 30
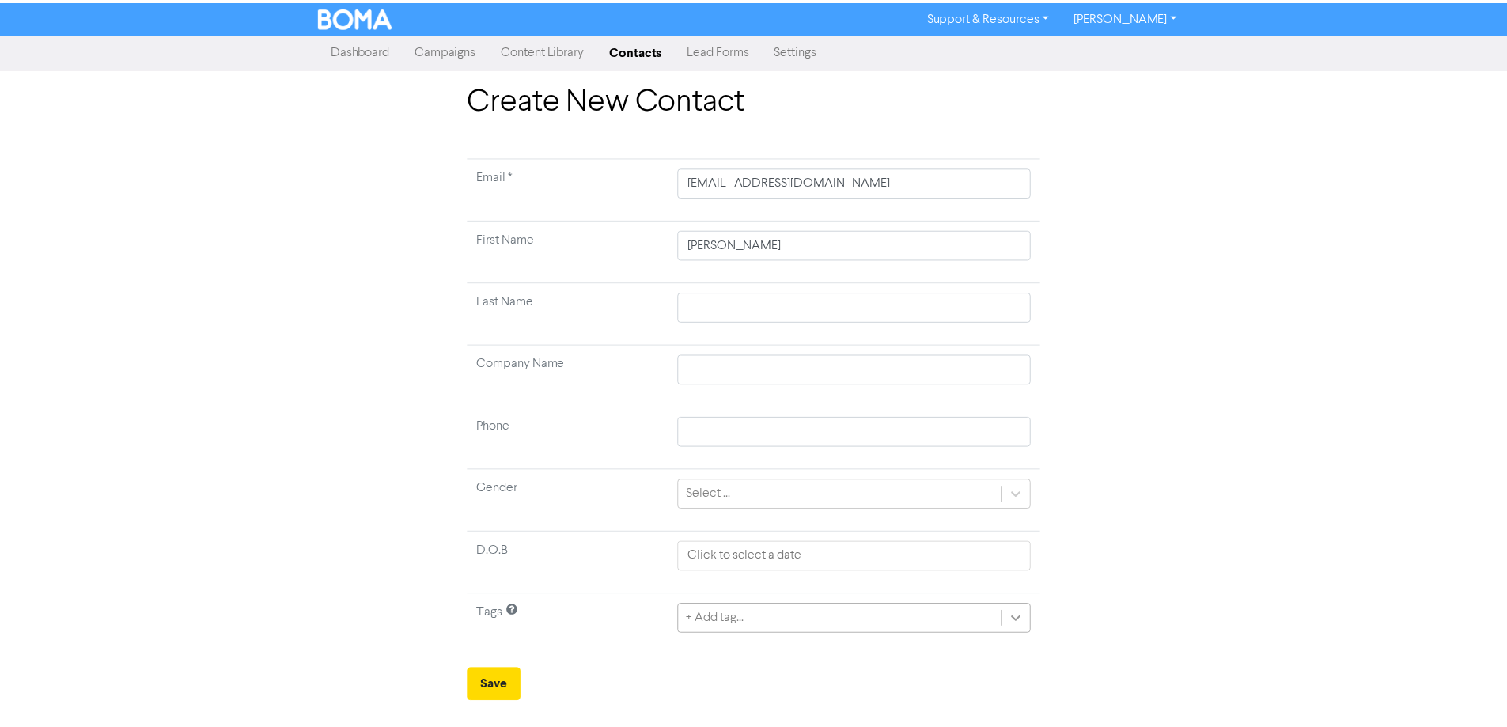
scroll to position [151, 0]
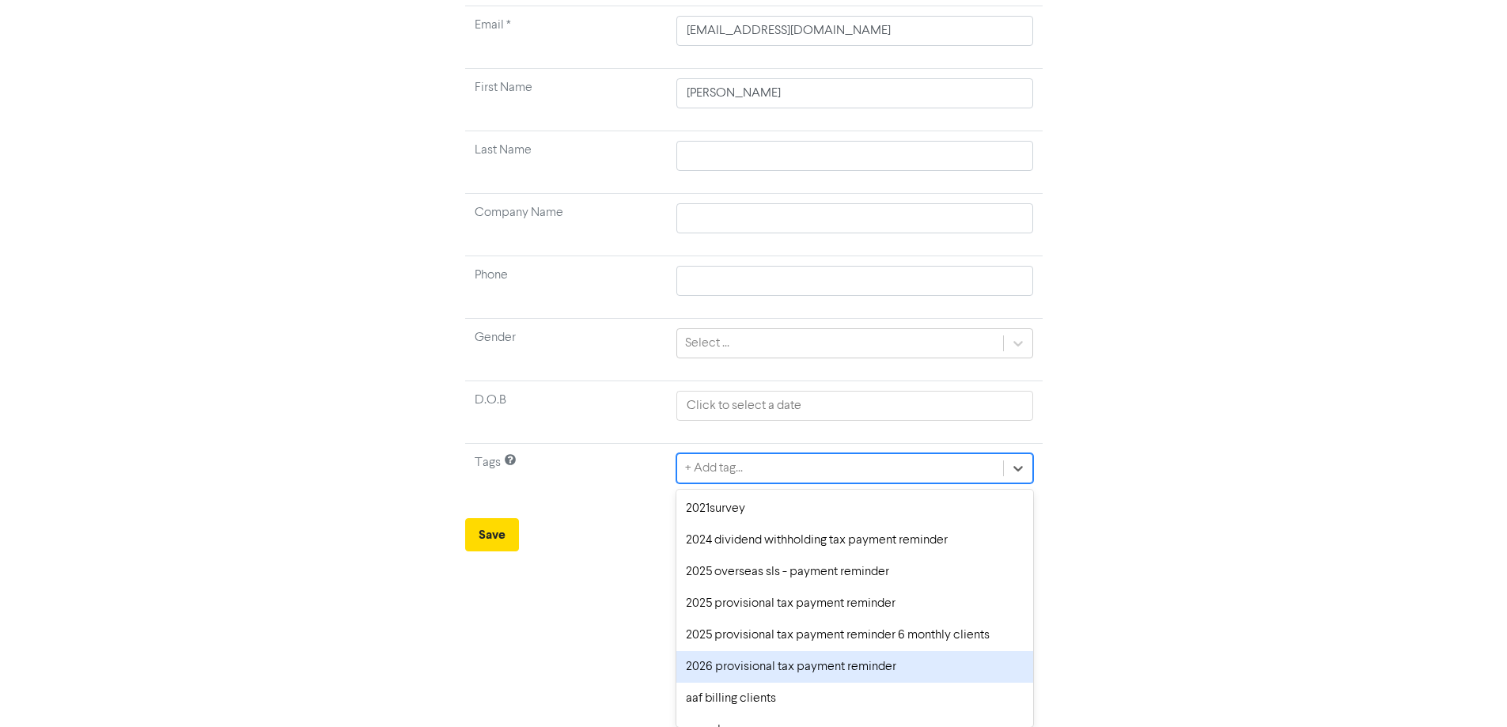
click at [724, 664] on div "2026 provisional tax payment reminder" at bounding box center [854, 667] width 356 height 32
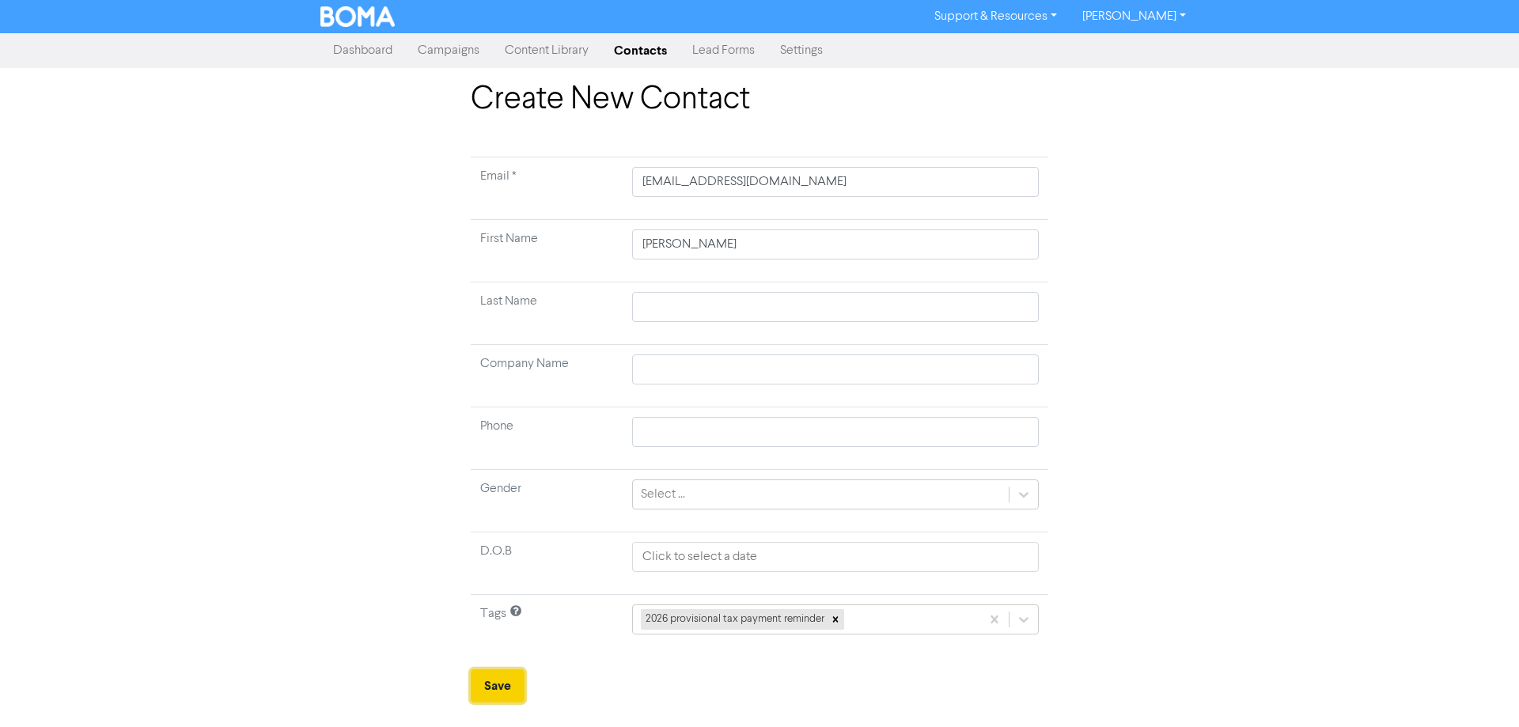
click at [519, 686] on button "Save" at bounding box center [498, 685] width 54 height 33
click at [642, 55] on link "Contacts" at bounding box center [640, 51] width 78 height 32
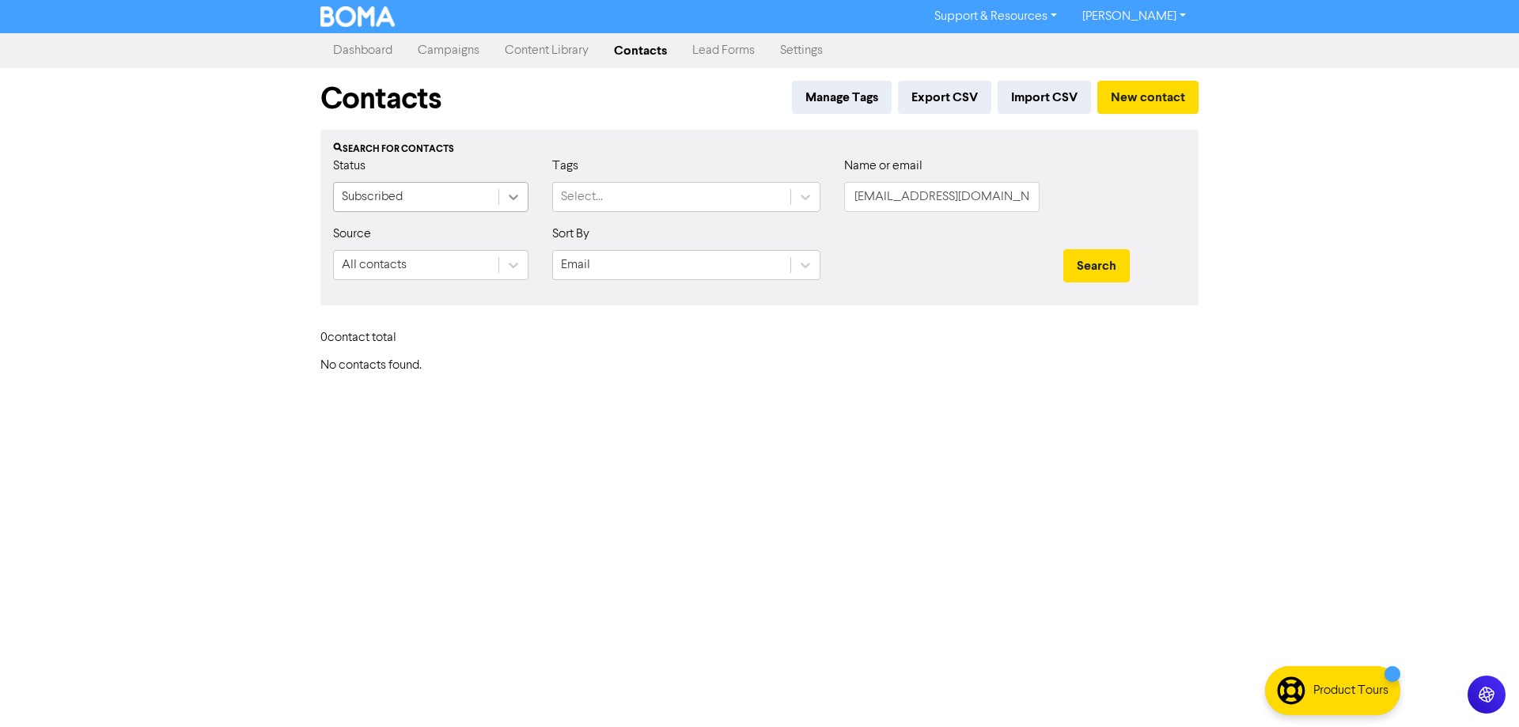
click at [509, 193] on icon at bounding box center [513, 197] width 16 height 16
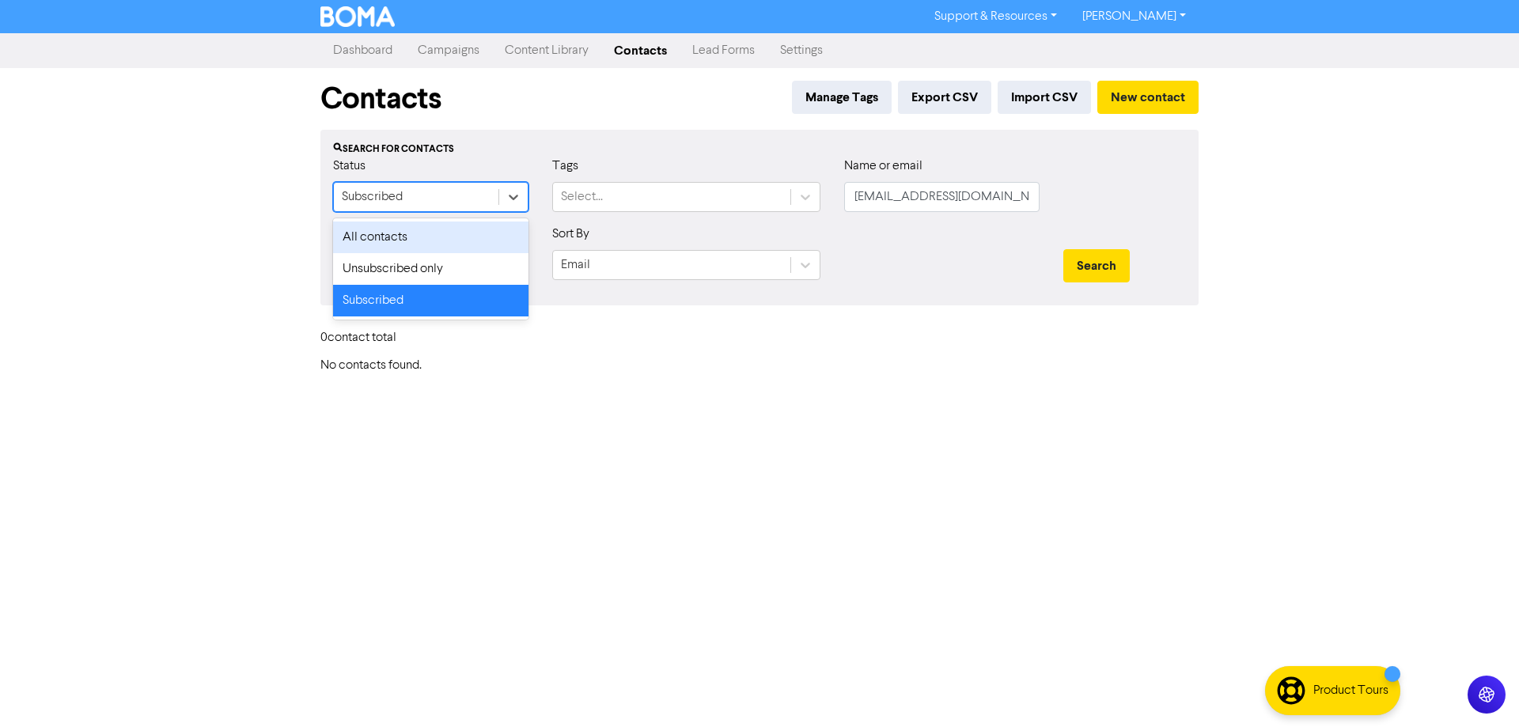
click at [384, 236] on div "All contacts" at bounding box center [430, 237] width 195 height 32
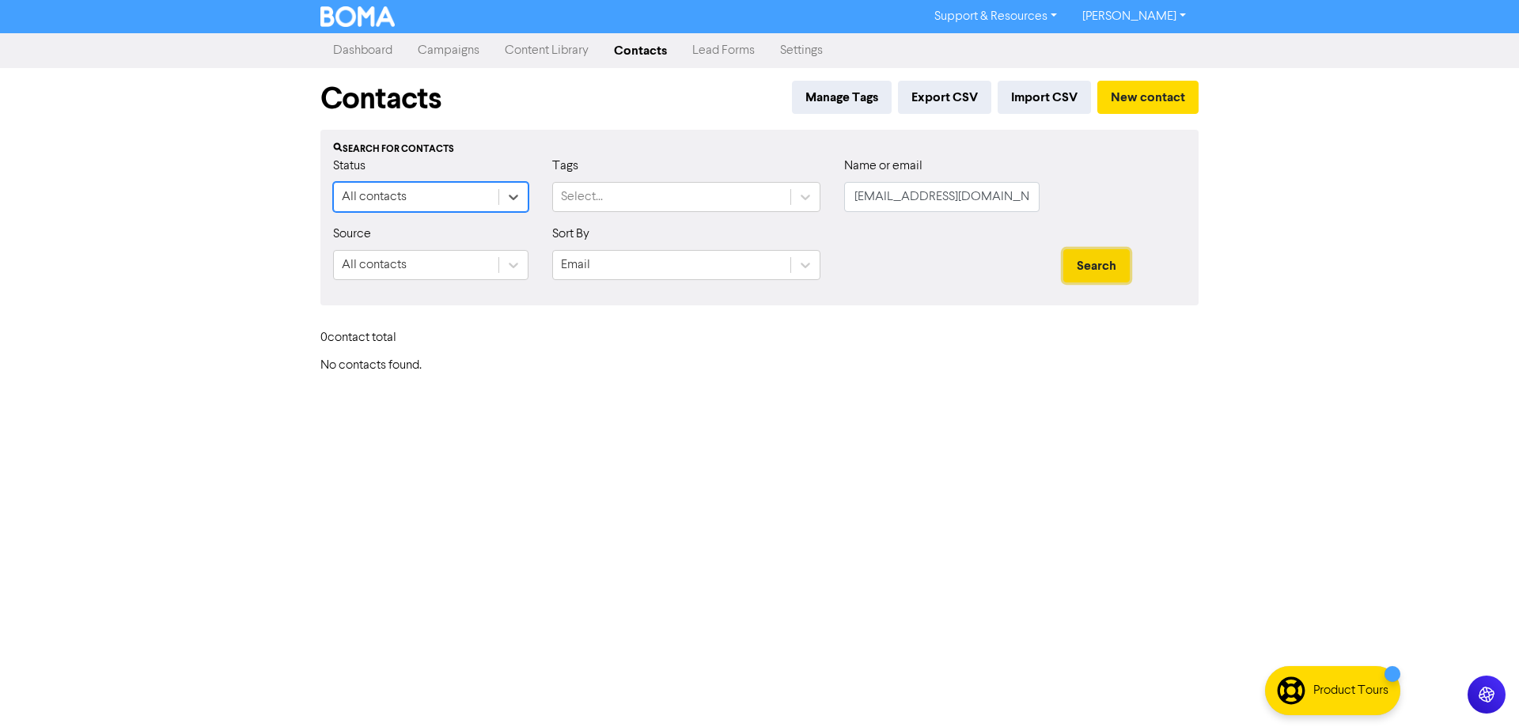
click at [1107, 265] on button "Search" at bounding box center [1096, 265] width 66 height 33
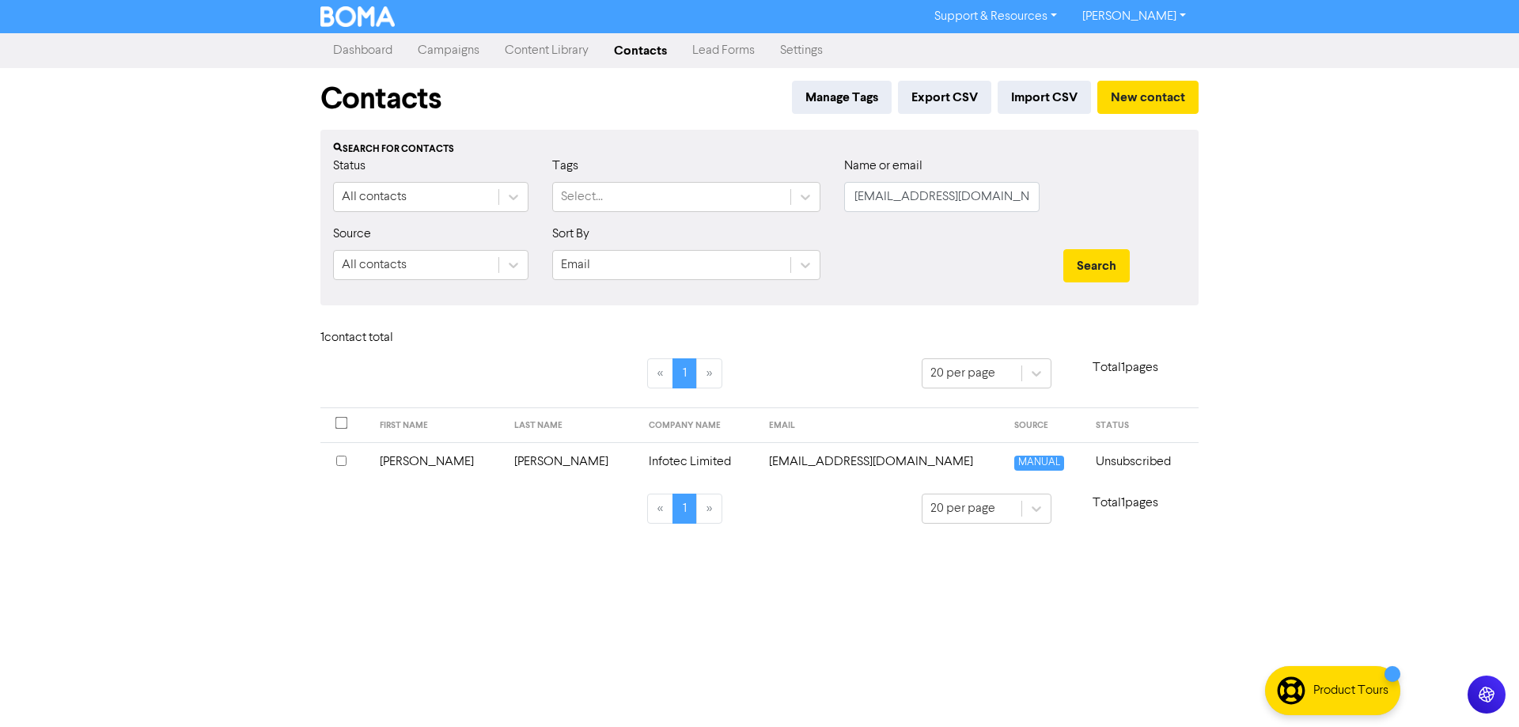
click at [854, 460] on td "[EMAIL_ADDRESS][DOMAIN_NAME]" at bounding box center [881, 461] width 244 height 39
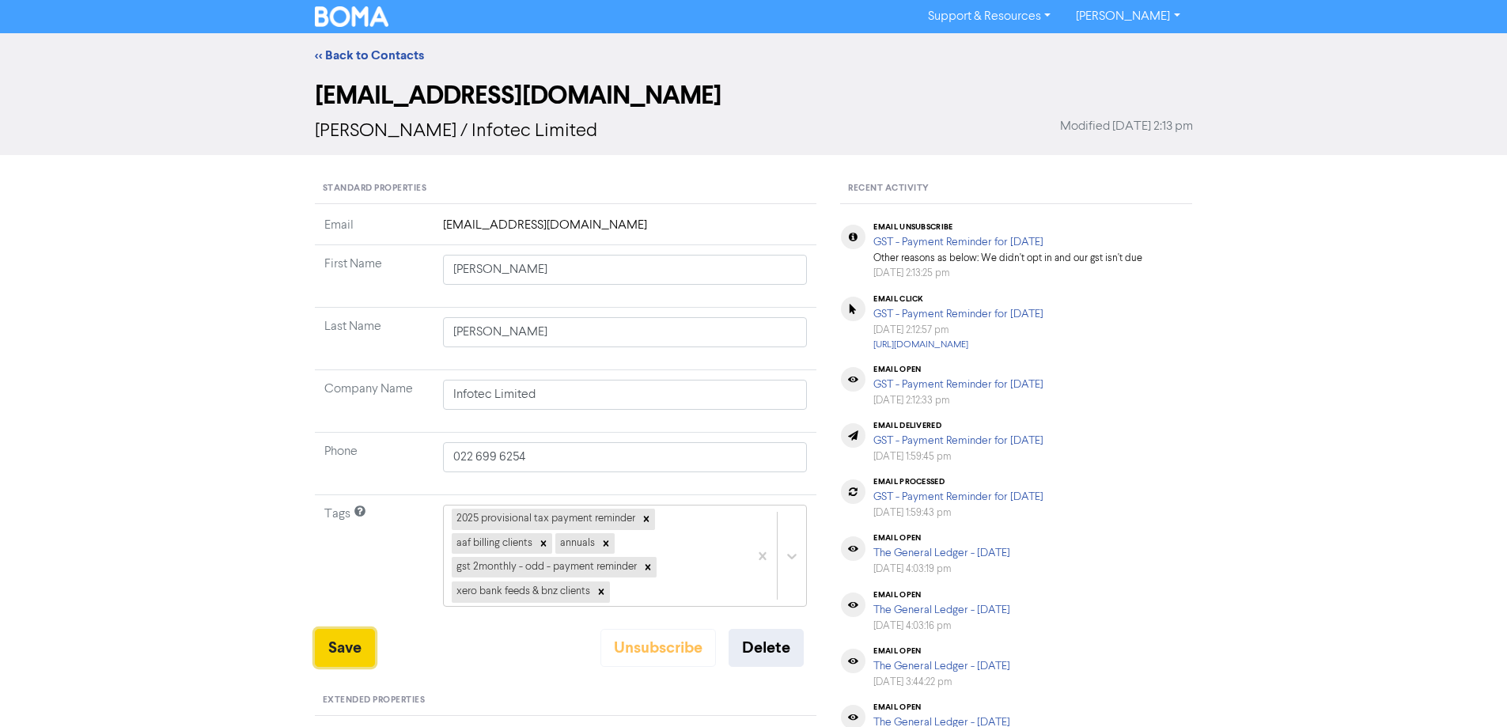
click at [335, 648] on button "Save" at bounding box center [345, 648] width 60 height 38
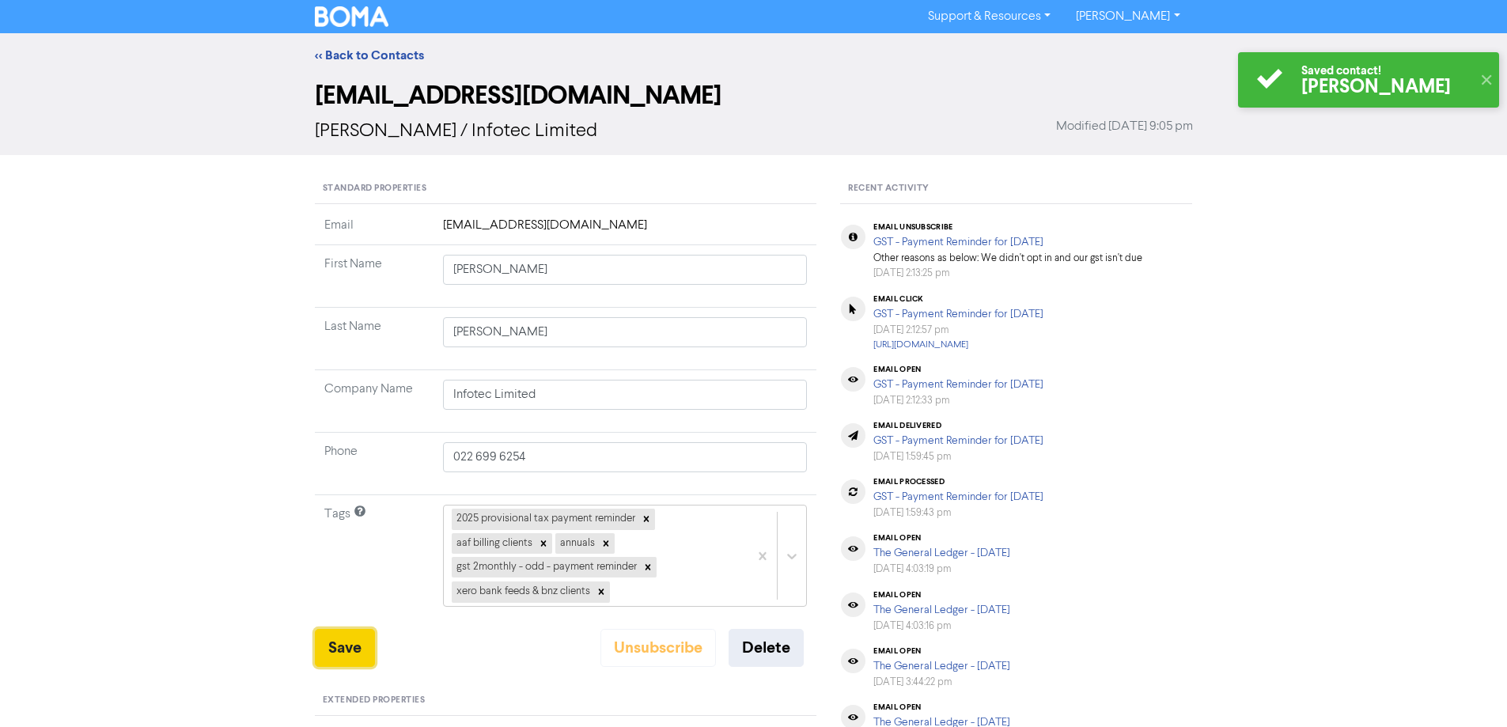
click at [335, 648] on button "Save" at bounding box center [345, 648] width 60 height 38
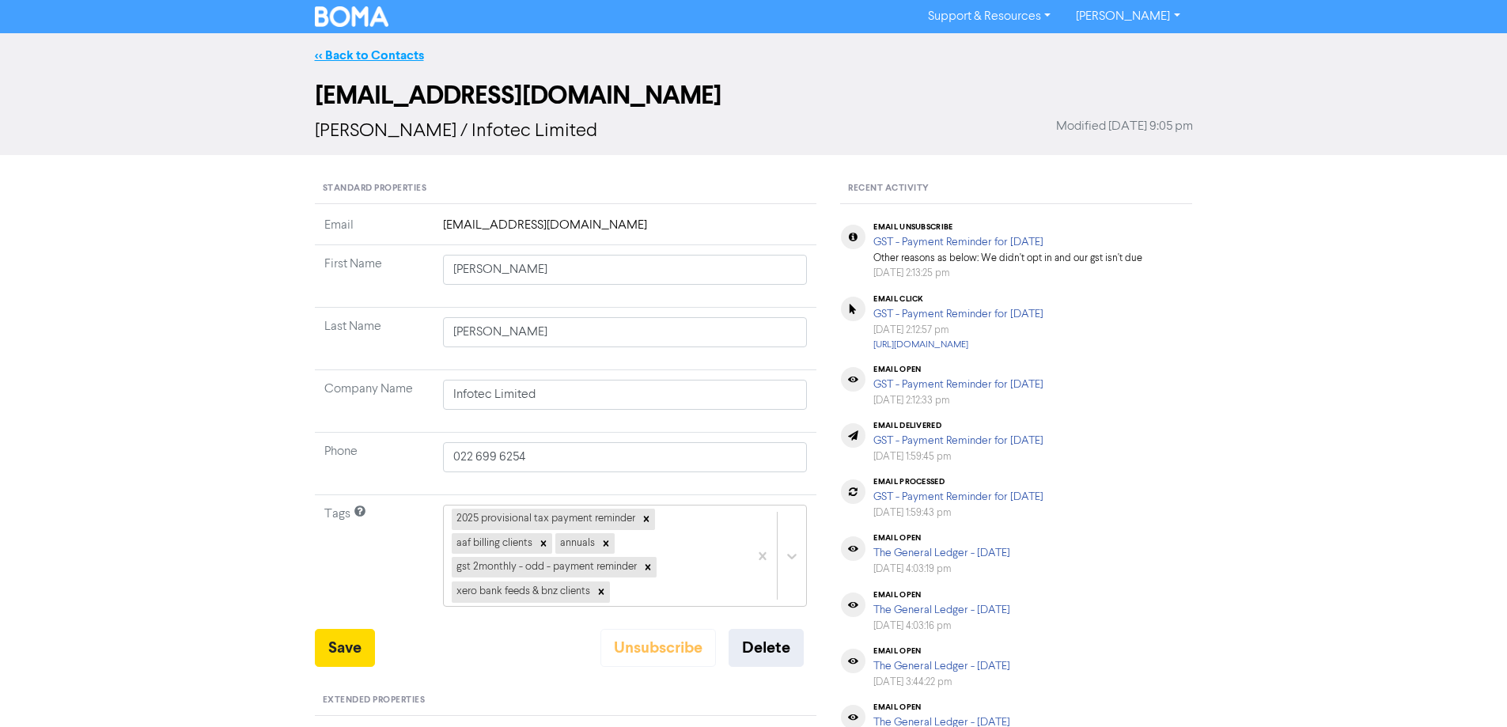
click at [378, 55] on link "<< Back to Contacts" at bounding box center [369, 55] width 109 height 16
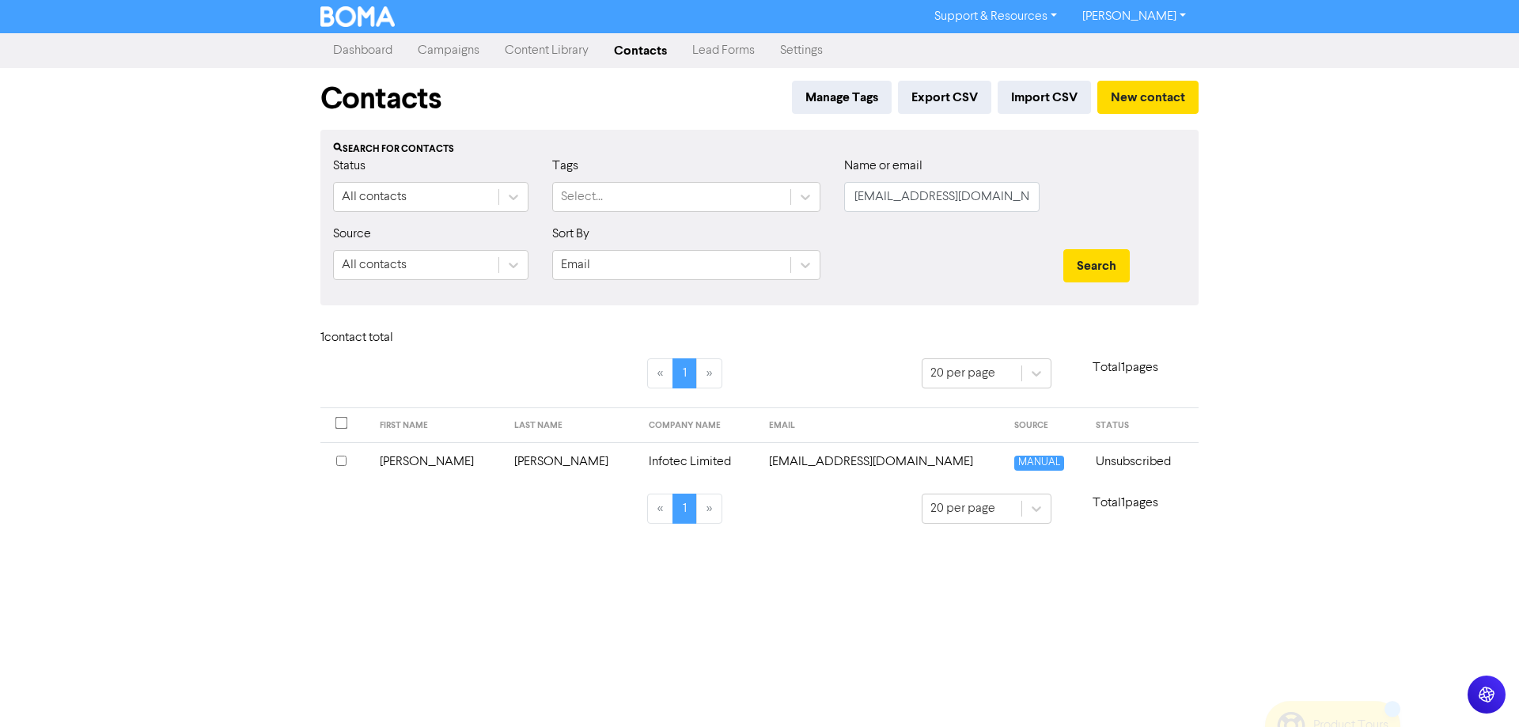
click at [805, 458] on td "[EMAIL_ADDRESS][DOMAIN_NAME]" at bounding box center [881, 461] width 244 height 39
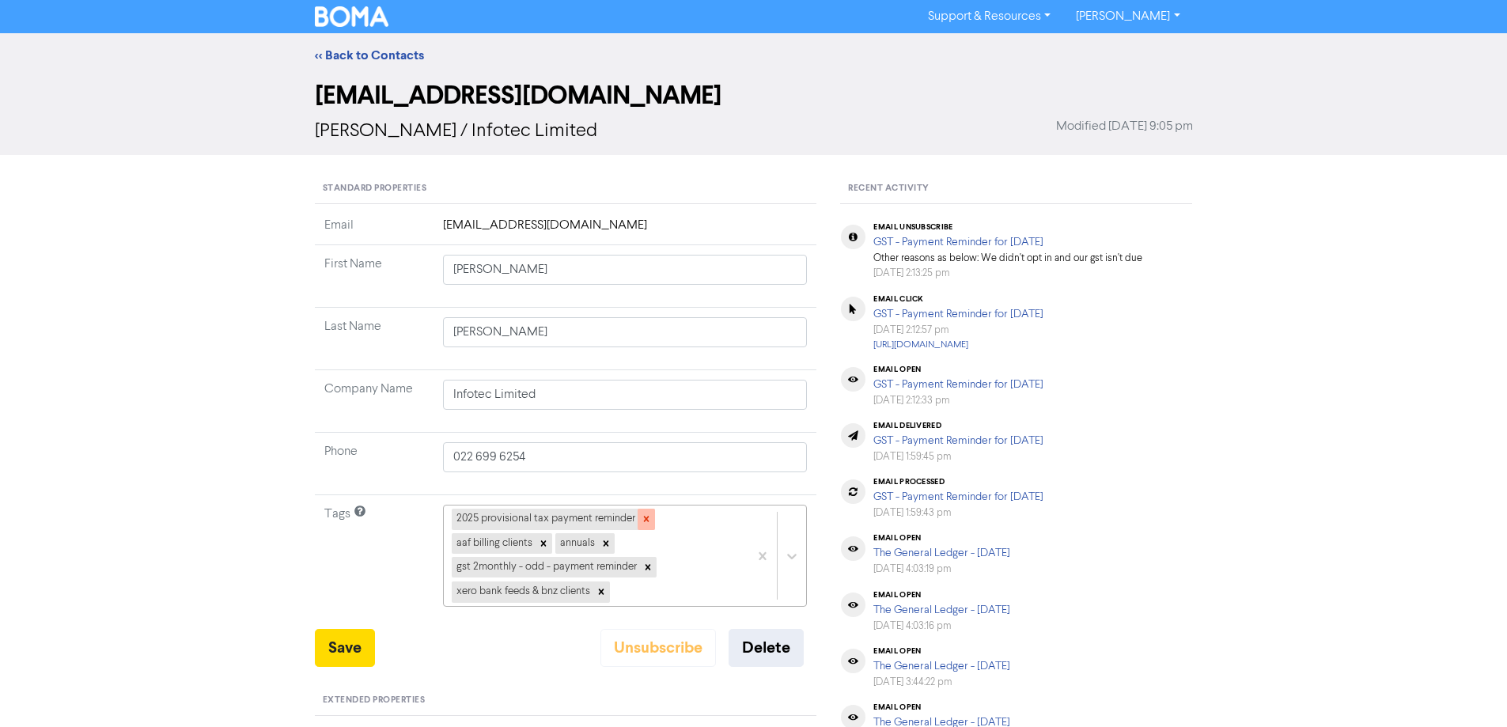
click at [645, 518] on icon at bounding box center [646, 520] width 6 height 6
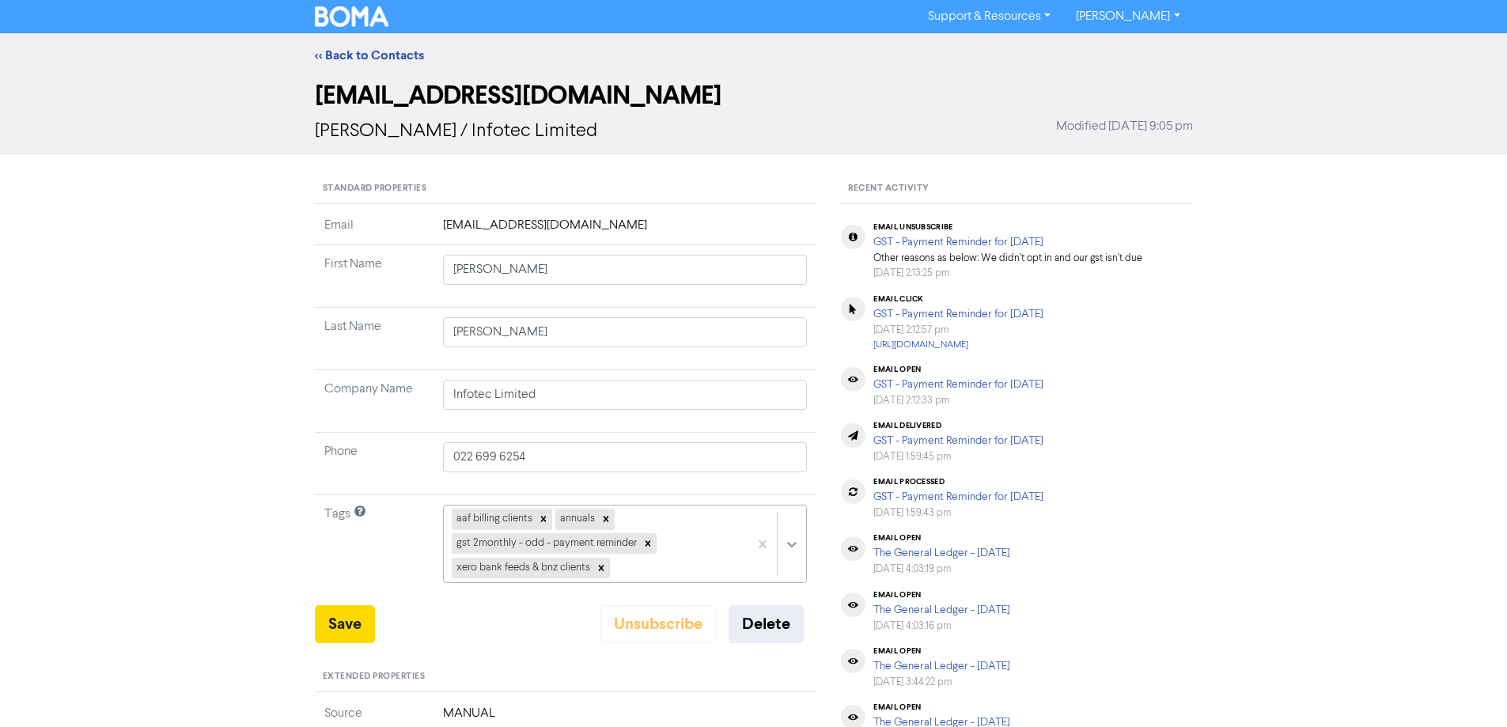
click at [797, 543] on div "aaf billing clients annuals gst 2monthly - odd - payment reminder xero bank fee…" at bounding box center [625, 544] width 365 height 78
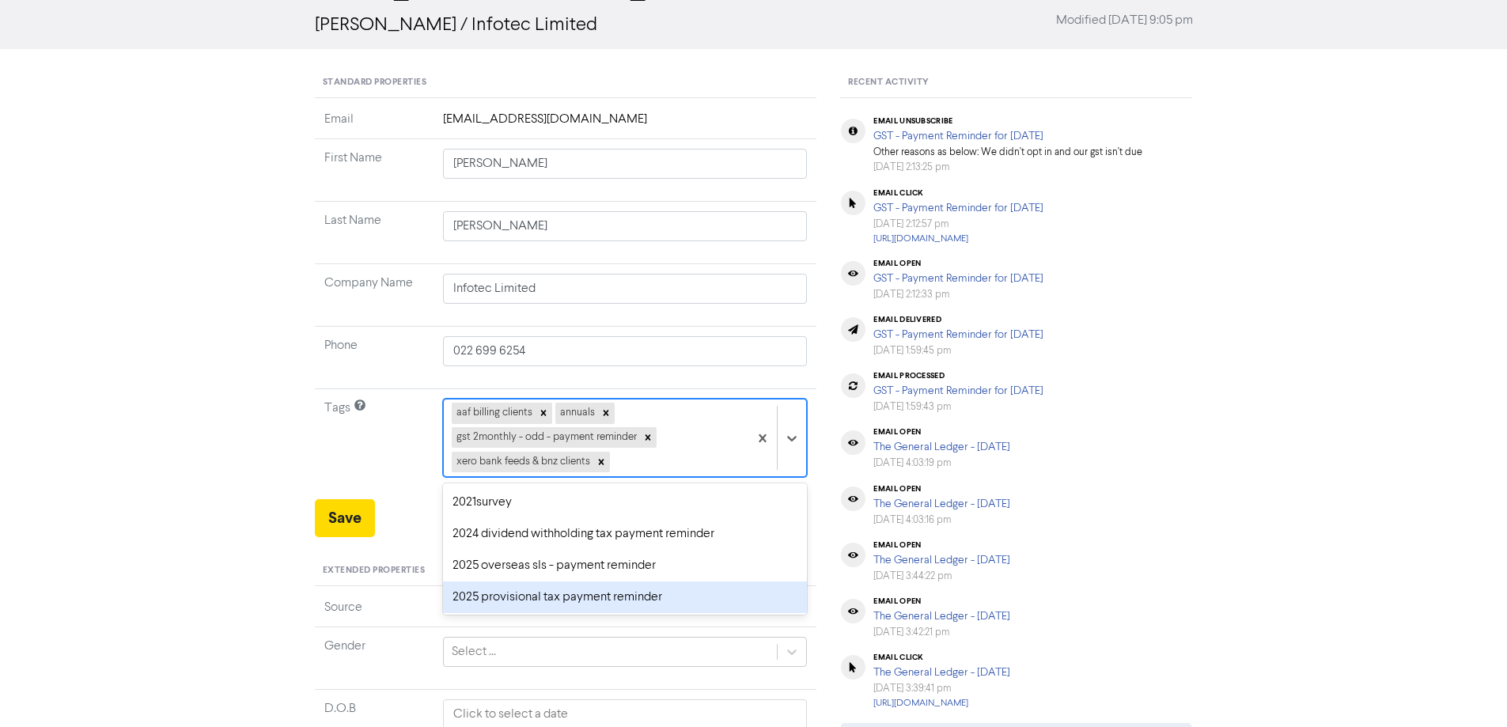
scroll to position [79, 0]
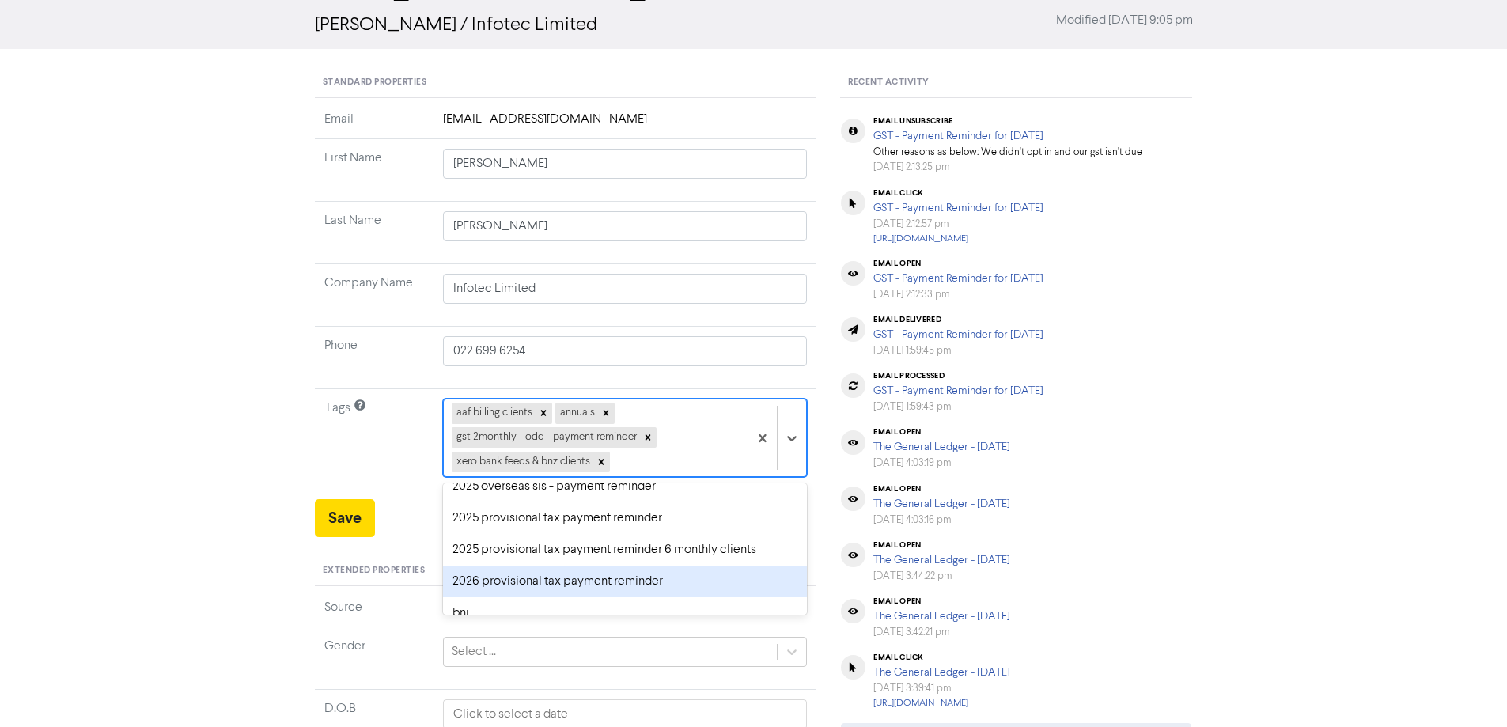
click at [560, 584] on div "2026 provisional tax payment reminder" at bounding box center [625, 582] width 365 height 32
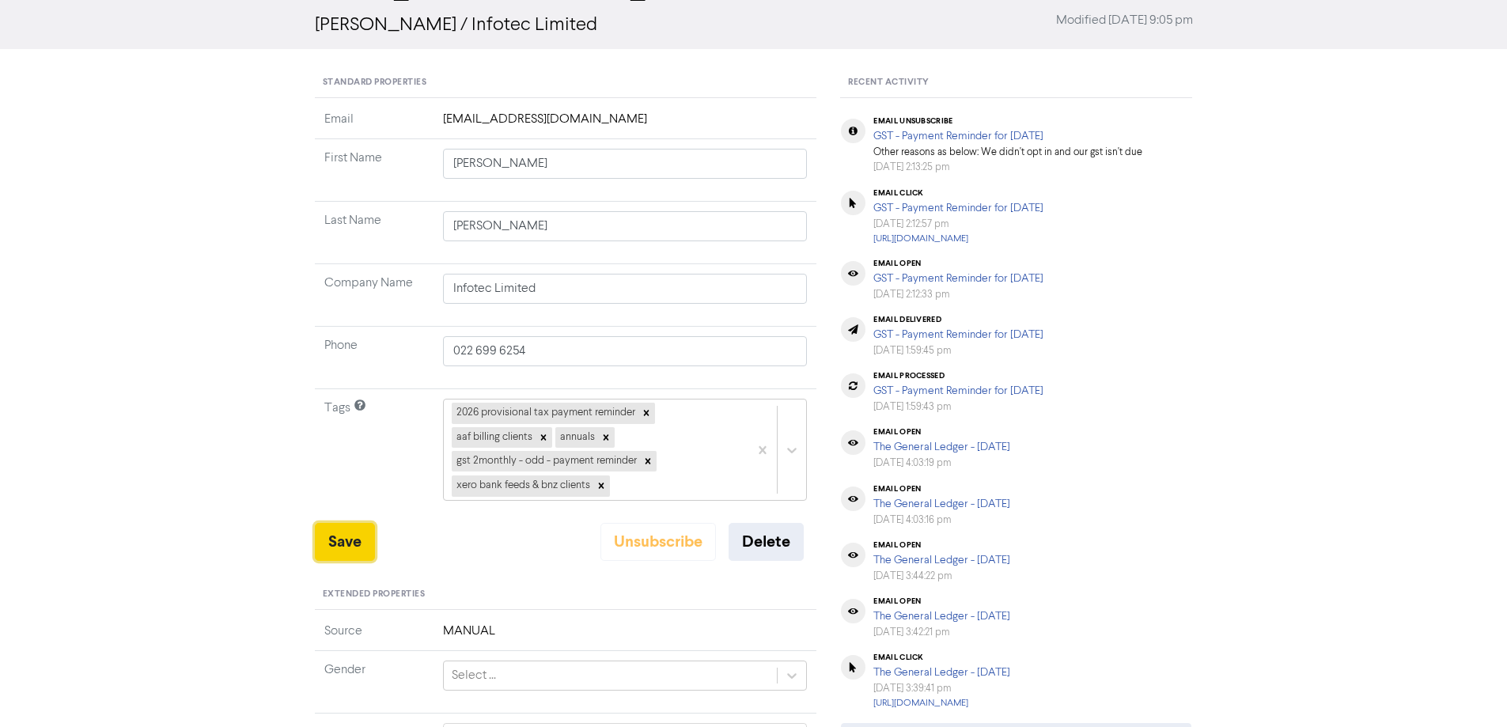
click at [336, 543] on button "Save" at bounding box center [345, 542] width 60 height 38
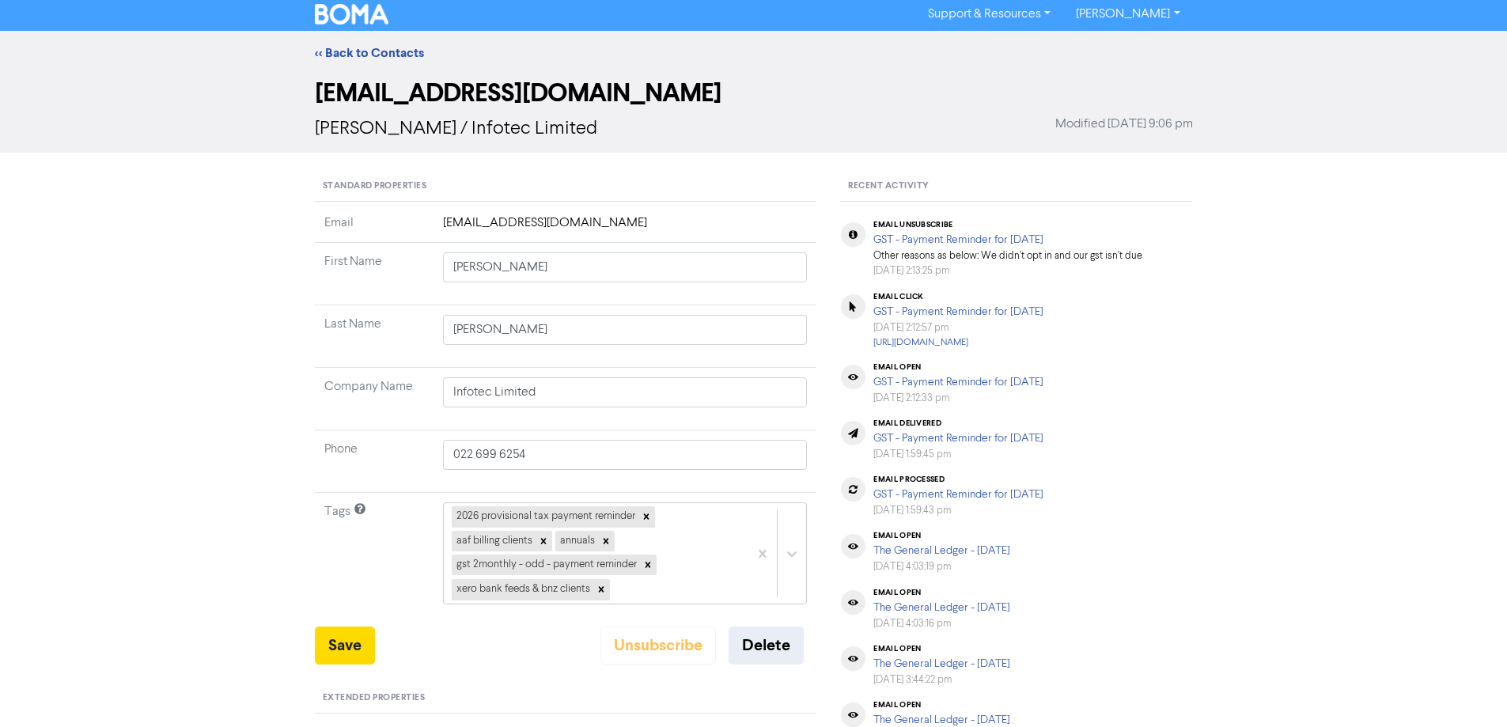
scroll to position [0, 0]
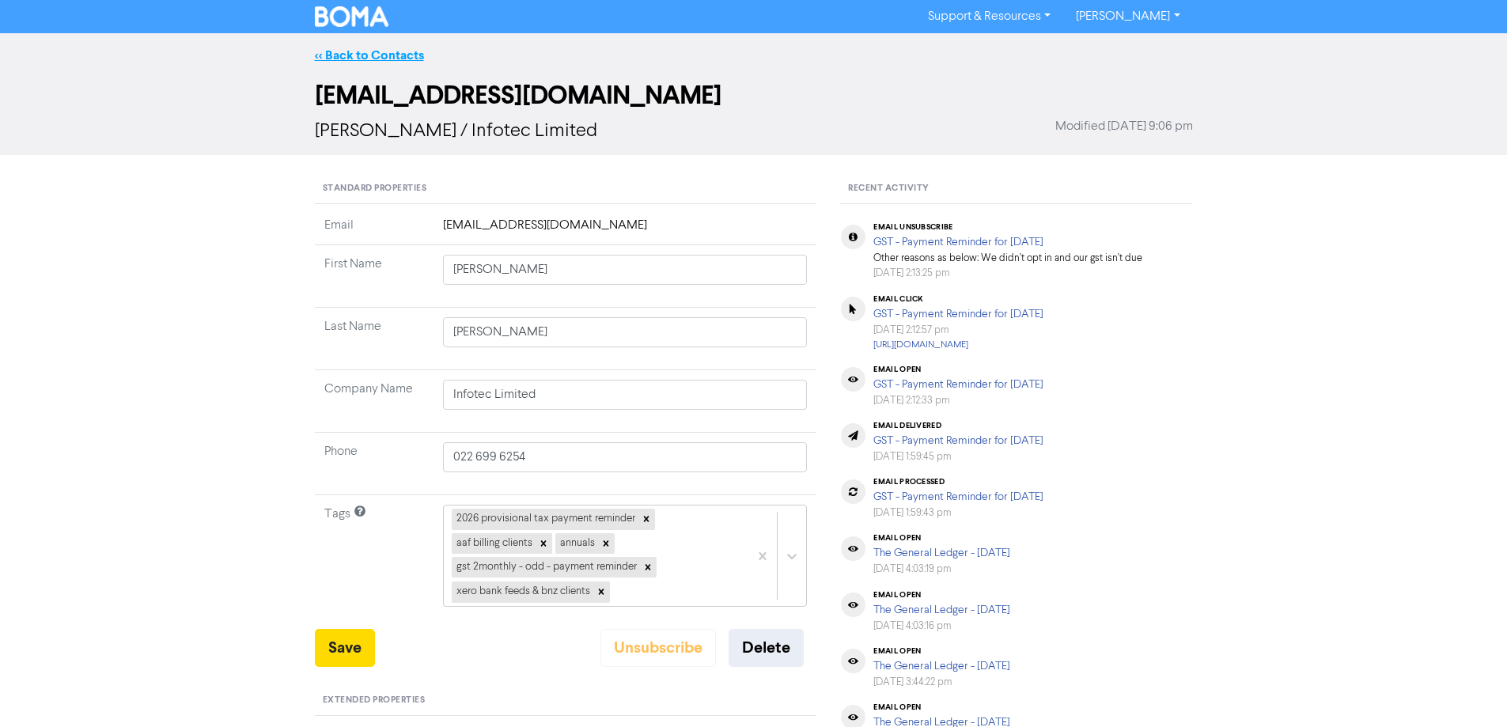
click at [356, 55] on link "<< Back to Contacts" at bounding box center [369, 55] width 109 height 16
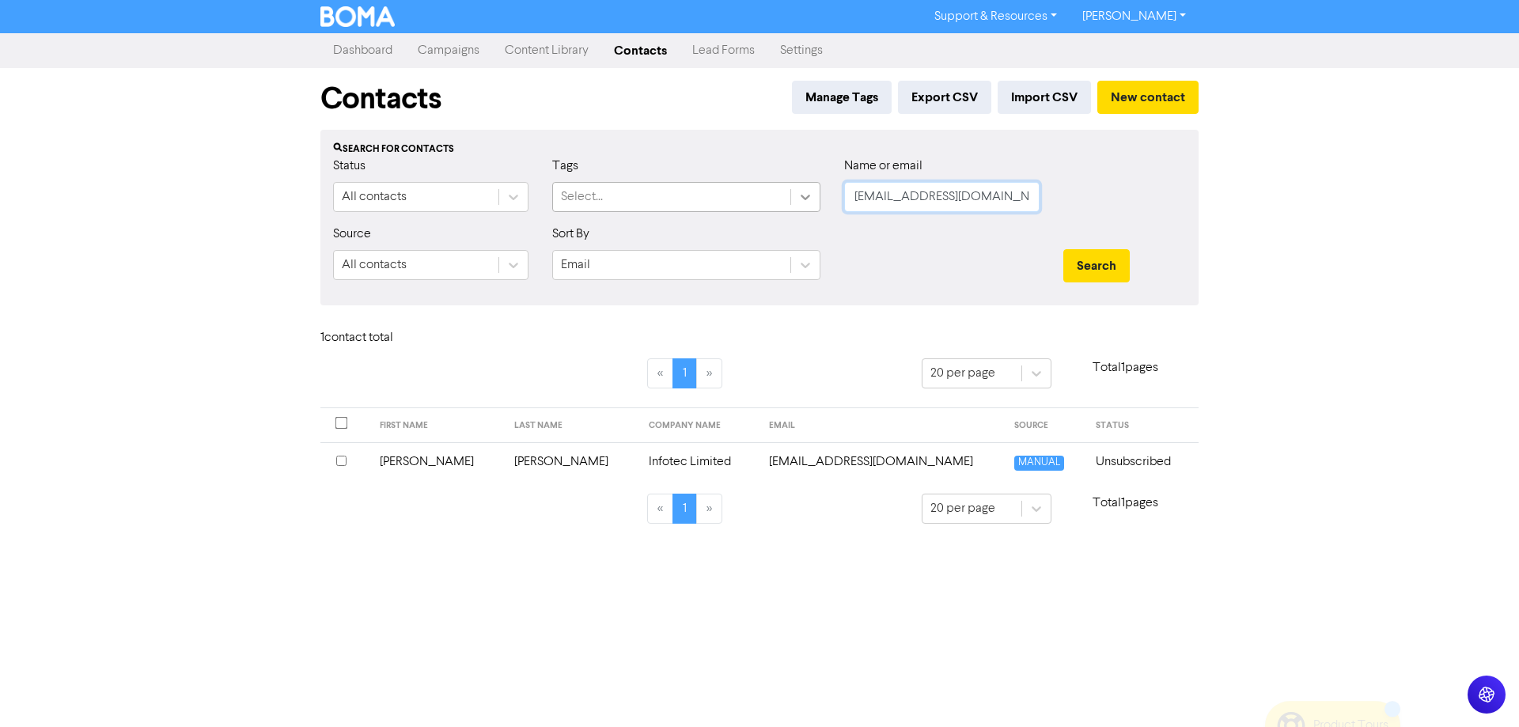
drag, startPoint x: 998, startPoint y: 195, endPoint x: 812, endPoint y: 195, distance: 185.9
click at [812, 195] on div "Status All contacts Tags Select... Name or email [EMAIL_ADDRESS][DOMAIN_NAME]" at bounding box center [759, 191] width 876 height 68
paste input "[PERSON_NAME][EMAIL_ADDRESS][DOMAIN_NAME]"
click at [1099, 262] on button "Search" at bounding box center [1096, 265] width 66 height 33
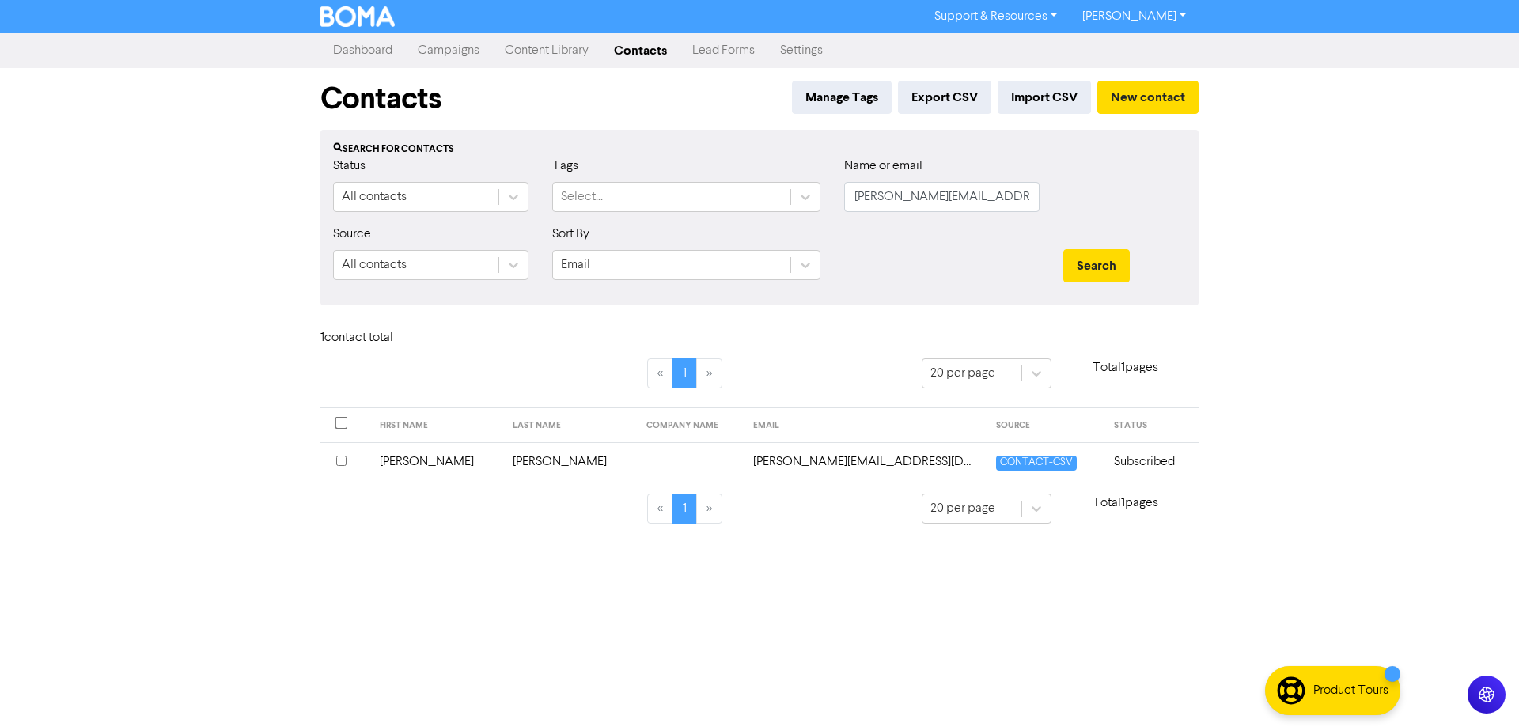
click at [805, 461] on td "[PERSON_NAME][EMAIL_ADDRESS][DOMAIN_NAME]" at bounding box center [865, 461] width 243 height 39
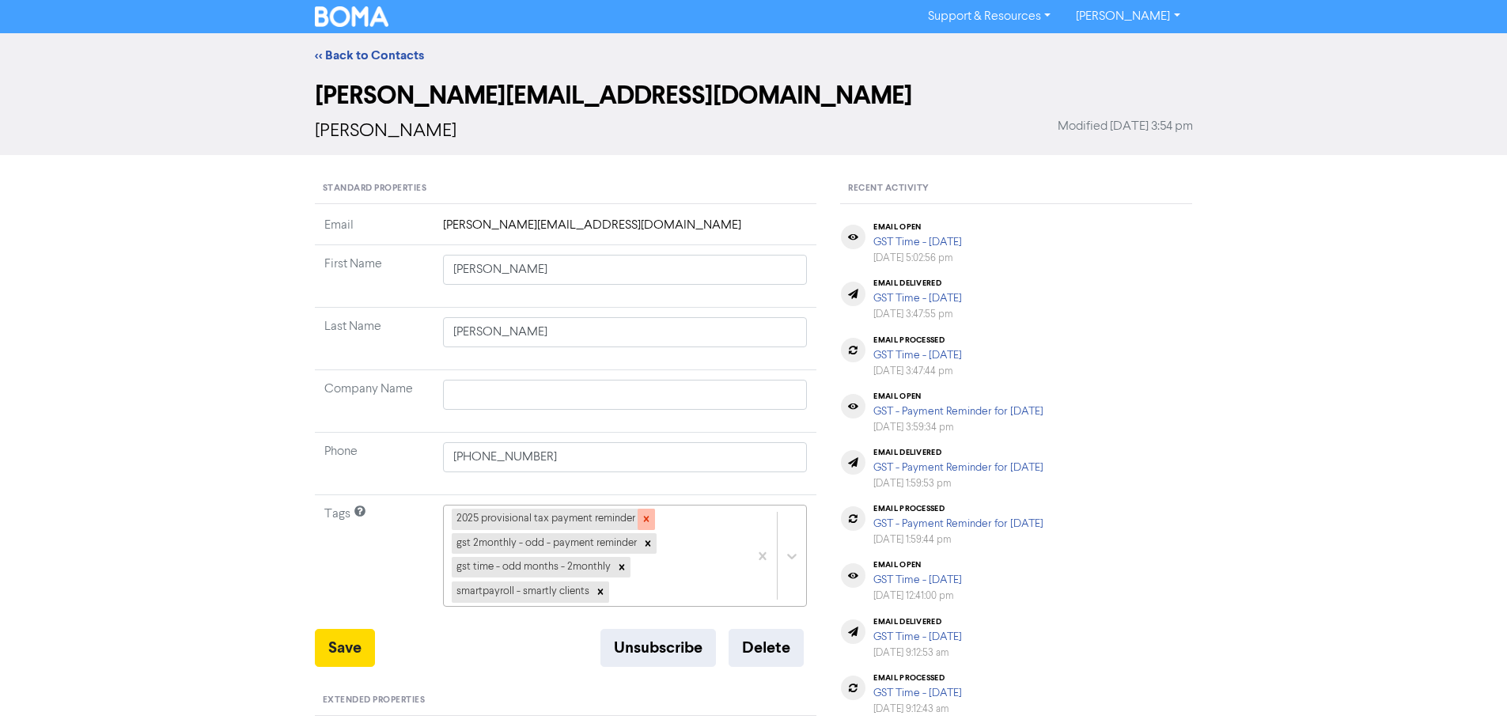
click at [645, 514] on icon at bounding box center [646, 518] width 11 height 11
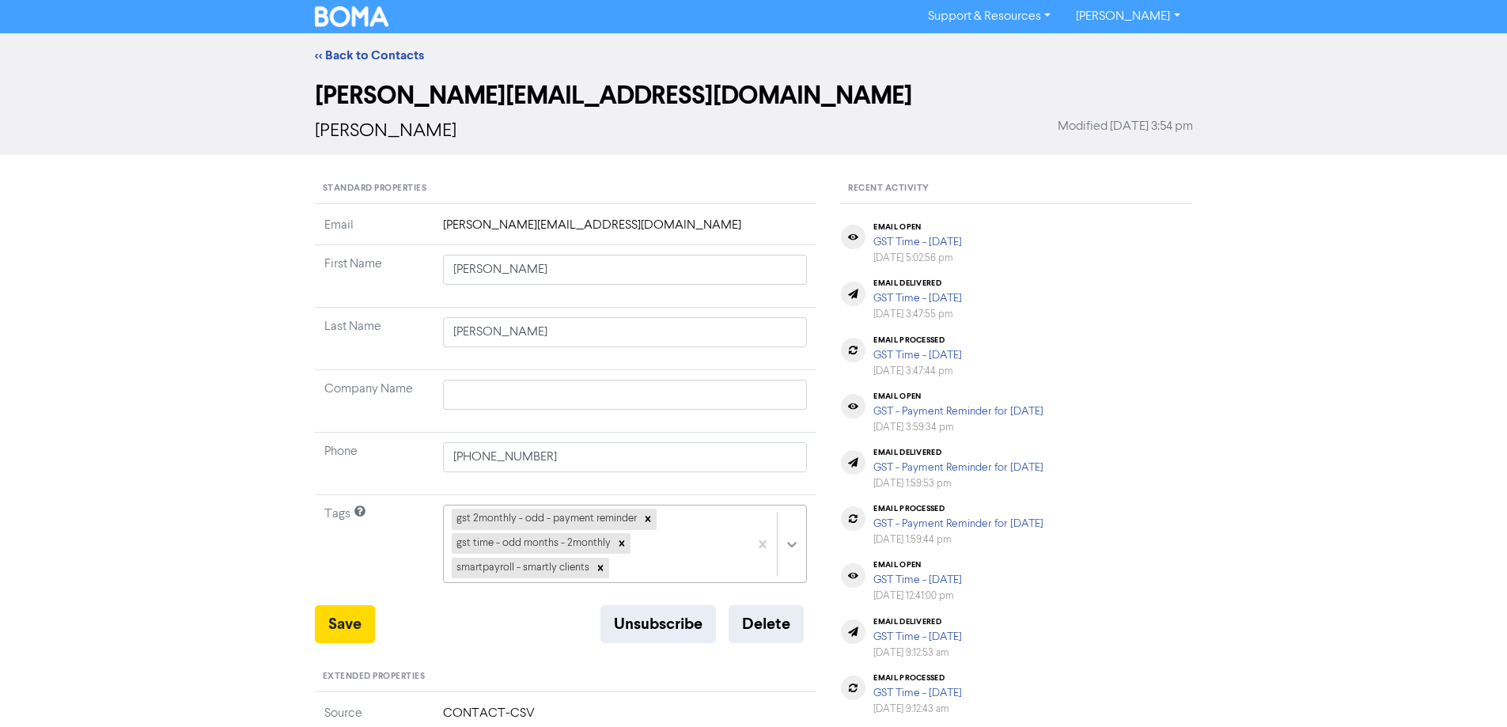
click at [798, 544] on div "gst 2monthly - odd - payment reminder gst time - odd months - 2monthly smartpay…" at bounding box center [625, 544] width 365 height 78
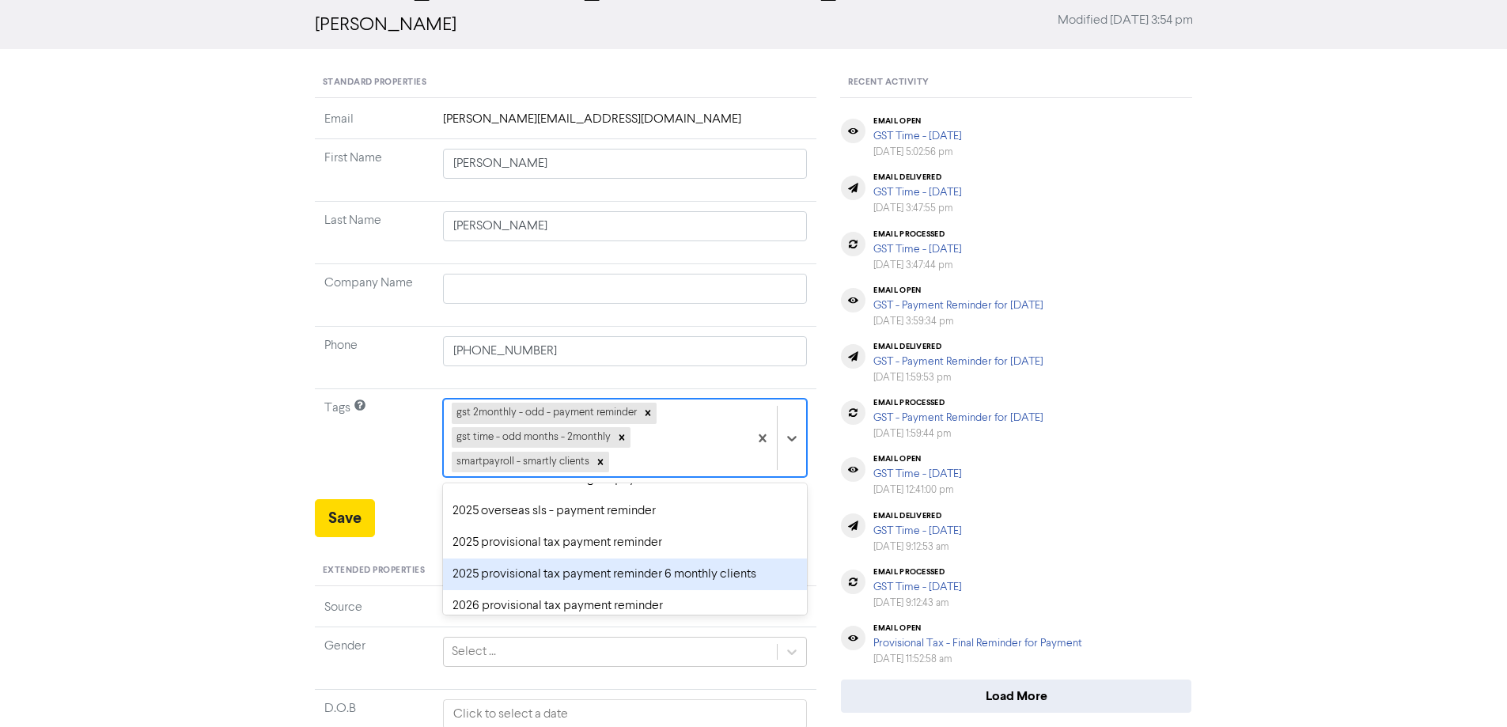
scroll to position [79, 0]
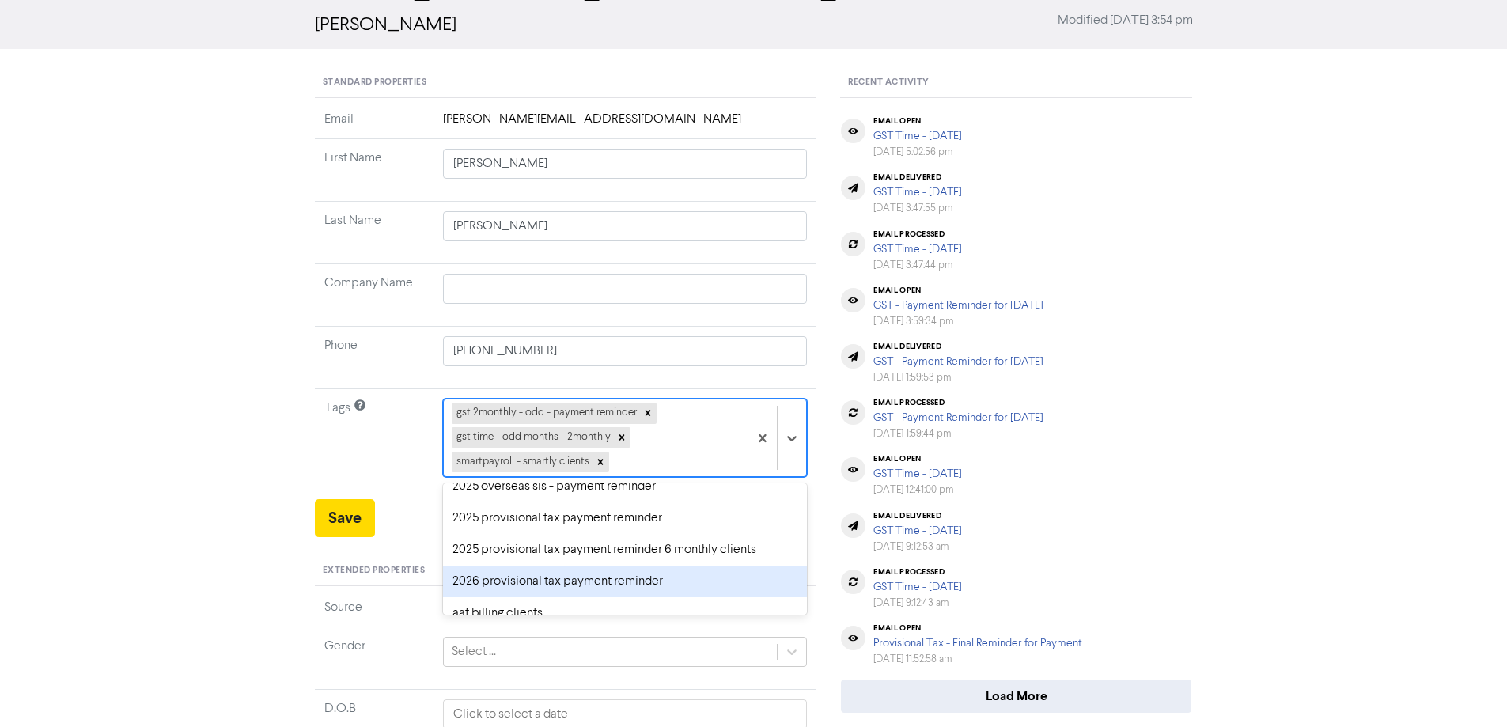
click at [490, 583] on div "2026 provisional tax payment reminder" at bounding box center [625, 582] width 365 height 32
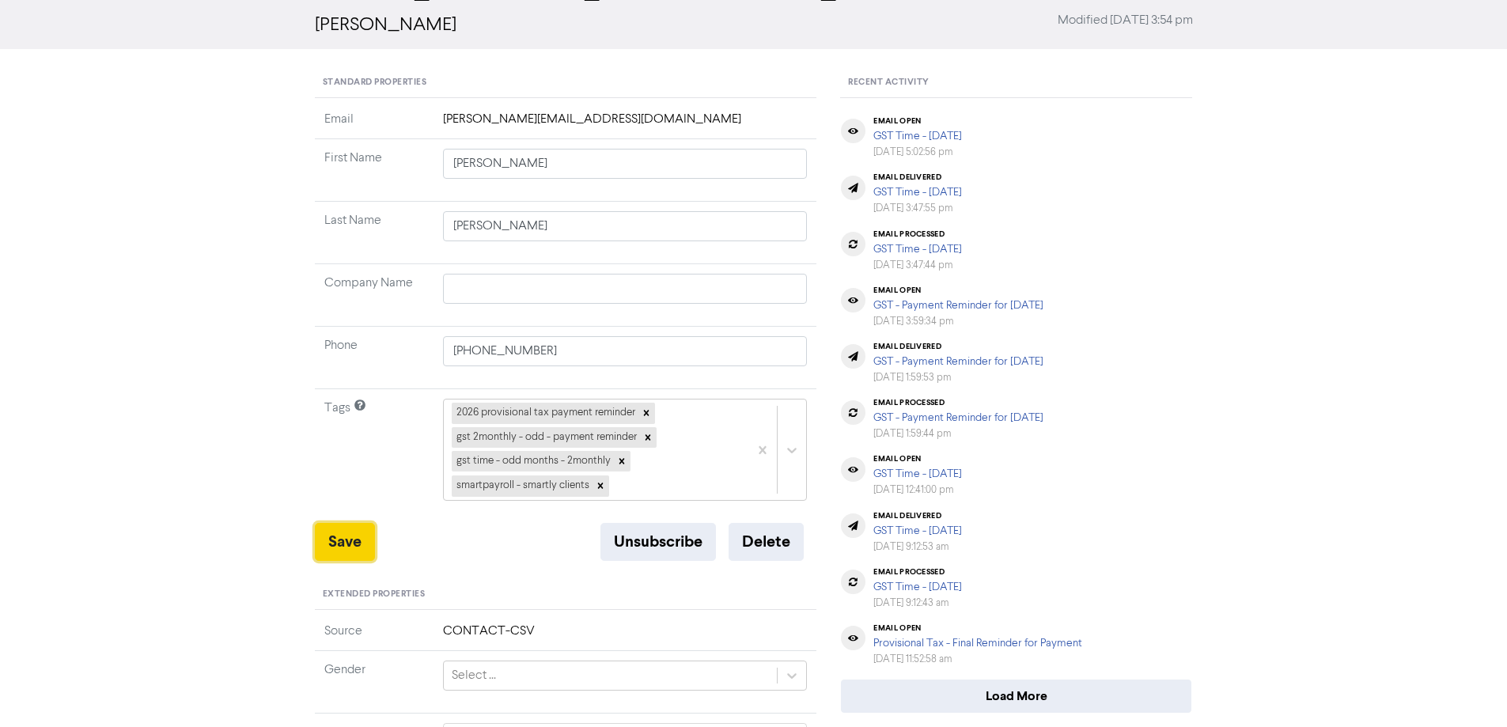
click at [343, 540] on button "Save" at bounding box center [345, 542] width 60 height 38
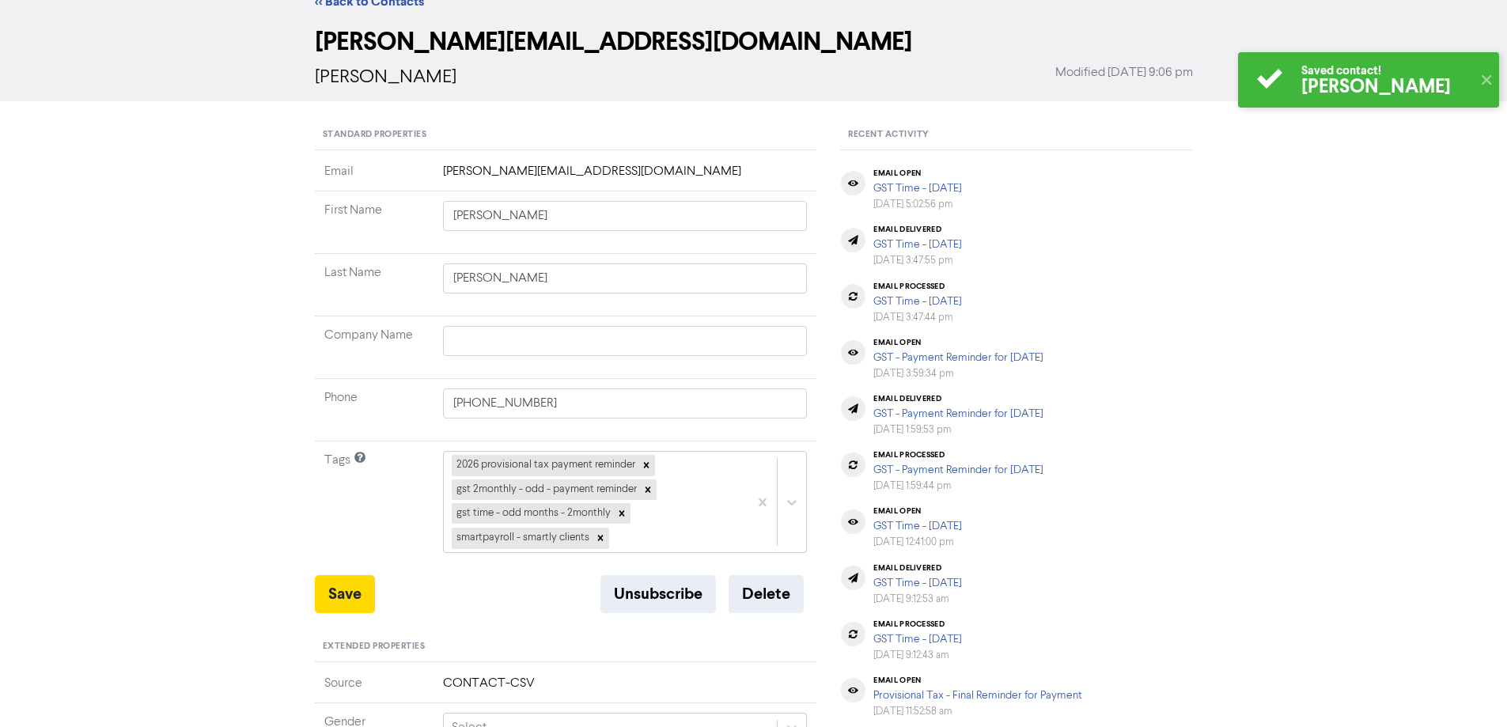
scroll to position [0, 0]
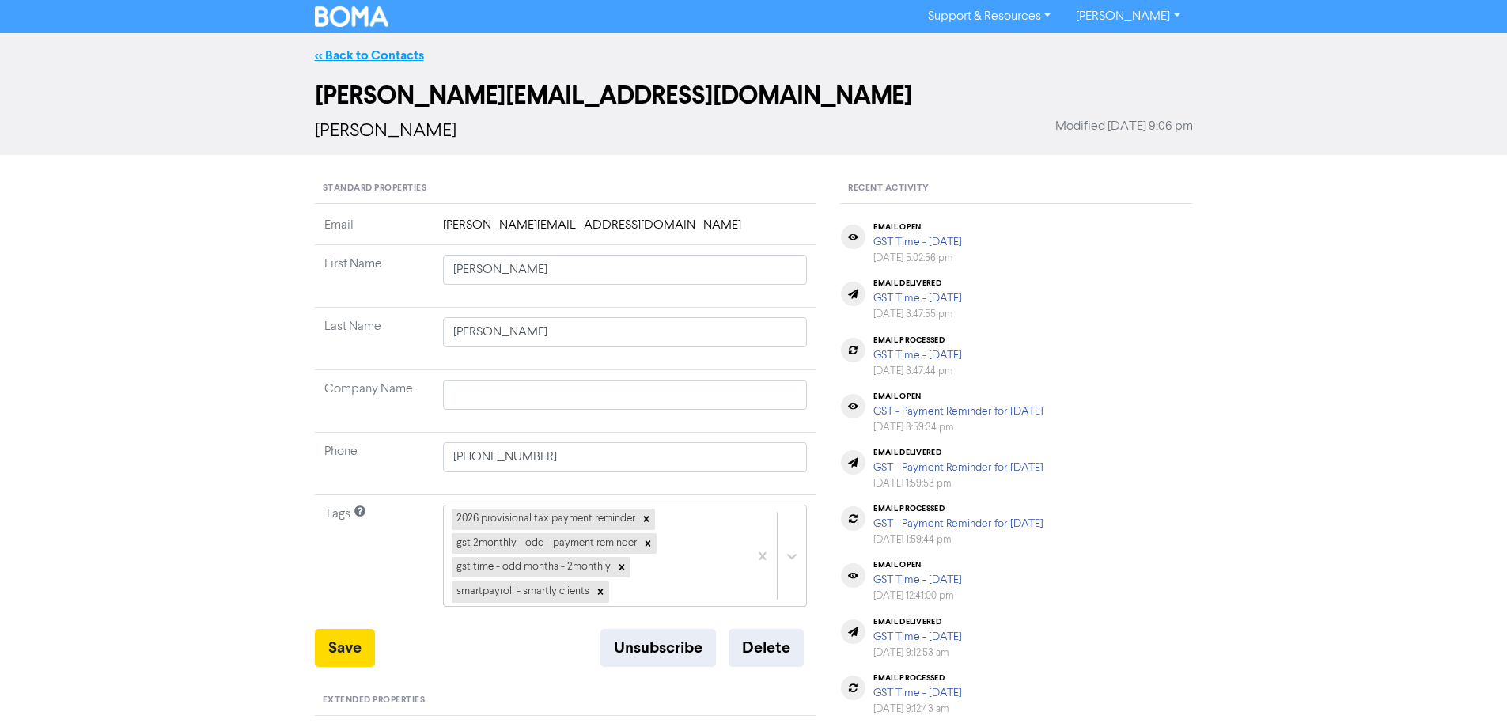
click at [392, 51] on link "<< Back to Contacts" at bounding box center [369, 55] width 109 height 16
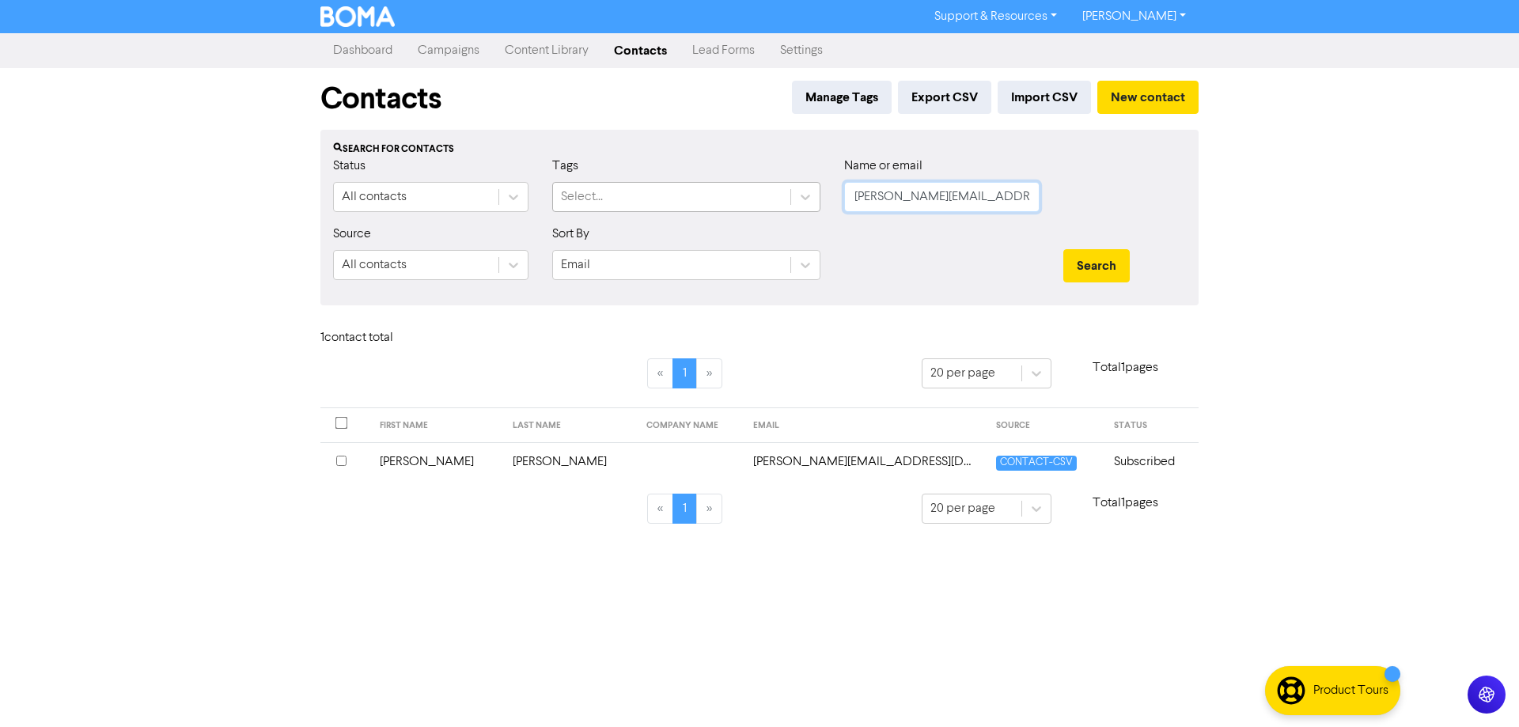
drag, startPoint x: 843, startPoint y: 198, endPoint x: 761, endPoint y: 198, distance: 82.3
click at [761, 198] on div "Status All contacts Tags Select... Name or email [PERSON_NAME][EMAIL_ADDRESS][D…" at bounding box center [759, 191] width 876 height 68
paste input "[EMAIL_ADDRESS][DOMAIN_NAME]"
click at [1086, 265] on button "Search" at bounding box center [1096, 265] width 66 height 33
click at [797, 463] on td "Rossmere Holdings Limited & Q M Hay Family Trust" at bounding box center [692, 461] width 297 height 39
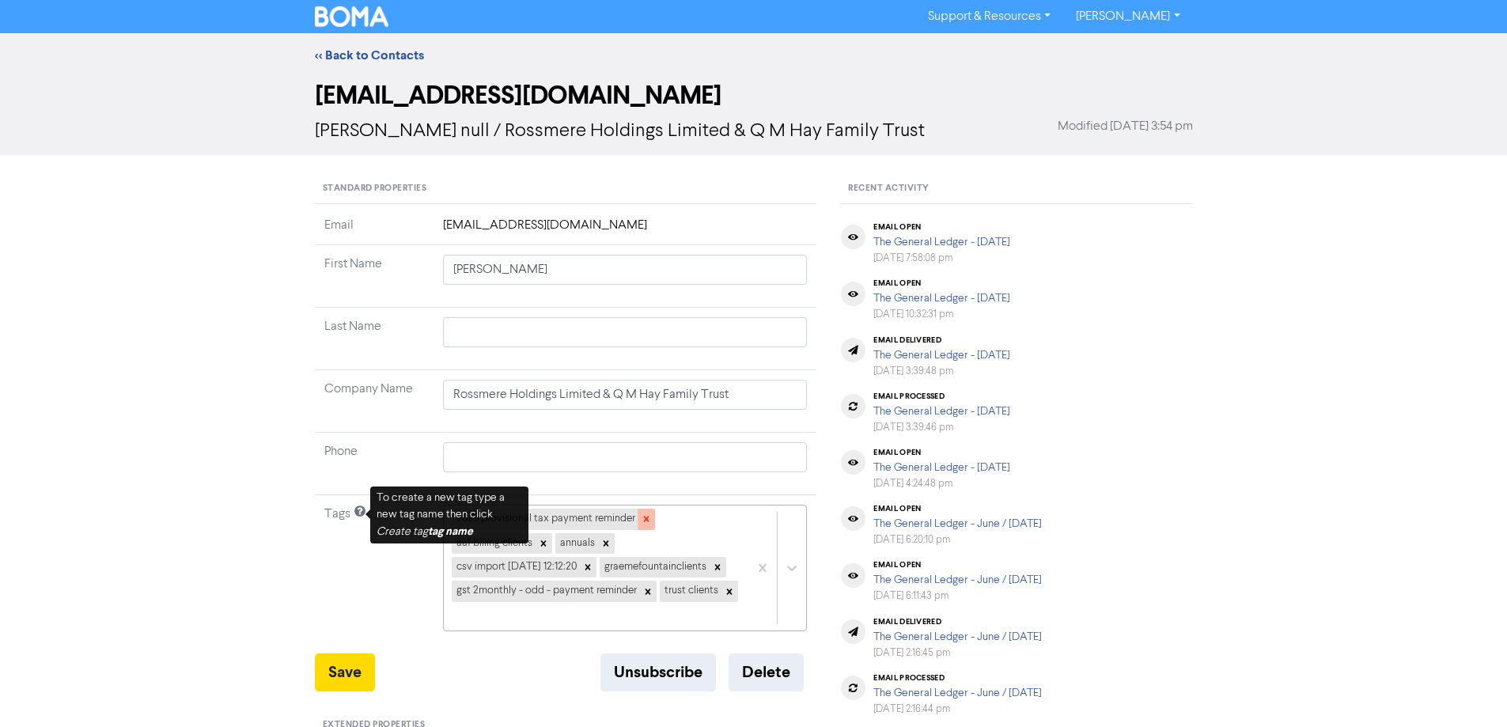
click at [643, 517] on icon at bounding box center [646, 518] width 11 height 11
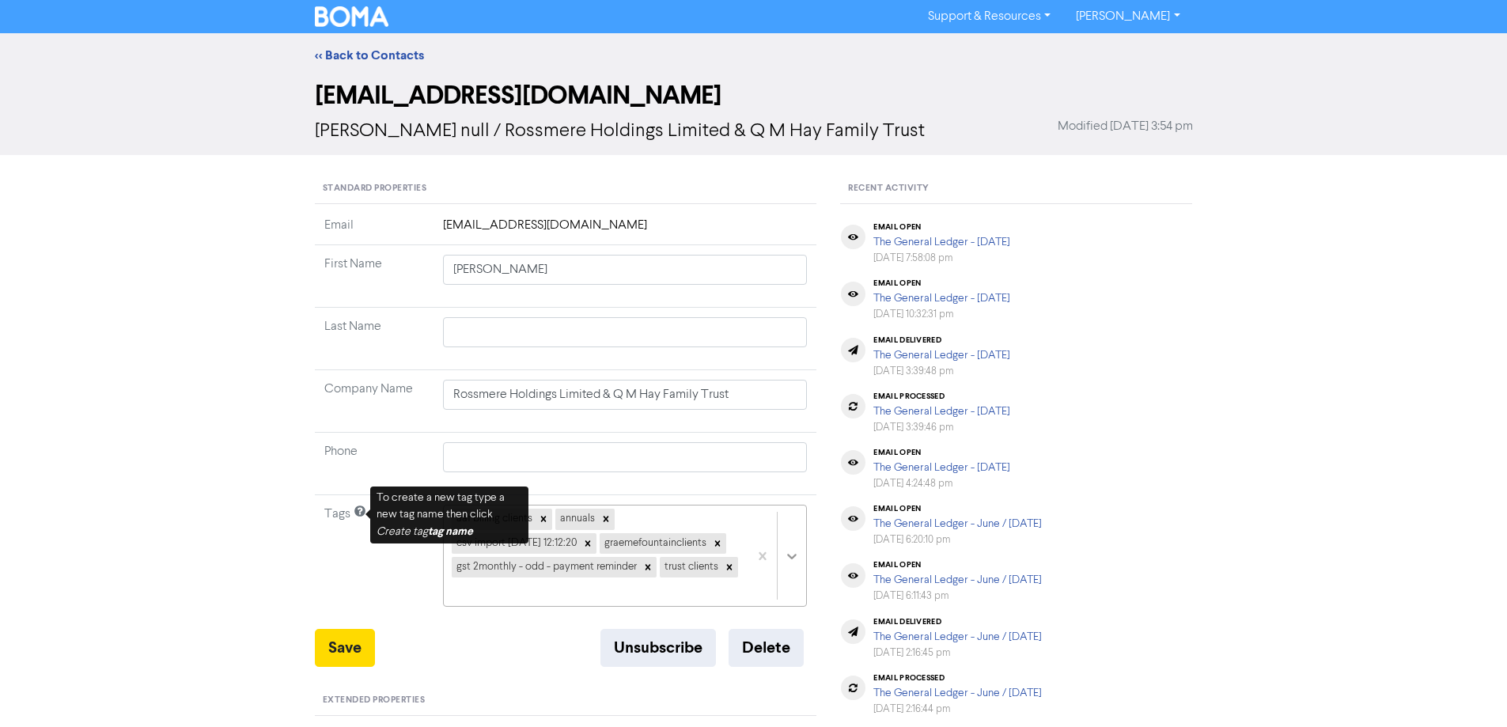
click at [788, 566] on div "aaf billing clients annuals csv import [DATE] 12:12:20 graemefountainclients gs…" at bounding box center [625, 556] width 365 height 102
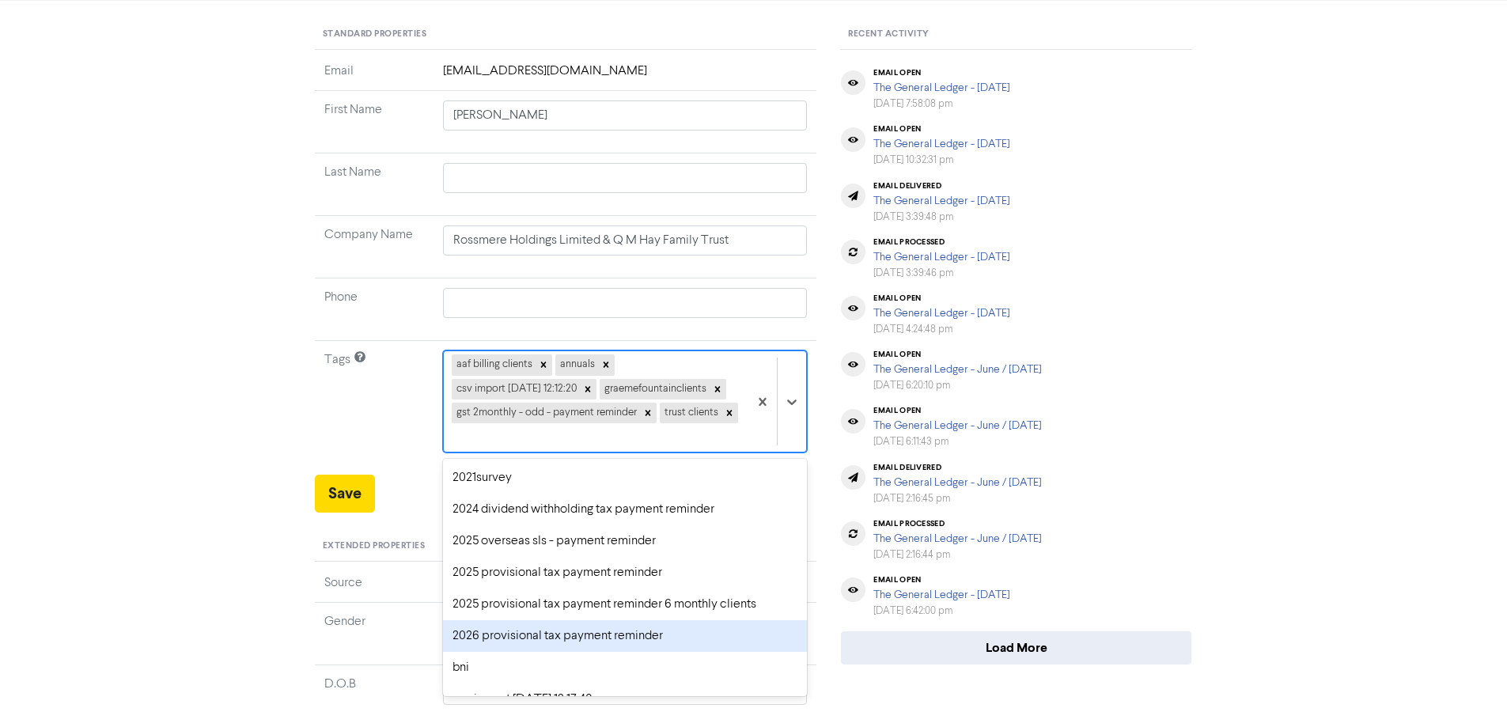
click at [494, 652] on div "2026 provisional tax payment reminder" at bounding box center [625, 636] width 365 height 32
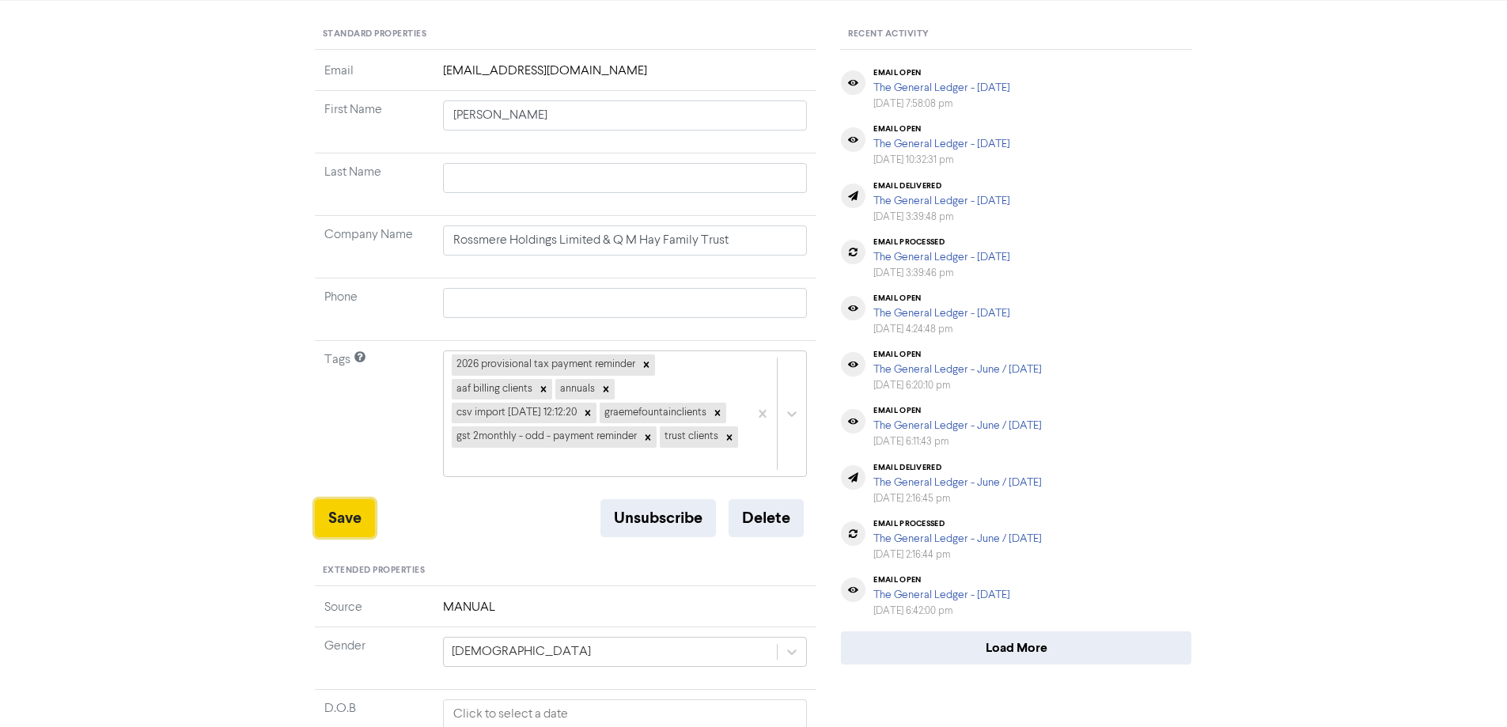
click at [332, 537] on button "Save" at bounding box center [345, 518] width 60 height 38
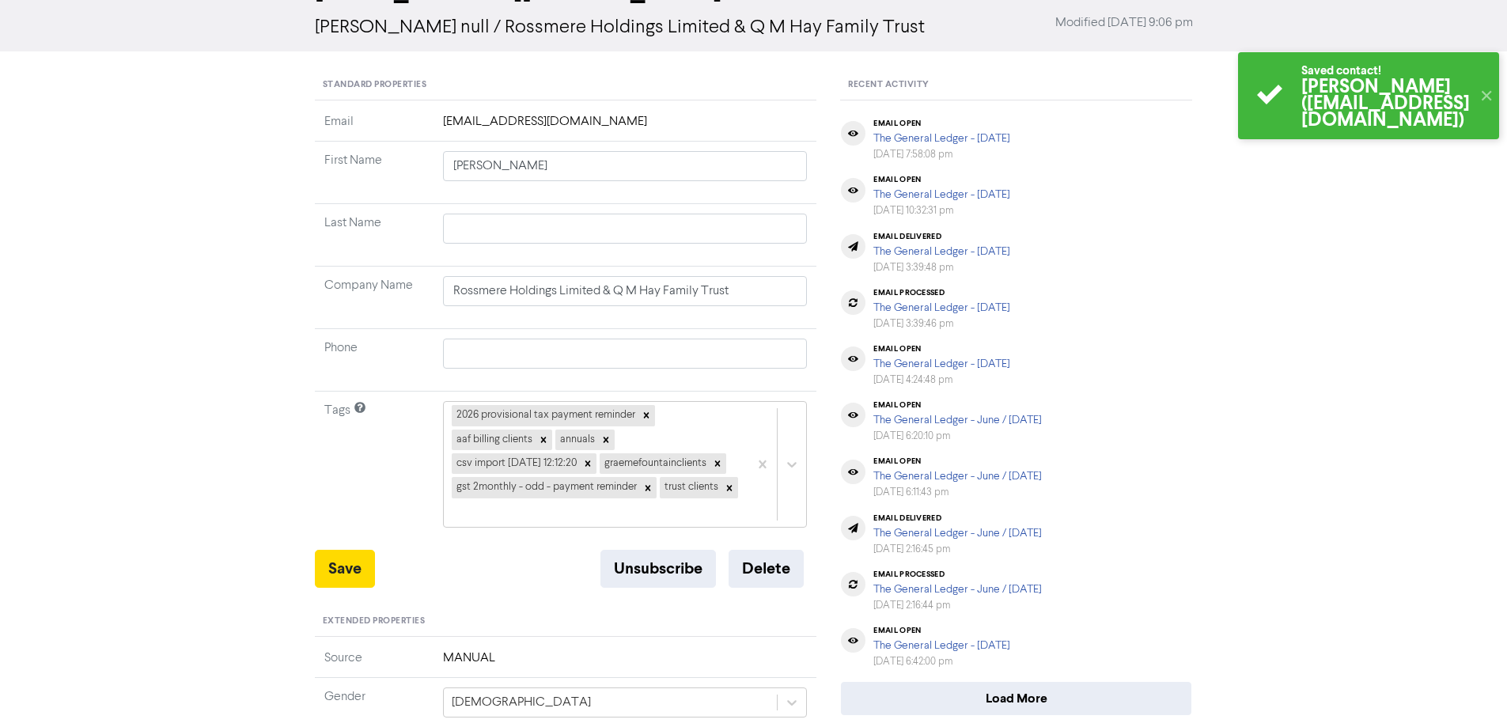
scroll to position [0, 0]
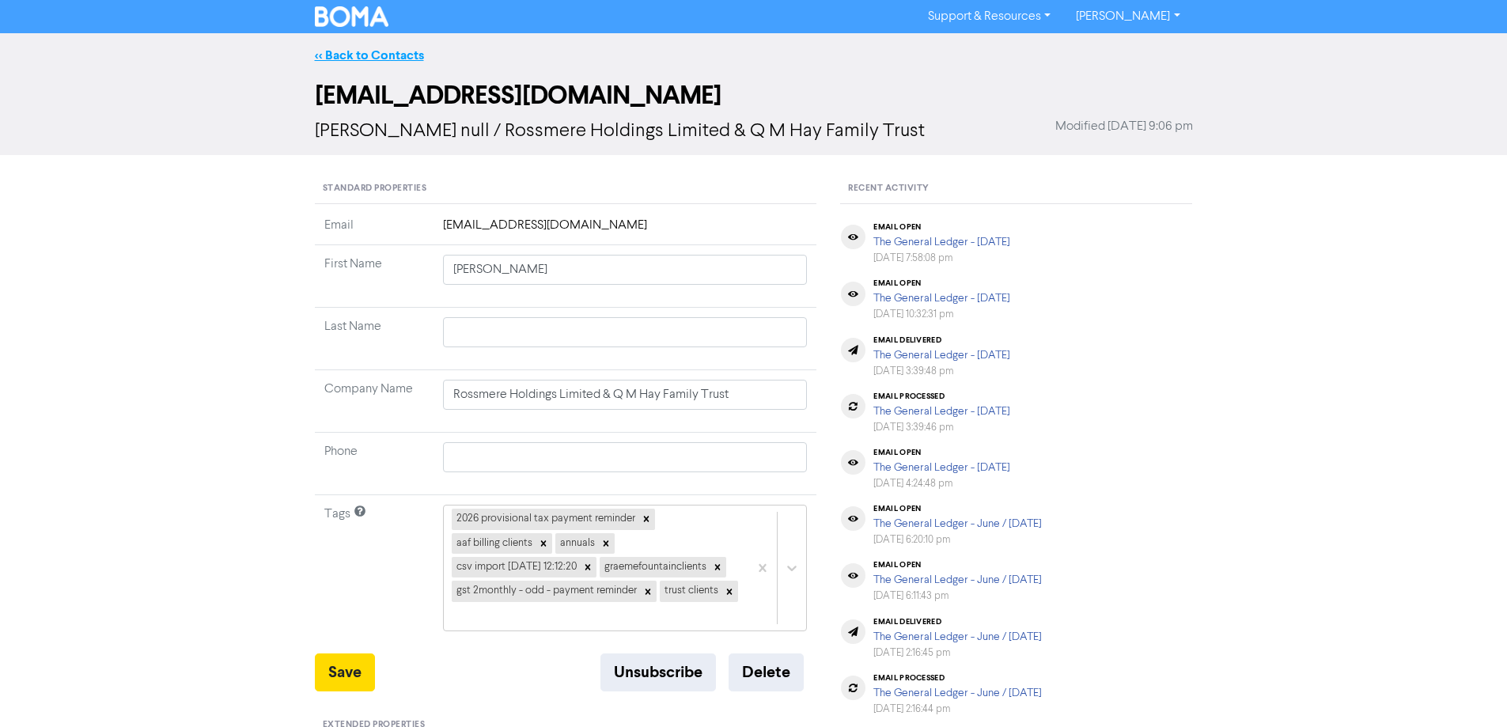
click at [327, 59] on link "<< Back to Contacts" at bounding box center [369, 55] width 109 height 16
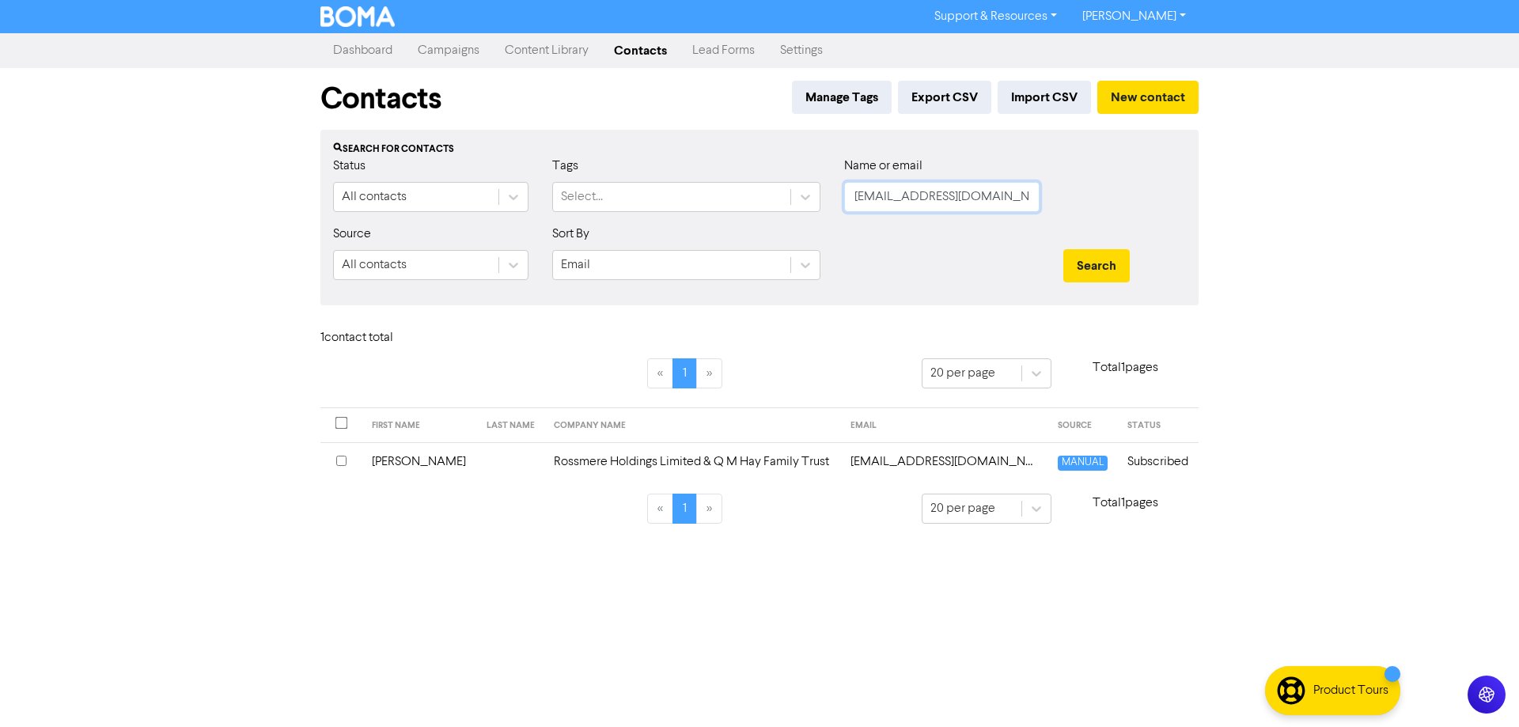
drag, startPoint x: 846, startPoint y: 184, endPoint x: 861, endPoint y: 225, distance: 43.8
click at [812, 191] on div "Status All contacts Tags Select... Name or email [EMAIL_ADDRESS][DOMAIN_NAME]" at bounding box center [759, 191] width 876 height 68
paste input "[EMAIL_ADDRESS][DOMAIN_NAME]"
click at [1107, 257] on button "Search" at bounding box center [1096, 265] width 66 height 33
click at [894, 456] on td "[EMAIL_ADDRESS][DOMAIN_NAME]" at bounding box center [929, 461] width 219 height 39
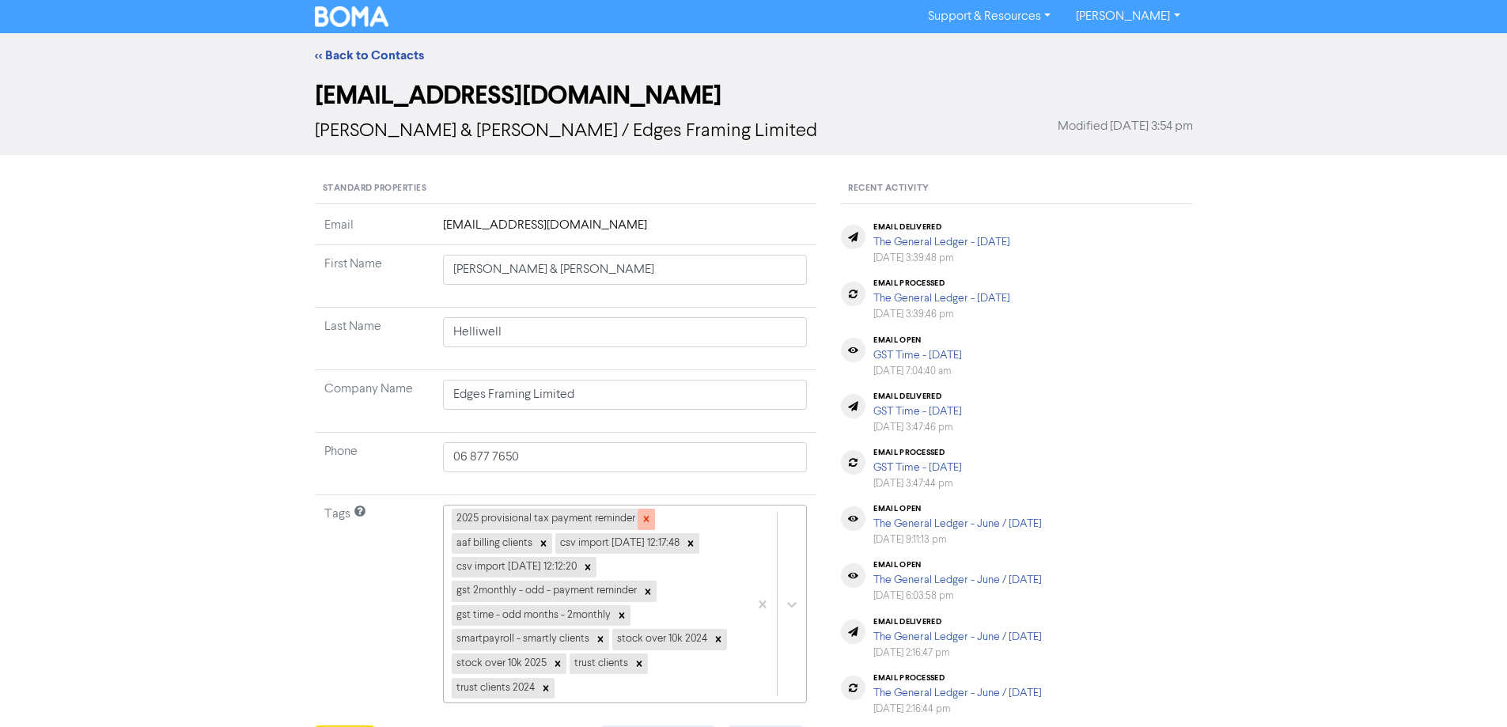
click at [646, 517] on icon at bounding box center [646, 518] width 11 height 11
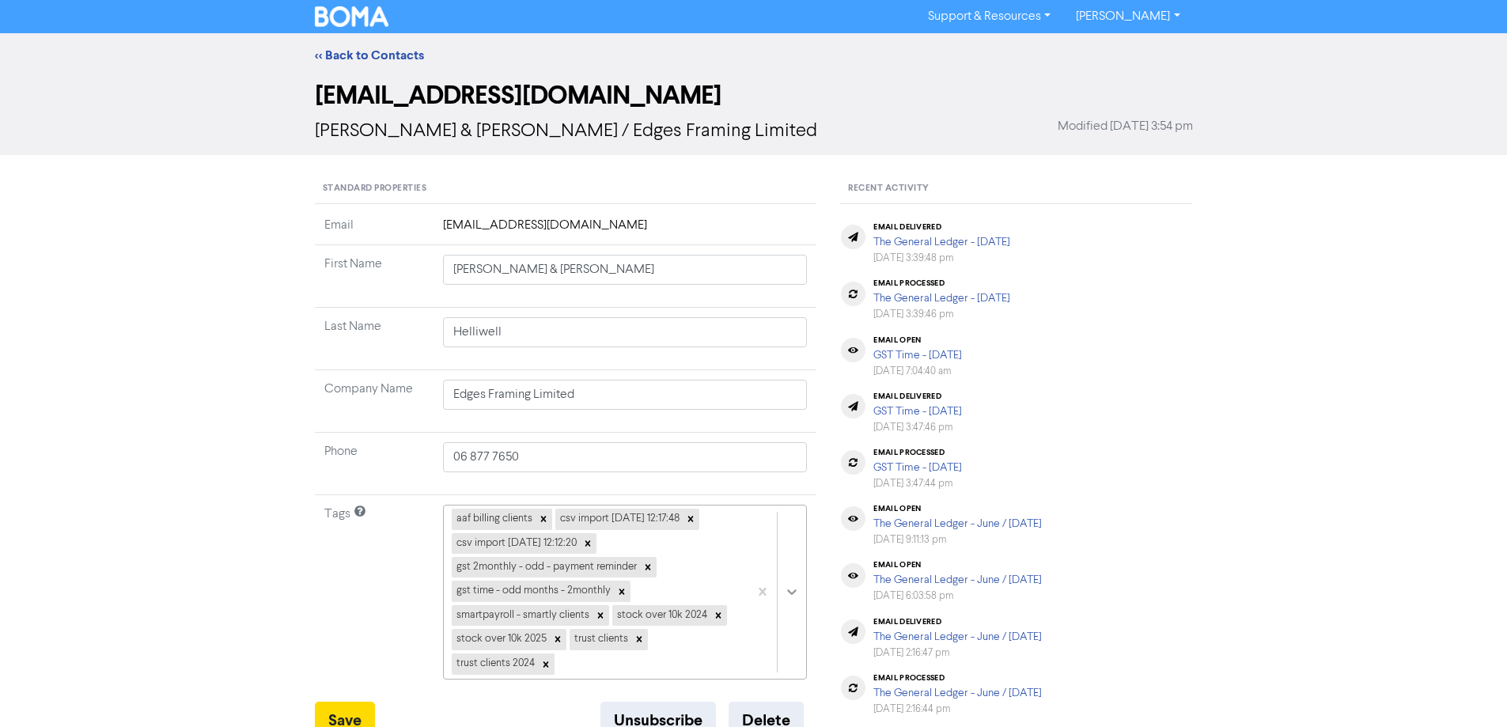
click at [797, 594] on div "aaf billing clients csv import [DATE] 12:17:48 csv import [DATE] 12:12:20 gst 2…" at bounding box center [625, 592] width 365 height 174
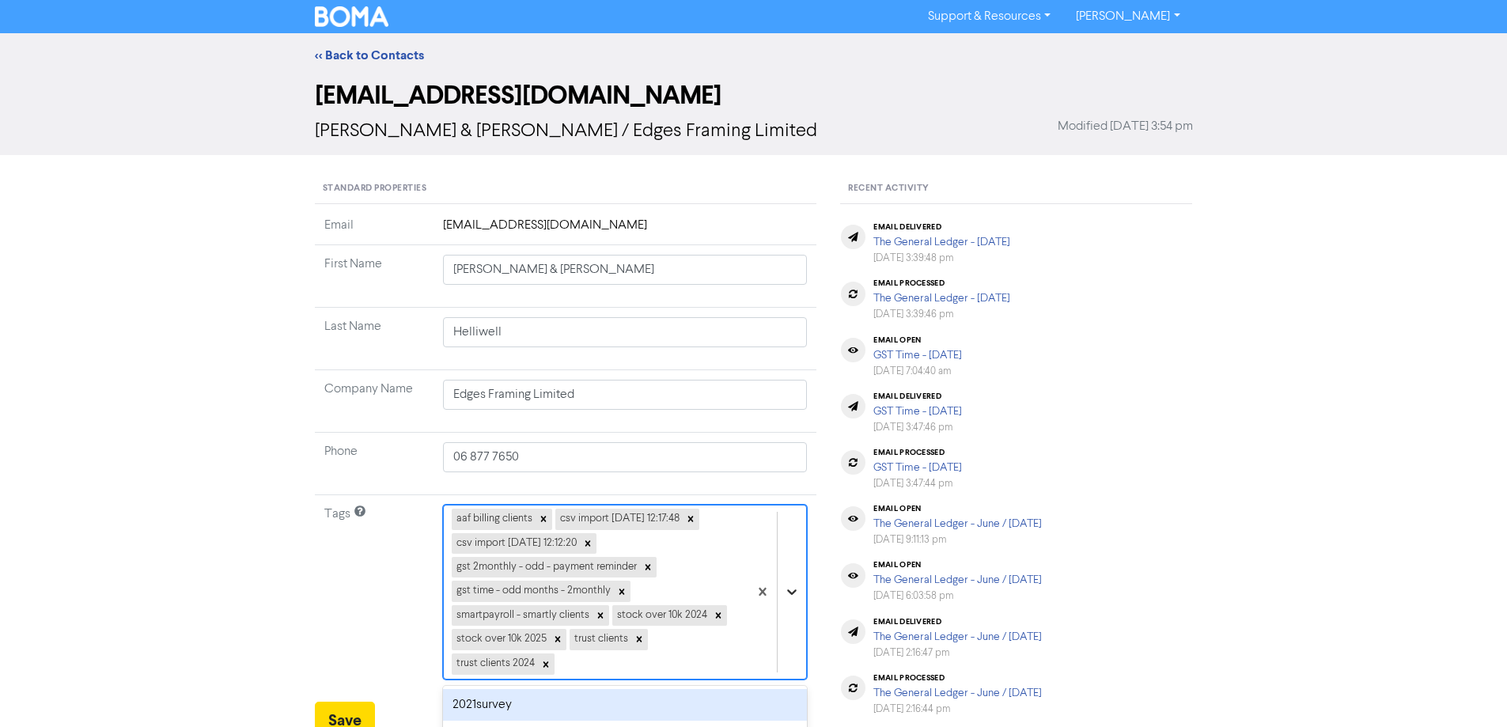
scroll to position [203, 0]
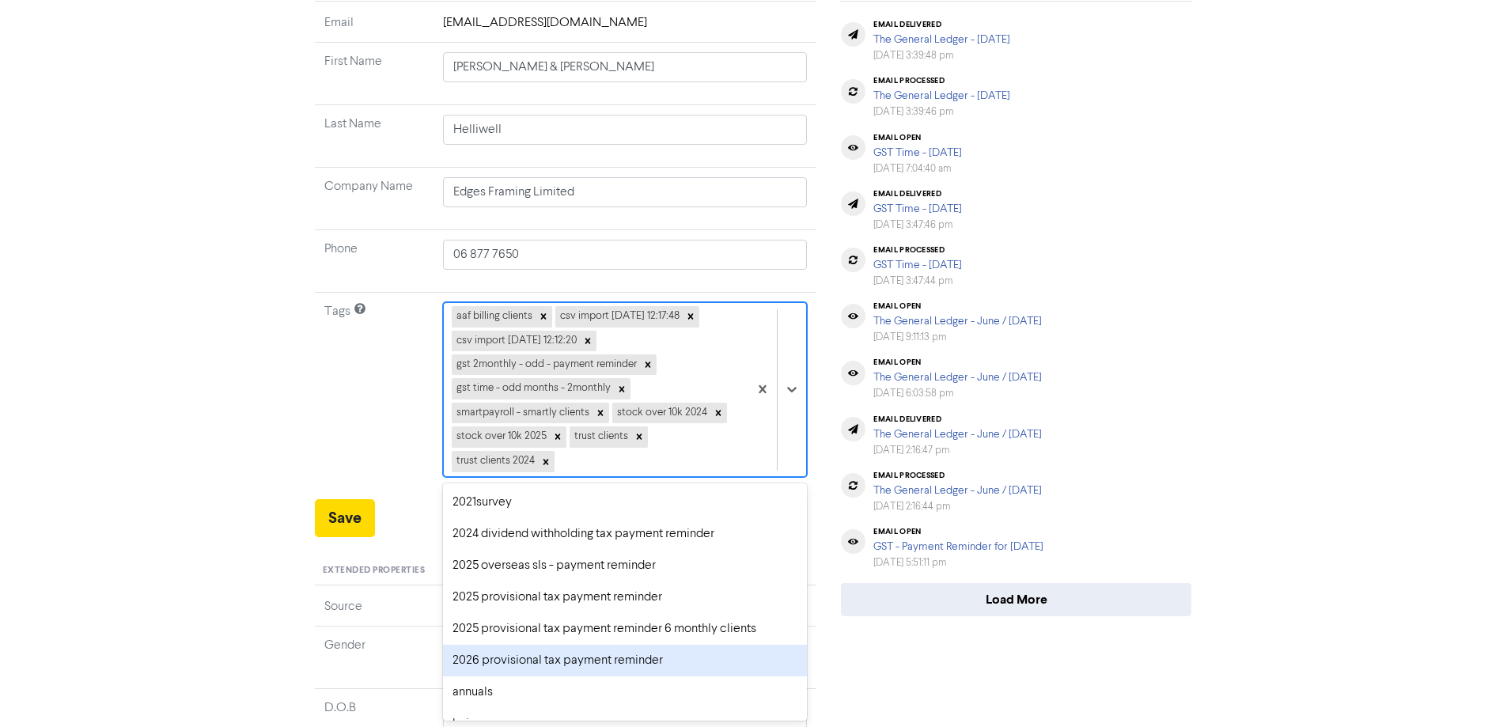
click at [481, 664] on div "2026 provisional tax payment reminder" at bounding box center [625, 661] width 365 height 32
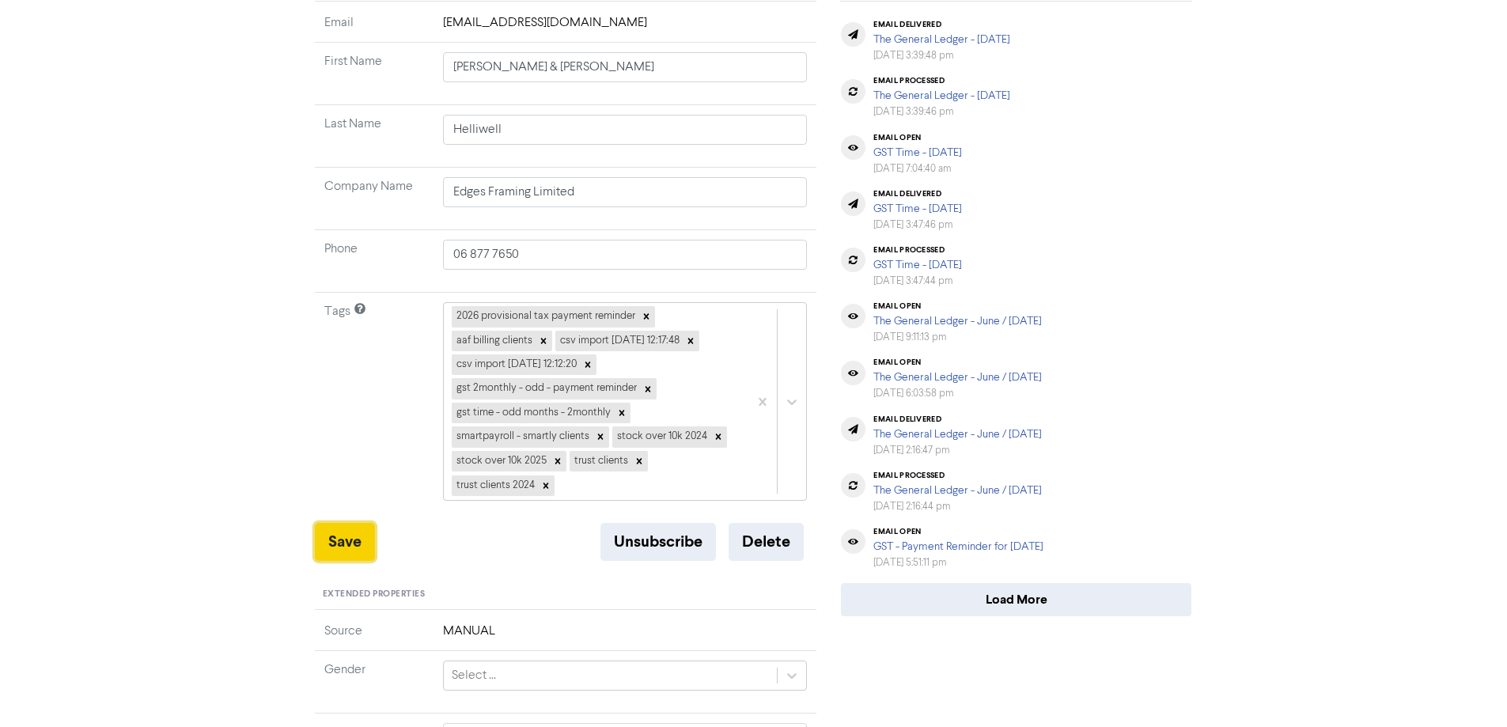
click at [336, 532] on button "Save" at bounding box center [345, 542] width 60 height 38
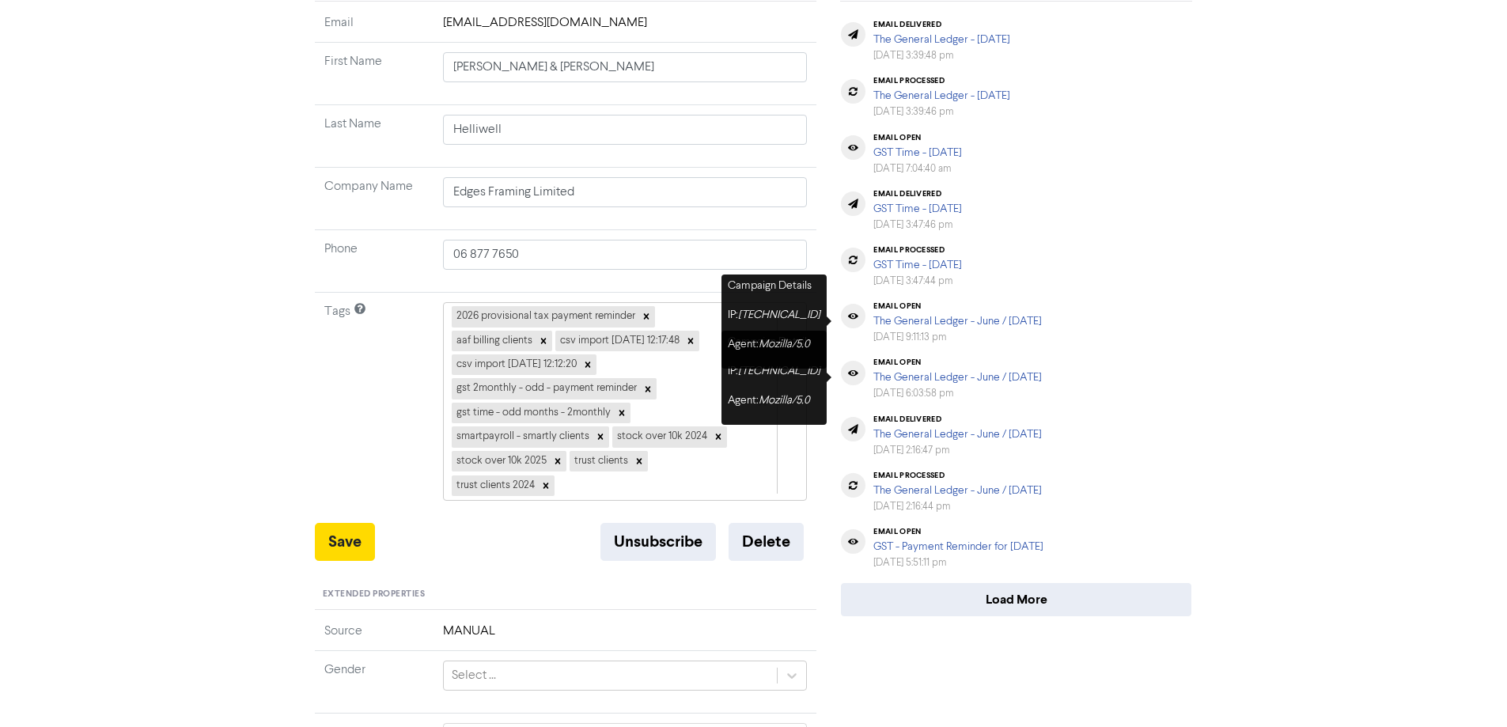
scroll to position [0, 0]
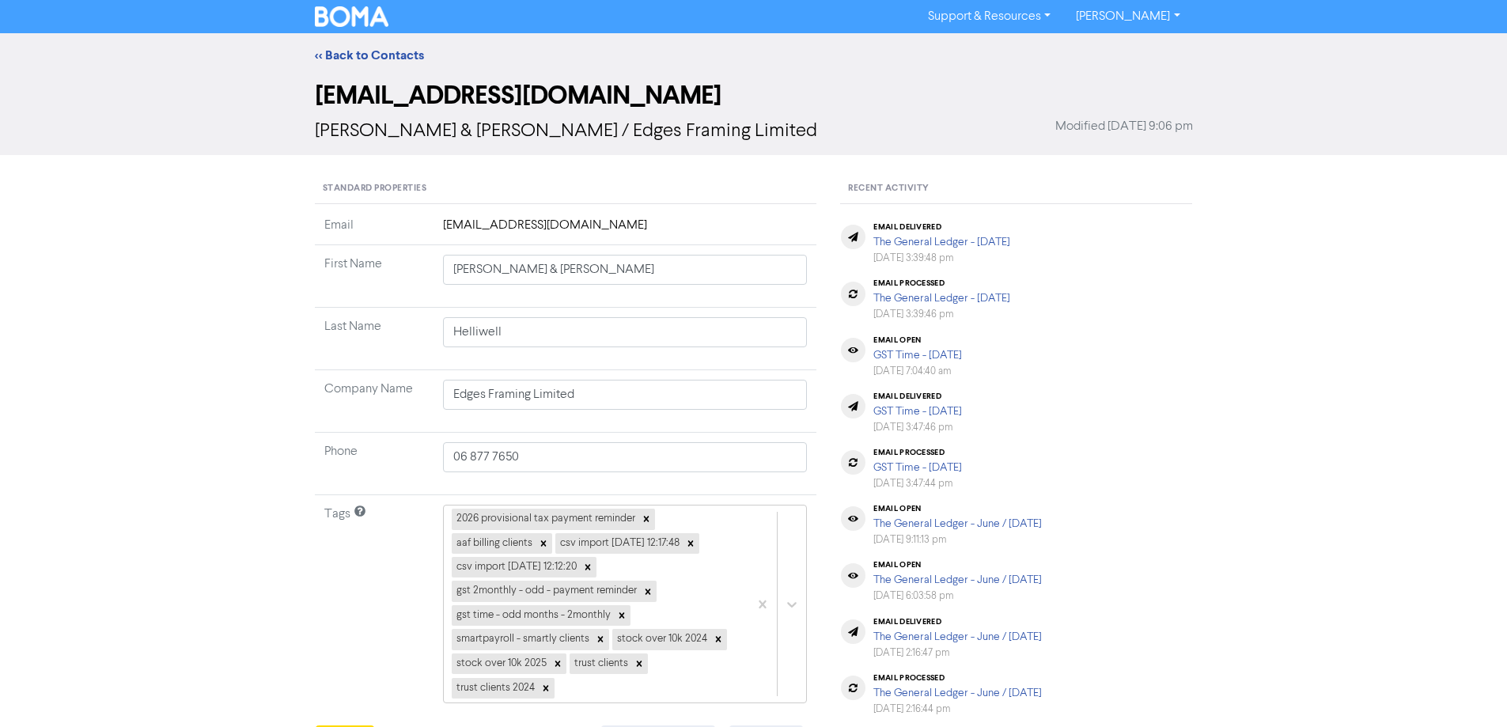
drag, startPoint x: 328, startPoint y: 54, endPoint x: 1289, endPoint y: 186, distance: 970.1
click at [329, 54] on link "<< Back to Contacts" at bounding box center [369, 55] width 109 height 16
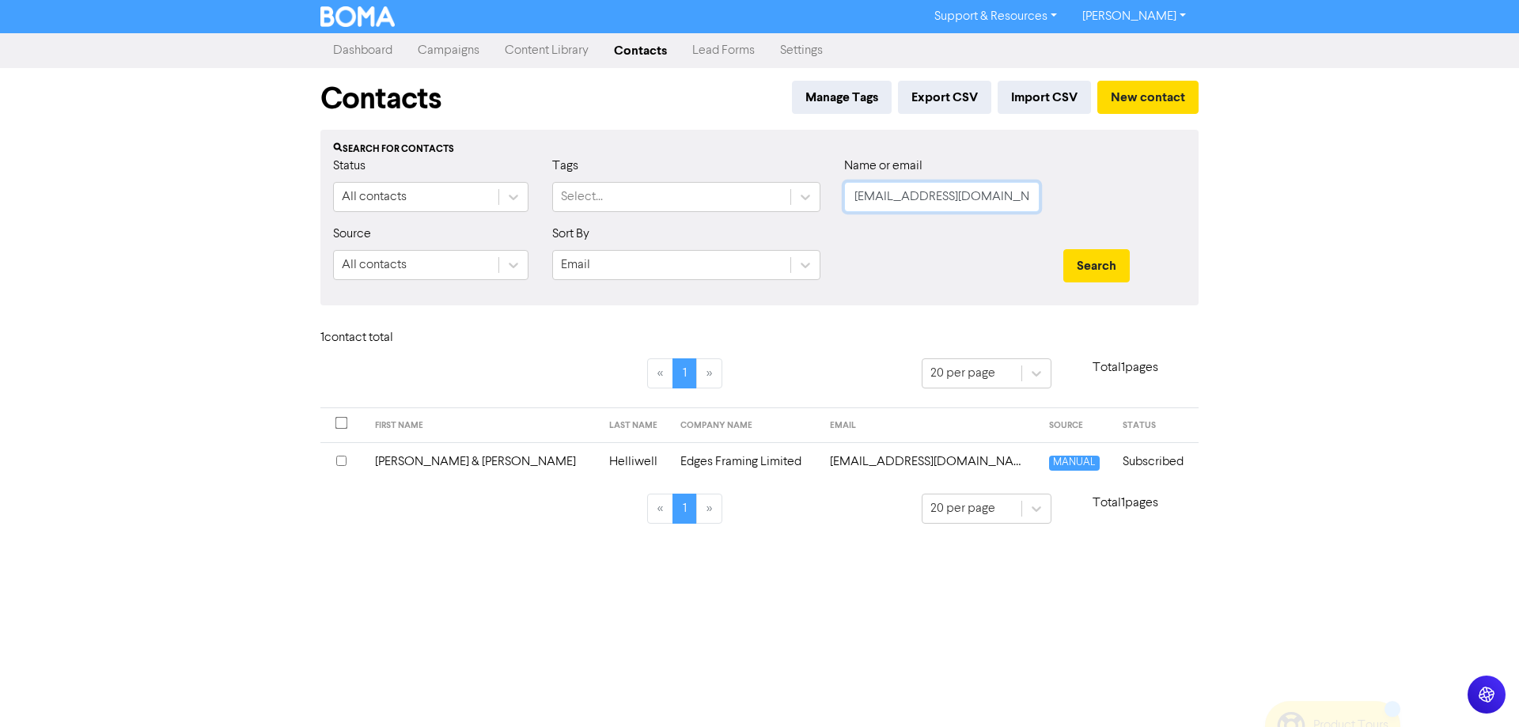
drag, startPoint x: 1022, startPoint y: 195, endPoint x: 836, endPoint y: 210, distance: 186.5
click at [827, 201] on div "Status All contacts Tags Select... Name or email [EMAIL_ADDRESS][DOMAIN_NAME]" at bounding box center [759, 191] width 876 height 68
paste input "[EMAIL_ADDRESS][DOMAIN_NAME]"
click at [1096, 260] on button "Search" at bounding box center [1096, 265] width 66 height 33
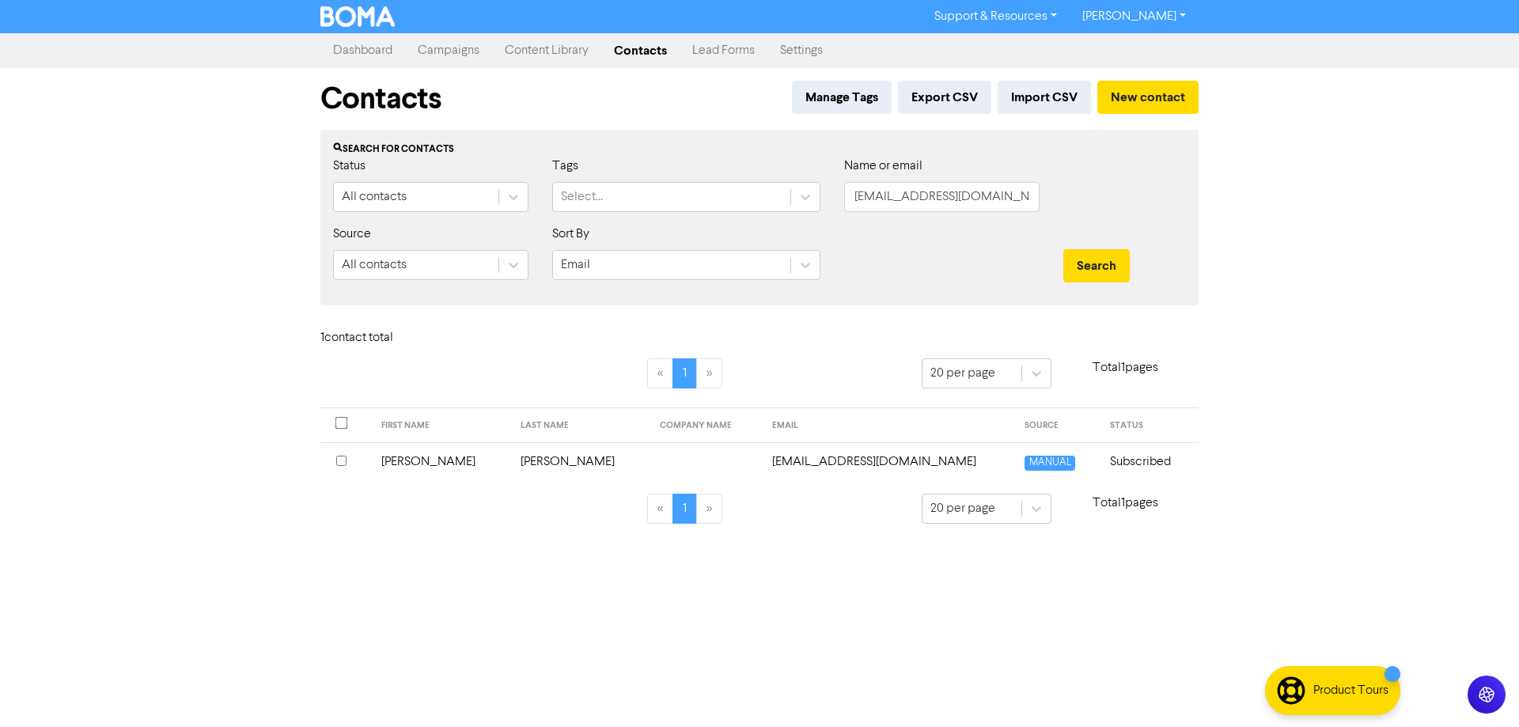
click at [849, 458] on td "[EMAIL_ADDRESS][DOMAIN_NAME]" at bounding box center [889, 461] width 253 height 39
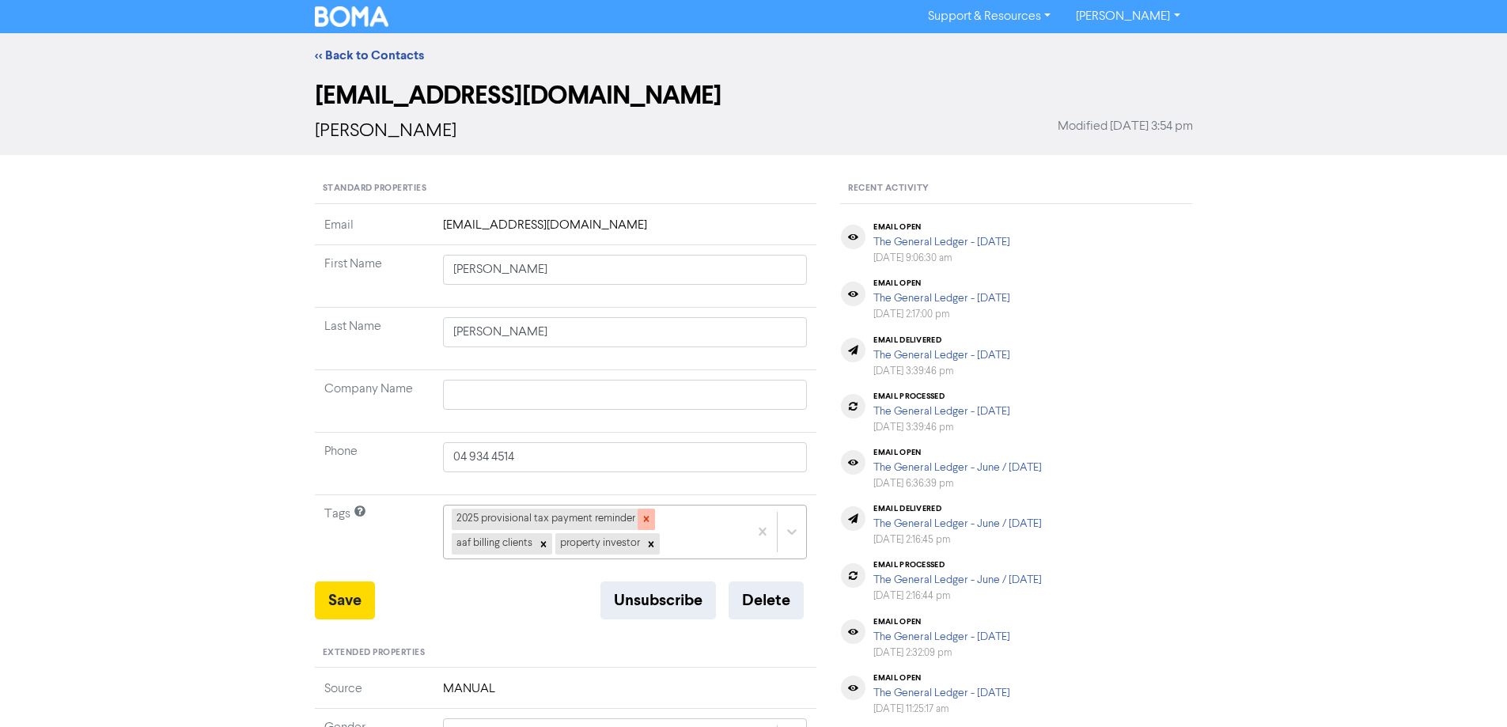
click at [649, 514] on icon at bounding box center [646, 518] width 11 height 11
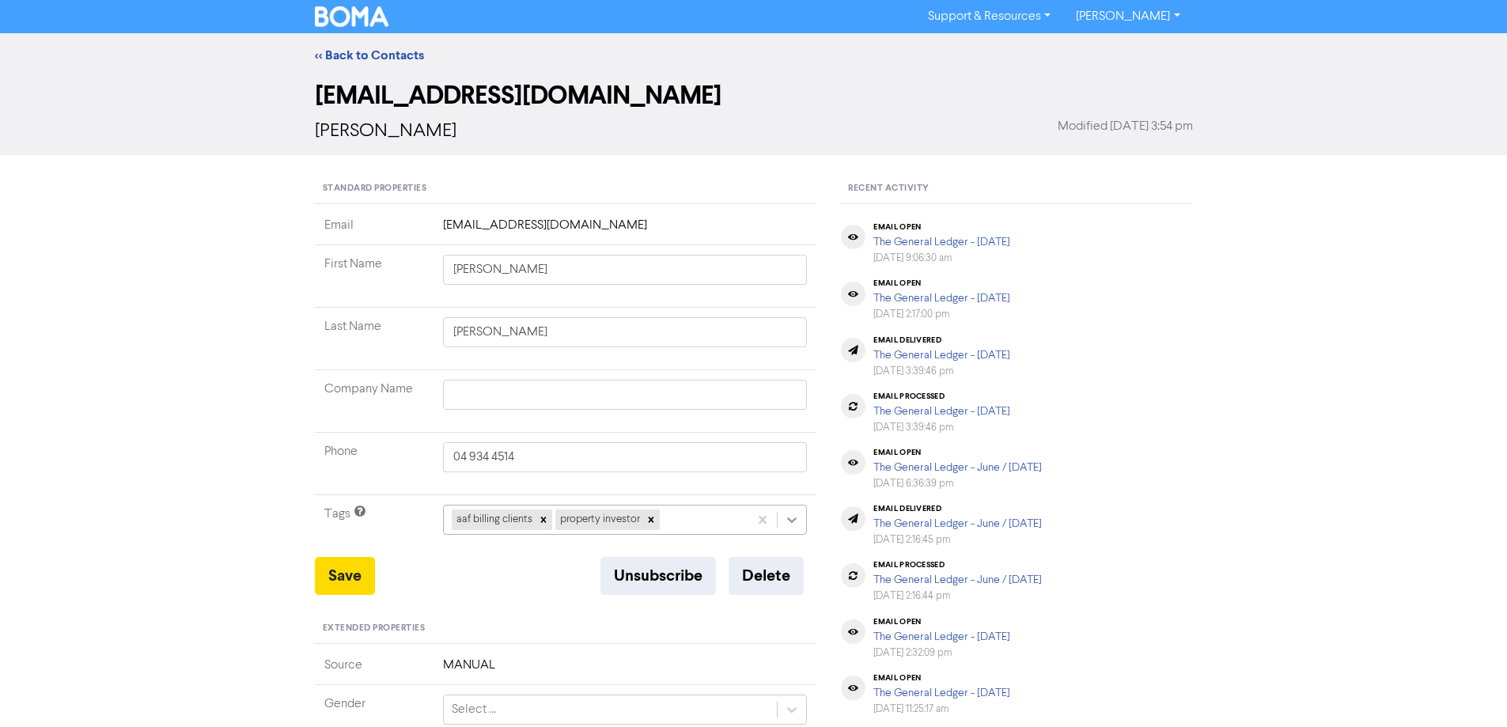
click at [788, 518] on div "aaf billing clients property investor" at bounding box center [625, 520] width 365 height 30
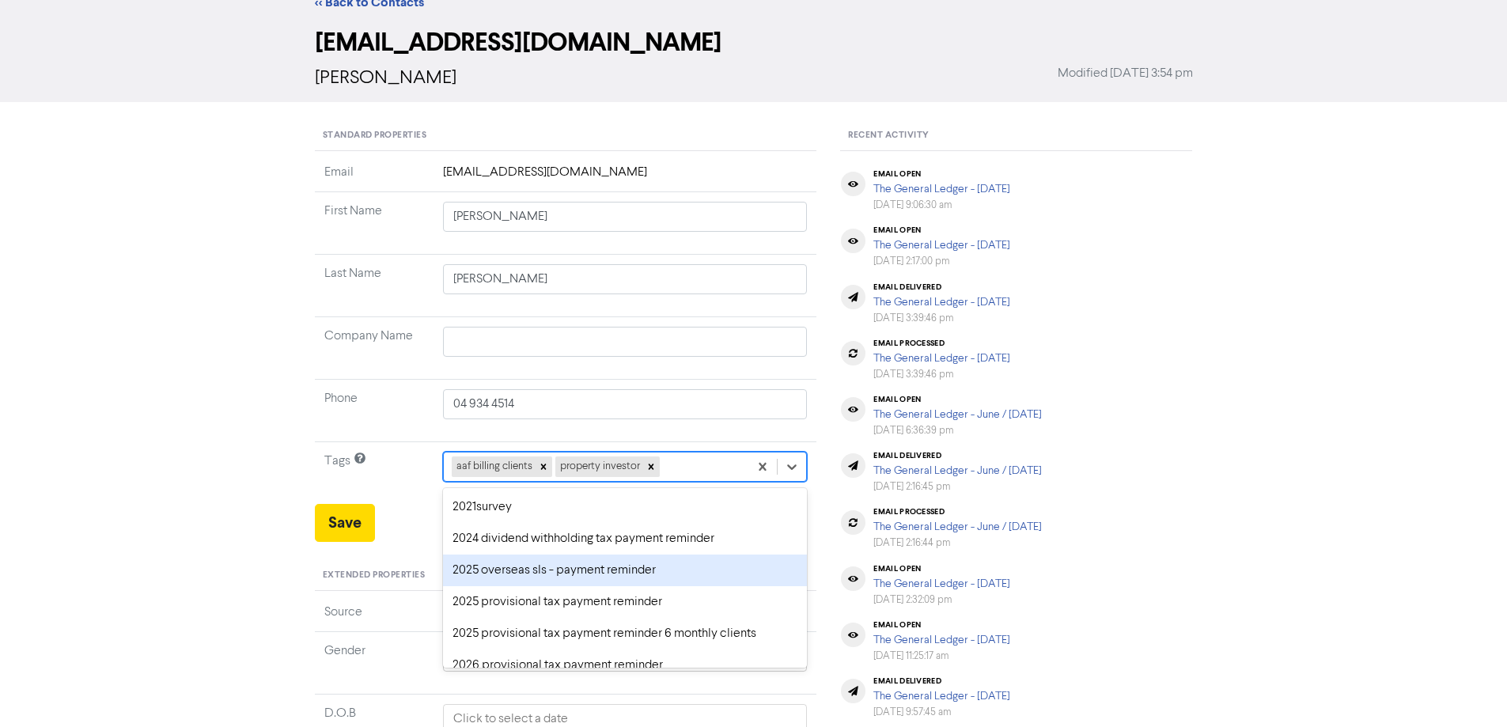
scroll to position [58, 0]
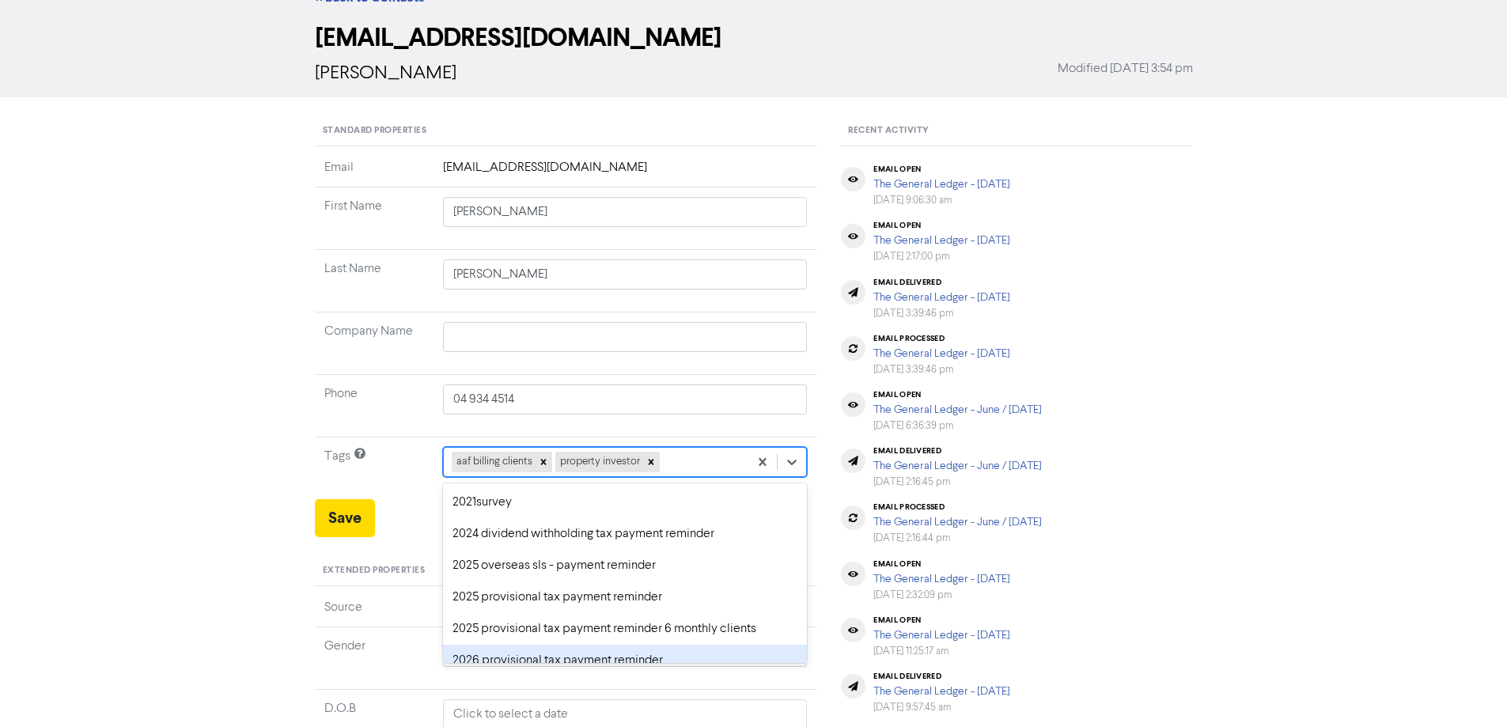
click at [535, 657] on div "2026 provisional tax payment reminder" at bounding box center [625, 661] width 365 height 32
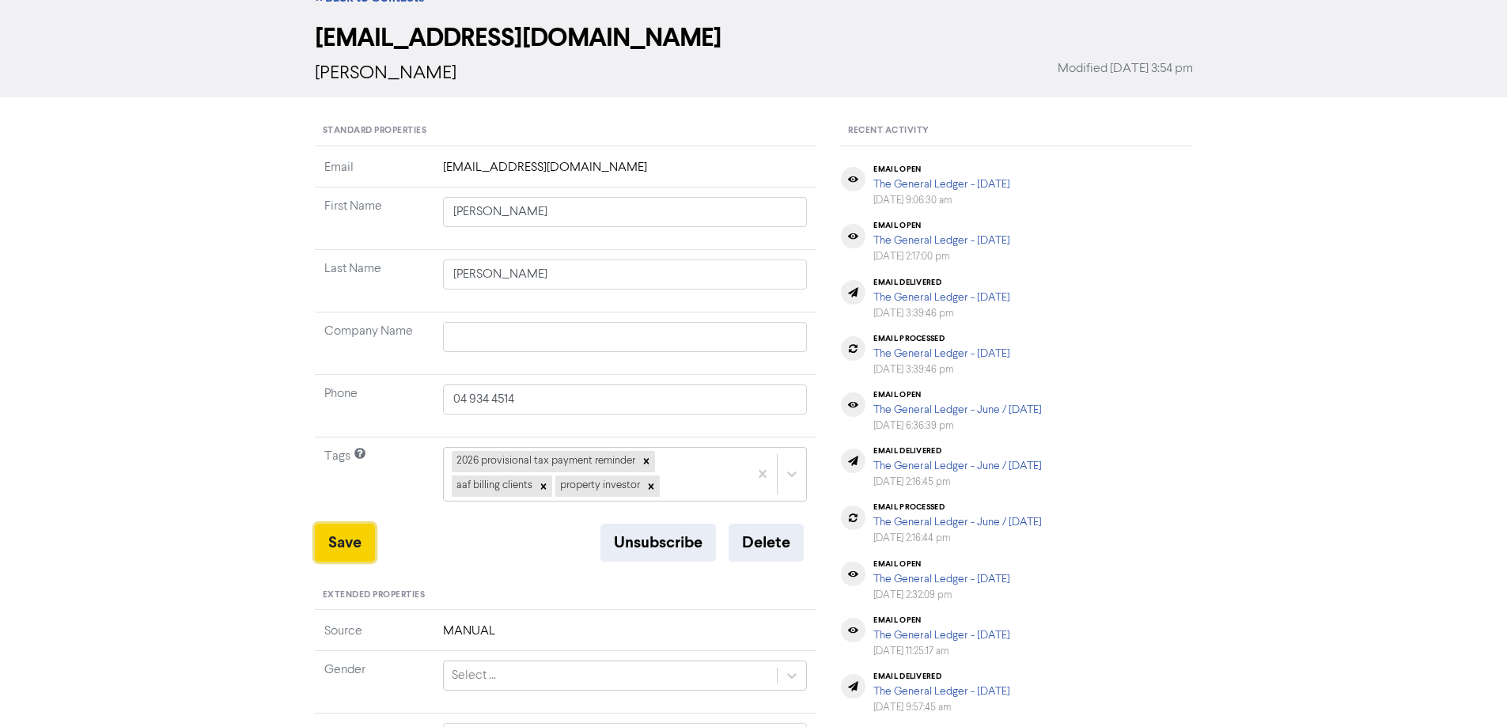
click at [345, 548] on button "Save" at bounding box center [345, 543] width 60 height 38
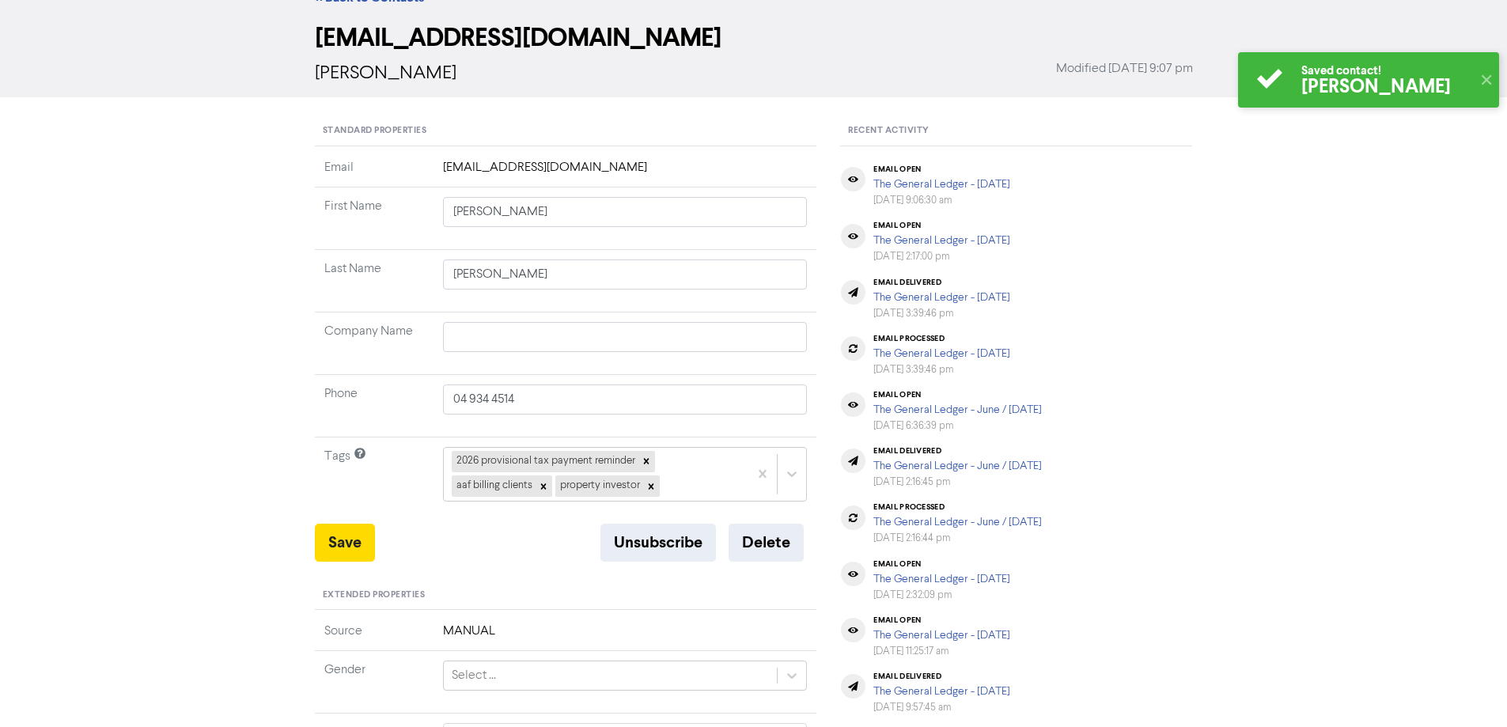
scroll to position [0, 0]
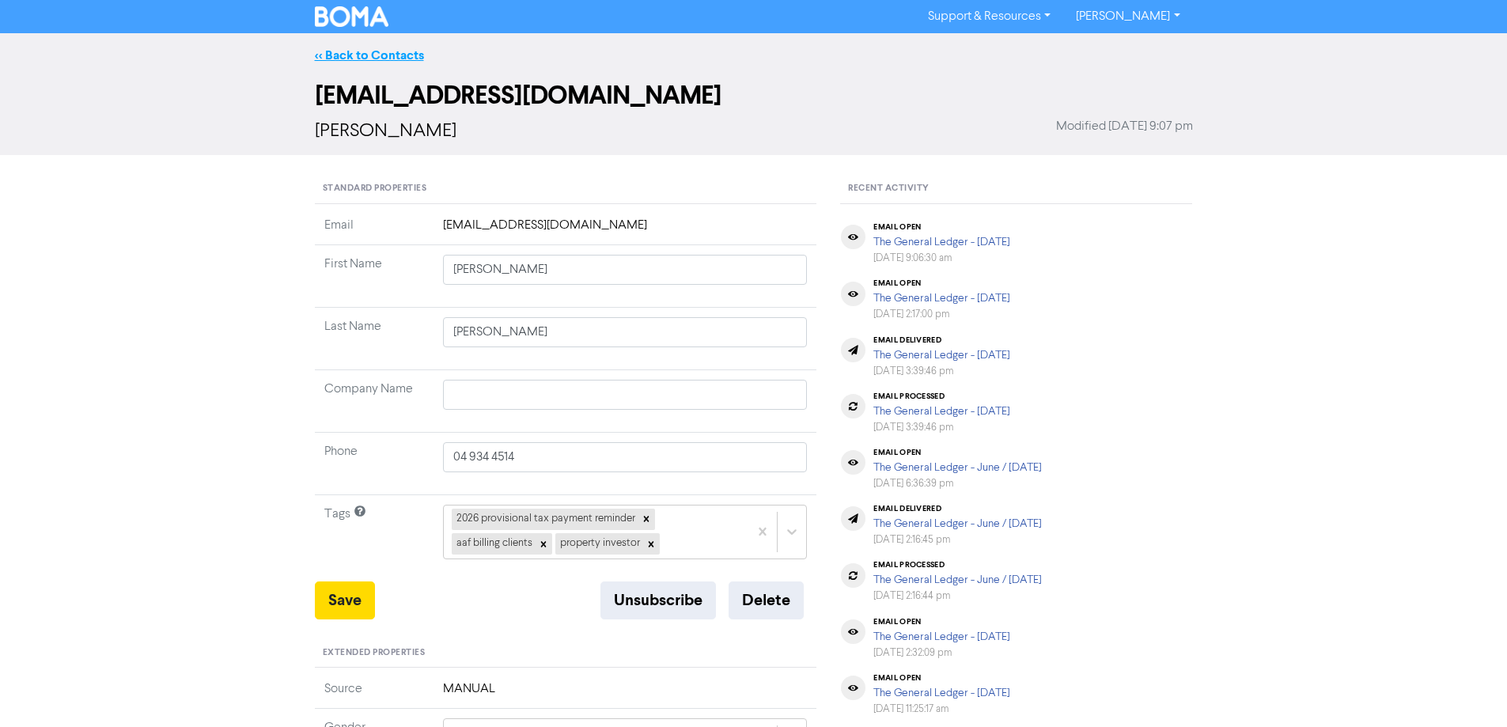
drag, startPoint x: 353, startPoint y: 56, endPoint x: 1231, endPoint y: 203, distance: 890.3
click at [353, 55] on link "<< Back to Contacts" at bounding box center [369, 55] width 109 height 16
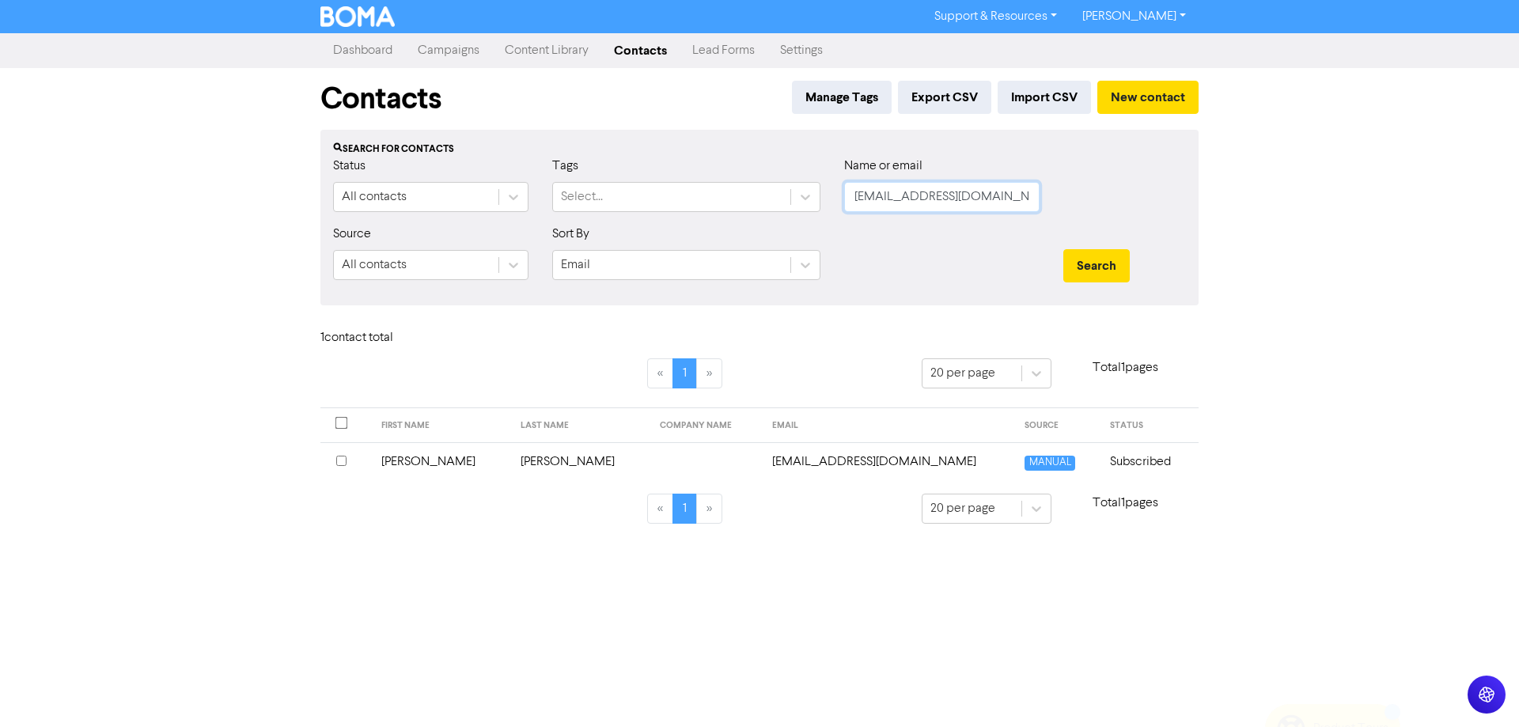
drag, startPoint x: 856, startPoint y: 193, endPoint x: 1035, endPoint y: 246, distance: 186.5
click at [827, 197] on div "Status All contacts Tags Select... Name or email [EMAIL_ADDRESS][DOMAIN_NAME]" at bounding box center [759, 191] width 876 height 68
paste input "[PERSON_NAME][EMAIL_ADDRESS][DOMAIN_NAME]"
drag, startPoint x: 1092, startPoint y: 254, endPoint x: 944, endPoint y: 406, distance: 212.0
click at [1092, 263] on button "Search" at bounding box center [1096, 265] width 66 height 33
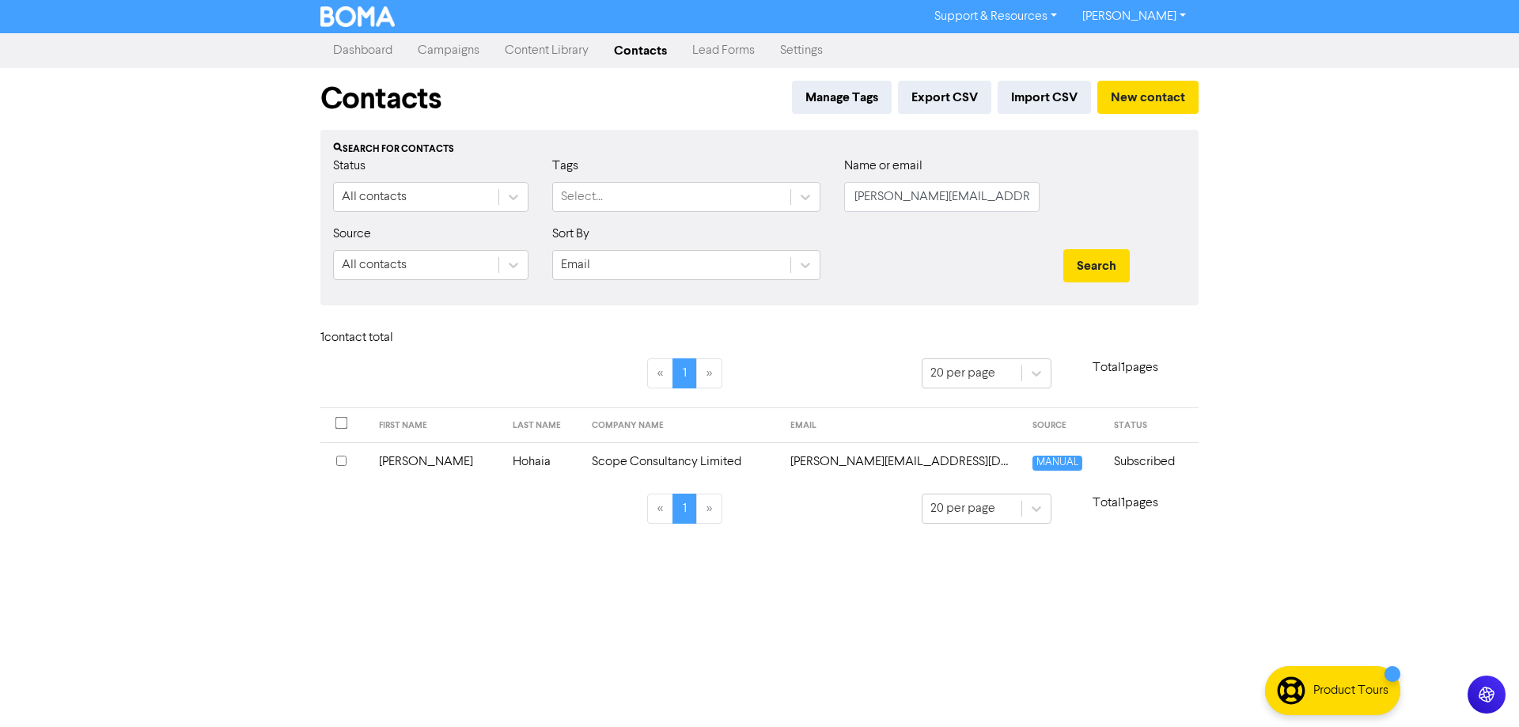
click at [808, 463] on td "[PERSON_NAME][EMAIL_ADDRESS][DOMAIN_NAME]" at bounding box center [902, 461] width 242 height 39
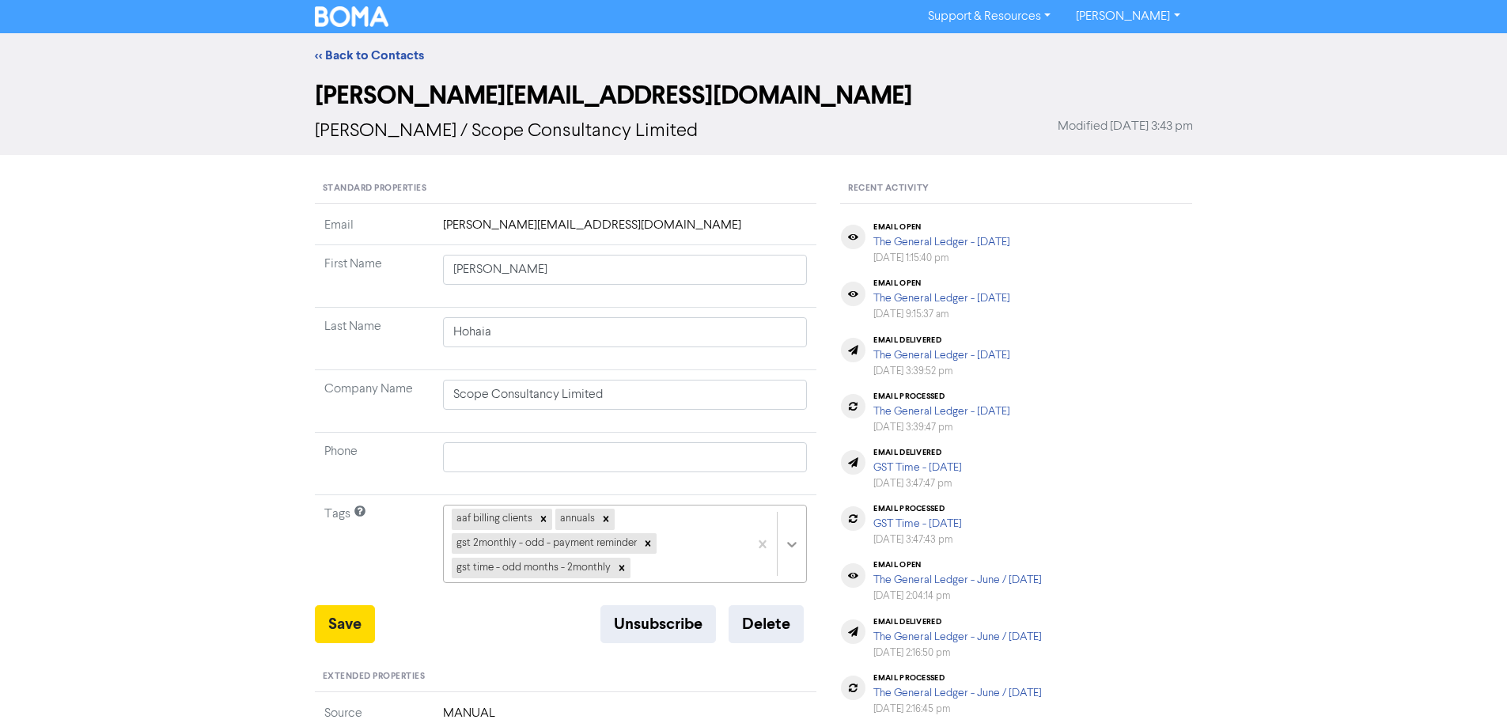
click at [793, 533] on div "aaf billing clients annuals gst 2monthly - odd - payment reminder gst time - od…" at bounding box center [625, 544] width 365 height 78
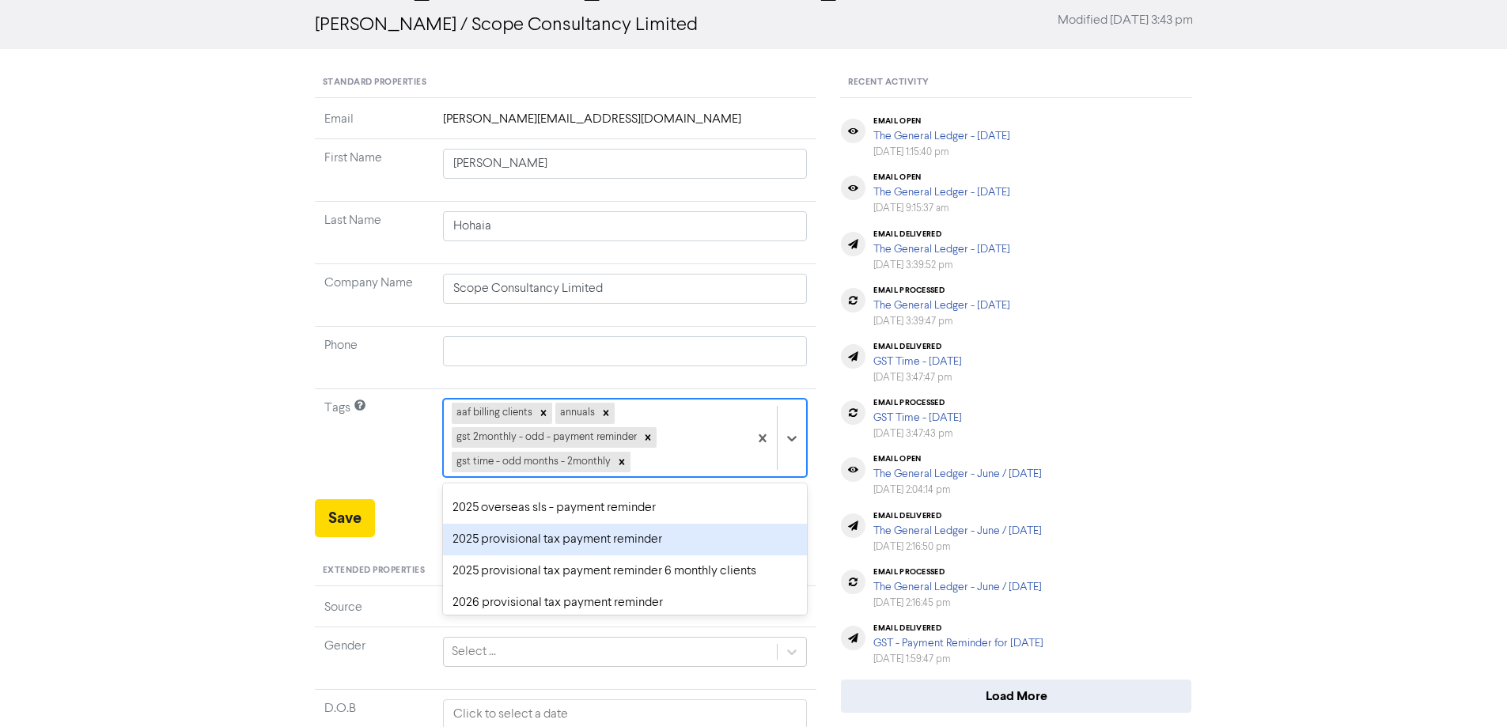
scroll to position [79, 0]
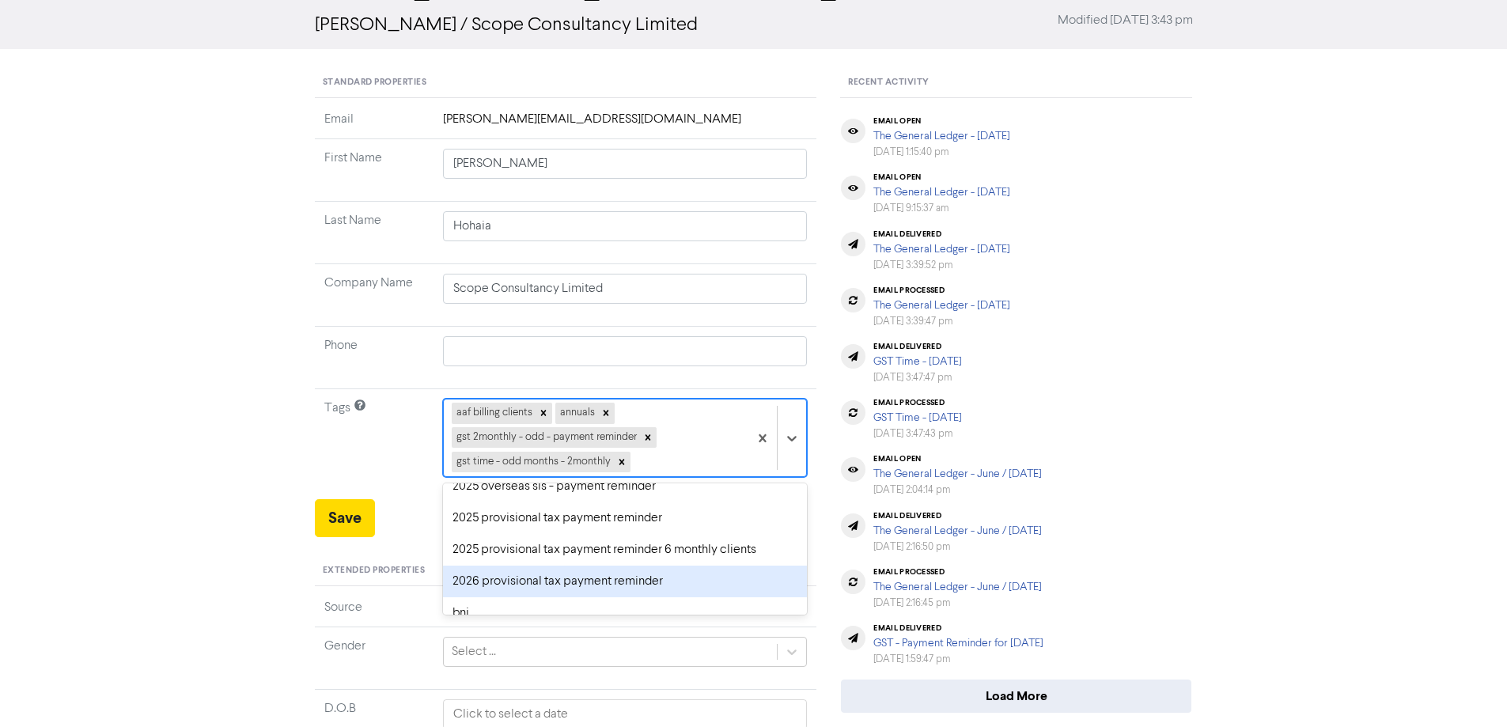
click at [508, 581] on div "2026 provisional tax payment reminder" at bounding box center [625, 582] width 365 height 32
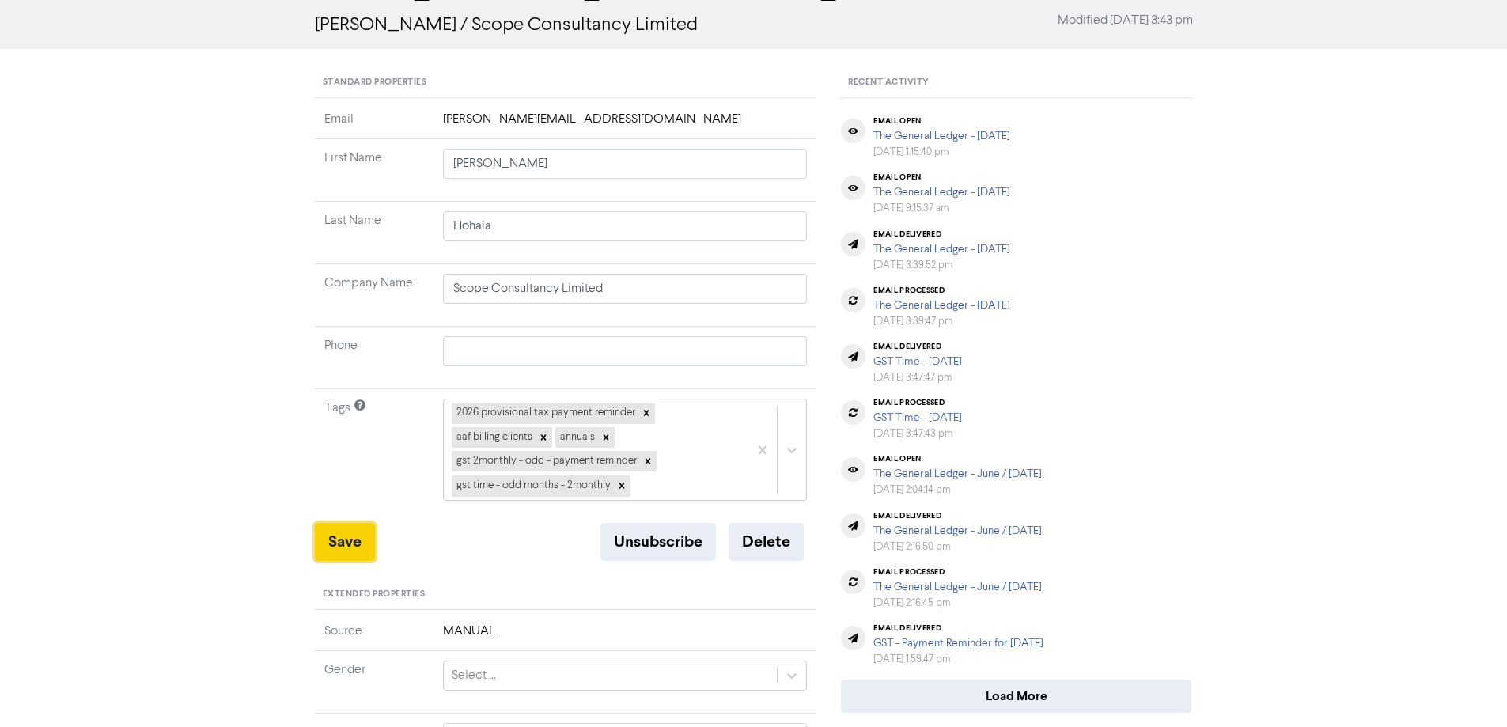
click at [334, 536] on button "Save" at bounding box center [345, 542] width 60 height 38
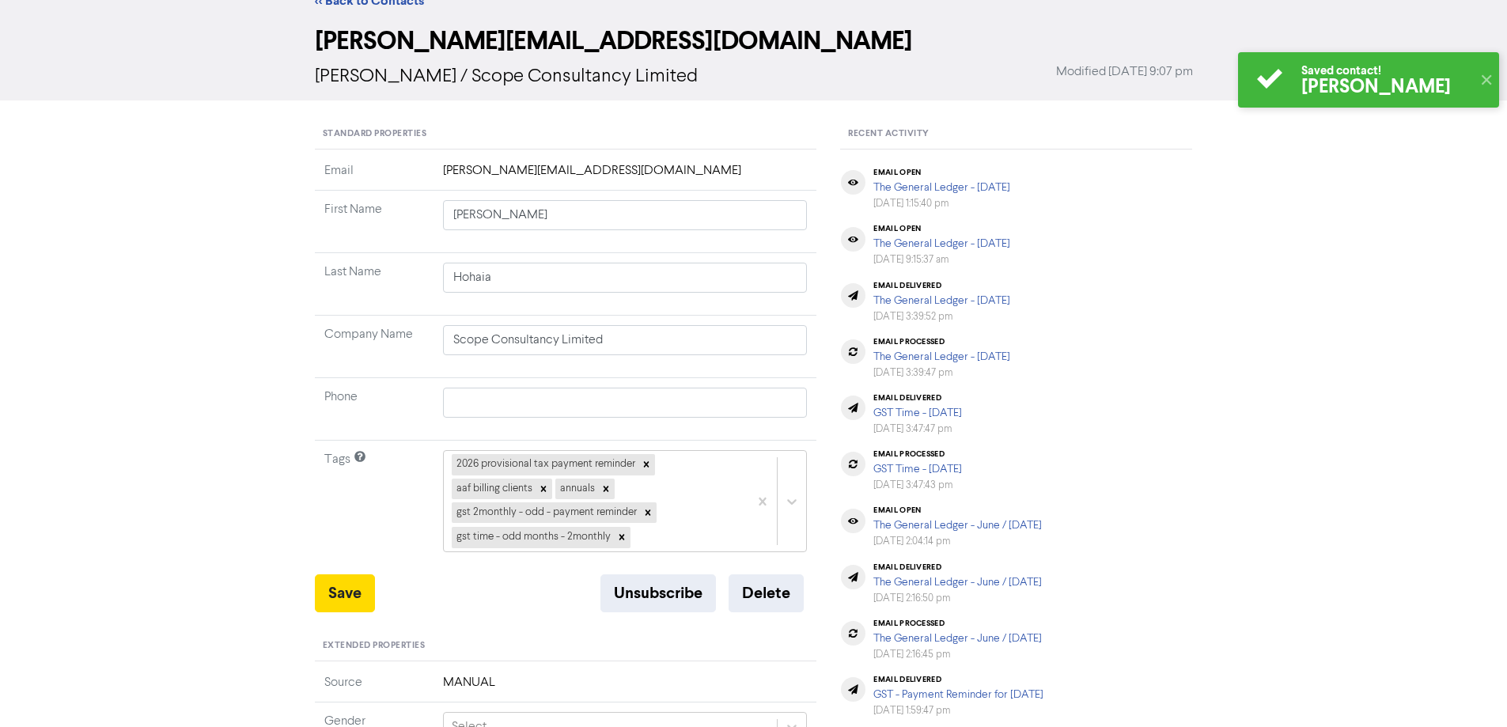
scroll to position [0, 0]
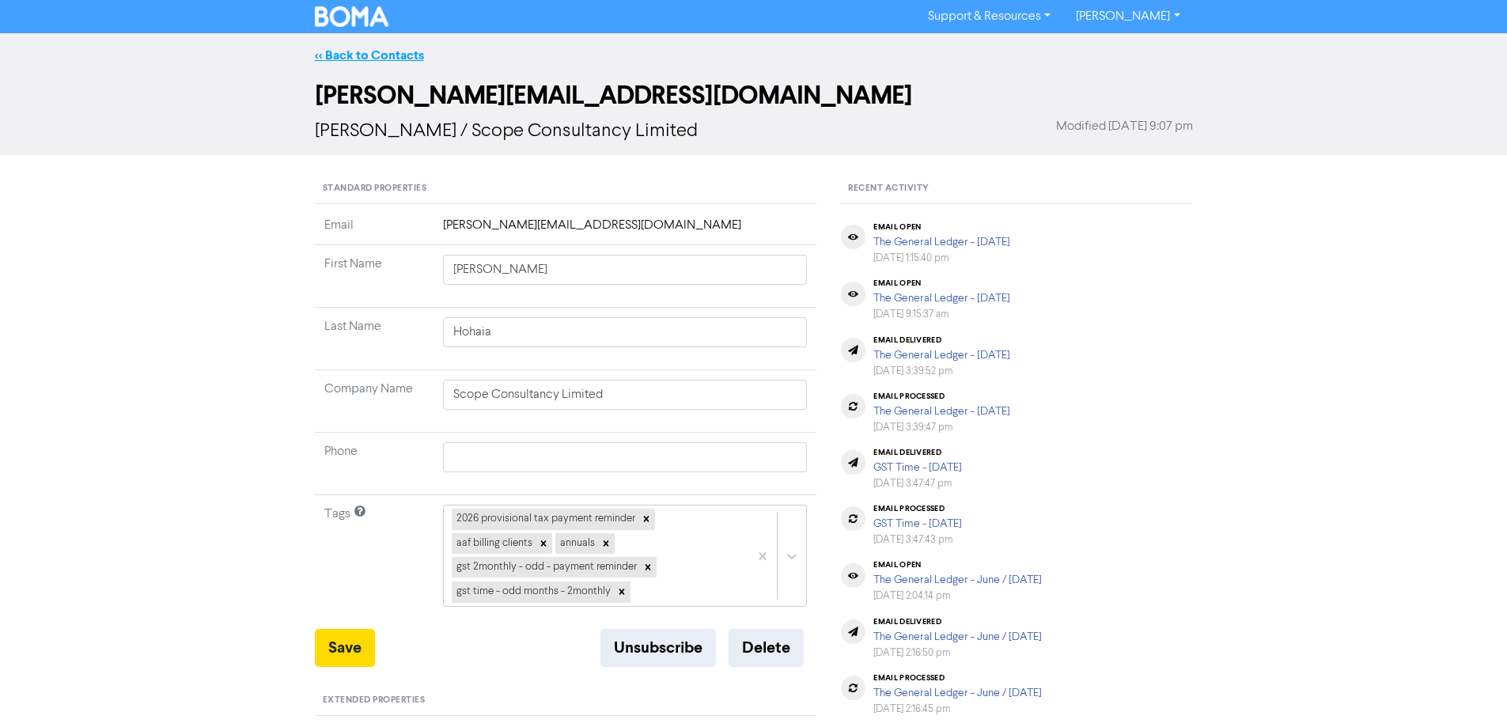
click at [333, 53] on link "<< Back to Contacts" at bounding box center [369, 55] width 109 height 16
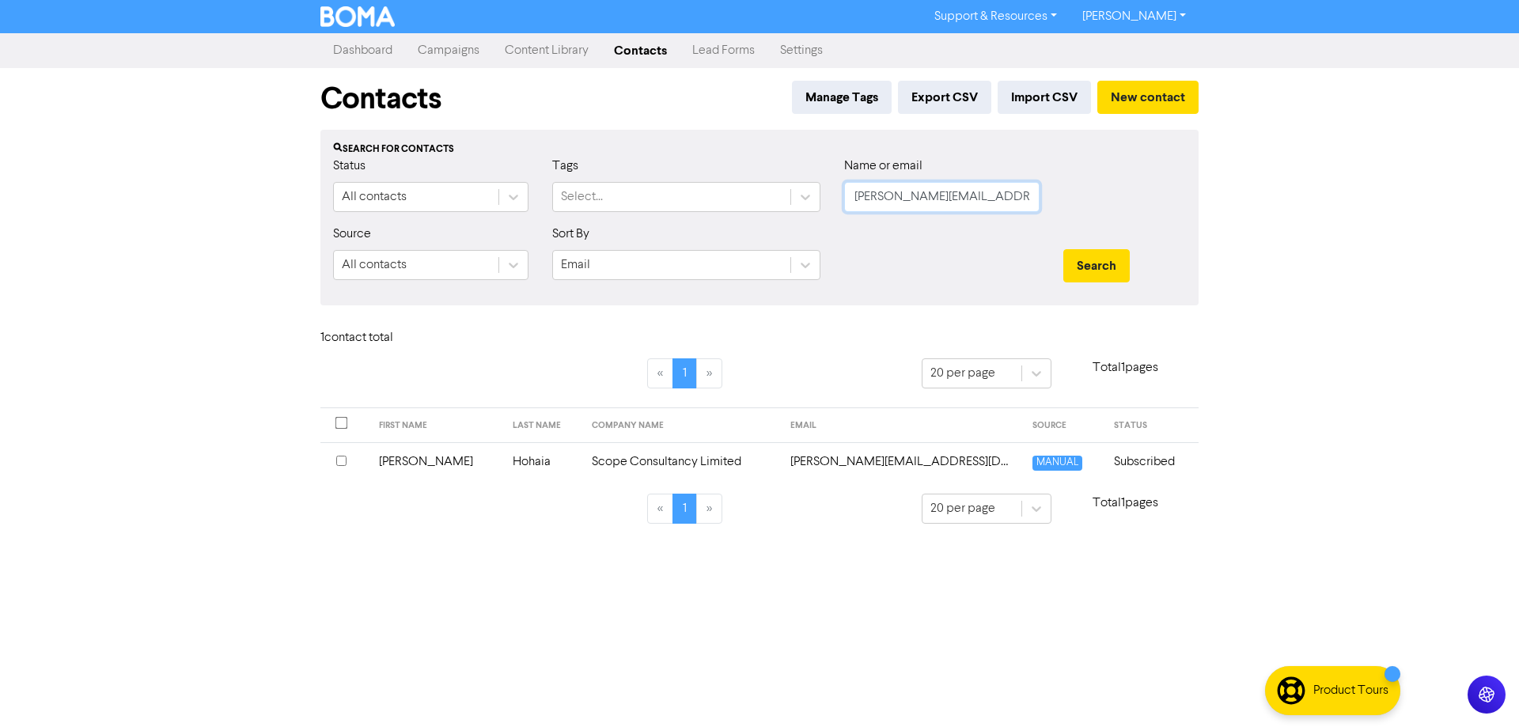
drag, startPoint x: 1035, startPoint y: 196, endPoint x: 840, endPoint y: 203, distance: 194.7
click at [840, 203] on div "Name or email [PERSON_NAME][EMAIL_ADDRESS][DOMAIN_NAME]" at bounding box center [941, 191] width 219 height 68
paste input "[PERSON_NAME][EMAIL_ADDRESS][PERSON_NAME][DOMAIN_NAME]"
click at [1093, 256] on button "Search" at bounding box center [1096, 265] width 66 height 33
click at [816, 460] on td "[PERSON_NAME][EMAIL_ADDRESS][PERSON_NAME][DOMAIN_NAME]" at bounding box center [899, 461] width 244 height 39
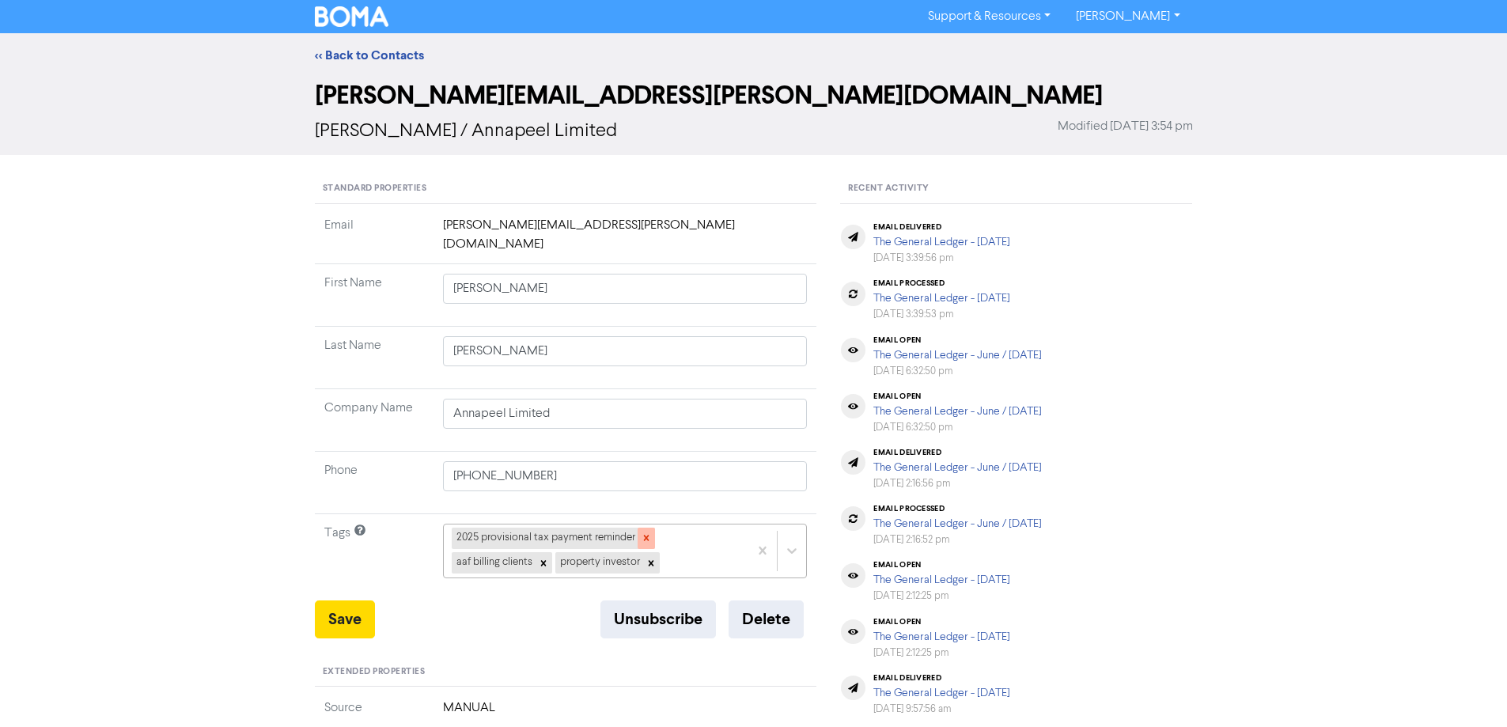
click at [649, 532] on icon at bounding box center [646, 537] width 11 height 11
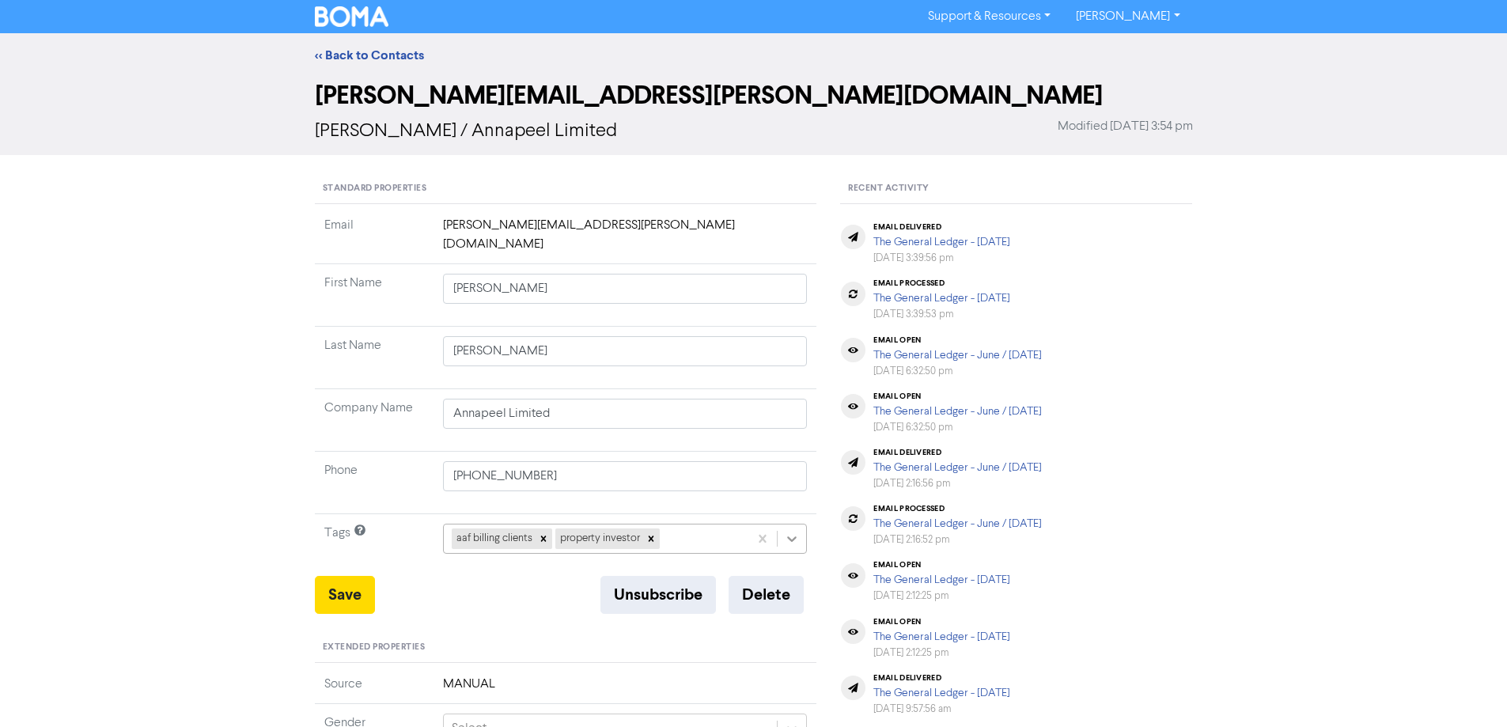
click at [791, 524] on div "aaf billing clients property investor" at bounding box center [625, 539] width 365 height 30
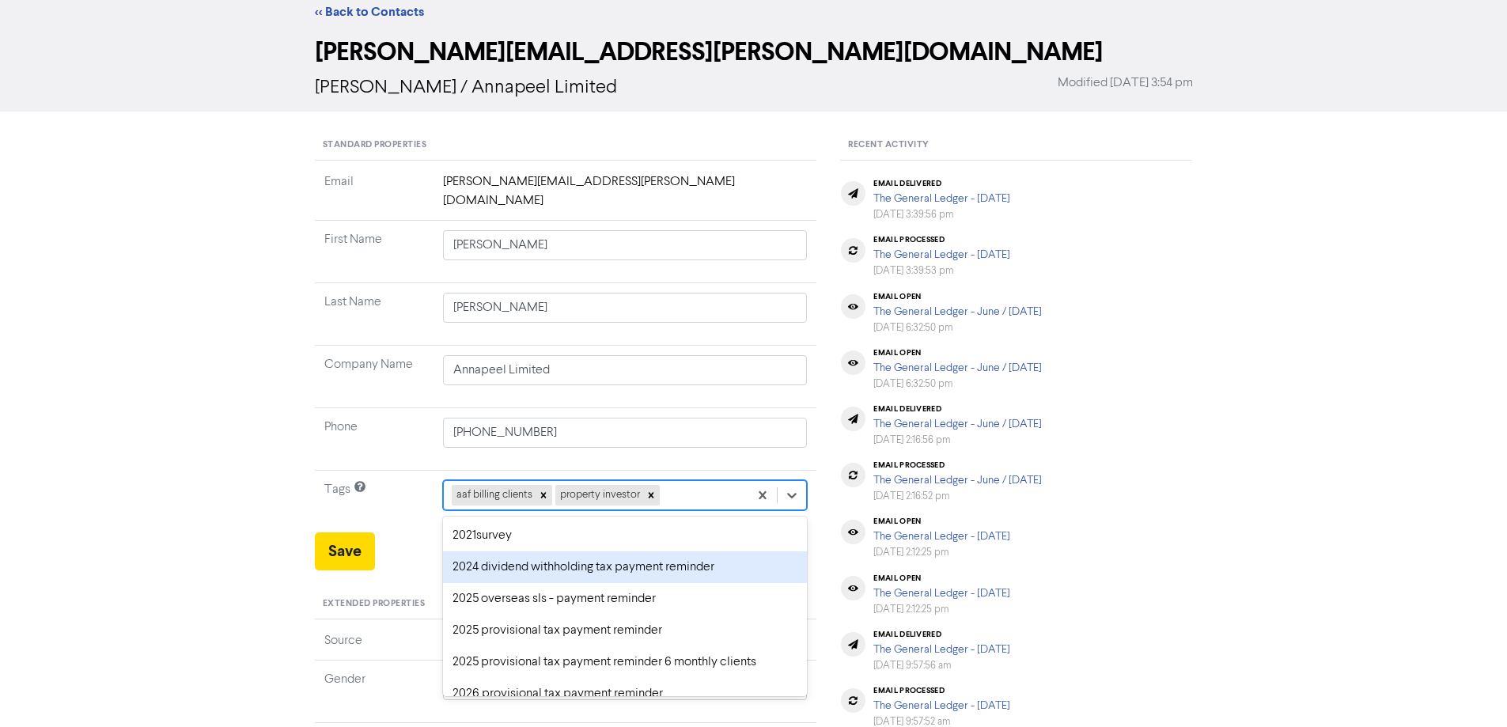
scroll to position [58, 0]
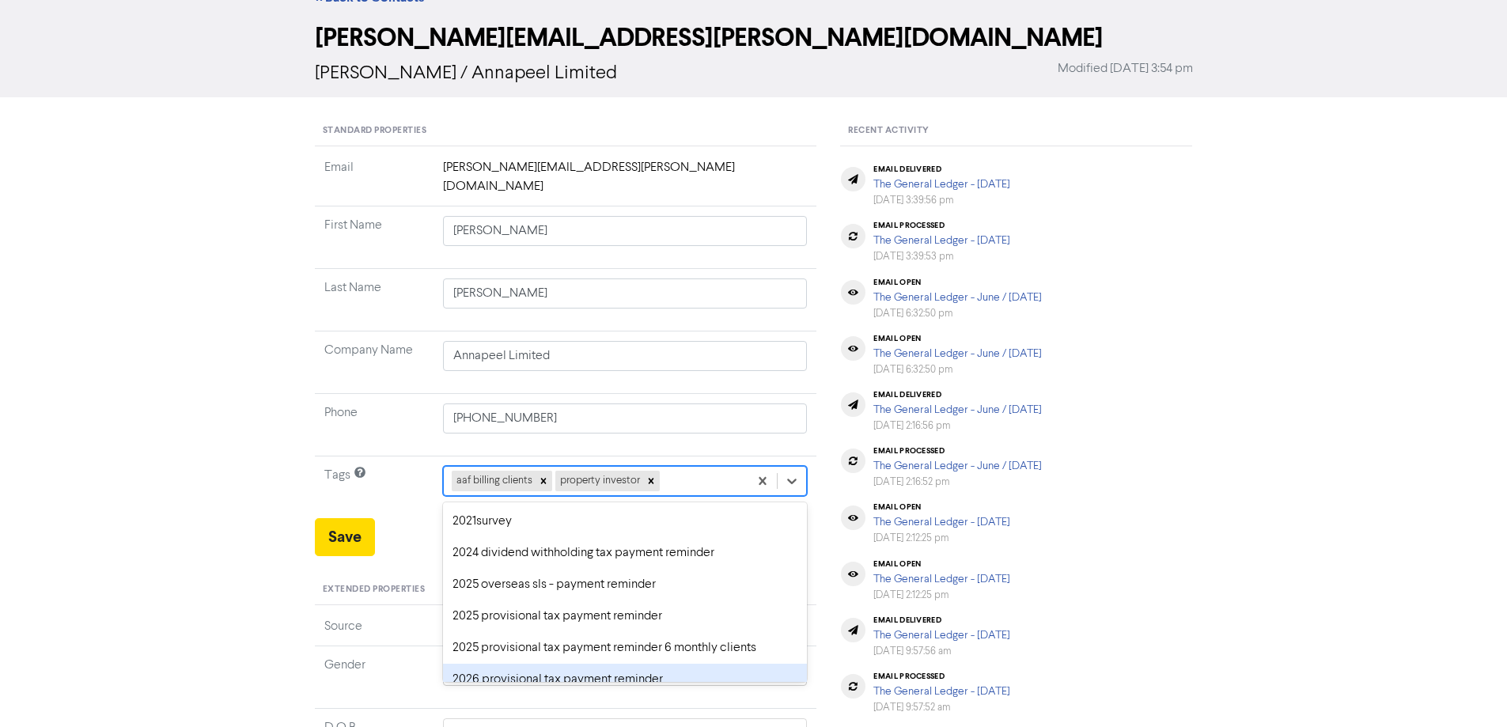
click at [513, 664] on div "2026 provisional tax payment reminder" at bounding box center [625, 680] width 365 height 32
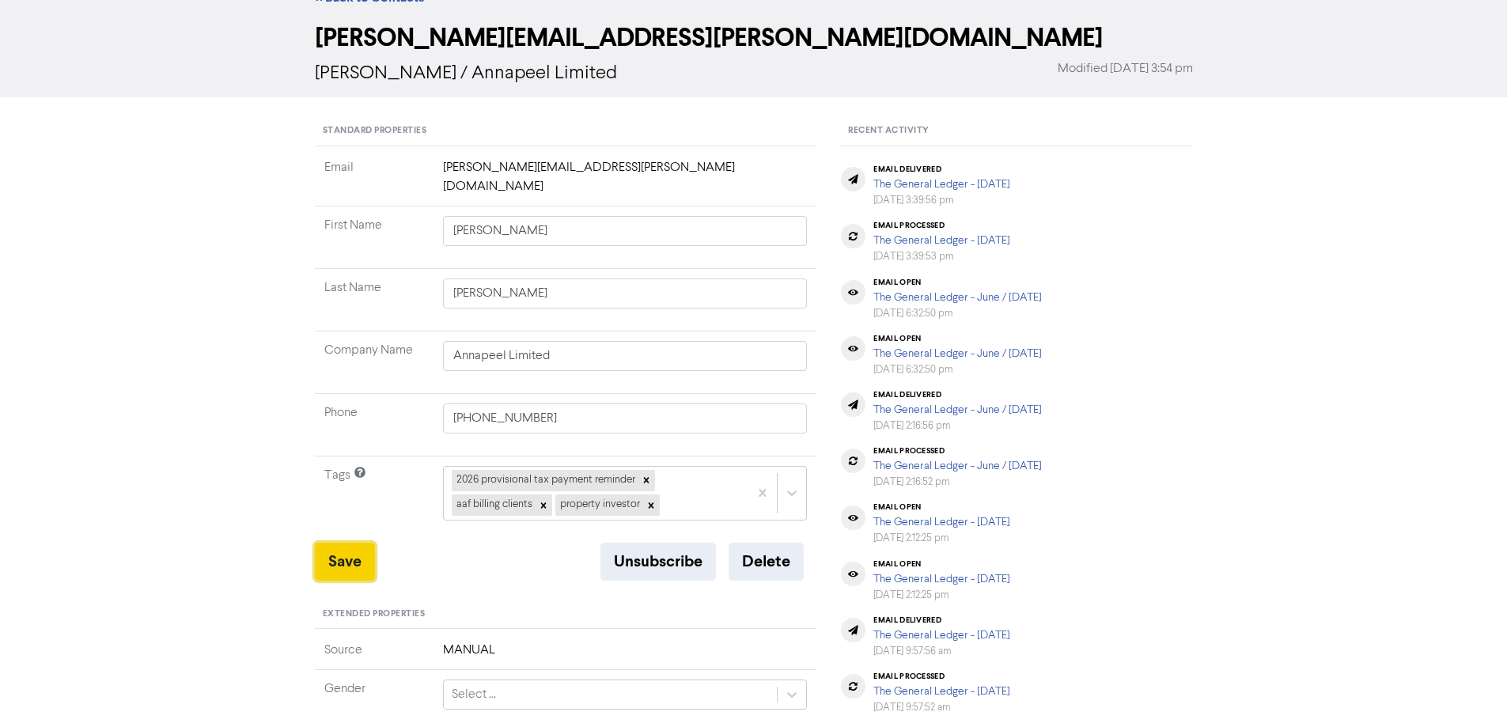
click at [339, 543] on button "Save" at bounding box center [345, 562] width 60 height 38
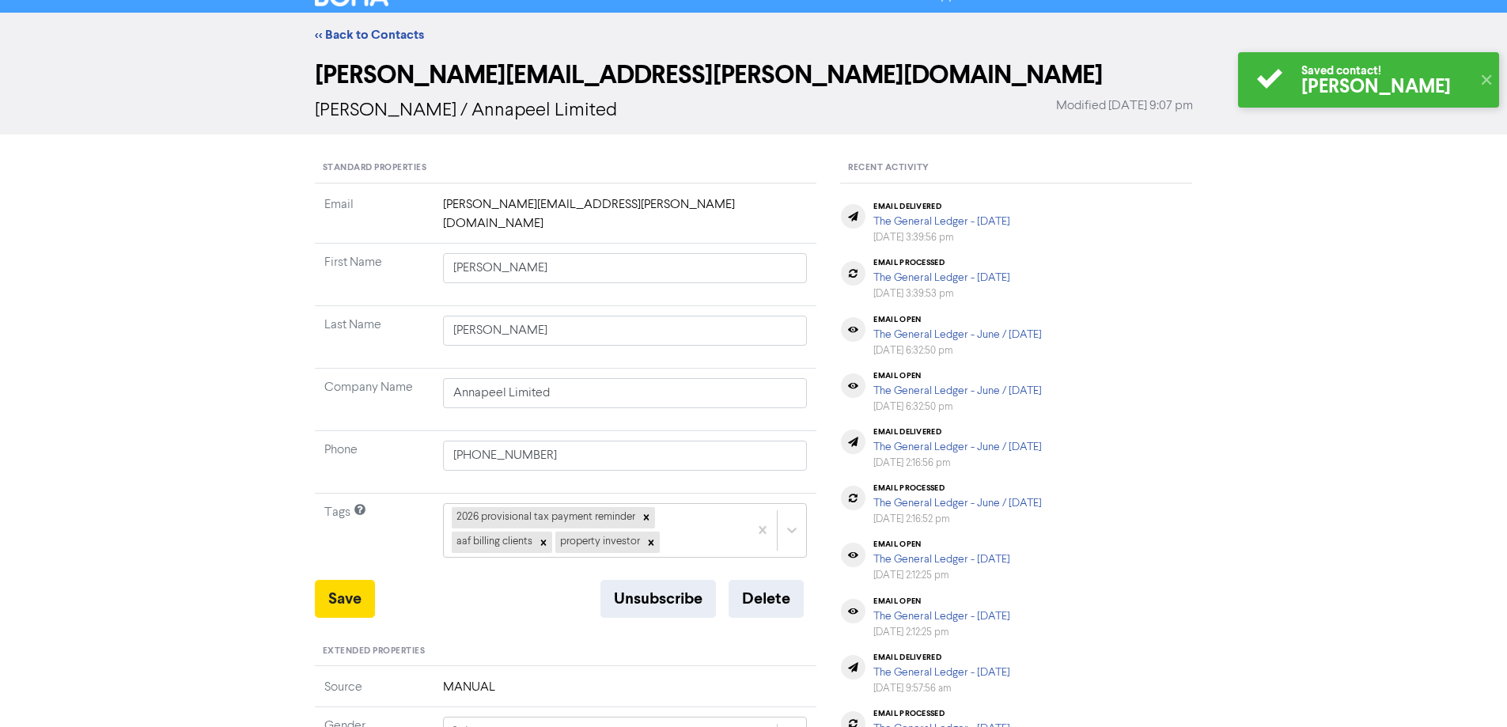
scroll to position [0, 0]
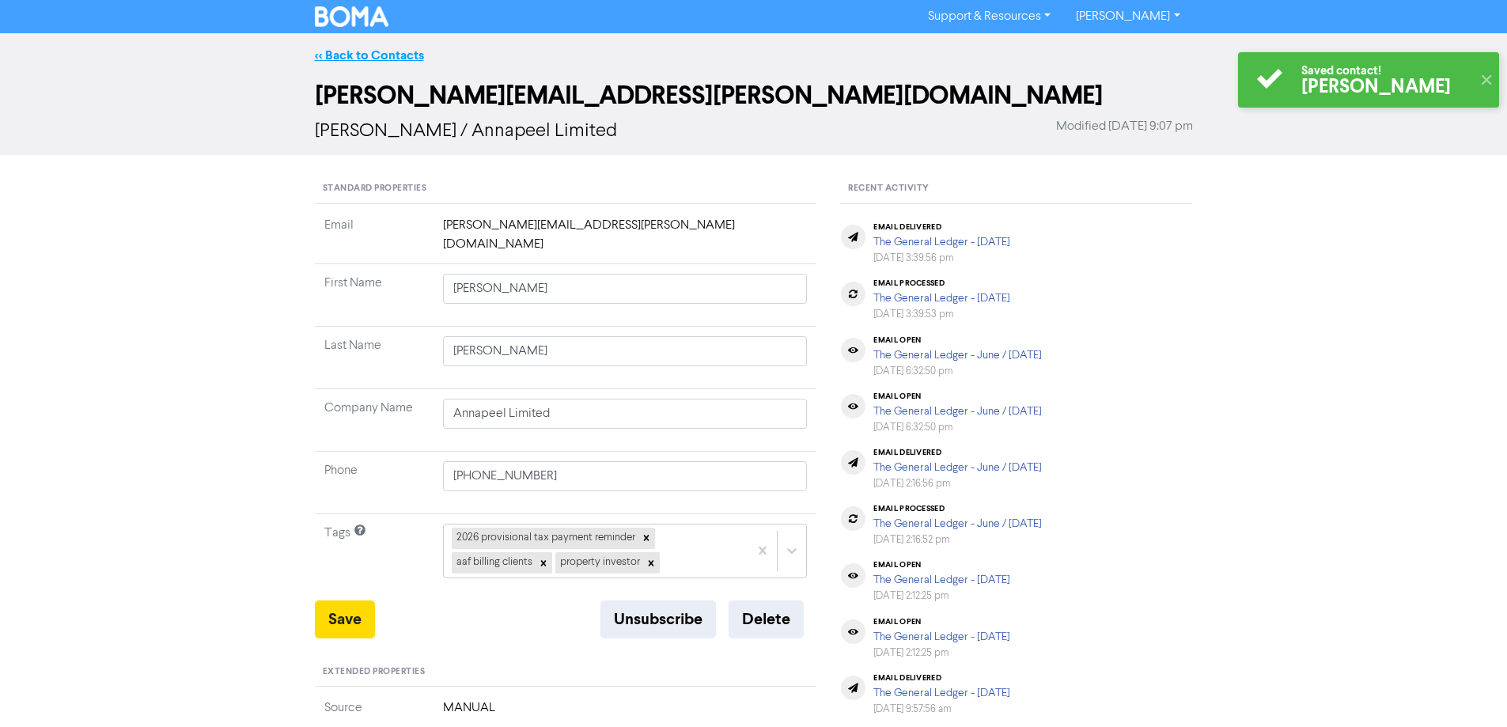
click at [368, 55] on link "<< Back to Contacts" at bounding box center [369, 55] width 109 height 16
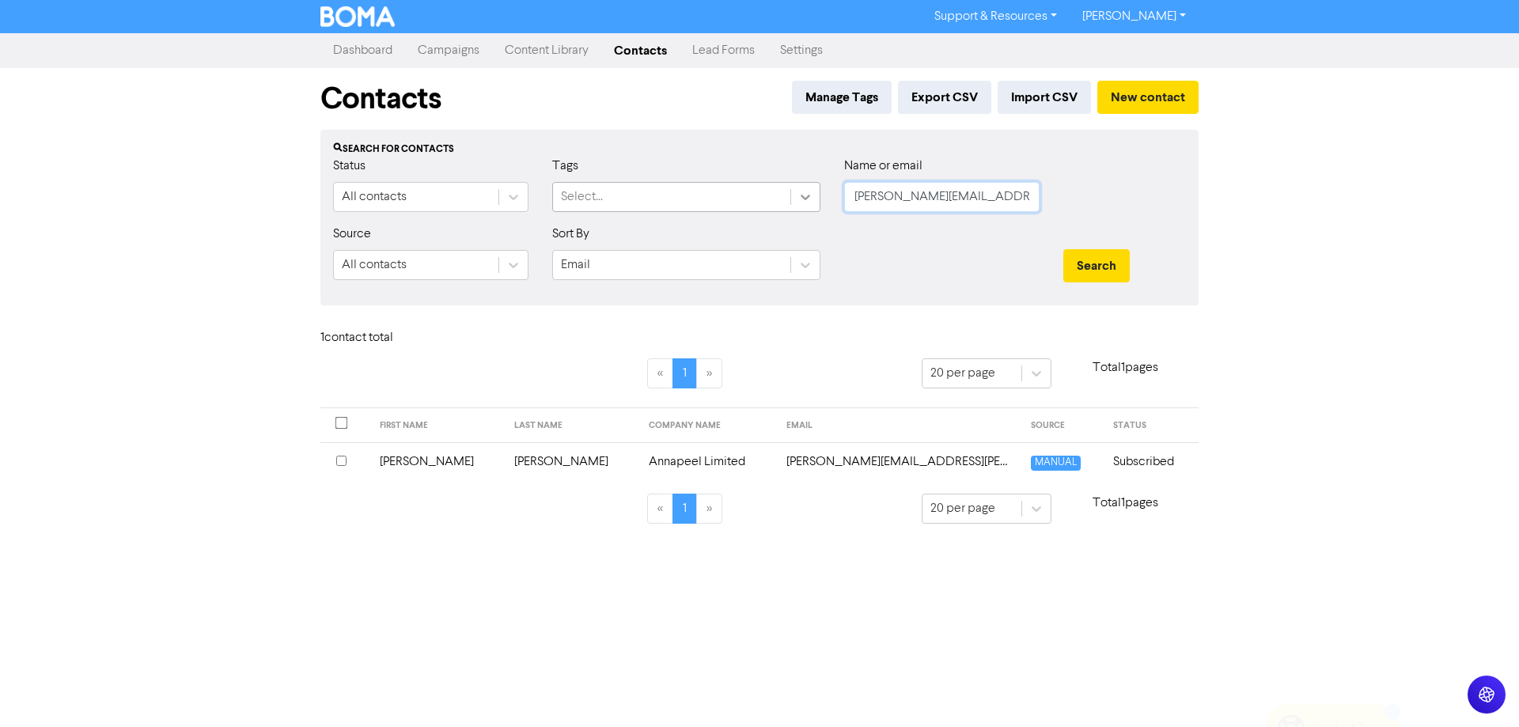
drag, startPoint x: 1013, startPoint y: 191, endPoint x: 801, endPoint y: 196, distance: 211.3
click at [801, 196] on div "Status All contacts Tags Select... Name or email [PERSON_NAME][EMAIL_ADDRESS][P…" at bounding box center [759, 191] width 876 height 68
paste input "[EMAIL_ADDRESS][DOMAIN_NAME]"
drag, startPoint x: 1101, startPoint y: 256, endPoint x: 1085, endPoint y: 284, distance: 32.3
click at [1101, 257] on button "Search" at bounding box center [1096, 265] width 66 height 33
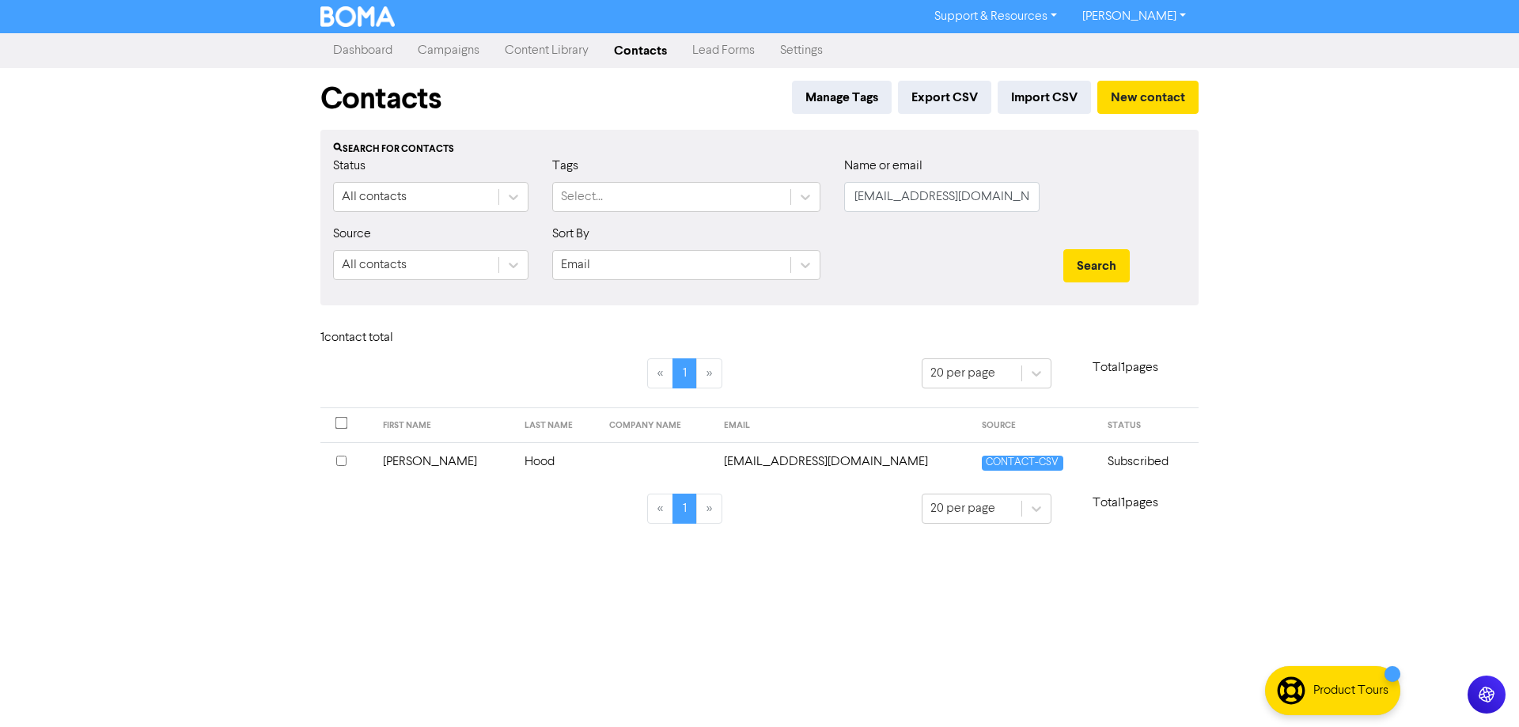
click at [822, 460] on td "[EMAIL_ADDRESS][DOMAIN_NAME]" at bounding box center [843, 461] width 259 height 39
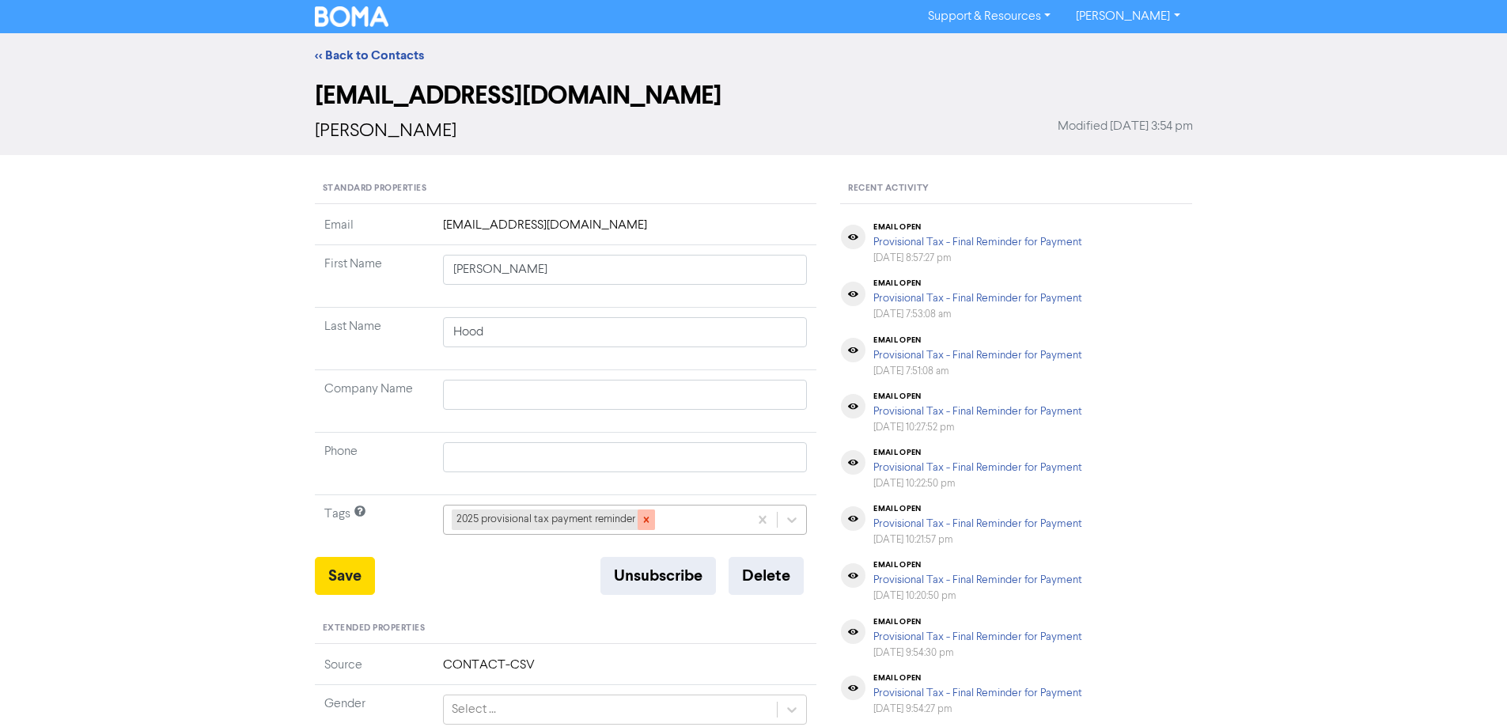
click at [641, 515] on icon at bounding box center [646, 519] width 11 height 11
click at [789, 517] on div "+ Add tag..." at bounding box center [625, 520] width 365 height 30
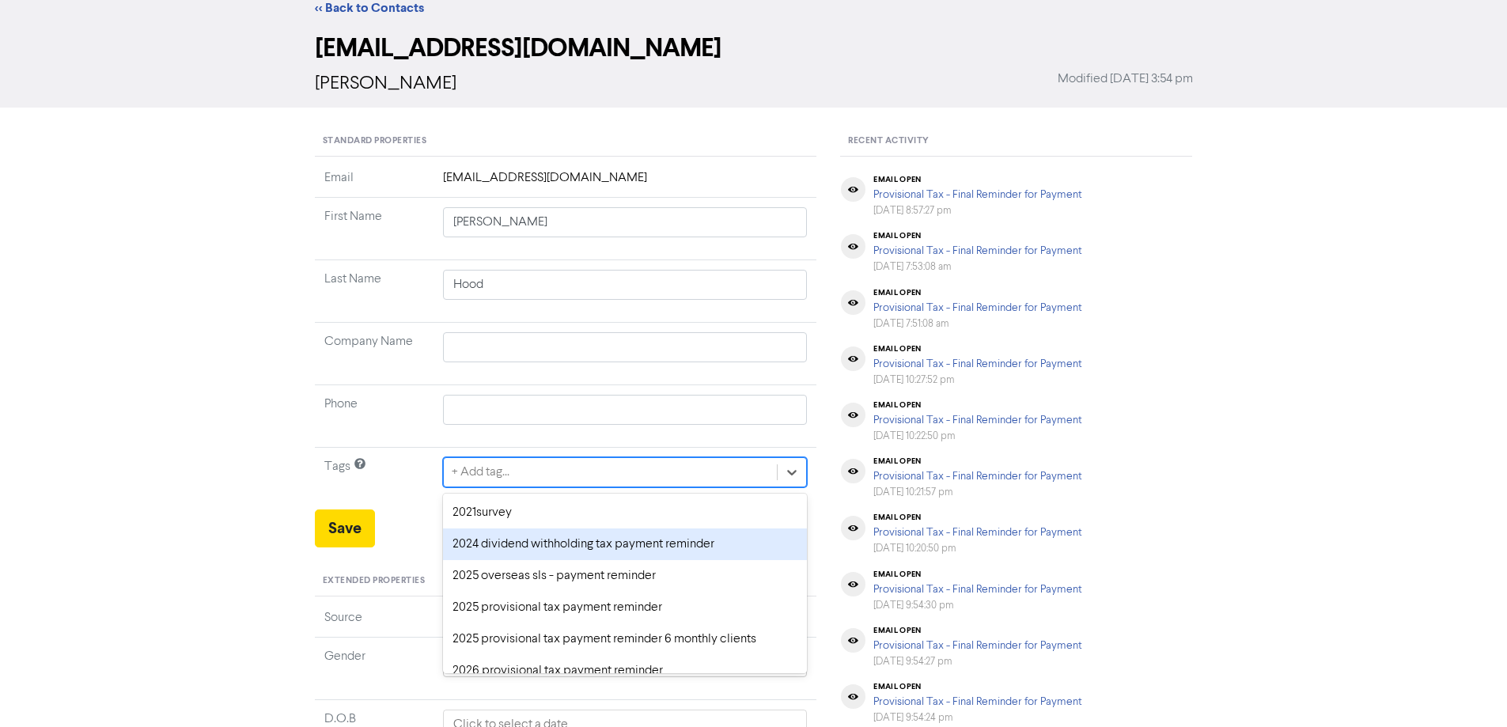
scroll to position [58, 0]
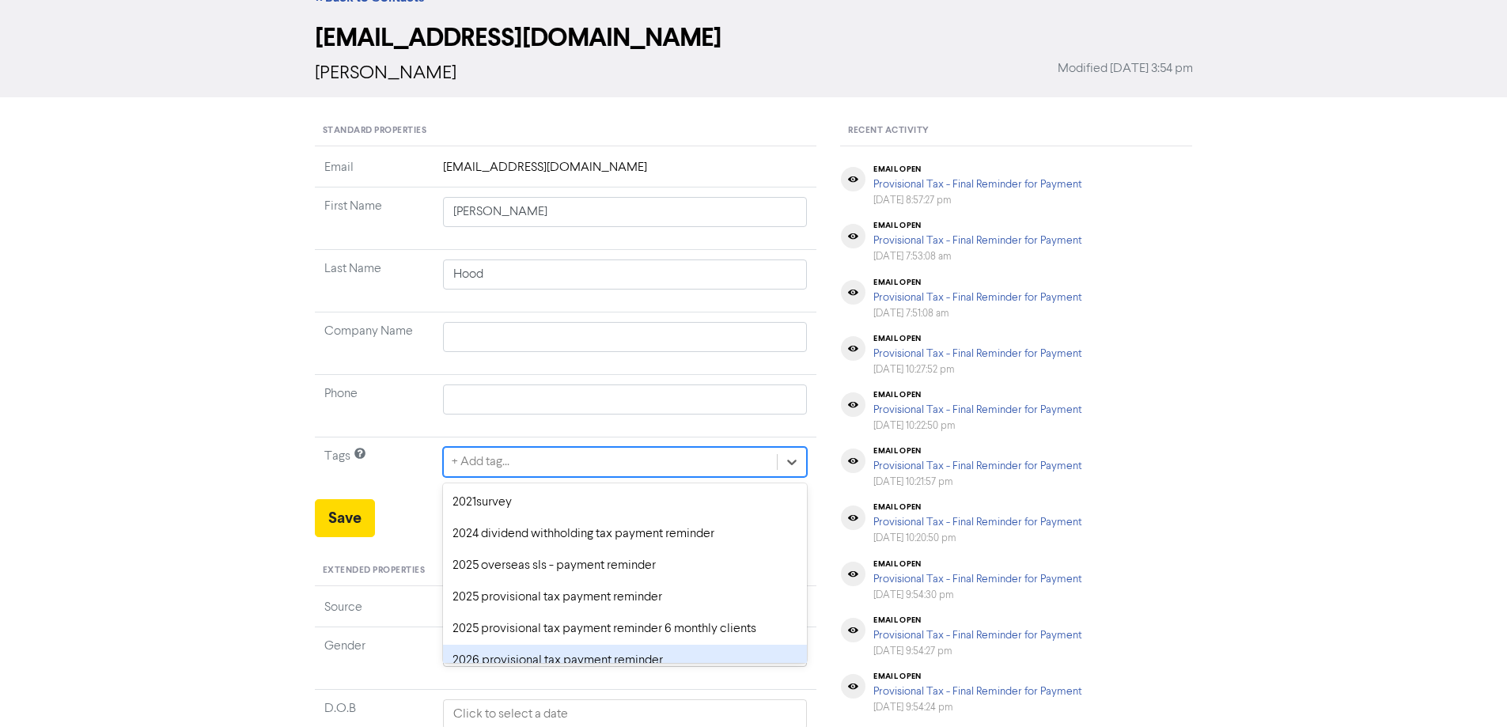
click at [497, 653] on div "2026 provisional tax payment reminder" at bounding box center [625, 661] width 365 height 32
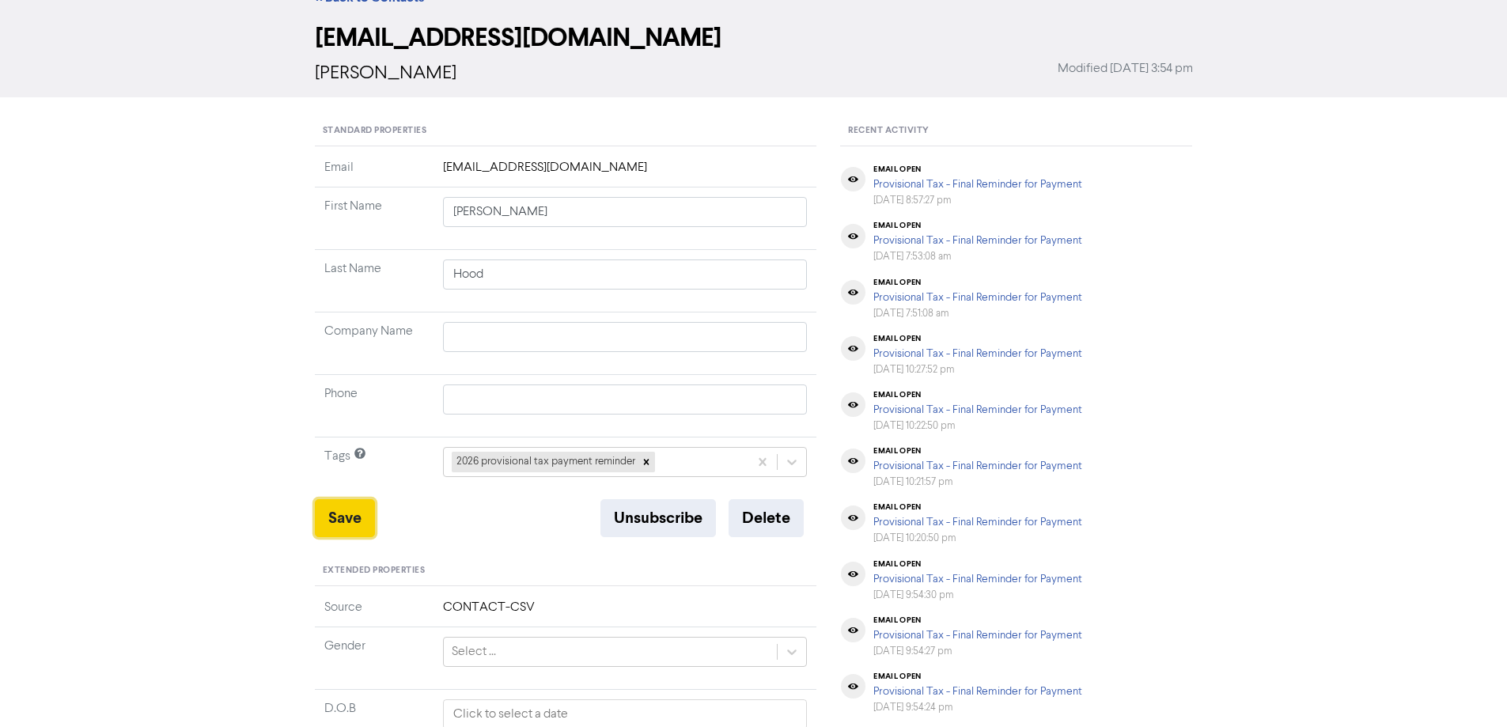
click at [342, 521] on button "Save" at bounding box center [345, 518] width 60 height 38
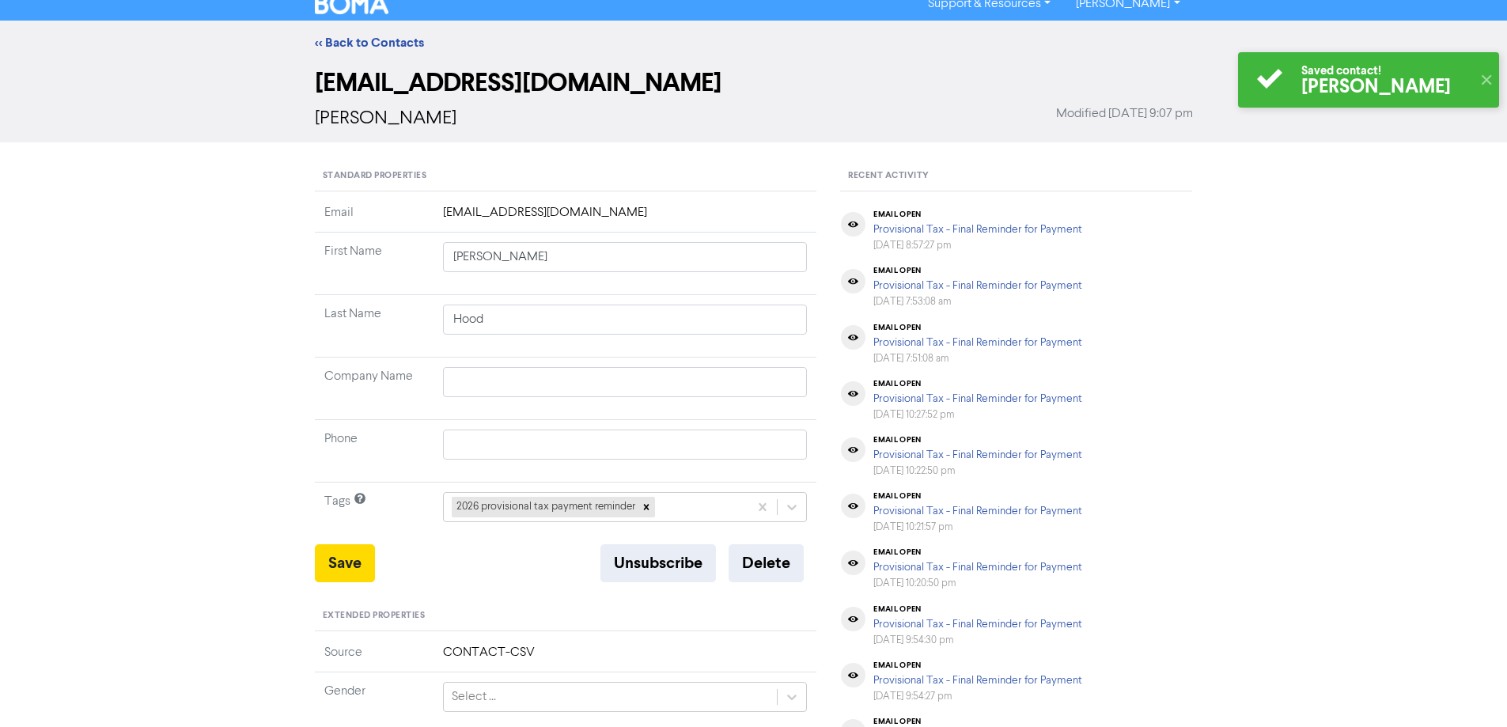
scroll to position [0, 0]
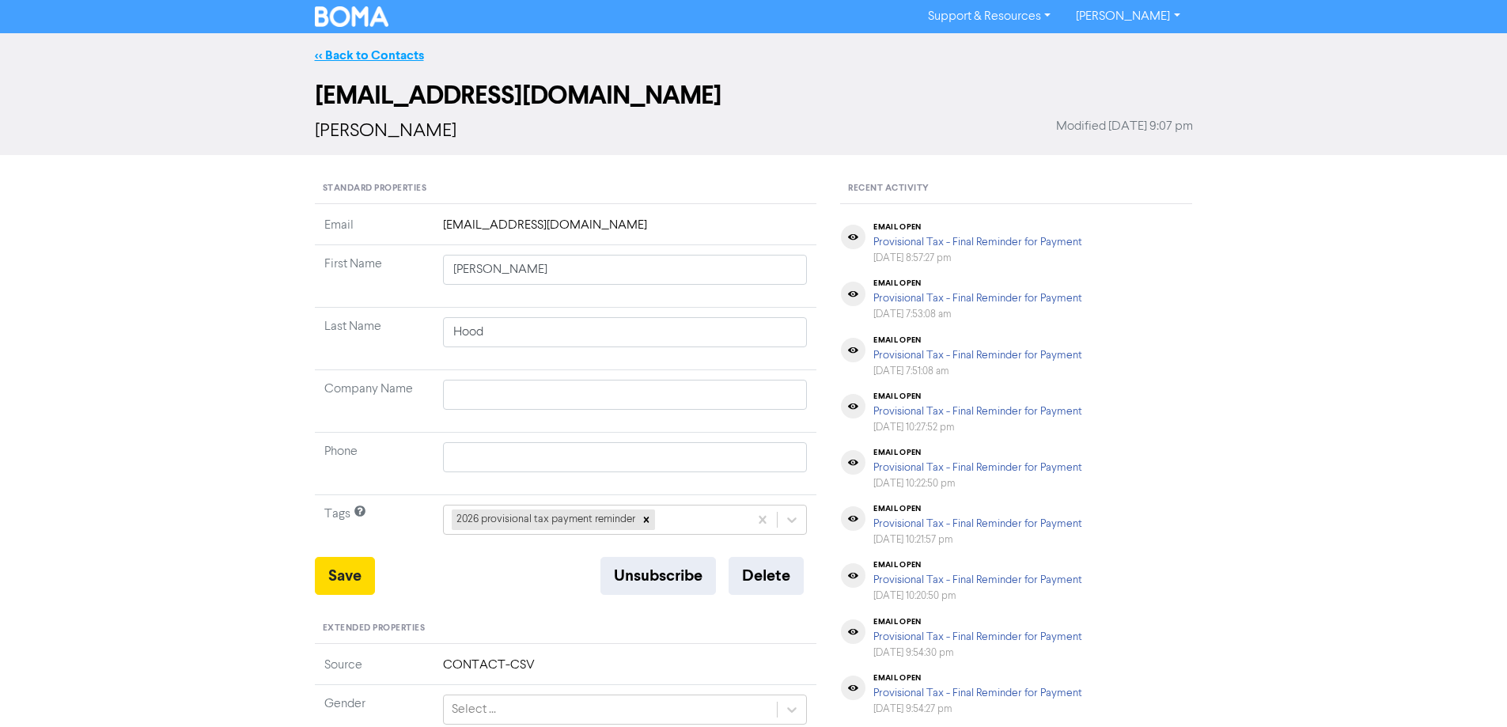
click at [374, 52] on link "<< Back to Contacts" at bounding box center [369, 55] width 109 height 16
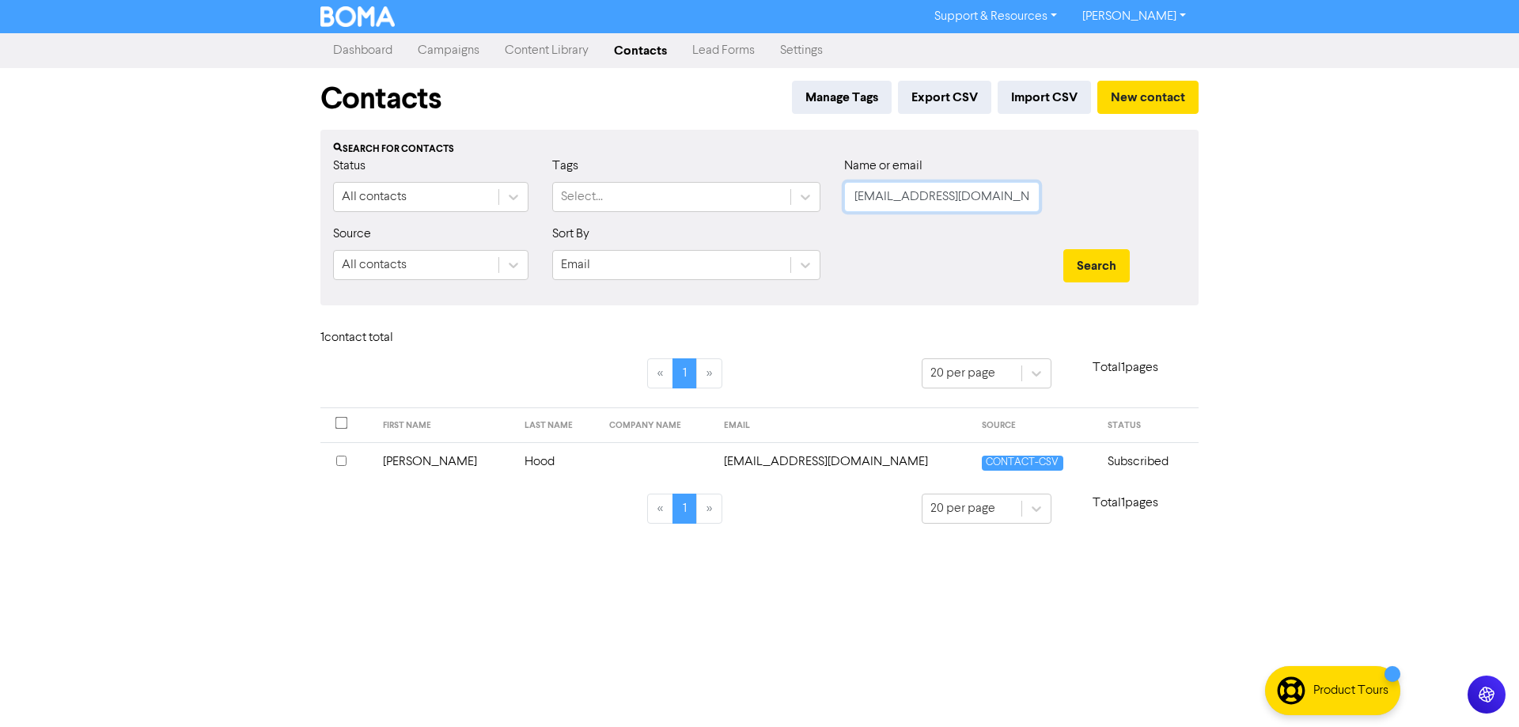
drag, startPoint x: 1024, startPoint y: 198, endPoint x: 834, endPoint y: 199, distance: 190.6
click at [834, 199] on div "Name or email [EMAIL_ADDRESS][DOMAIN_NAME]" at bounding box center [941, 191] width 219 height 68
paste input "[EMAIL_ADDRESS][DOMAIN_NAME]"
click at [1088, 266] on button "Search" at bounding box center [1096, 265] width 66 height 33
click at [846, 461] on td "[EMAIL_ADDRESS][DOMAIN_NAME]" at bounding box center [843, 461] width 290 height 39
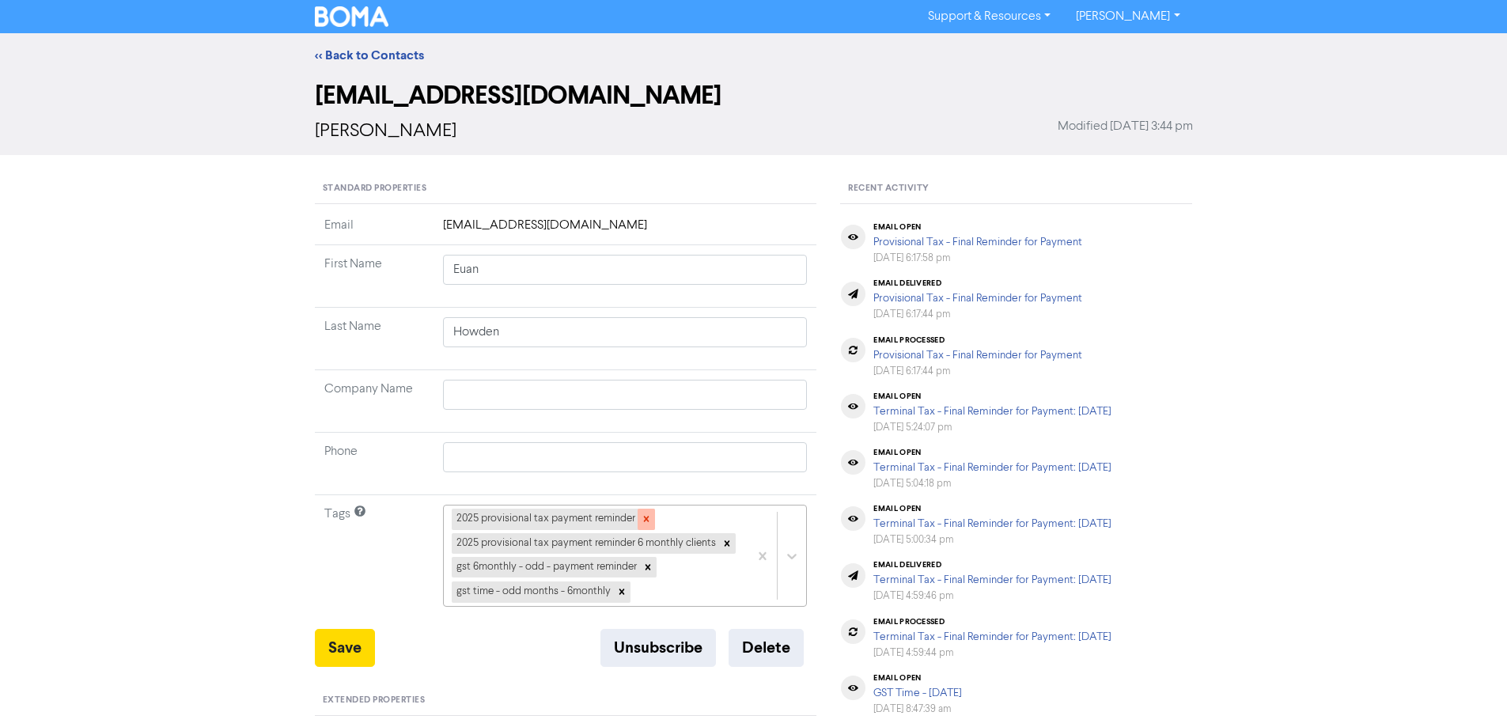
click at [647, 518] on icon at bounding box center [646, 518] width 11 height 11
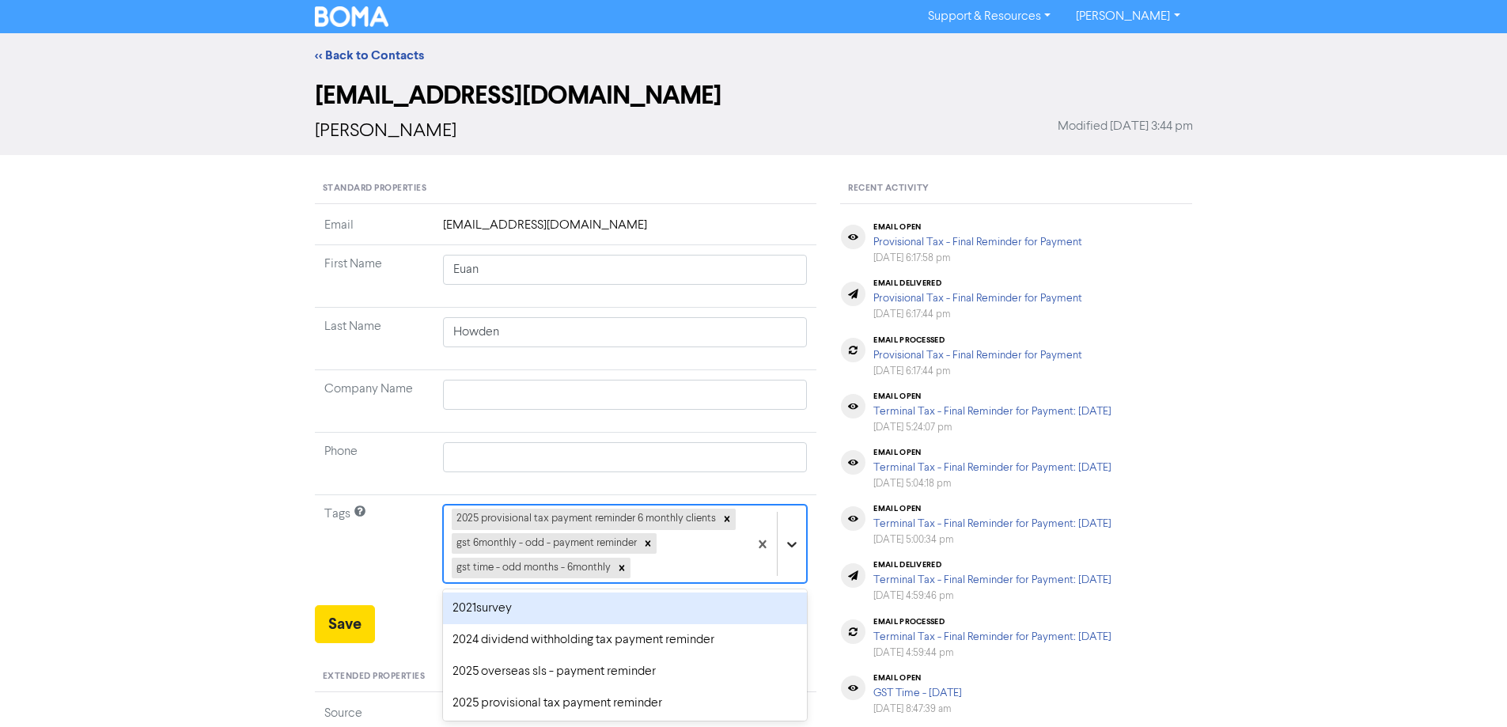
click at [785, 548] on div "option 2021survey focused, 1 of 43. 40 results available. Use Up and Down to ch…" at bounding box center [625, 544] width 365 height 78
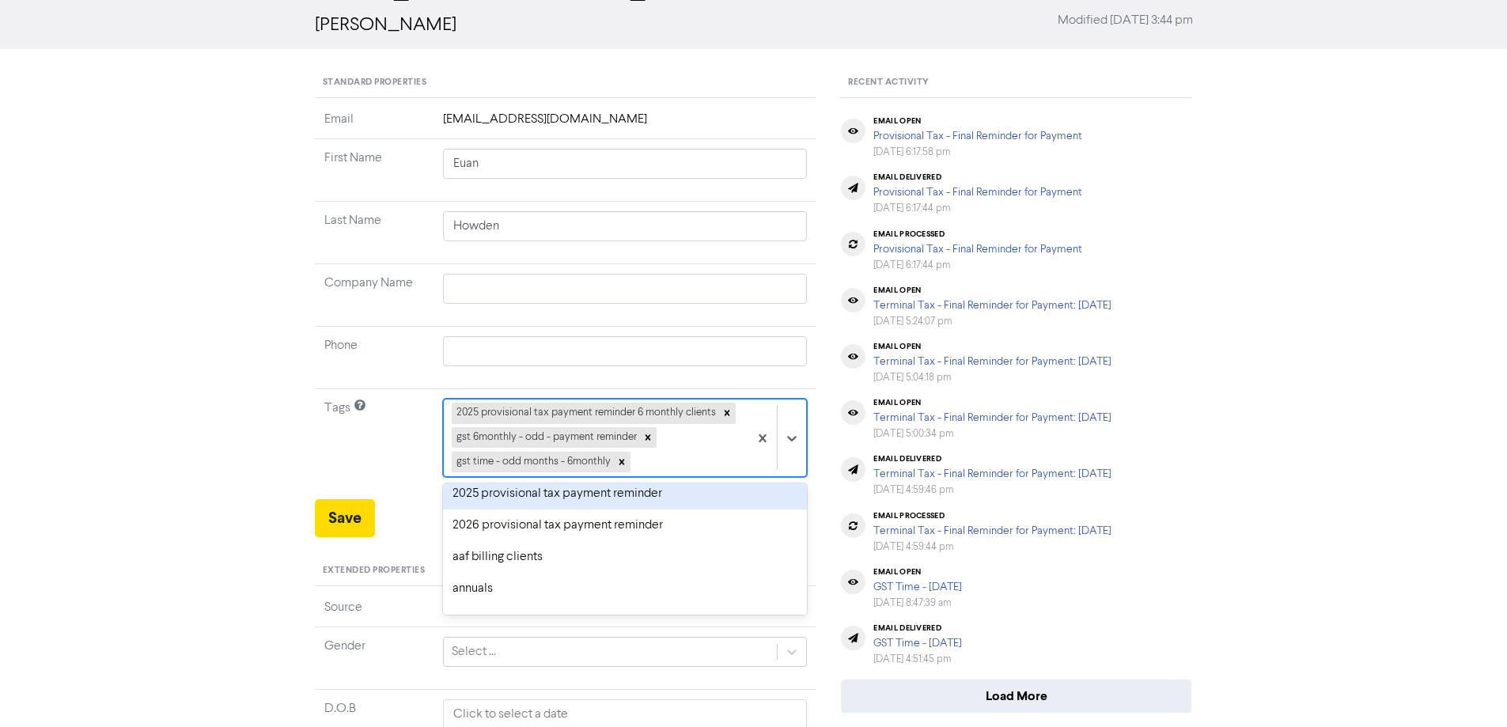
scroll to position [79, 0]
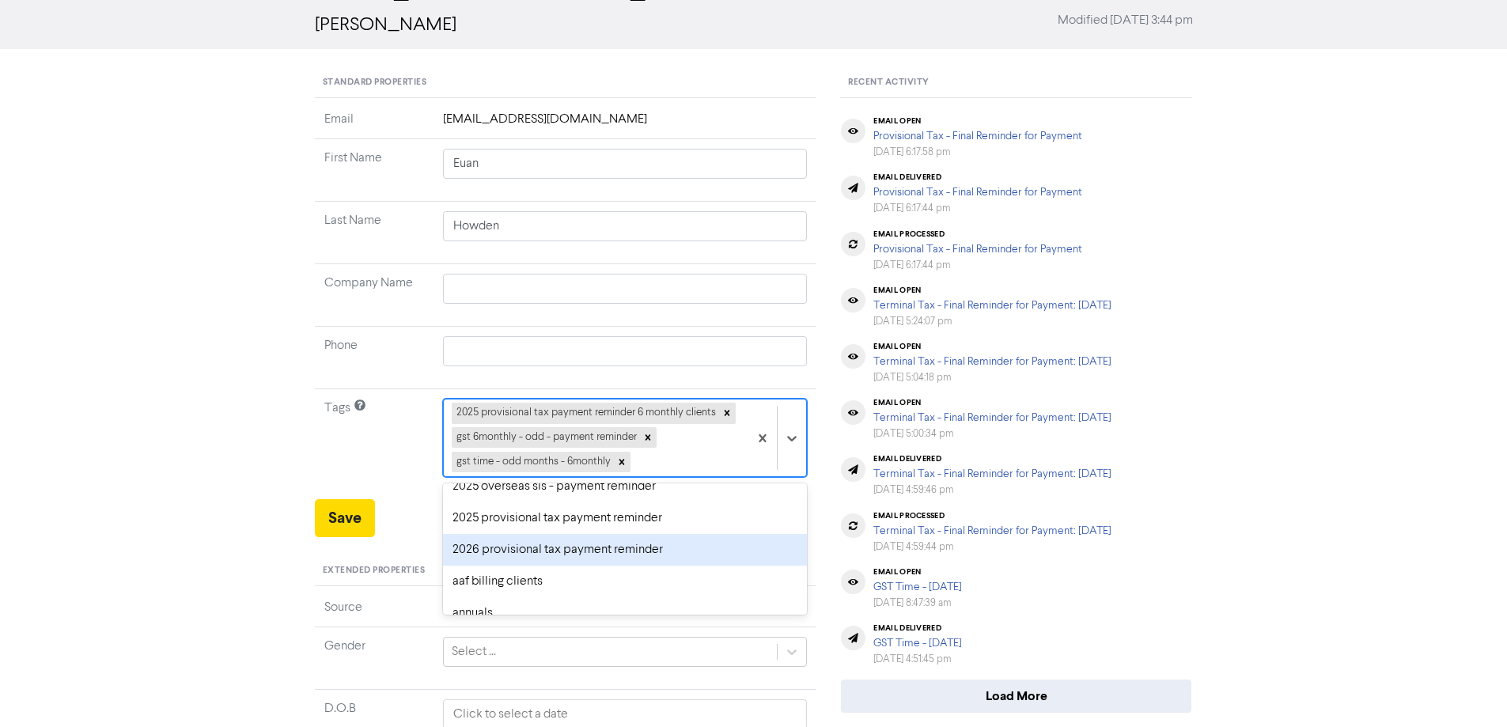
click at [475, 542] on div "2026 provisional tax payment reminder" at bounding box center [625, 550] width 365 height 32
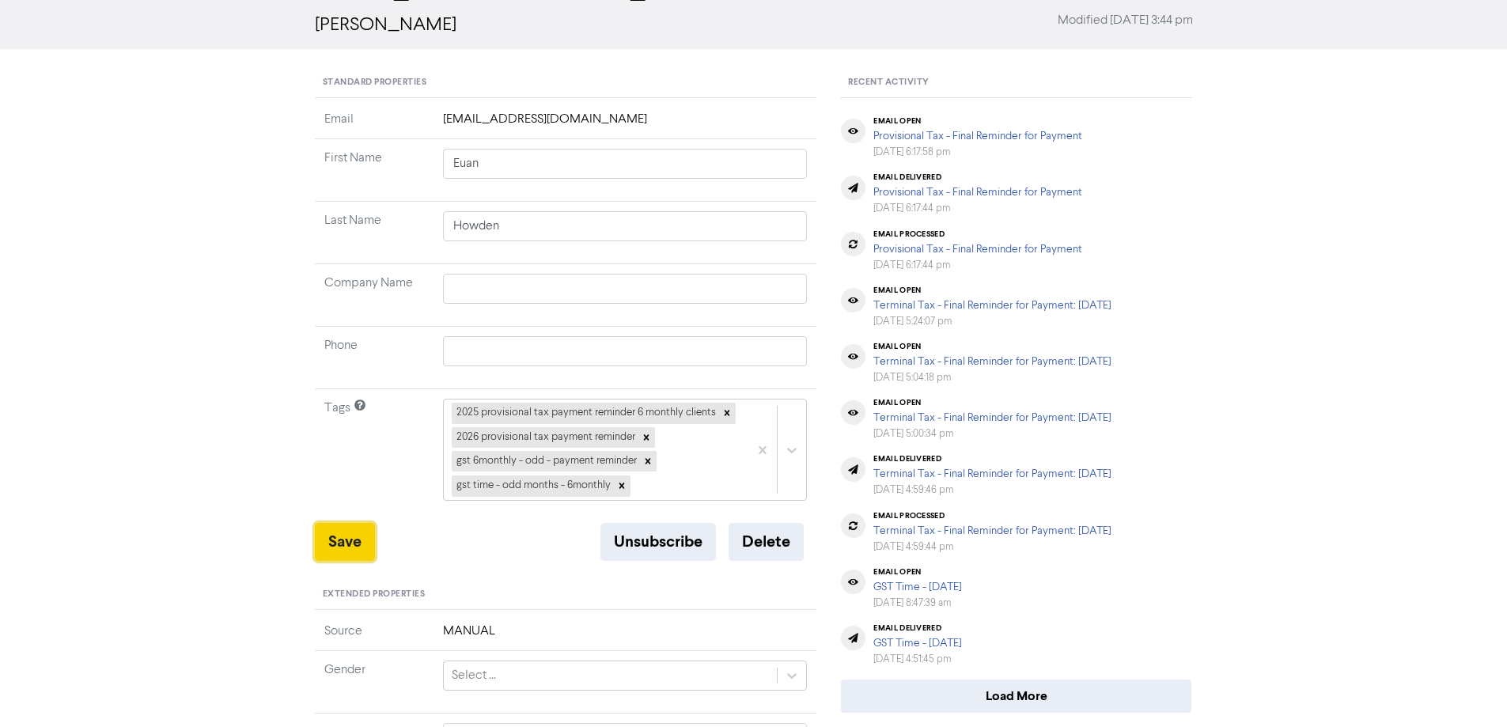
click at [335, 538] on button "Save" at bounding box center [345, 542] width 60 height 38
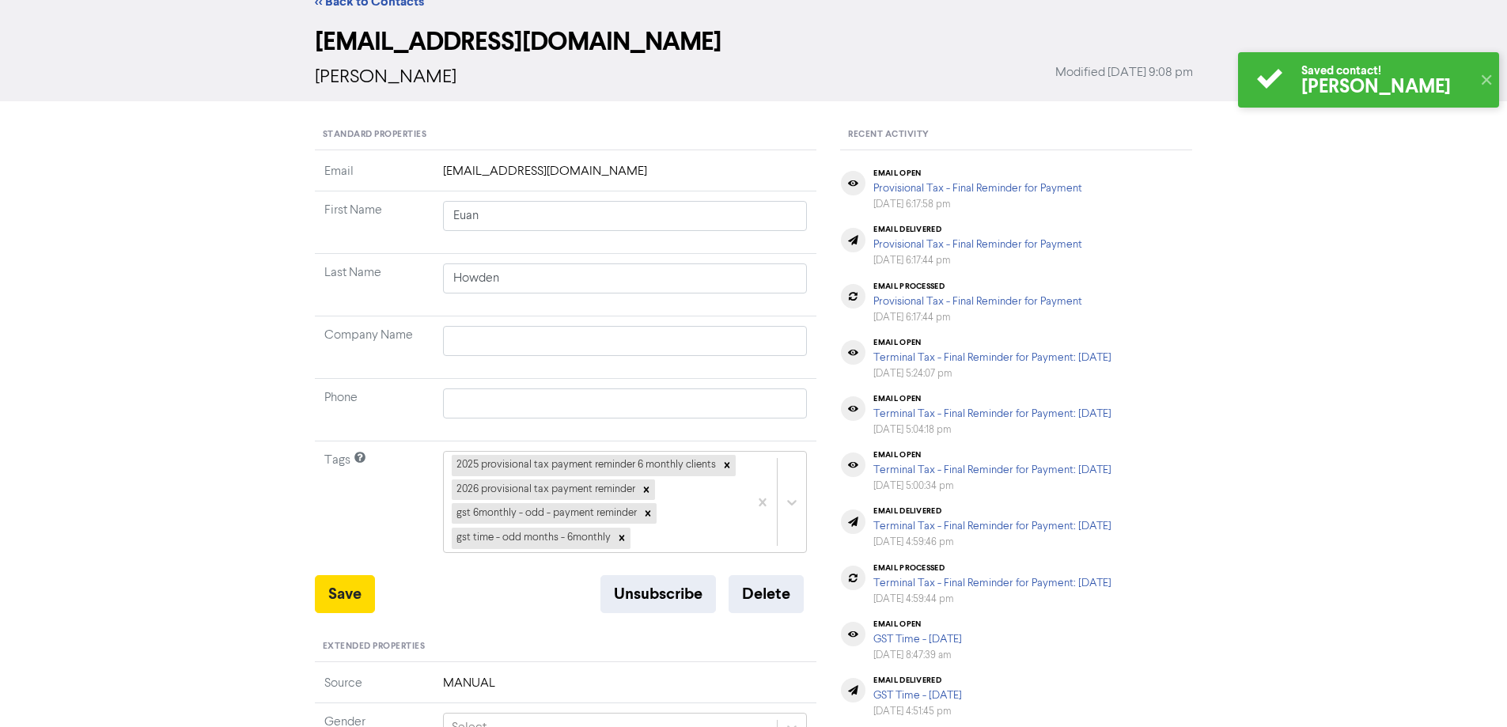
scroll to position [0, 0]
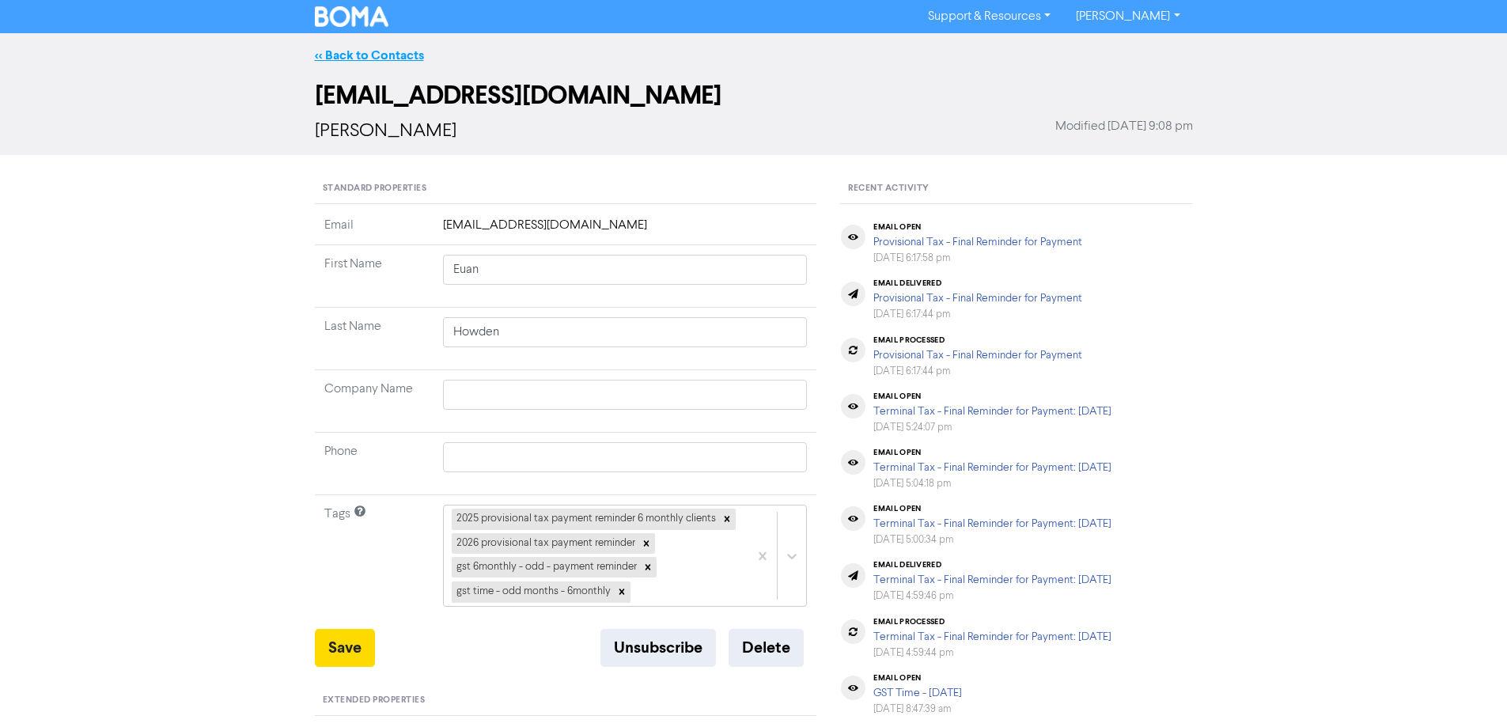
click at [406, 59] on link "<< Back to Contacts" at bounding box center [369, 55] width 109 height 16
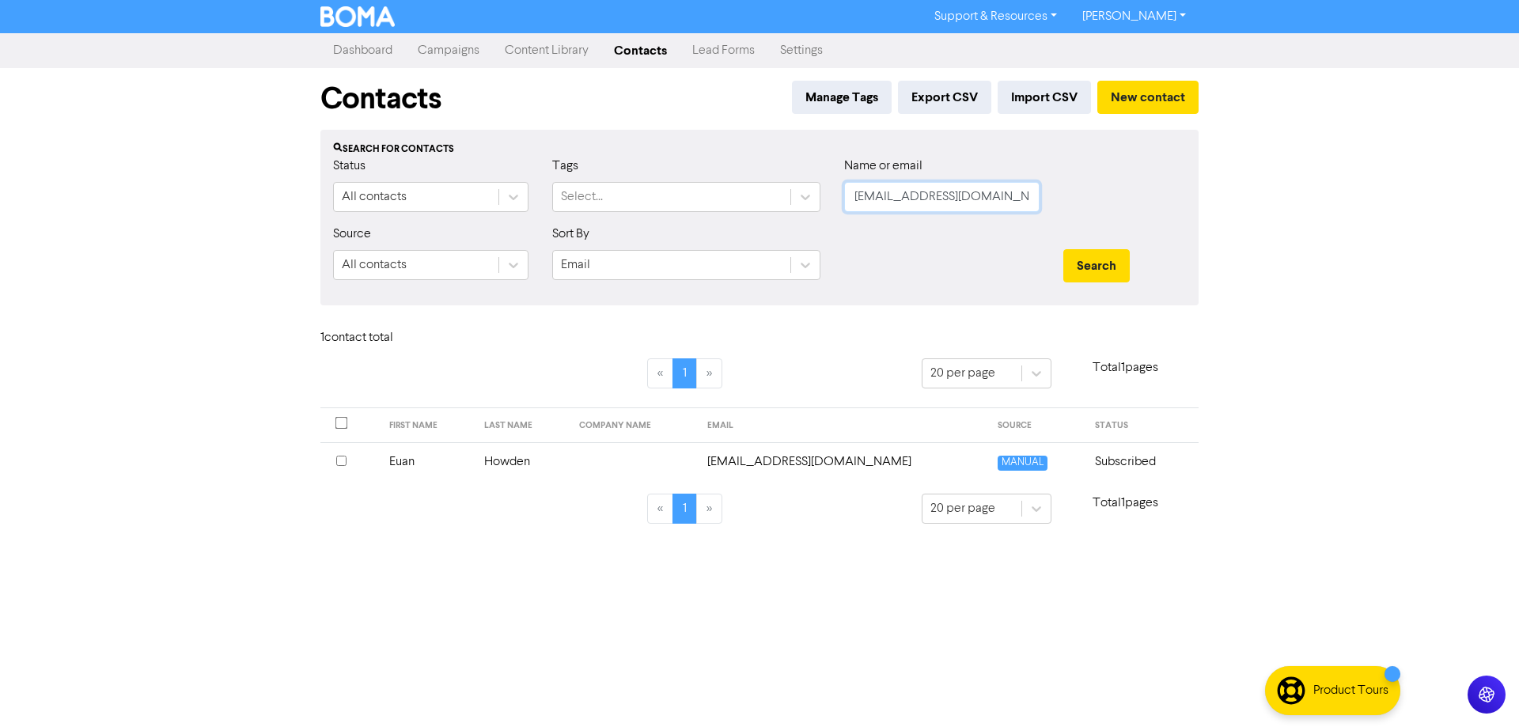
drag, startPoint x: 988, startPoint y: 195, endPoint x: 829, endPoint y: 197, distance: 159.0
click at [829, 197] on div "Status All contacts Tags Select... Name or email [EMAIL_ADDRESS][DOMAIN_NAME]" at bounding box center [759, 191] width 876 height 68
paste input "huangguizhi1955@hot"
click at [1090, 265] on button "Search" at bounding box center [1096, 265] width 66 height 33
click at [784, 465] on td "[EMAIL_ADDRESS][DOMAIN_NAME]" at bounding box center [843, 461] width 259 height 39
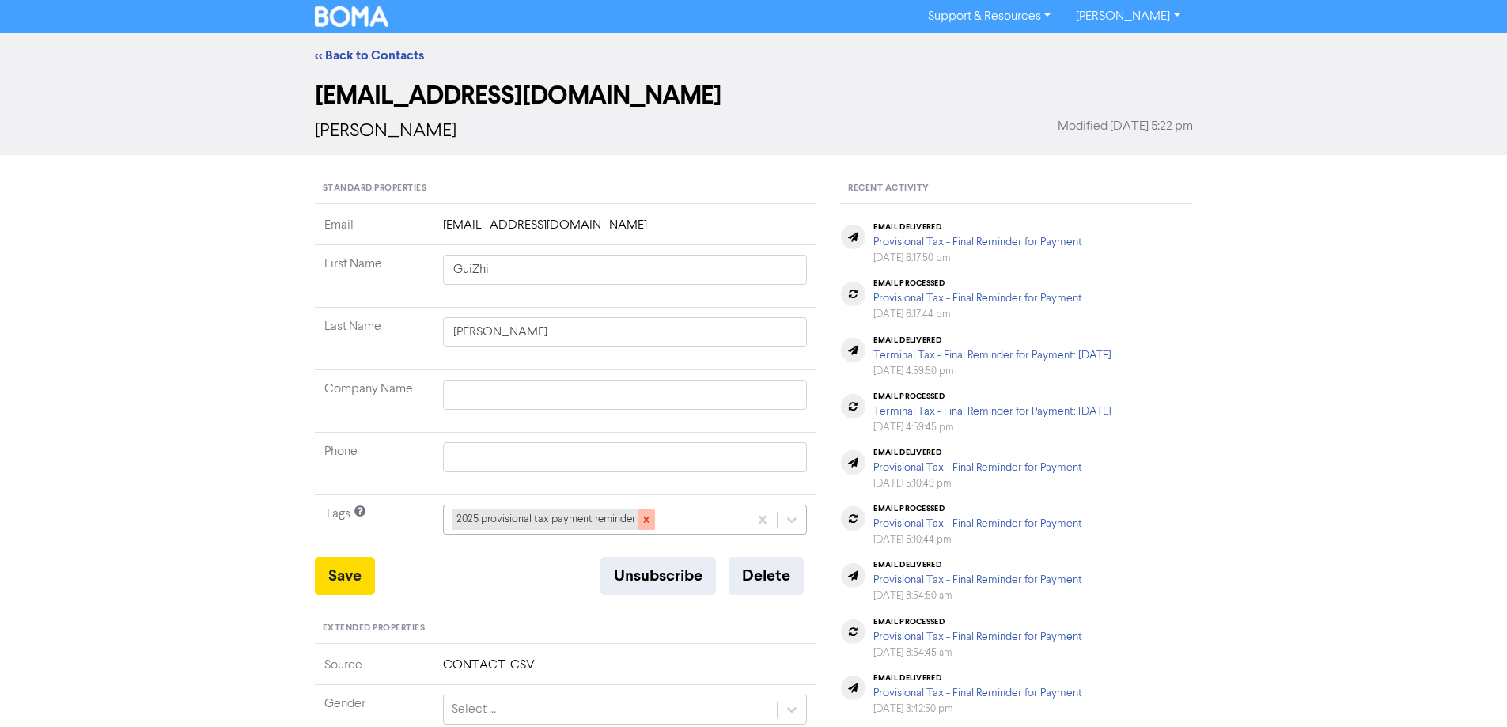
click at [647, 517] on icon at bounding box center [646, 519] width 11 height 11
click at [791, 515] on div "+ Add tag..." at bounding box center [625, 520] width 365 height 30
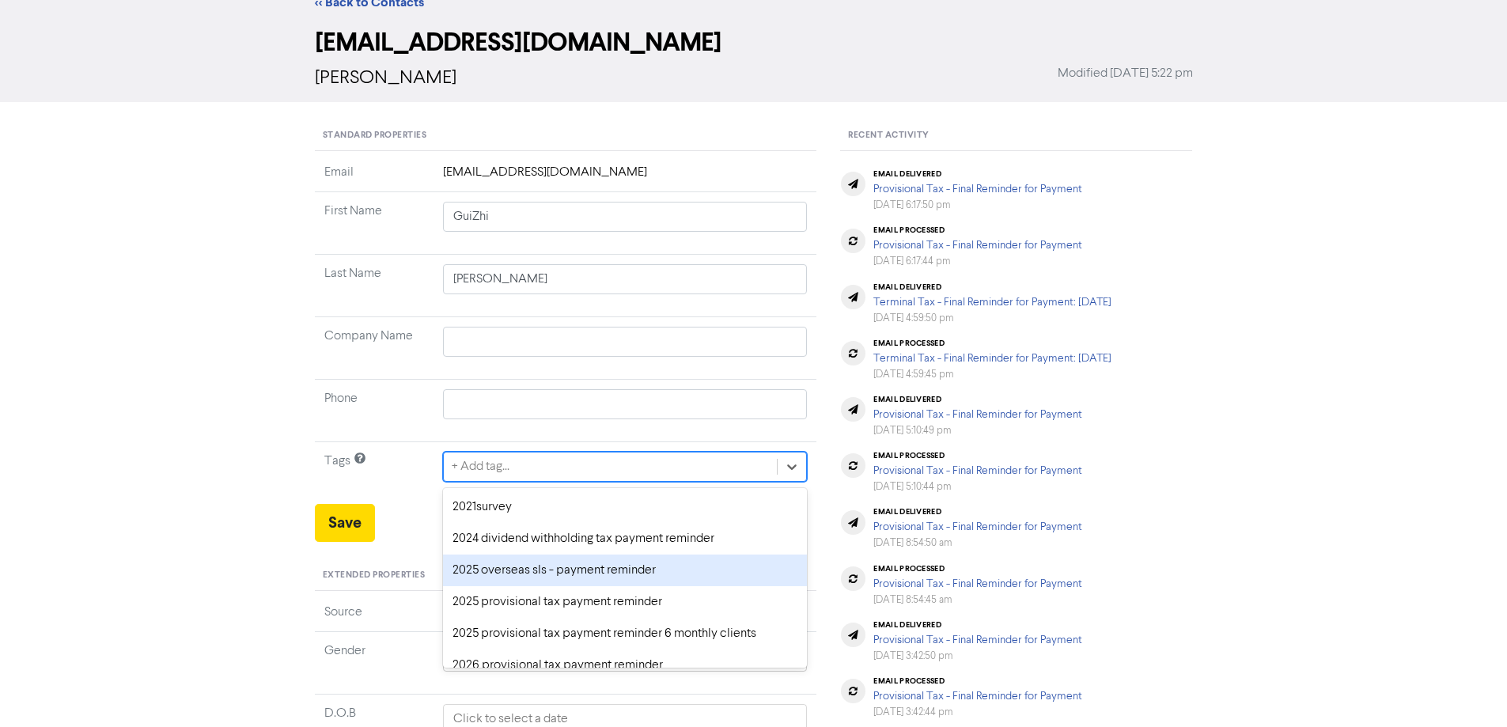
scroll to position [58, 0]
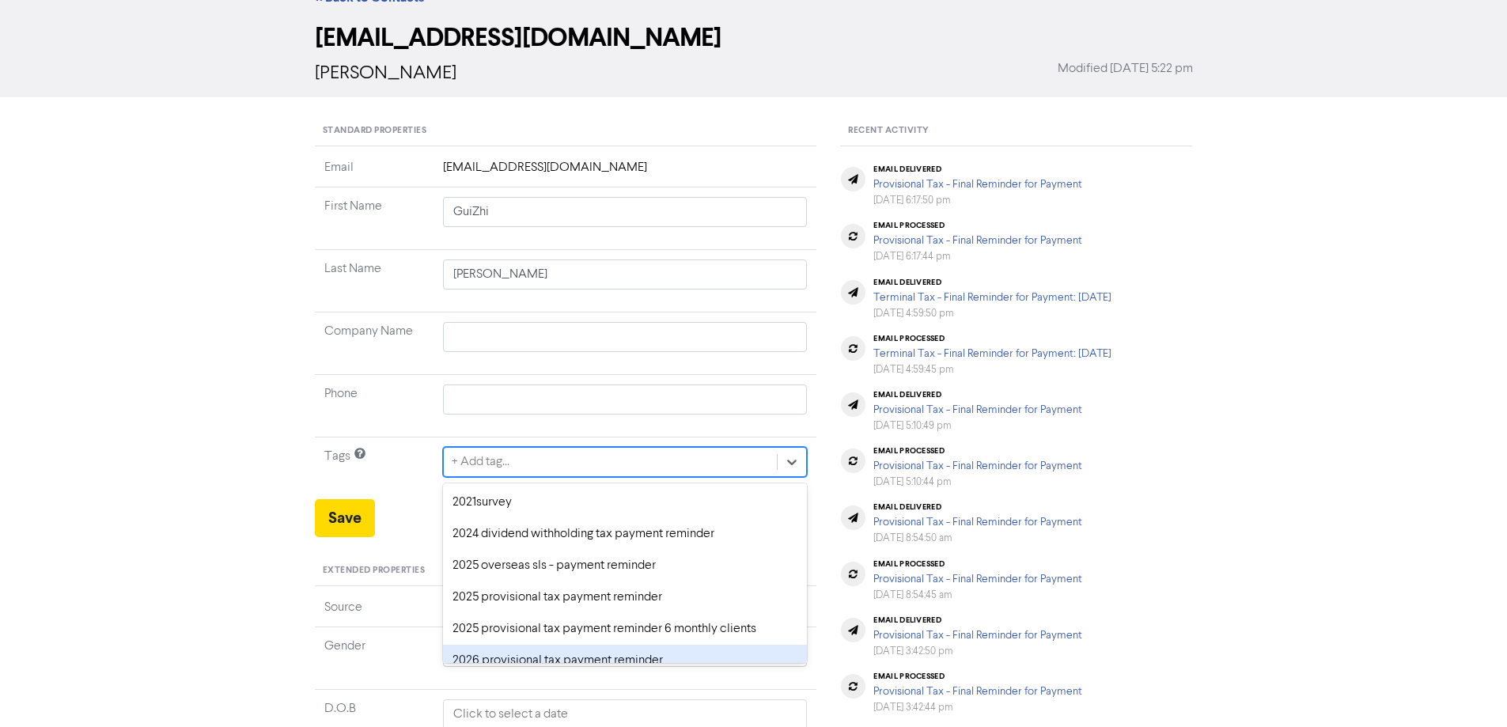
drag, startPoint x: 516, startPoint y: 655, endPoint x: 478, endPoint y: 634, distance: 43.2
click at [515, 655] on div "2026 provisional tax payment reminder" at bounding box center [625, 661] width 365 height 32
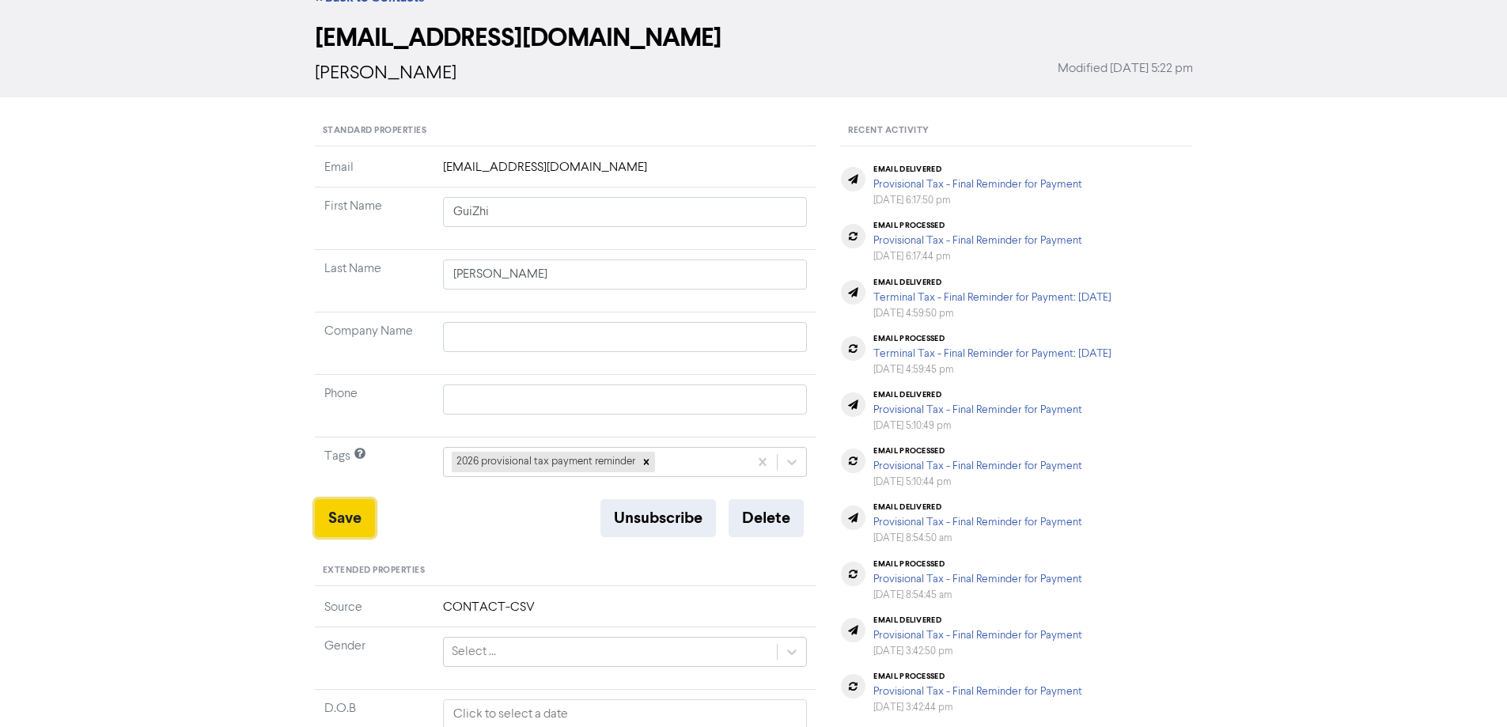
click at [339, 516] on button "Save" at bounding box center [345, 518] width 60 height 38
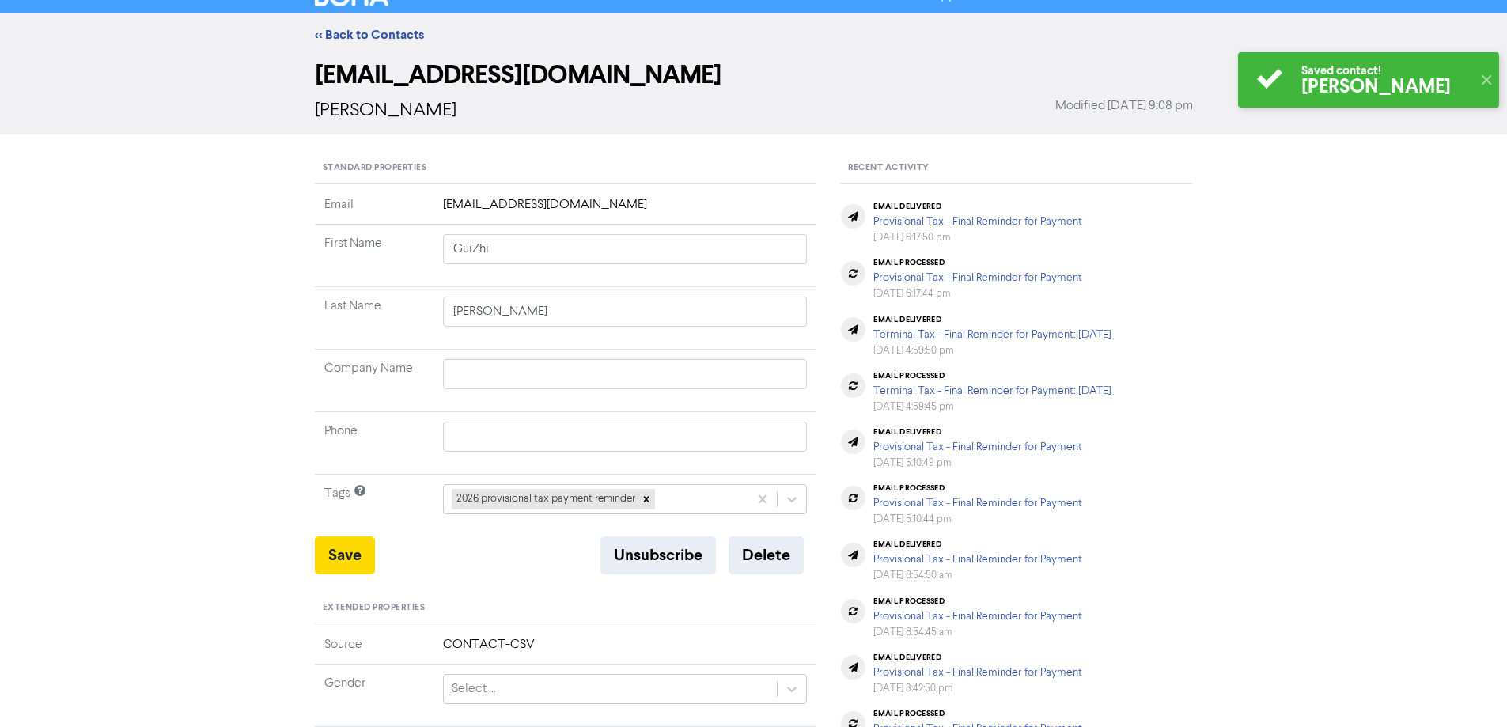
scroll to position [0, 0]
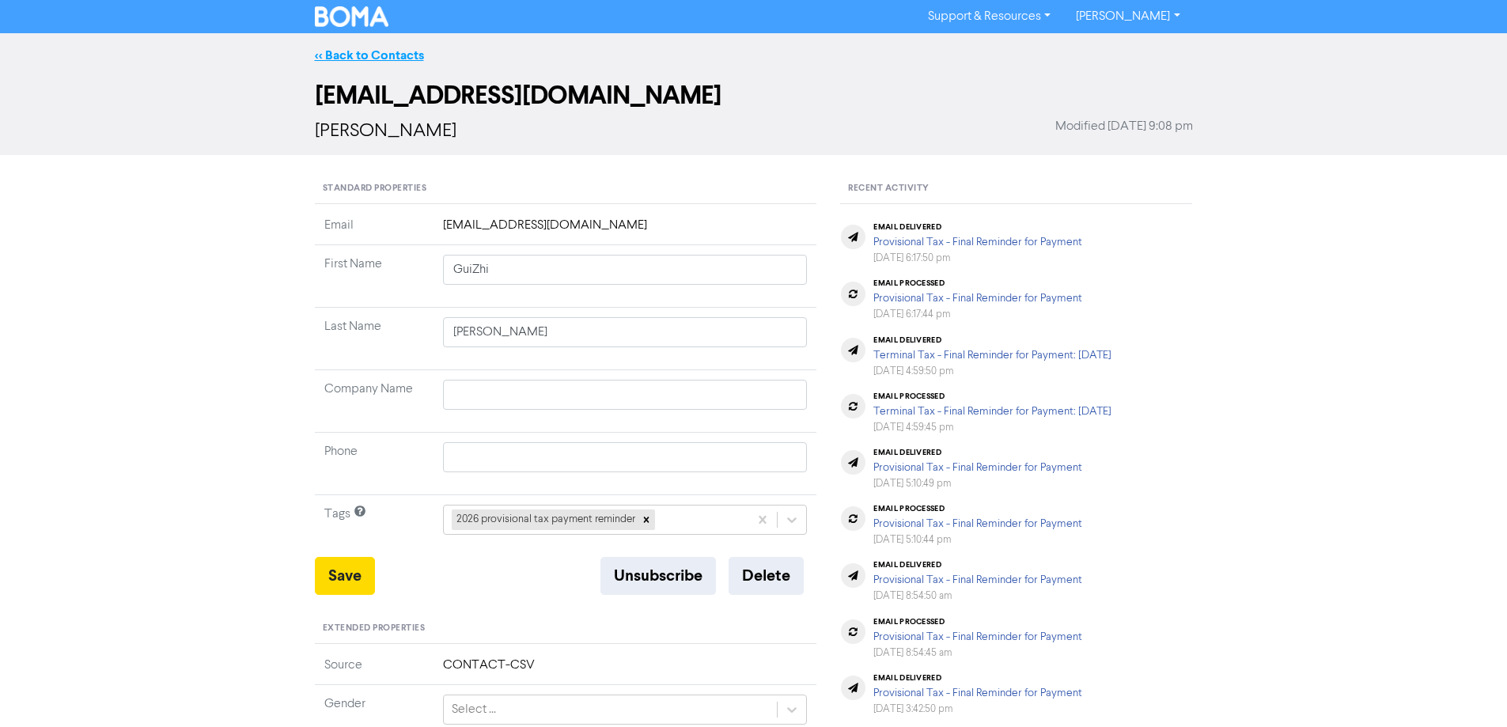
click at [380, 59] on link "<< Back to Contacts" at bounding box center [369, 55] width 109 height 16
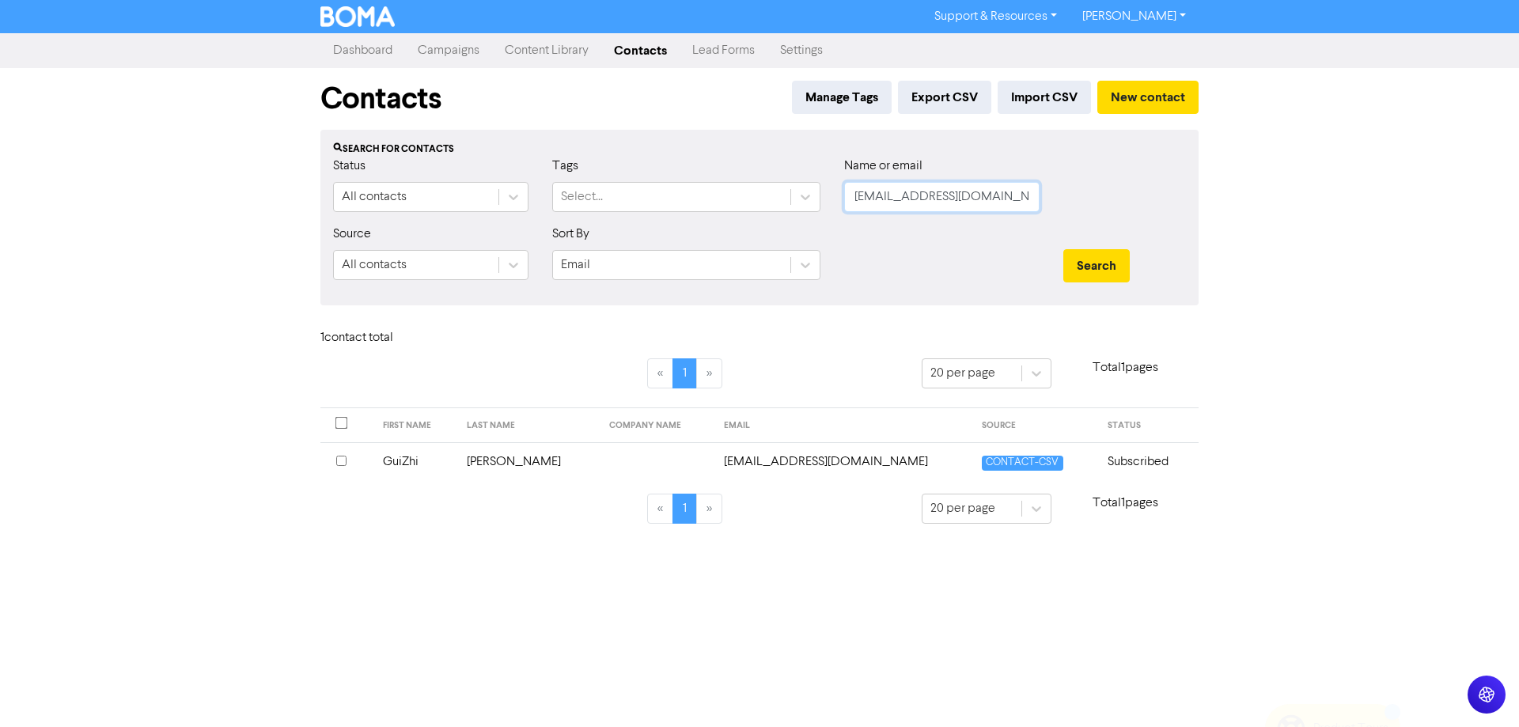
drag, startPoint x: 1031, startPoint y: 194, endPoint x: 831, endPoint y: 197, distance: 199.4
click at [831, 197] on div "Status All contacts Tags Select... Name or email [EMAIL_ADDRESS][DOMAIN_NAME]" at bounding box center [759, 191] width 876 height 68
paste input "[EMAIL_ADDRESS]"
click at [1088, 248] on div "Search" at bounding box center [1124, 259] width 146 height 68
click at [1105, 268] on button "Search" at bounding box center [1096, 265] width 66 height 33
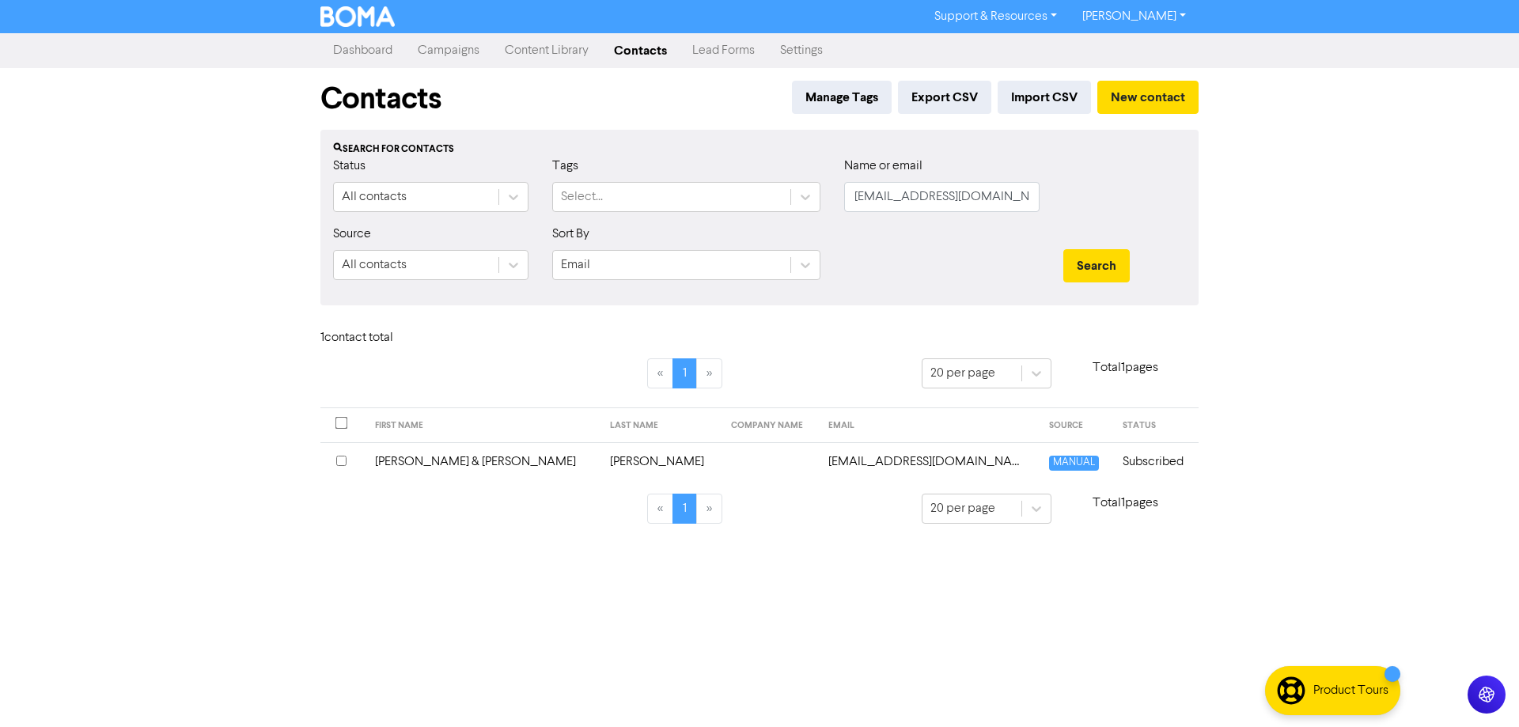
click at [819, 467] on td "[EMAIL_ADDRESS][DOMAIN_NAME]" at bounding box center [929, 461] width 220 height 39
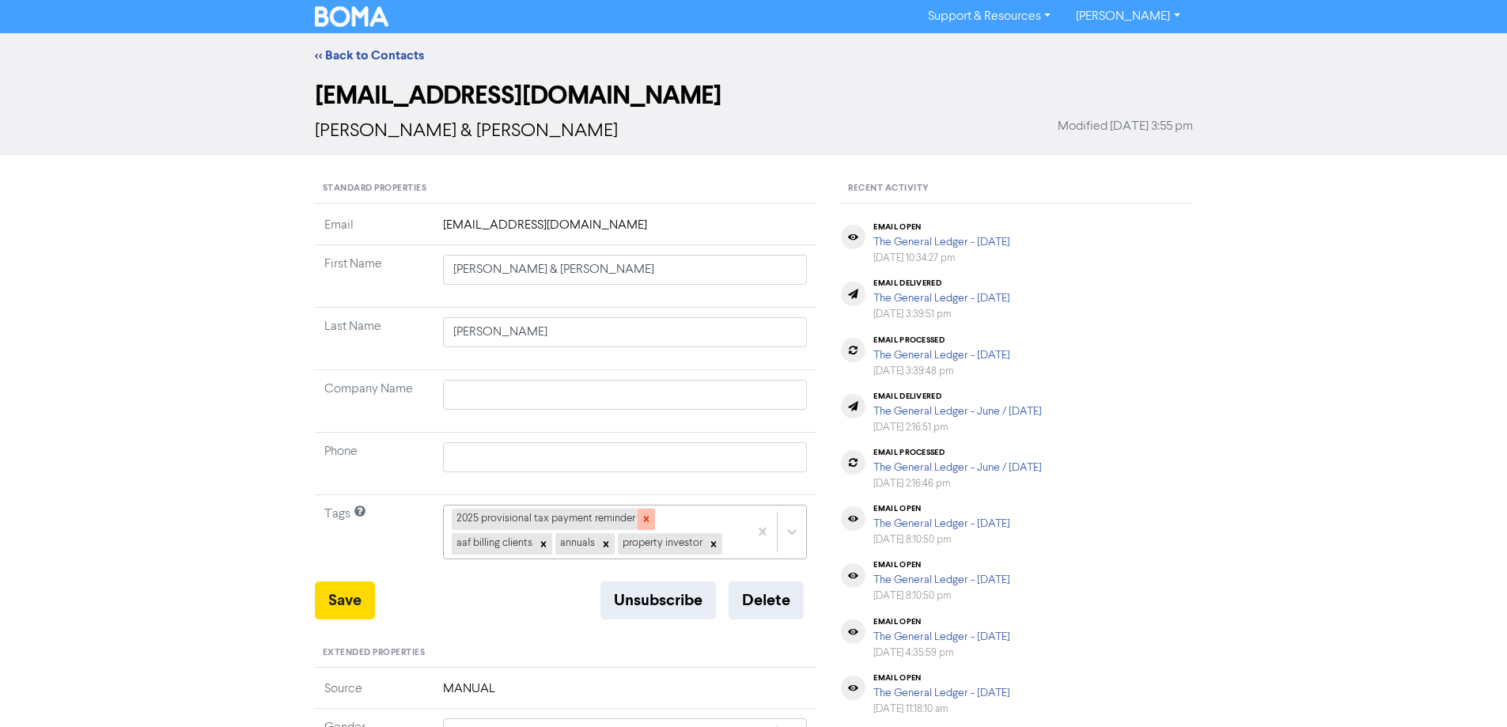
click at [644, 519] on icon at bounding box center [646, 518] width 11 height 11
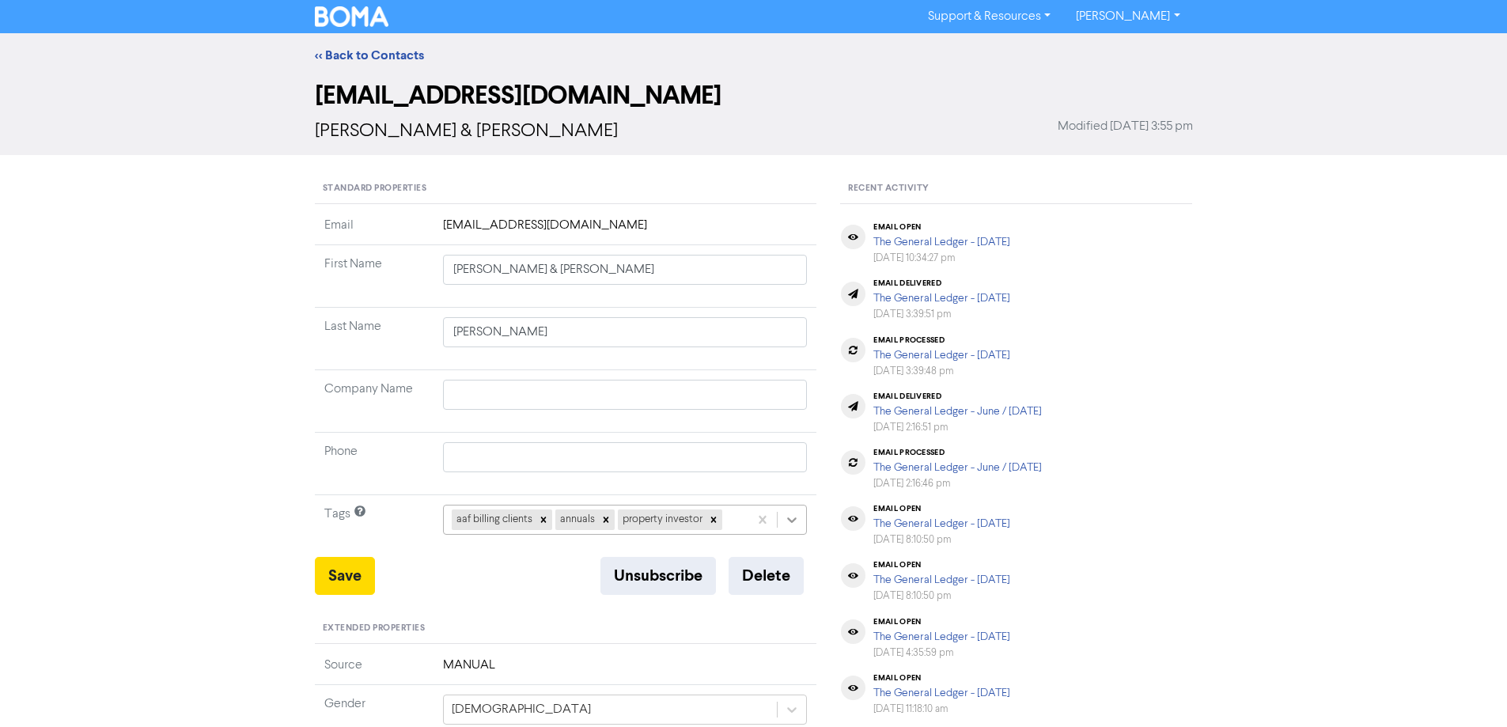
click at [790, 517] on div "aaf billing clients annuals property investor" at bounding box center [625, 520] width 365 height 30
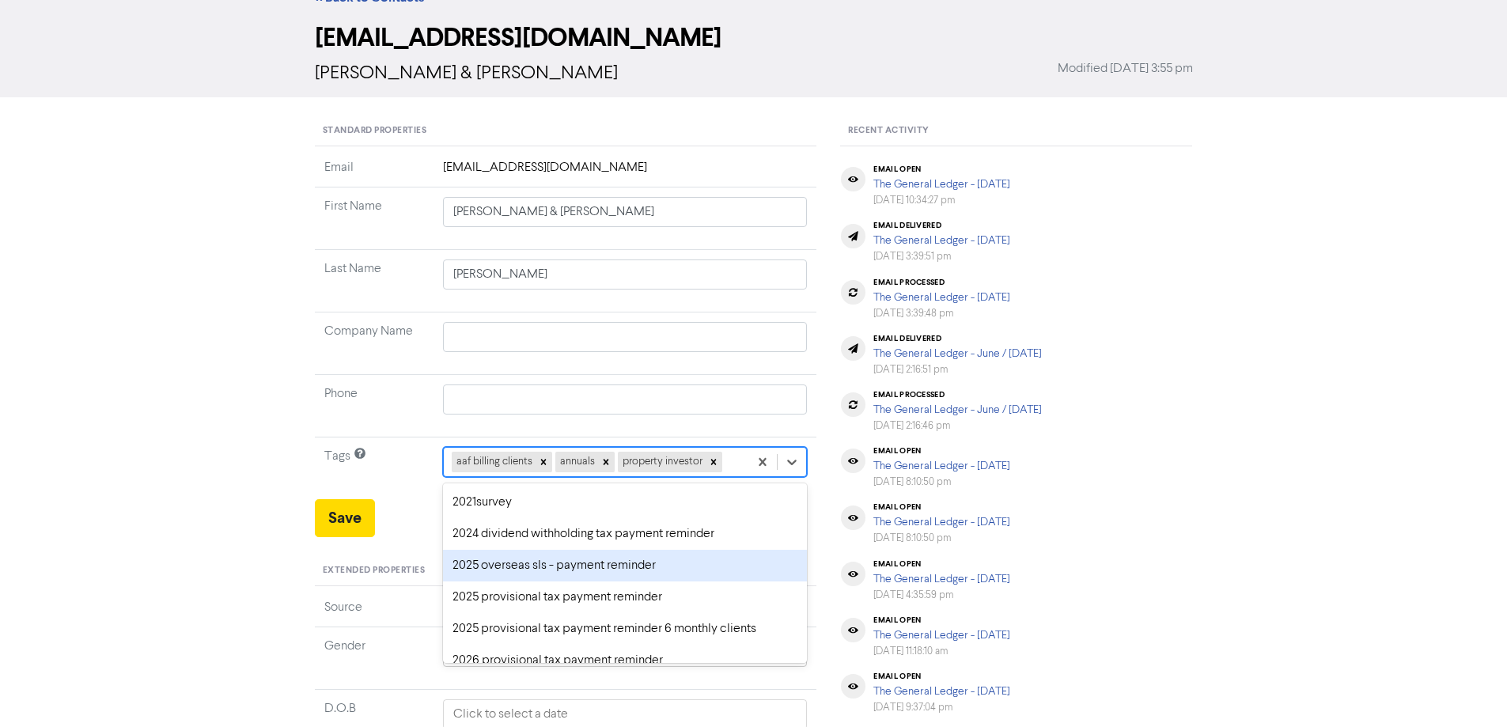
scroll to position [79, 0]
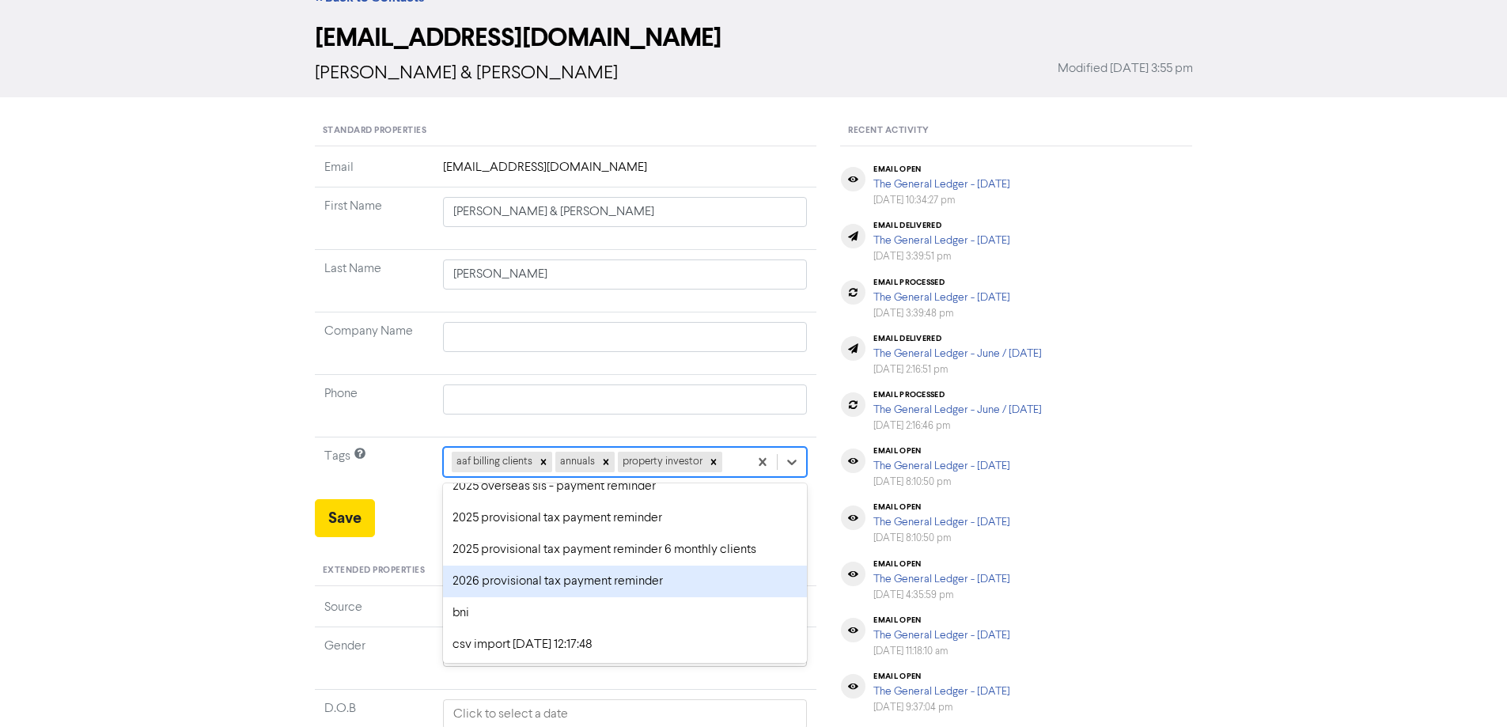
click at [488, 578] on div "2026 provisional tax payment reminder" at bounding box center [625, 582] width 365 height 32
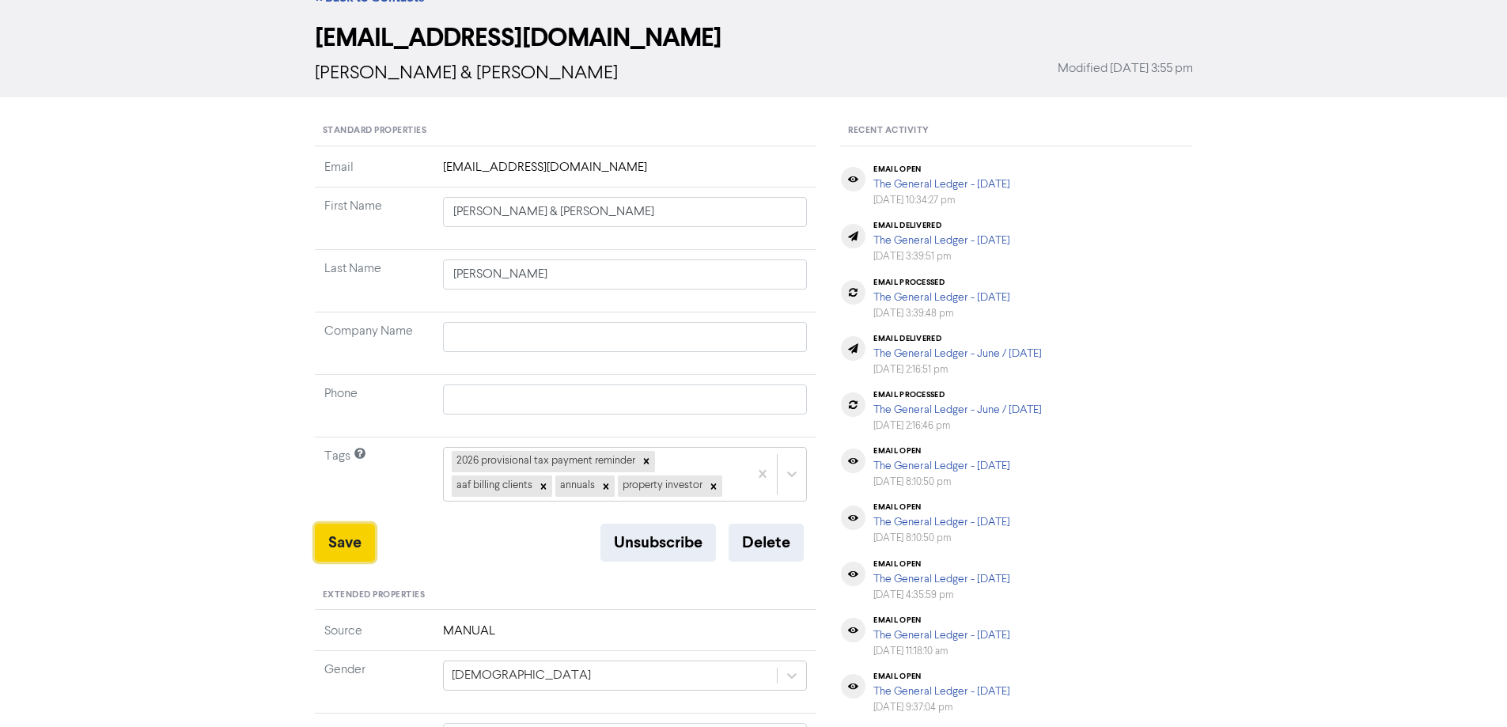
drag, startPoint x: 345, startPoint y: 543, endPoint x: 533, endPoint y: 533, distance: 188.5
click at [345, 543] on button "Save" at bounding box center [345, 543] width 60 height 38
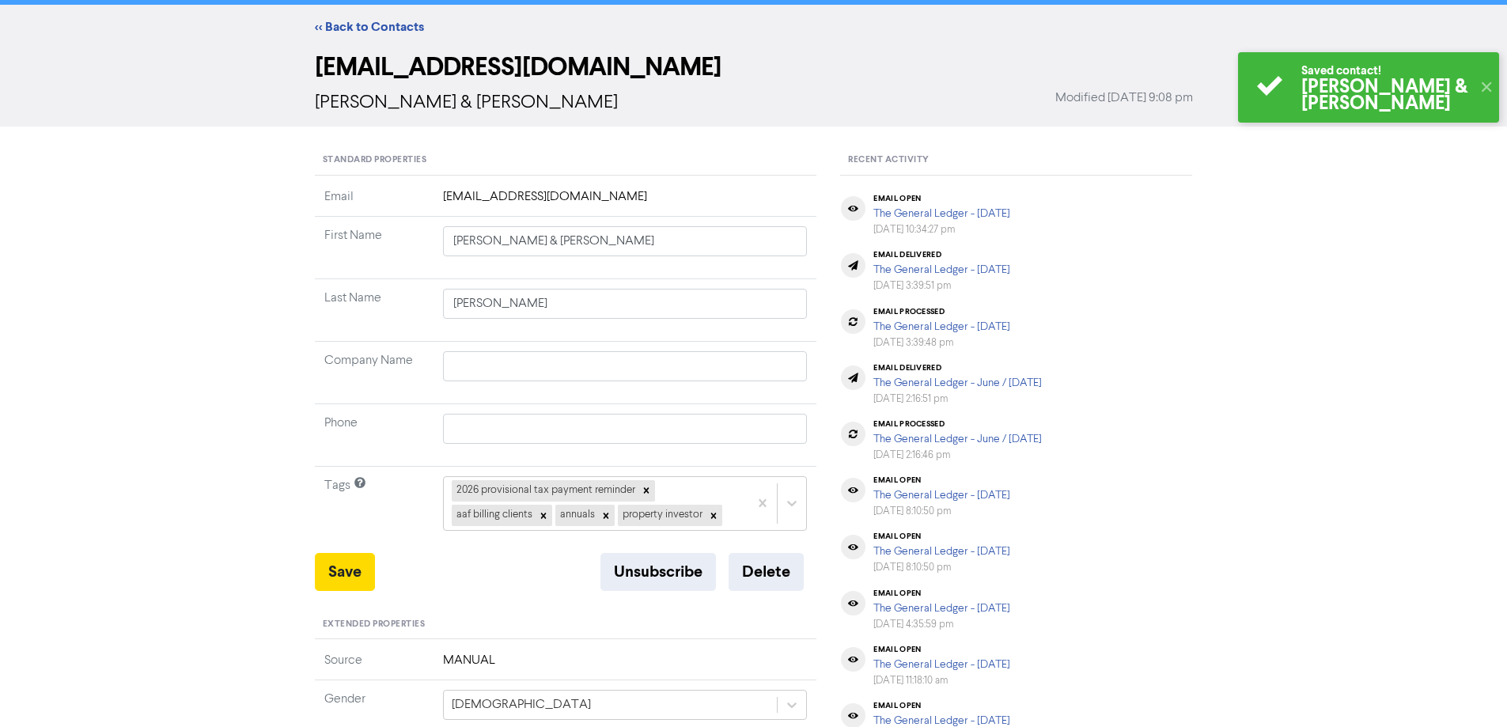
scroll to position [0, 0]
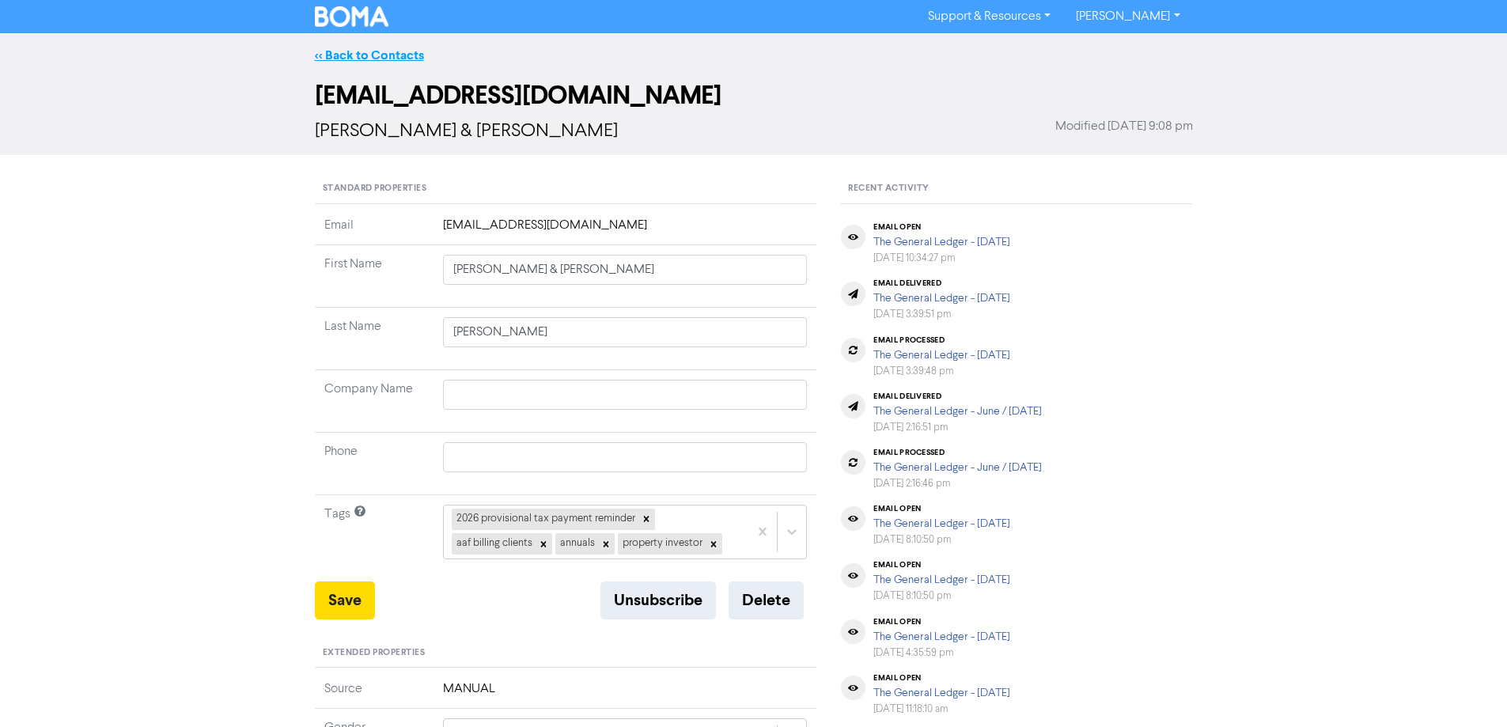
click at [385, 55] on link "<< Back to Contacts" at bounding box center [369, 55] width 109 height 16
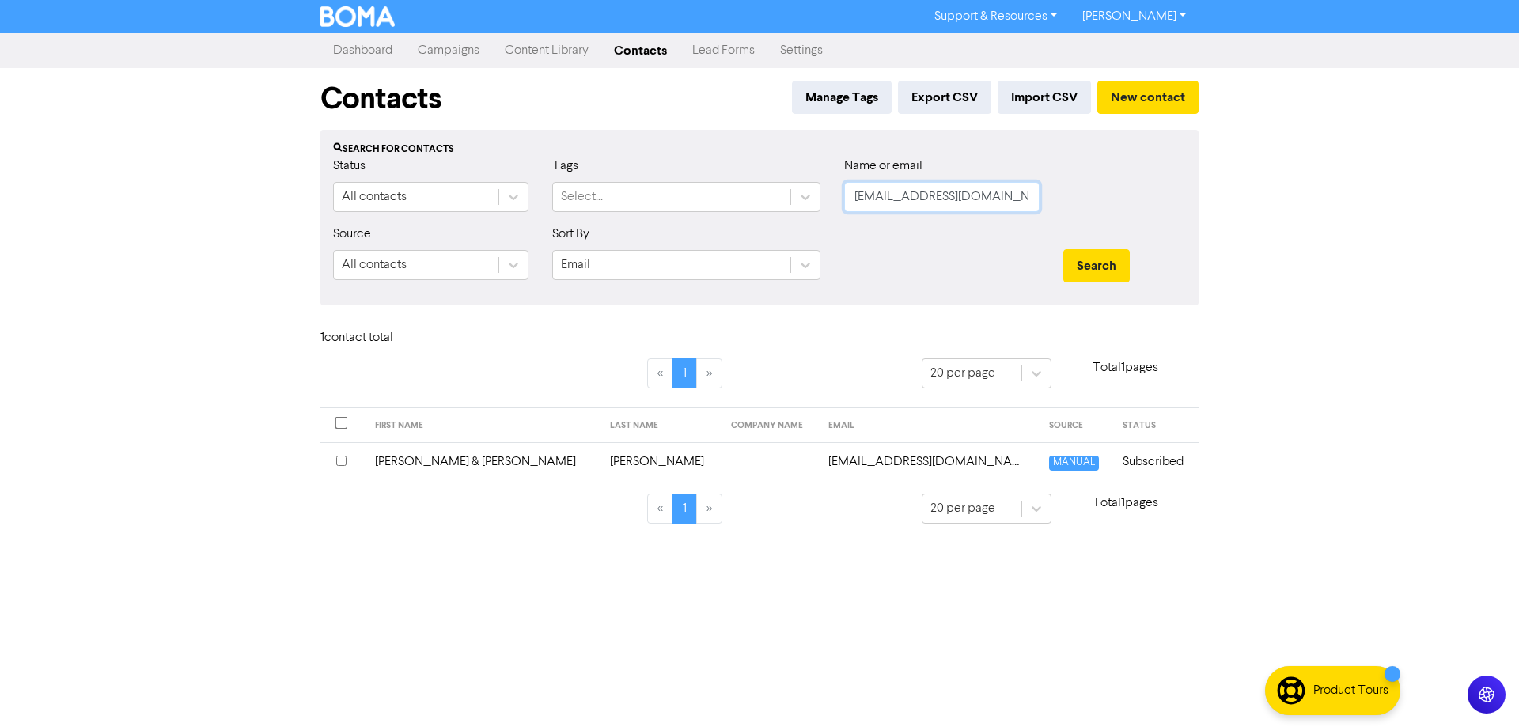
drag, startPoint x: 963, startPoint y: 192, endPoint x: 823, endPoint y: 206, distance: 140.7
click at [822, 202] on div "Status All contacts Tags Select... Name or email [EMAIL_ADDRESS][DOMAIN_NAME]" at bounding box center [759, 191] width 876 height 68
paste input "[EMAIL_ADDRESS][DOMAIN_NAME]"
drag, startPoint x: 1097, startPoint y: 261, endPoint x: 1073, endPoint y: 311, distance: 55.5
click at [1097, 267] on button "Search" at bounding box center [1096, 265] width 66 height 33
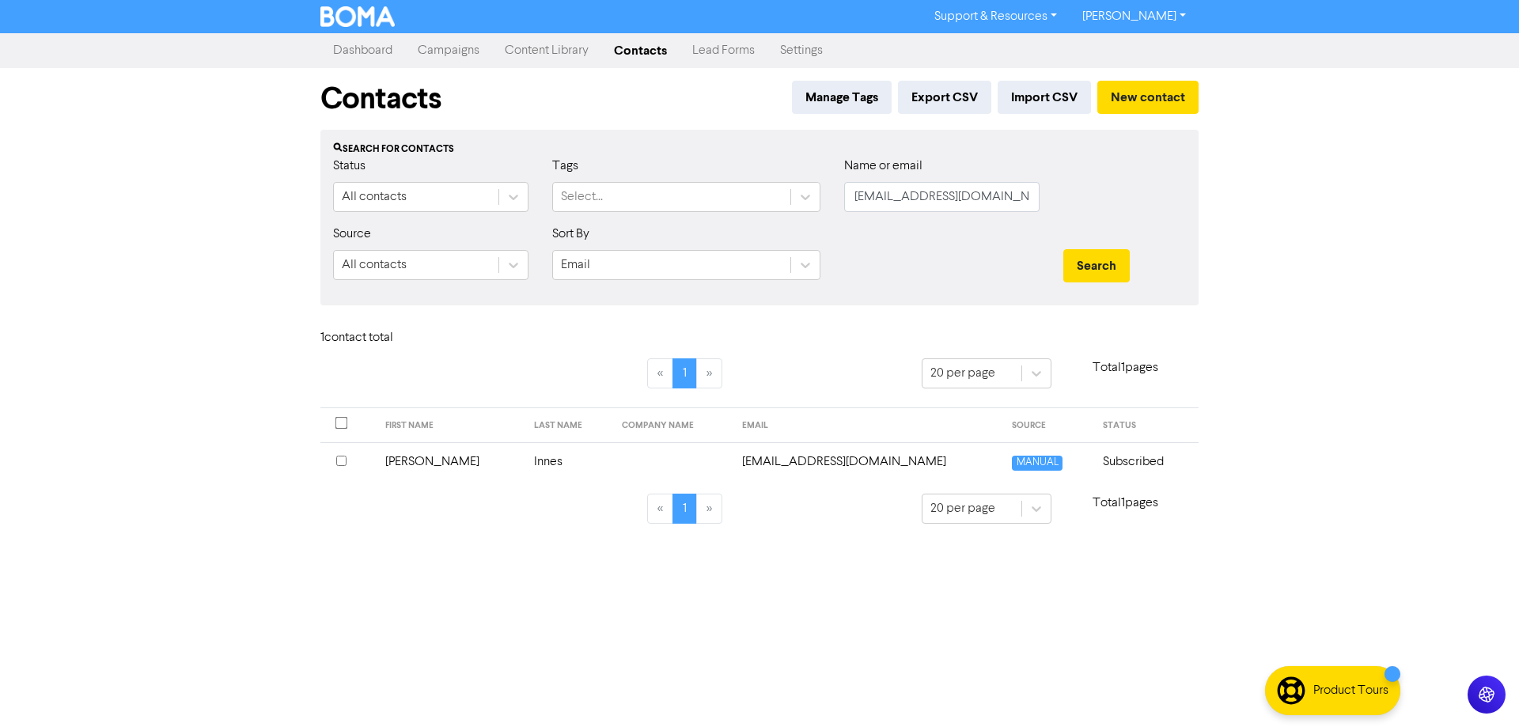
click at [815, 464] on td "[EMAIL_ADDRESS][DOMAIN_NAME]" at bounding box center [867, 461] width 271 height 39
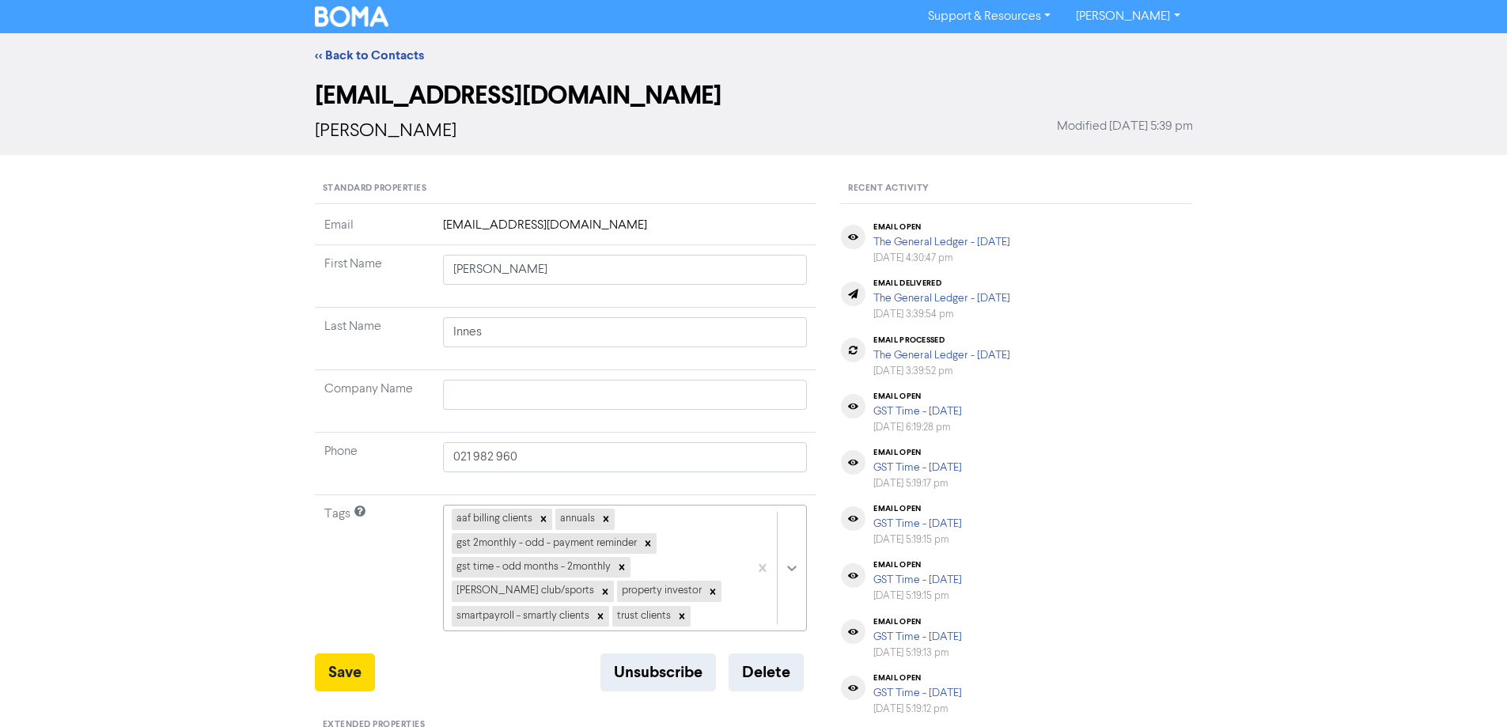
click at [790, 559] on div "aaf billing clients annuals gst 2monthly - odd - payment reminder gst time - od…" at bounding box center [625, 568] width 365 height 127
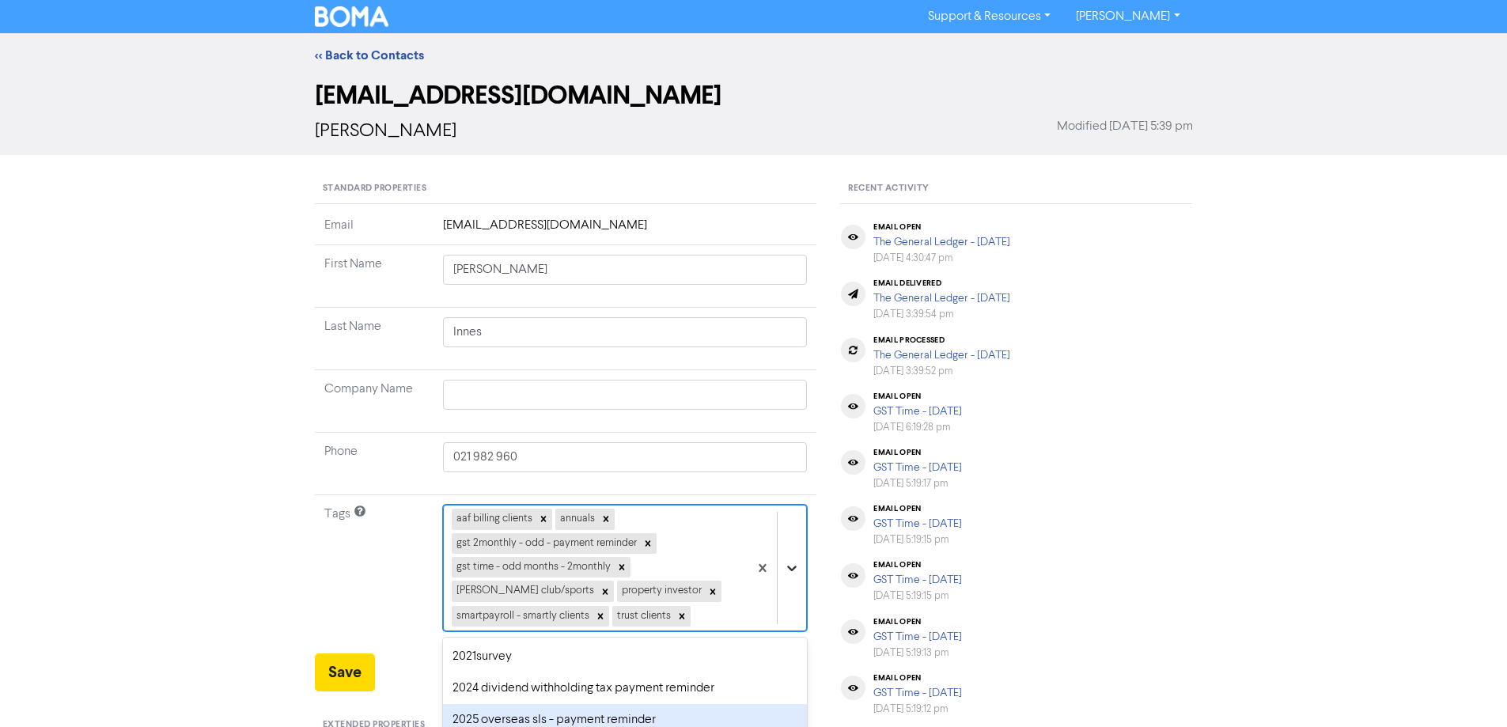
scroll to position [154, 0]
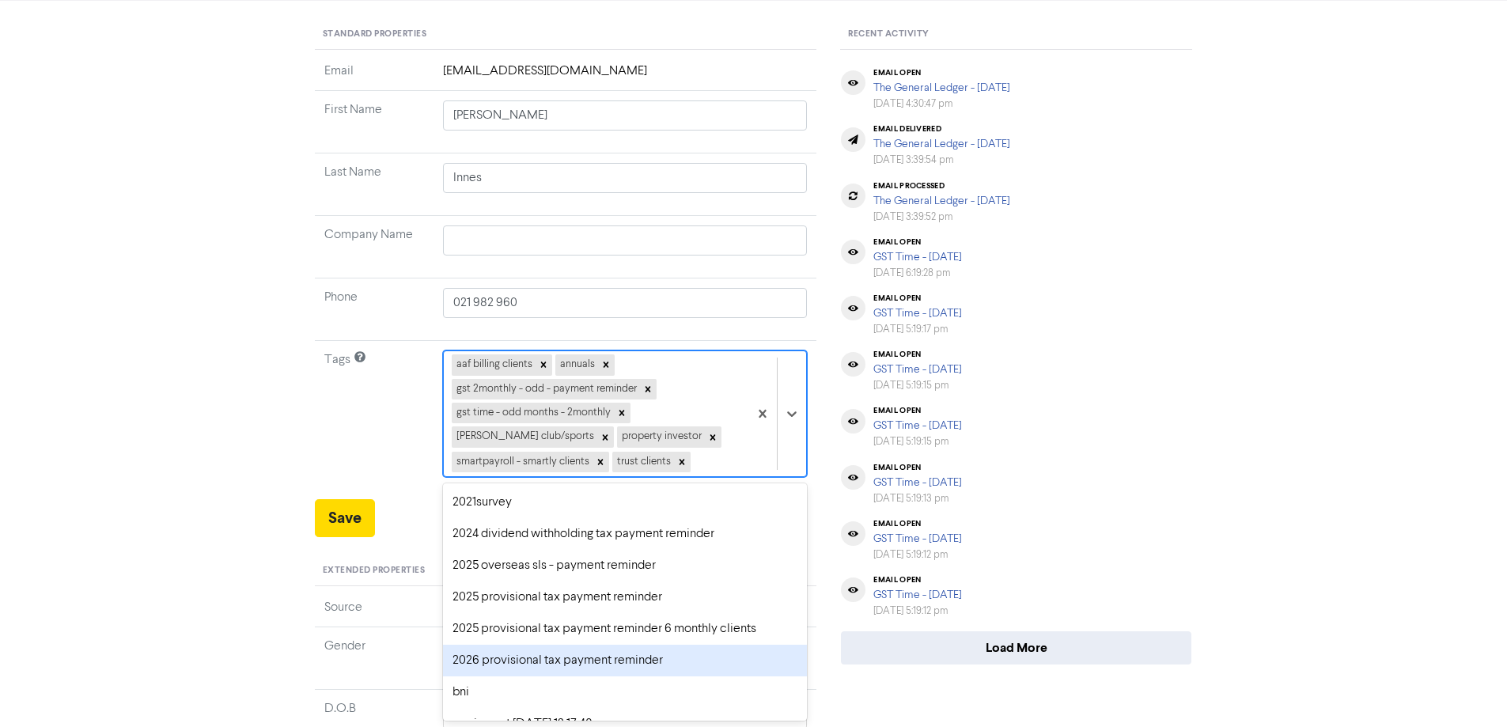
drag, startPoint x: 468, startPoint y: 654, endPoint x: 346, endPoint y: 611, distance: 129.8
click at [467, 654] on div "2026 provisional tax payment reminder" at bounding box center [625, 661] width 365 height 32
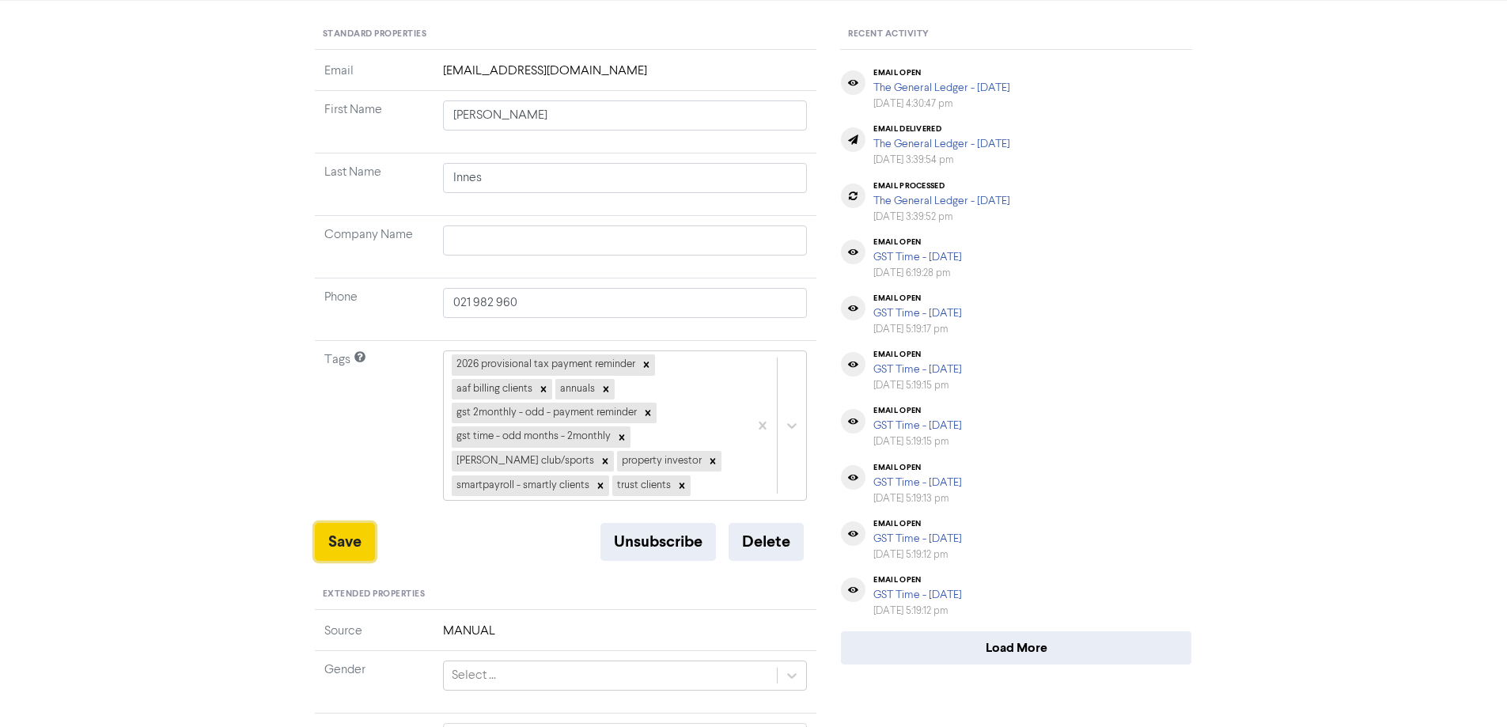
click at [333, 536] on button "Save" at bounding box center [345, 542] width 60 height 38
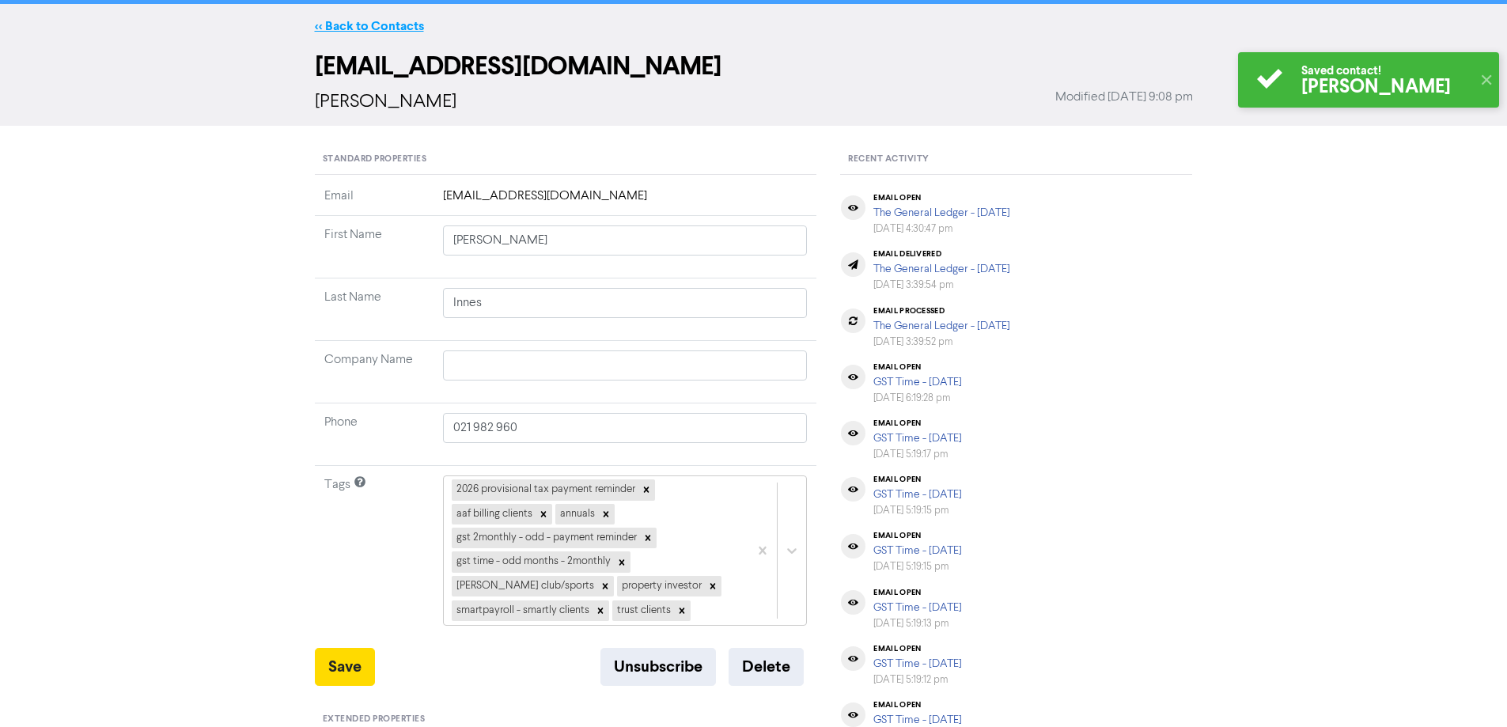
scroll to position [0, 0]
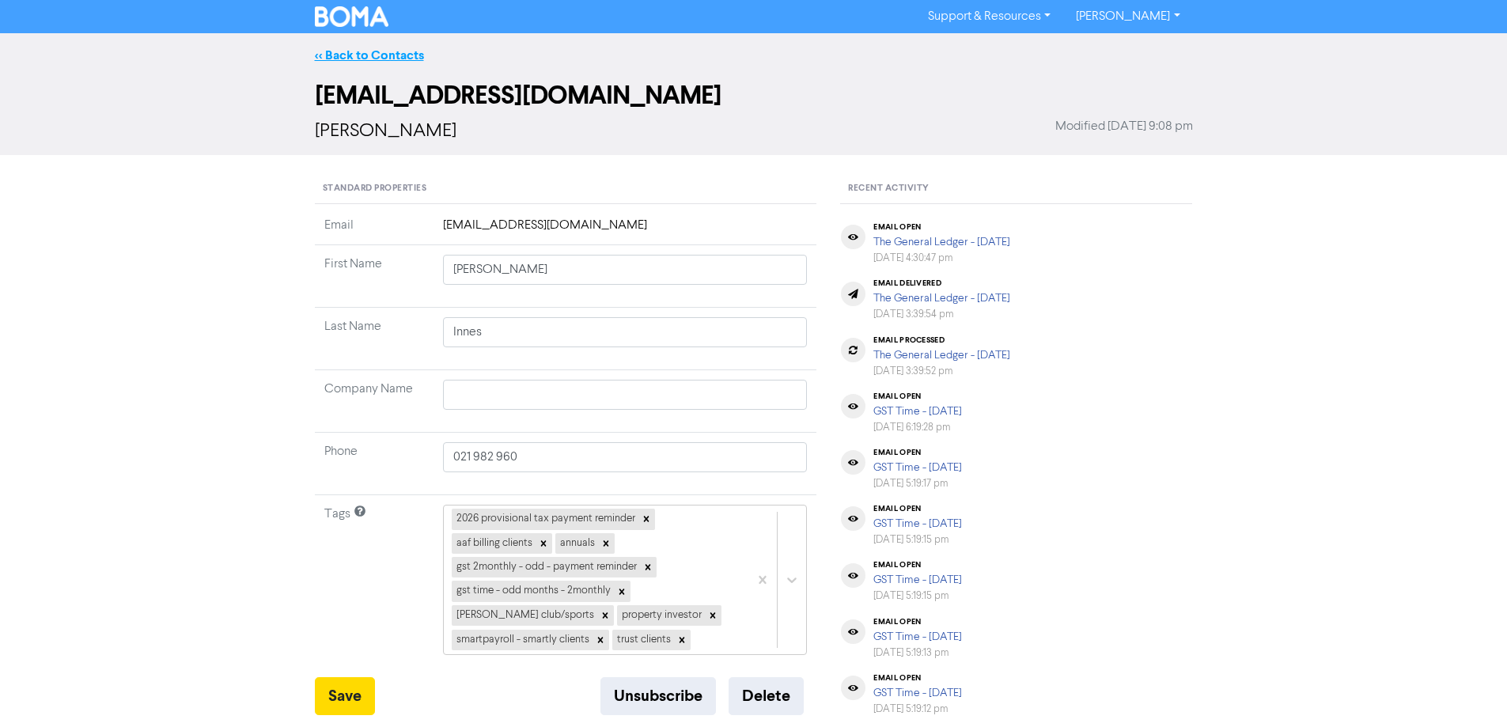
click at [348, 55] on link "<< Back to Contacts" at bounding box center [369, 55] width 109 height 16
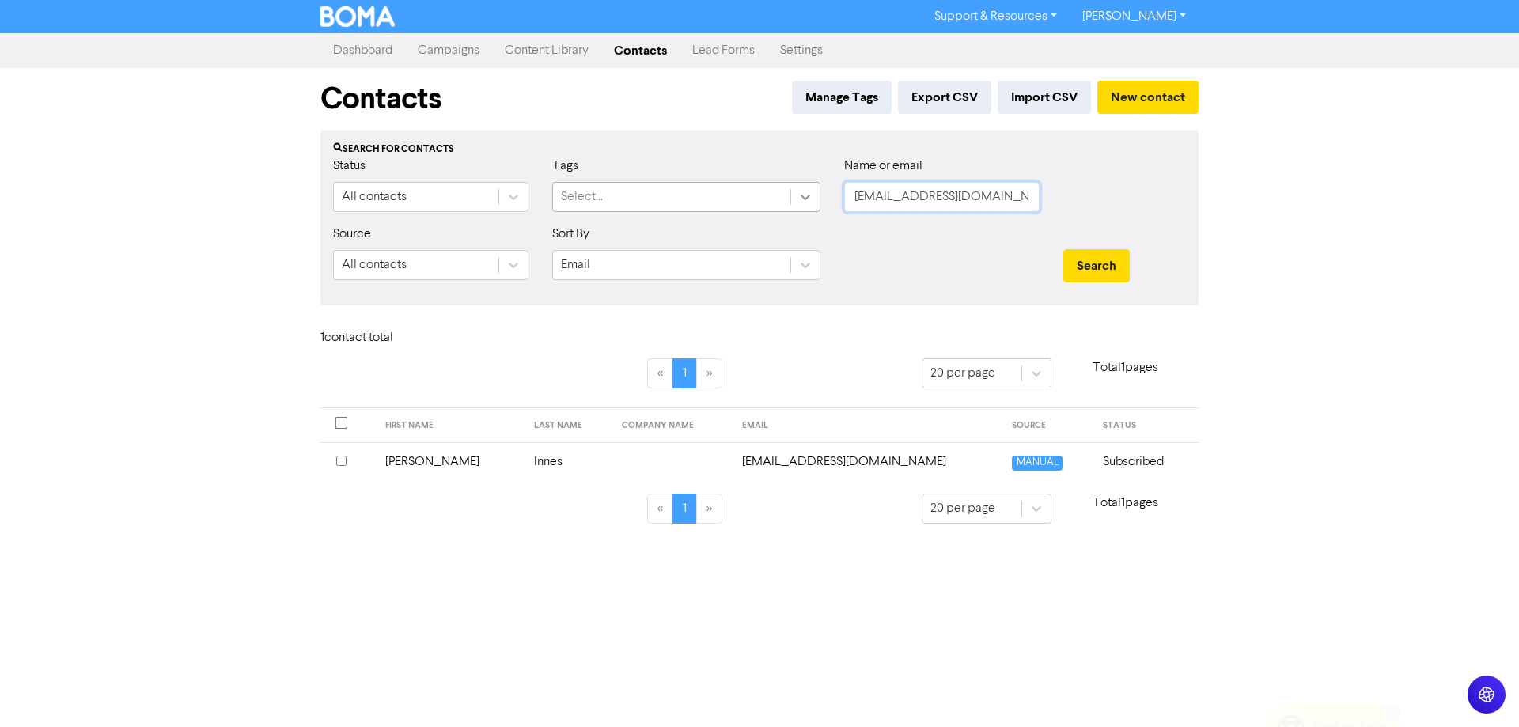
drag, startPoint x: 962, startPoint y: 199, endPoint x: 801, endPoint y: 200, distance: 161.4
click at [801, 200] on div "Status All contacts Tags Select... Name or email [PERSON_NAME][EMAIL_ADDRESS][D…" at bounding box center [759, 191] width 876 height 68
paste input "[PERSON_NAME][EMAIL_ADDRESS][DOMAIN_NAME]"
click at [1077, 256] on button "Search" at bounding box center [1096, 265] width 66 height 33
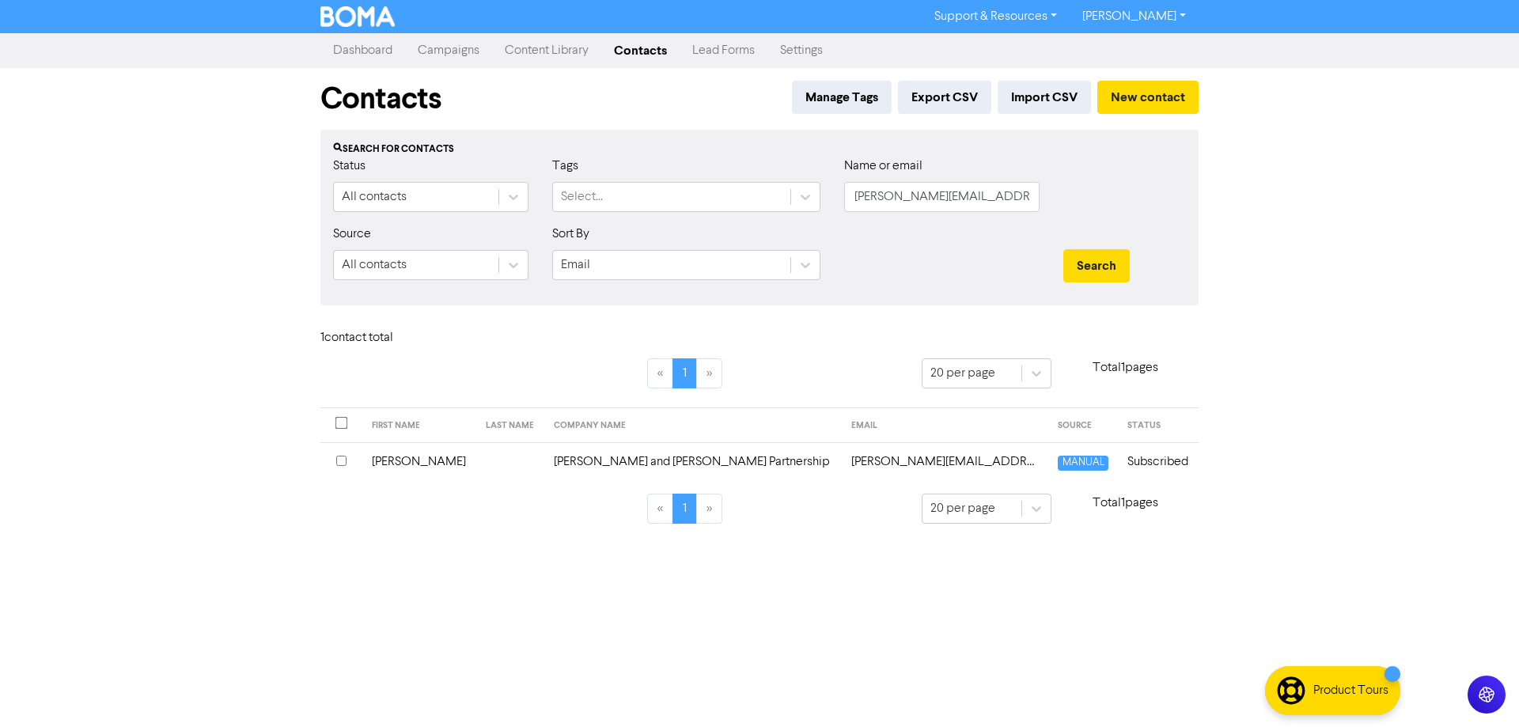
click at [842, 464] on td "[PERSON_NAME][EMAIL_ADDRESS][DOMAIN_NAME]" at bounding box center [945, 461] width 207 height 39
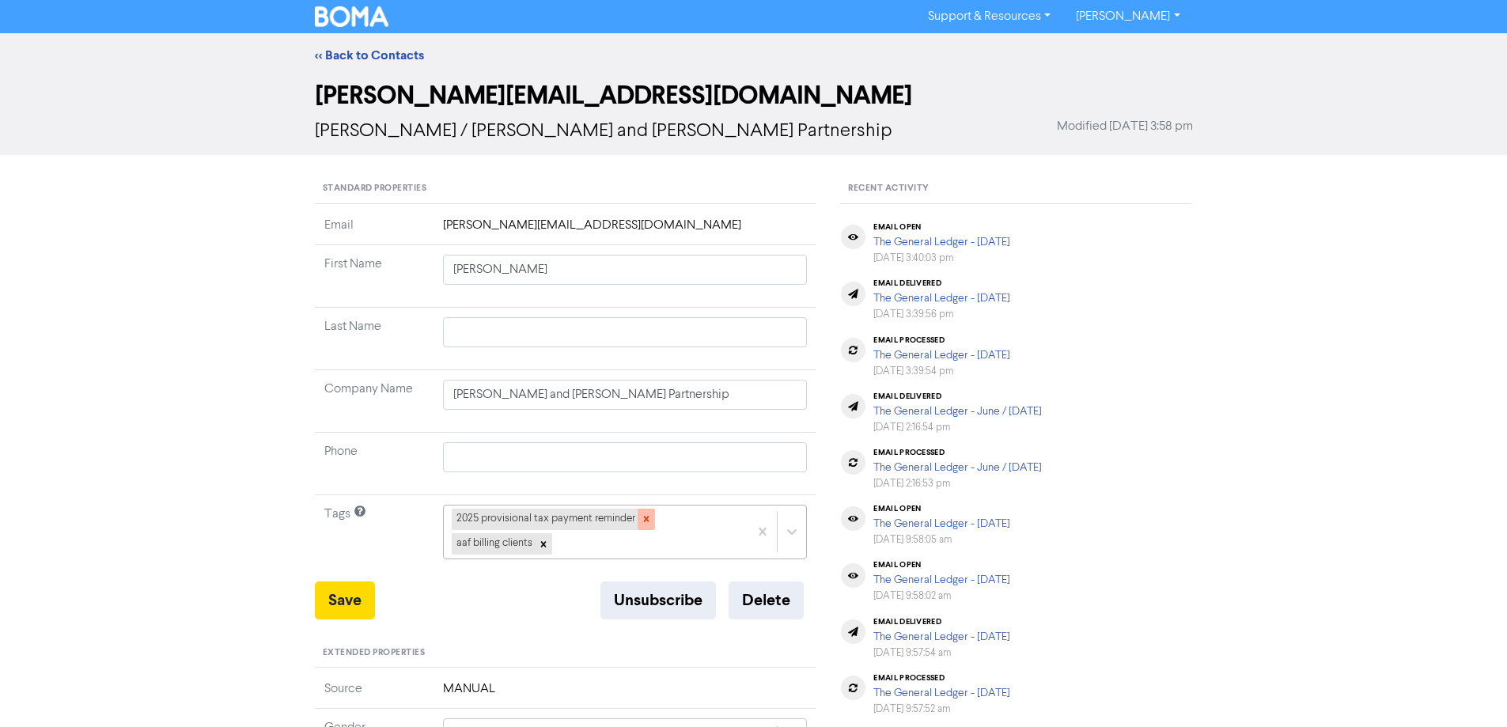
click at [641, 516] on icon at bounding box center [646, 518] width 11 height 11
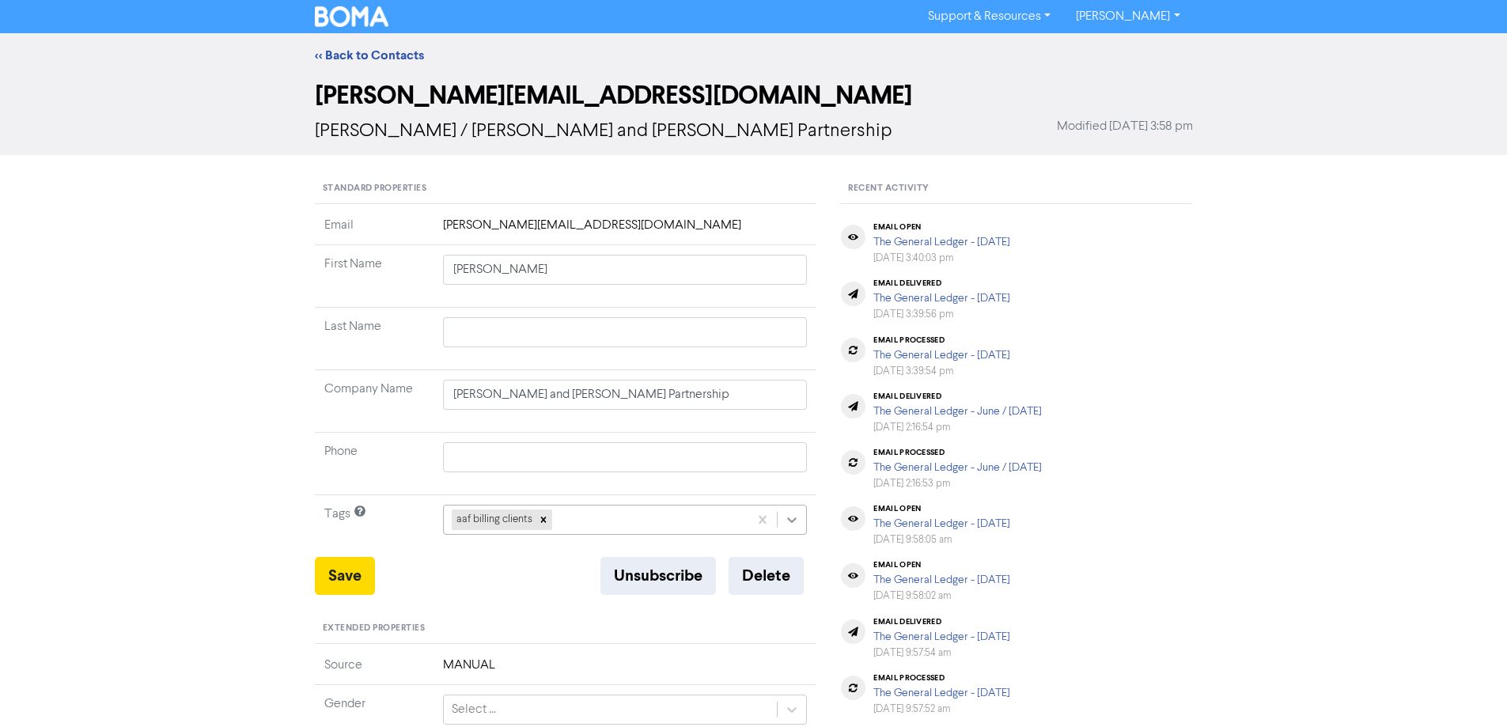
click at [788, 516] on div "aaf billing clients" at bounding box center [625, 520] width 365 height 30
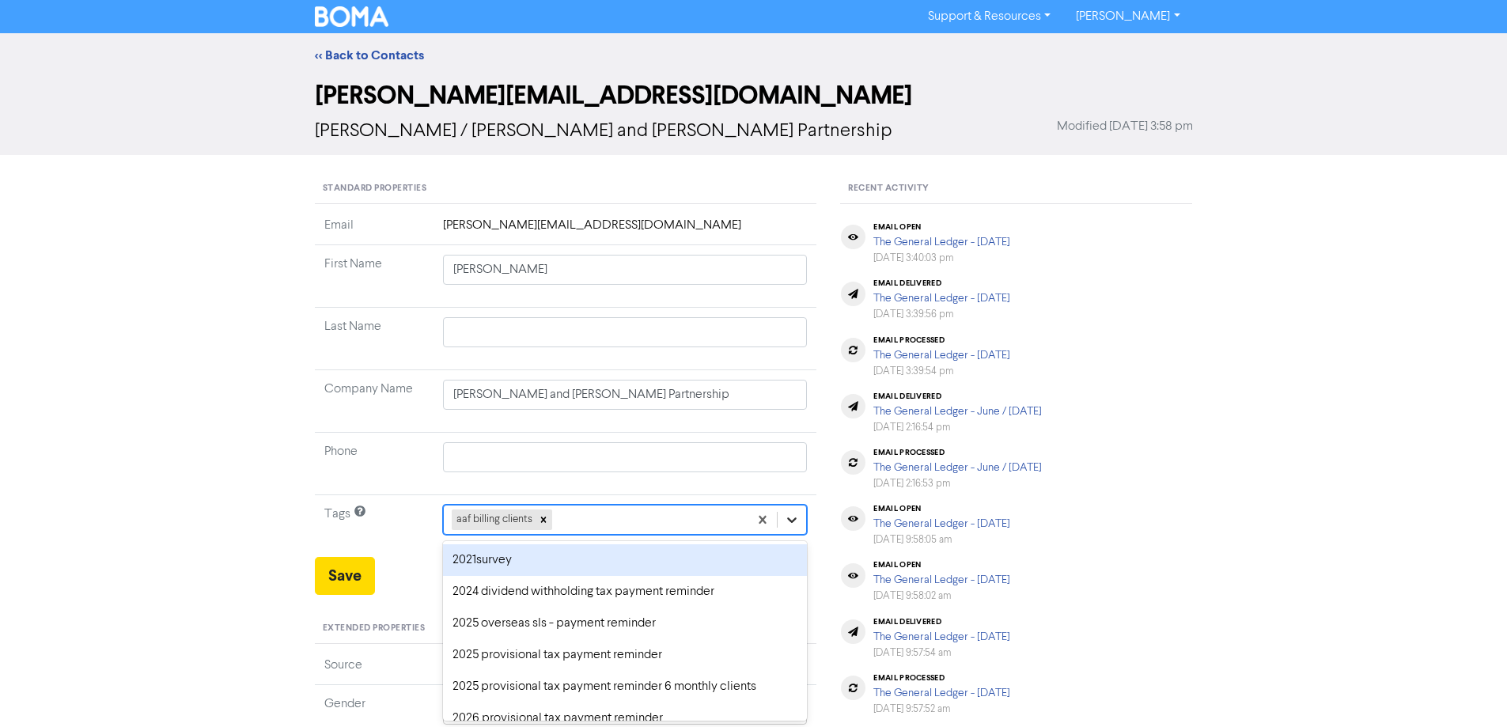
scroll to position [58, 0]
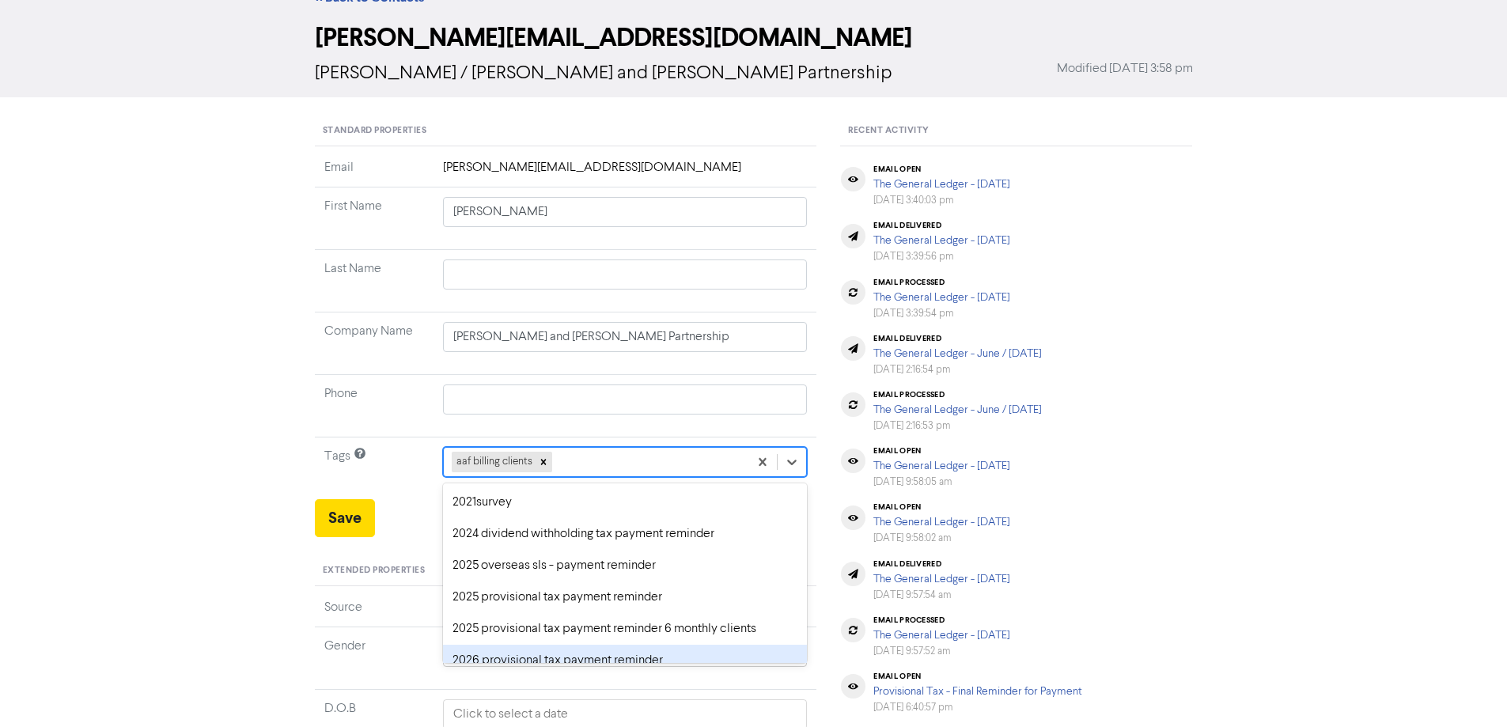
click at [509, 653] on div "2026 provisional tax payment reminder" at bounding box center [625, 661] width 365 height 32
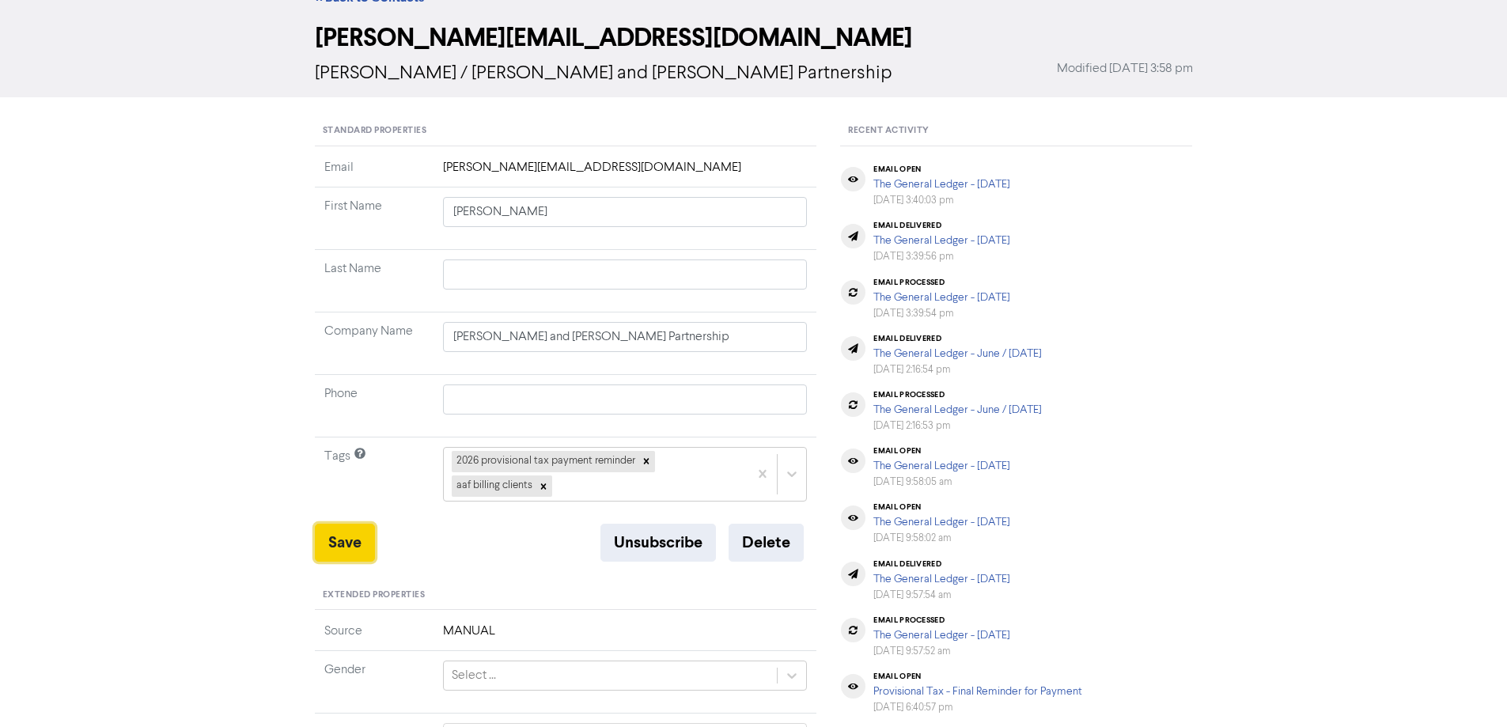
click at [335, 536] on button "Save" at bounding box center [345, 543] width 60 height 38
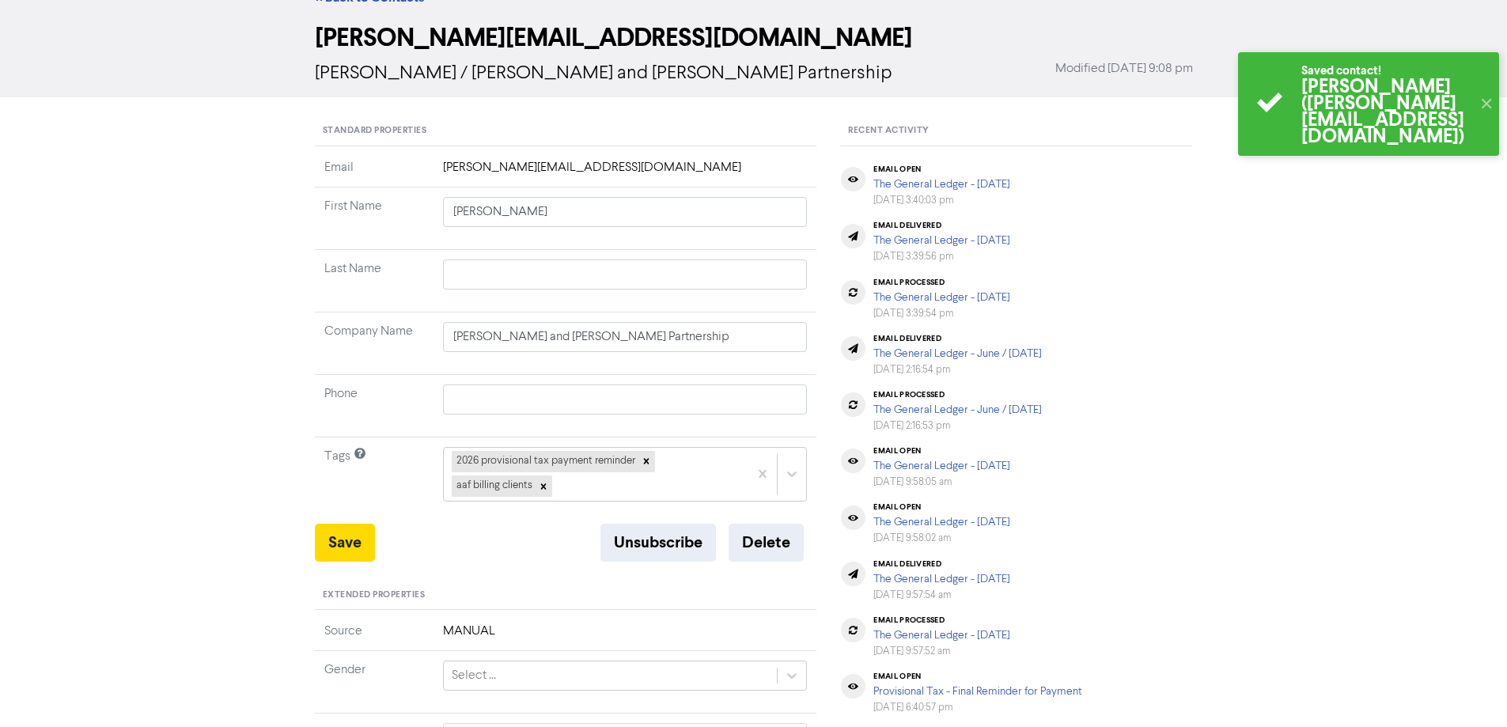
scroll to position [0, 0]
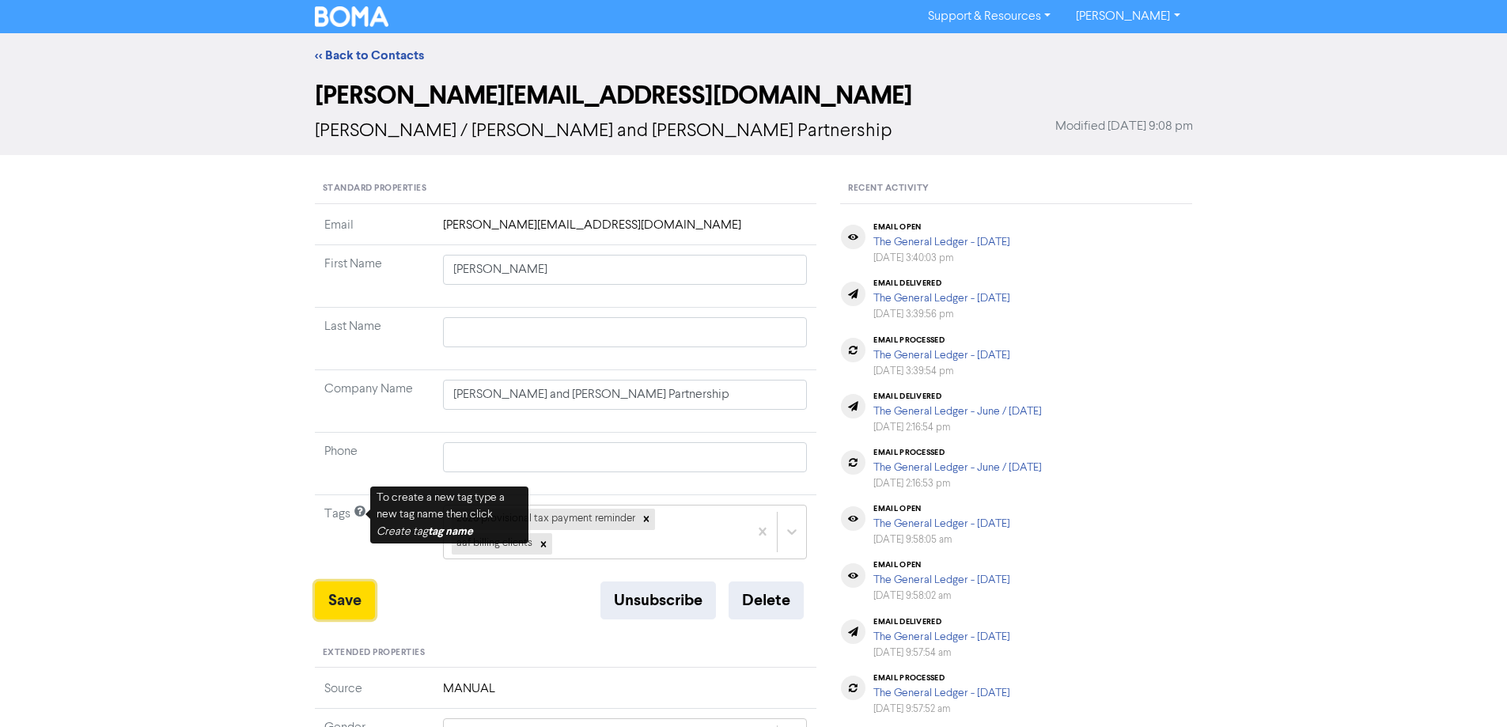
drag, startPoint x: 356, startPoint y: 595, endPoint x: 457, endPoint y: 203, distance: 404.4
click at [356, 594] on button "Save" at bounding box center [345, 600] width 60 height 38
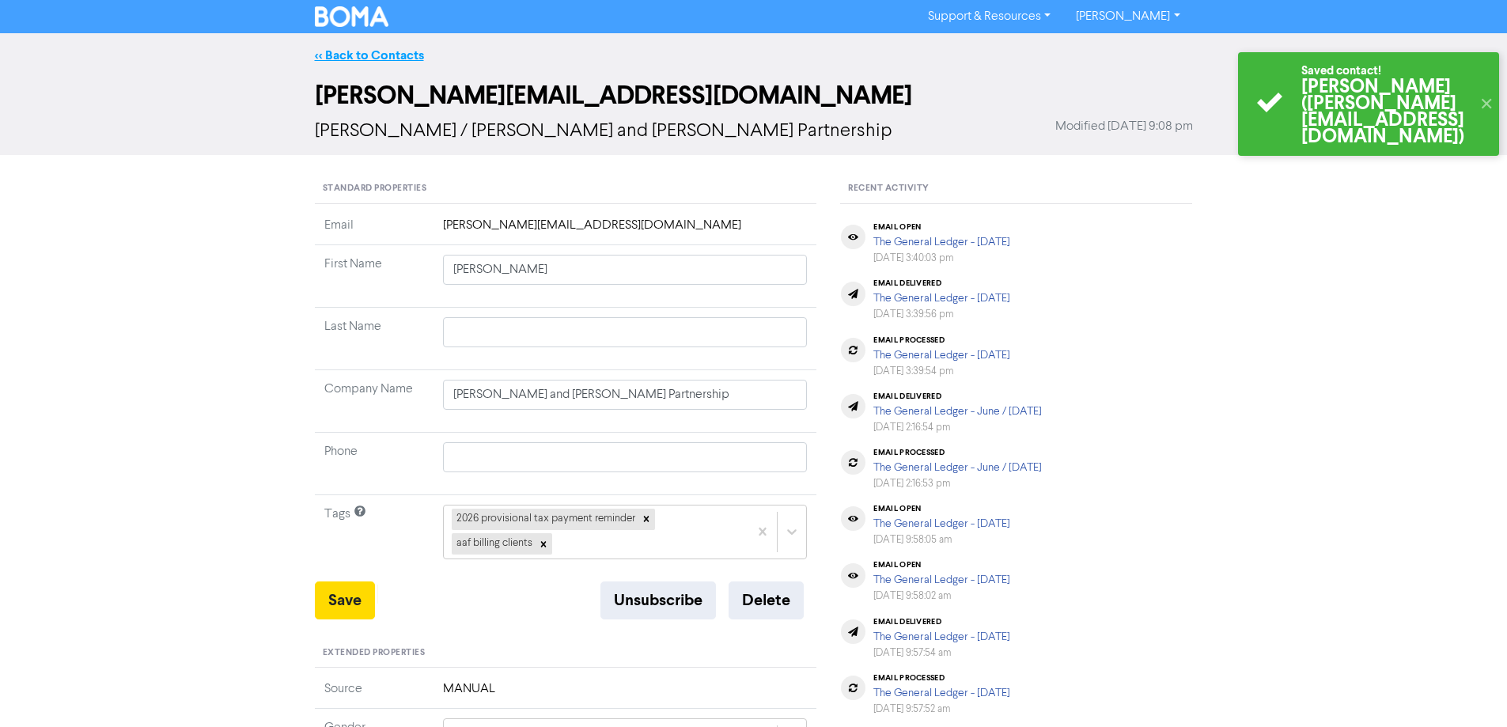
click at [370, 59] on link "<< Back to Contacts" at bounding box center [369, 55] width 109 height 16
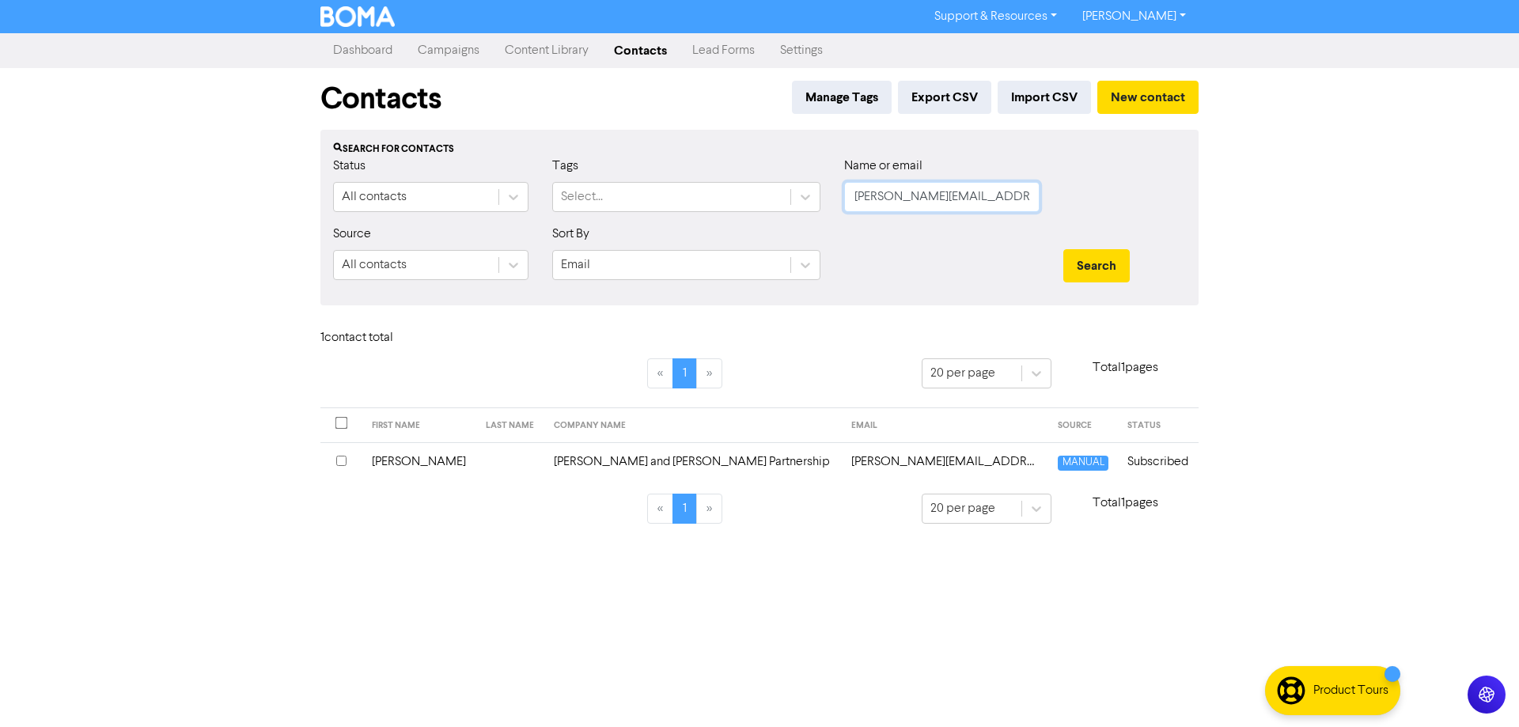
drag, startPoint x: 831, startPoint y: 206, endPoint x: 777, endPoint y: 220, distance: 56.2
click at [777, 220] on div "Status All contacts Tags Select... Name or email [PERSON_NAME][EMAIL_ADDRESS][D…" at bounding box center [759, 191] width 876 height 68
paste input "[EMAIL_ADDRESS][DOMAIN_NAME]"
click at [1089, 261] on button "Search" at bounding box center [1096, 265] width 66 height 33
click at [814, 456] on td "[EMAIL_ADDRESS][DOMAIN_NAME]" at bounding box center [865, 461] width 243 height 39
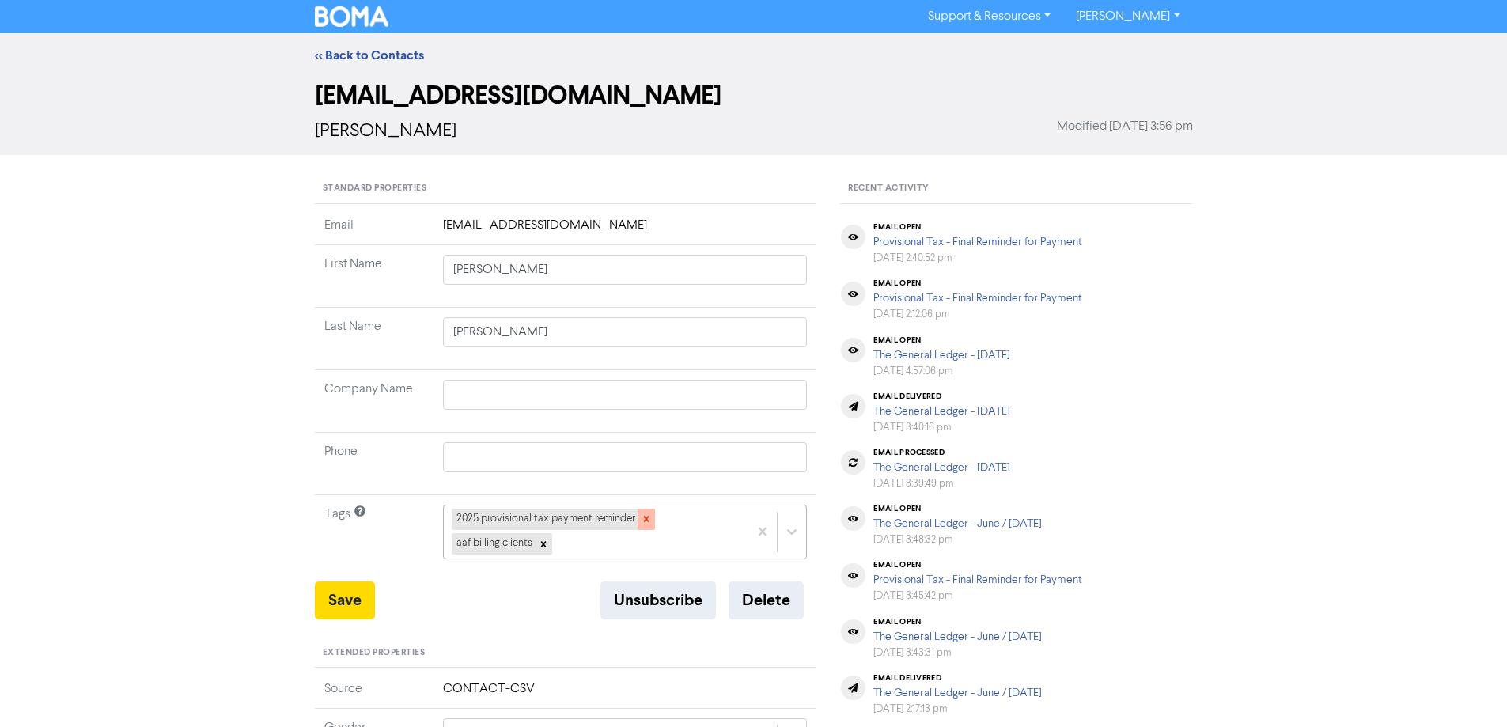
click at [650, 522] on icon at bounding box center [646, 518] width 11 height 11
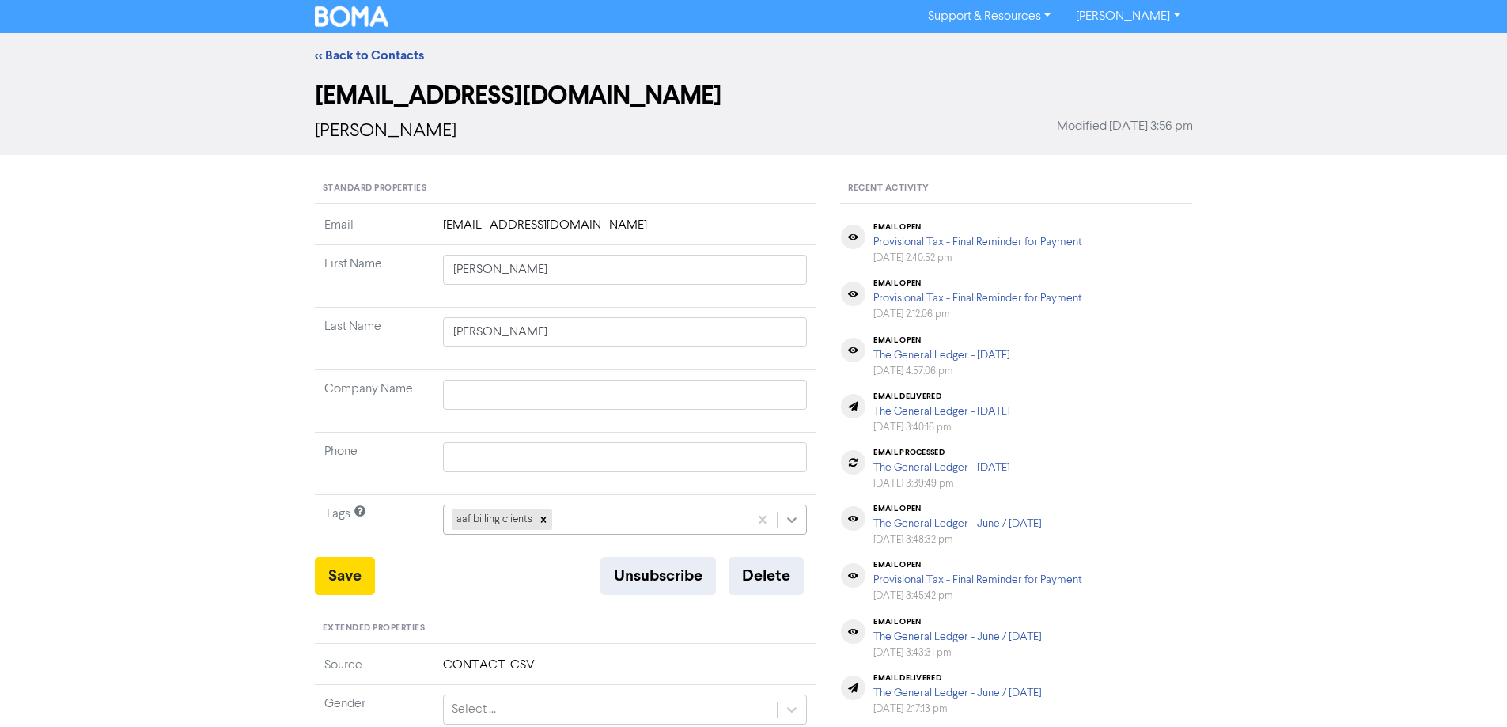
click at [790, 522] on div "aaf billing clients" at bounding box center [625, 520] width 365 height 30
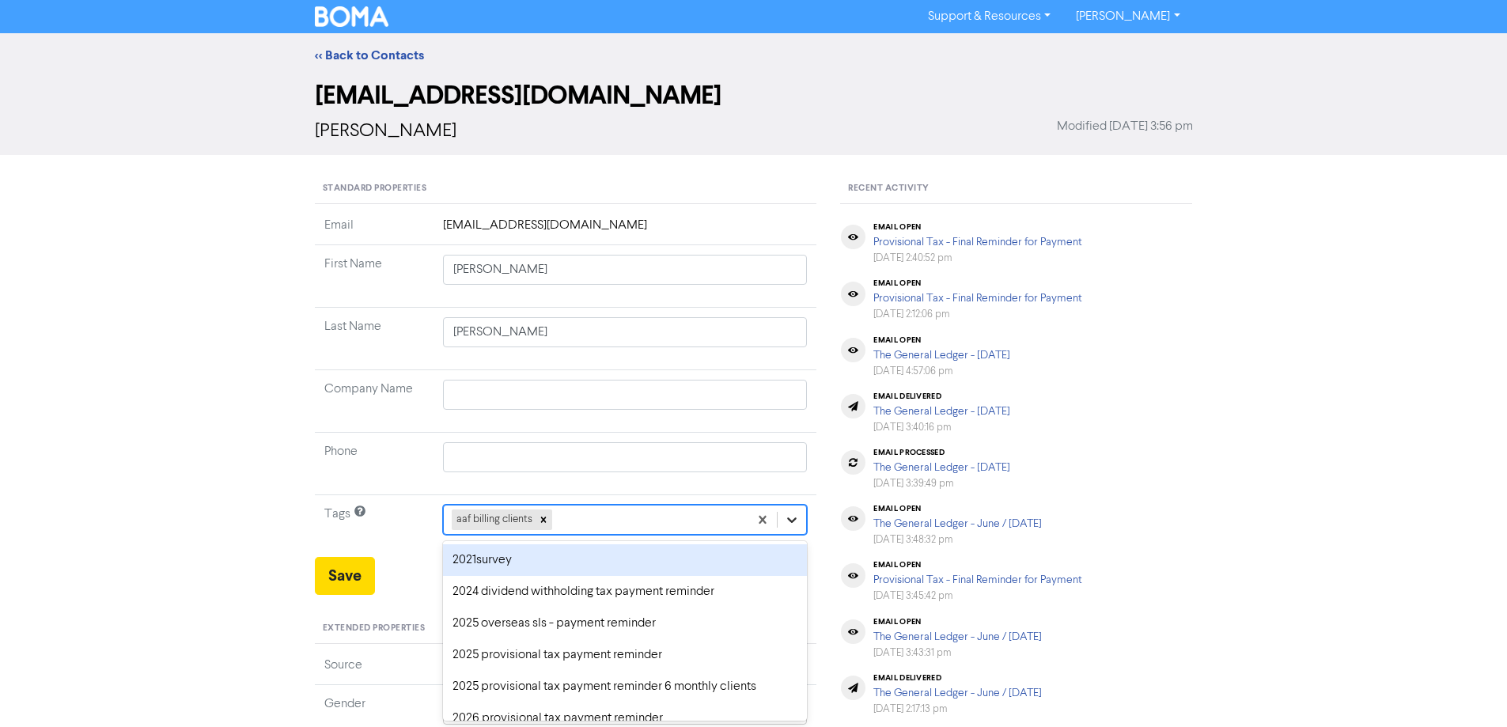
scroll to position [58, 0]
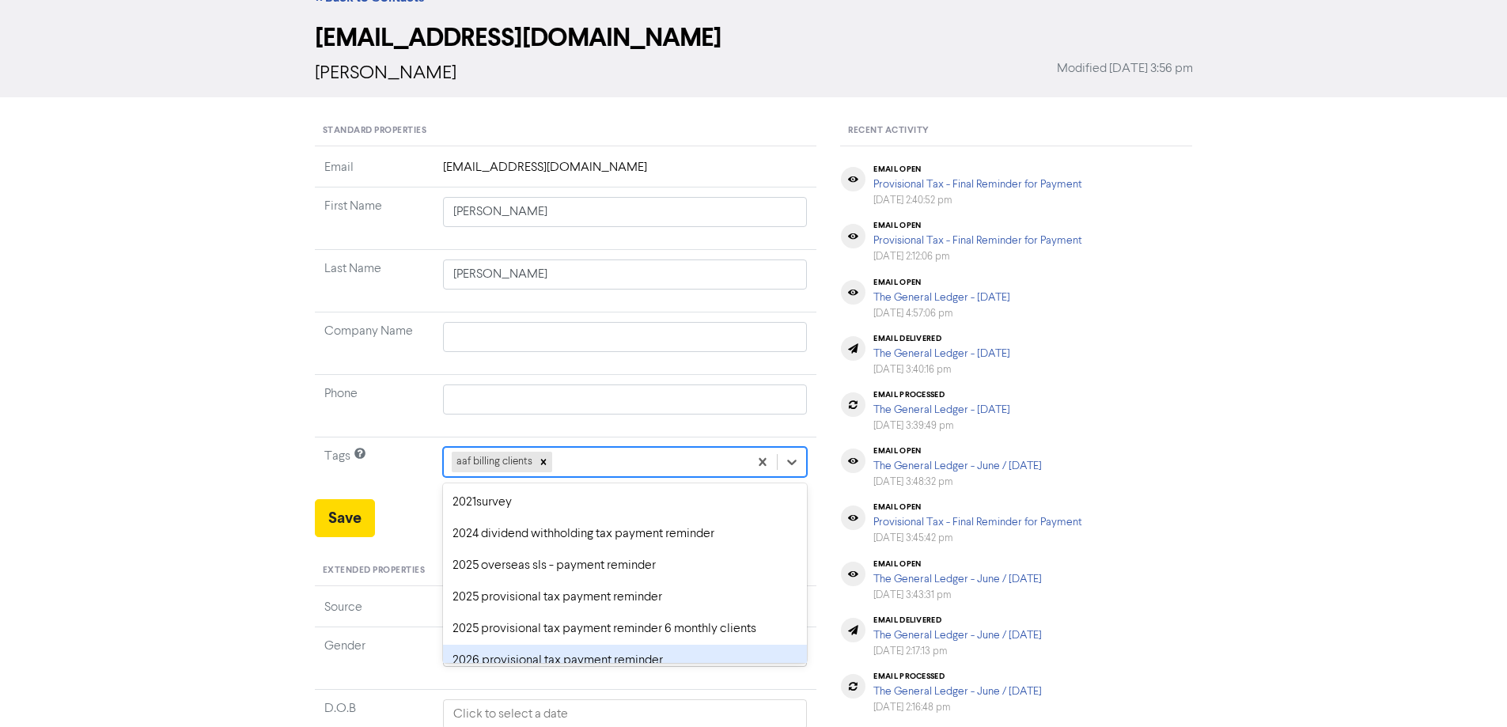
click at [458, 660] on div "2026 provisional tax payment reminder" at bounding box center [625, 661] width 365 height 32
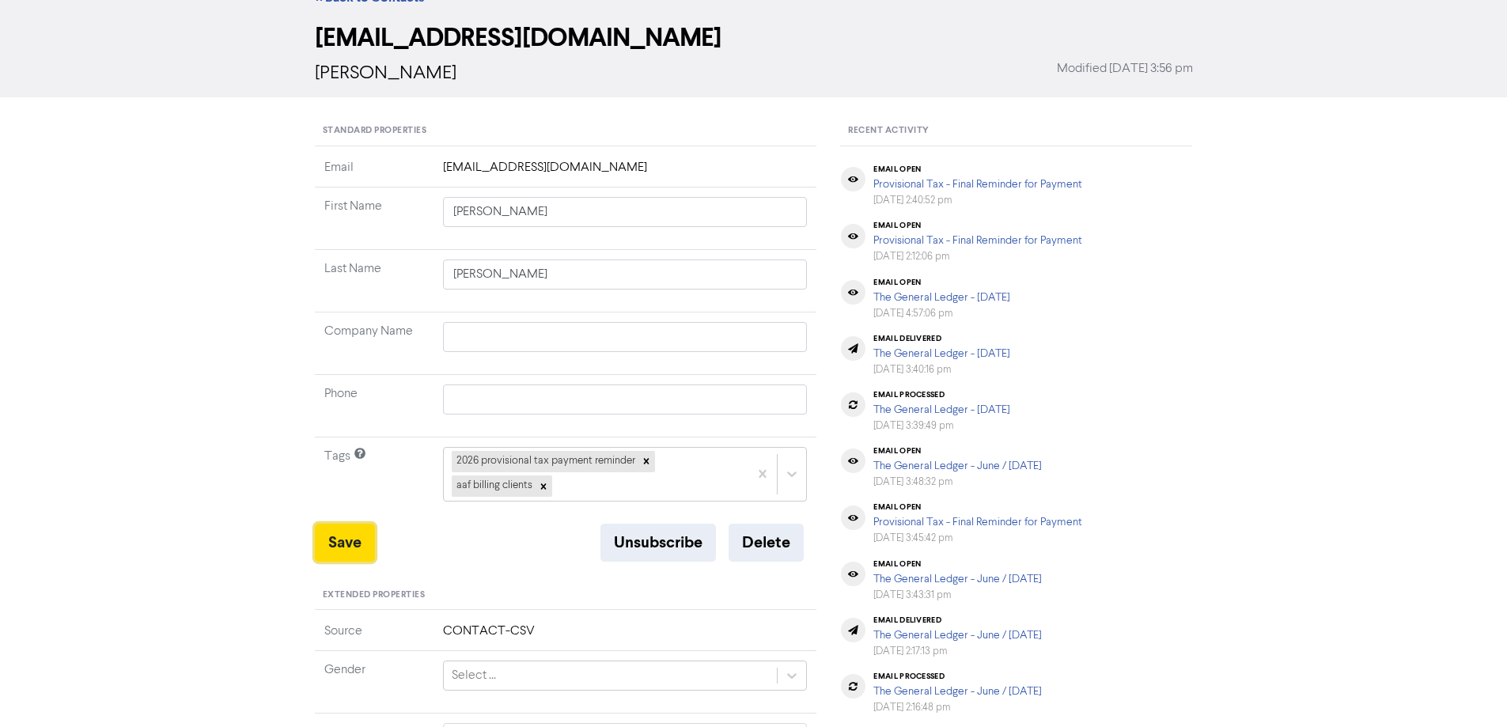
click at [362, 542] on button "Save" at bounding box center [345, 543] width 60 height 38
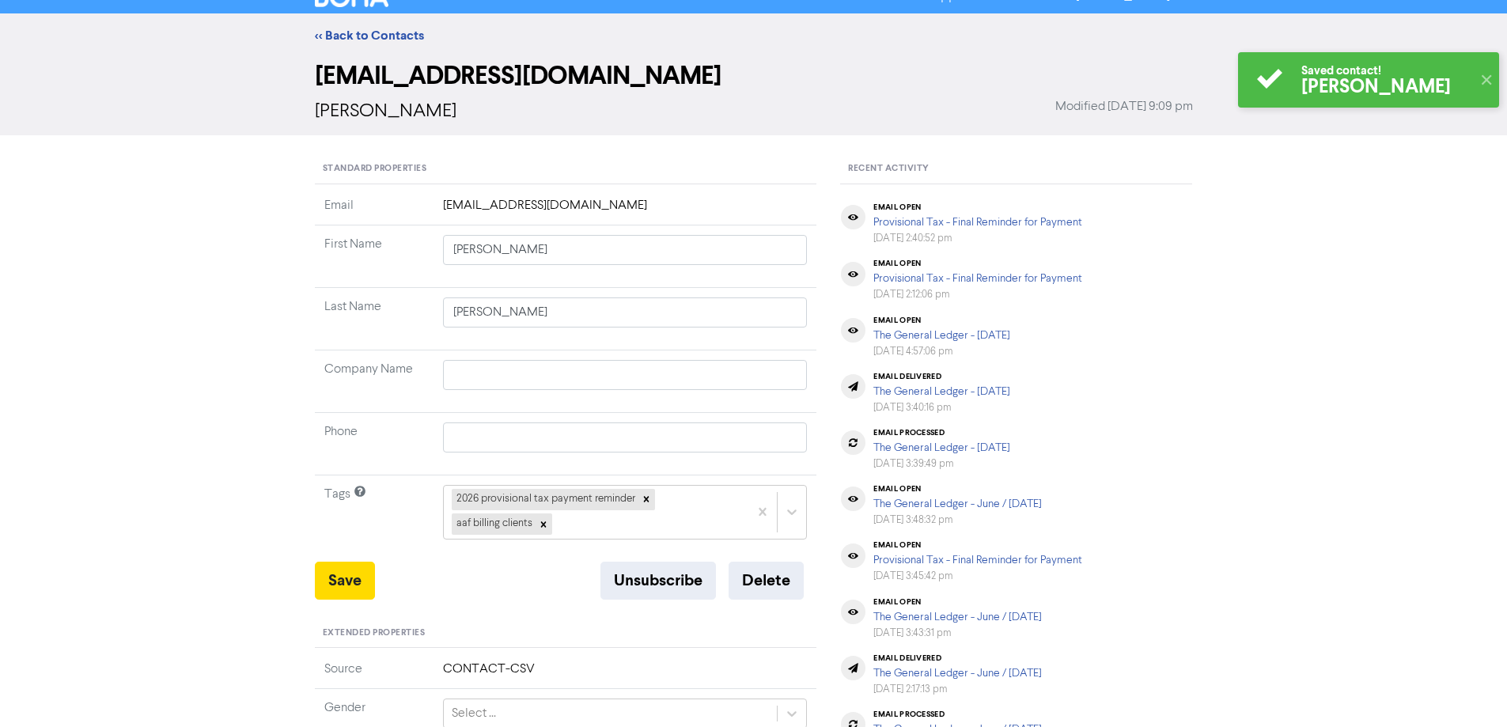
scroll to position [0, 0]
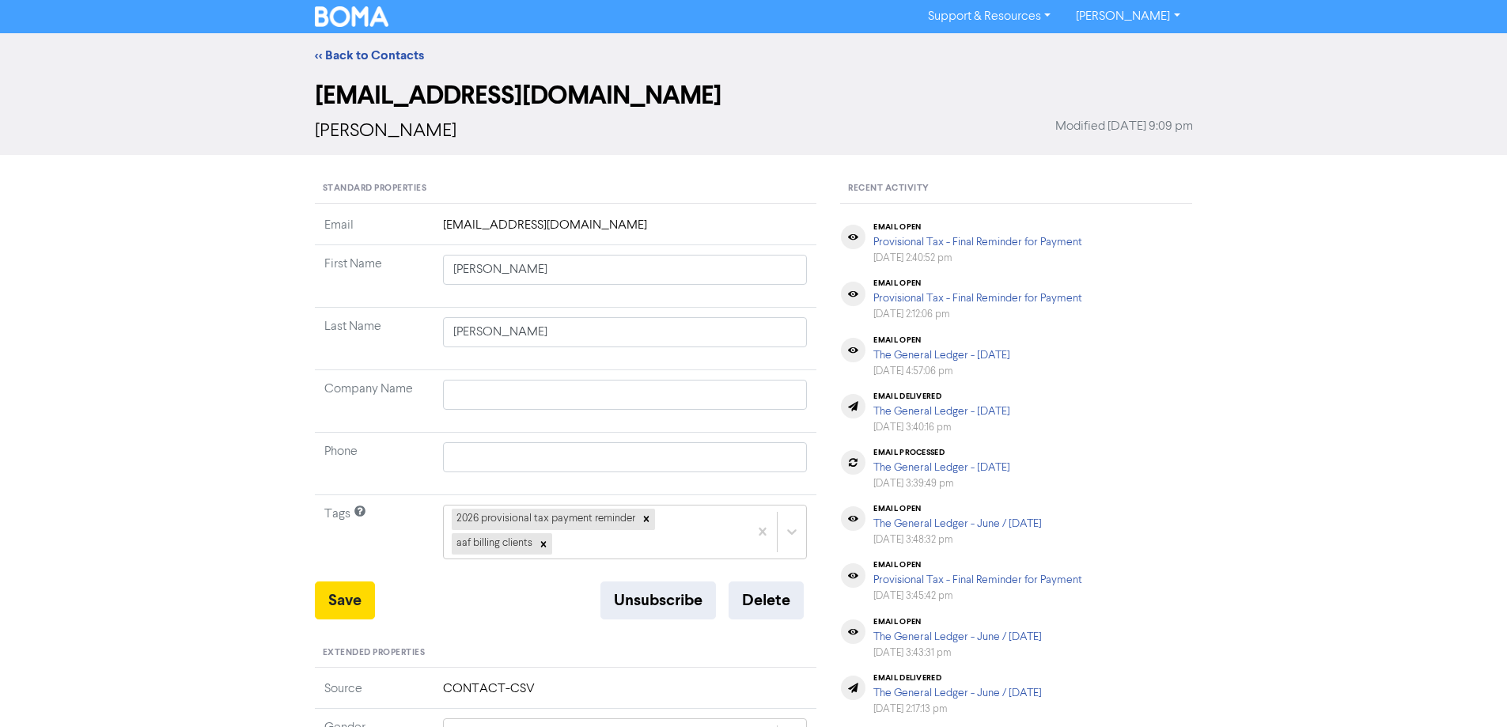
drag, startPoint x: 345, startPoint y: 51, endPoint x: 1243, endPoint y: 176, distance: 906.4
click at [345, 51] on link "<< Back to Contacts" at bounding box center [369, 55] width 109 height 16
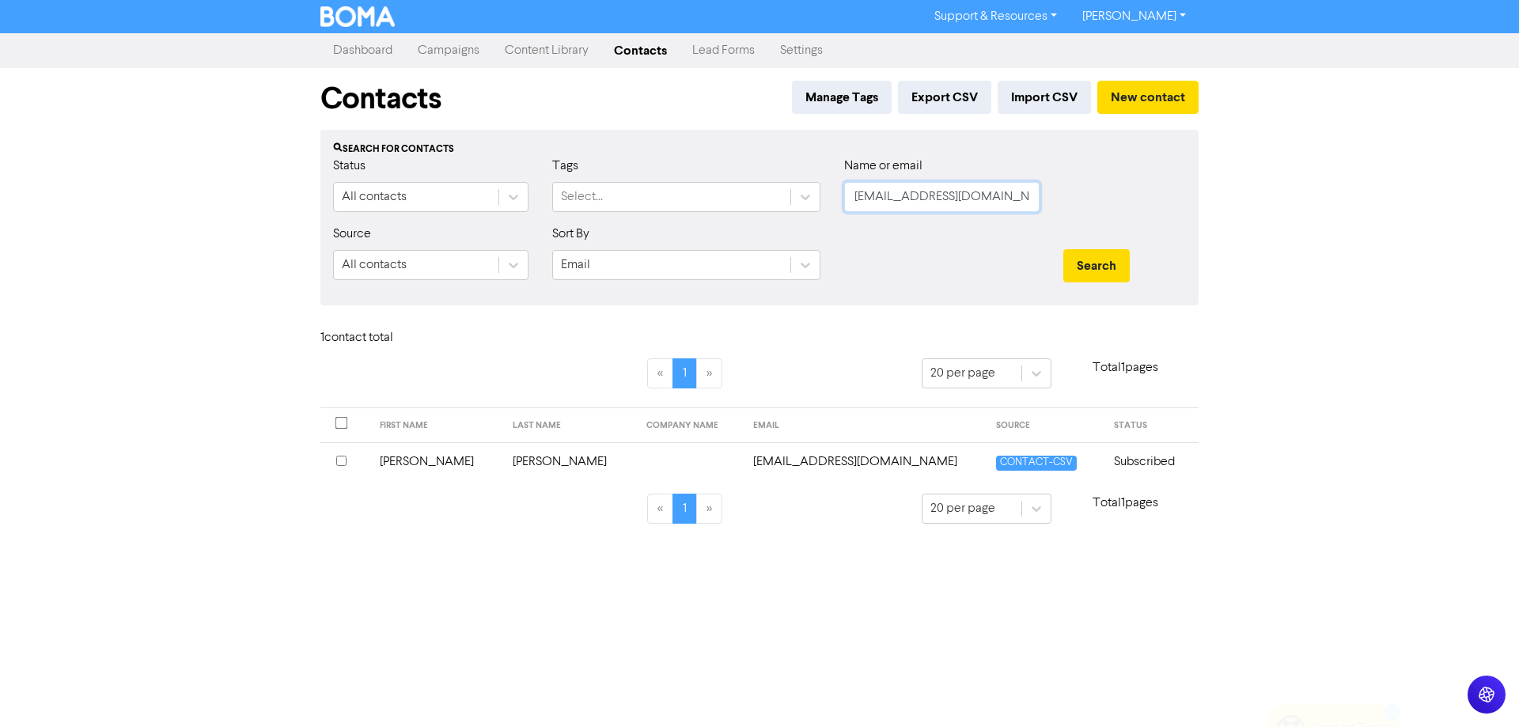
drag, startPoint x: 964, startPoint y: 200, endPoint x: 1001, endPoint y: 244, distance: 57.2
click at [789, 200] on div "Status All contacts Tags Select... Name or email [EMAIL_ADDRESS][DOMAIN_NAME]" at bounding box center [759, 191] width 876 height 68
paste input "omu"
click at [1102, 256] on button "Search" at bounding box center [1096, 265] width 66 height 33
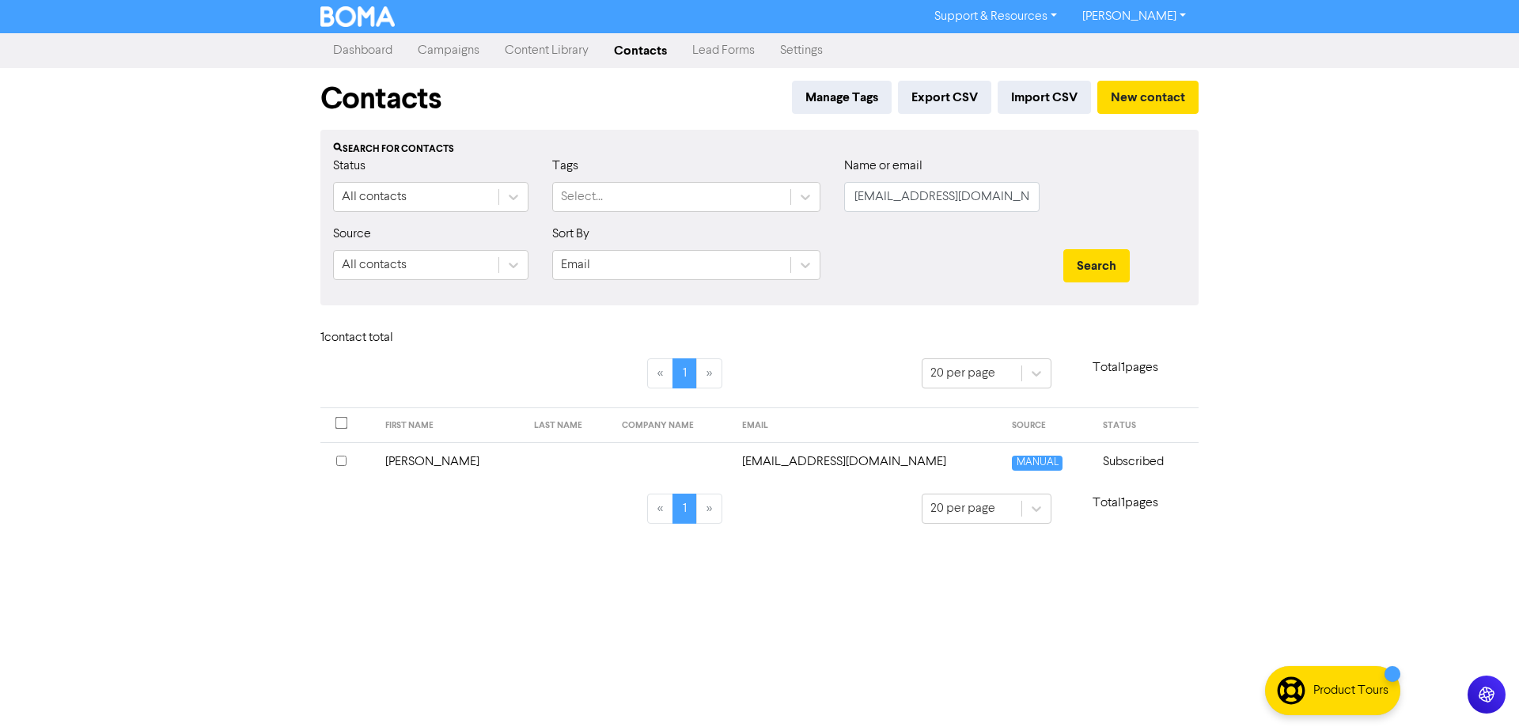
click at [828, 467] on td "[EMAIL_ADDRESS][DOMAIN_NAME]" at bounding box center [867, 461] width 271 height 39
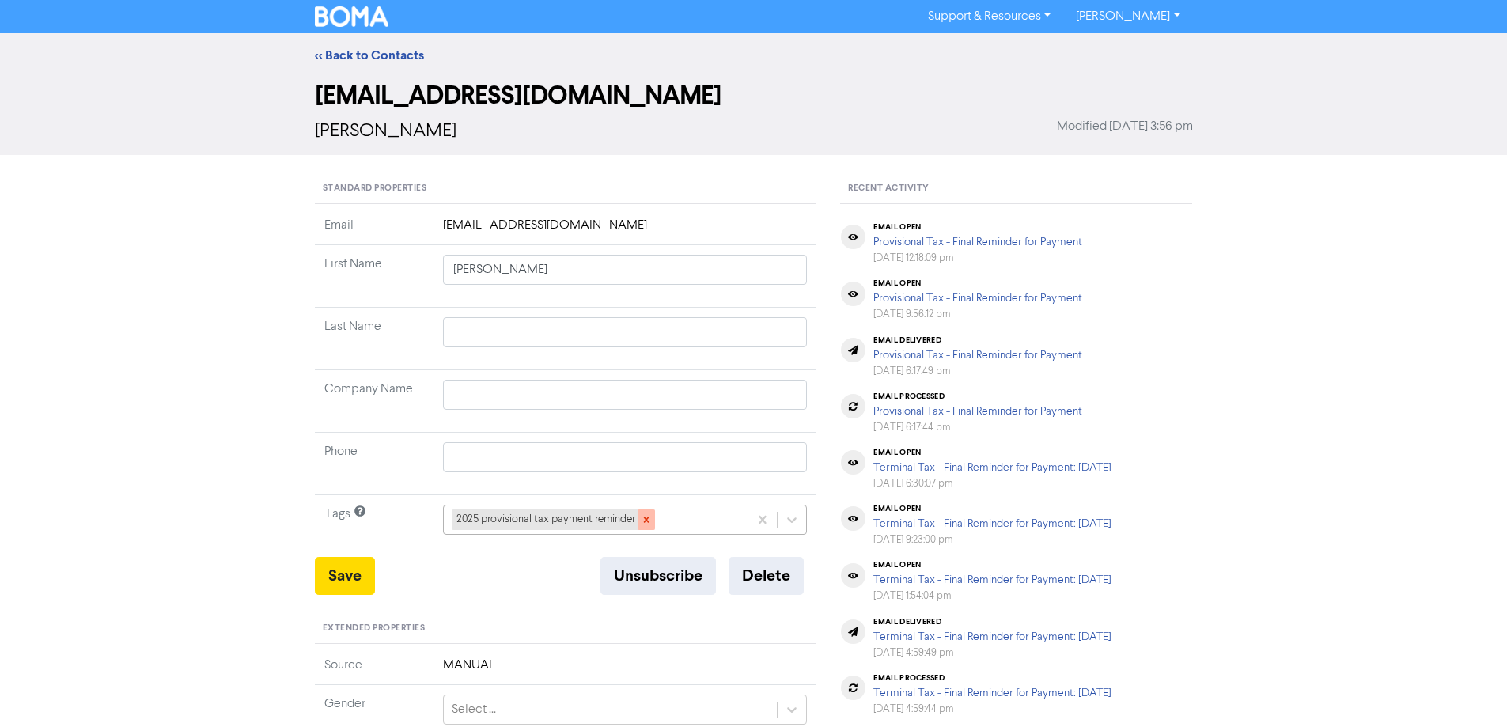
click at [648, 517] on icon at bounding box center [646, 520] width 6 height 6
click at [798, 518] on div "+ Add tag..." at bounding box center [625, 520] width 365 height 30
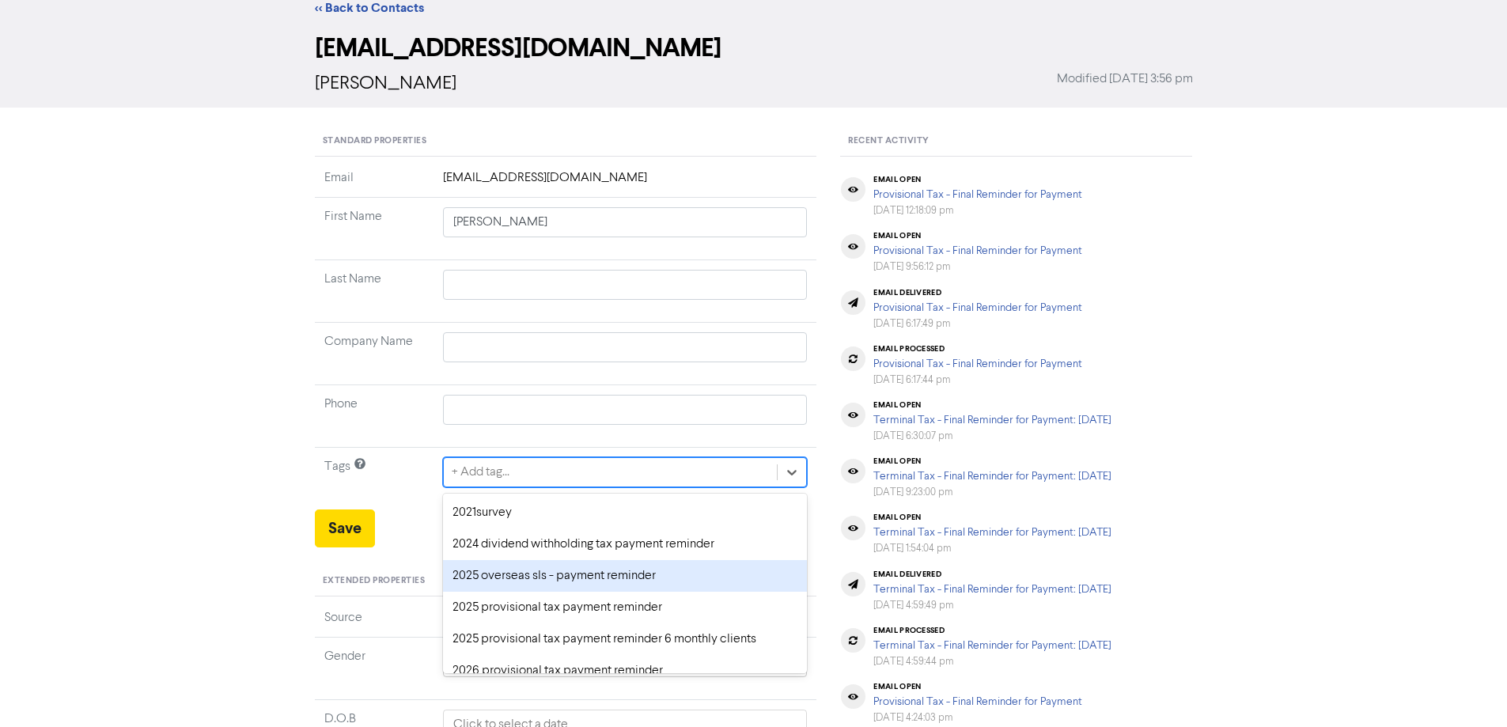
scroll to position [58, 0]
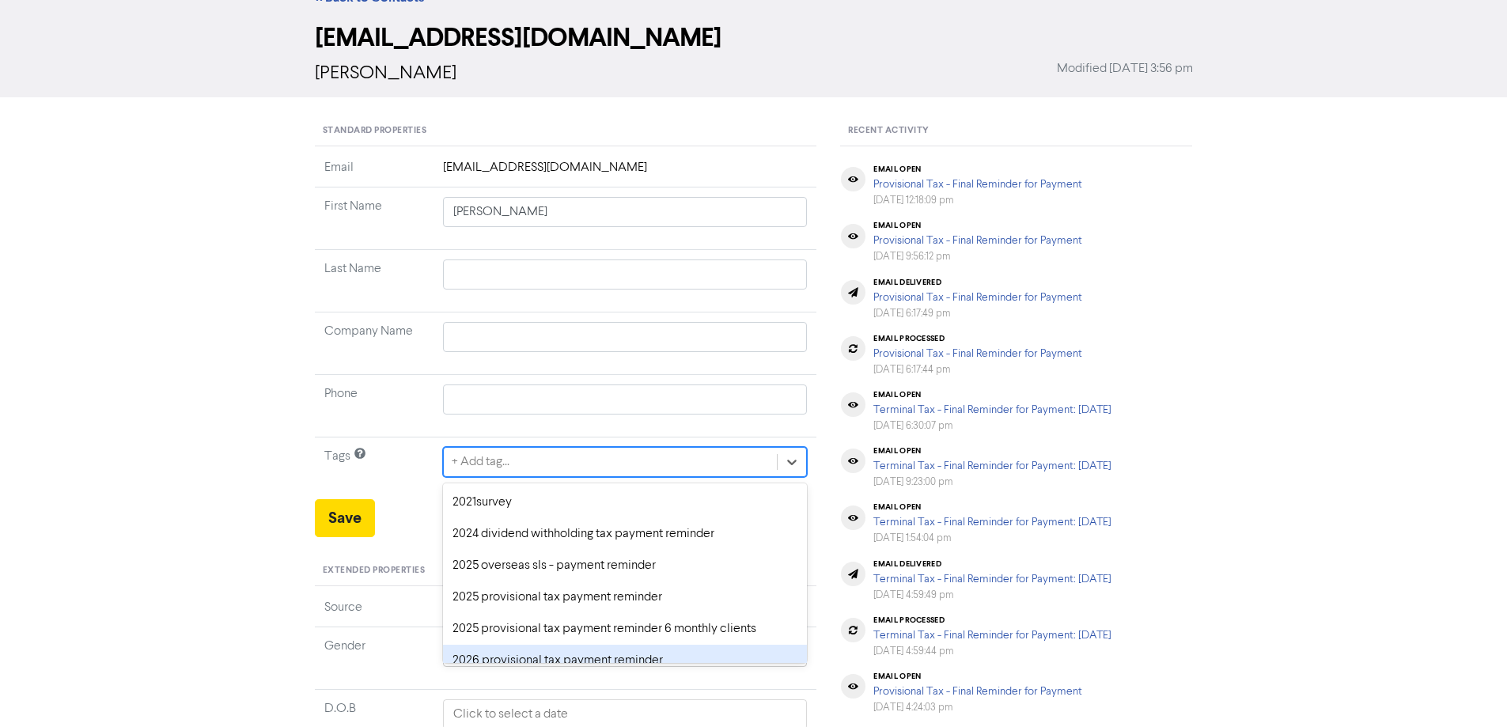
click at [553, 653] on div "2026 provisional tax payment reminder" at bounding box center [625, 661] width 365 height 32
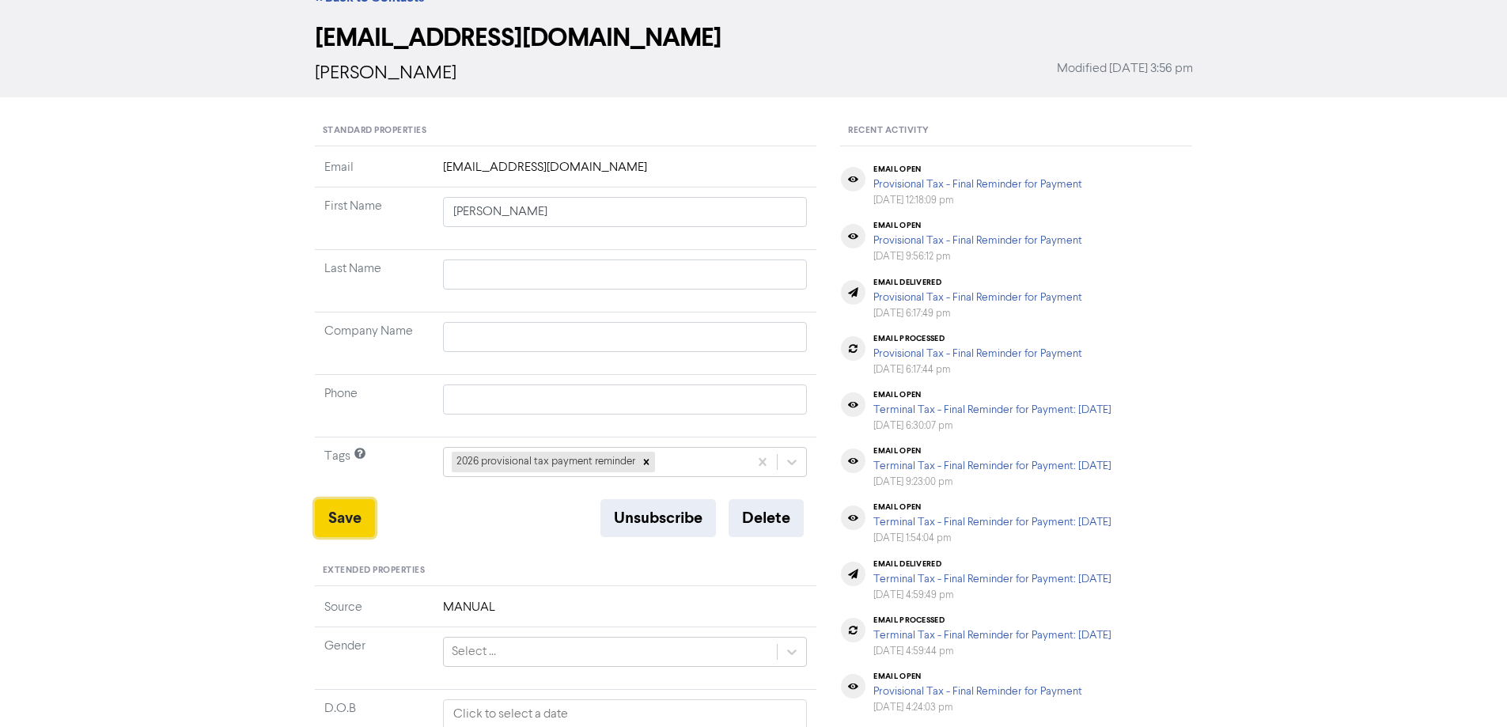
click at [330, 514] on button "Save" at bounding box center [345, 518] width 60 height 38
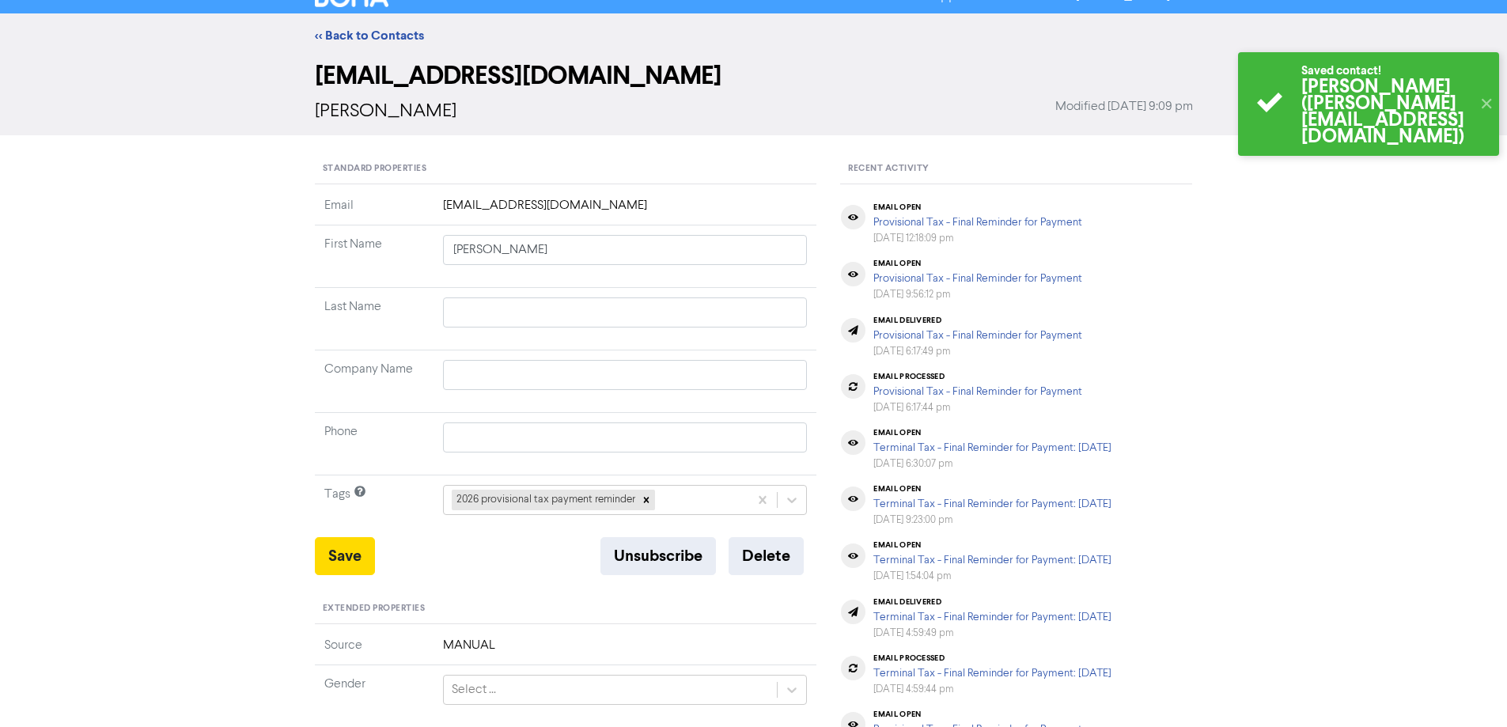
scroll to position [0, 0]
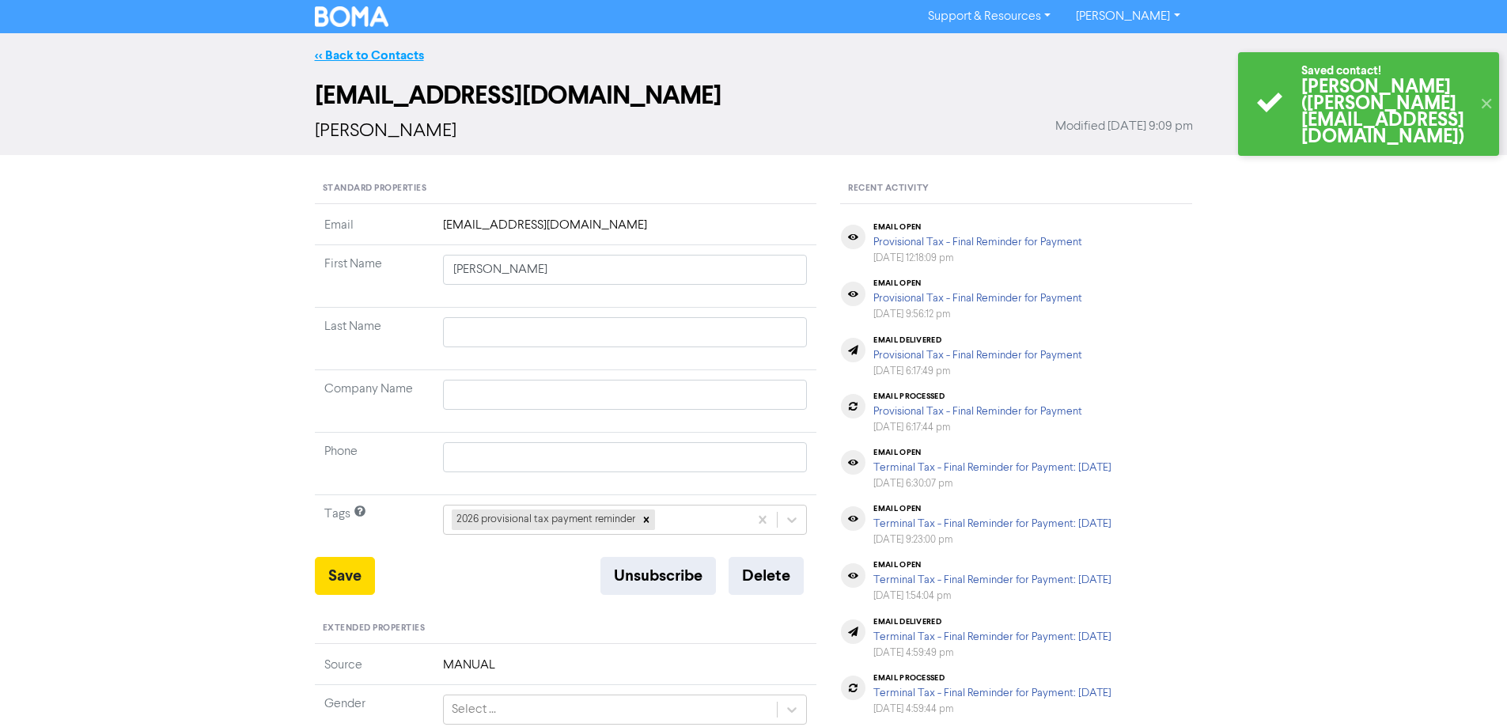
click at [377, 54] on link "<< Back to Contacts" at bounding box center [369, 55] width 109 height 16
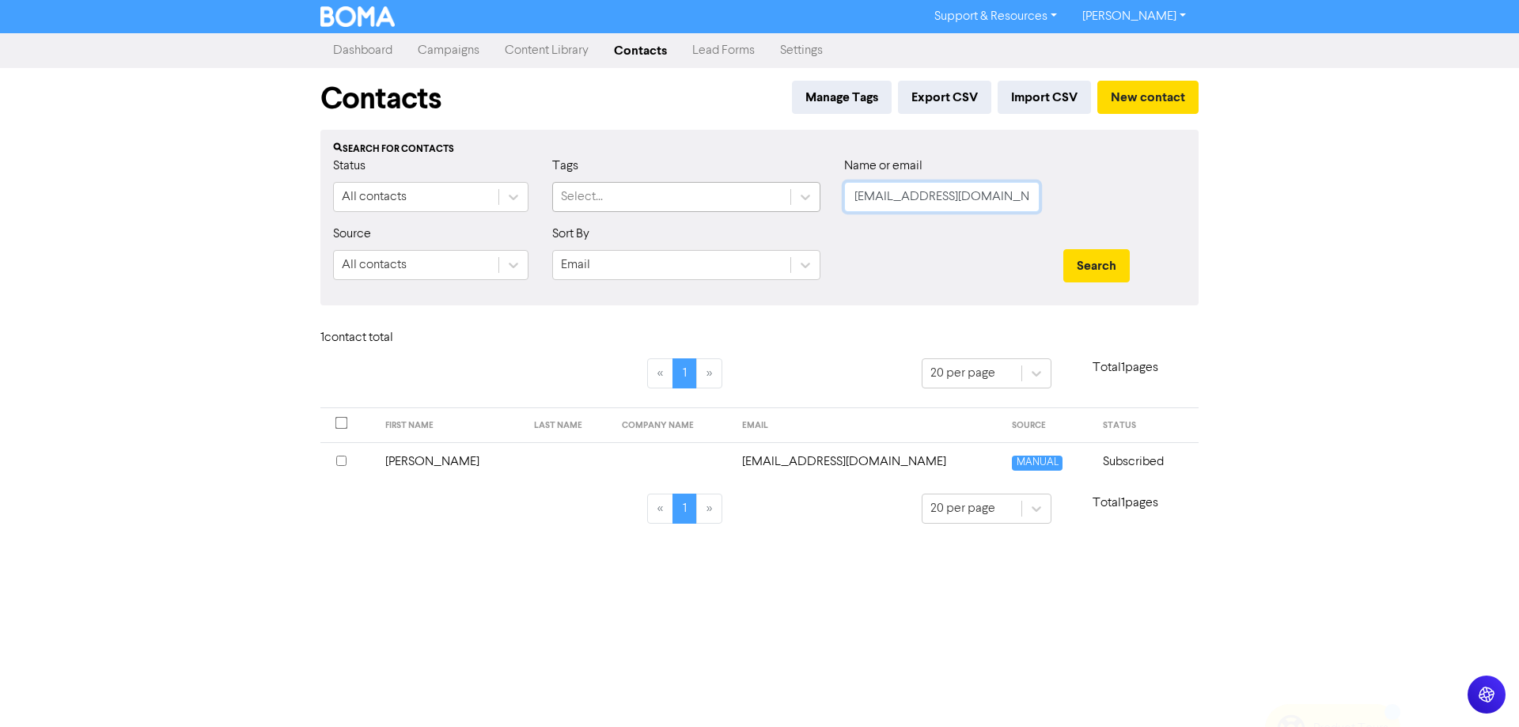
drag, startPoint x: 1006, startPoint y: 187, endPoint x: 755, endPoint y: 205, distance: 251.4
click at [755, 205] on div "Status All contacts Tags Select... Name or email [EMAIL_ADDRESS][DOMAIN_NAME]" at bounding box center [759, 191] width 876 height 68
paste input "[PERSON_NAME].[PERSON_NAME]@tommys"
click at [1091, 262] on button "Search" at bounding box center [1096, 265] width 66 height 33
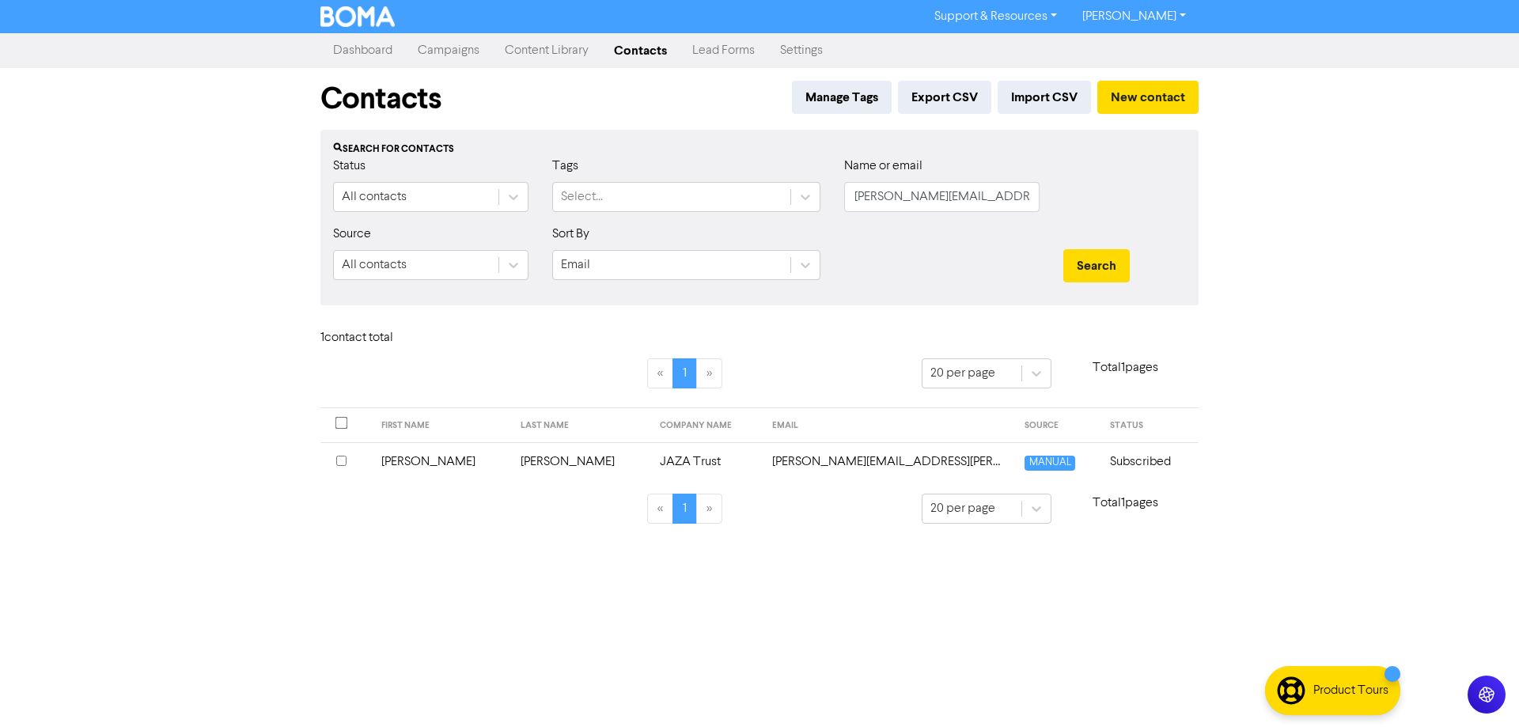
click at [846, 463] on td "[PERSON_NAME][EMAIL_ADDRESS][PERSON_NAME][DOMAIN_NAME]" at bounding box center [889, 461] width 253 height 39
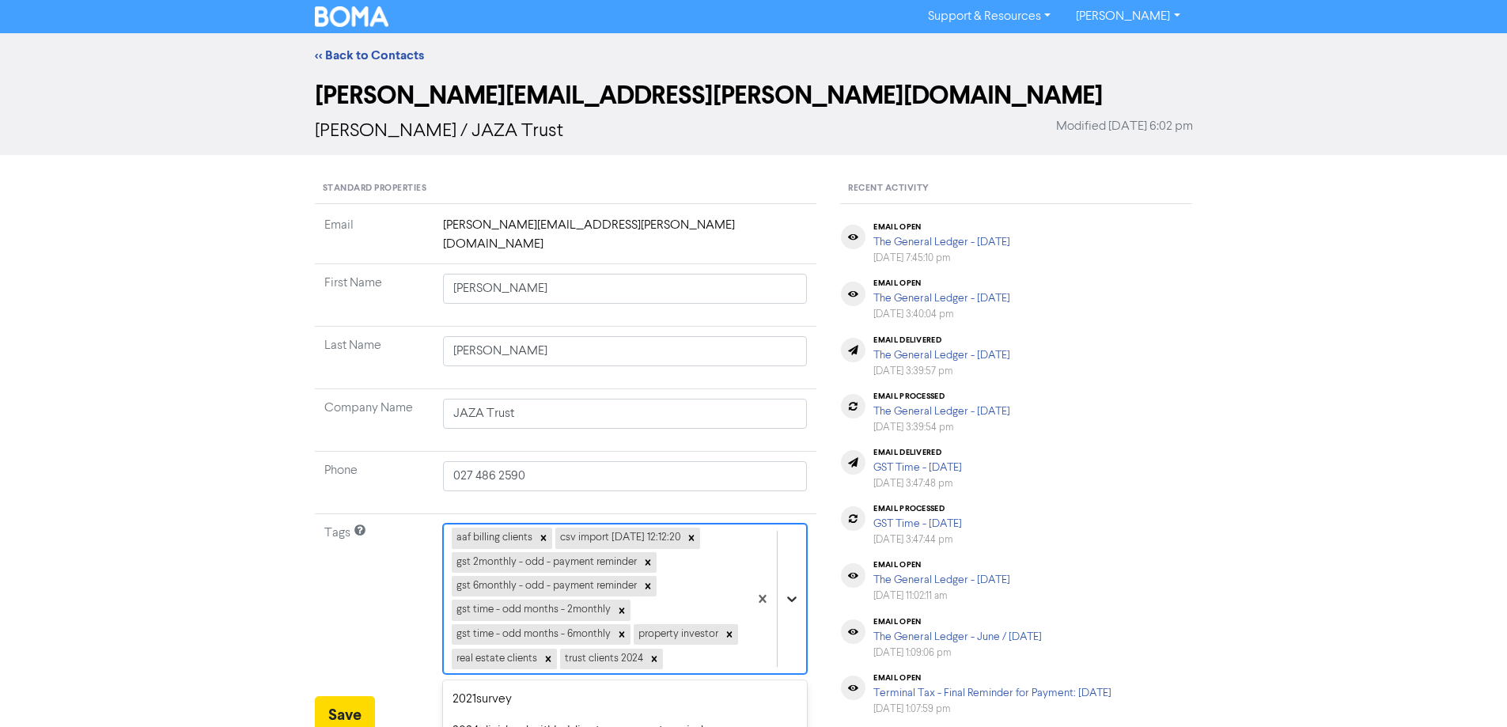
click at [789, 575] on div "option 2025 overseas sls - payment reminder focused, 3 of 43. 34 results availa…" at bounding box center [625, 599] width 365 height 150
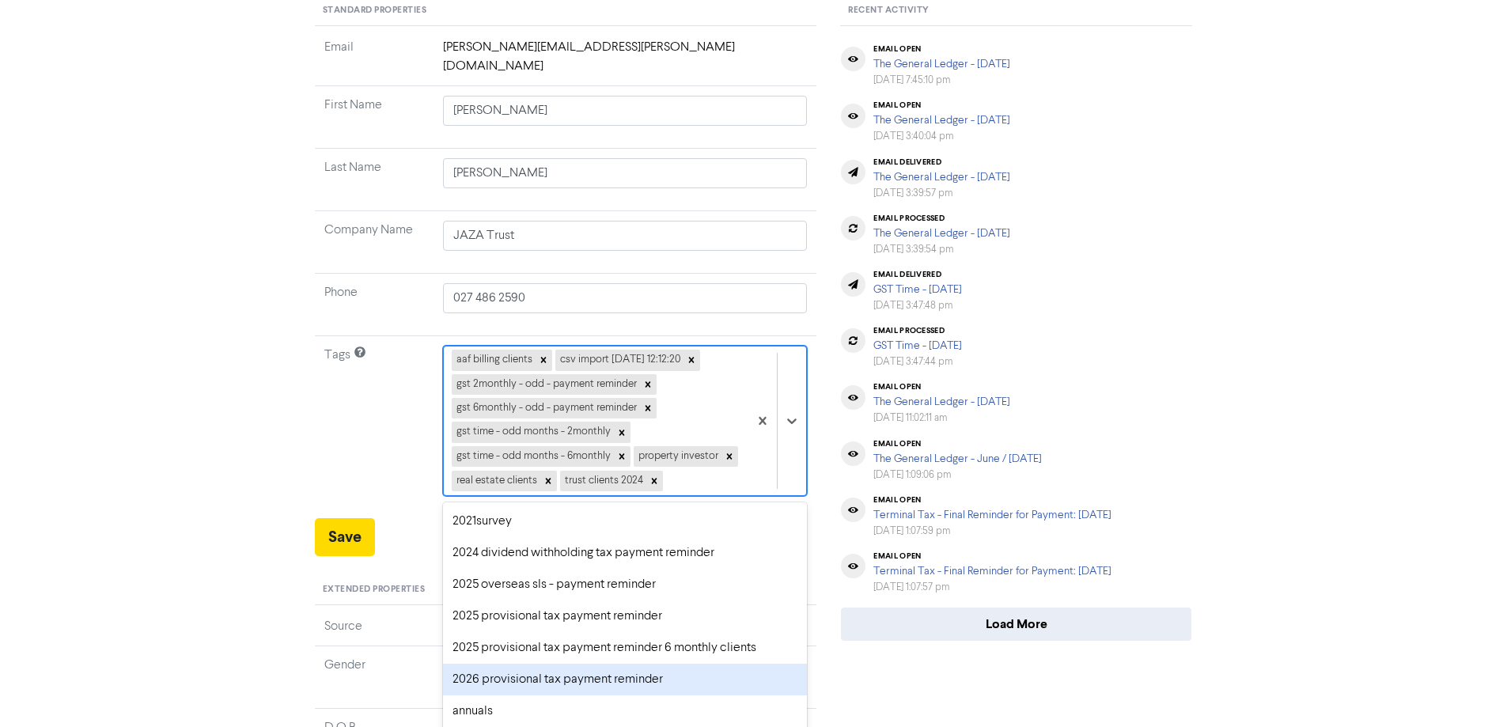
drag, startPoint x: 492, startPoint y: 667, endPoint x: 443, endPoint y: 645, distance: 53.5
click at [490, 665] on div "2026 provisional tax payment reminder" at bounding box center [625, 680] width 365 height 32
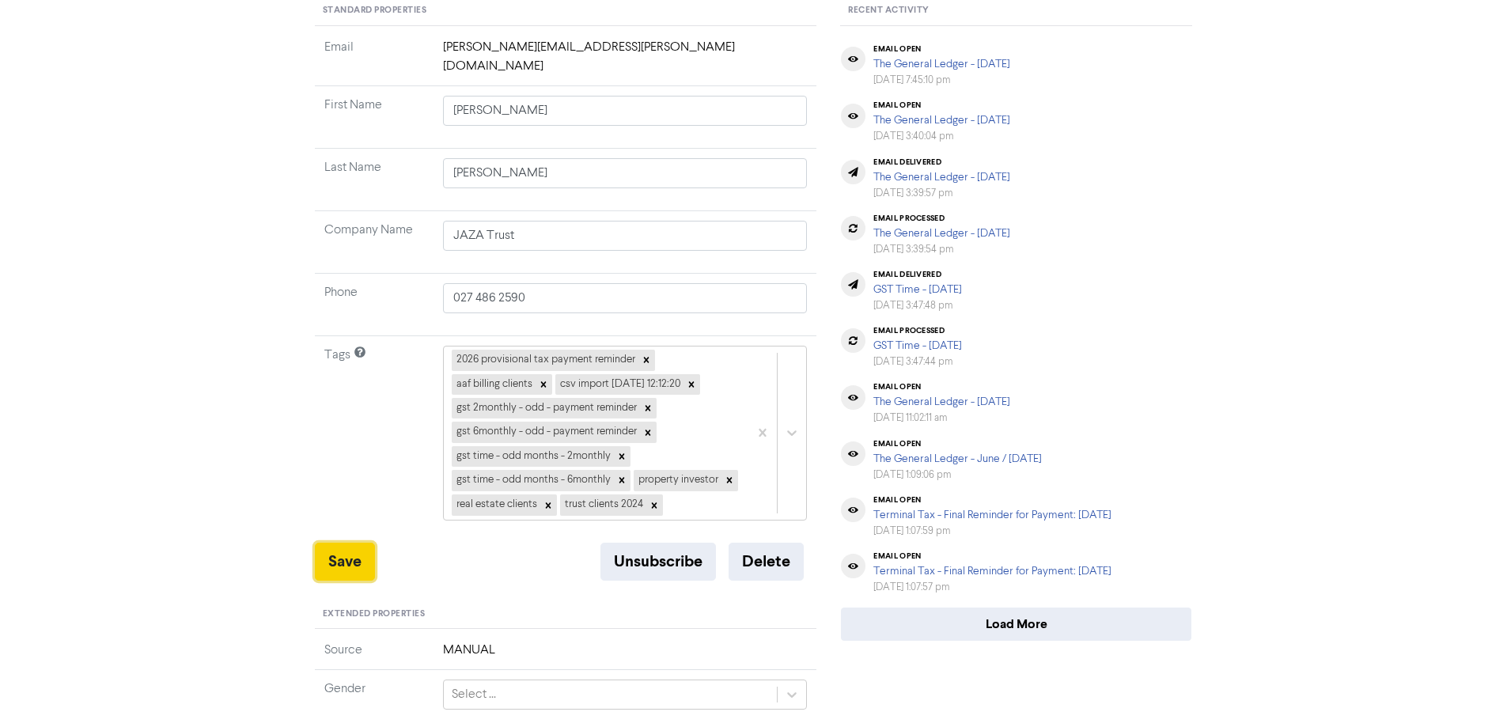
click at [338, 543] on button "Save" at bounding box center [345, 562] width 60 height 38
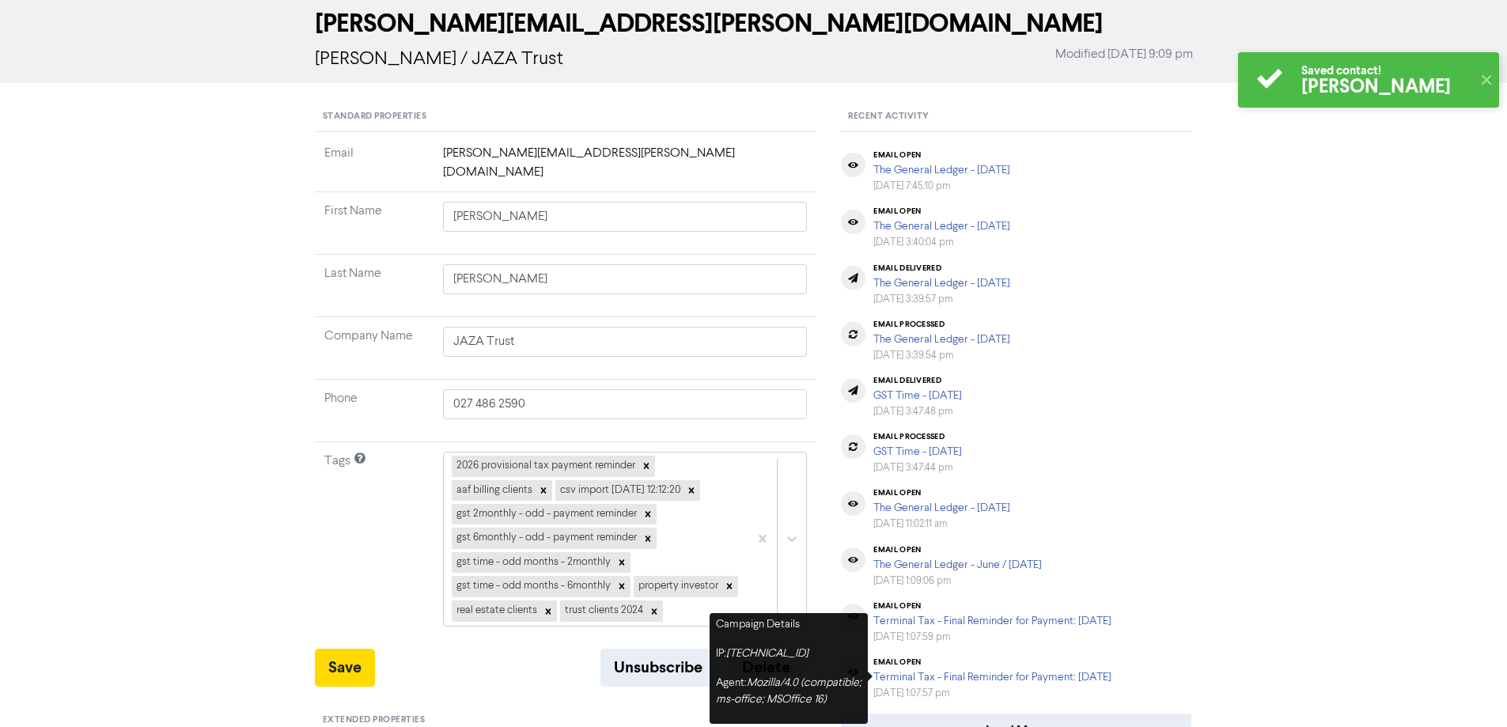
scroll to position [0, 0]
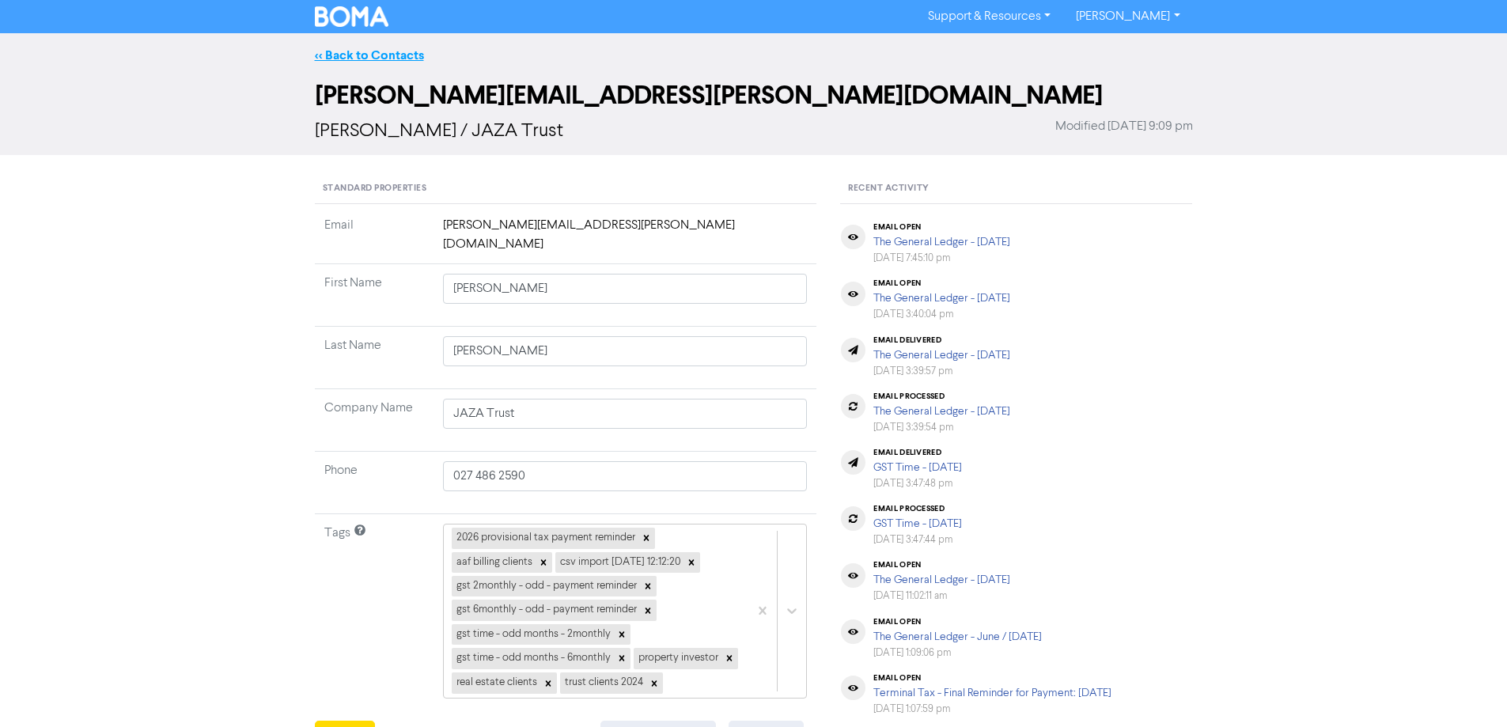
drag, startPoint x: 356, startPoint y: 51, endPoint x: 1455, endPoint y: 224, distance: 1113.0
click at [356, 52] on link "<< Back to Contacts" at bounding box center [369, 55] width 109 height 16
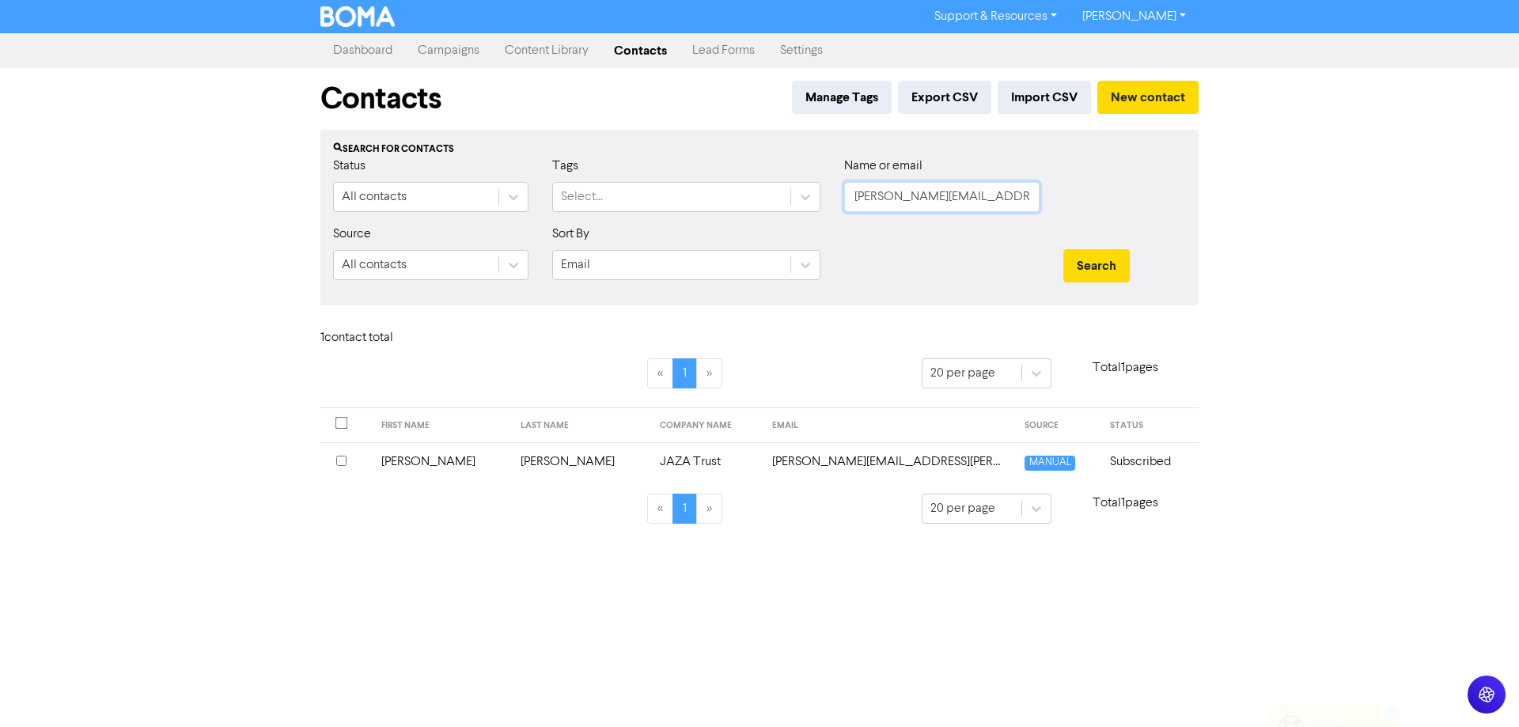
drag, startPoint x: 790, startPoint y: 175, endPoint x: 778, endPoint y: 174, distance: 12.7
click at [778, 174] on div "Status All contacts Tags Select... Name or email [PERSON_NAME][EMAIL_ADDRESS][P…" at bounding box center [759, 191] width 876 height 68
paste input "[EMAIL_ADDRESS][DOMAIN_NAME]"
click at [1086, 259] on button "Search" at bounding box center [1096, 265] width 66 height 33
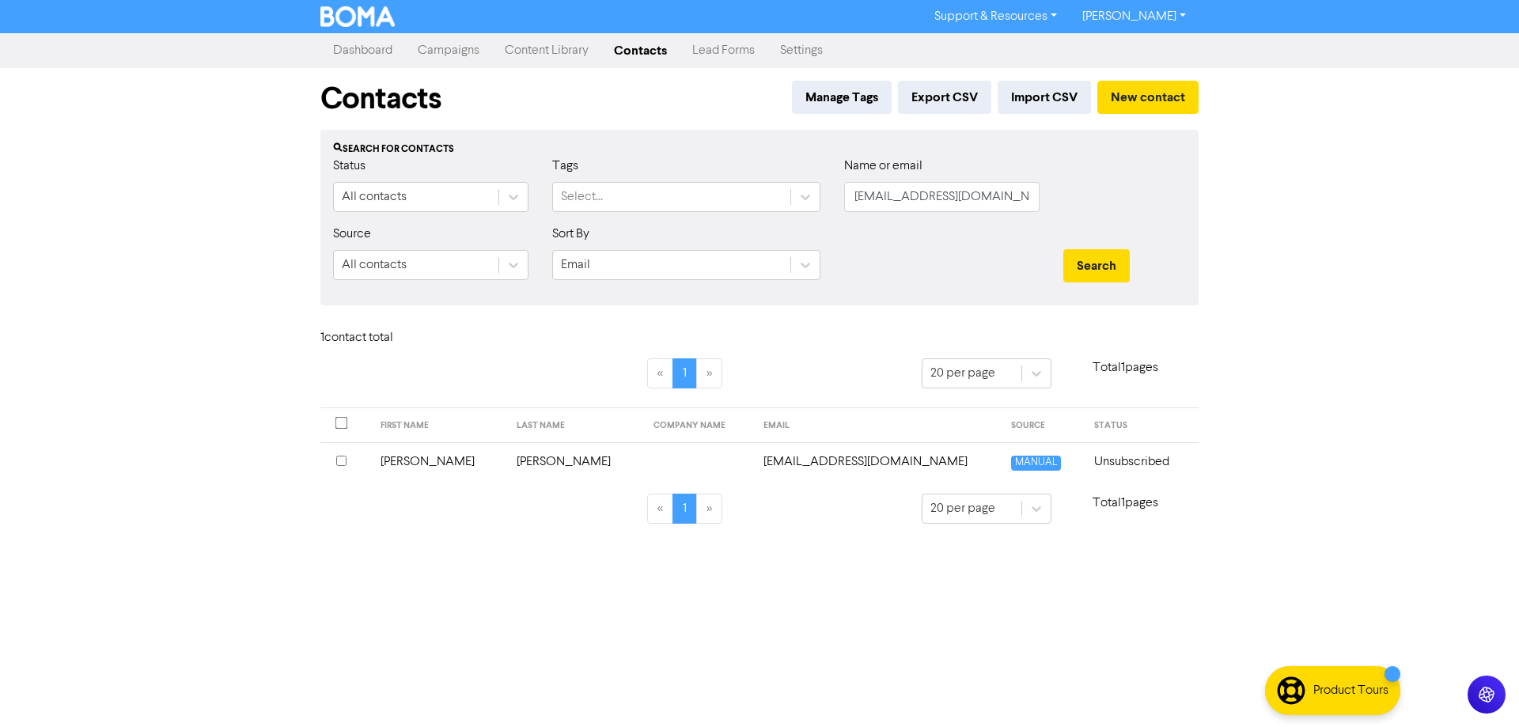
click at [791, 462] on td "[EMAIL_ADDRESS][DOMAIN_NAME]" at bounding box center [878, 461] width 248 height 39
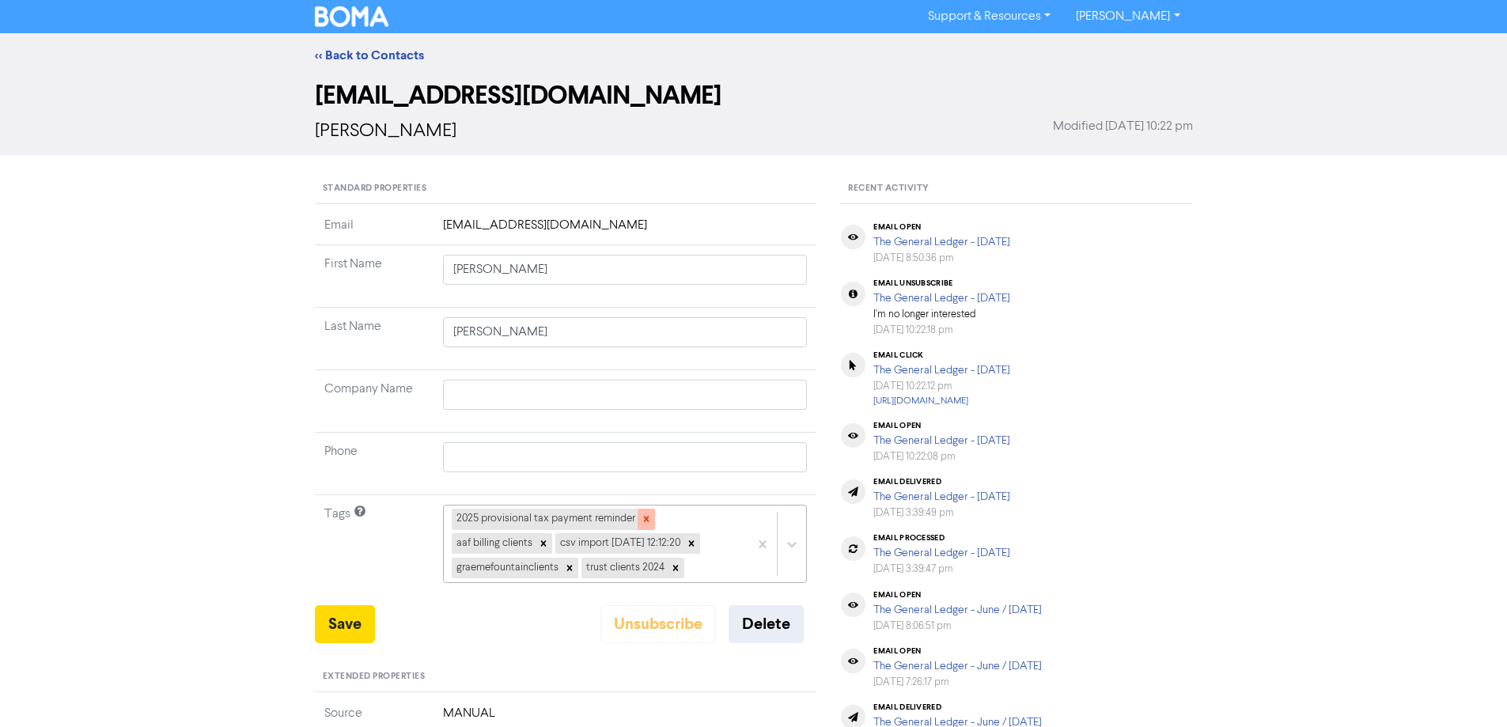
click at [646, 516] on icon at bounding box center [646, 518] width 11 height 11
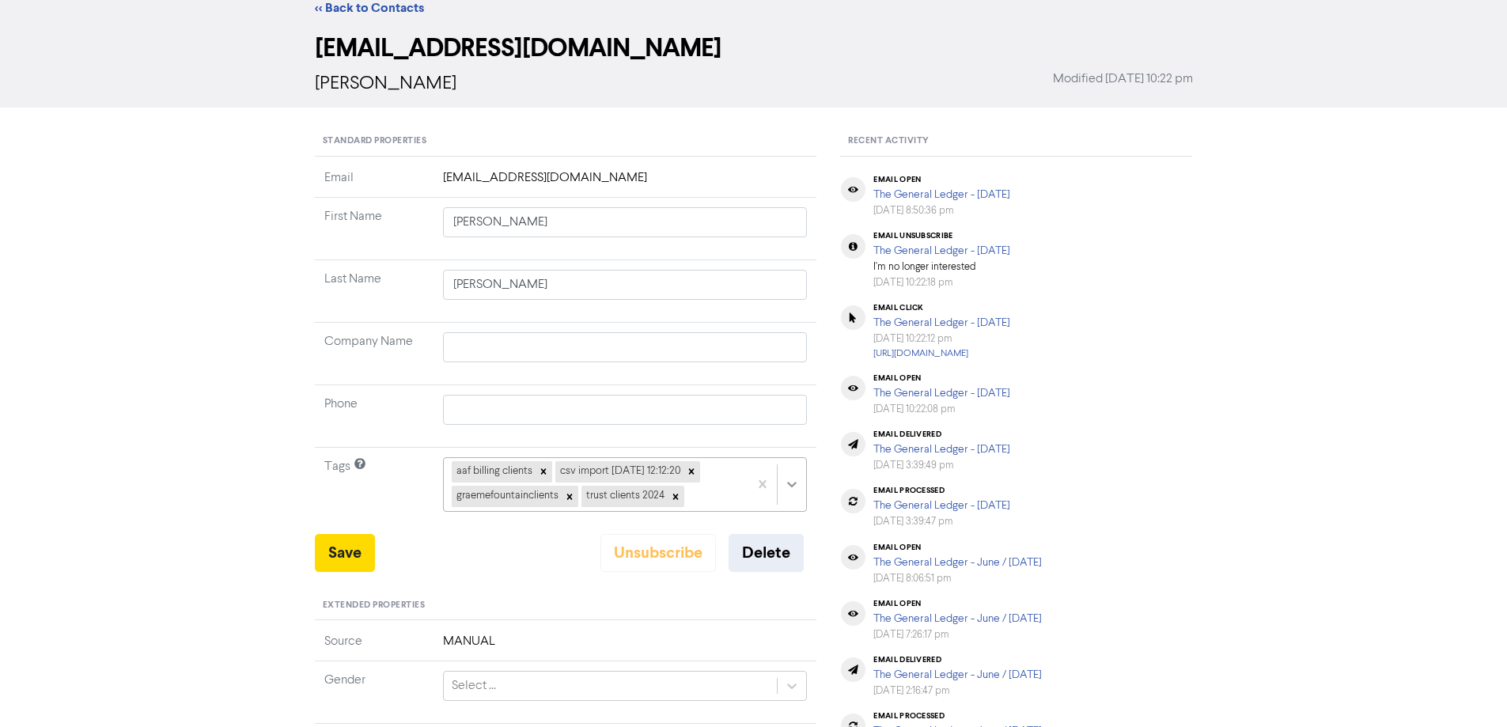
click at [787, 511] on div "aaf billing clients csv import [DATE] 12:12:20 graemefountainclients trust clie…" at bounding box center [625, 484] width 365 height 54
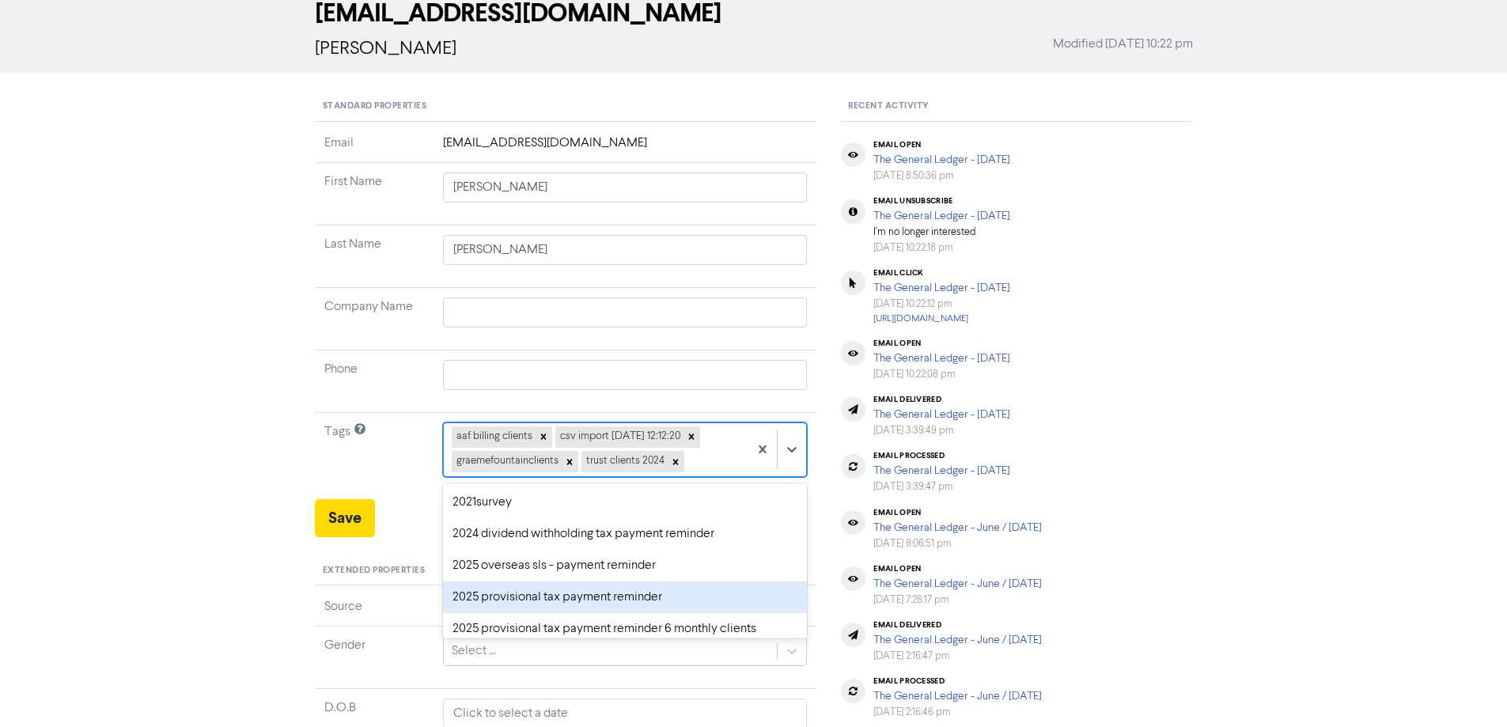
scroll to position [79, 0]
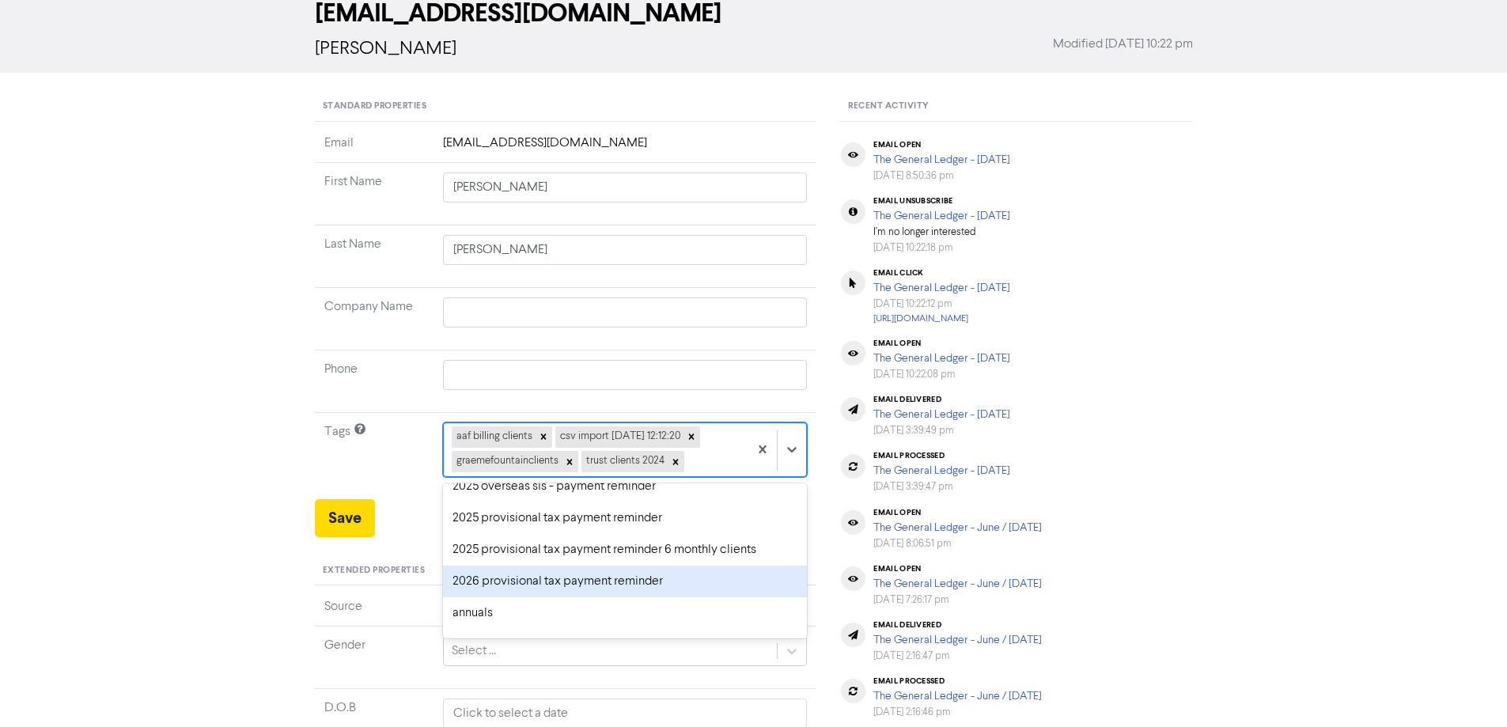
click at [483, 585] on div "2026 provisional tax payment reminder" at bounding box center [625, 582] width 365 height 32
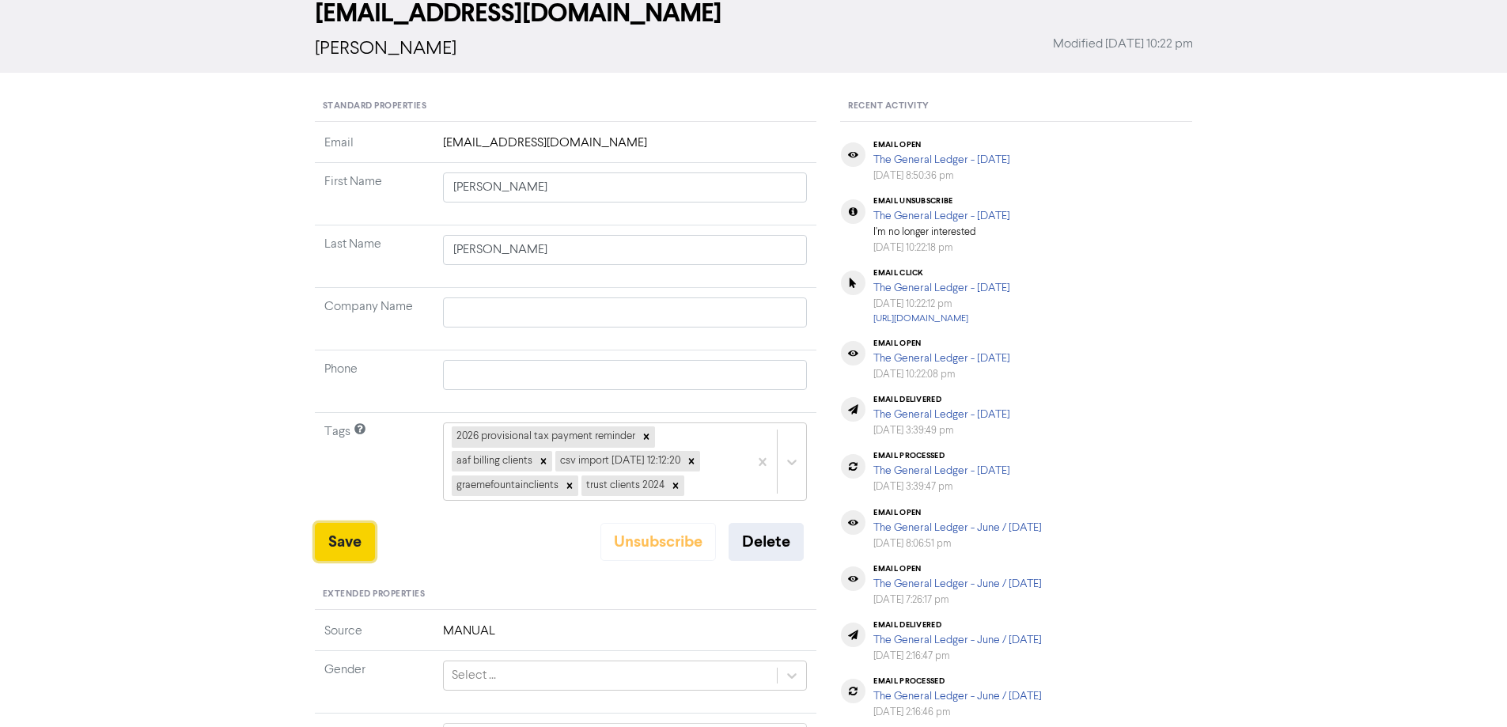
click at [356, 544] on button "Save" at bounding box center [345, 542] width 60 height 38
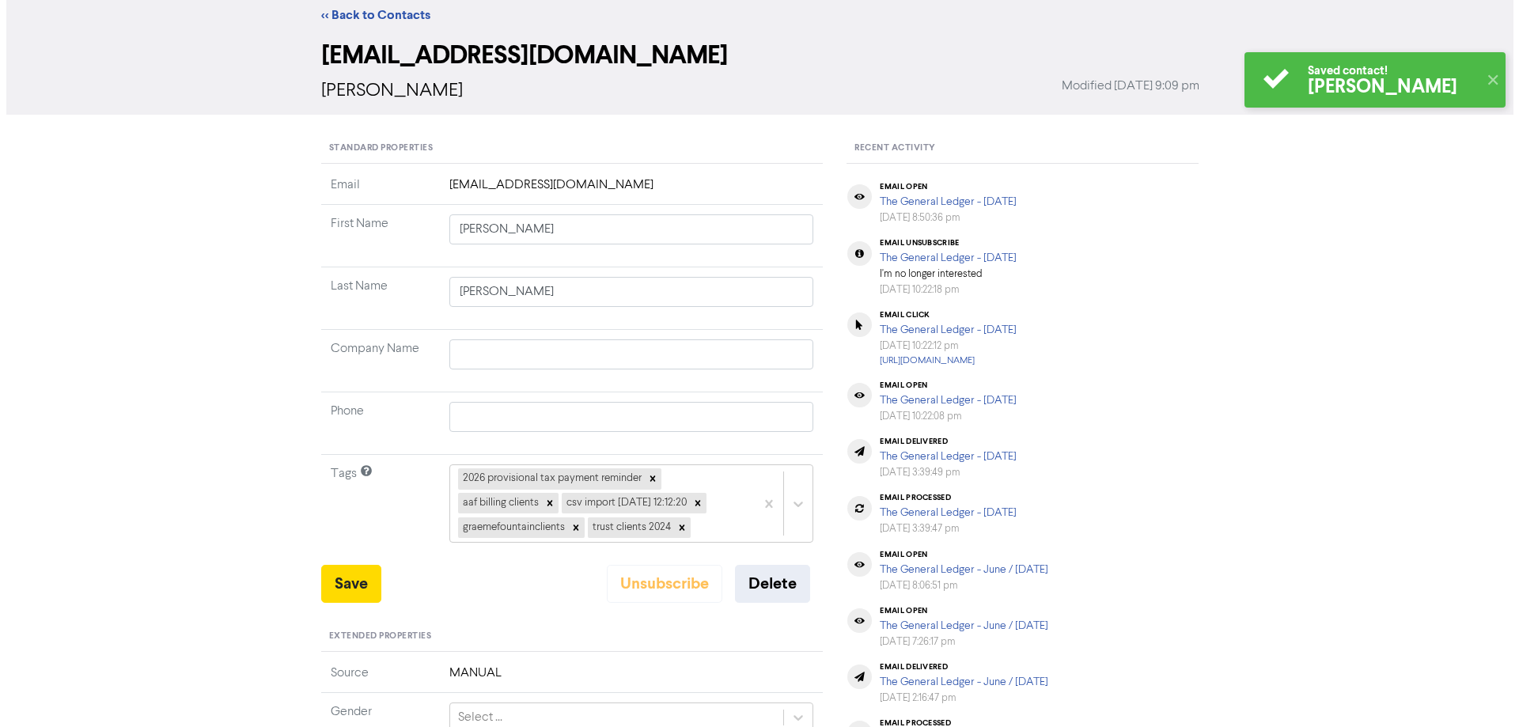
scroll to position [0, 0]
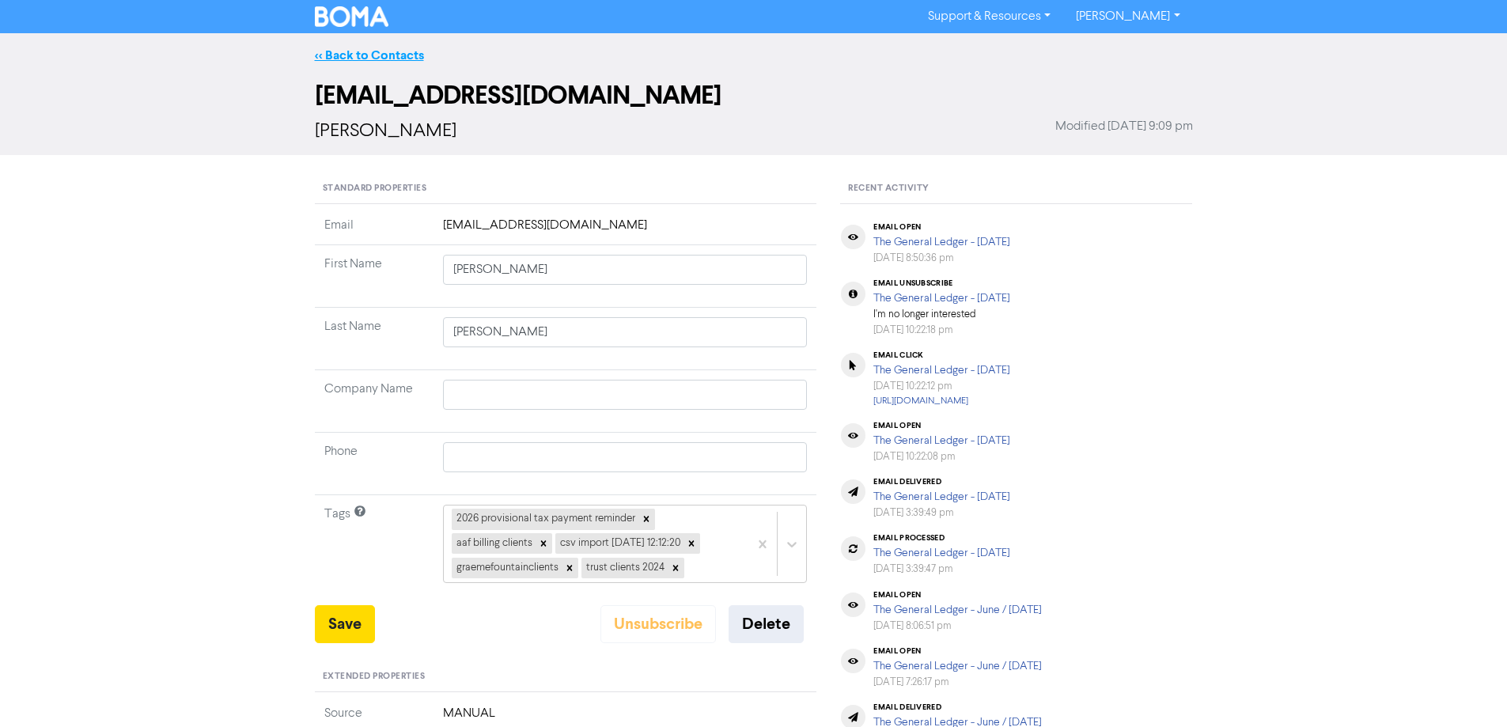
click at [331, 54] on link "<< Back to Contacts" at bounding box center [369, 55] width 109 height 16
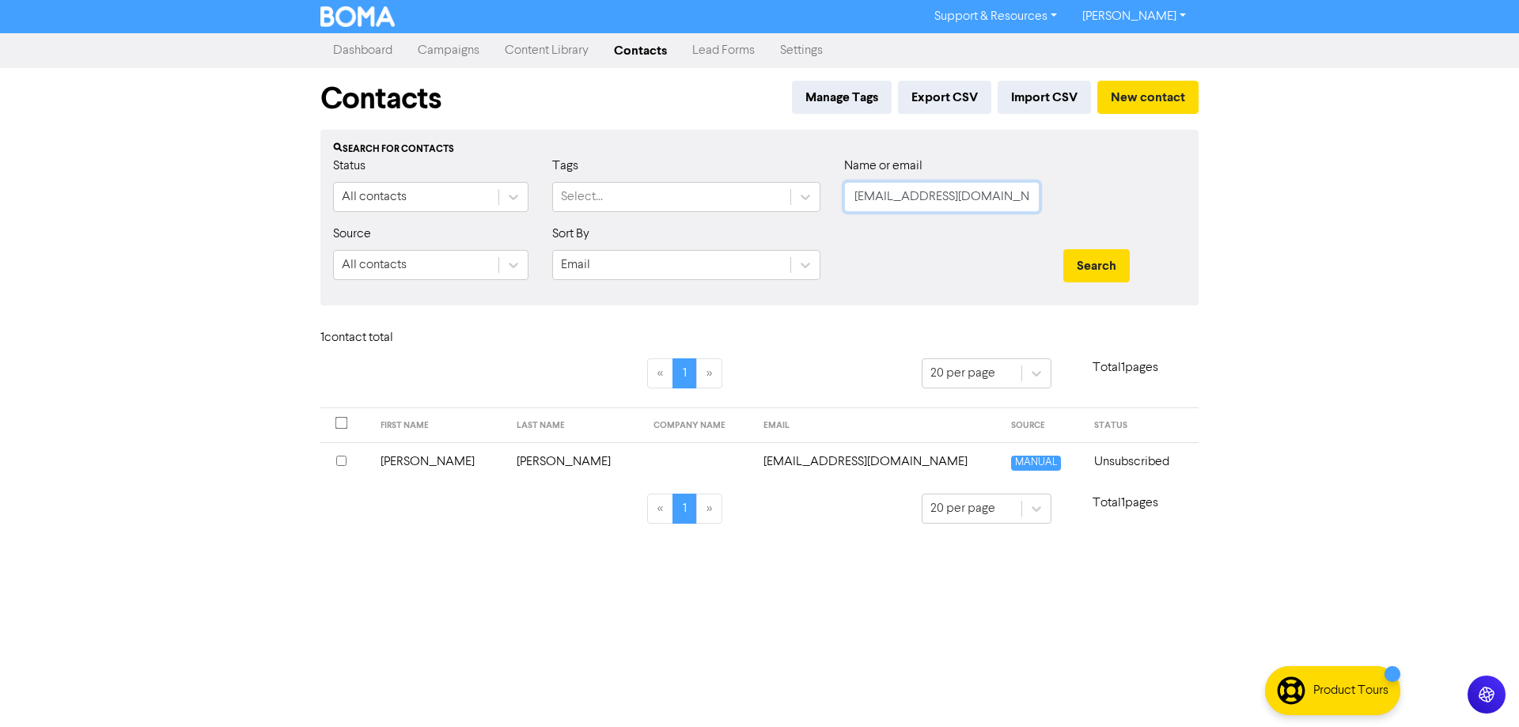
drag, startPoint x: 996, startPoint y: 199, endPoint x: 837, endPoint y: 206, distance: 159.2
click at [837, 206] on div "Name or email [EMAIL_ADDRESS][DOMAIN_NAME]" at bounding box center [941, 191] width 219 height 68
paste input "[EMAIL_ADDRESS][DOMAIN_NAME]"
click at [1081, 264] on button "Search" at bounding box center [1096, 265] width 66 height 33
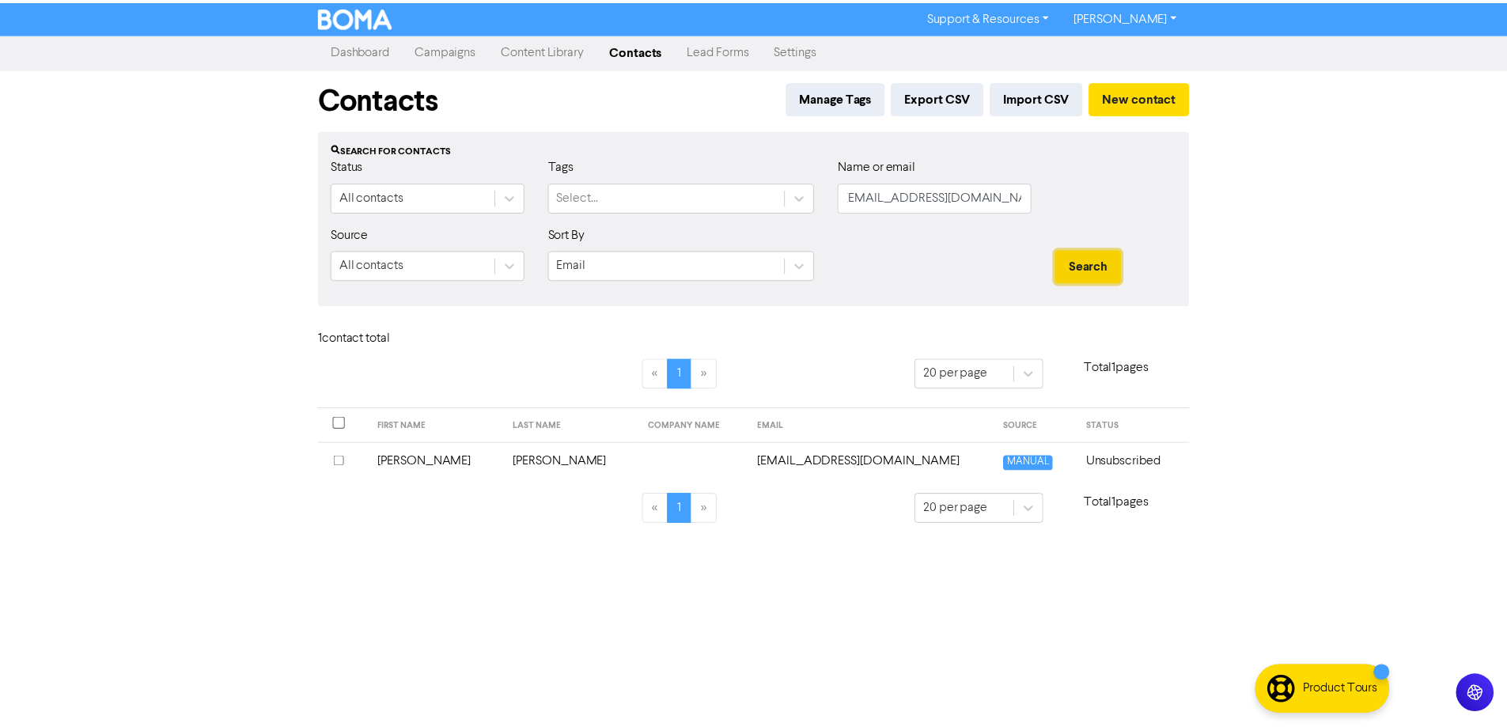
scroll to position [0, 0]
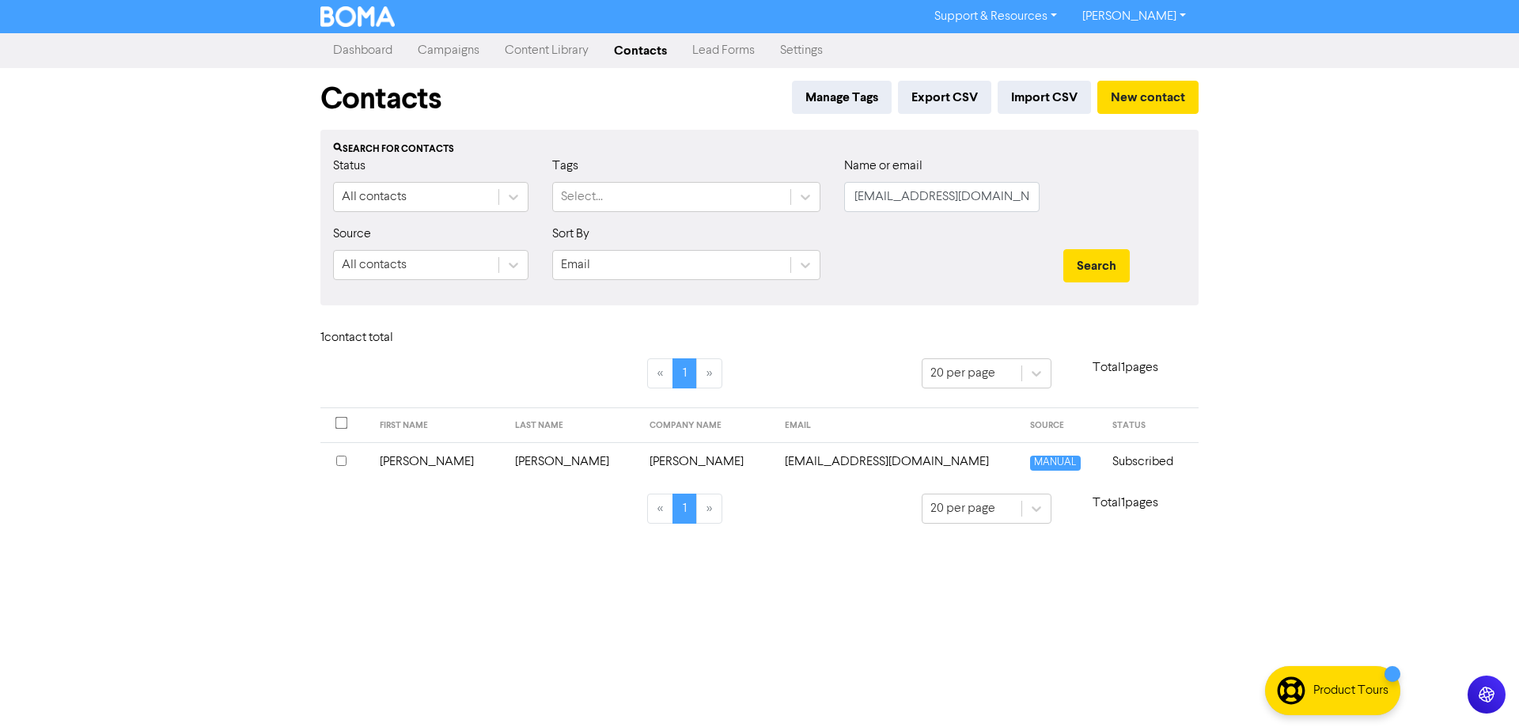
click at [865, 461] on td "[EMAIL_ADDRESS][DOMAIN_NAME]" at bounding box center [897, 461] width 245 height 39
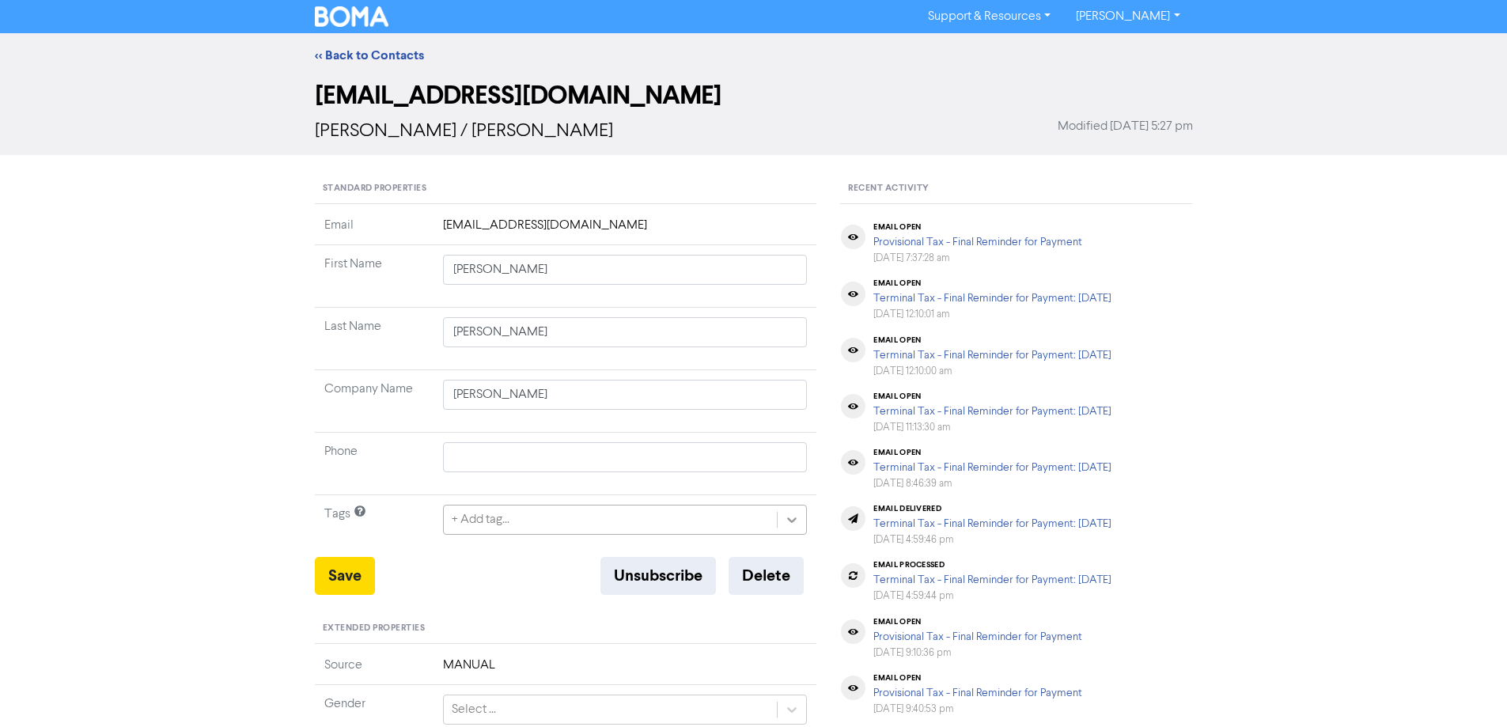
click at [781, 515] on div "+ Add tag..." at bounding box center [625, 520] width 365 height 30
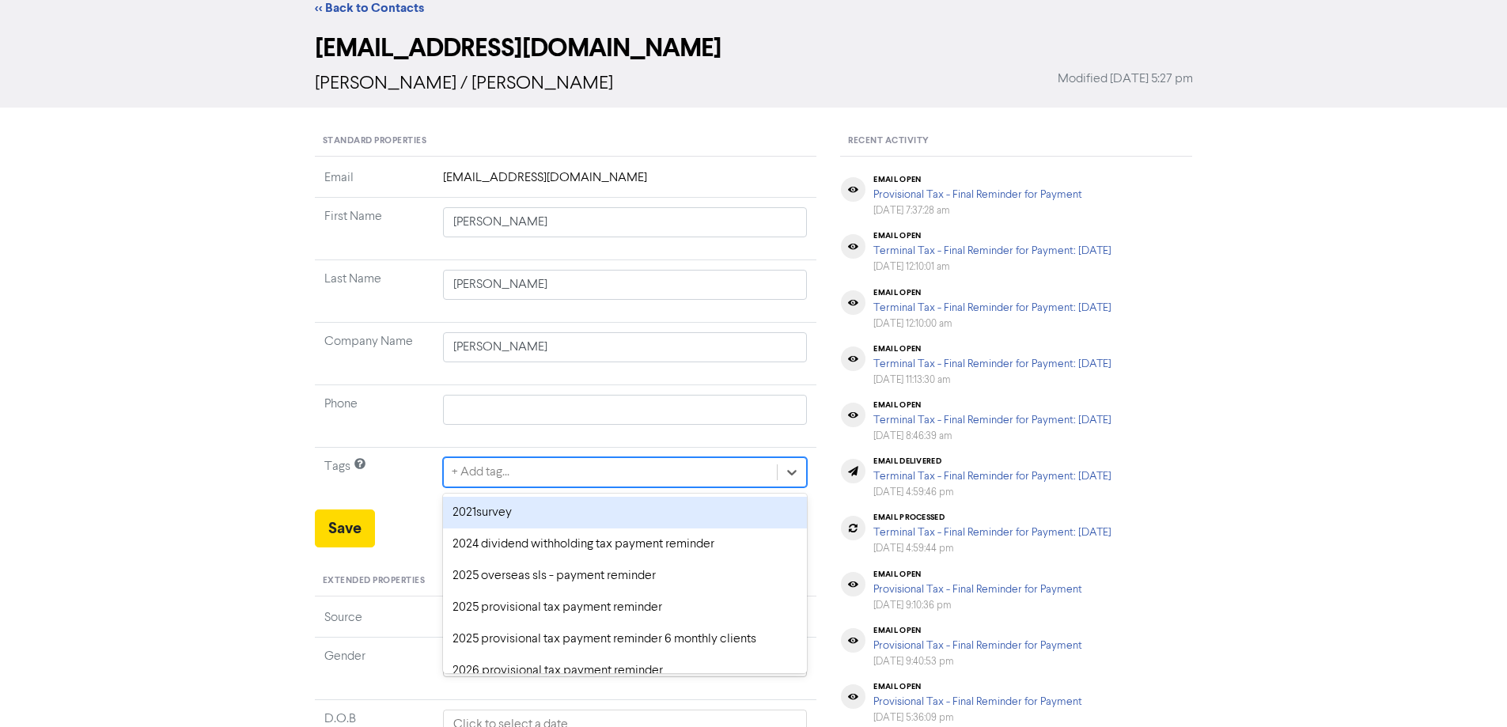
scroll to position [58, 0]
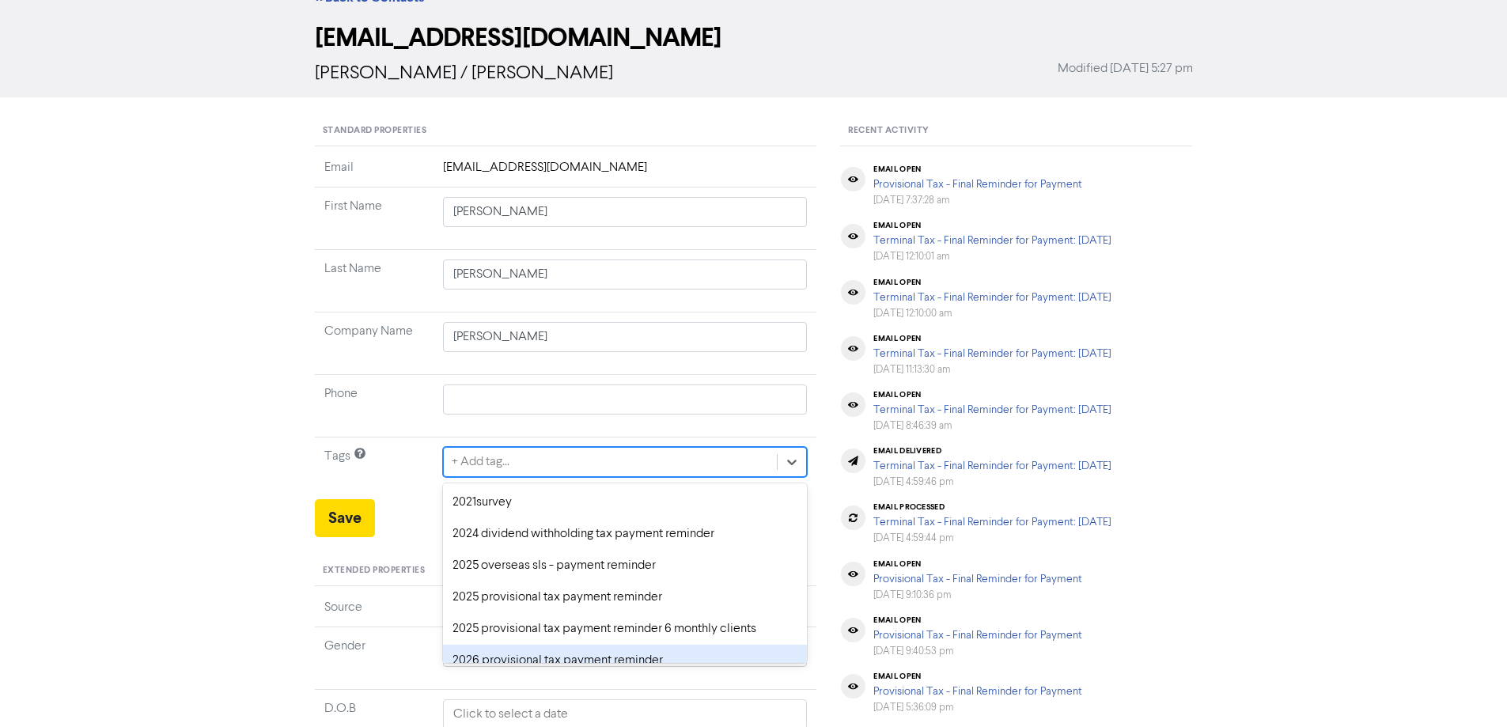
click at [522, 659] on div "2026 provisional tax payment reminder" at bounding box center [625, 661] width 365 height 32
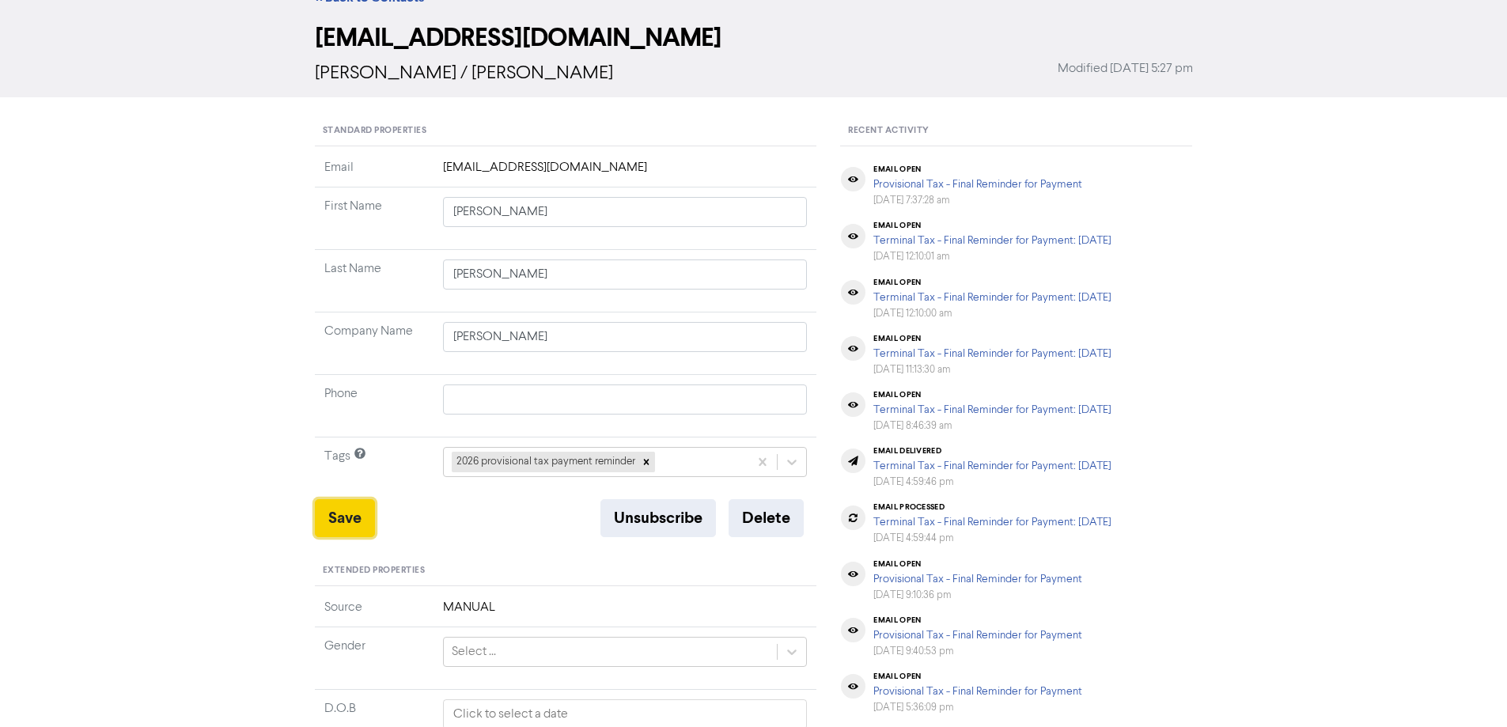
click at [341, 520] on button "Save" at bounding box center [345, 518] width 60 height 38
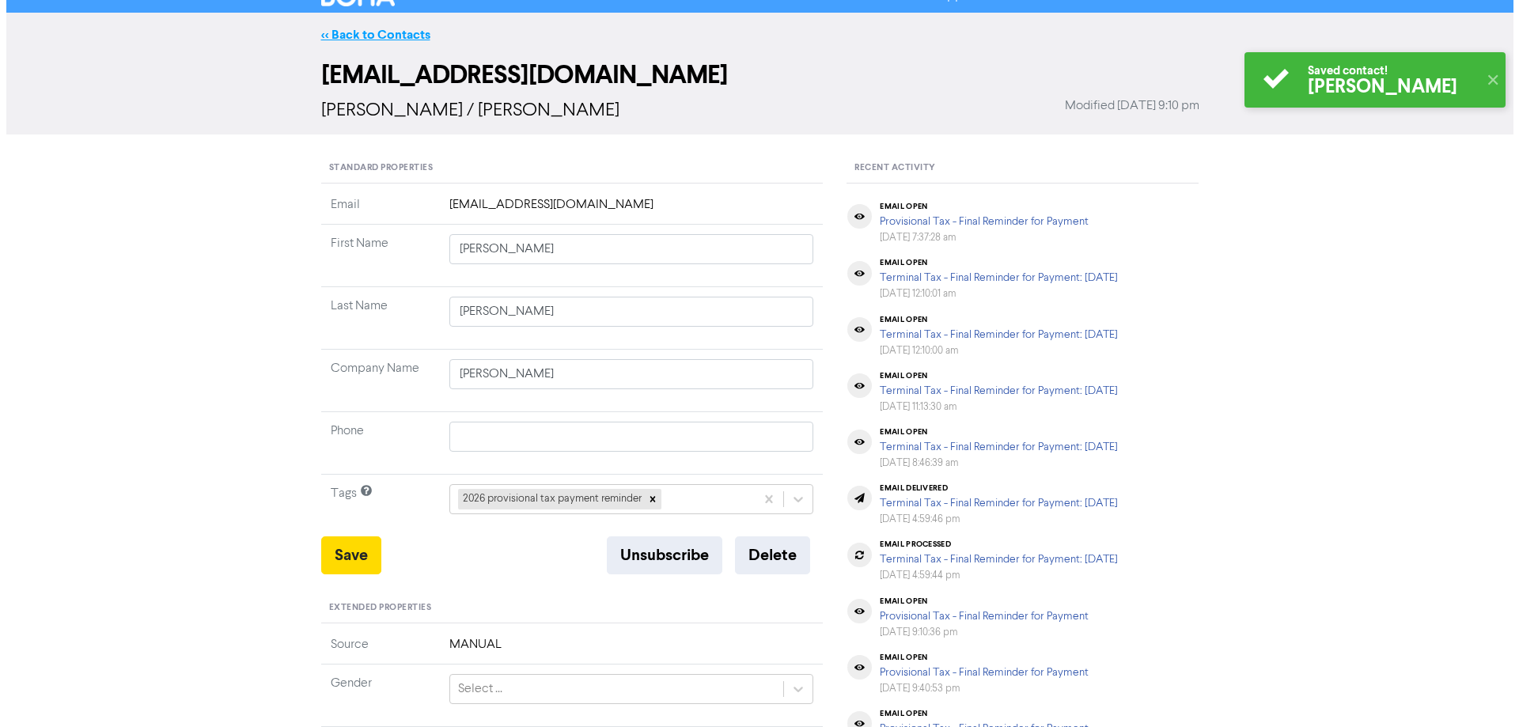
scroll to position [0, 0]
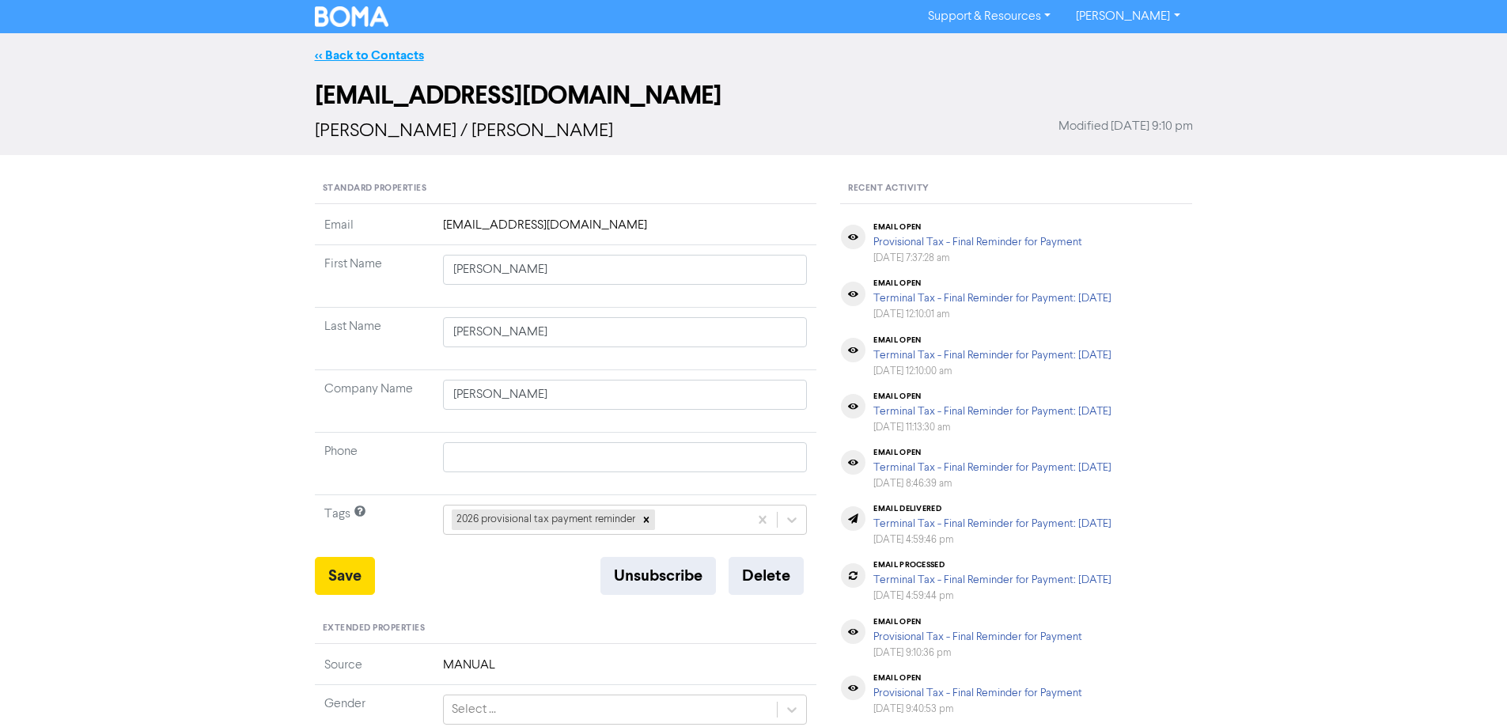
click at [355, 51] on link "<< Back to Contacts" at bounding box center [369, 55] width 109 height 16
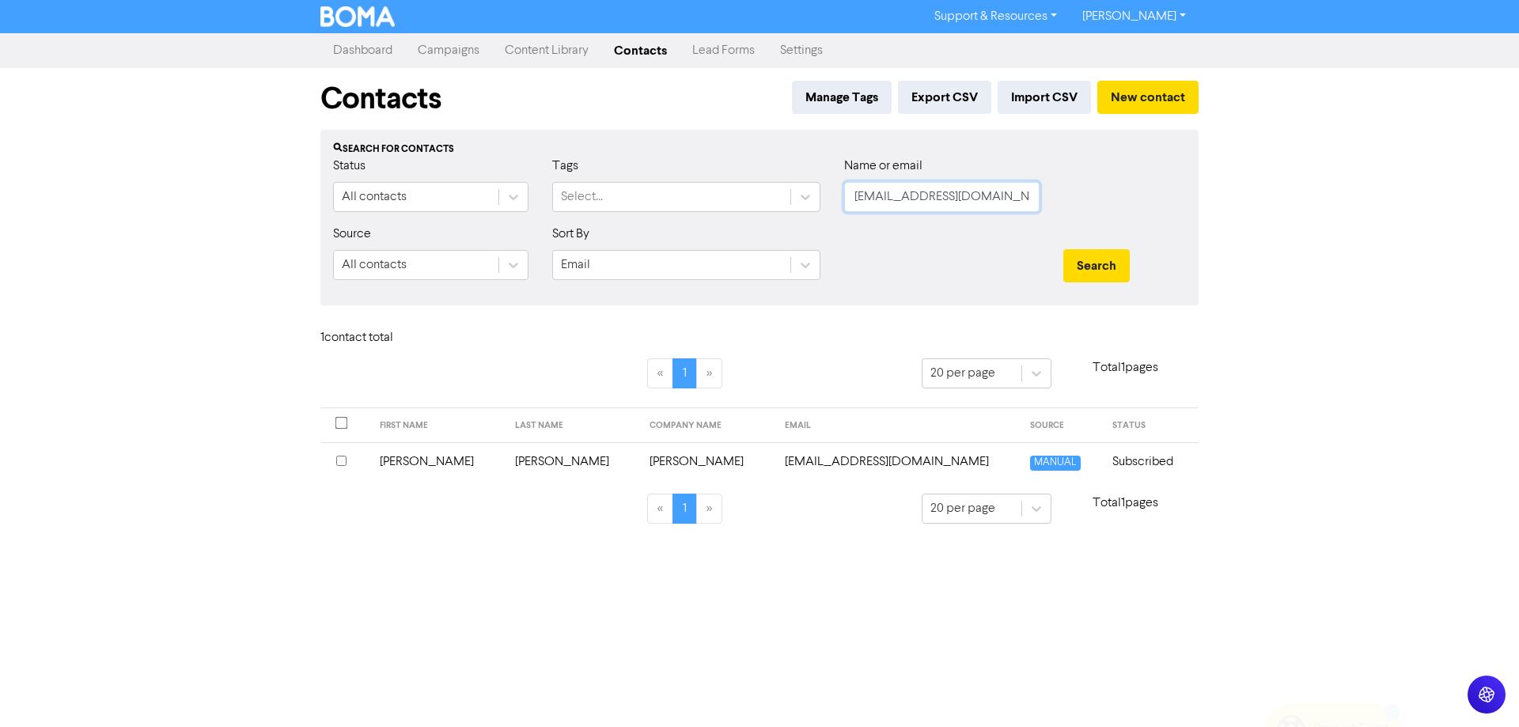
scroll to position [0, 3]
drag, startPoint x: 854, startPoint y: 197, endPoint x: 1126, endPoint y: 219, distance: 273.8
click at [1126, 219] on div "Status All contacts Tags Select... Name or email [PERSON_NAME][EMAIL_ADDRESS][D…" at bounding box center [759, 191] width 876 height 68
paste input "[EMAIL_ADDRESS][DOMAIN_NAME]"
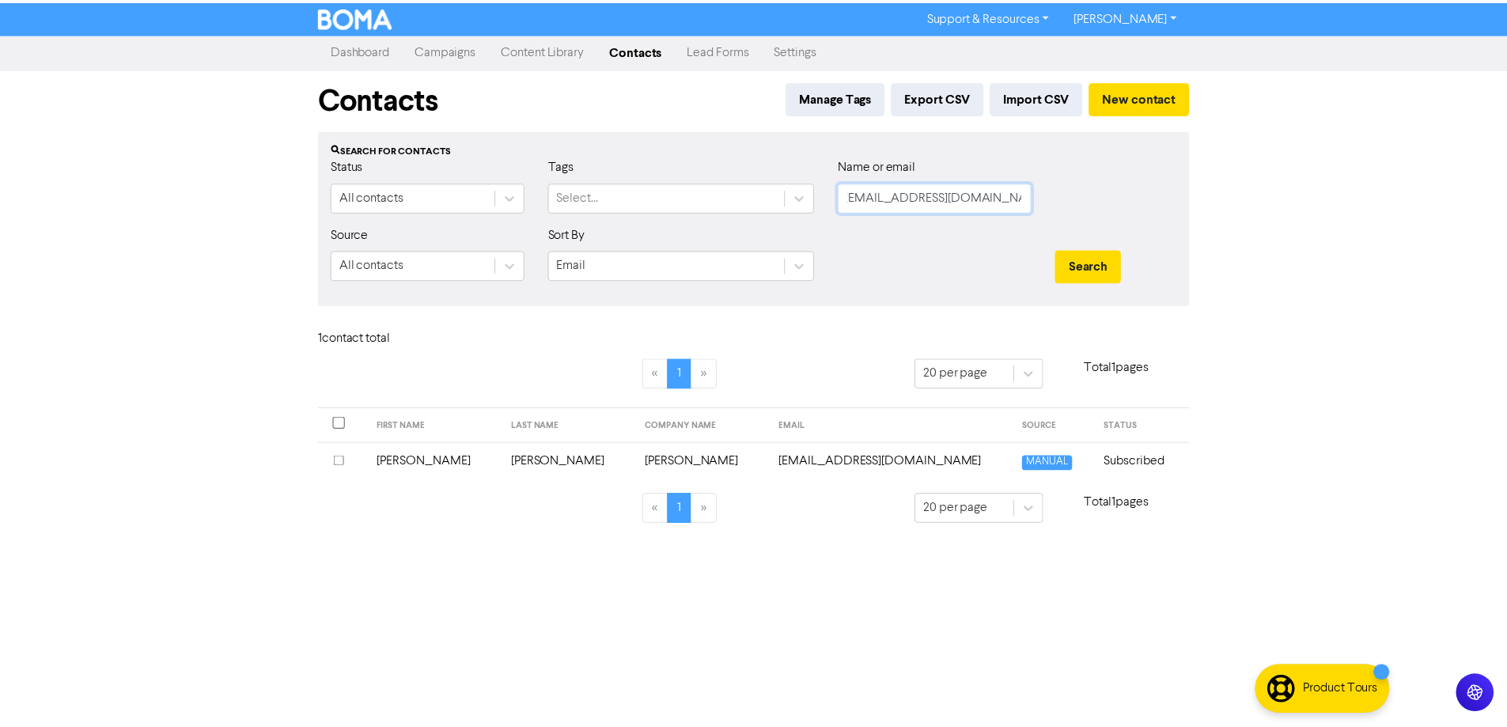
scroll to position [0, 0]
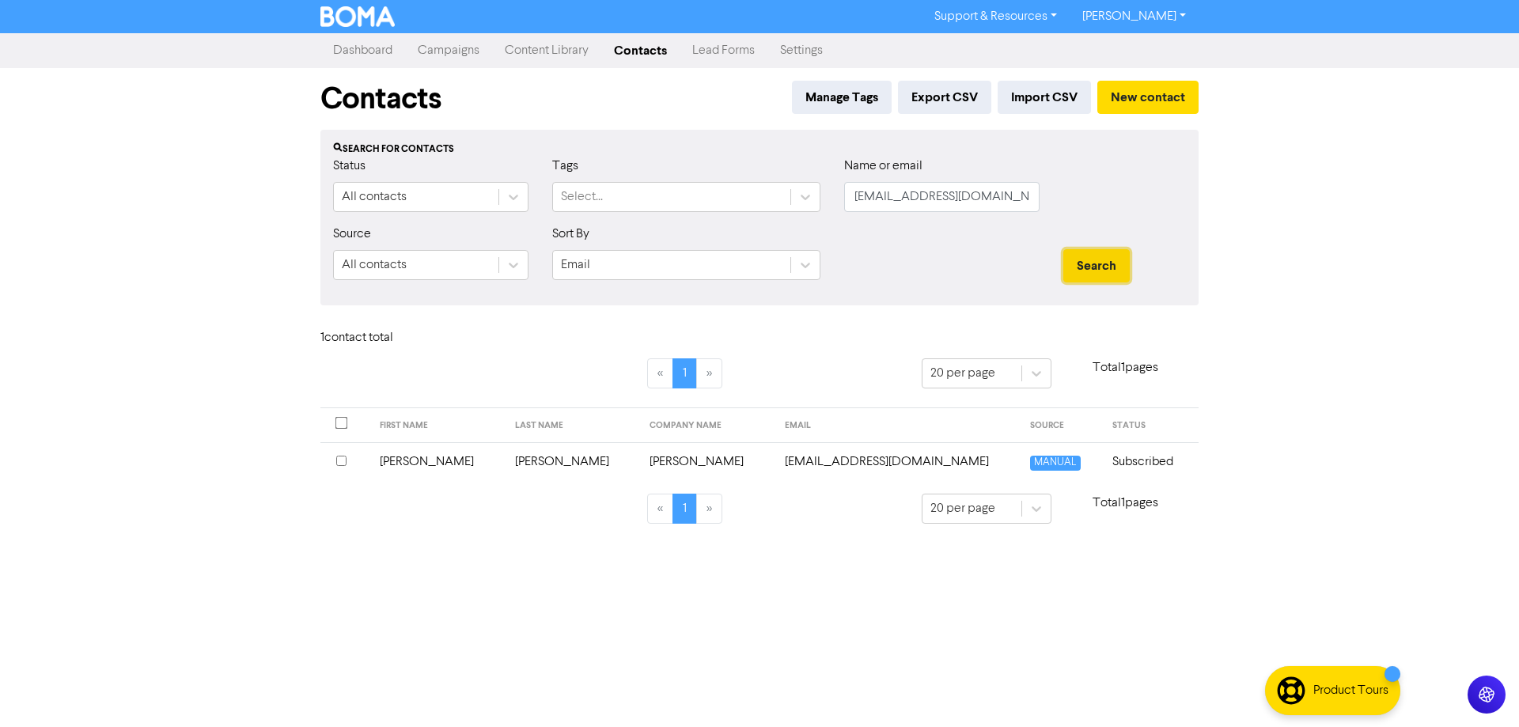
click at [1084, 260] on button "Search" at bounding box center [1096, 265] width 66 height 33
click at [785, 465] on td "[EMAIL_ADDRESS][DOMAIN_NAME]" at bounding box center [889, 461] width 253 height 39
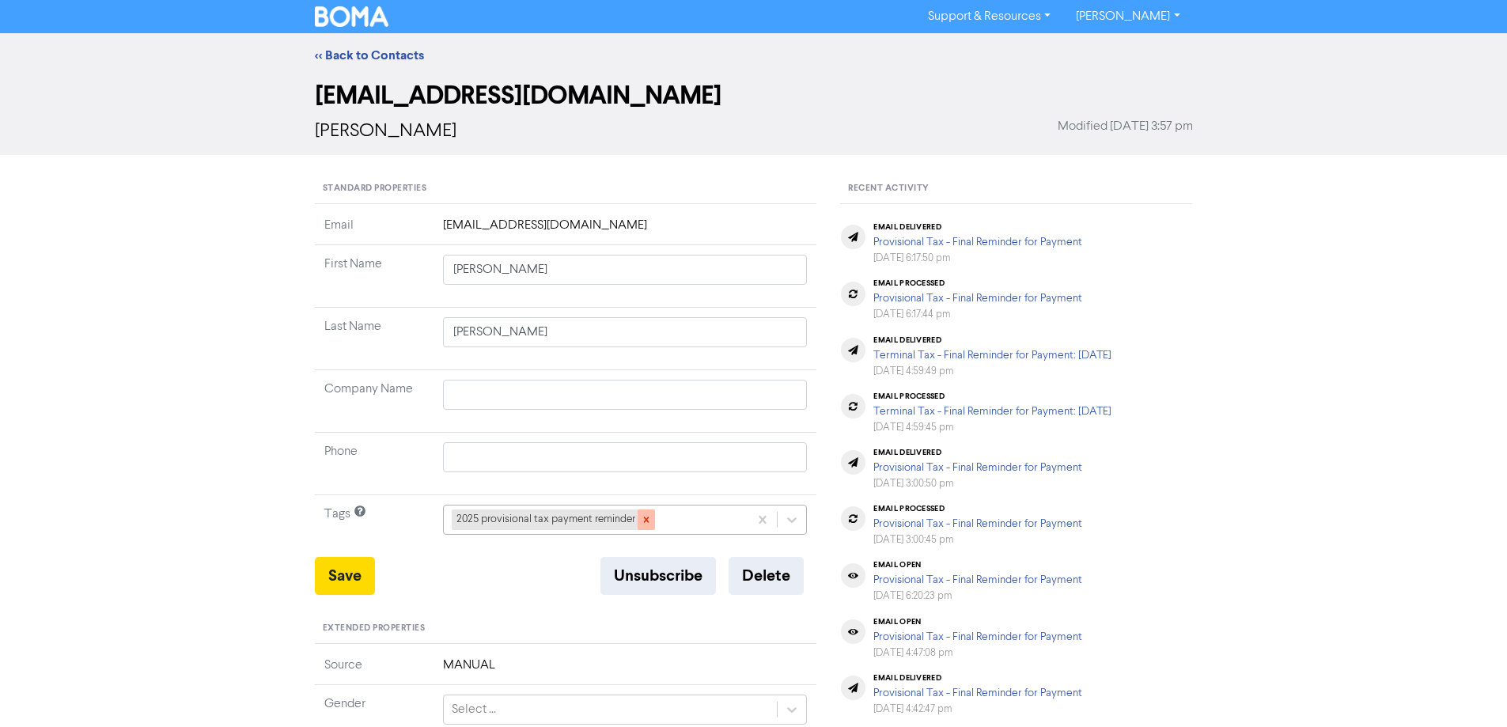
click at [647, 517] on icon at bounding box center [646, 519] width 11 height 11
click at [796, 512] on div "+ Add tag..." at bounding box center [625, 520] width 365 height 30
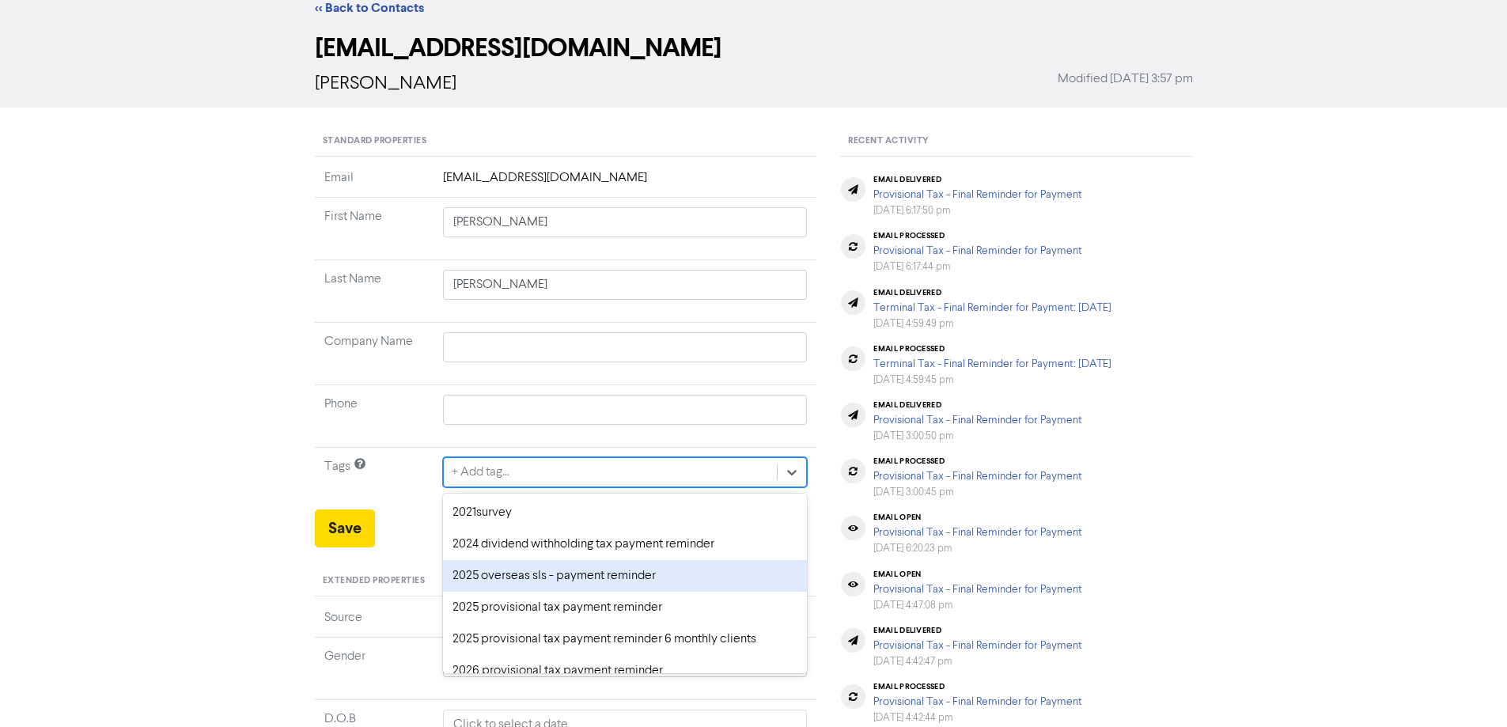
scroll to position [58, 0]
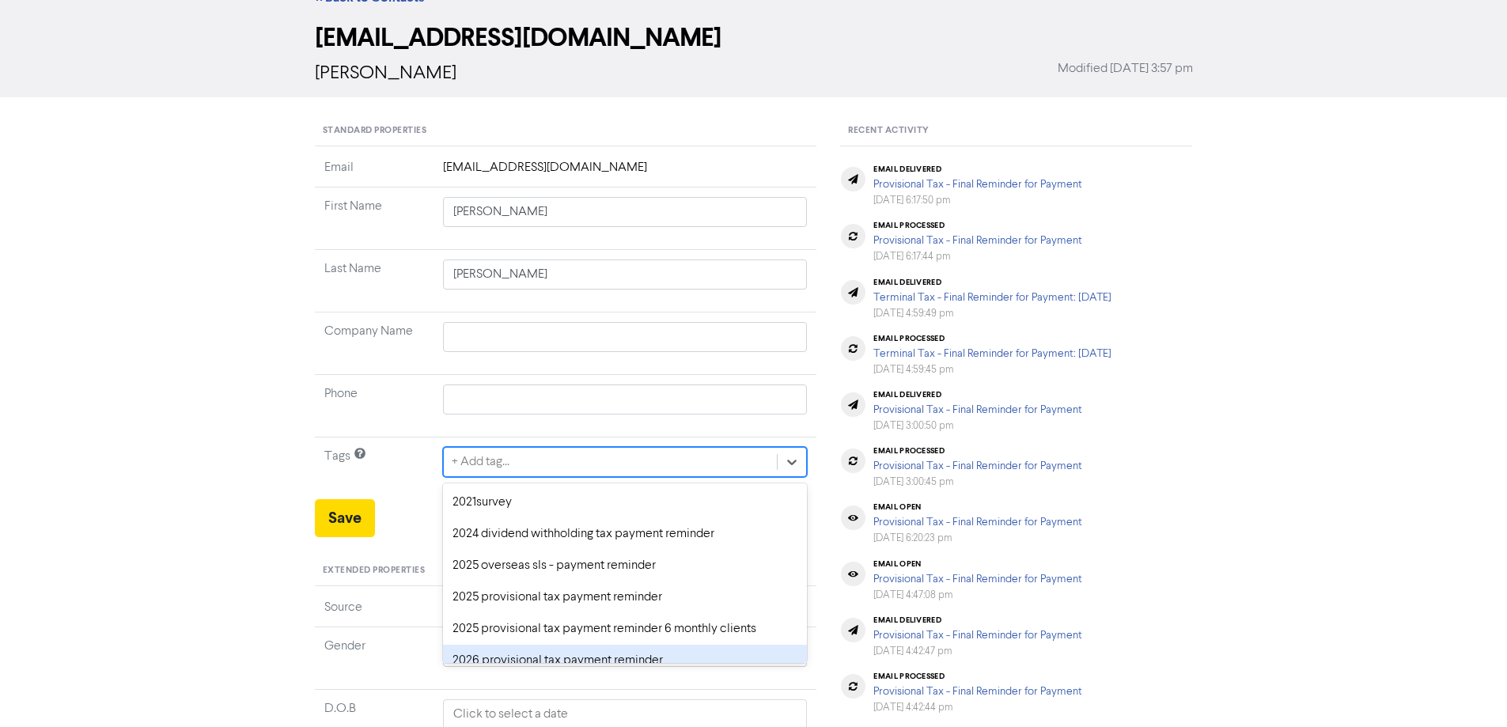
click at [469, 653] on div "2026 provisional tax payment reminder" at bounding box center [625, 661] width 365 height 32
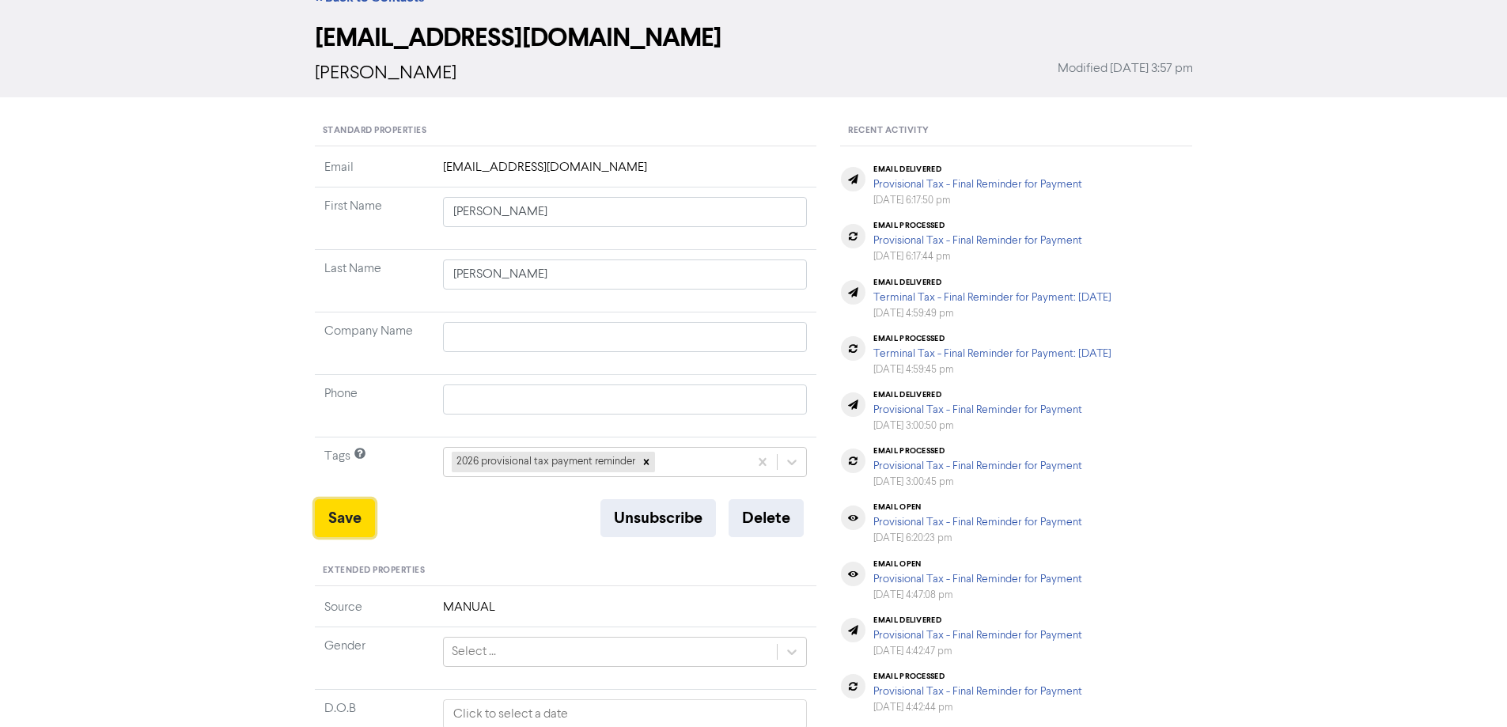
drag, startPoint x: 347, startPoint y: 513, endPoint x: 399, endPoint y: 459, distance: 75.5
click at [347, 513] on button "Save" at bounding box center [345, 518] width 60 height 38
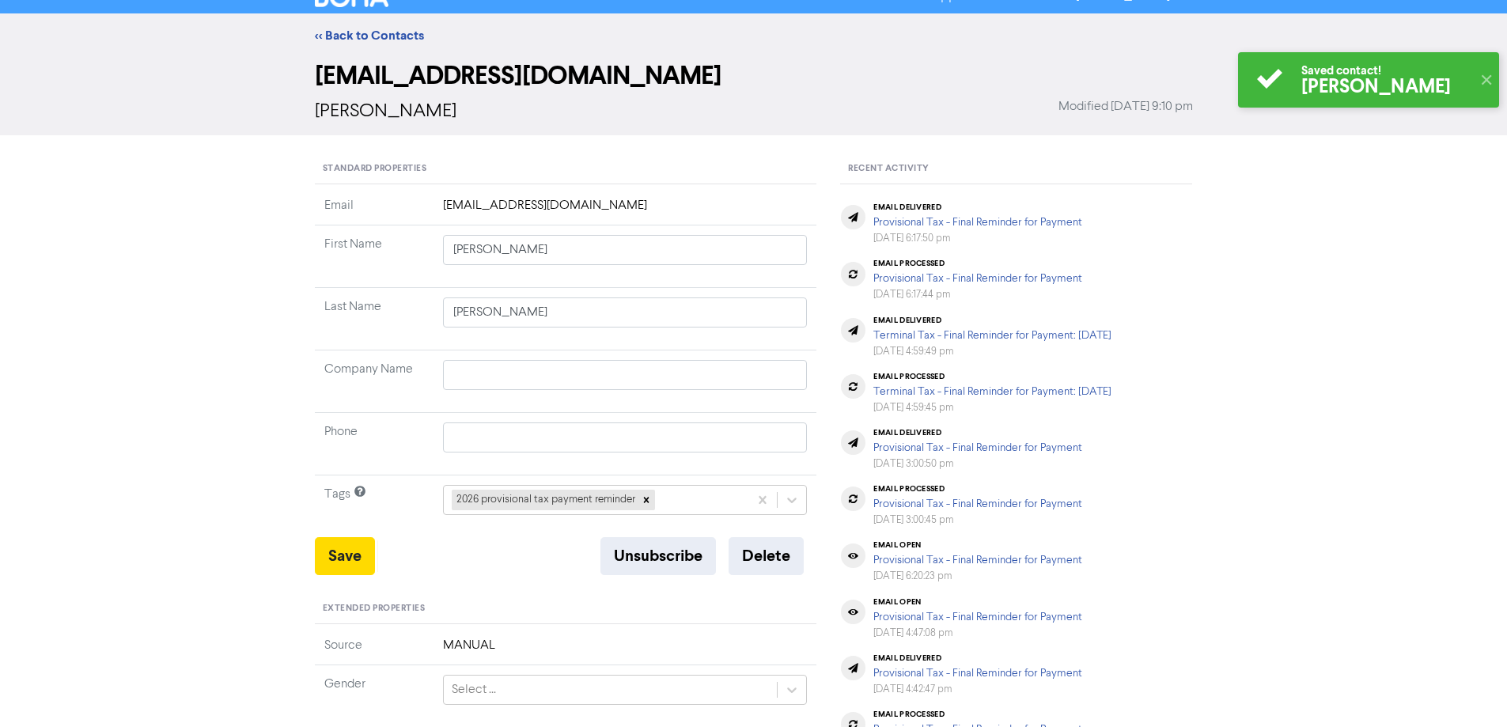
scroll to position [0, 0]
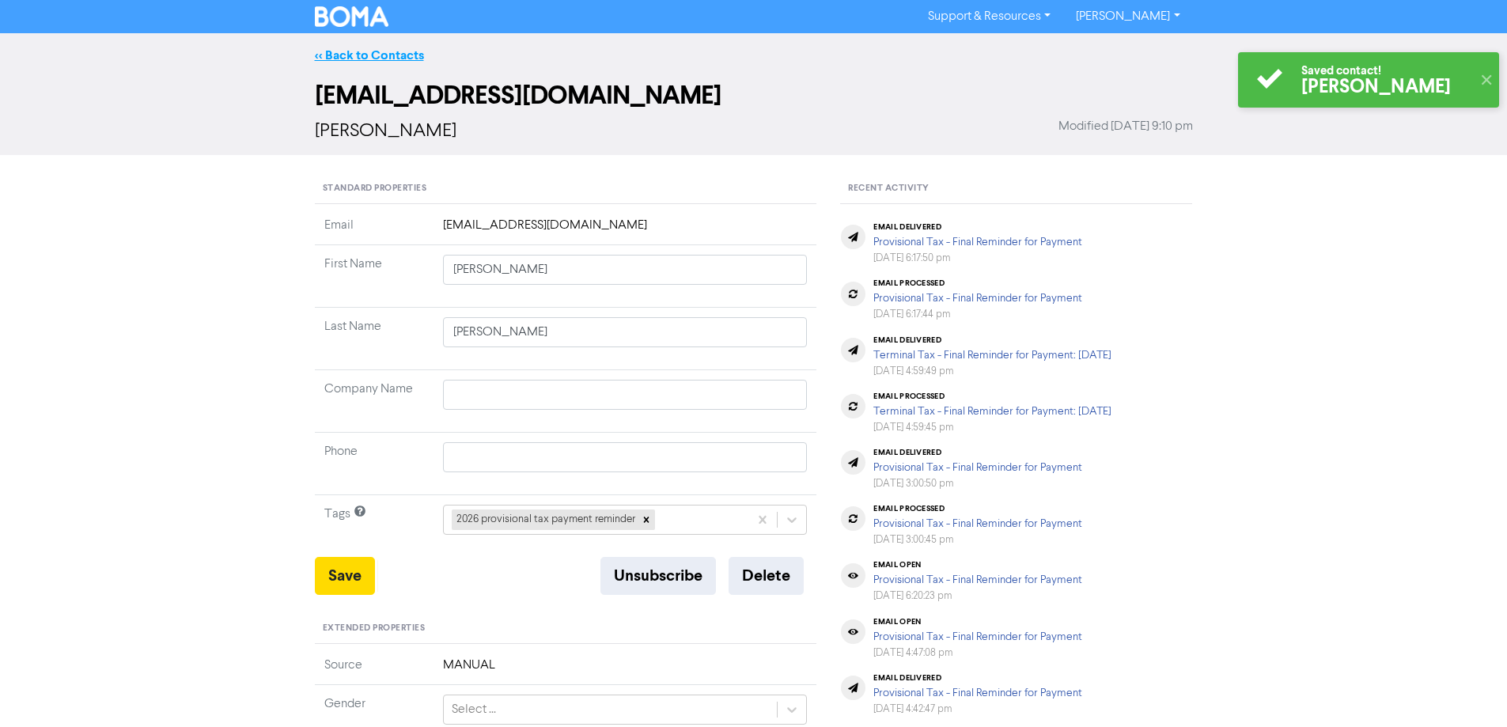
click at [372, 57] on link "<< Back to Contacts" at bounding box center [369, 55] width 109 height 16
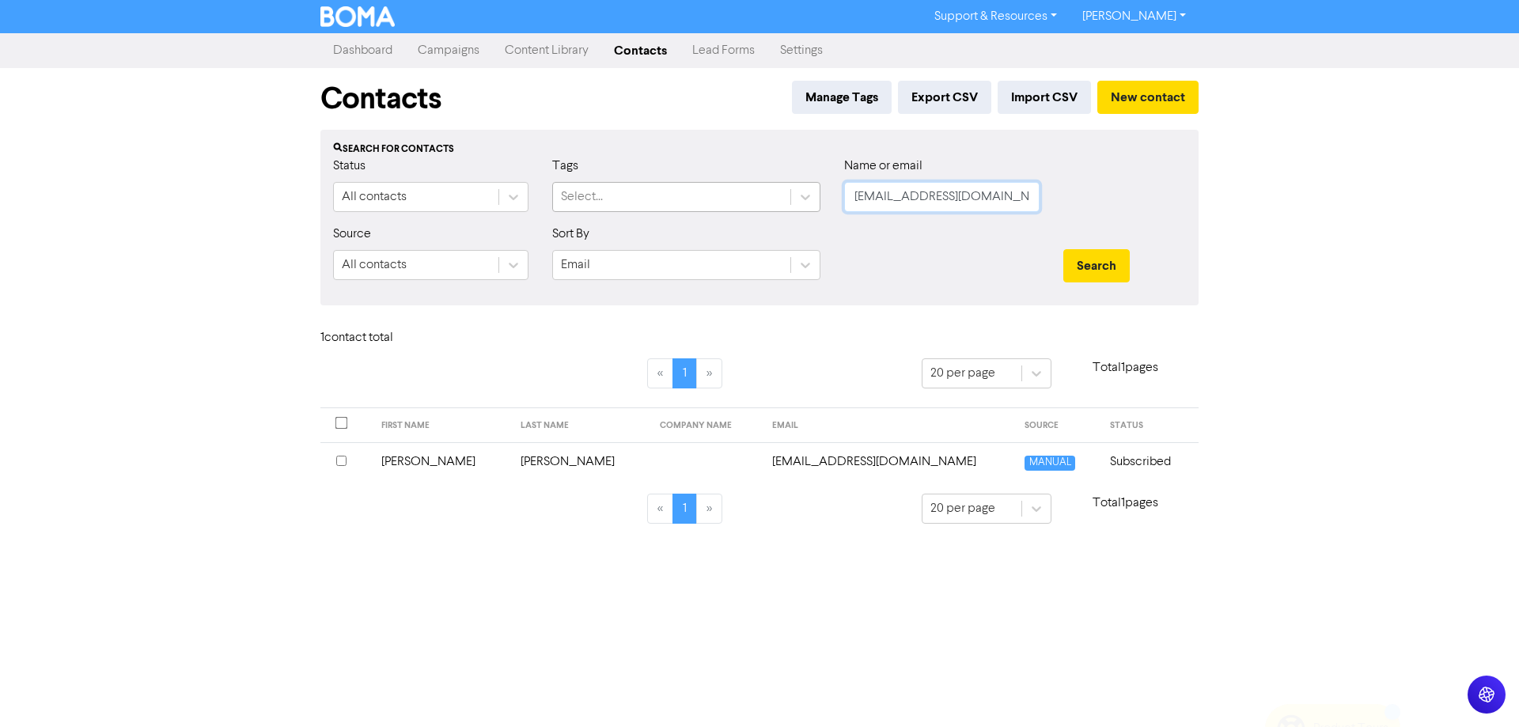
drag, startPoint x: 981, startPoint y: 196, endPoint x: 789, endPoint y: 197, distance: 191.4
click at [790, 195] on div "Status All contacts Tags Select... Name or email [EMAIL_ADDRESS][DOMAIN_NAME]" at bounding box center [759, 191] width 876 height 68
paste input "oweny7086@g"
click at [1108, 259] on button "Search" at bounding box center [1096, 265] width 66 height 33
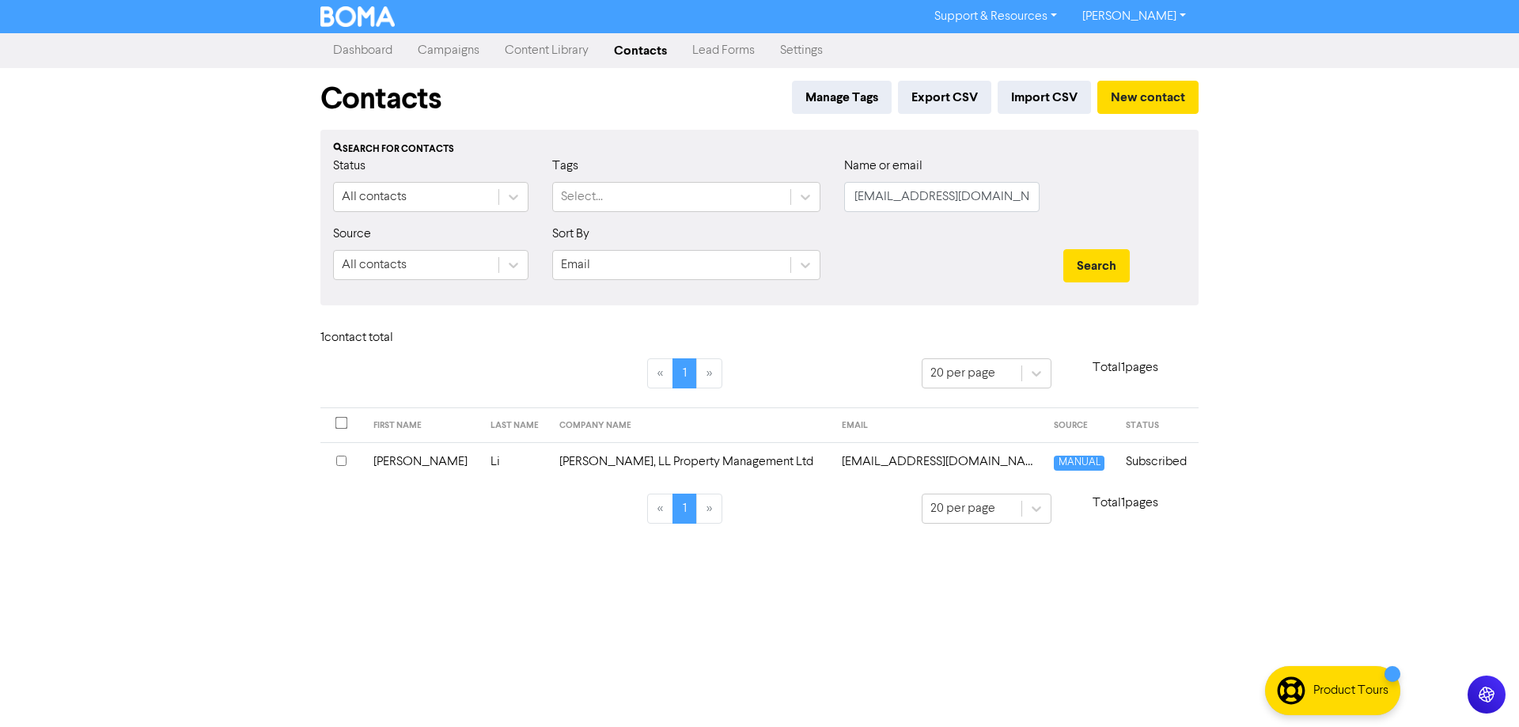
click at [857, 462] on td "[EMAIL_ADDRESS][DOMAIN_NAME]" at bounding box center [938, 461] width 213 height 39
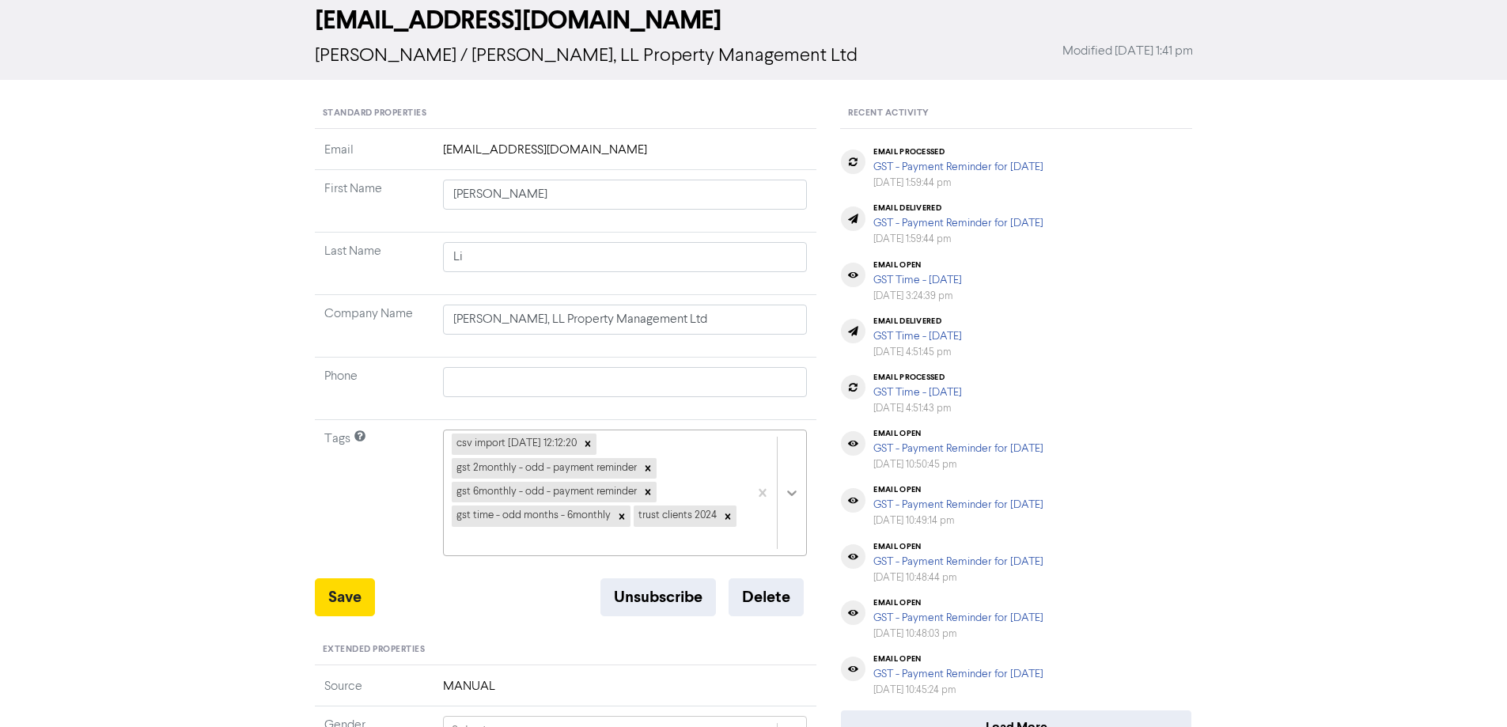
click at [793, 556] on div "csv import [DATE] 12:12:20 gst 2monthly - odd - payment reminder gst 6monthly -…" at bounding box center [625, 493] width 365 height 127
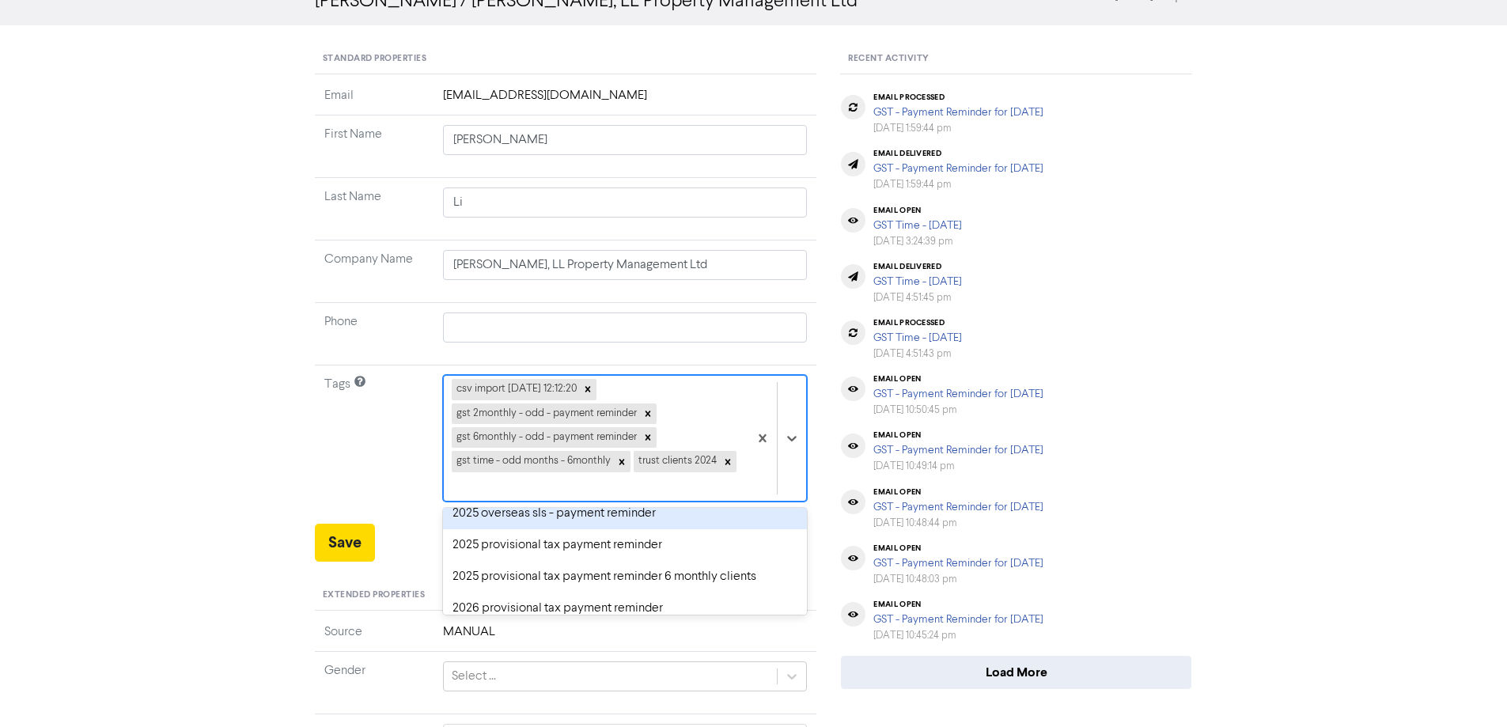
scroll to position [158, 0]
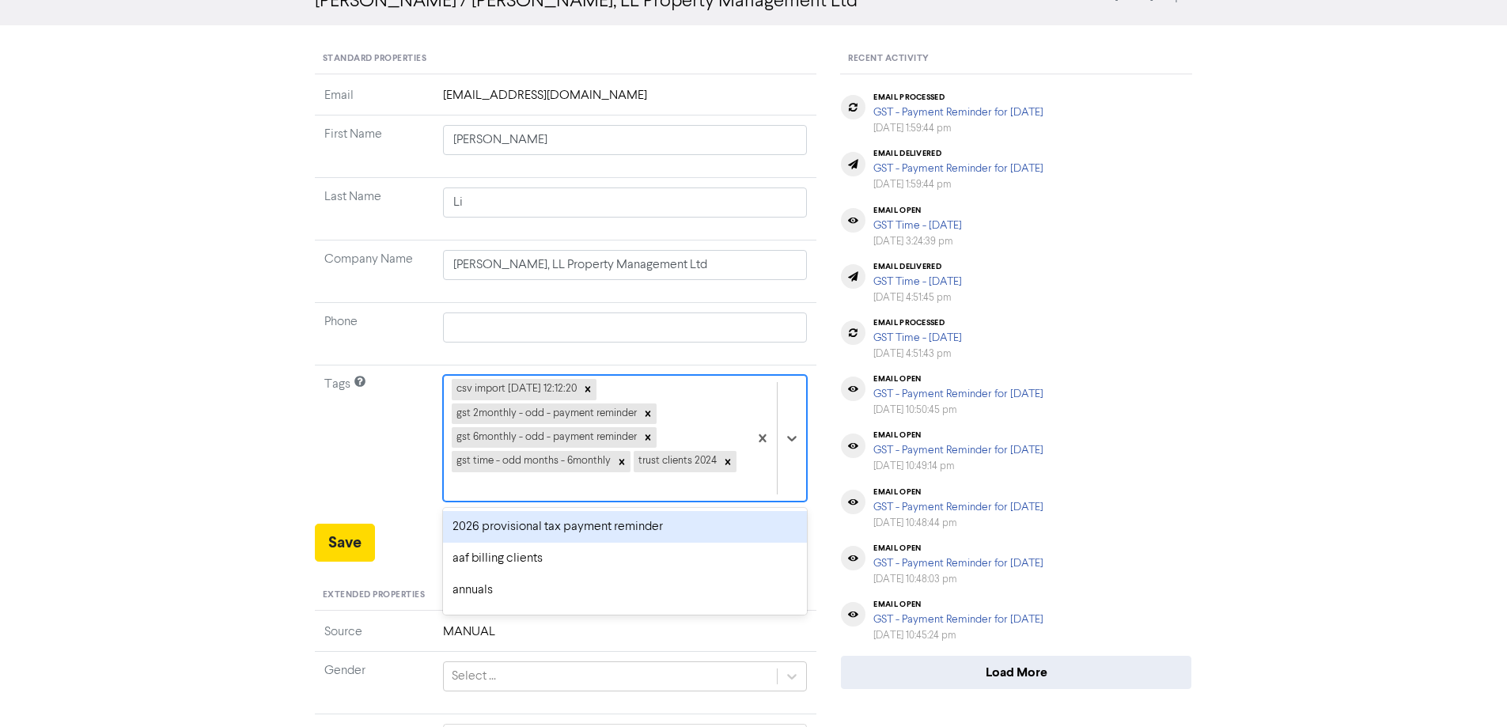
click at [472, 511] on div "2026 provisional tax payment reminder" at bounding box center [625, 527] width 365 height 32
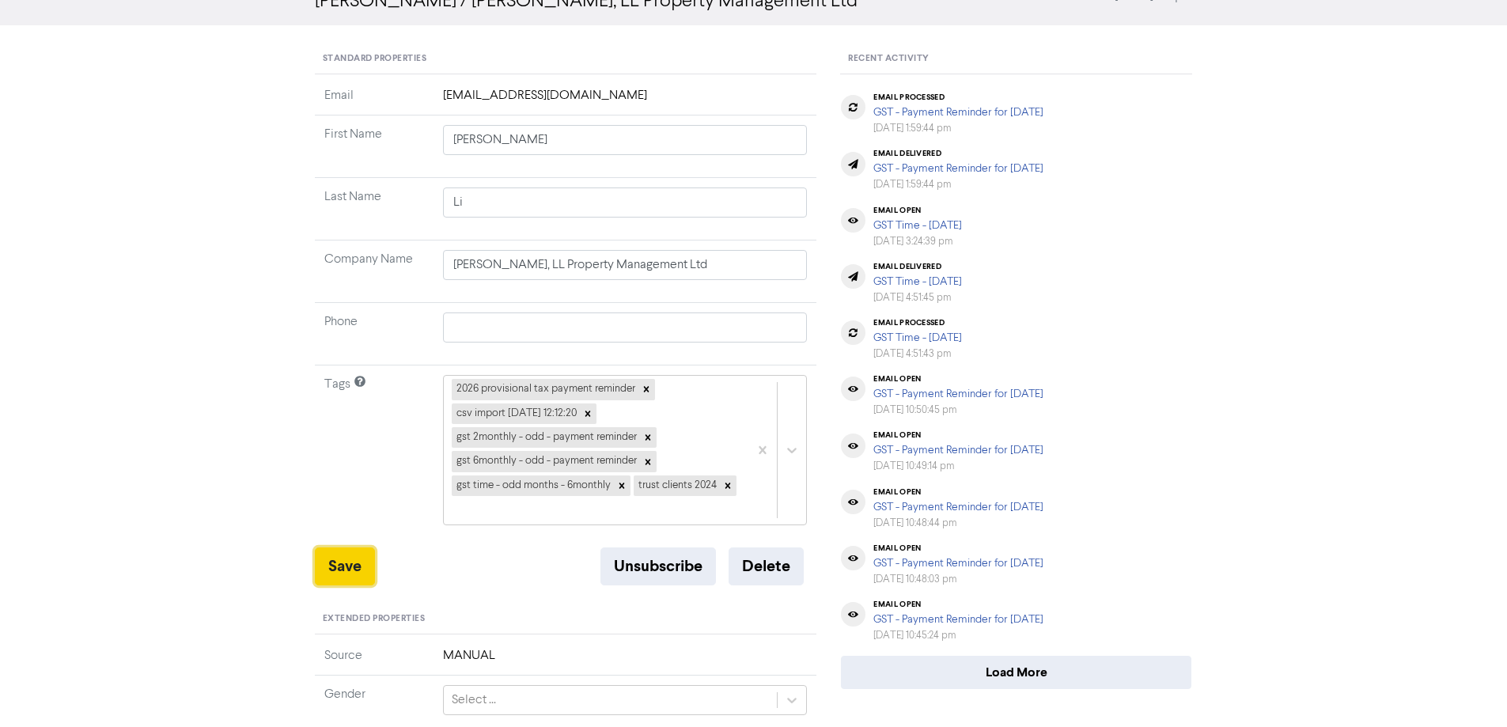
click at [341, 547] on button "Save" at bounding box center [345, 566] width 60 height 38
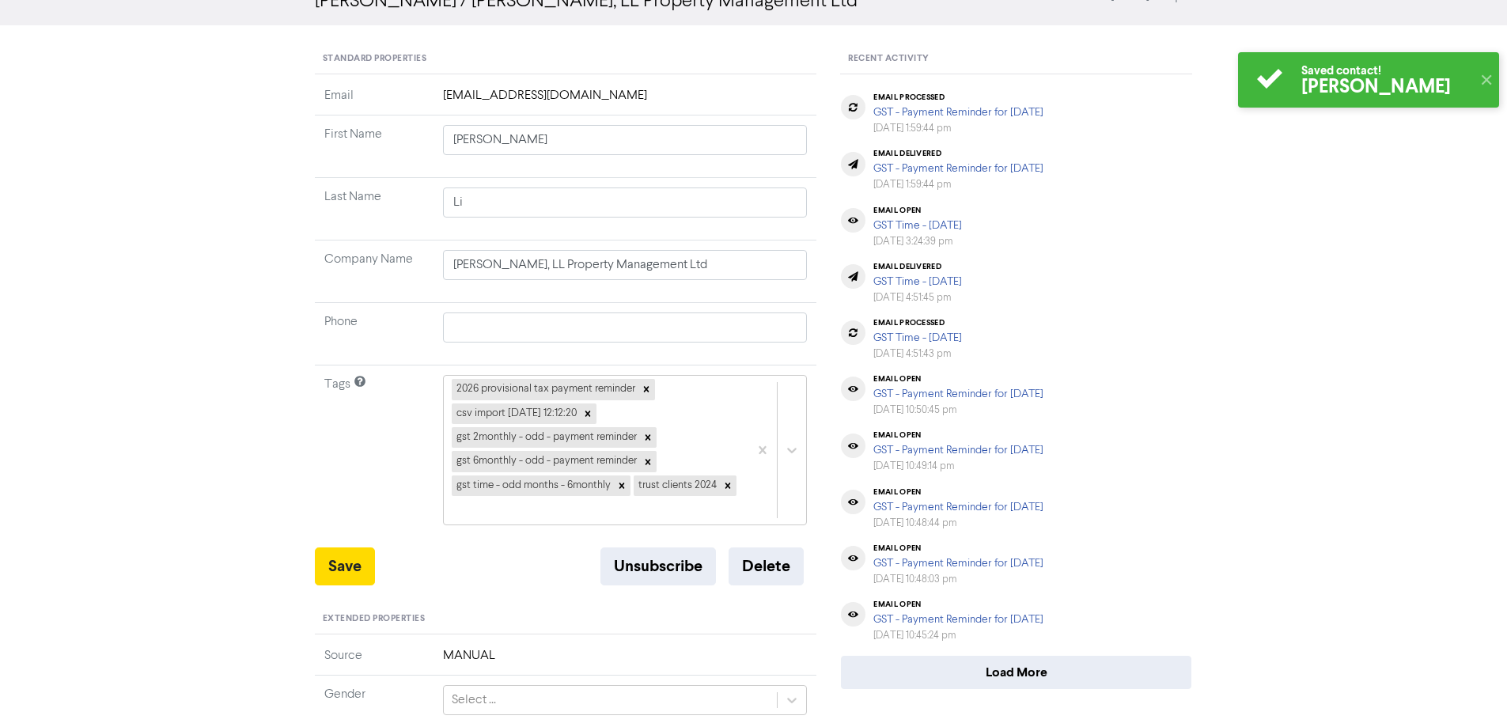
scroll to position [0, 0]
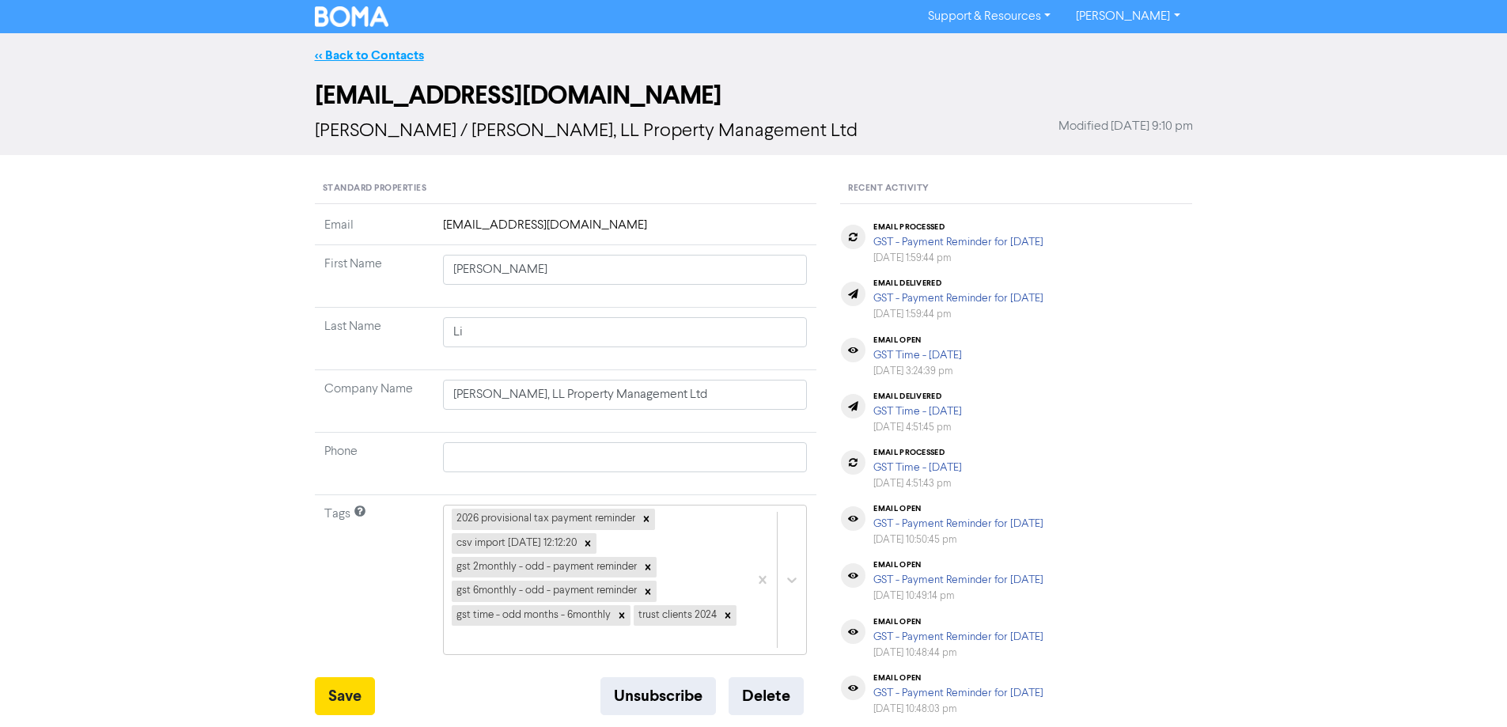
drag, startPoint x: 331, startPoint y: 51, endPoint x: 1311, endPoint y: 213, distance: 992.5
click at [334, 51] on link "<< Back to Contacts" at bounding box center [369, 55] width 109 height 16
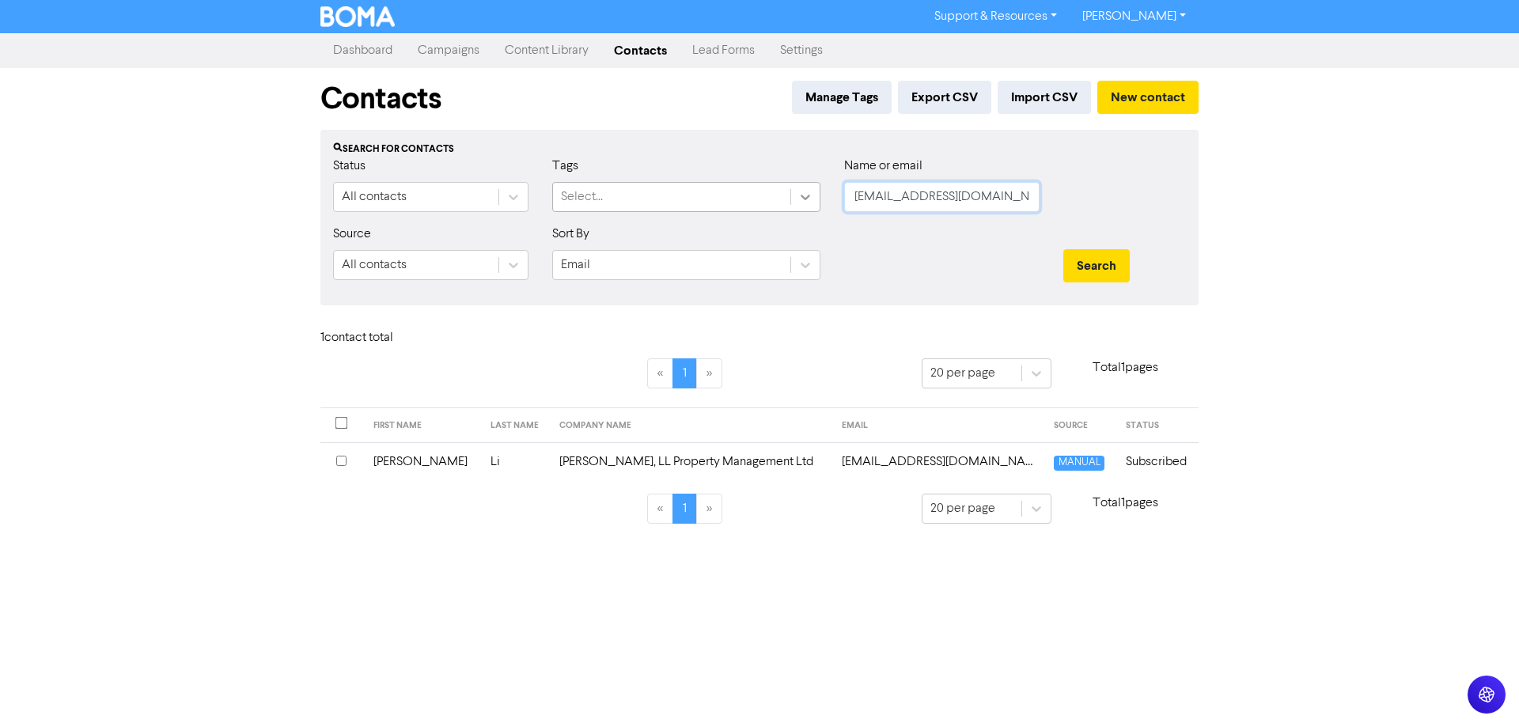
drag, startPoint x: 887, startPoint y: 200, endPoint x: 806, endPoint y: 200, distance: 80.7
click at [806, 200] on div "Status All contacts Tags Select... Name or email [EMAIL_ADDRESS][DOMAIN_NAME]" at bounding box center [759, 191] width 876 height 68
paste input "[EMAIL_ADDRESS]"
click at [1092, 260] on button "Search" at bounding box center [1096, 265] width 66 height 33
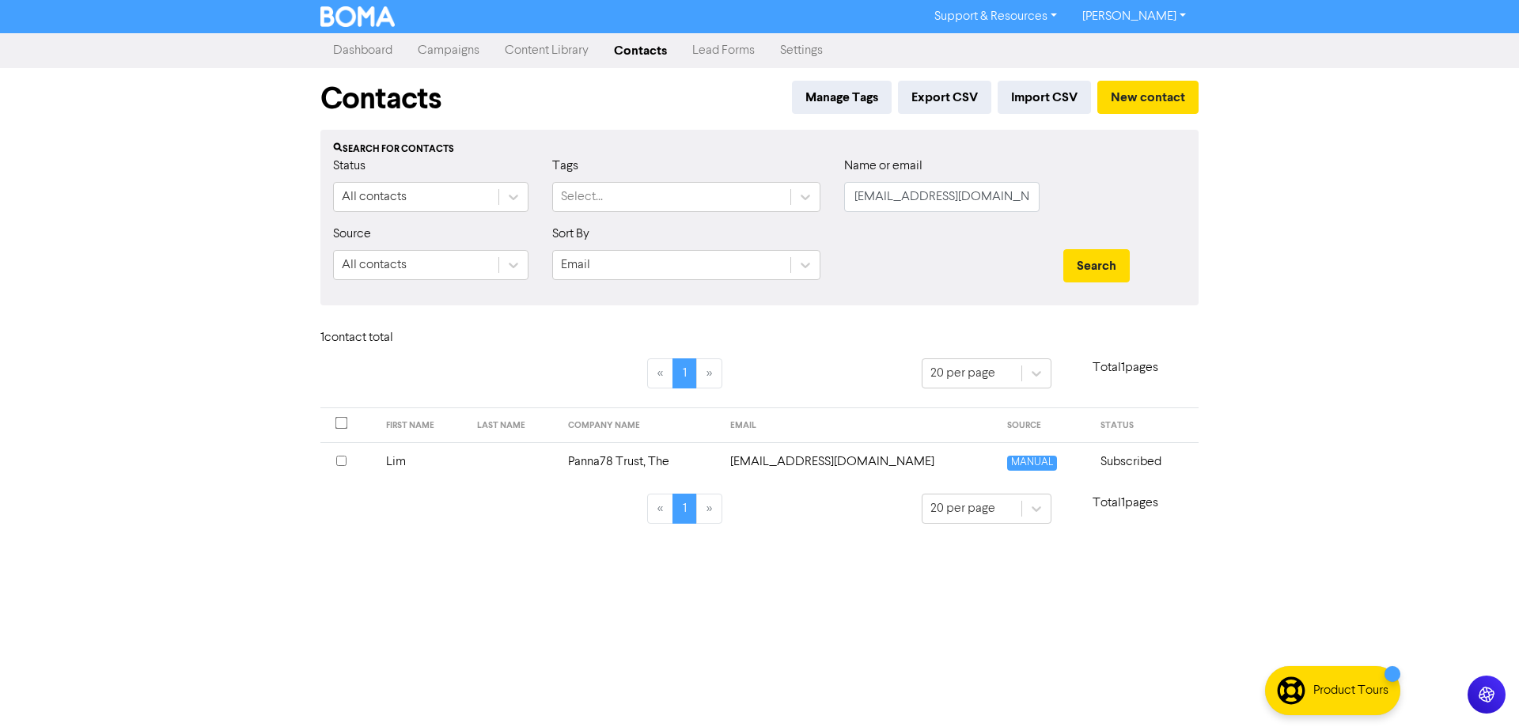
click at [846, 459] on td "[EMAIL_ADDRESS][DOMAIN_NAME]" at bounding box center [860, 461] width 278 height 39
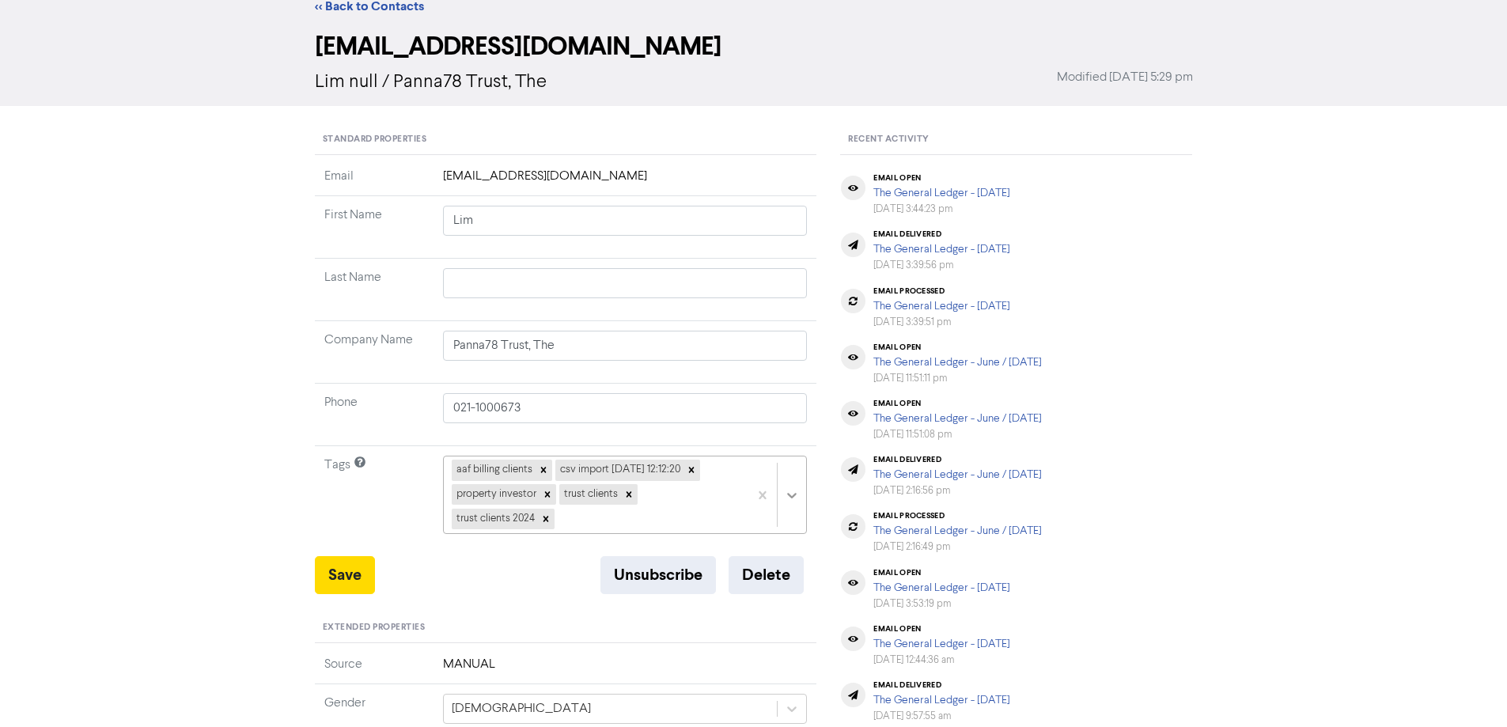
click at [793, 534] on div "aaf billing clients csv import [DATE] 12:12:20 property investor trust clients …" at bounding box center [625, 495] width 365 height 78
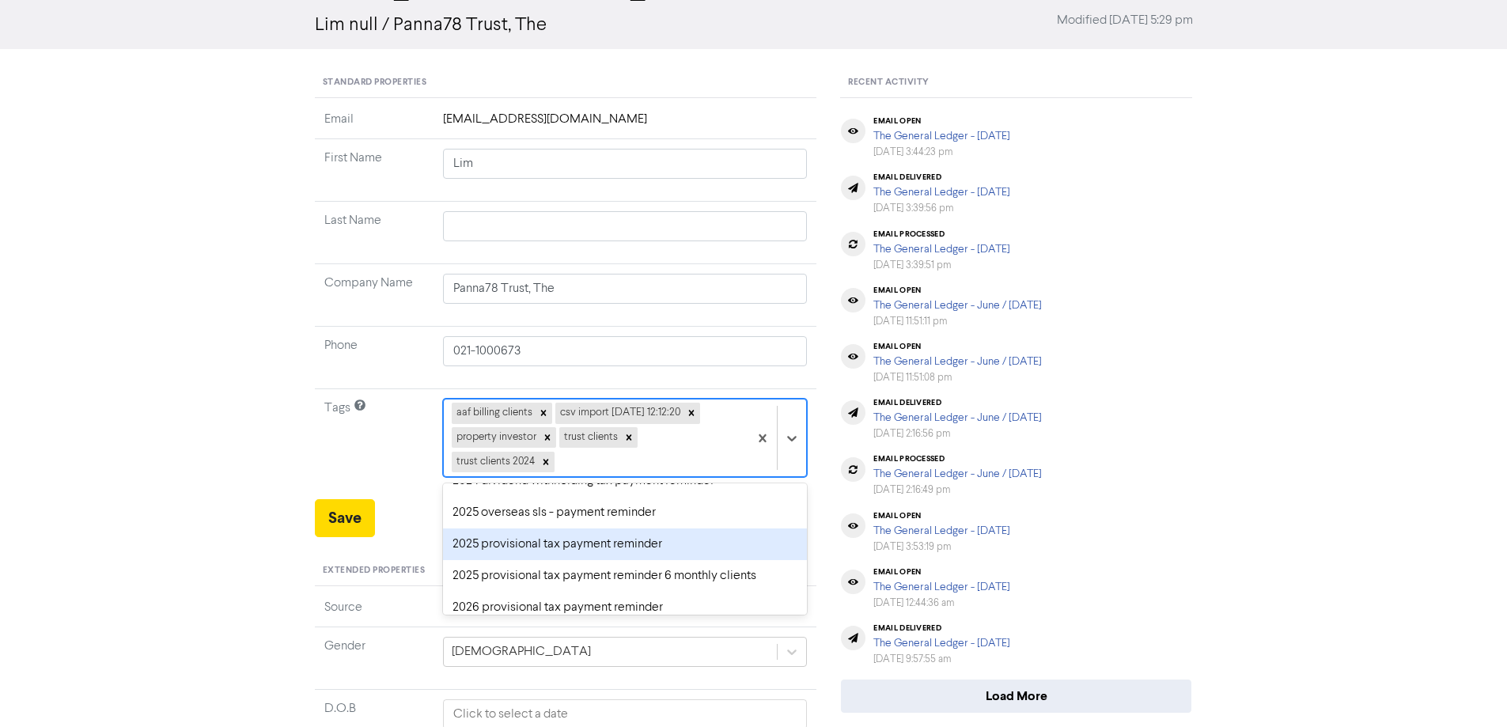
scroll to position [79, 0]
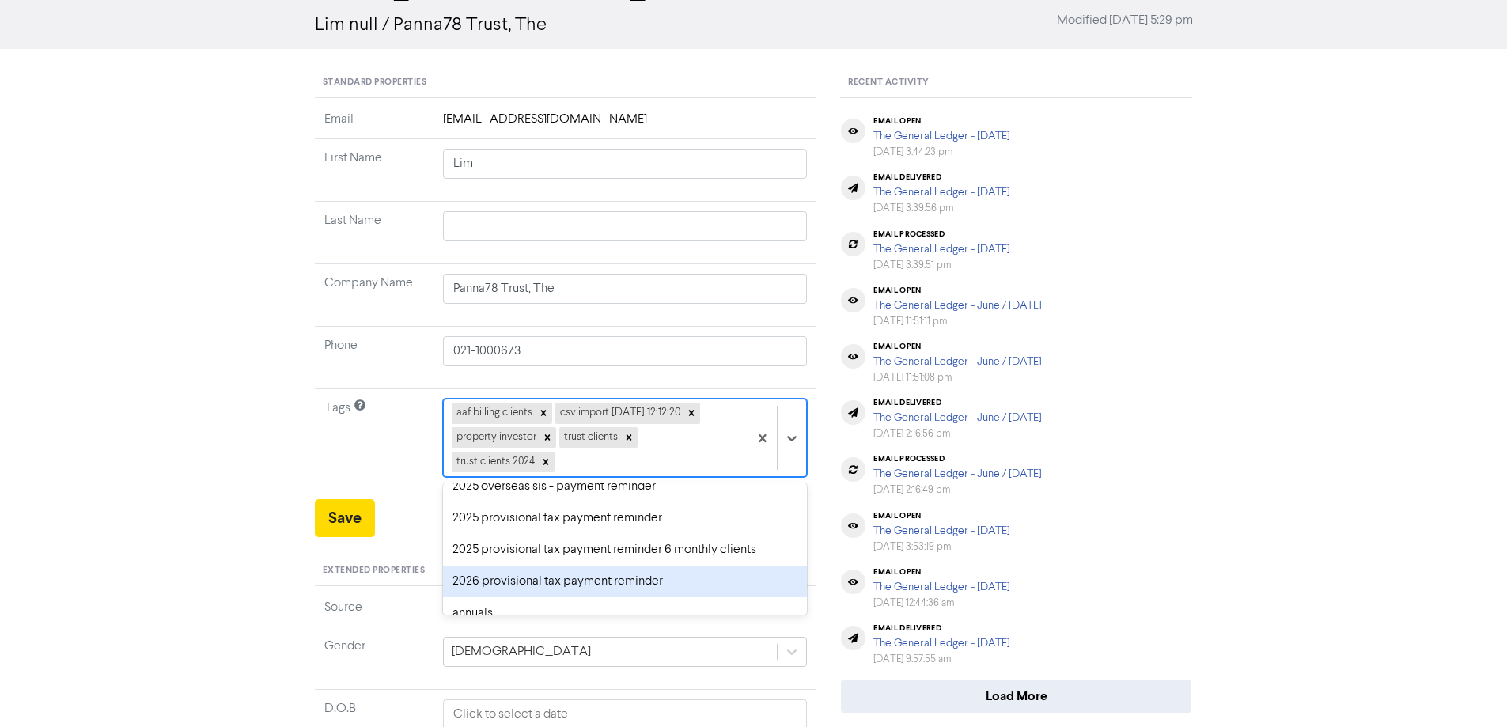
click at [471, 571] on div "2026 provisional tax payment reminder" at bounding box center [625, 582] width 365 height 32
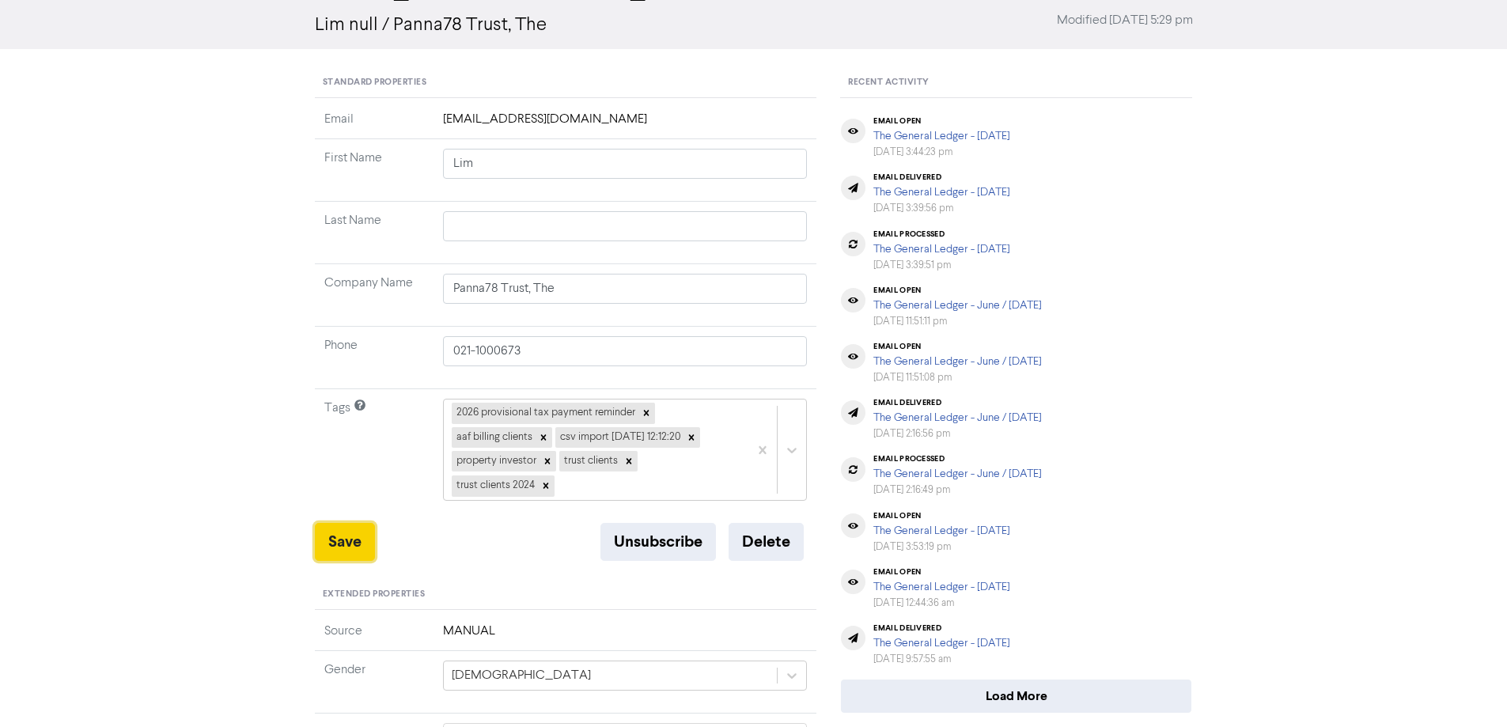
click at [339, 539] on button "Save" at bounding box center [345, 542] width 60 height 38
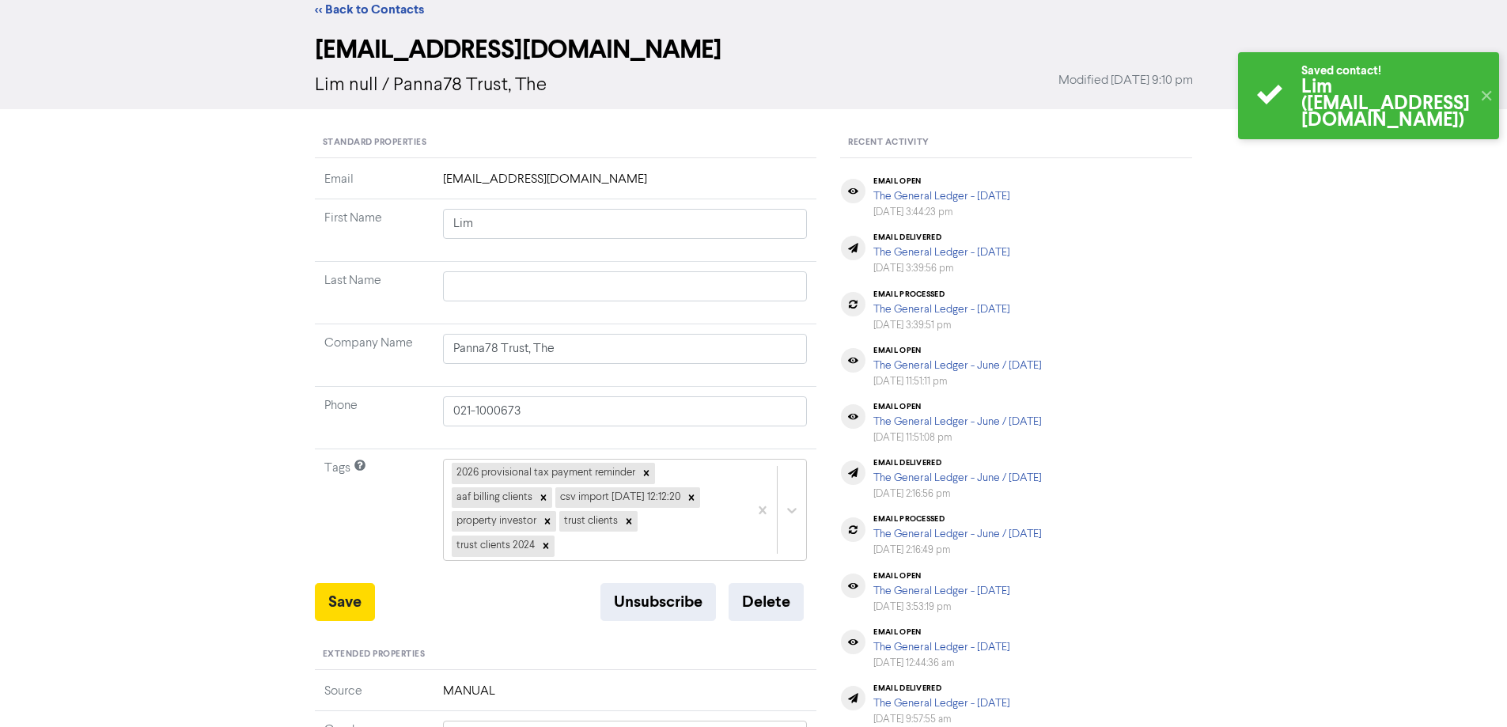
scroll to position [0, 0]
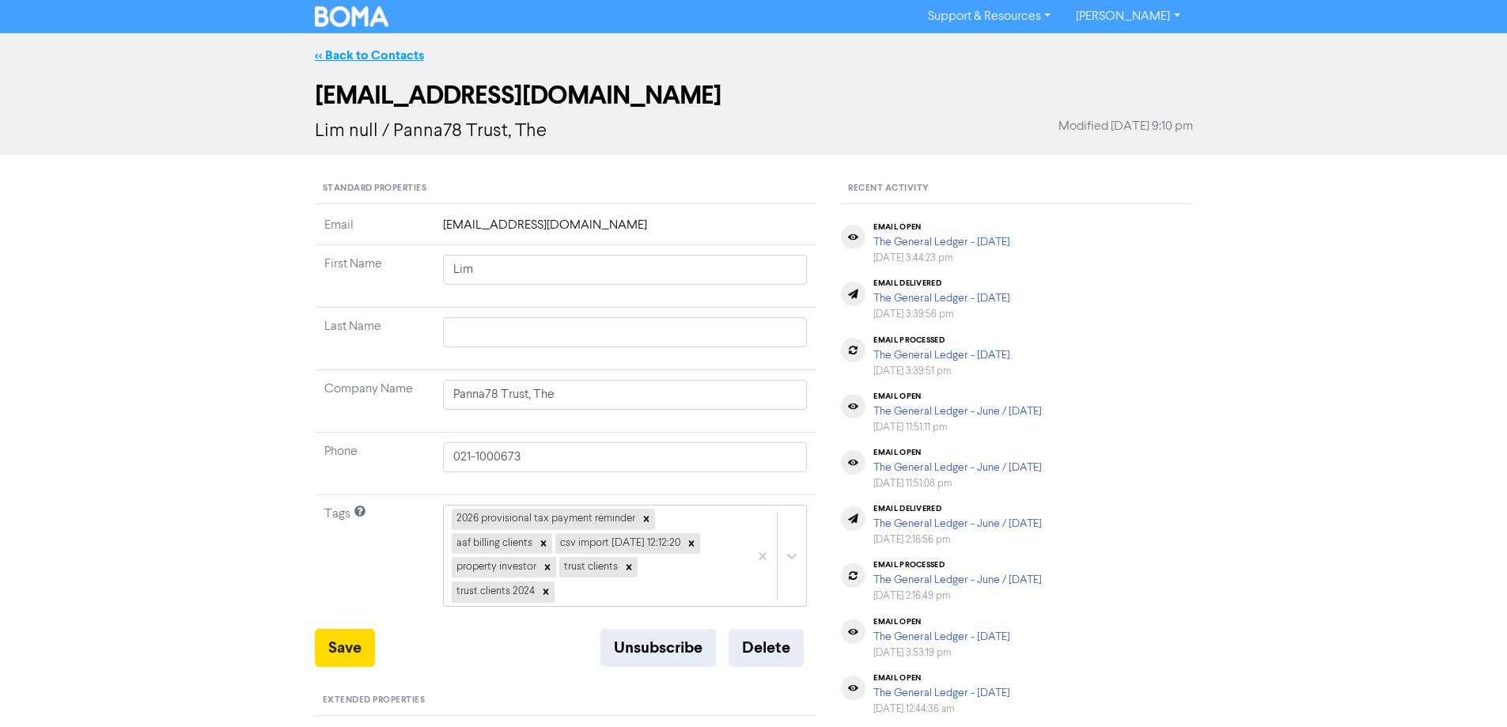
click at [362, 59] on link "<< Back to Contacts" at bounding box center [369, 55] width 109 height 16
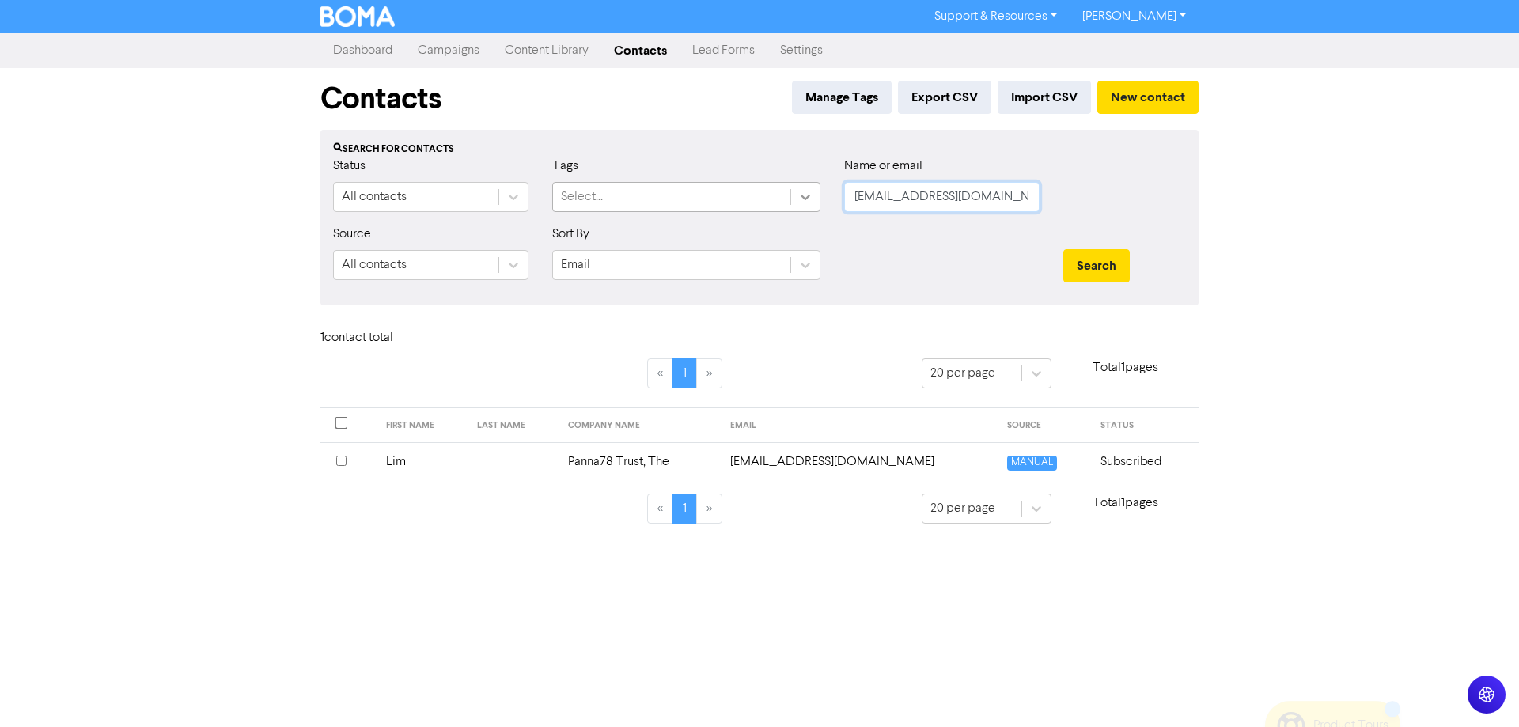
drag, startPoint x: 1016, startPoint y: 187, endPoint x: 796, endPoint y: 196, distance: 220.9
click at [796, 196] on div "Status All contacts Tags Select... Name or email [EMAIL_ADDRESS][DOMAIN_NAME]" at bounding box center [759, 191] width 876 height 68
paste input "jinhang668"
click at [1084, 258] on button "Search" at bounding box center [1096, 265] width 66 height 33
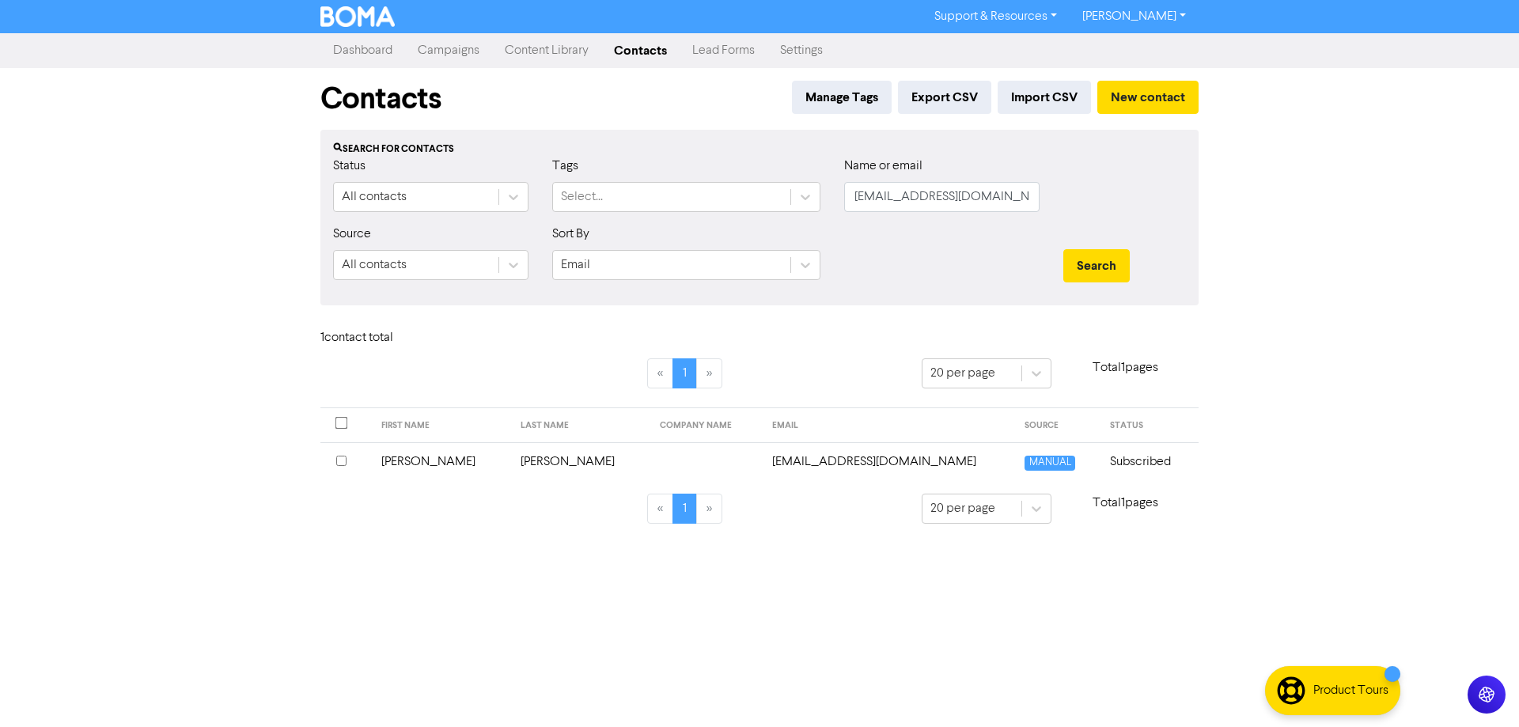
click at [807, 464] on td "[EMAIL_ADDRESS][DOMAIN_NAME]" at bounding box center [889, 461] width 253 height 39
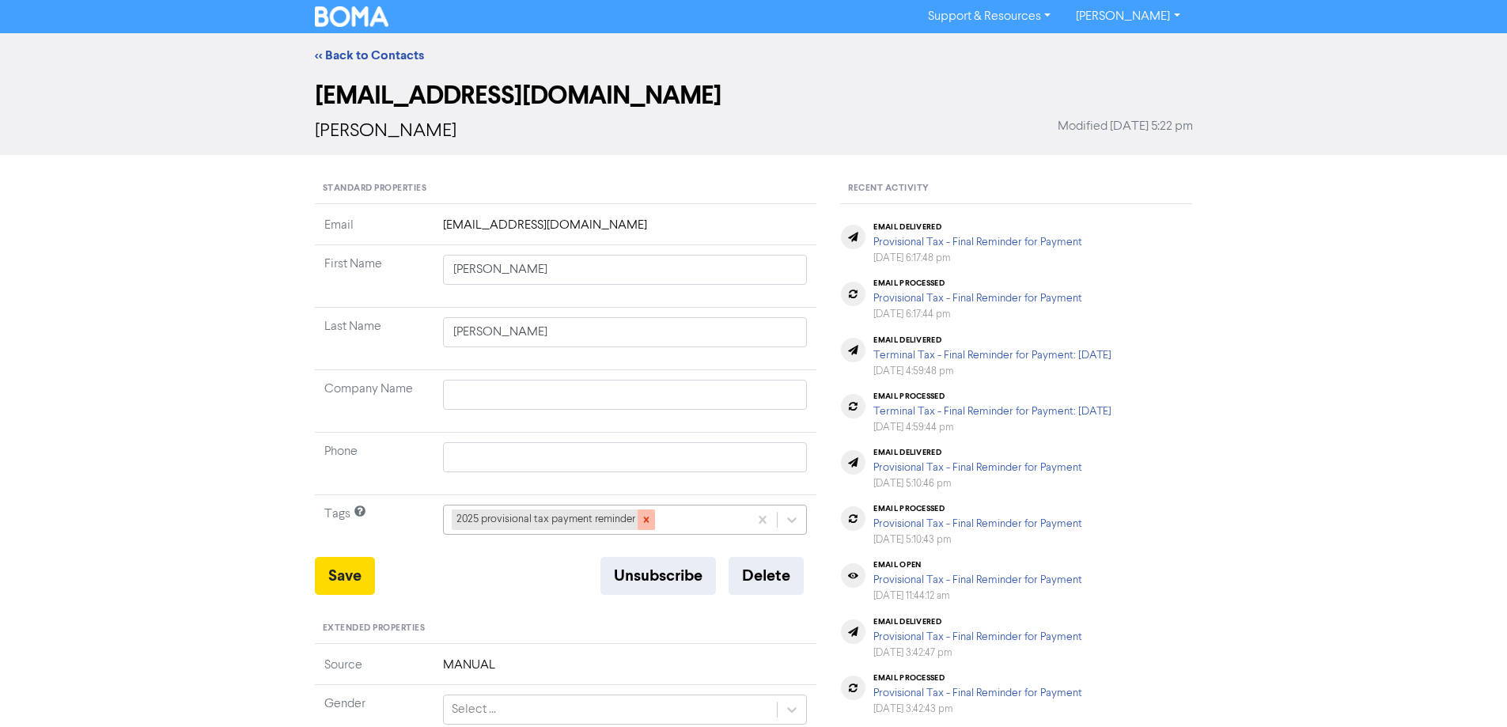
click at [639, 516] on div at bounding box center [646, 519] width 17 height 21
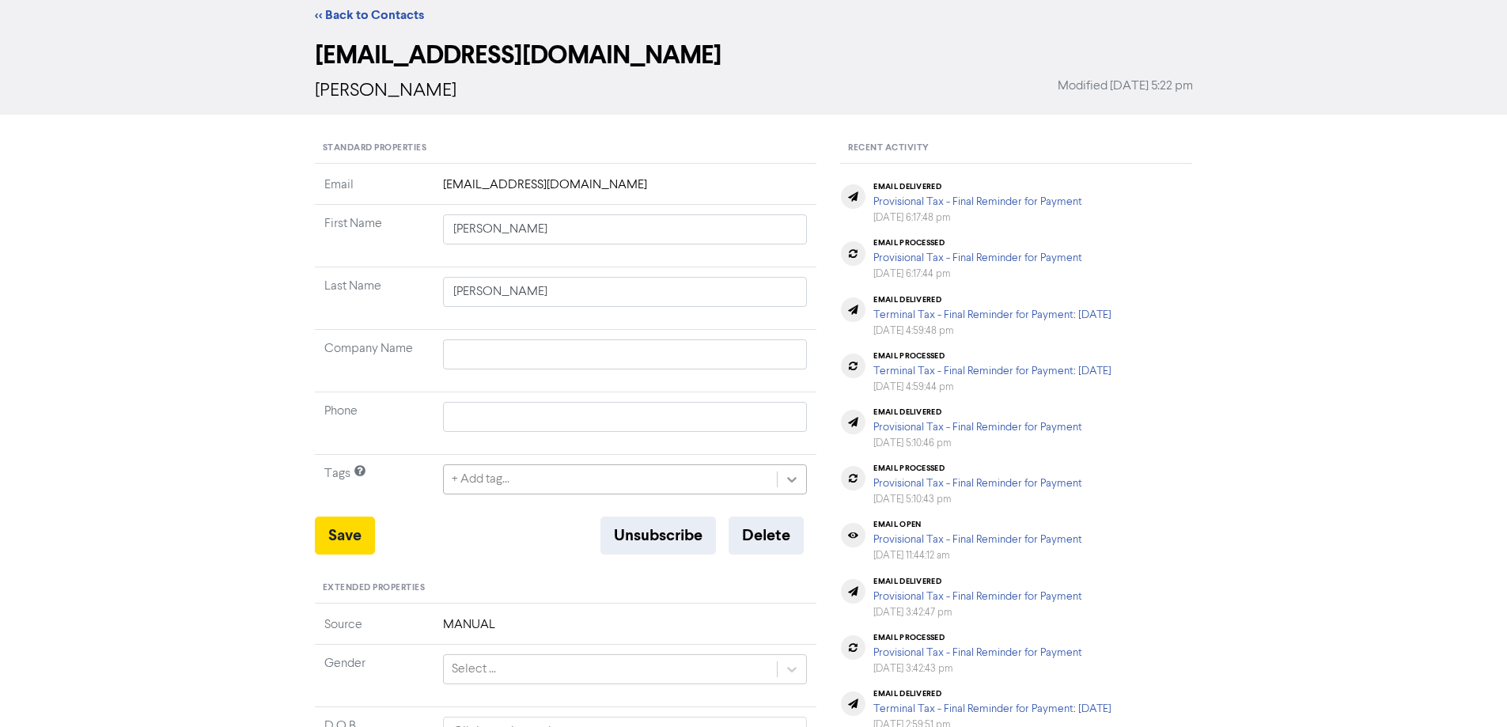
click at [797, 494] on div "+ Add tag..." at bounding box center [625, 479] width 365 height 30
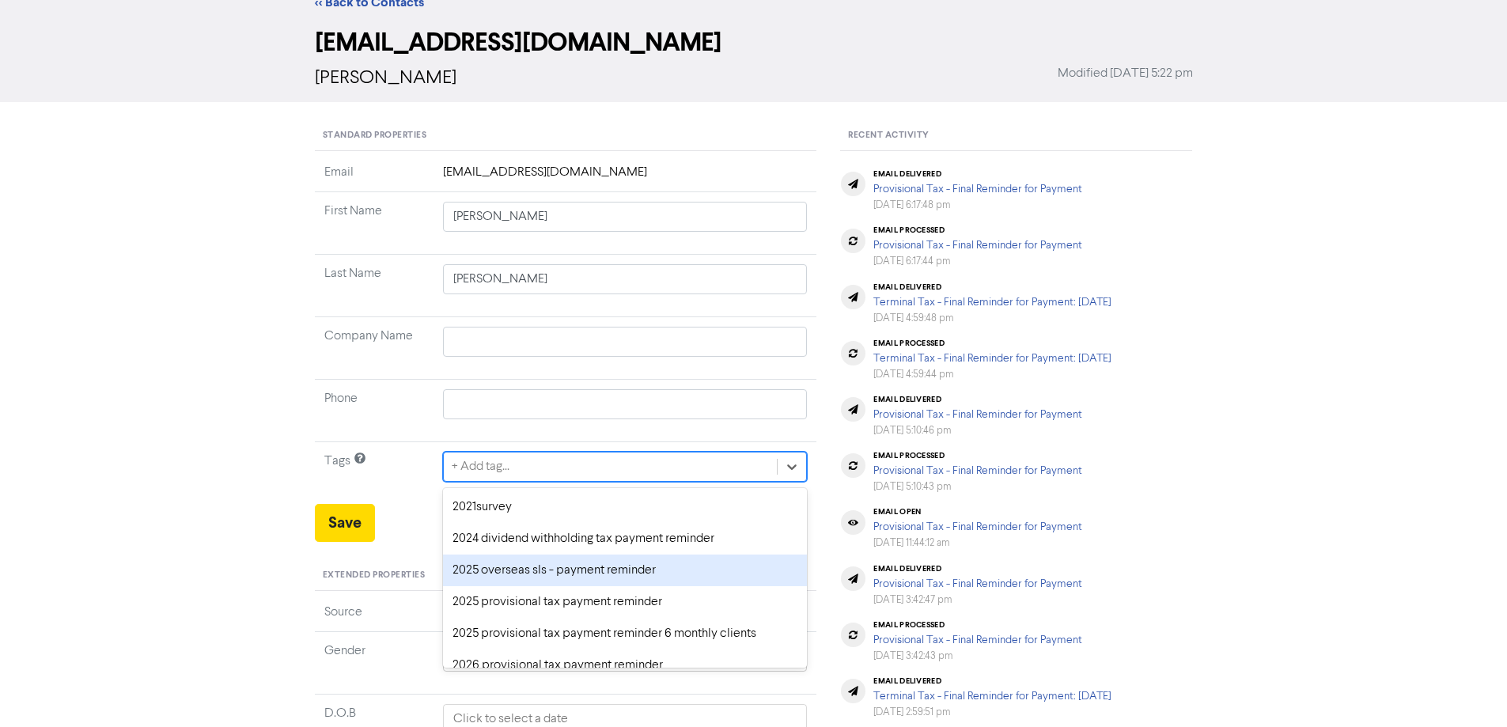
scroll to position [58, 0]
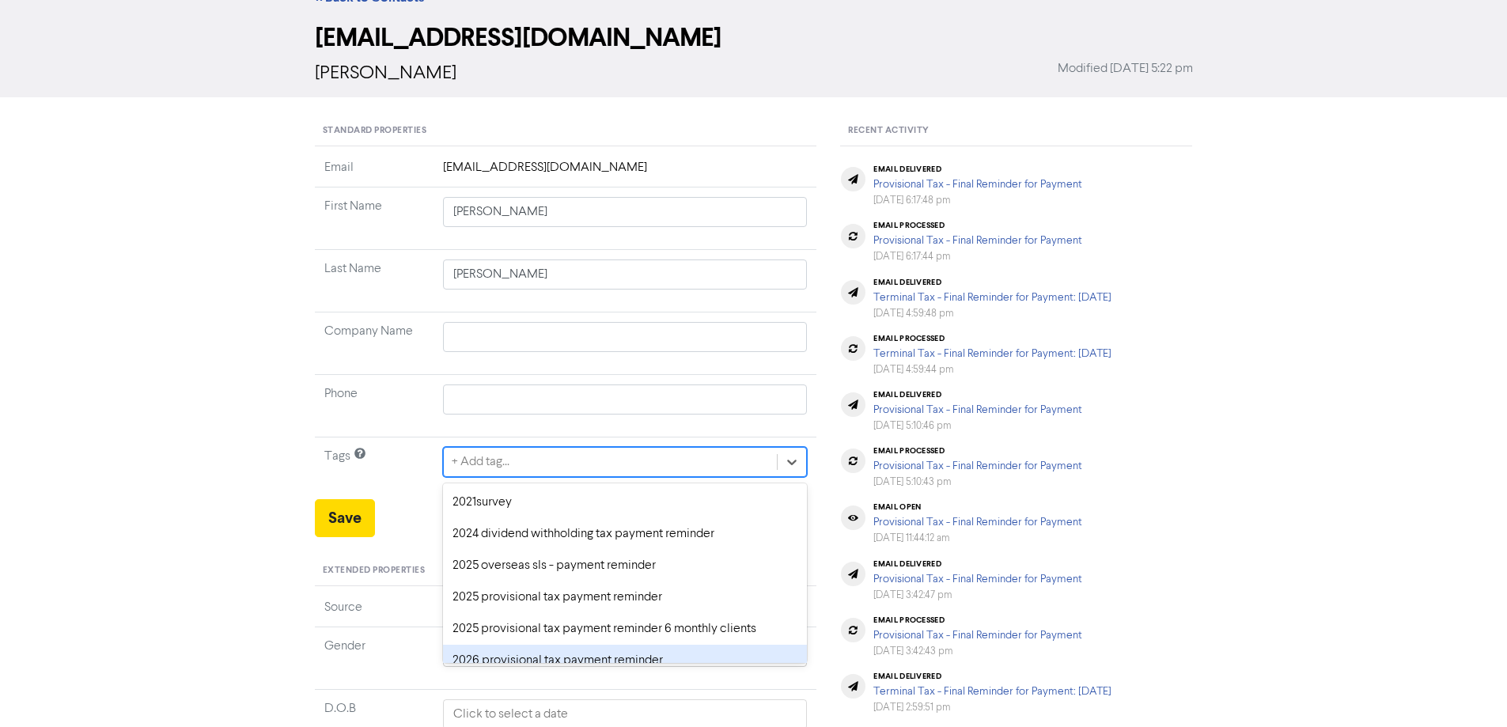
click at [520, 661] on div "2026 provisional tax payment reminder" at bounding box center [625, 661] width 365 height 32
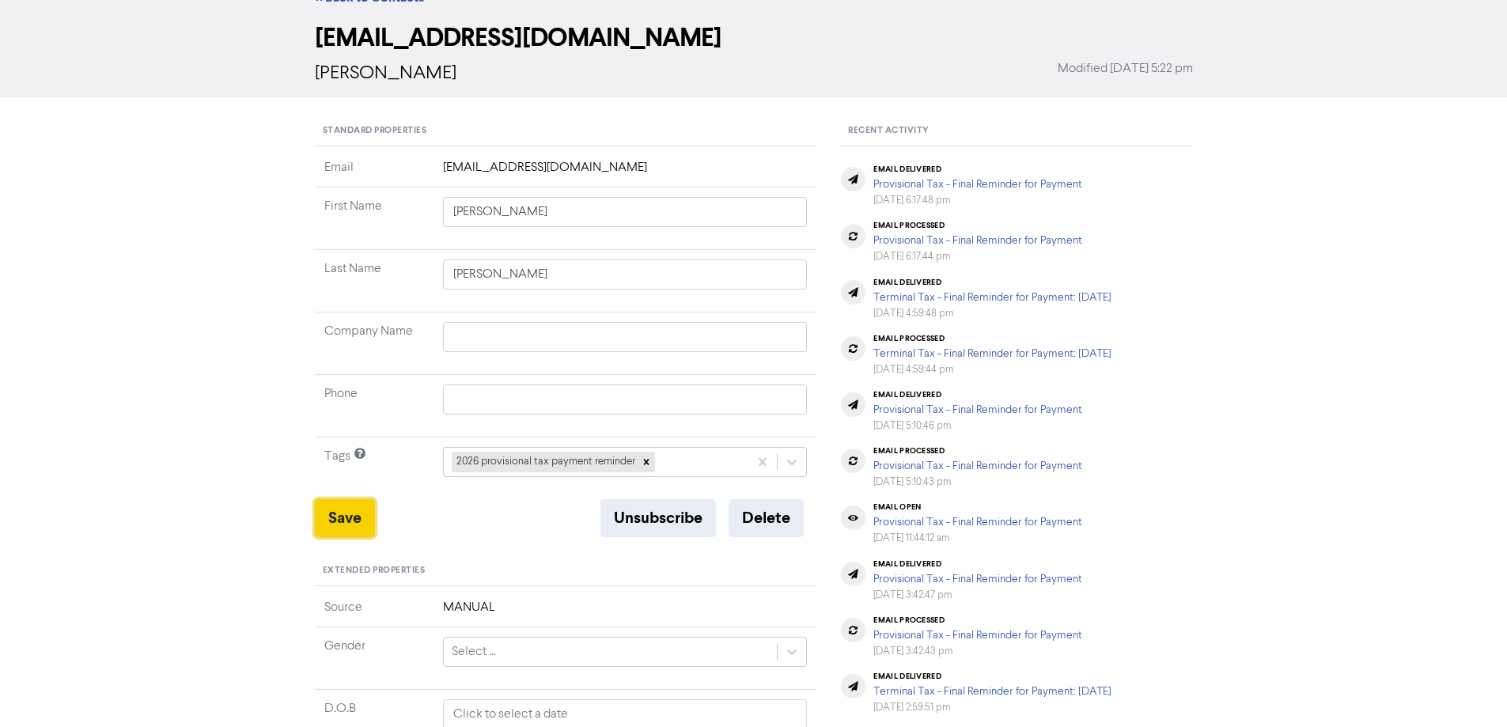
click at [346, 508] on button "Save" at bounding box center [345, 518] width 60 height 38
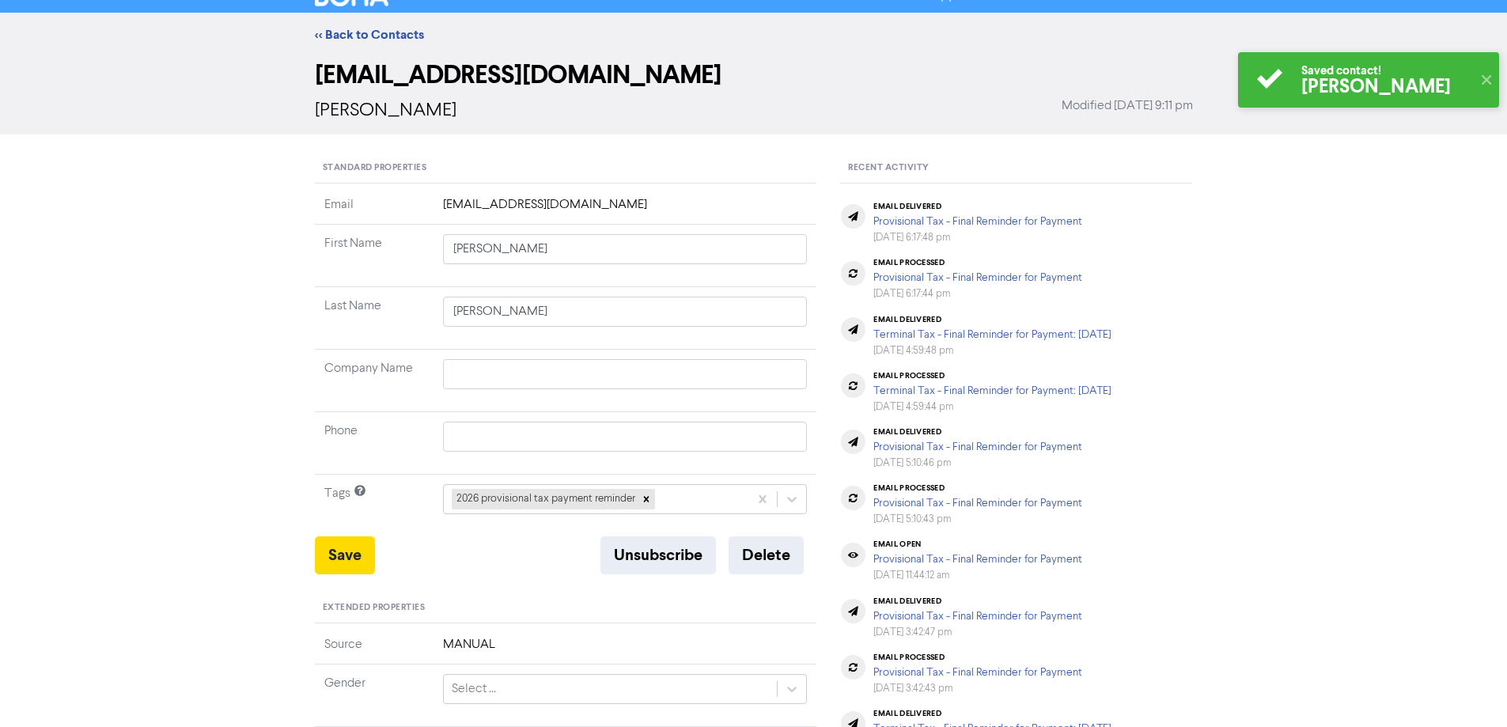
scroll to position [0, 0]
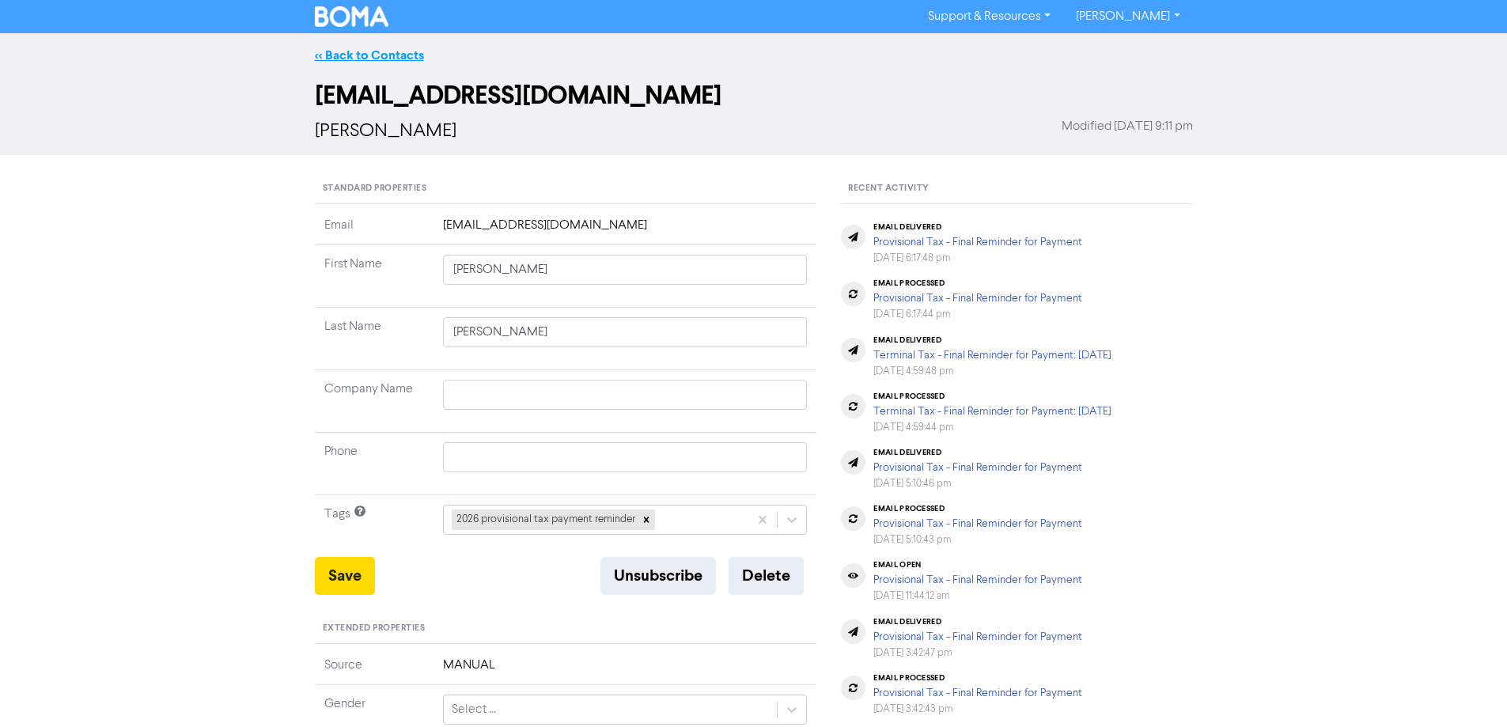
click at [357, 56] on link "<< Back to Contacts" at bounding box center [369, 55] width 109 height 16
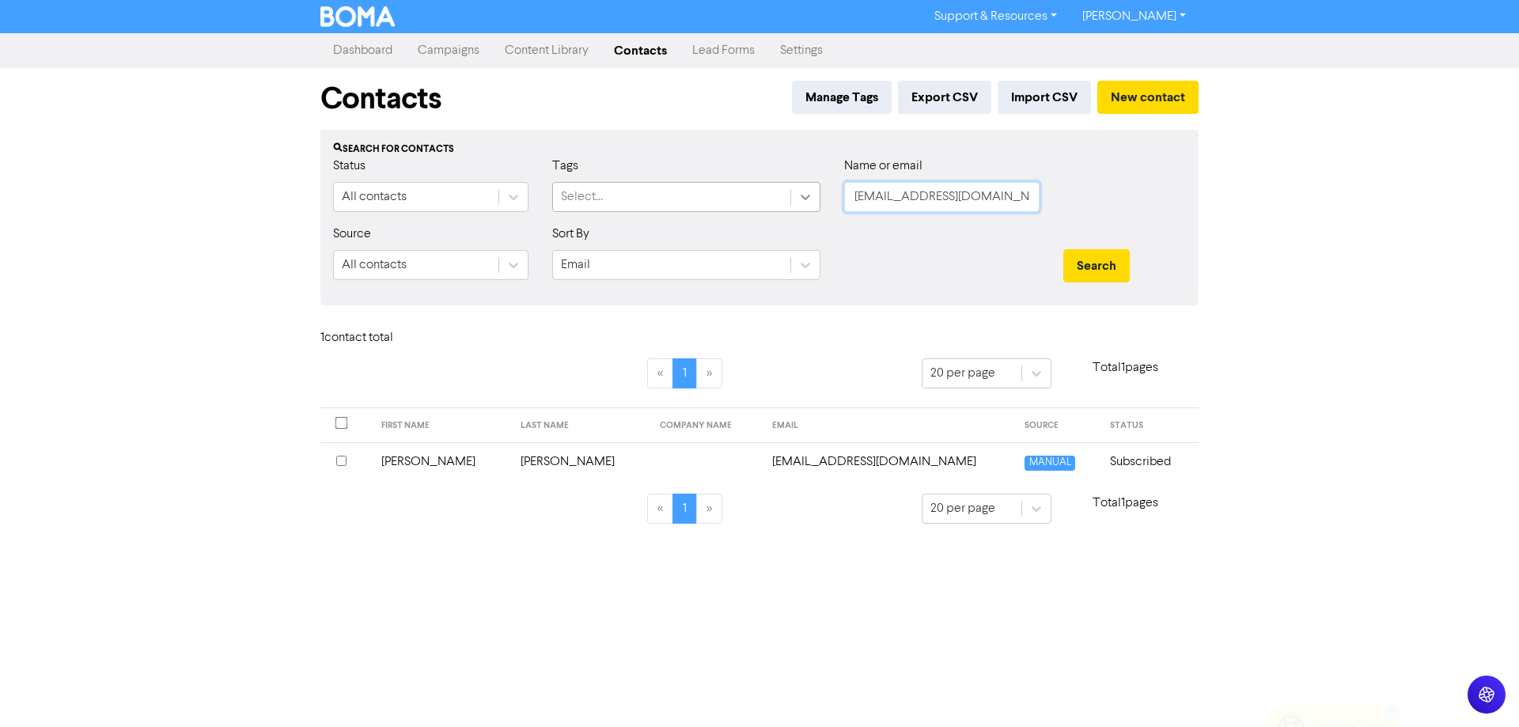
drag, startPoint x: 976, startPoint y: 195, endPoint x: 804, endPoint y: 196, distance: 171.7
click at [804, 196] on div "Status All contacts Tags Select... Name or email [EMAIL_ADDRESS][DOMAIN_NAME]" at bounding box center [759, 191] width 876 height 68
paste input "[EMAIL_ADDRESS]"
drag, startPoint x: 1107, startPoint y: 267, endPoint x: 850, endPoint y: 418, distance: 298.9
click at [1100, 274] on button "Search" at bounding box center [1096, 265] width 66 height 33
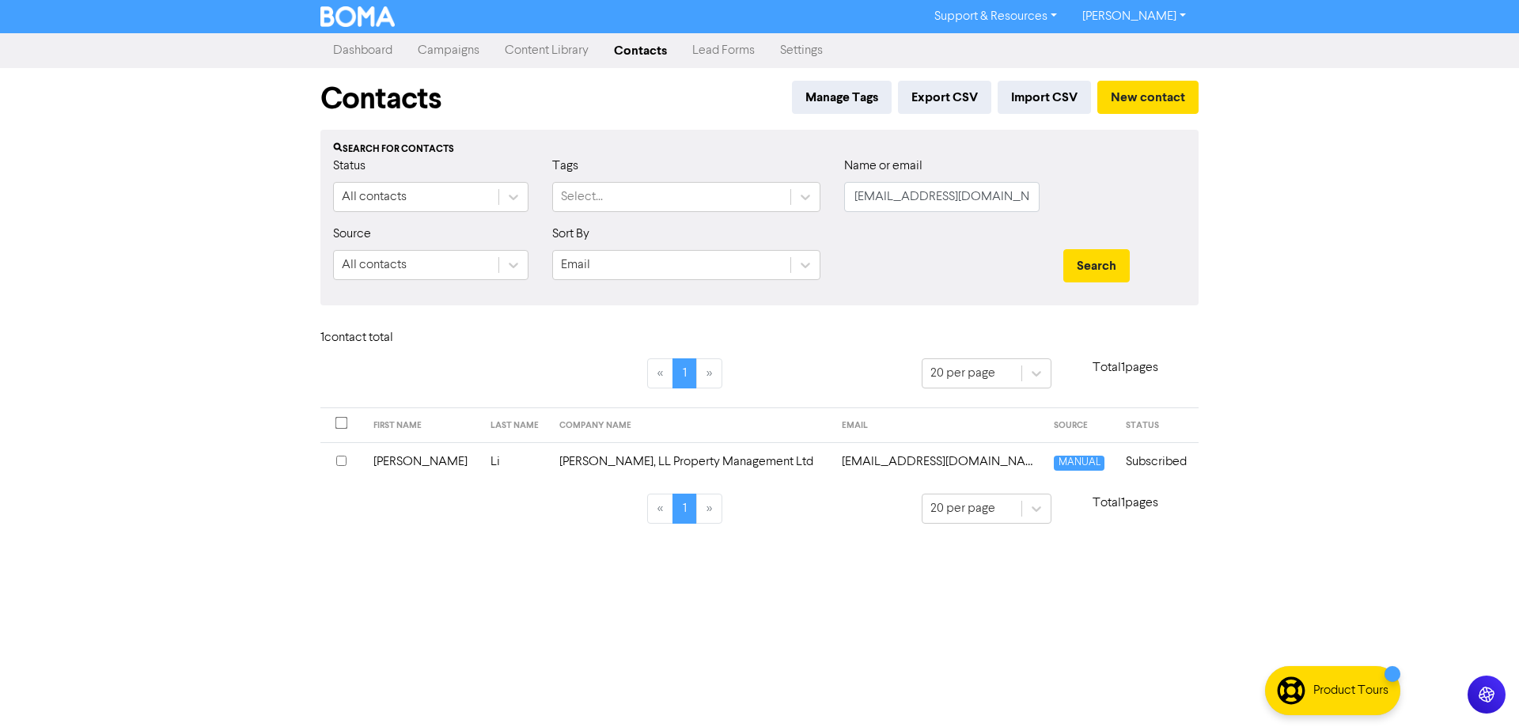
click at [875, 463] on td "[EMAIL_ADDRESS][DOMAIN_NAME]" at bounding box center [938, 461] width 213 height 39
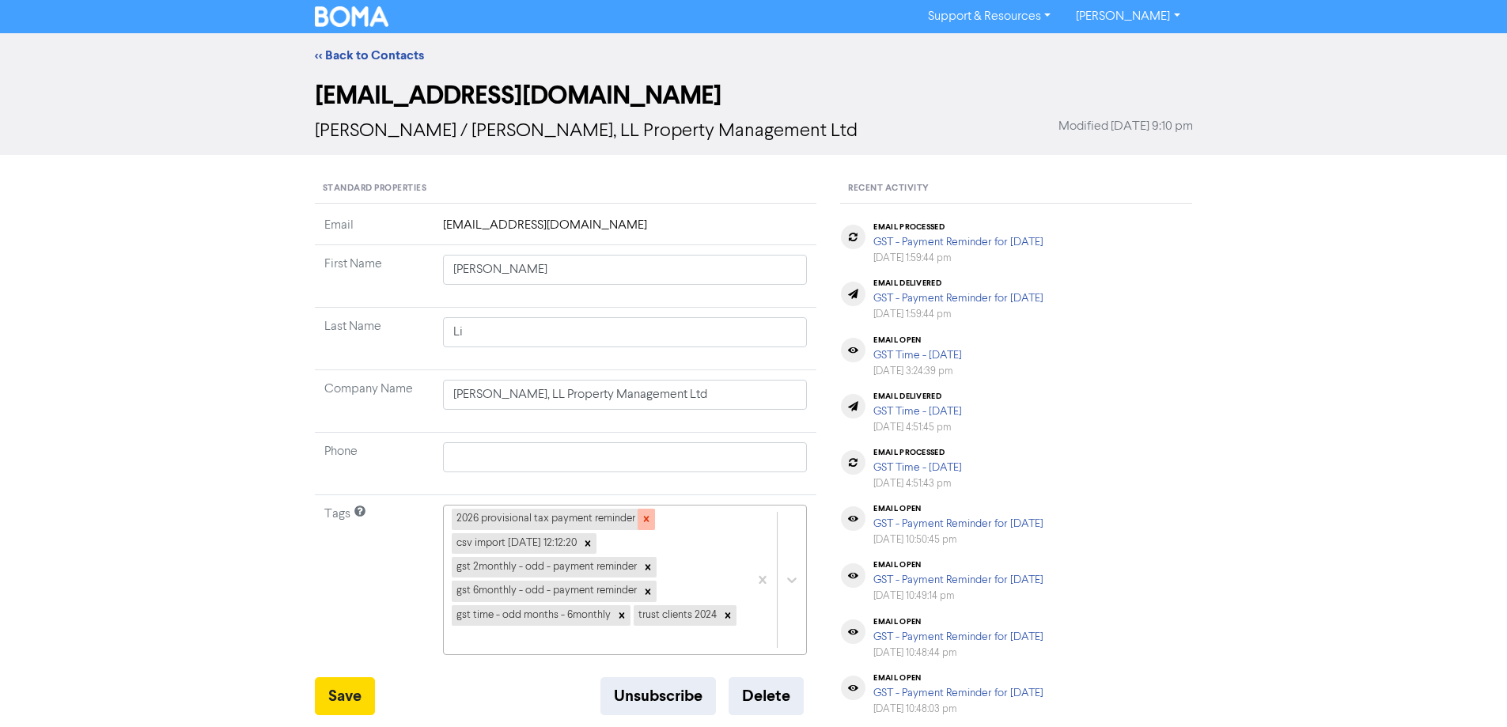
click at [652, 515] on div at bounding box center [646, 519] width 17 height 21
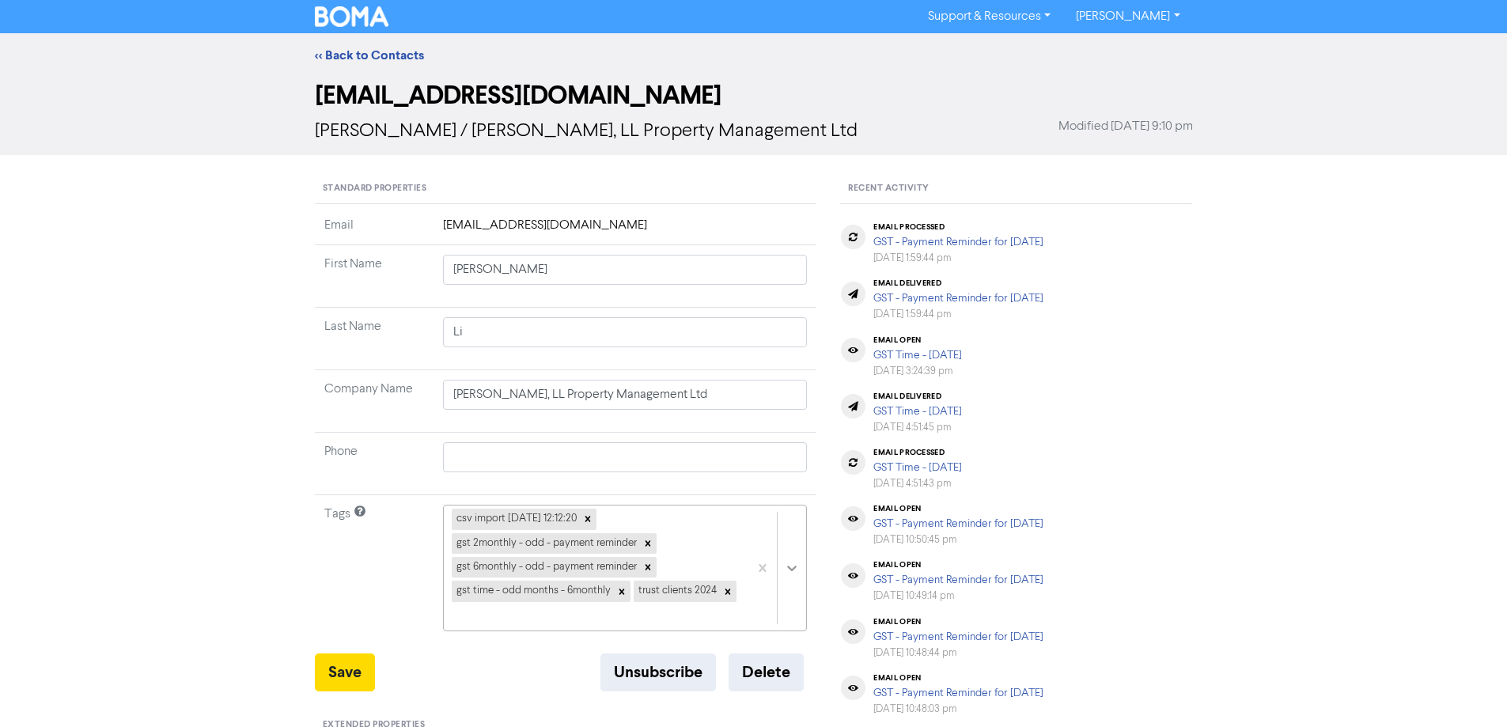
click at [787, 553] on div "csv import [DATE] 12:12:20 gst 2monthly - odd - payment reminder gst 6monthly -…" at bounding box center [625, 568] width 365 height 127
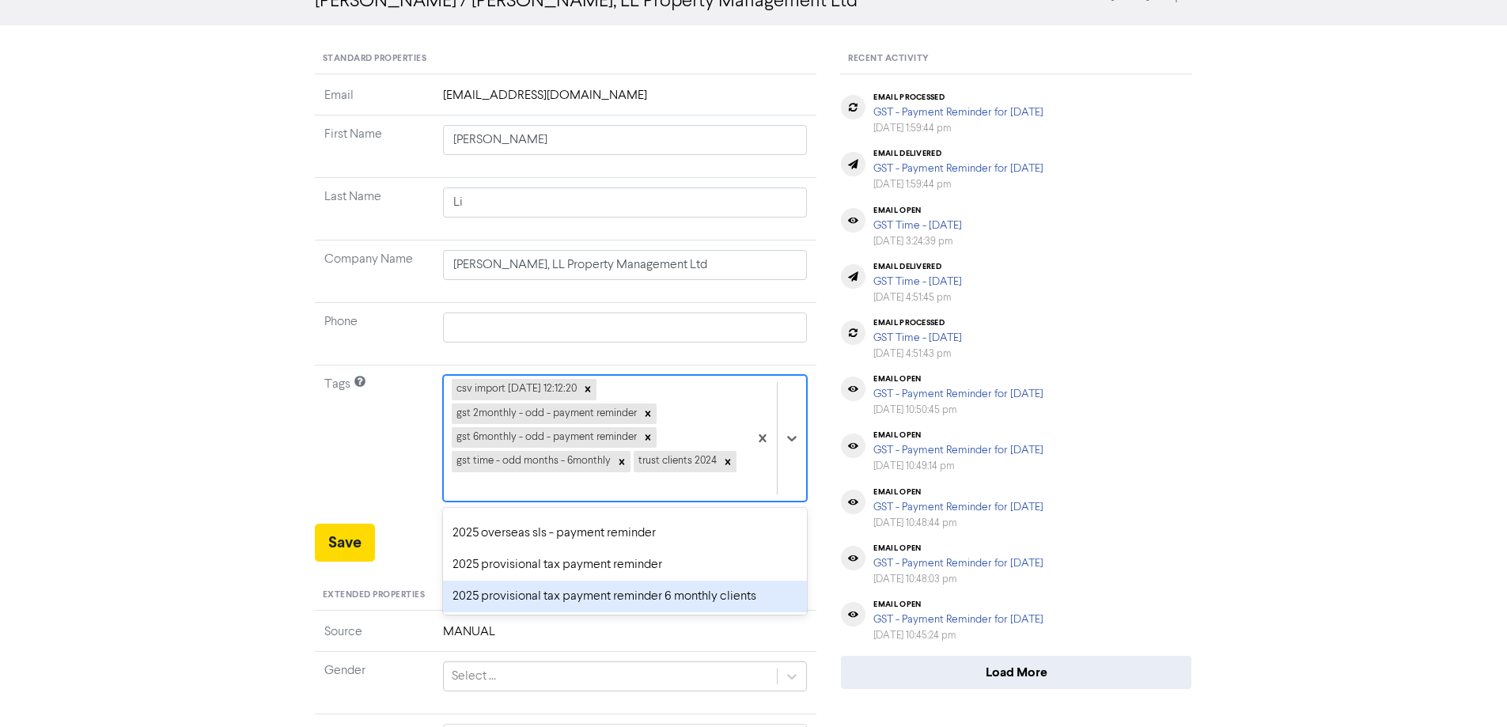
scroll to position [79, 0]
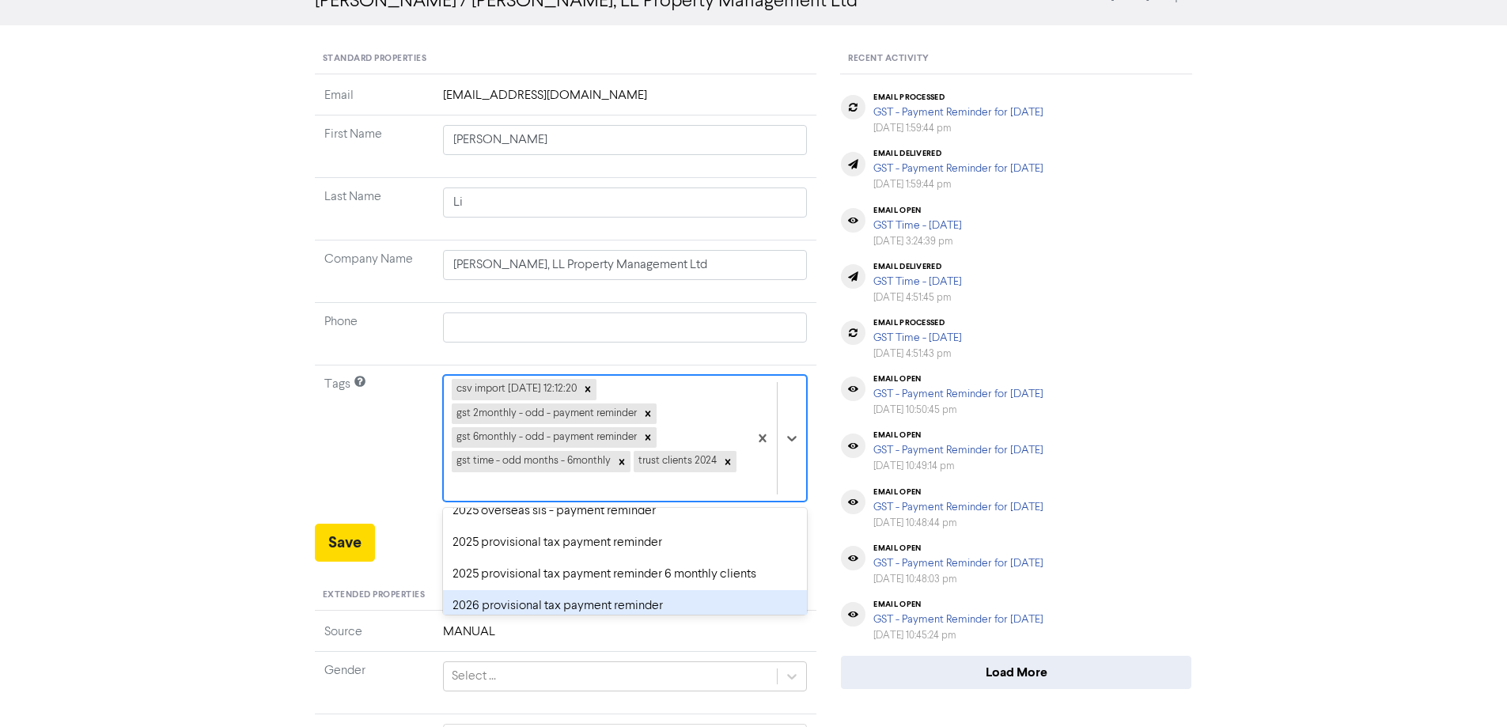
click at [462, 590] on div "2026 provisional tax payment reminder" at bounding box center [625, 606] width 365 height 32
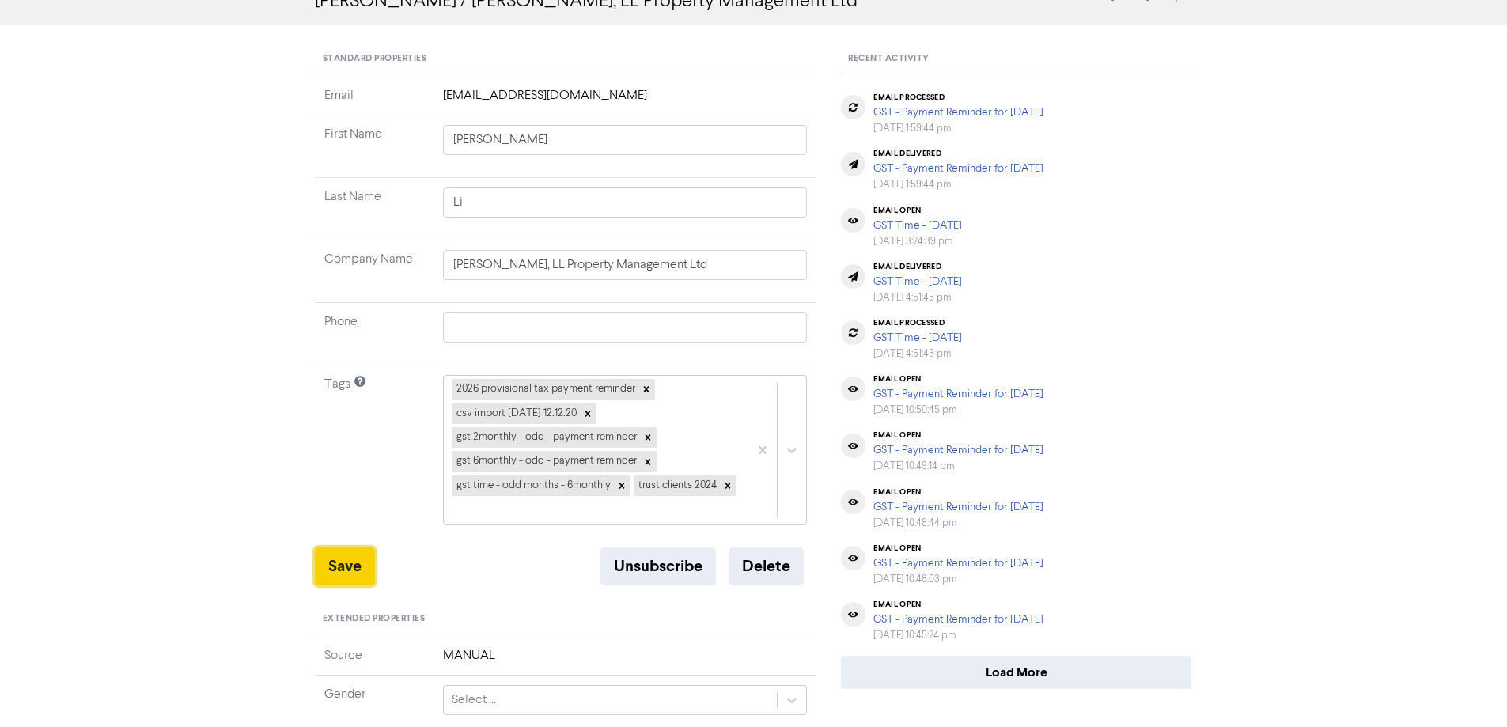
click at [336, 547] on button "Save" at bounding box center [345, 566] width 60 height 38
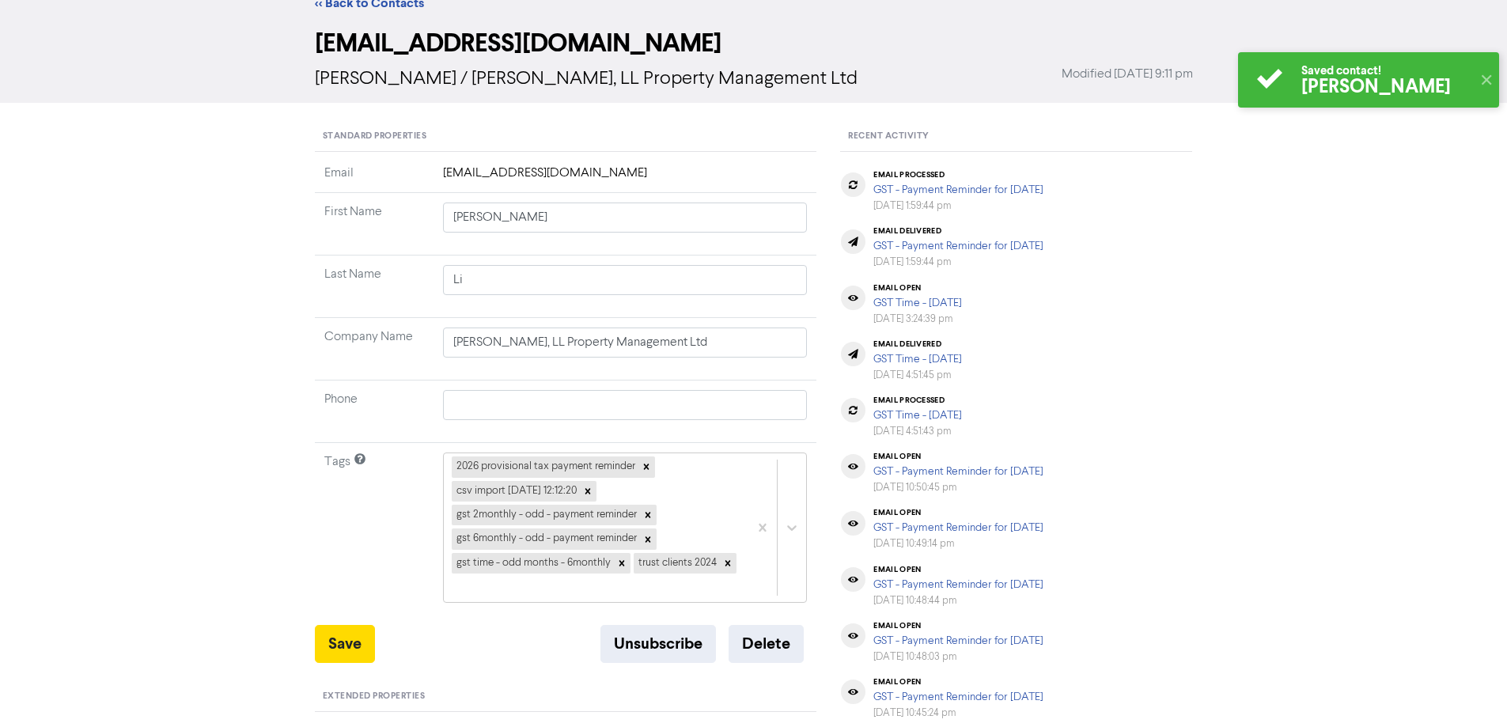
scroll to position [0, 0]
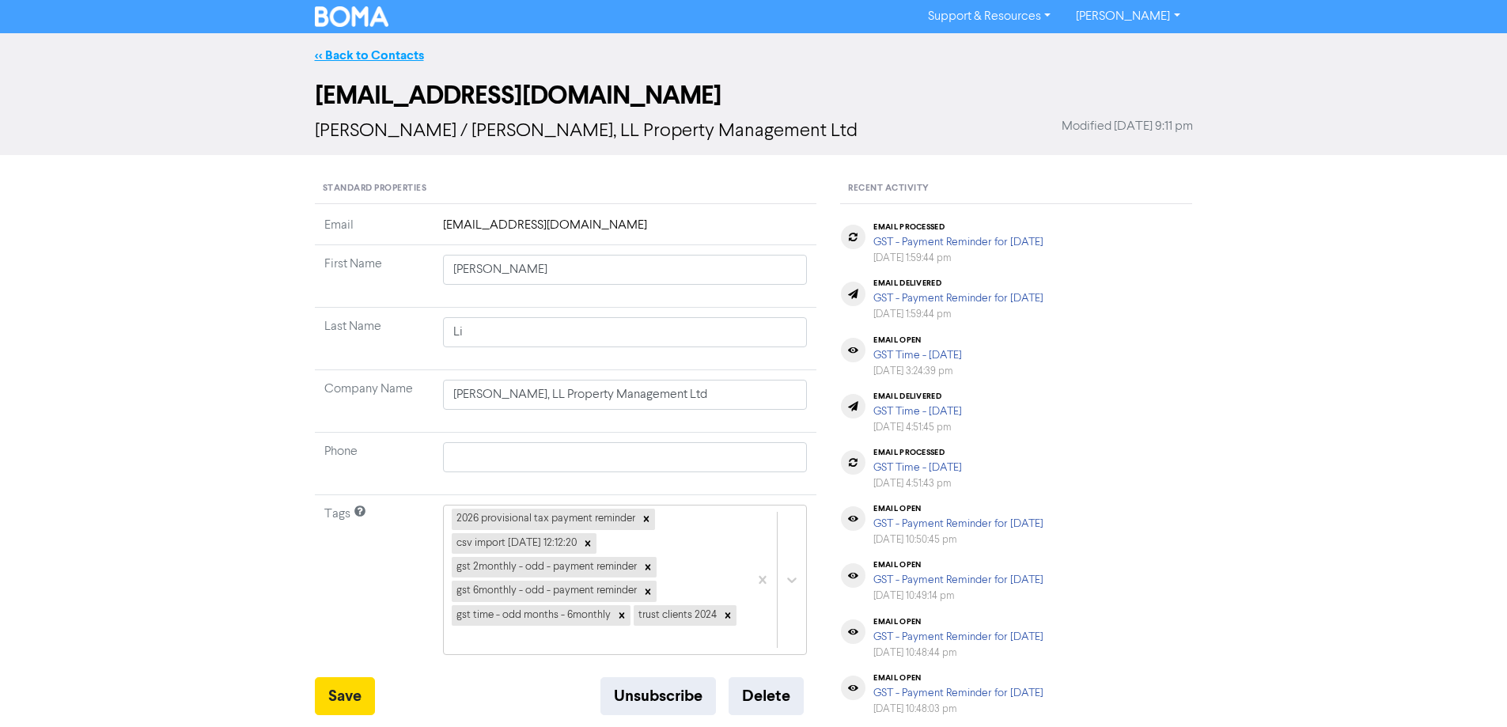
click at [357, 62] on link "<< Back to Contacts" at bounding box center [369, 55] width 109 height 16
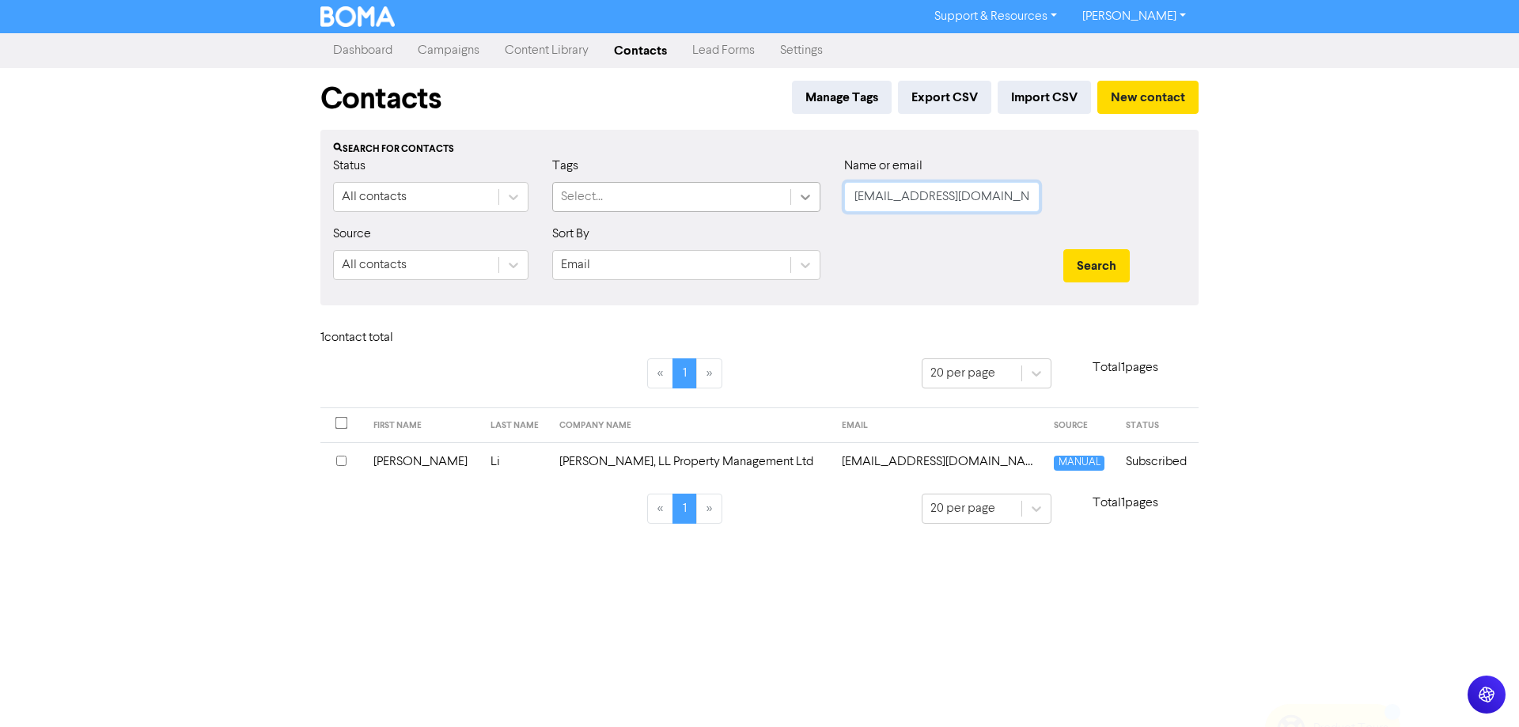
drag, startPoint x: 999, startPoint y: 195, endPoint x: 816, endPoint y: 199, distance: 183.6
click at [816, 199] on div "Status All contacts Tags Select... Name or email [EMAIL_ADDRESS][DOMAIN_NAME]" at bounding box center [759, 191] width 876 height 68
paste input "[PERSON_NAME][EMAIL_ADDRESS][PERSON_NAME][DOMAIN_NAME]"
click at [1089, 267] on button "Search" at bounding box center [1096, 265] width 66 height 33
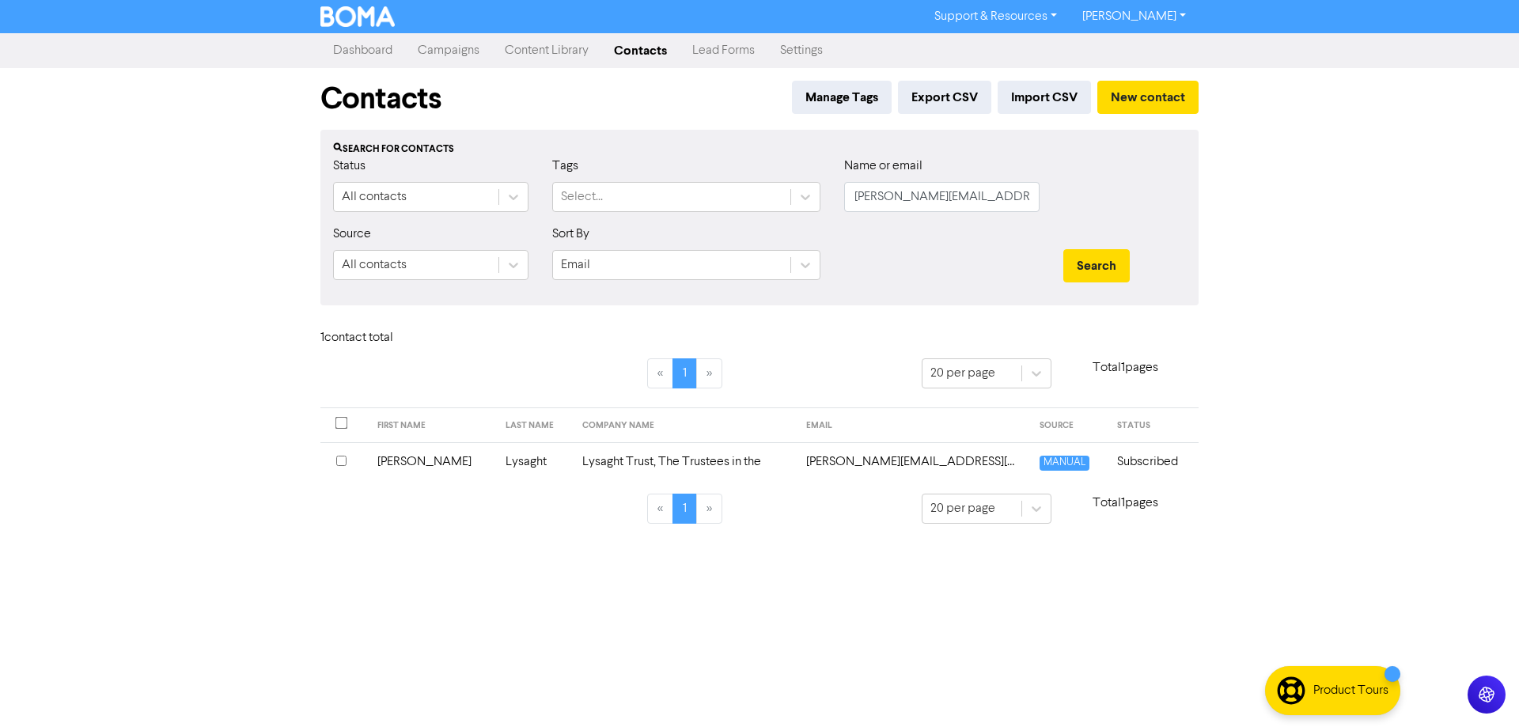
click at [857, 460] on td "[PERSON_NAME][EMAIL_ADDRESS][PERSON_NAME][DOMAIN_NAME]" at bounding box center [913, 461] width 233 height 39
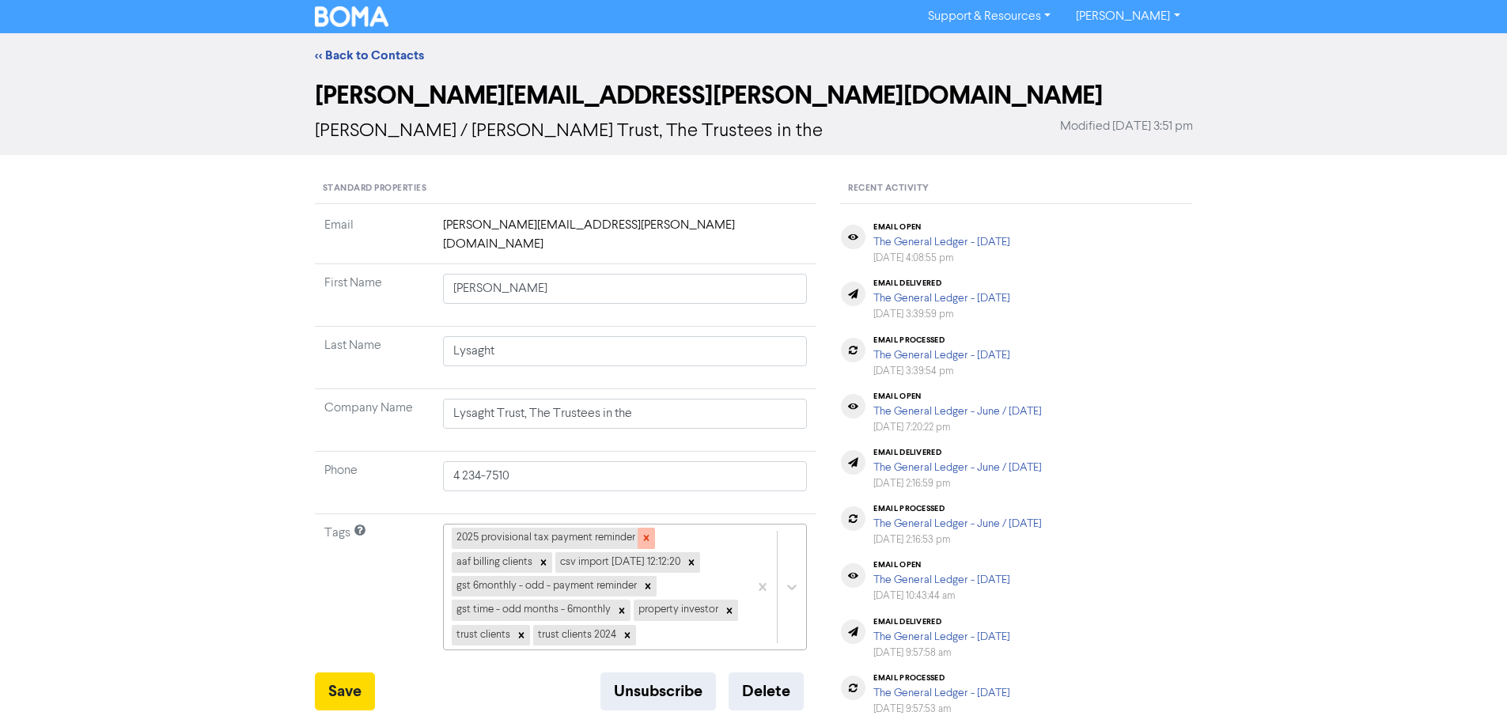
click at [642, 532] on icon at bounding box center [646, 537] width 11 height 11
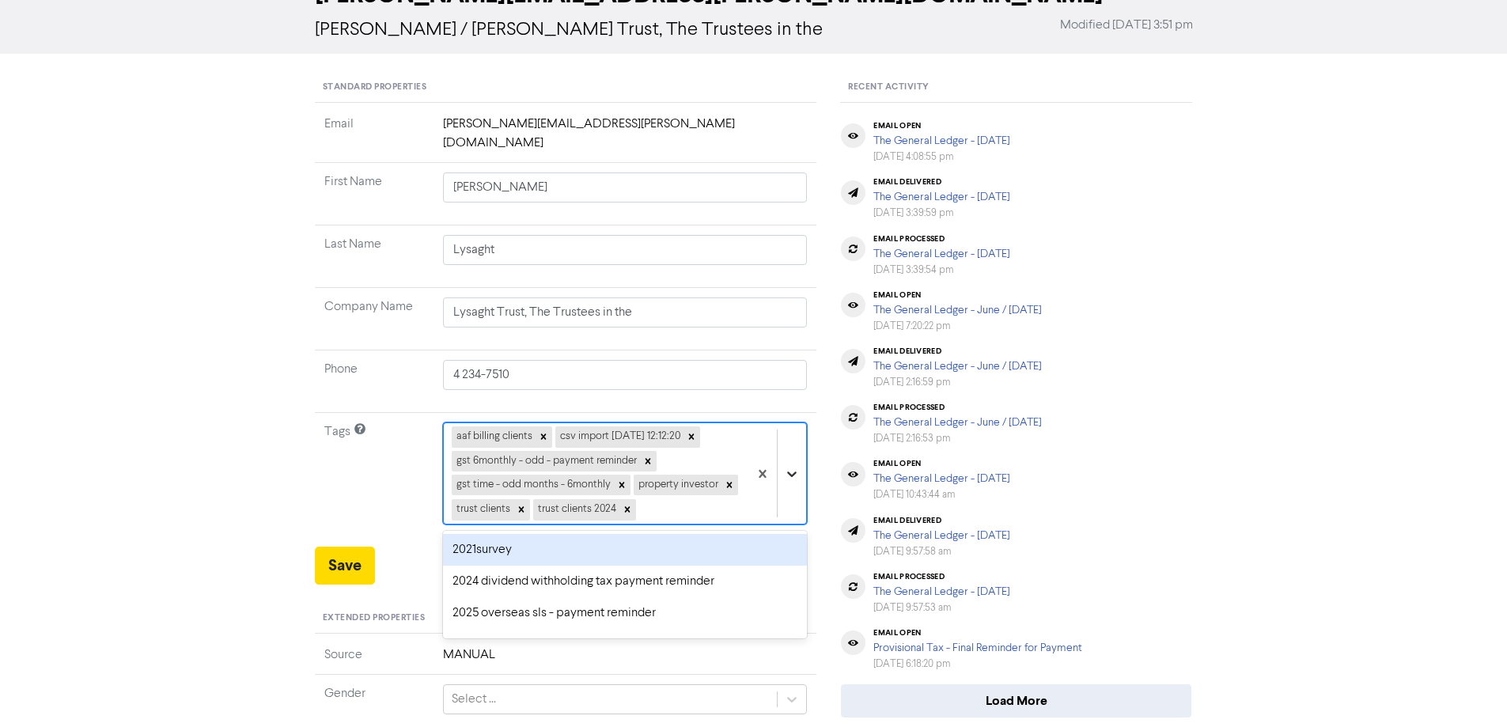
drag, startPoint x: 793, startPoint y: 555, endPoint x: 715, endPoint y: 601, distance: 90.8
click at [793, 524] on div "option 2021survey focused, 1 of 43. 36 results available. Use Up and Down to ch…" at bounding box center [625, 473] width 365 height 102
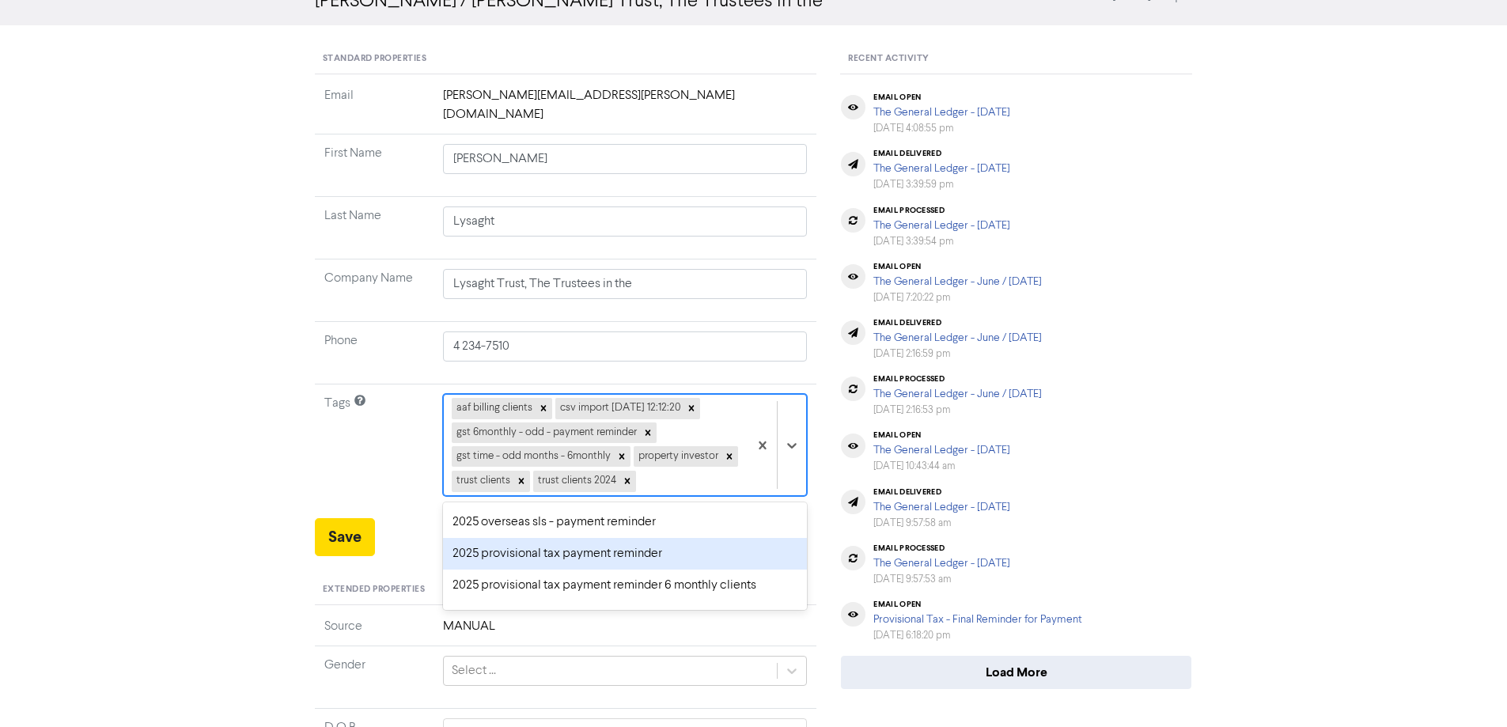
scroll to position [158, 0]
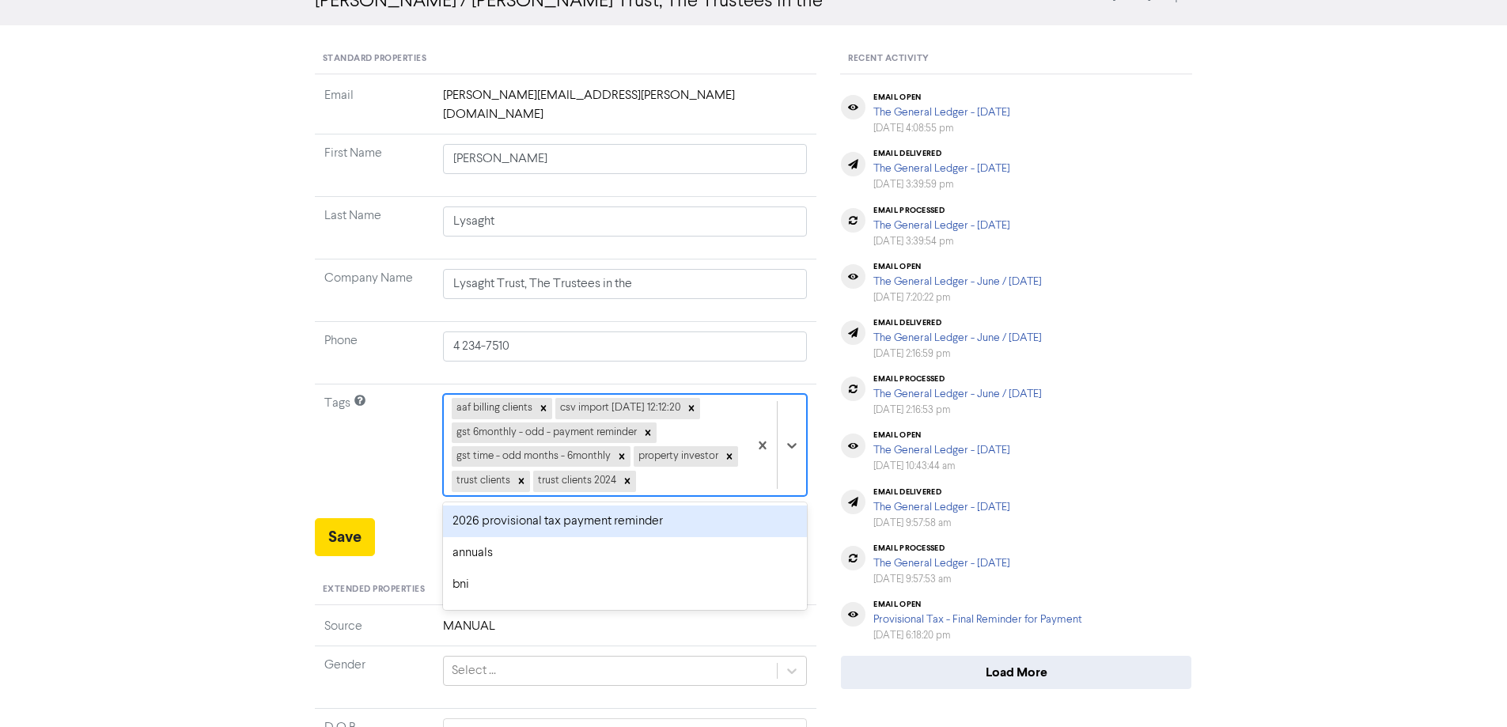
click at [475, 505] on div "2026 provisional tax payment reminder" at bounding box center [625, 521] width 365 height 32
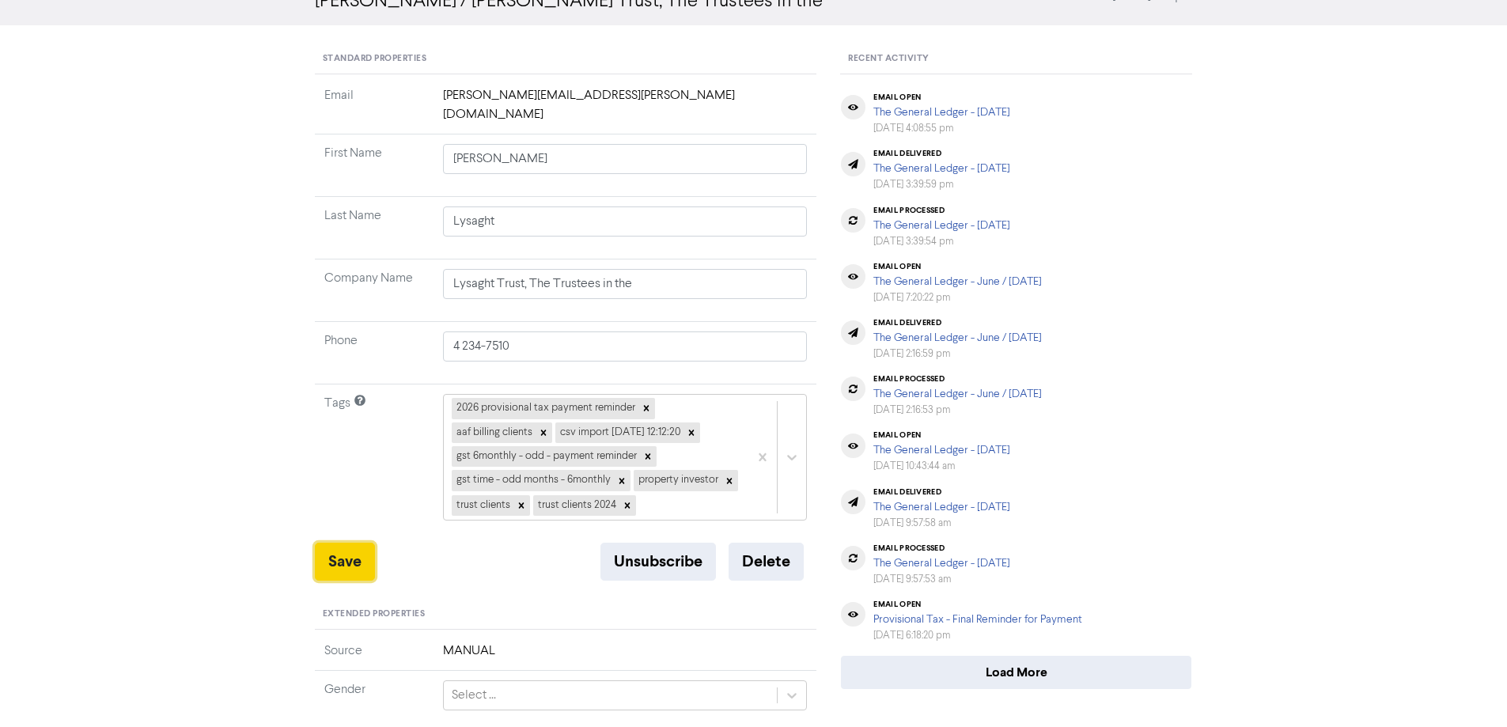
click at [345, 543] on button "Save" at bounding box center [345, 562] width 60 height 38
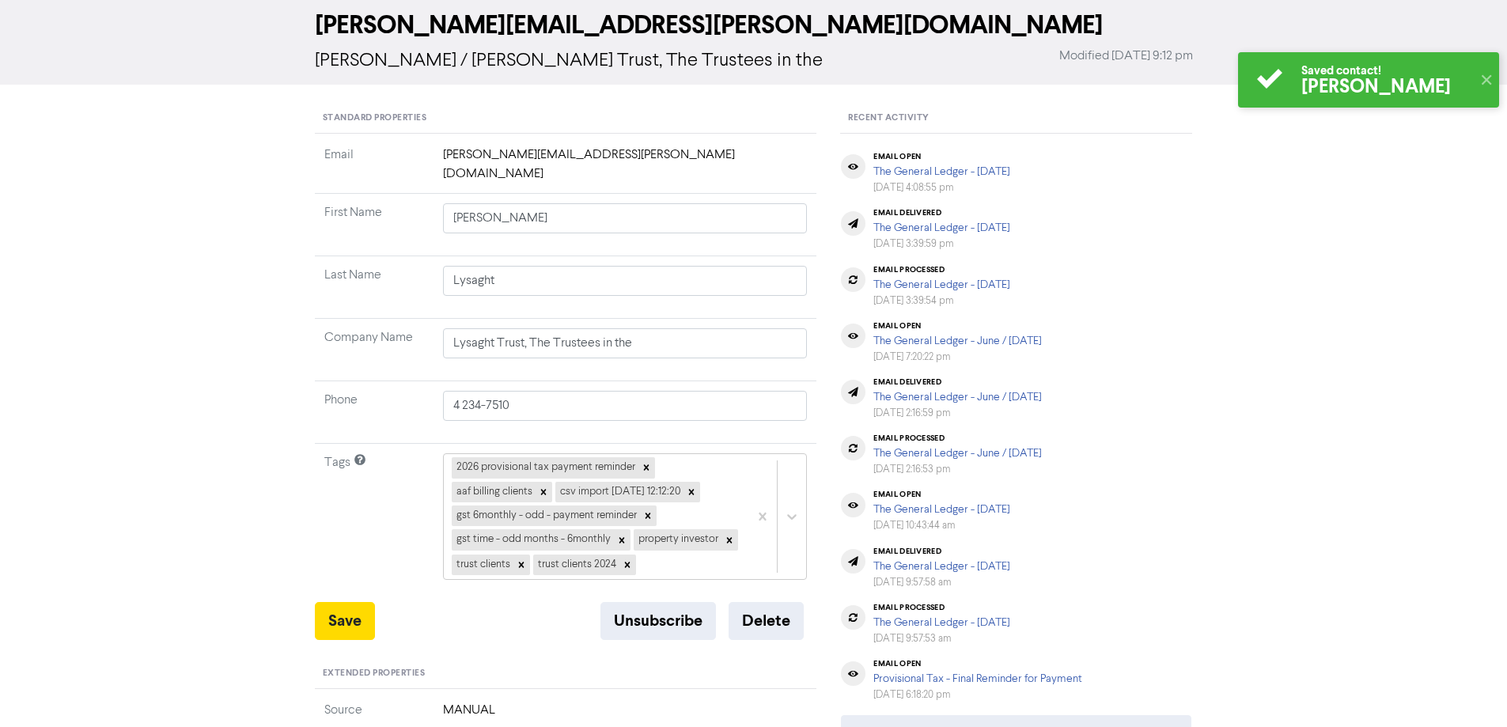
scroll to position [0, 0]
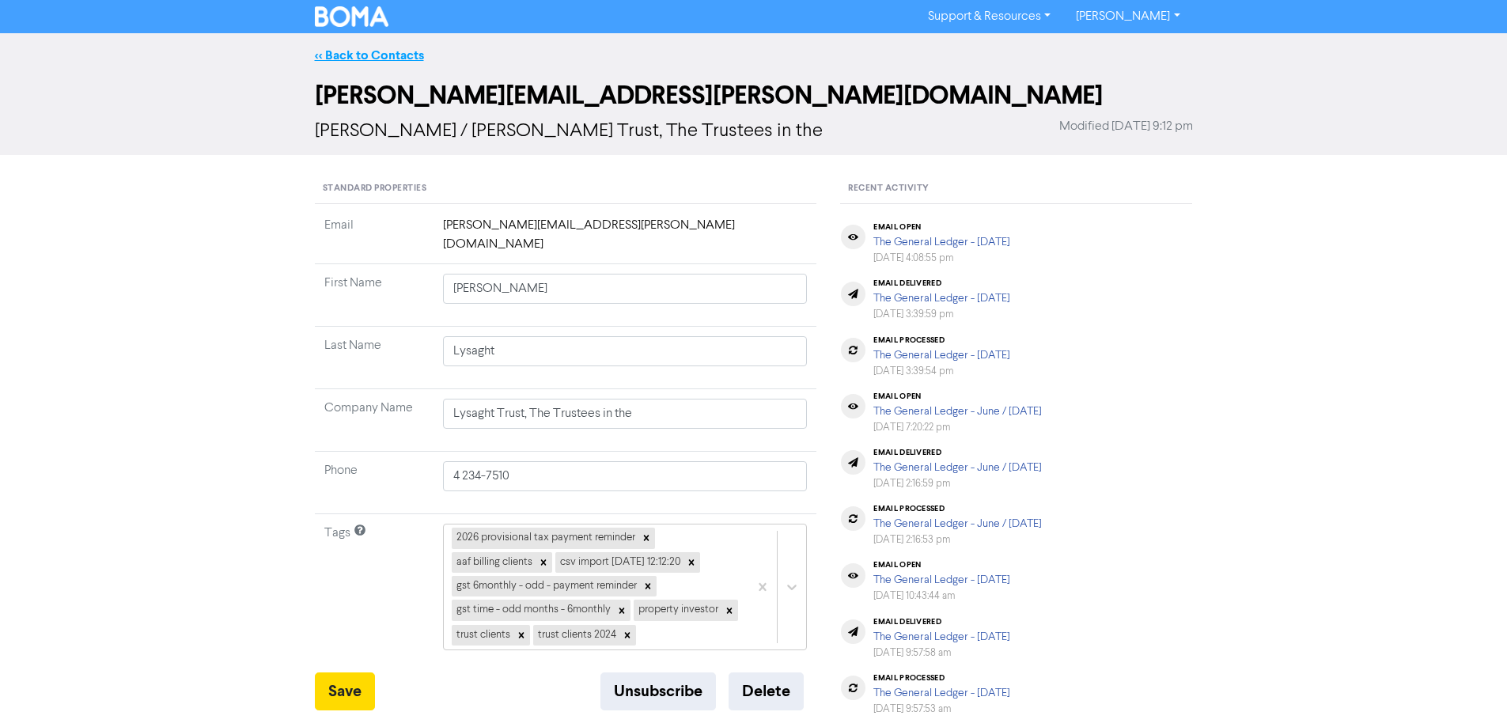
click at [350, 54] on link "<< Back to Contacts" at bounding box center [369, 55] width 109 height 16
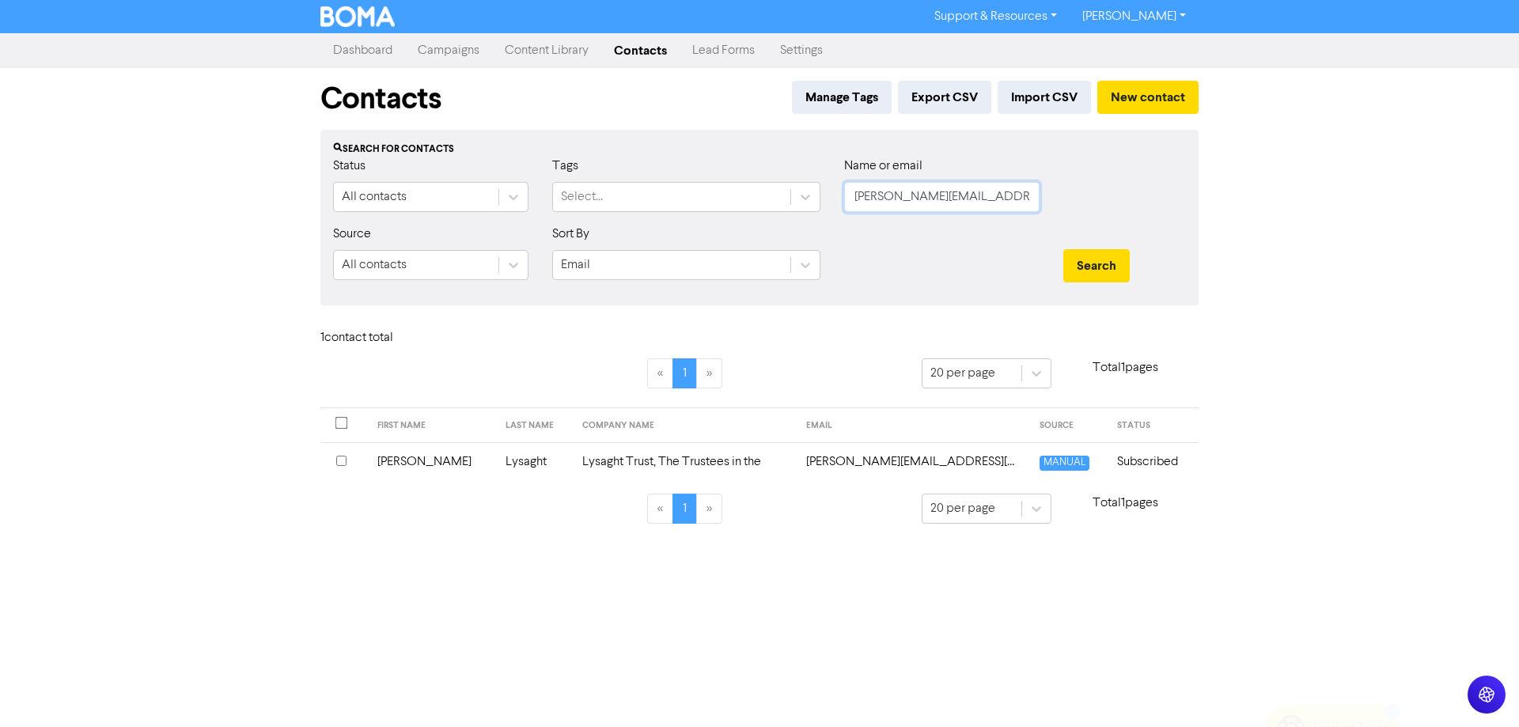
drag, startPoint x: 913, startPoint y: 203, endPoint x: 823, endPoint y: 203, distance: 90.2
click at [823, 203] on div "Status All contacts Tags Select... Name or email [PERSON_NAME][EMAIL_ADDRESS][P…" at bounding box center [759, 191] width 876 height 68
paste input "[EMAIL_ADDRESS][DOMAIN_NAME]"
click at [1100, 263] on button "Search" at bounding box center [1096, 265] width 66 height 33
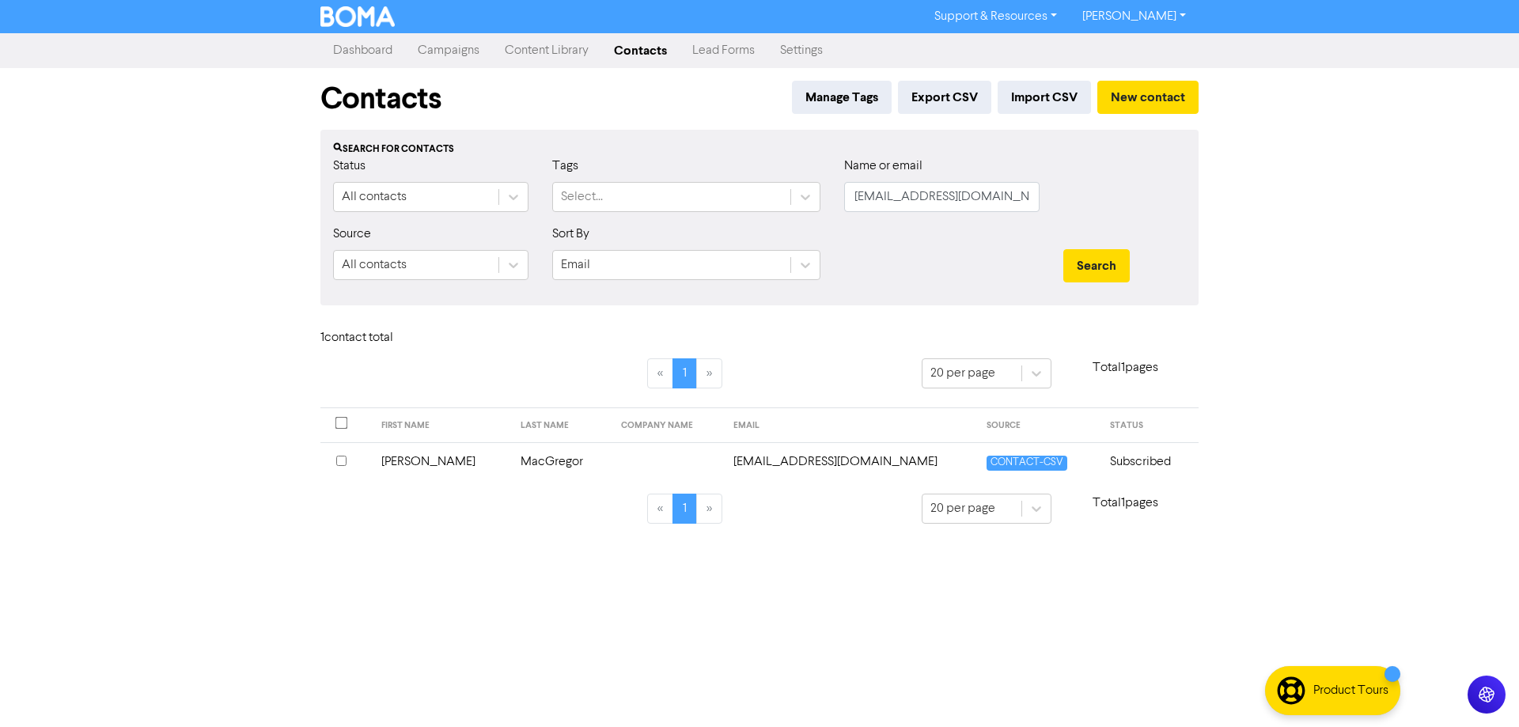
click at [846, 460] on td "[EMAIL_ADDRESS][DOMAIN_NAME]" at bounding box center [850, 461] width 253 height 39
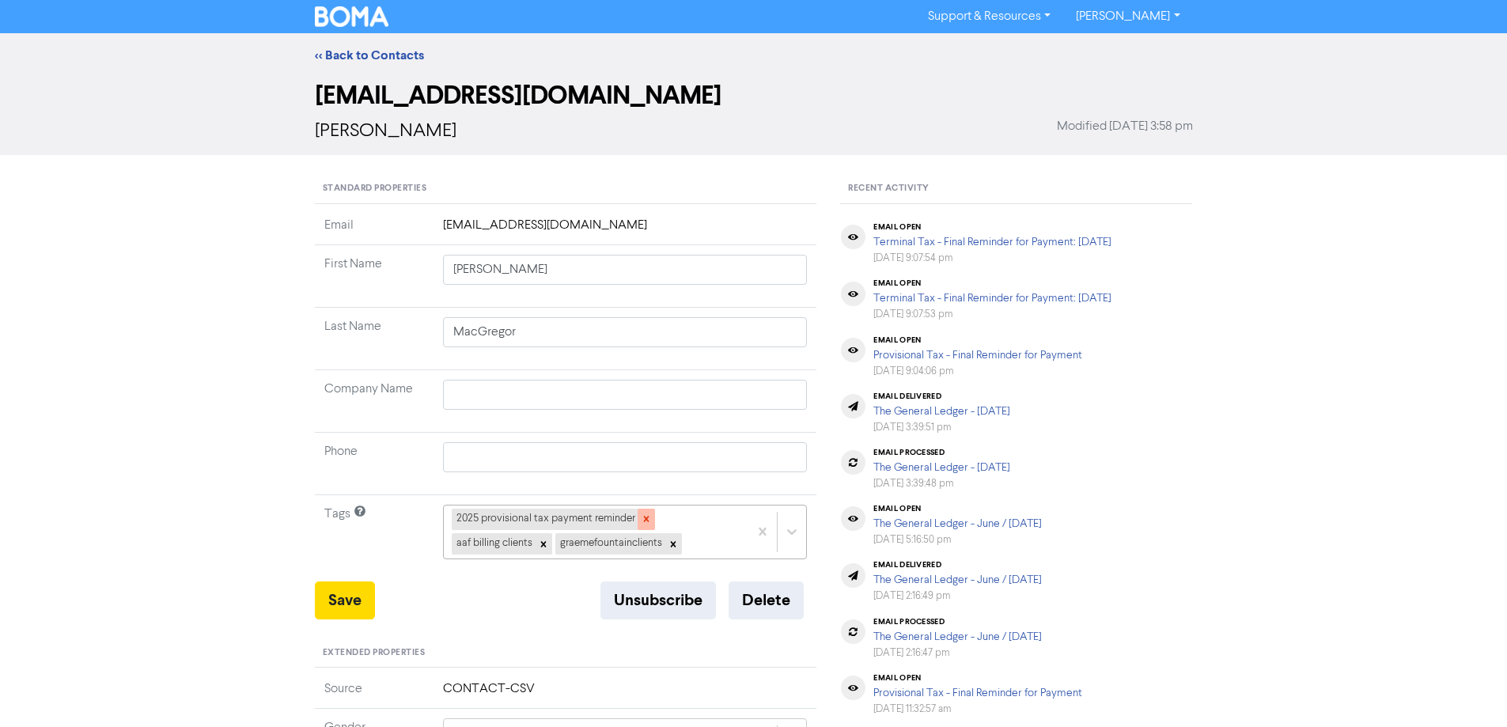
click at [650, 520] on icon at bounding box center [646, 518] width 11 height 11
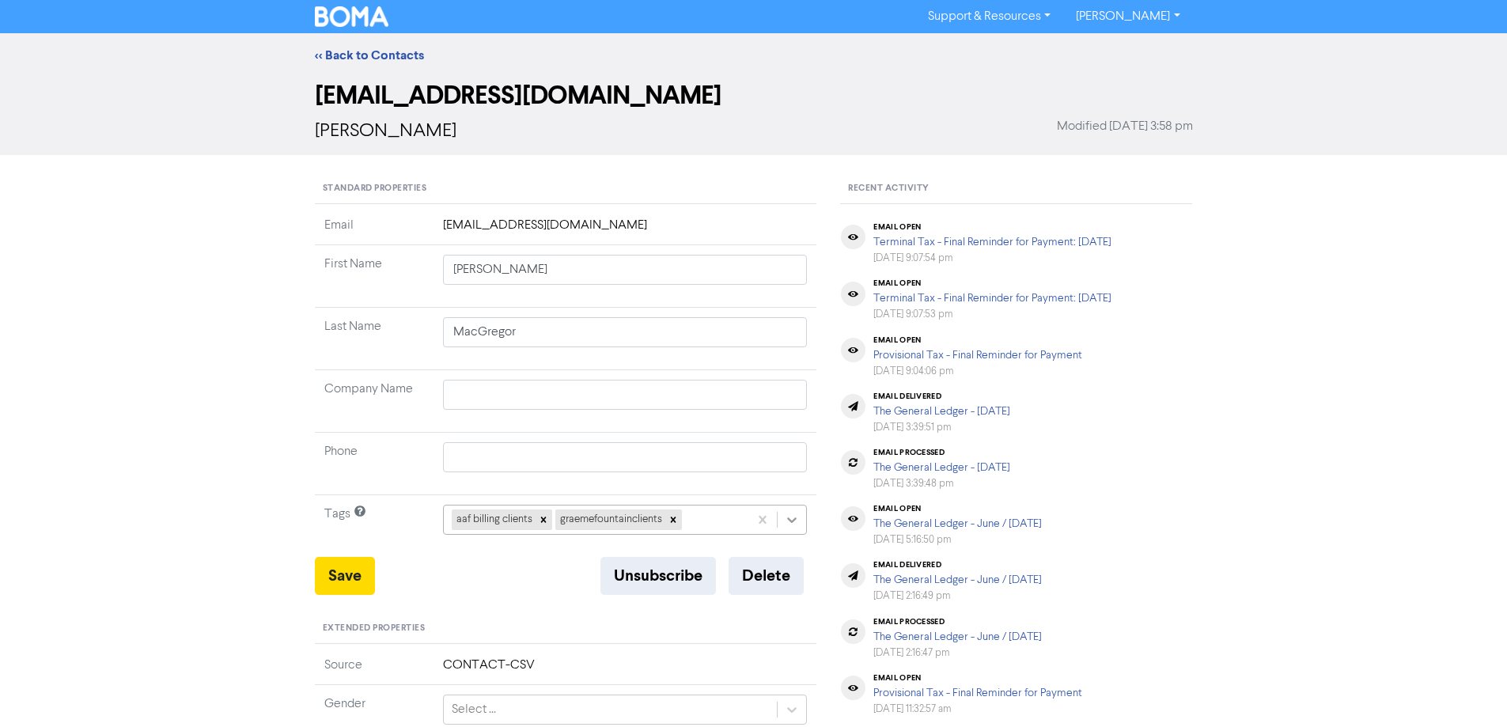
click at [793, 517] on div "aaf billing clients graemefountainclients" at bounding box center [625, 520] width 365 height 30
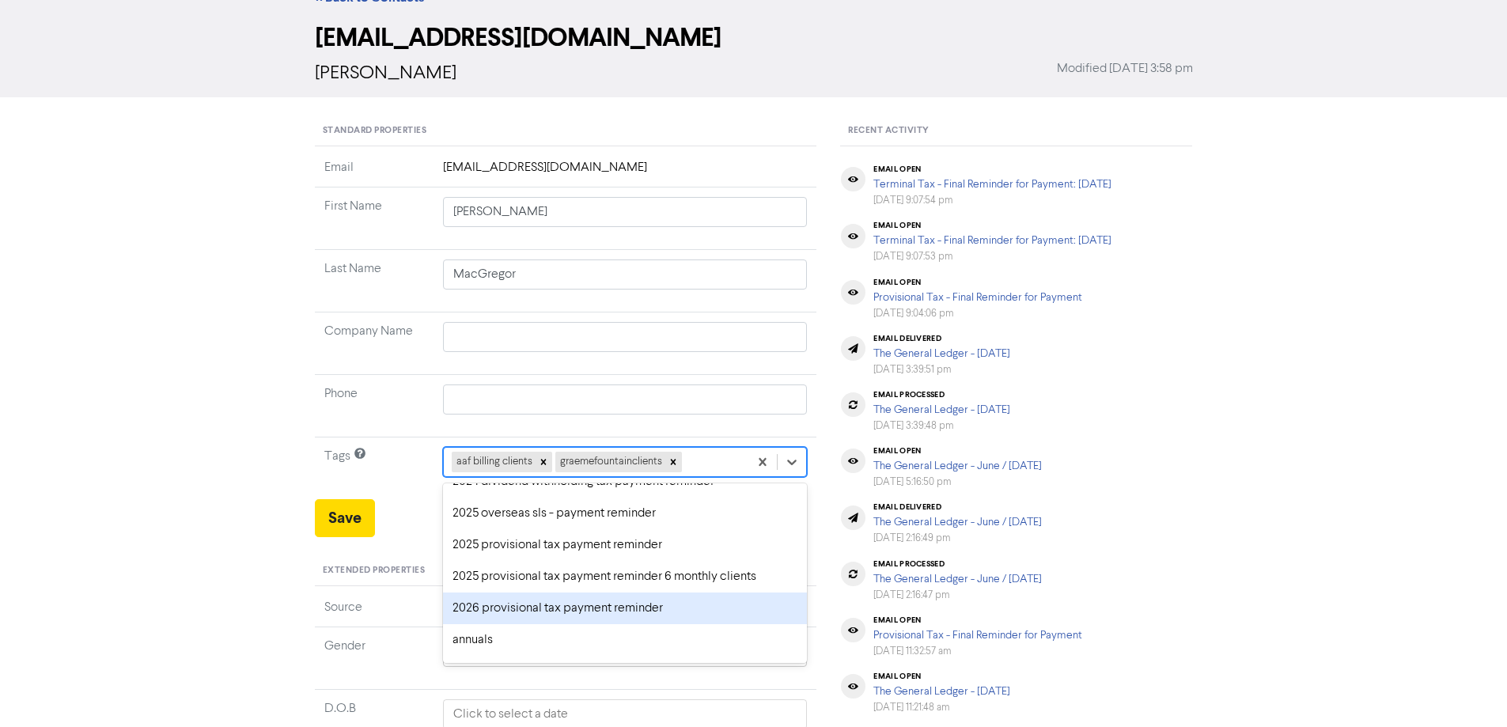
scroll to position [79, 0]
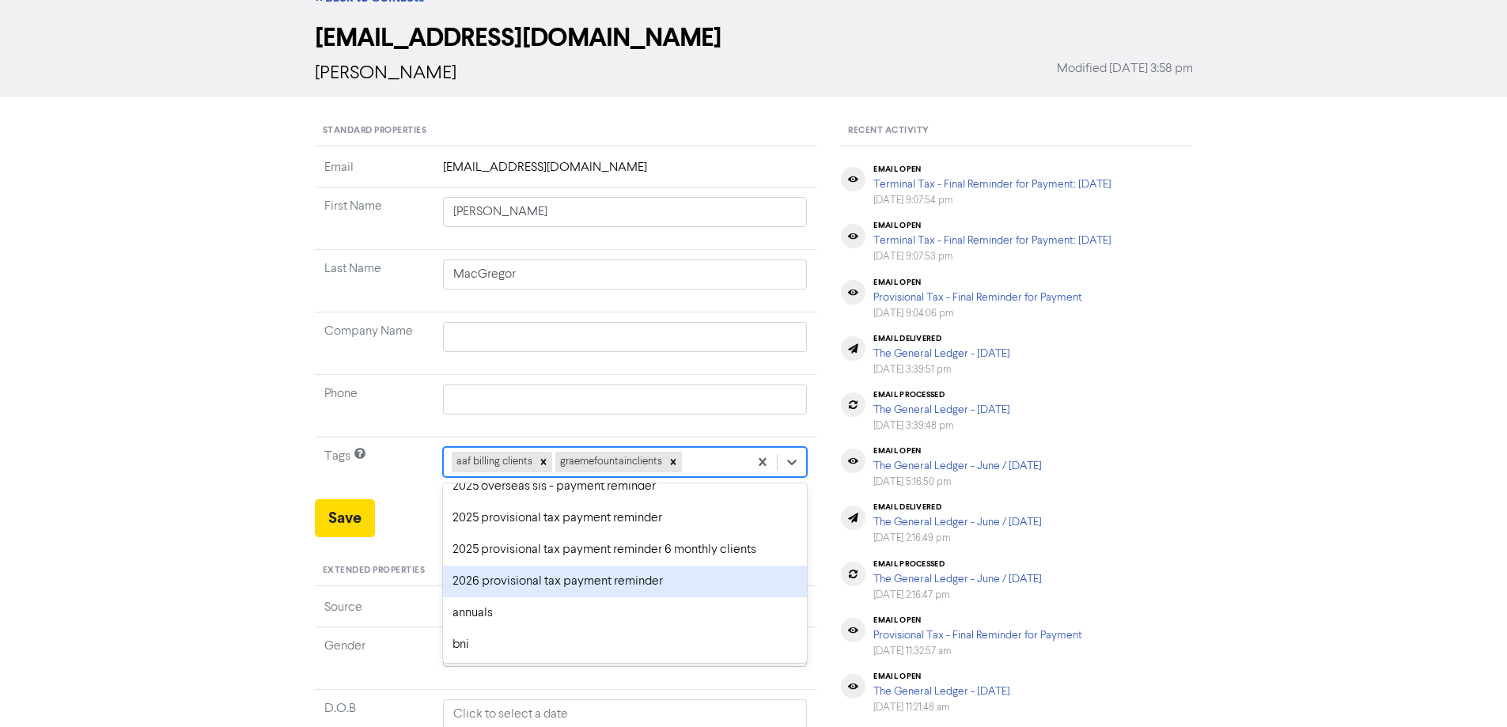
click at [492, 579] on div "2026 provisional tax payment reminder" at bounding box center [625, 582] width 365 height 32
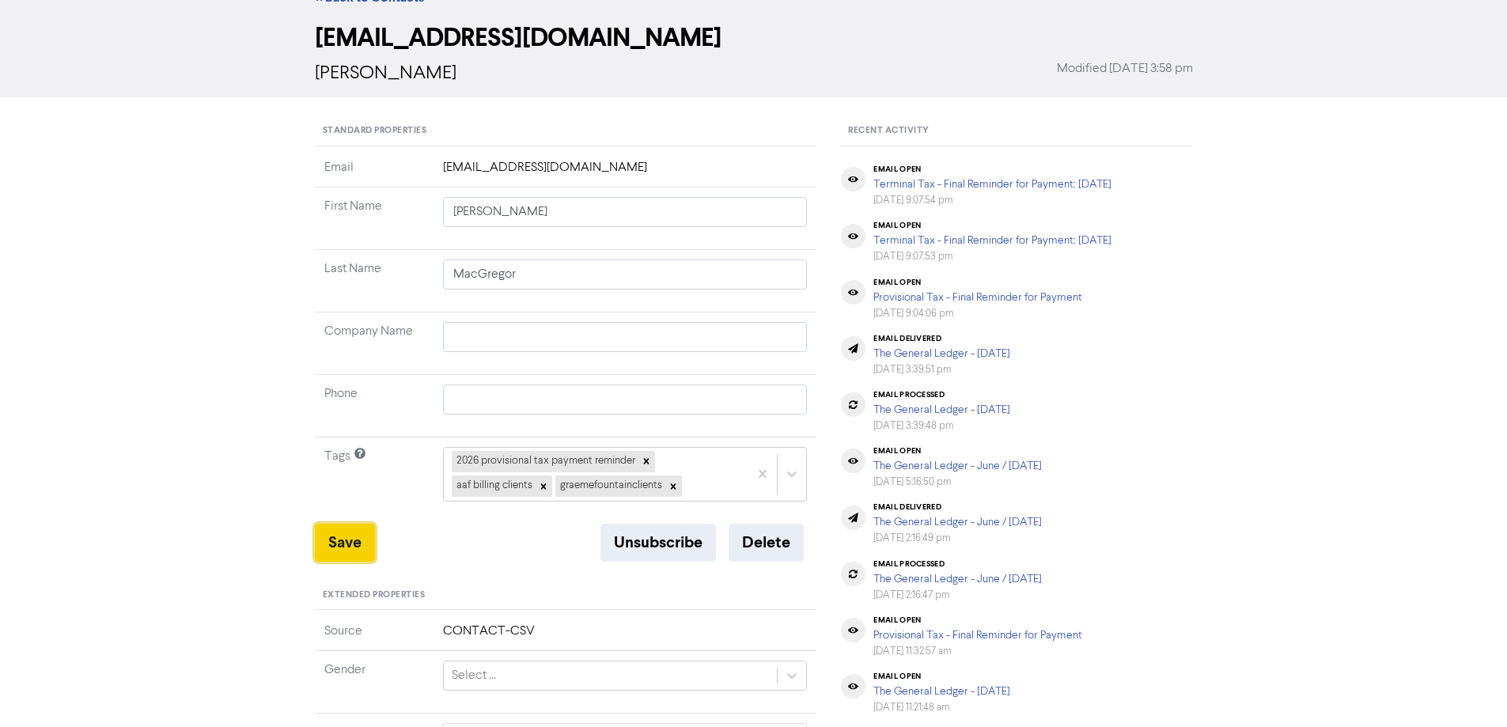
click at [341, 541] on button "Save" at bounding box center [345, 543] width 60 height 38
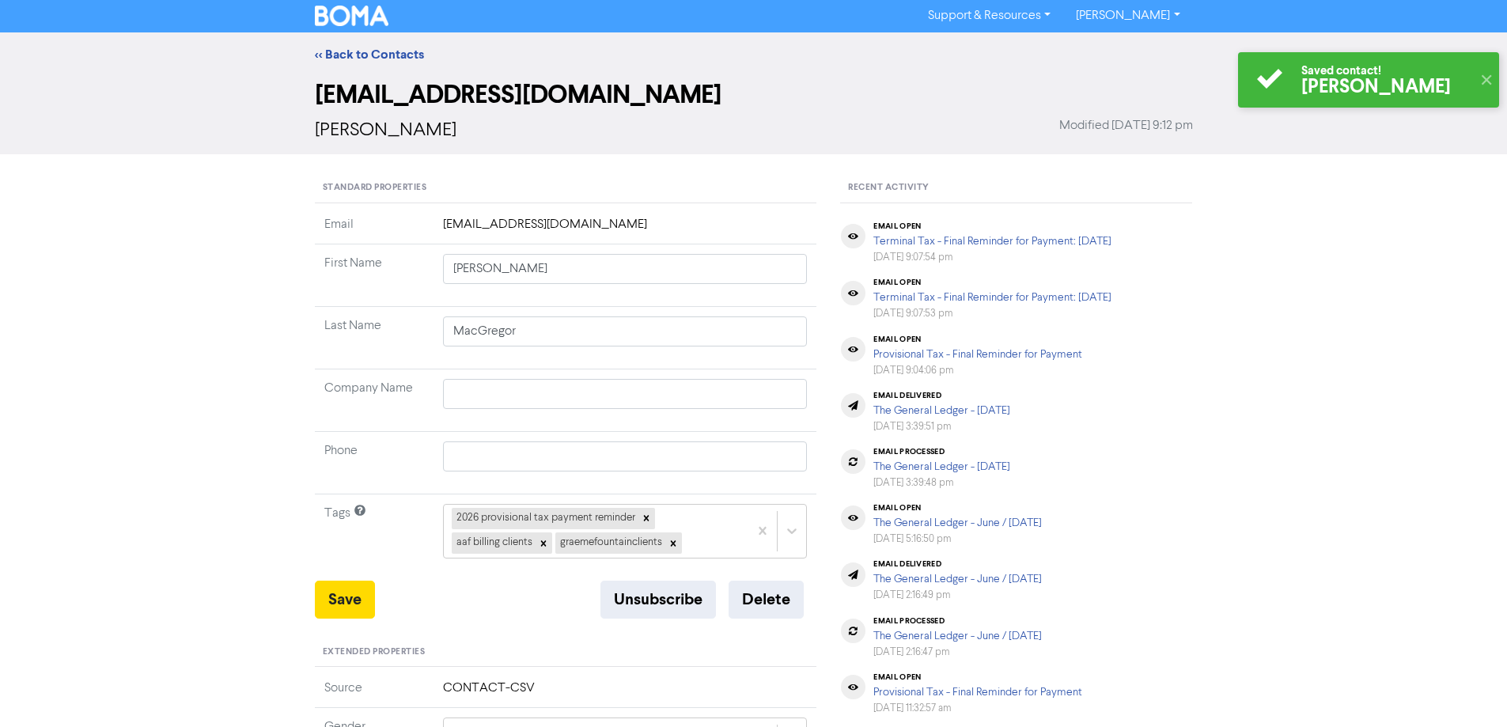
scroll to position [0, 0]
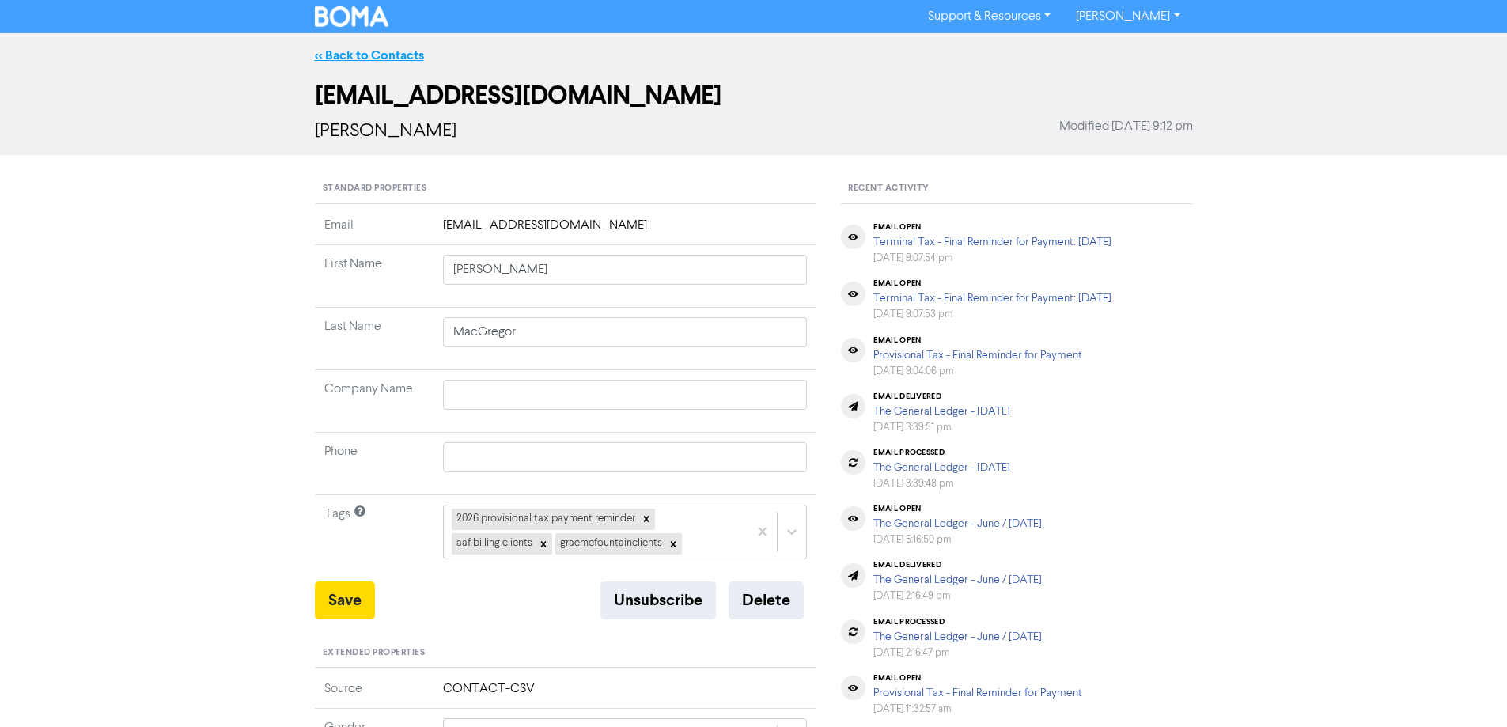
click at [349, 57] on link "<< Back to Contacts" at bounding box center [369, 55] width 109 height 16
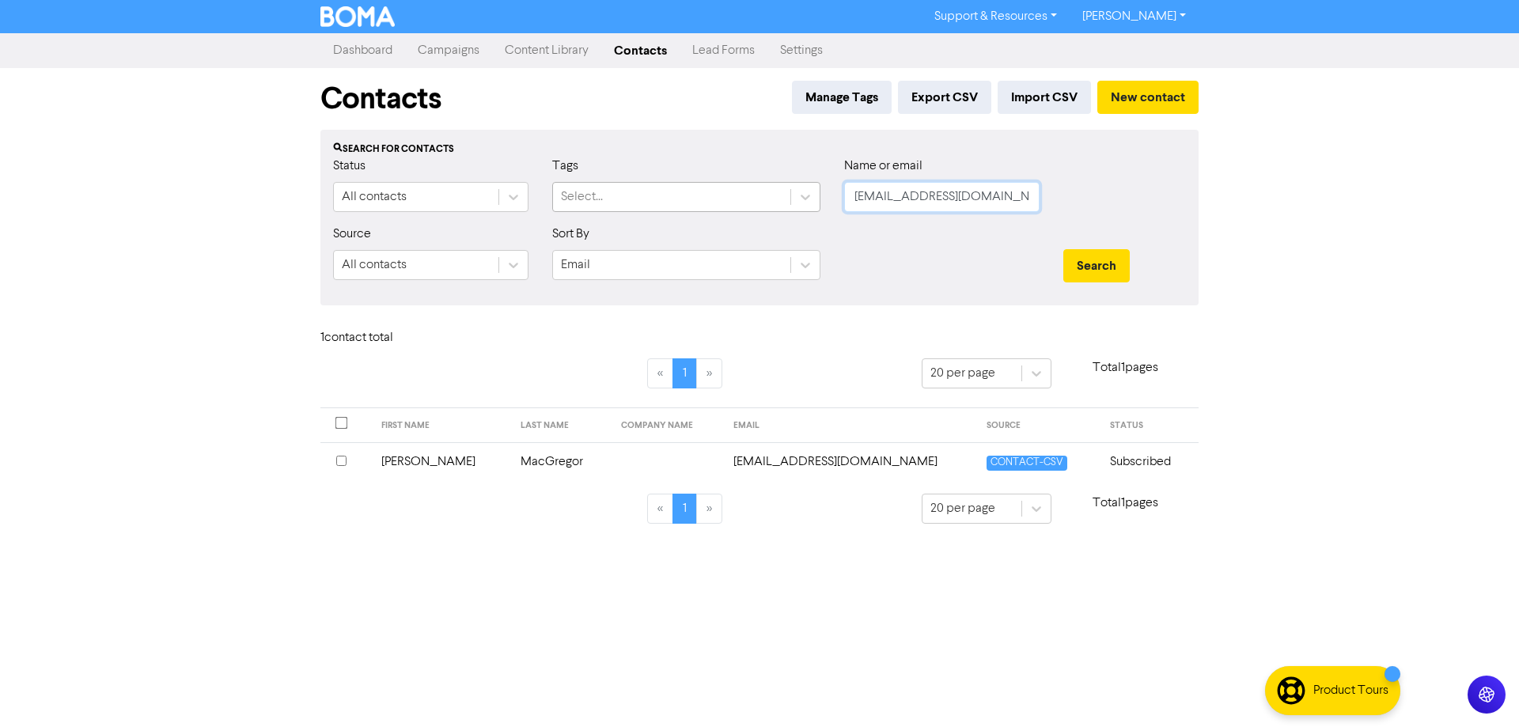
drag, startPoint x: 1023, startPoint y: 202, endPoint x: 785, endPoint y: 201, distance: 238.1
click at [785, 201] on div "Status All contacts Tags Select... Name or email [EMAIL_ADDRESS][DOMAIN_NAME]" at bounding box center [759, 191] width 876 height 68
paste input "[PERSON_NAME]"
click at [1075, 271] on button "Search" at bounding box center [1096, 265] width 66 height 33
click at [842, 461] on td "[PERSON_NAME][EMAIL_ADDRESS][DOMAIN_NAME]" at bounding box center [945, 461] width 207 height 39
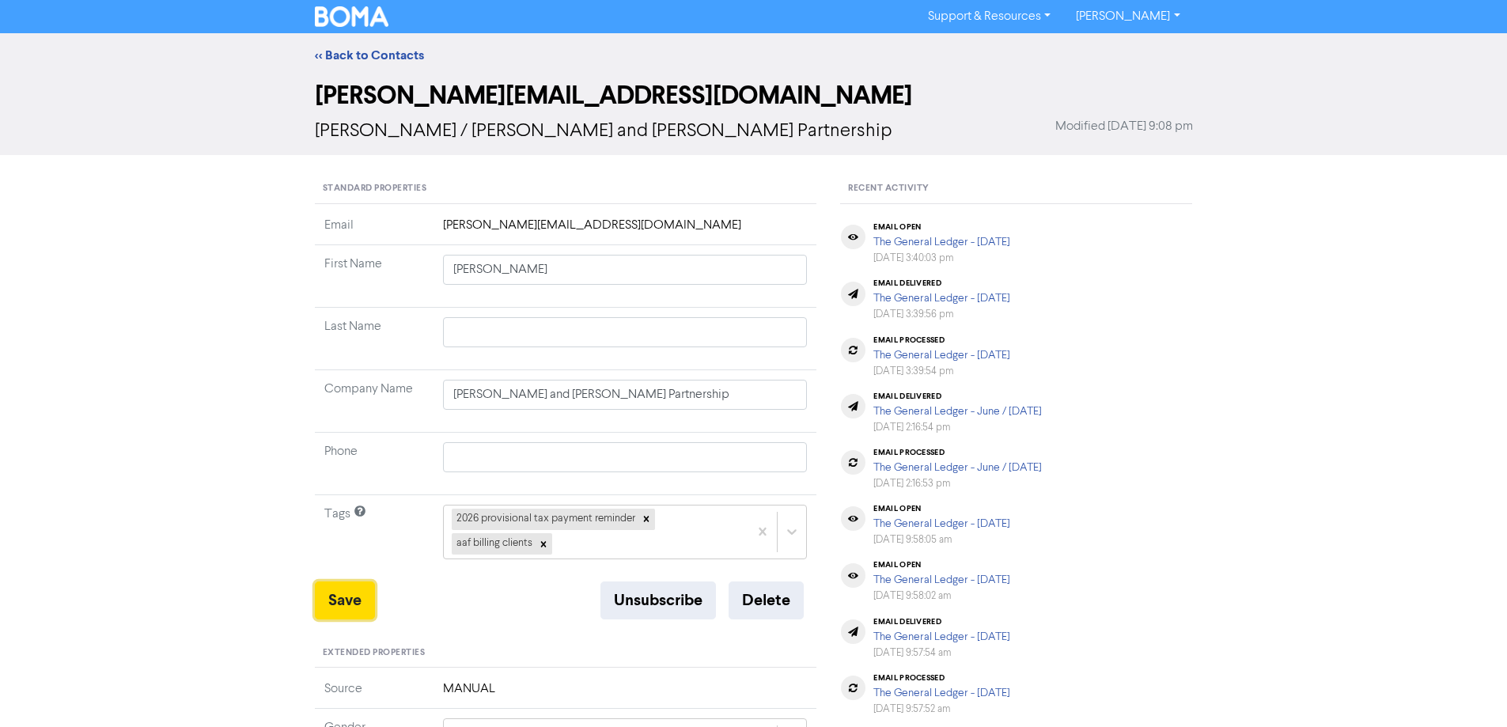
drag, startPoint x: 343, startPoint y: 600, endPoint x: 384, endPoint y: 259, distance: 342.6
click at [350, 592] on button "Save" at bounding box center [345, 600] width 60 height 38
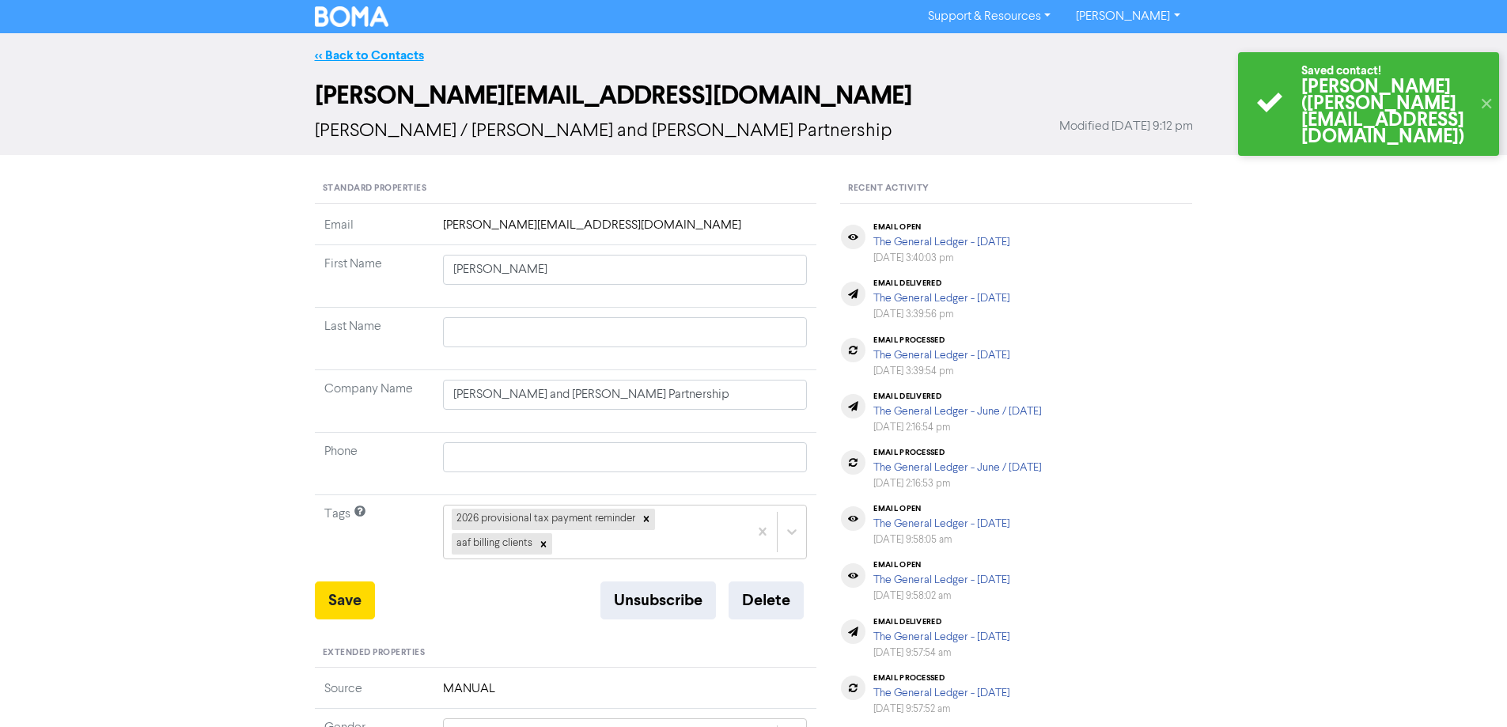
click at [367, 51] on link "<< Back to Contacts" at bounding box center [369, 55] width 109 height 16
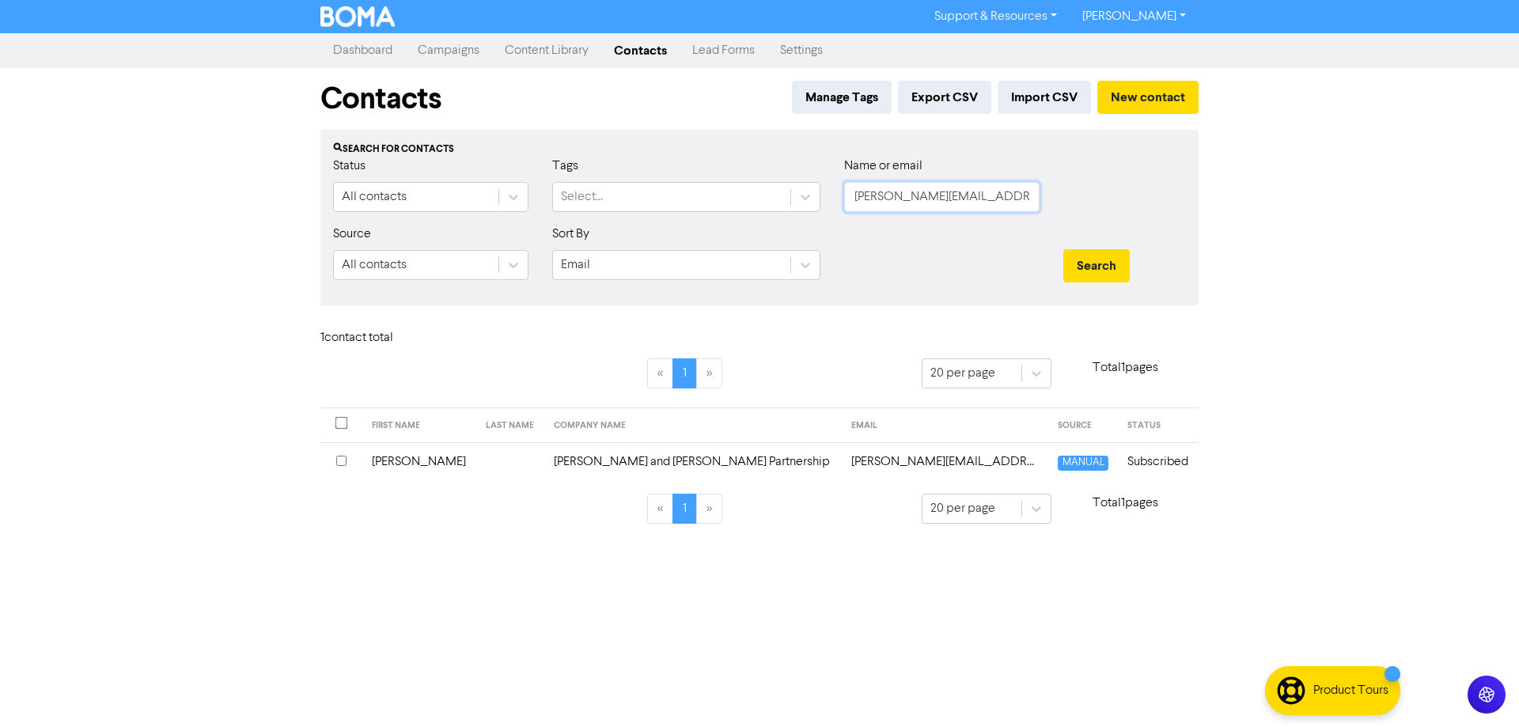
drag, startPoint x: 1019, startPoint y: 198, endPoint x: 1059, endPoint y: 268, distance: 81.1
click at [796, 203] on div "Status All contacts Tags Select... Name or email [PERSON_NAME][EMAIL_ADDRESS][D…" at bounding box center [759, 191] width 876 height 68
drag, startPoint x: 1098, startPoint y: 266, endPoint x: 996, endPoint y: 420, distance: 184.9
click at [1098, 267] on button "Search" at bounding box center [1096, 265] width 66 height 33
click at [1100, 264] on button "Search" at bounding box center [1096, 265] width 66 height 33
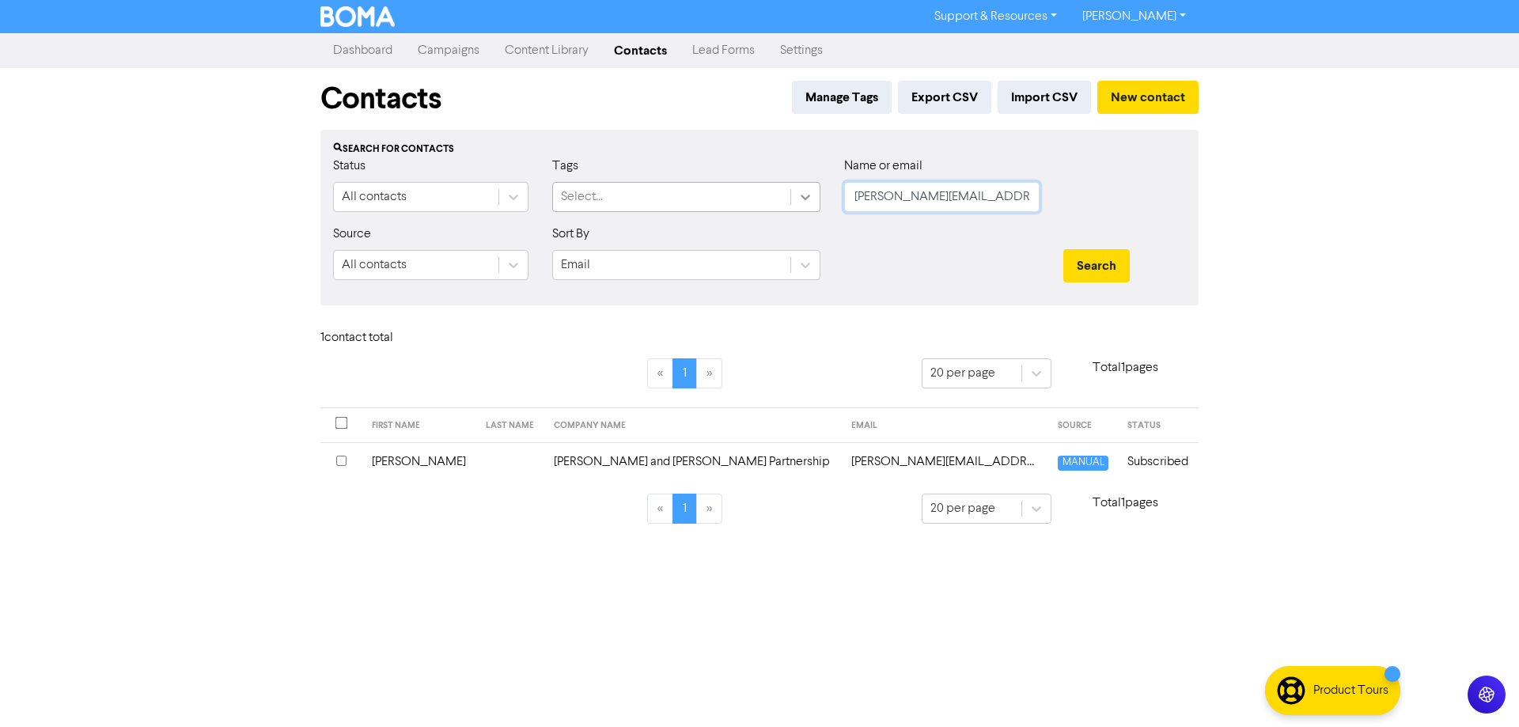
drag, startPoint x: 883, startPoint y: 195, endPoint x: 806, endPoint y: 195, distance: 76.7
click at [806, 195] on div "Status All contacts Tags Select... Name or email [PERSON_NAME][EMAIL_ADDRESS][D…" at bounding box center [759, 191] width 876 height 68
paste input "[EMAIL_ADDRESS]"
click at [1091, 252] on button "Search" at bounding box center [1096, 265] width 66 height 33
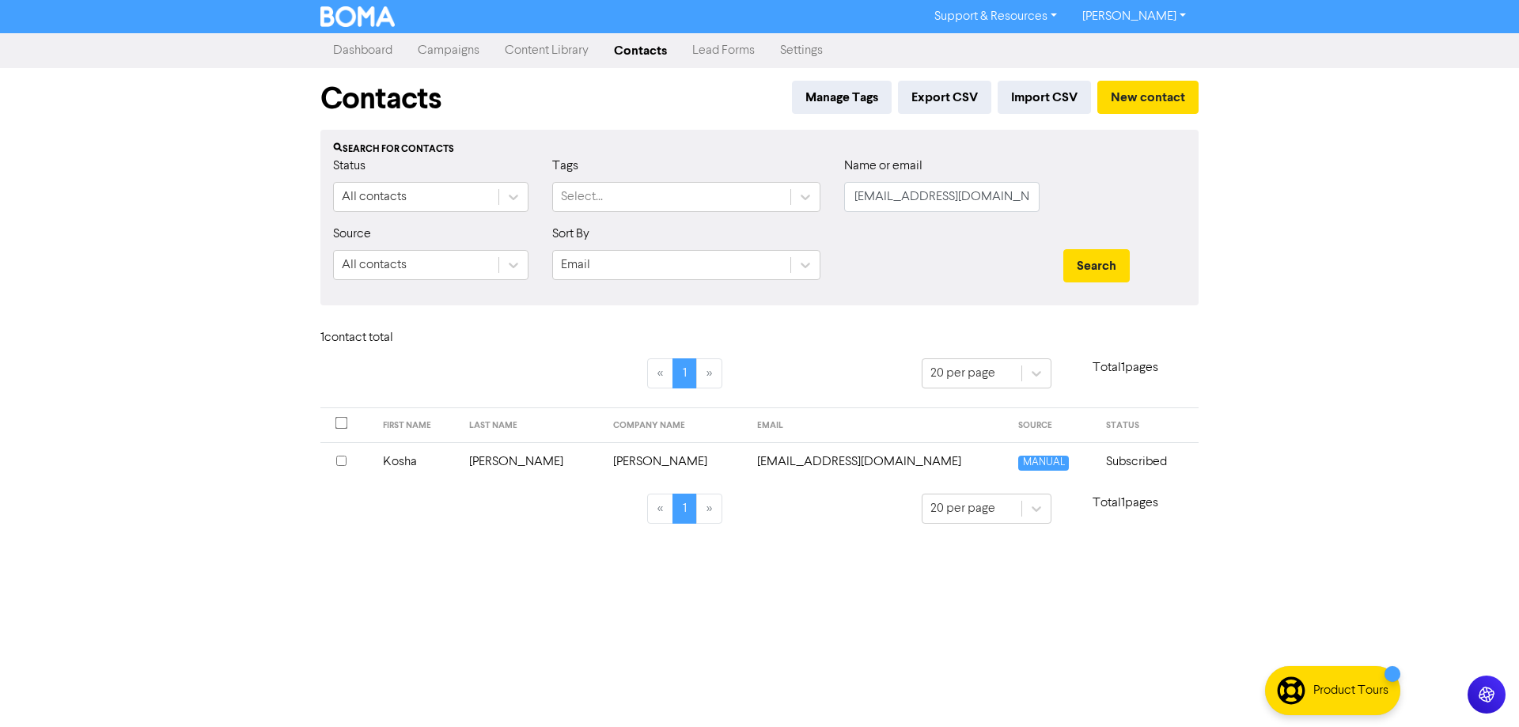
click at [846, 465] on td "[EMAIL_ADDRESS][DOMAIN_NAME]" at bounding box center [879, 461] width 262 height 39
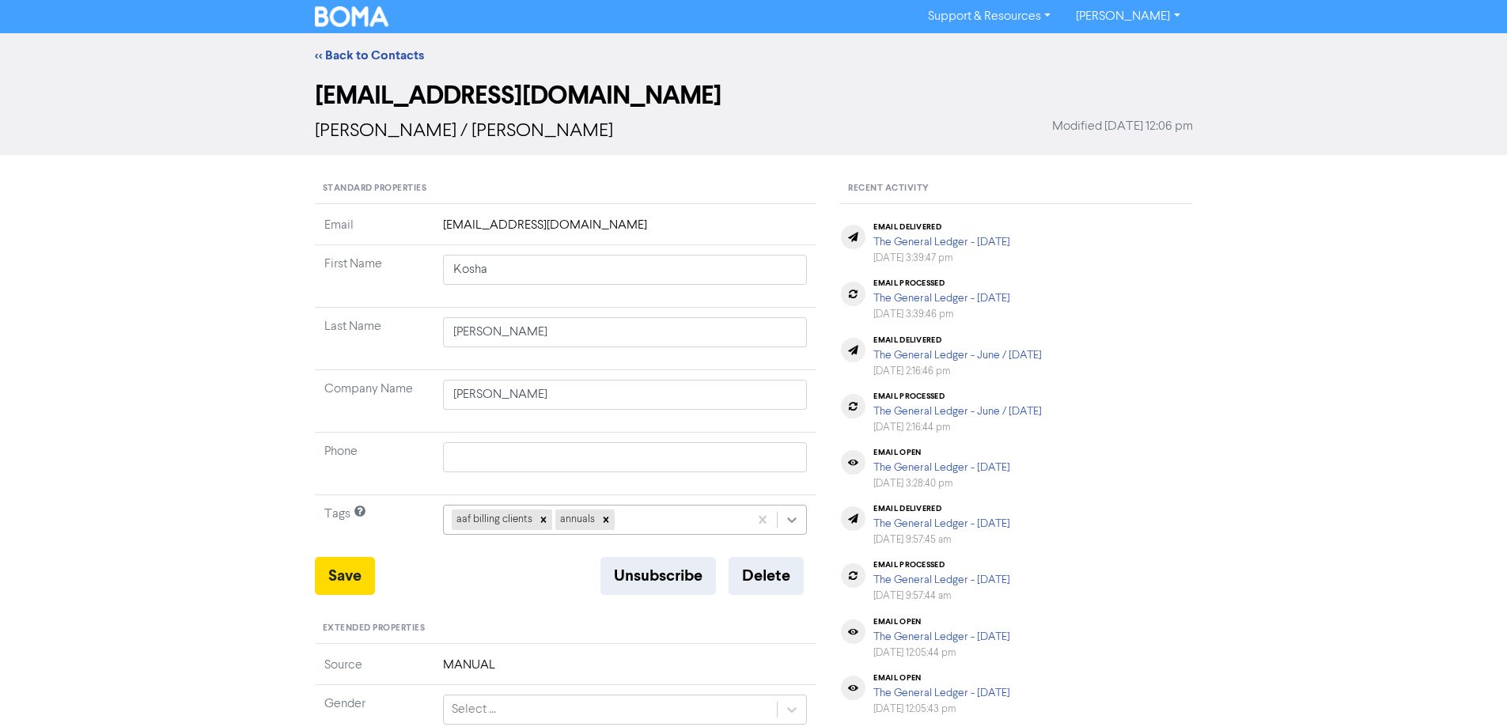
click at [792, 513] on div "aaf billing clients annuals" at bounding box center [625, 520] width 365 height 30
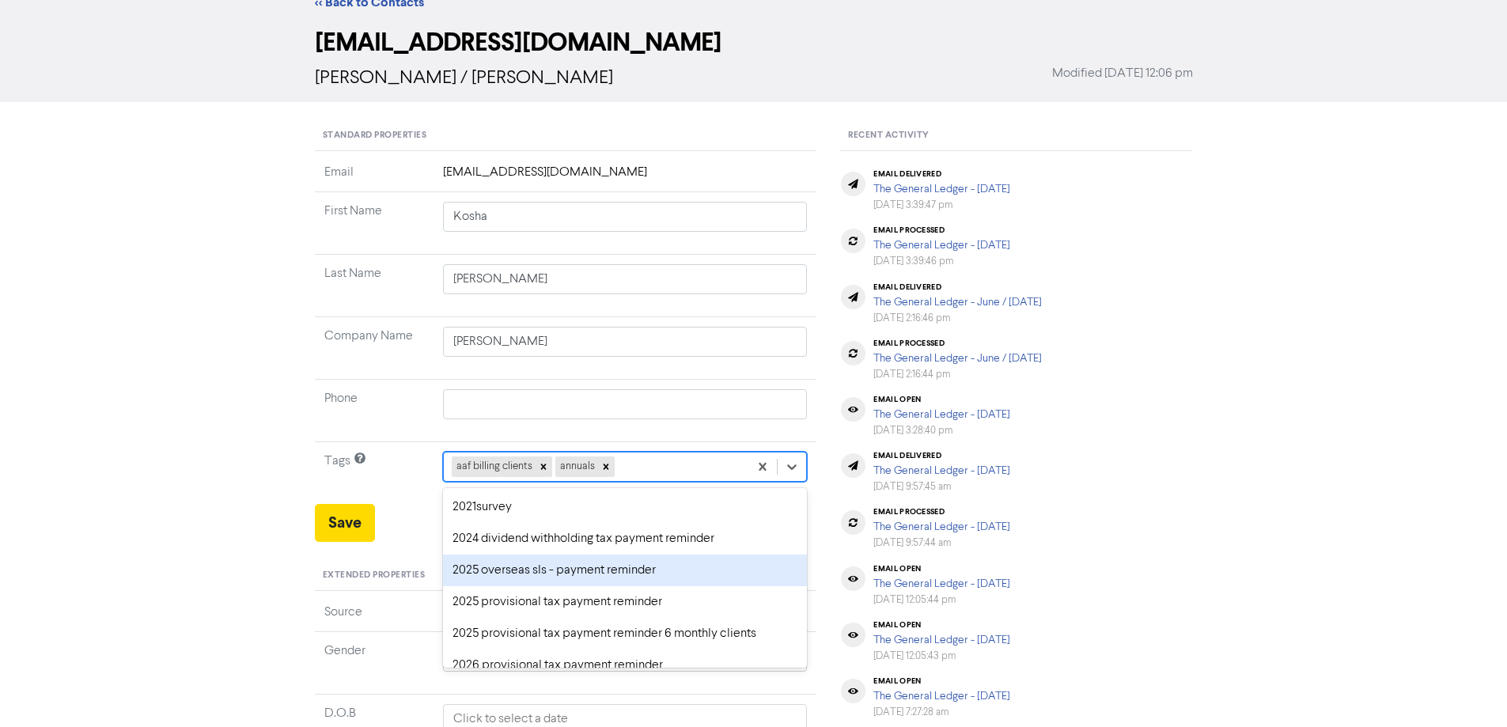
scroll to position [58, 0]
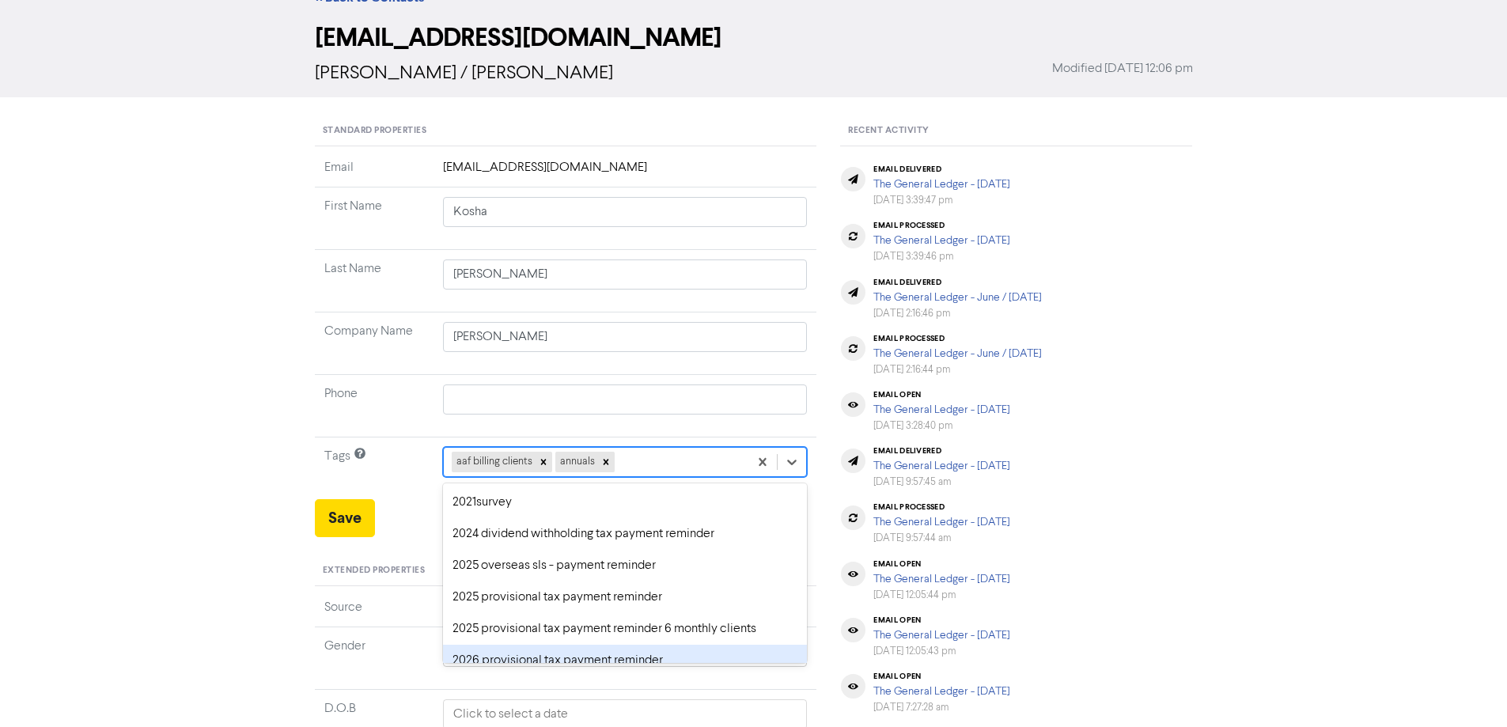
click at [530, 653] on div "2026 provisional tax payment reminder" at bounding box center [625, 661] width 365 height 32
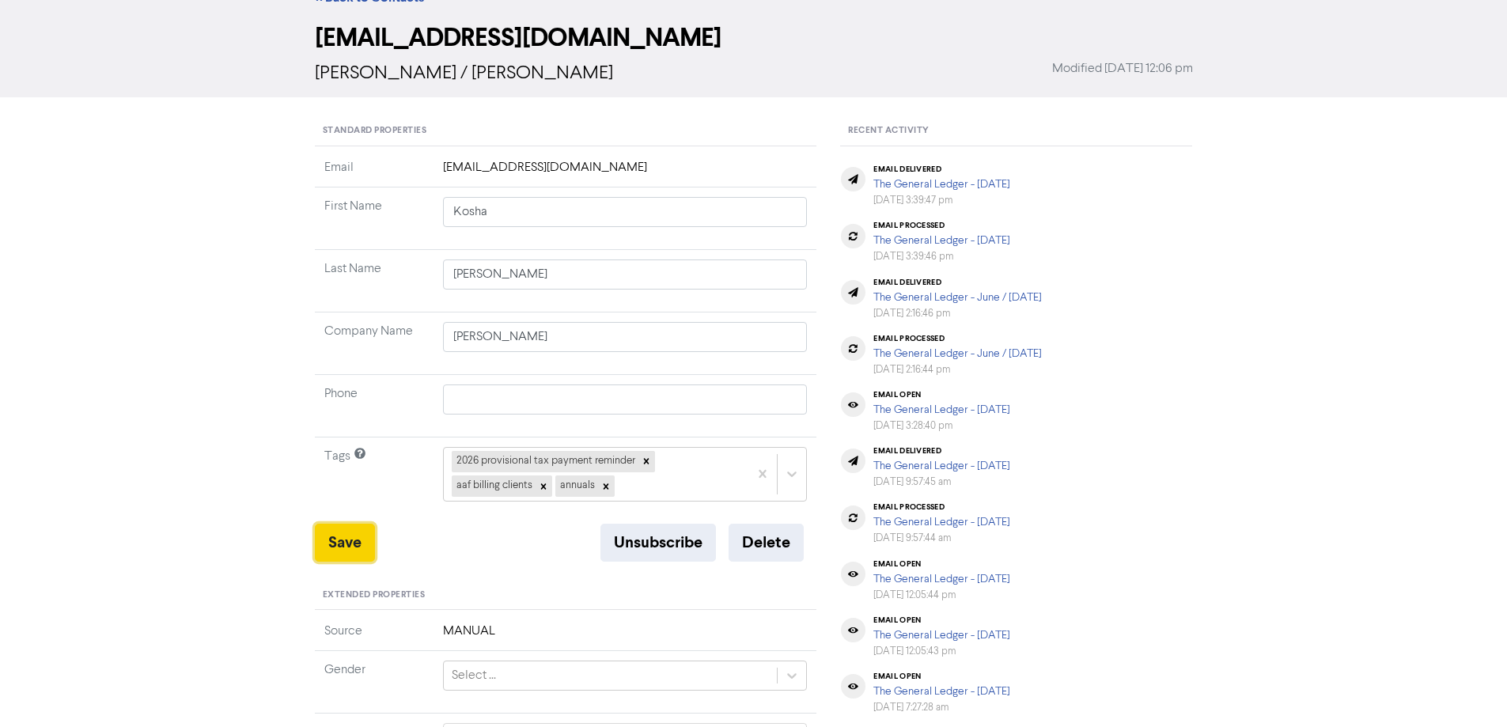
click at [345, 543] on button "Save" at bounding box center [345, 543] width 60 height 38
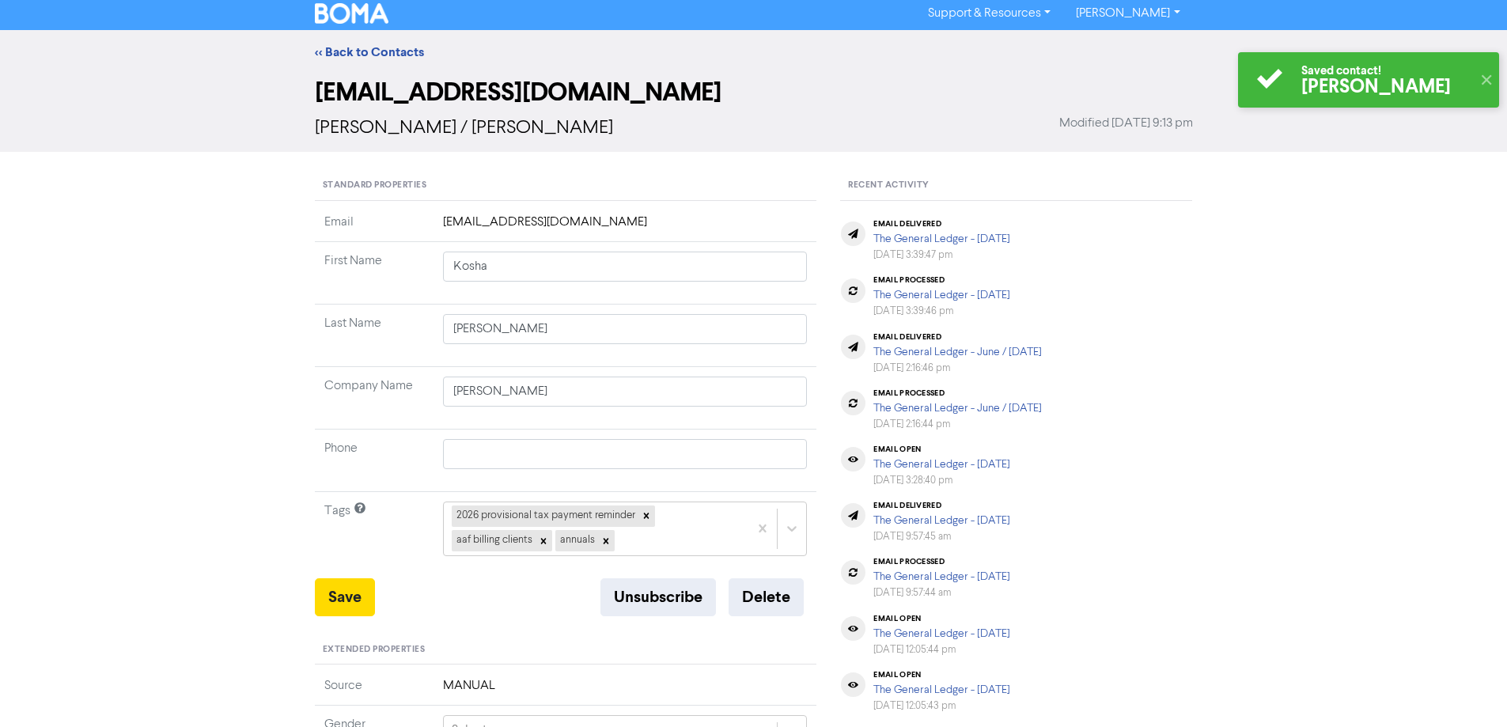
scroll to position [0, 0]
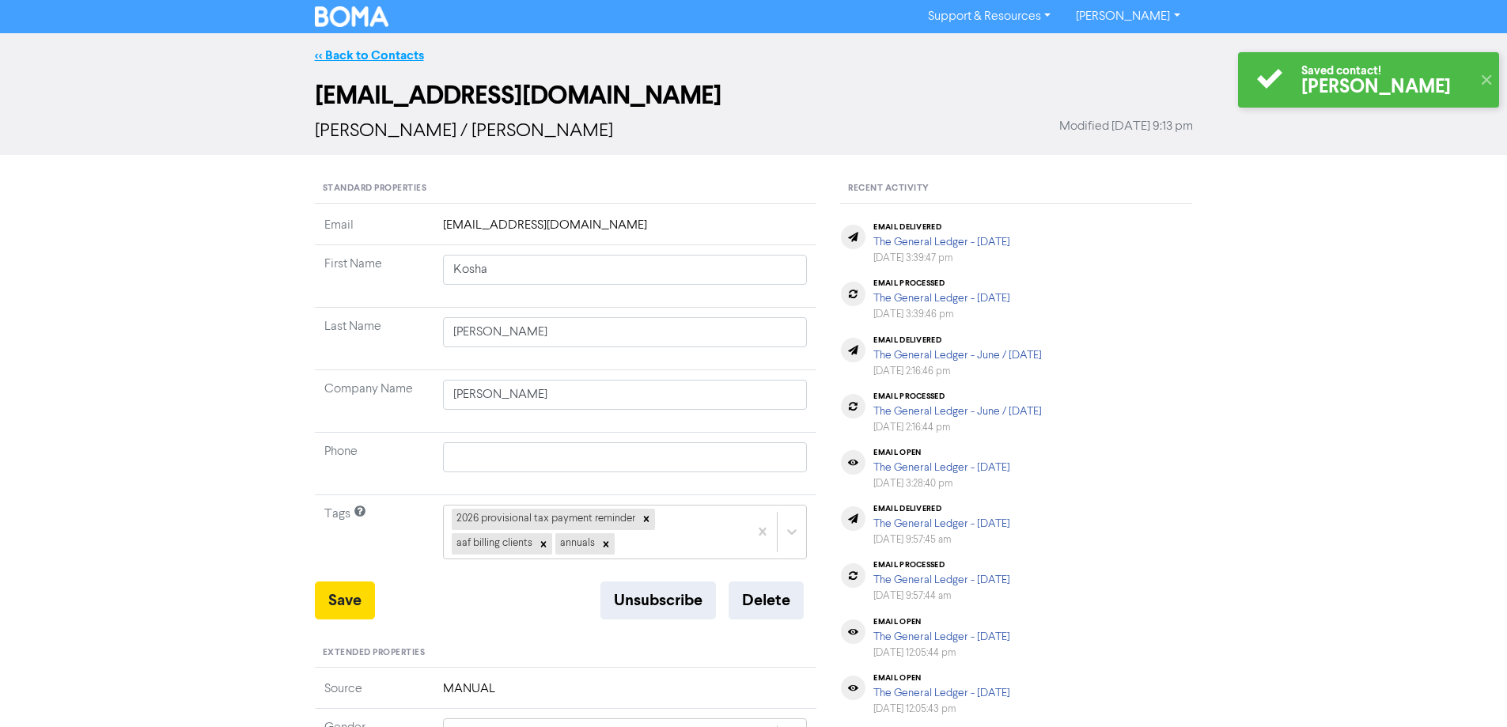
click at [329, 57] on link "<< Back to Contacts" at bounding box center [369, 55] width 109 height 16
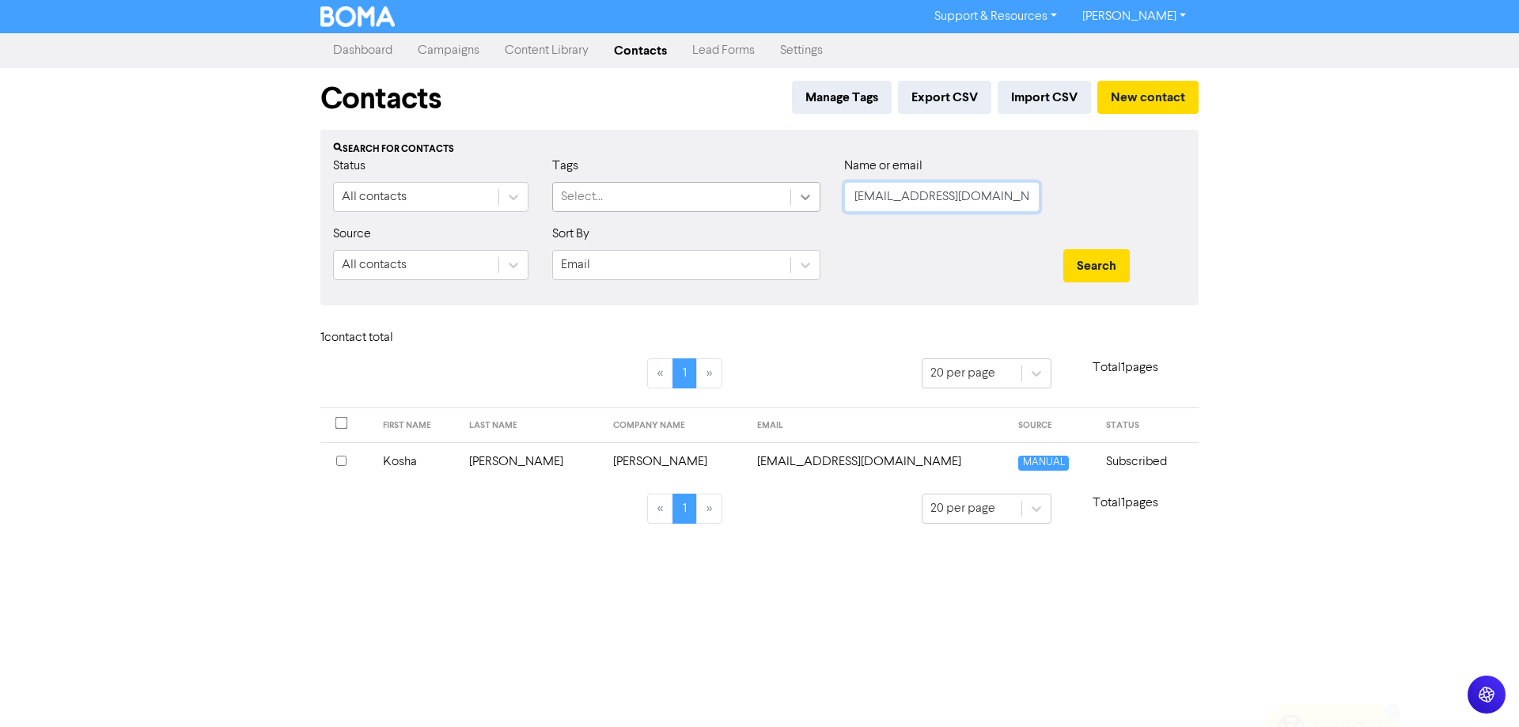
drag, startPoint x: 995, startPoint y: 192, endPoint x: 800, endPoint y: 191, distance: 195.4
click at [800, 191] on div "Status All contacts Tags Select... Name or email [EMAIL_ADDRESS][DOMAIN_NAME]" at bounding box center [759, 191] width 876 height 68
paste input "[PERSON_NAME][EMAIL_ADDRESS][PERSON_NAME]"
click at [1109, 266] on button "Search" at bounding box center [1096, 265] width 66 height 33
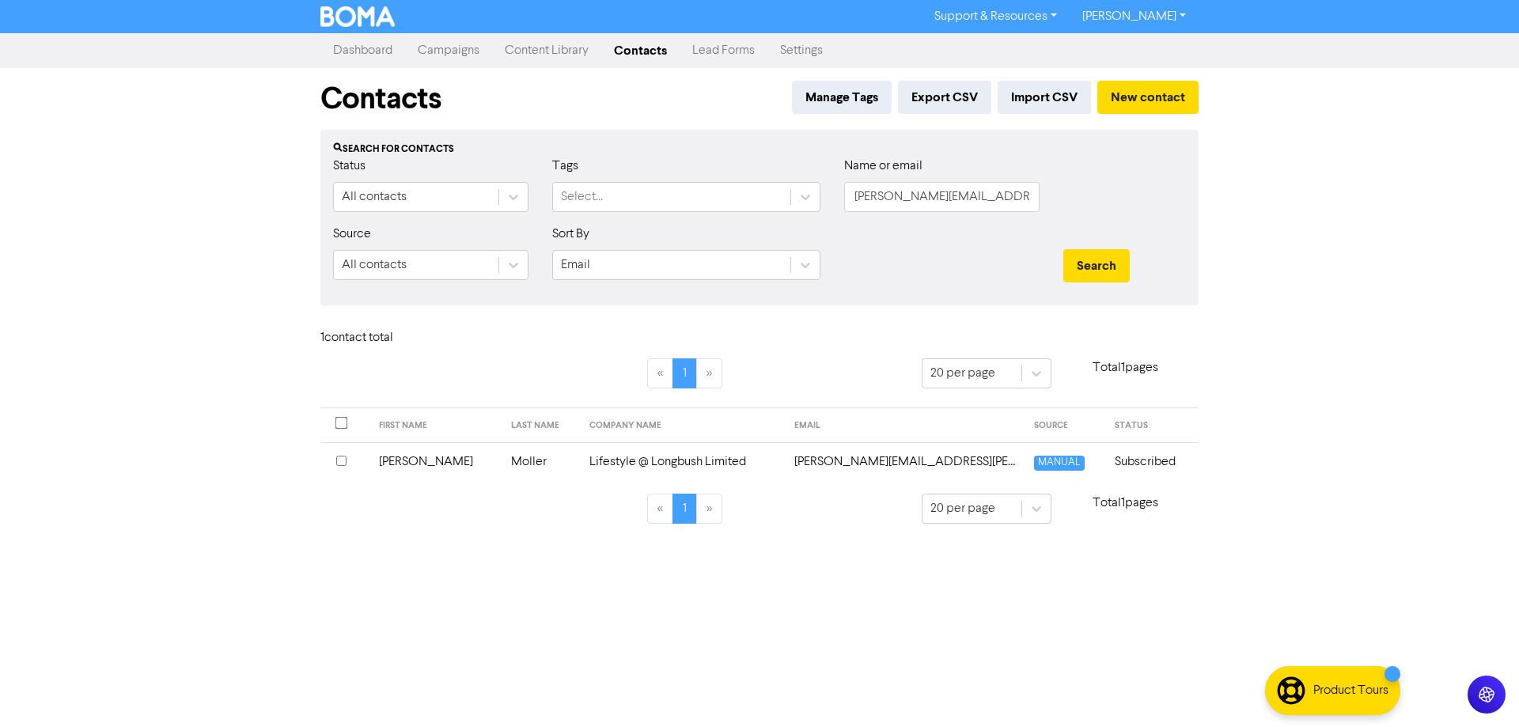
click at [798, 458] on td "[PERSON_NAME][EMAIL_ADDRESS][PERSON_NAME][DOMAIN_NAME]" at bounding box center [905, 461] width 240 height 39
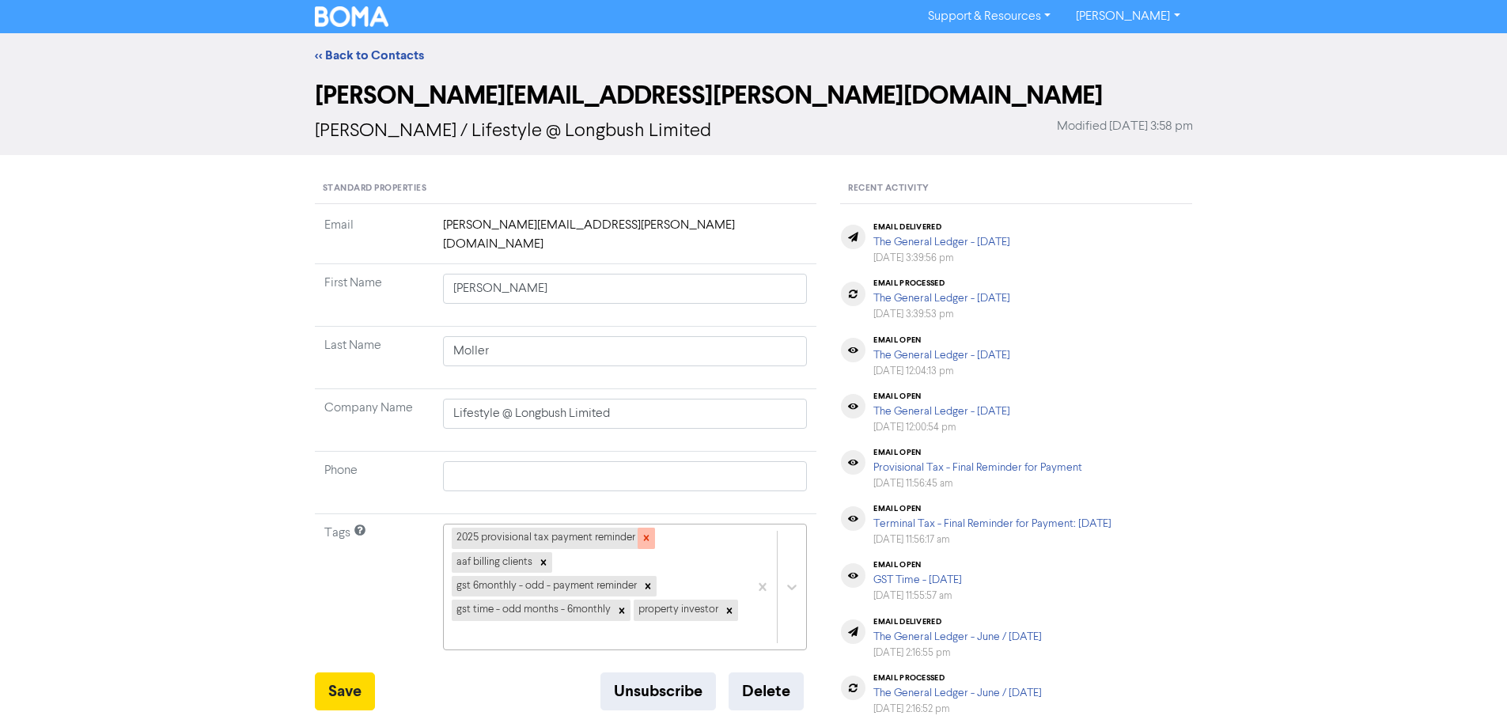
click at [645, 536] on icon at bounding box center [646, 539] width 6 height 6
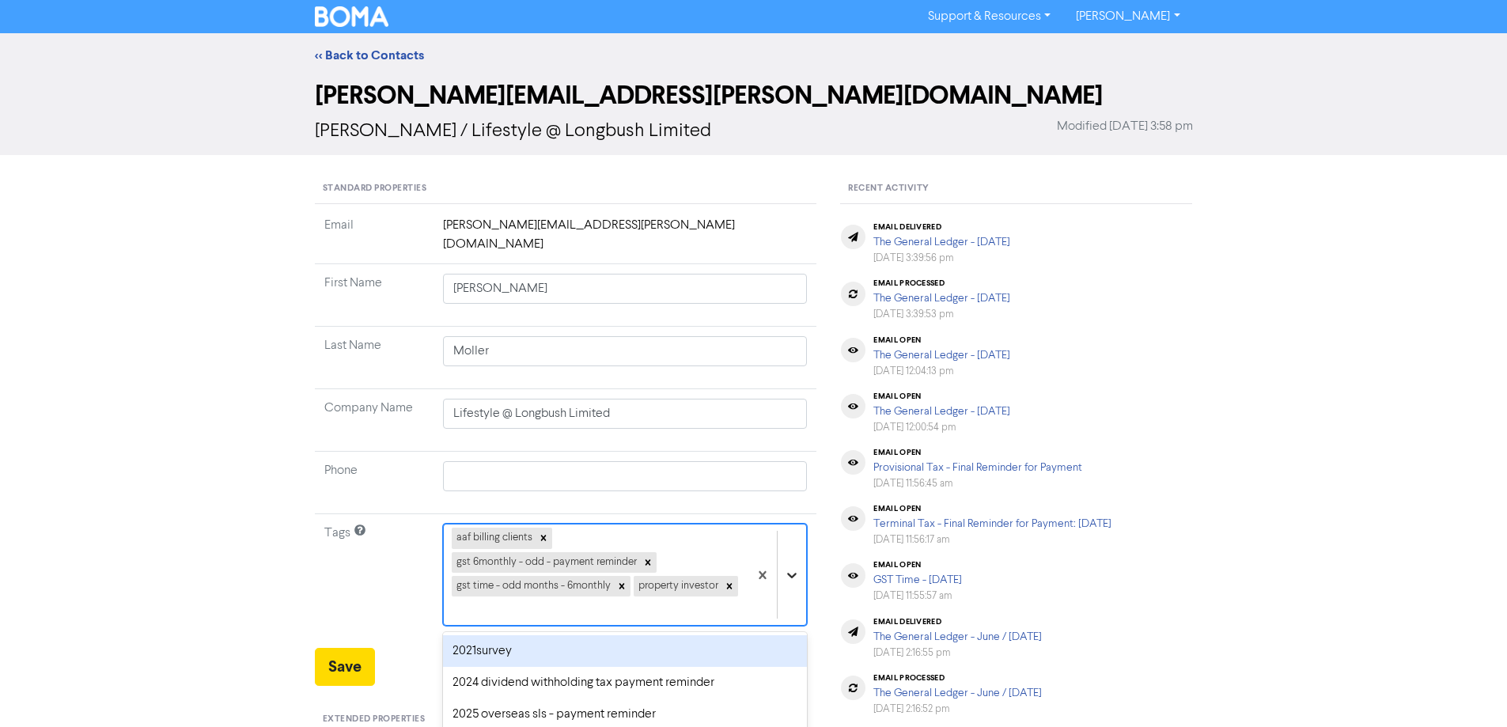
click at [788, 552] on div "option 2021survey focused, 1 of 43. 39 results available. Use Up and Down to ch…" at bounding box center [625, 575] width 365 height 102
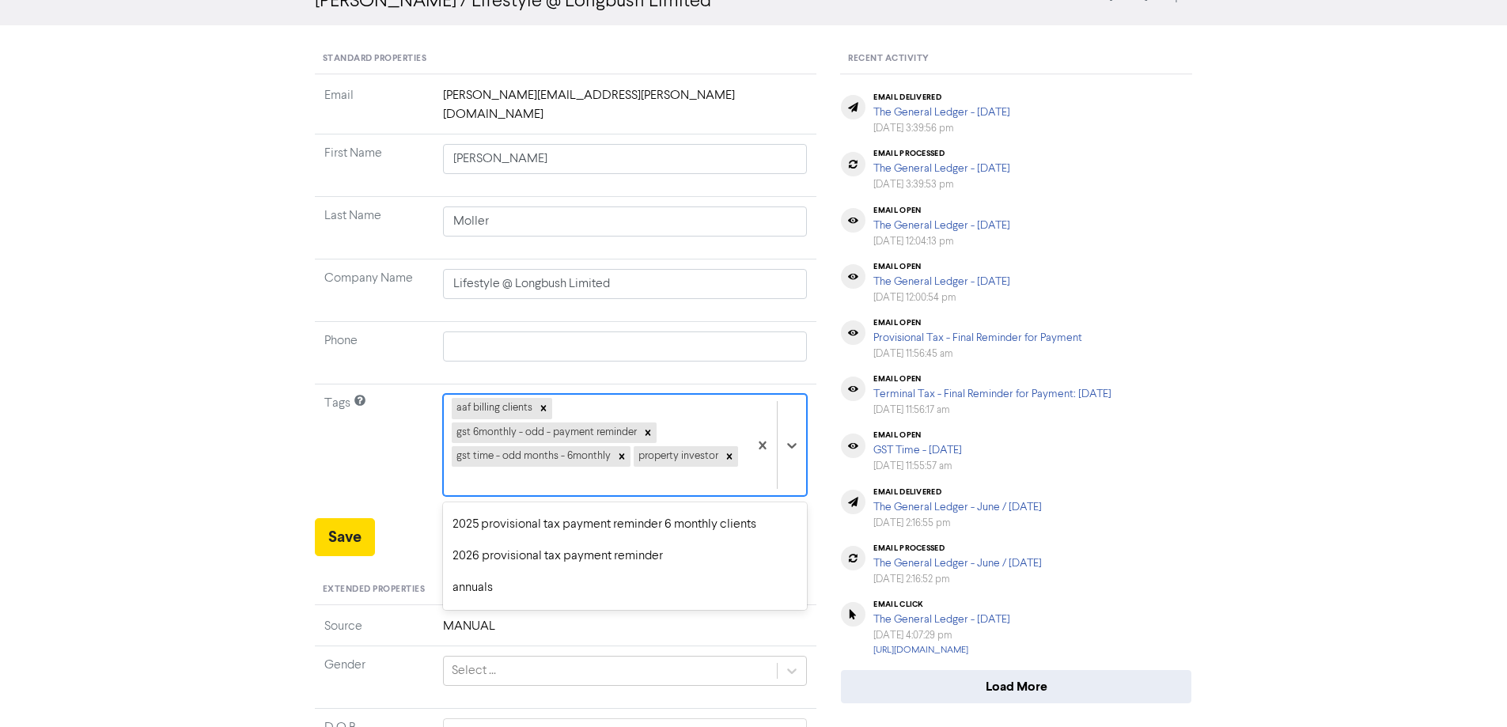
scroll to position [158, 0]
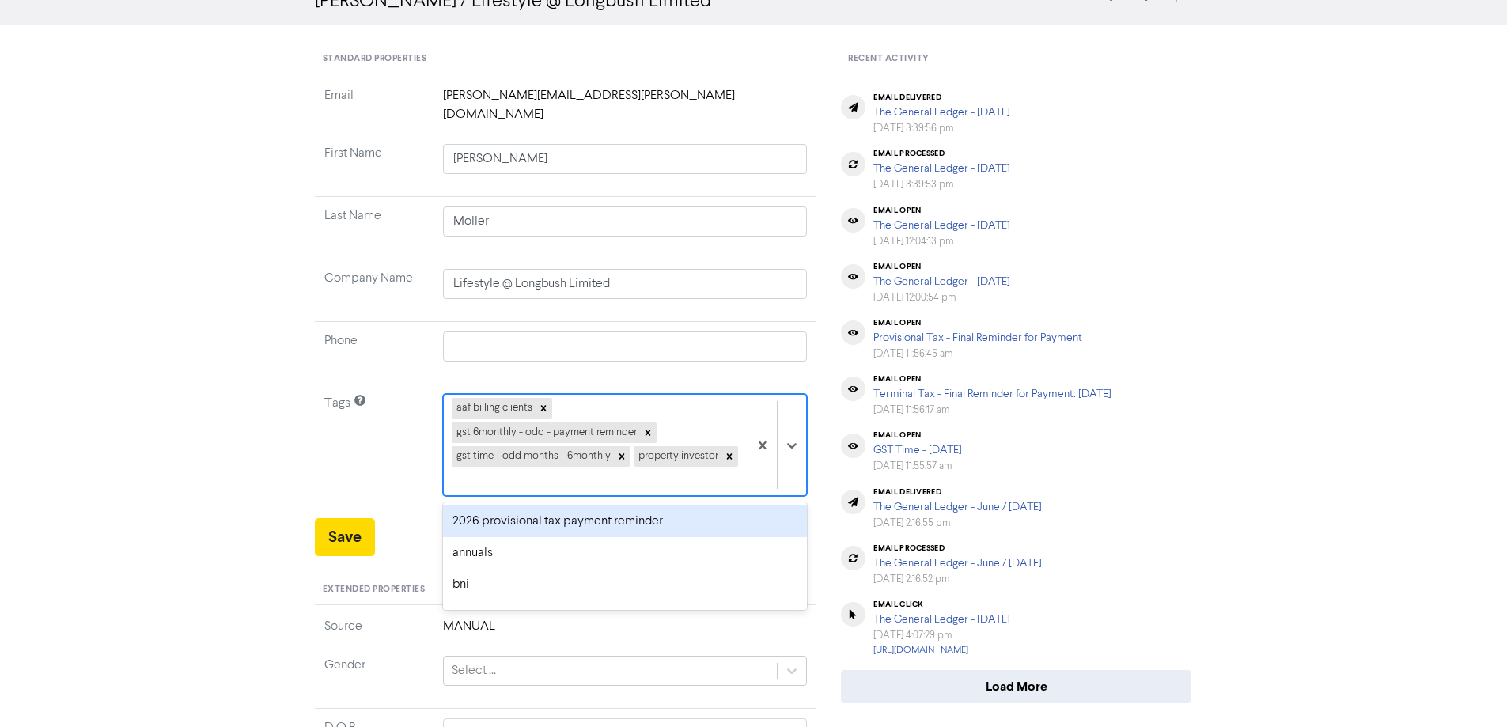
click at [489, 505] on div "2026 provisional tax payment reminder" at bounding box center [625, 521] width 365 height 32
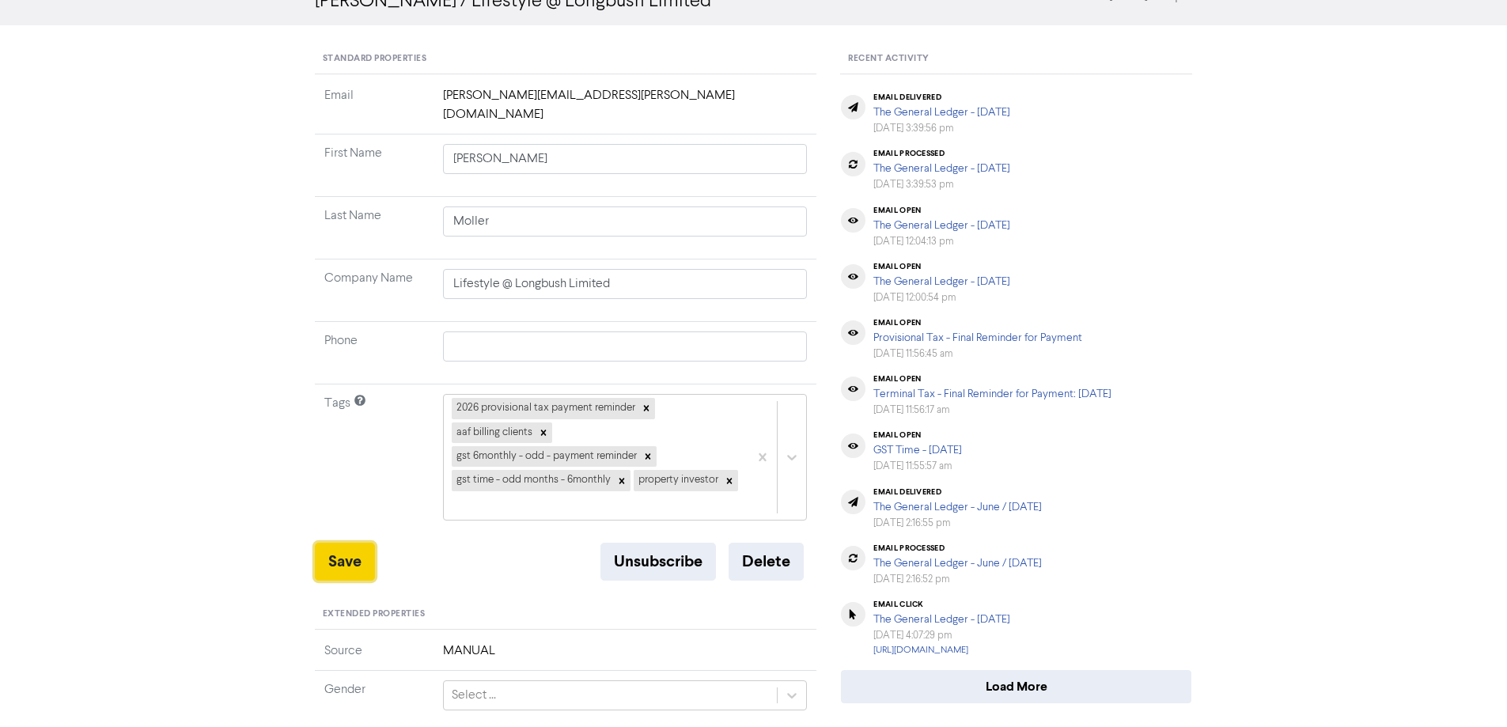
click at [346, 544] on button "Save" at bounding box center [345, 562] width 60 height 38
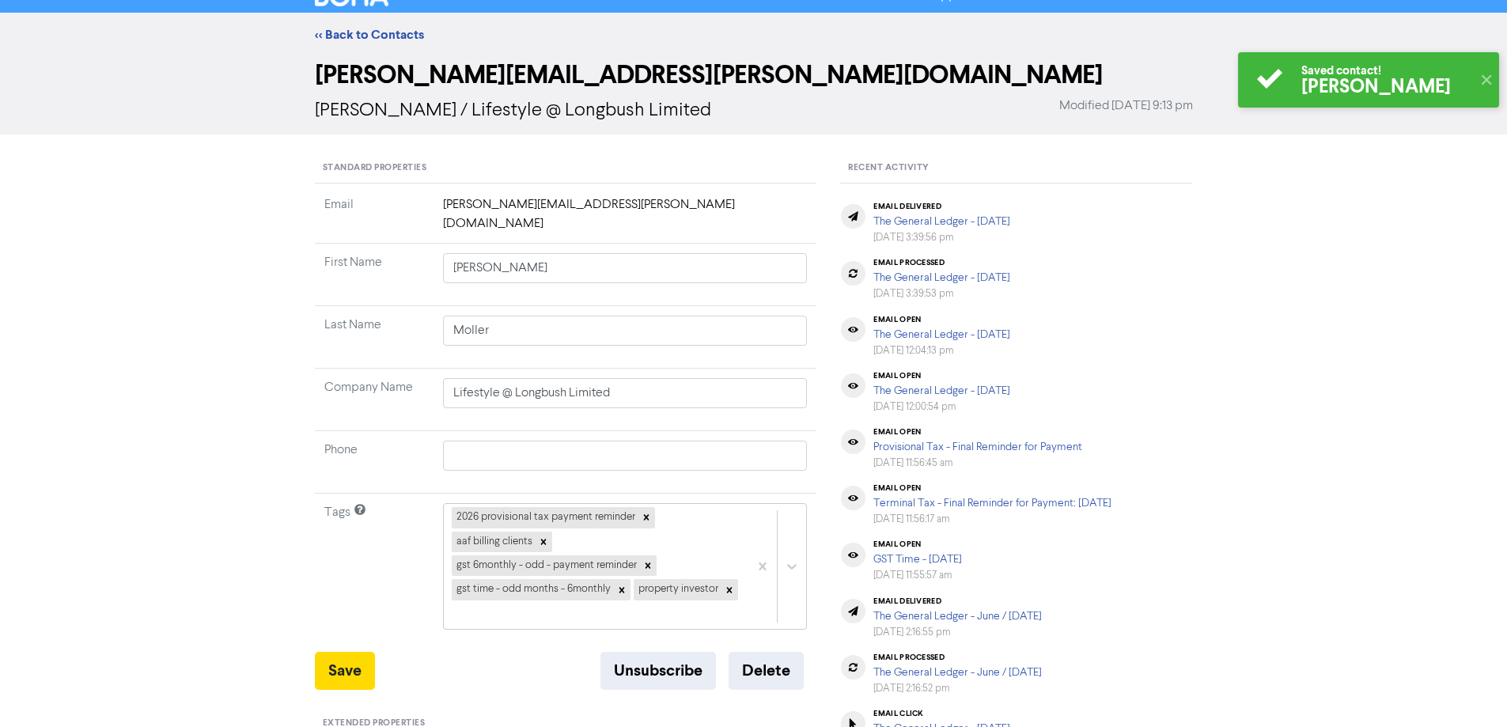
scroll to position [0, 0]
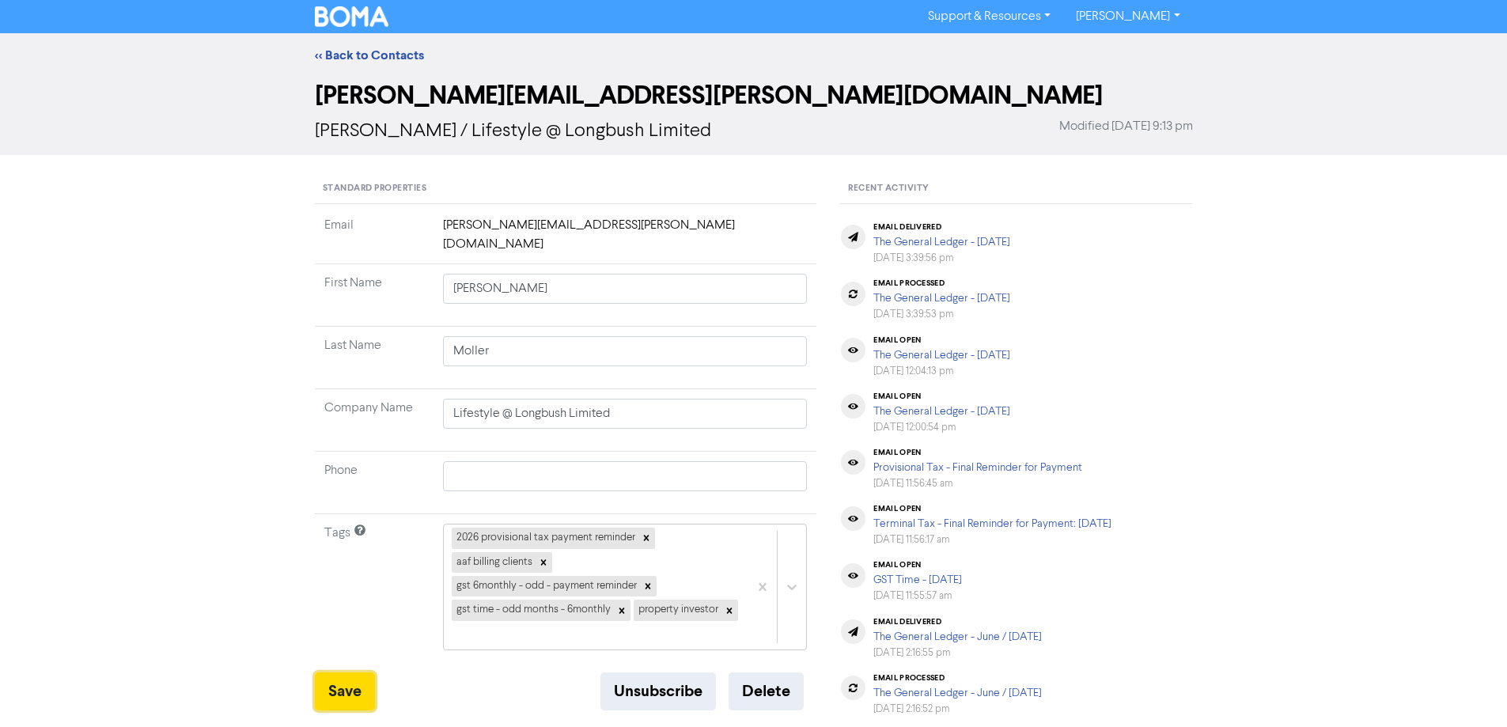
drag, startPoint x: 344, startPoint y: 666, endPoint x: 373, endPoint y: 243, distance: 424.2
click at [344, 672] on button "Save" at bounding box center [345, 691] width 60 height 38
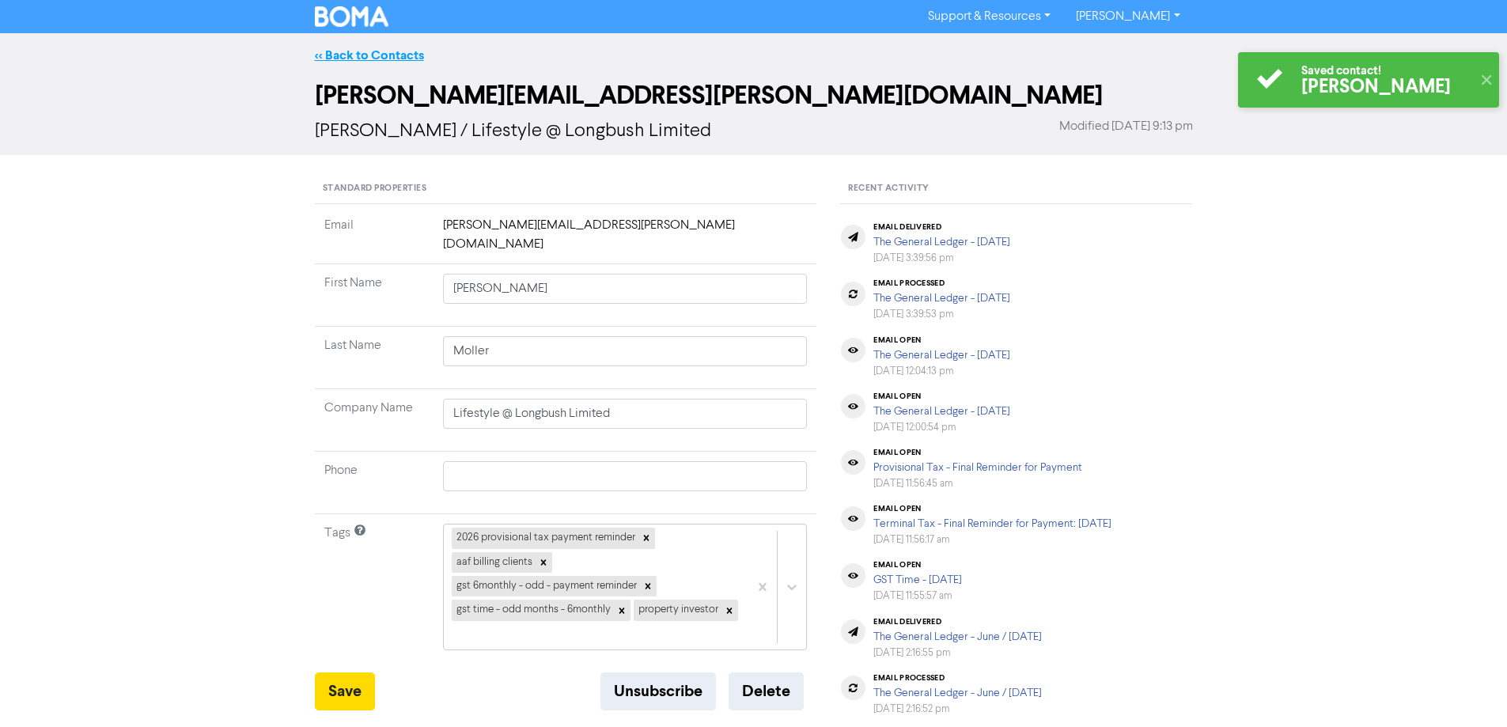
click at [360, 51] on link "<< Back to Contacts" at bounding box center [369, 55] width 109 height 16
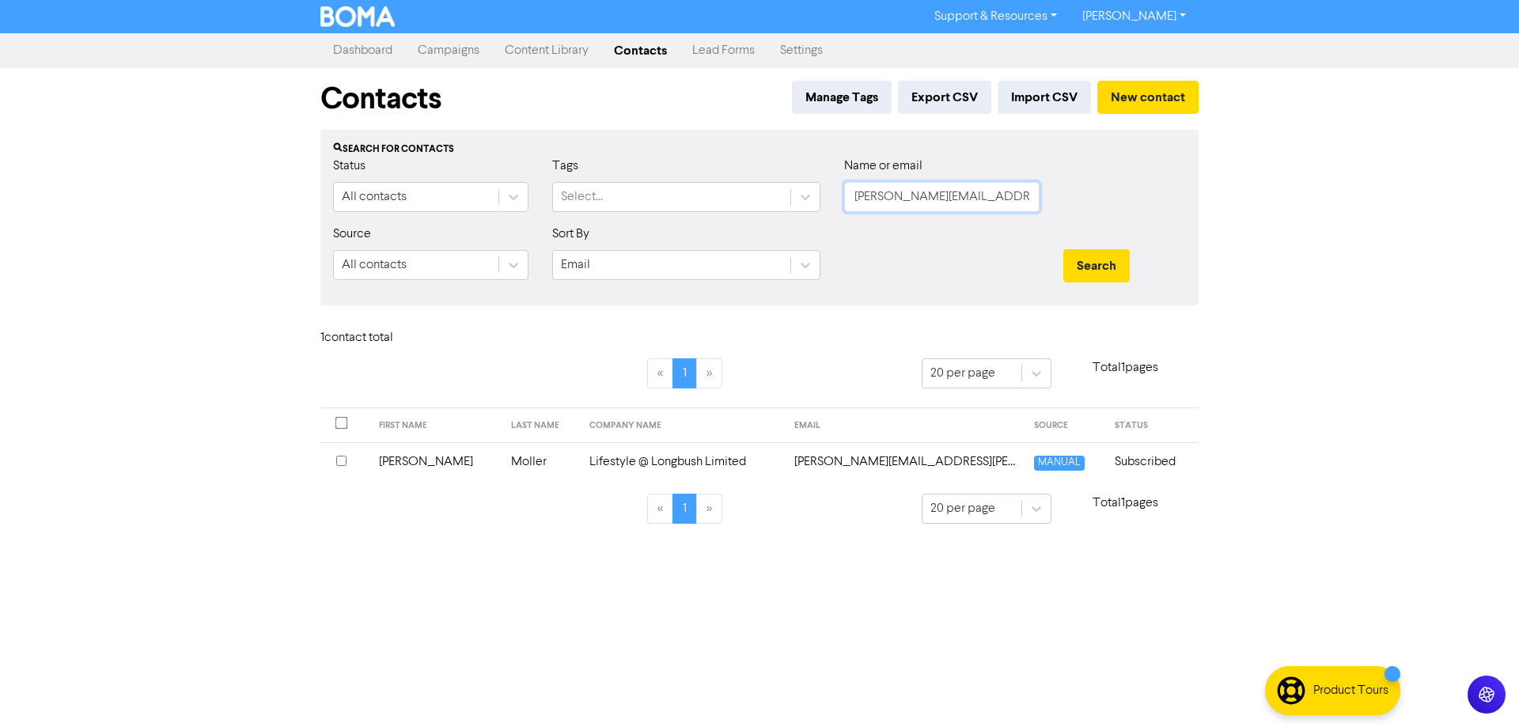
drag, startPoint x: 1011, startPoint y: 193, endPoint x: 814, endPoint y: 226, distance: 199.7
click at [814, 226] on form "Status All contacts Tags Select... Name or email [PERSON_NAME][EMAIL_ADDRESS][P…" at bounding box center [759, 225] width 853 height 136
paste input "[EMAIL_ADDRESS]"
drag, startPoint x: 1085, startPoint y: 258, endPoint x: 903, endPoint y: 469, distance: 278.8
click at [1085, 259] on button "Search" at bounding box center [1096, 265] width 66 height 33
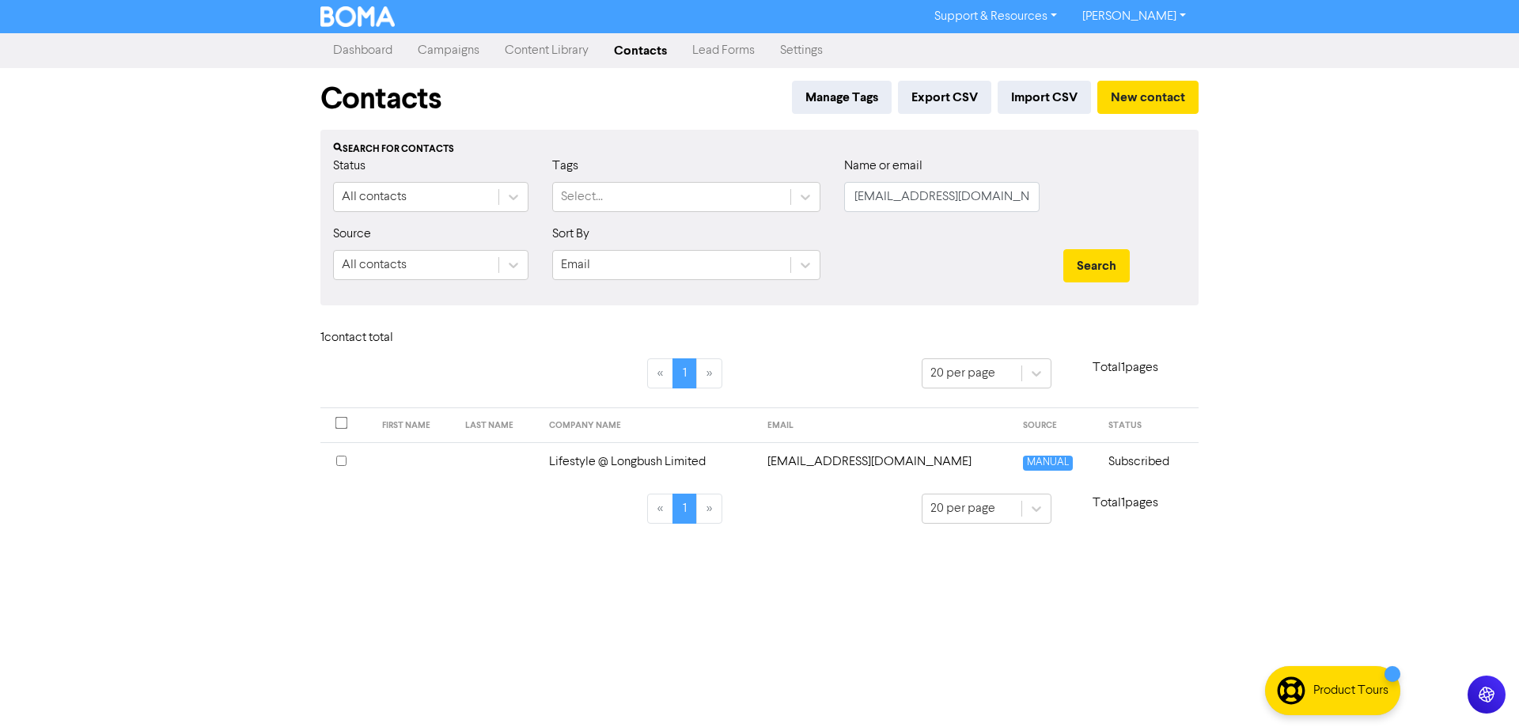
click at [825, 467] on td "[EMAIL_ADDRESS][DOMAIN_NAME]" at bounding box center [886, 461] width 256 height 39
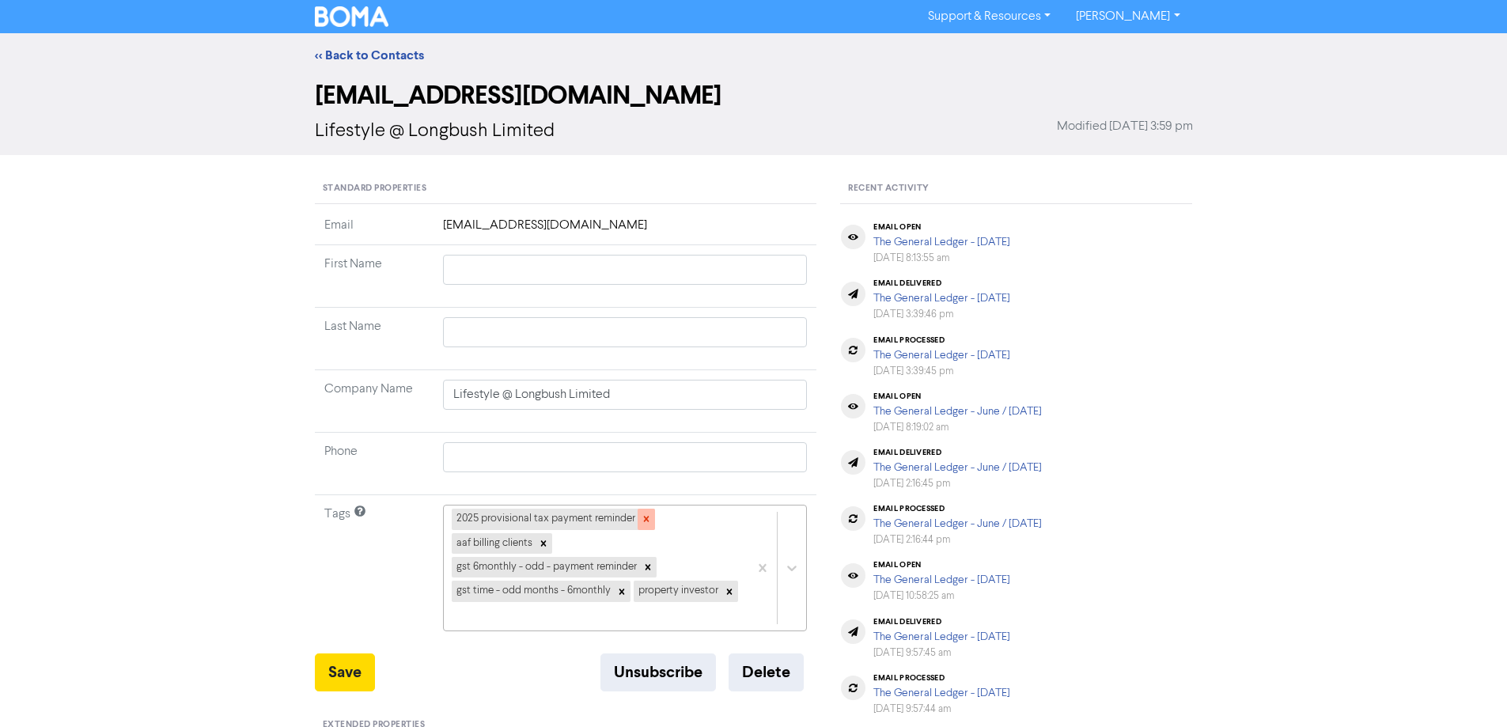
click at [650, 521] on icon at bounding box center [646, 518] width 11 height 11
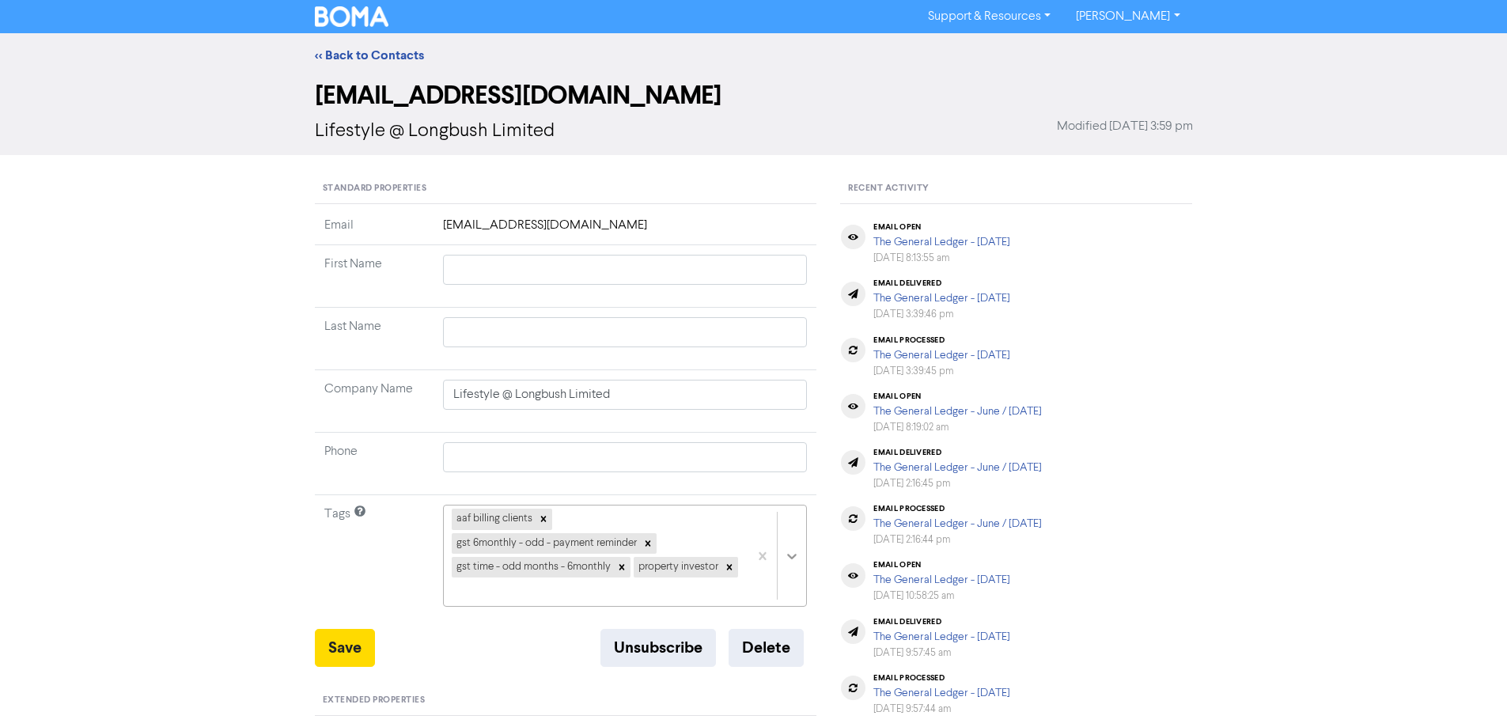
click at [787, 551] on div "aaf billing clients gst 6monthly - odd - payment reminder gst time - odd months…" at bounding box center [625, 556] width 365 height 102
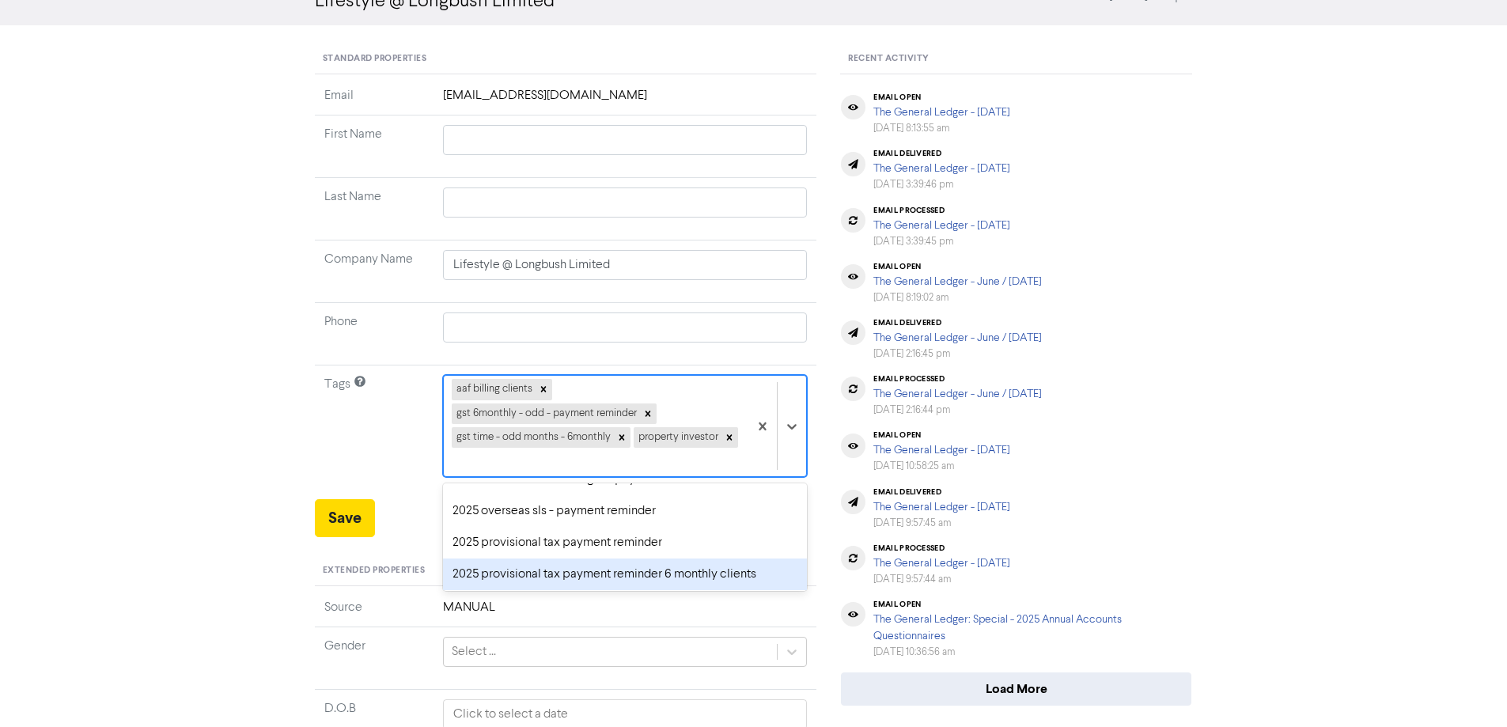
scroll to position [79, 0]
click at [483, 577] on div "2026 provisional tax payment reminder" at bounding box center [625, 582] width 365 height 32
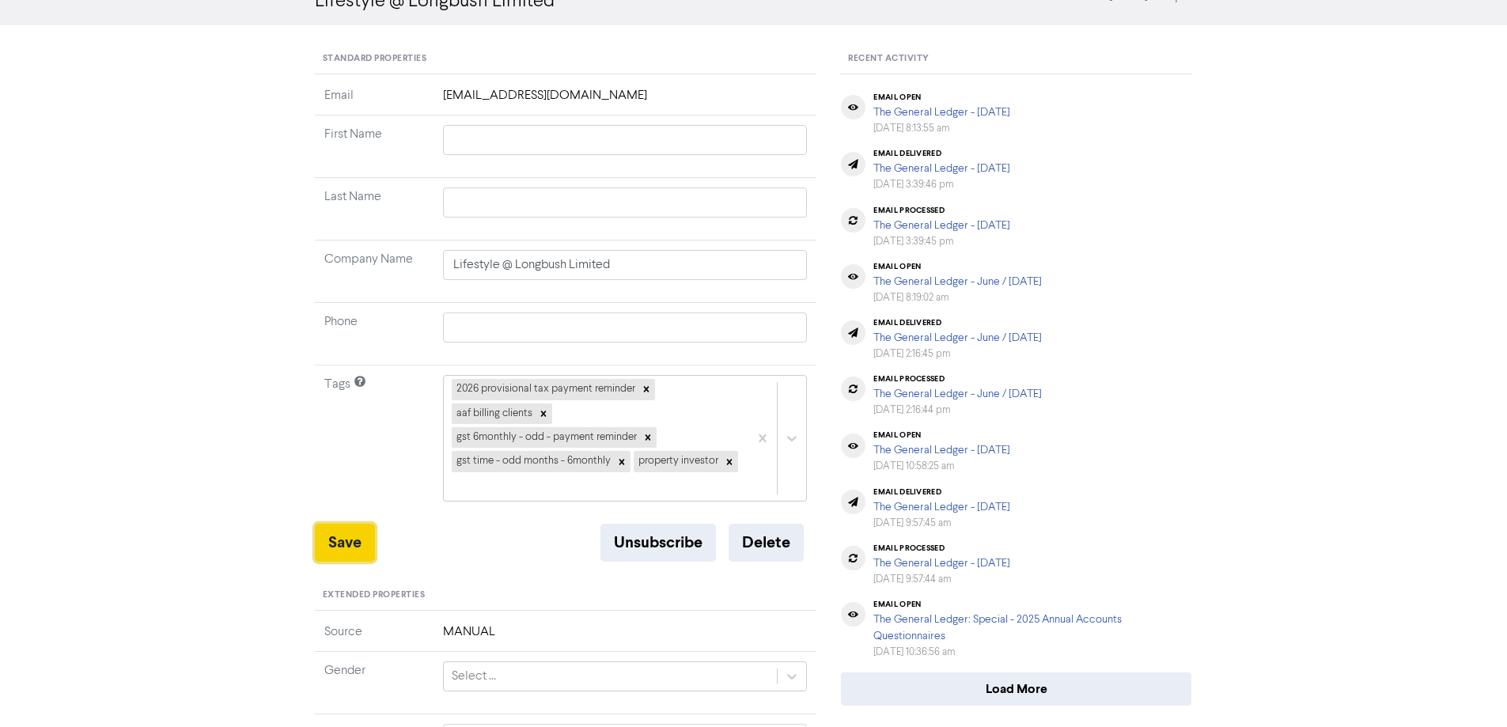
click at [354, 539] on button "Save" at bounding box center [345, 543] width 60 height 38
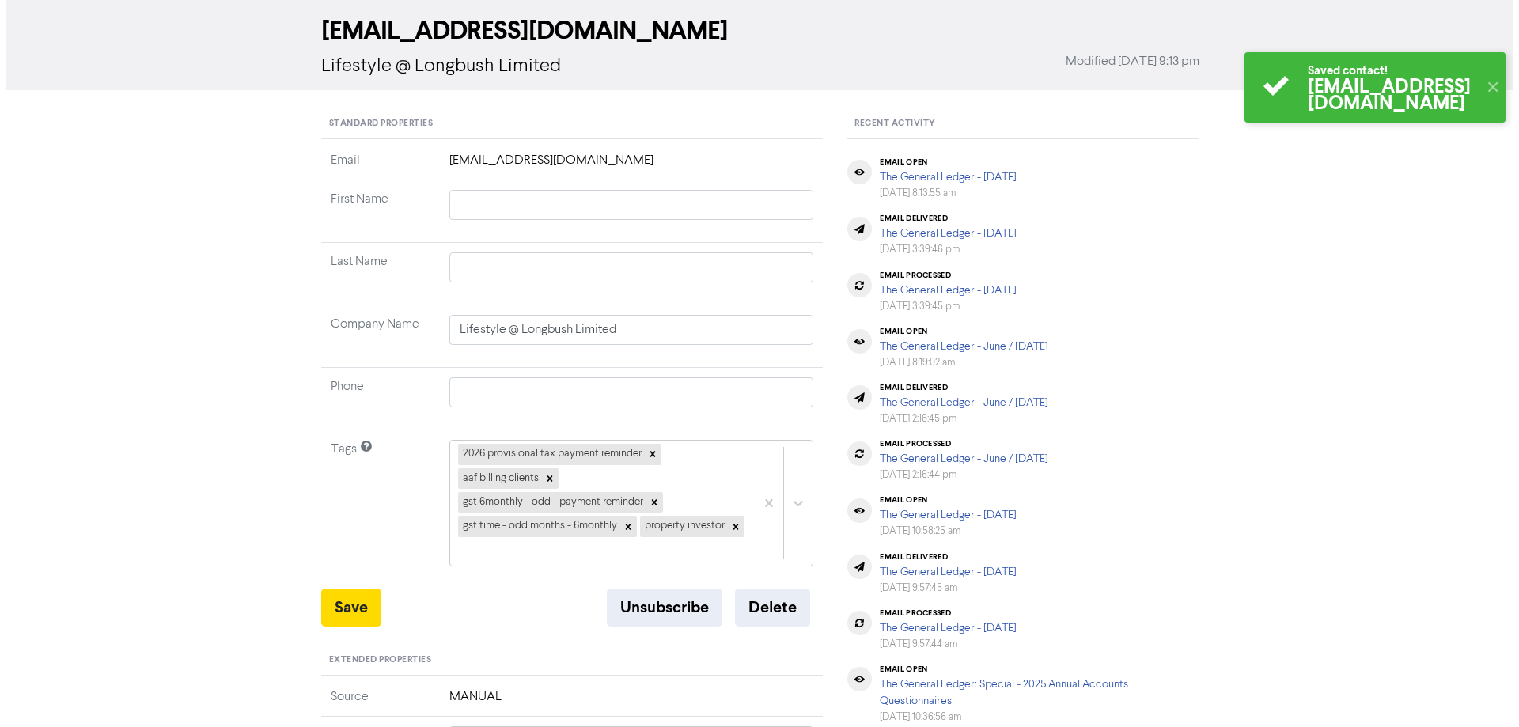
scroll to position [0, 0]
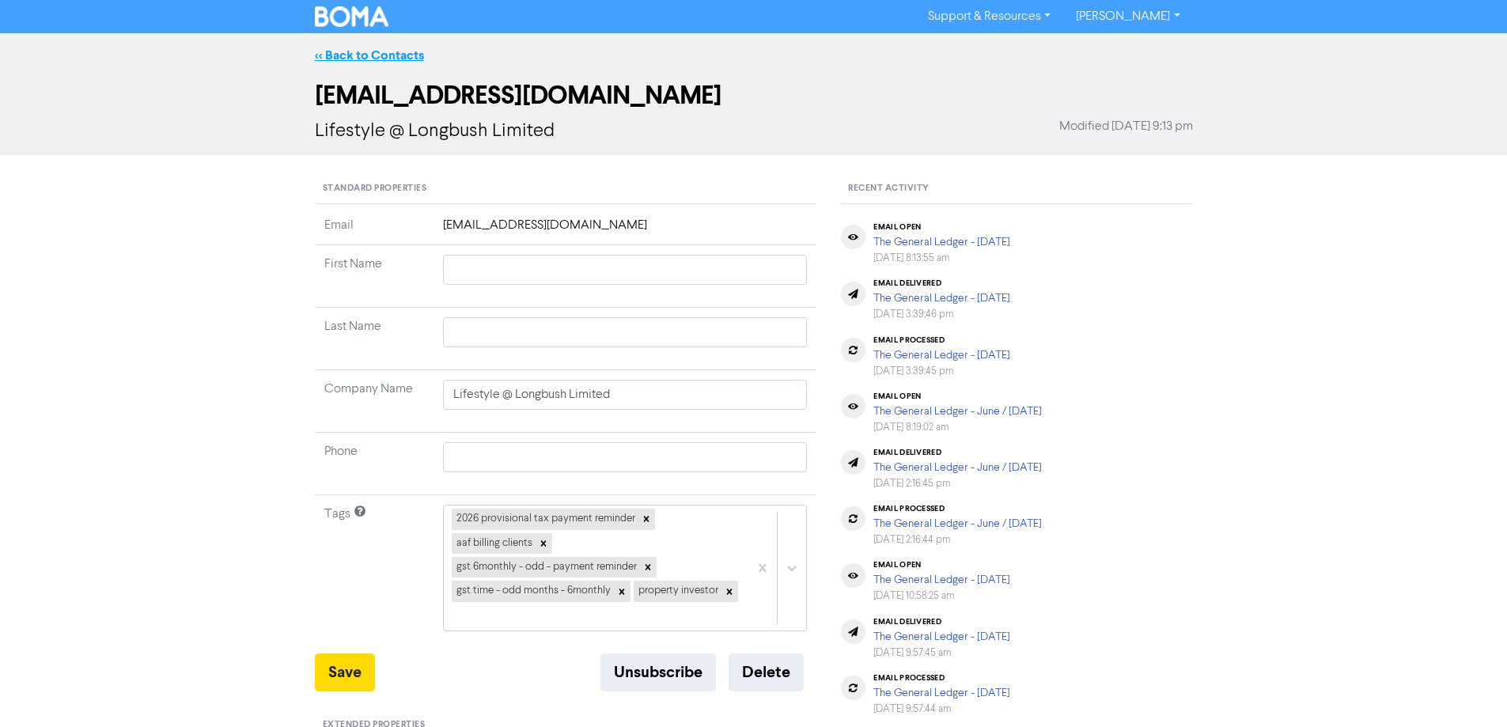
drag, startPoint x: 356, startPoint y: 51, endPoint x: 1460, endPoint y: 186, distance: 1112.4
click at [358, 51] on link "<< Back to Contacts" at bounding box center [369, 55] width 109 height 16
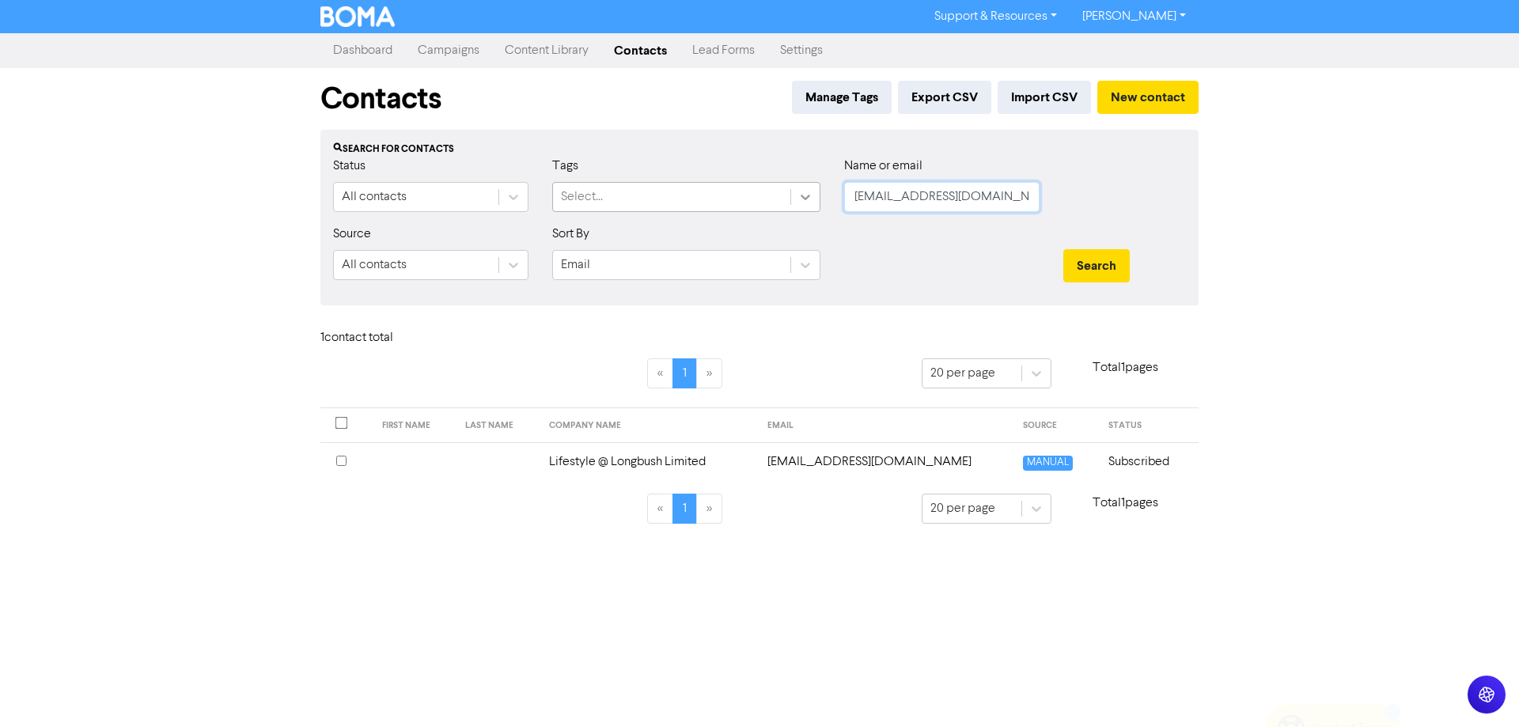
click at [793, 206] on div "Status All contacts Tags Select... Name or email [EMAIL_ADDRESS][DOMAIN_NAME]" at bounding box center [759, 191] width 876 height 68
paste input "andrewacemonastra"
click at [1082, 259] on button "Search" at bounding box center [1096, 265] width 66 height 33
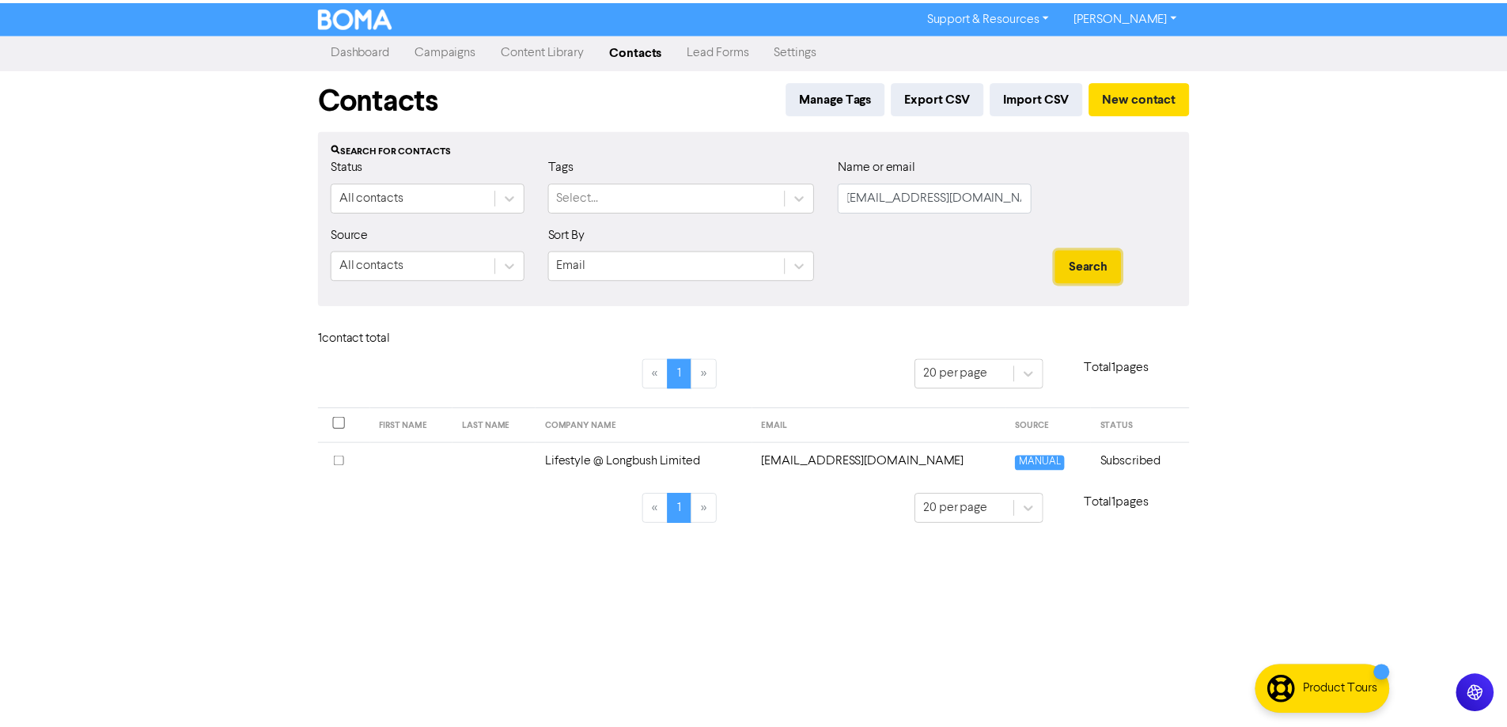
scroll to position [0, 0]
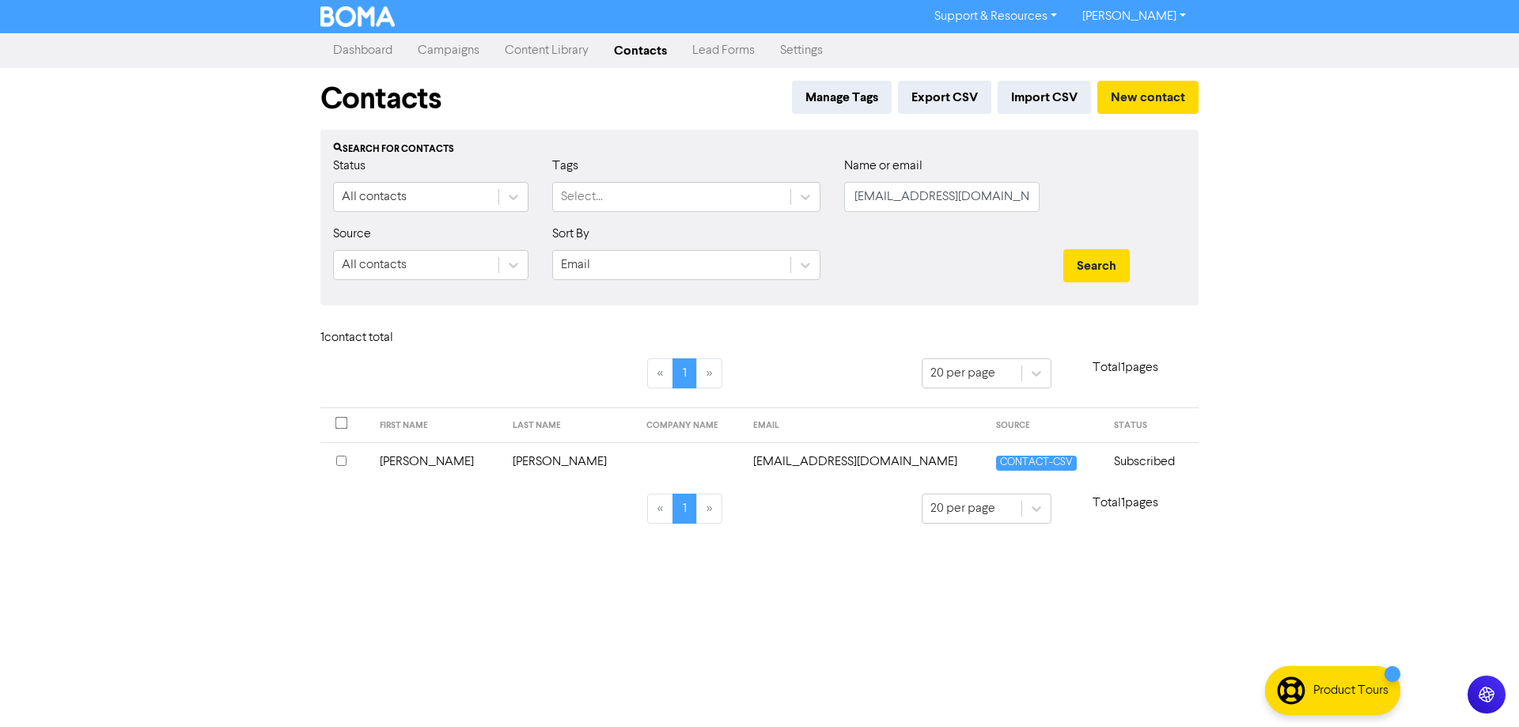
click at [767, 461] on td "[EMAIL_ADDRESS][DOMAIN_NAME]" at bounding box center [865, 461] width 243 height 39
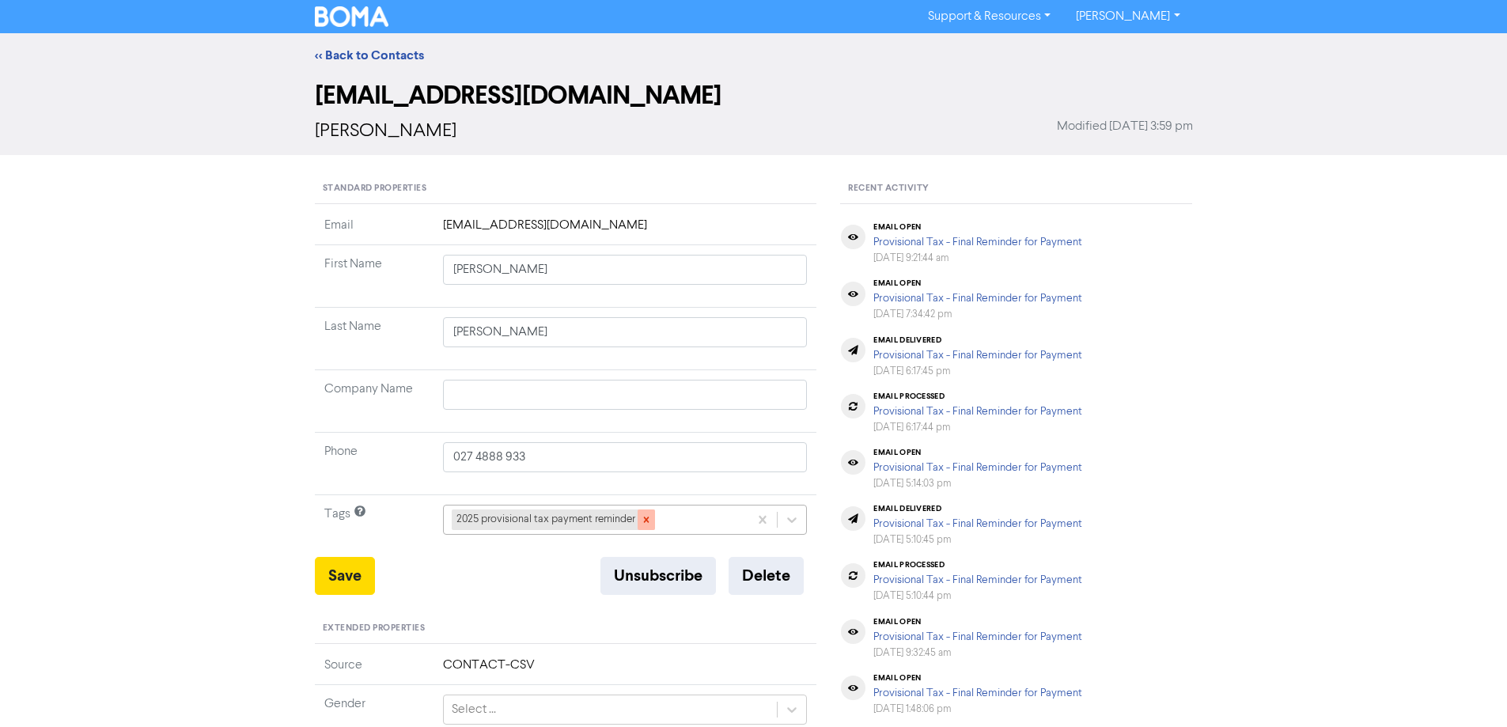
click at [647, 522] on icon at bounding box center [646, 520] width 6 height 6
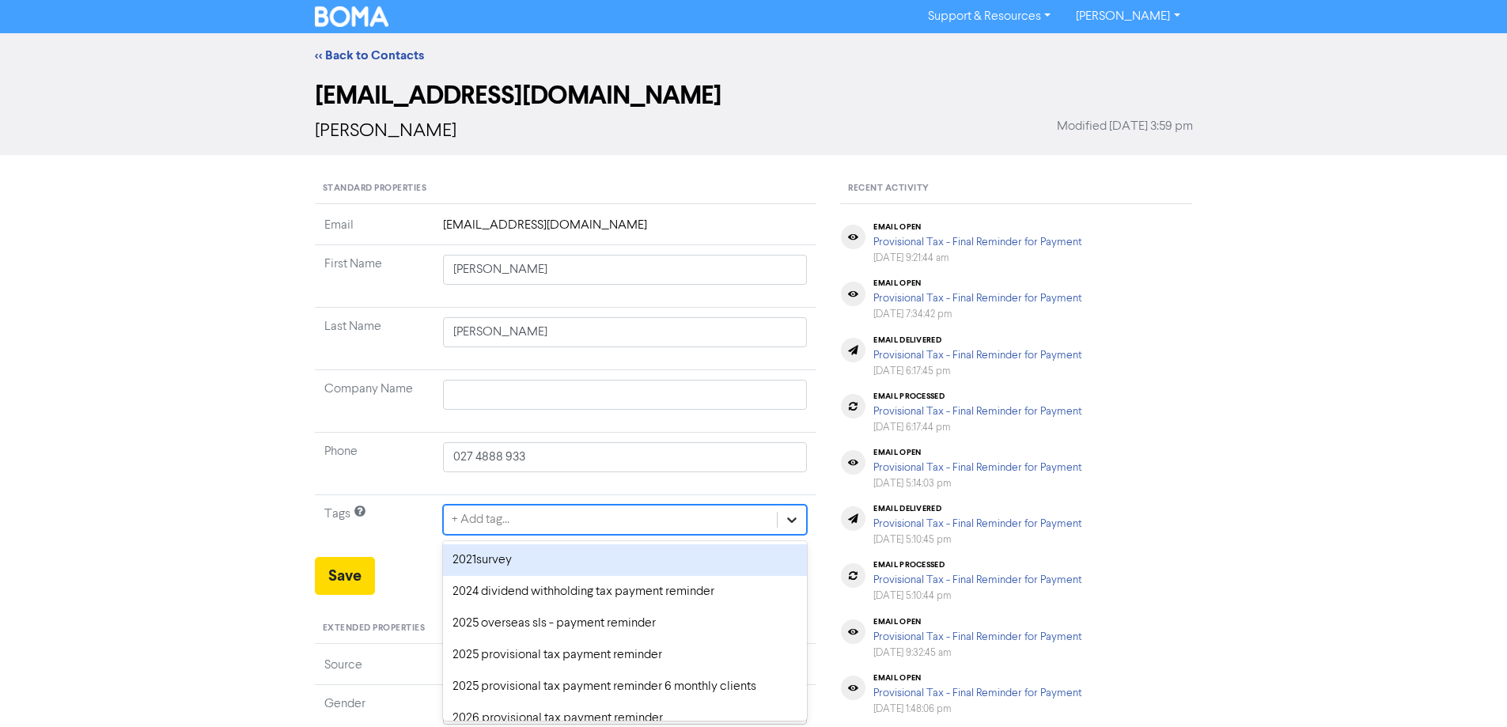
click at [794, 518] on div "option 2021survey focused, 1 of 43. 43 results available. Use Up and Down to ch…" at bounding box center [625, 520] width 365 height 30
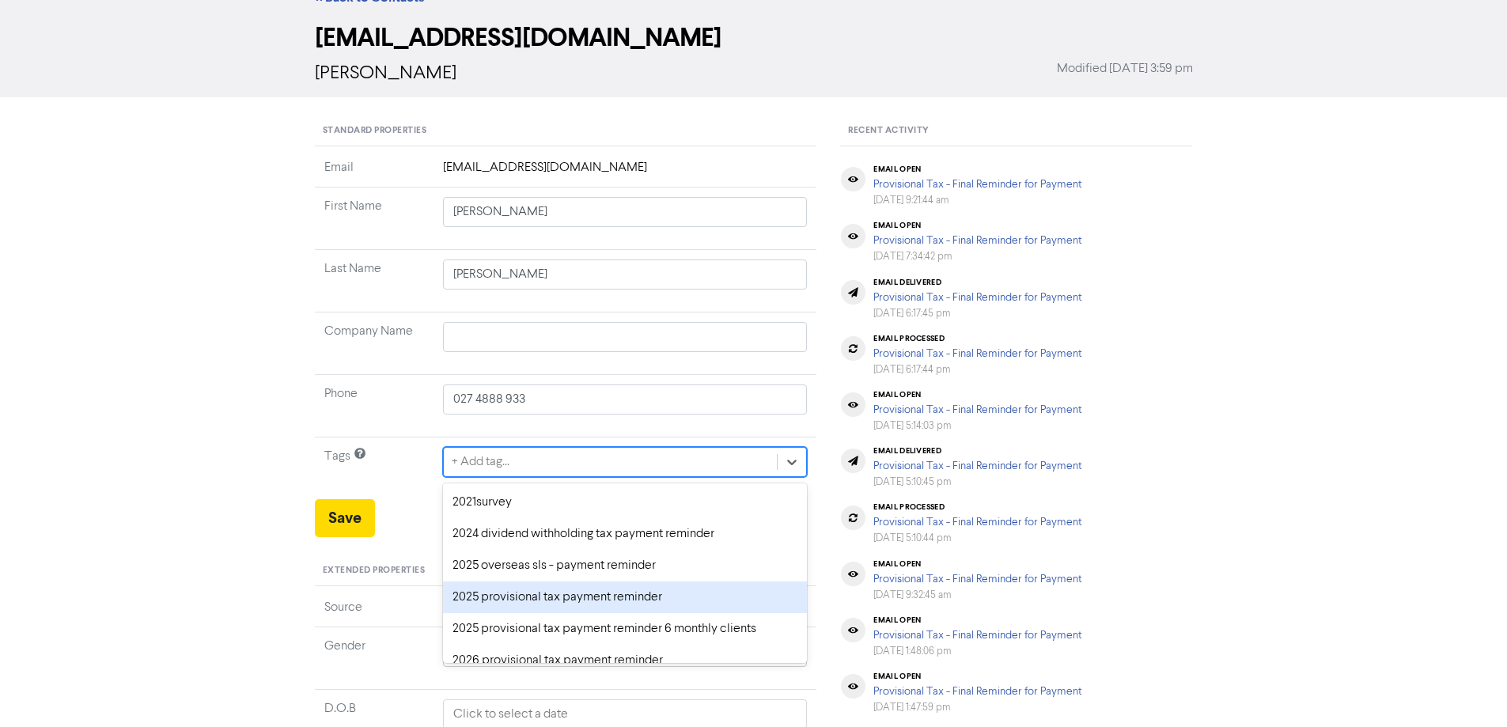
scroll to position [79, 0]
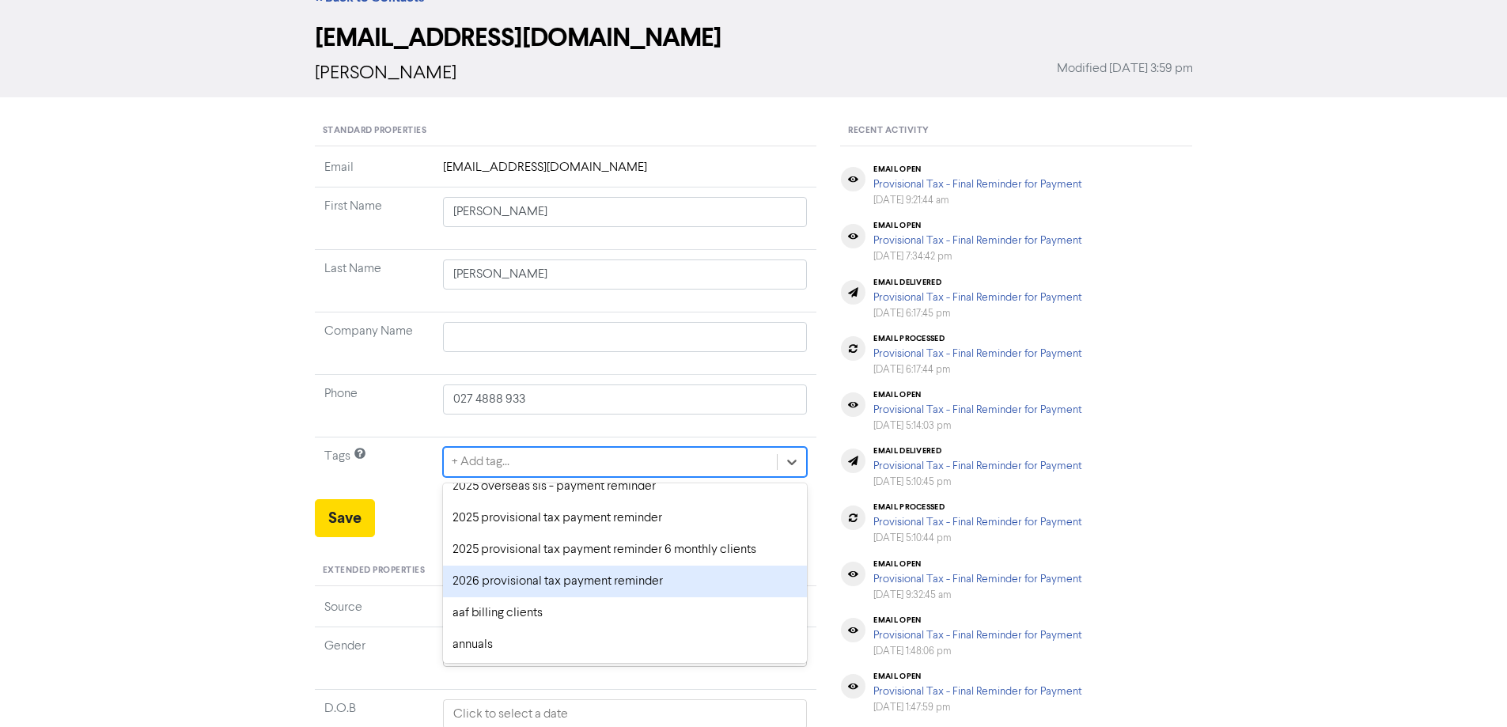
click at [496, 582] on div "2026 provisional tax payment reminder" at bounding box center [625, 582] width 365 height 32
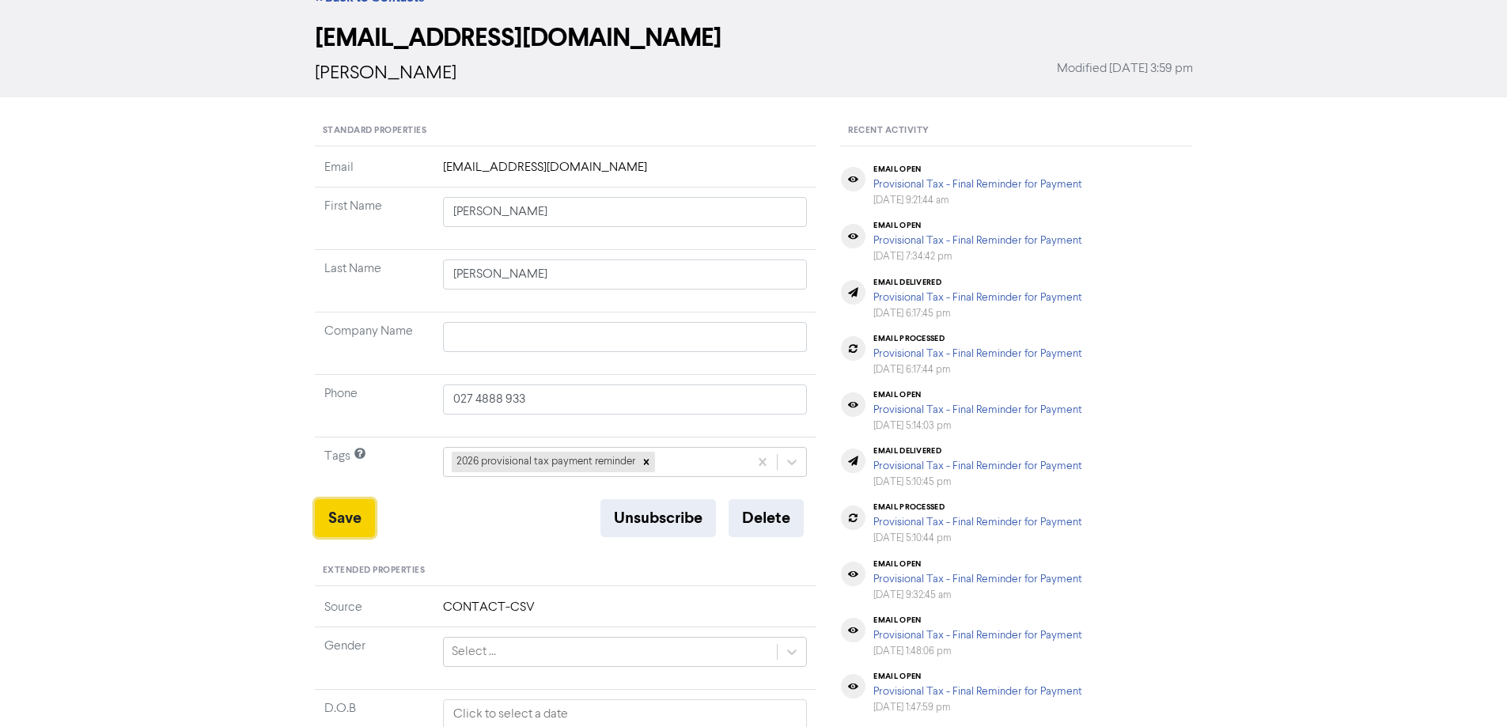
drag, startPoint x: 340, startPoint y: 520, endPoint x: 374, endPoint y: 507, distance: 36.3
click at [341, 519] on button "Save" at bounding box center [345, 518] width 60 height 38
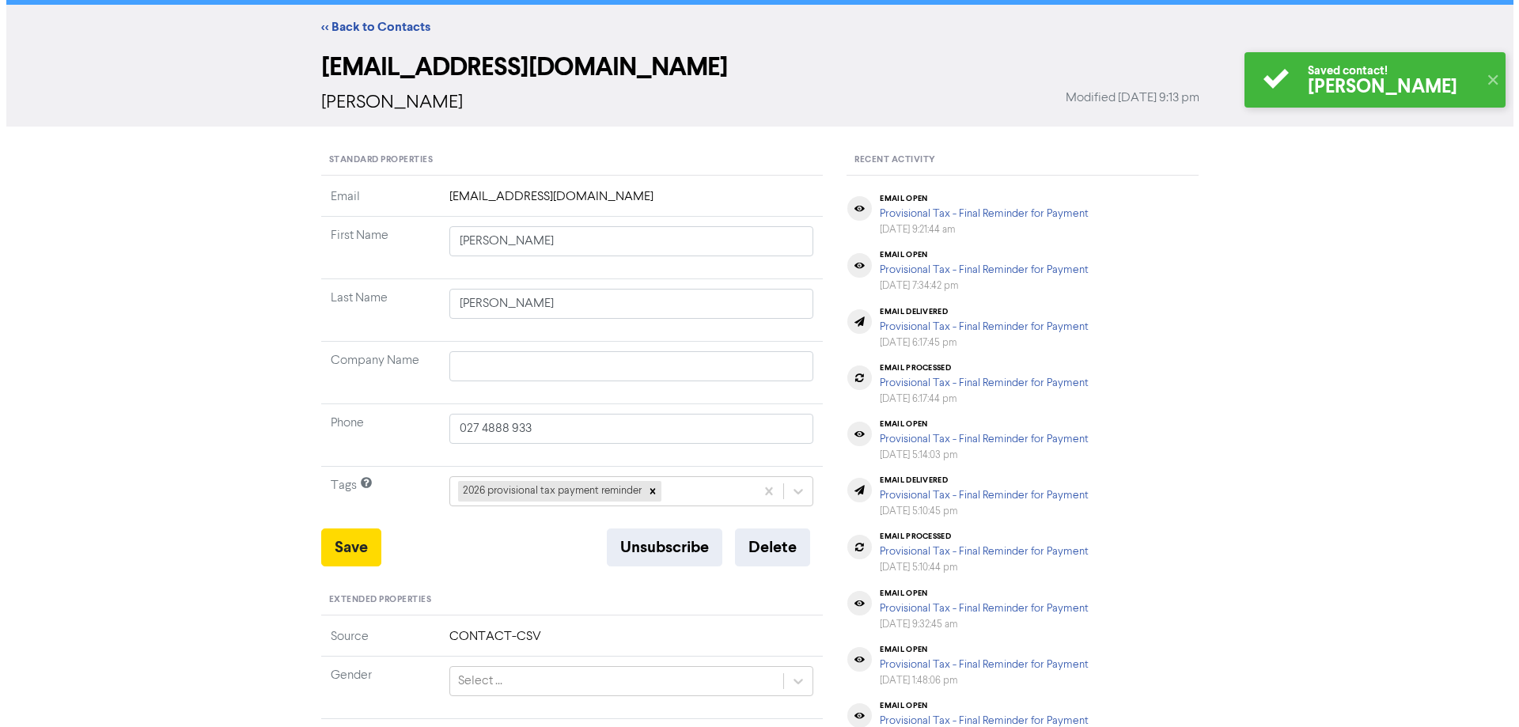
scroll to position [0, 0]
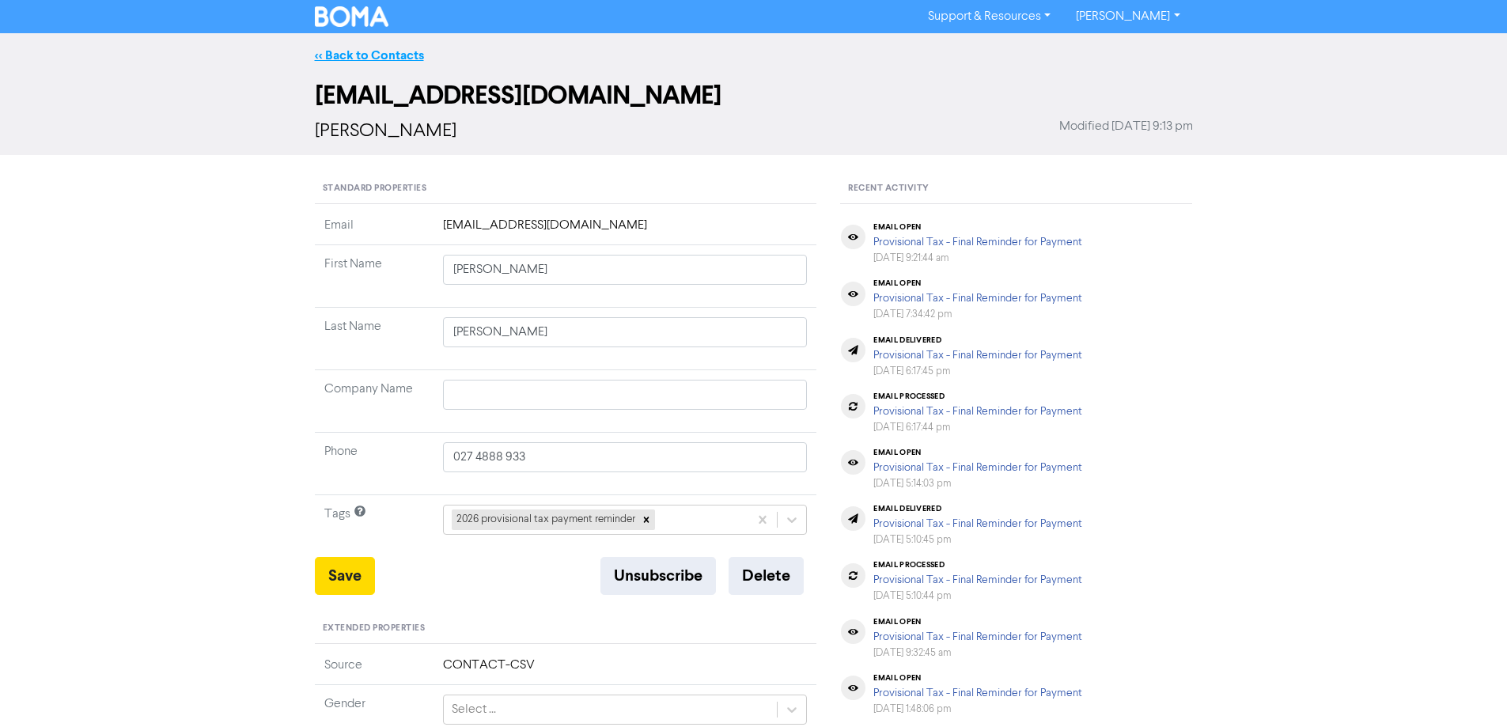
click at [347, 54] on link "<< Back to Contacts" at bounding box center [369, 55] width 109 height 16
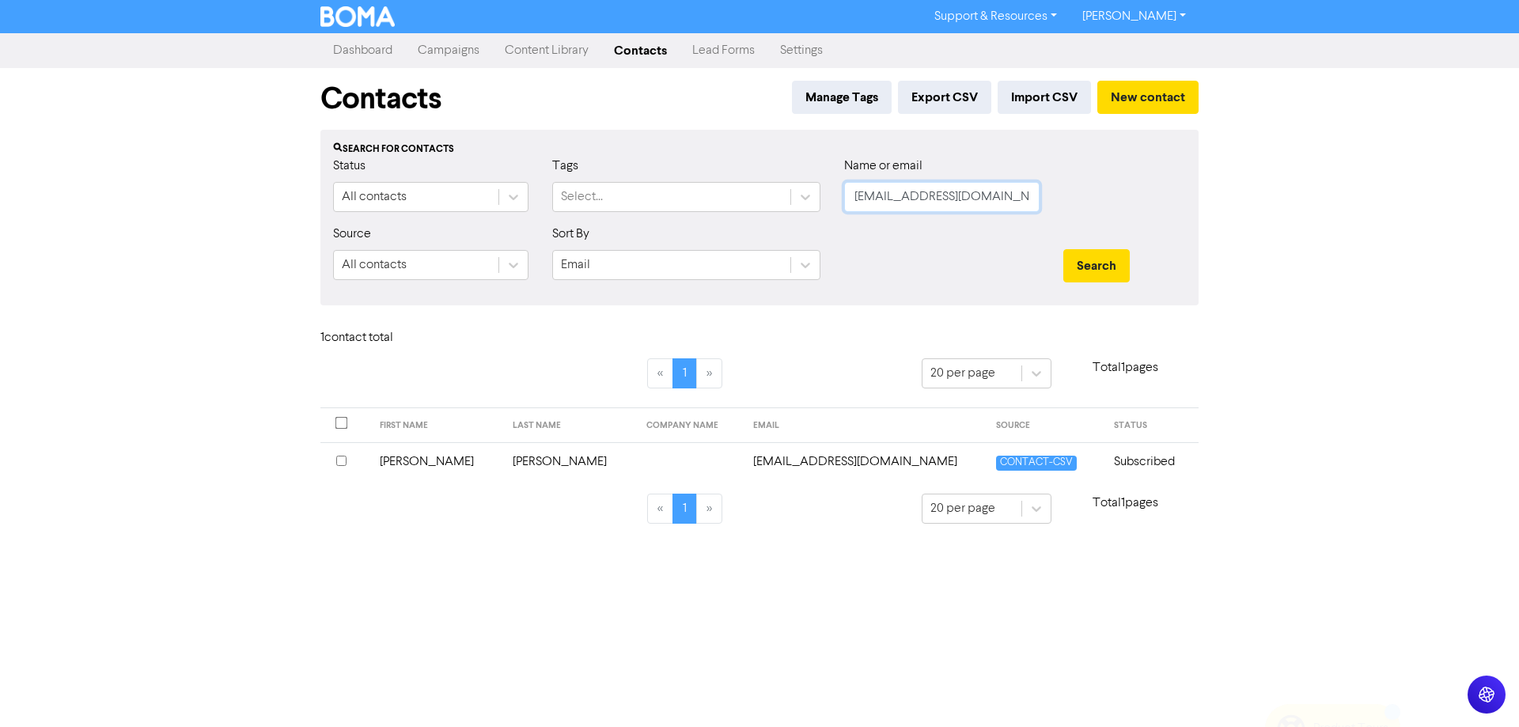
scroll to position [0, 2]
drag, startPoint x: 853, startPoint y: 197, endPoint x: 1164, endPoint y: 199, distance: 310.9
click at [1164, 199] on div "Status All contacts Tags Select... Name or email [EMAIL_ADDRESS][DOMAIN_NAME]" at bounding box center [759, 191] width 876 height 68
paste input "@[DOMAIN_NAME]"
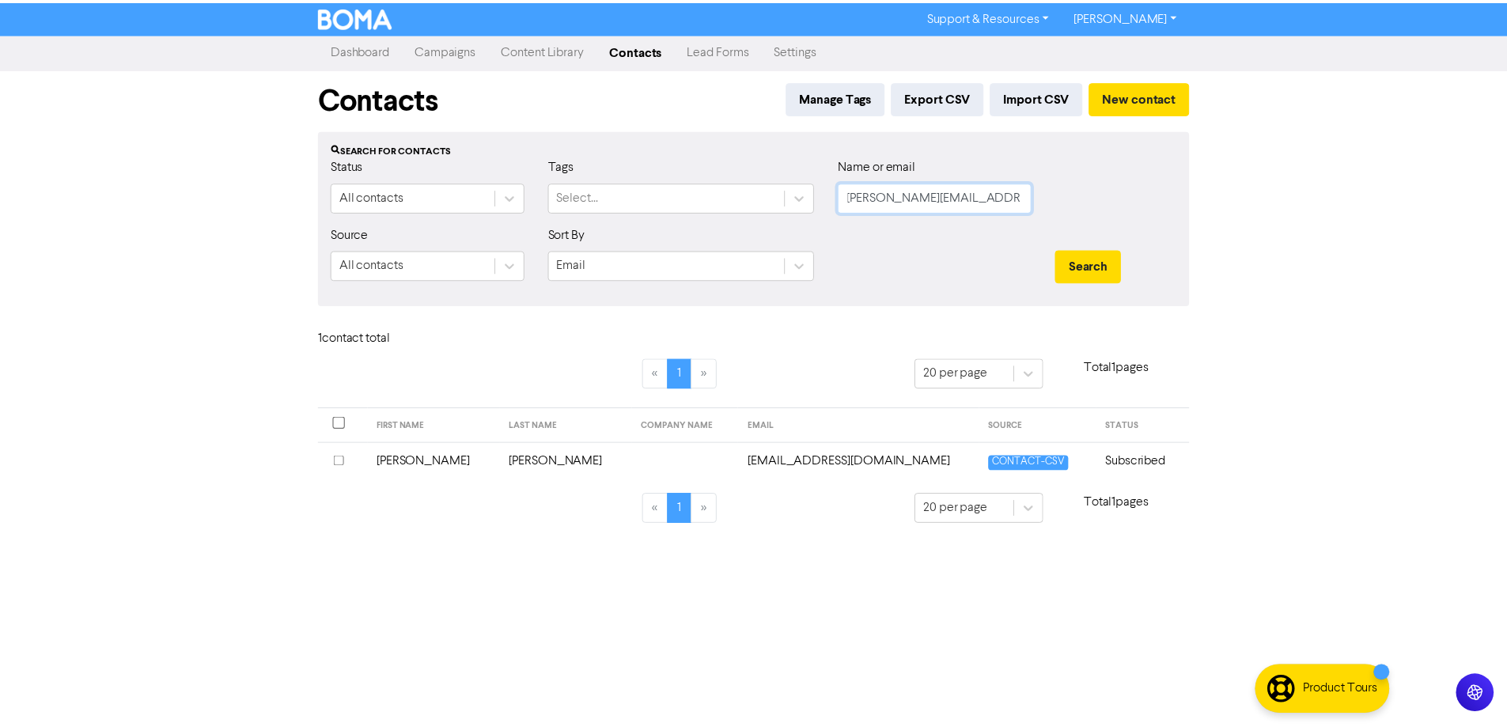
scroll to position [0, 0]
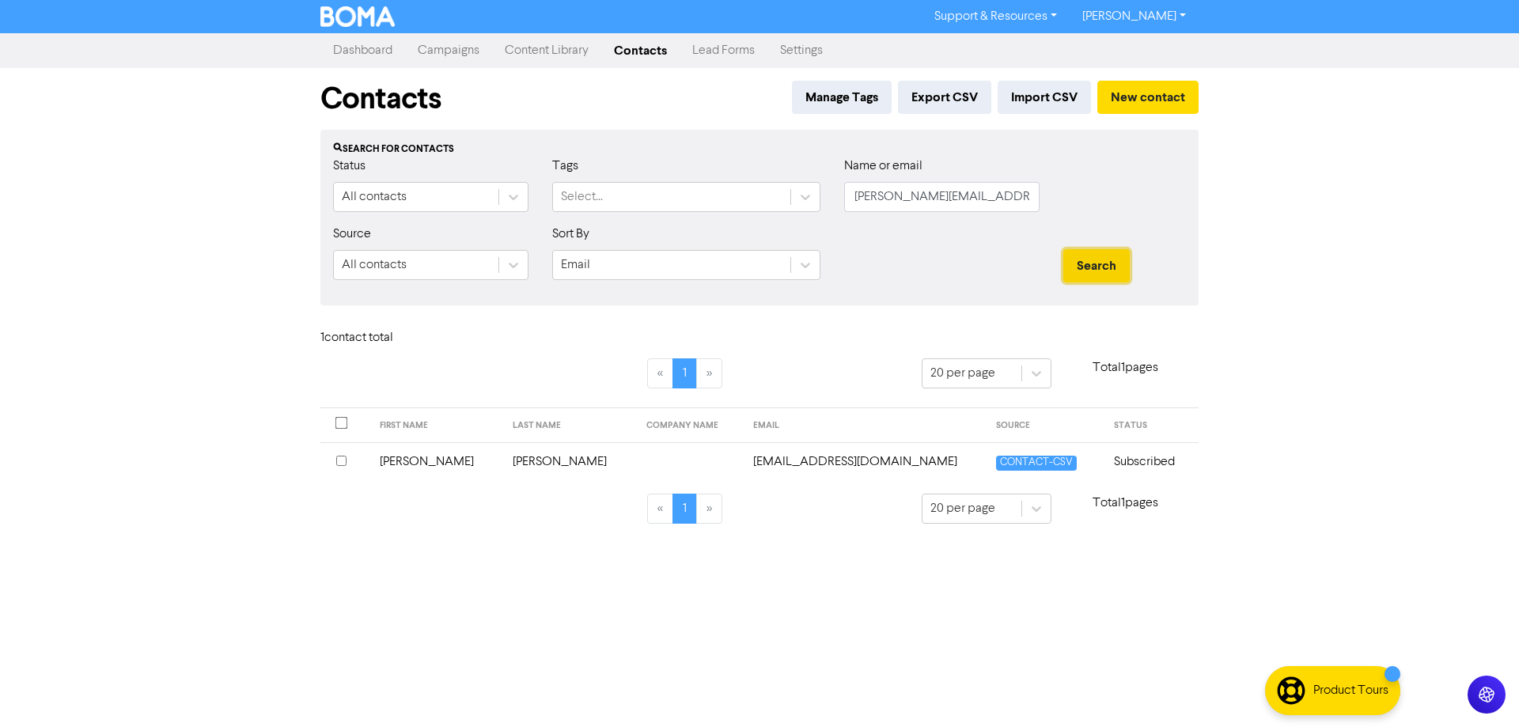
click at [1090, 263] on button "Search" at bounding box center [1096, 265] width 66 height 33
click at [835, 465] on td "[PERSON_NAME][EMAIL_ADDRESS][DOMAIN_NAME]" at bounding box center [921, 461] width 226 height 39
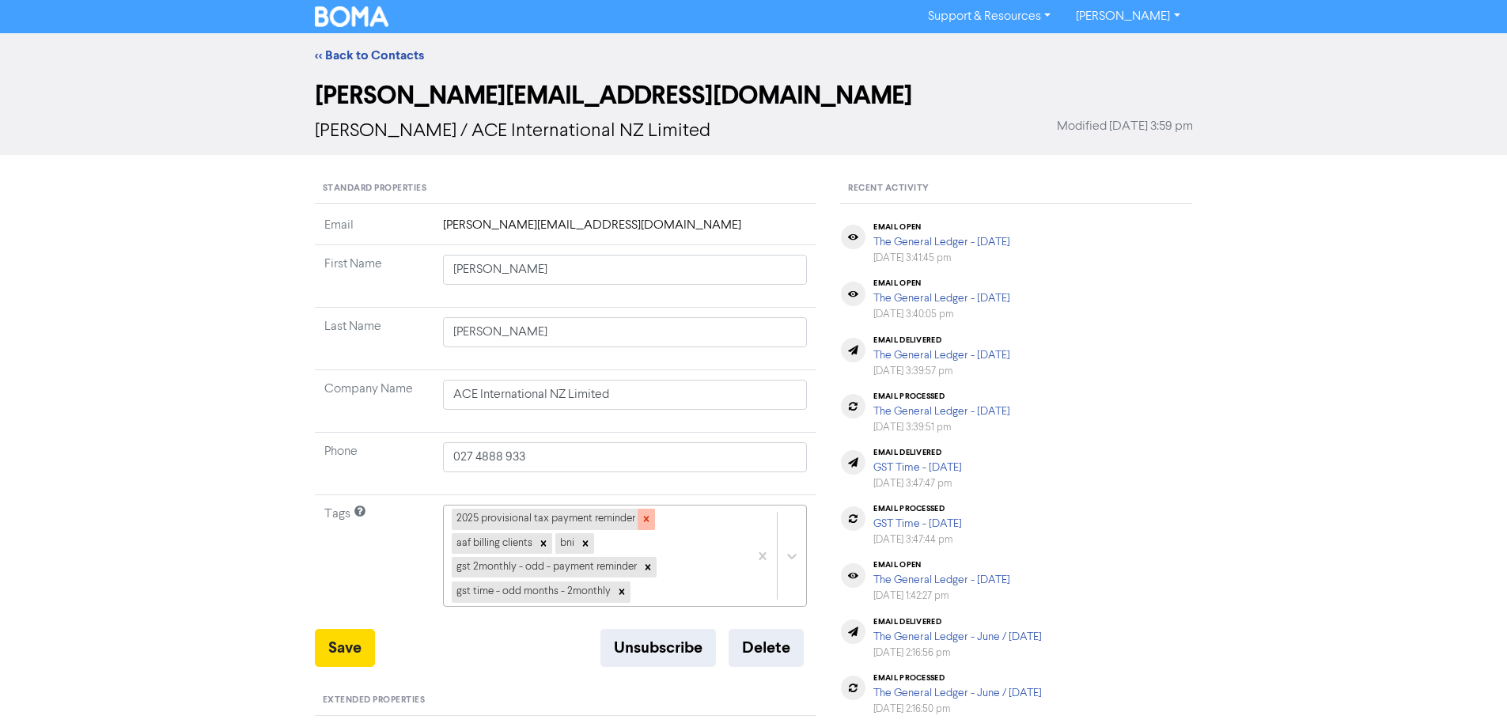
click at [638, 515] on div at bounding box center [646, 519] width 17 height 21
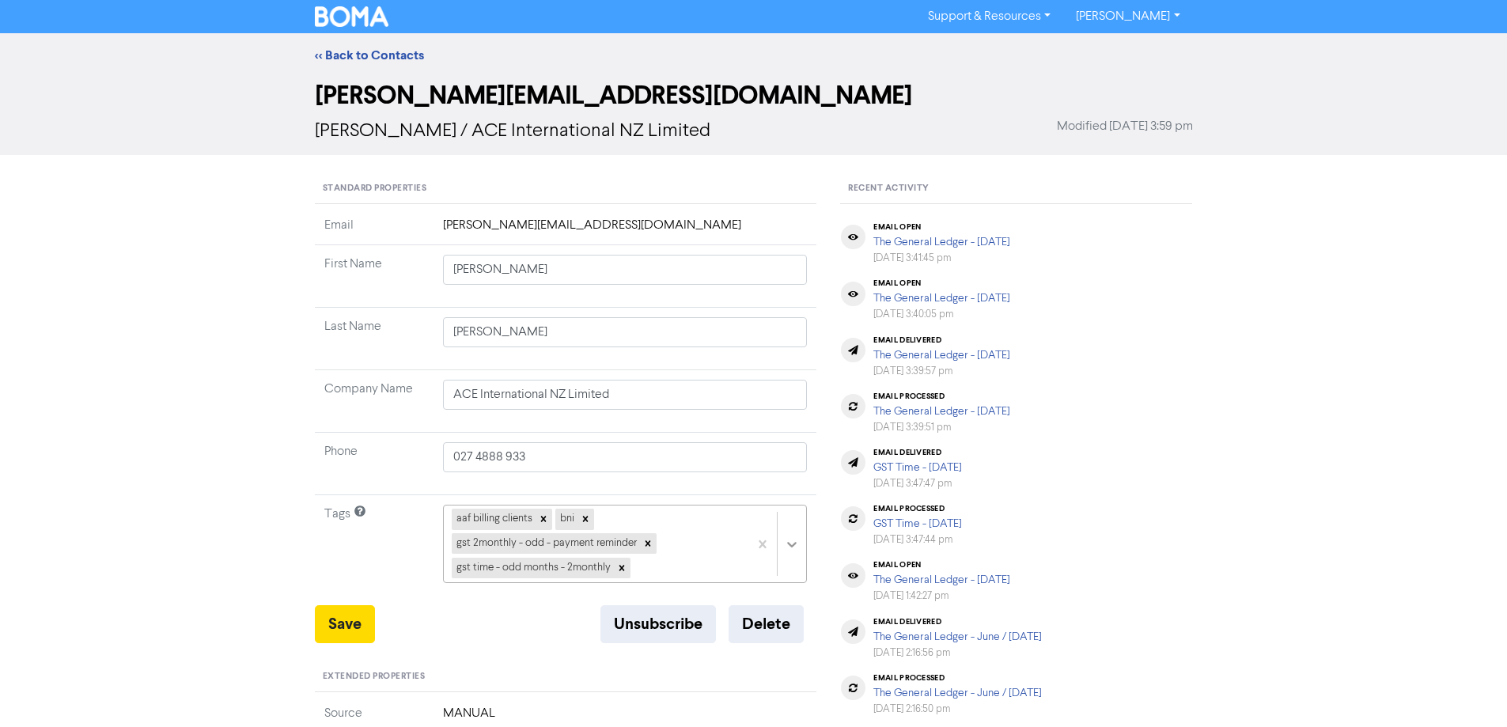
click at [793, 547] on div "aaf billing clients bni gst 2monthly - odd - payment reminder gst time - odd mo…" at bounding box center [625, 544] width 365 height 78
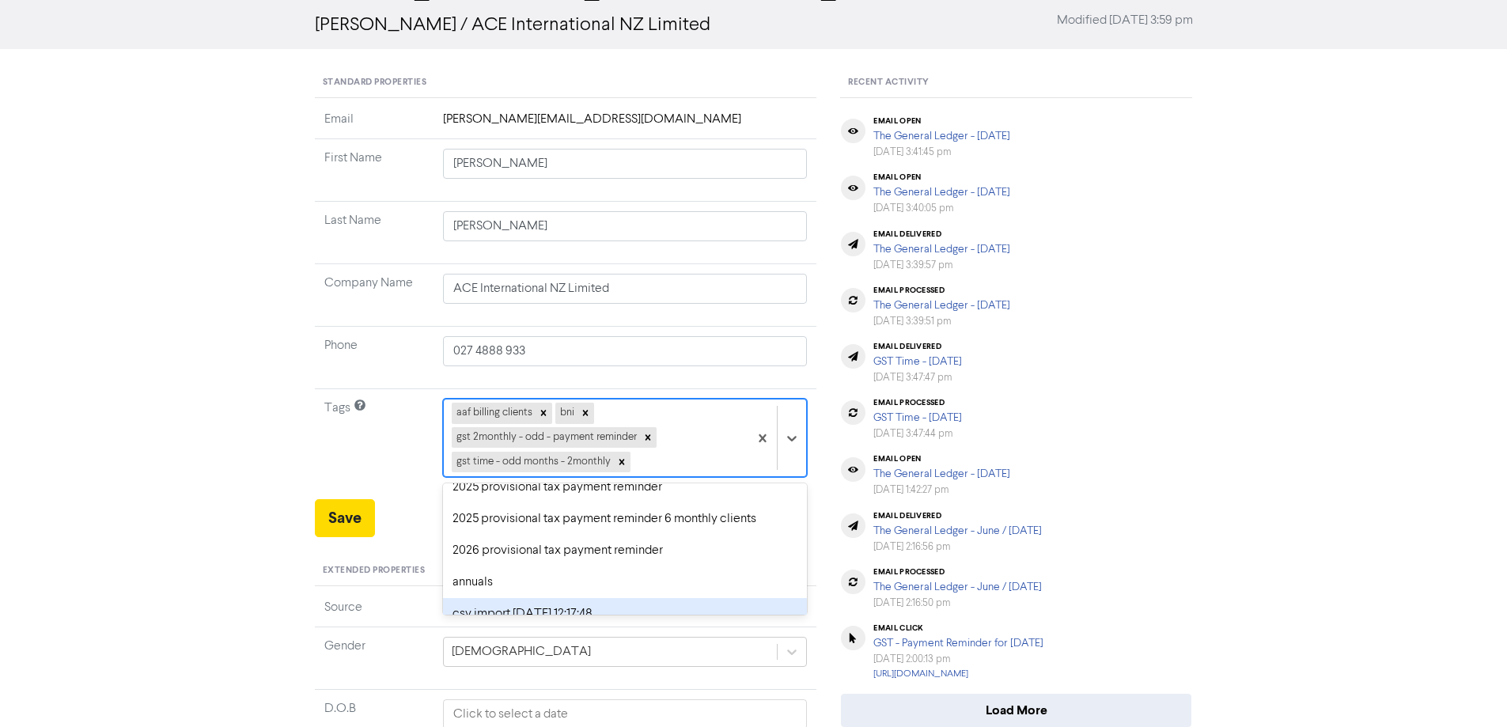
scroll to position [158, 0]
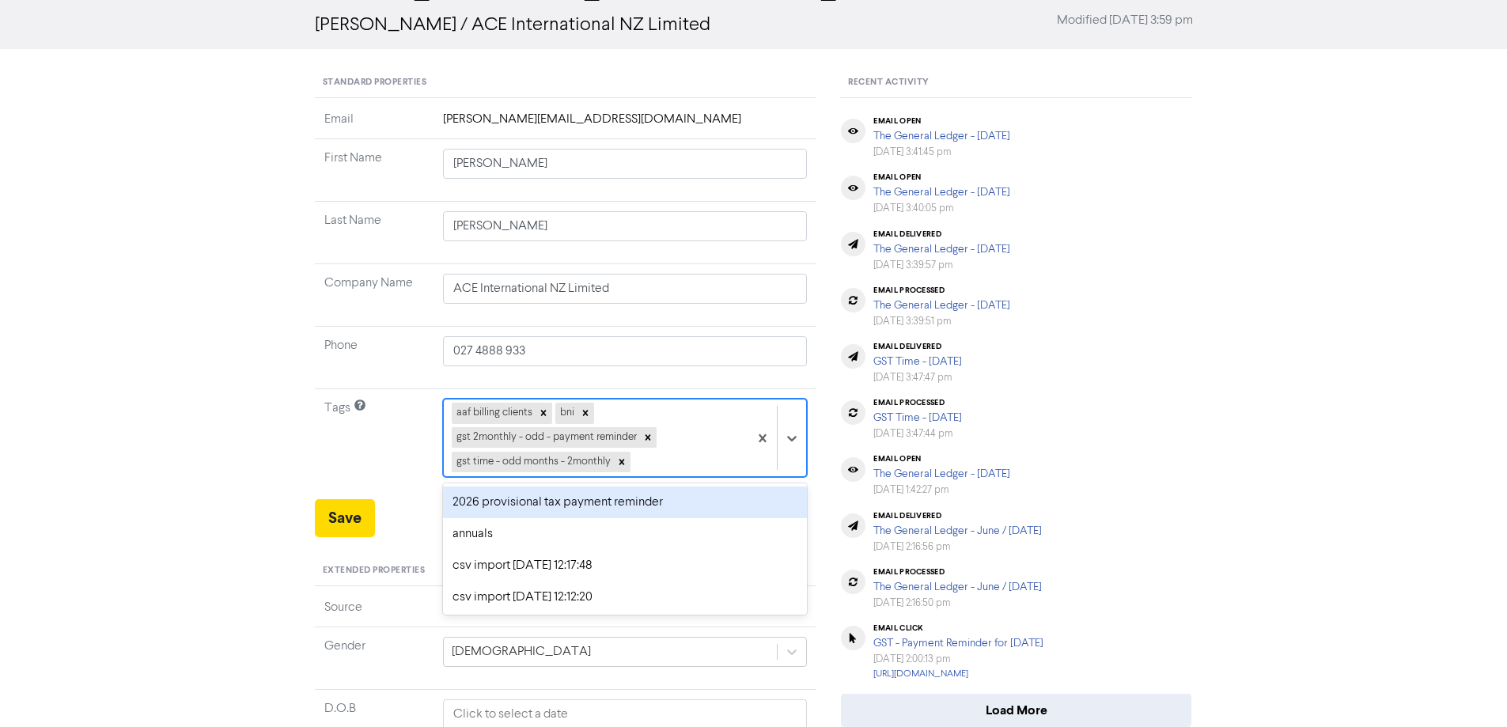
click at [494, 501] on div "2026 provisional tax payment reminder" at bounding box center [625, 502] width 365 height 32
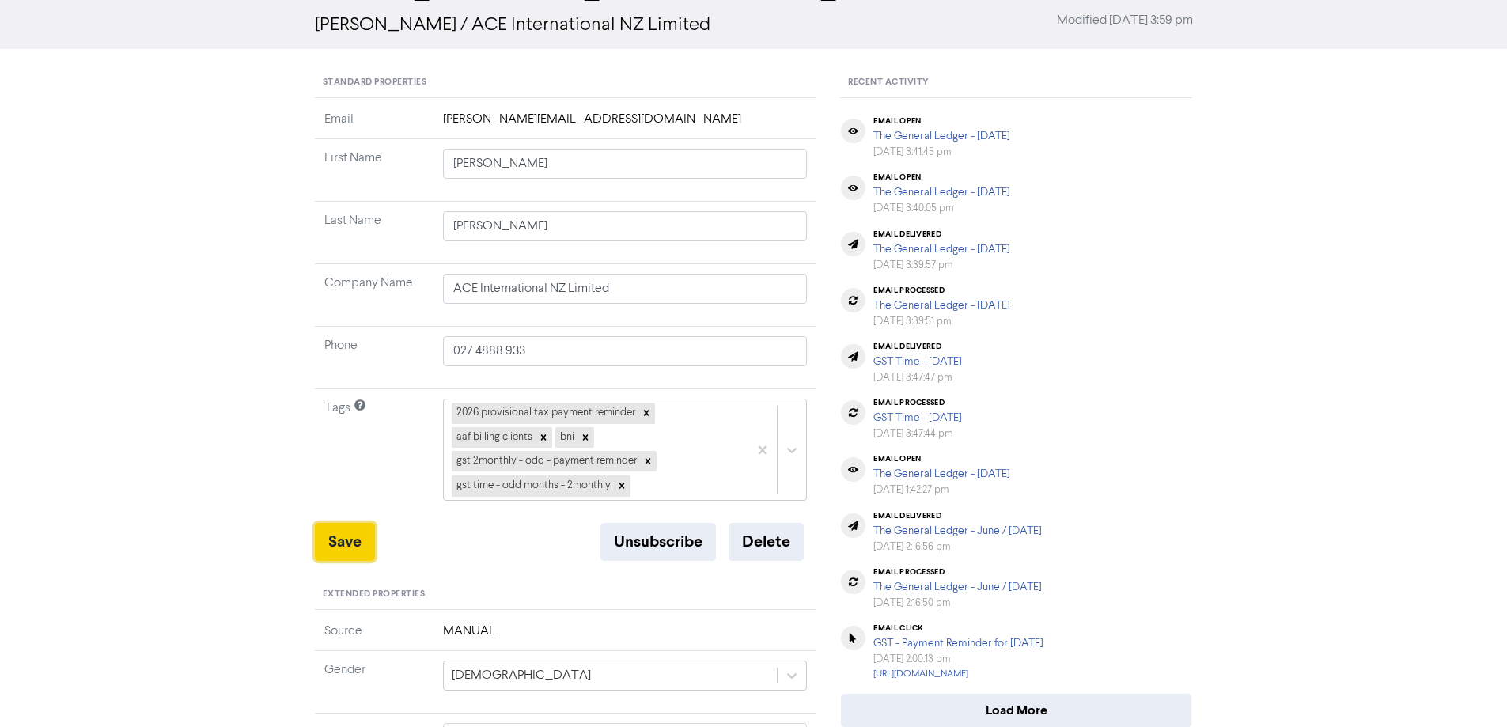
click at [335, 538] on button "Save" at bounding box center [345, 542] width 60 height 38
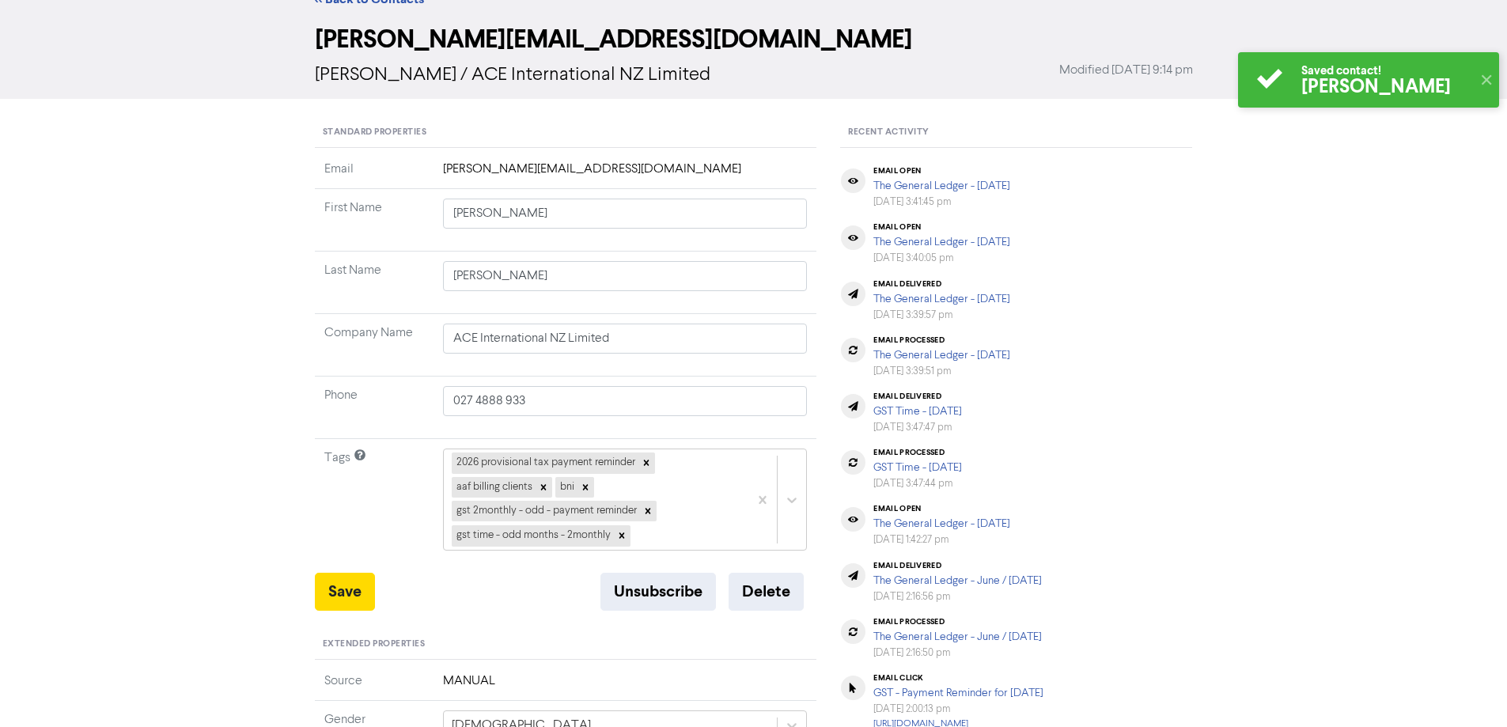
scroll to position [0, 0]
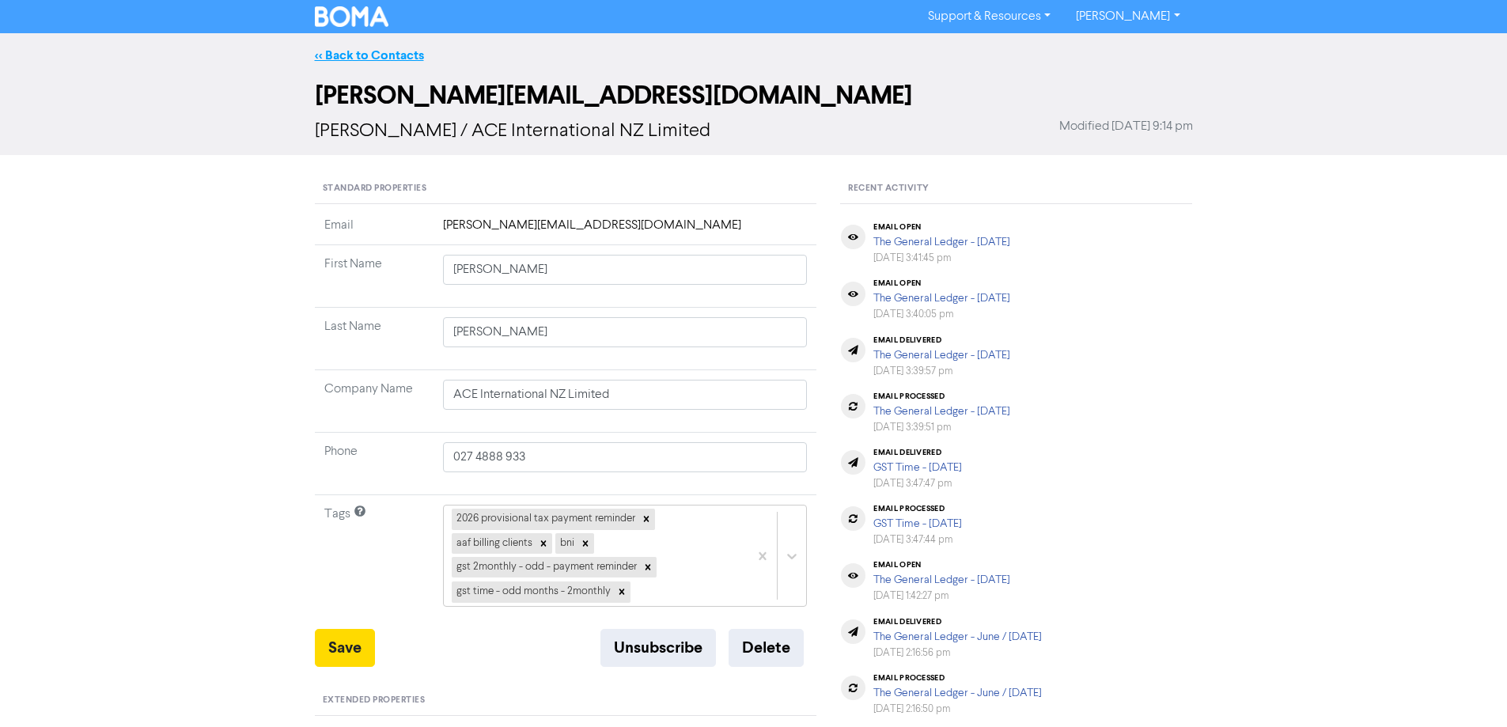
click at [350, 55] on link "<< Back to Contacts" at bounding box center [369, 55] width 109 height 16
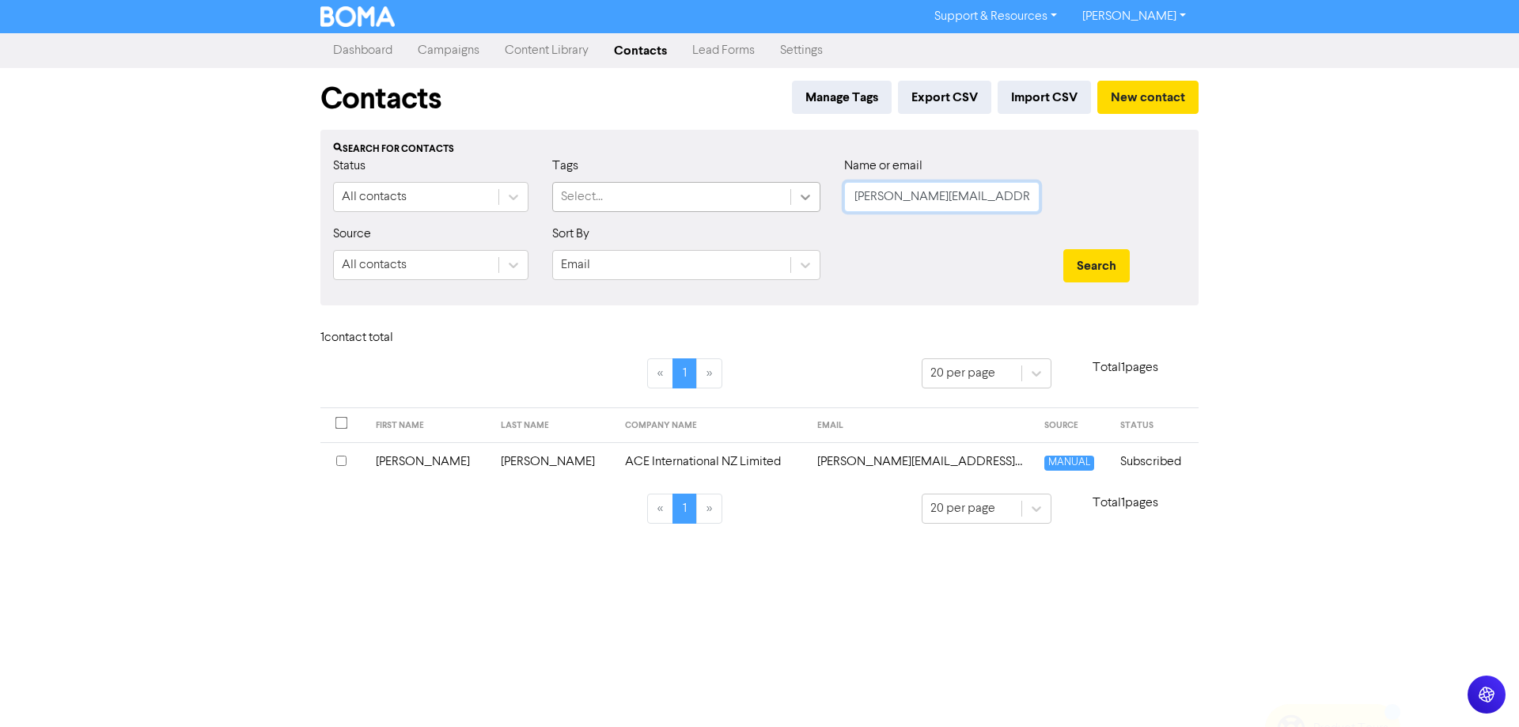
drag, startPoint x: 971, startPoint y: 200, endPoint x: 803, endPoint y: 206, distance: 167.8
click at [803, 206] on div "Status All contacts Tags Select... Name or email [PERSON_NAME][EMAIL_ADDRESS][D…" at bounding box center [759, 191] width 876 height 68
paste input "[EMAIL_ADDRESS][DOMAIN_NAME]"
click at [1103, 259] on button "Search" at bounding box center [1096, 265] width 66 height 33
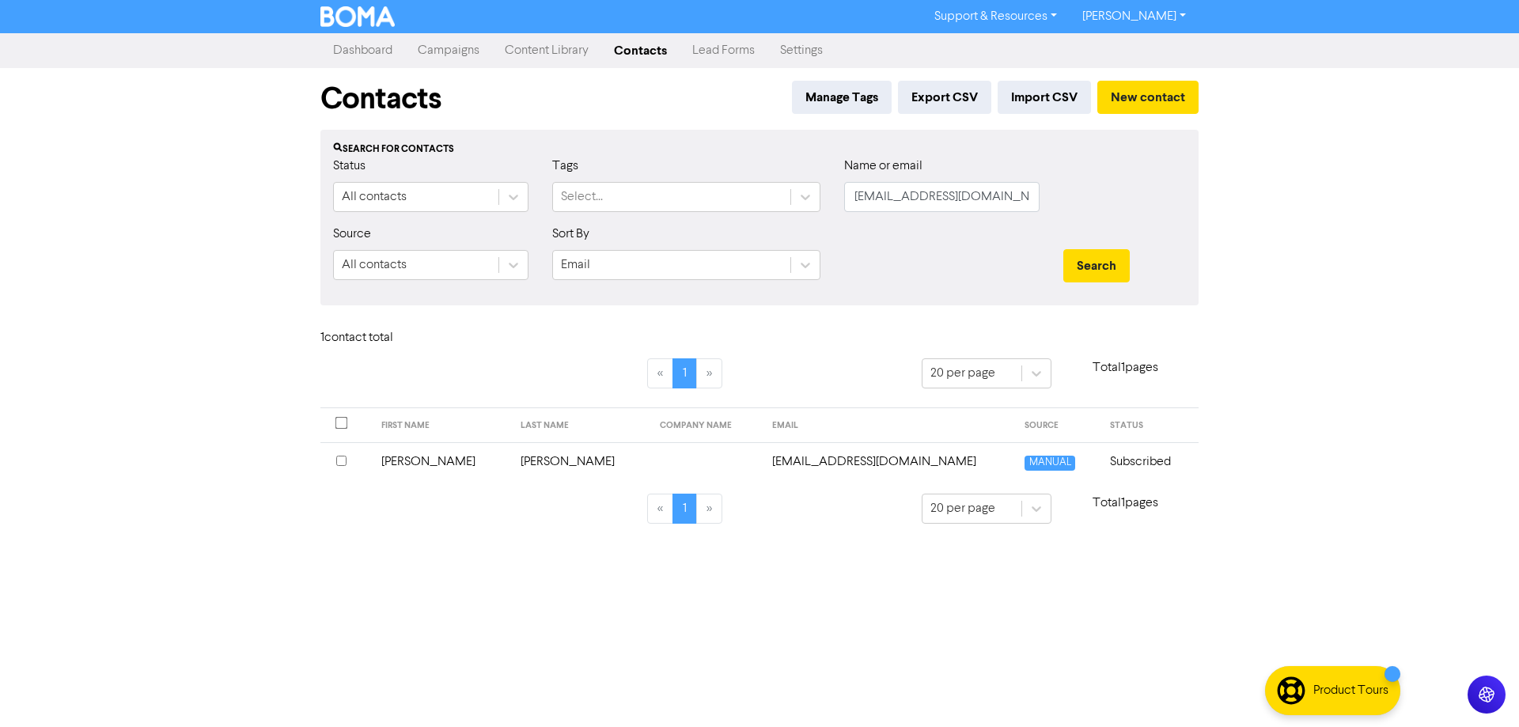
click at [806, 464] on td "[EMAIL_ADDRESS][DOMAIN_NAME]" at bounding box center [889, 461] width 253 height 39
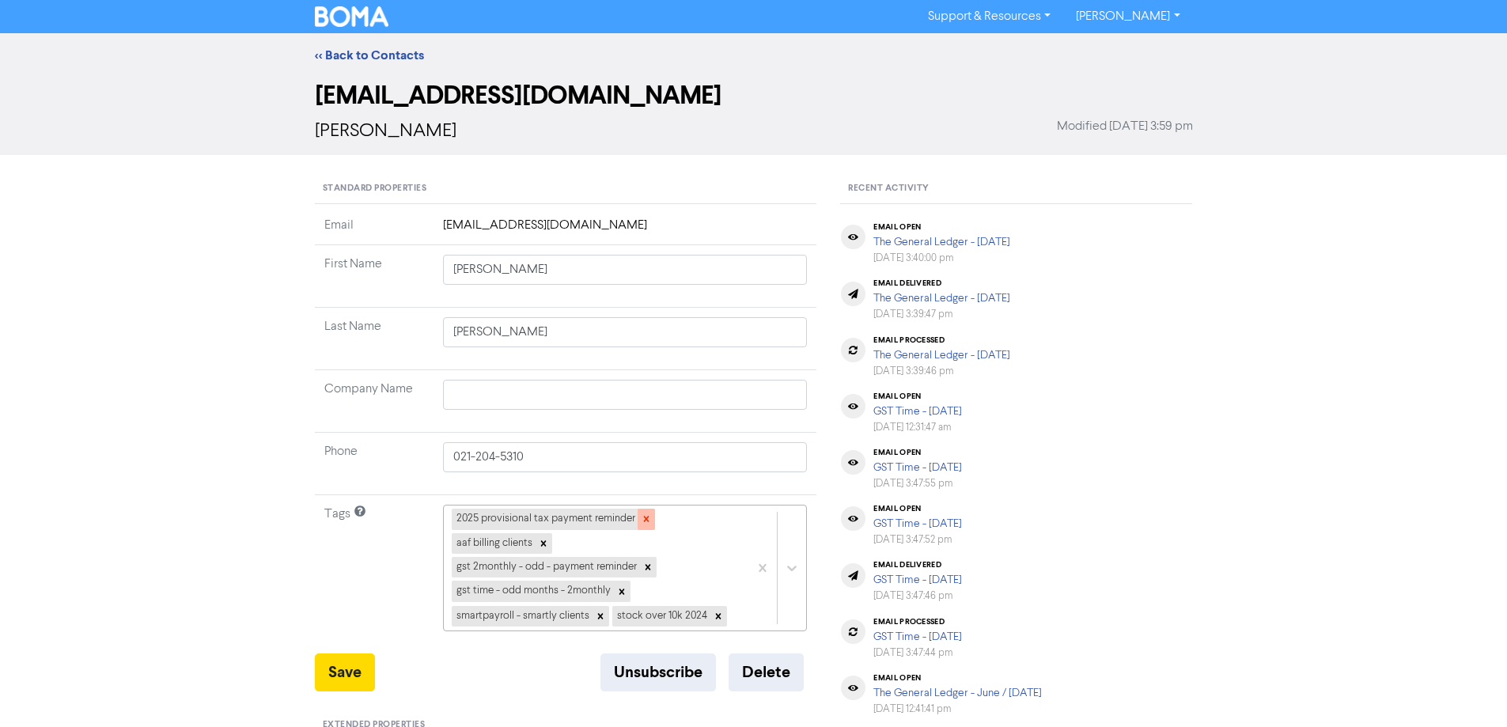
click at [644, 520] on icon at bounding box center [646, 520] width 6 height 6
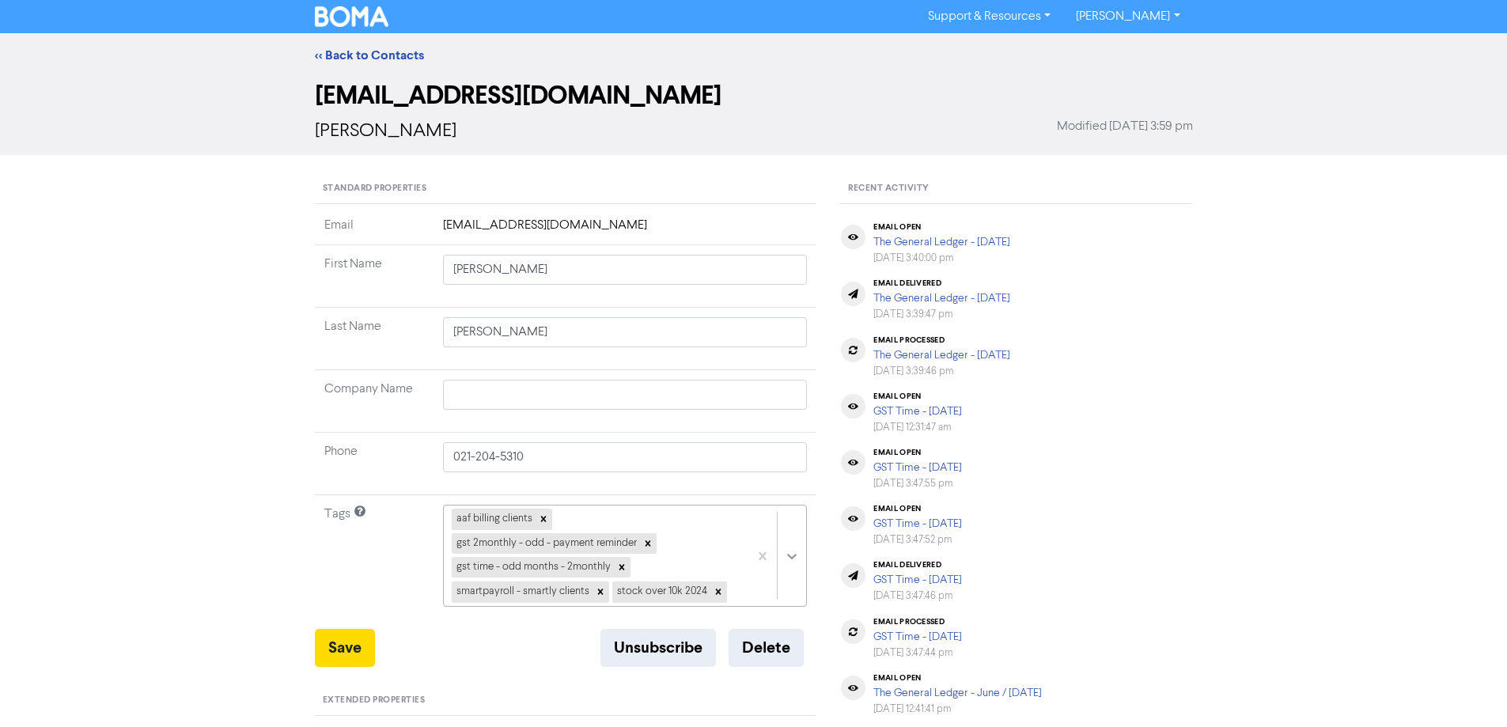
click at [785, 551] on div "aaf billing clients gst 2monthly - odd - payment reminder gst time - odd months…" at bounding box center [625, 556] width 365 height 102
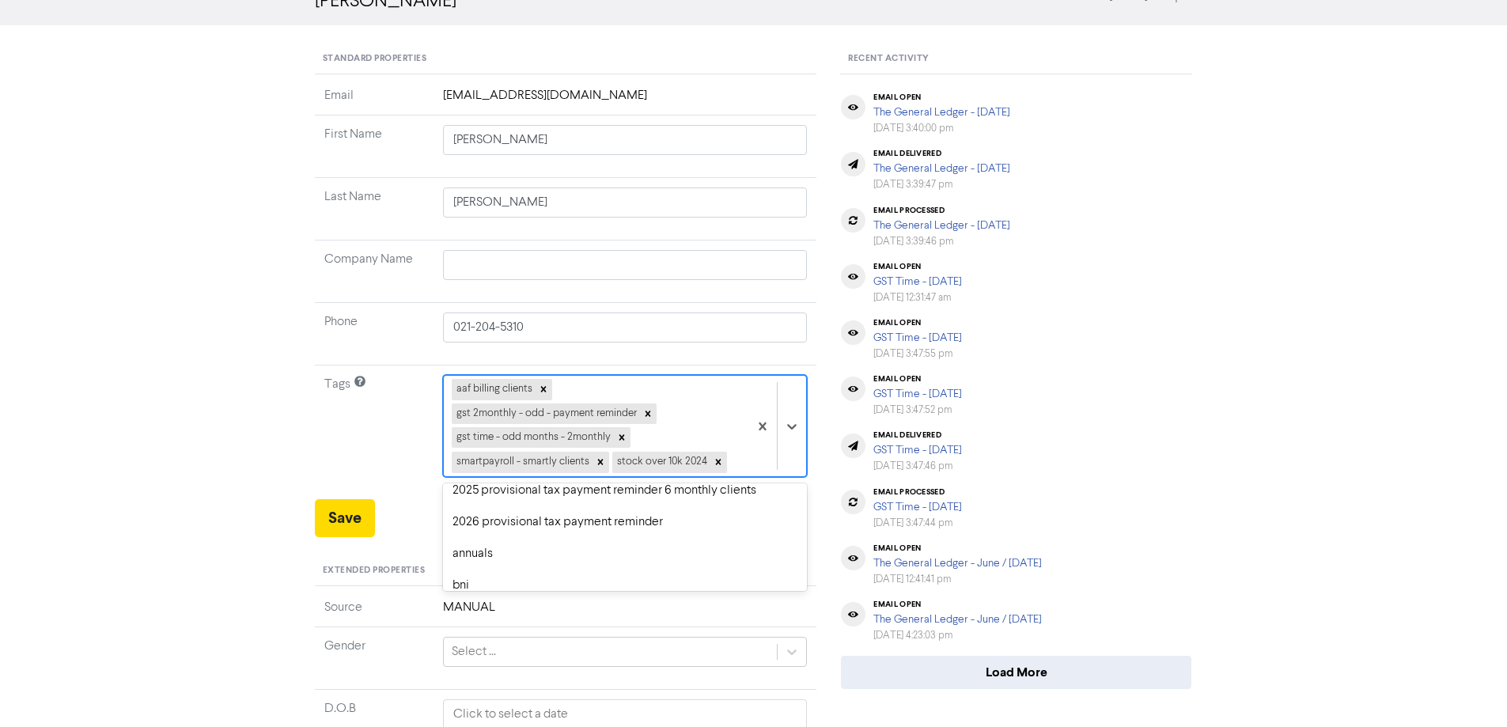
scroll to position [158, 0]
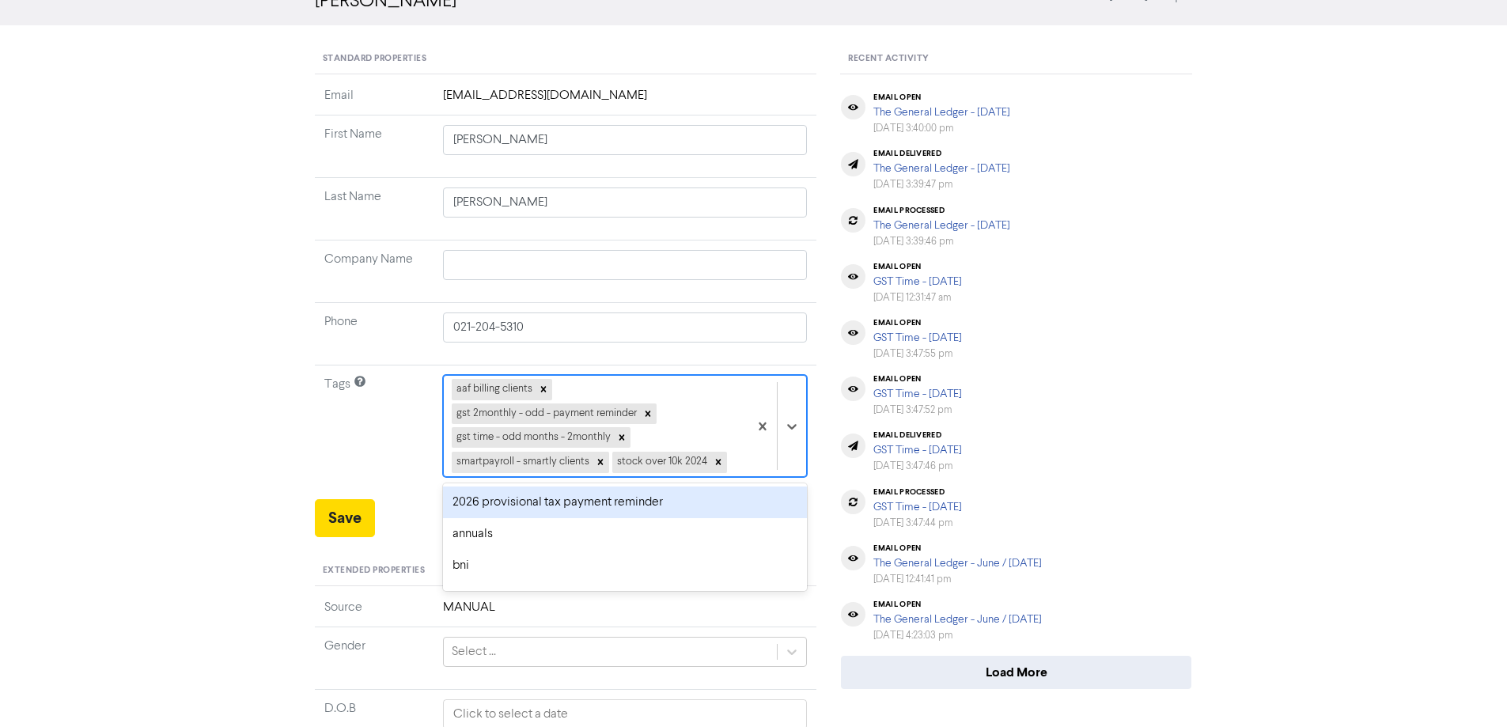
click at [478, 506] on div "2026 provisional tax payment reminder" at bounding box center [625, 502] width 365 height 32
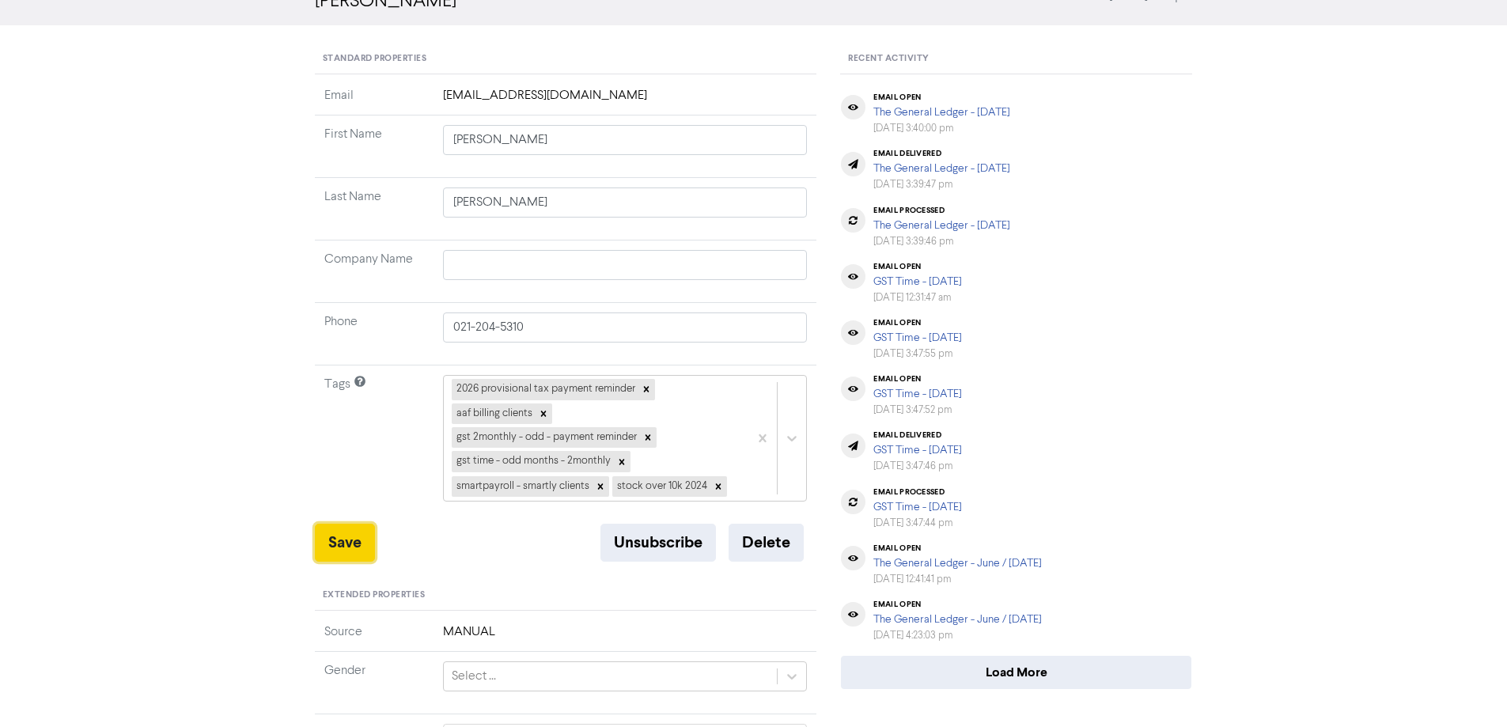
click at [339, 544] on button "Save" at bounding box center [345, 543] width 60 height 38
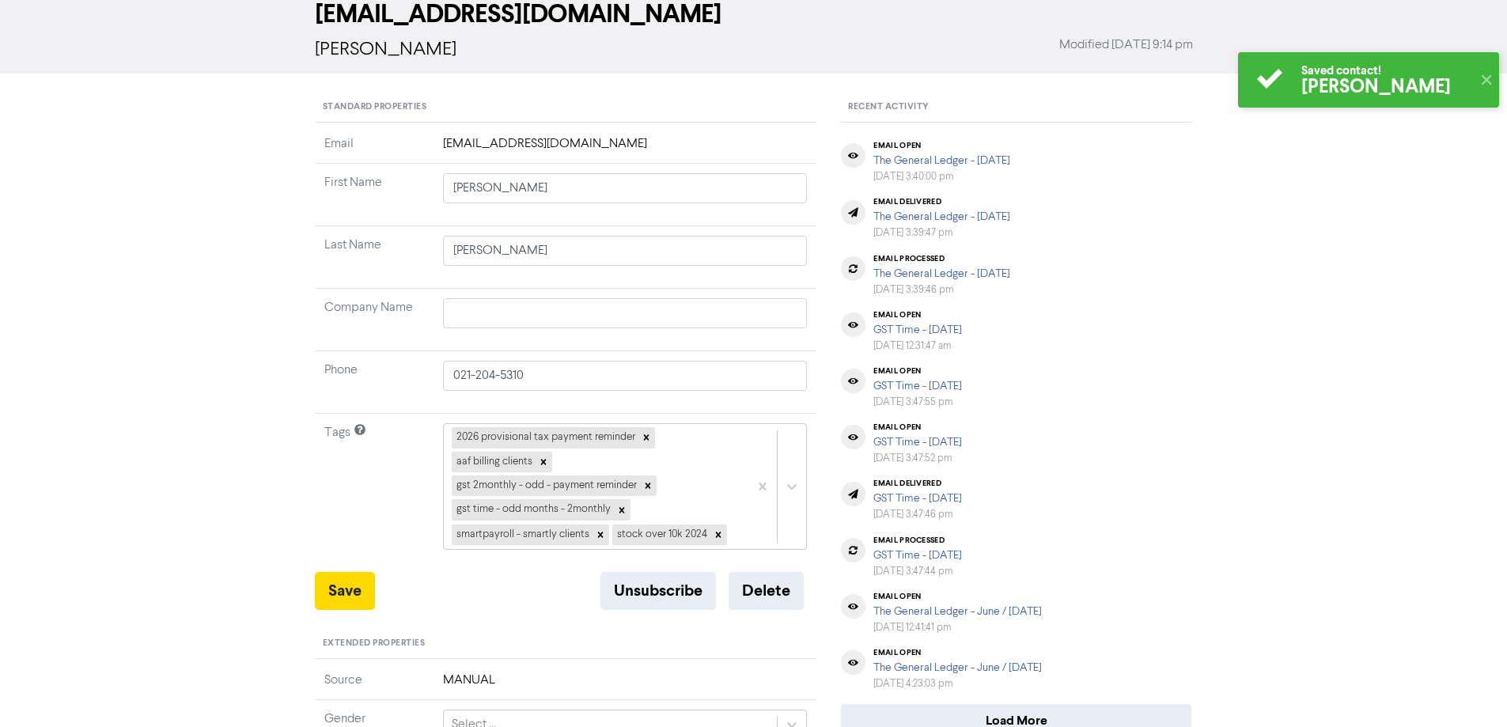
scroll to position [0, 0]
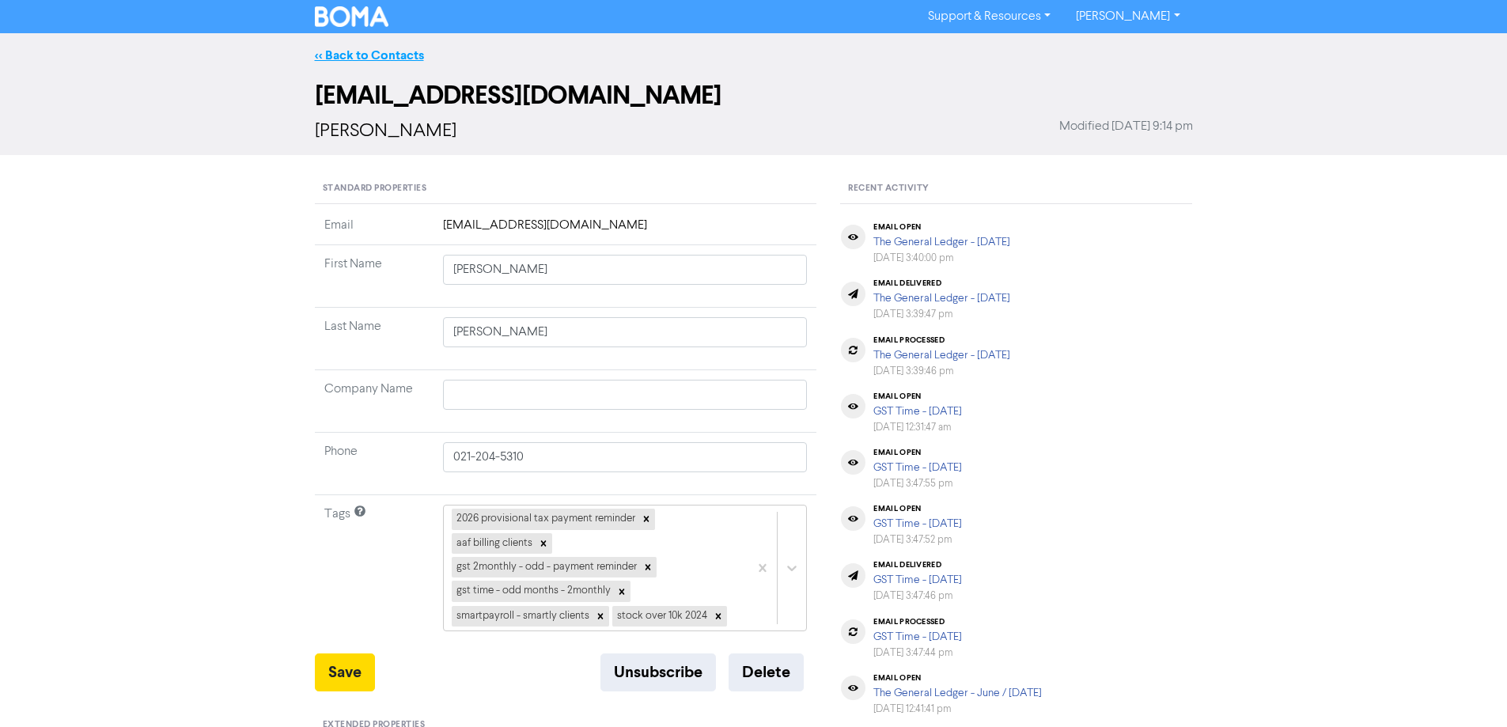
click at [389, 59] on link "<< Back to Contacts" at bounding box center [369, 55] width 109 height 16
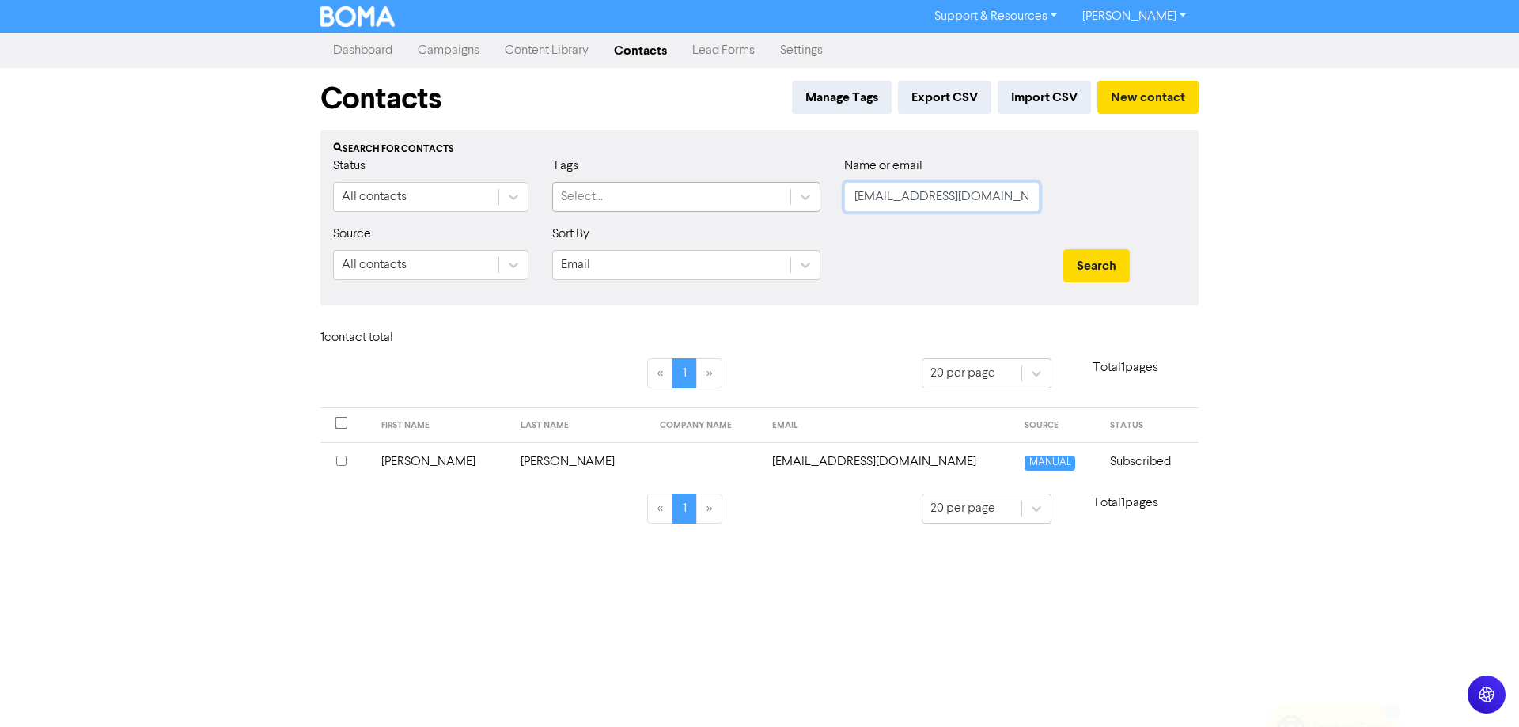
drag, startPoint x: 838, startPoint y: 196, endPoint x: 812, endPoint y: 215, distance: 31.6
click at [796, 211] on div "Status All contacts Tags Select... Name or email [EMAIL_ADDRESS][DOMAIN_NAME]" at bounding box center [759, 191] width 876 height 68
paste input "[EMAIL_ADDRESS][PERSON_NAME]"
click at [1094, 262] on button "Search" at bounding box center [1096, 265] width 66 height 33
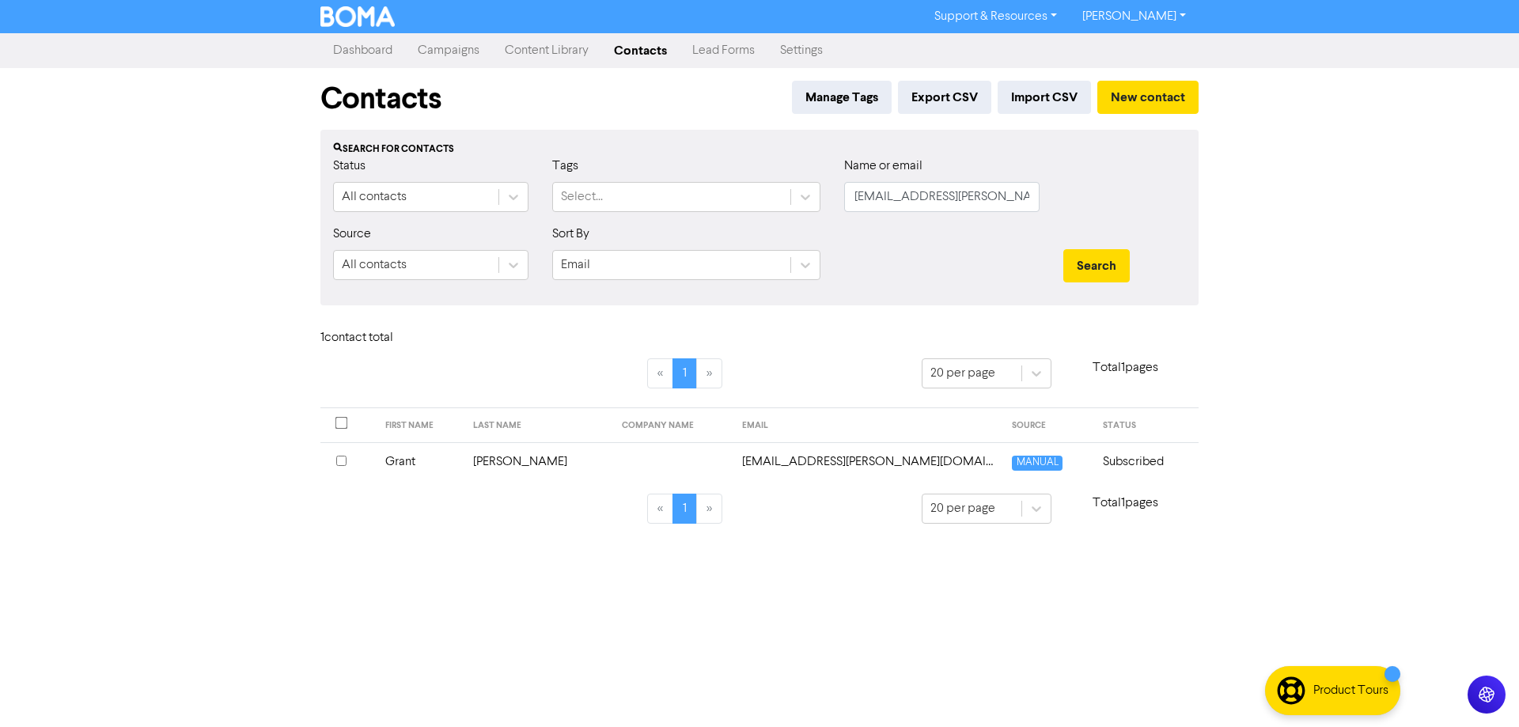
click at [811, 461] on td "[EMAIL_ADDRESS][PERSON_NAME][DOMAIN_NAME]" at bounding box center [867, 461] width 271 height 39
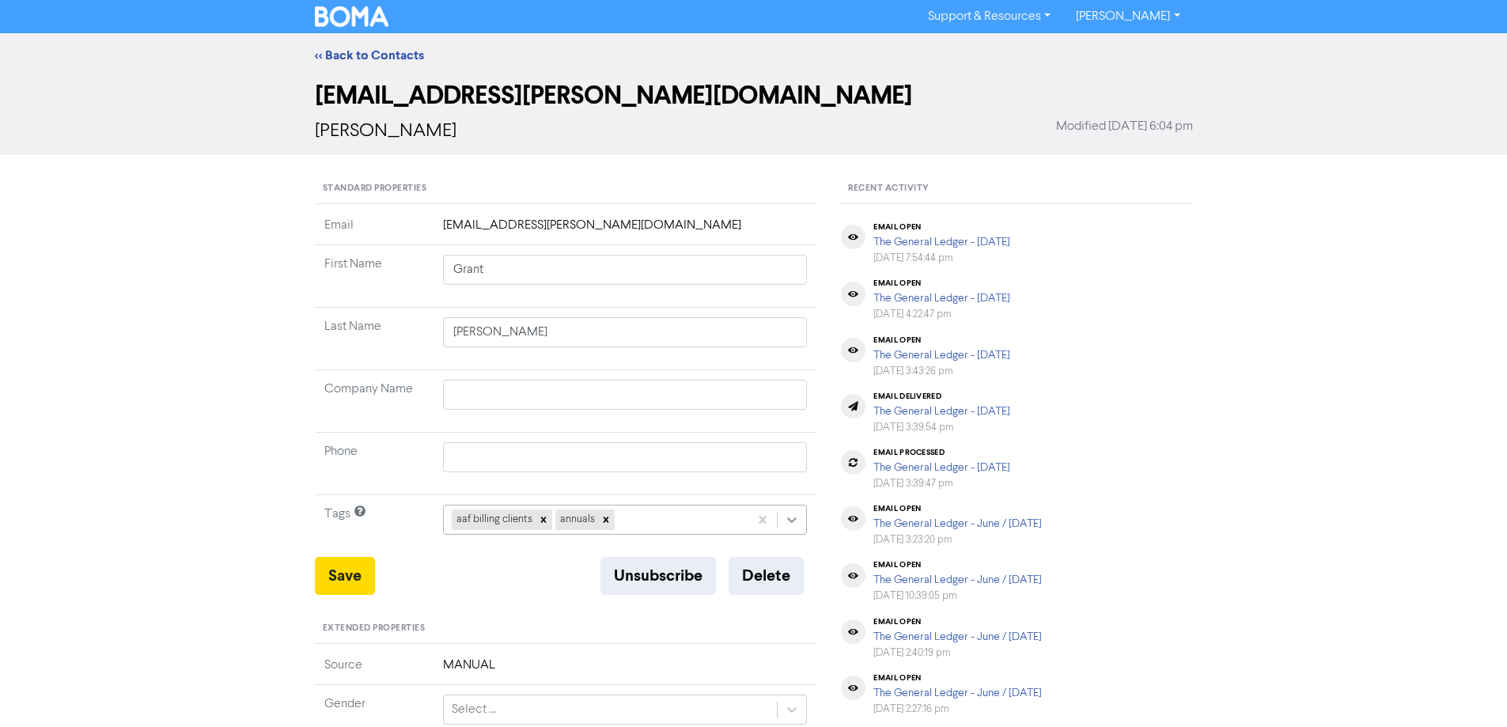
click at [786, 522] on div "aaf billing clients annuals" at bounding box center [625, 520] width 365 height 30
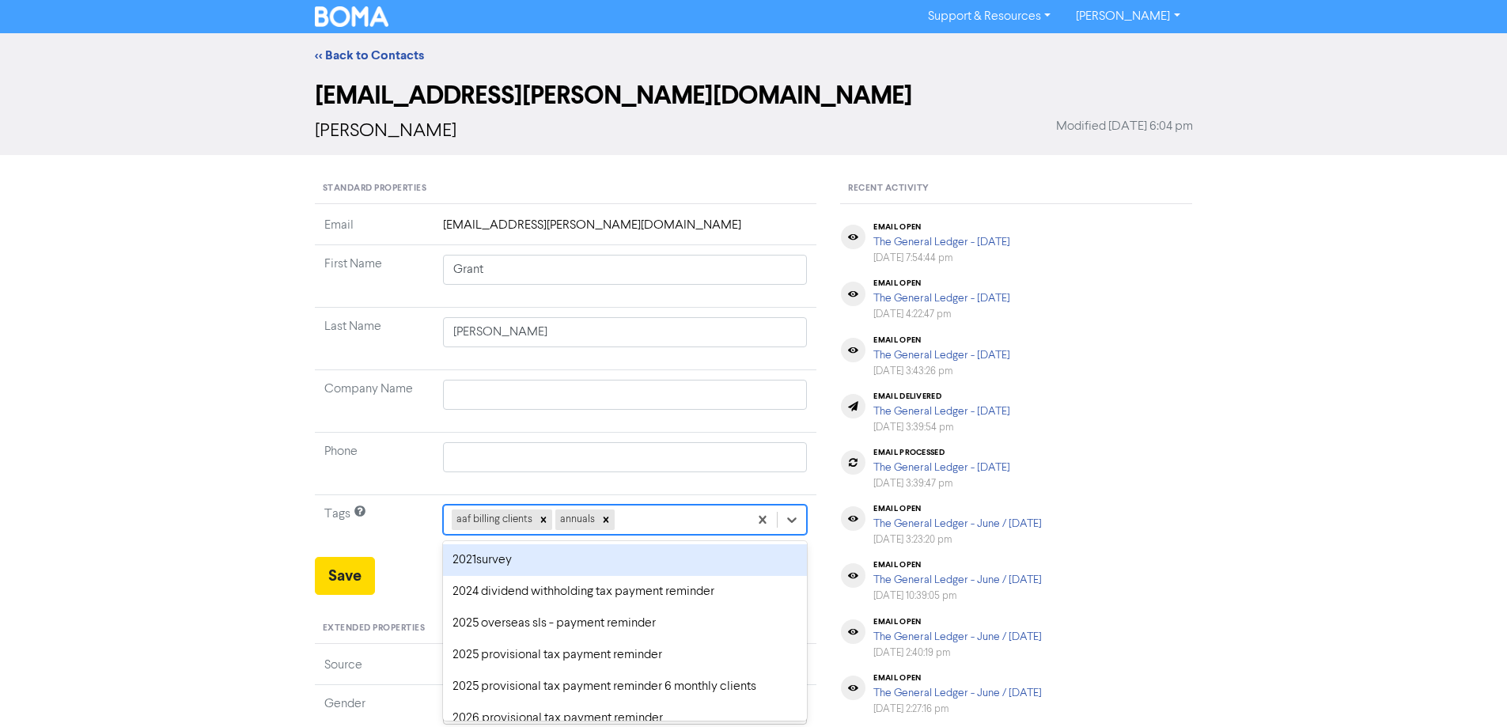
scroll to position [58, 0]
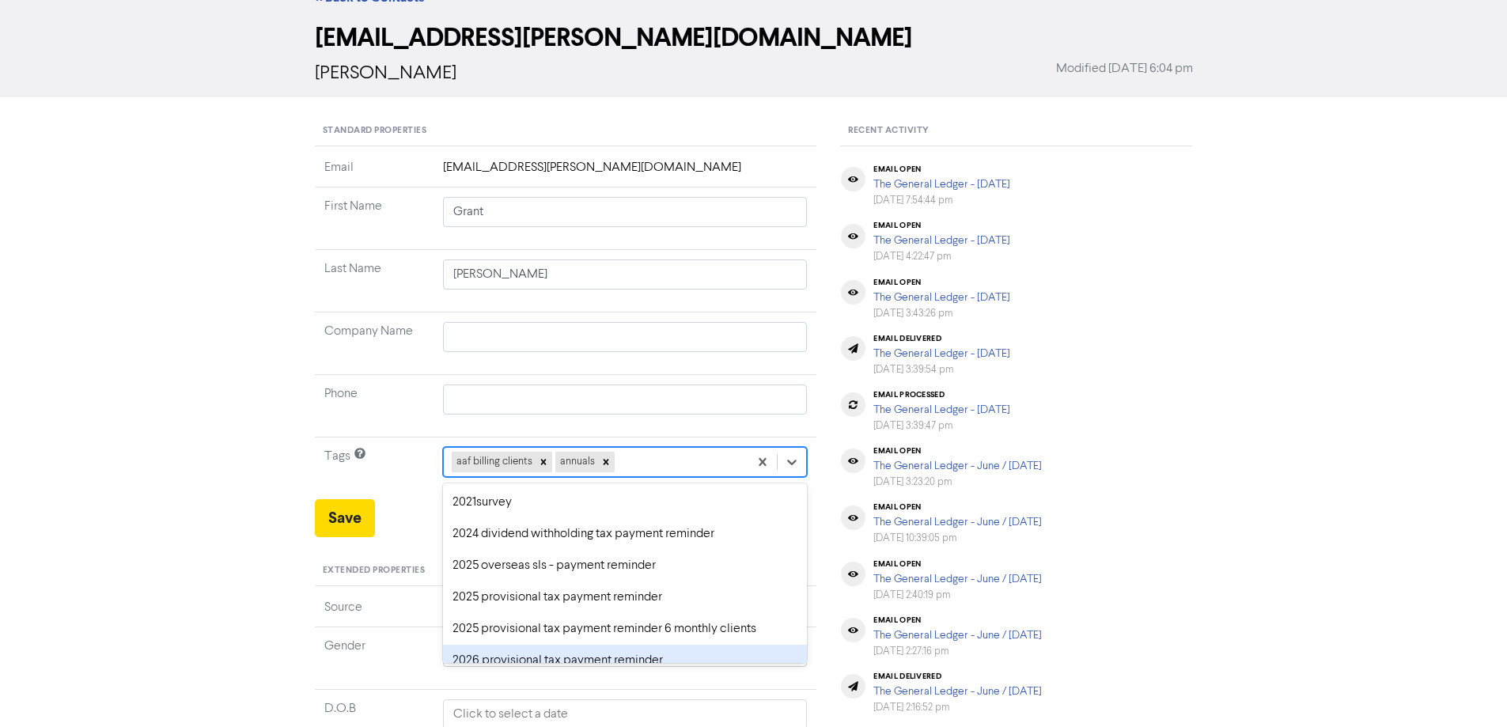
drag, startPoint x: 481, startPoint y: 654, endPoint x: 386, endPoint y: 587, distance: 116.3
click at [480, 654] on div "2026 provisional tax payment reminder" at bounding box center [625, 661] width 365 height 32
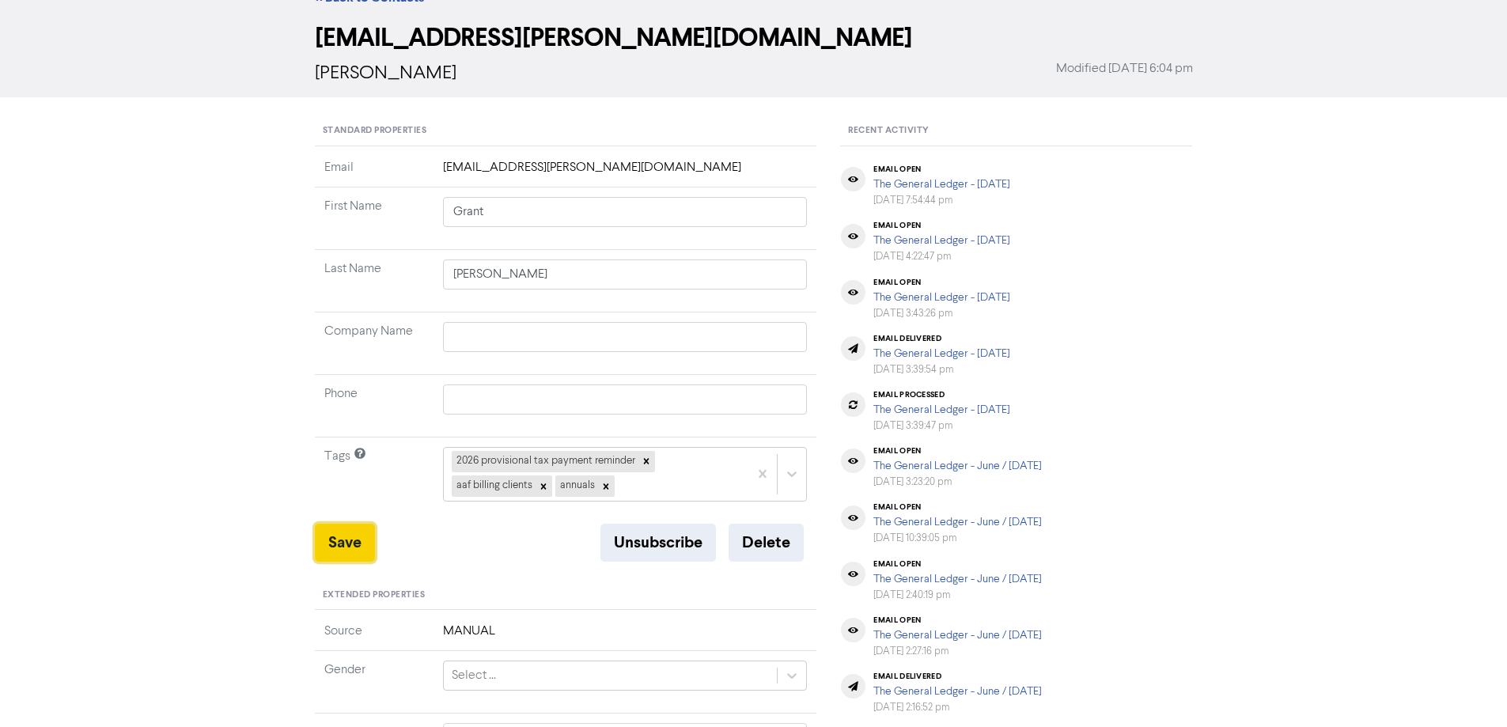
click at [335, 549] on button "Save" at bounding box center [345, 543] width 60 height 38
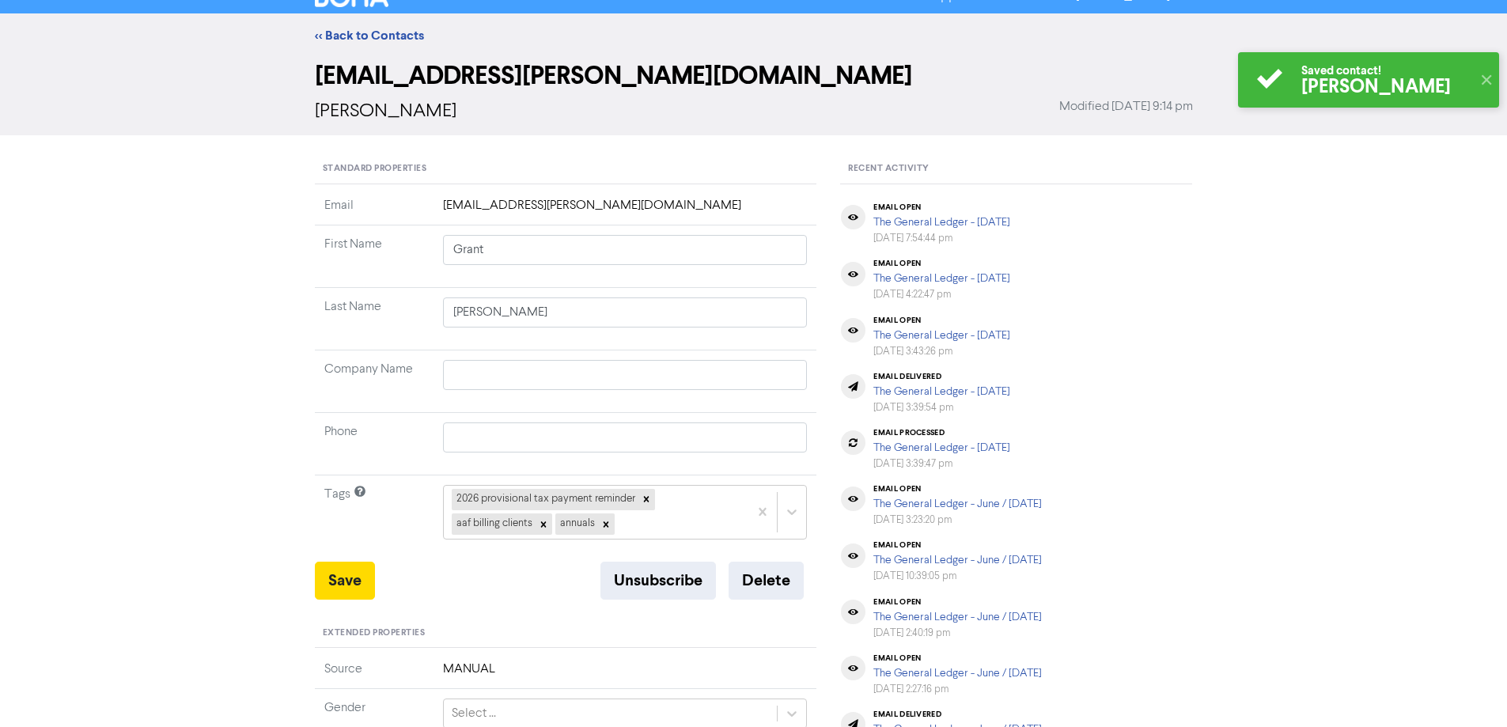
scroll to position [0, 0]
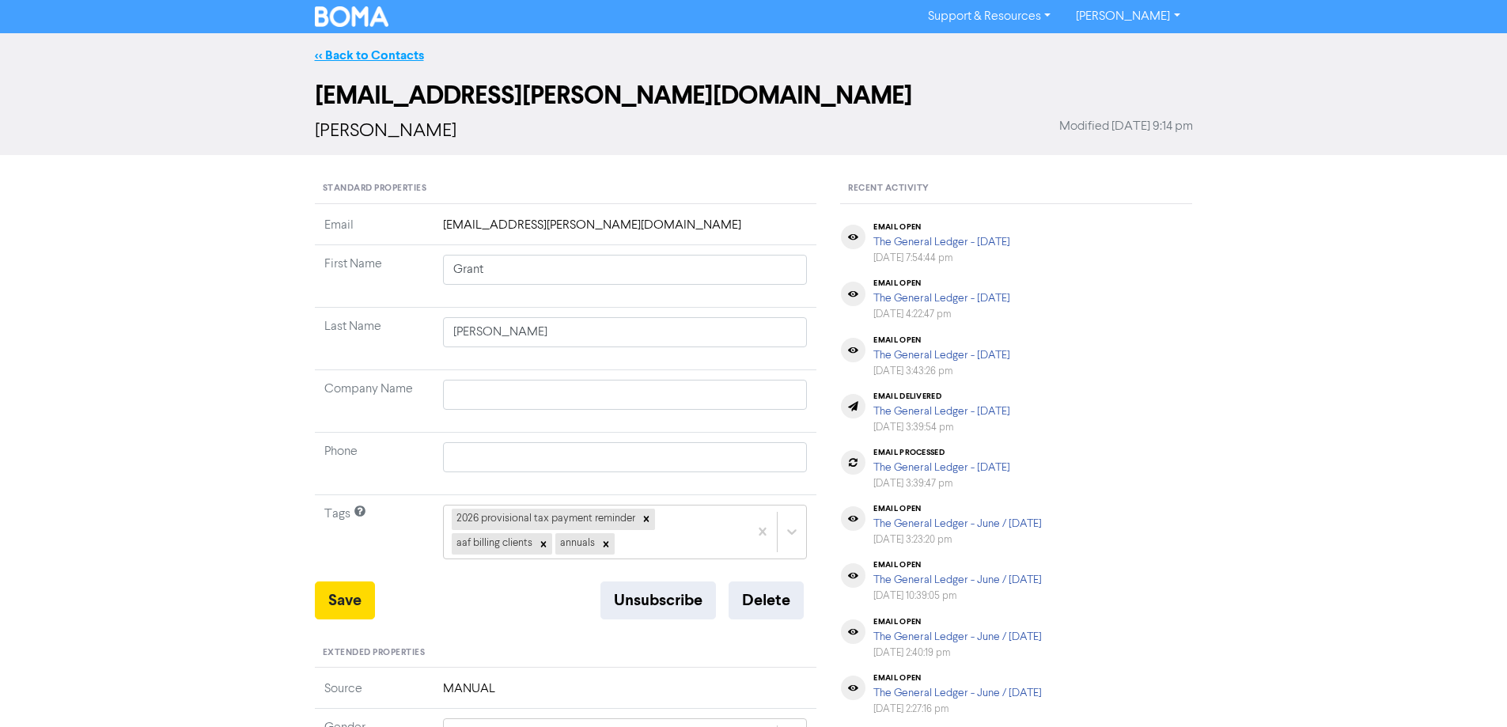
click at [392, 53] on link "<< Back to Contacts" at bounding box center [369, 55] width 109 height 16
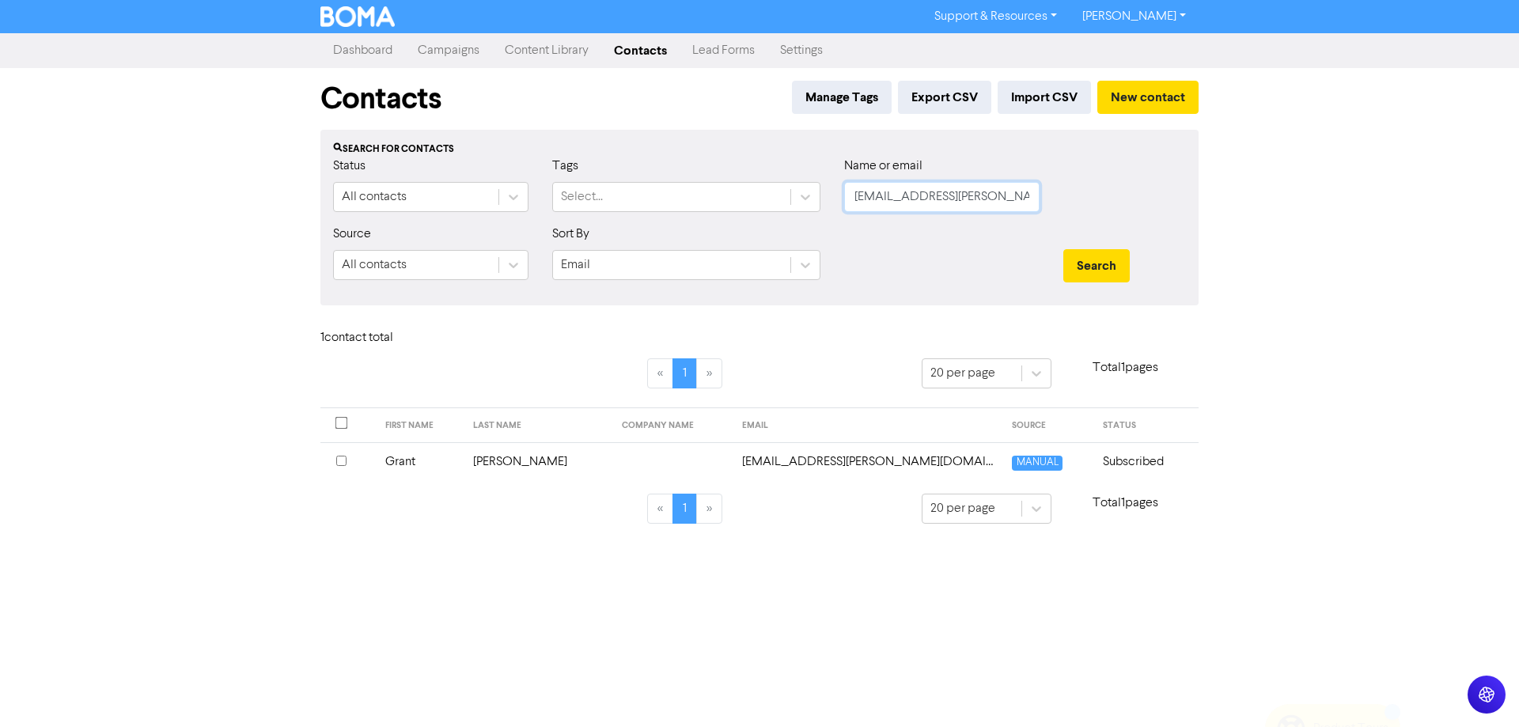
drag, startPoint x: 1008, startPoint y: 195, endPoint x: 845, endPoint y: 199, distance: 163.0
click at [845, 199] on input "[EMAIL_ADDRESS][PERSON_NAME][DOMAIN_NAME]" at bounding box center [941, 197] width 195 height 30
paste input "[PERSON_NAME][EMAIL_ADDRESS][DOMAIN_NAME]"
click at [1099, 262] on button "Search" at bounding box center [1096, 265] width 66 height 33
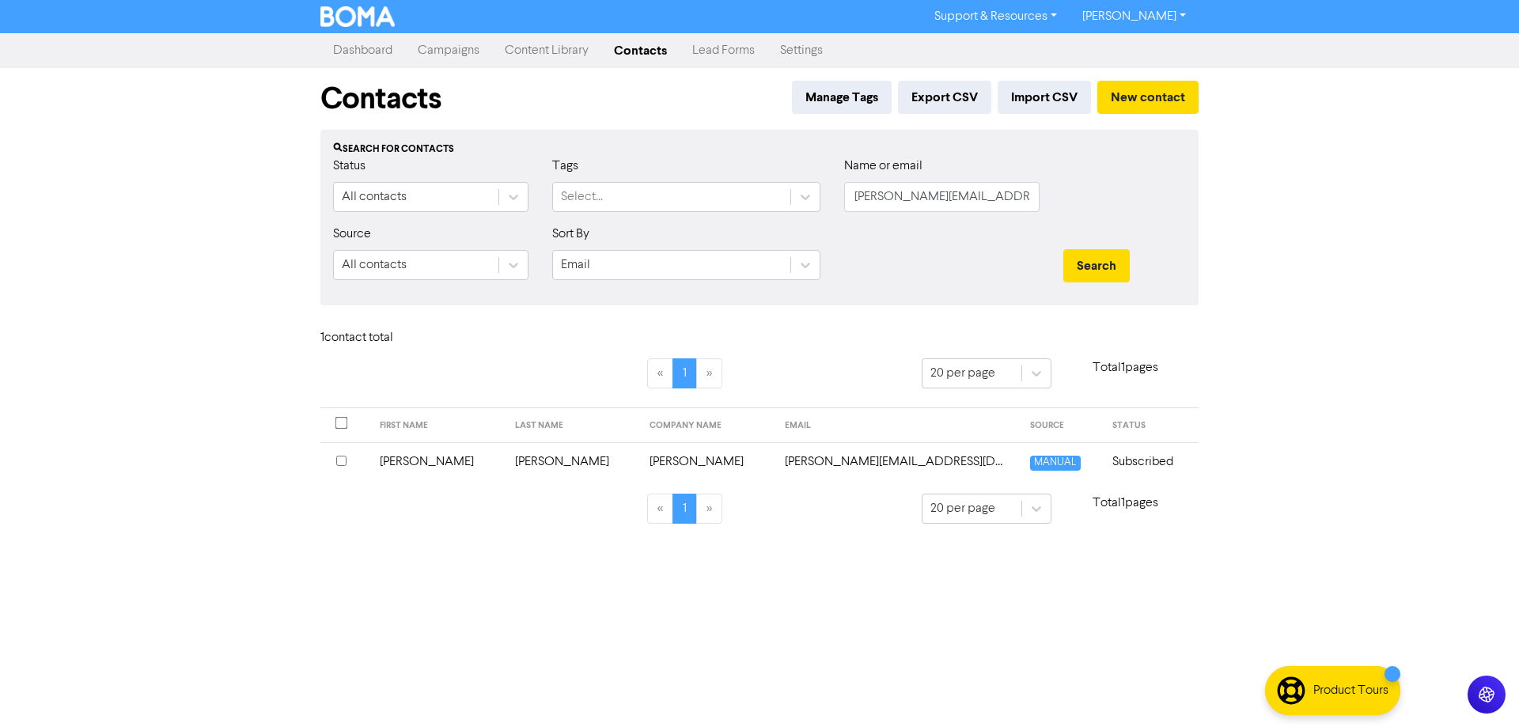
click at [796, 465] on td "[PERSON_NAME][EMAIL_ADDRESS][DOMAIN_NAME]" at bounding box center [897, 461] width 245 height 39
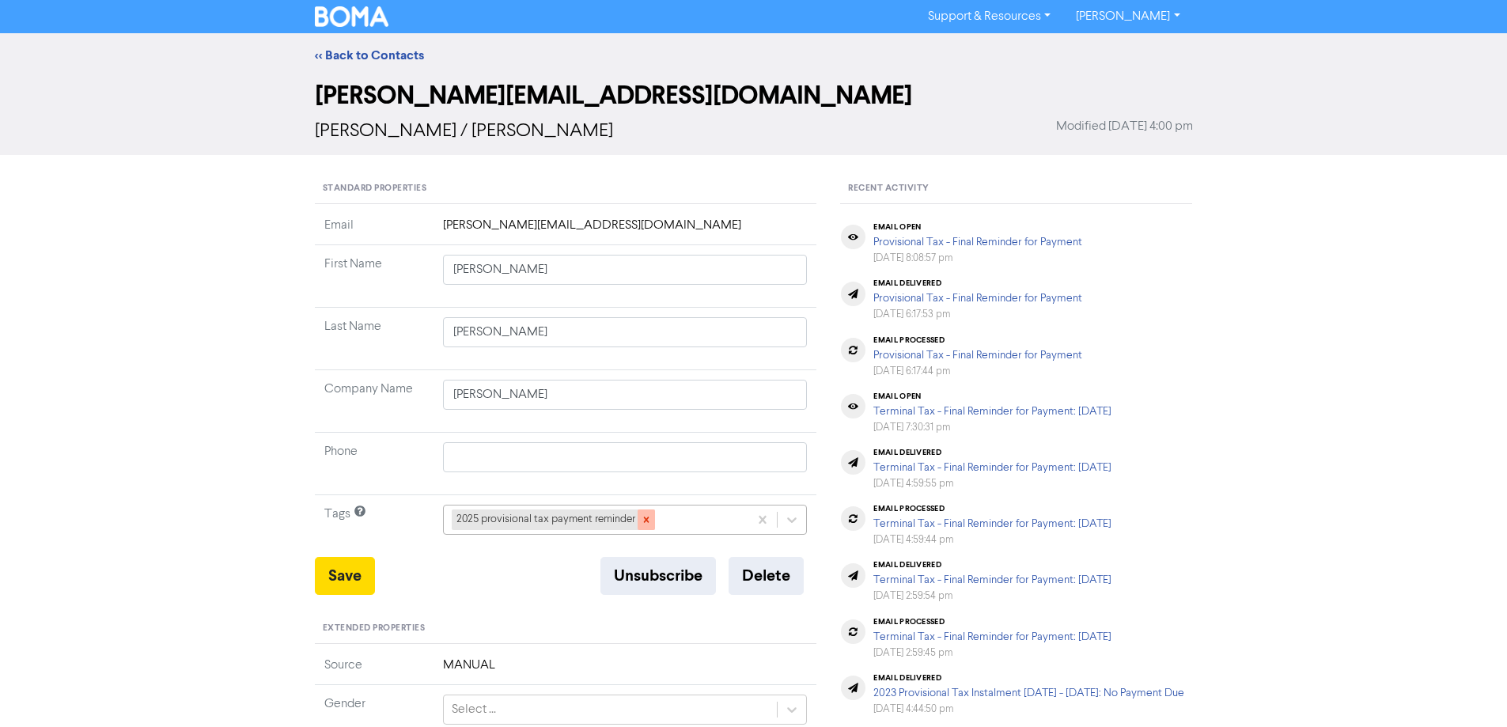
click at [648, 520] on icon at bounding box center [646, 519] width 11 height 11
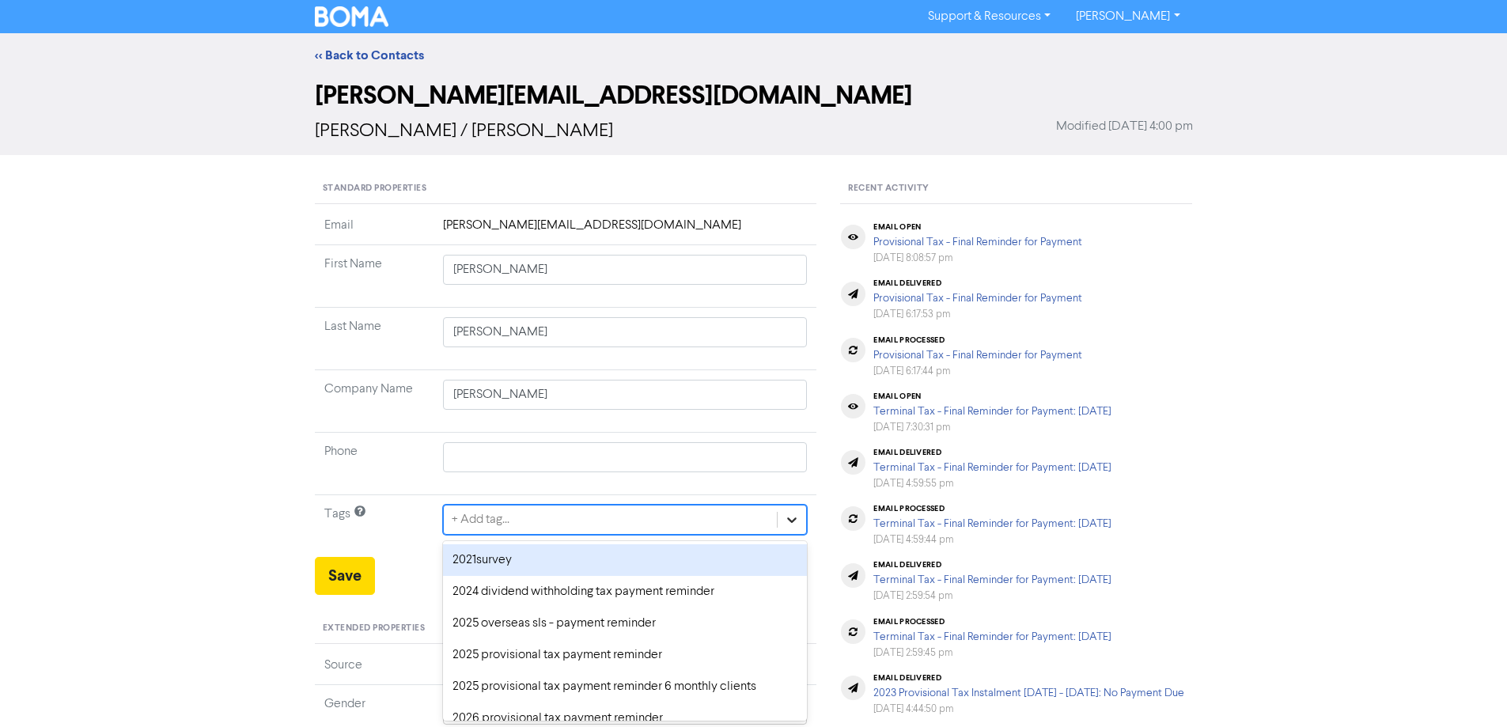
click at [786, 511] on div "option 2021survey focused, 1 of 43. 43 results available. Use Up and Down to ch…" at bounding box center [625, 520] width 365 height 30
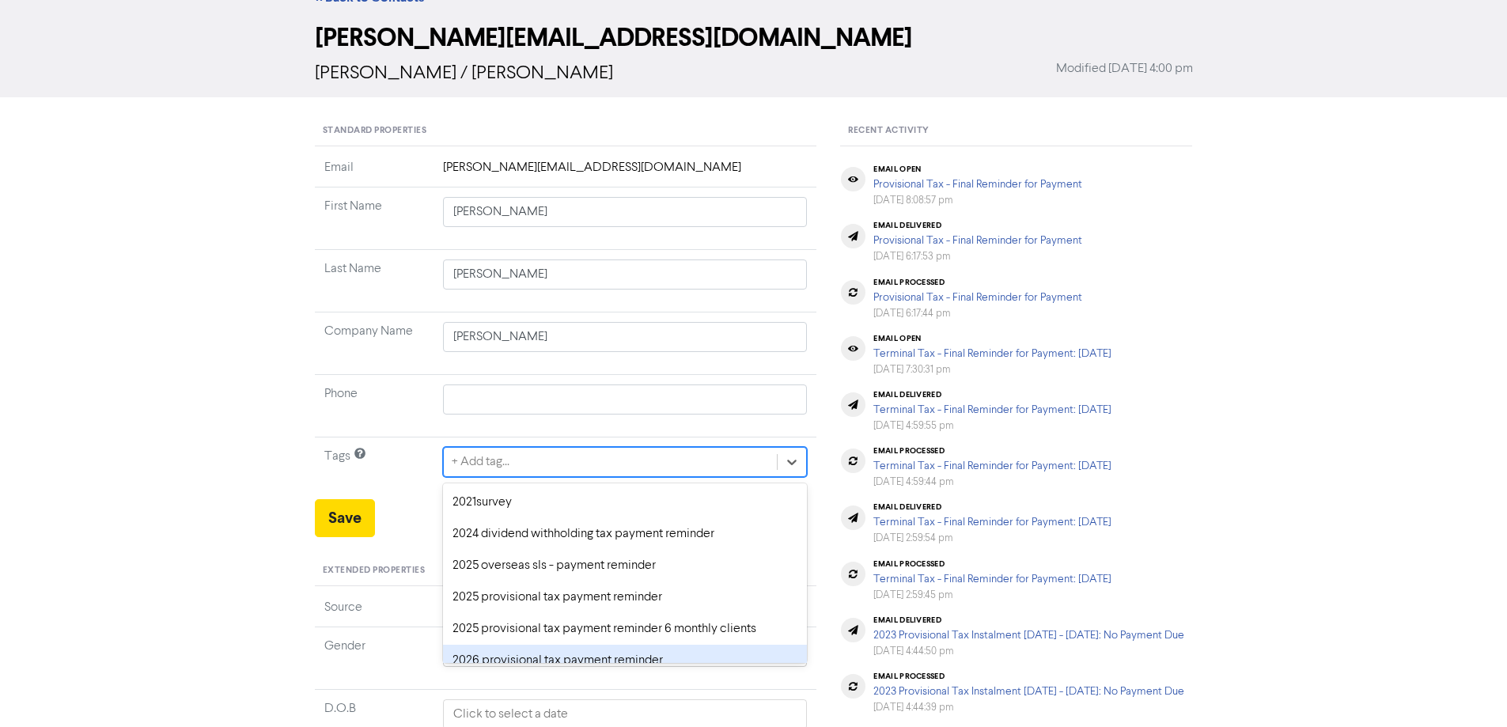
click at [477, 656] on div "2026 provisional tax payment reminder" at bounding box center [625, 661] width 365 height 32
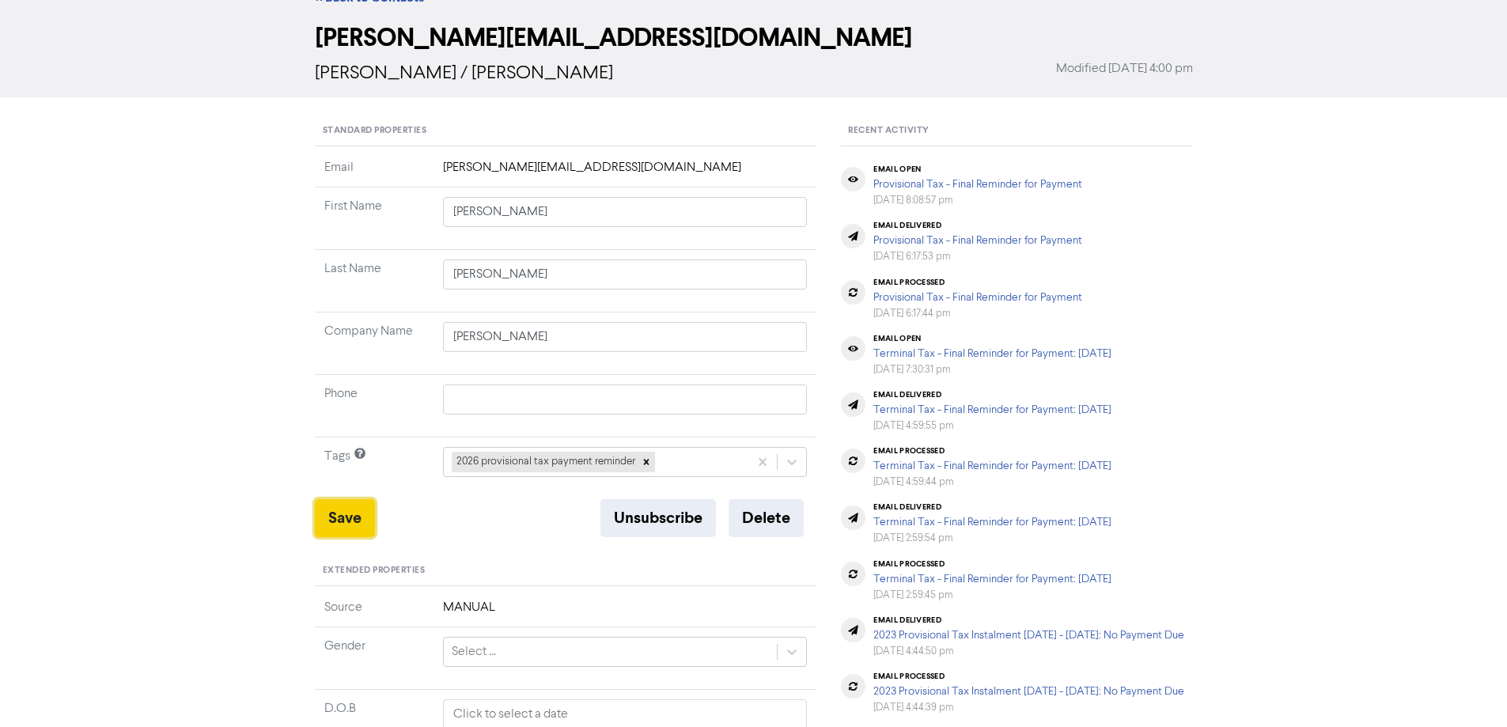
click at [343, 513] on button "Save" at bounding box center [345, 518] width 60 height 38
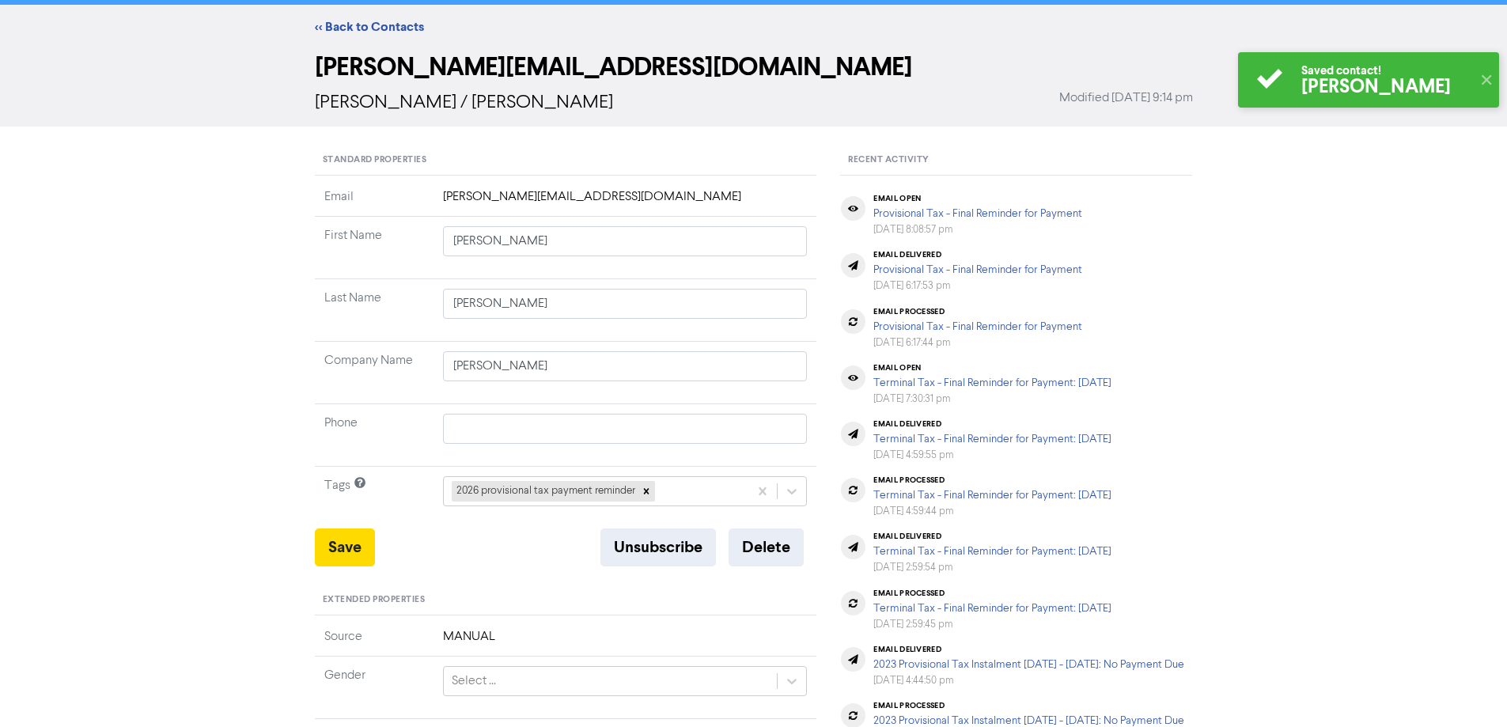
scroll to position [0, 0]
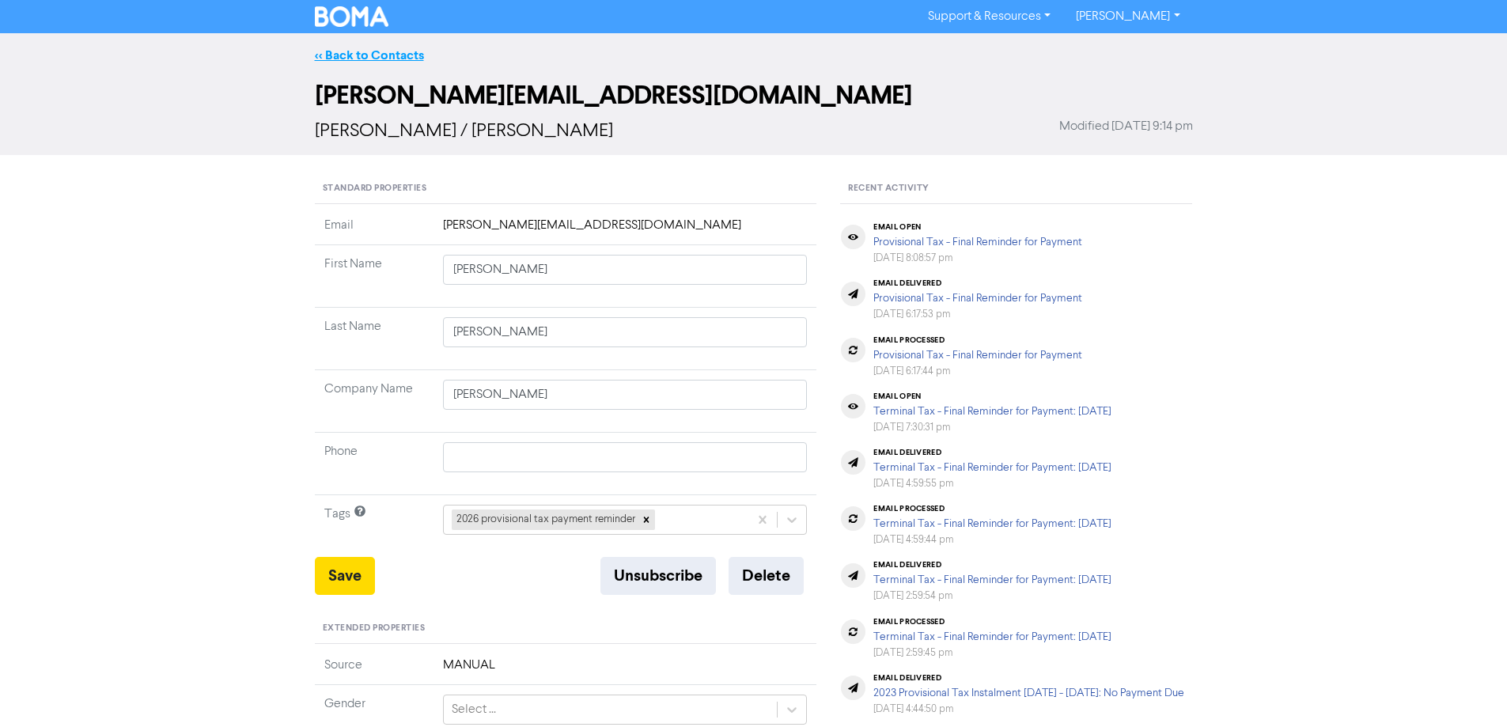
click at [362, 52] on link "<< Back to Contacts" at bounding box center [369, 55] width 109 height 16
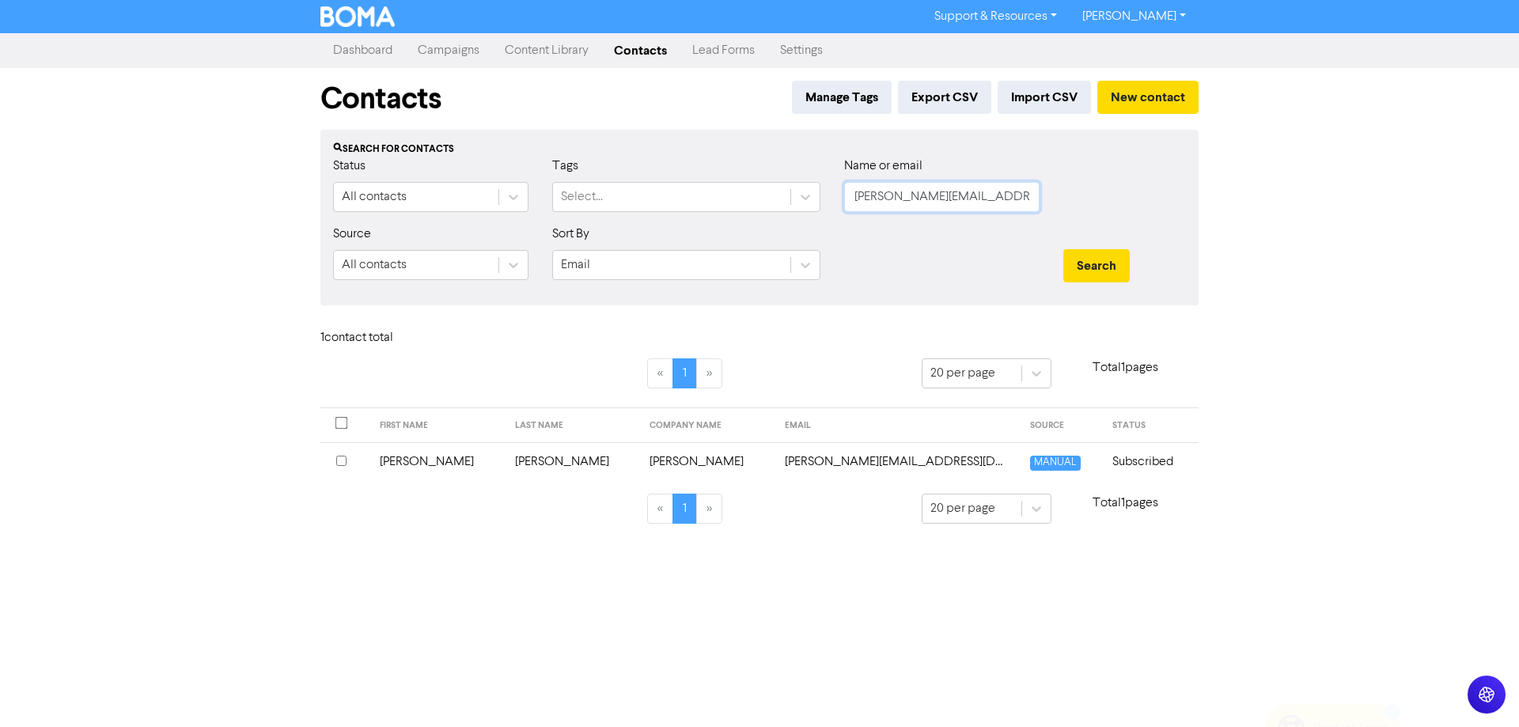
drag, startPoint x: 845, startPoint y: 207, endPoint x: 801, endPoint y: 233, distance: 50.7
click at [742, 216] on div "Status All contacts Tags Select... Name or email [PERSON_NAME][EMAIL_ADDRESS][D…" at bounding box center [759, 191] width 876 height 68
paste input "[PERSON_NAME]"
drag, startPoint x: 1111, startPoint y: 247, endPoint x: 1088, endPoint y: 273, distance: 34.2
click at [1107, 252] on div "Search" at bounding box center [1124, 259] width 146 height 68
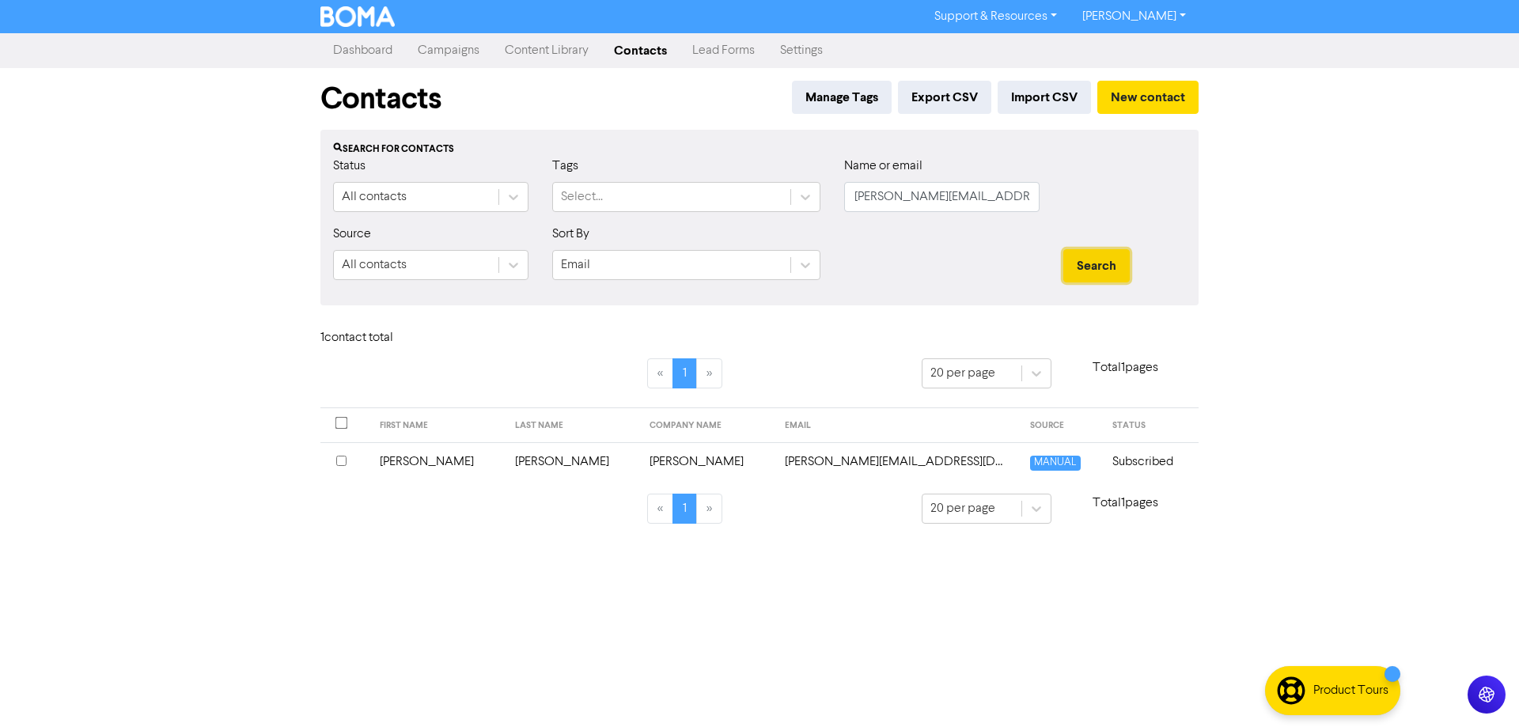
click at [1099, 271] on button "Search" at bounding box center [1096, 265] width 66 height 33
click at [829, 460] on td "[PERSON_NAME][EMAIL_ADDRESS][DOMAIN_NAME]" at bounding box center [933, 461] width 217 height 39
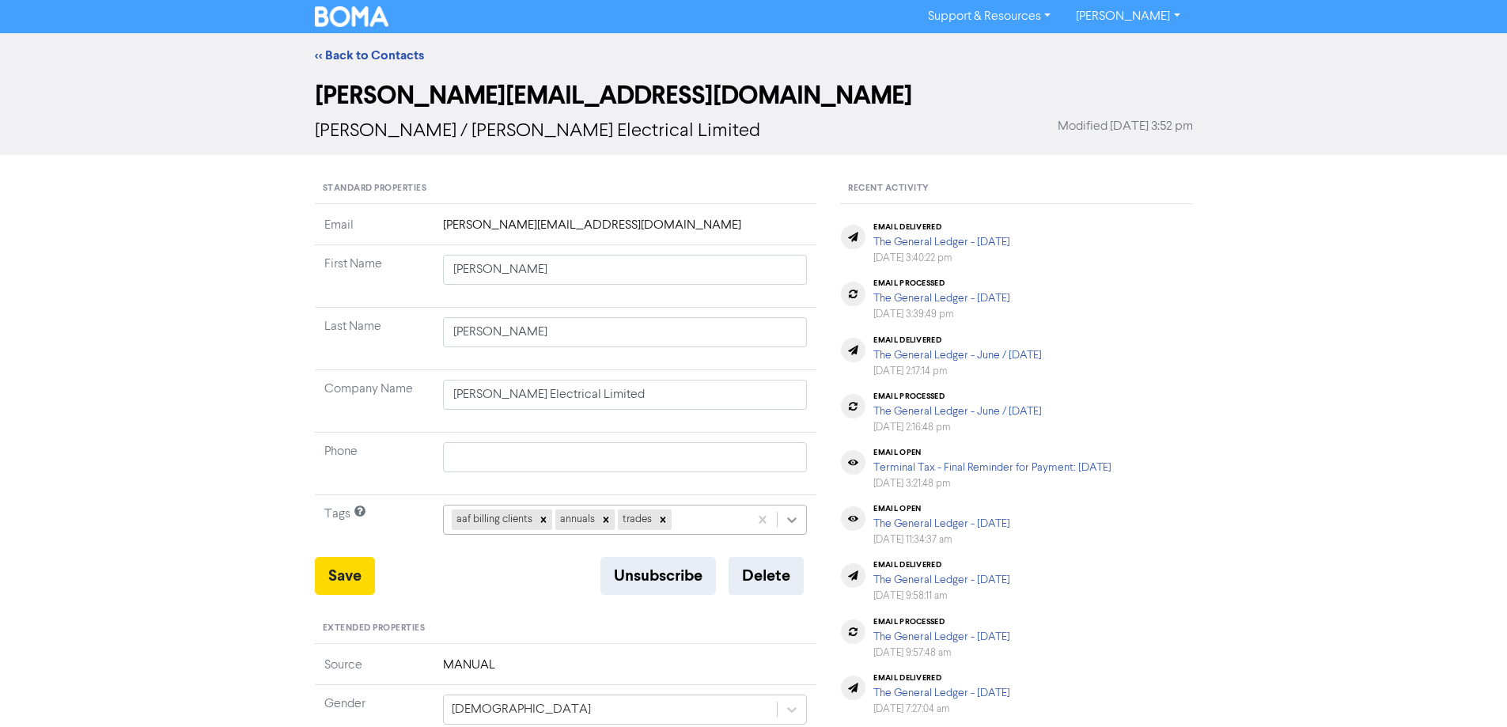
click at [793, 522] on div "aaf billing clients annuals trades" at bounding box center [625, 520] width 365 height 30
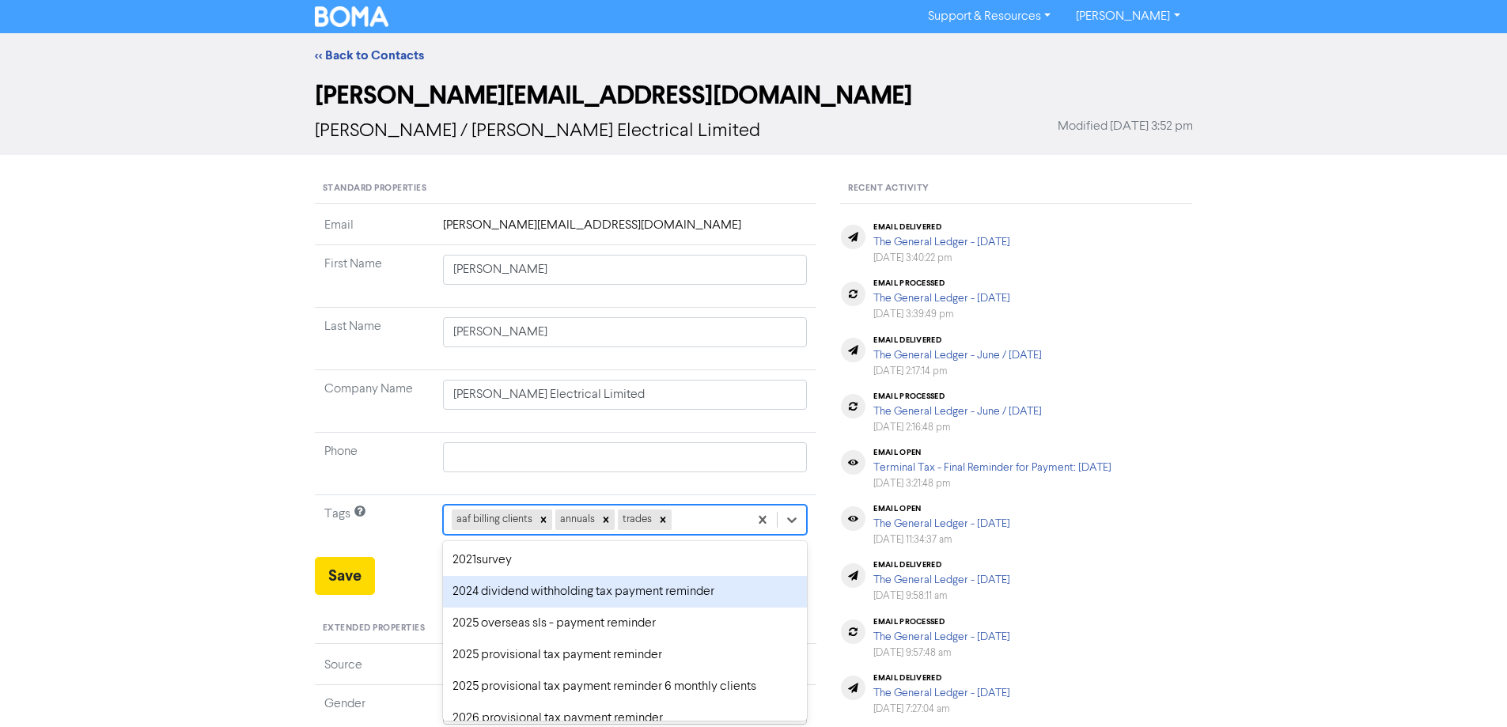
scroll to position [58, 0]
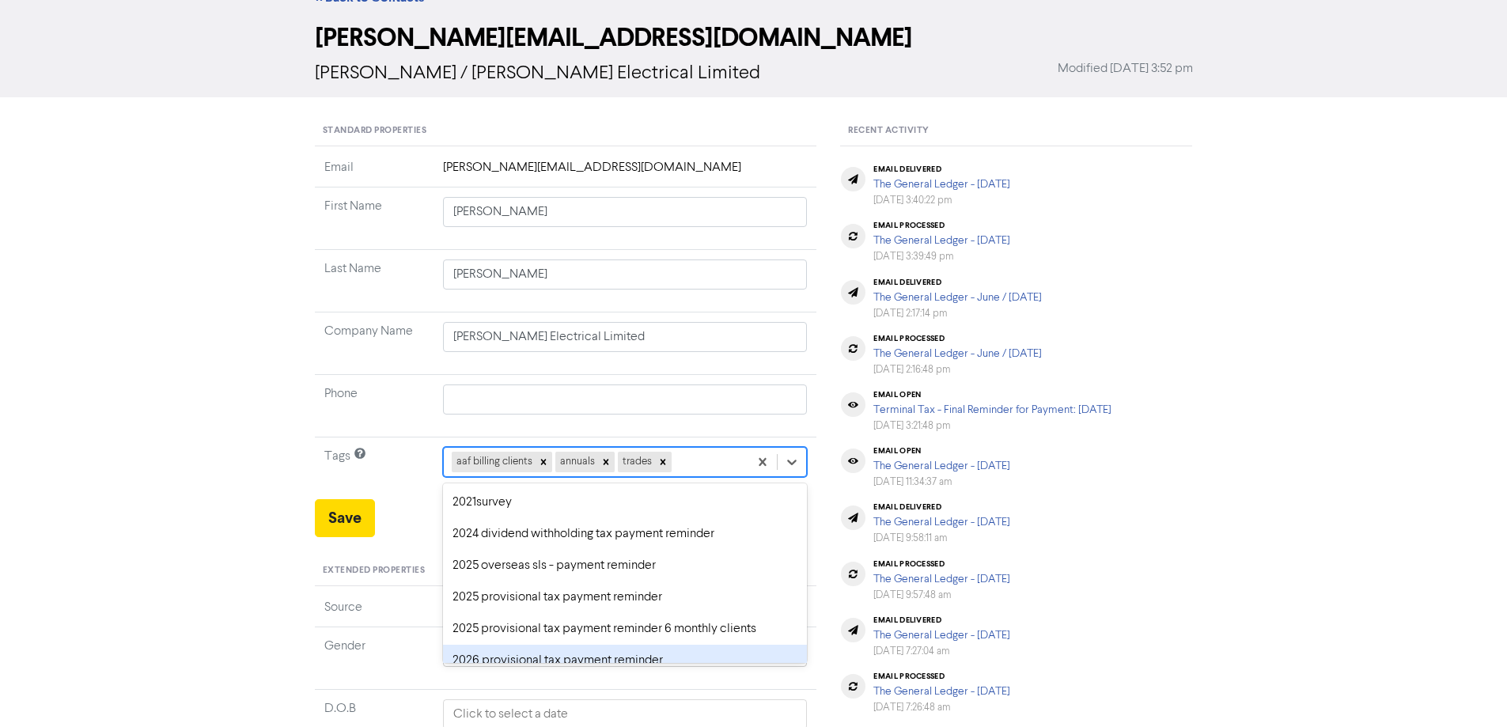
click at [502, 658] on div "2026 provisional tax payment reminder" at bounding box center [625, 661] width 365 height 32
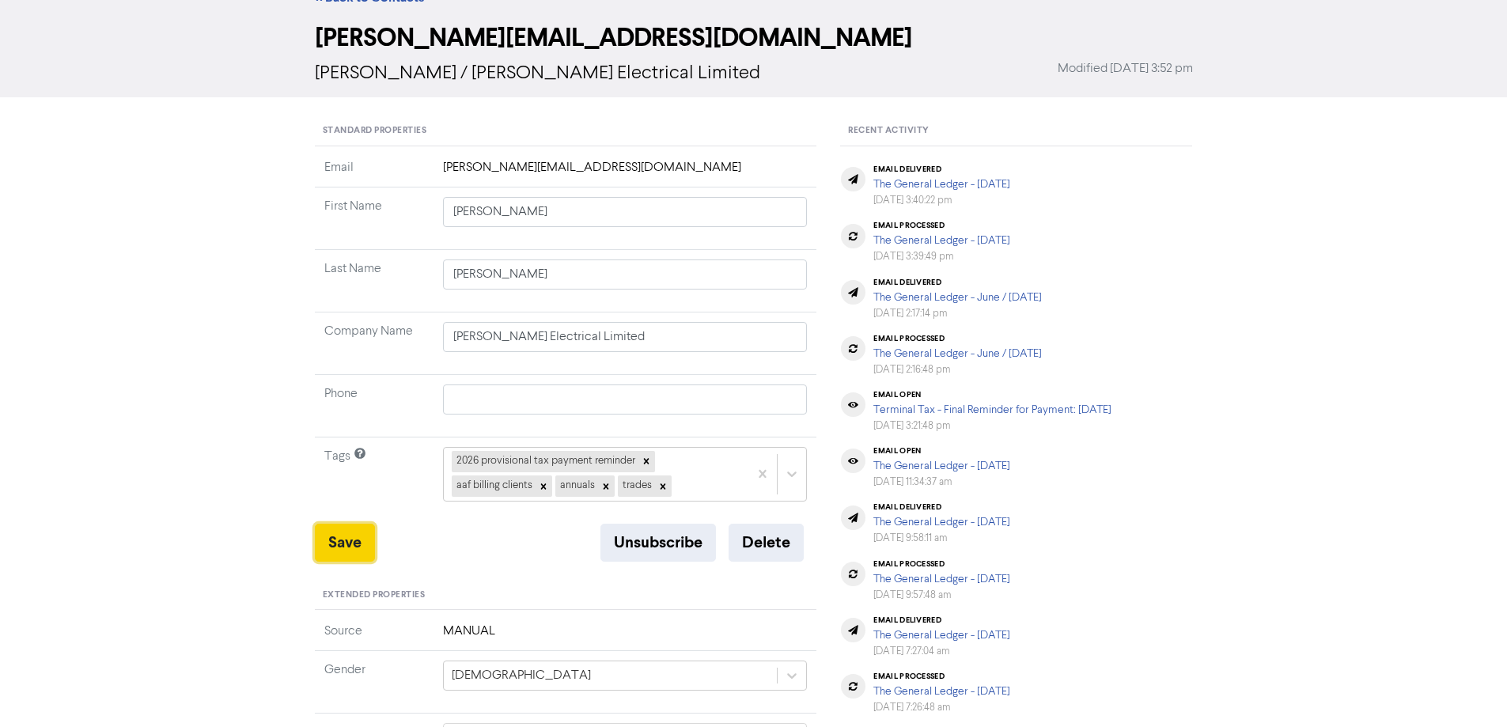
click at [344, 531] on button "Save" at bounding box center [345, 543] width 60 height 38
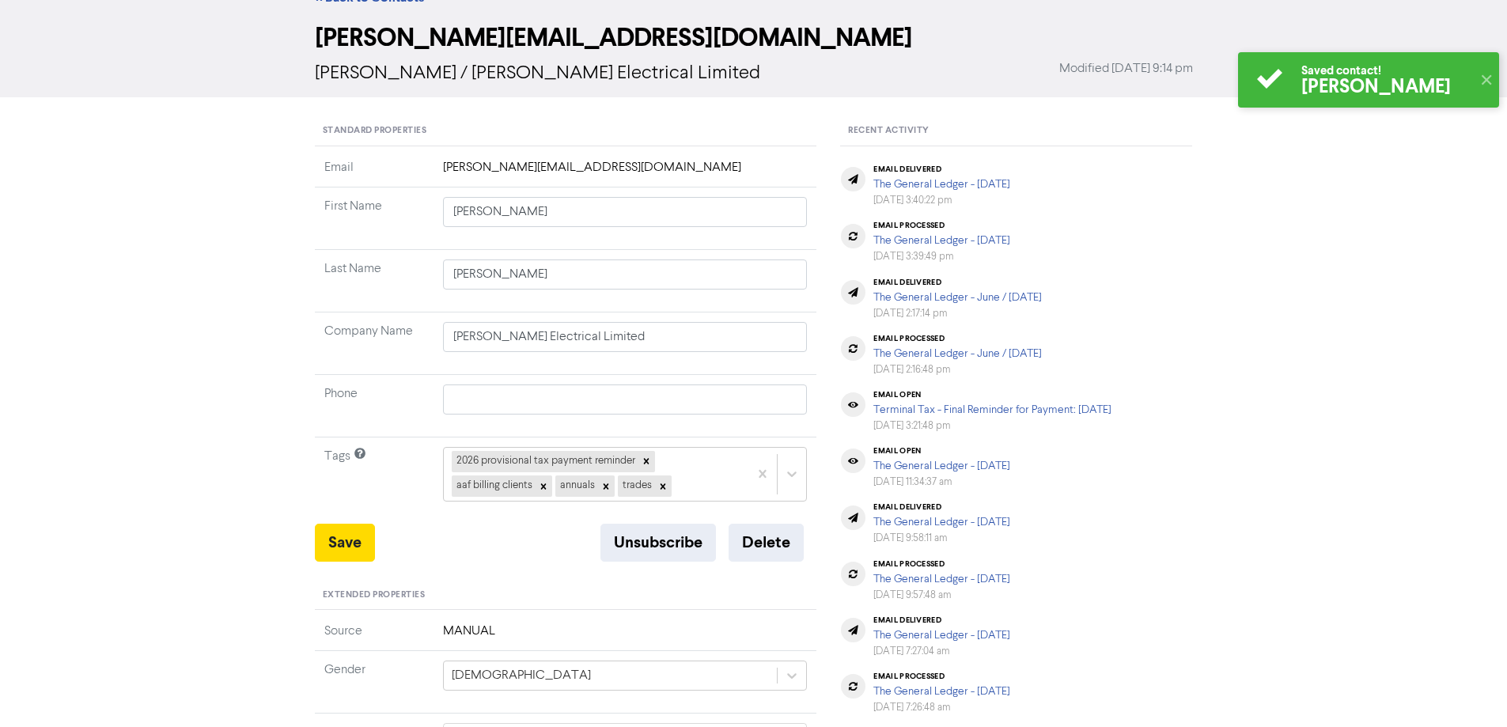
scroll to position [0, 0]
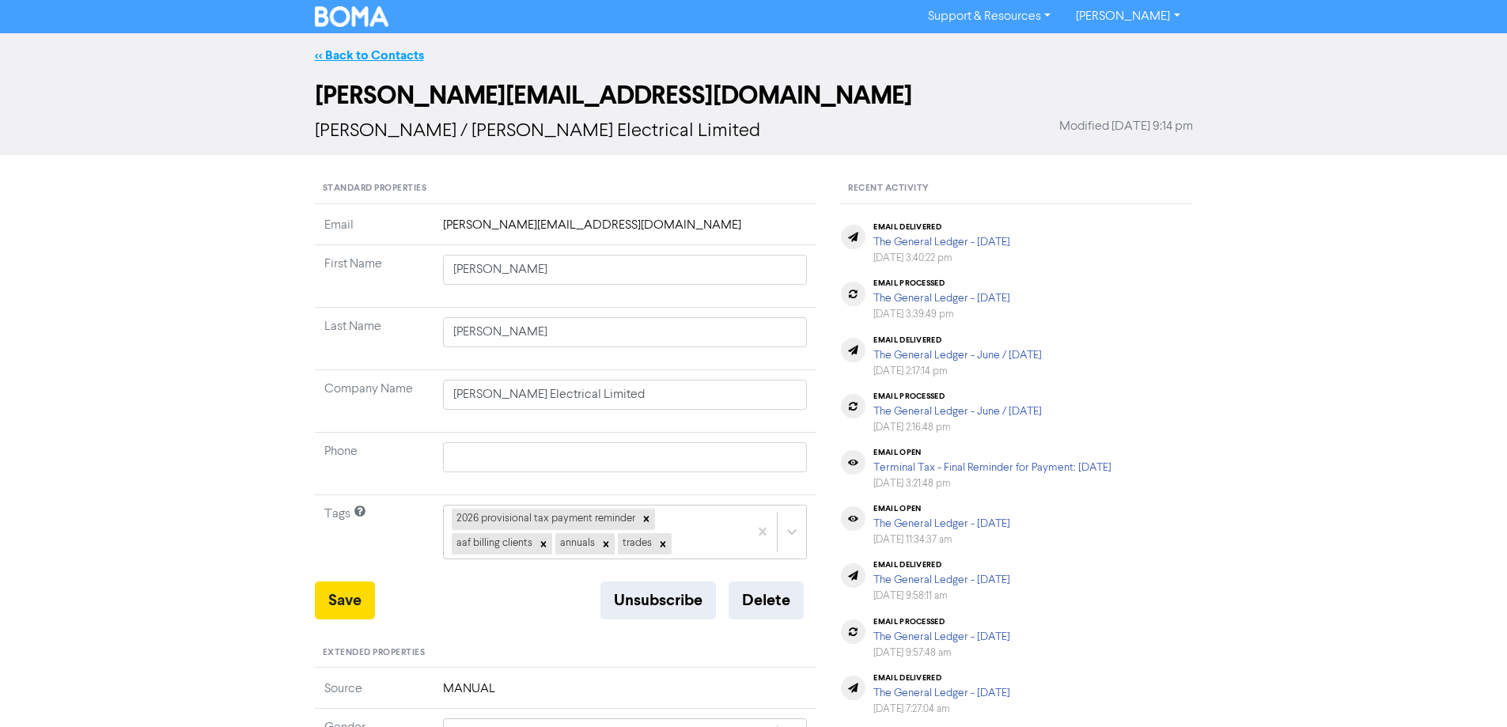
click at [393, 53] on link "<< Back to Contacts" at bounding box center [369, 55] width 109 height 16
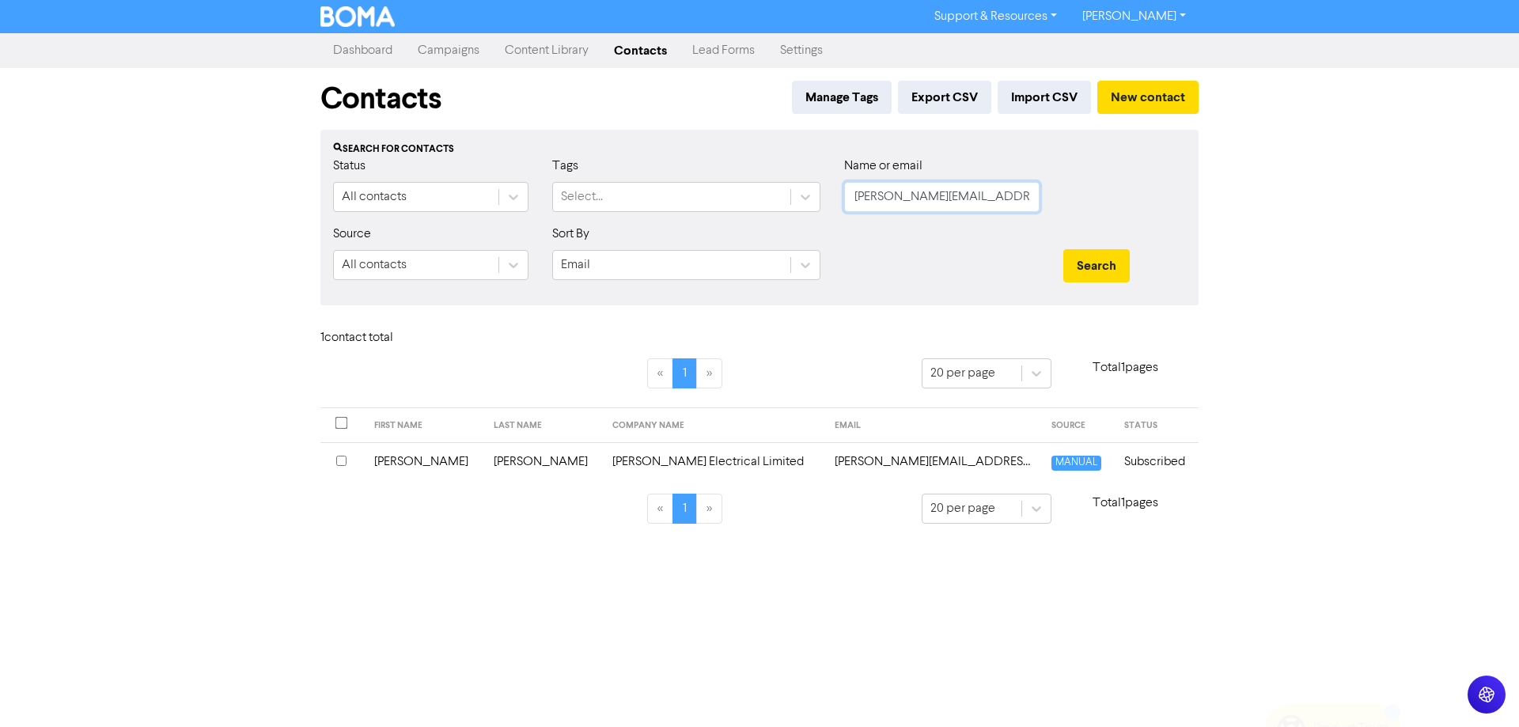
drag, startPoint x: 885, startPoint y: 206, endPoint x: 838, endPoint y: 213, distance: 47.9
click at [838, 213] on div "Name or email [PERSON_NAME][EMAIL_ADDRESS][DOMAIN_NAME]" at bounding box center [941, 191] width 219 height 68
paste input "[EMAIL_ADDRESS]"
click at [1092, 267] on button "Search" at bounding box center [1096, 265] width 66 height 33
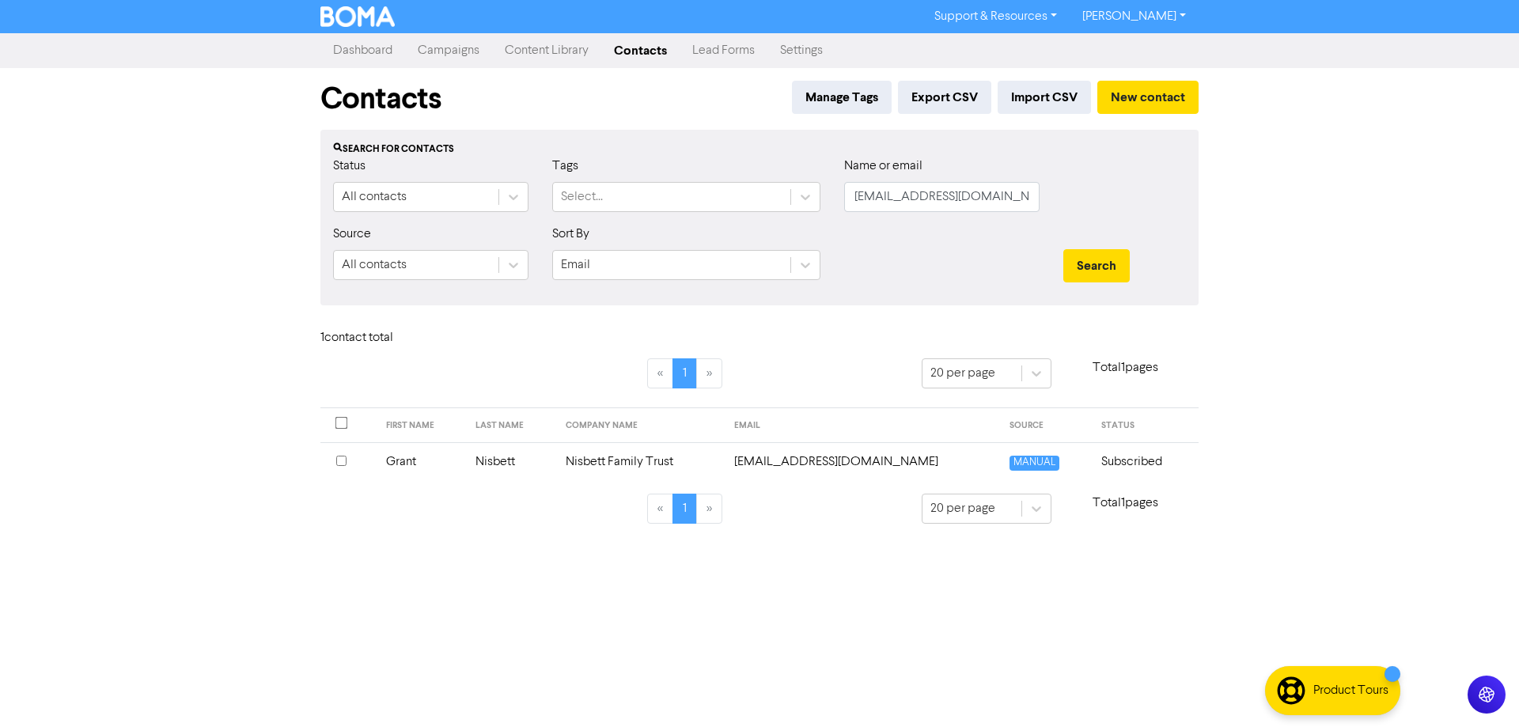
click at [873, 457] on td "[EMAIL_ADDRESS][DOMAIN_NAME]" at bounding box center [862, 461] width 274 height 39
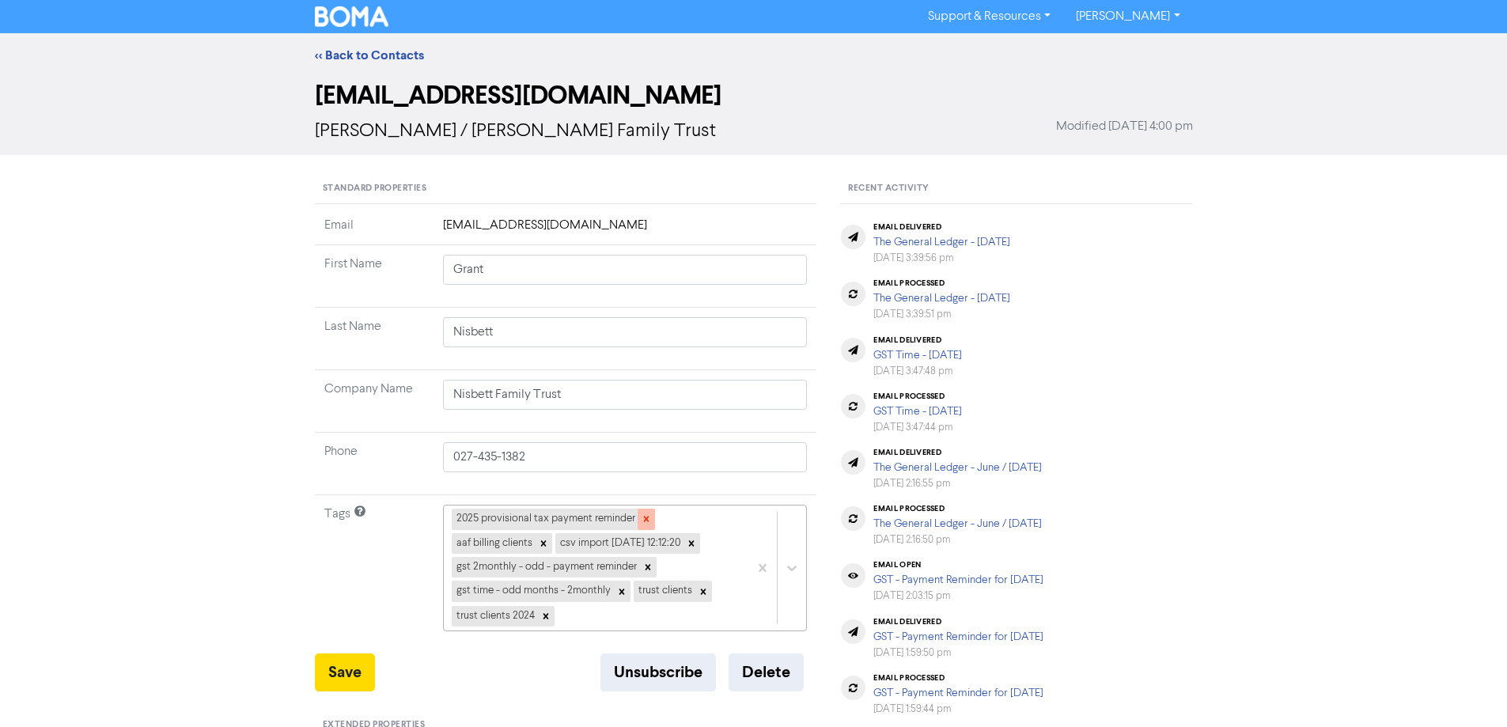
click at [645, 518] on icon at bounding box center [646, 520] width 6 height 6
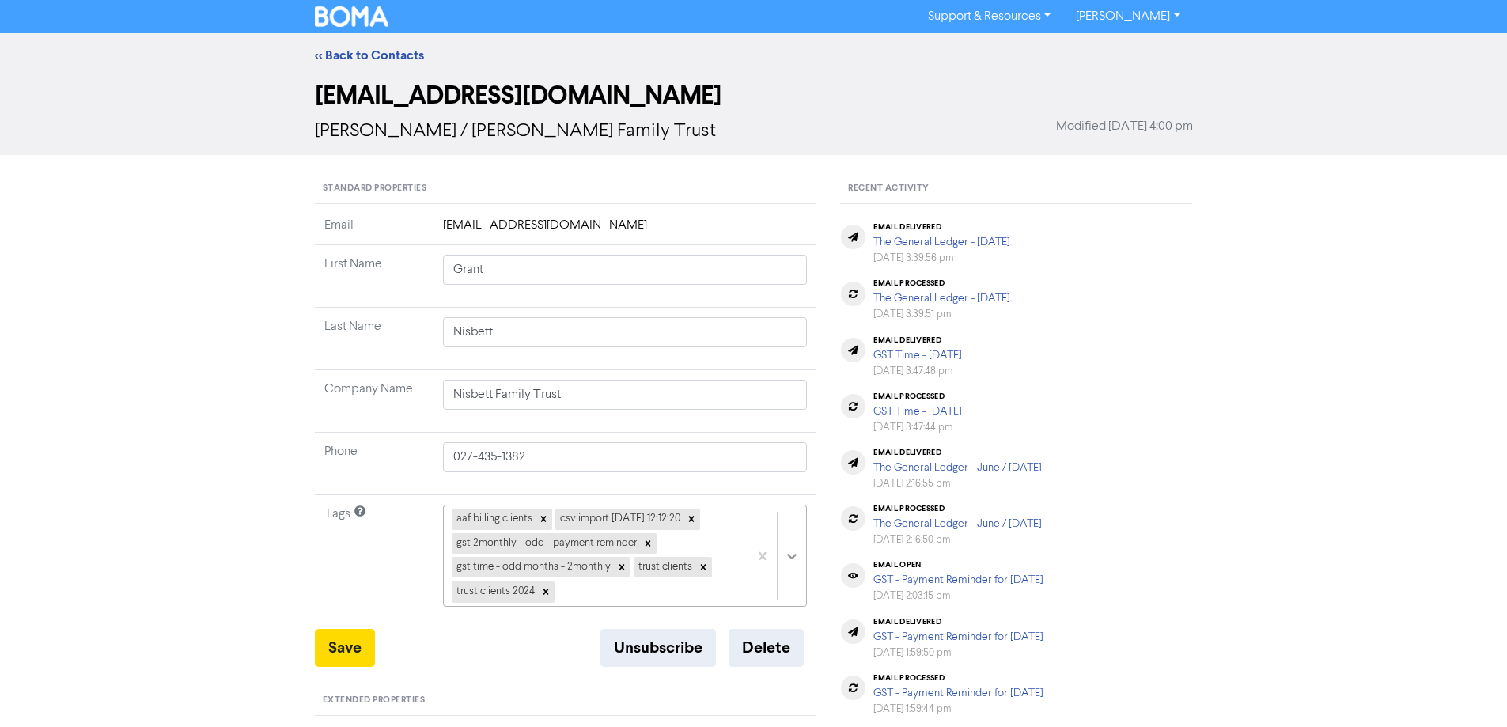
click at [788, 555] on div "aaf billing clients csv import [DATE] 12:12:20 gst 2monthly - odd - payment rem…" at bounding box center [625, 556] width 365 height 102
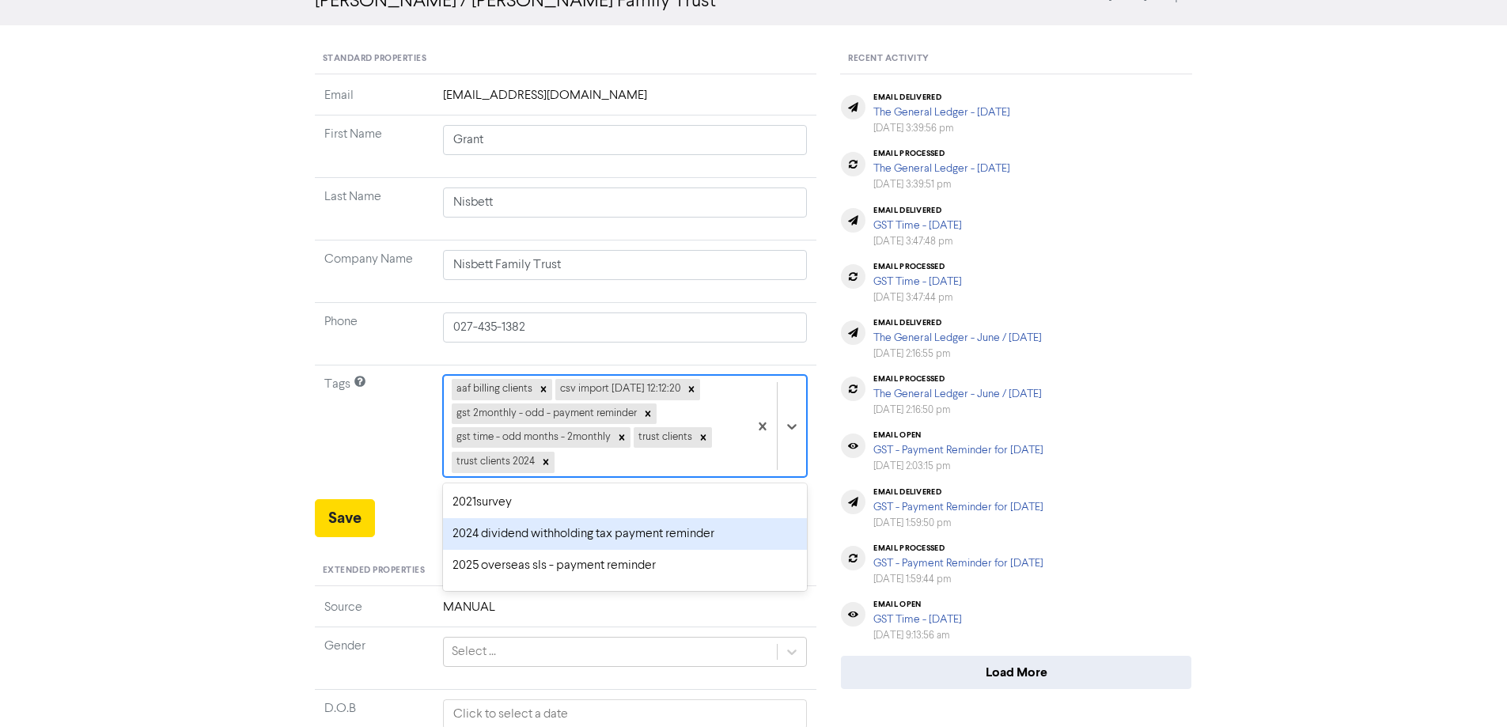
scroll to position [79, 0]
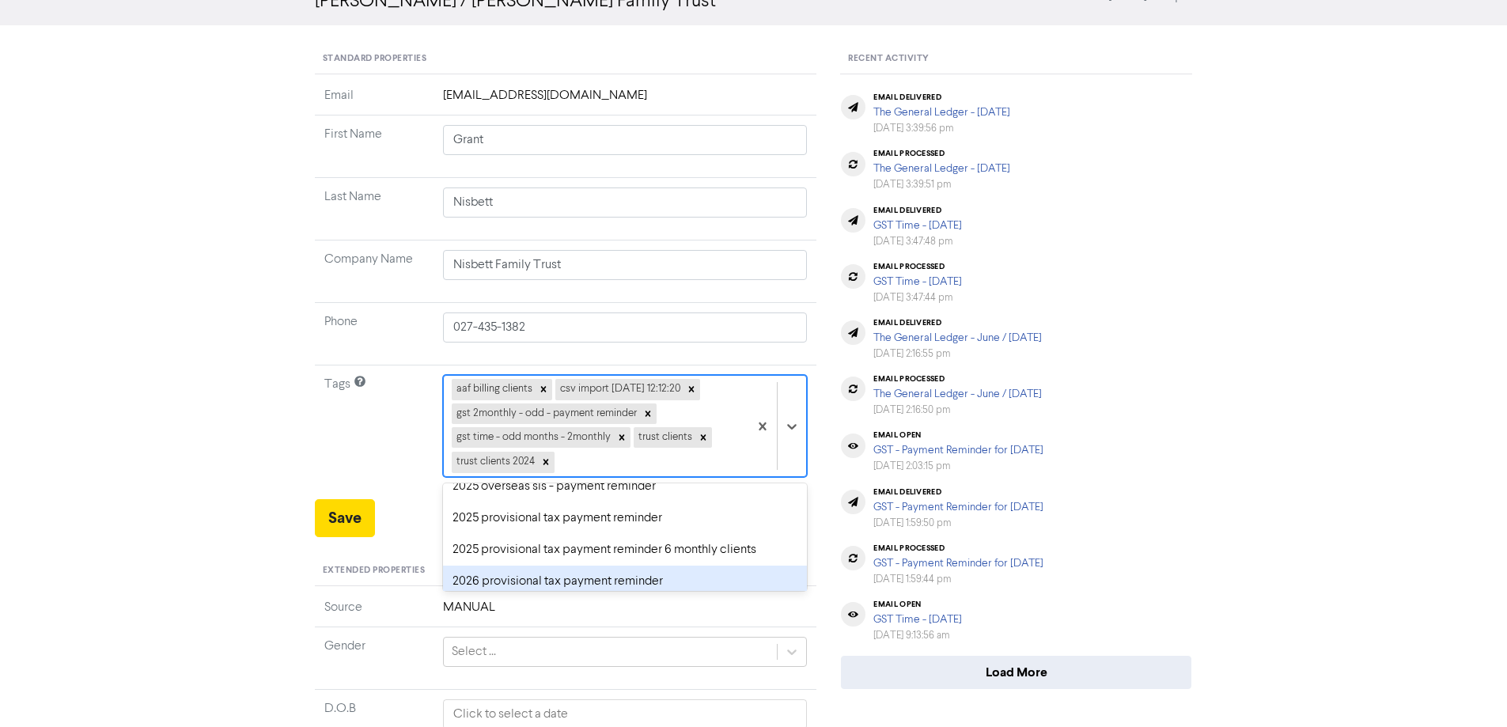
click at [470, 581] on div "2026 provisional tax payment reminder" at bounding box center [625, 582] width 365 height 32
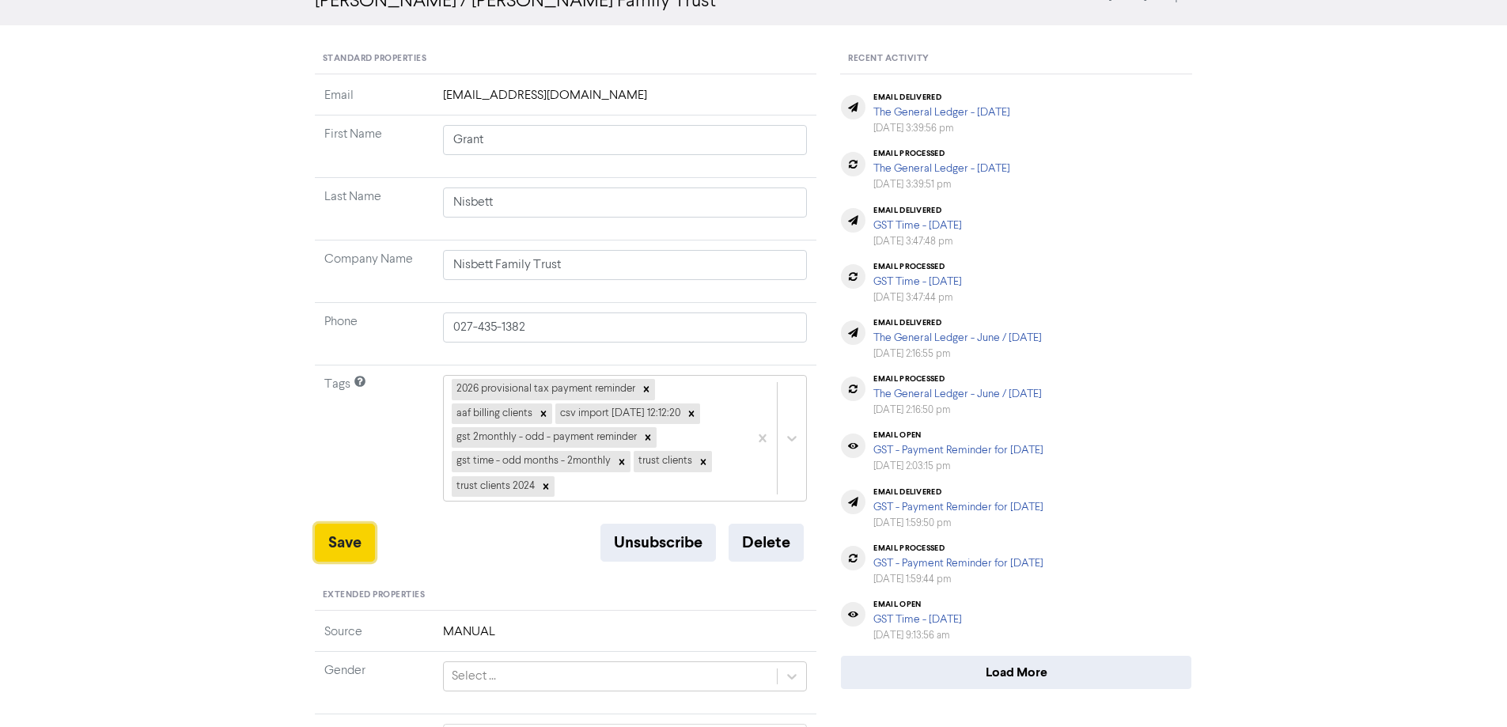
click at [340, 549] on button "Save" at bounding box center [345, 543] width 60 height 38
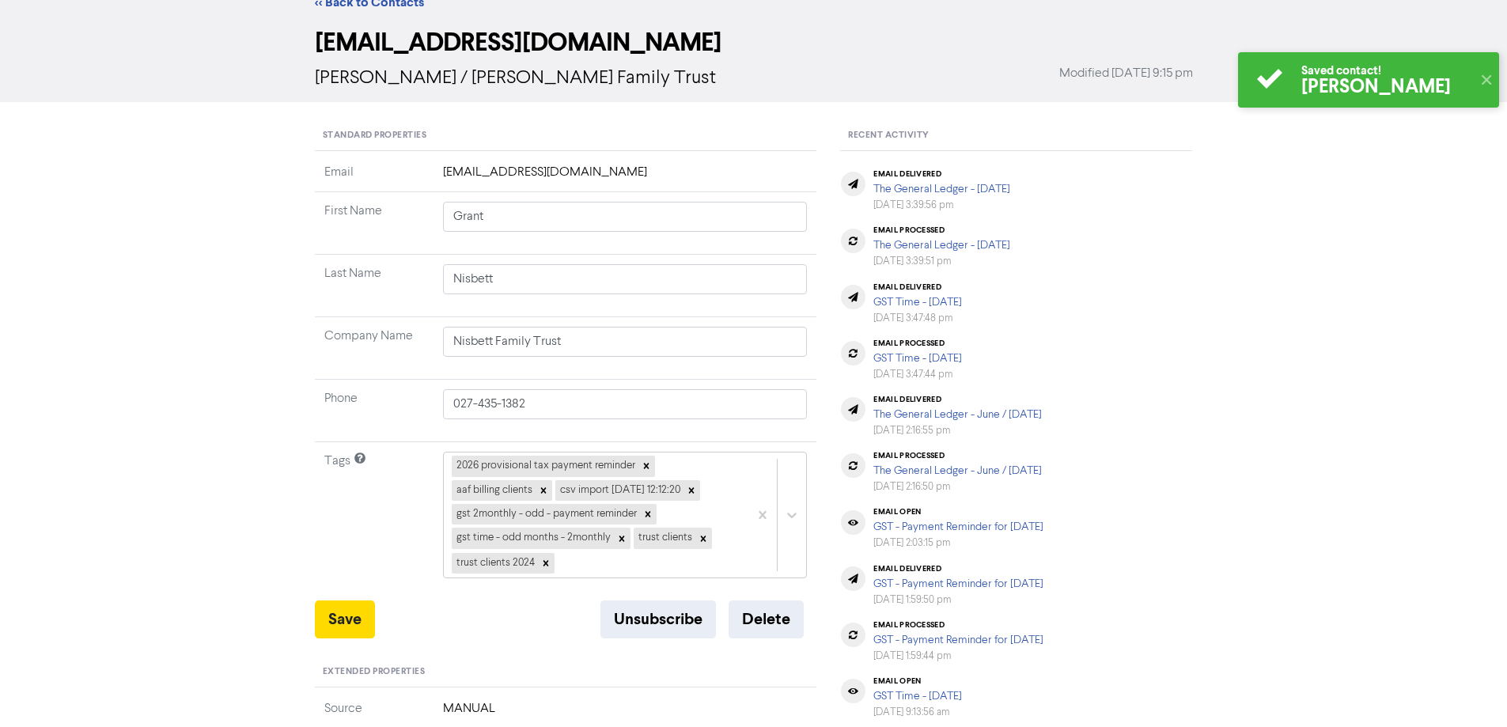
scroll to position [0, 0]
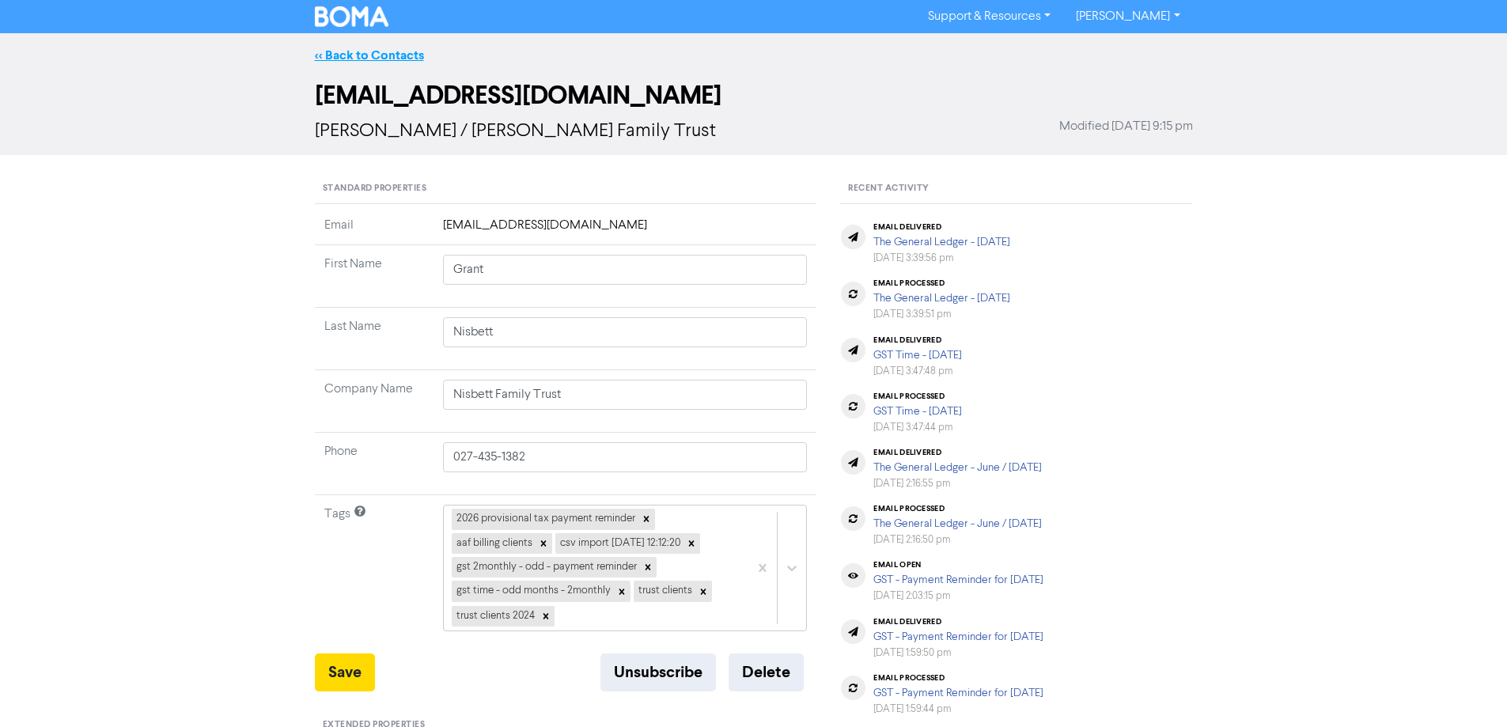
click at [351, 54] on link "<< Back to Contacts" at bounding box center [369, 55] width 109 height 16
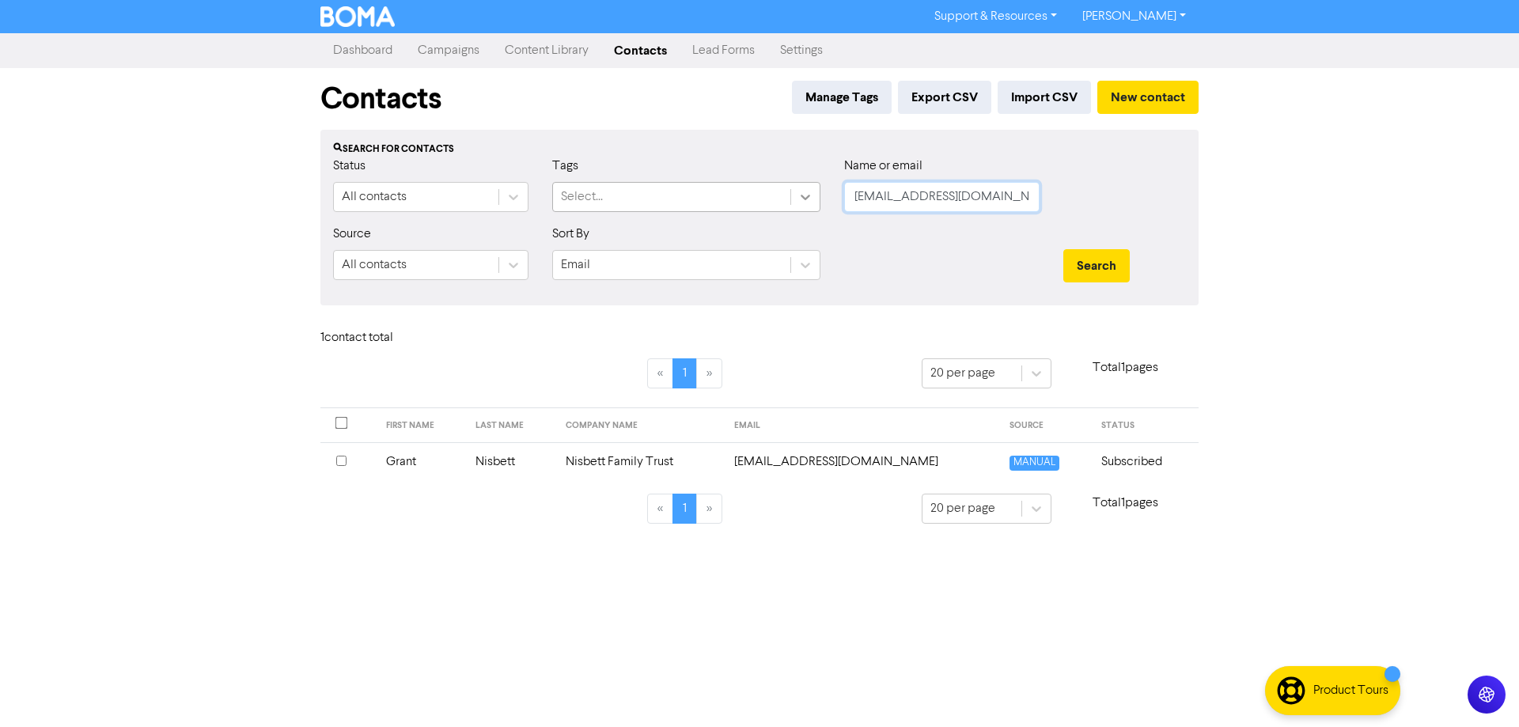
drag, startPoint x: 1017, startPoint y: 194, endPoint x: 802, endPoint y: 206, distance: 215.5
click at [802, 206] on div "Status All contacts Tags Select... Name or email [EMAIL_ADDRESS][DOMAIN_NAME]" at bounding box center [759, 191] width 876 height 68
paste input "[EMAIL_ADDRESS][DOMAIN_NAME]"
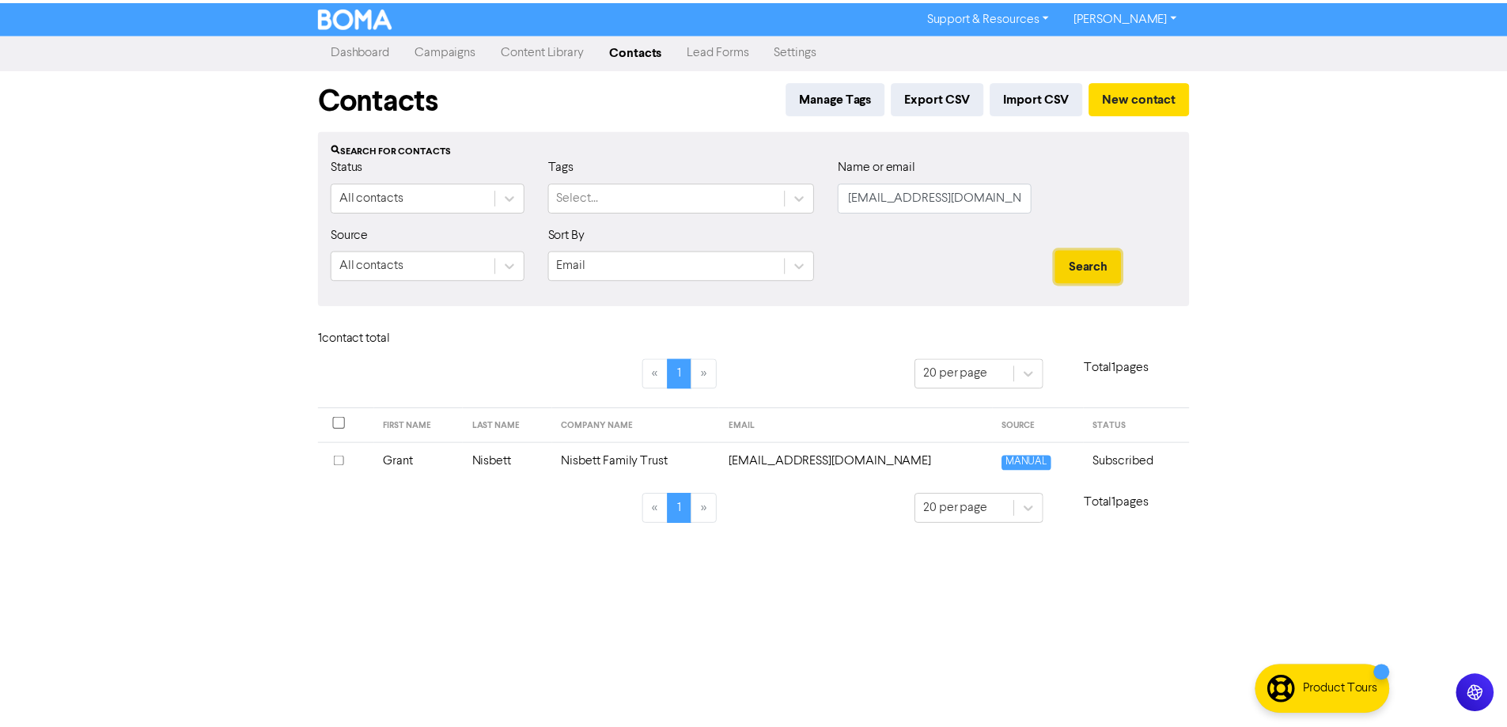
click
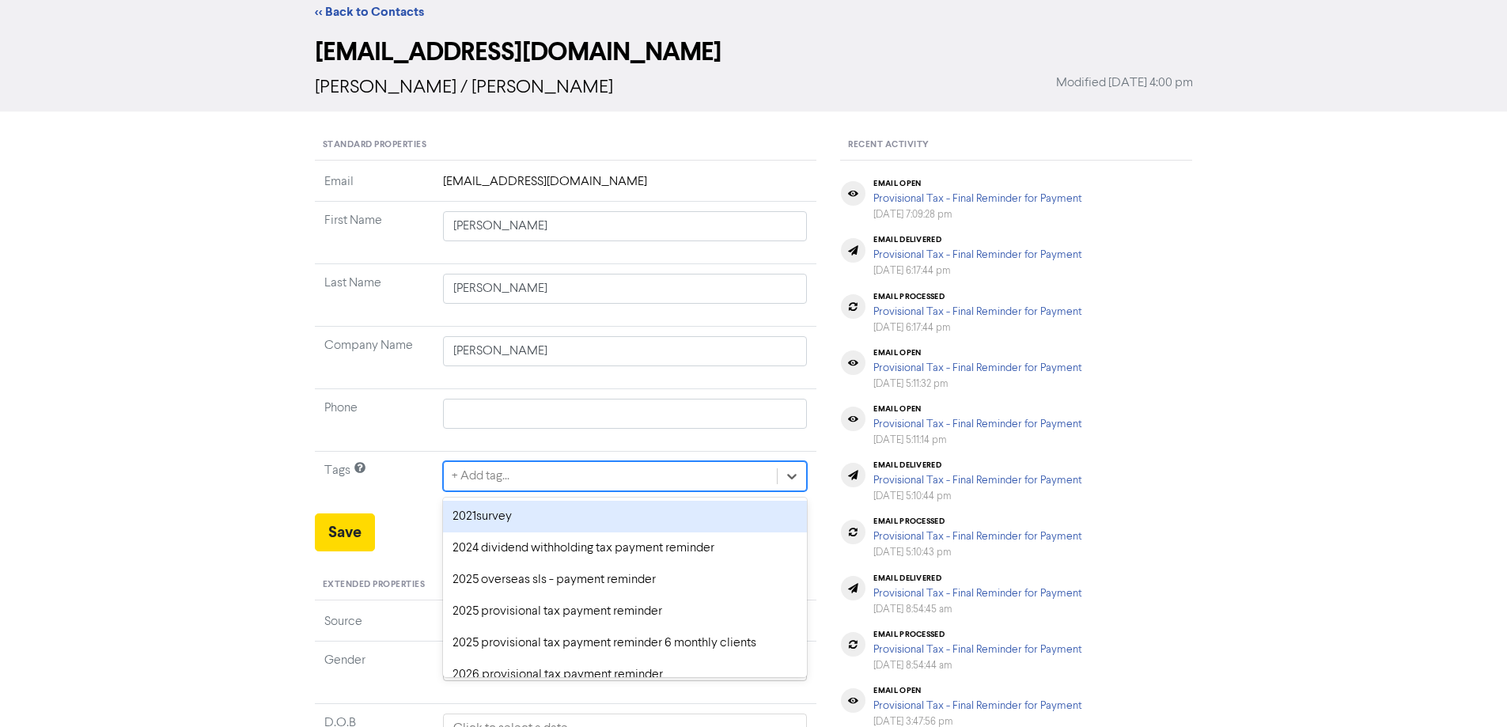
scroll to position [58, 0]
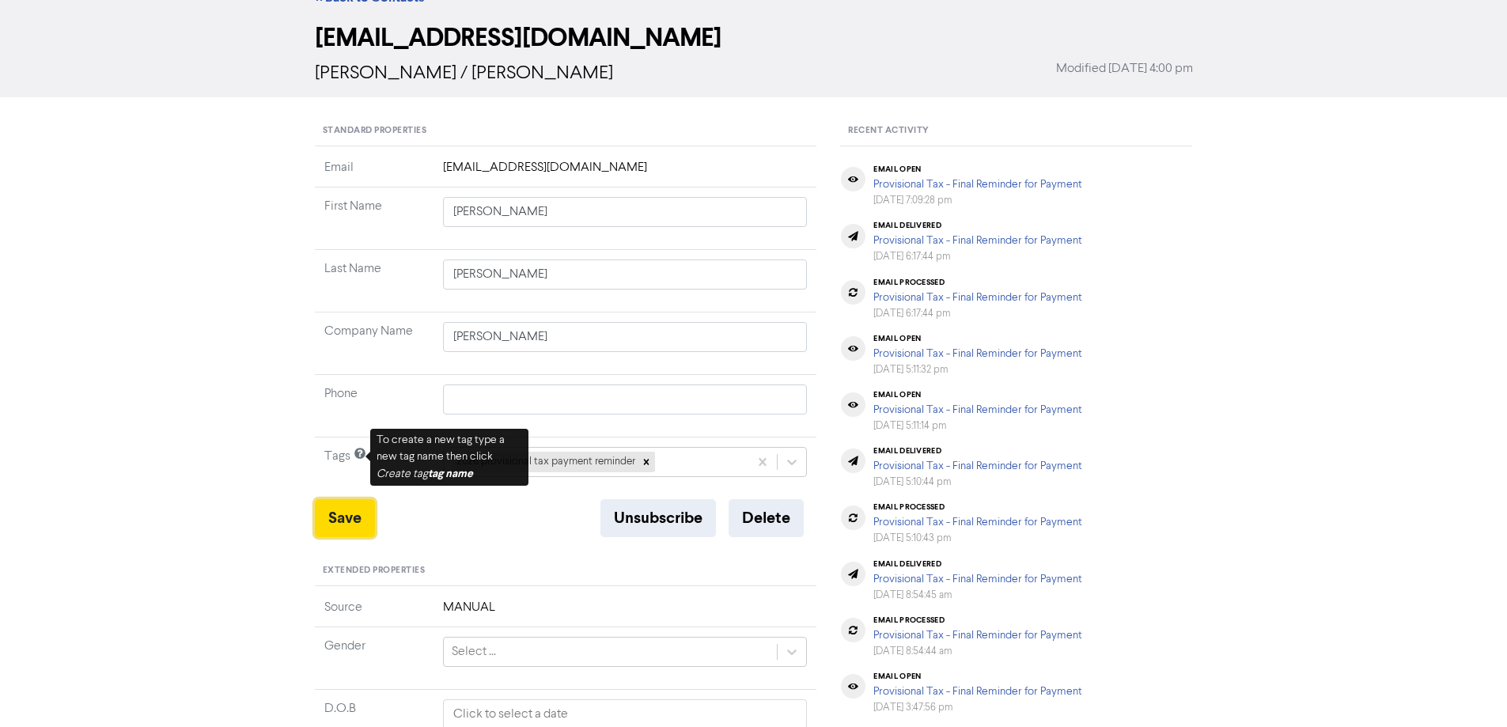
drag, startPoint x: 330, startPoint y: 513, endPoint x: 416, endPoint y: 345, distance: 188.6
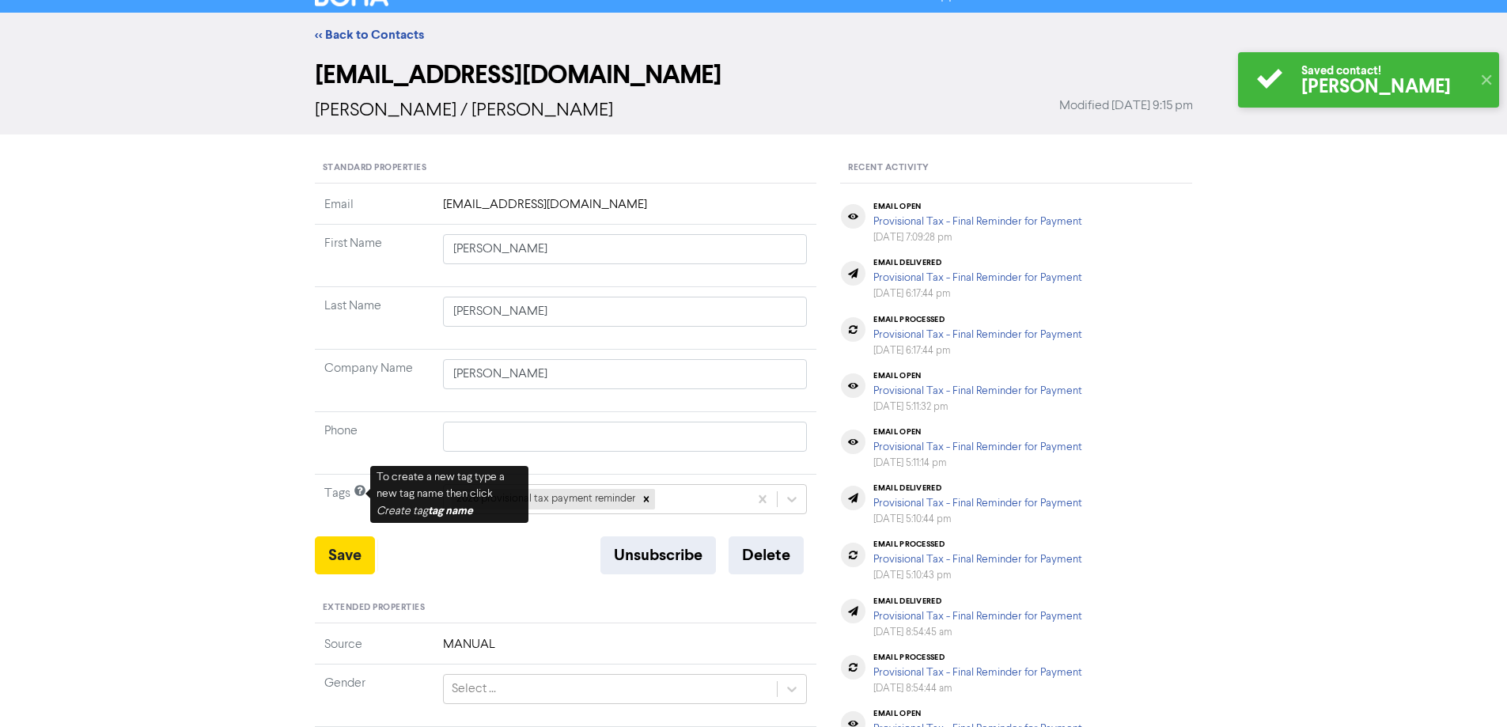
scroll to position [0, 0]
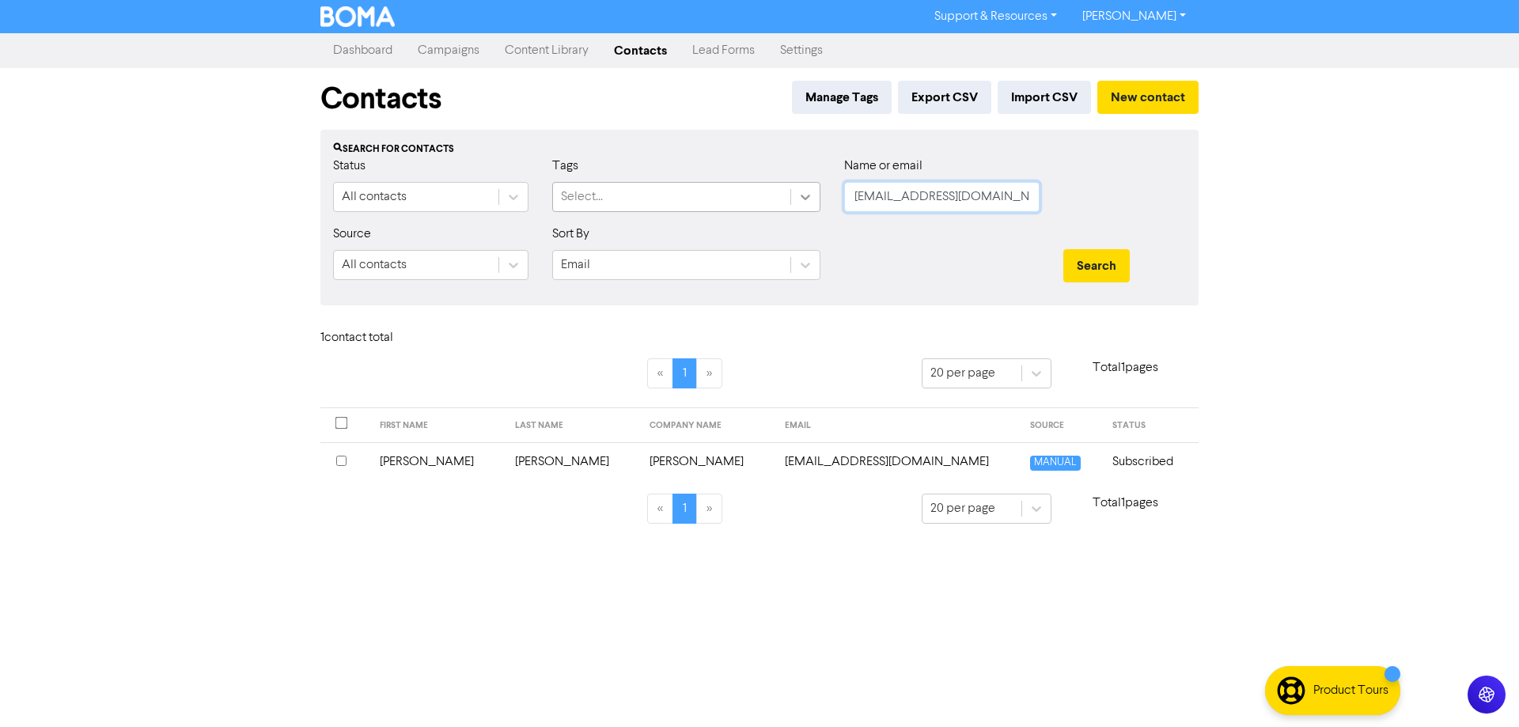
drag, startPoint x: 1006, startPoint y: 198, endPoint x: 820, endPoint y: 207, distance: 186.9
paste input "[EMAIL_ADDRESS][DOMAIN_NAME]"
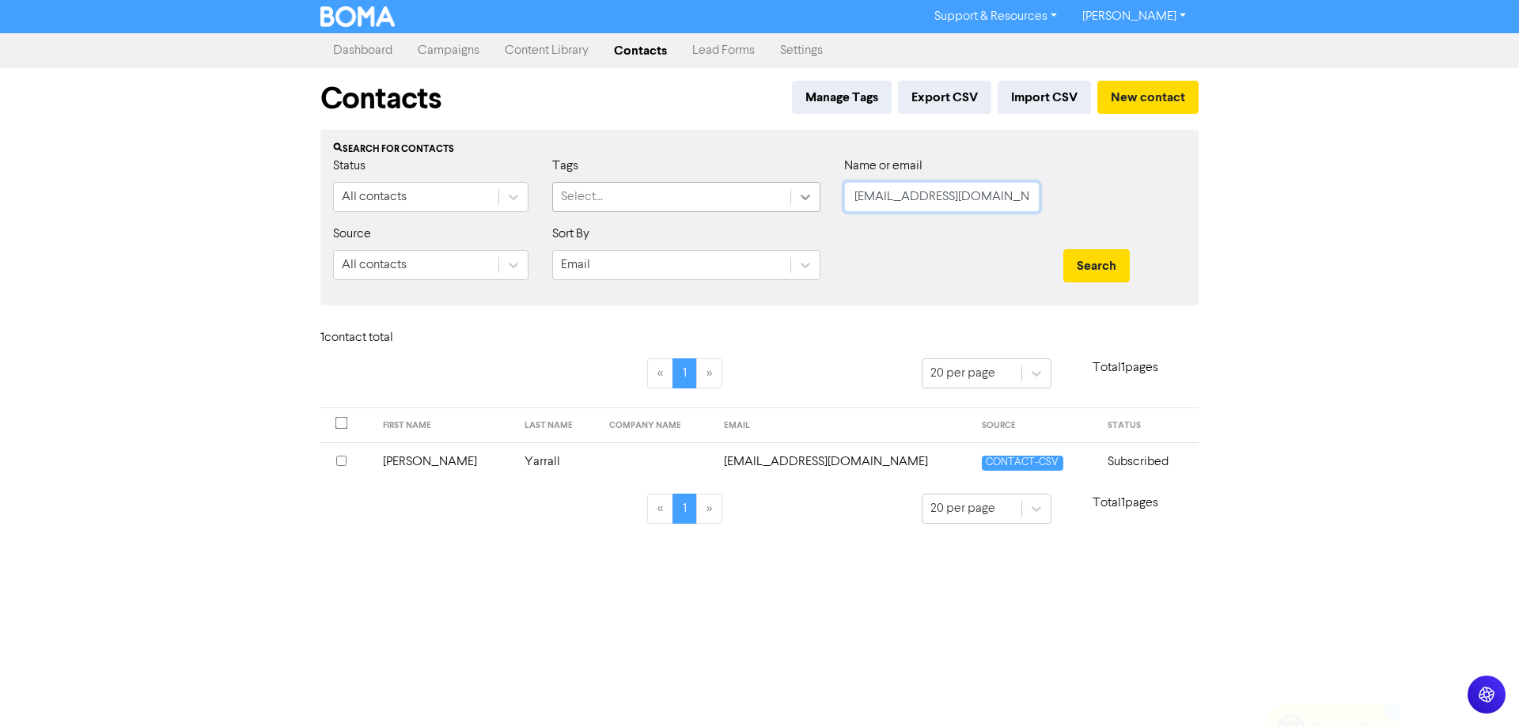
drag, startPoint x: 911, startPoint y: 197, endPoint x: 817, endPoint y: 197, distance: 94.1
paste input "[EMAIL_ADDRESS][DOMAIN_NAME]"
drag, startPoint x: 1002, startPoint y: 203, endPoint x: 760, endPoint y: 209, distance: 242.1
paste input "[PERSON_NAME]"
paste input "[EMAIL_ADDRESS][DOMAIN_NAME]"
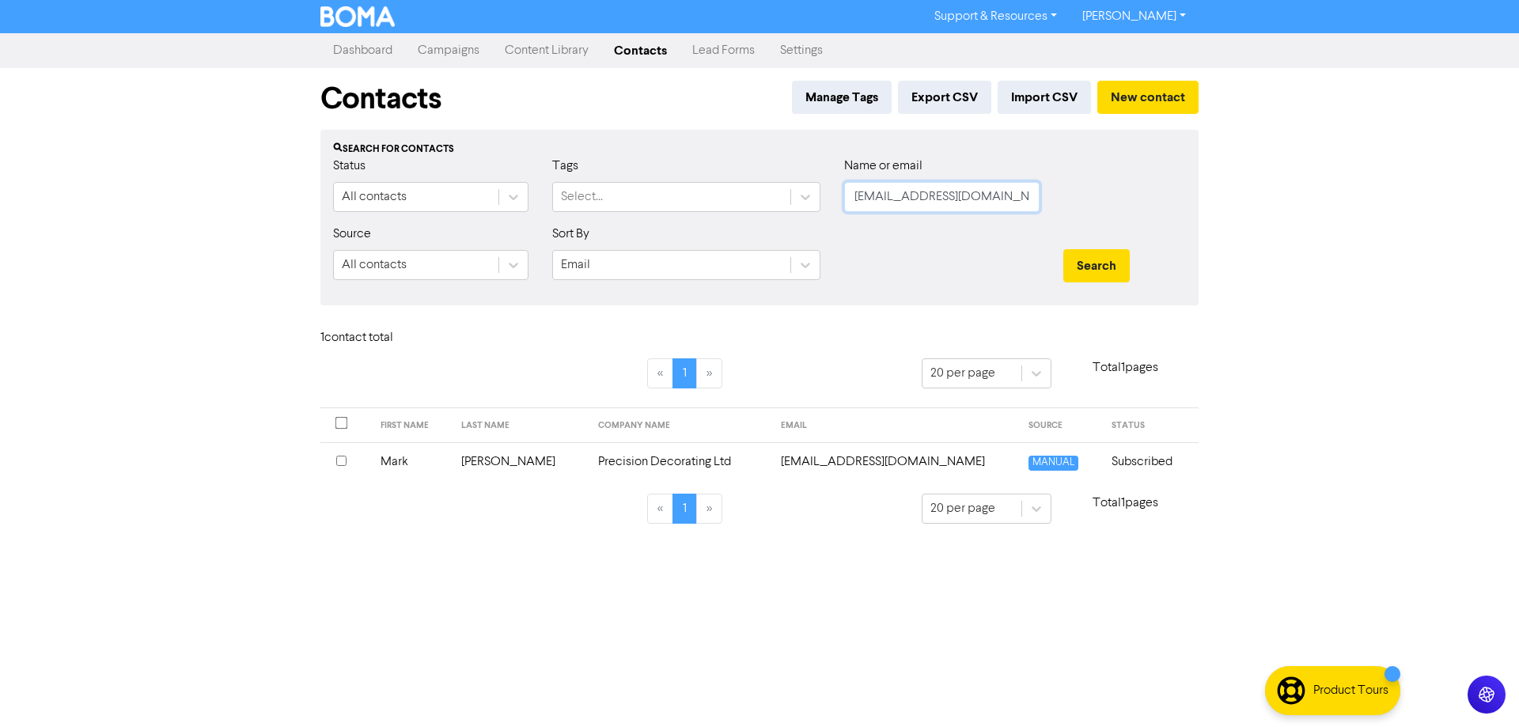
scroll to position [0, 2]
drag, startPoint x: 1098, startPoint y: 194, endPoint x: 1123, endPoint y: 196, distance: 25.4
paste
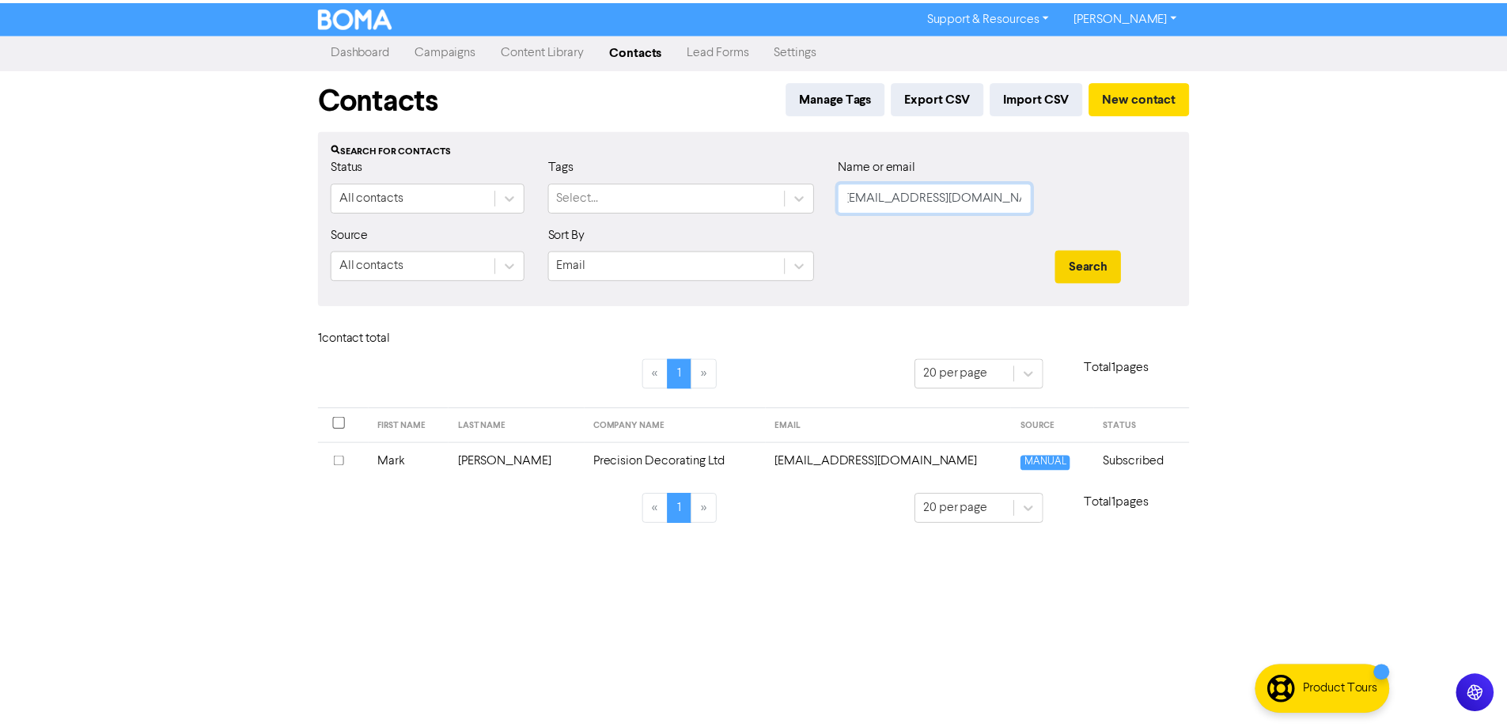
scroll to position [0, 0]
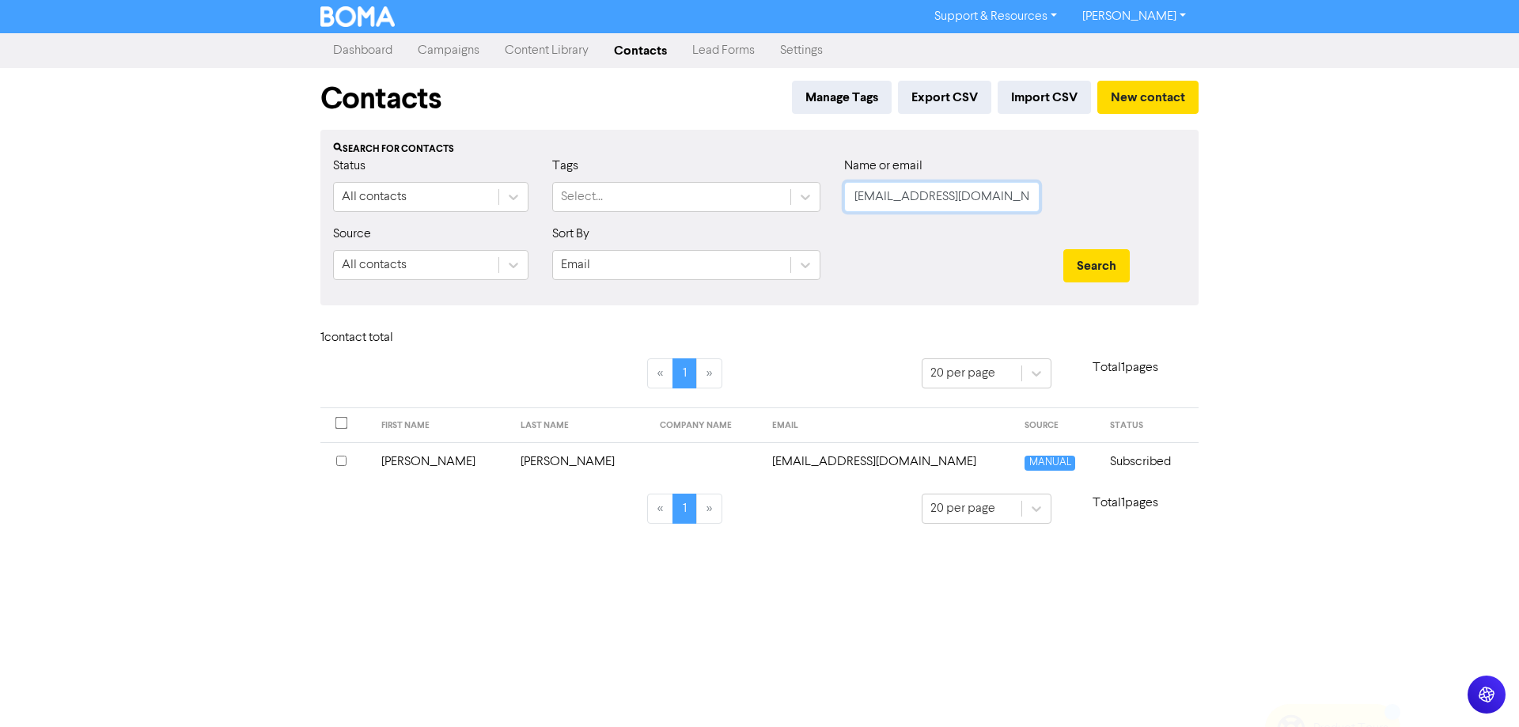
drag, startPoint x: 1000, startPoint y: 192, endPoint x: 842, endPoint y: 197, distance: 157.5
drag, startPoint x: 1017, startPoint y: 197, endPoint x: 854, endPoint y: 208, distance: 164.1
drag, startPoint x: 1016, startPoint y: 197, endPoint x: 770, endPoint y: 200, distance: 246.0
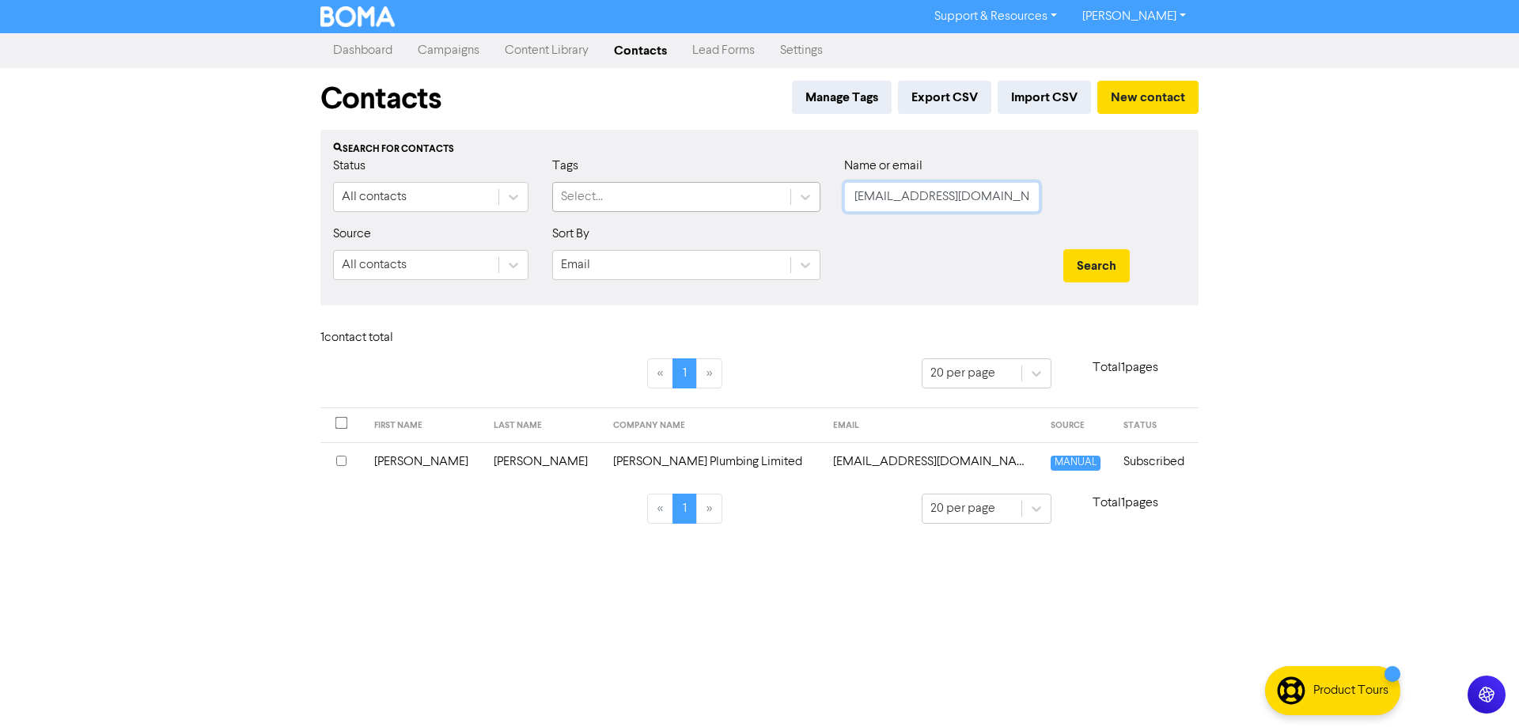
drag, startPoint x: 1023, startPoint y: 192, endPoint x: 746, endPoint y: 207, distance: 277.3
drag, startPoint x: 1028, startPoint y: 198, endPoint x: 707, endPoint y: 201, distance: 320.4
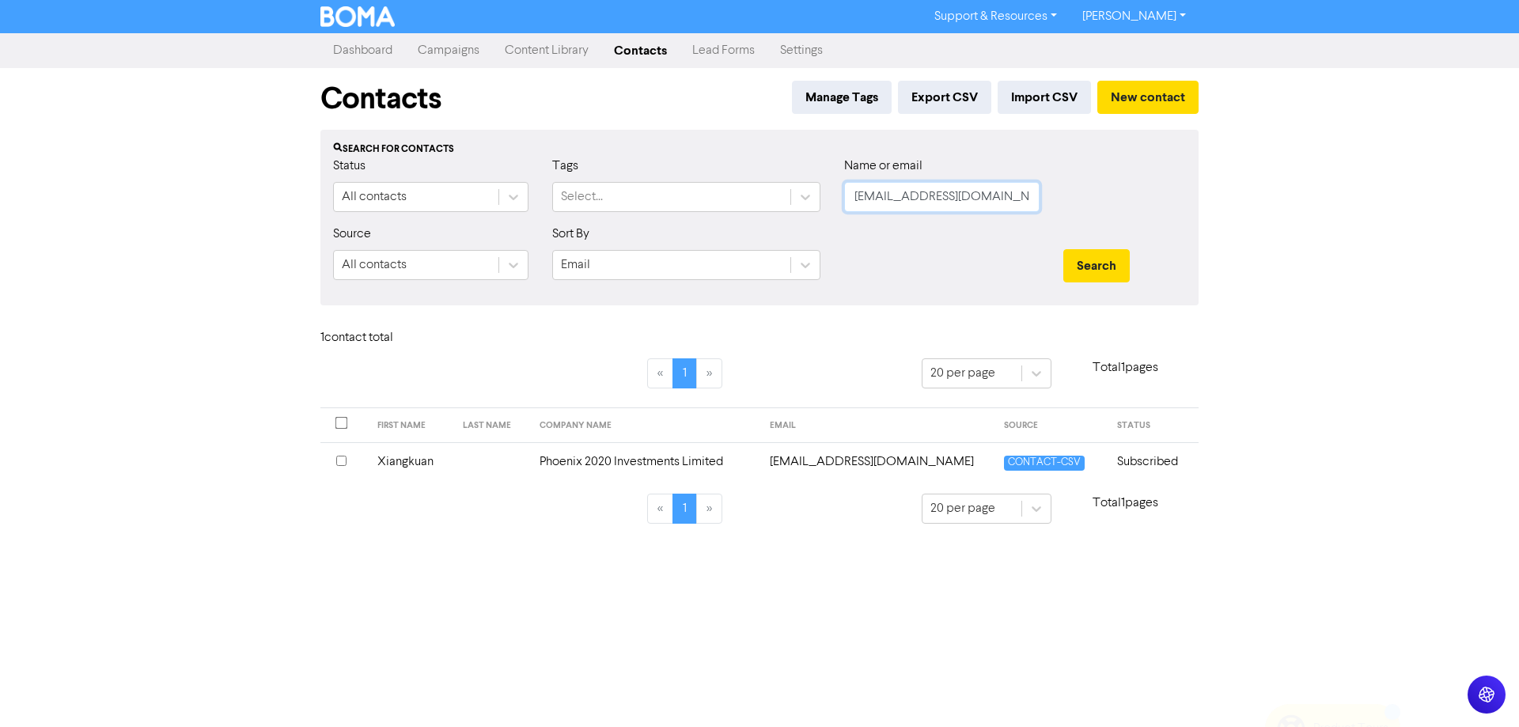
scroll to position [0, 14]
drag, startPoint x: 851, startPoint y: 192, endPoint x: 1164, endPoint y: 210, distance: 313.8
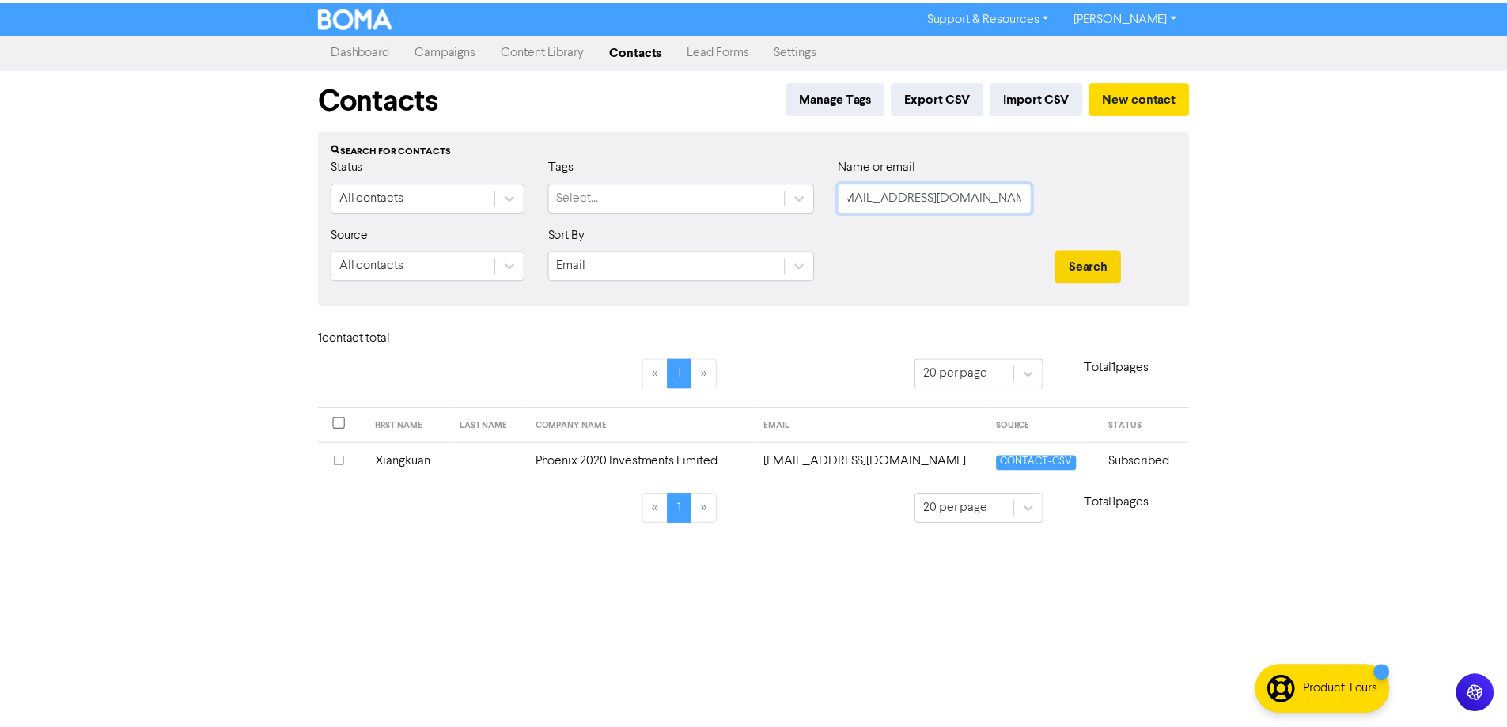
scroll to position [0, 0]
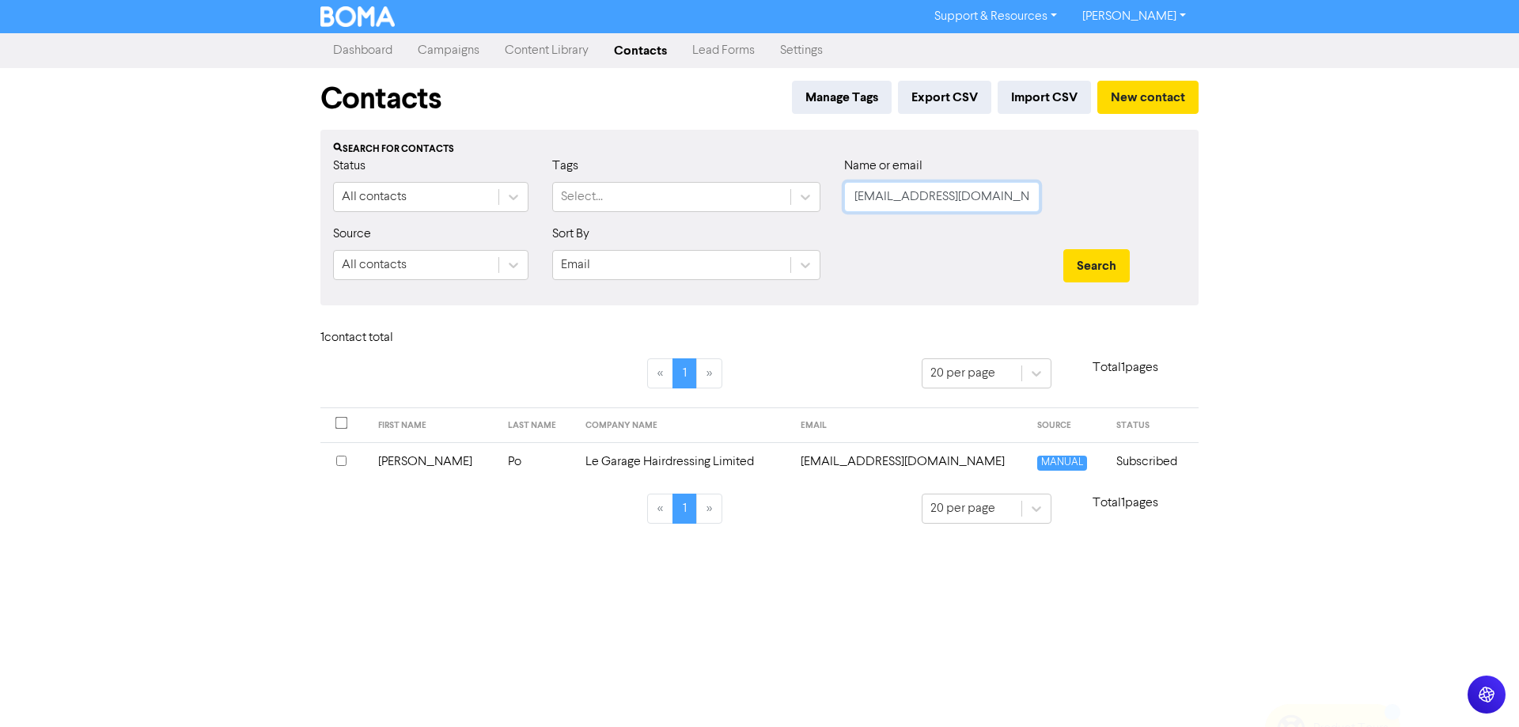
drag, startPoint x: 948, startPoint y: 201, endPoint x: 838, endPoint y: 201, distance: 110.0
drag, startPoint x: 850, startPoint y: 197, endPoint x: 1145, endPoint y: 211, distance: 296.2
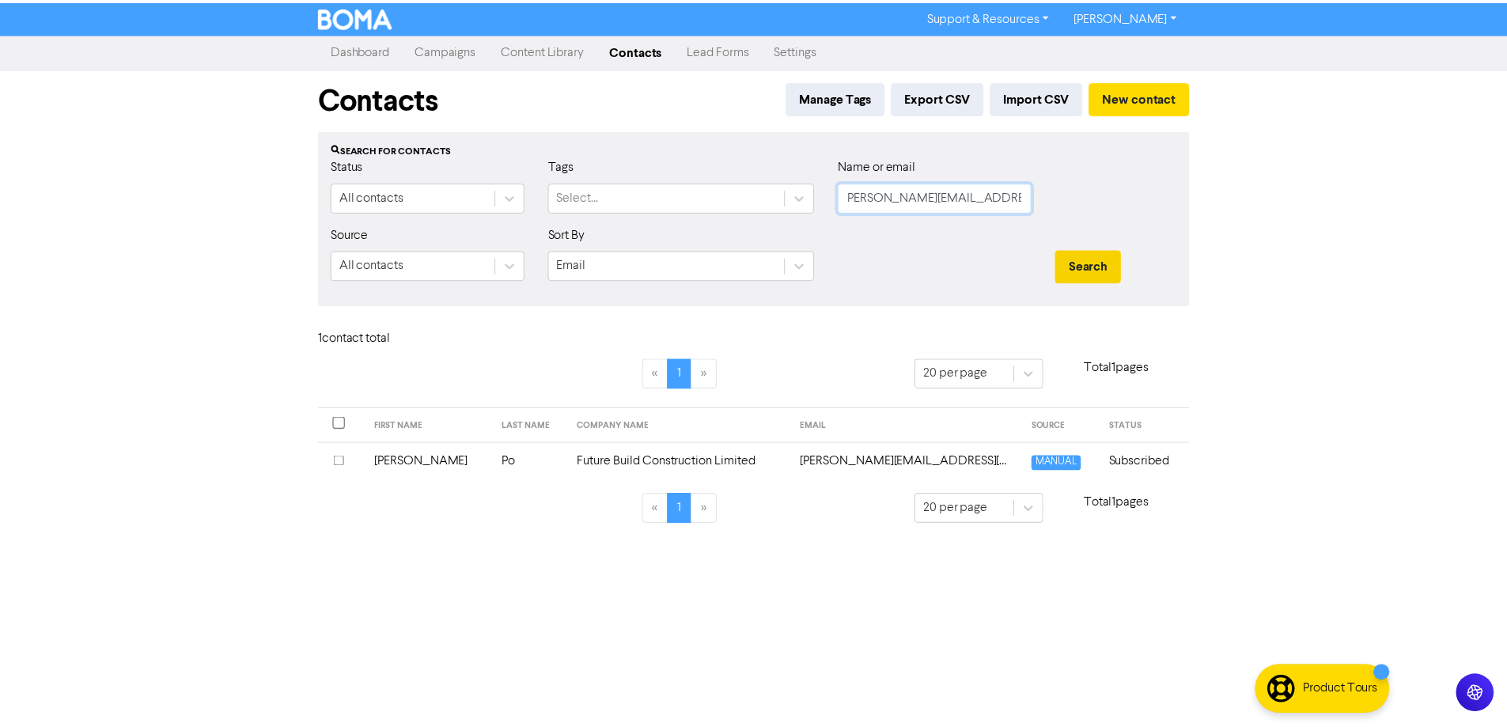
scroll to position [0, 0]
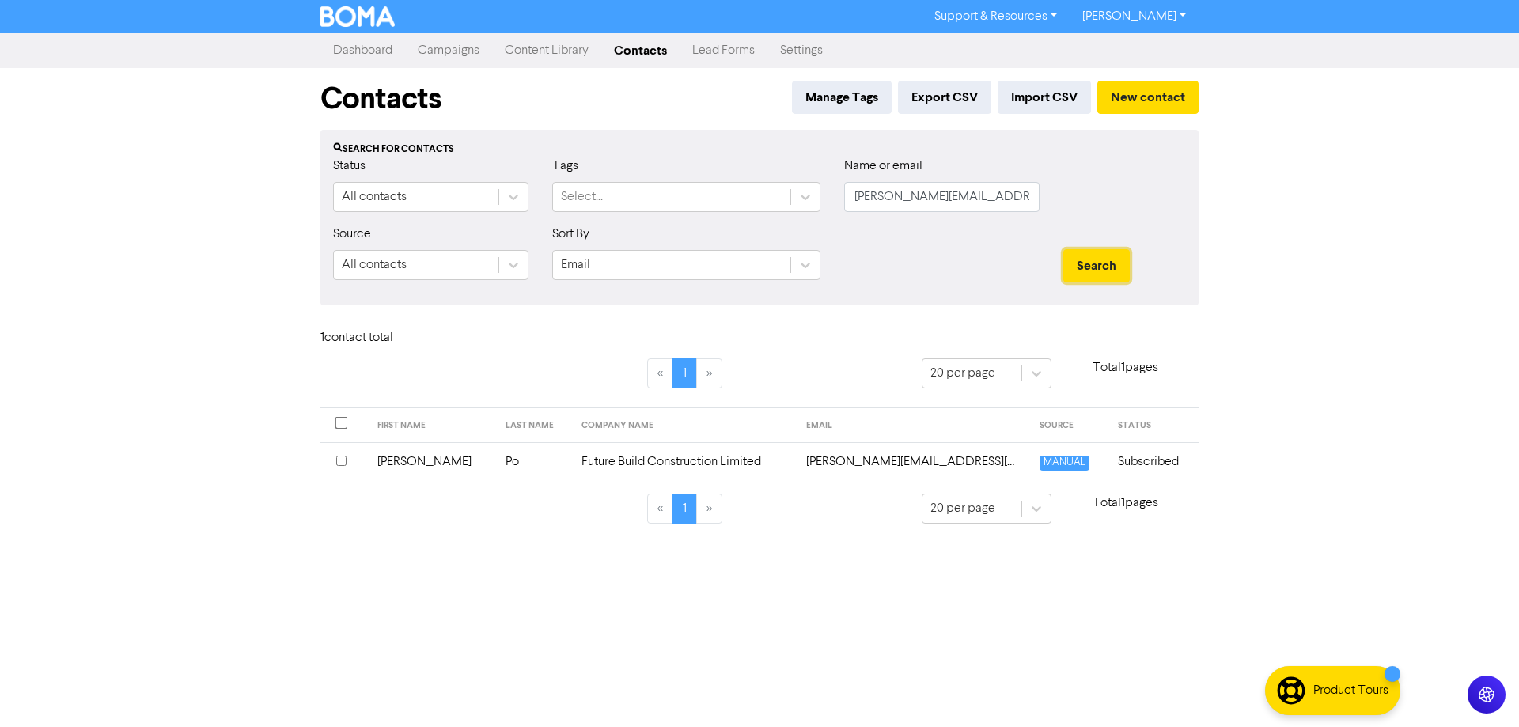
drag, startPoint x: 1085, startPoint y: 267, endPoint x: 931, endPoint y: 416, distance: 214.8
drag, startPoint x: 1001, startPoint y: 191, endPoint x: 761, endPoint y: 194, distance: 240.5
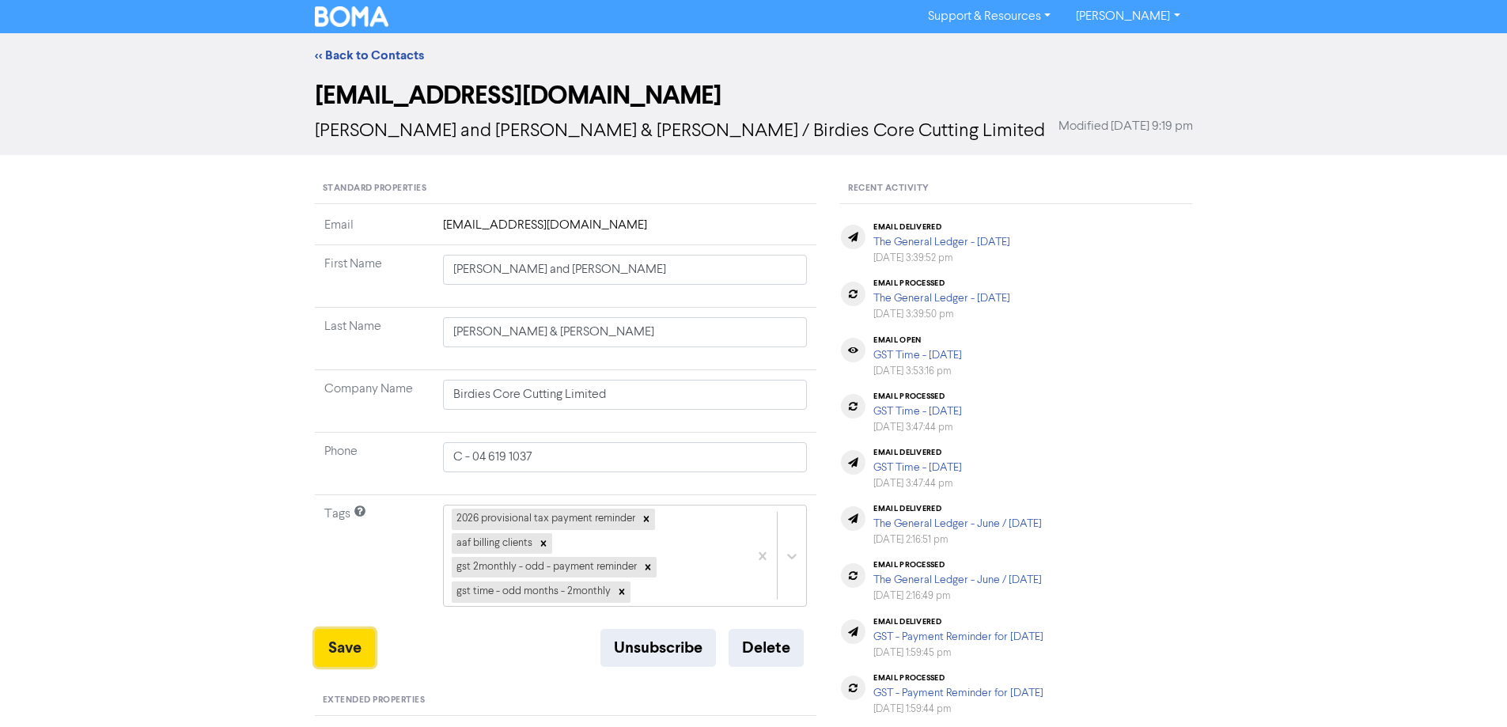
drag, startPoint x: 354, startPoint y: 645, endPoint x: 332, endPoint y: 93, distance: 552.6
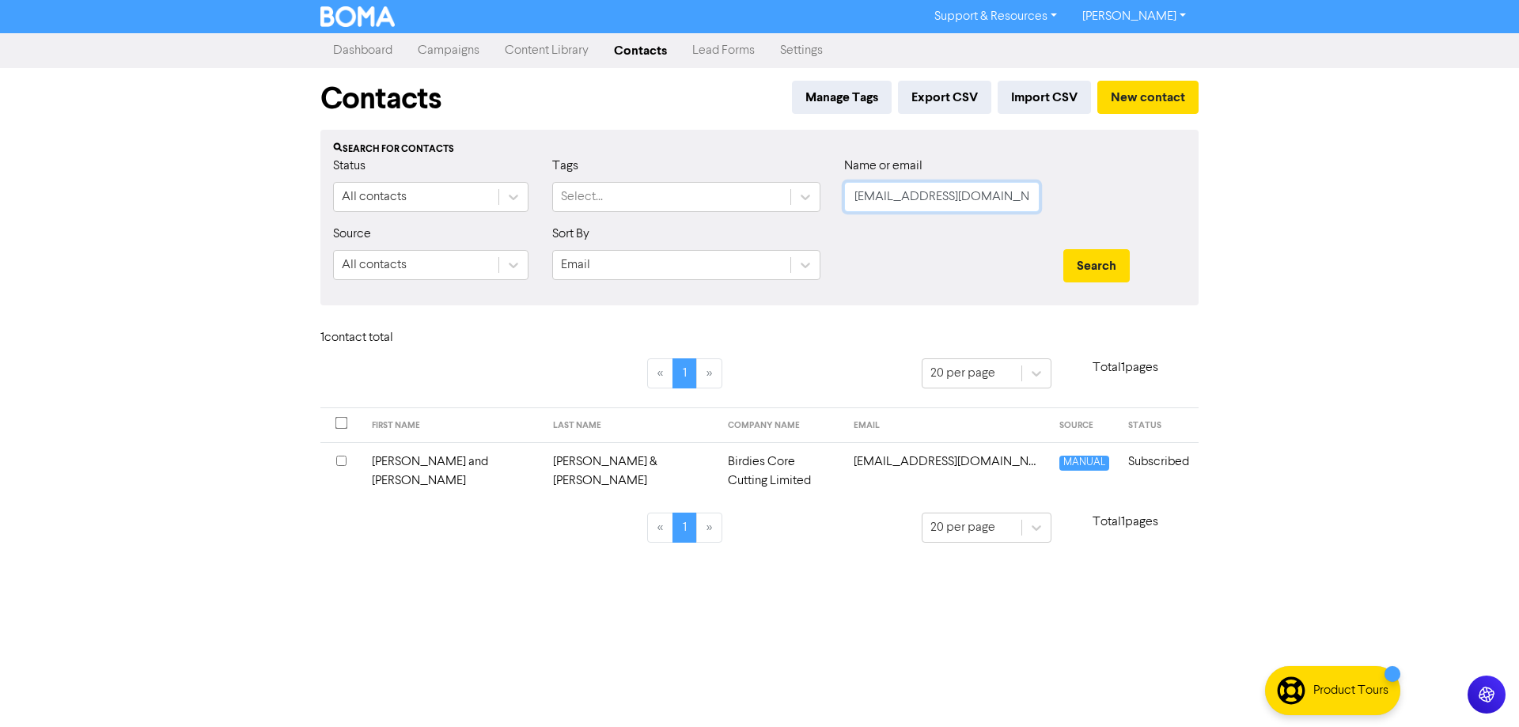
drag, startPoint x: 1001, startPoint y: 192, endPoint x: 778, endPoint y: 219, distance: 224.7
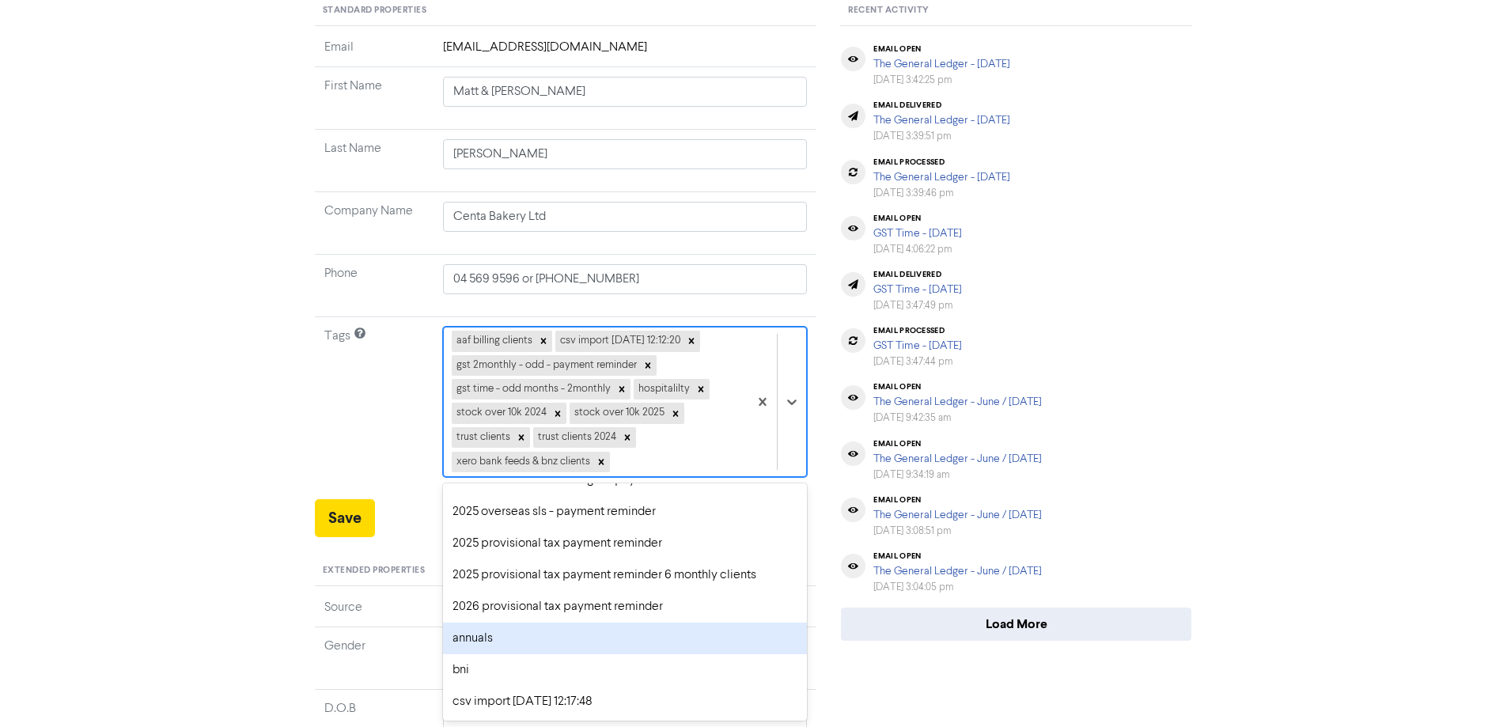
scroll to position [79, 0]
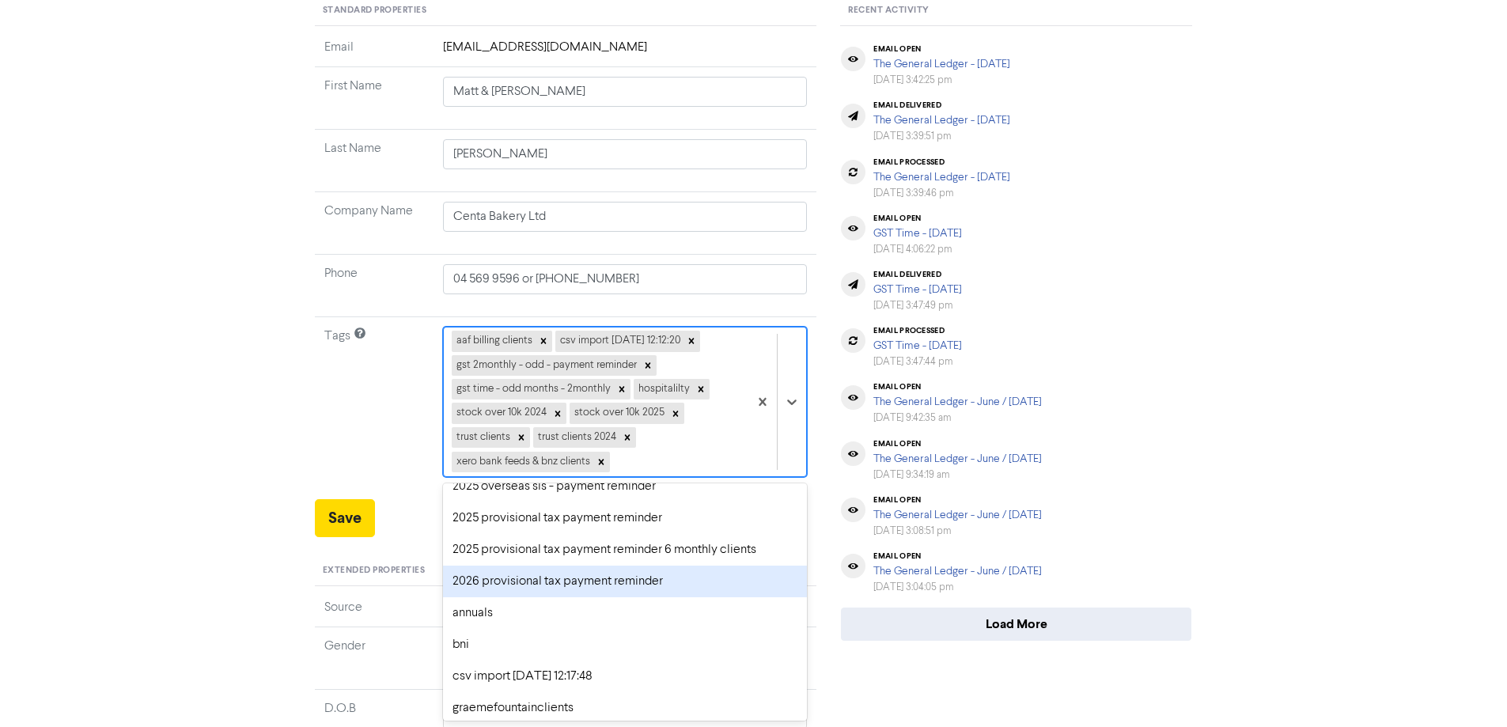
drag, startPoint x: 483, startPoint y: 583, endPoint x: 399, endPoint y: 582, distance: 83.9
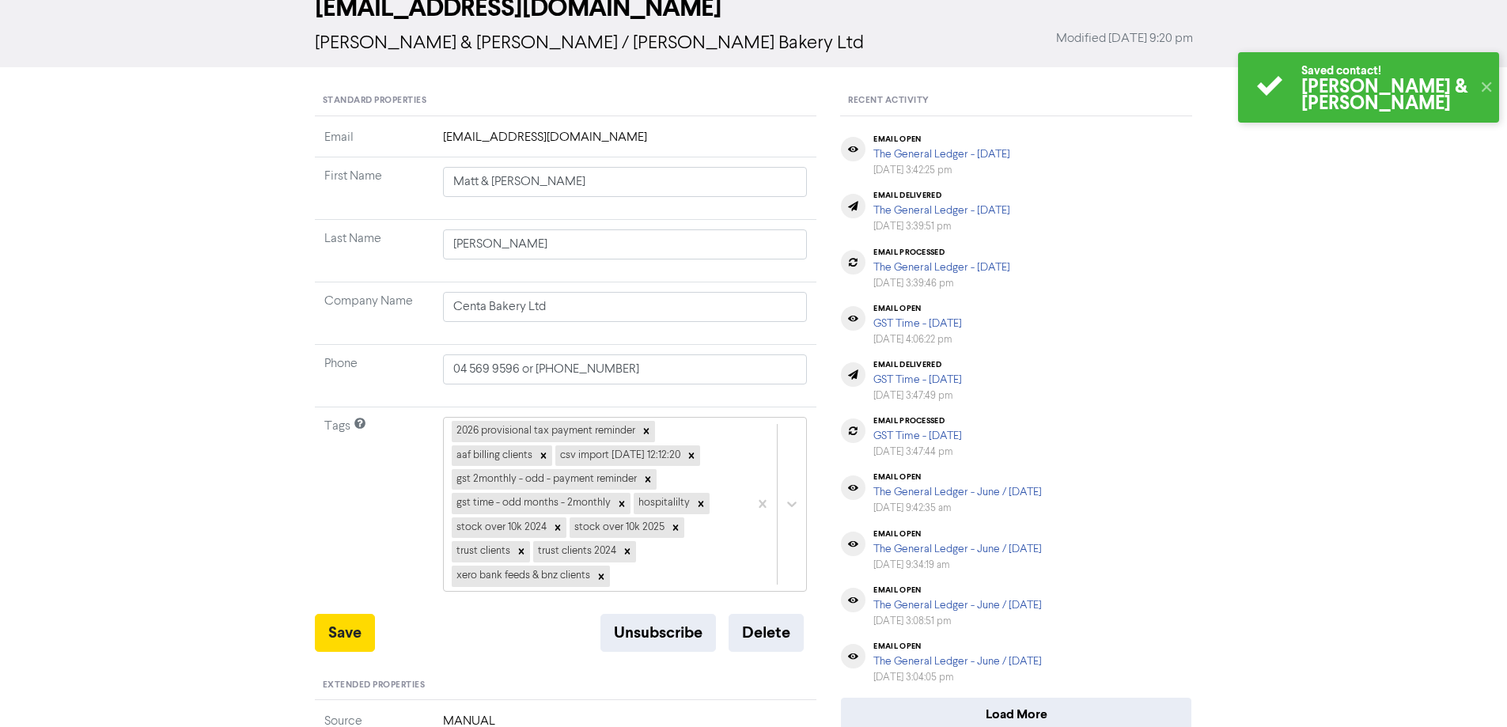
scroll to position [0, 0]
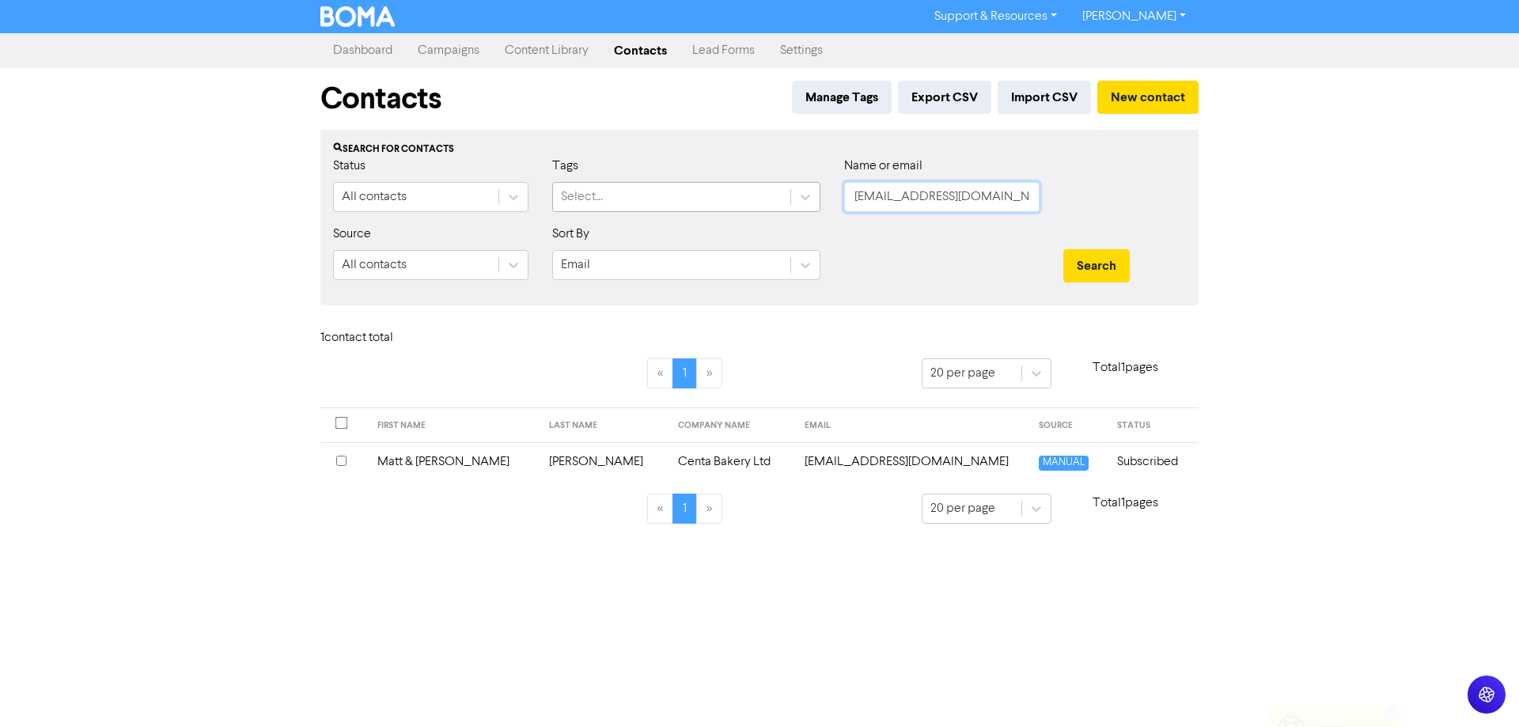
drag, startPoint x: 778, startPoint y: 202, endPoint x: 753, endPoint y: 202, distance: 25.3
click at [753, 202] on div "Status All contacts Tags Select... Name or email [EMAIL_ADDRESS][DOMAIN_NAME]" at bounding box center [759, 191] width 876 height 68
click at [1102, 256] on button "Search" at bounding box center [1096, 265] width 66 height 33
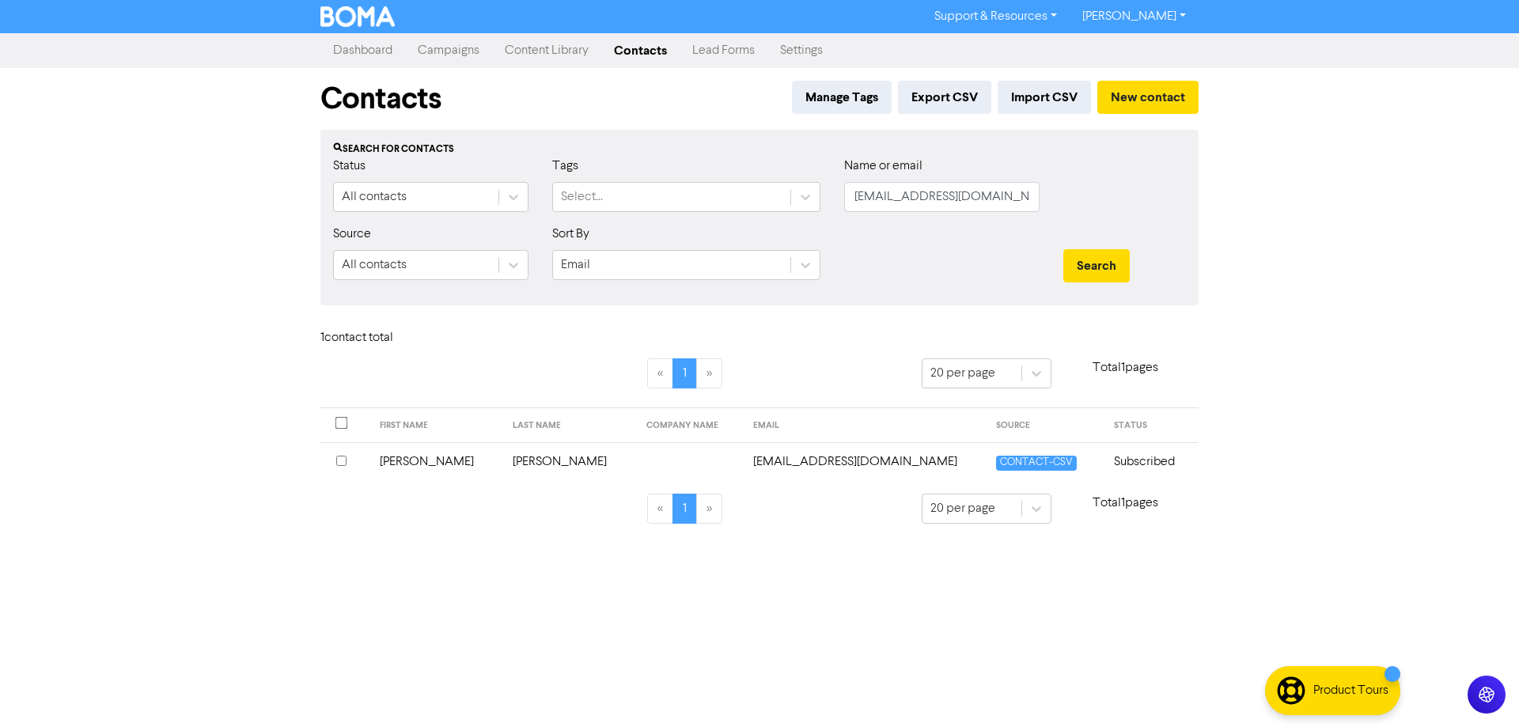
click at [817, 463] on td "[EMAIL_ADDRESS][DOMAIN_NAME]" at bounding box center [865, 461] width 243 height 39
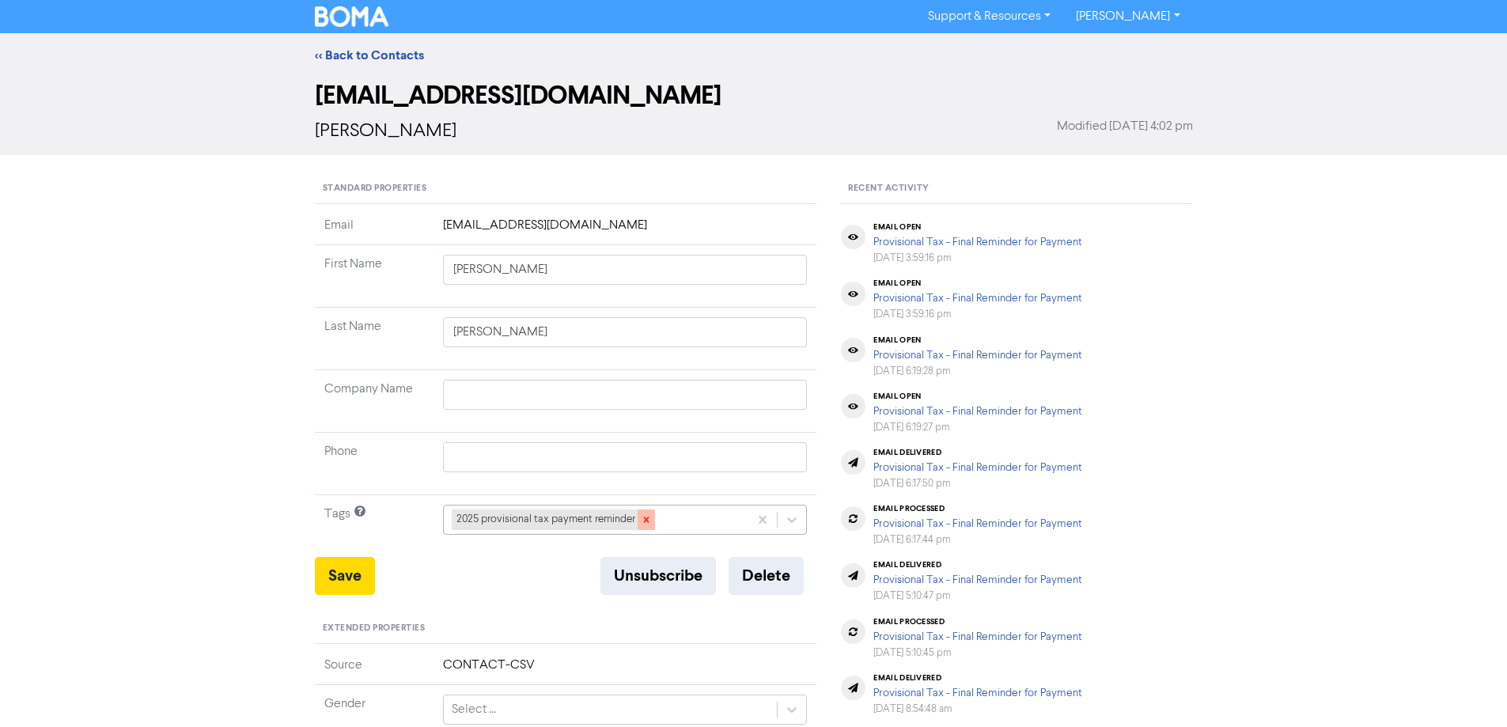
click at [644, 518] on icon at bounding box center [646, 520] width 6 height 6
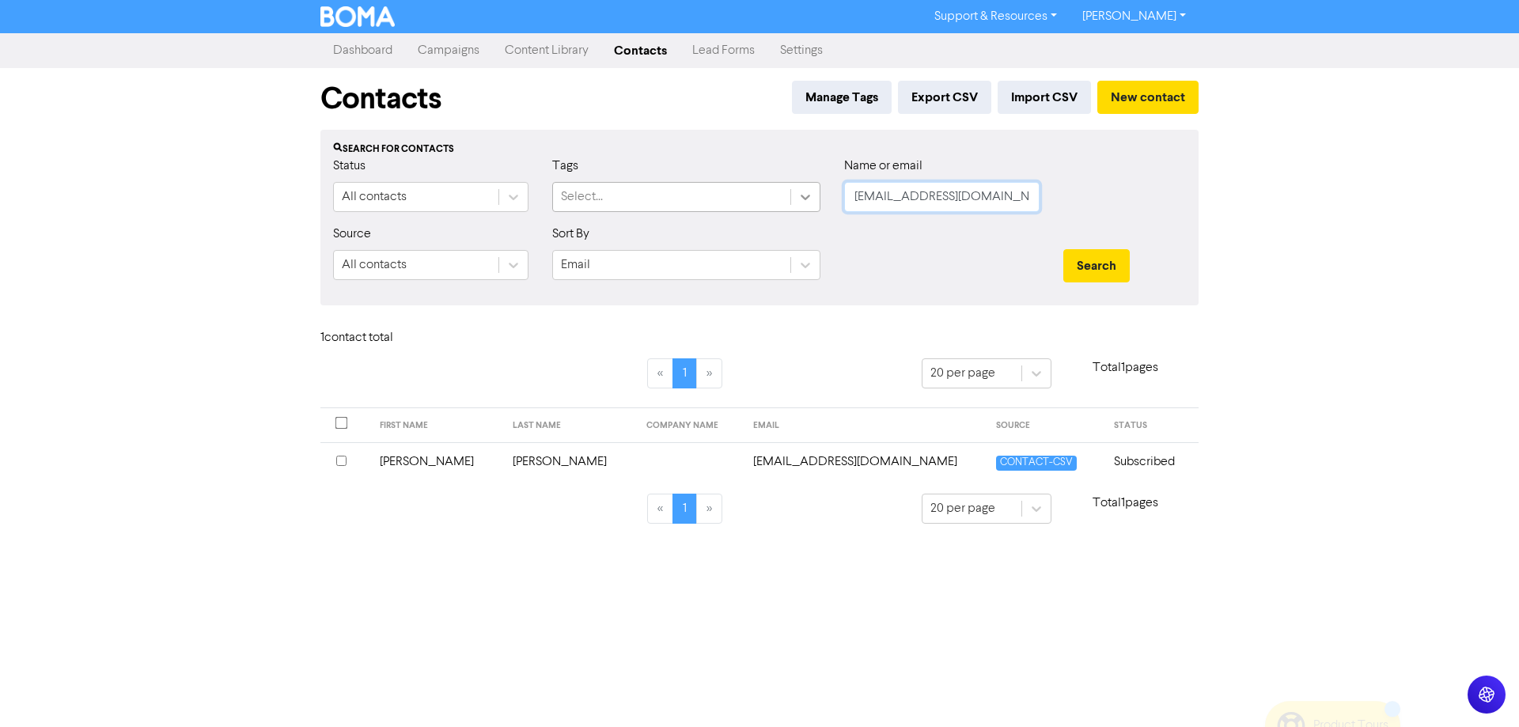
drag, startPoint x: 997, startPoint y: 195, endPoint x: 813, endPoint y: 203, distance: 184.4
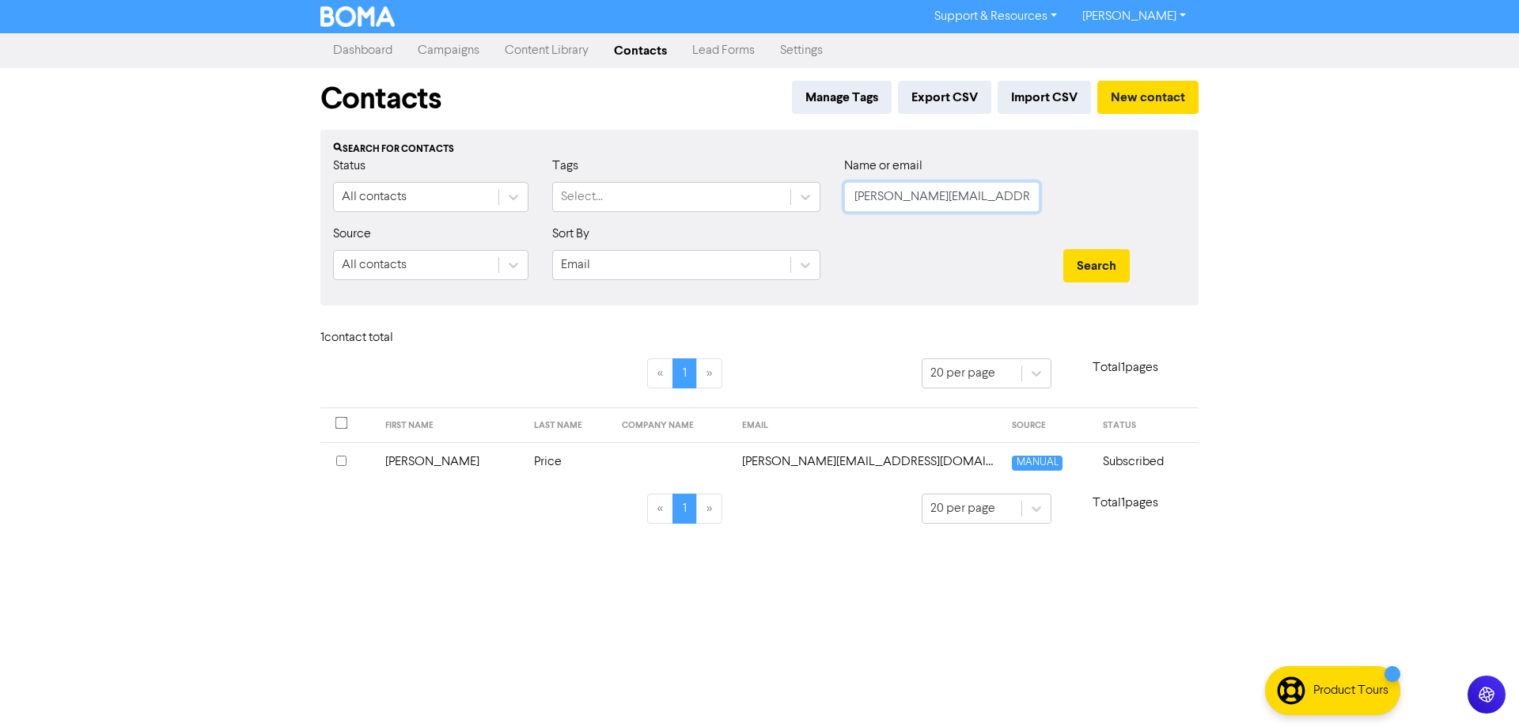
drag, startPoint x: 1024, startPoint y: 192, endPoint x: 829, endPoint y: 199, distance: 195.5
drag, startPoint x: 1128, startPoint y: 260, endPoint x: 877, endPoint y: 369, distance: 273.2
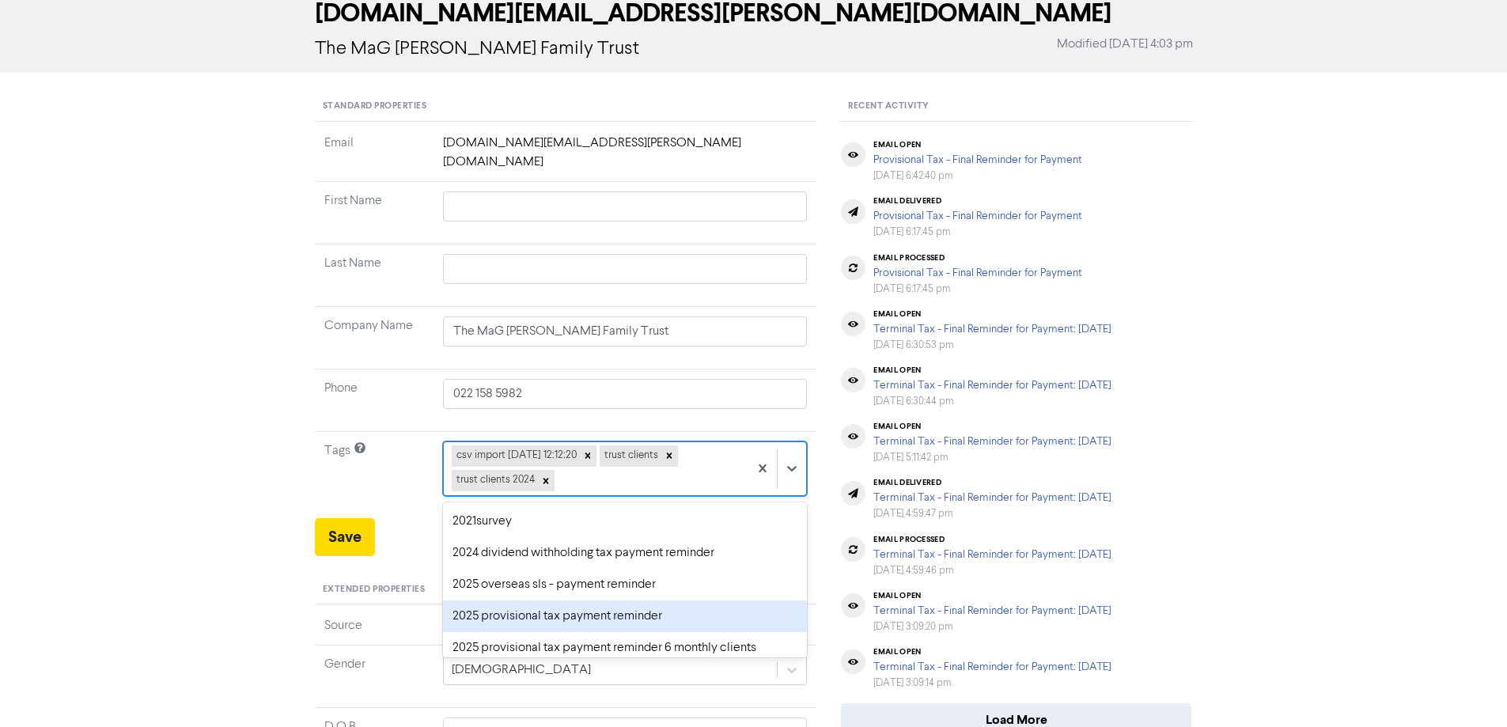
scroll to position [79, 0]
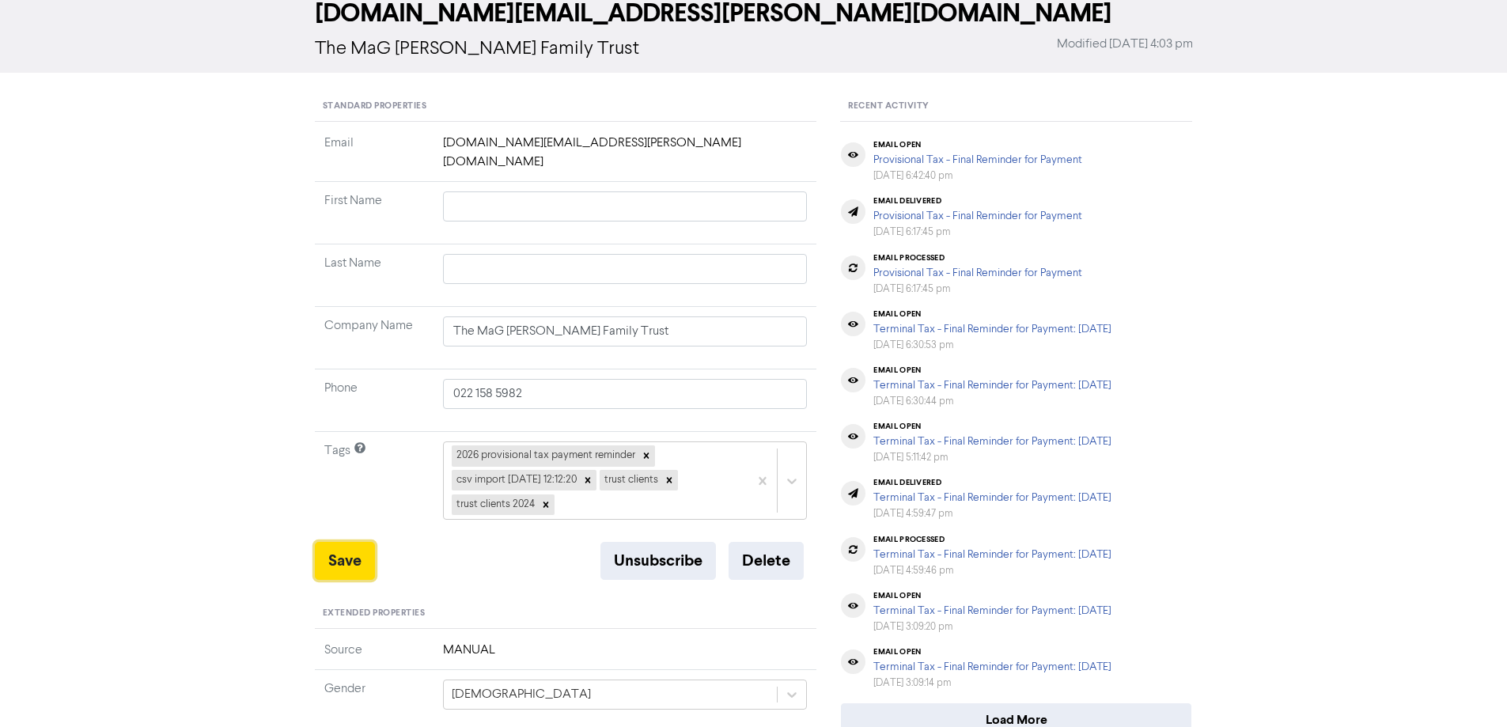
drag, startPoint x: 334, startPoint y: 536, endPoint x: 467, endPoint y: 517, distance: 135.0
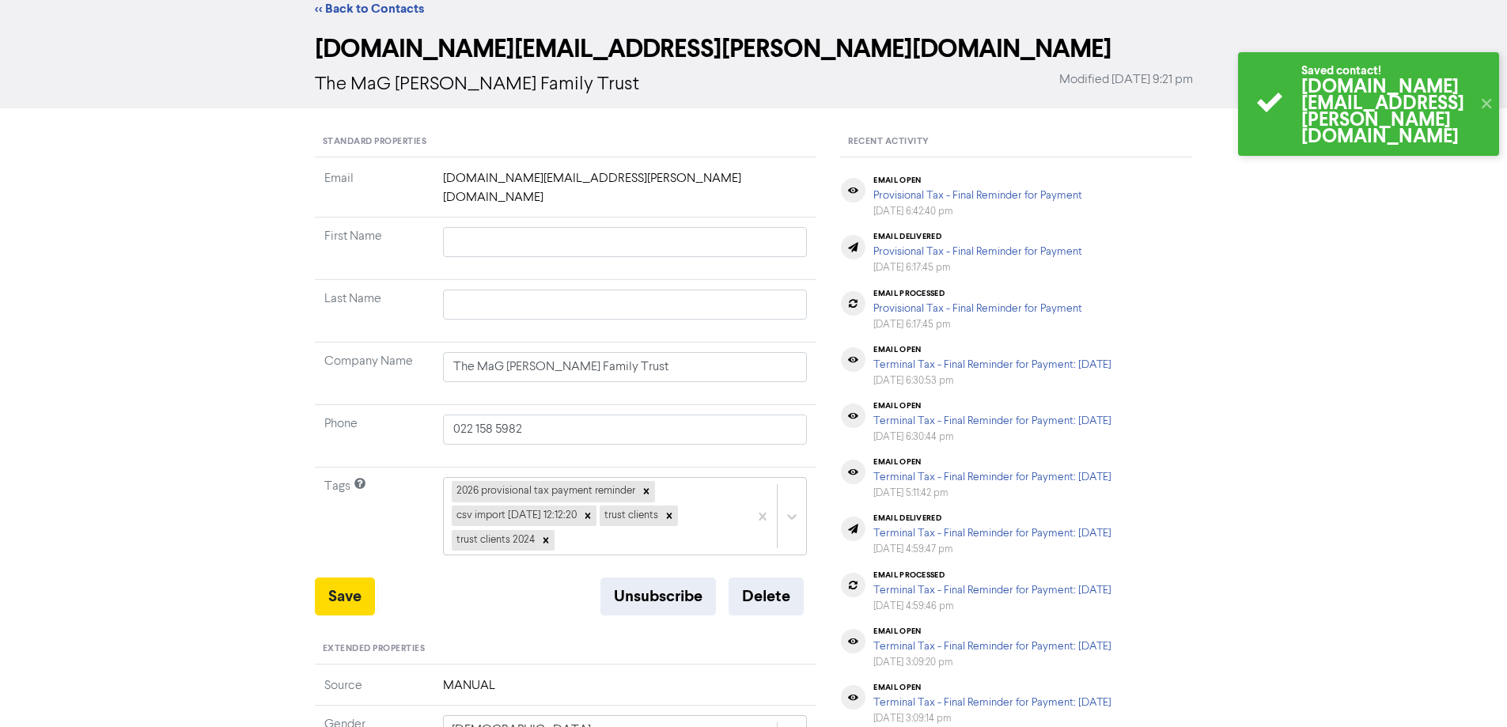
scroll to position [0, 0]
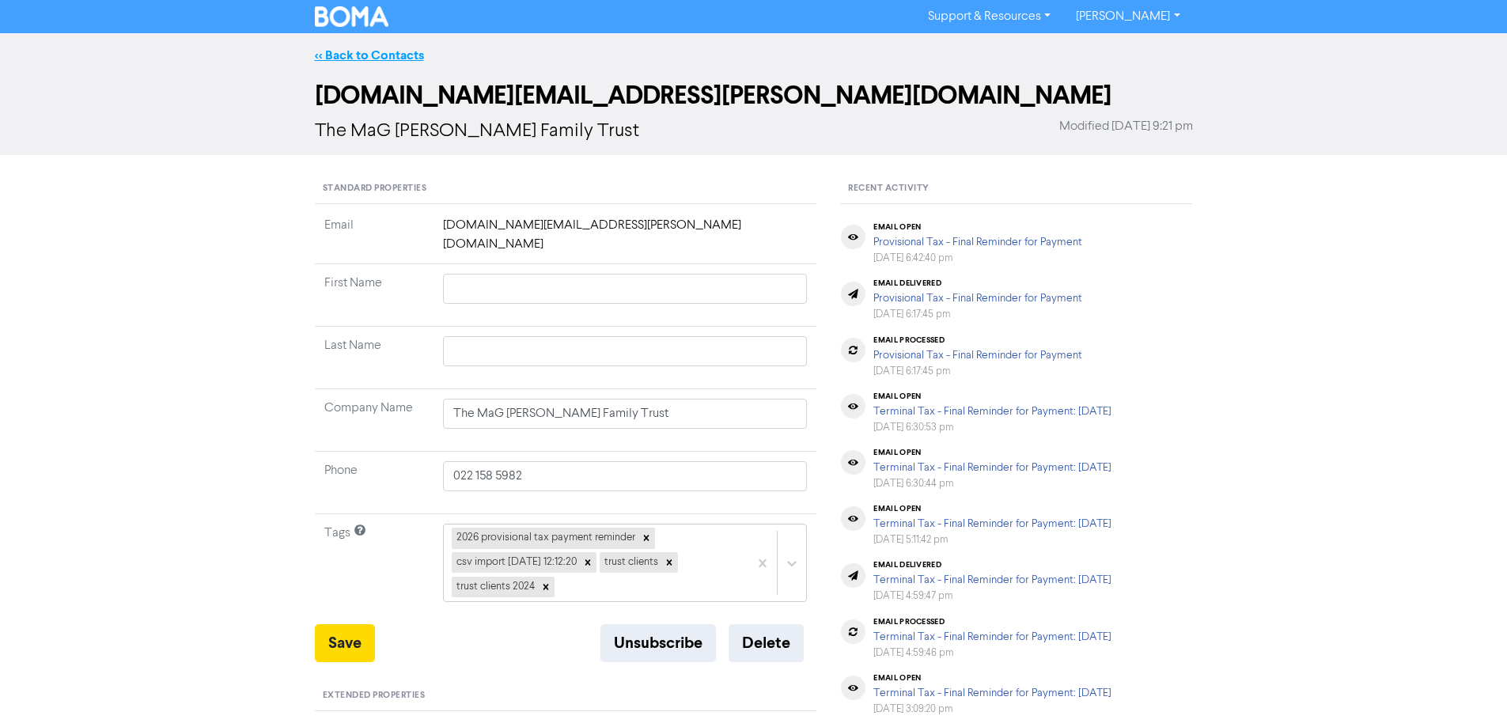
drag, startPoint x: 368, startPoint y: 49, endPoint x: 1494, endPoint y: 207, distance: 1137.5
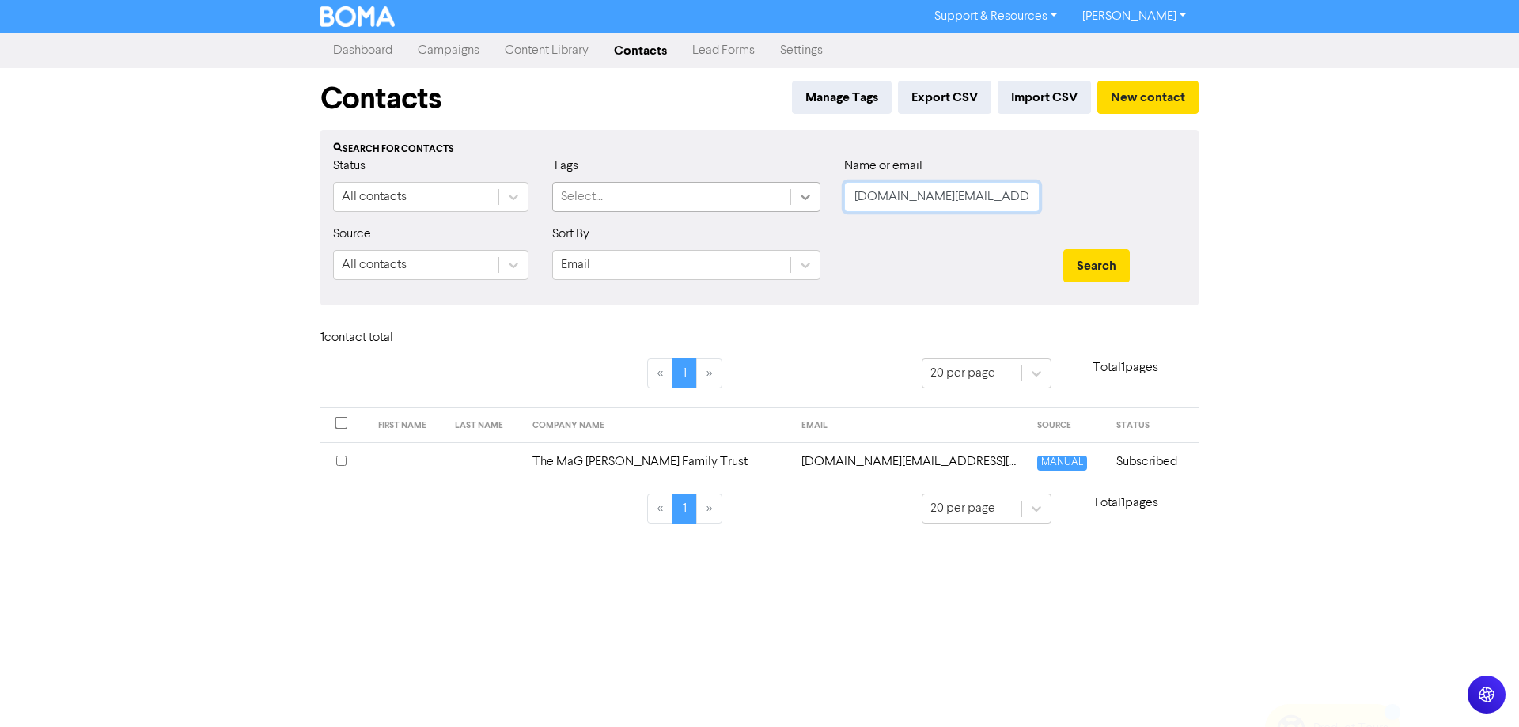
drag, startPoint x: 1028, startPoint y: 199, endPoint x: 819, endPoint y: 200, distance: 209.6
